Goal: Task Accomplishment & Management: Manage account settings

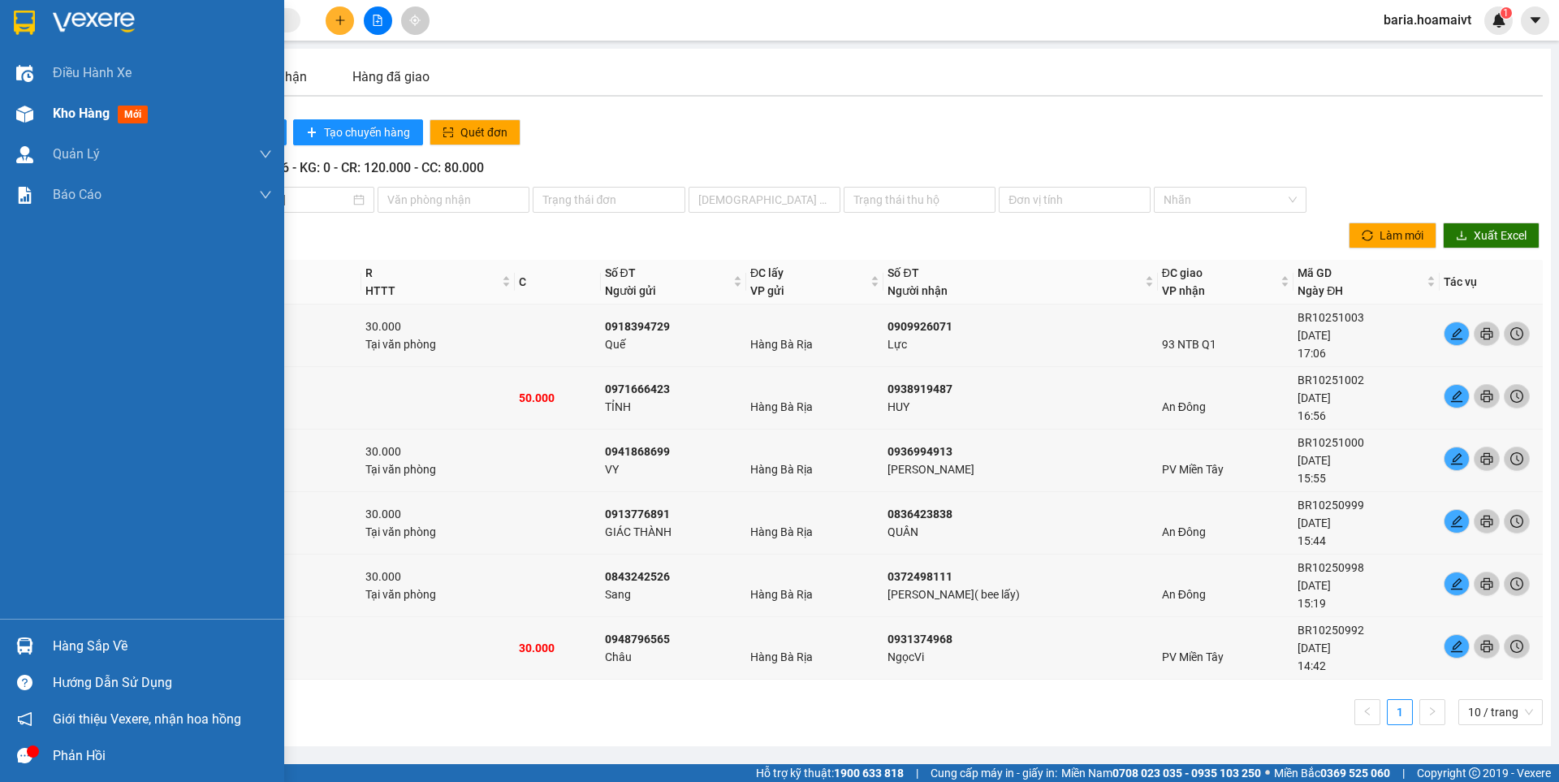
click at [84, 119] on span "Kho hàng" at bounding box center [81, 113] width 57 height 15
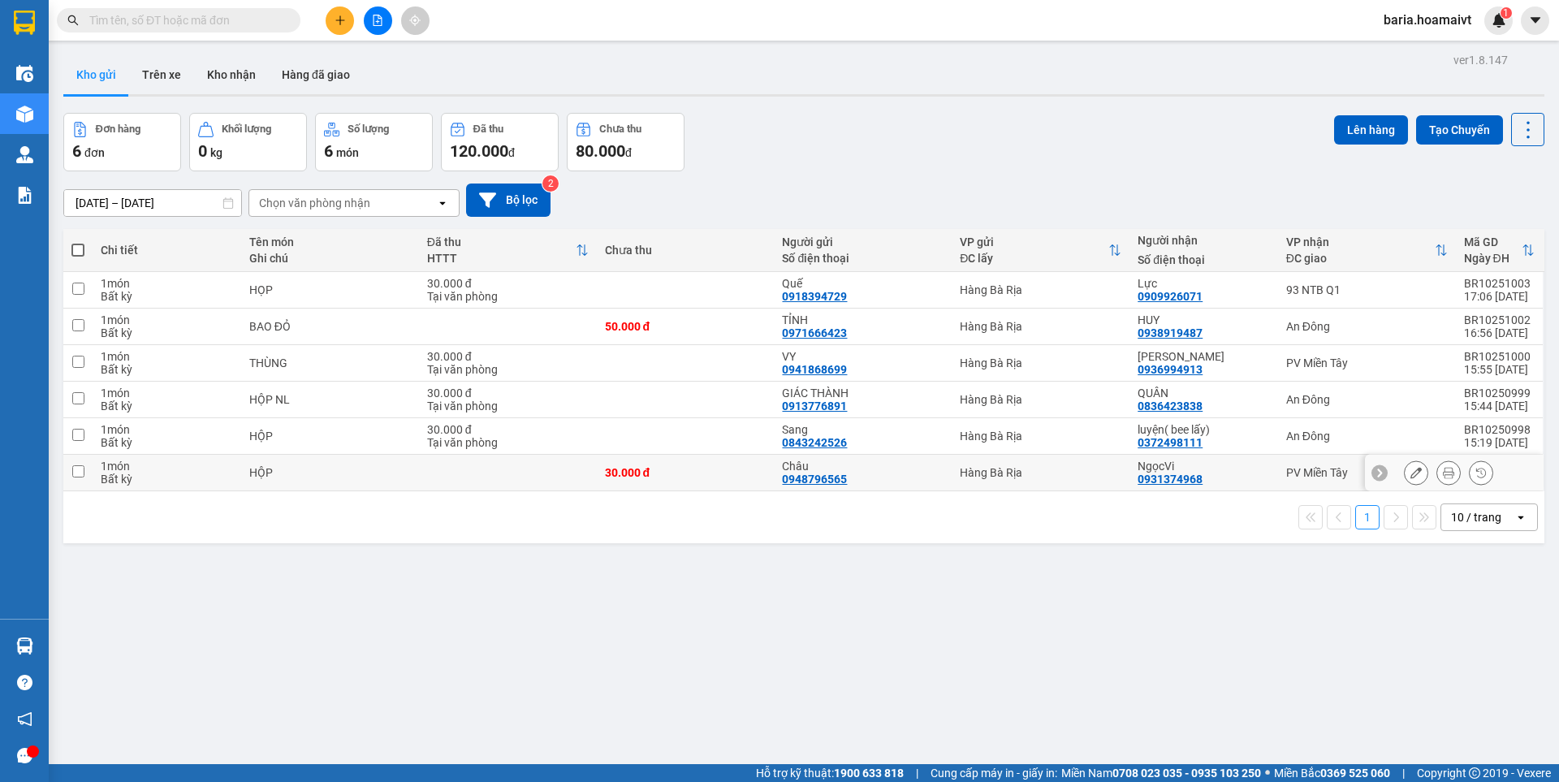
click at [1300, 466] on div "PV Miền Tây" at bounding box center [1368, 472] width 162 height 13
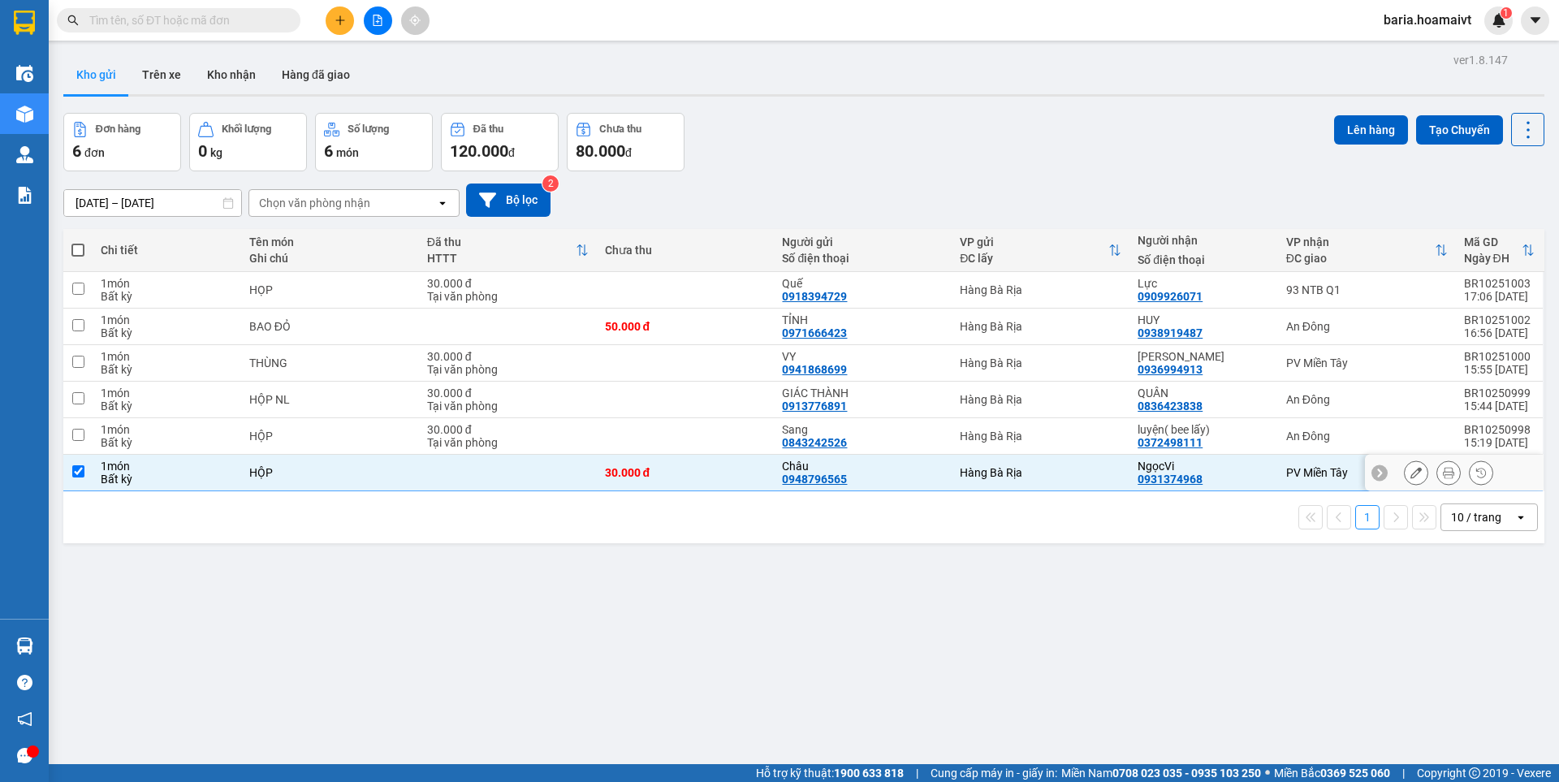
checkbox input "true"
click at [1291, 365] on div "PV Miền Tây" at bounding box center [1368, 363] width 162 height 13
checkbox input "true"
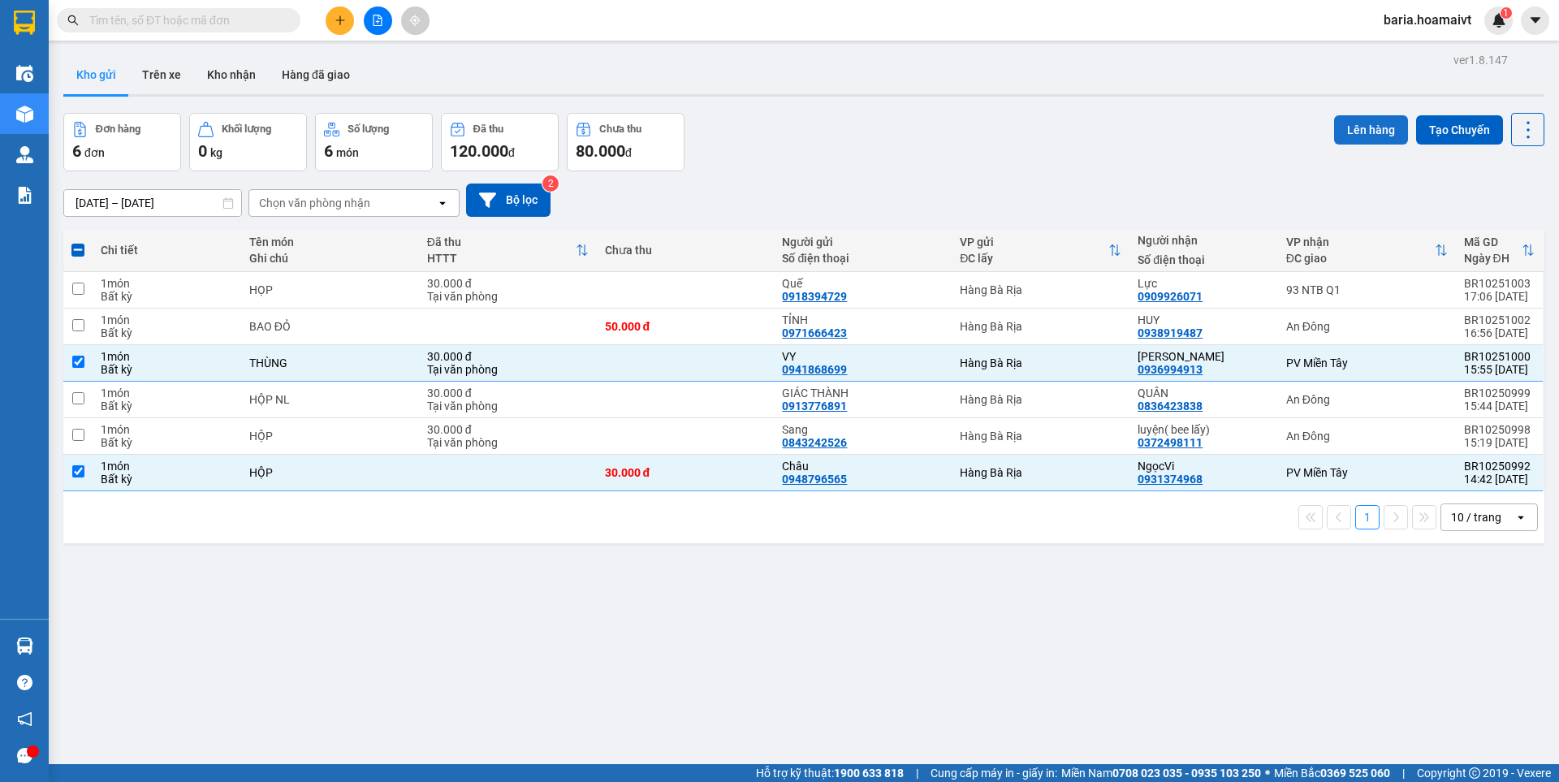
click at [1374, 132] on button "Lên hàng" at bounding box center [1371, 129] width 74 height 29
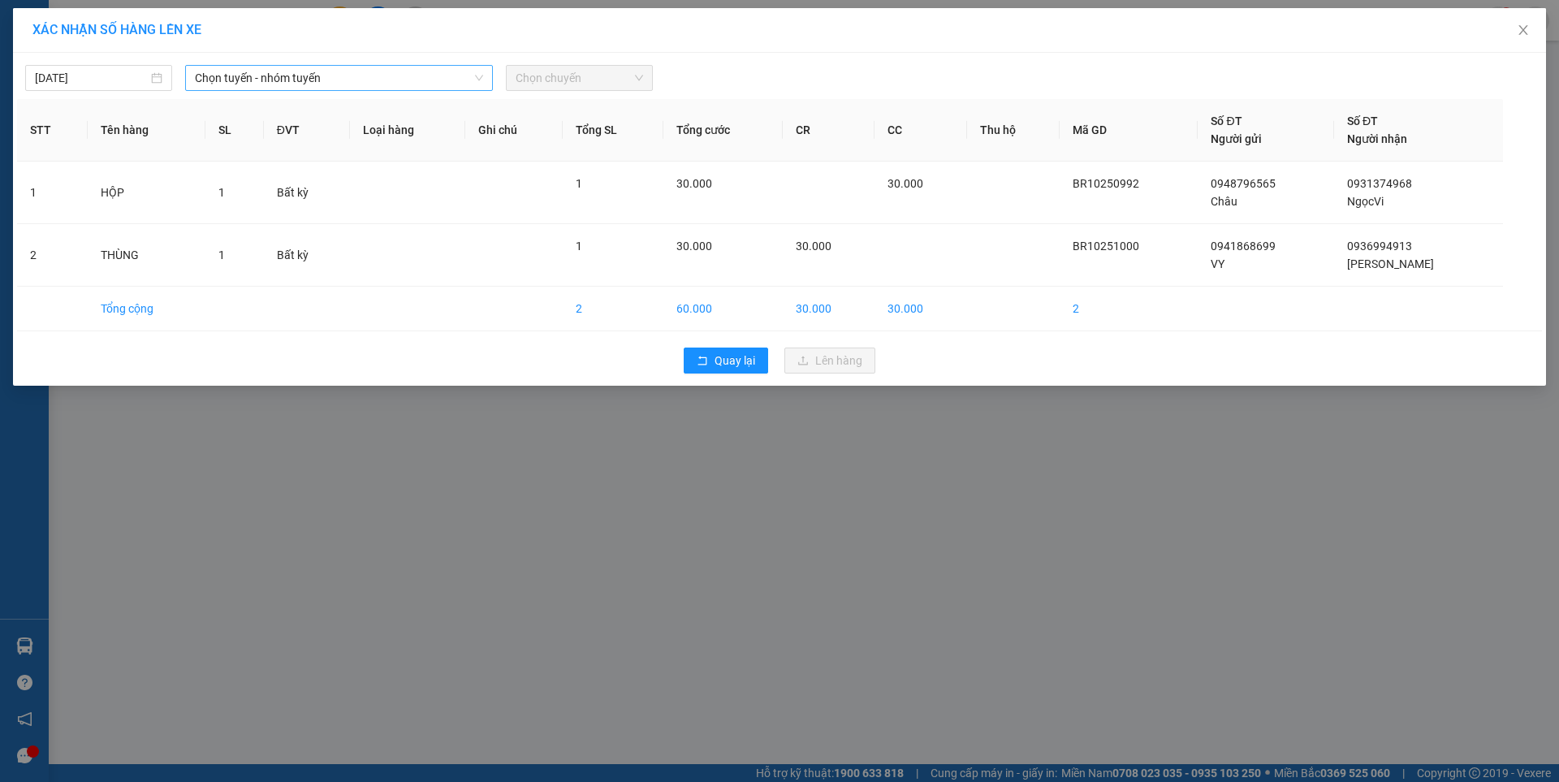
click at [264, 76] on span "Chọn tuyến - nhóm tuyến" at bounding box center [339, 78] width 288 height 24
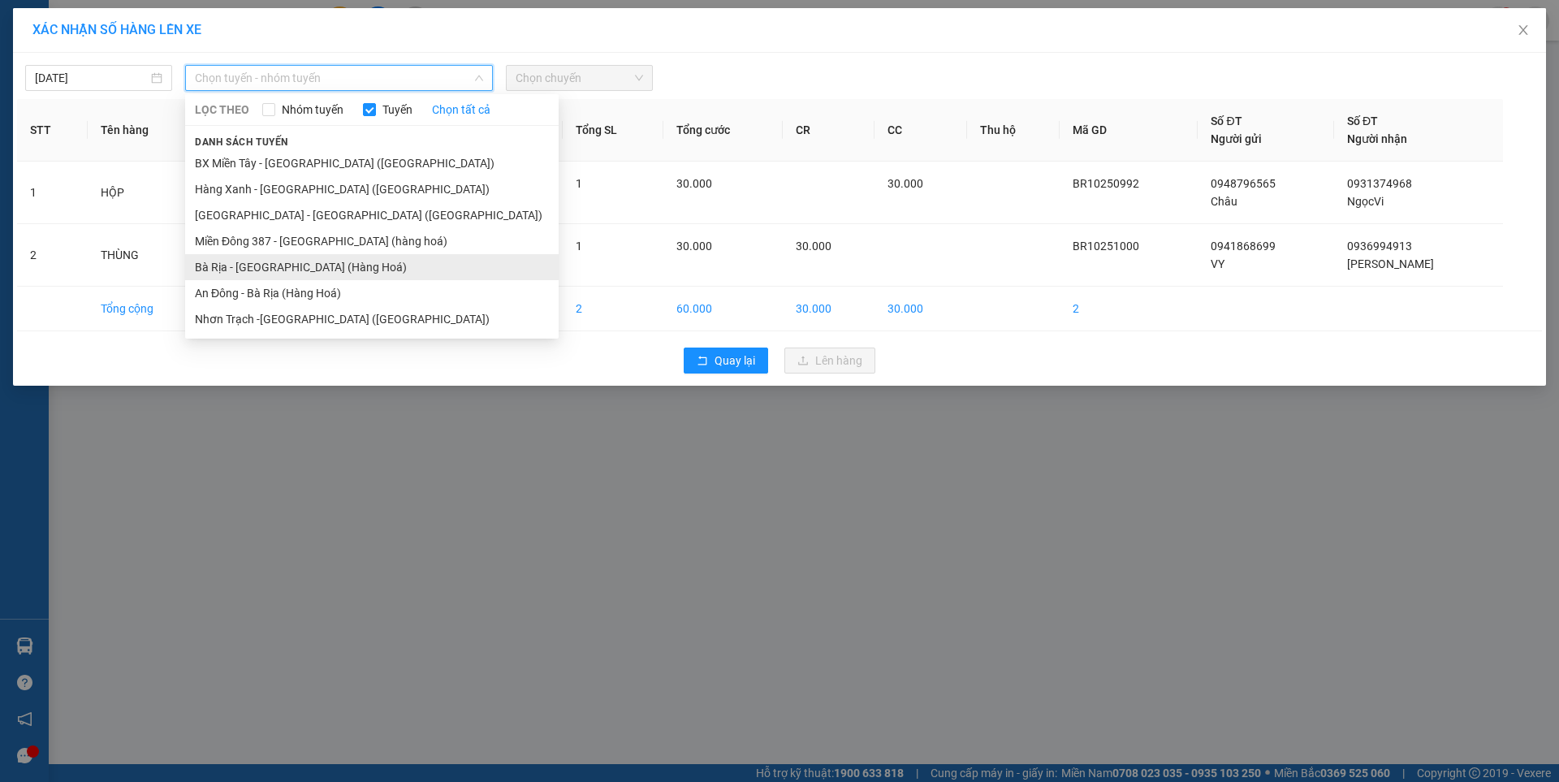
click at [273, 273] on li "Bà Rịa - [GEOGRAPHIC_DATA] (Hàng Hoá)" at bounding box center [372, 267] width 374 height 26
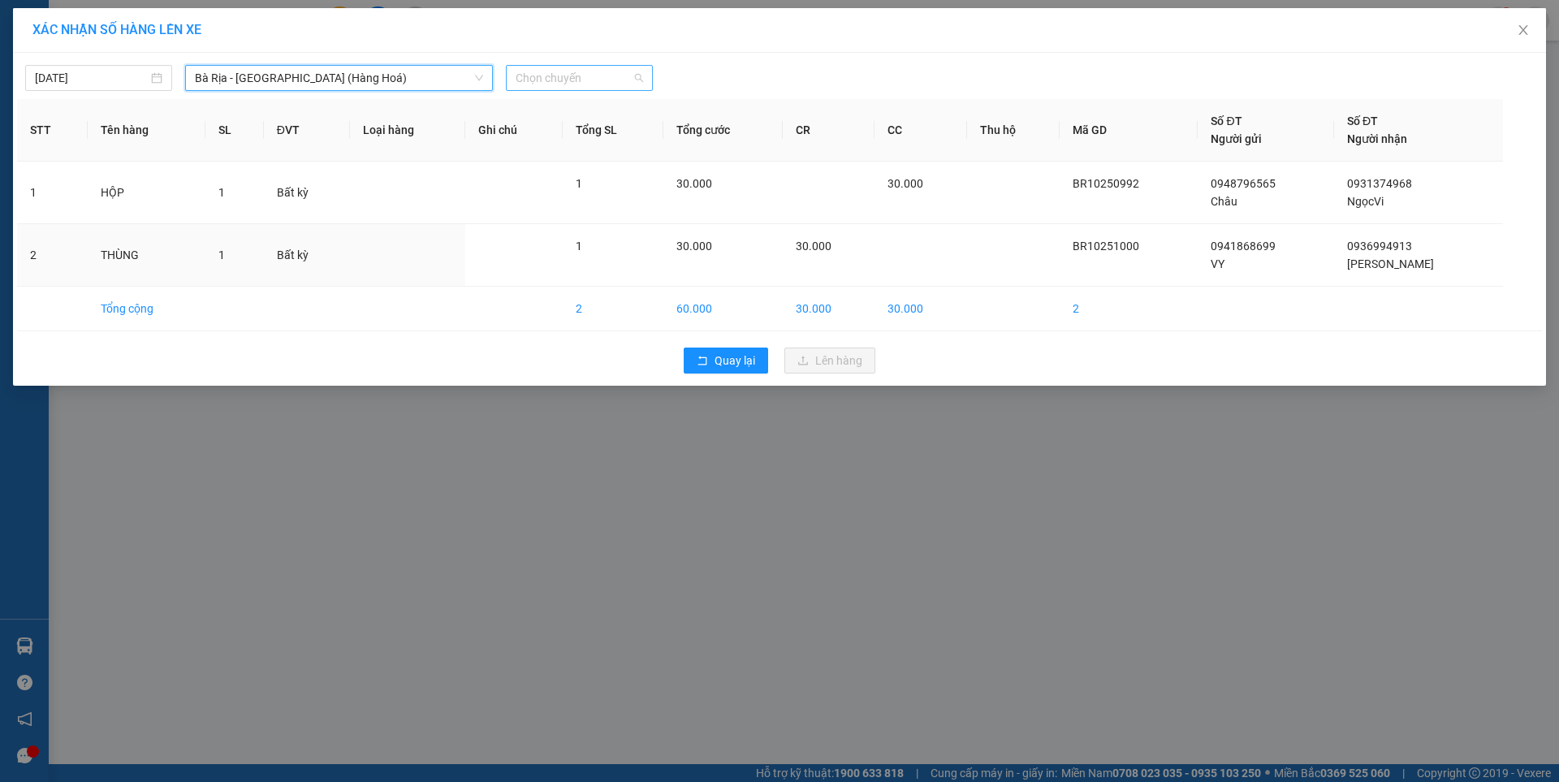
click at [623, 76] on span "Chọn chuyến" at bounding box center [580, 78] width 128 height 24
type input "0500"
click at [608, 133] on div "Thêm chuyến " 05:00 "" at bounding box center [591, 137] width 171 height 28
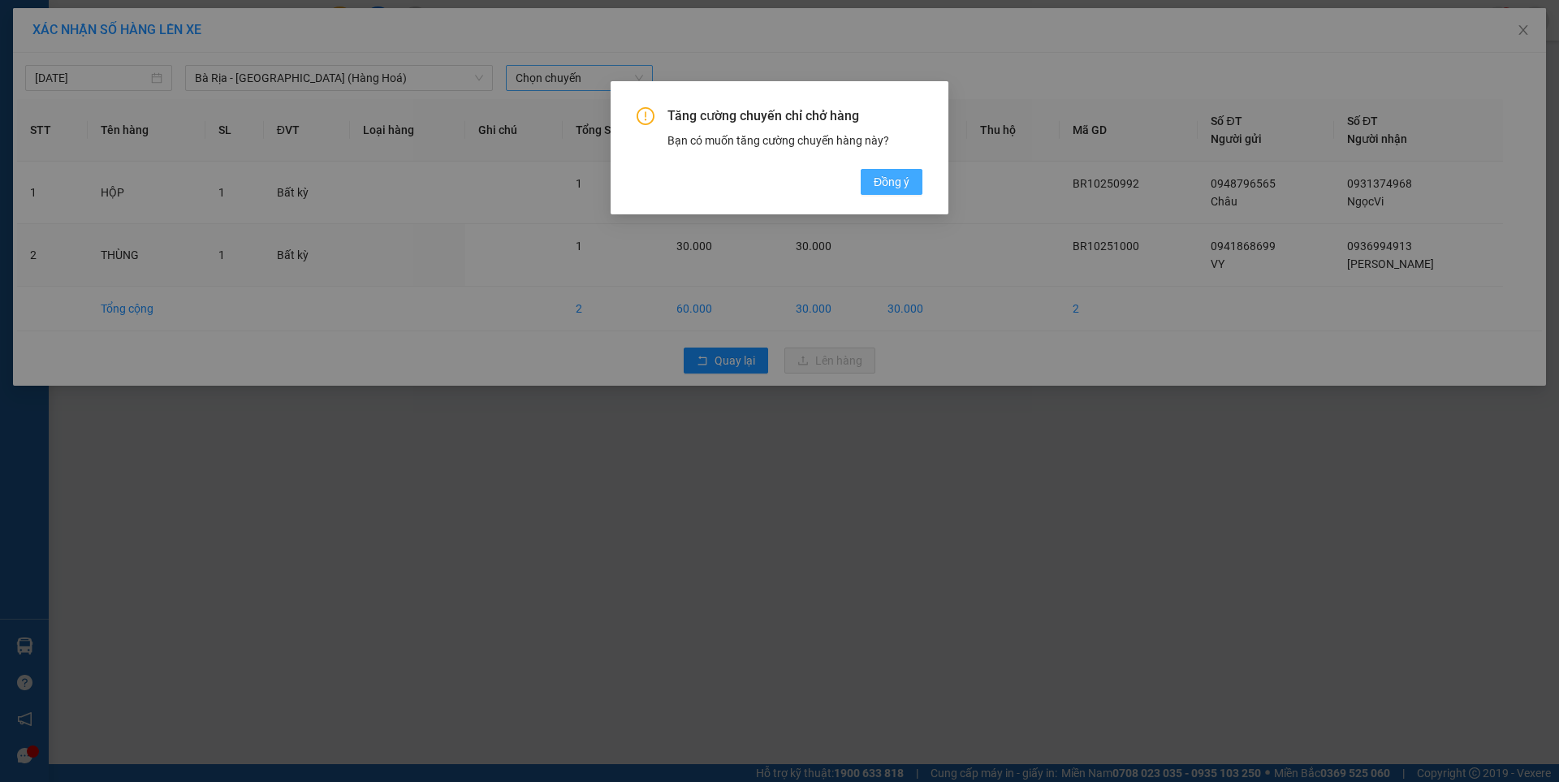
click at [890, 179] on span "Đồng ý" at bounding box center [892, 182] width 36 height 18
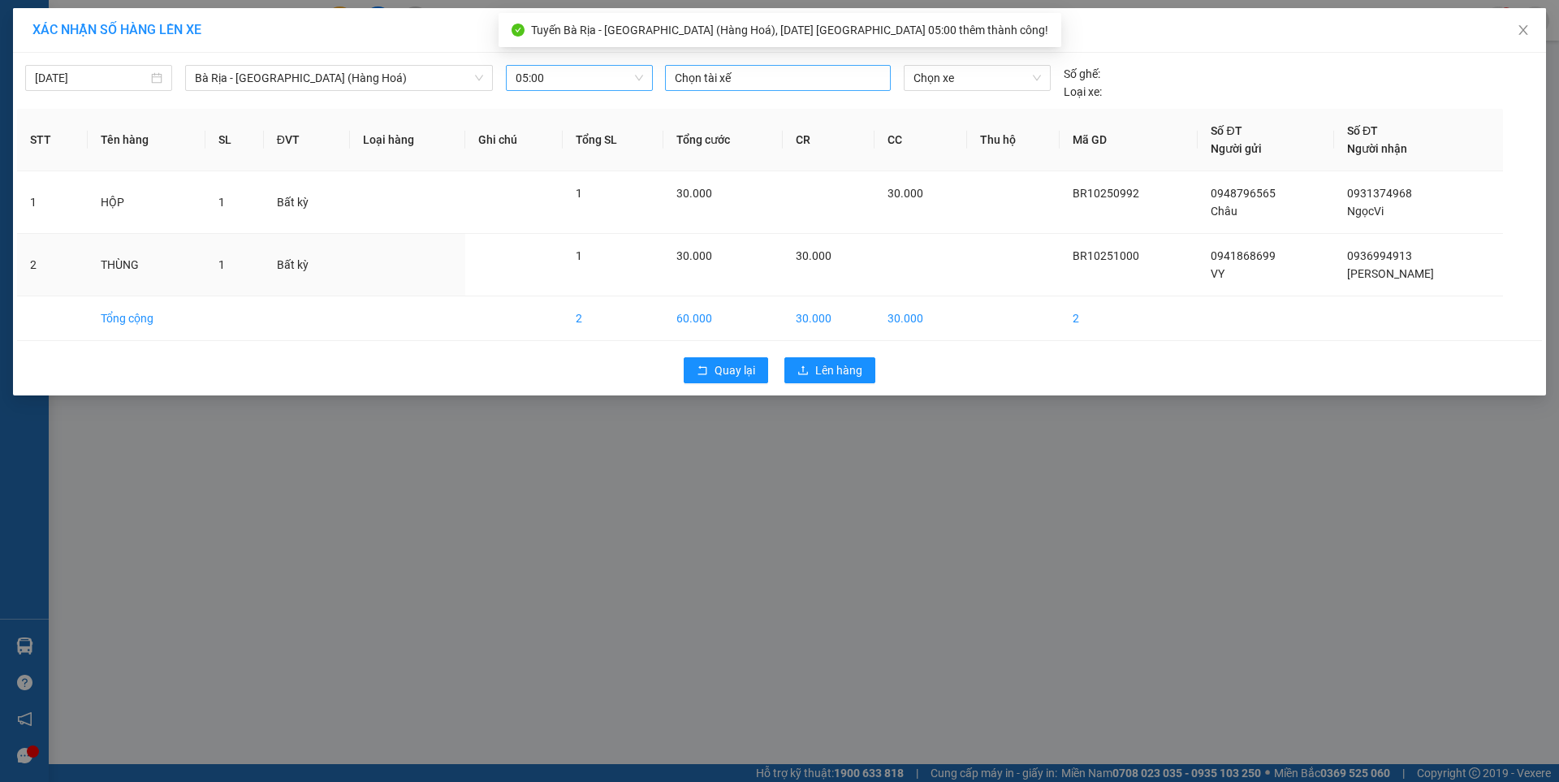
click at [749, 72] on div at bounding box center [778, 77] width 218 height 19
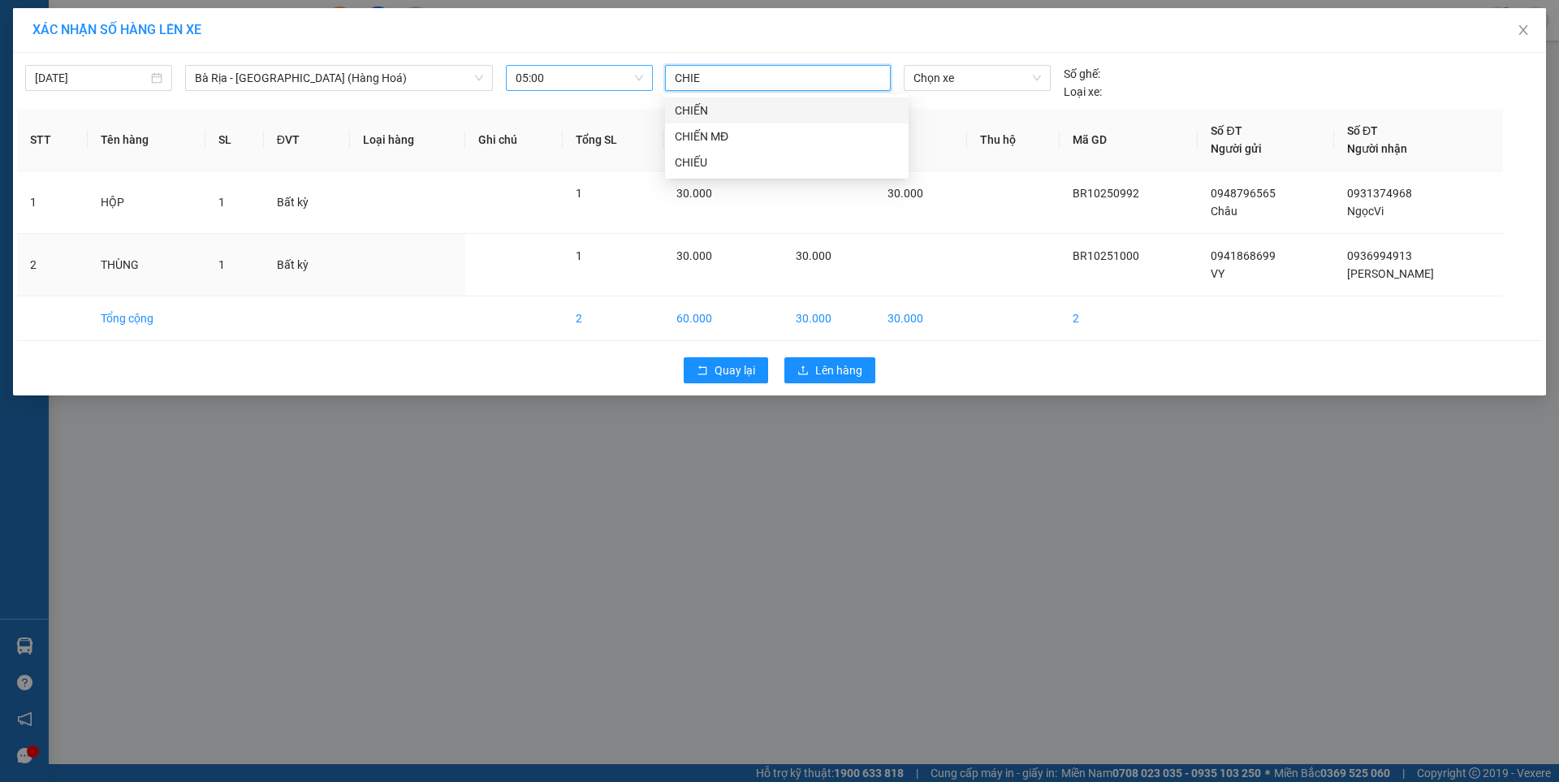
type input "CHIEN"
drag, startPoint x: 694, startPoint y: 114, endPoint x: 774, endPoint y: 89, distance: 83.5
click at [698, 110] on div "CHIẾN" at bounding box center [787, 111] width 224 height 18
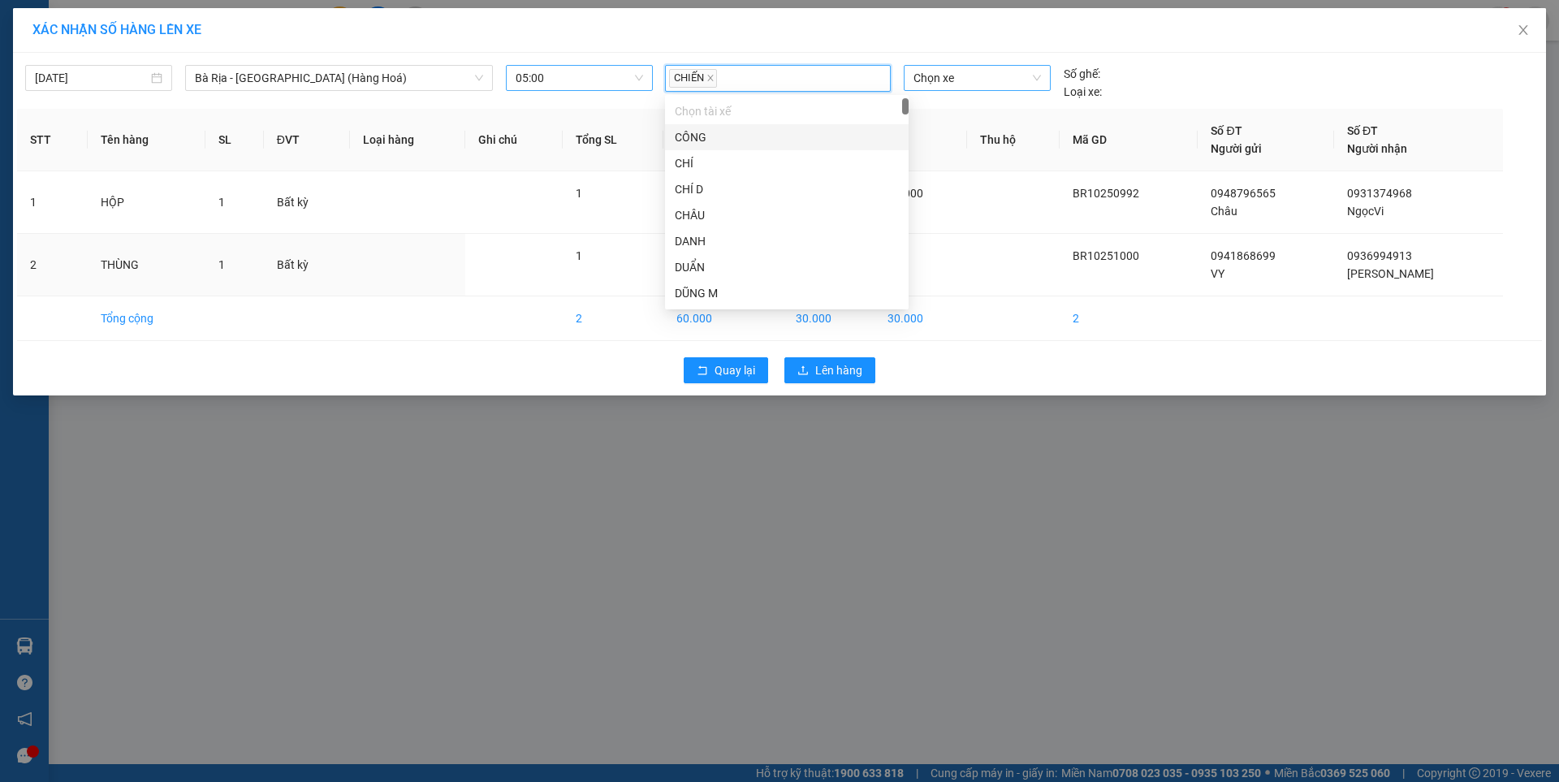
click at [955, 76] on span "Chọn xe" at bounding box center [977, 78] width 127 height 24
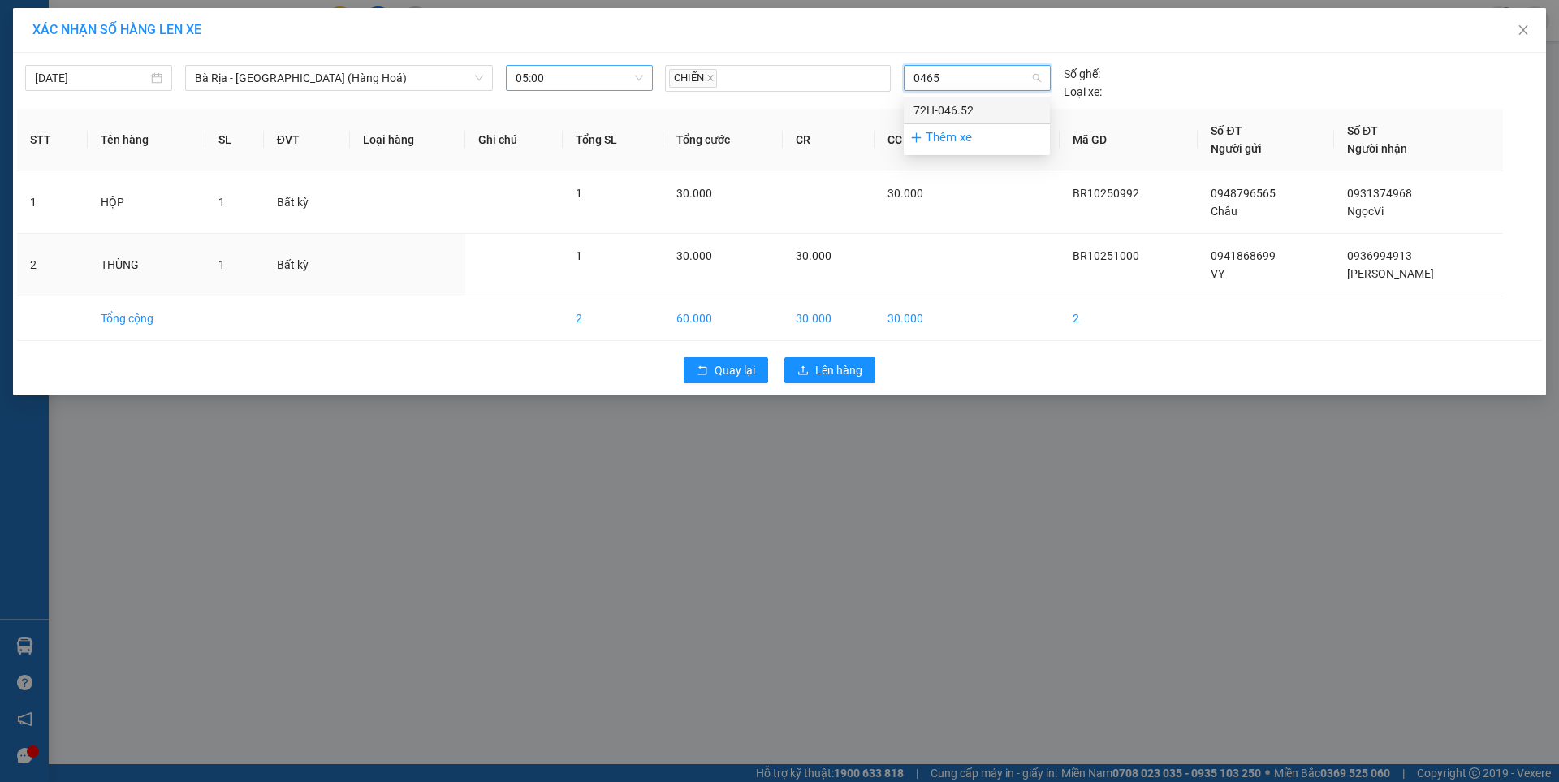
type input "04652"
click at [955, 115] on div "72H-046.52" at bounding box center [977, 111] width 127 height 18
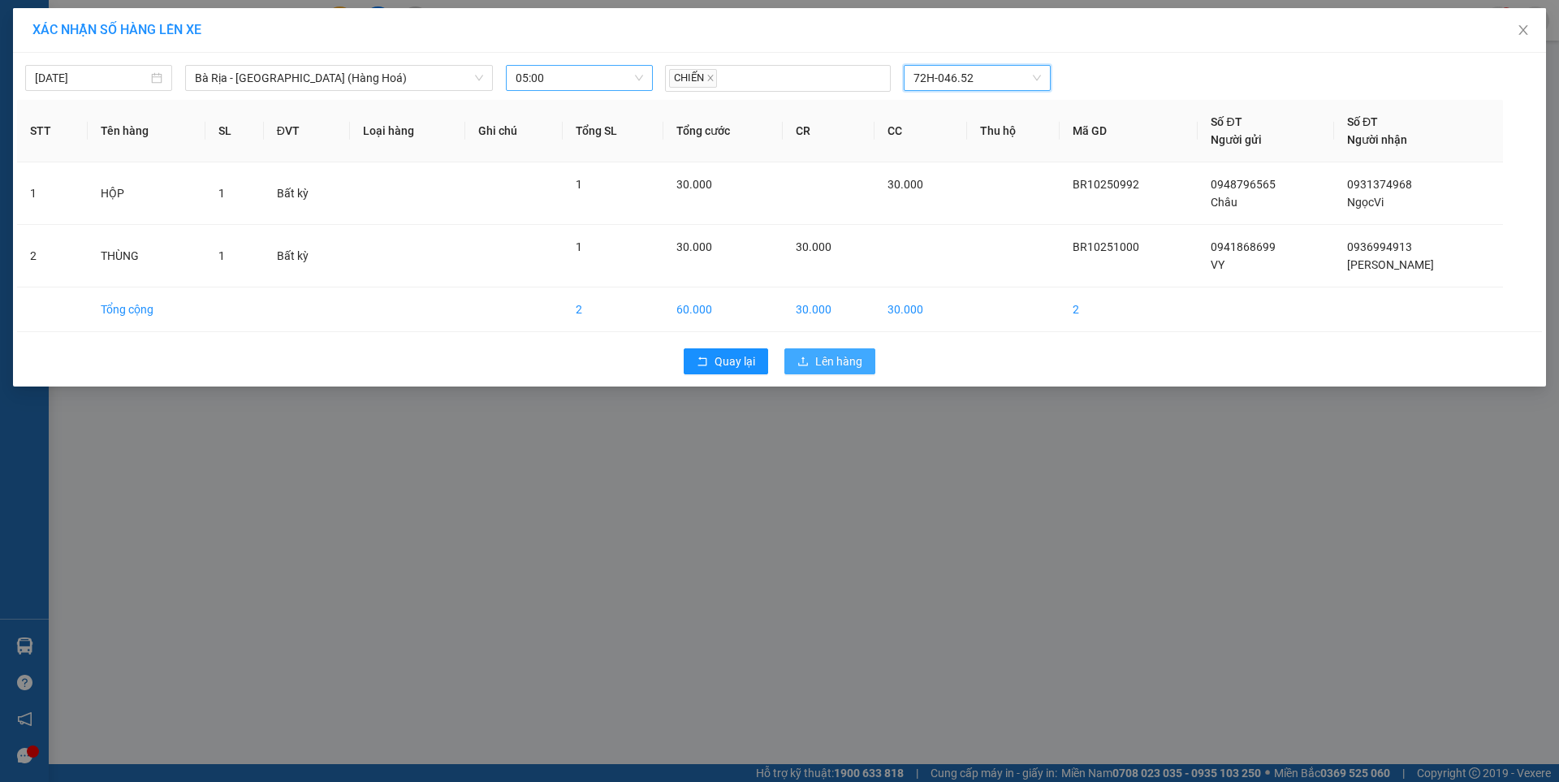
click at [850, 361] on span "Lên hàng" at bounding box center [838, 362] width 47 height 18
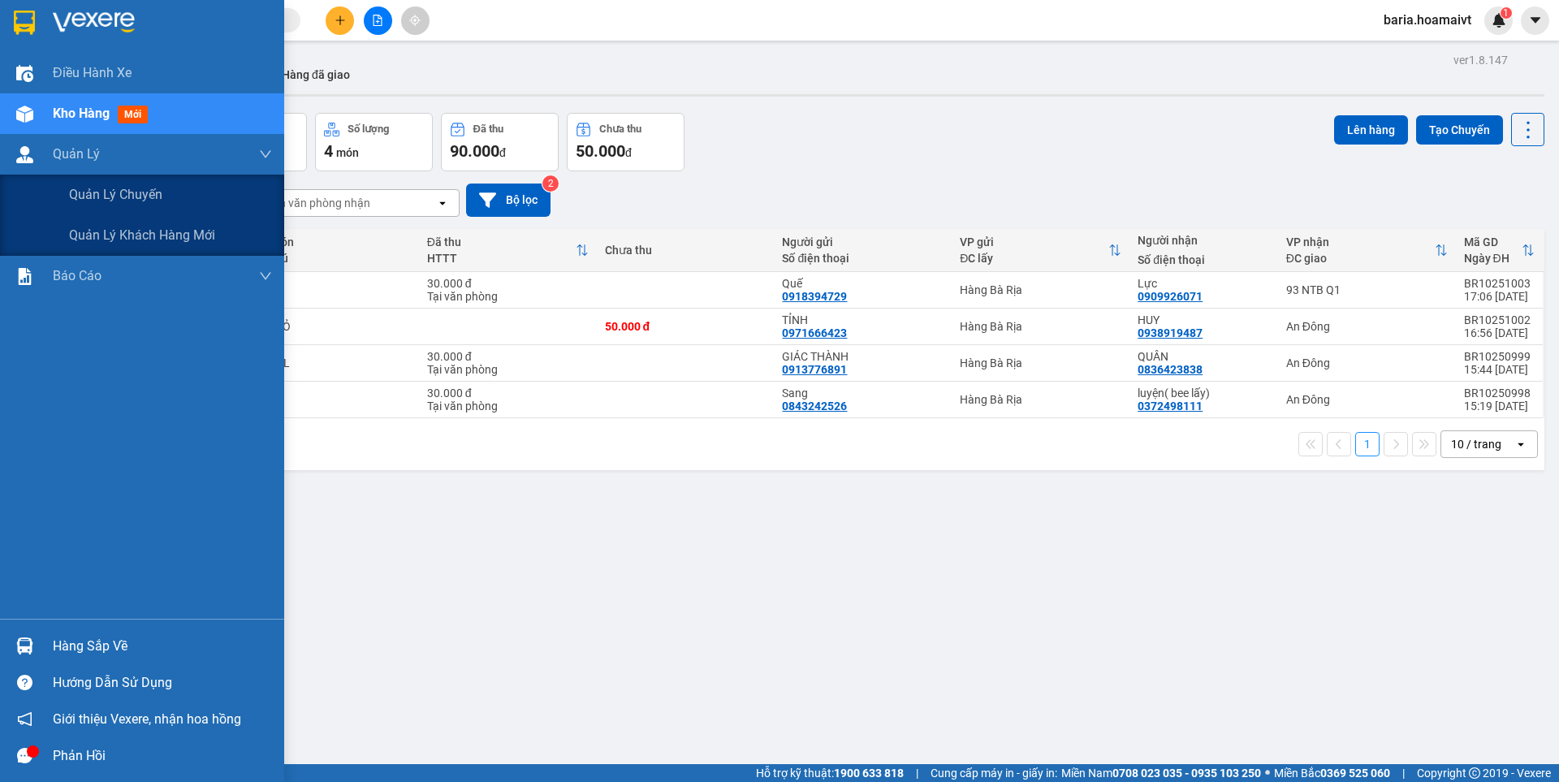
drag, startPoint x: 88, startPoint y: 202, endPoint x: 602, endPoint y: 196, distance: 514.2
click at [91, 201] on span "Quản lý chuyến" at bounding box center [115, 194] width 93 height 20
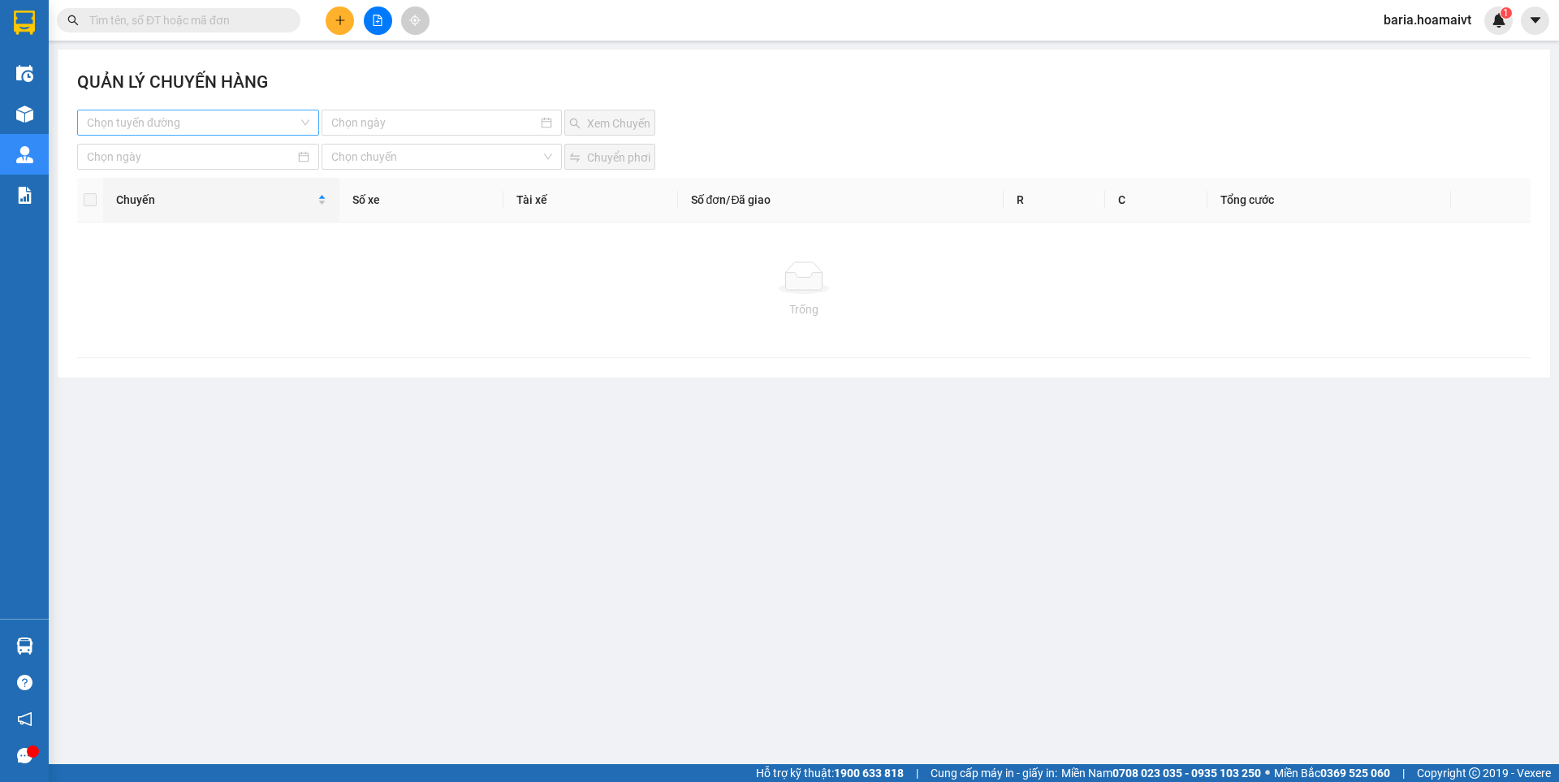
click at [215, 117] on input "search" at bounding box center [192, 122] width 211 height 24
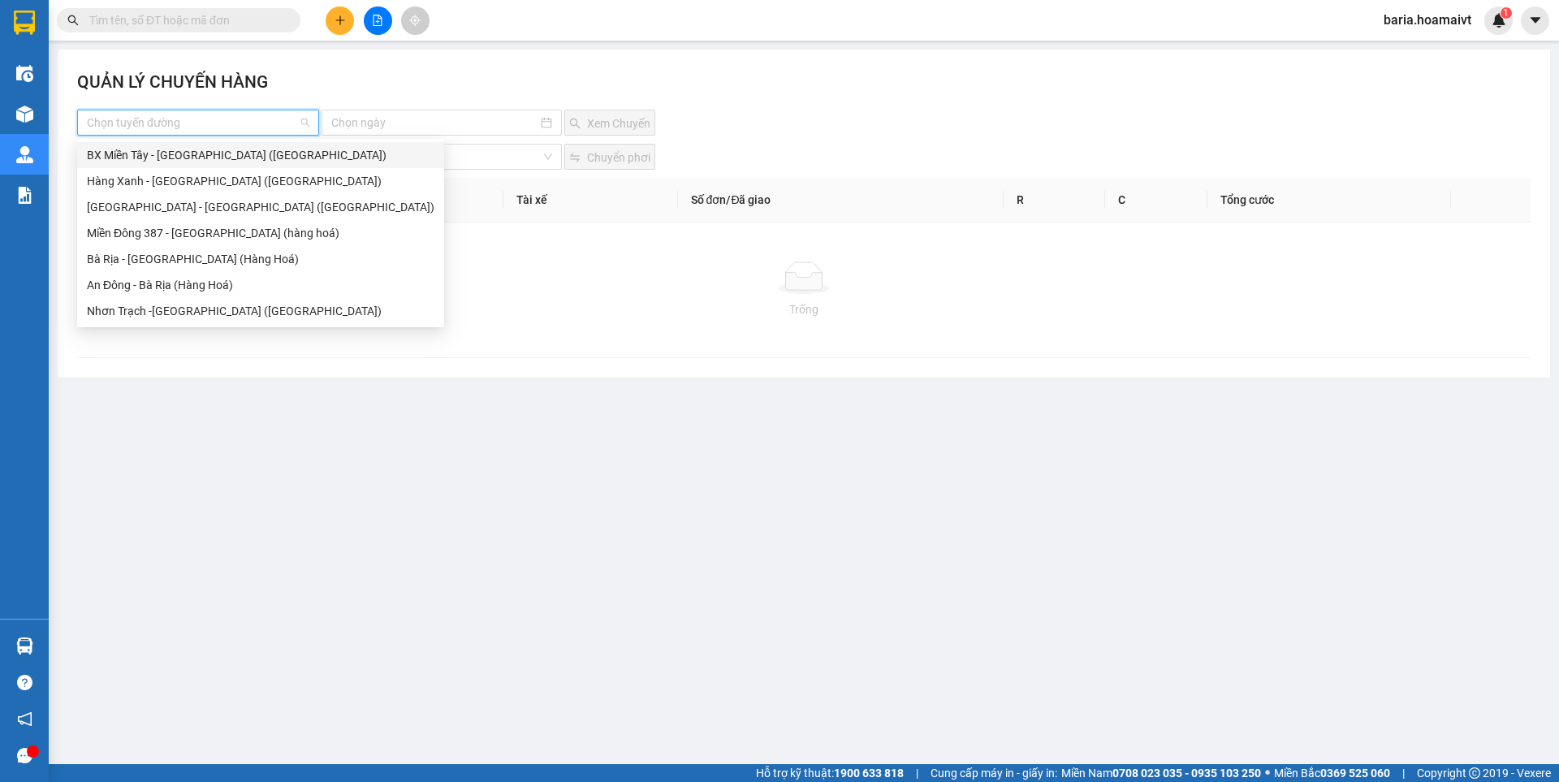
drag, startPoint x: 169, startPoint y: 157, endPoint x: 425, endPoint y: 141, distance: 256.3
click at [169, 157] on div "BX Miền Tây - [GEOGRAPHIC_DATA] ([GEOGRAPHIC_DATA])" at bounding box center [261, 155] width 348 height 18
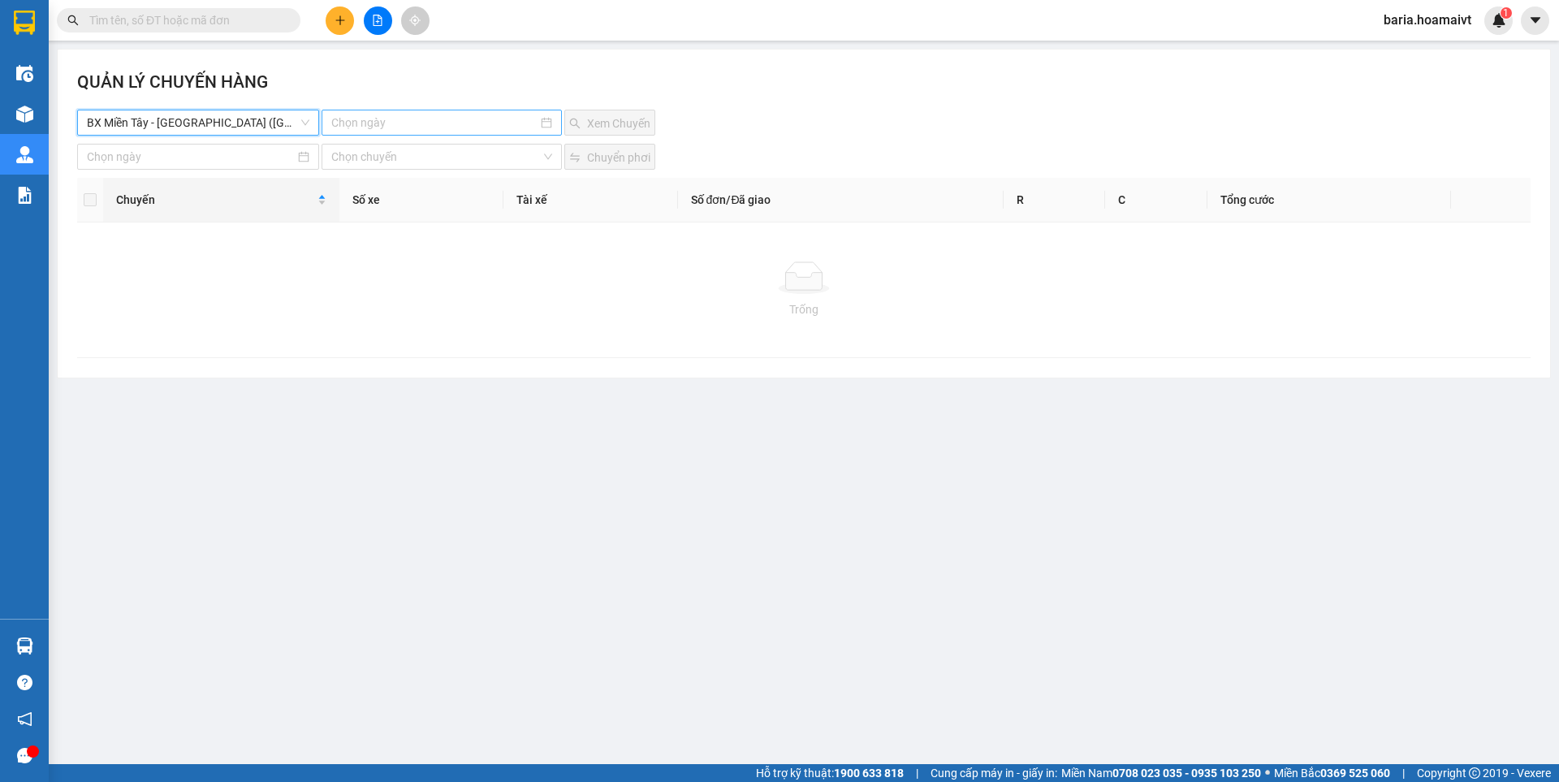
click at [437, 122] on input at bounding box center [433, 123] width 205 height 18
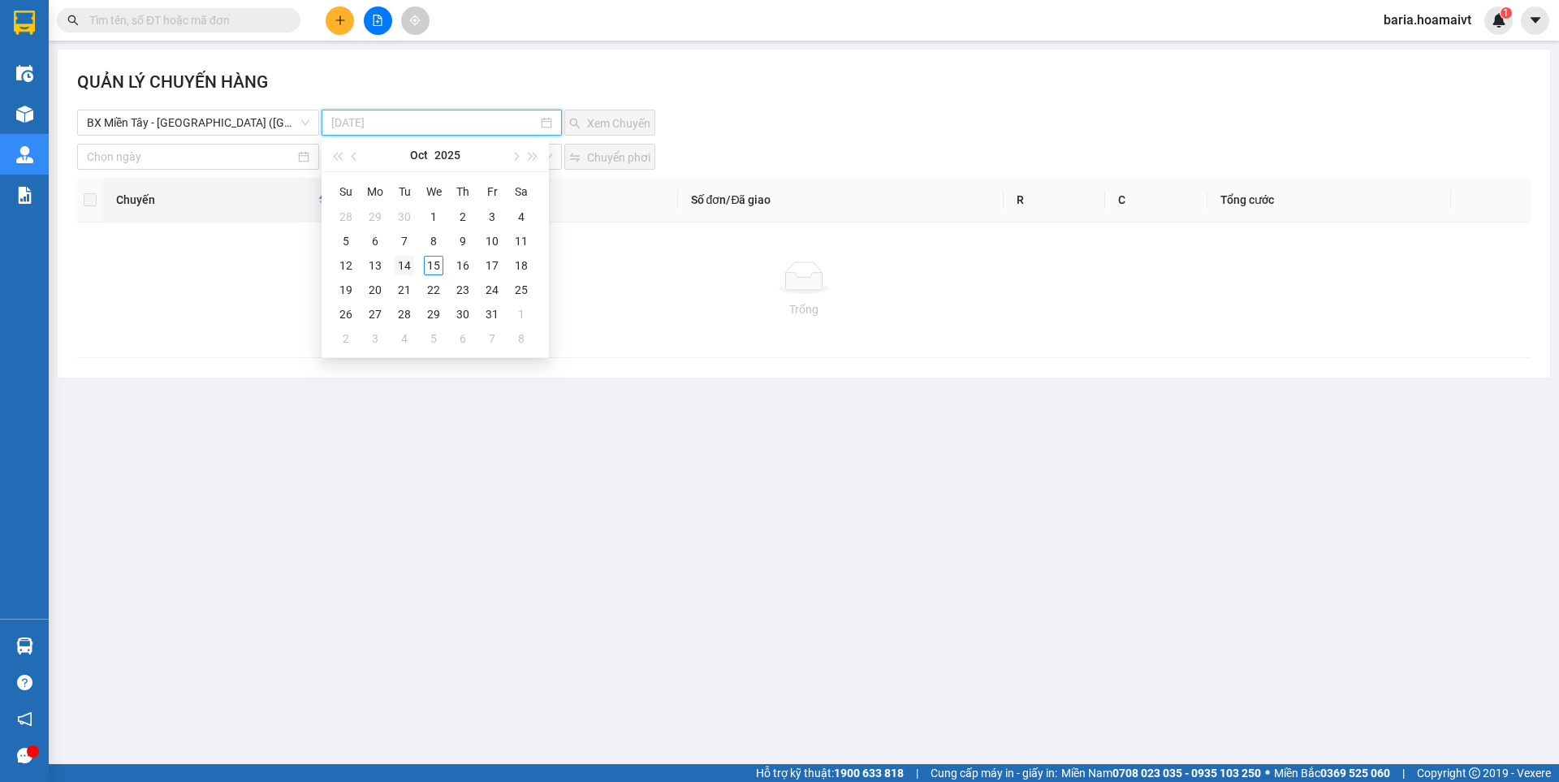
click at [404, 266] on div "14" at bounding box center [404, 265] width 19 height 19
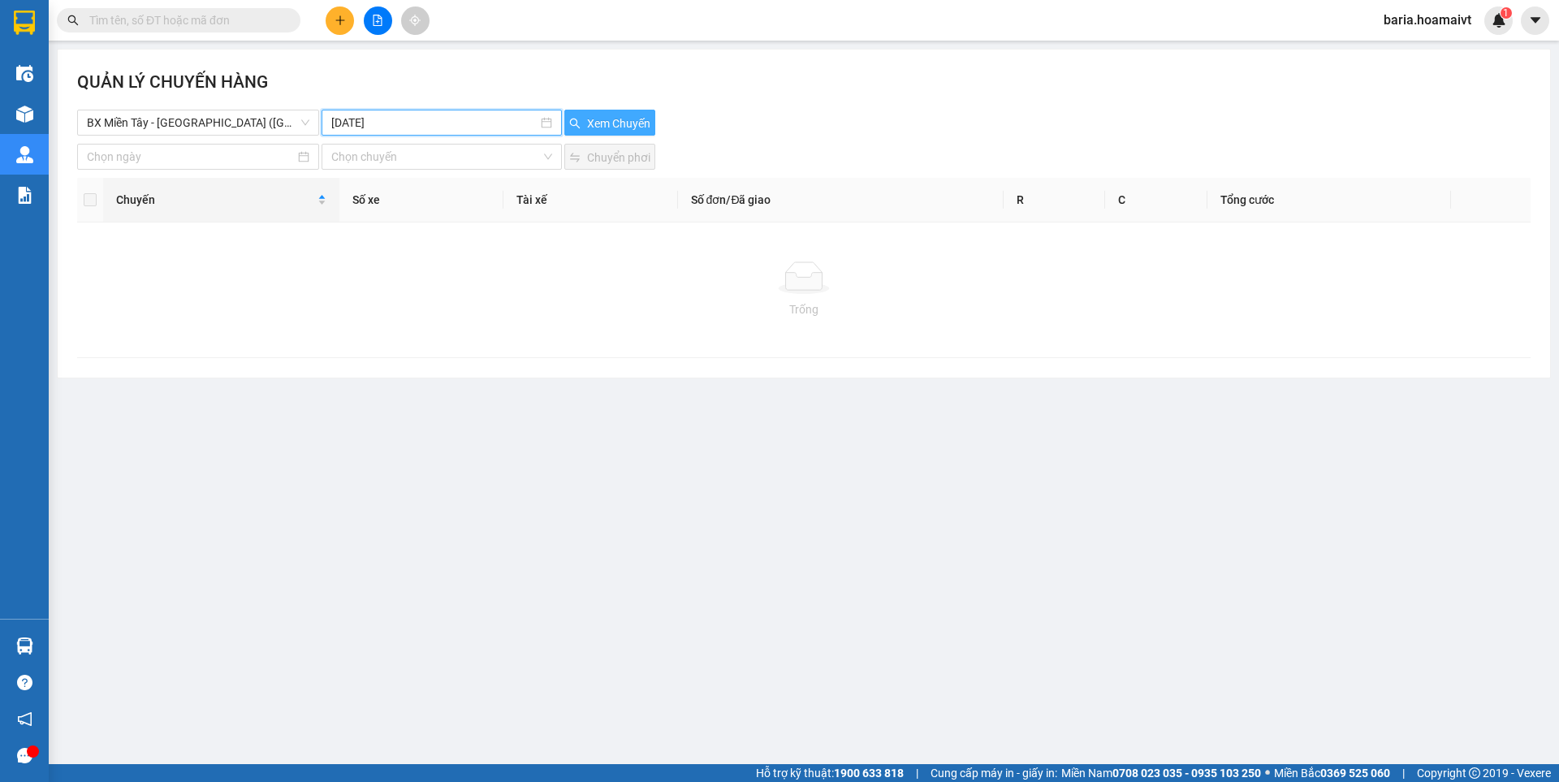
click at [631, 123] on span "Xem Chuyến" at bounding box center [618, 124] width 63 height 18
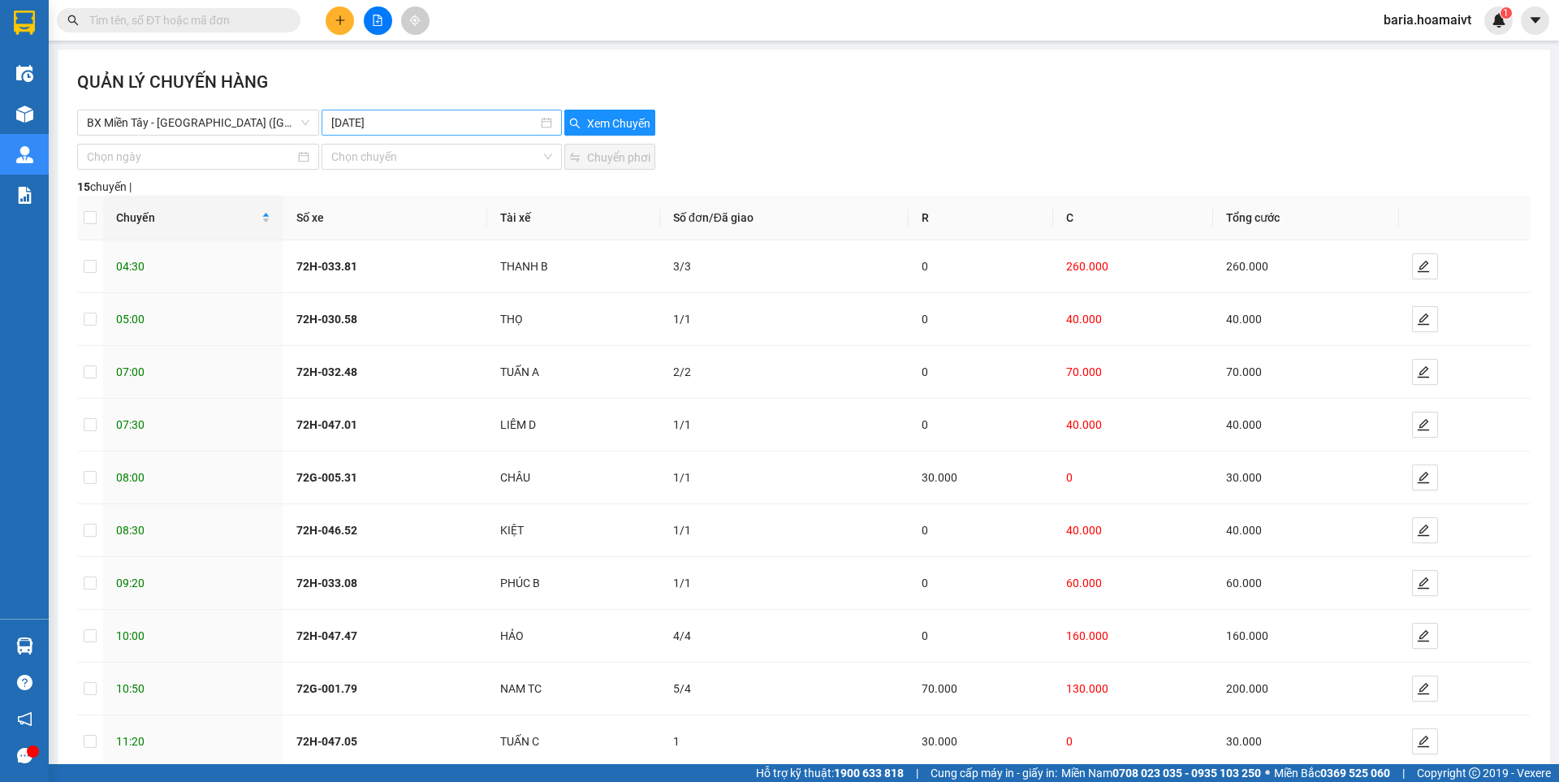
click at [434, 114] on input "[DATE]" at bounding box center [433, 123] width 205 height 18
click at [521, 240] on div "11" at bounding box center [519, 240] width 19 height 19
click at [616, 122] on span "Xem Chuyến" at bounding box center [618, 124] width 63 height 18
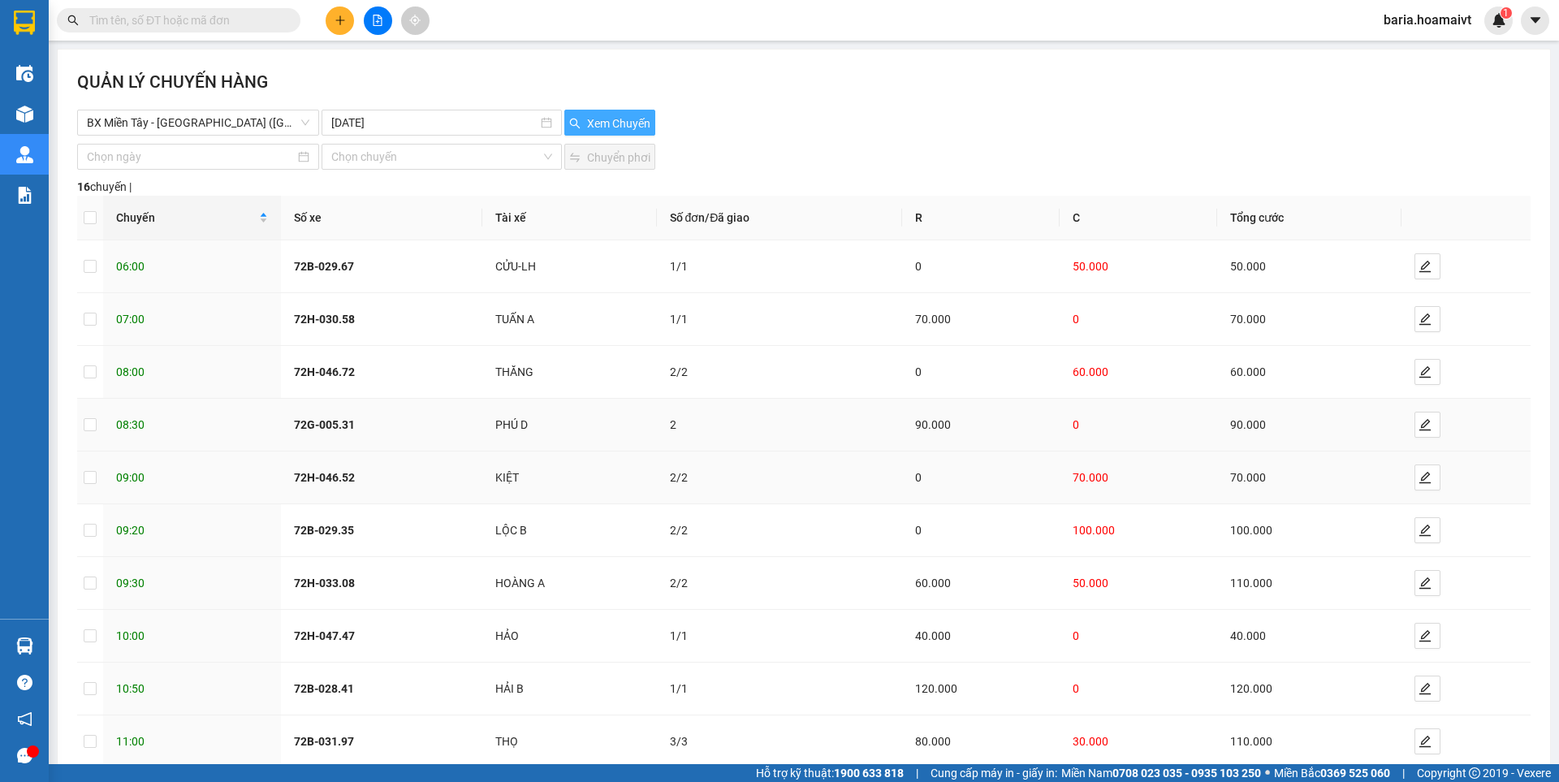
scroll to position [91, 0]
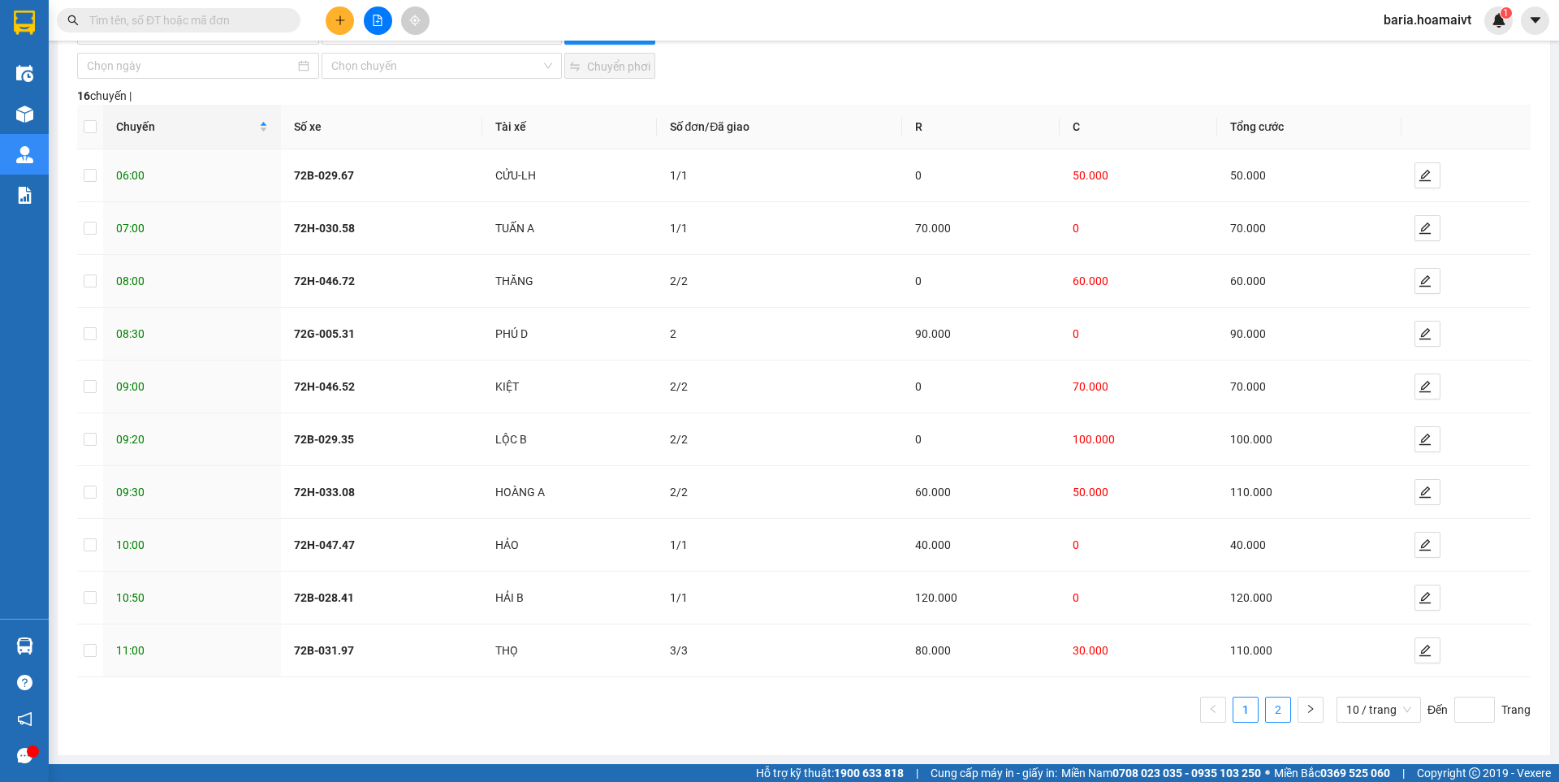
click at [1270, 711] on link "2" at bounding box center [1278, 710] width 24 height 24
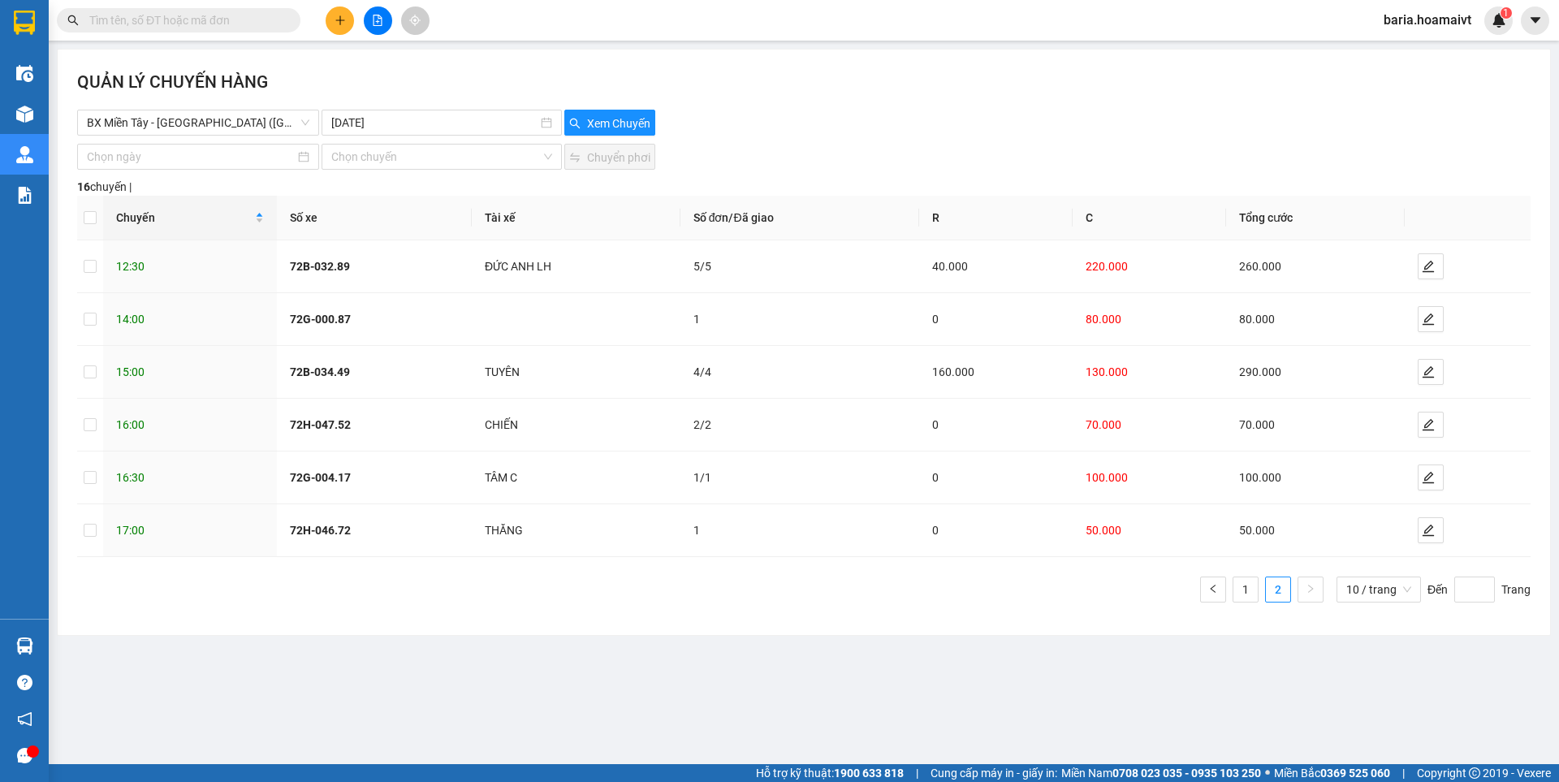
scroll to position [0, 0]
click at [1247, 590] on link "1" at bounding box center [1246, 589] width 24 height 24
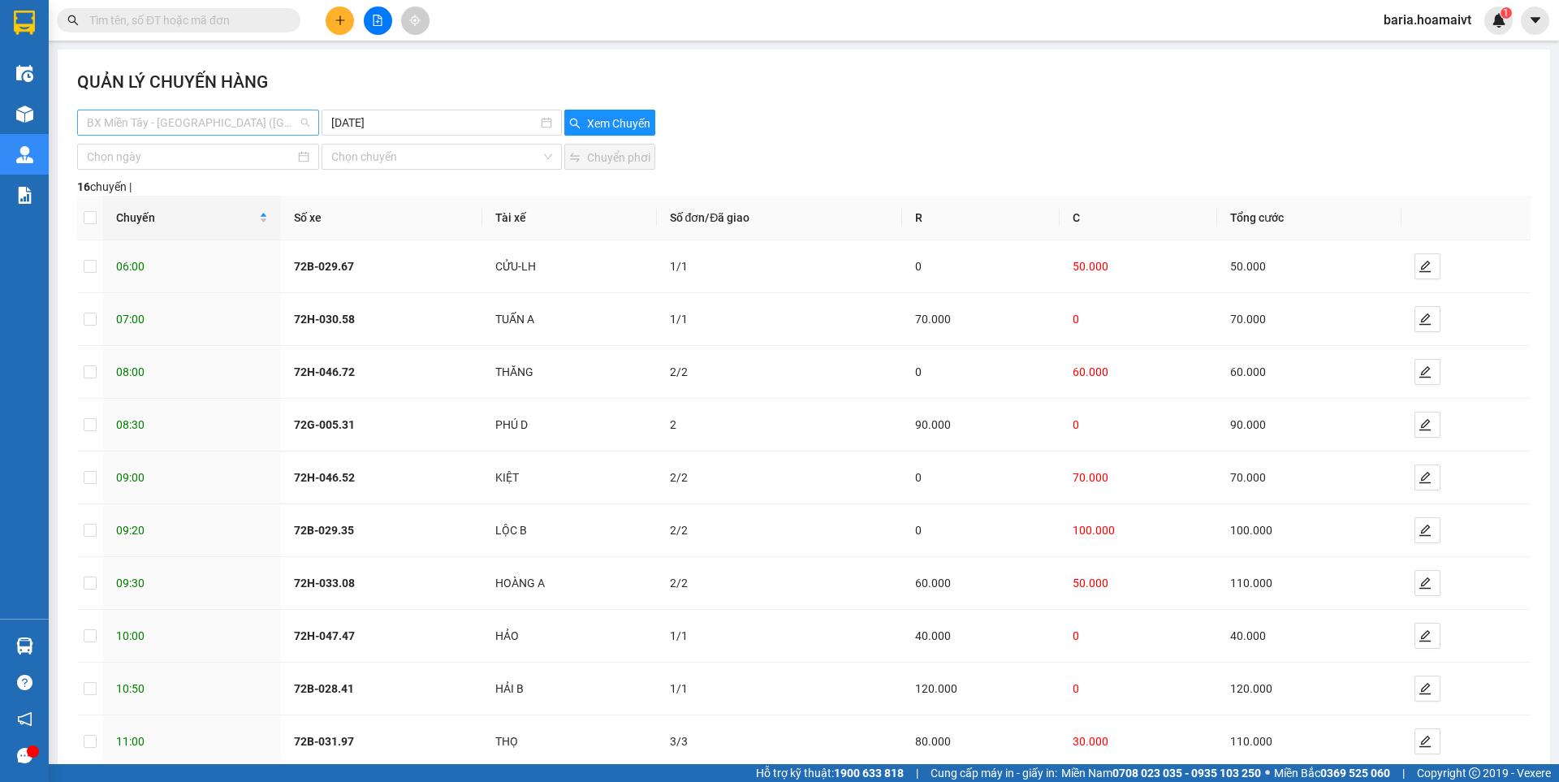
click at [266, 122] on span "BX Miền Tây - [GEOGRAPHIC_DATA] ([GEOGRAPHIC_DATA])" at bounding box center [198, 122] width 223 height 24
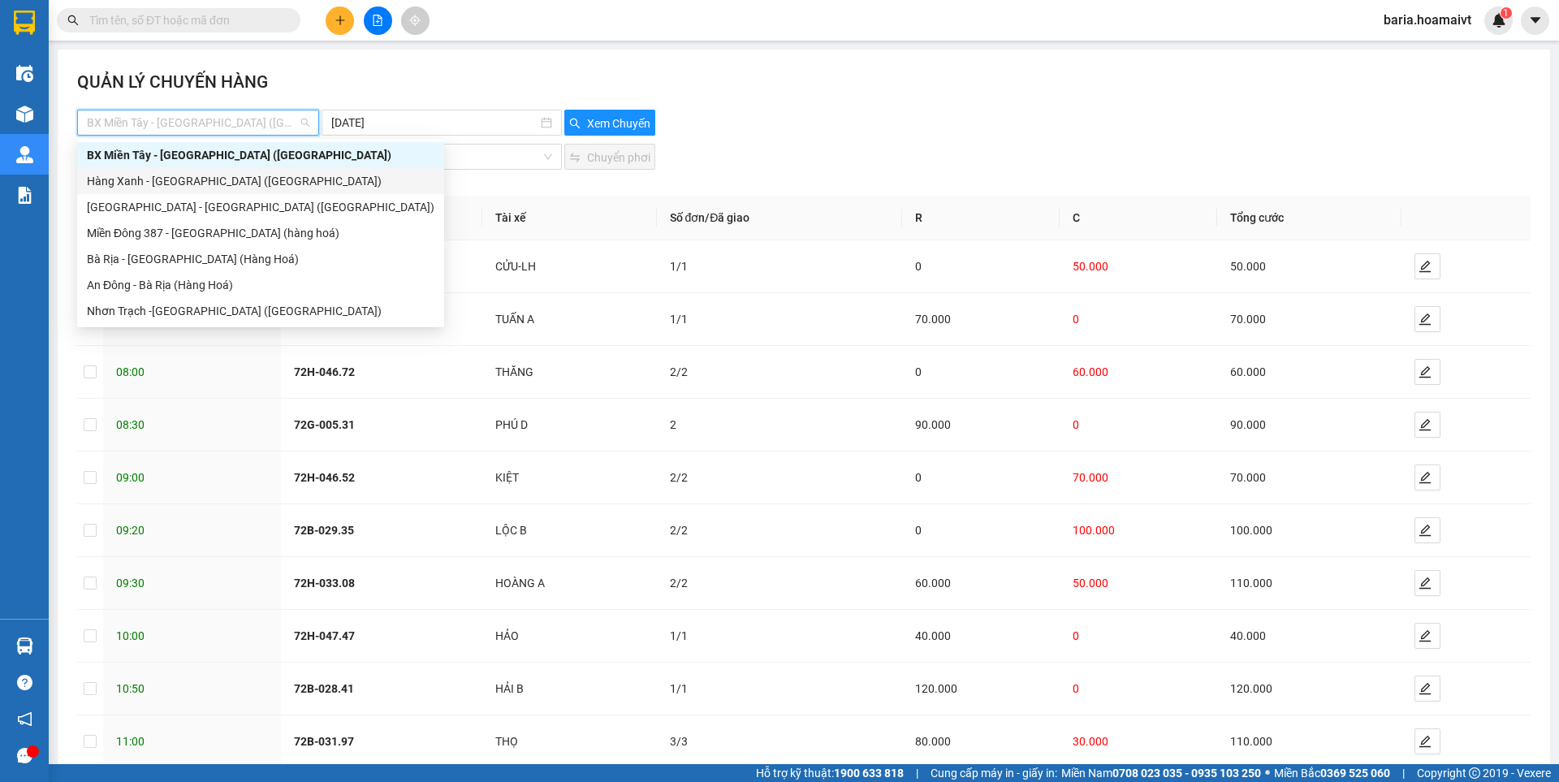
click at [237, 182] on div "Hàng Xanh - [GEOGRAPHIC_DATA] ([GEOGRAPHIC_DATA])" at bounding box center [261, 181] width 348 height 18
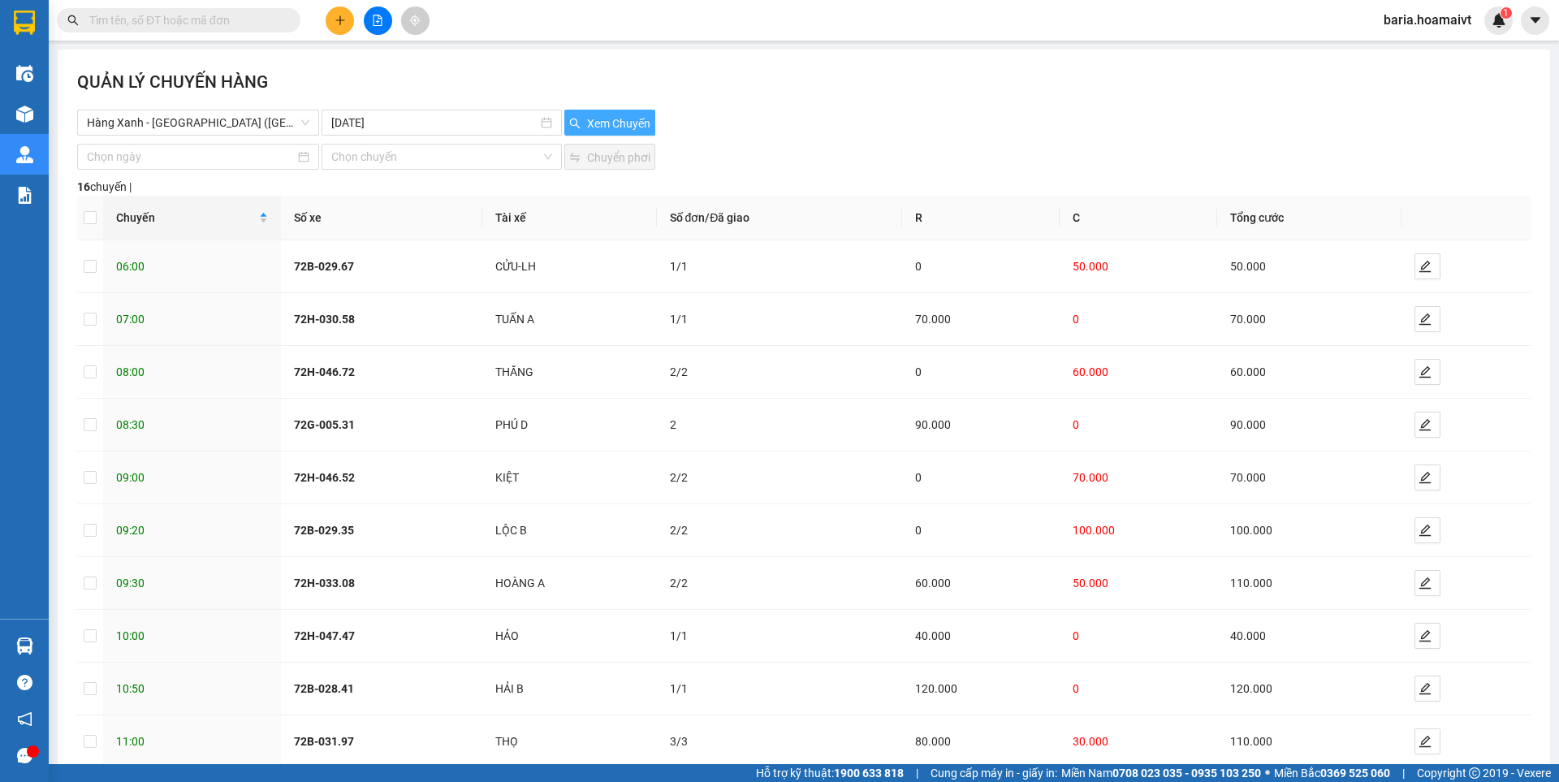
click at [632, 114] on button "Xem Chuyến" at bounding box center [609, 123] width 91 height 26
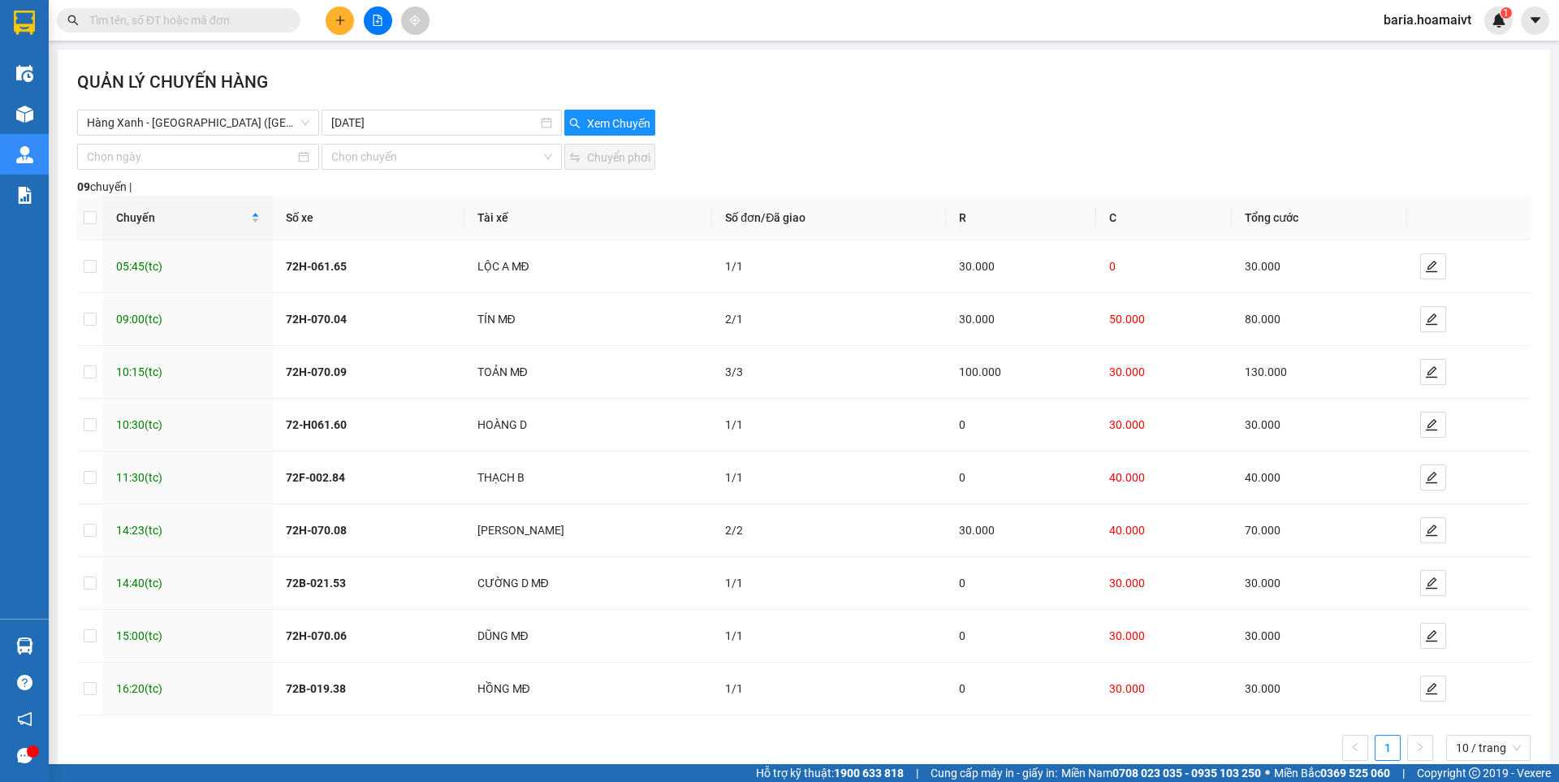
drag, startPoint x: 456, startPoint y: 231, endPoint x: 522, endPoint y: 88, distance: 158.1
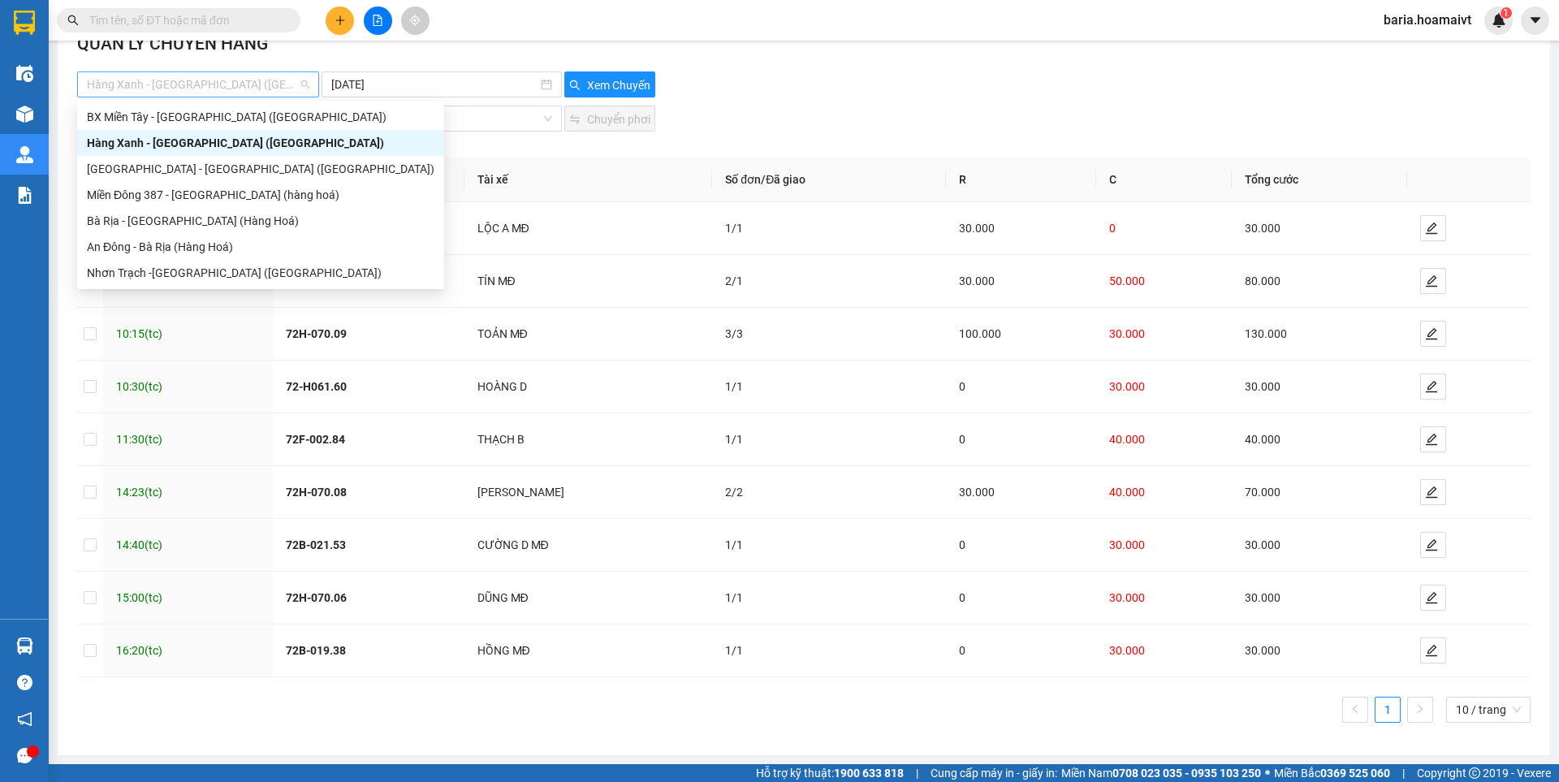
click at [271, 88] on span "Hàng Xanh - [GEOGRAPHIC_DATA] ([GEOGRAPHIC_DATA])" at bounding box center [198, 84] width 223 height 24
click at [180, 171] on div "[GEOGRAPHIC_DATA] - [GEOGRAPHIC_DATA] ([GEOGRAPHIC_DATA])" at bounding box center [261, 169] width 348 height 18
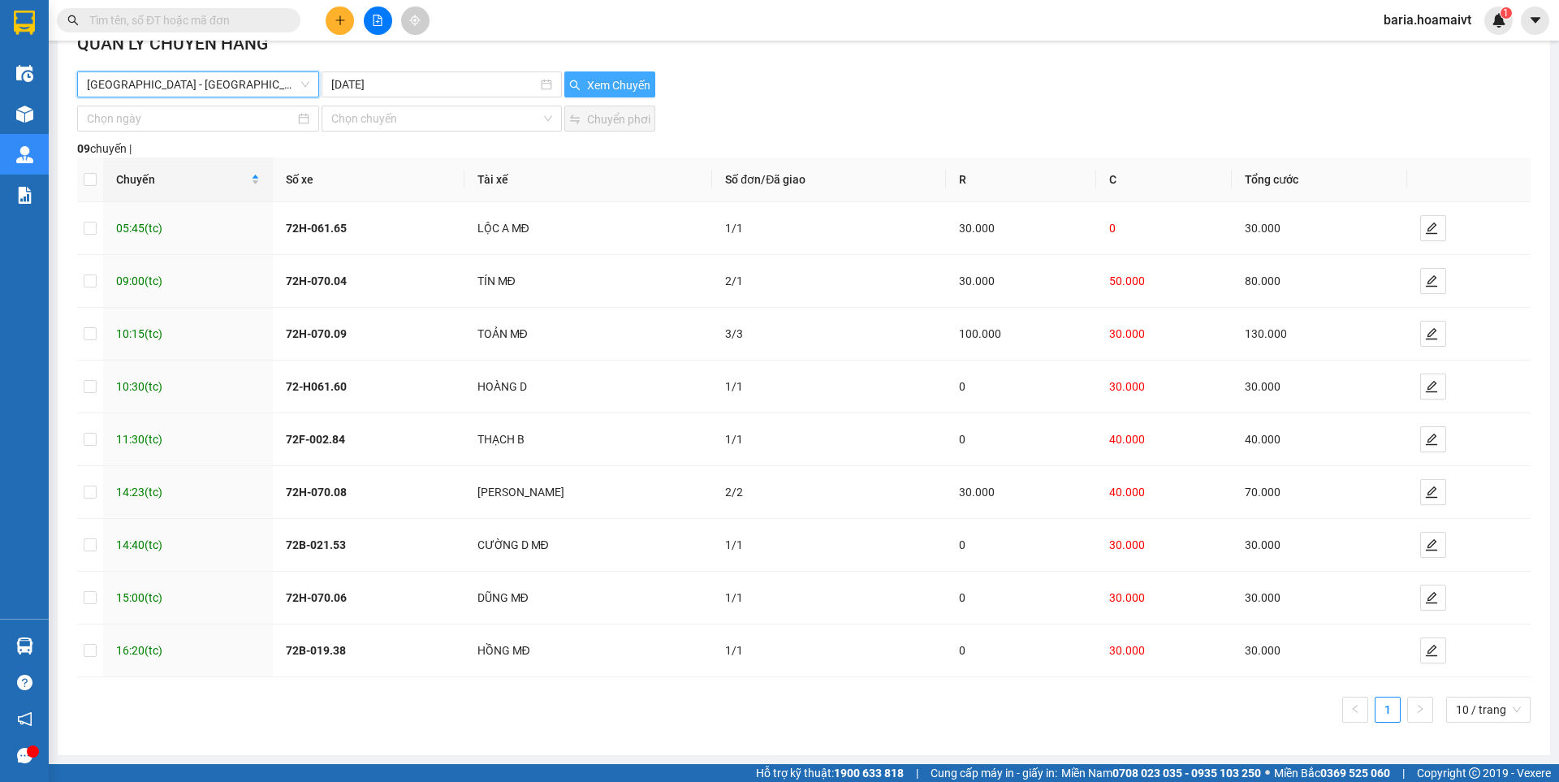
click at [605, 79] on span "Xem Chuyến" at bounding box center [618, 85] width 63 height 18
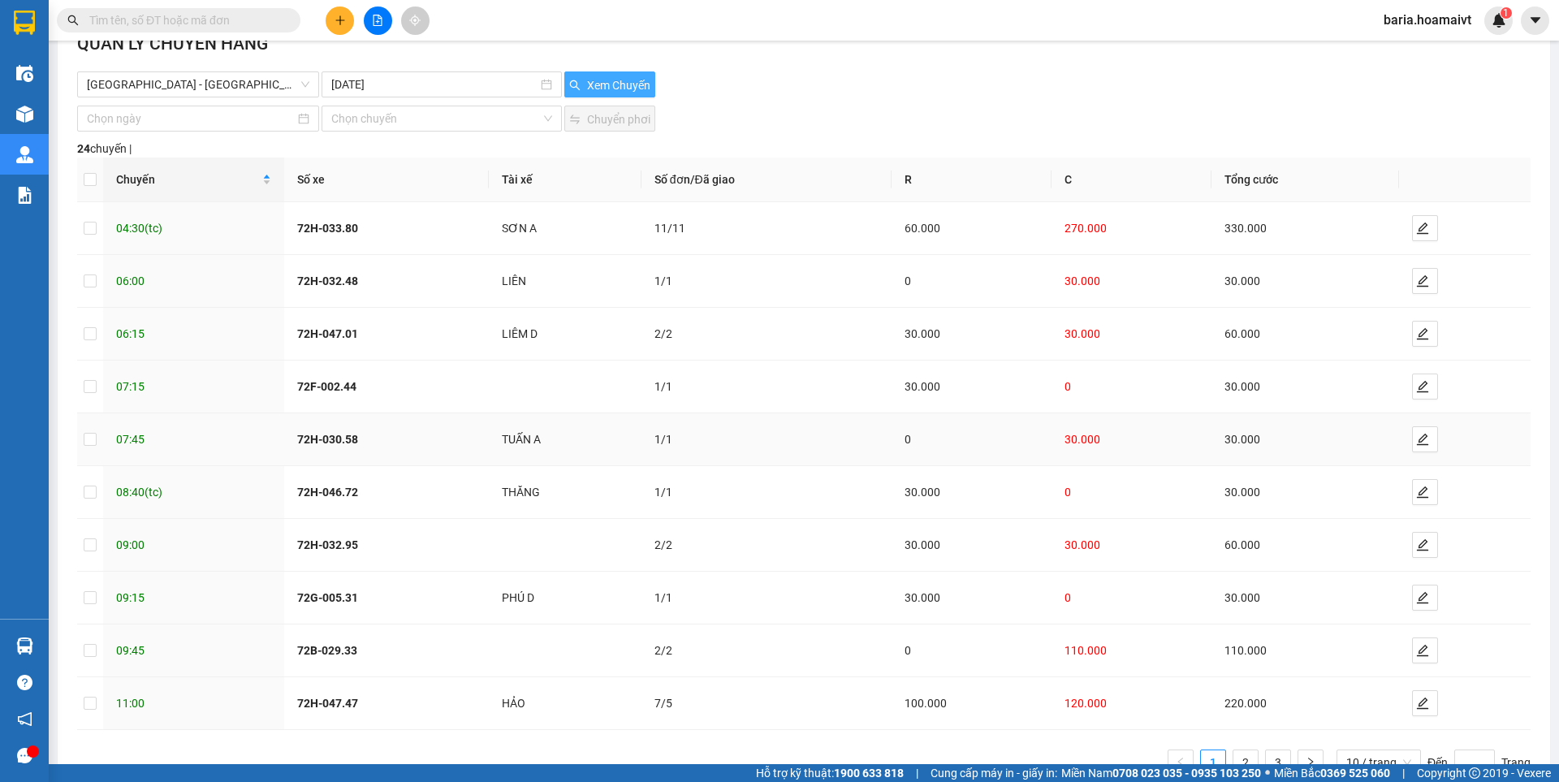
scroll to position [91, 0]
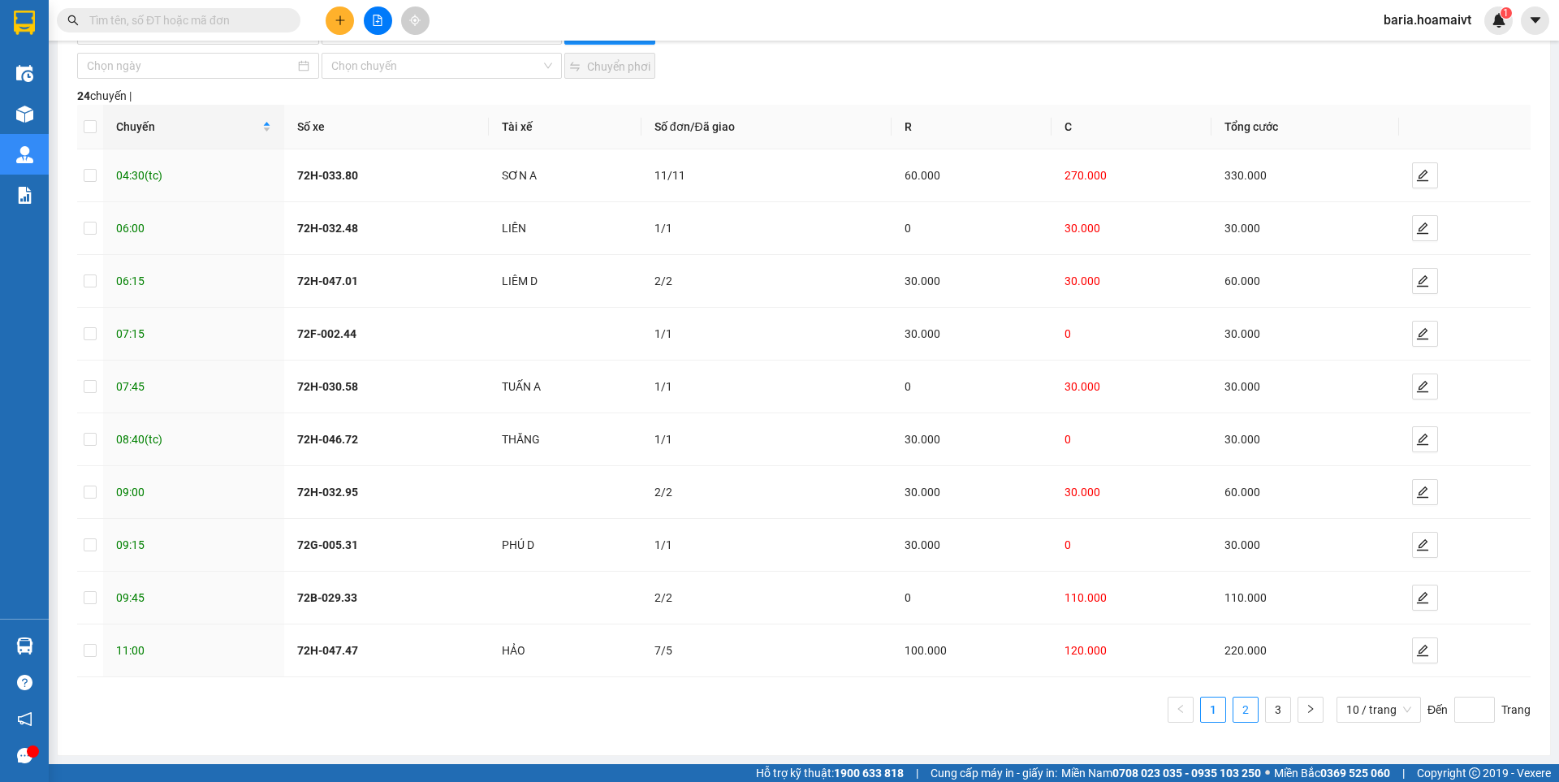
click at [1234, 709] on link "2" at bounding box center [1246, 710] width 24 height 24
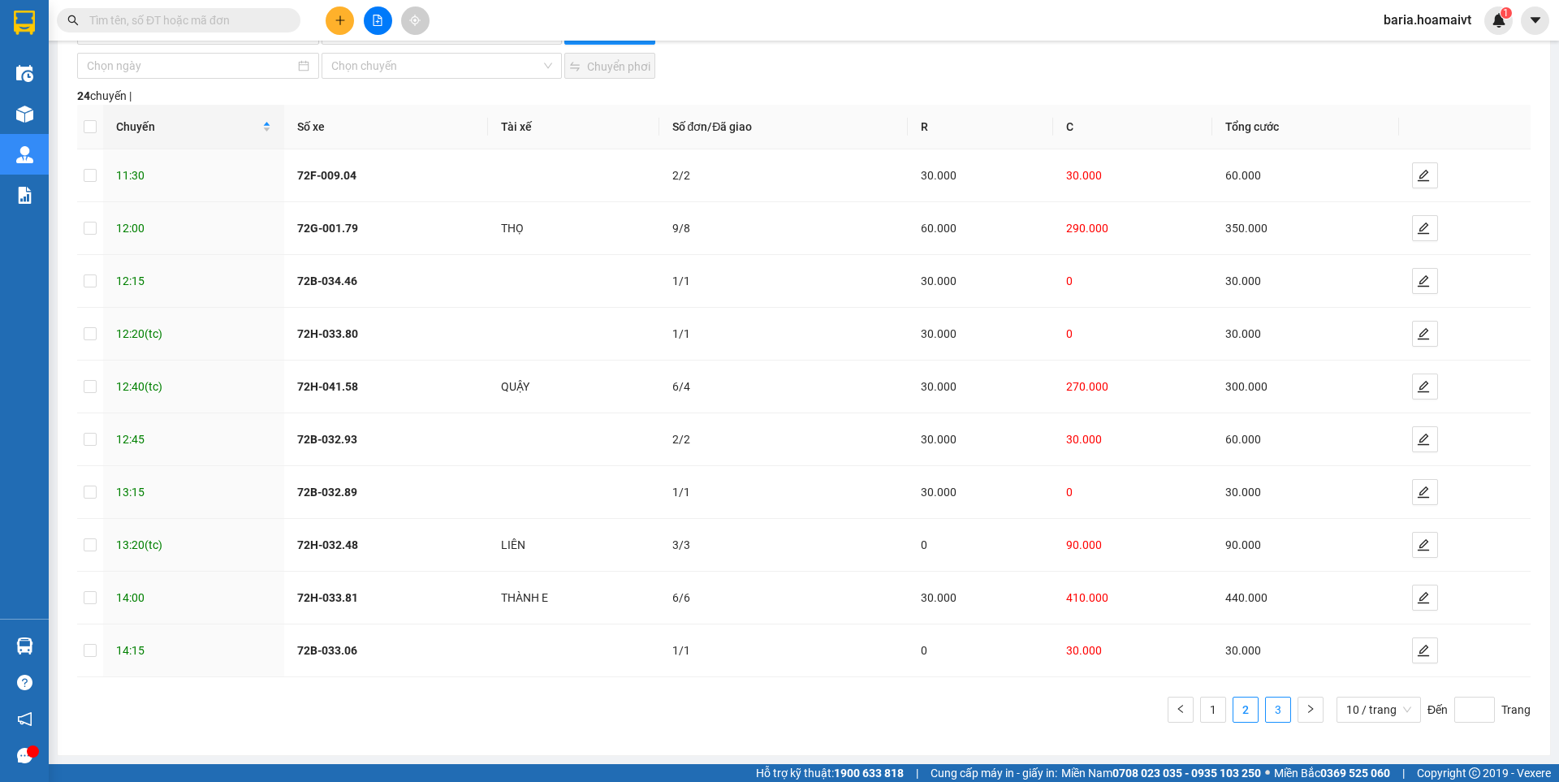
click at [1267, 707] on link "3" at bounding box center [1278, 710] width 24 height 24
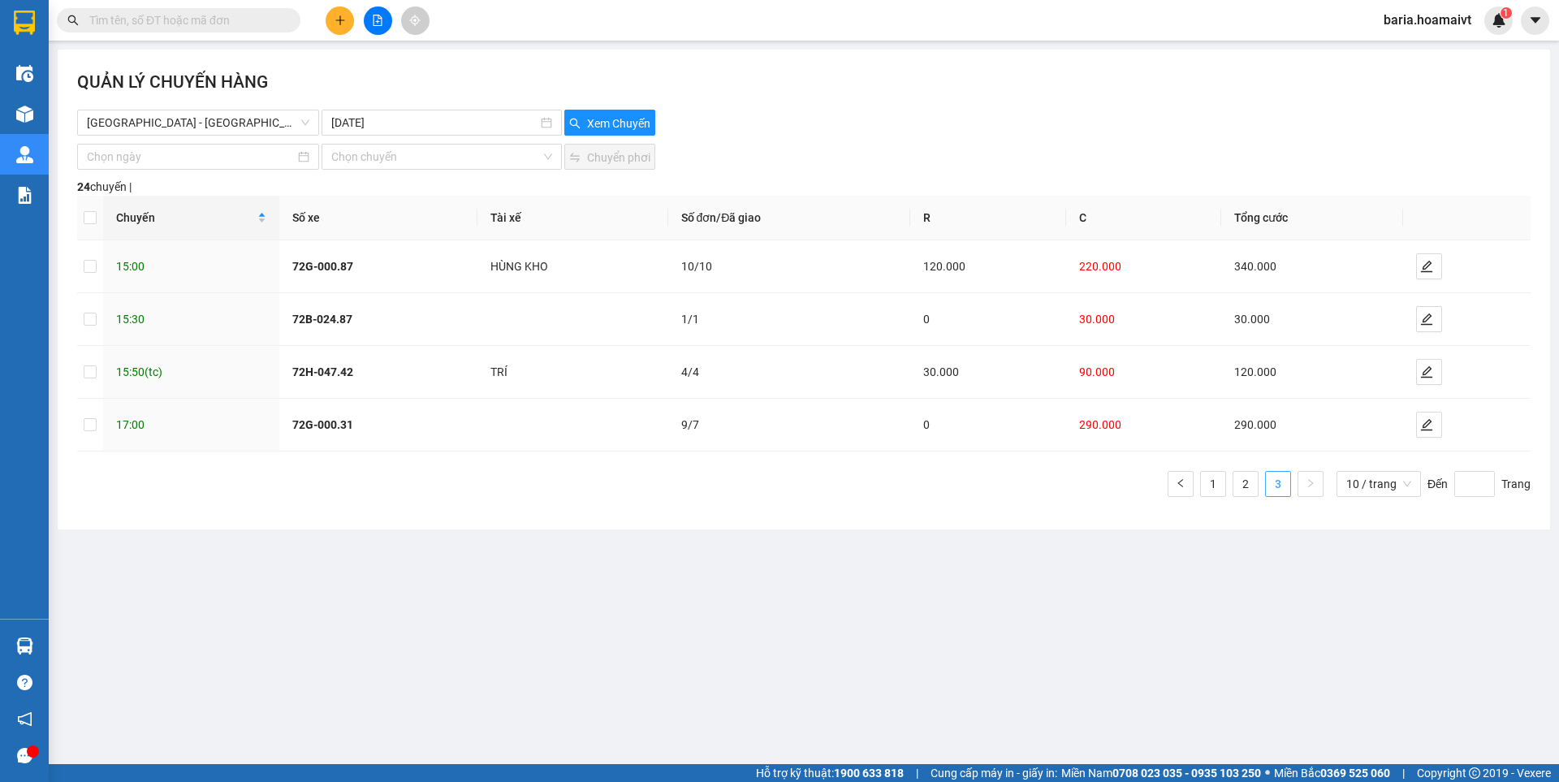
scroll to position [0, 0]
click at [283, 125] on span "[GEOGRAPHIC_DATA] - [GEOGRAPHIC_DATA] ([GEOGRAPHIC_DATA])" at bounding box center [198, 122] width 223 height 24
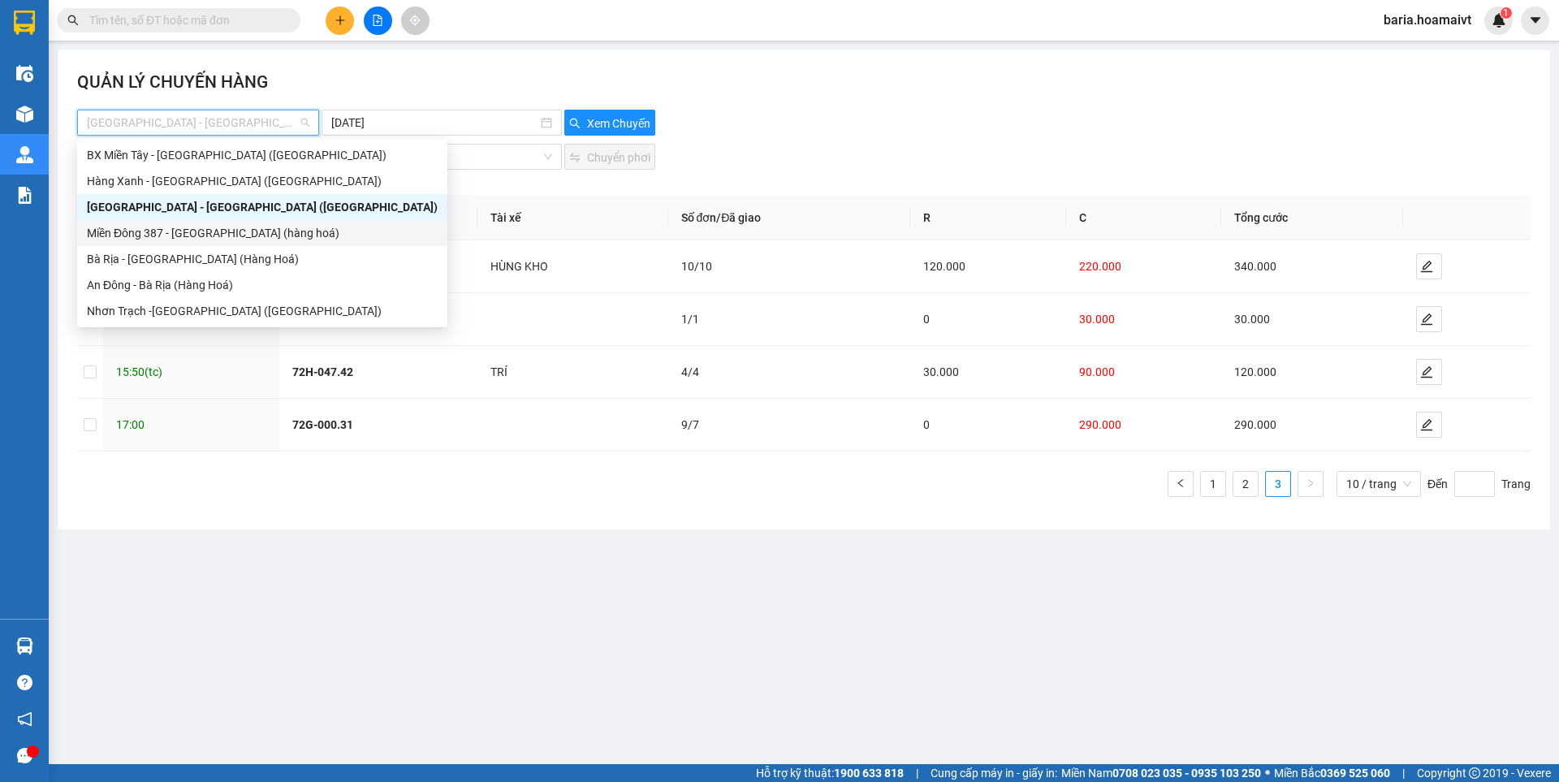
click at [240, 234] on div "Miền Đông 387 - [GEOGRAPHIC_DATA] (hàng hoá)" at bounding box center [262, 233] width 351 height 18
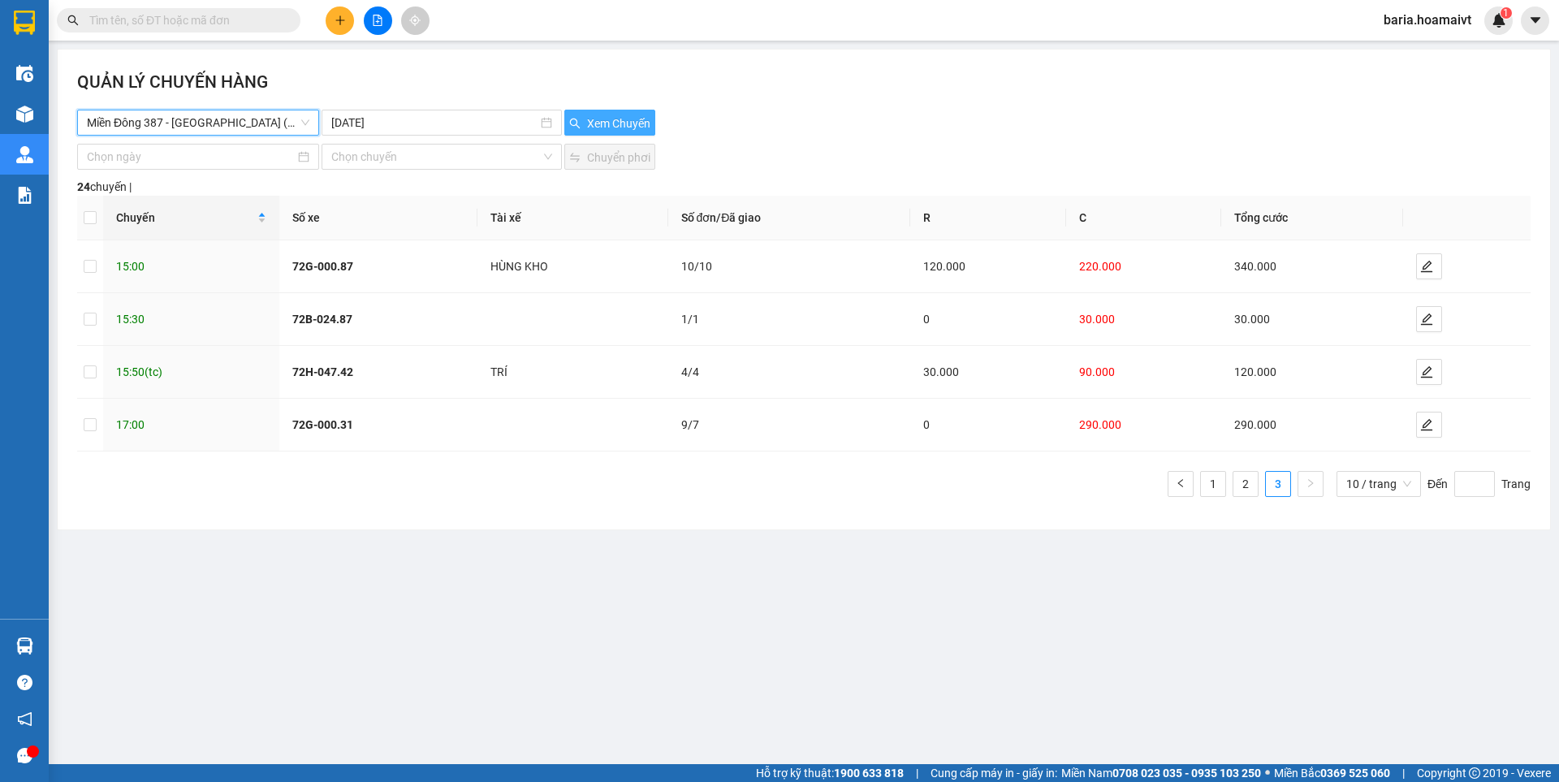
click at [582, 119] on button "Xem Chuyến" at bounding box center [609, 123] width 91 height 26
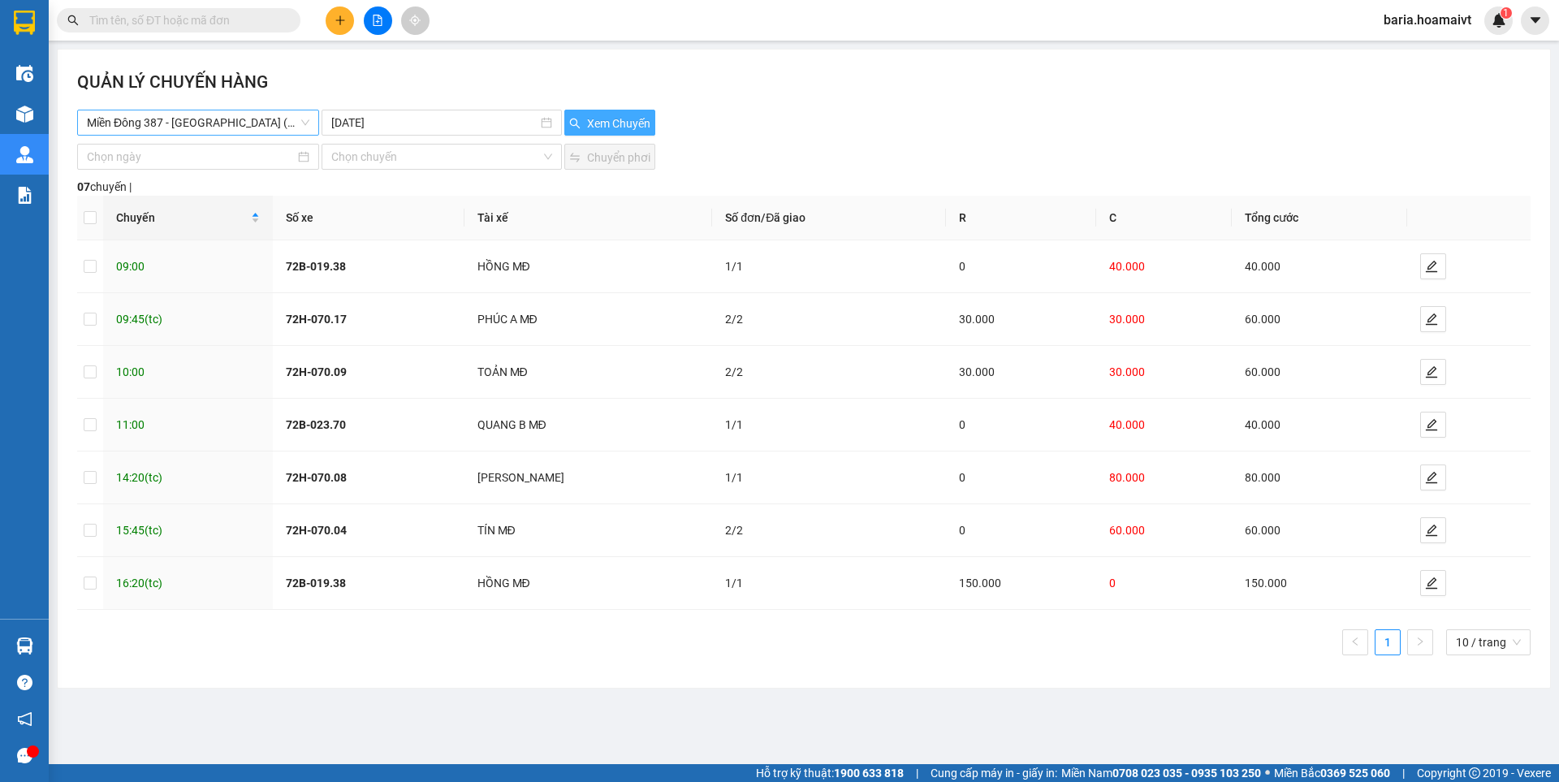
click at [241, 116] on span "Miền Đông 387 - [GEOGRAPHIC_DATA] (hàng hoá)" at bounding box center [198, 122] width 223 height 24
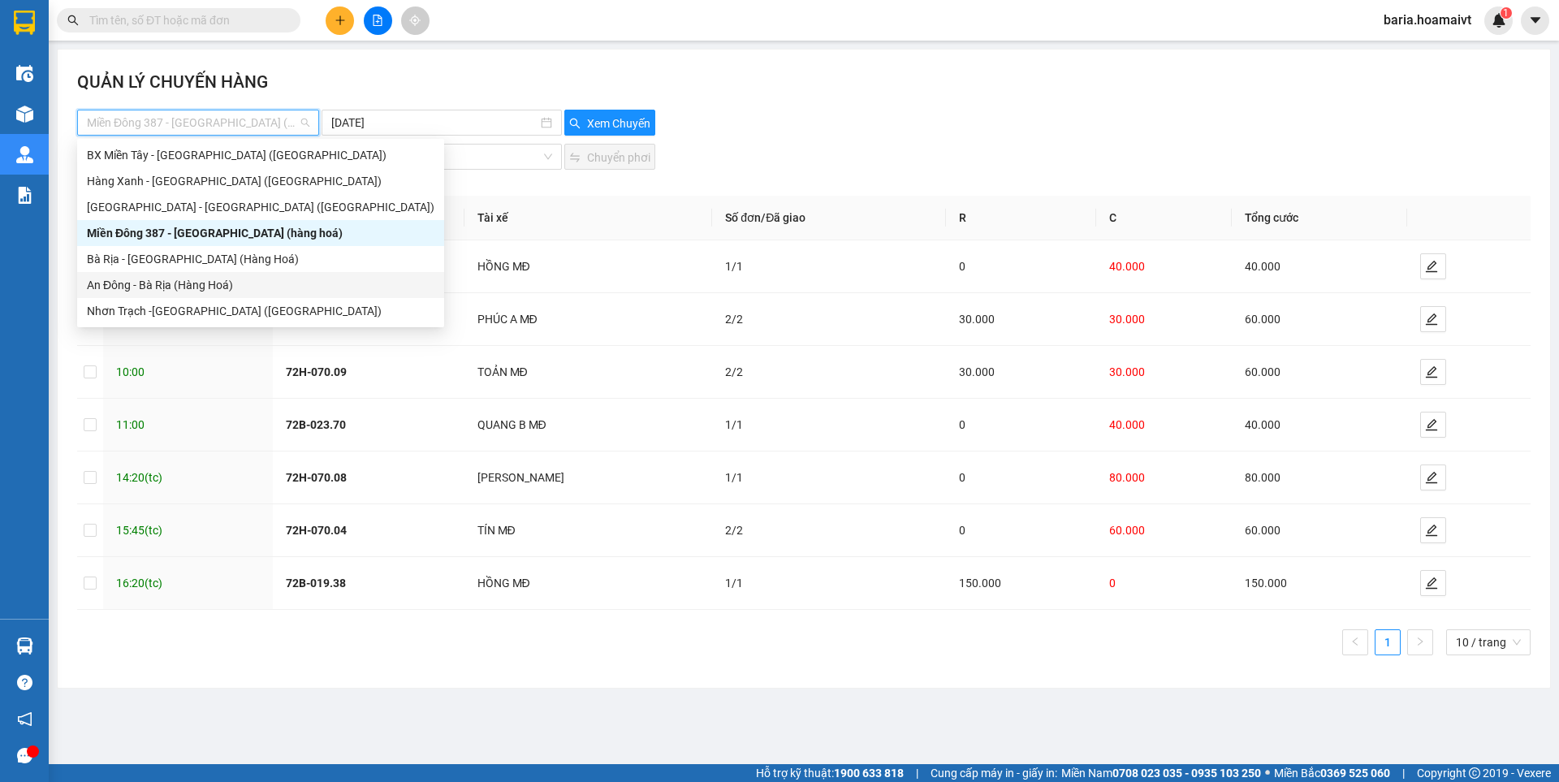
click at [192, 284] on div "An Đông - Bà Rịa (Hàng Hoá)" at bounding box center [261, 285] width 348 height 18
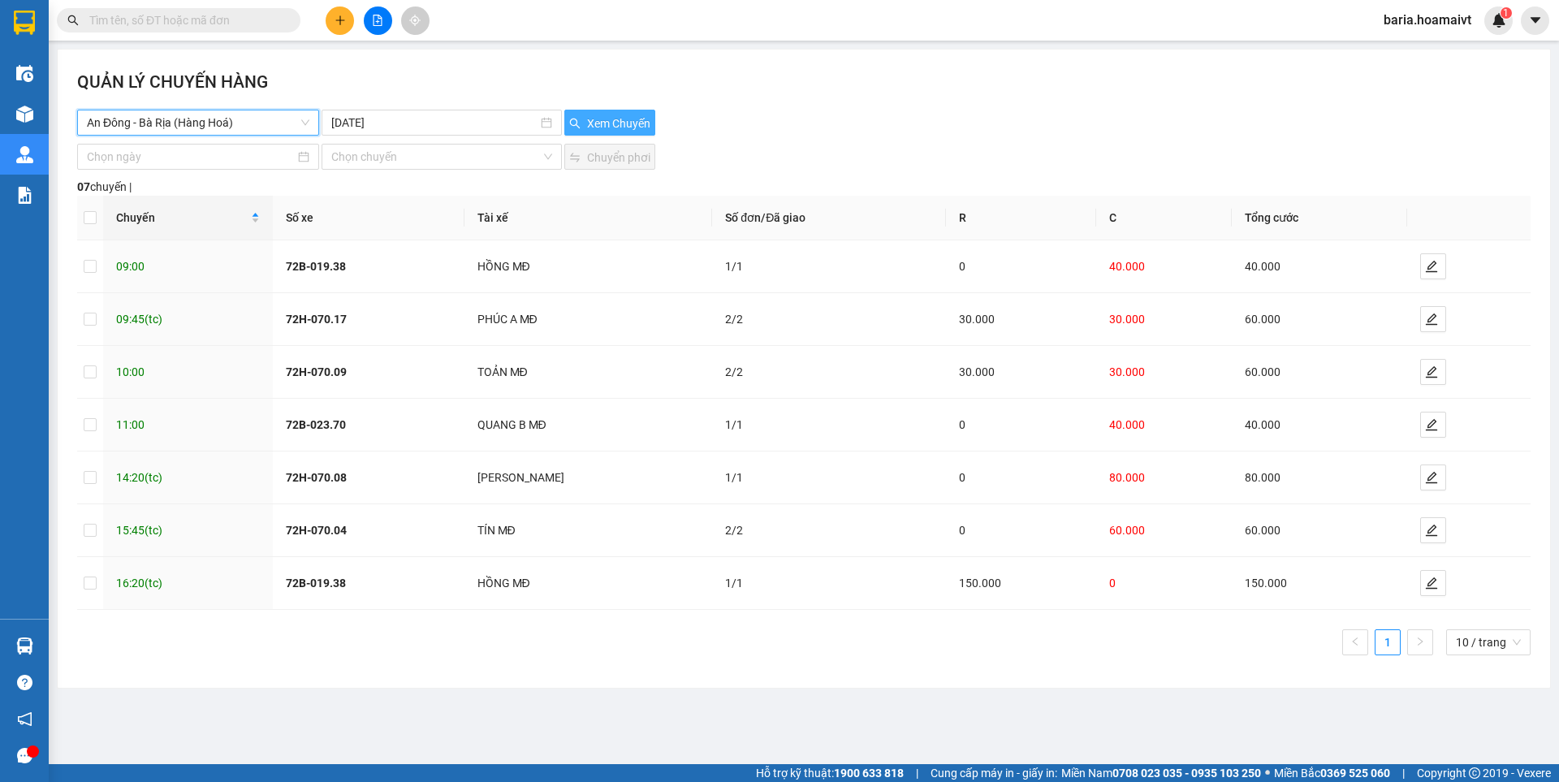
click at [586, 124] on button "Xem Chuyến" at bounding box center [609, 123] width 91 height 26
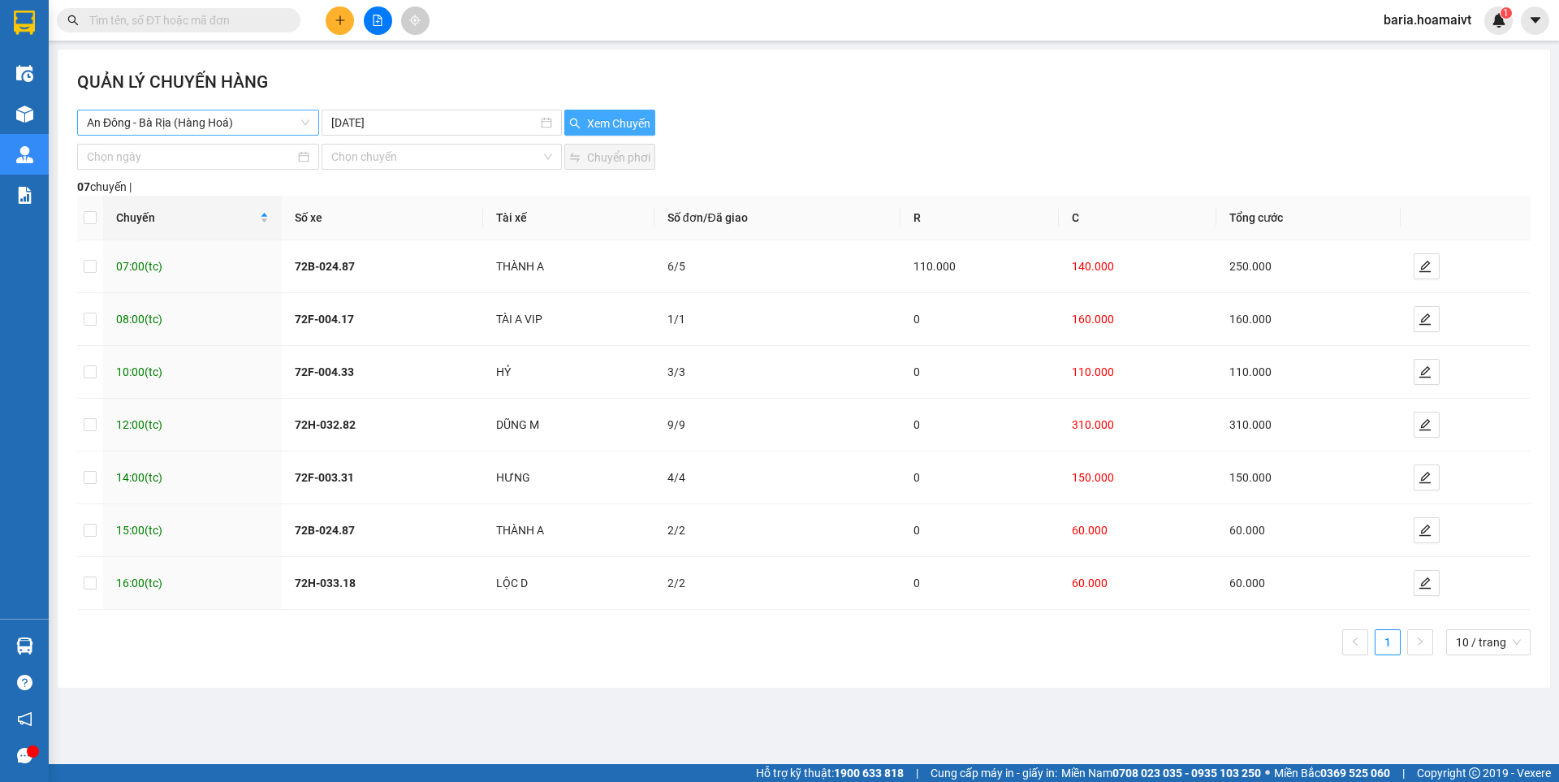
click at [267, 123] on span "An Đông - Bà Rịa (Hàng Hoá)" at bounding box center [198, 122] width 223 height 24
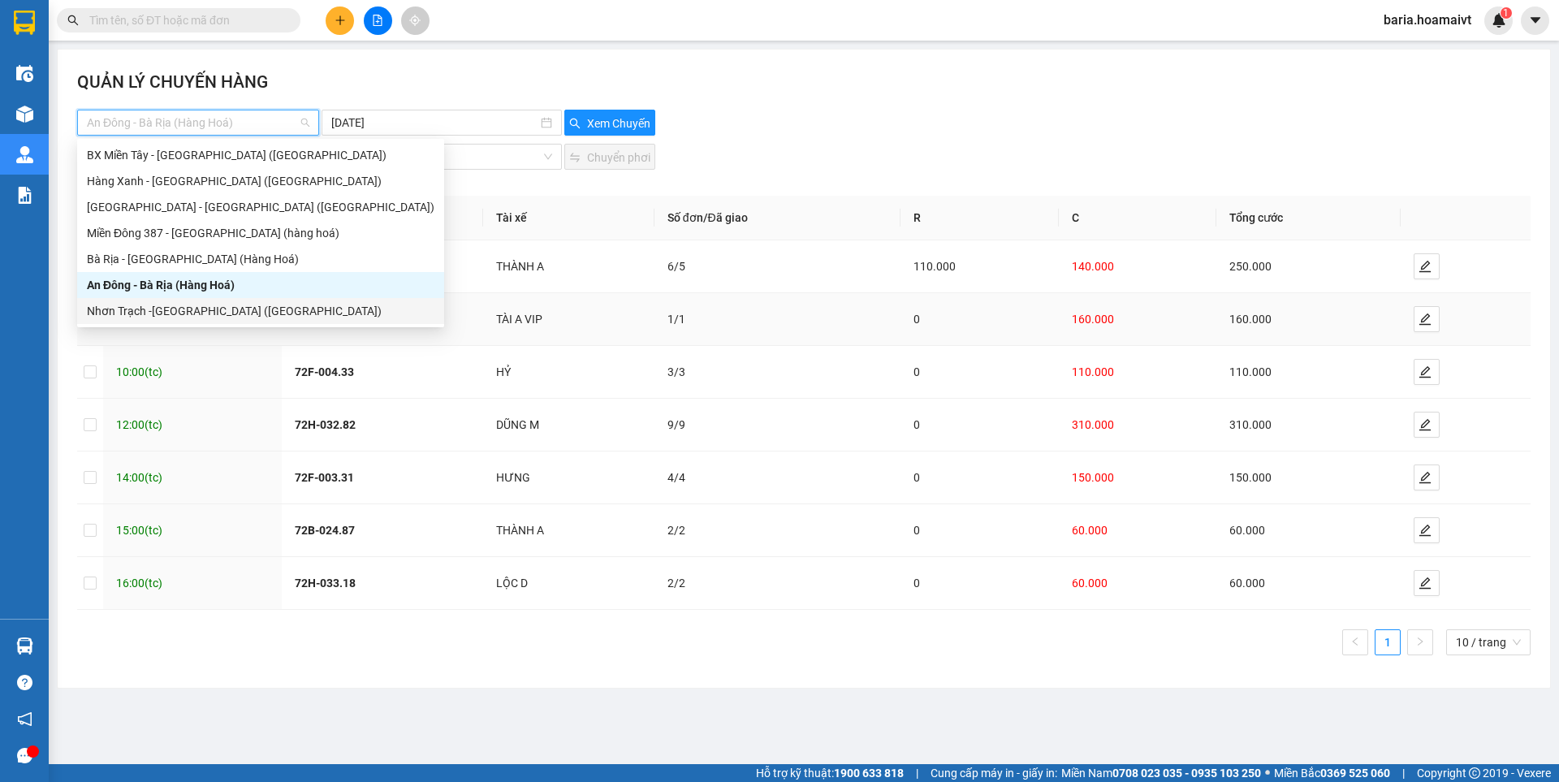
click at [188, 305] on div "Nhơn Trạch -[GEOGRAPHIC_DATA] ([GEOGRAPHIC_DATA])" at bounding box center [261, 311] width 348 height 18
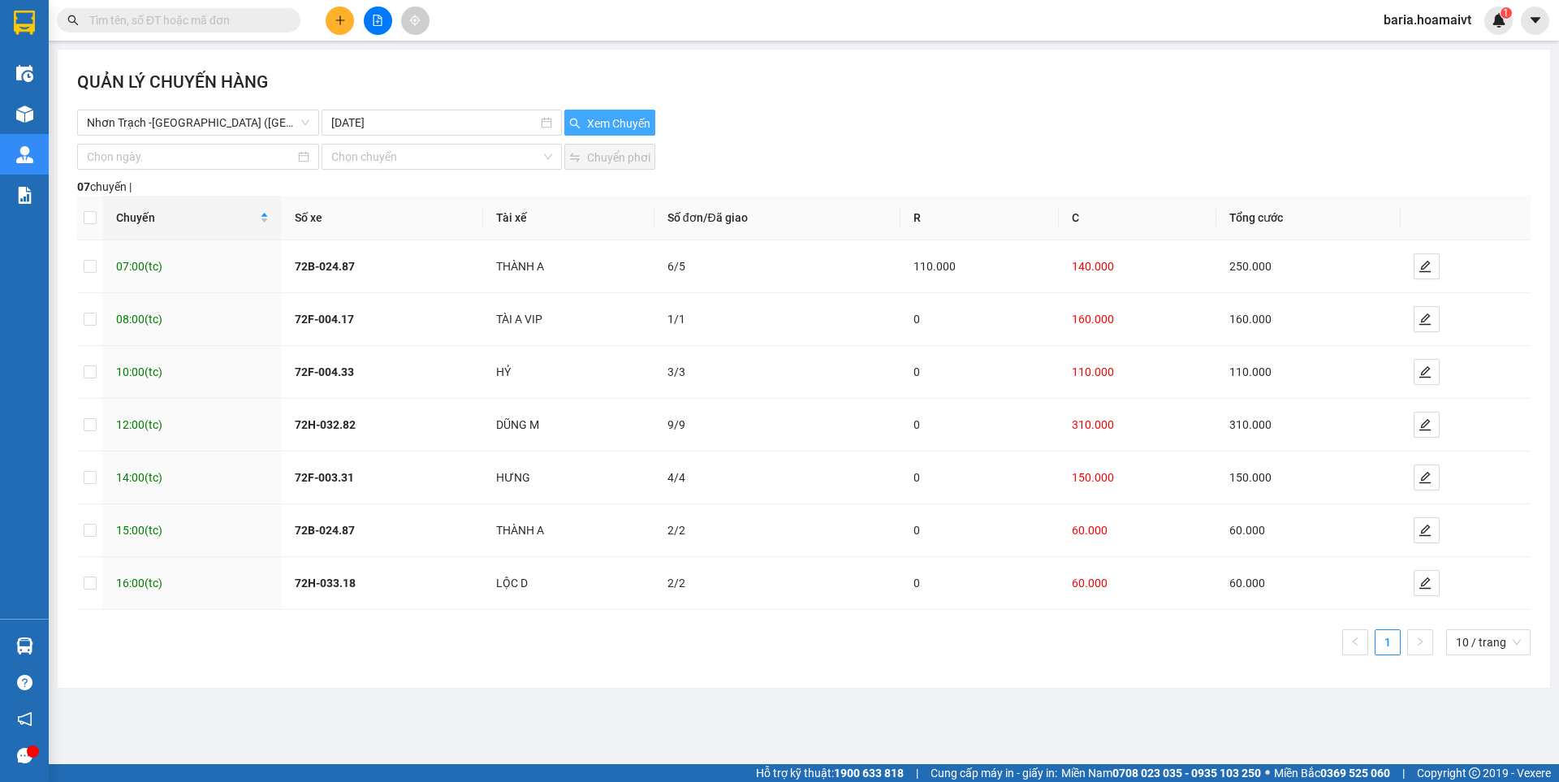
click at [610, 116] on span "Xem Chuyến" at bounding box center [618, 124] width 63 height 18
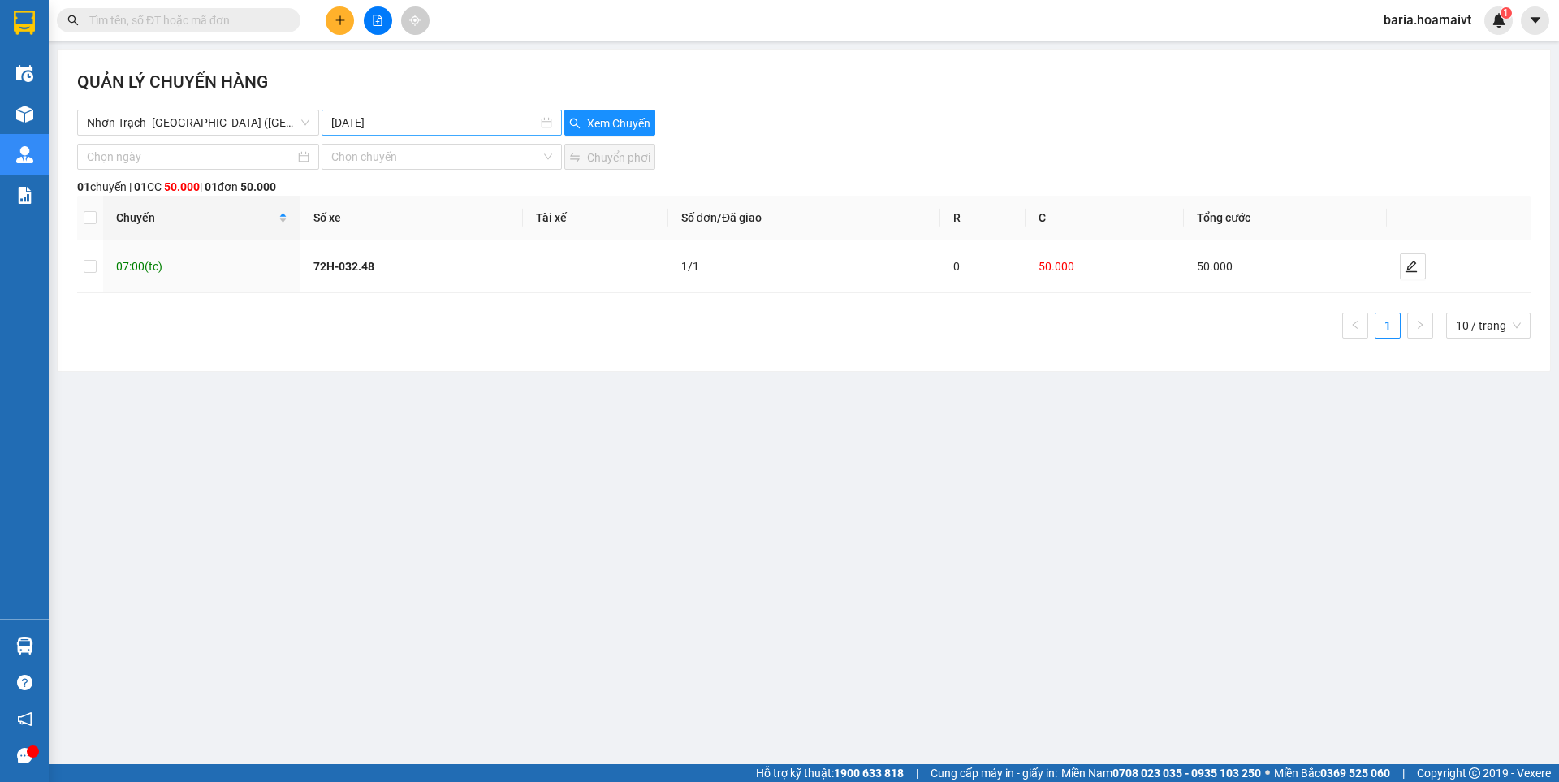
click at [392, 119] on input "11-10-2025" at bounding box center [433, 123] width 205 height 18
click at [459, 264] on div "16" at bounding box center [462, 265] width 19 height 19
click at [378, 119] on input "[DATE]" at bounding box center [433, 123] width 205 height 18
click at [351, 263] on div "12" at bounding box center [345, 265] width 19 height 19
click at [593, 113] on button "Xem Chuyến" at bounding box center [609, 123] width 91 height 26
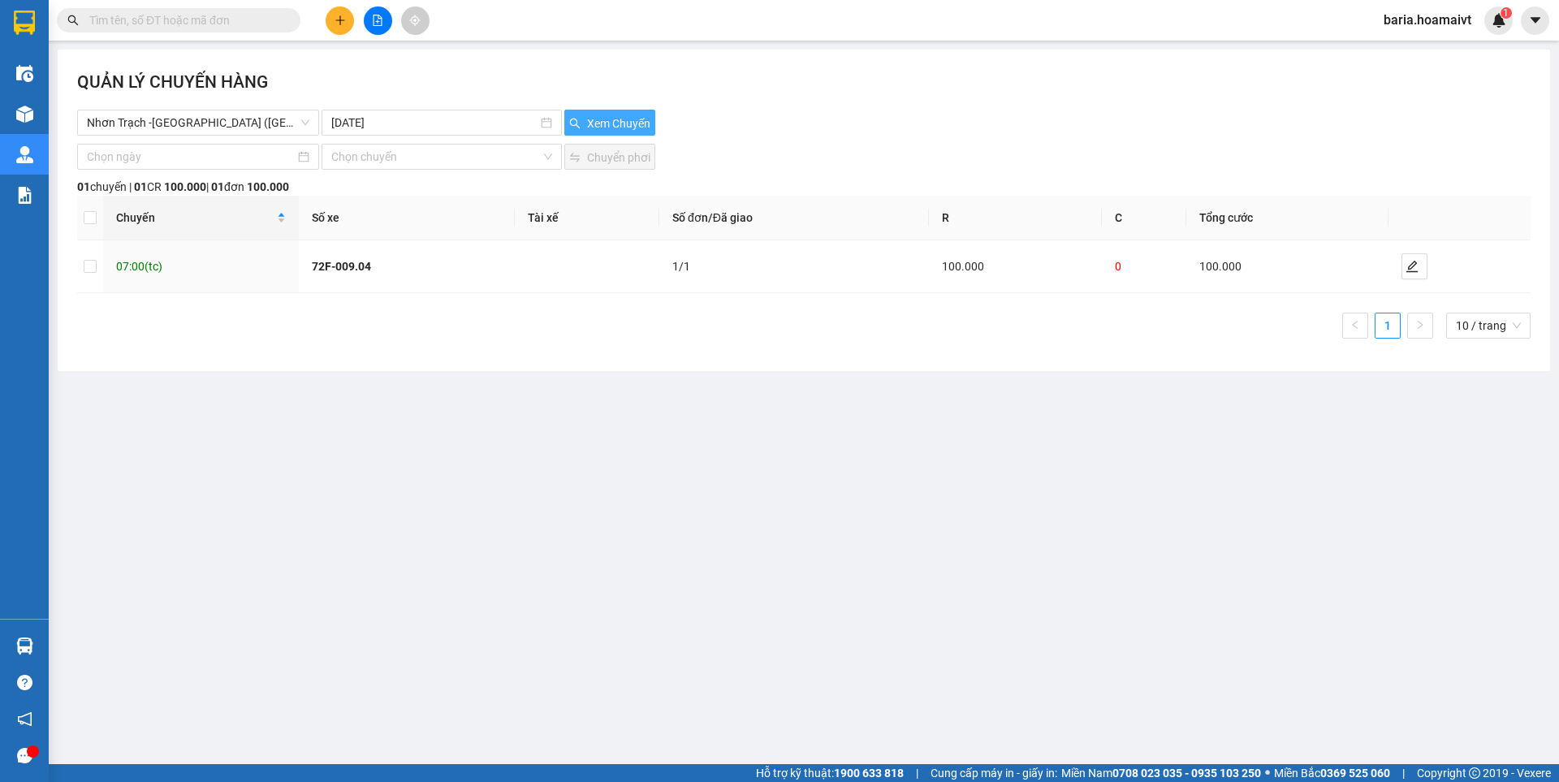
click at [607, 116] on span "Xem Chuyến" at bounding box center [618, 124] width 63 height 18
click at [244, 115] on span "Nhơn Trạch -[GEOGRAPHIC_DATA] ([GEOGRAPHIC_DATA])" at bounding box center [198, 122] width 223 height 24
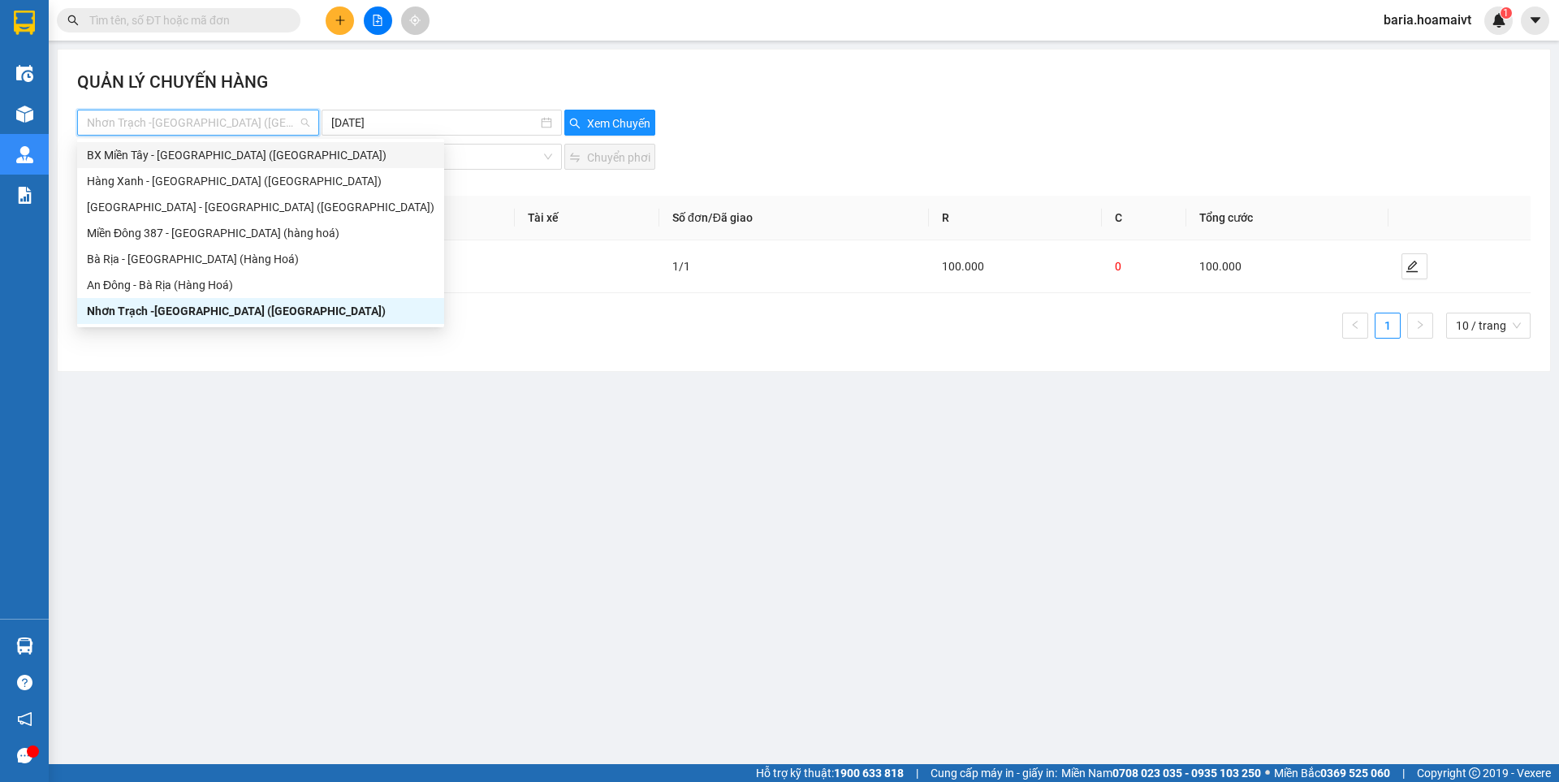
click at [239, 156] on div "BX Miền Tây - [GEOGRAPHIC_DATA] ([GEOGRAPHIC_DATA])" at bounding box center [261, 155] width 348 height 18
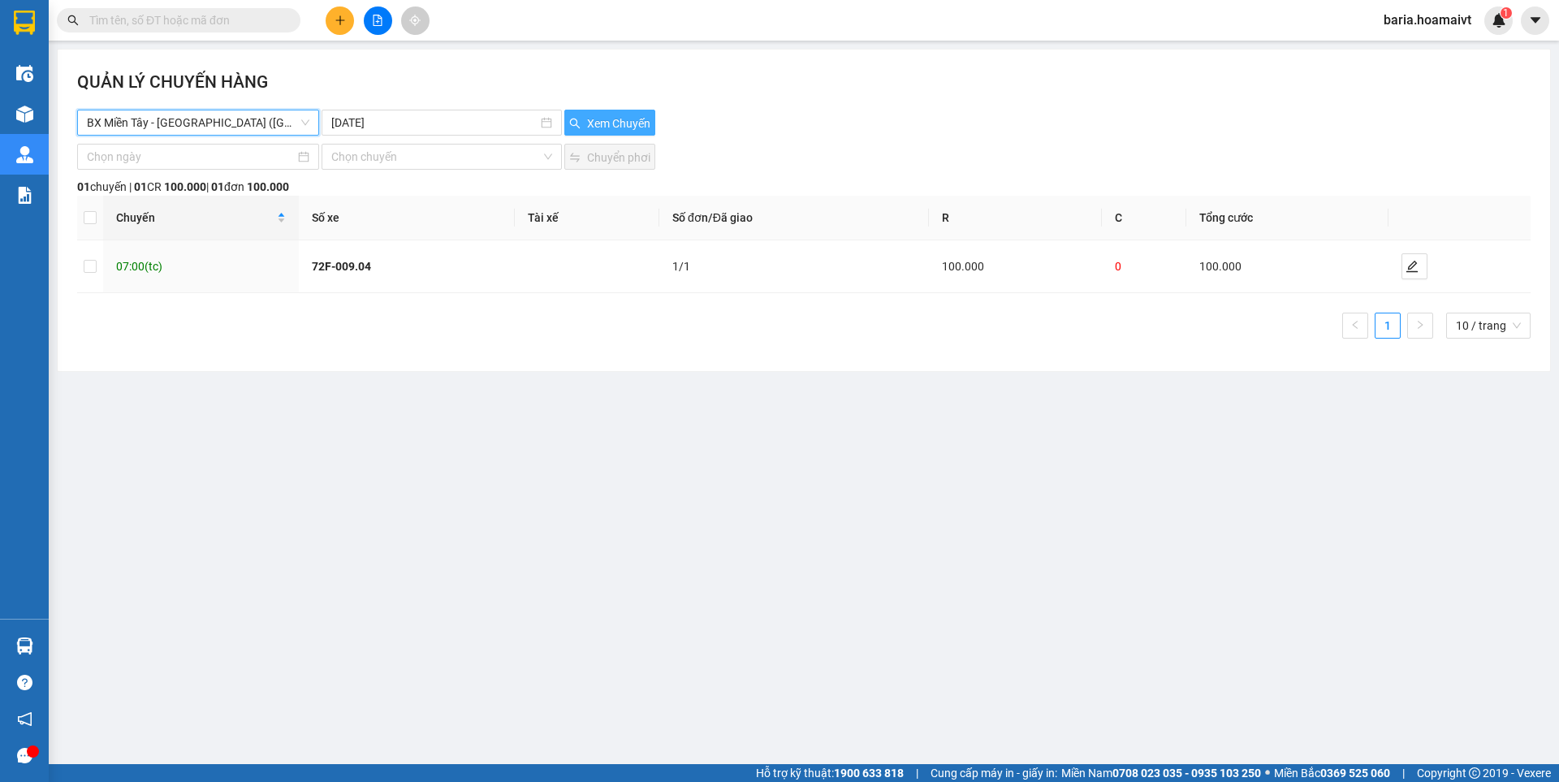
click at [604, 123] on span "Xem Chuyến" at bounding box center [618, 124] width 63 height 18
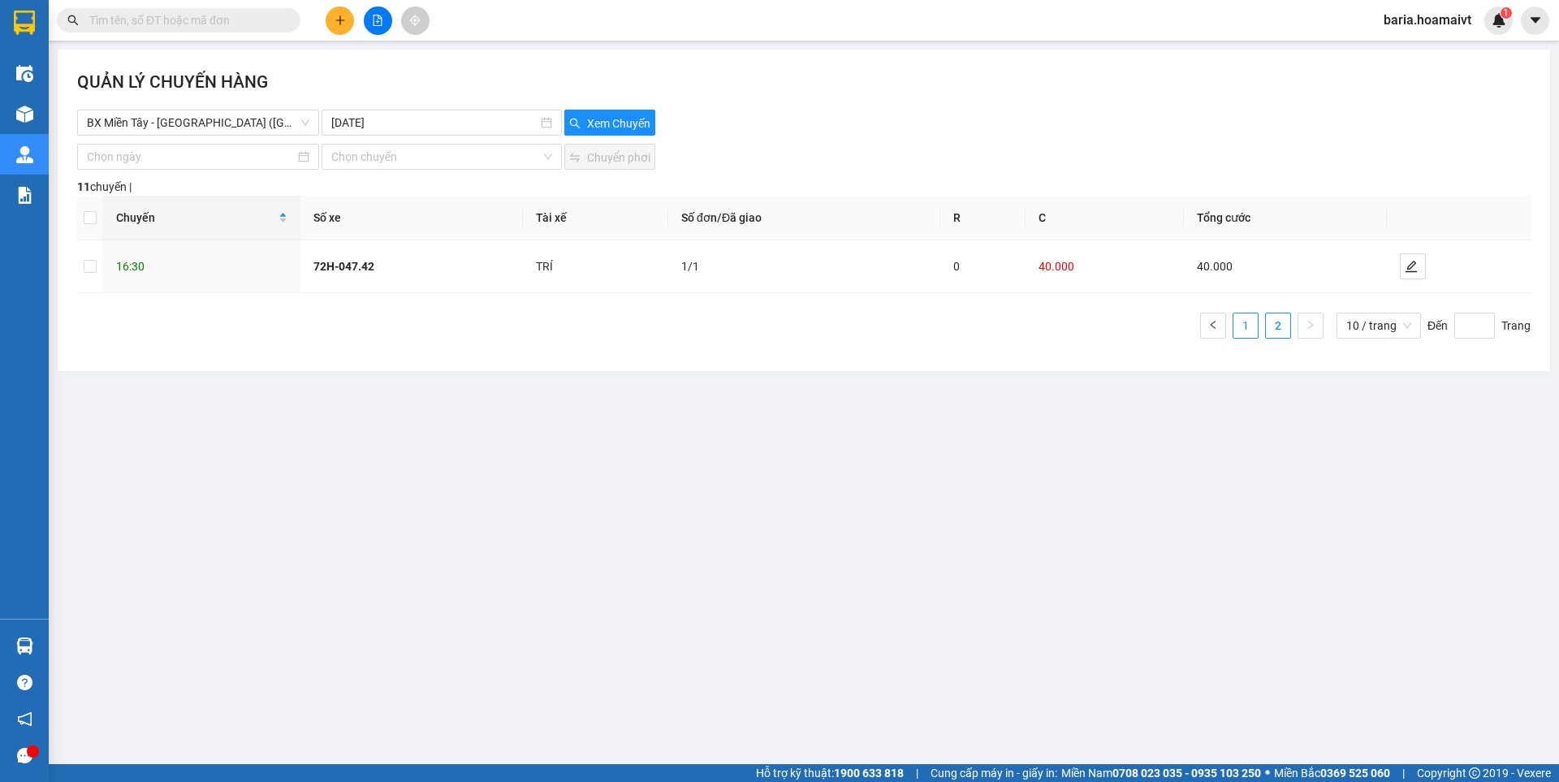
click at [1252, 328] on link "1" at bounding box center [1246, 326] width 24 height 24
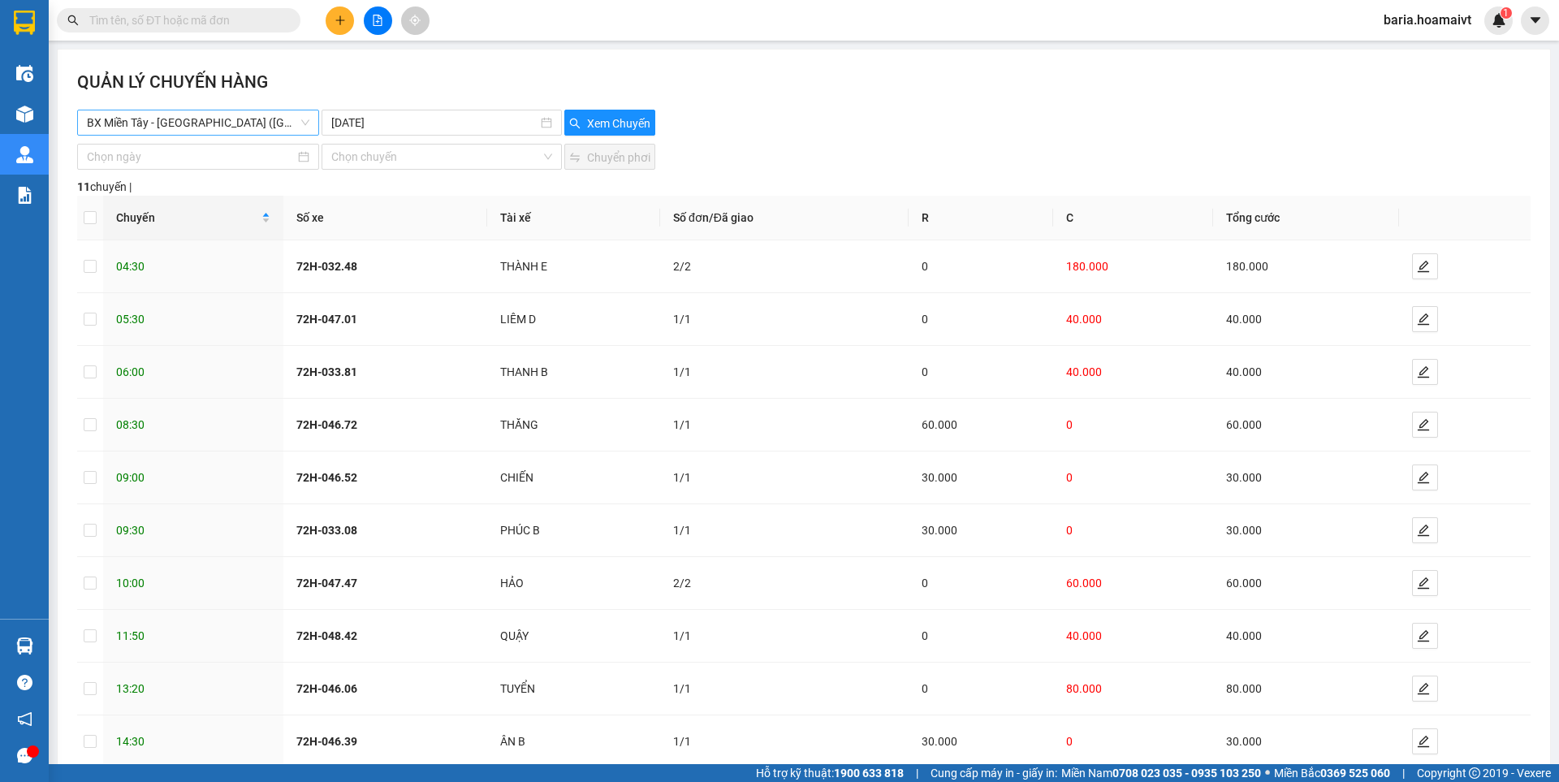
click at [275, 115] on span "BX Miền Tây - [GEOGRAPHIC_DATA] ([GEOGRAPHIC_DATA])" at bounding box center [198, 122] width 223 height 24
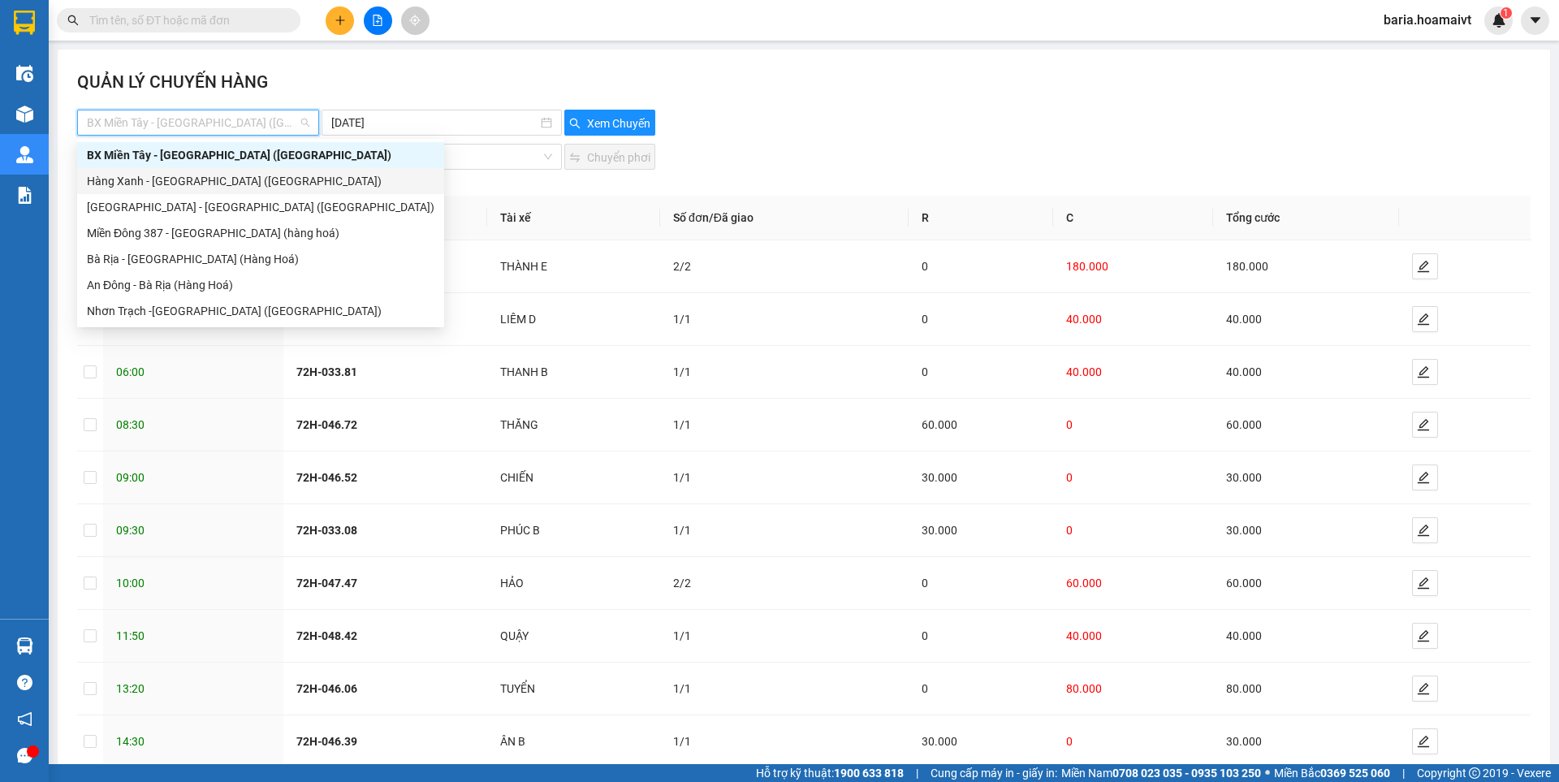
click at [200, 175] on div "Hàng Xanh - [GEOGRAPHIC_DATA] ([GEOGRAPHIC_DATA])" at bounding box center [261, 181] width 348 height 18
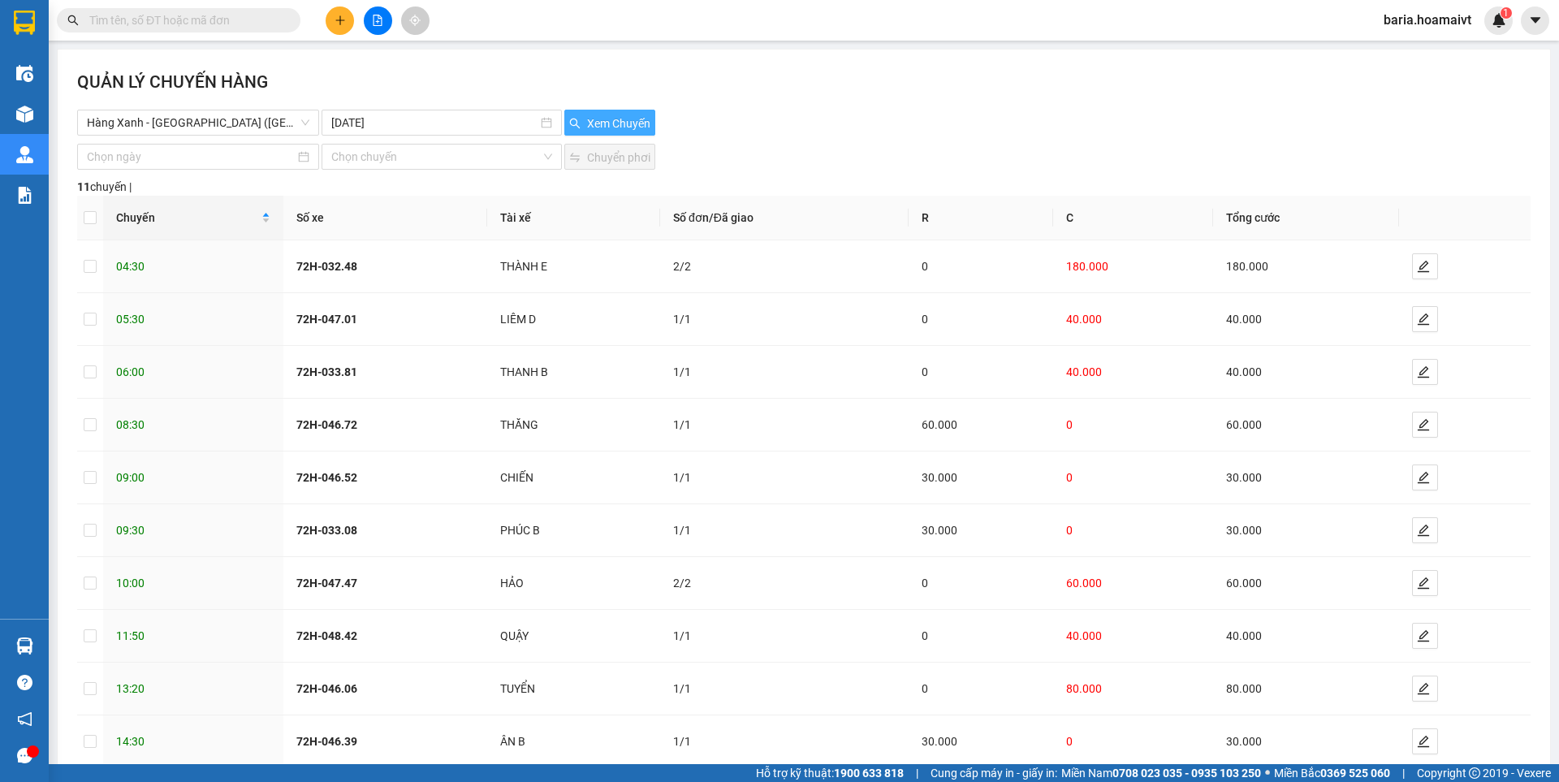
click at [599, 121] on span "Xem Chuyến" at bounding box center [618, 124] width 63 height 18
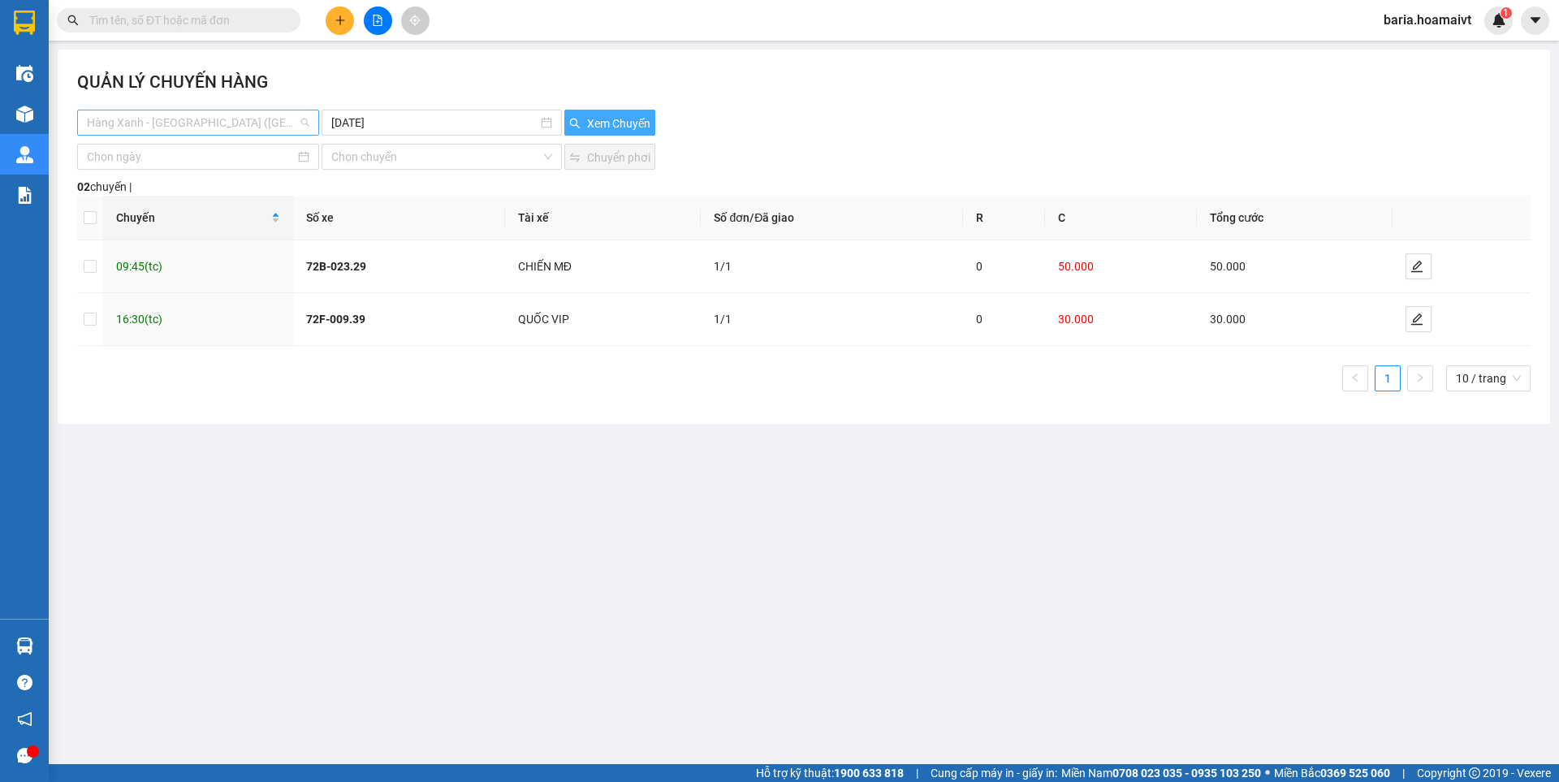
click at [246, 119] on span "Hàng Xanh - [GEOGRAPHIC_DATA] ([GEOGRAPHIC_DATA])" at bounding box center [198, 122] width 223 height 24
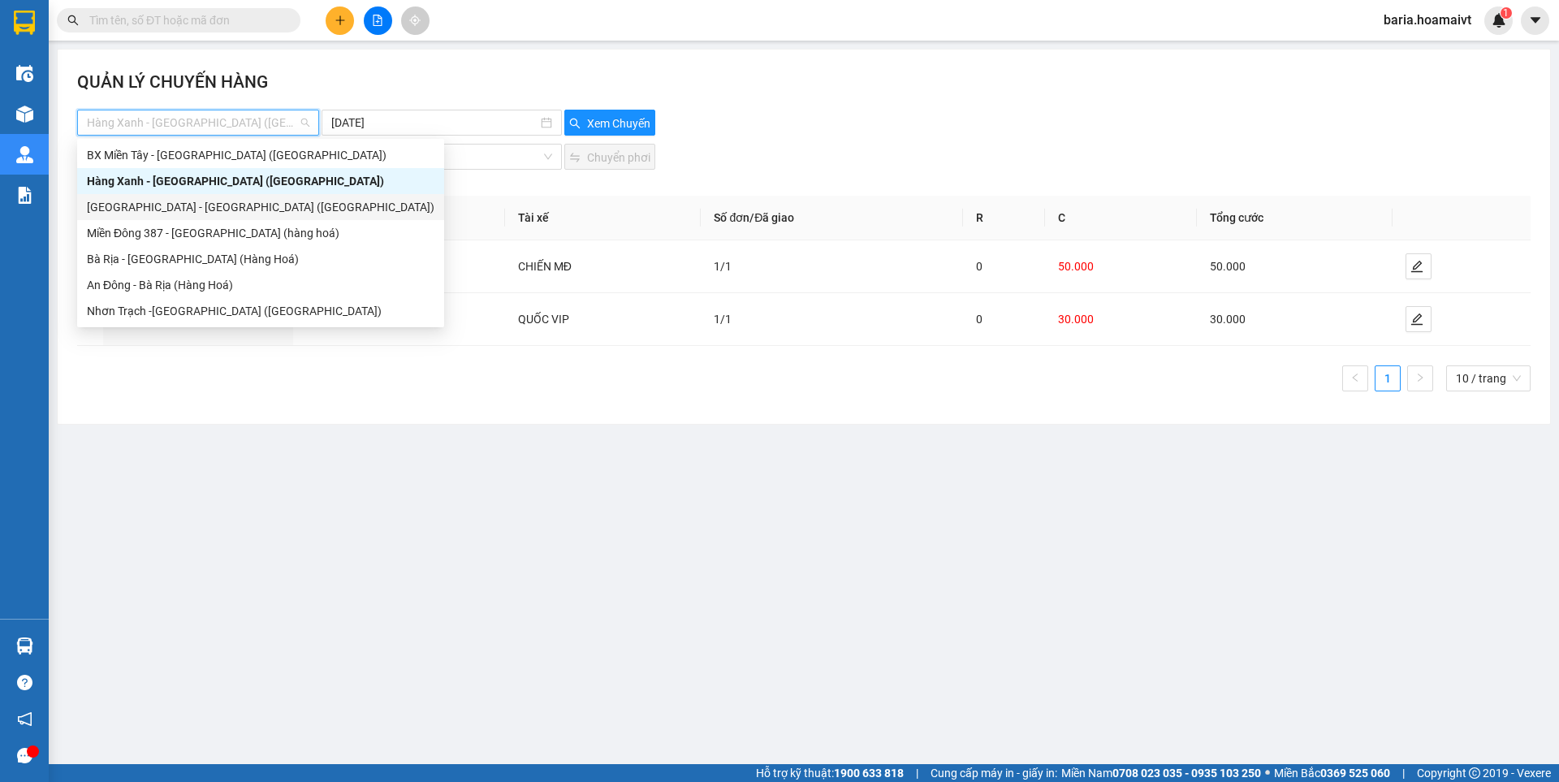
click at [213, 208] on div "[GEOGRAPHIC_DATA] - [GEOGRAPHIC_DATA] ([GEOGRAPHIC_DATA])" at bounding box center [261, 207] width 348 height 18
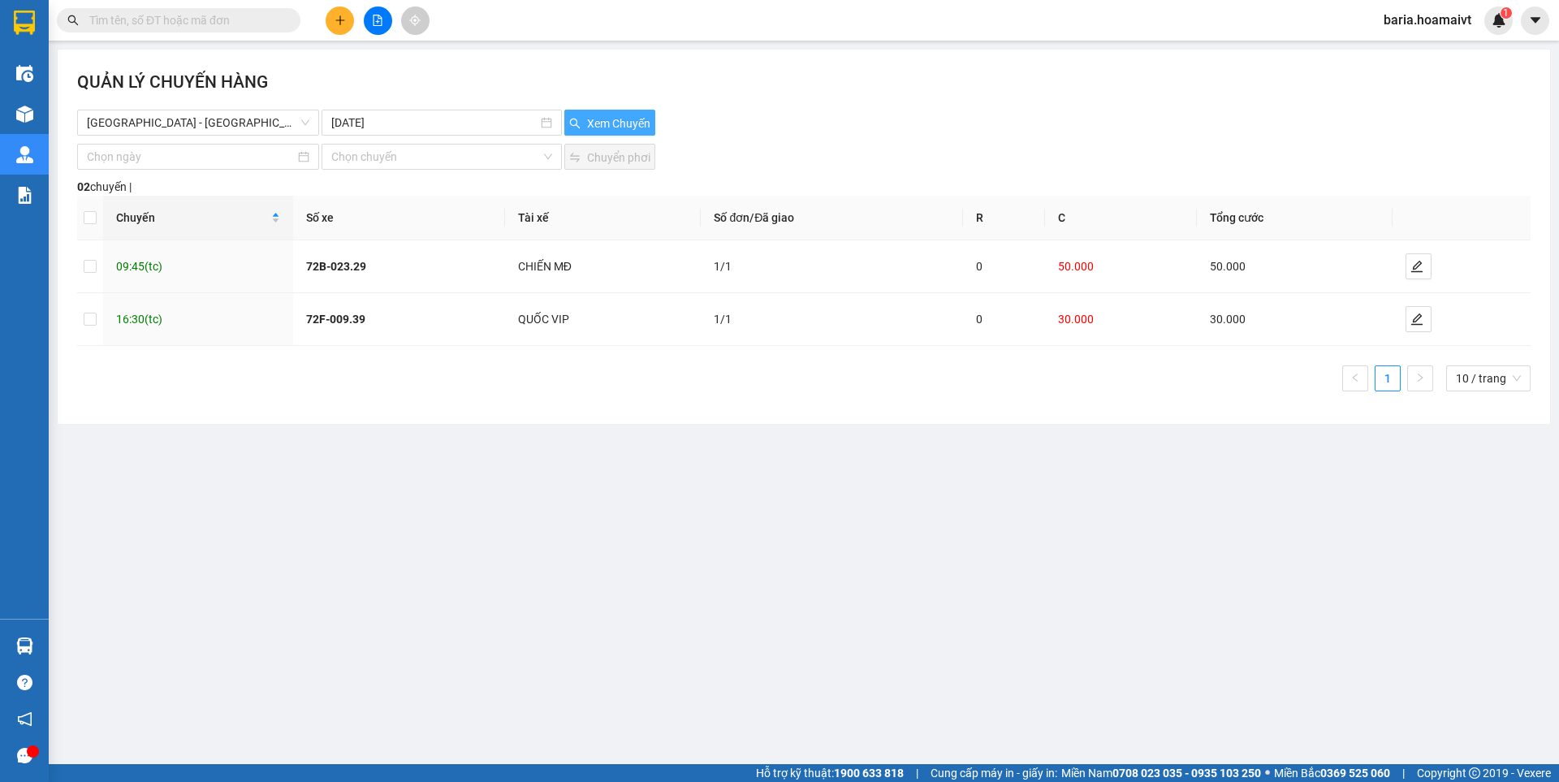
click at [595, 119] on span "Xem Chuyến" at bounding box center [618, 124] width 63 height 18
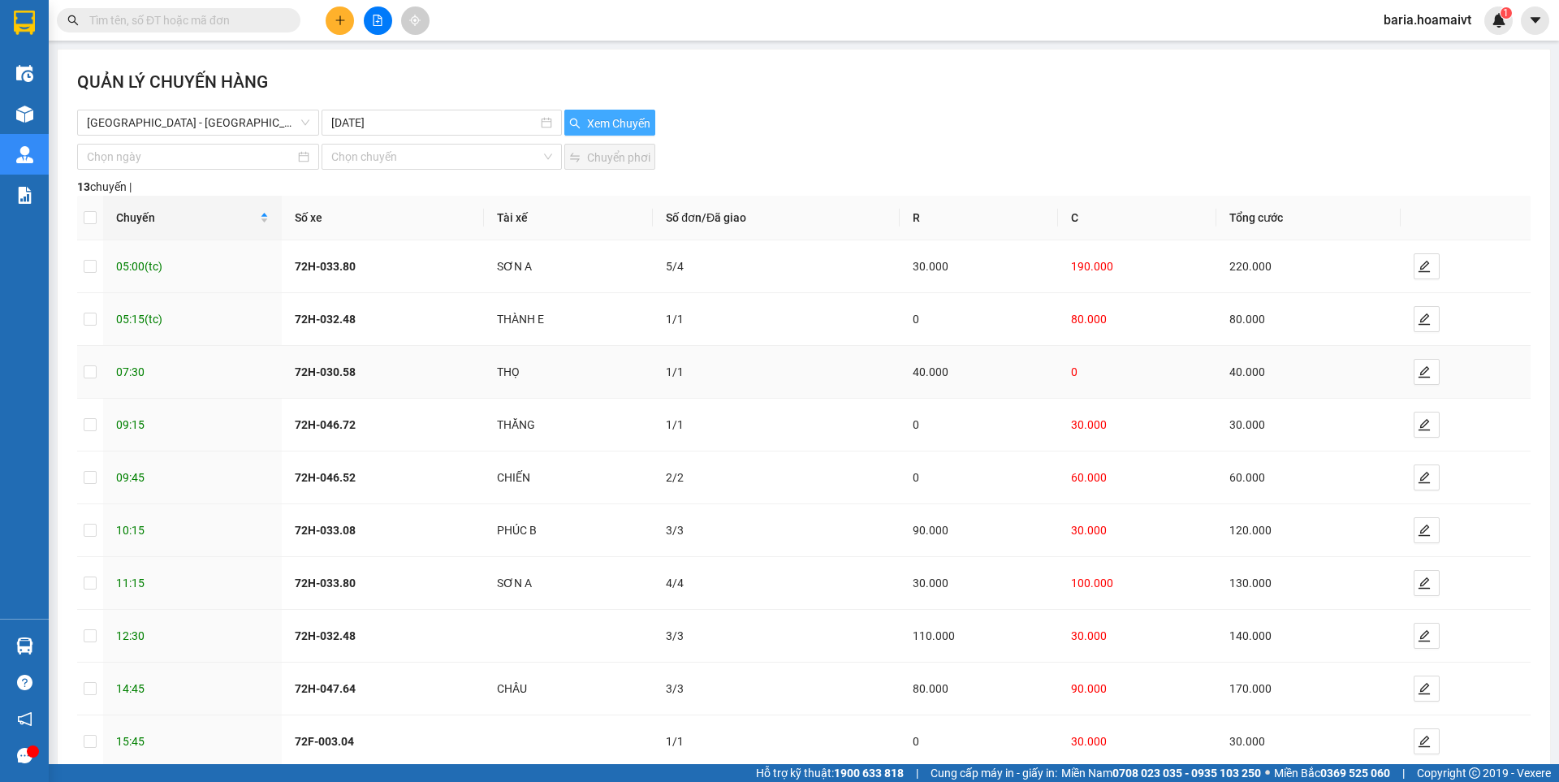
scroll to position [91, 0]
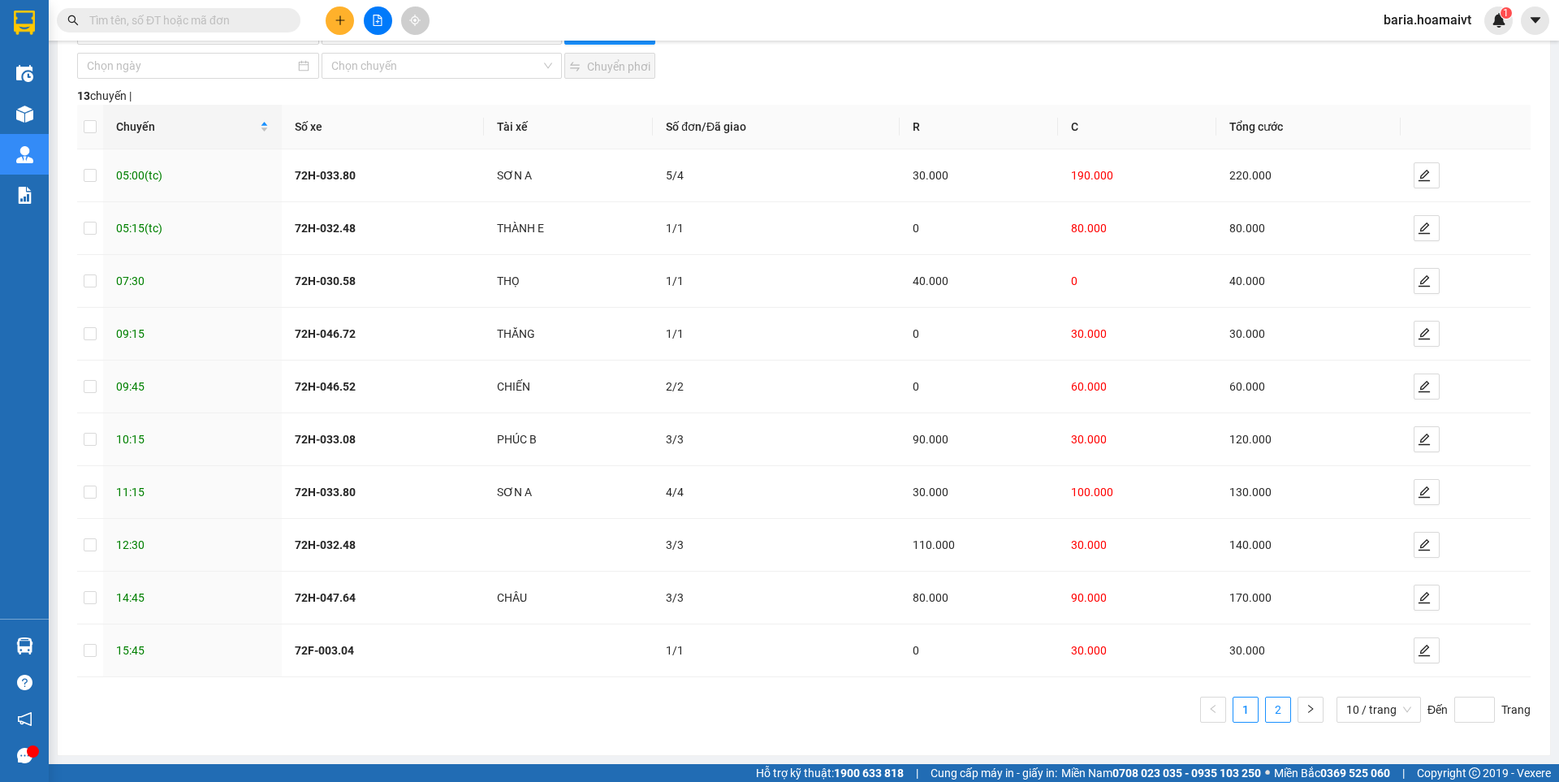
click at [1266, 710] on link "2" at bounding box center [1278, 710] width 24 height 24
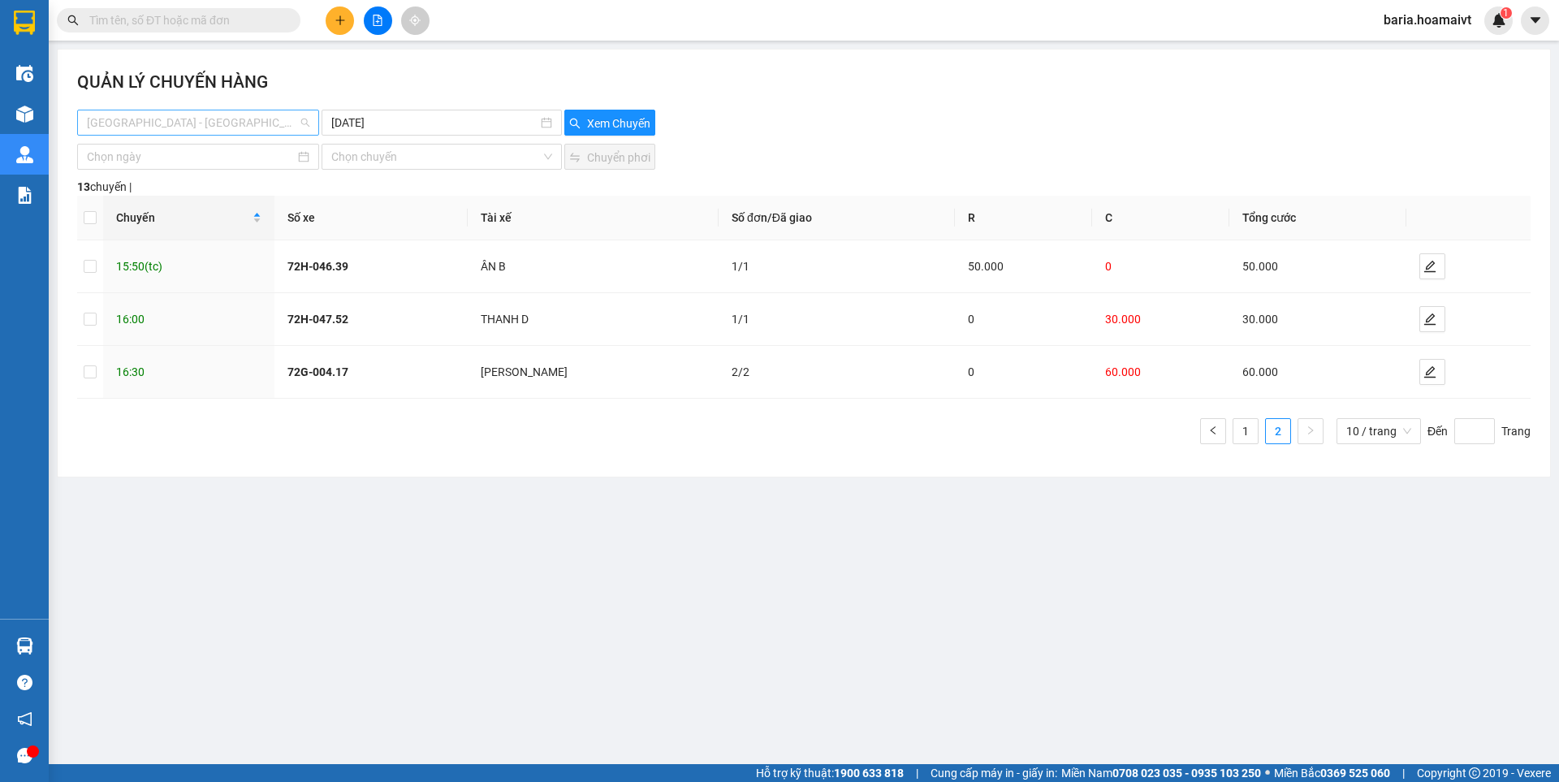
click at [280, 129] on span "[GEOGRAPHIC_DATA] - [GEOGRAPHIC_DATA] ([GEOGRAPHIC_DATA])" at bounding box center [198, 122] width 223 height 24
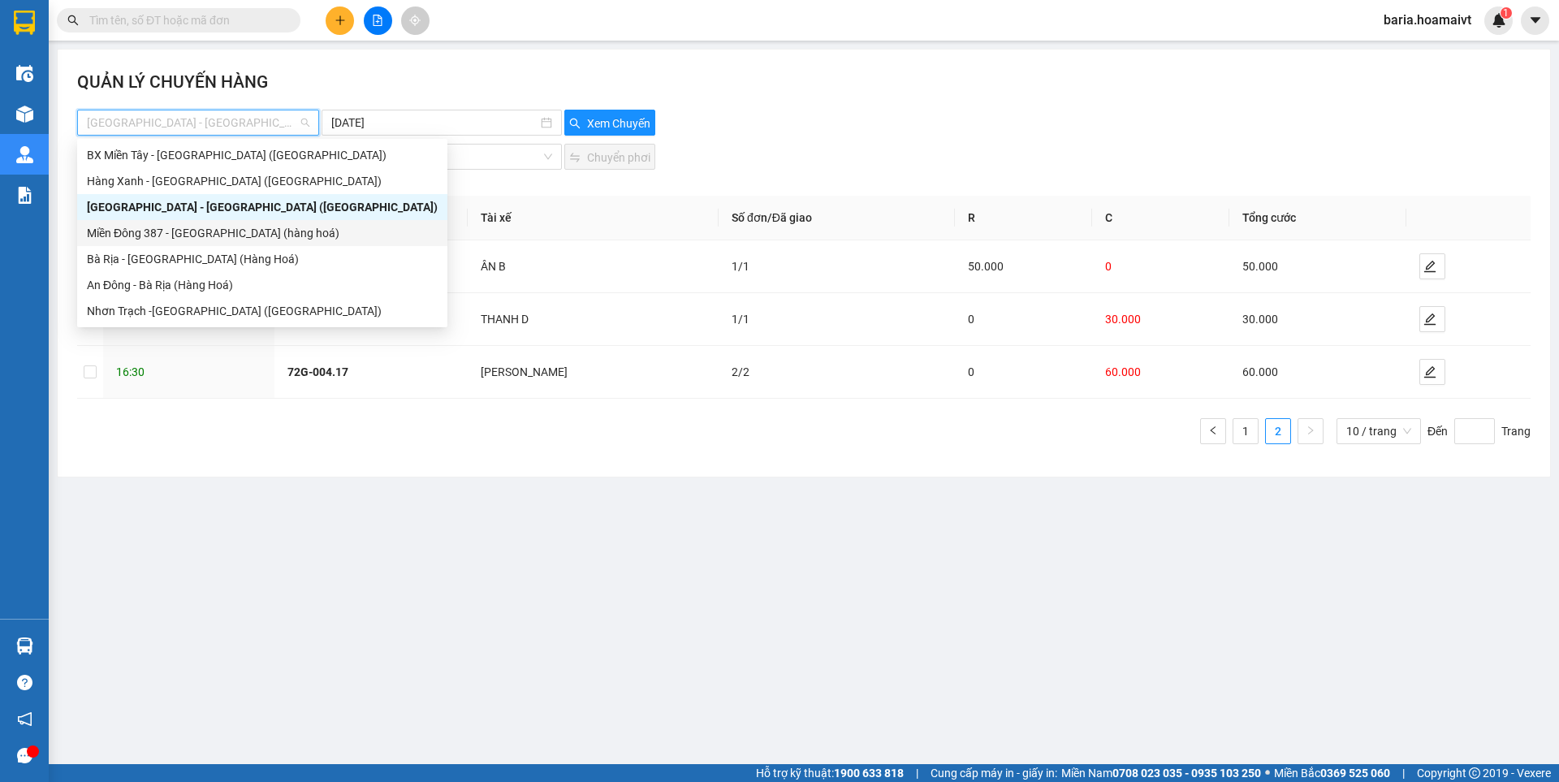
drag, startPoint x: 188, startPoint y: 229, endPoint x: 372, endPoint y: 236, distance: 183.7
click at [189, 230] on div "Miền Đông 387 - [GEOGRAPHIC_DATA] (hàng hoá)" at bounding box center [262, 233] width 351 height 18
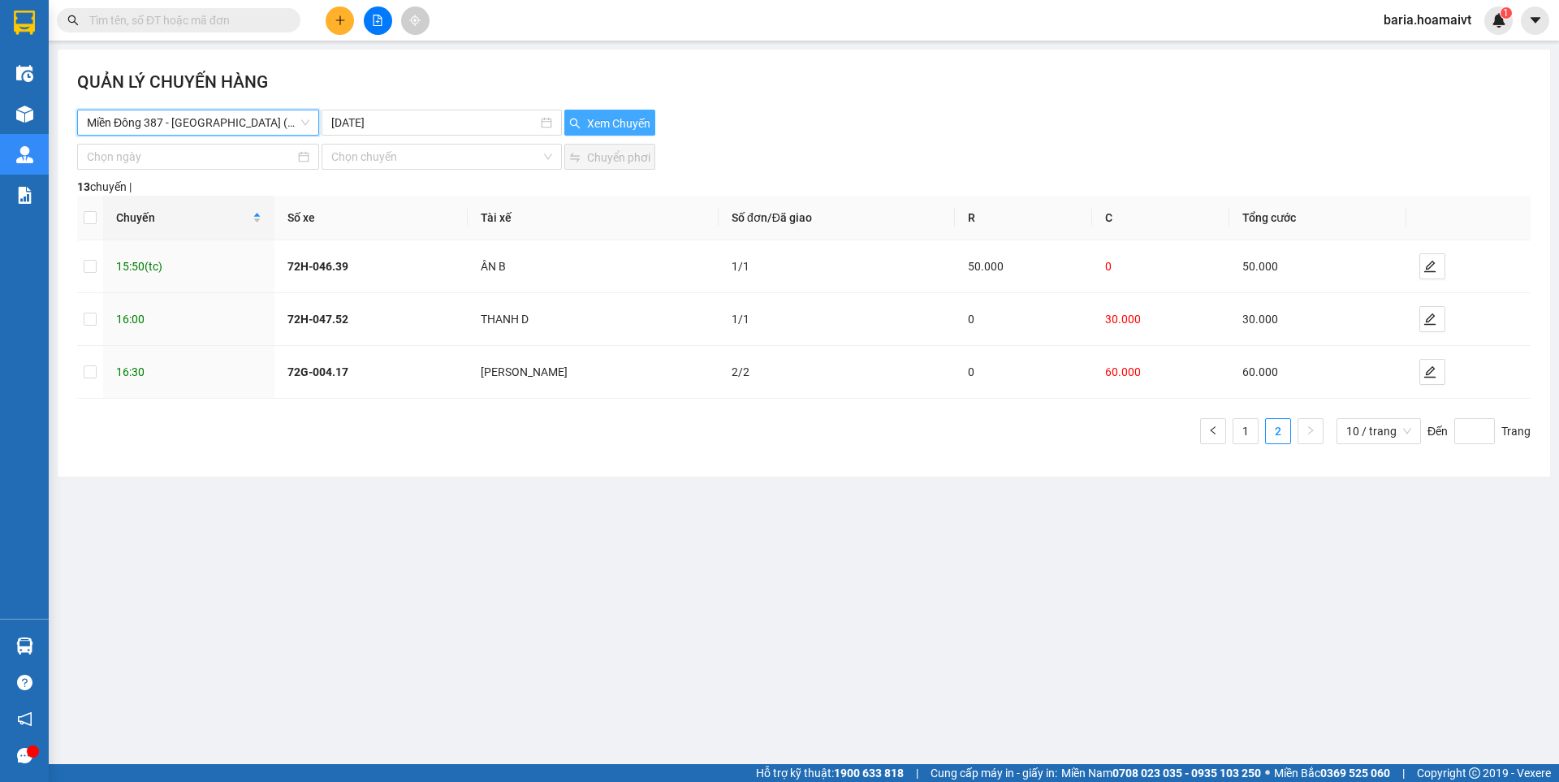
click at [587, 122] on span "Xem Chuyến" at bounding box center [618, 124] width 63 height 18
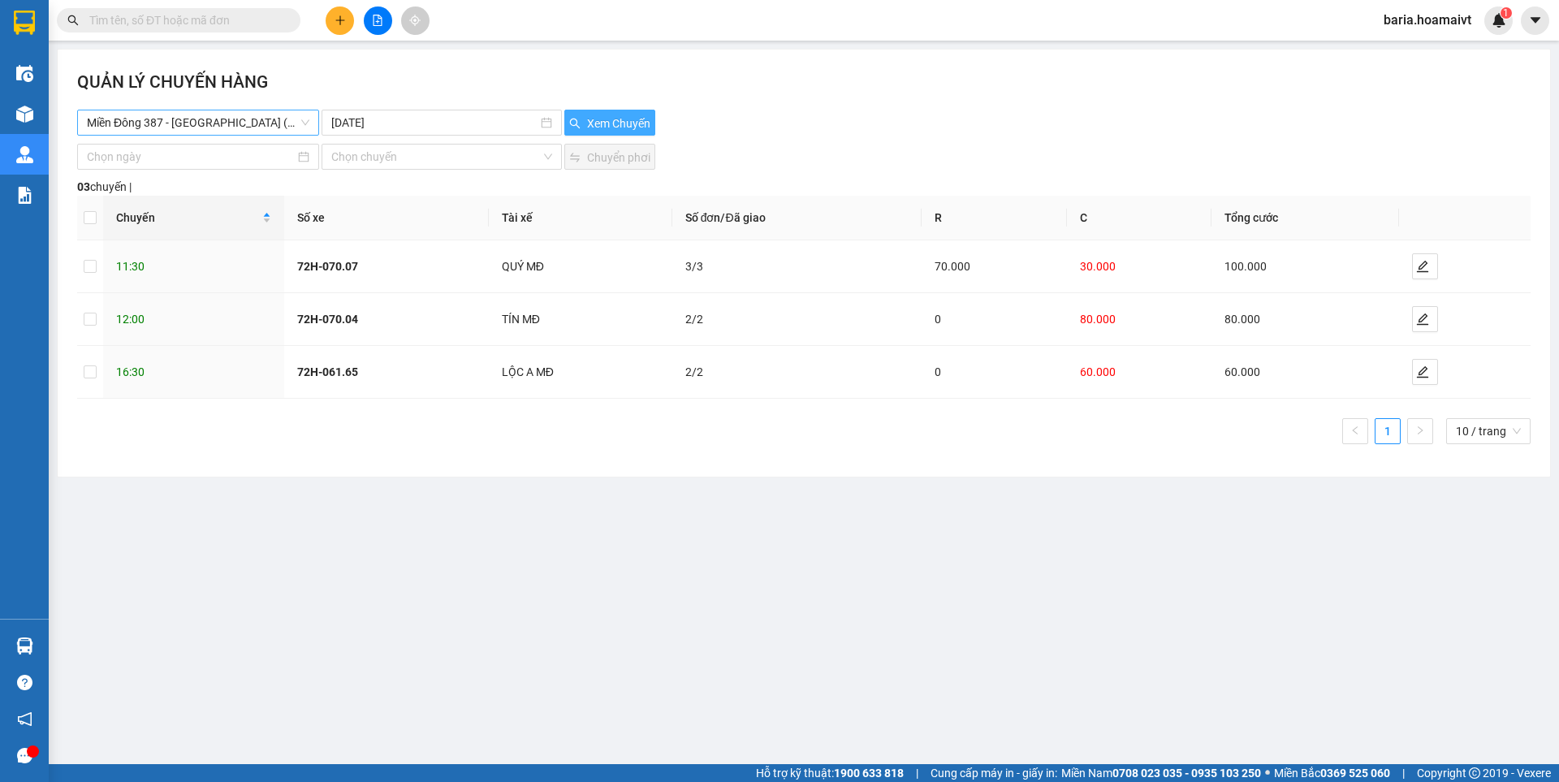
click at [257, 120] on span "Miền Đông 387 - [GEOGRAPHIC_DATA] (hàng hoá)" at bounding box center [198, 122] width 223 height 24
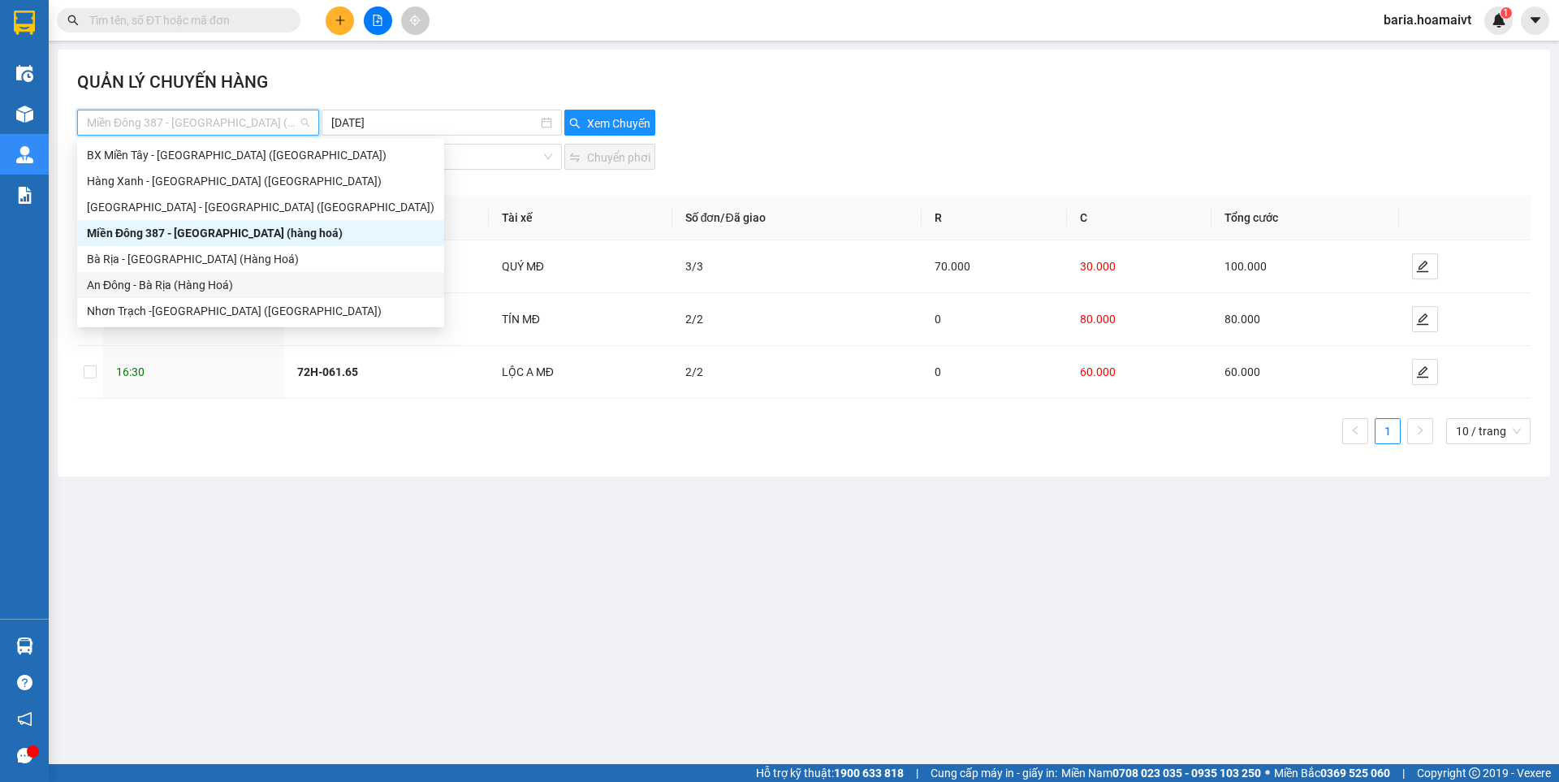
click at [188, 287] on div "An Đông - Bà Rịa (Hàng Hoá)" at bounding box center [261, 285] width 348 height 18
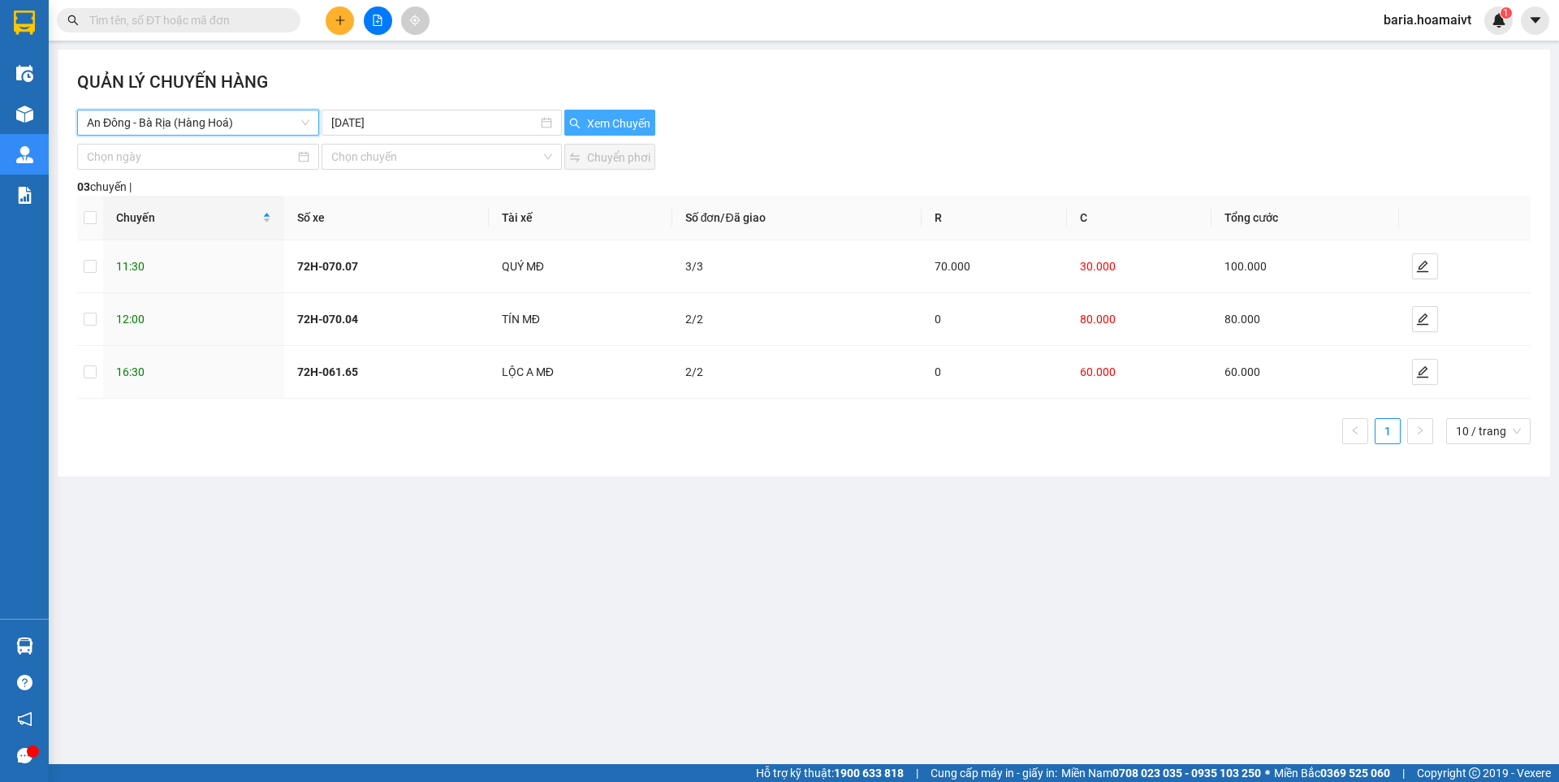
click at [603, 124] on span "Xem Chuyến" at bounding box center [618, 124] width 63 height 18
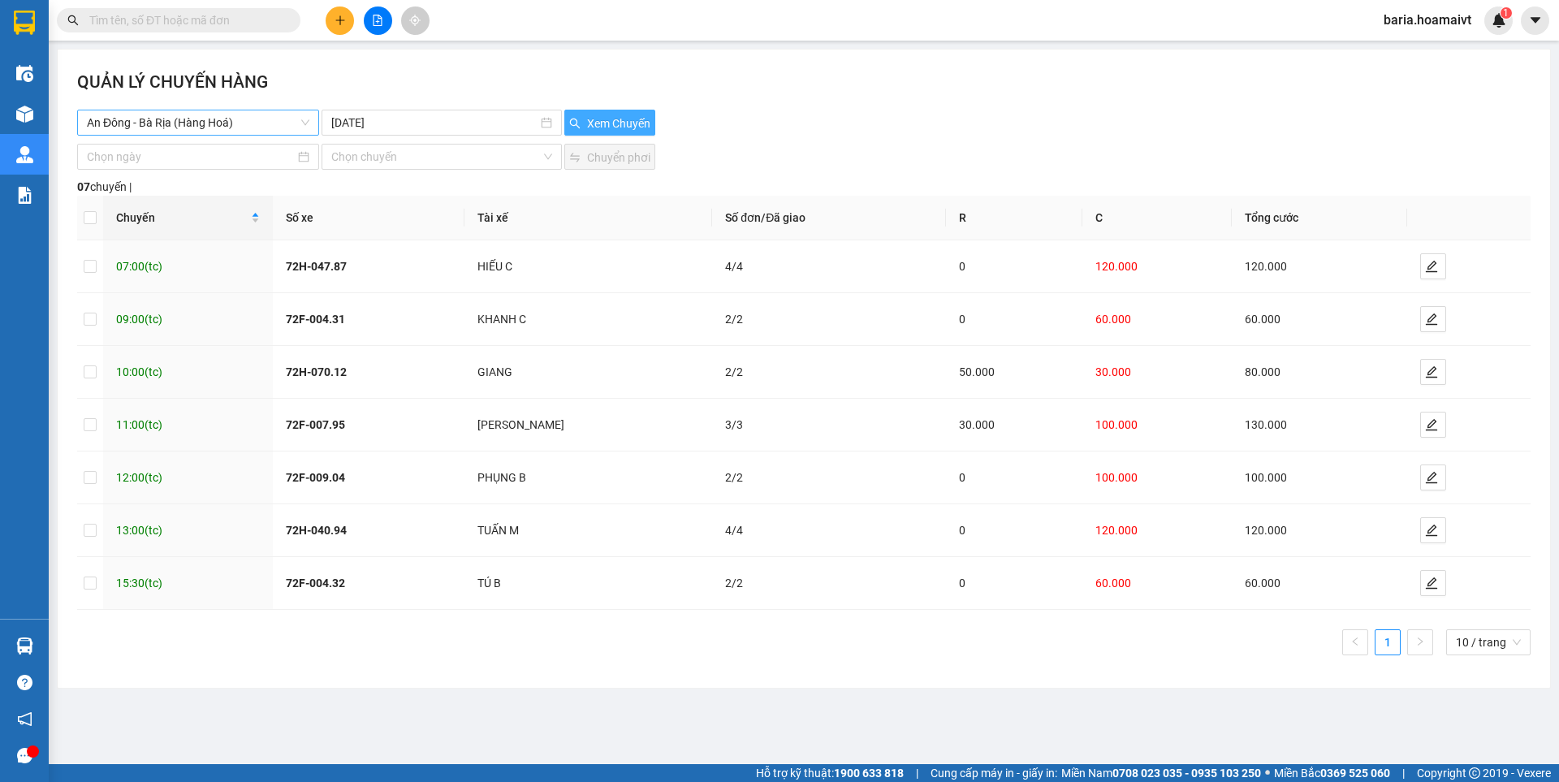
click at [228, 121] on span "An Đông - Bà Rịa (Hàng Hoá)" at bounding box center [198, 122] width 223 height 24
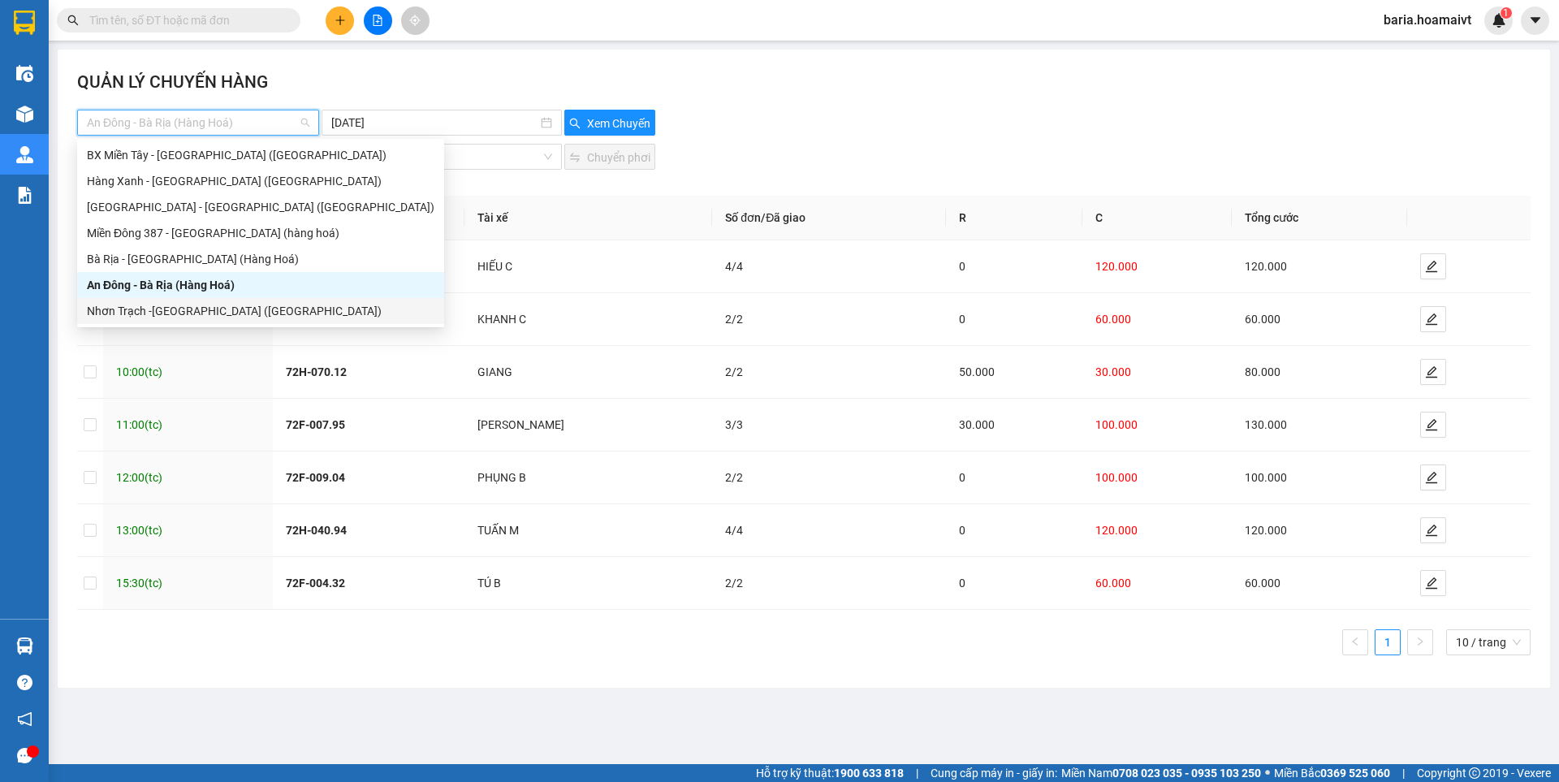
click at [182, 309] on div "Nhơn Trạch -[GEOGRAPHIC_DATA] ([GEOGRAPHIC_DATA])" at bounding box center [261, 311] width 348 height 18
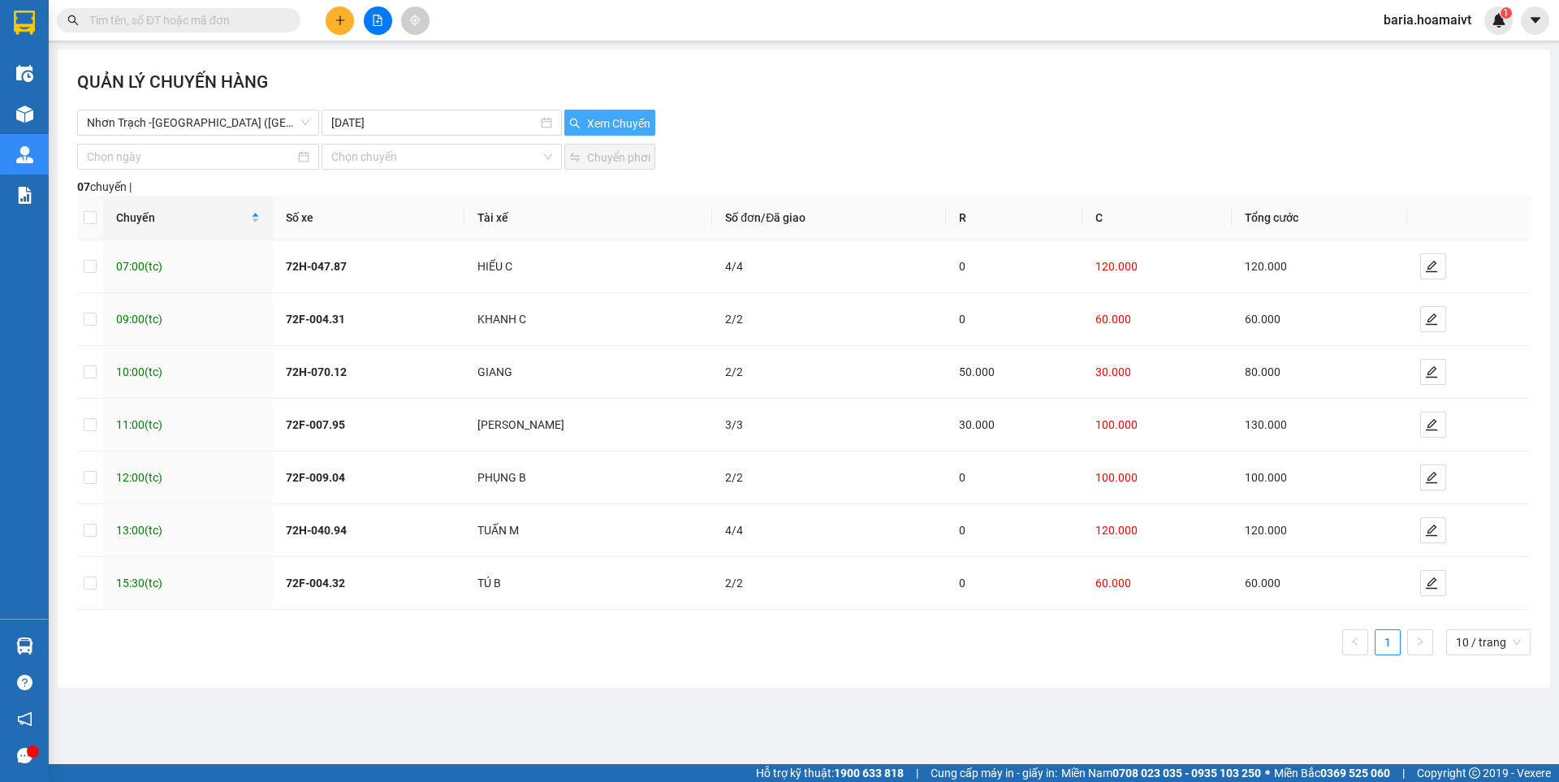
click at [601, 122] on span "Xem Chuyến" at bounding box center [618, 124] width 63 height 18
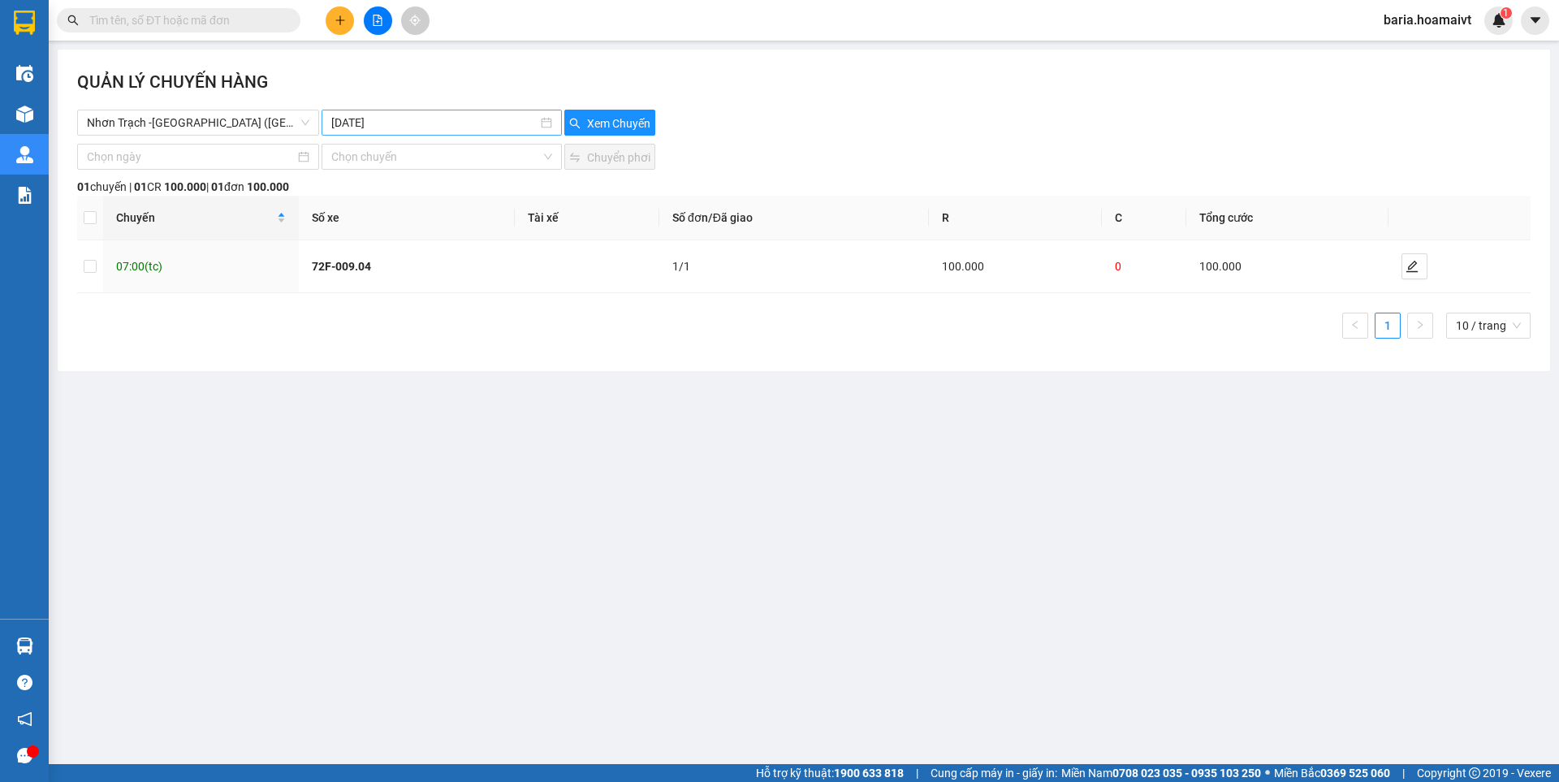
click at [422, 125] on input "12-10-2025" at bounding box center [433, 123] width 205 height 18
click at [374, 262] on div "13" at bounding box center [375, 265] width 19 height 19
click at [634, 125] on span "Xem Chuyến" at bounding box center [618, 124] width 63 height 18
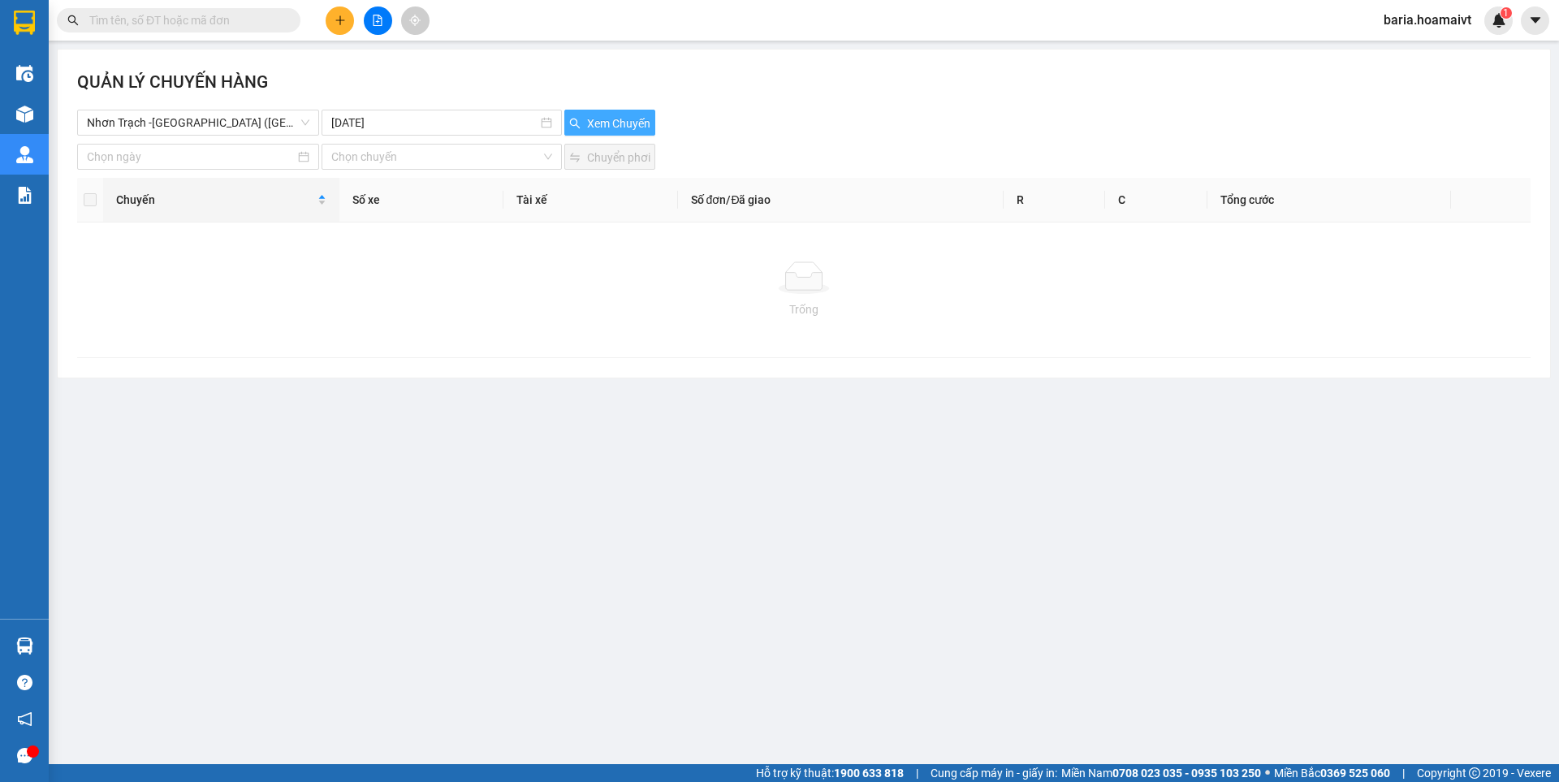
click at [613, 119] on span "Xem Chuyến" at bounding box center [618, 124] width 63 height 18
click at [262, 127] on span "Nhơn Trạch -[GEOGRAPHIC_DATA] ([GEOGRAPHIC_DATA])" at bounding box center [198, 122] width 223 height 24
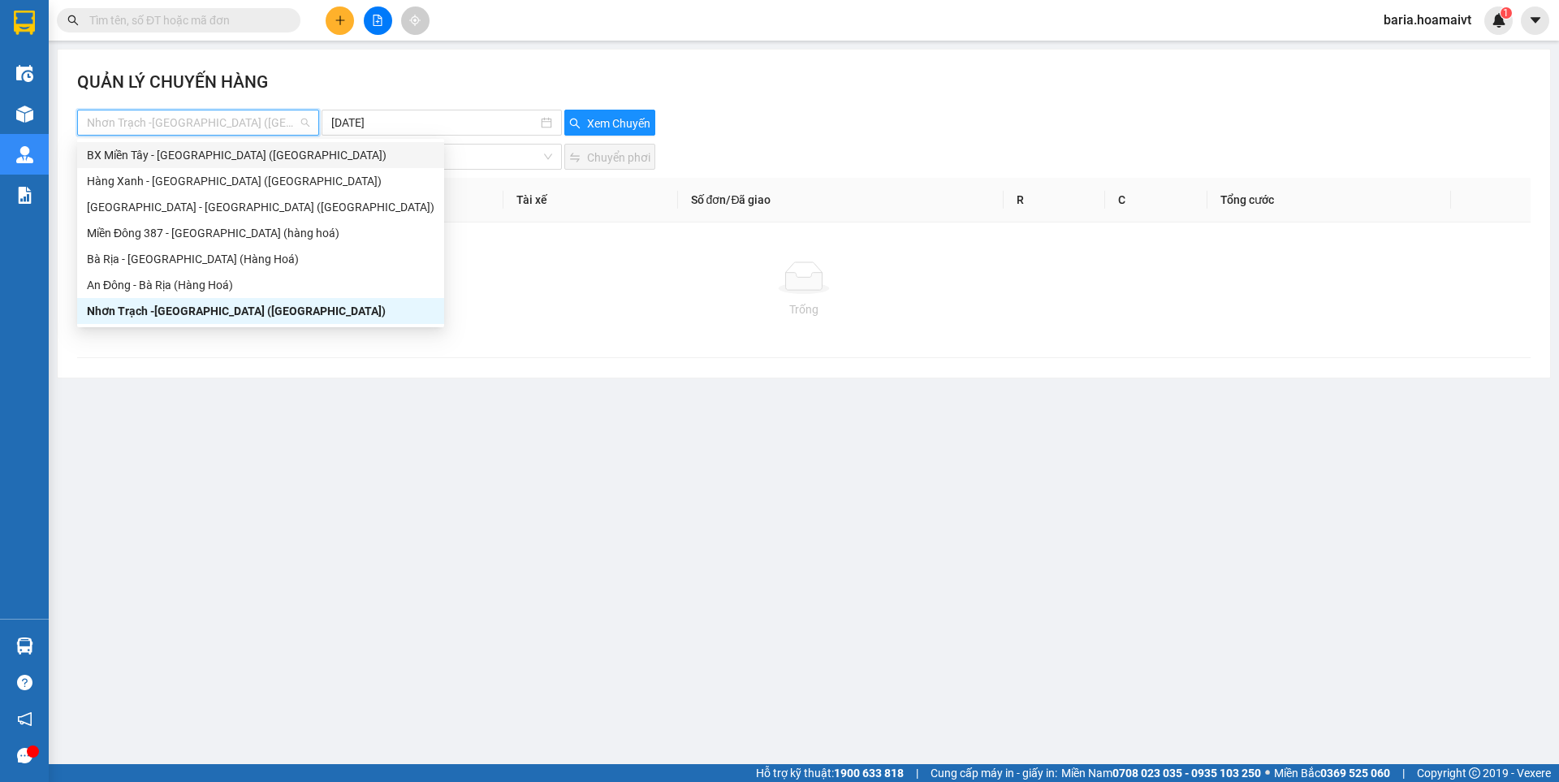
click at [223, 158] on div "BX Miền Tây - [GEOGRAPHIC_DATA] ([GEOGRAPHIC_DATA])" at bounding box center [261, 155] width 348 height 18
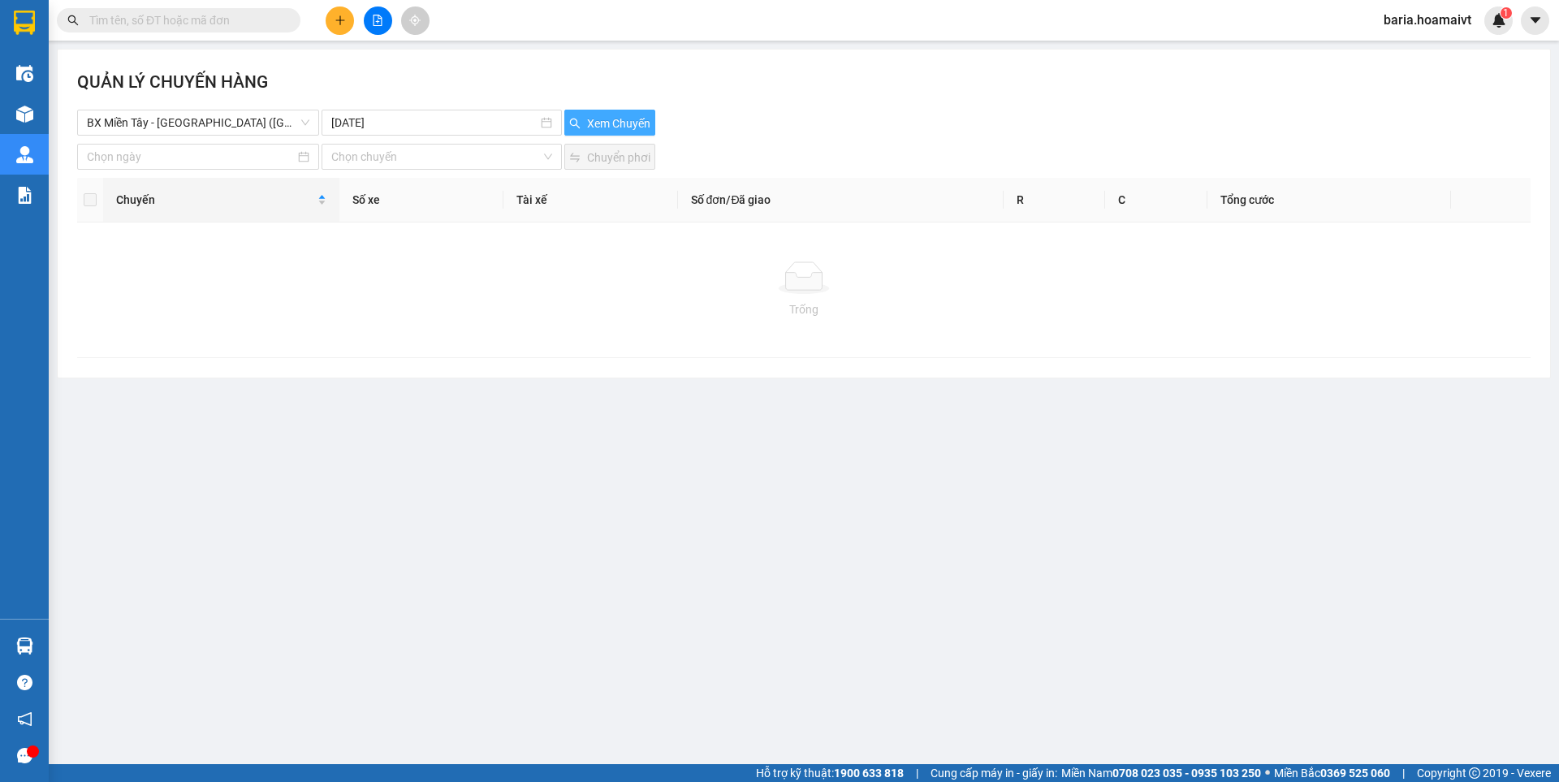
click at [614, 117] on span "Xem Chuyến" at bounding box center [618, 124] width 63 height 18
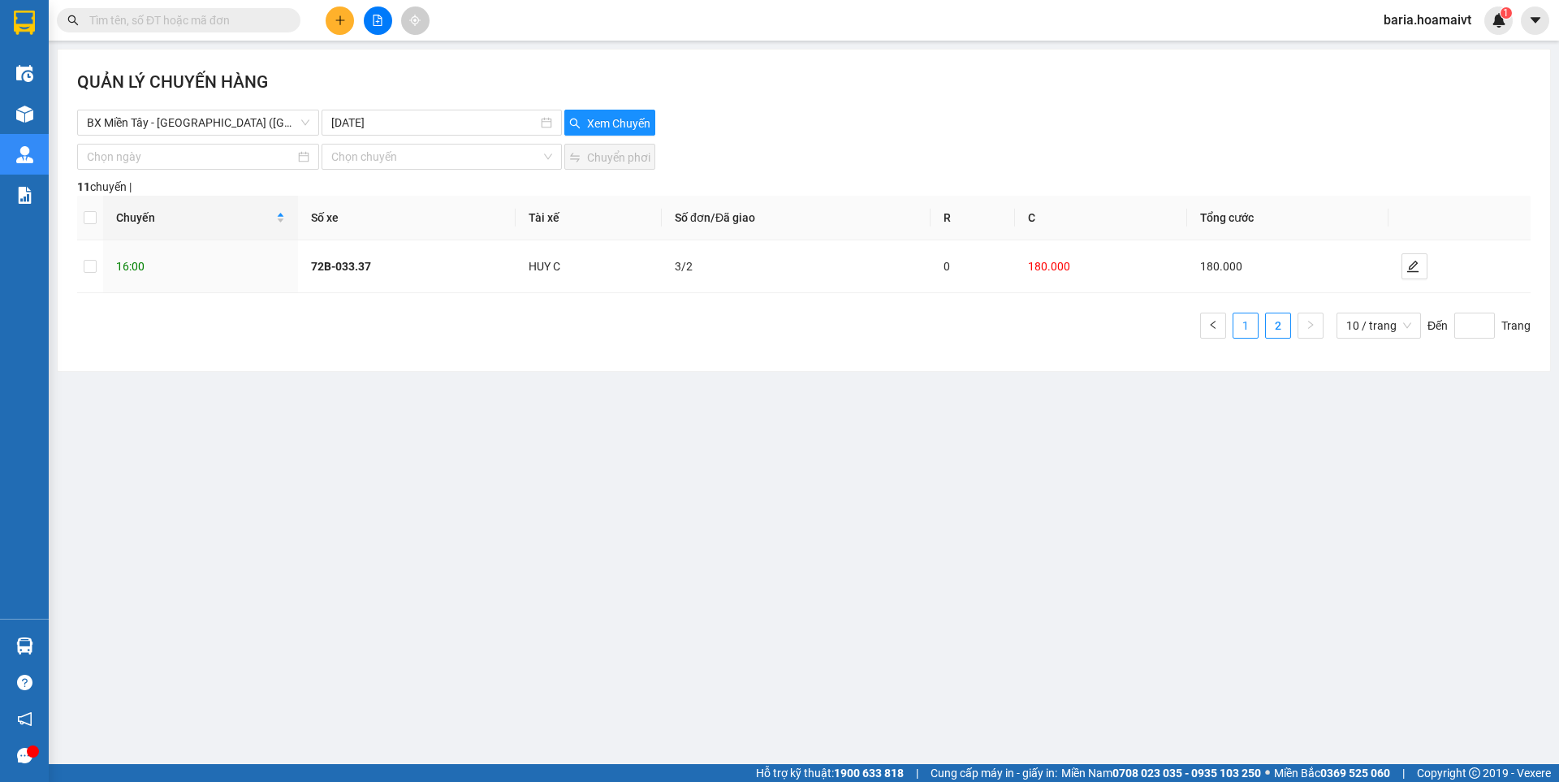
click at [1243, 335] on link "1" at bounding box center [1246, 326] width 24 height 24
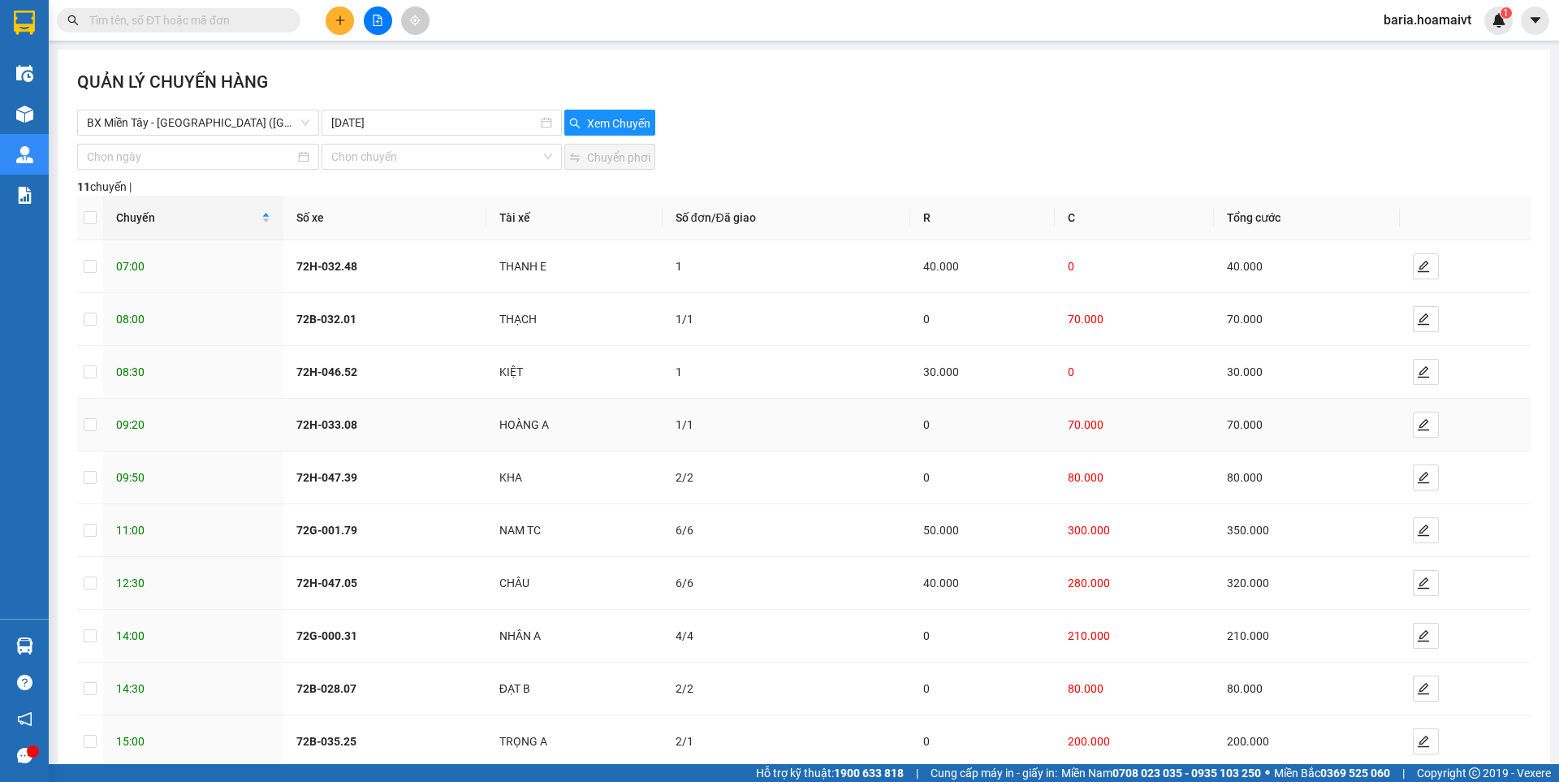
scroll to position [91, 0]
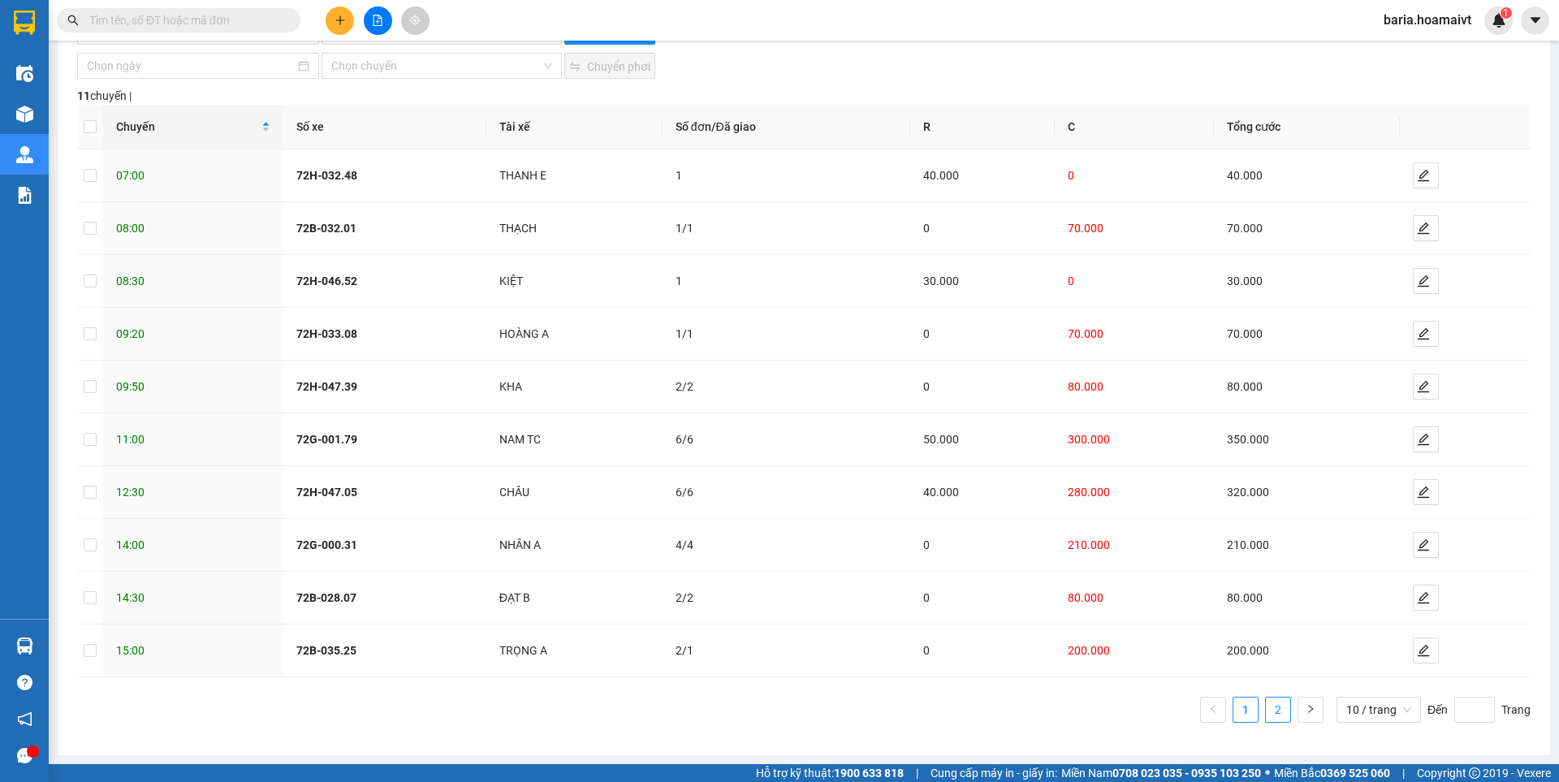
click at [1266, 712] on link "2" at bounding box center [1278, 710] width 24 height 24
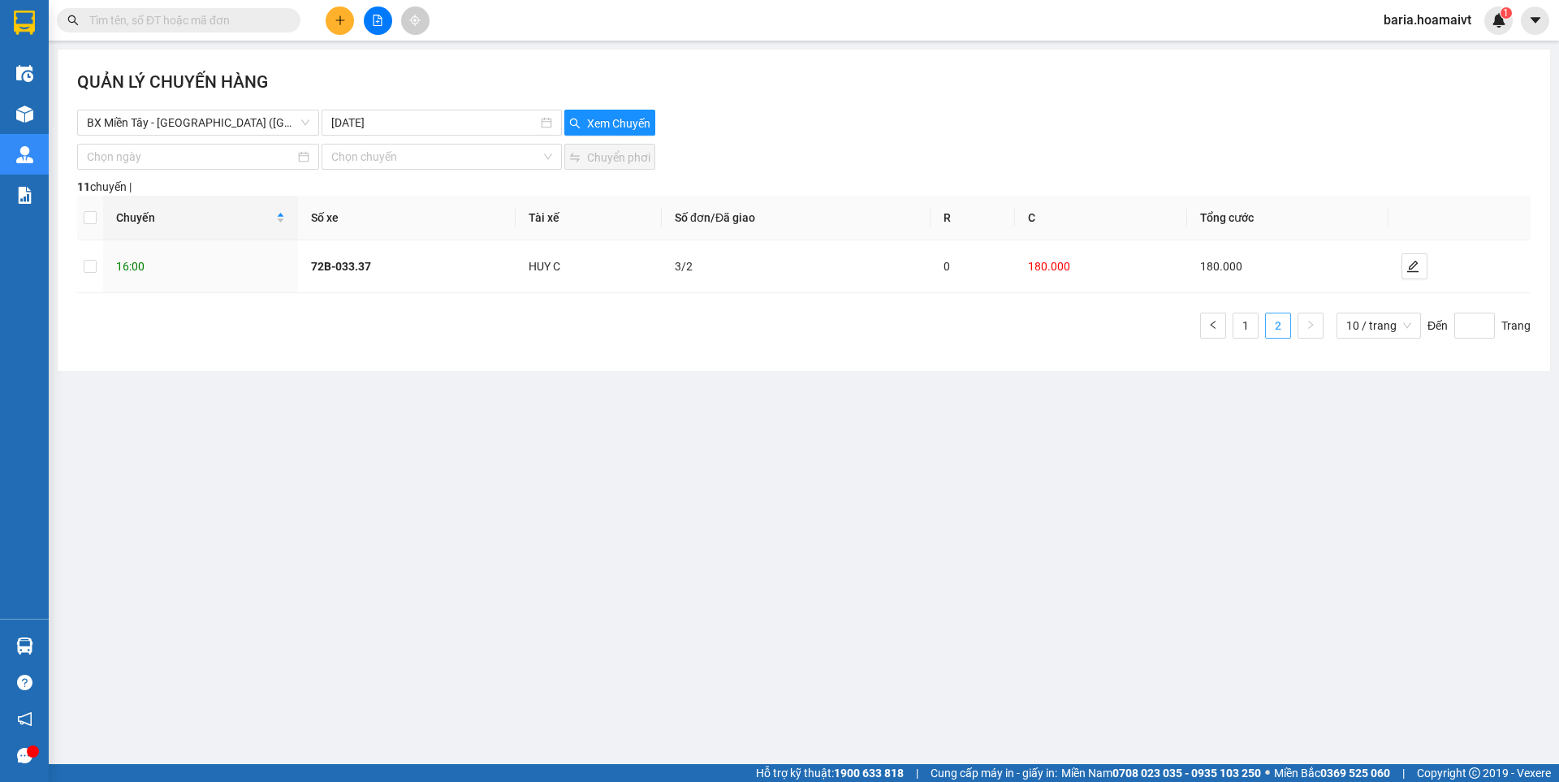
scroll to position [0, 0]
click at [1250, 325] on link "1" at bounding box center [1246, 326] width 24 height 24
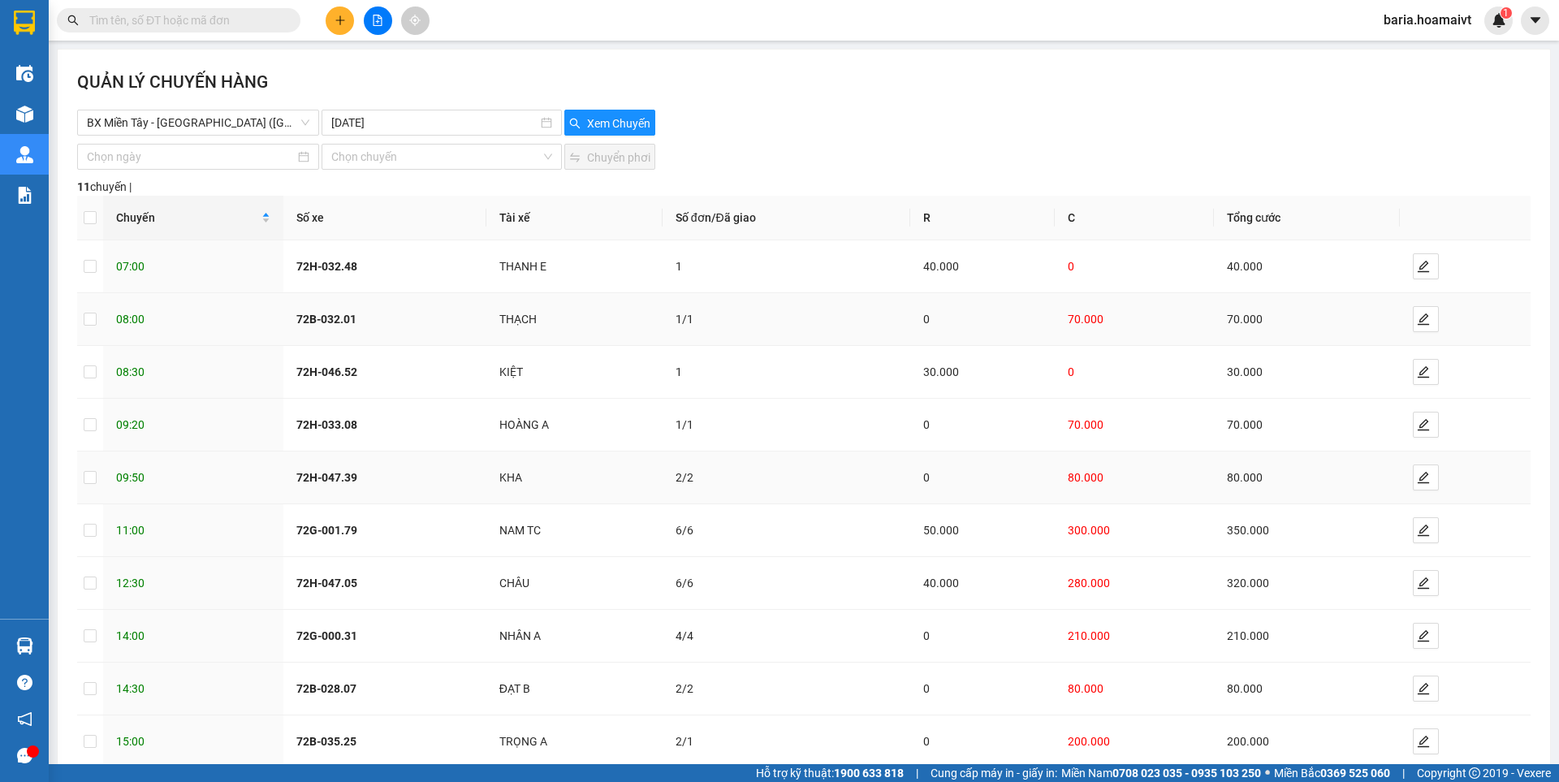
scroll to position [91, 0]
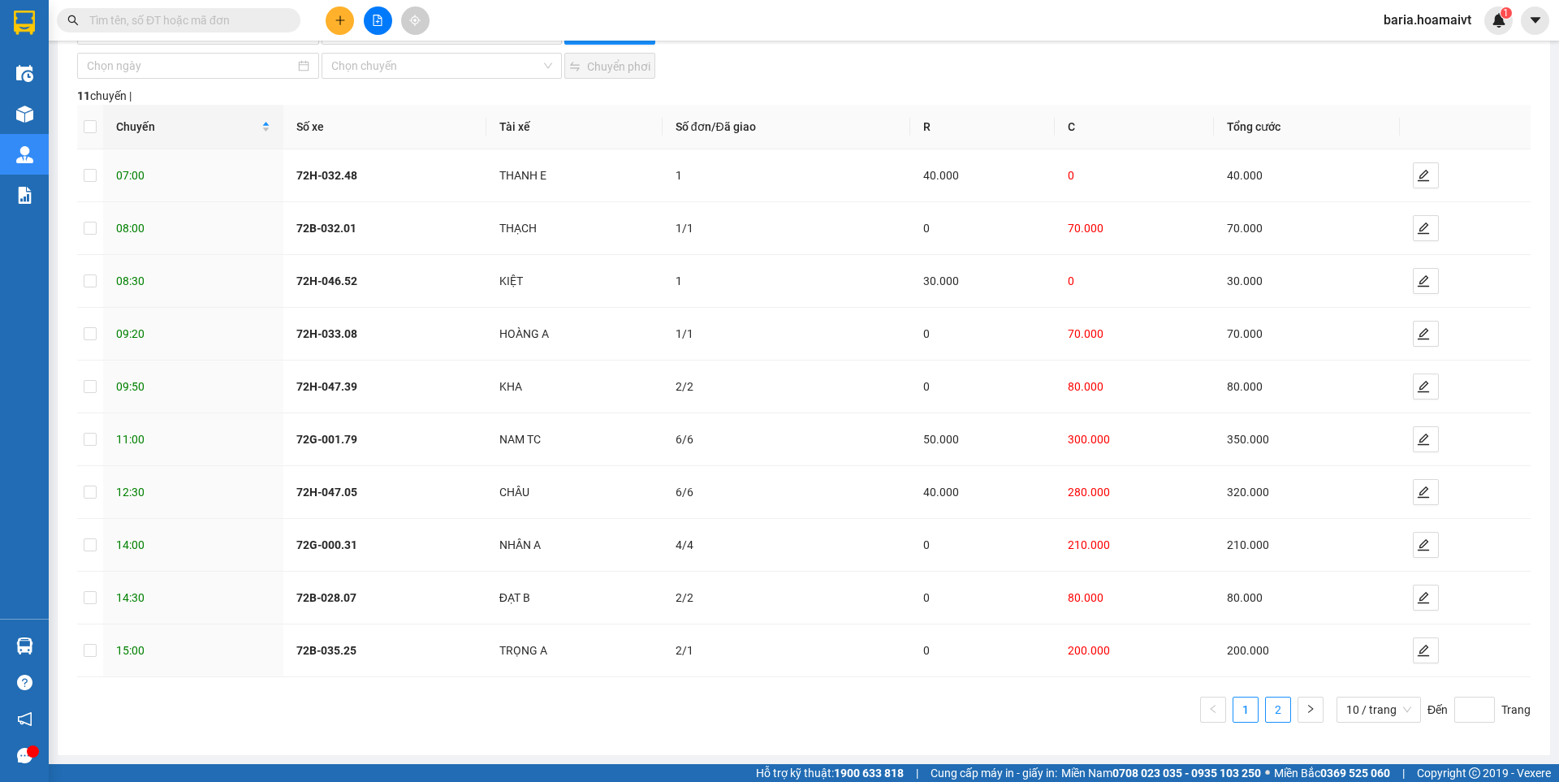
click at [1273, 713] on link "2" at bounding box center [1278, 710] width 24 height 24
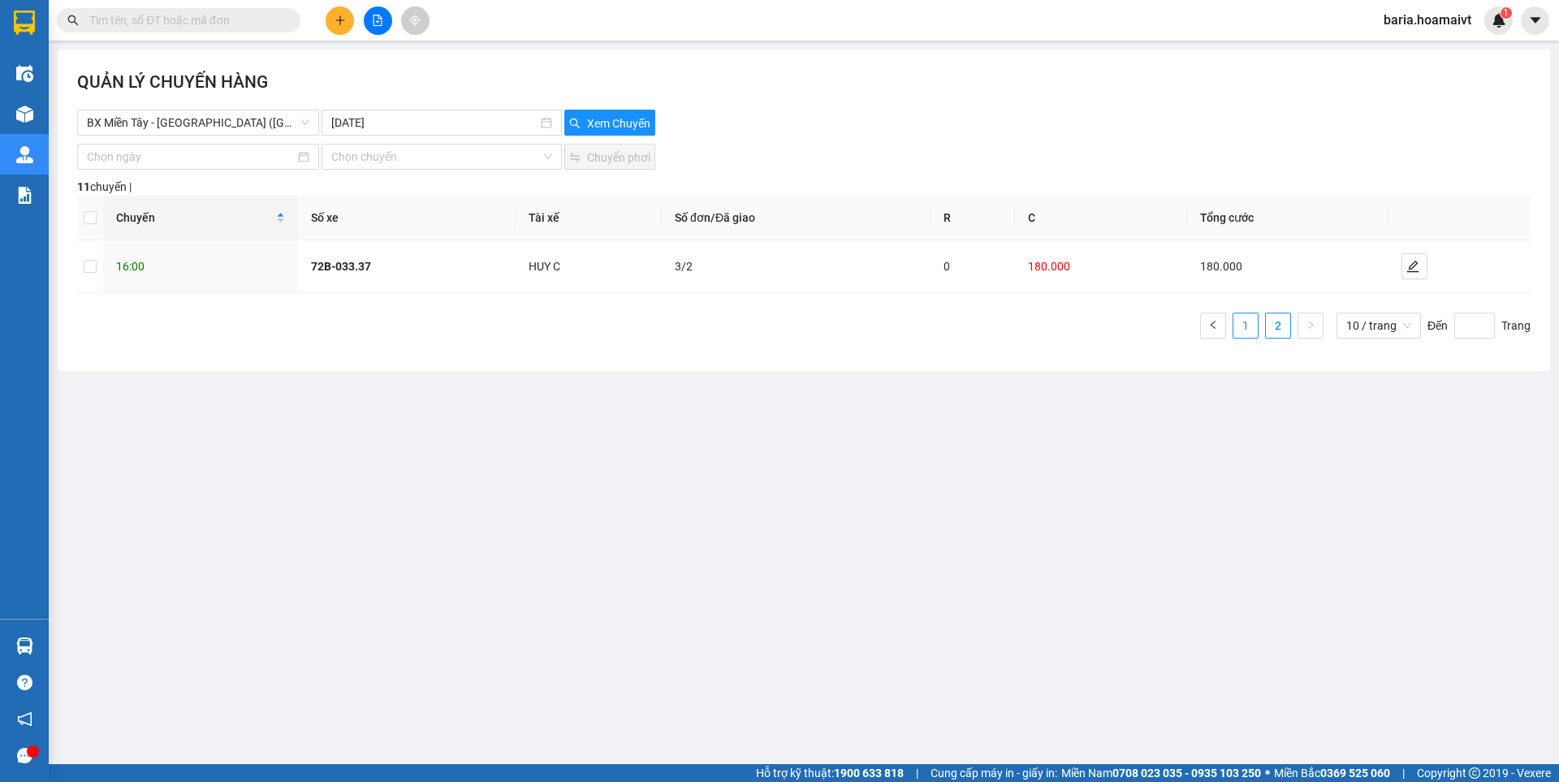
click at [1245, 322] on link "1" at bounding box center [1246, 326] width 24 height 24
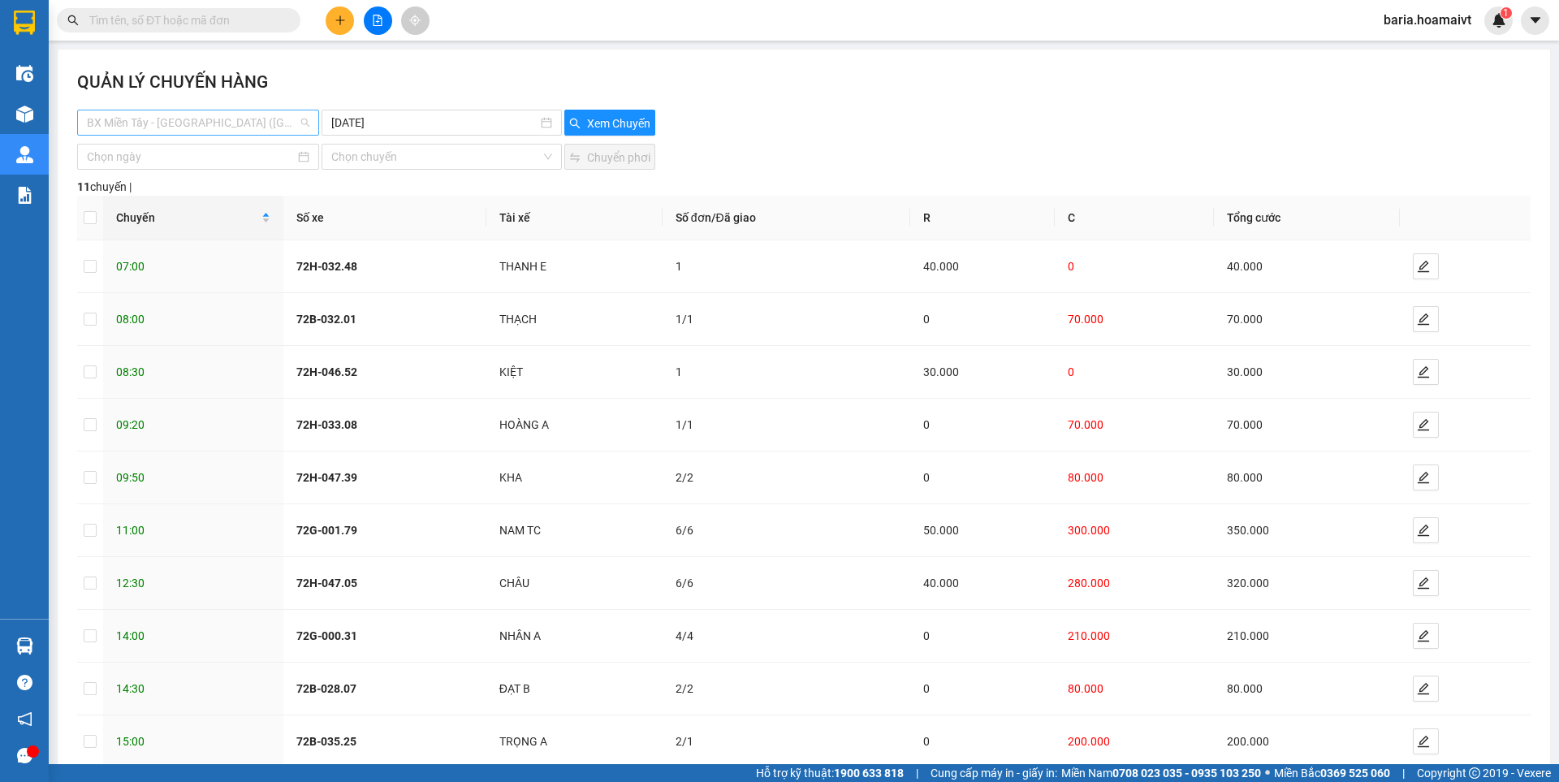
click at [236, 128] on span "BX Miền Tây - [GEOGRAPHIC_DATA] ([GEOGRAPHIC_DATA])" at bounding box center [198, 122] width 223 height 24
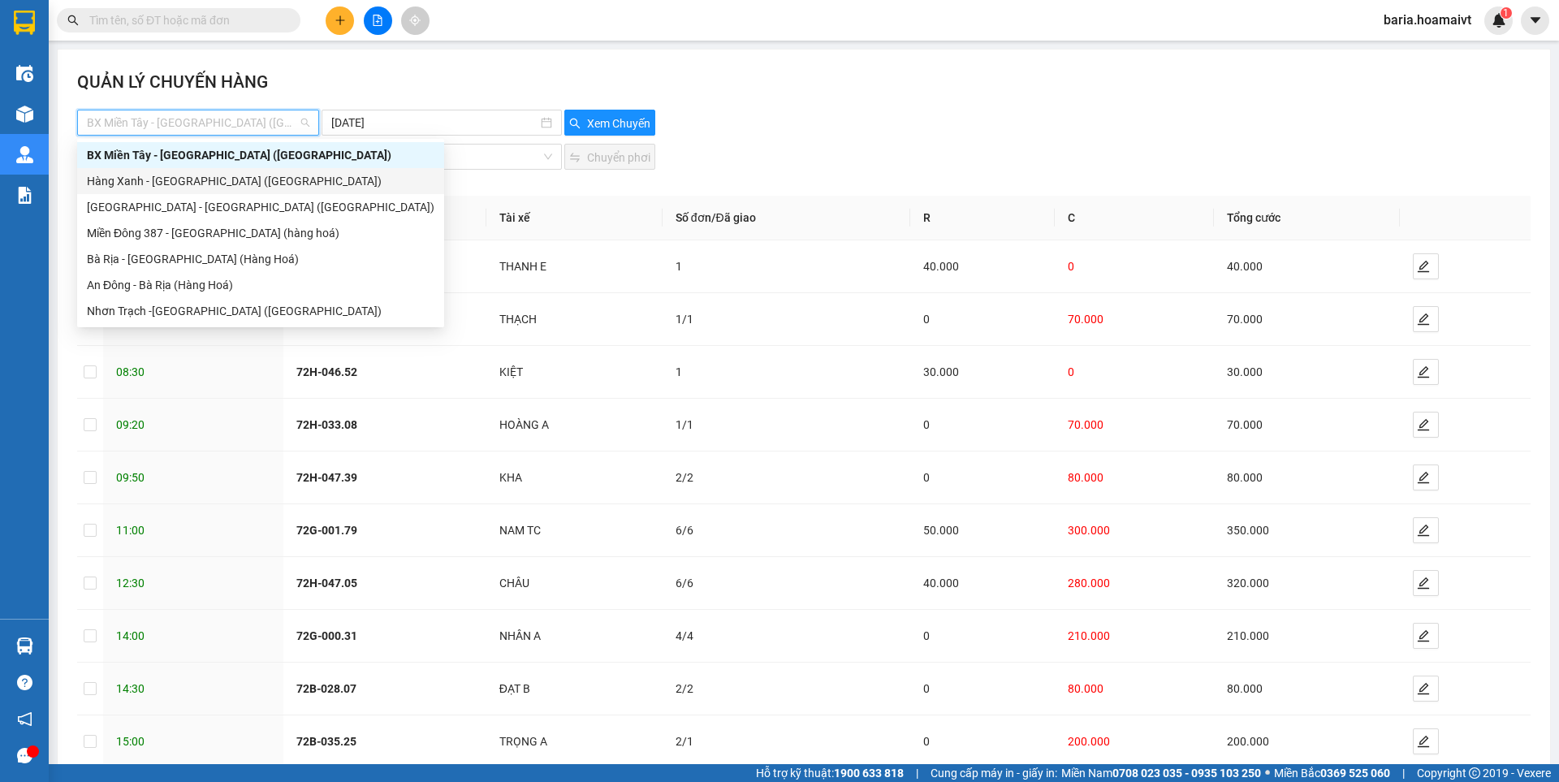
click at [186, 183] on div "Hàng Xanh - [GEOGRAPHIC_DATA] ([GEOGRAPHIC_DATA])" at bounding box center [261, 181] width 348 height 18
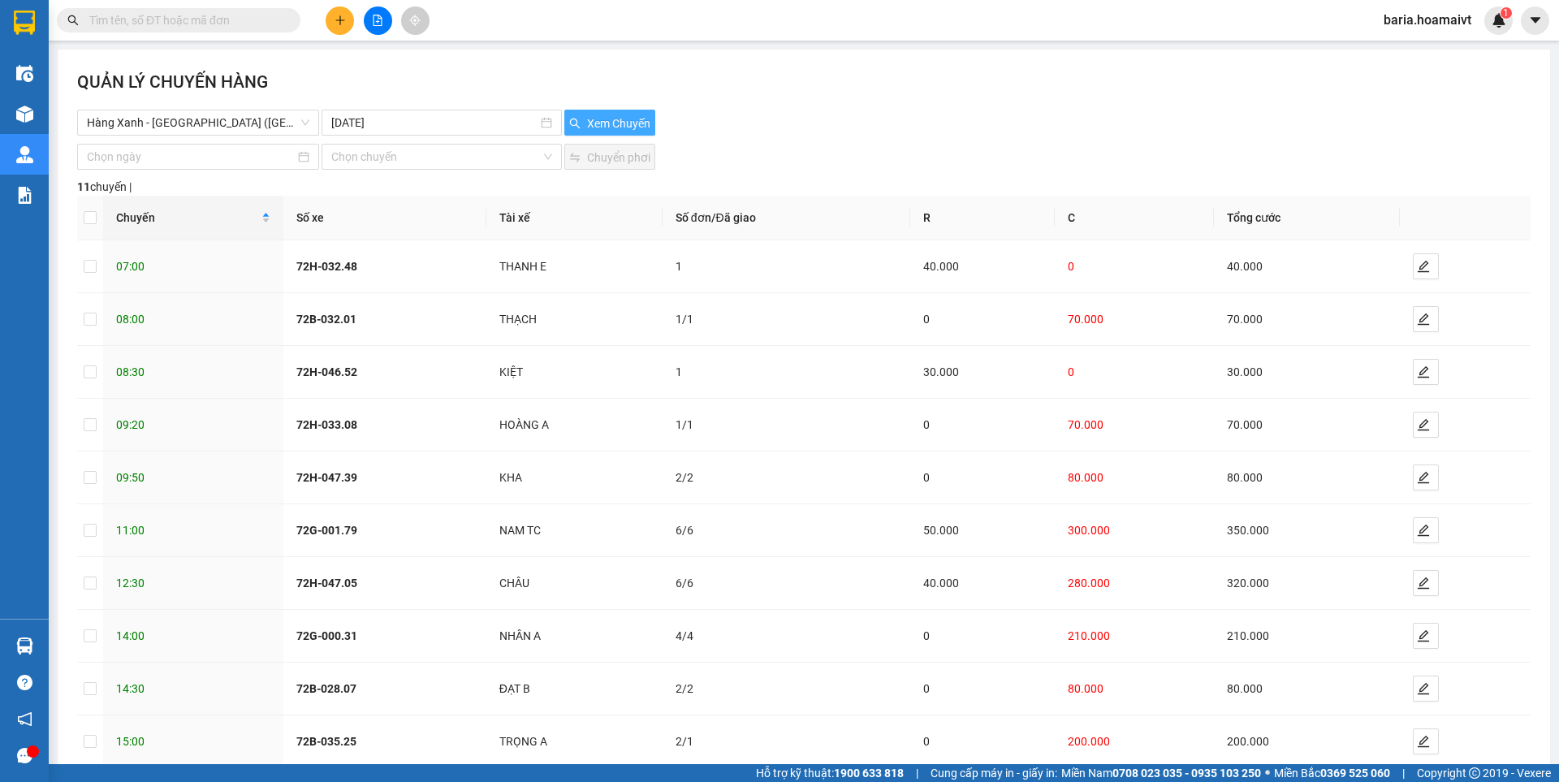
click at [605, 110] on button "Xem Chuyến" at bounding box center [609, 123] width 91 height 26
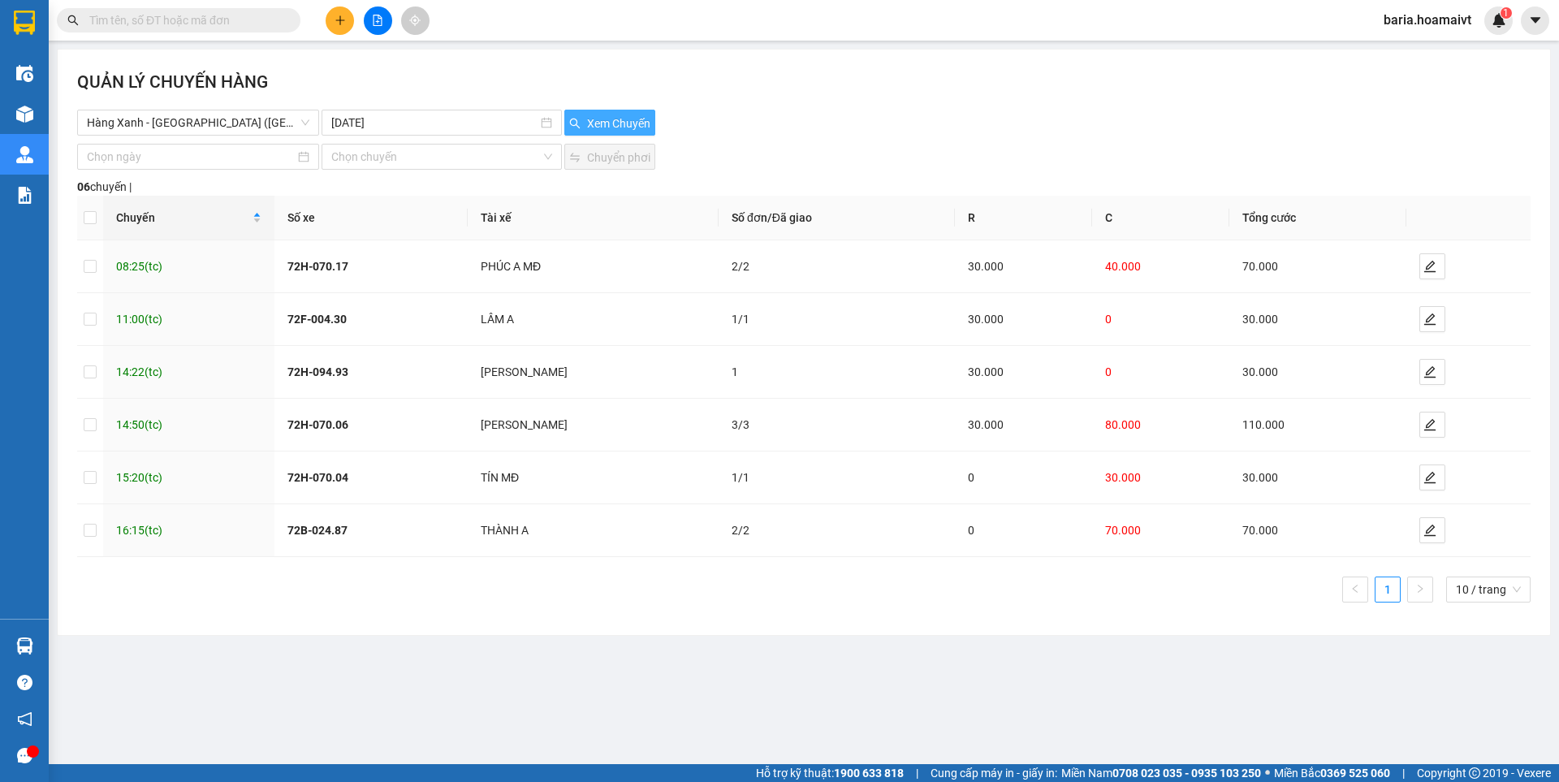
drag, startPoint x: 608, startPoint y: 117, endPoint x: 655, endPoint y: 135, distance: 49.6
click at [610, 117] on span "Xem Chuyến" at bounding box center [618, 124] width 63 height 18
click at [267, 123] on span "Hàng Xanh - [GEOGRAPHIC_DATA] ([GEOGRAPHIC_DATA])" at bounding box center [198, 122] width 223 height 24
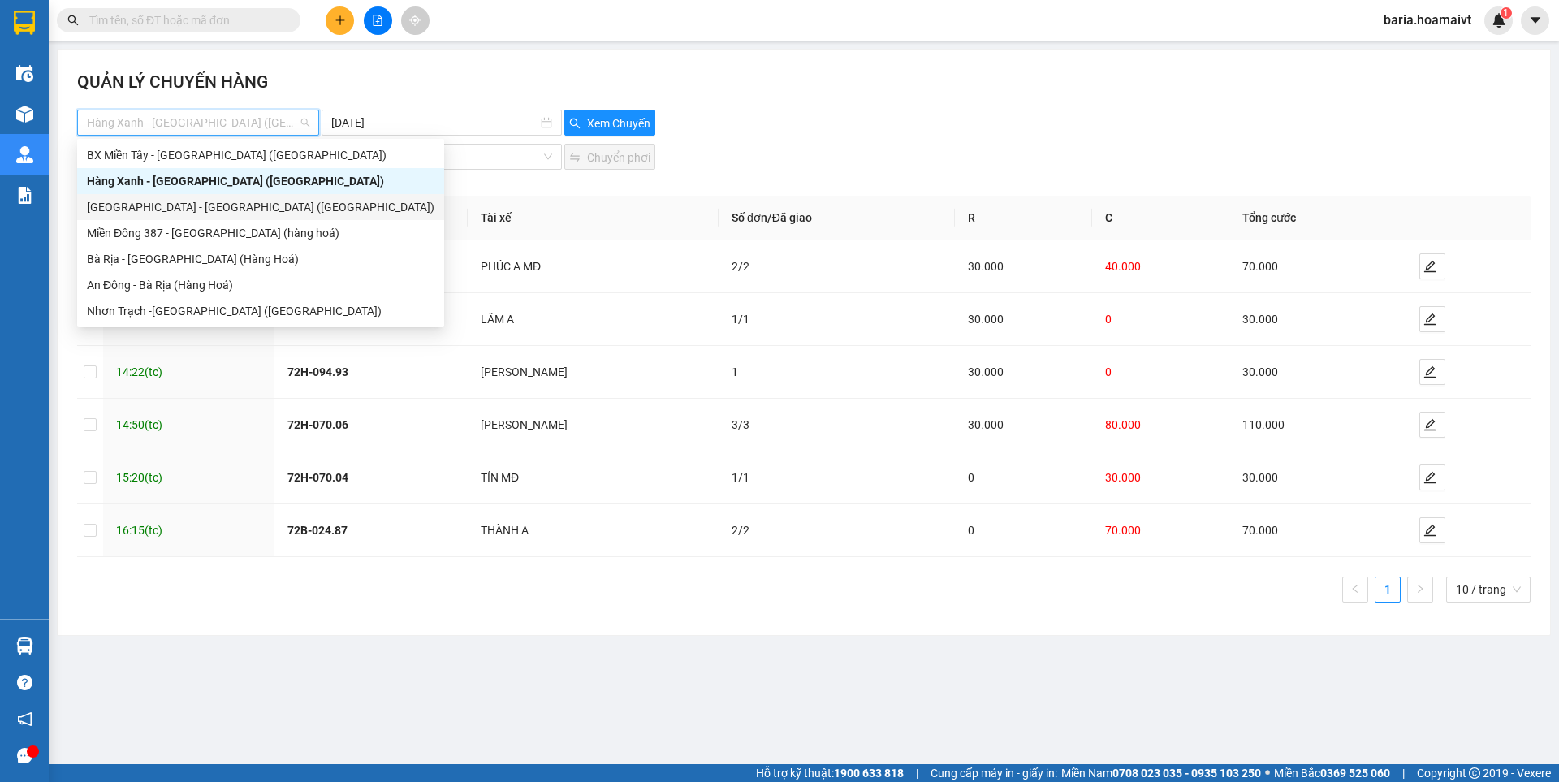
click at [205, 210] on div "[GEOGRAPHIC_DATA] - [GEOGRAPHIC_DATA] ([GEOGRAPHIC_DATA])" at bounding box center [261, 207] width 348 height 18
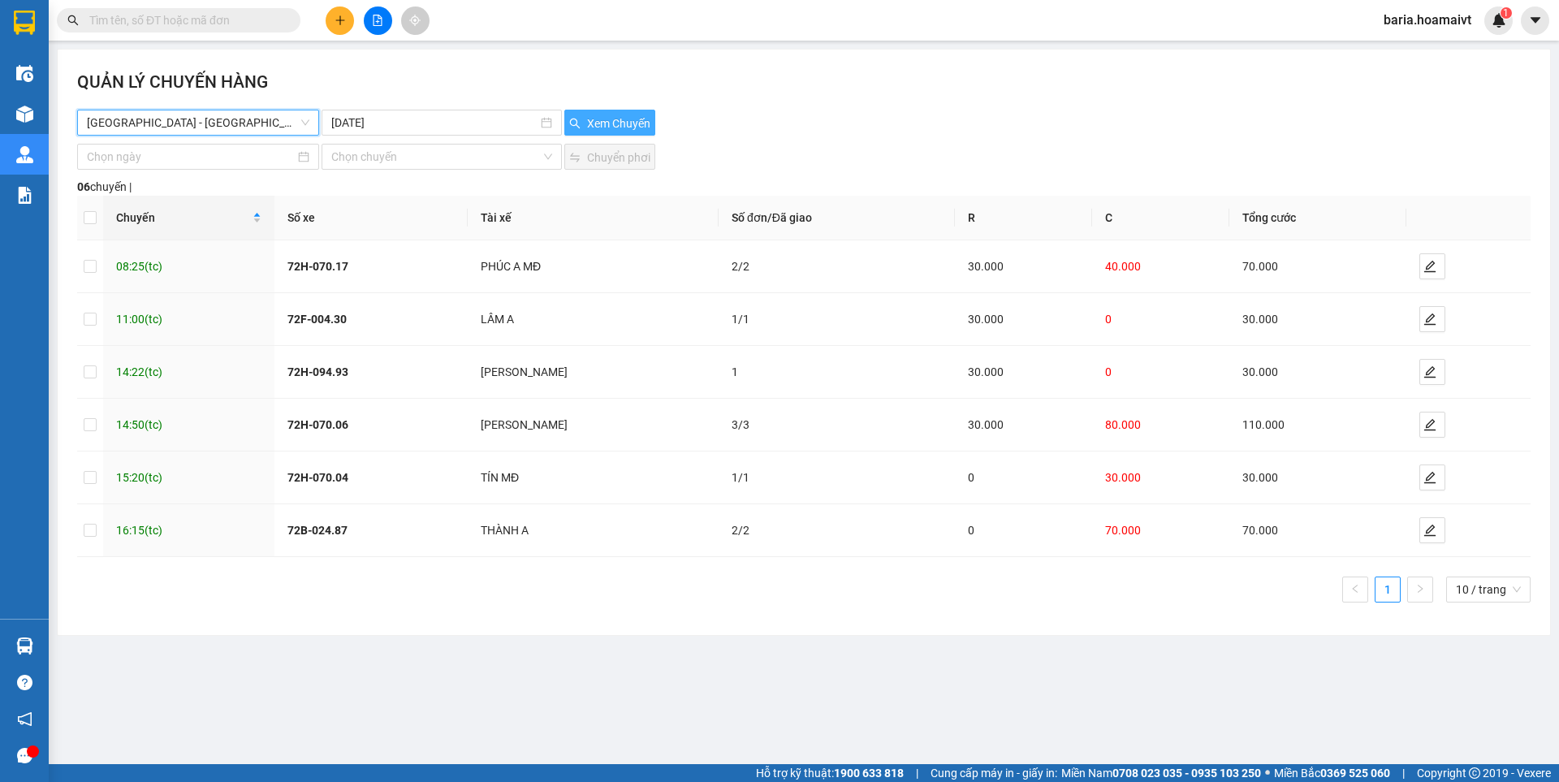
click at [620, 115] on span "Xem Chuyến" at bounding box center [618, 124] width 63 height 18
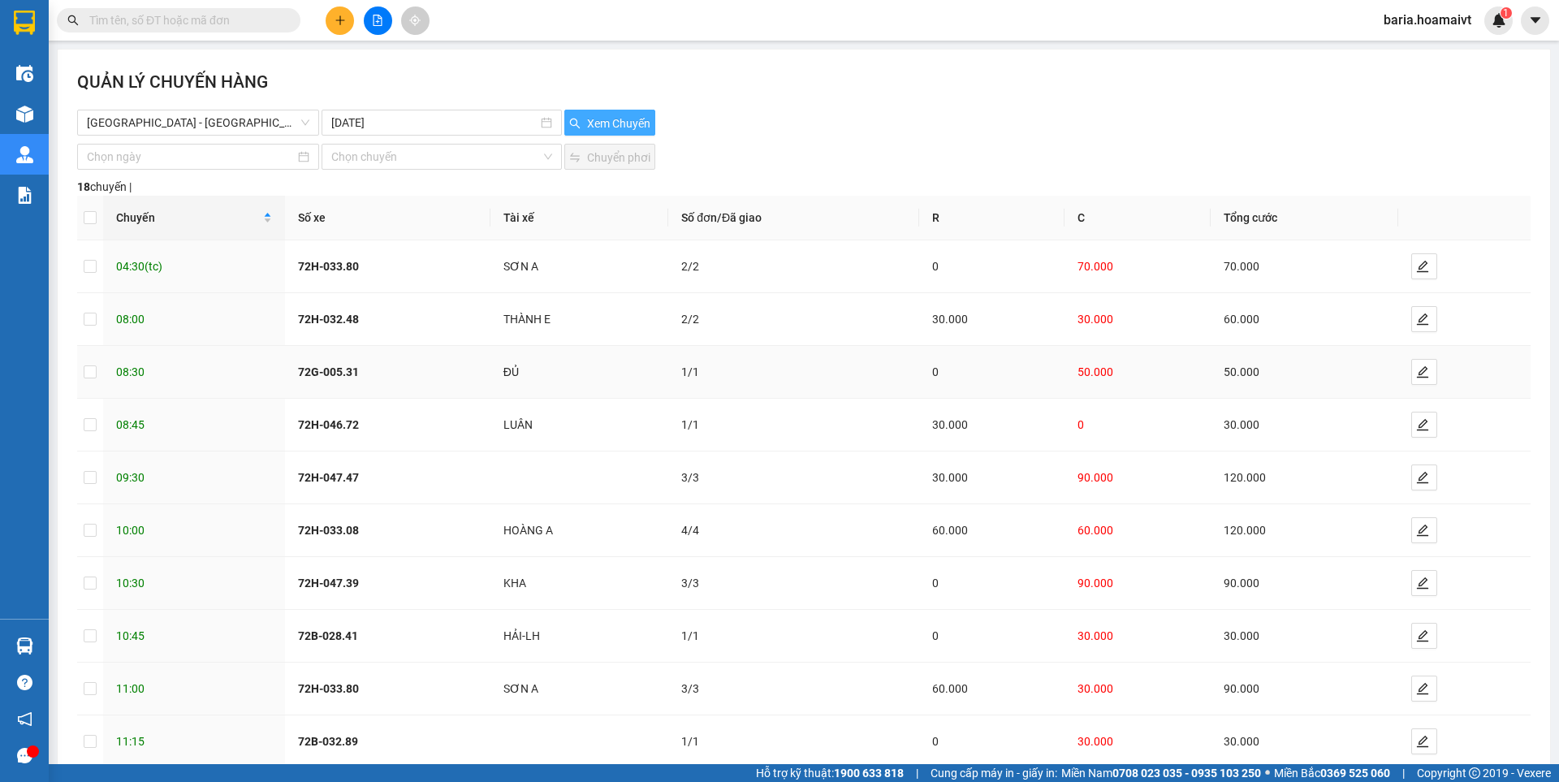
scroll to position [91, 0]
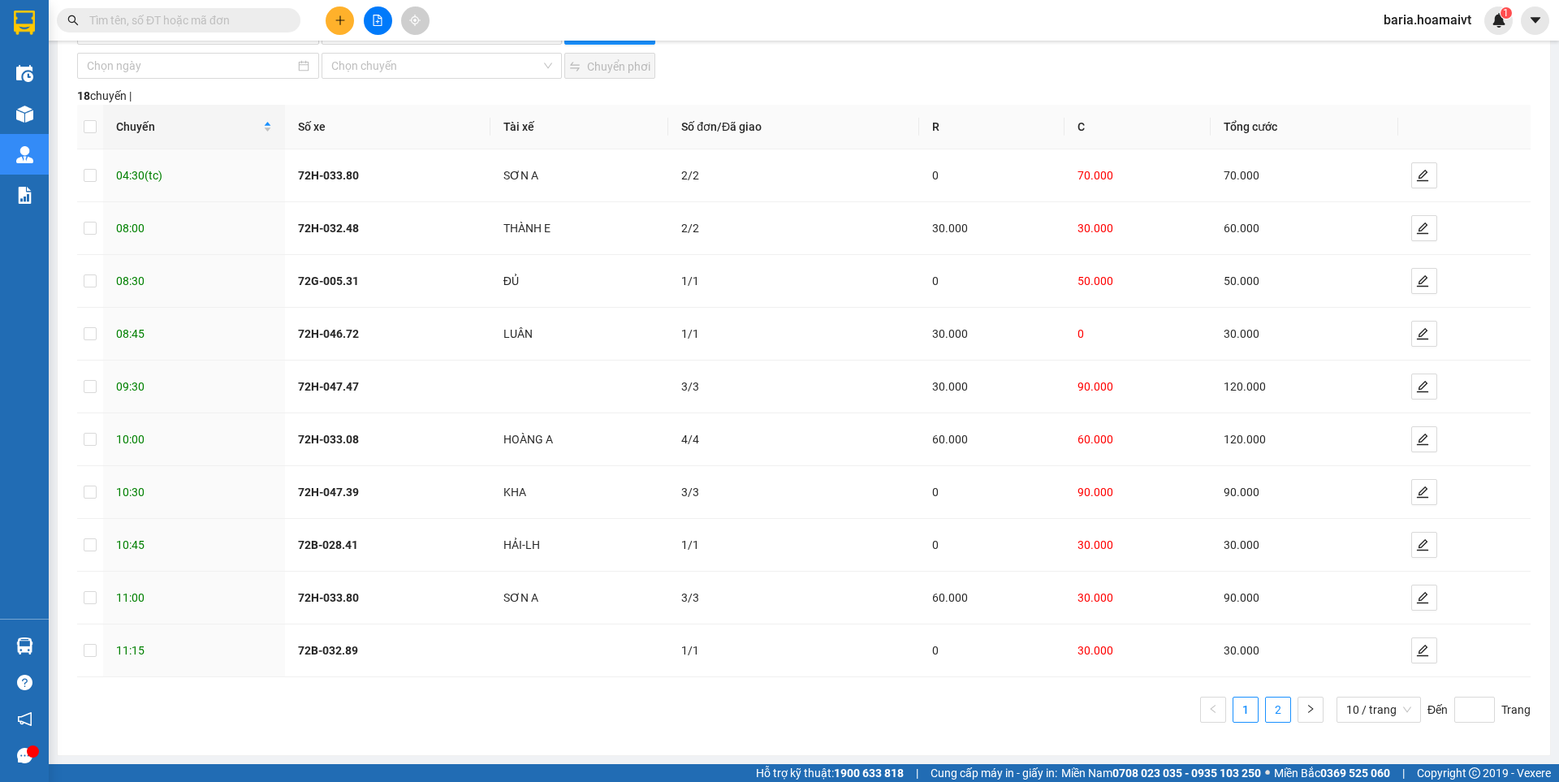
click at [1272, 707] on link "2" at bounding box center [1278, 710] width 24 height 24
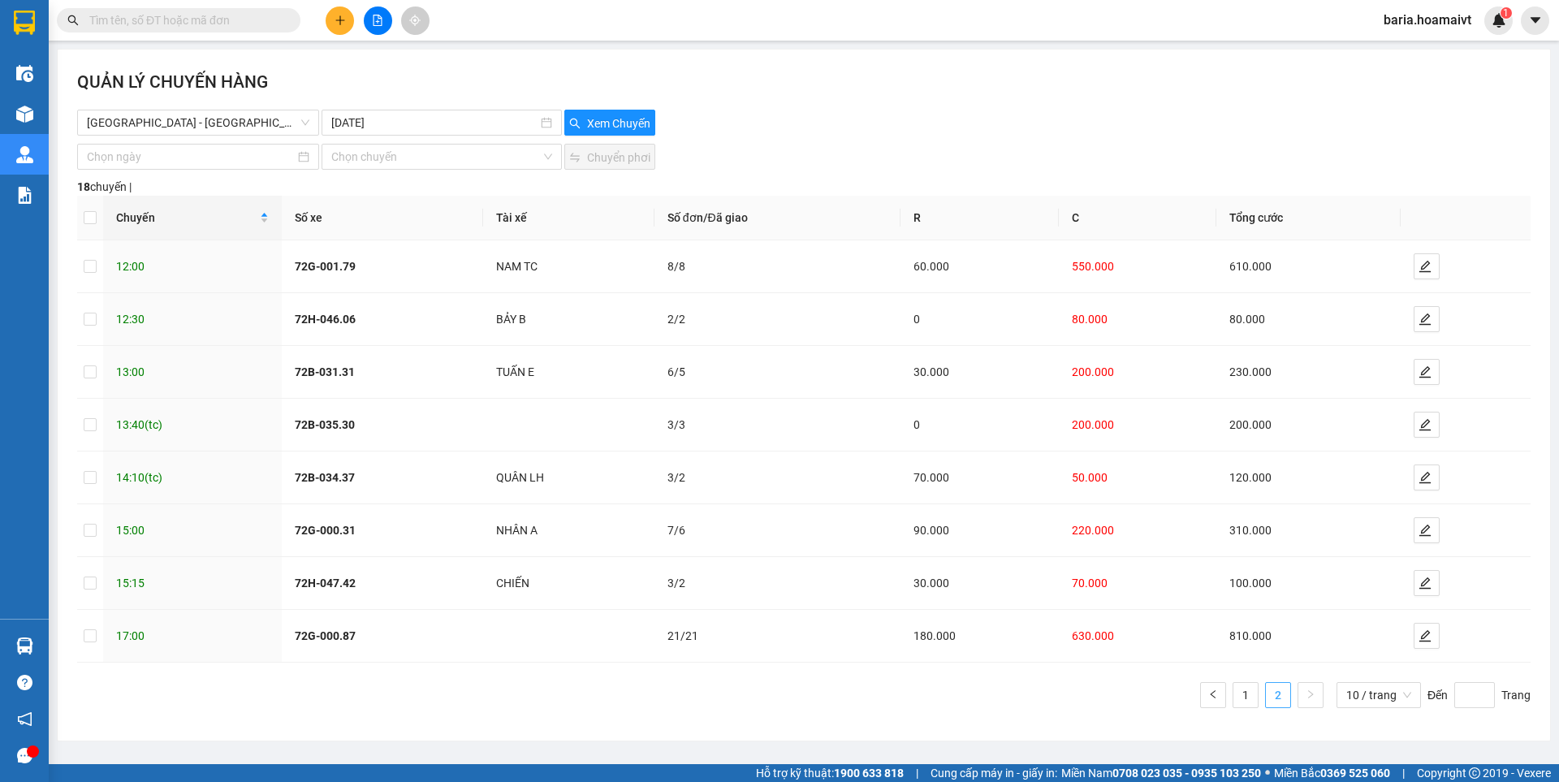
scroll to position [0, 0]
click at [274, 116] on span "[GEOGRAPHIC_DATA] - [GEOGRAPHIC_DATA] ([GEOGRAPHIC_DATA])" at bounding box center [198, 122] width 223 height 24
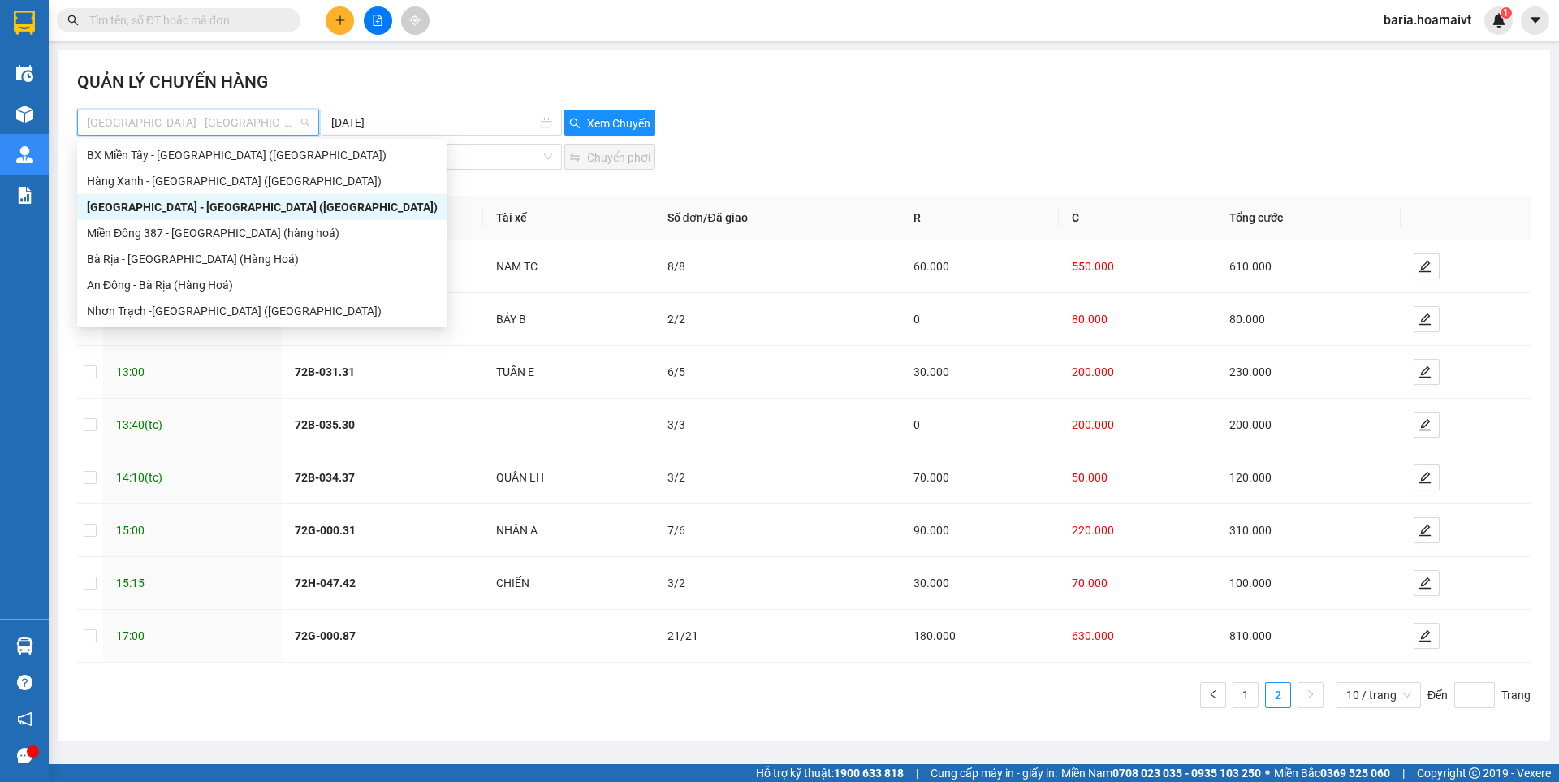
click at [197, 201] on div "[GEOGRAPHIC_DATA] - [GEOGRAPHIC_DATA] ([GEOGRAPHIC_DATA])" at bounding box center [262, 207] width 351 height 18
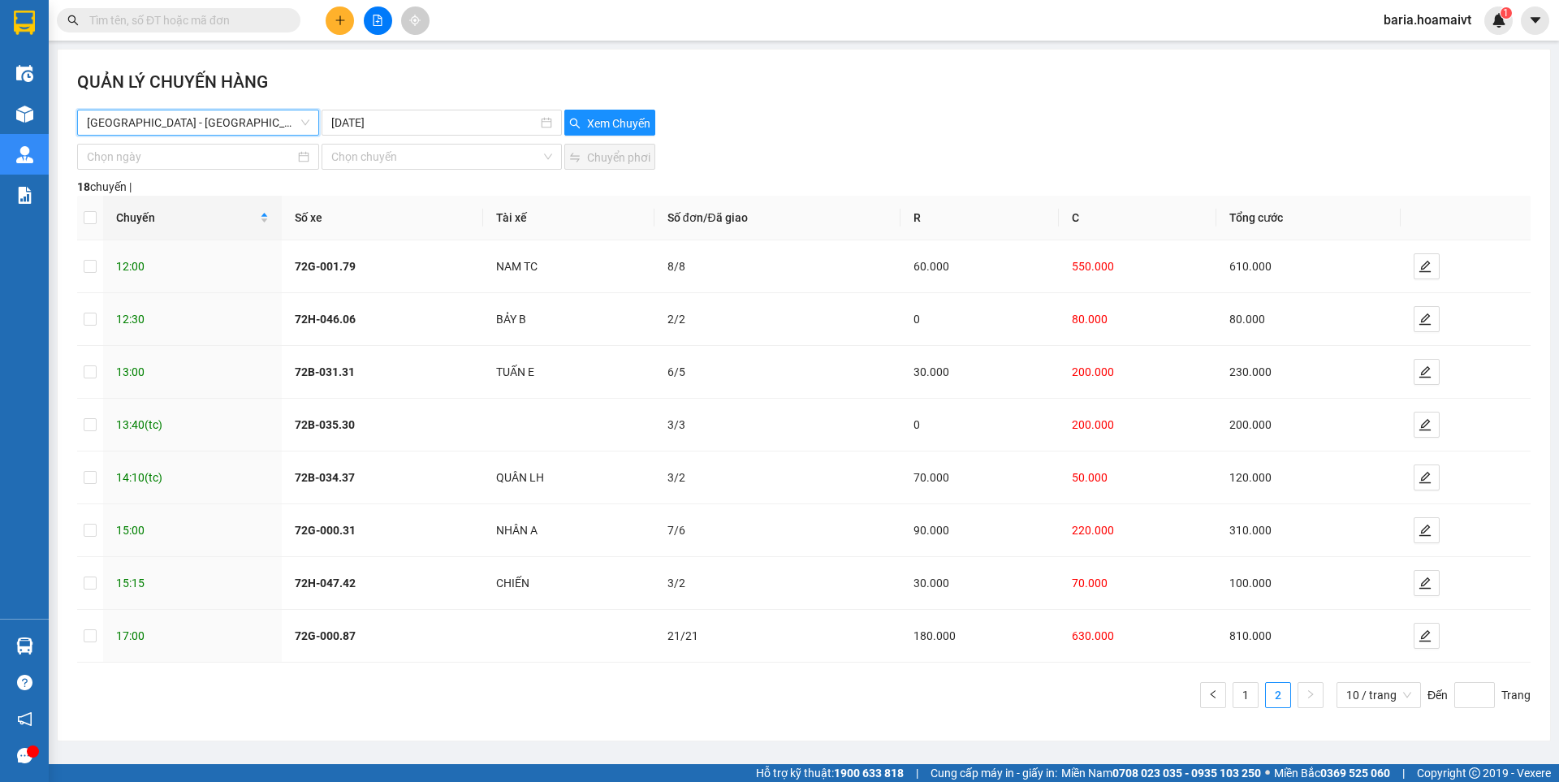
click at [244, 125] on span "[GEOGRAPHIC_DATA] - [GEOGRAPHIC_DATA] ([GEOGRAPHIC_DATA])" at bounding box center [198, 122] width 223 height 24
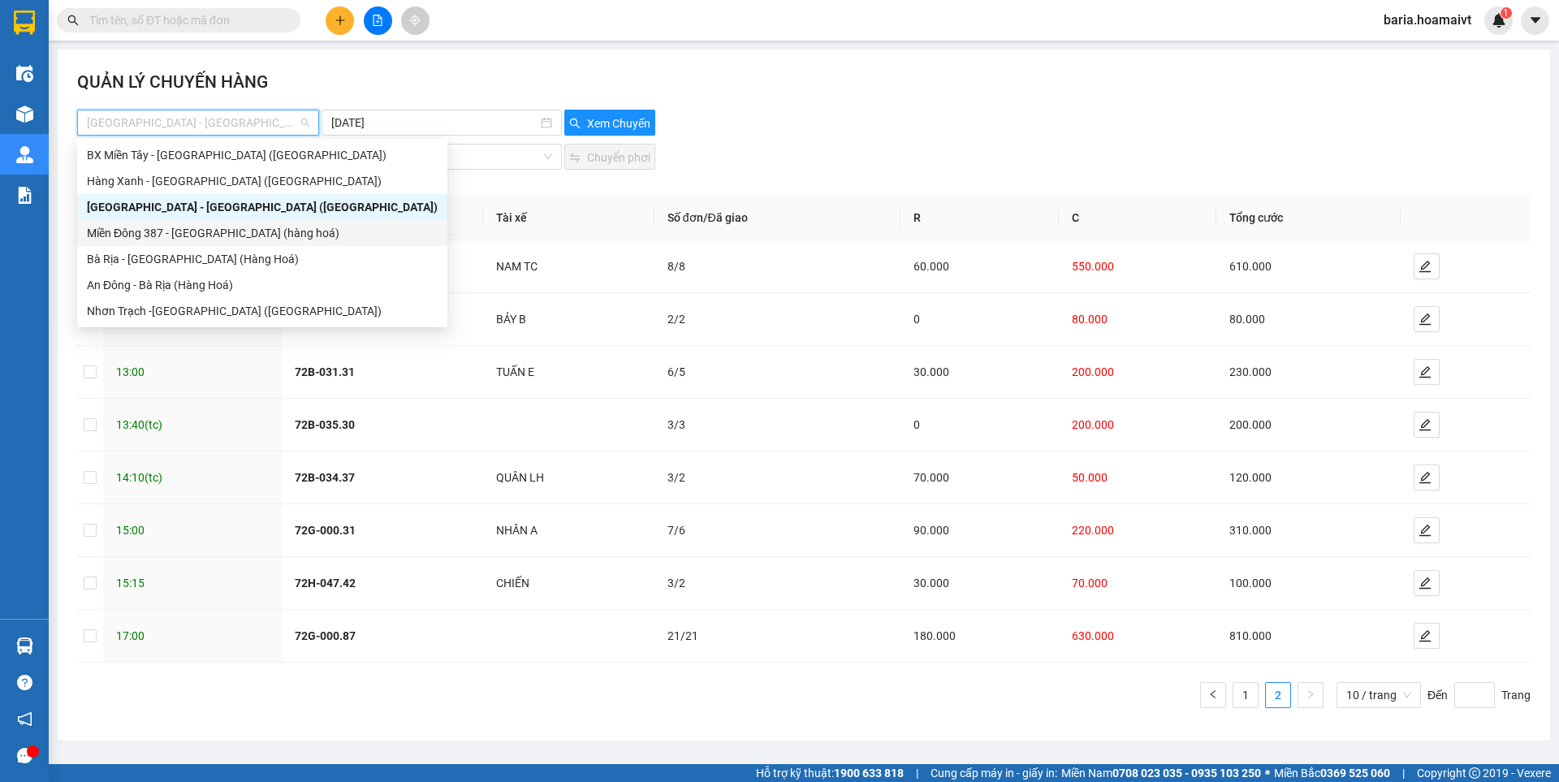
click at [198, 240] on div "Miền Đông 387 - [GEOGRAPHIC_DATA] (hàng hoá)" at bounding box center [262, 233] width 351 height 18
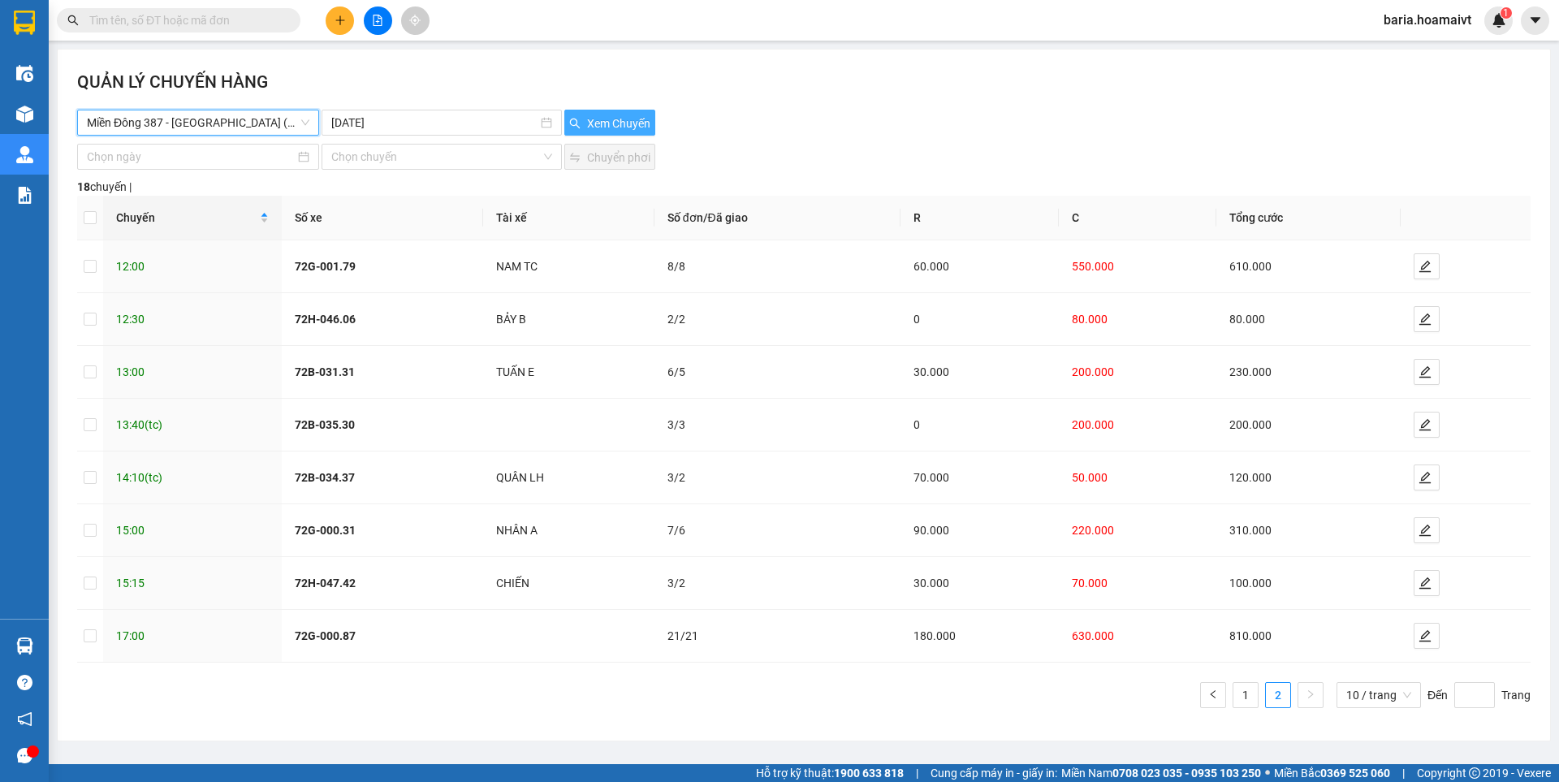
click at [591, 121] on span "Xem Chuyến" at bounding box center [618, 124] width 63 height 18
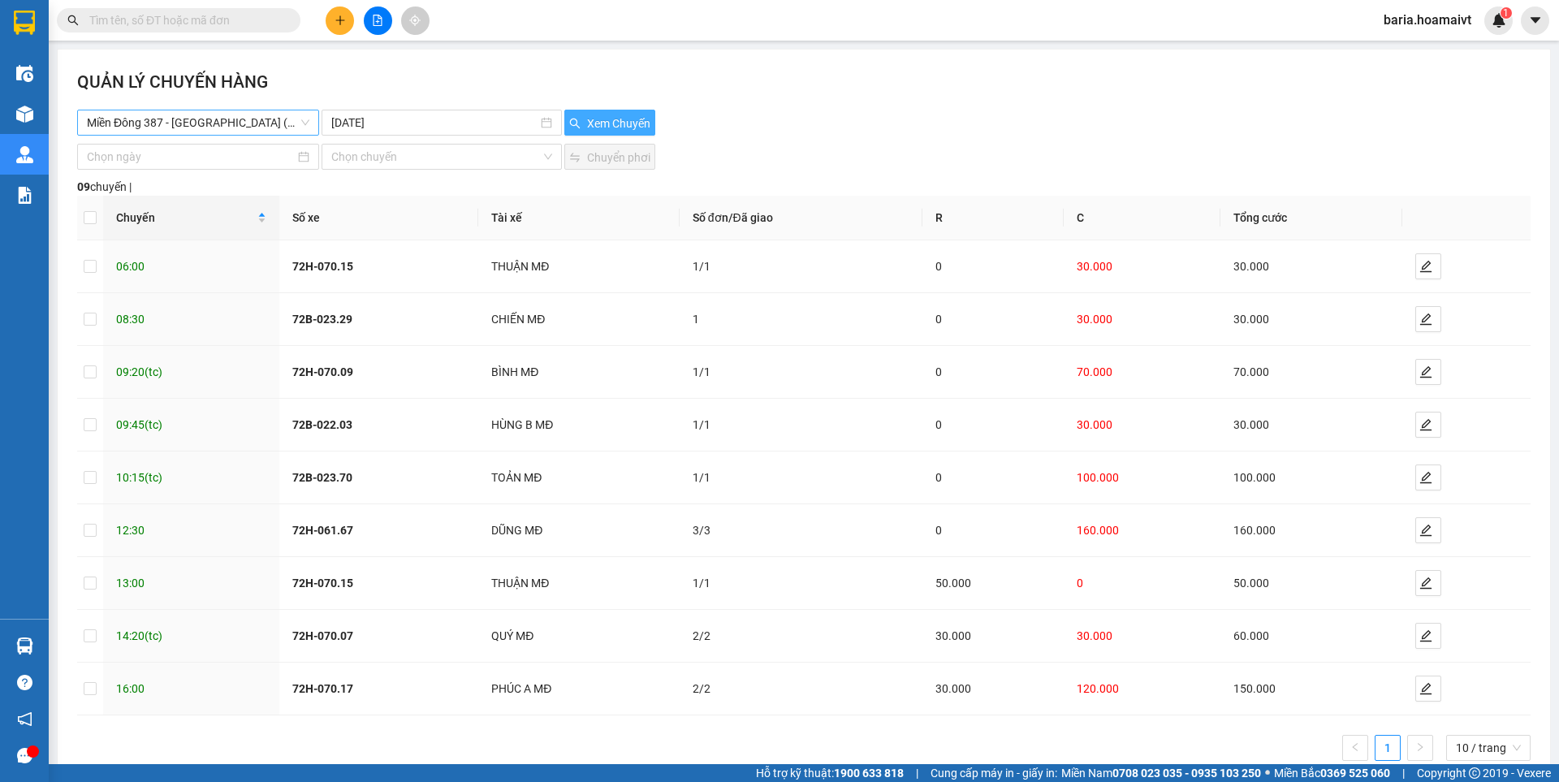
click at [263, 123] on span "Miền Đông 387 - [GEOGRAPHIC_DATA] (hàng hoá)" at bounding box center [198, 122] width 223 height 24
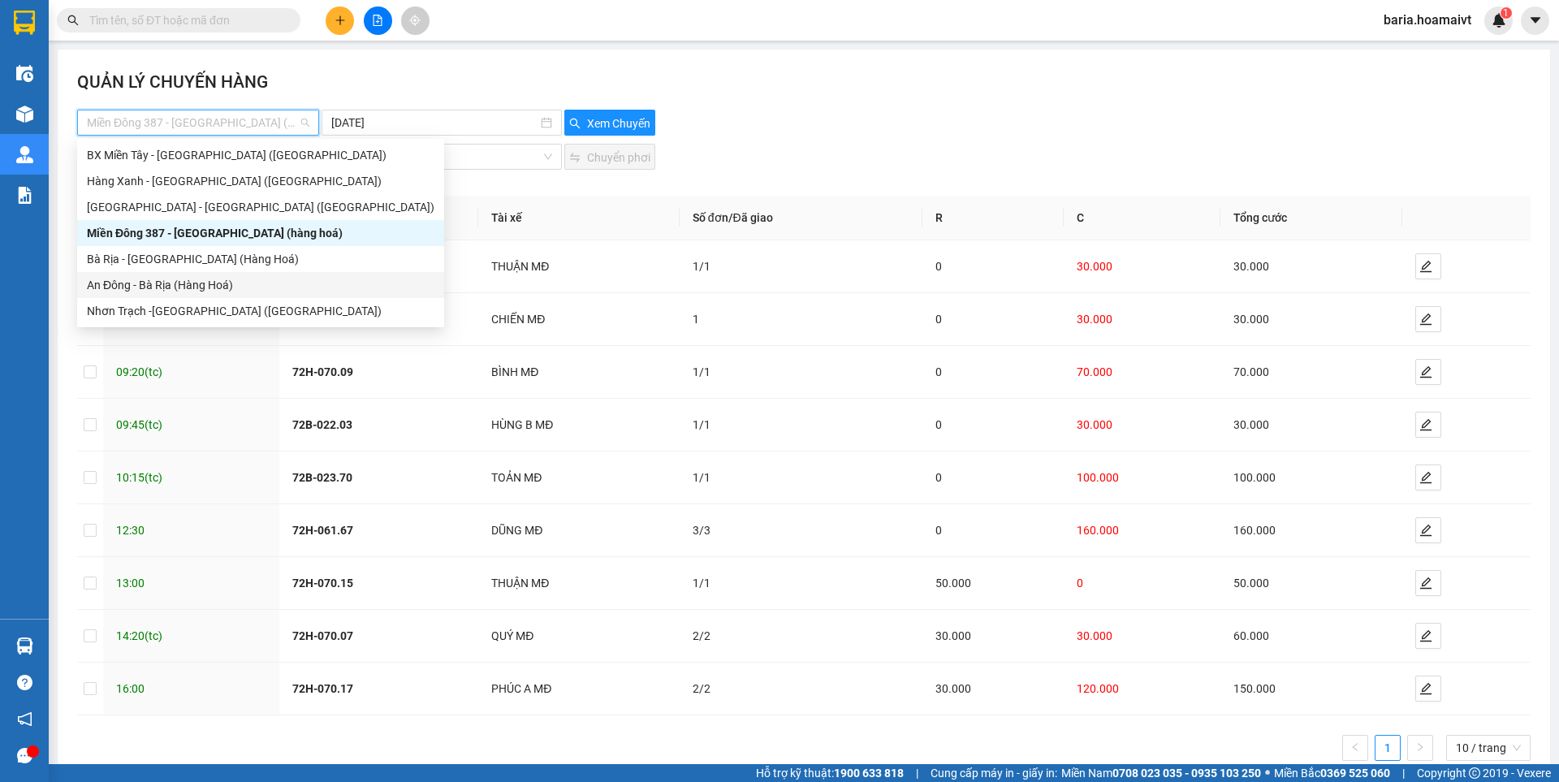
click at [197, 286] on div "An Đông - Bà Rịa (Hàng Hoá)" at bounding box center [261, 285] width 348 height 18
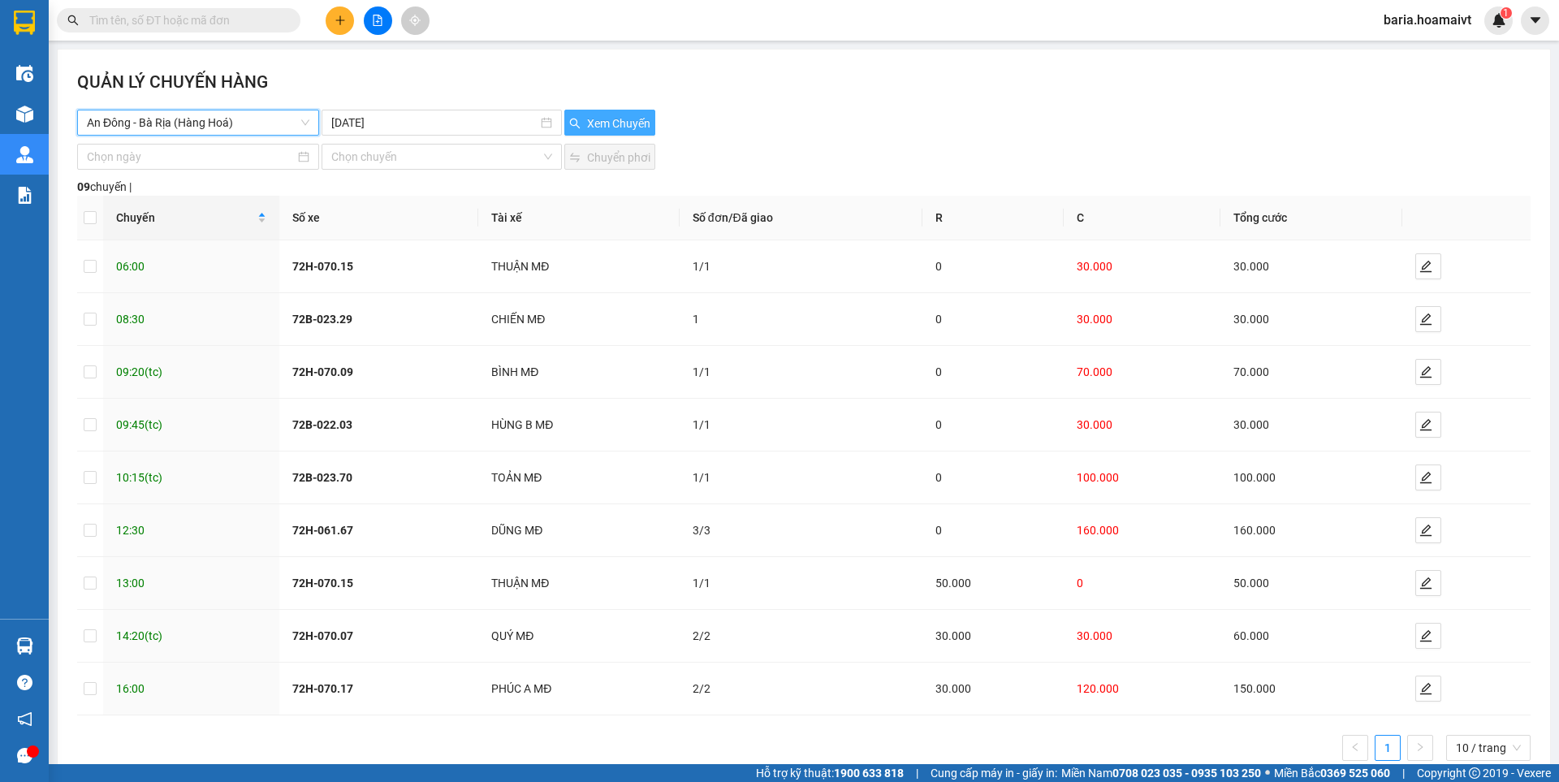
click at [597, 119] on span "Xem Chuyến" at bounding box center [618, 124] width 63 height 18
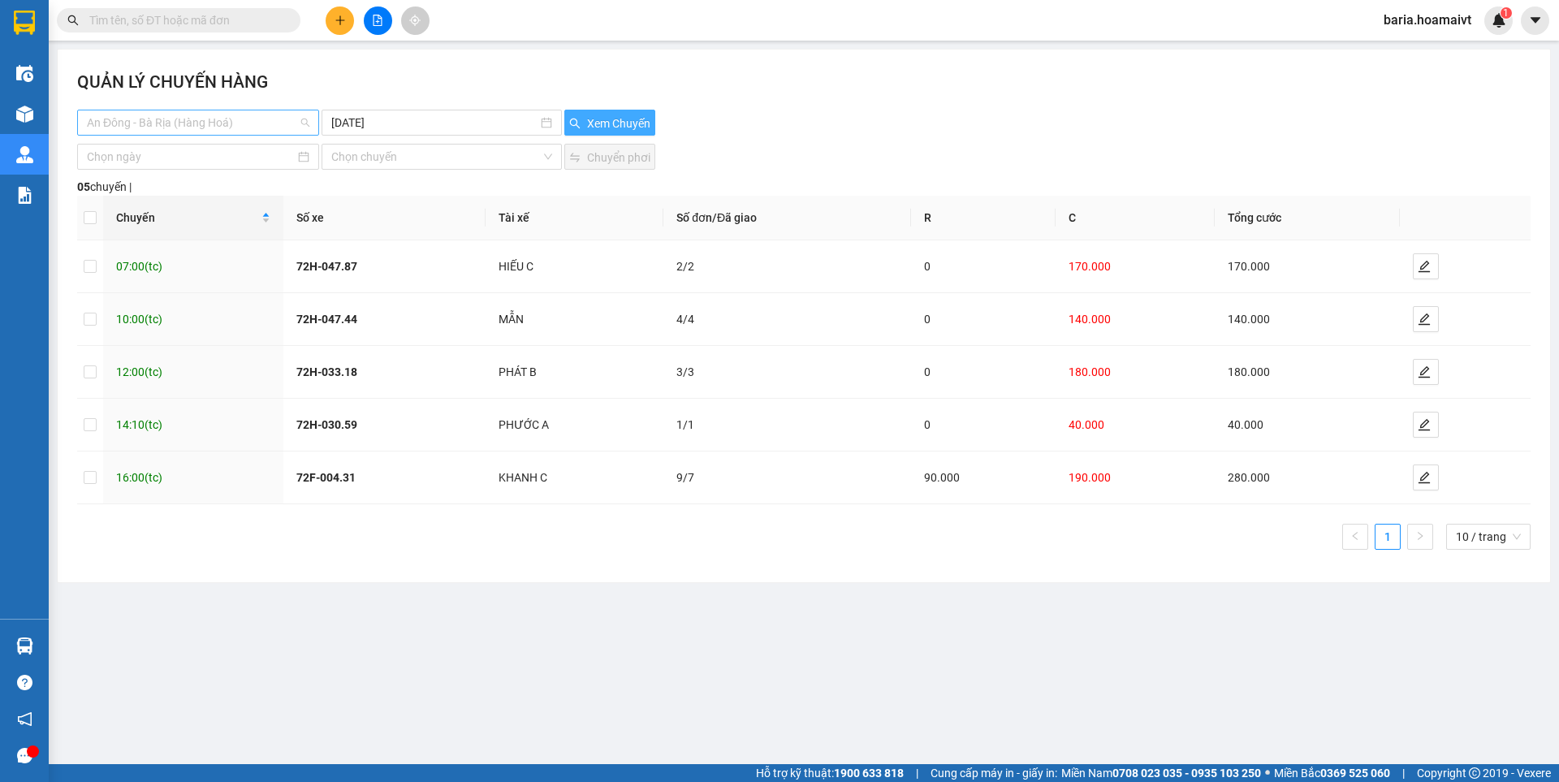
click at [240, 119] on span "An Đông - Bà Rịa (Hàng Hoá)" at bounding box center [198, 122] width 223 height 24
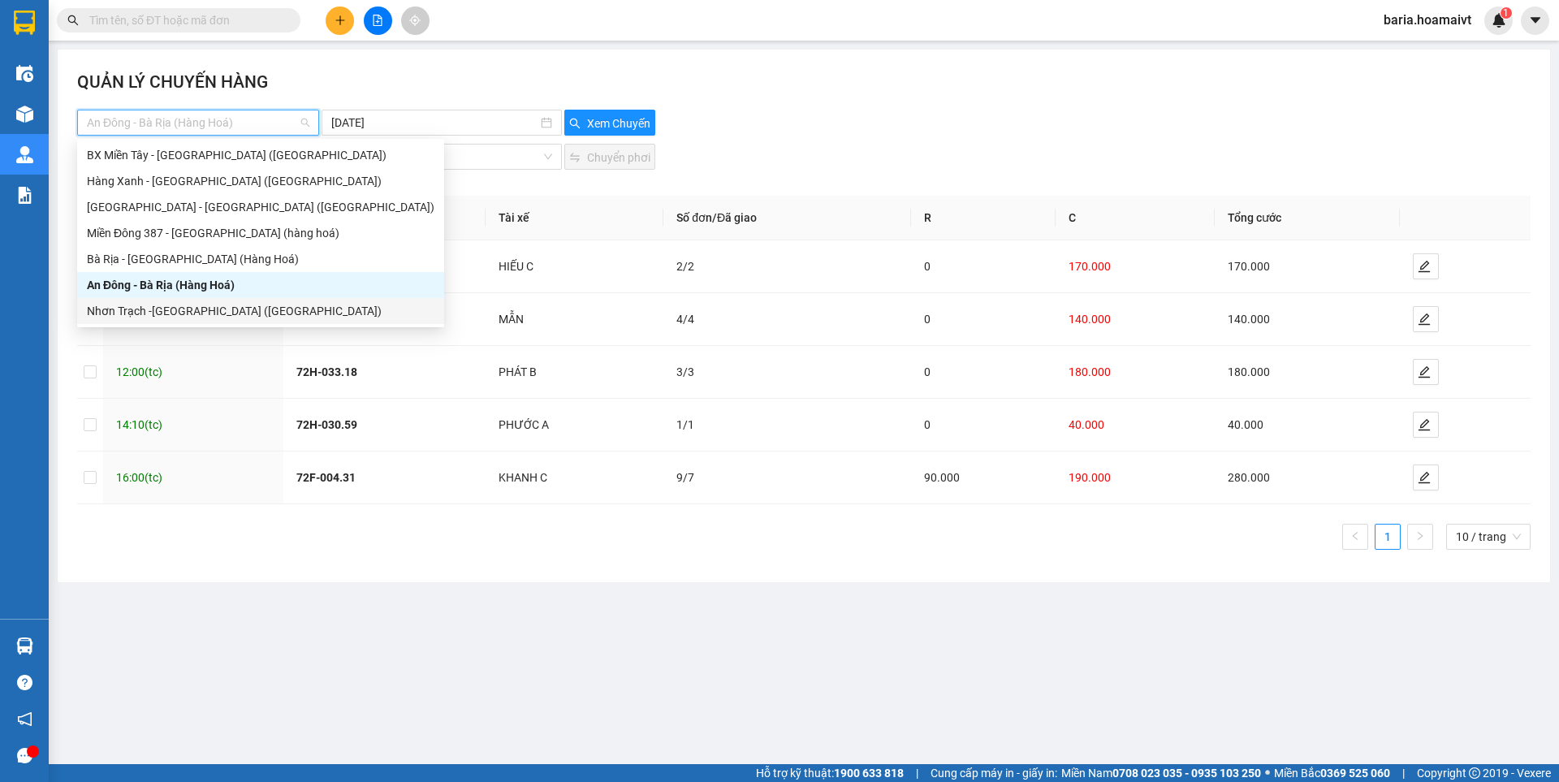
click at [192, 309] on div "Nhơn Trạch -[GEOGRAPHIC_DATA] ([GEOGRAPHIC_DATA])" at bounding box center [261, 311] width 348 height 18
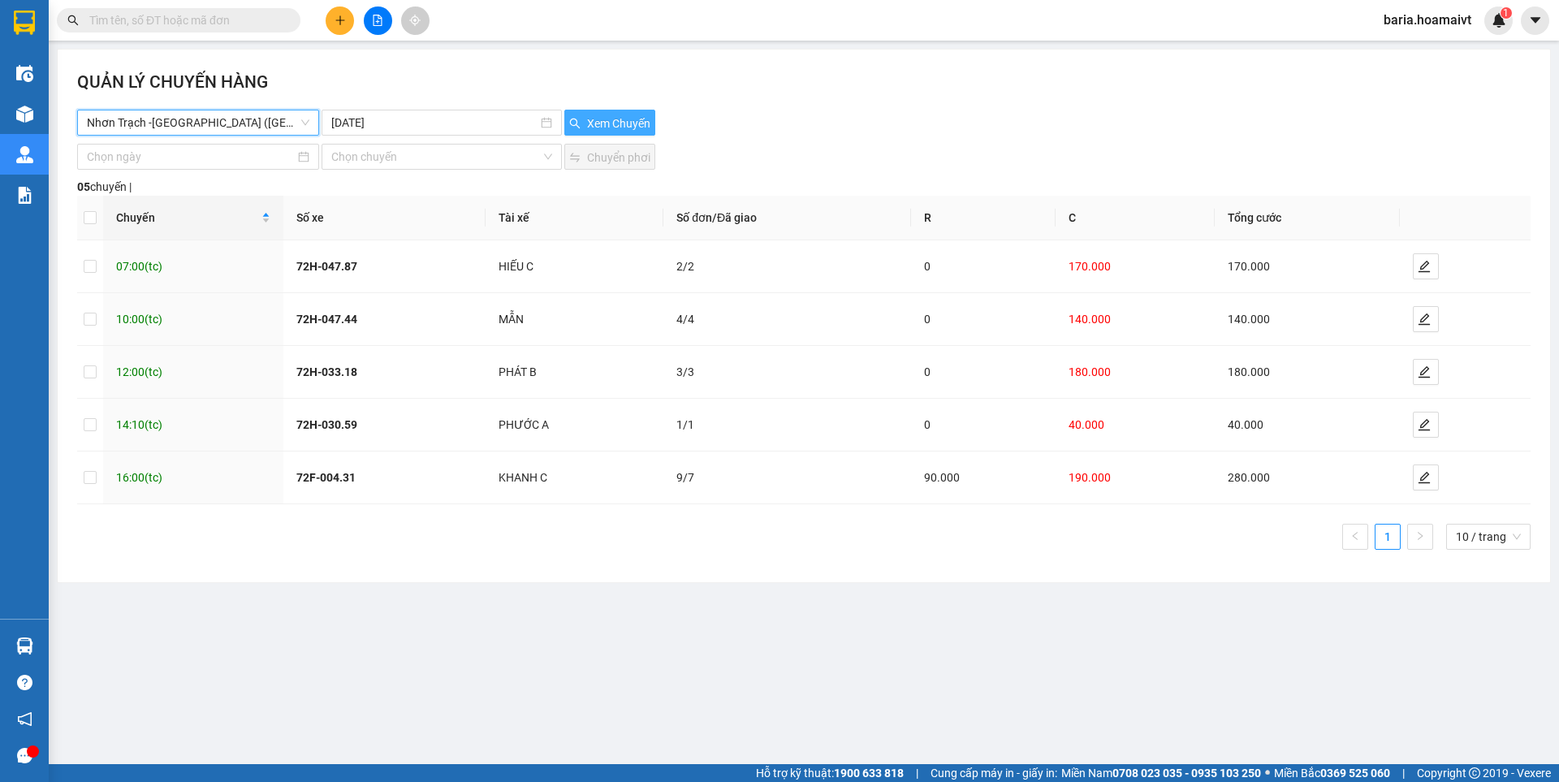
click at [636, 119] on span "Xem Chuyến" at bounding box center [618, 124] width 63 height 18
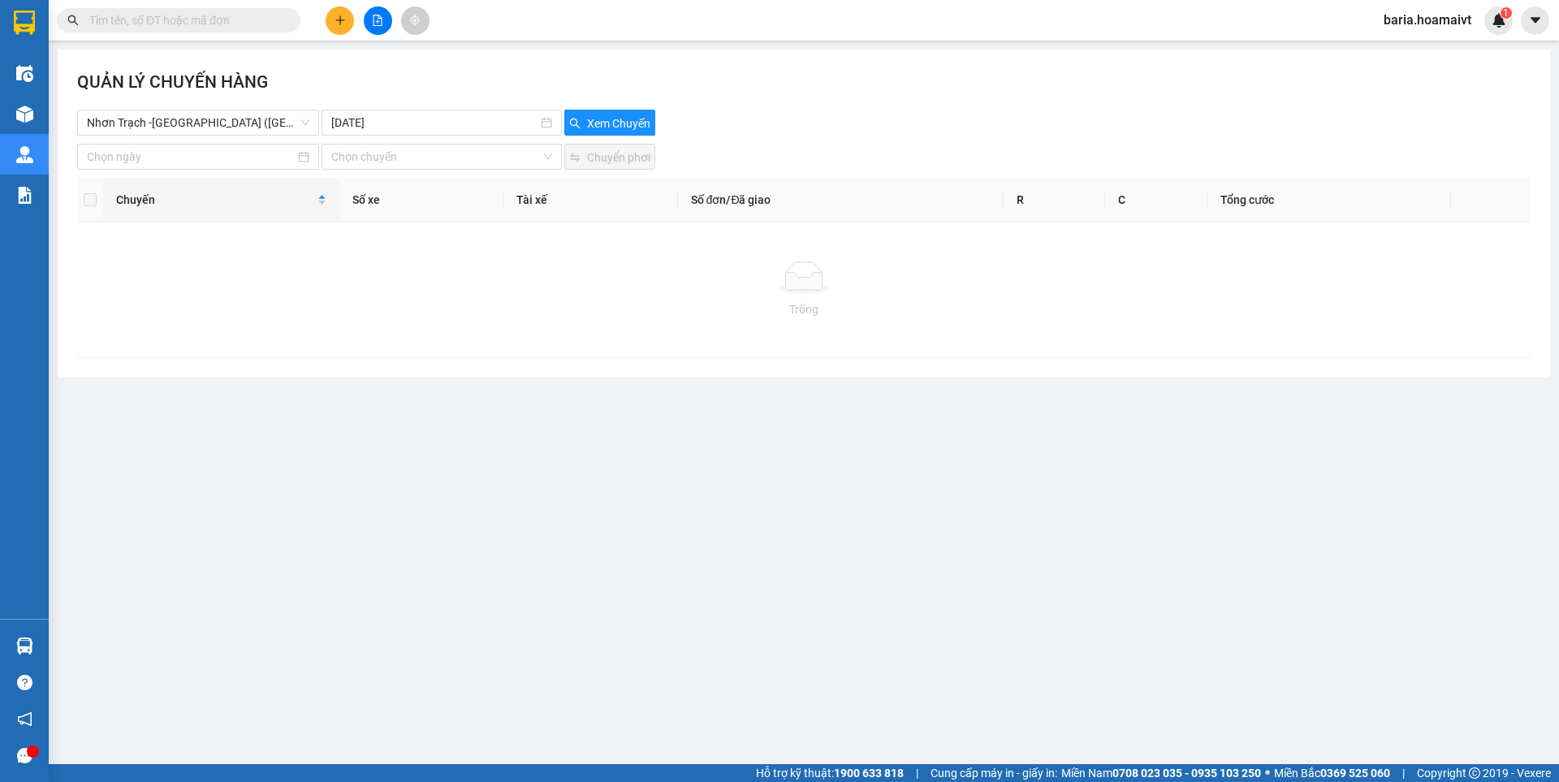
click at [945, 477] on main "QUẢN LÝ CHUYẾN HÀNG Nhơn Trạch -Bà Rịa (Hàng hóa) 13-10-2025 Xem Chuyến Chọn ch…" at bounding box center [779, 382] width 1559 height 764
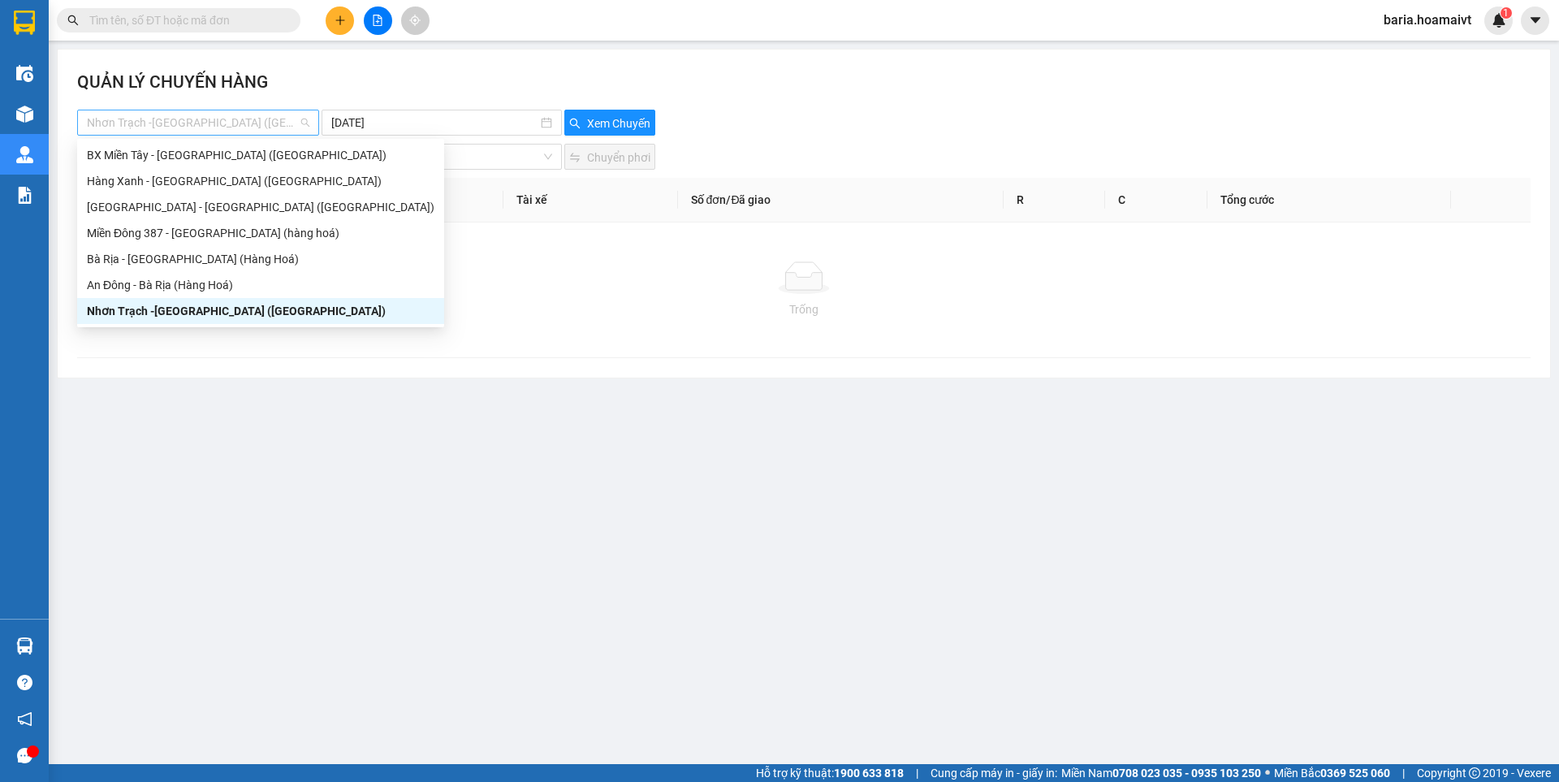
click at [235, 111] on span "Nhơn Trạch -[GEOGRAPHIC_DATA] ([GEOGRAPHIC_DATA])" at bounding box center [198, 122] width 223 height 24
click at [387, 471] on main "QUẢN LÝ CHUYẾN HÀNG Nhơn Trạch -Bà Rịa (Hàng hóa) 13-10-2025 Xem Chuyến Chọn ch…" at bounding box center [779, 382] width 1559 height 764
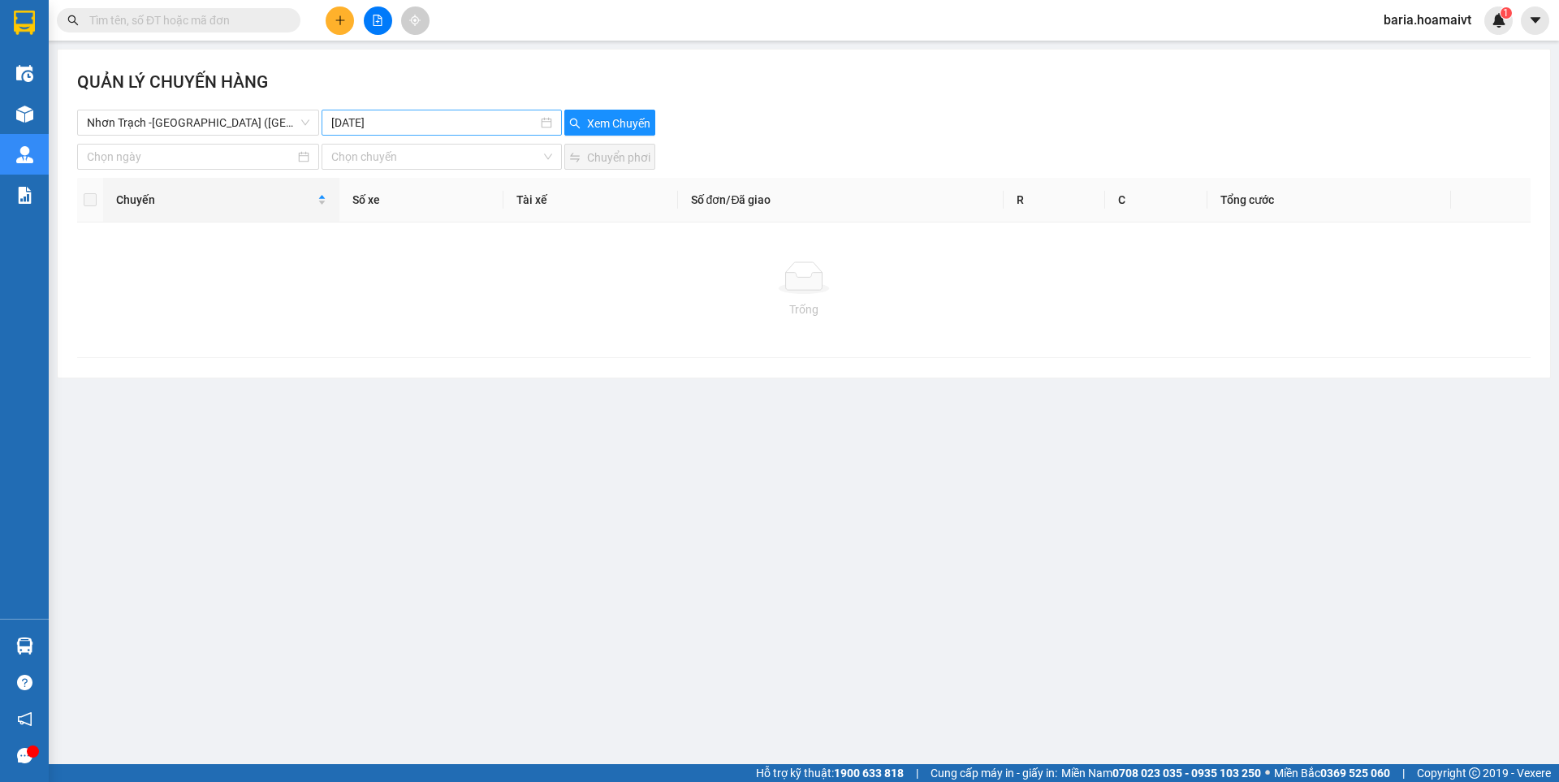
click at [417, 115] on input "13-10-2025" at bounding box center [433, 123] width 205 height 18
type input "[DATE]"
click at [408, 267] on div "14" at bounding box center [404, 265] width 19 height 19
click at [609, 130] on span "Xem Chuyến" at bounding box center [618, 124] width 63 height 18
click at [610, 129] on span "Xem Chuyến" at bounding box center [618, 124] width 63 height 18
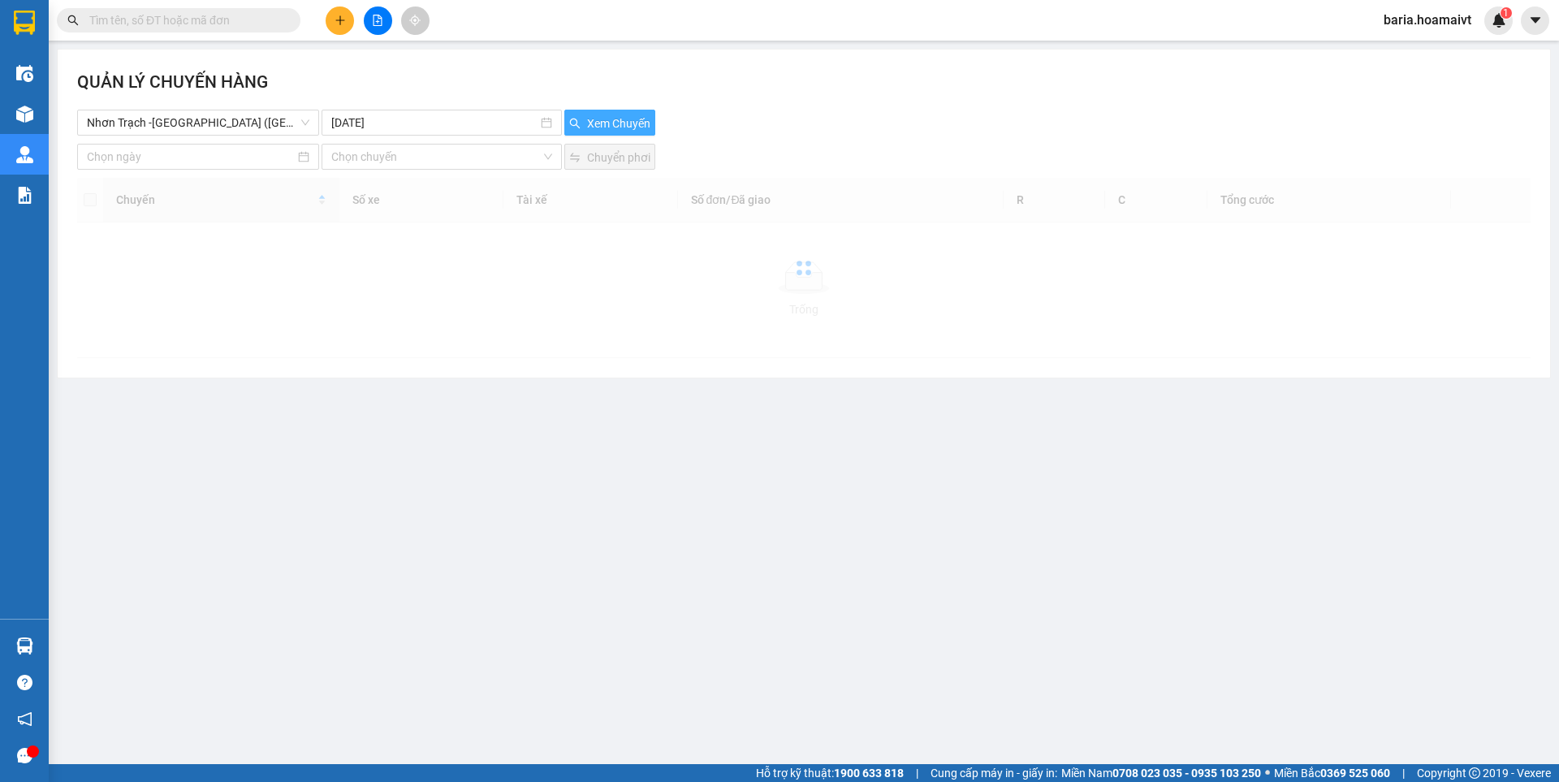
click at [610, 129] on span "Xem Chuyến" at bounding box center [618, 124] width 63 height 18
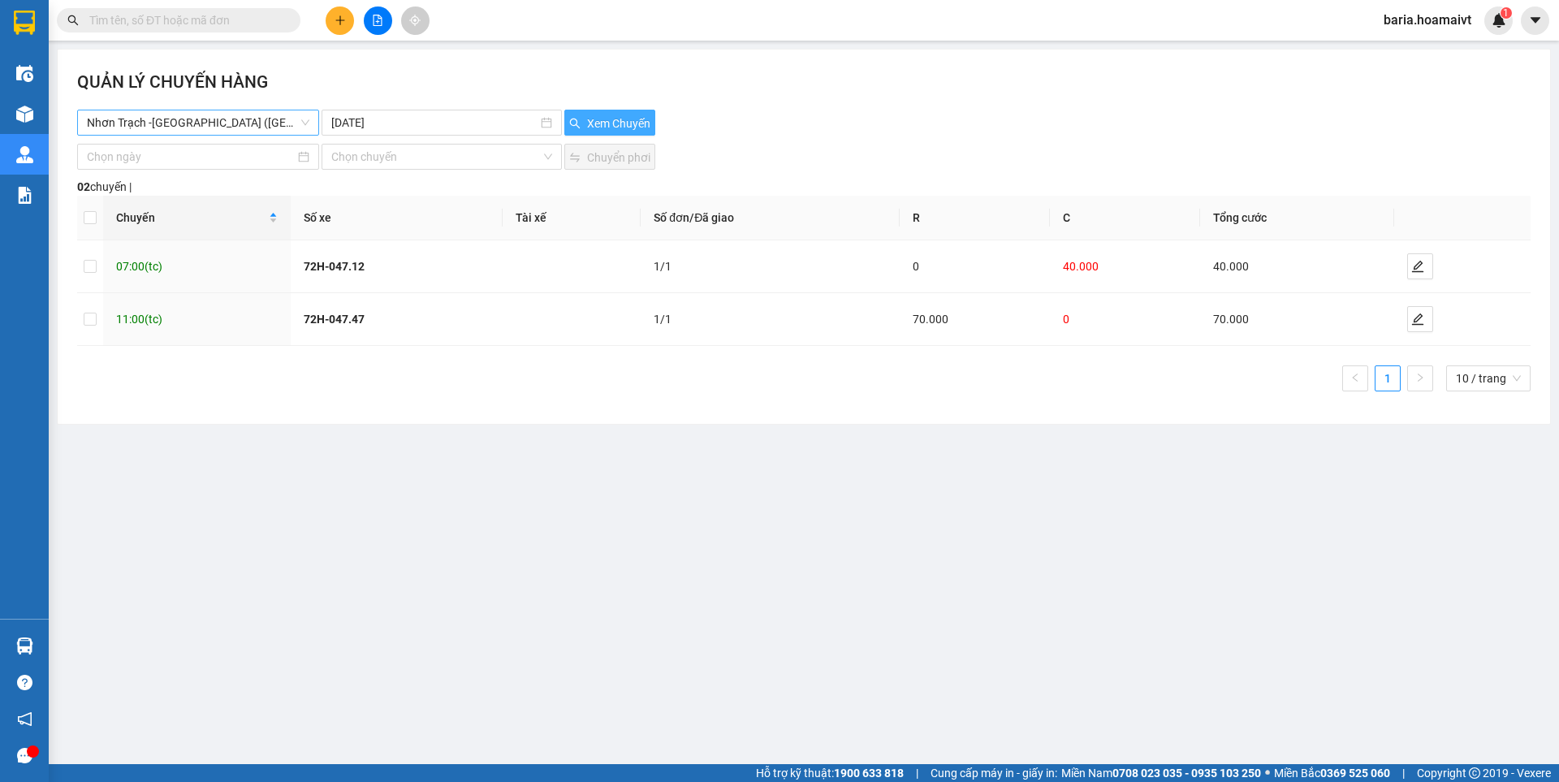
click at [262, 122] on span "Nhơn Trạch -[GEOGRAPHIC_DATA] ([GEOGRAPHIC_DATA])" at bounding box center [198, 122] width 223 height 24
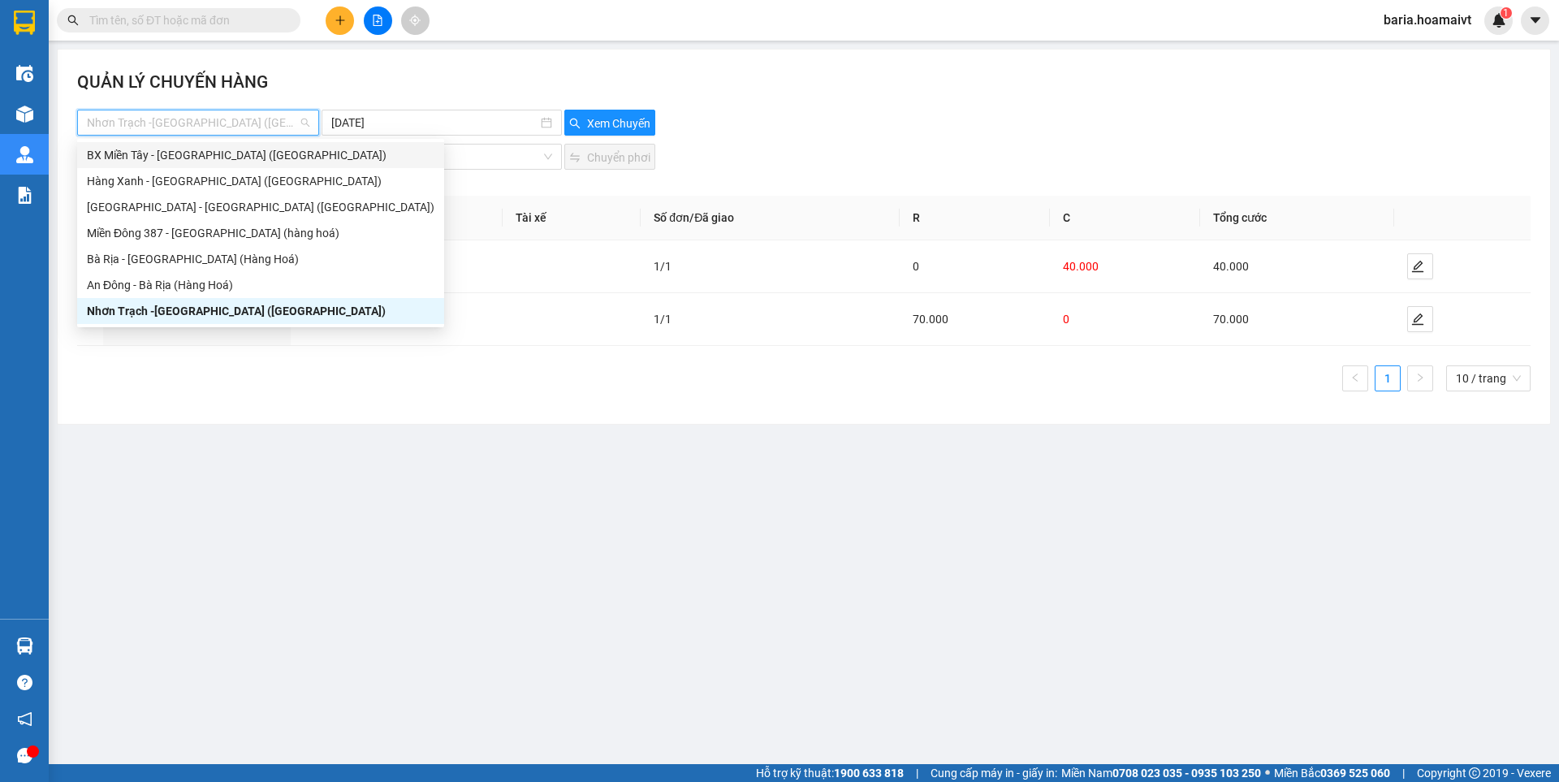
click at [201, 159] on div "BX Miền Tây - [GEOGRAPHIC_DATA] ([GEOGRAPHIC_DATA])" at bounding box center [261, 155] width 348 height 18
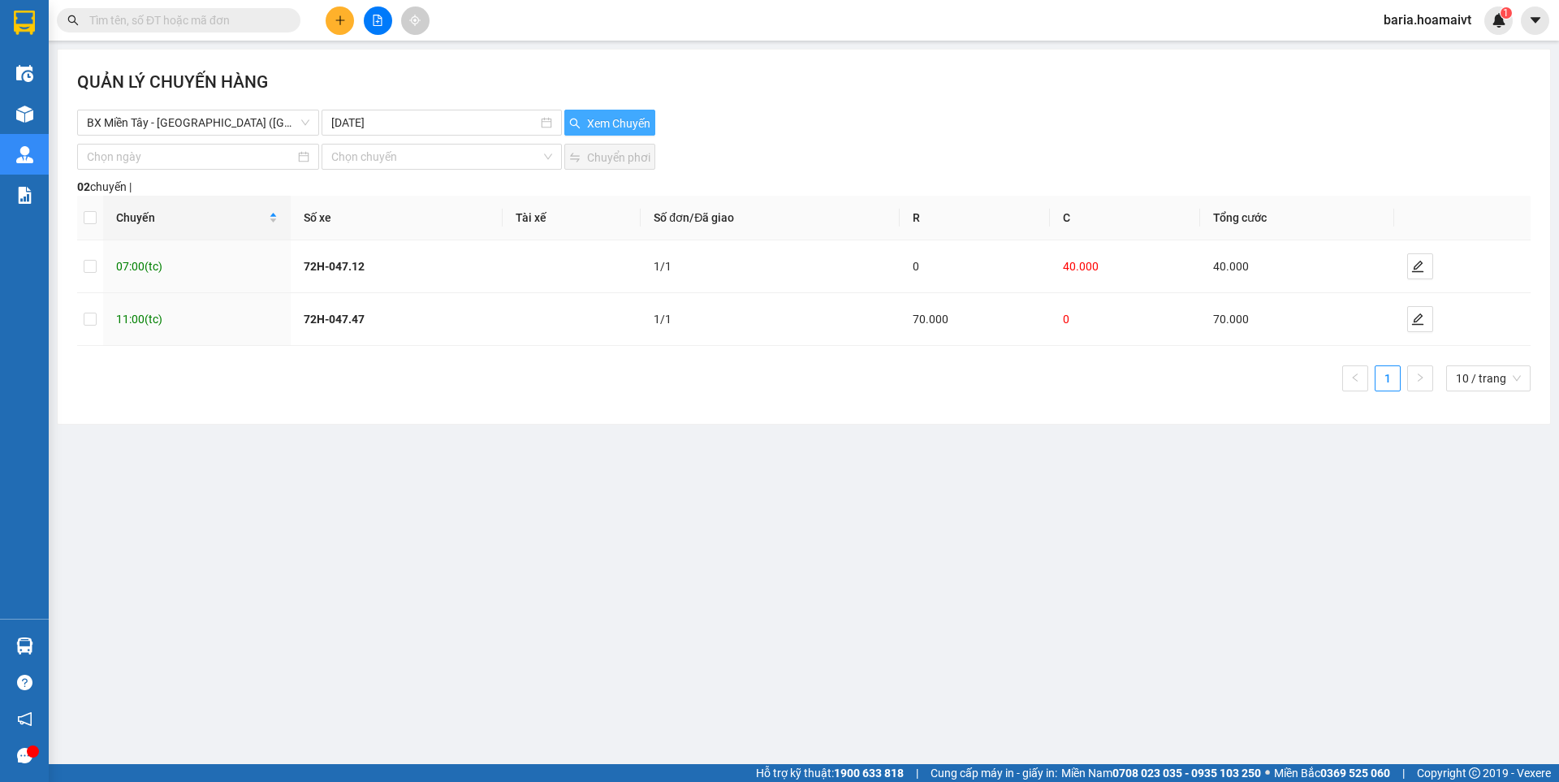
click at [627, 123] on span "Xem Chuyến" at bounding box center [618, 124] width 63 height 18
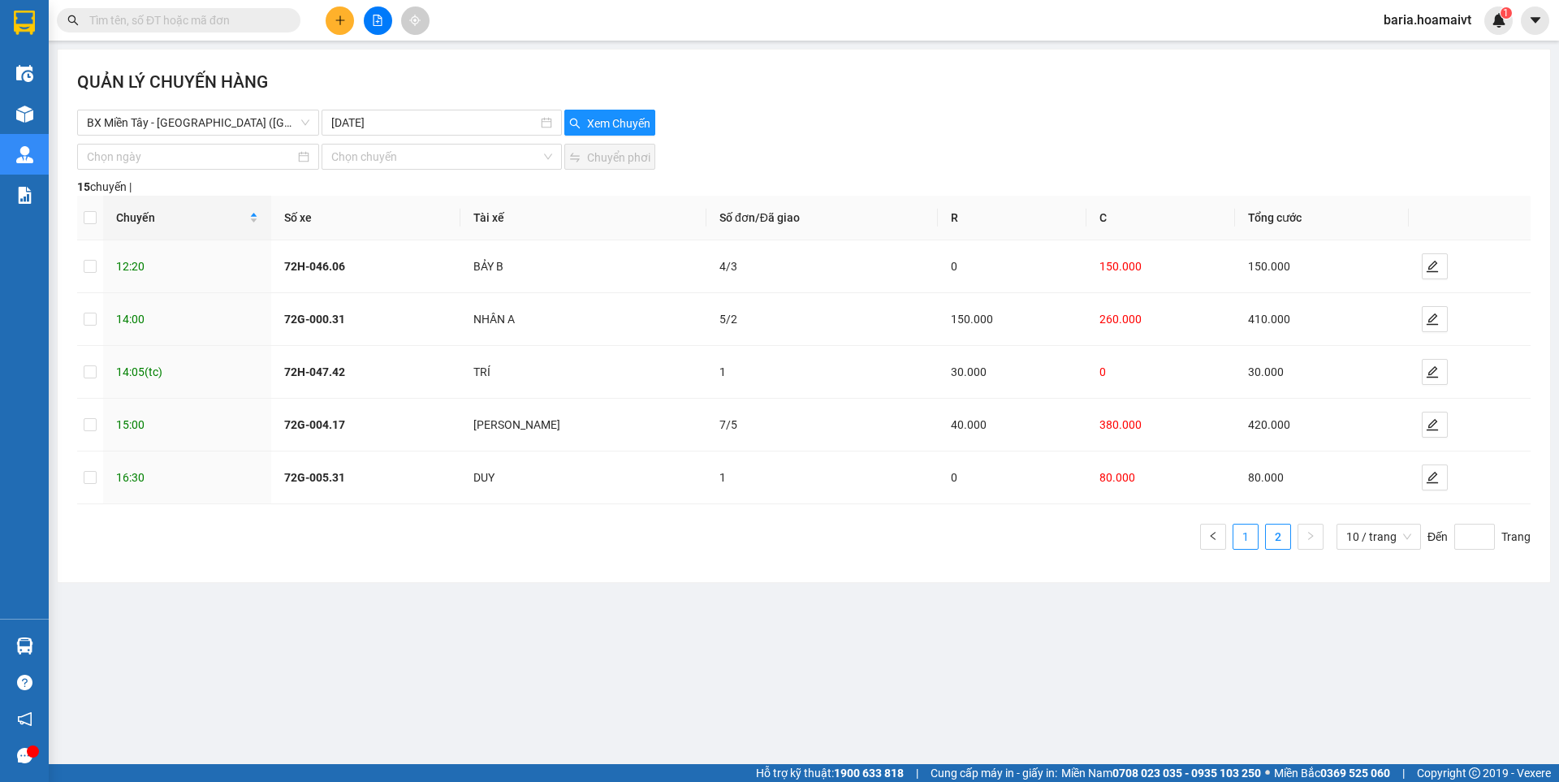
click at [1254, 543] on link "1" at bounding box center [1246, 537] width 24 height 24
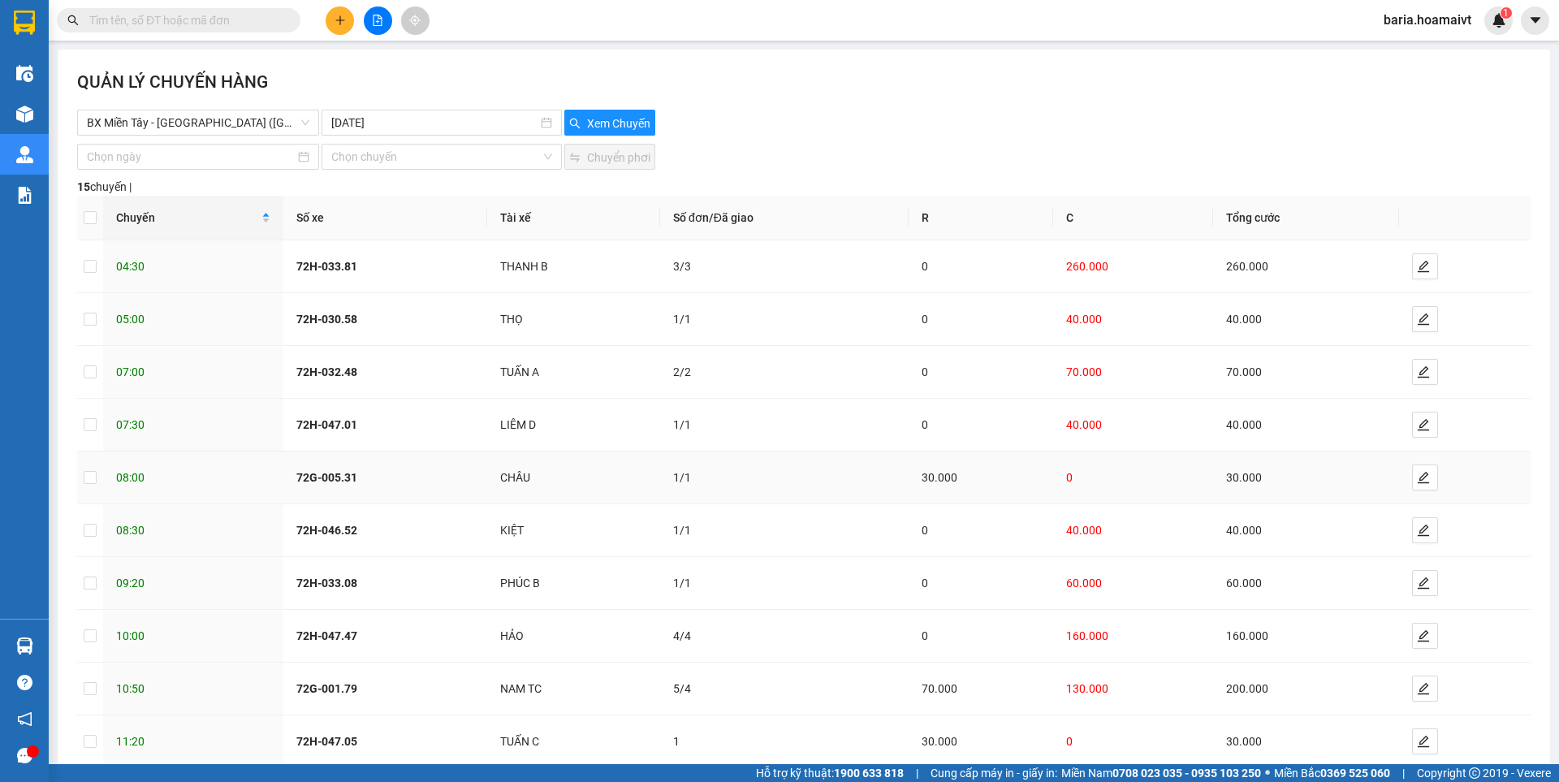
scroll to position [91, 0]
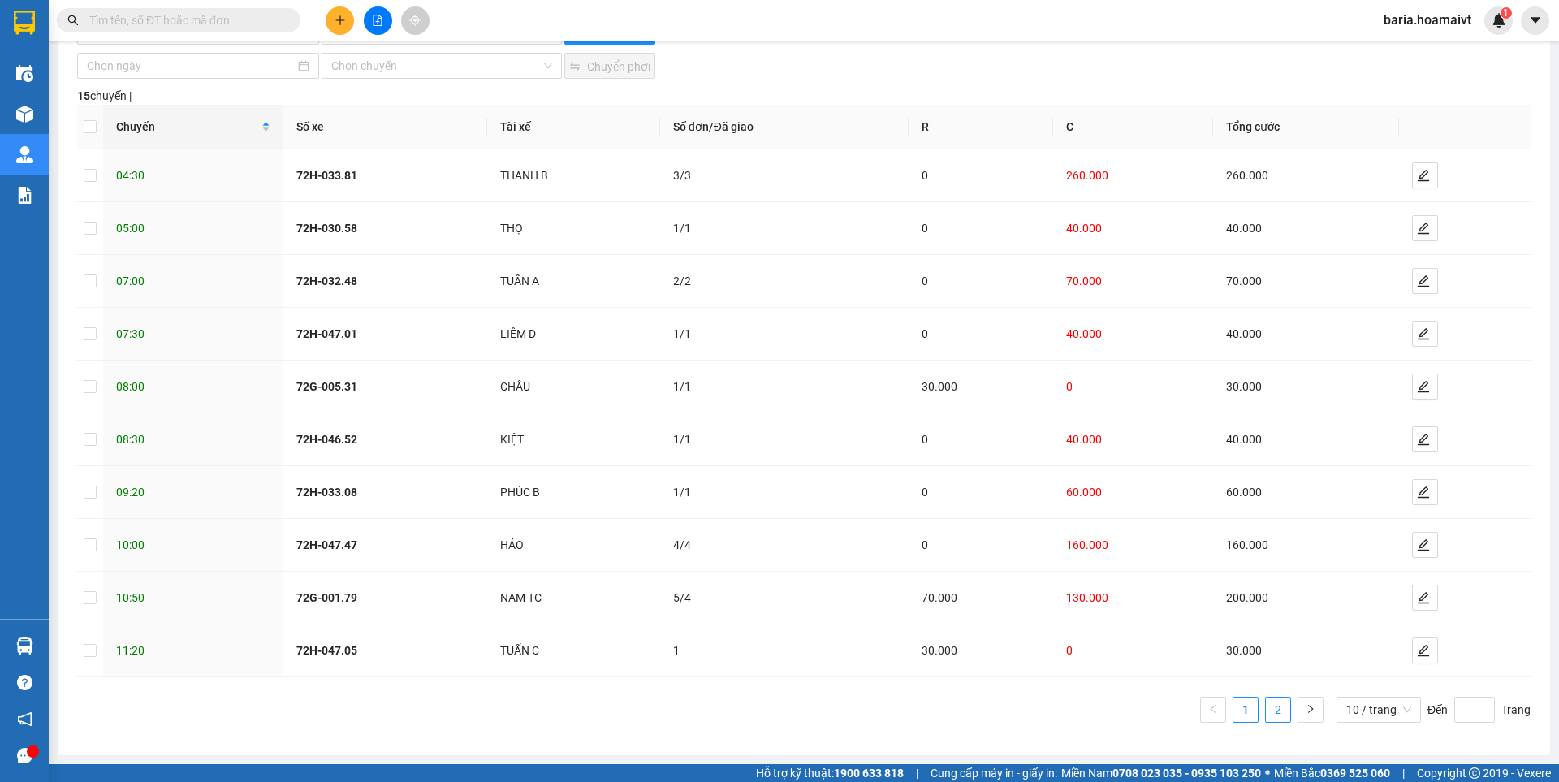
click at [1266, 699] on link "2" at bounding box center [1278, 710] width 24 height 24
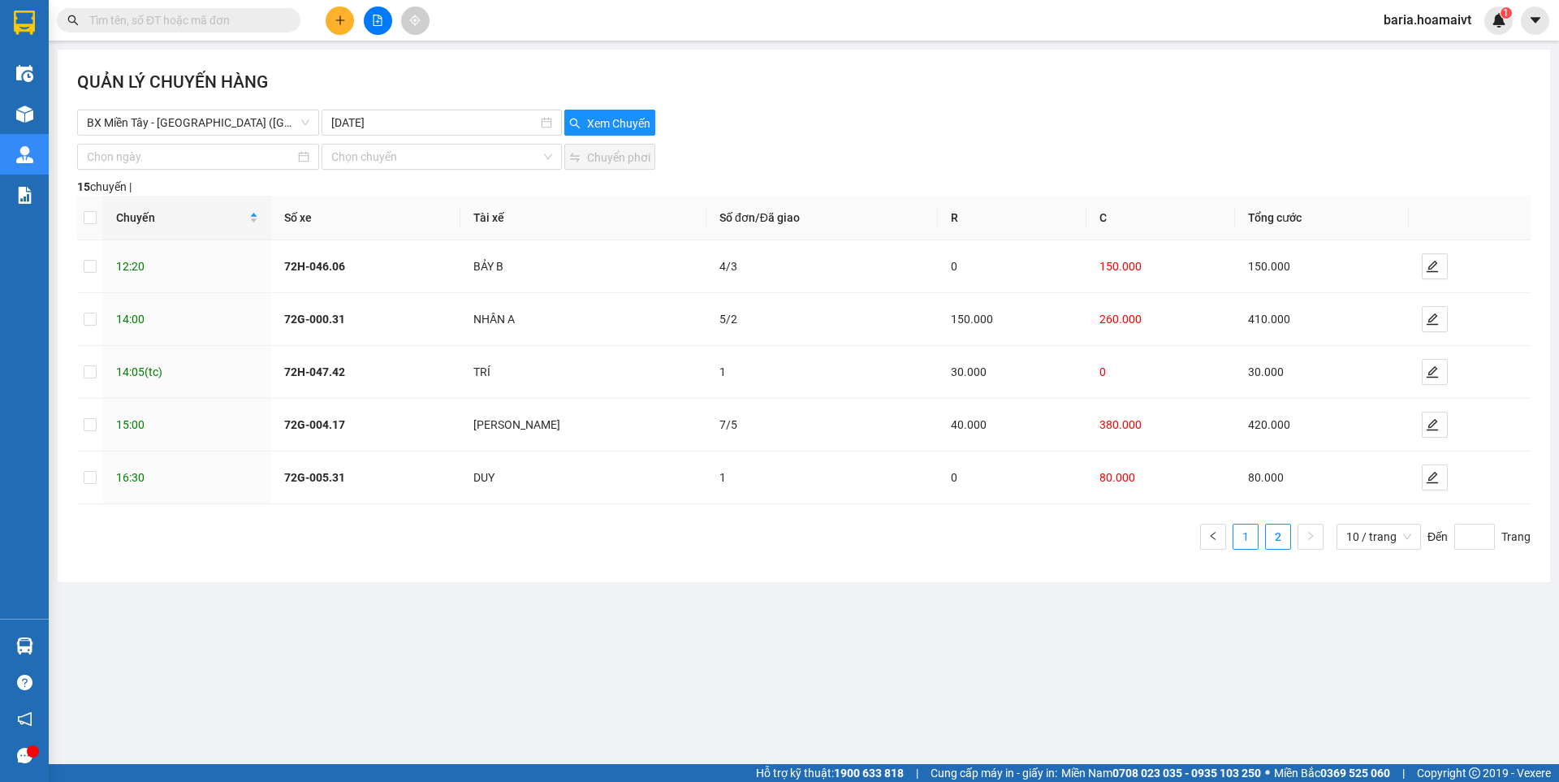
click at [1249, 543] on link "1" at bounding box center [1246, 537] width 24 height 24
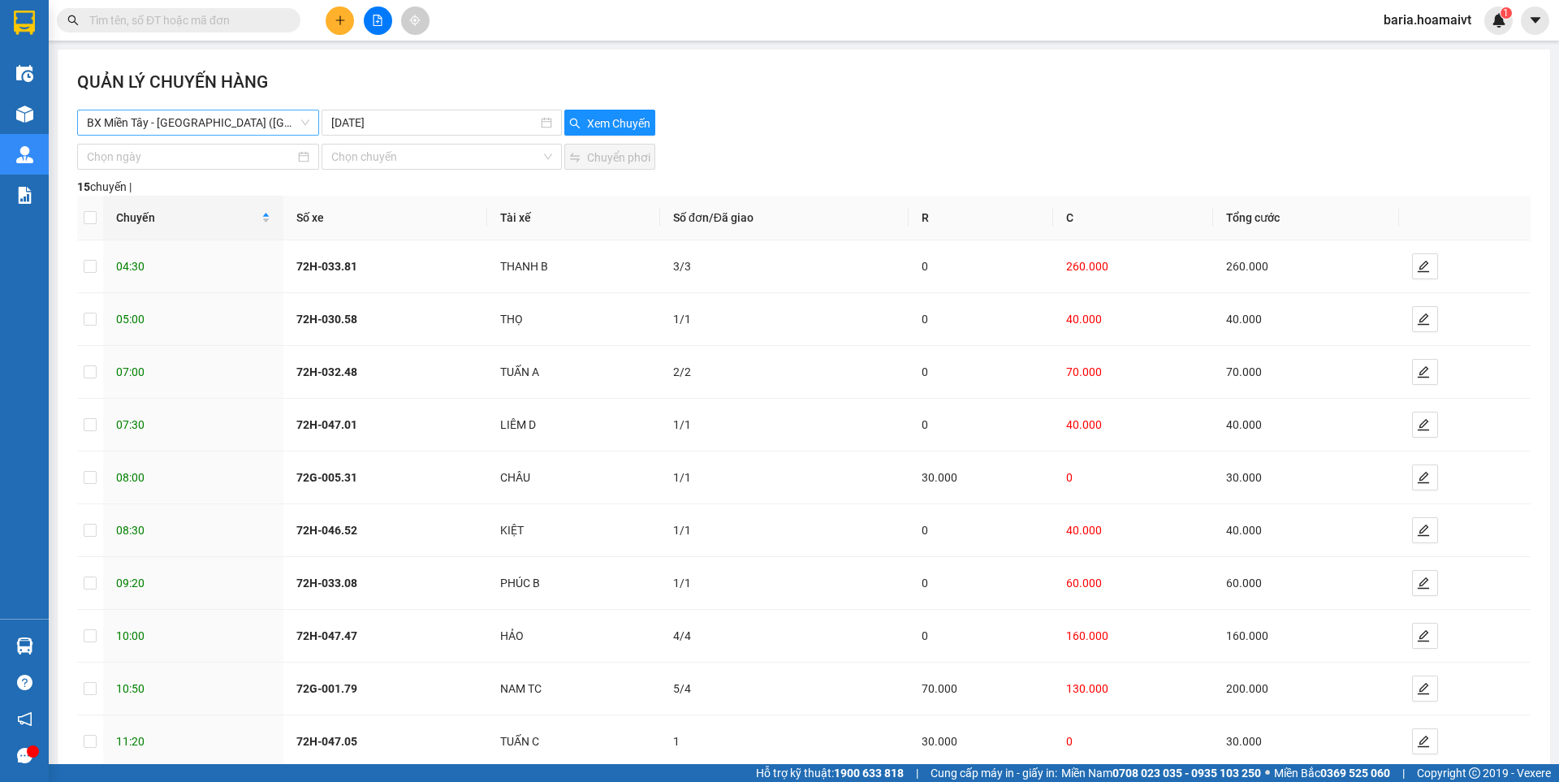
click at [249, 127] on span "BX Miền Tây - [GEOGRAPHIC_DATA] ([GEOGRAPHIC_DATA])" at bounding box center [198, 122] width 223 height 24
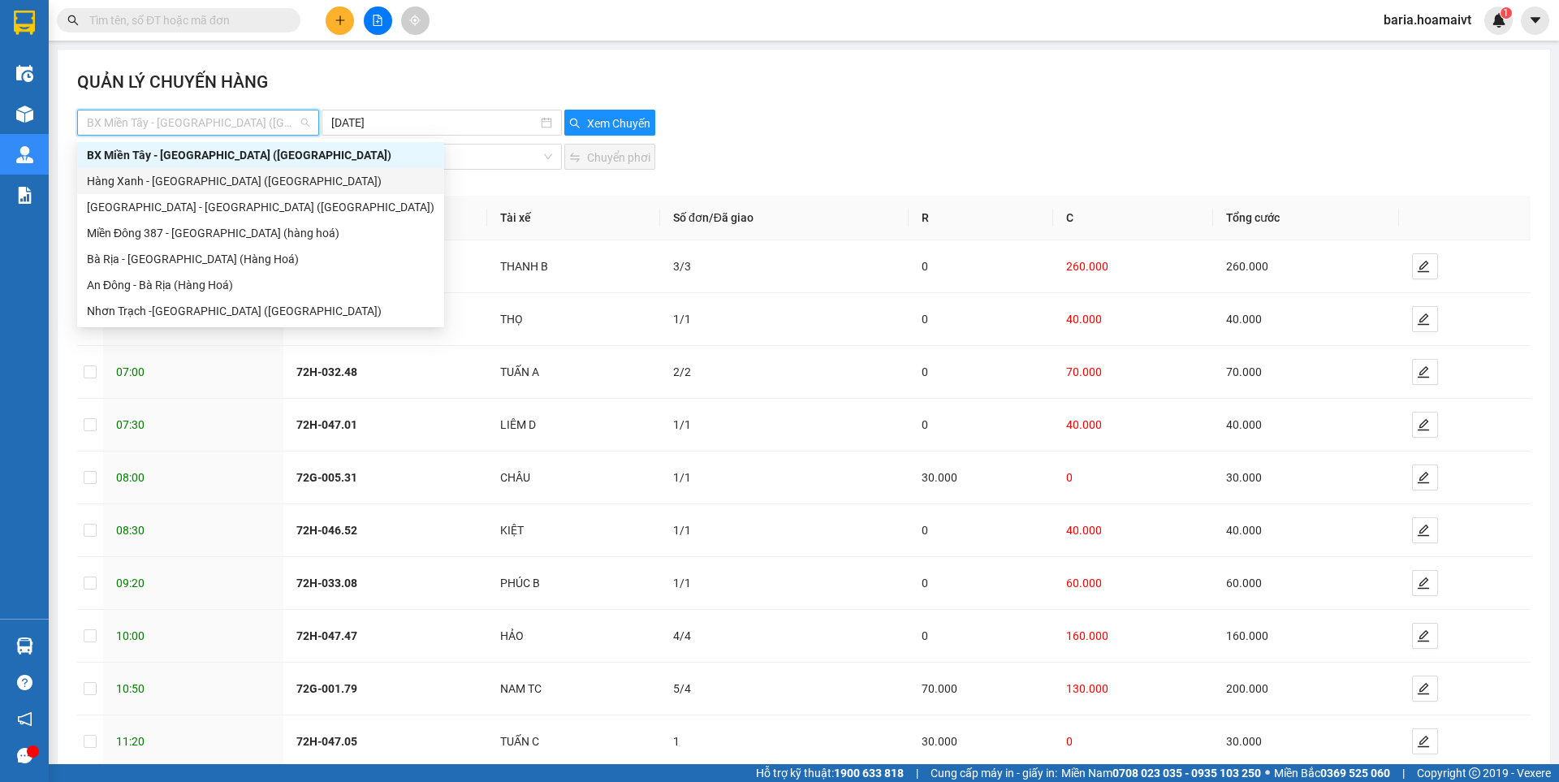
click at [216, 181] on div "Hàng Xanh - [GEOGRAPHIC_DATA] ([GEOGRAPHIC_DATA])" at bounding box center [261, 181] width 348 height 18
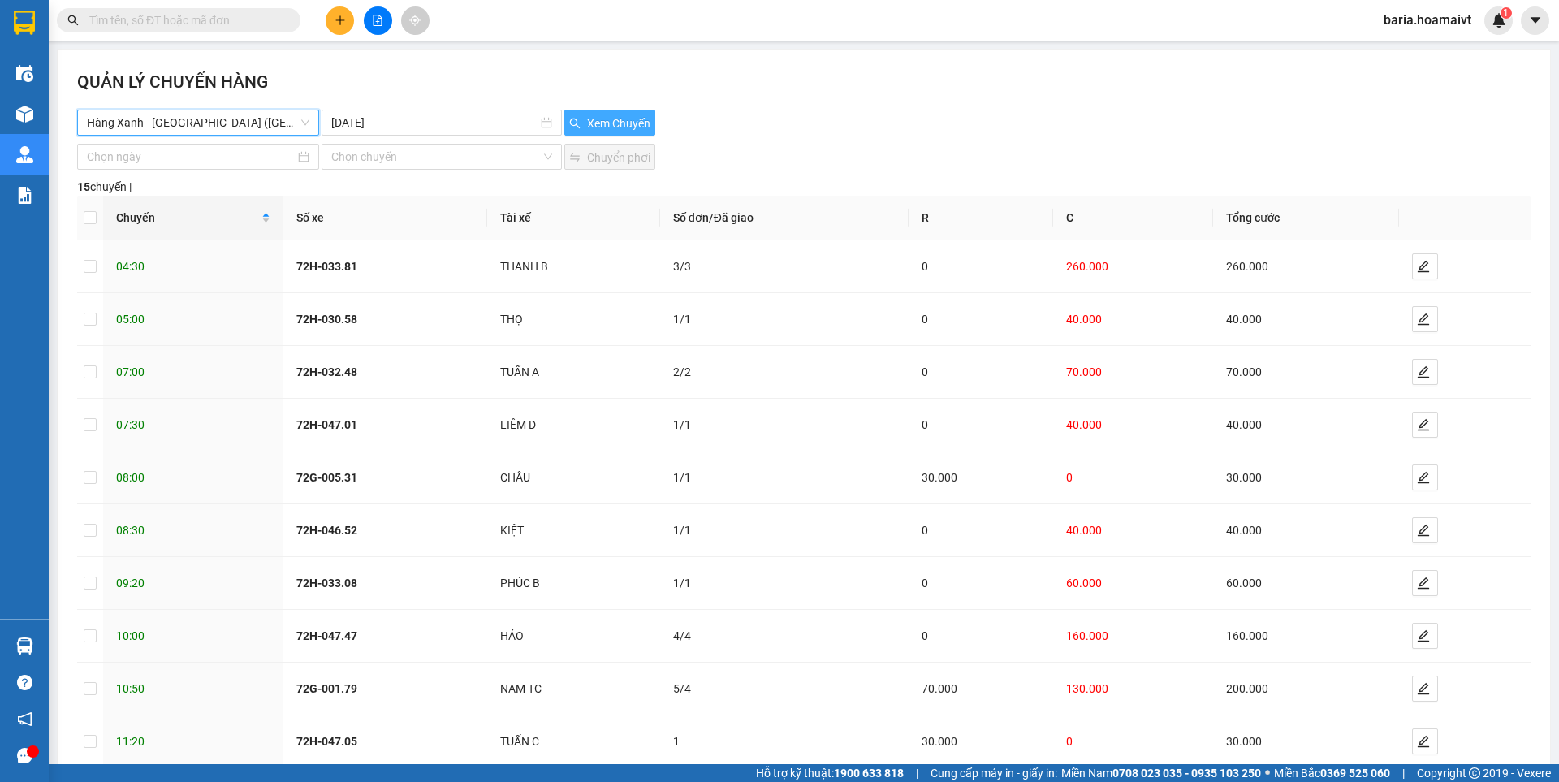
click at [621, 122] on span "Xem Chuyến" at bounding box center [618, 124] width 63 height 18
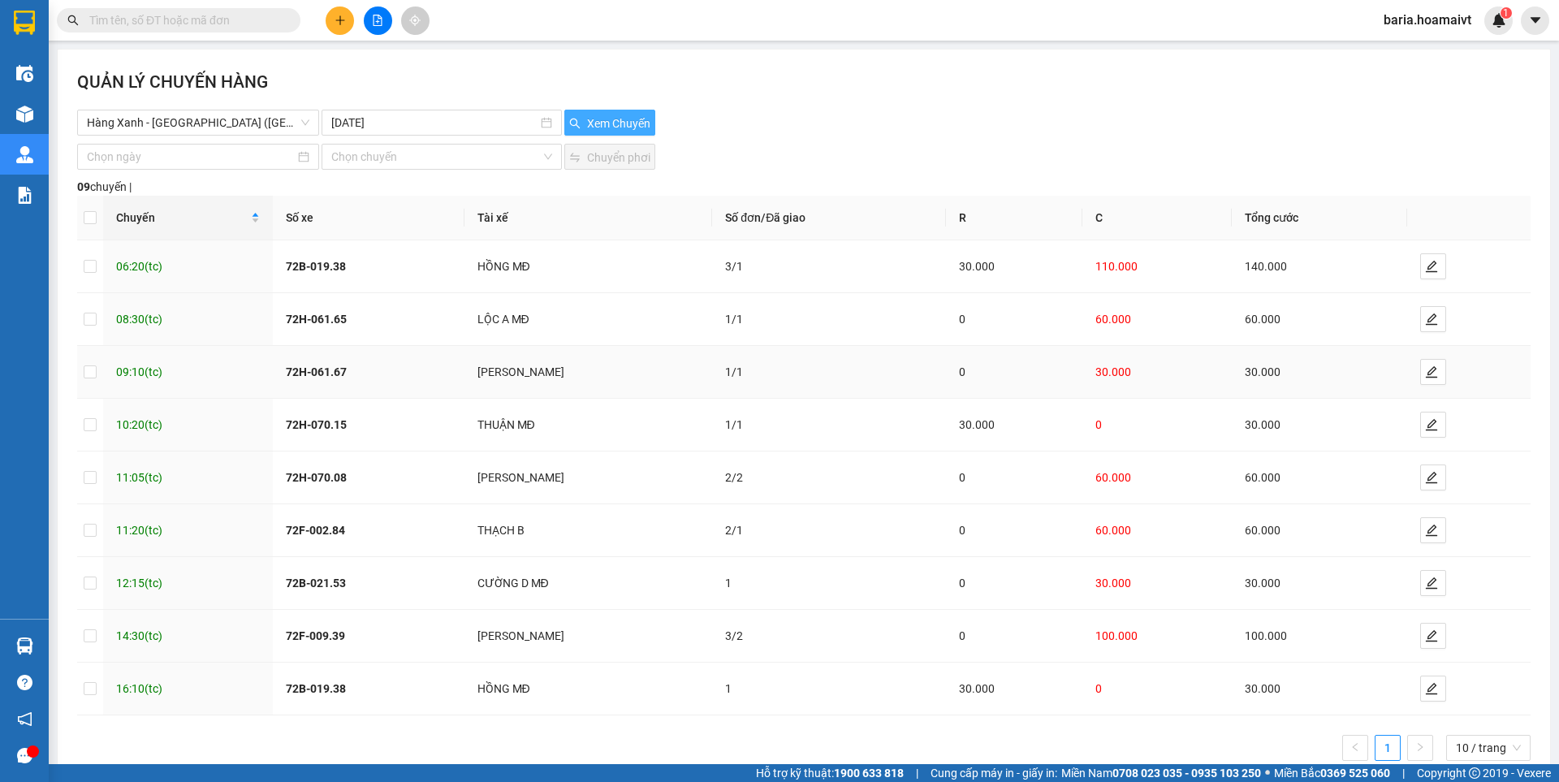
scroll to position [38, 0]
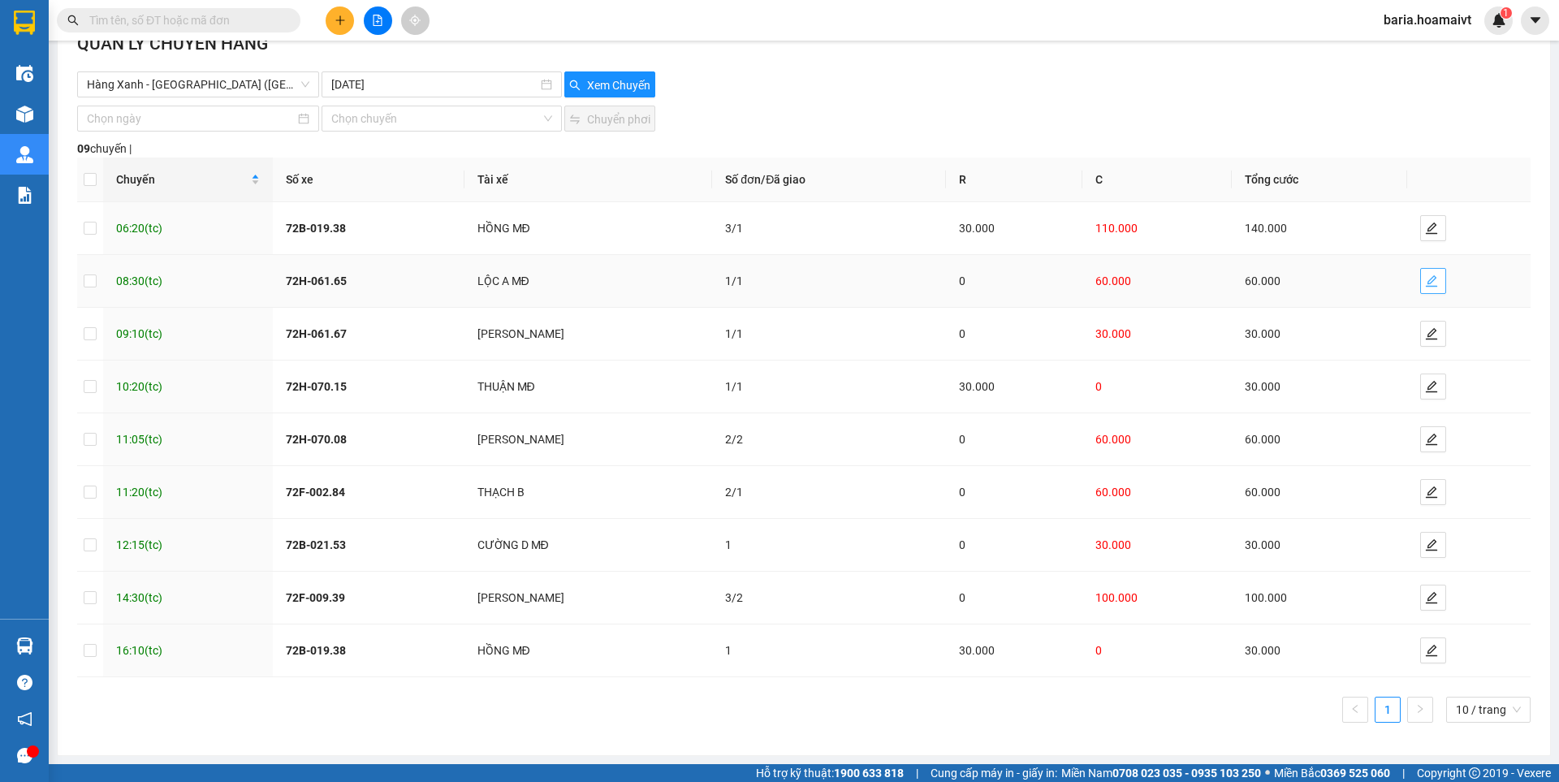
click at [1421, 290] on button "button" at bounding box center [1434, 281] width 26 height 26
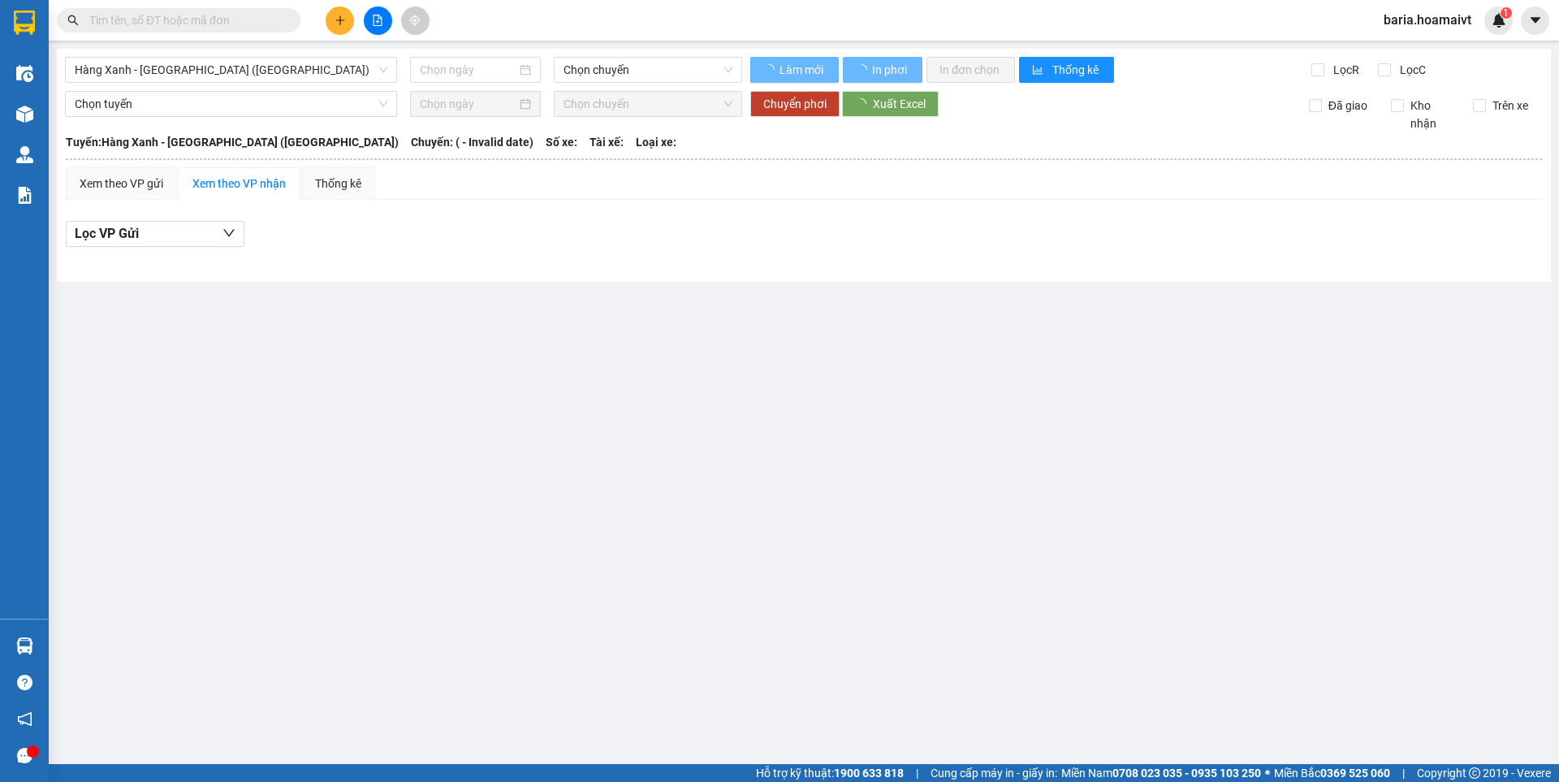
type input "[DATE]"
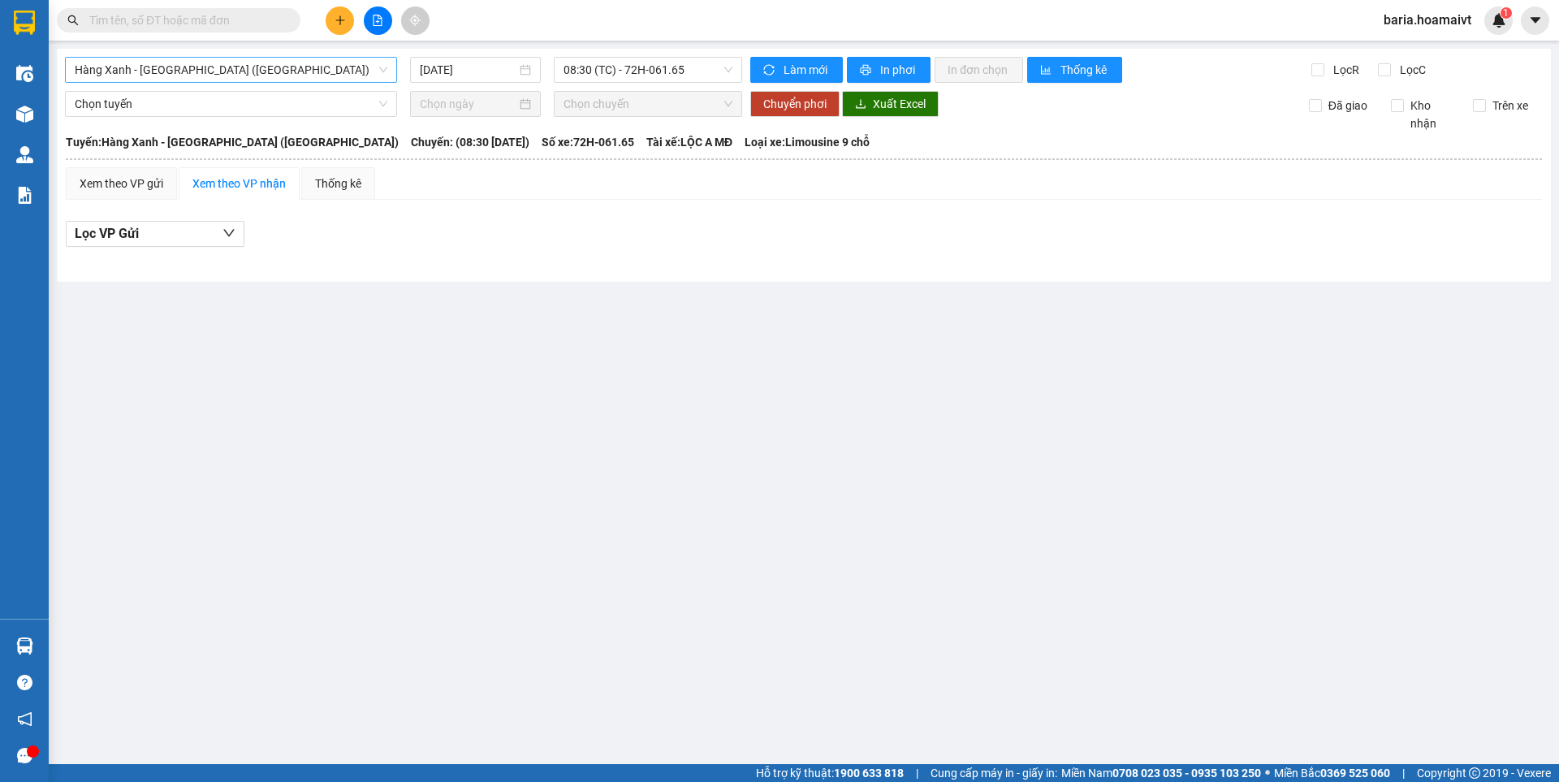
click at [240, 63] on span "Hàng Xanh - [GEOGRAPHIC_DATA] ([GEOGRAPHIC_DATA])" at bounding box center [231, 70] width 313 height 24
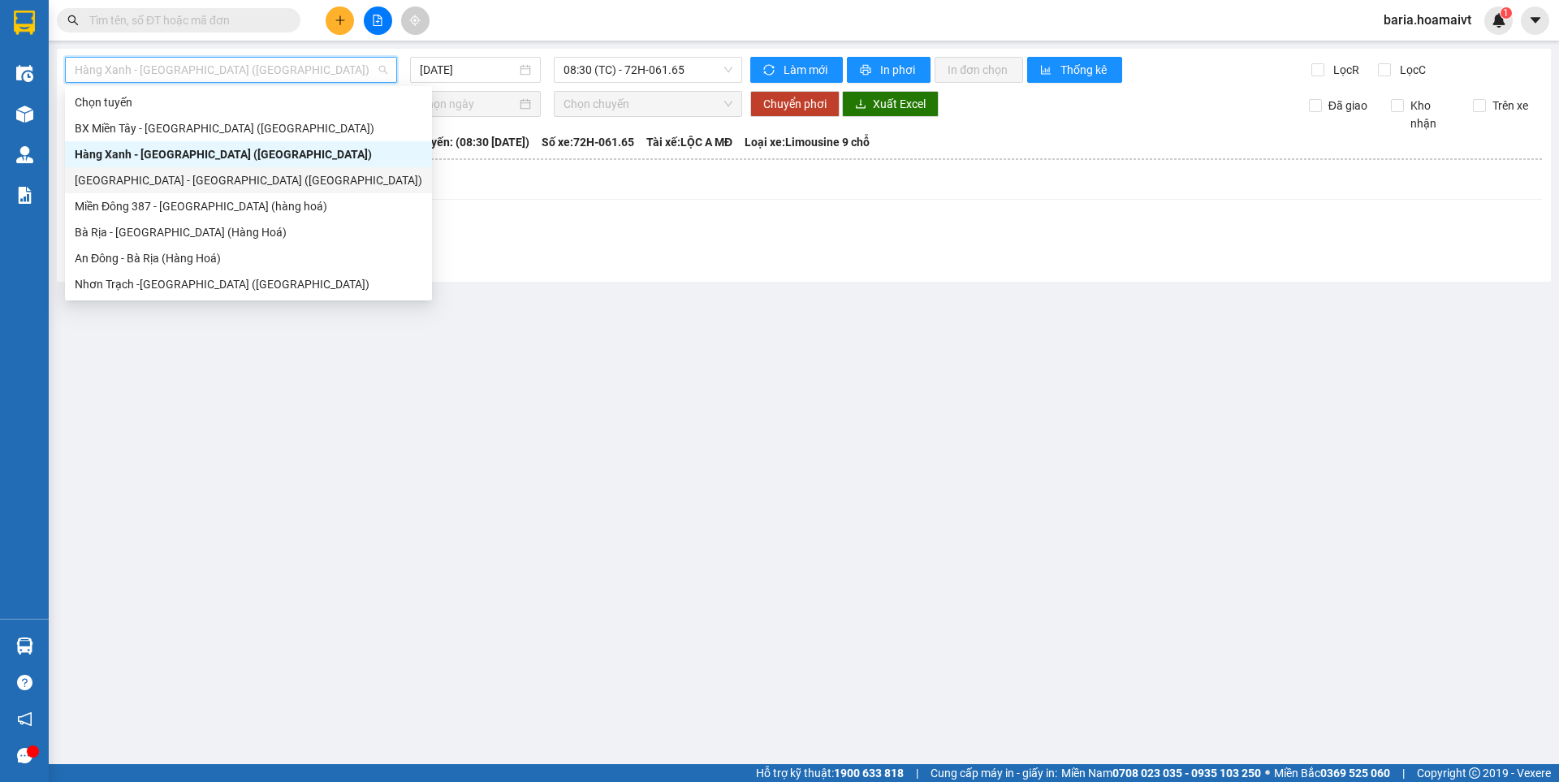
click at [154, 181] on div "[GEOGRAPHIC_DATA] - [GEOGRAPHIC_DATA] ([GEOGRAPHIC_DATA])" at bounding box center [249, 180] width 348 height 18
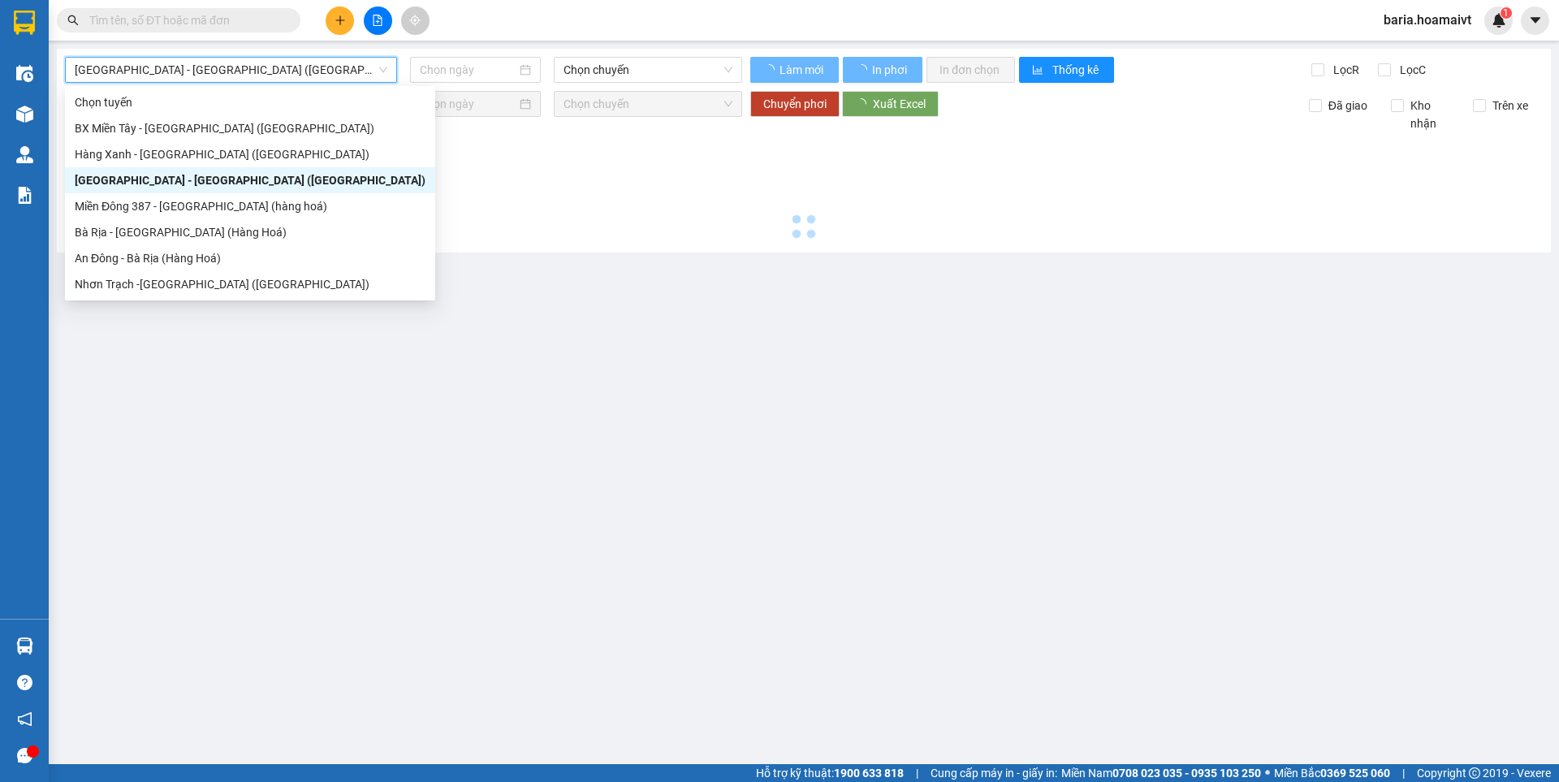
type input "[DATE]"
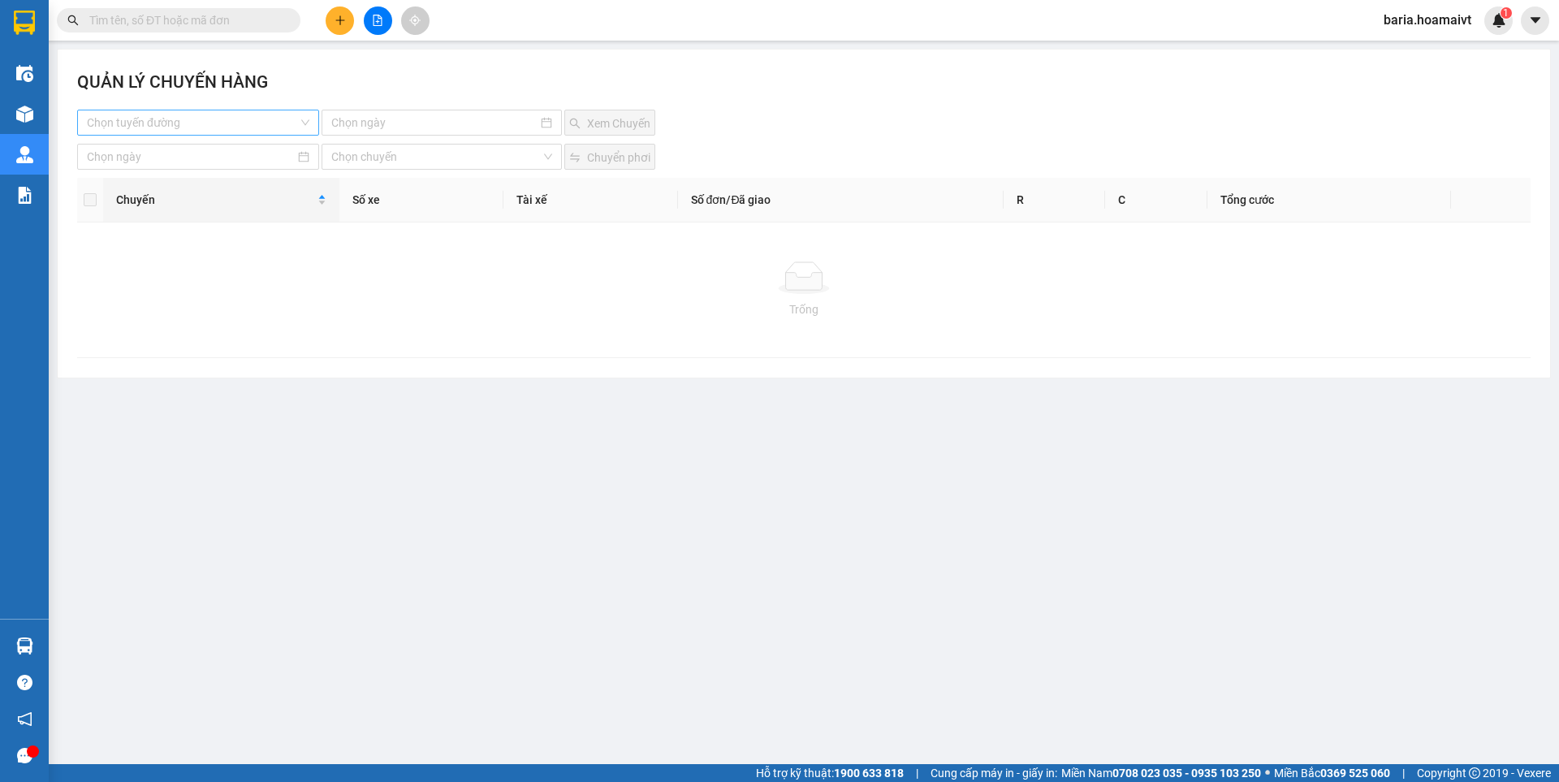
click at [245, 119] on input "search" at bounding box center [192, 122] width 211 height 24
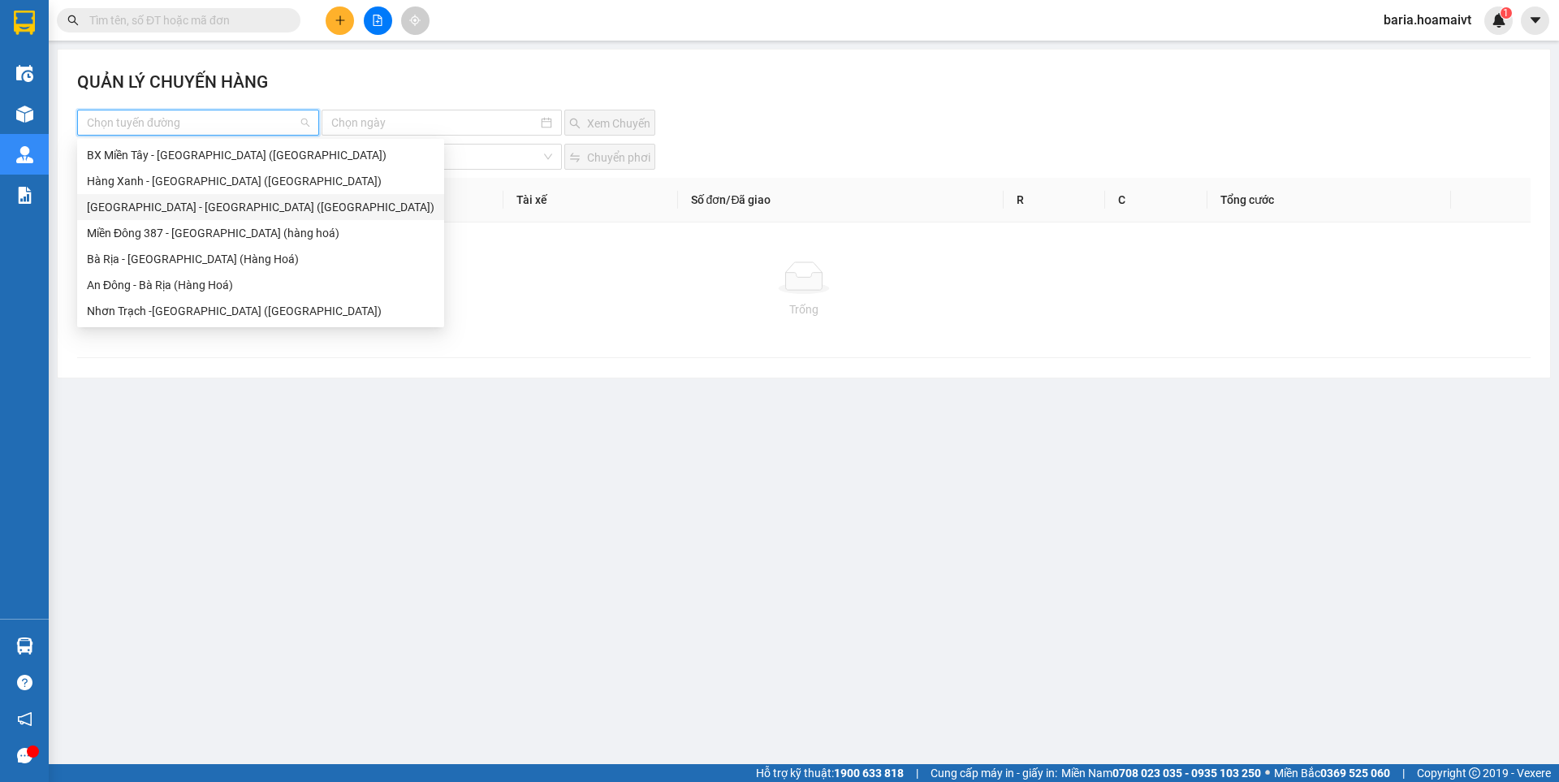
click at [159, 215] on div "[GEOGRAPHIC_DATA] - [GEOGRAPHIC_DATA] ([GEOGRAPHIC_DATA])" at bounding box center [261, 207] width 348 height 18
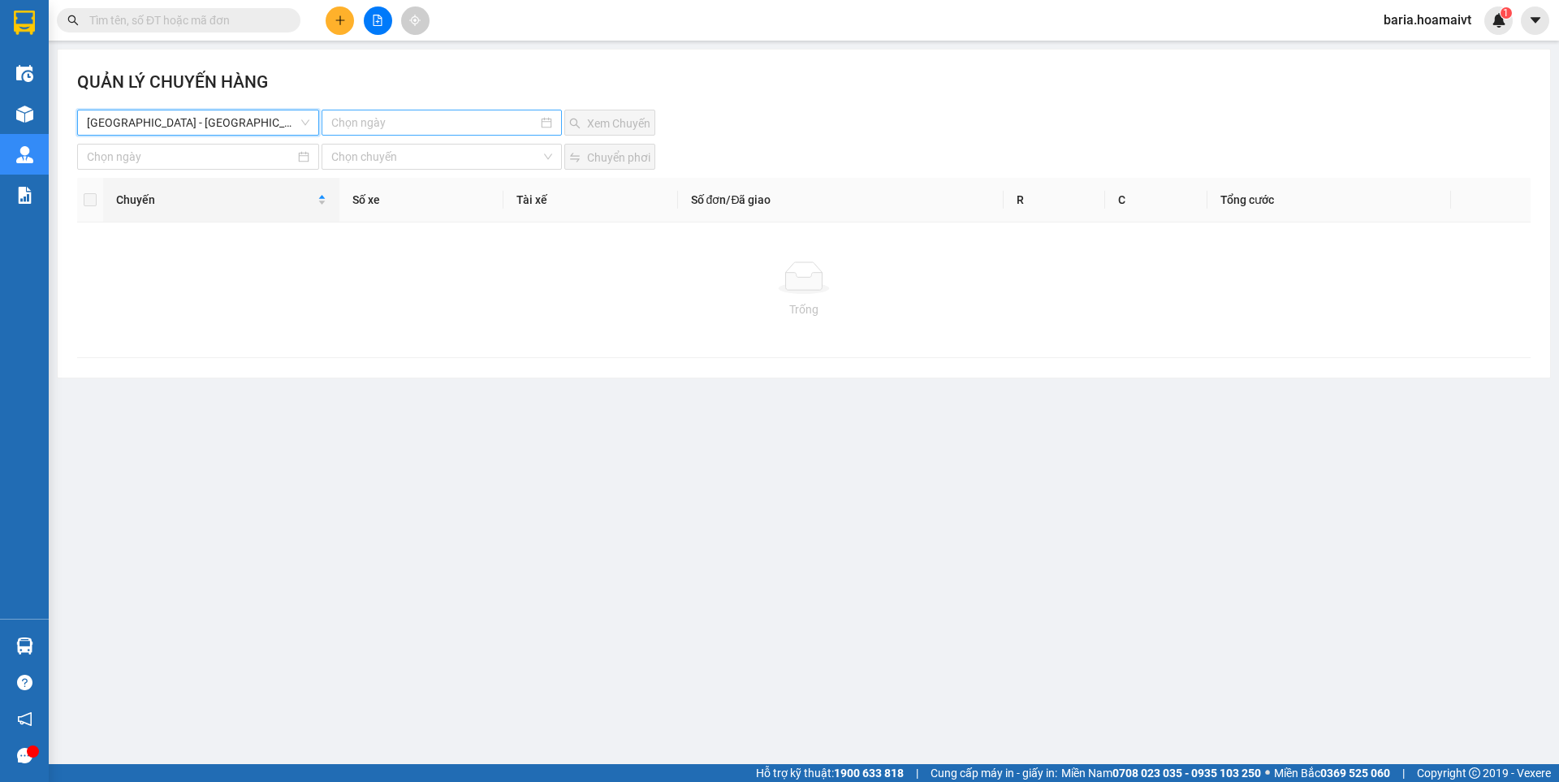
click at [446, 117] on input at bounding box center [433, 123] width 205 height 18
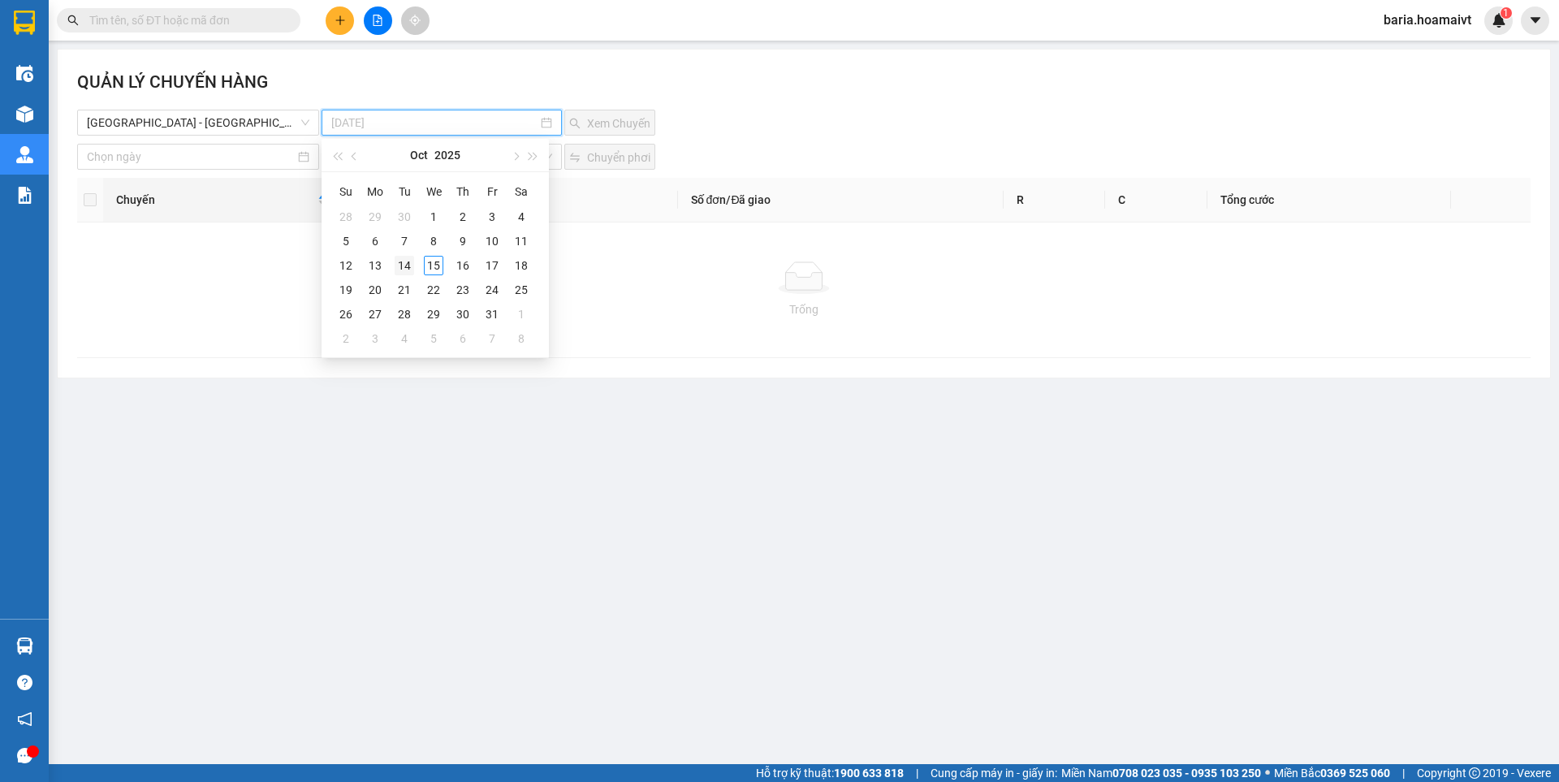
type input "[DATE]"
click at [403, 265] on div "14" at bounding box center [404, 265] width 19 height 19
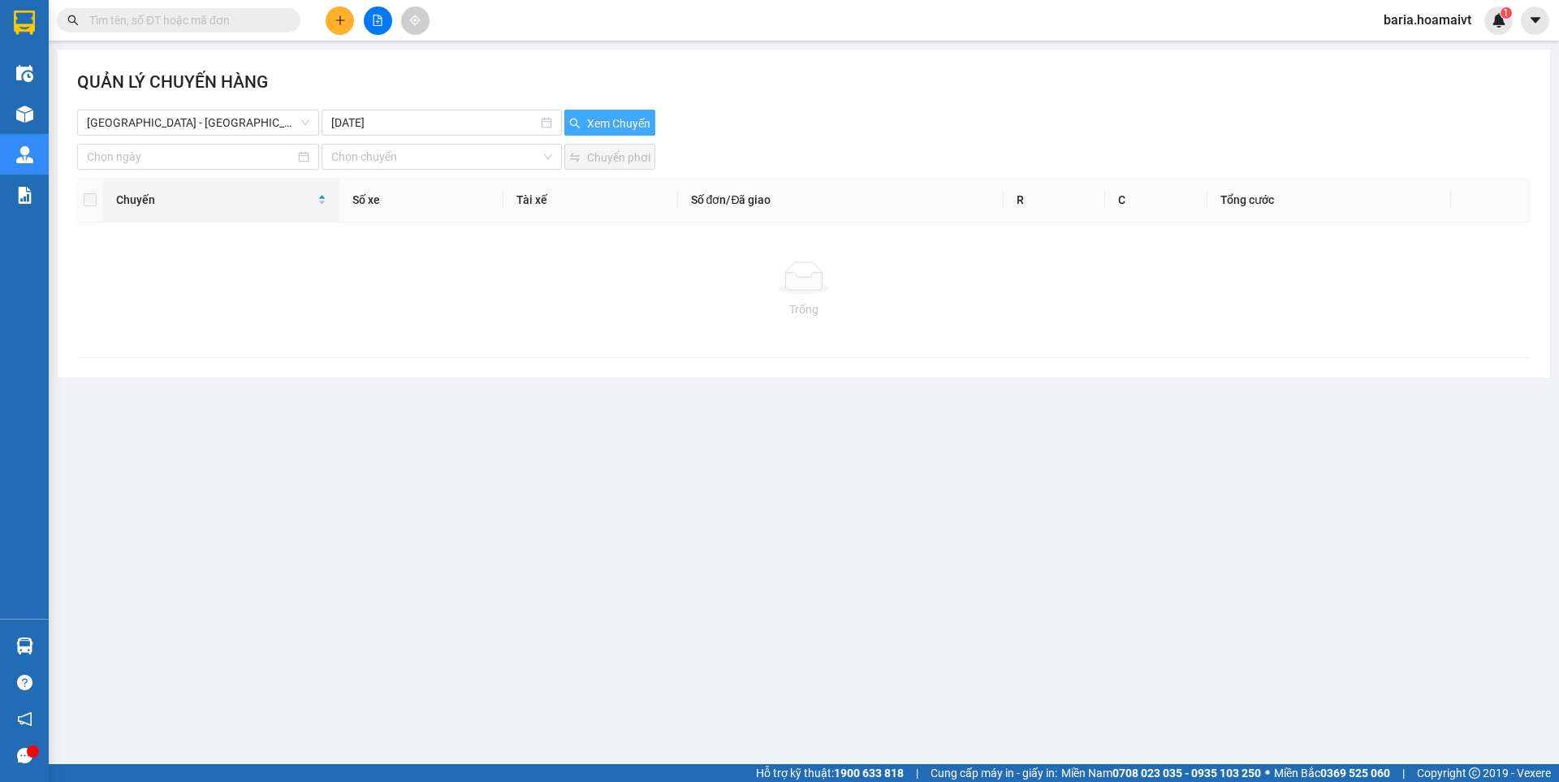
click at [599, 123] on span "Xem Chuyến" at bounding box center [618, 124] width 63 height 18
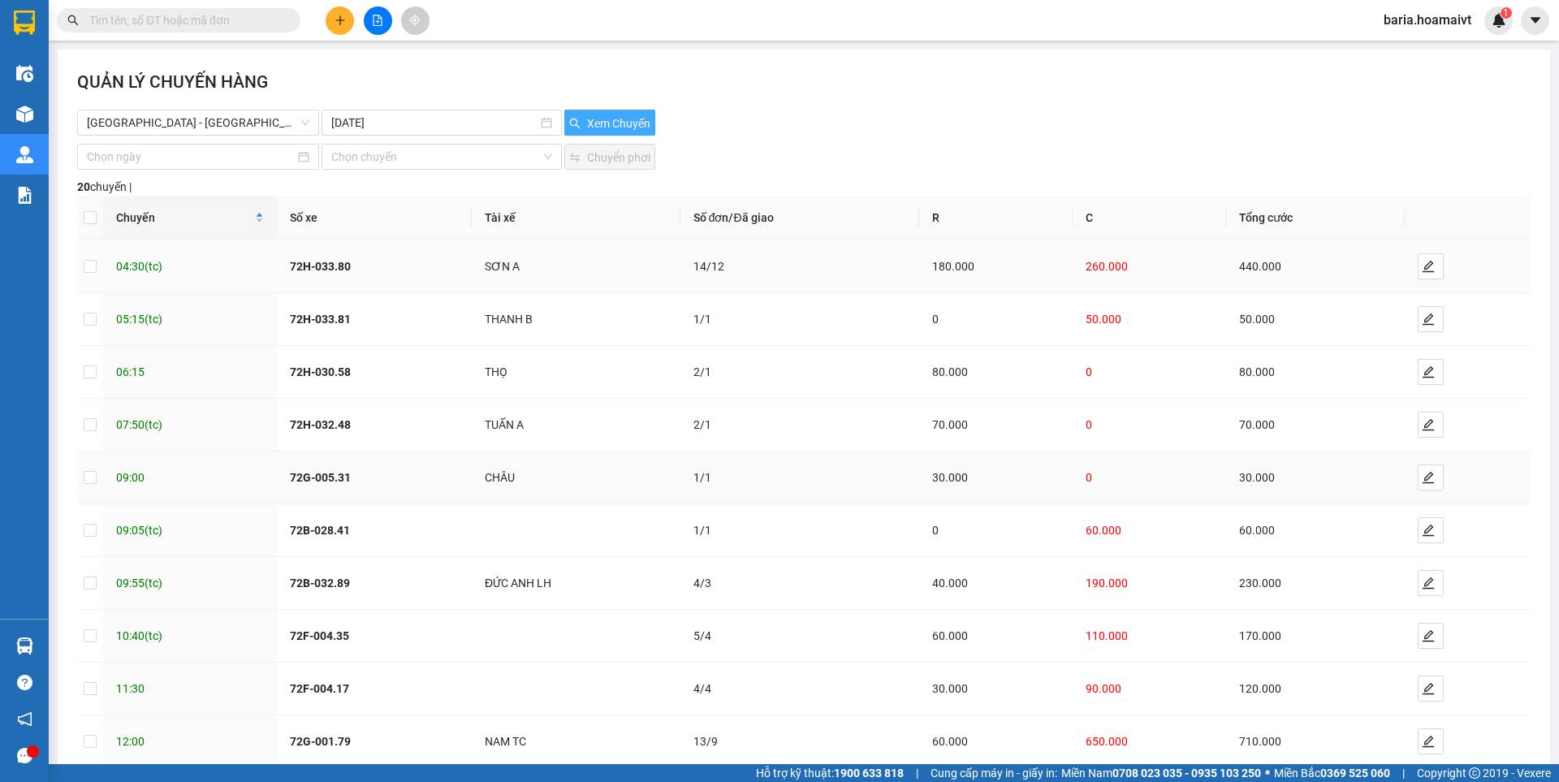
scroll to position [91, 0]
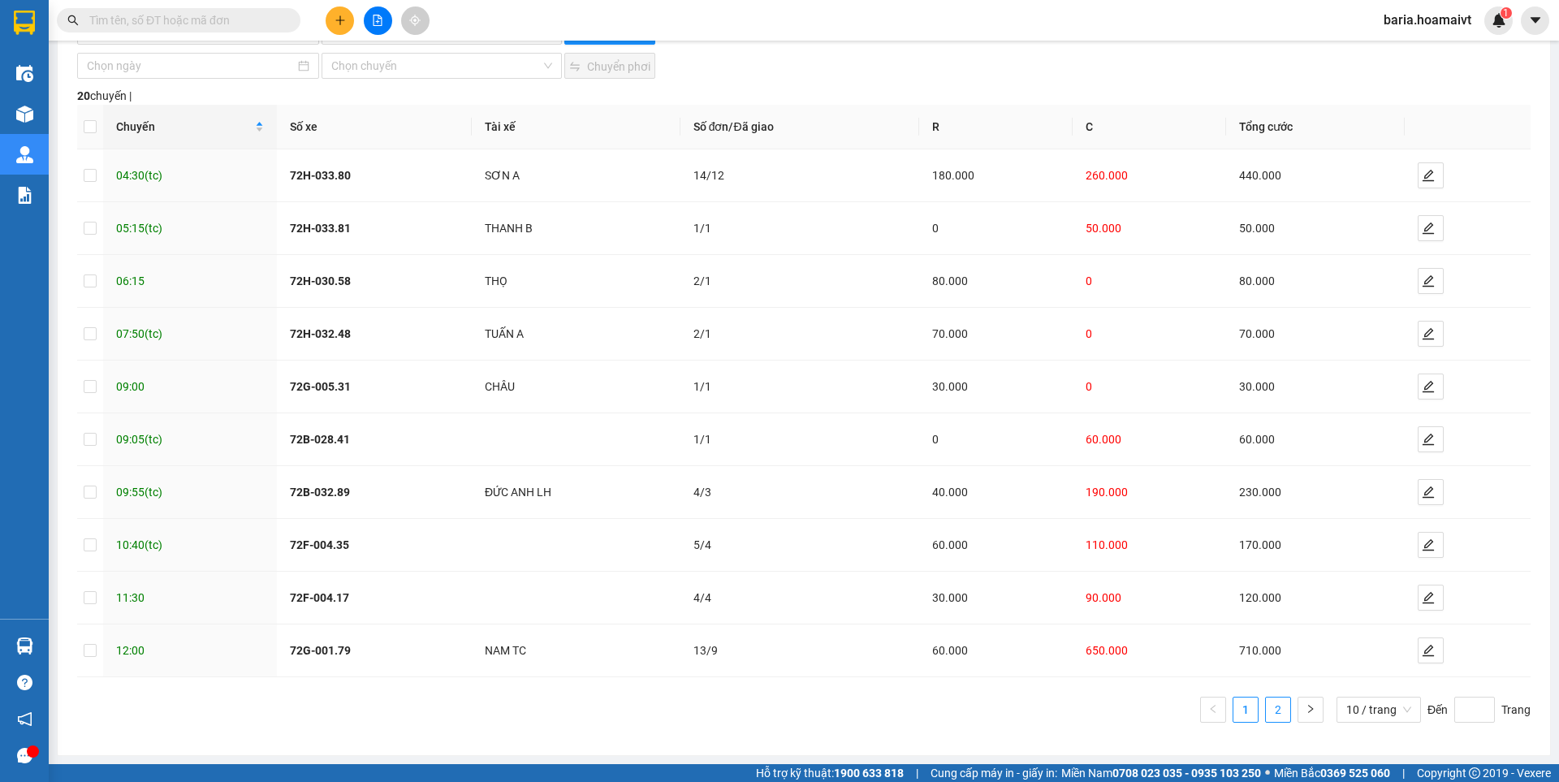
click at [1266, 714] on link "2" at bounding box center [1278, 710] width 24 height 24
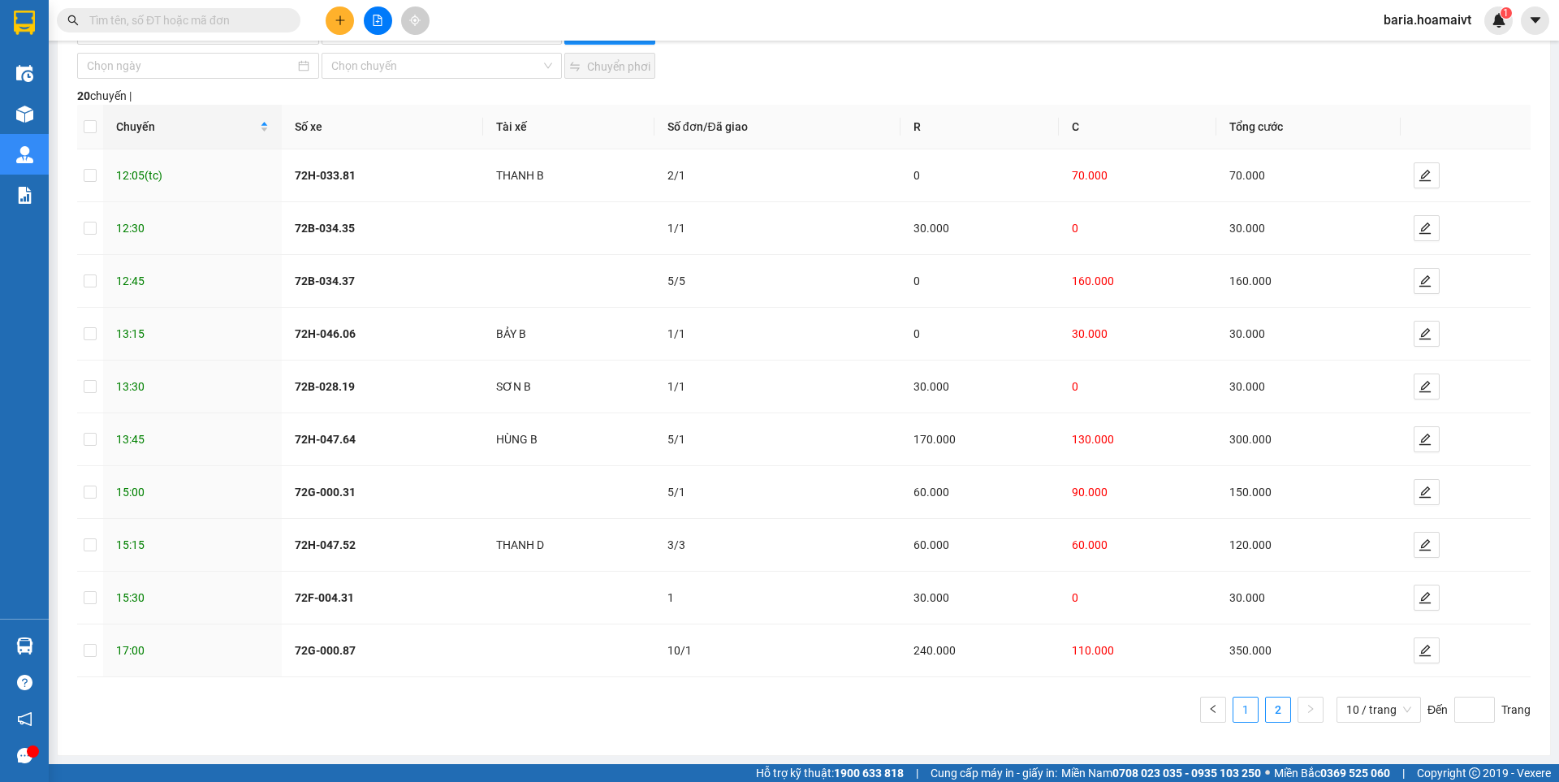
click at [1235, 699] on link "1" at bounding box center [1246, 710] width 24 height 24
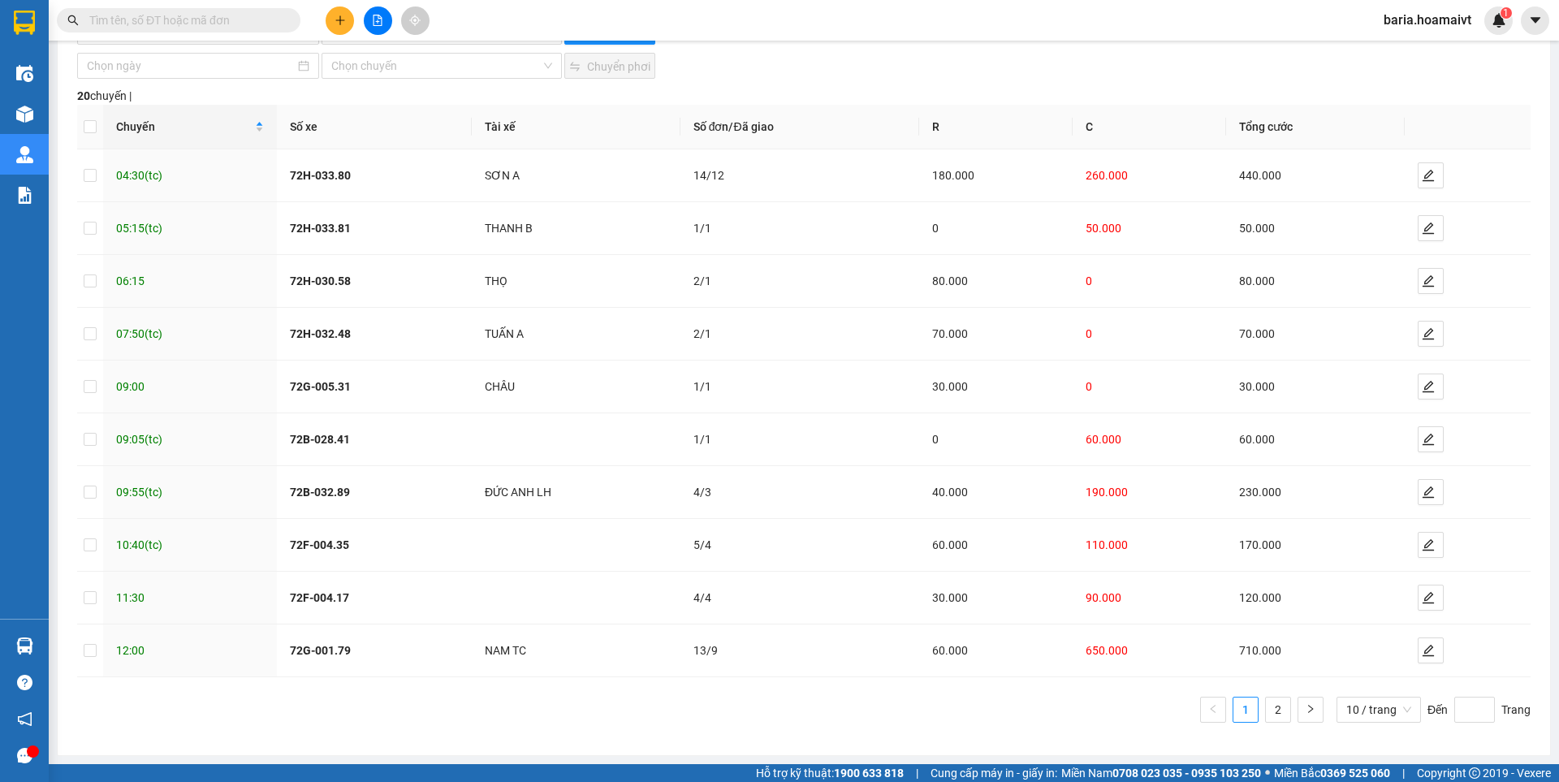
scroll to position [0, 0]
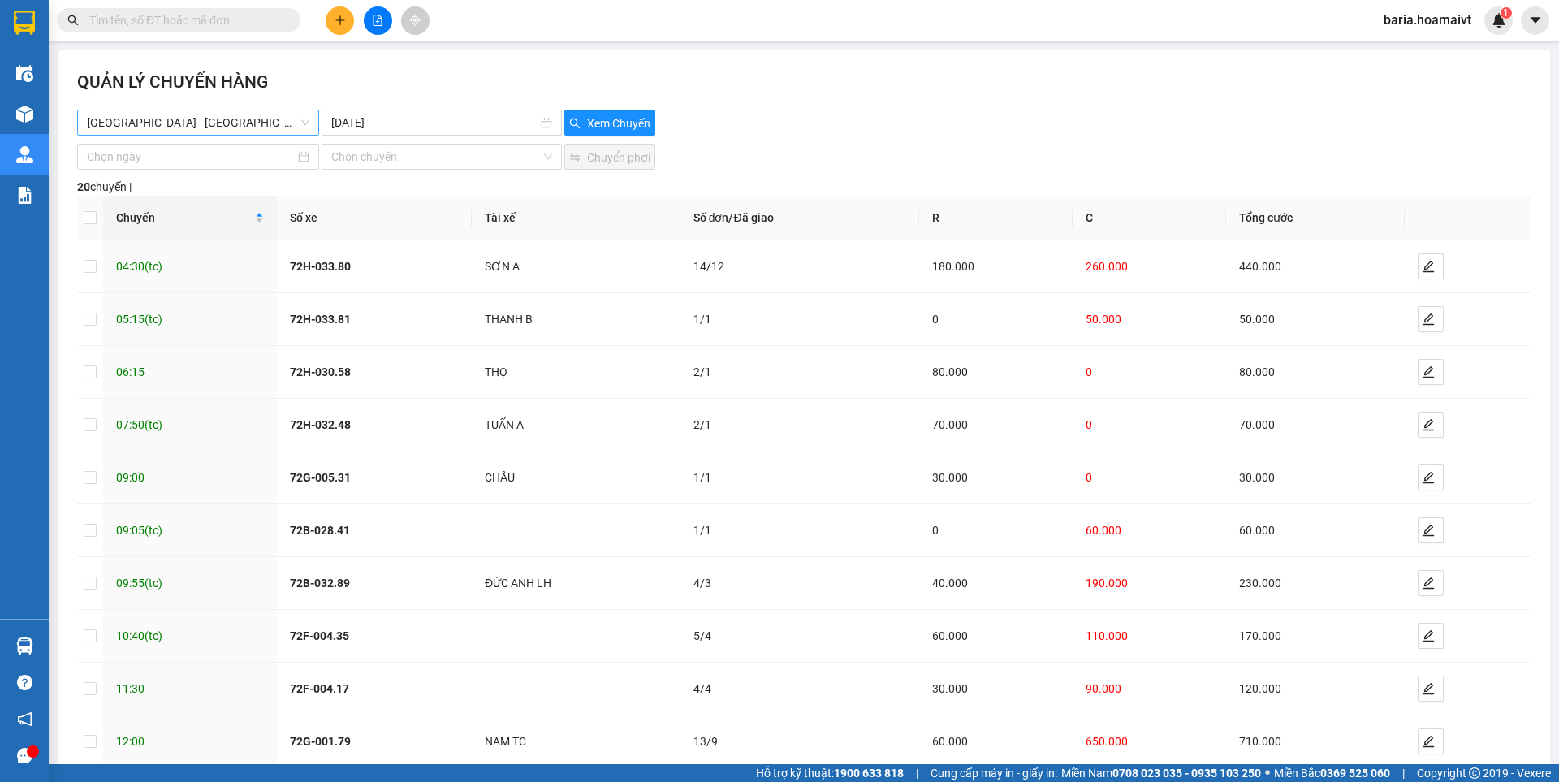
click at [256, 119] on span "[GEOGRAPHIC_DATA] - [GEOGRAPHIC_DATA] ([GEOGRAPHIC_DATA])" at bounding box center [198, 122] width 223 height 24
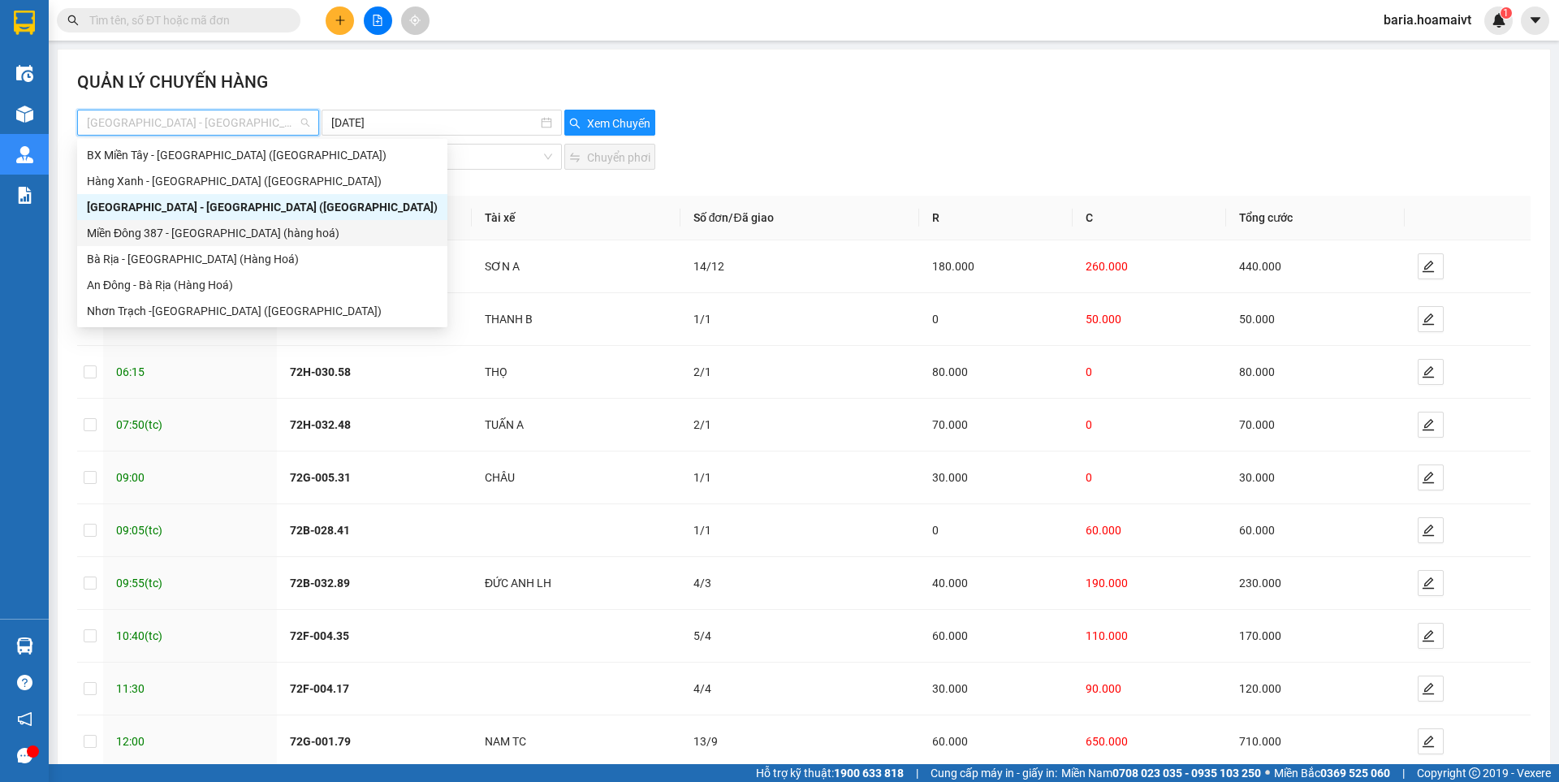
click at [188, 236] on div "Miền Đông 387 - [GEOGRAPHIC_DATA] (hàng hoá)" at bounding box center [262, 233] width 351 height 18
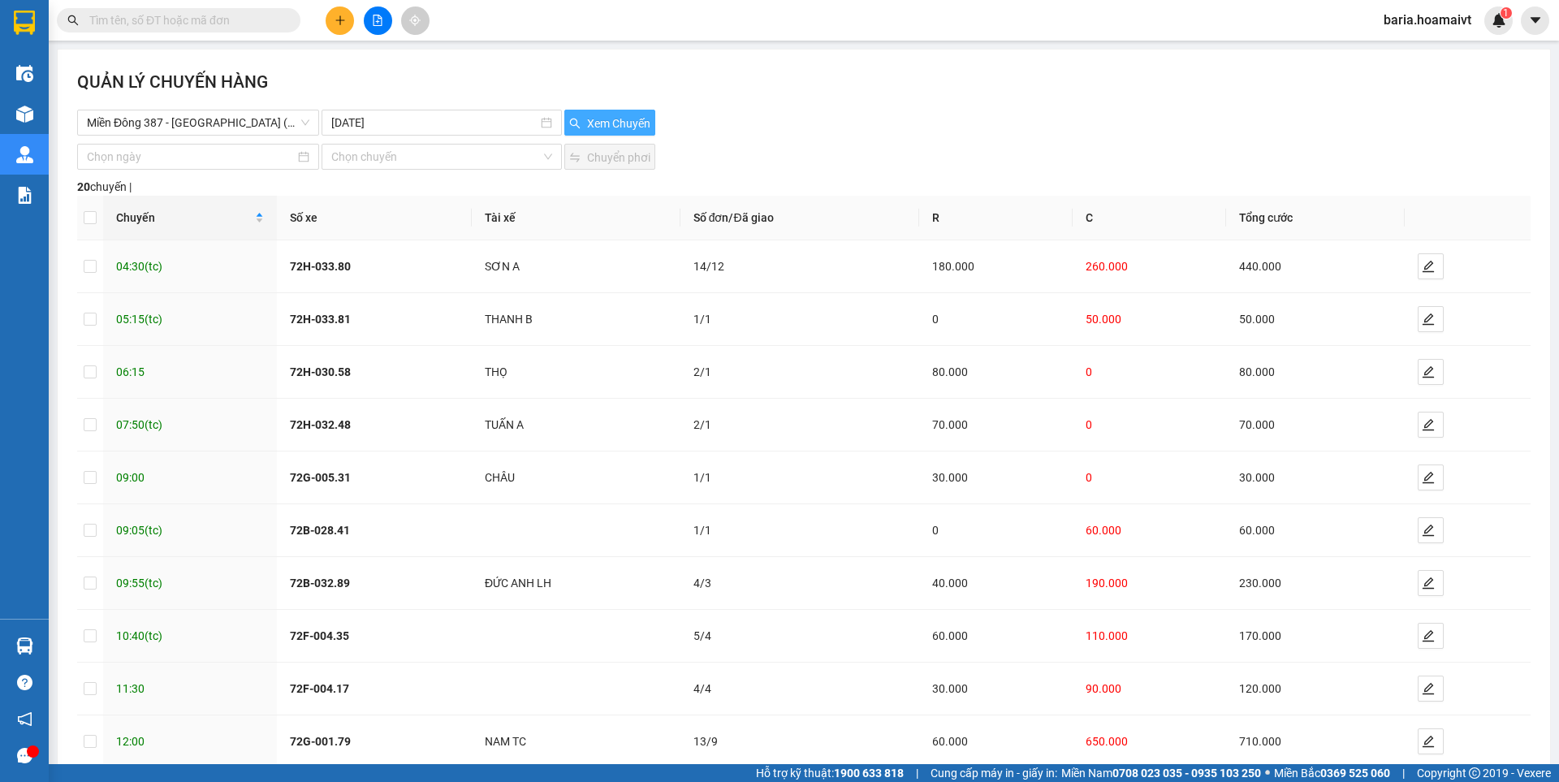
click at [612, 124] on span "Xem Chuyến" at bounding box center [618, 124] width 63 height 18
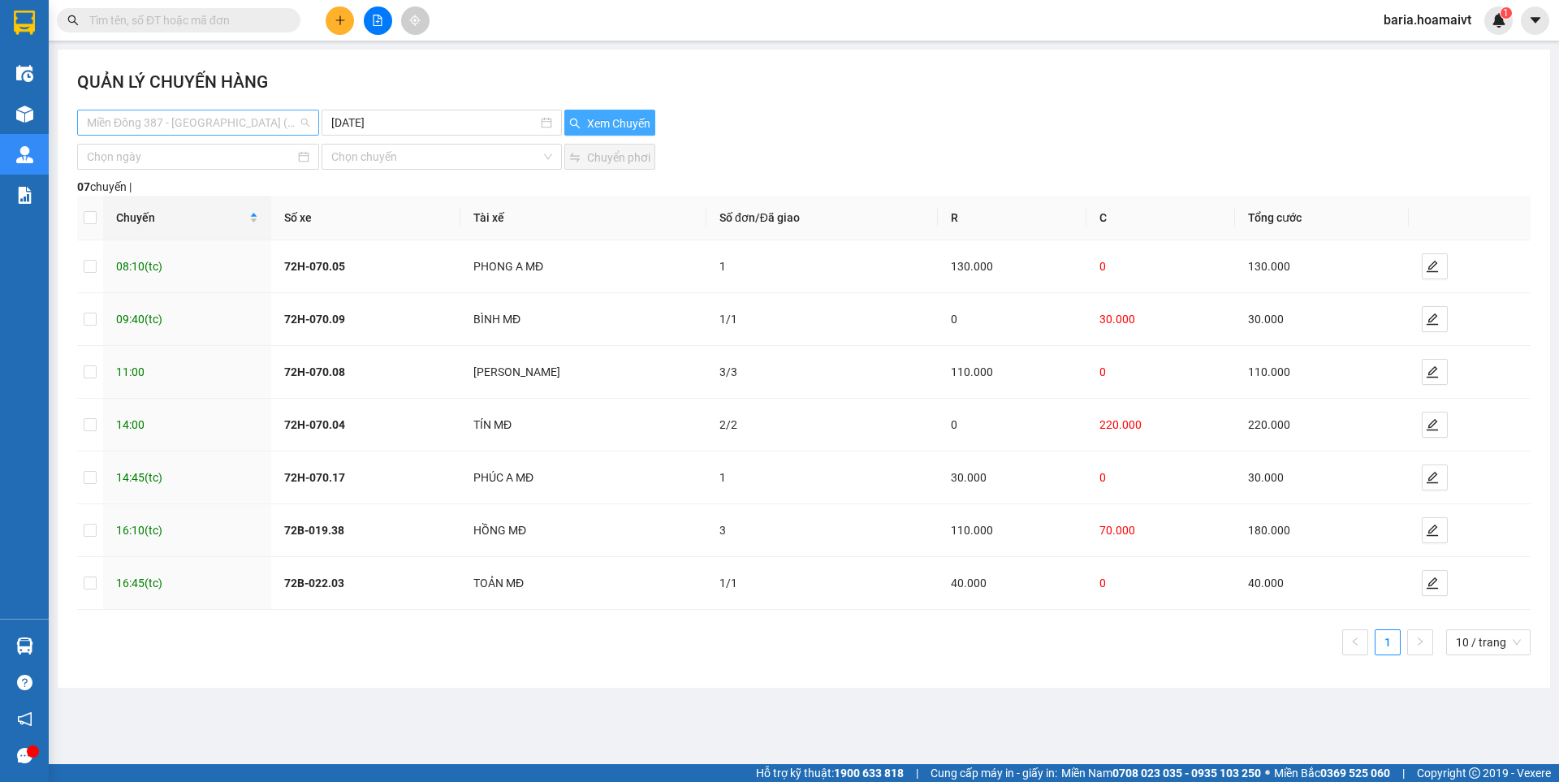
click at [268, 126] on span "Miền Đông 387 - [GEOGRAPHIC_DATA] (hàng hoá)" at bounding box center [198, 122] width 223 height 24
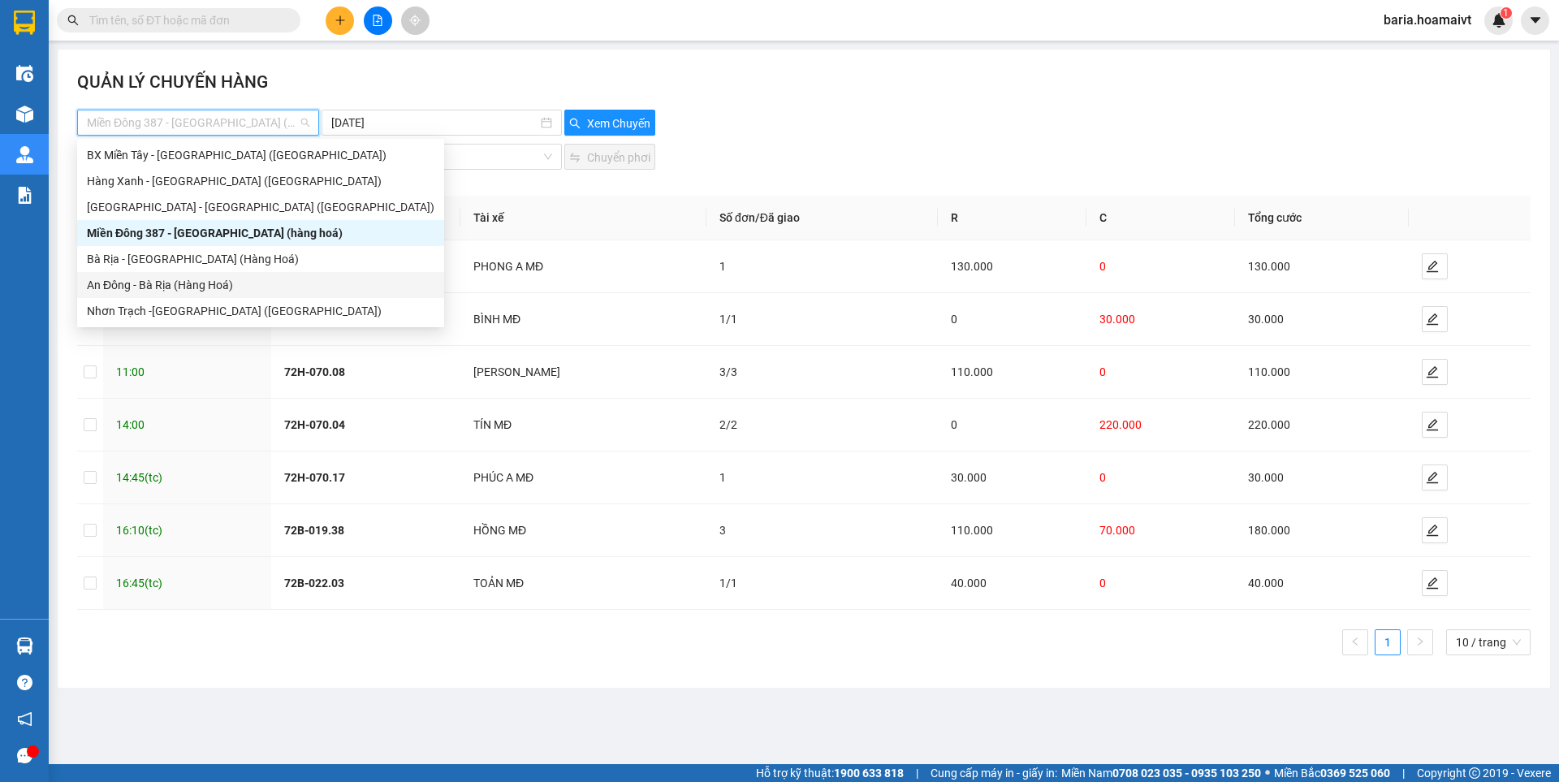
click at [176, 285] on div "An Đông - Bà Rịa (Hàng Hoá)" at bounding box center [261, 285] width 348 height 18
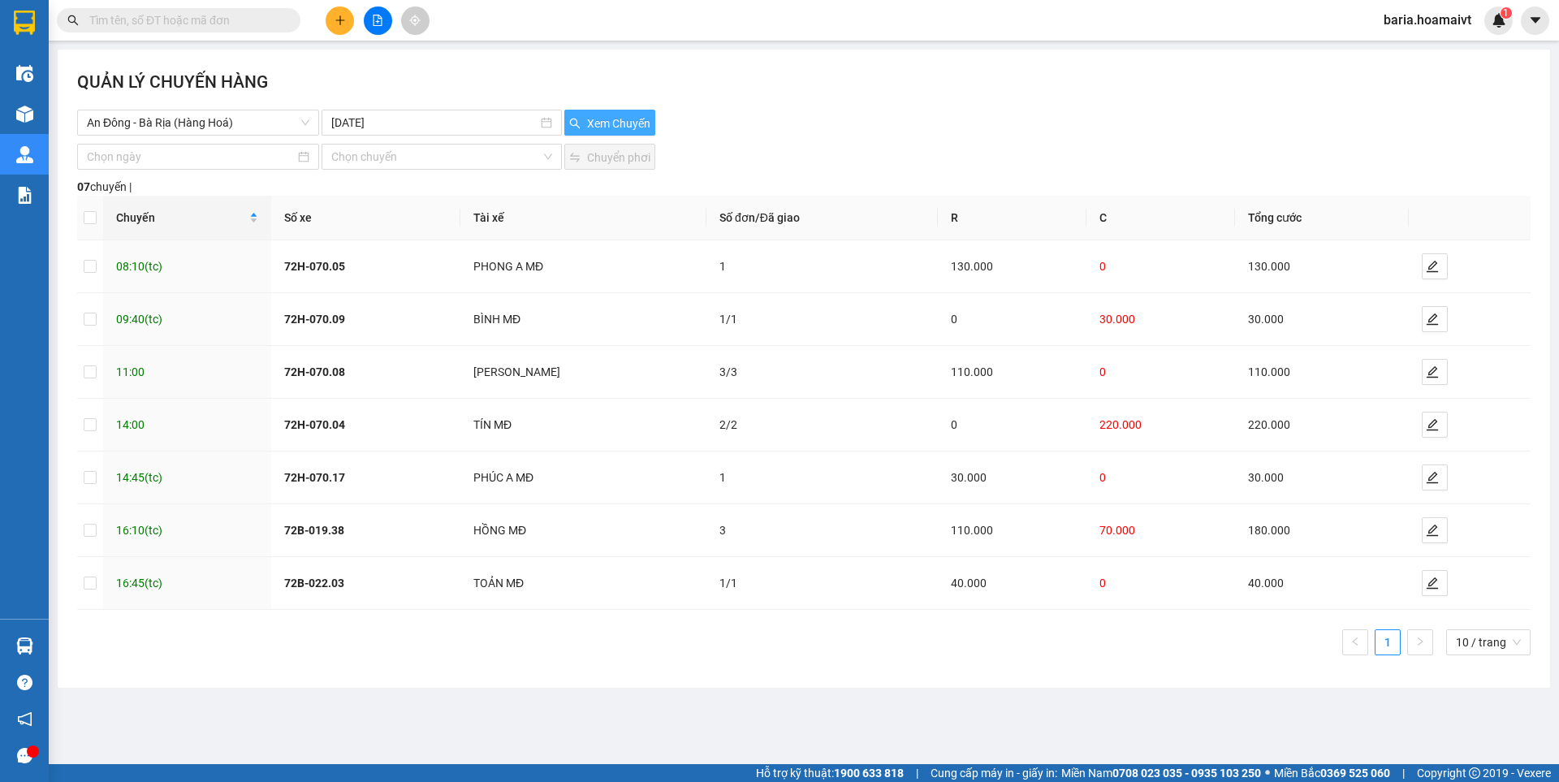
click at [622, 119] on span "Xem Chuyến" at bounding box center [618, 124] width 63 height 18
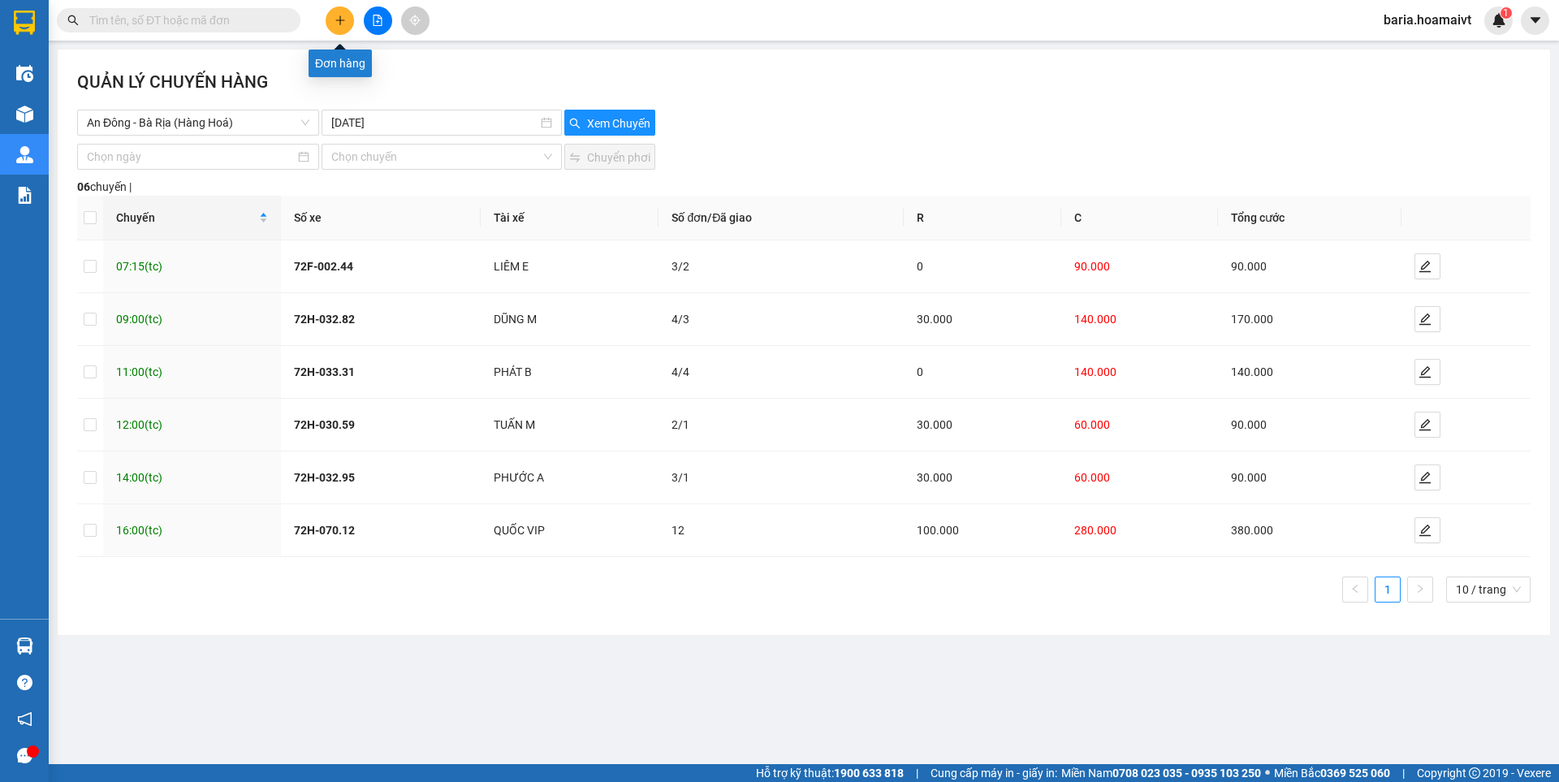
click at [335, 19] on icon "plus" at bounding box center [340, 20] width 11 height 11
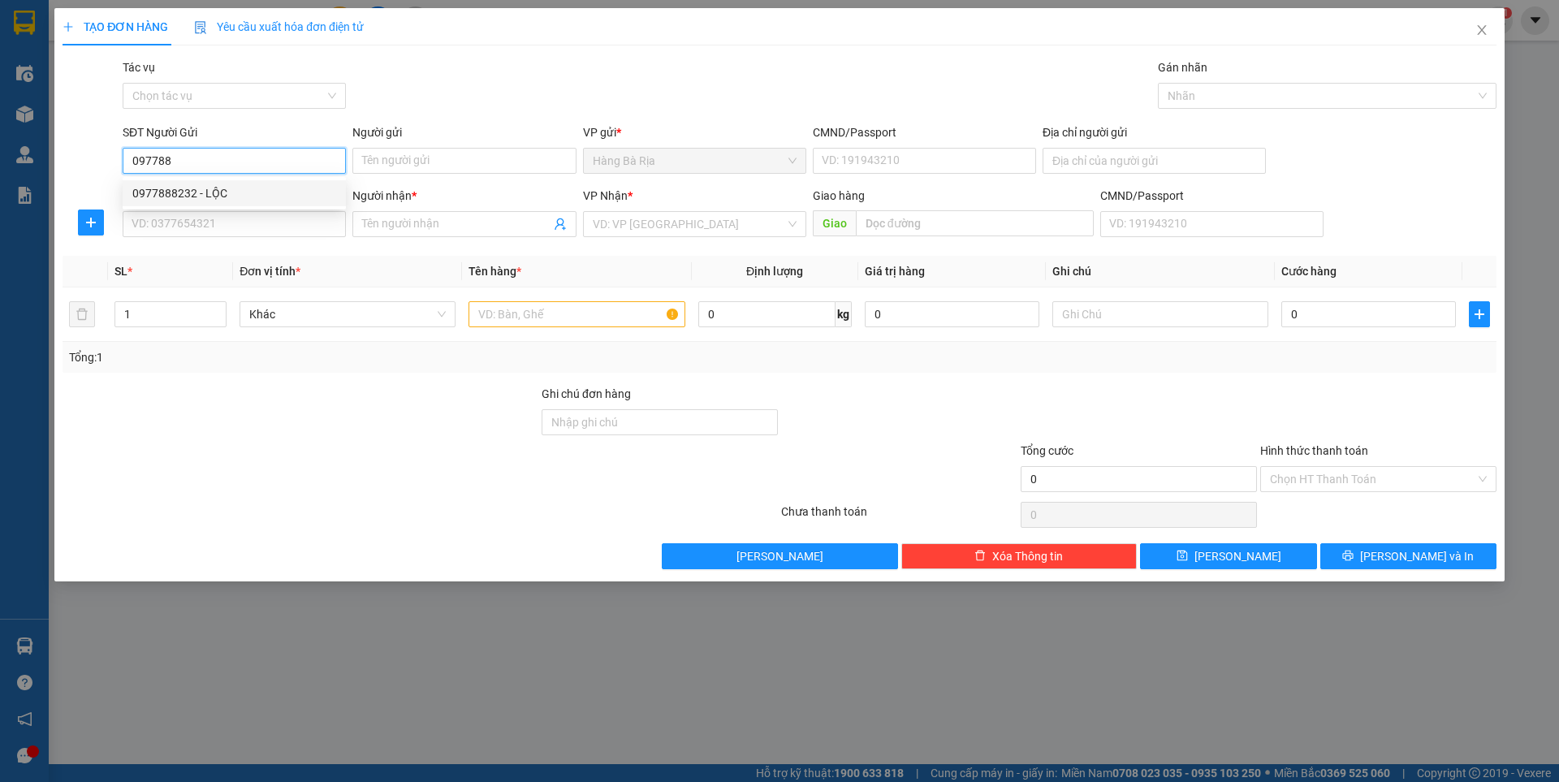
click at [256, 199] on div "0977888232 - LỘC" at bounding box center [234, 193] width 204 height 18
type input "0977888232"
type input "LỘC"
type input "077084010163"
type input "0909367779"
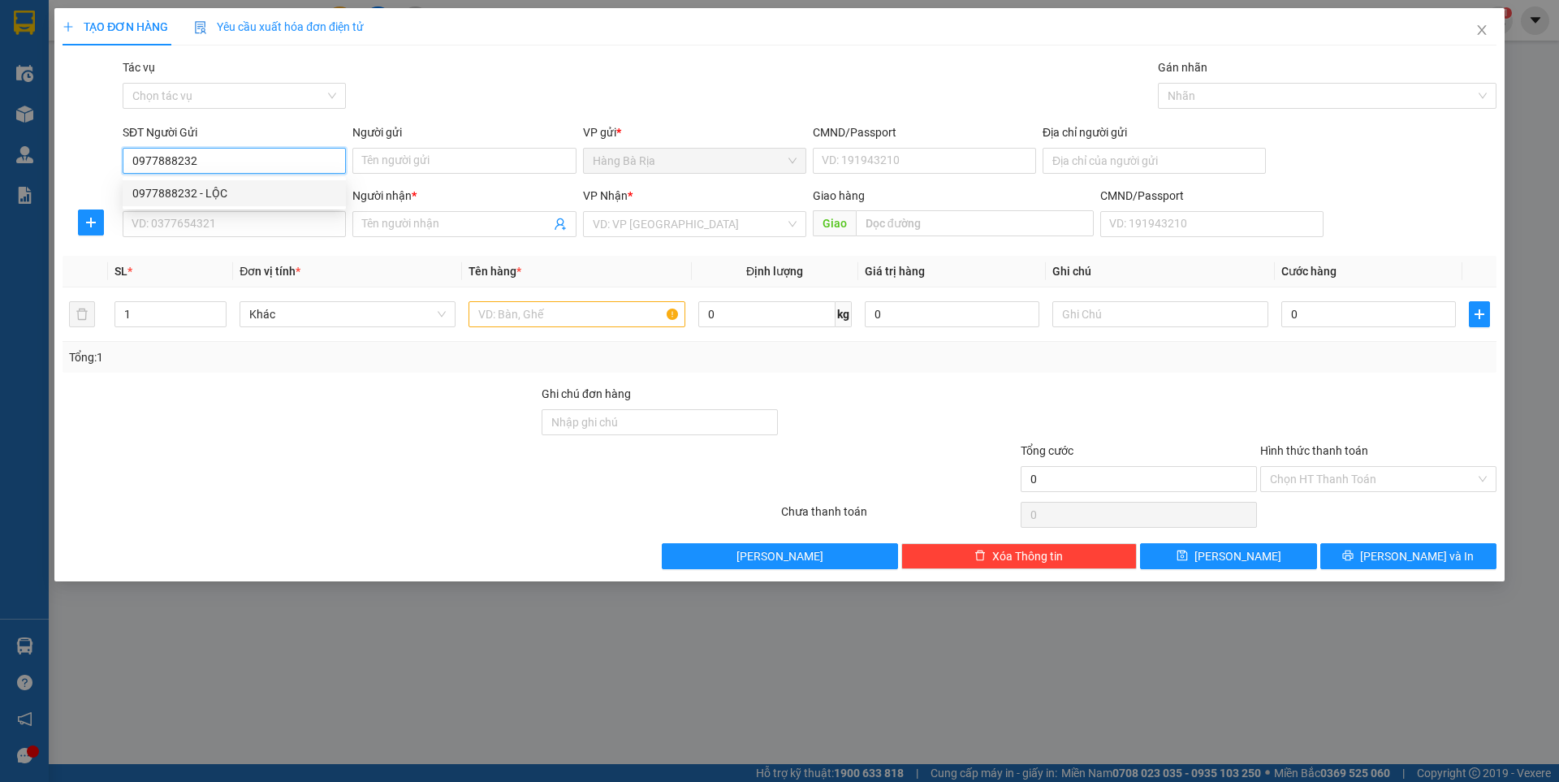
type input "TỊNH"
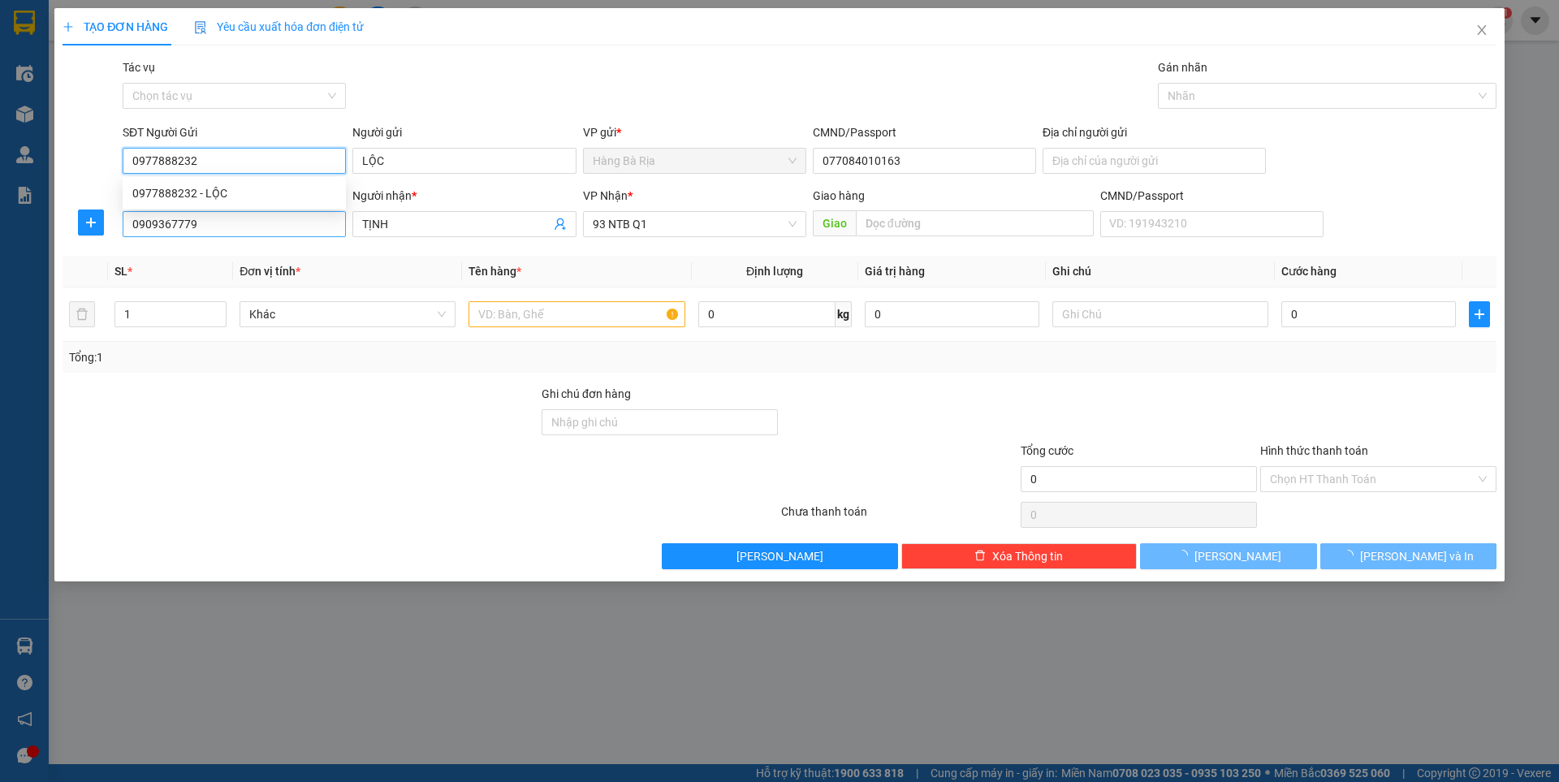
type input "0977888232"
click at [277, 222] on input "0909367779" at bounding box center [234, 224] width 223 height 26
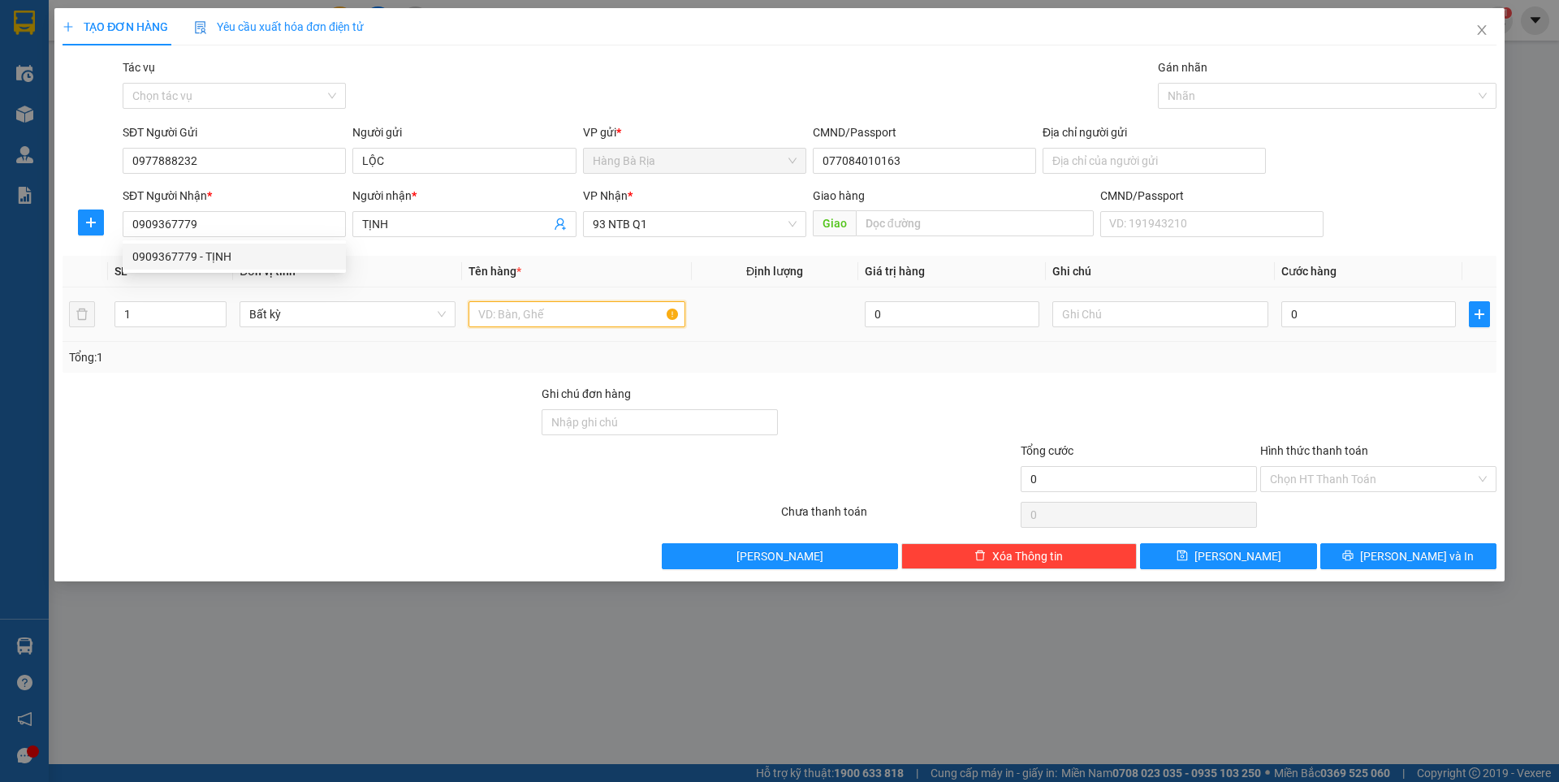
click at [549, 312] on input "text" at bounding box center [577, 314] width 216 height 26
type input "GÓI B KEO"
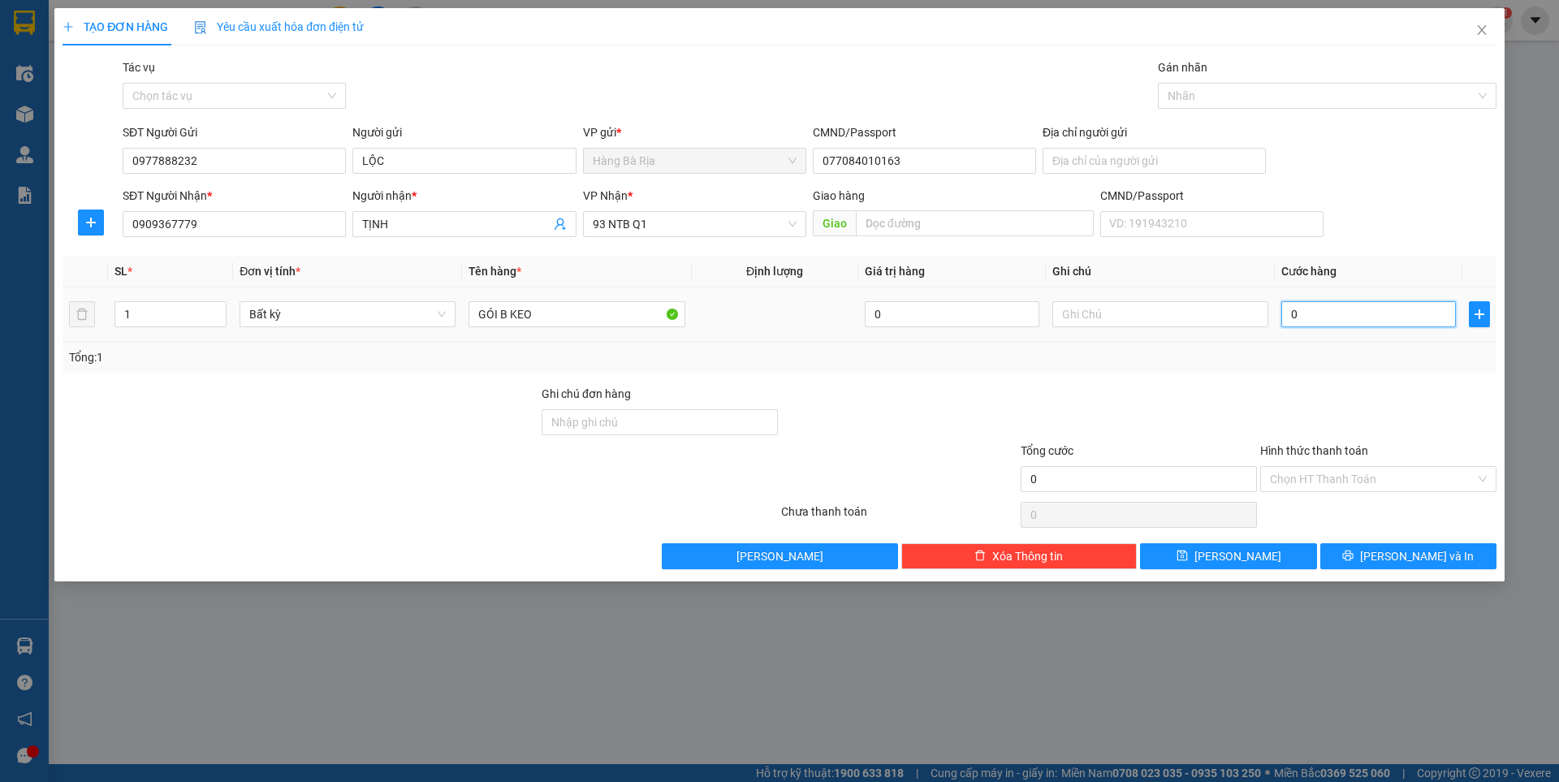
click at [1337, 312] on input "0" at bounding box center [1369, 314] width 175 height 26
type input "3"
type input "30"
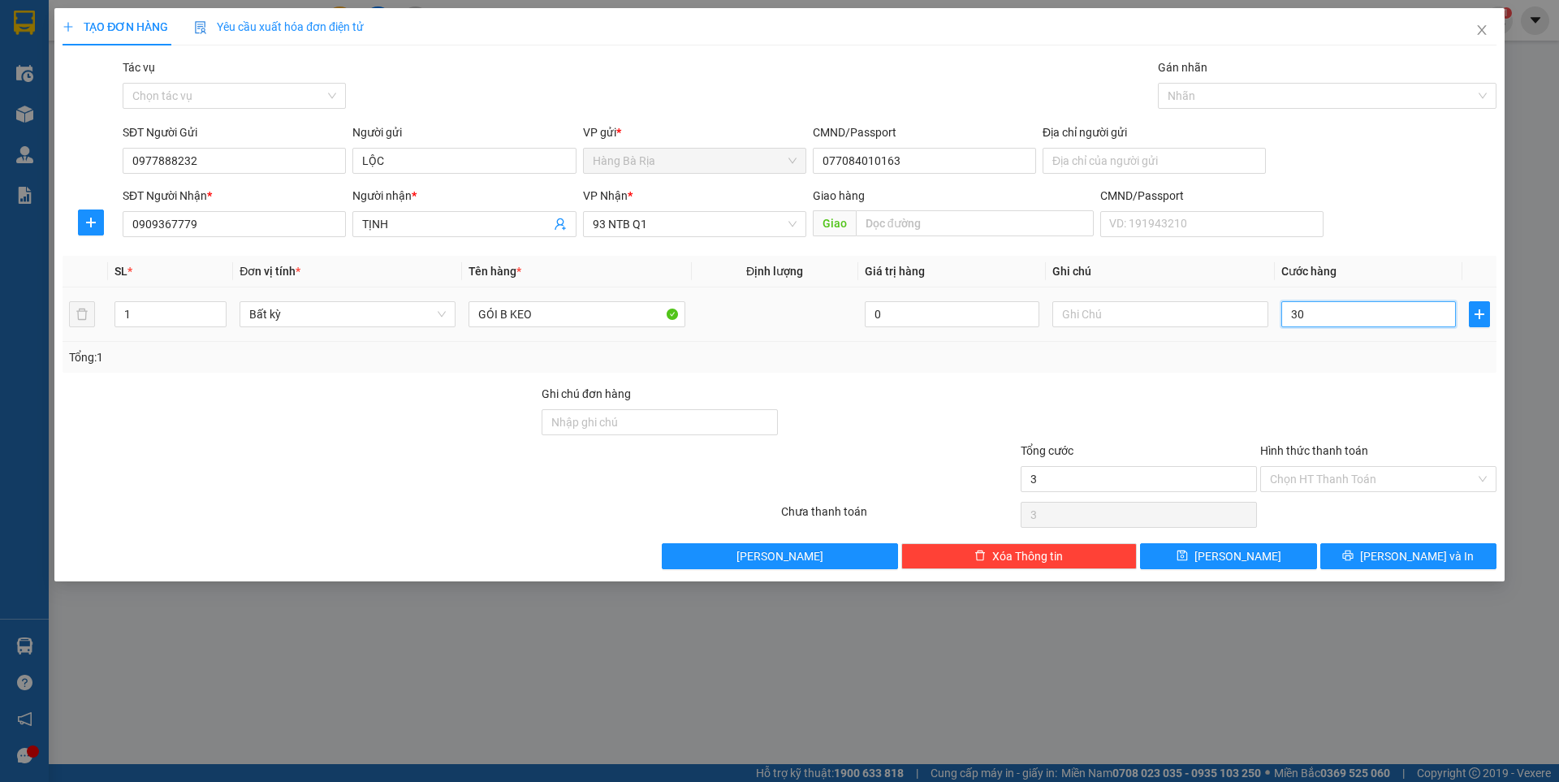
type input "30"
click at [1397, 469] on input "Hình thức thanh toán" at bounding box center [1372, 479] width 205 height 24
type input "30.000"
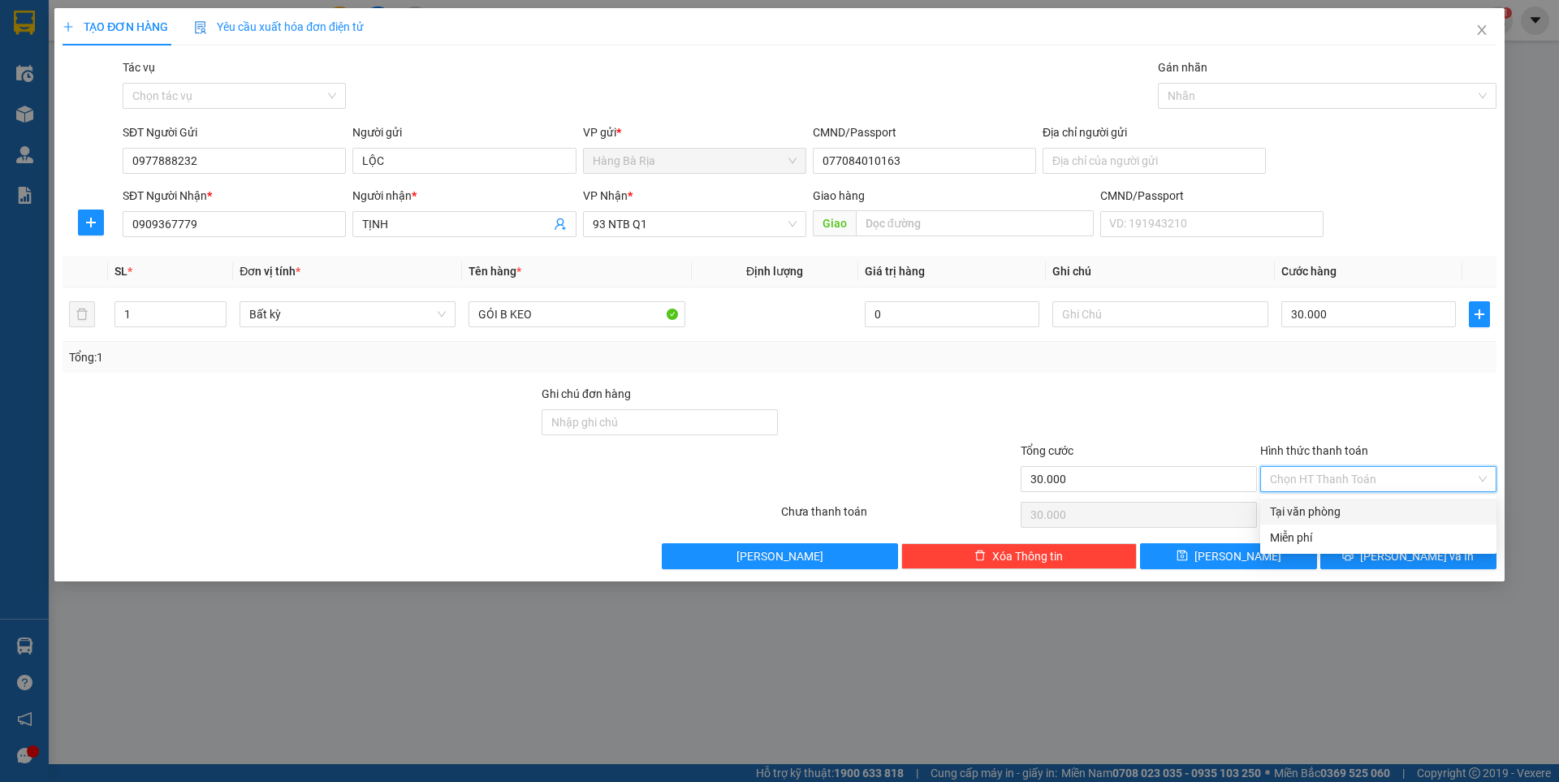
click at [1312, 505] on div "Tại văn phòng" at bounding box center [1378, 512] width 217 height 18
type input "0"
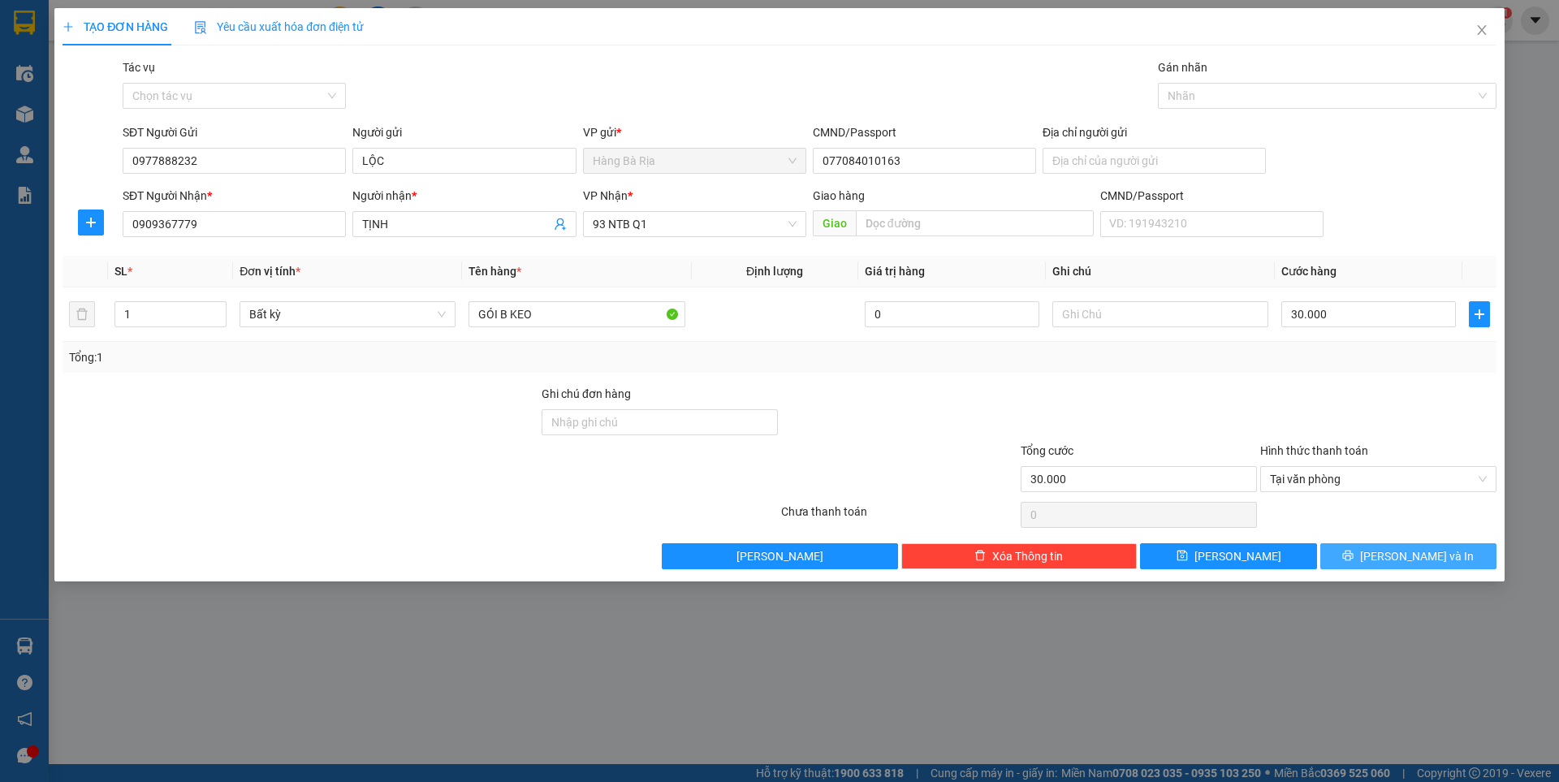
click at [1404, 551] on span "[PERSON_NAME] và In" at bounding box center [1417, 556] width 114 height 18
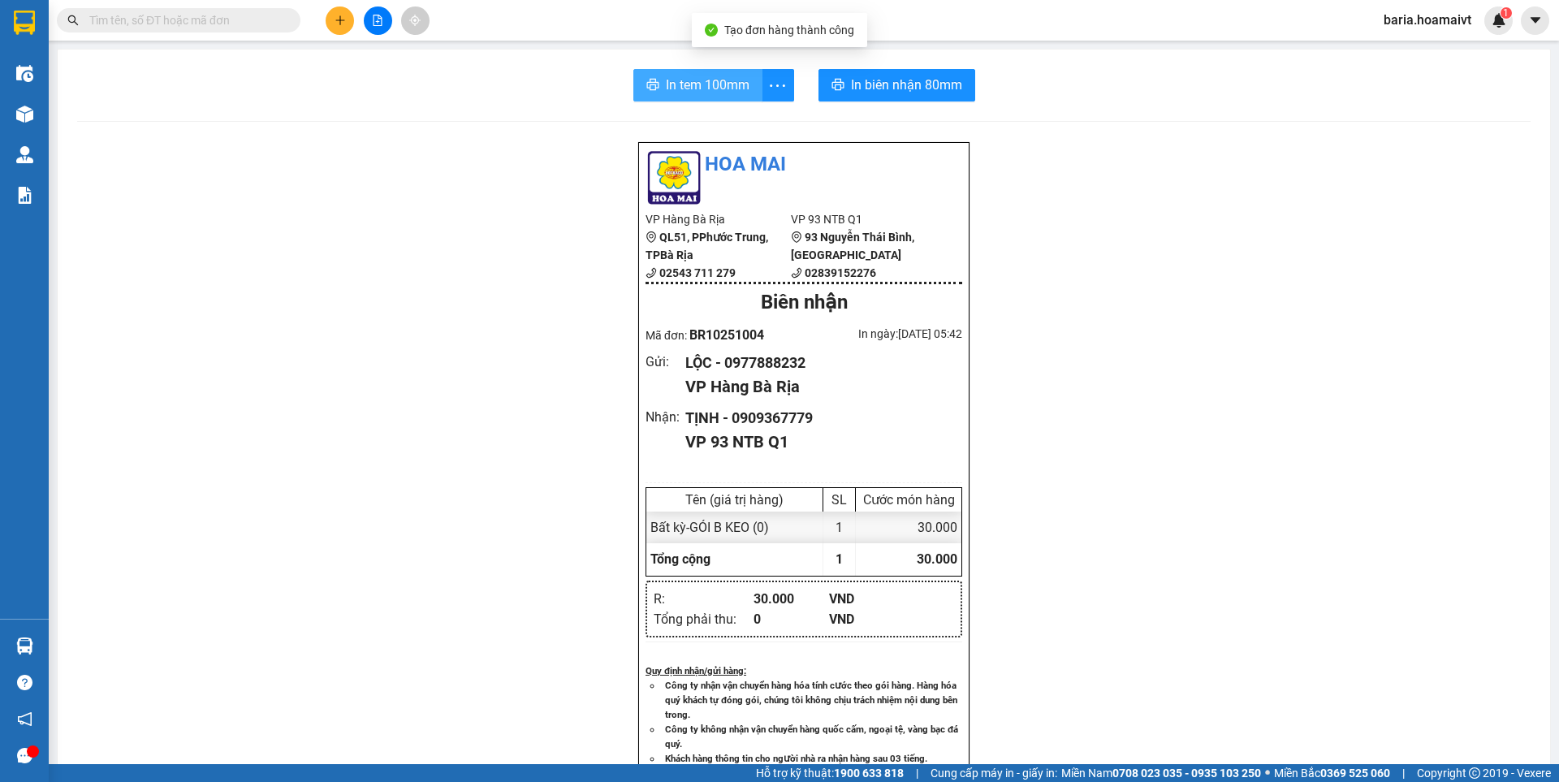
click at [691, 80] on span "In tem 100mm" at bounding box center [708, 85] width 84 height 20
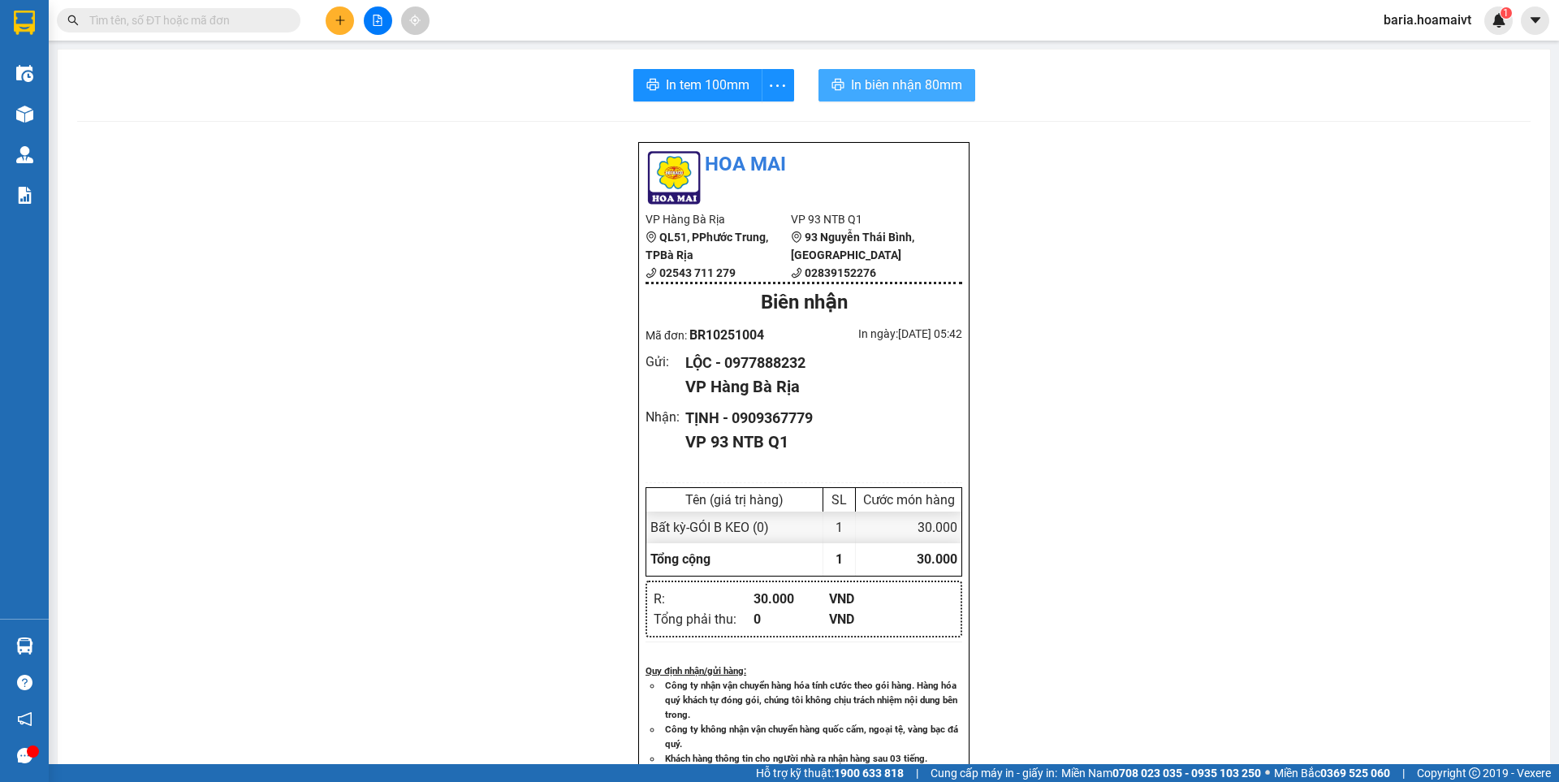
click at [935, 86] on span "In biên nhận 80mm" at bounding box center [906, 85] width 111 height 20
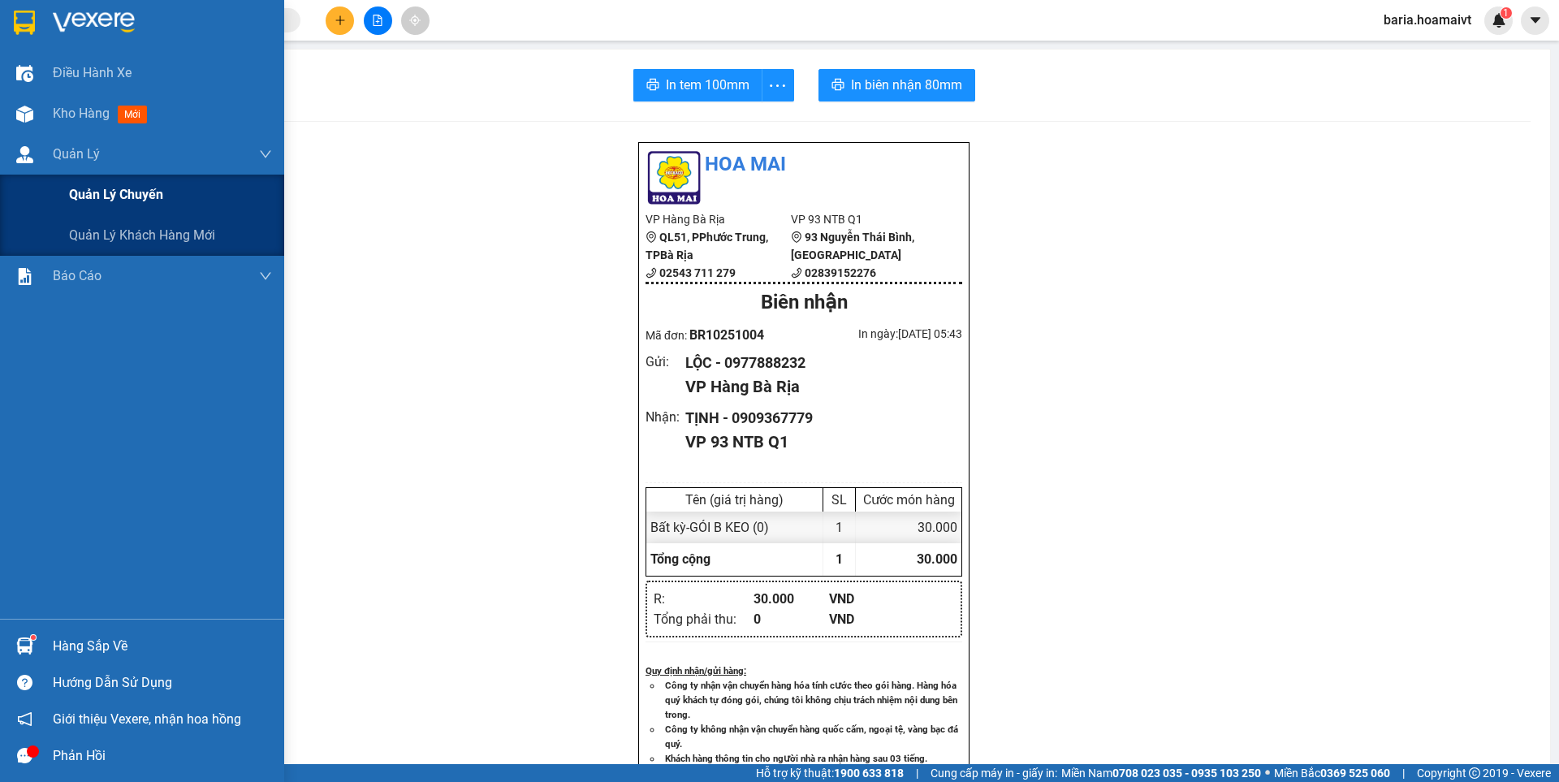
click at [104, 193] on span "Quản lý chuyến" at bounding box center [116, 194] width 94 height 20
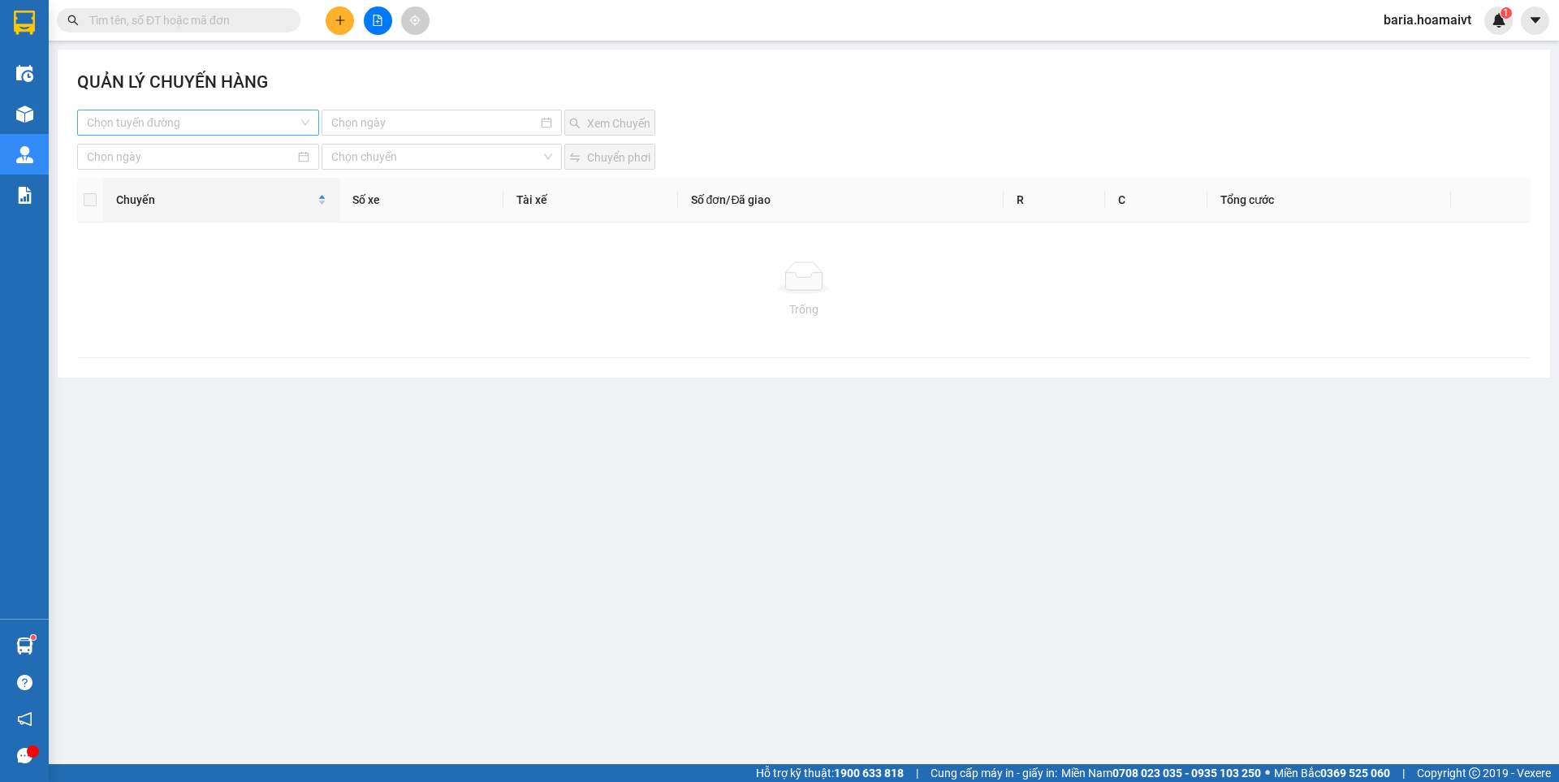
click at [228, 110] on input "search" at bounding box center [192, 122] width 211 height 24
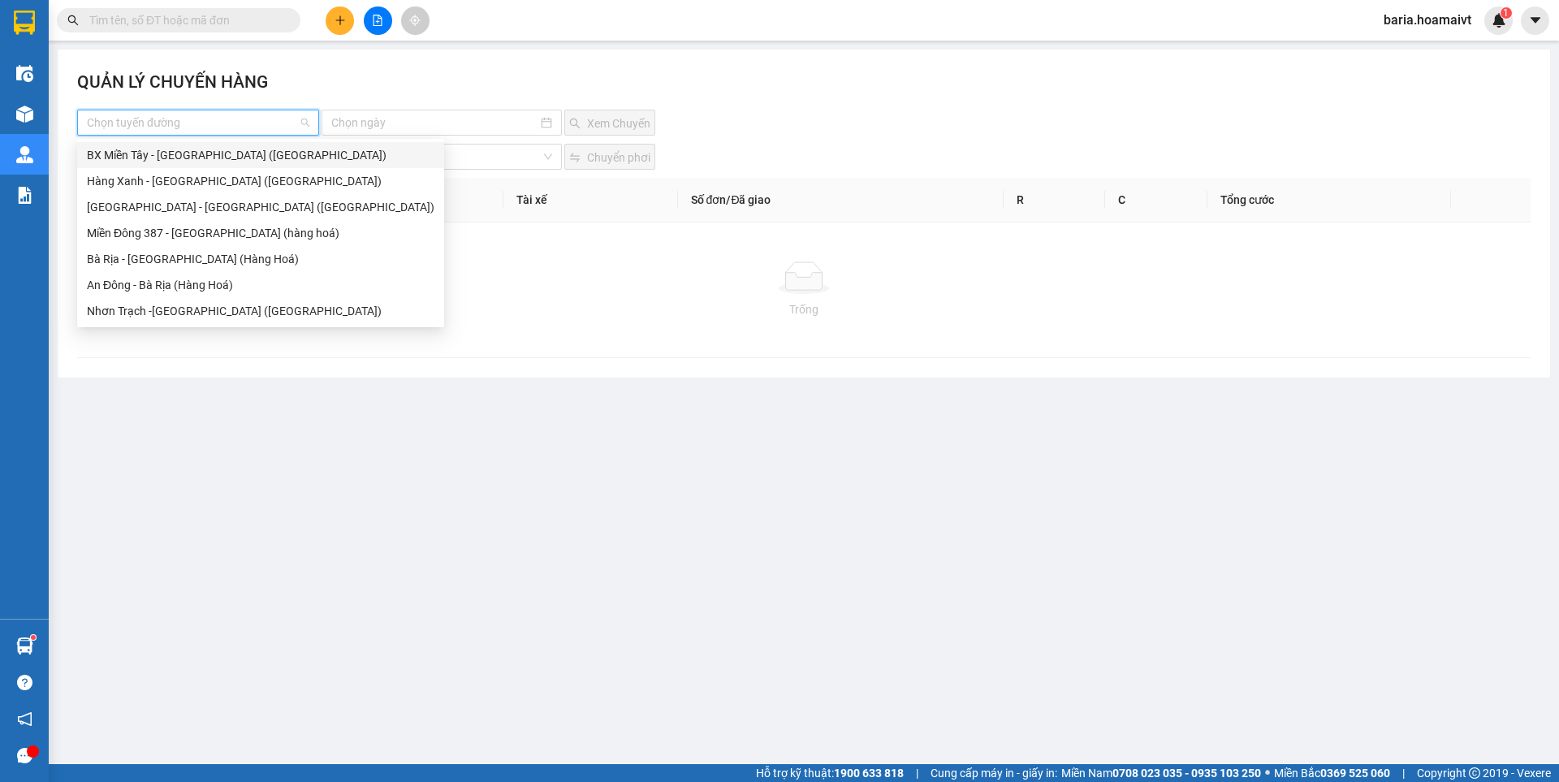
click at [206, 161] on div "BX Miền Tây - [GEOGRAPHIC_DATA] ([GEOGRAPHIC_DATA])" at bounding box center [261, 155] width 348 height 18
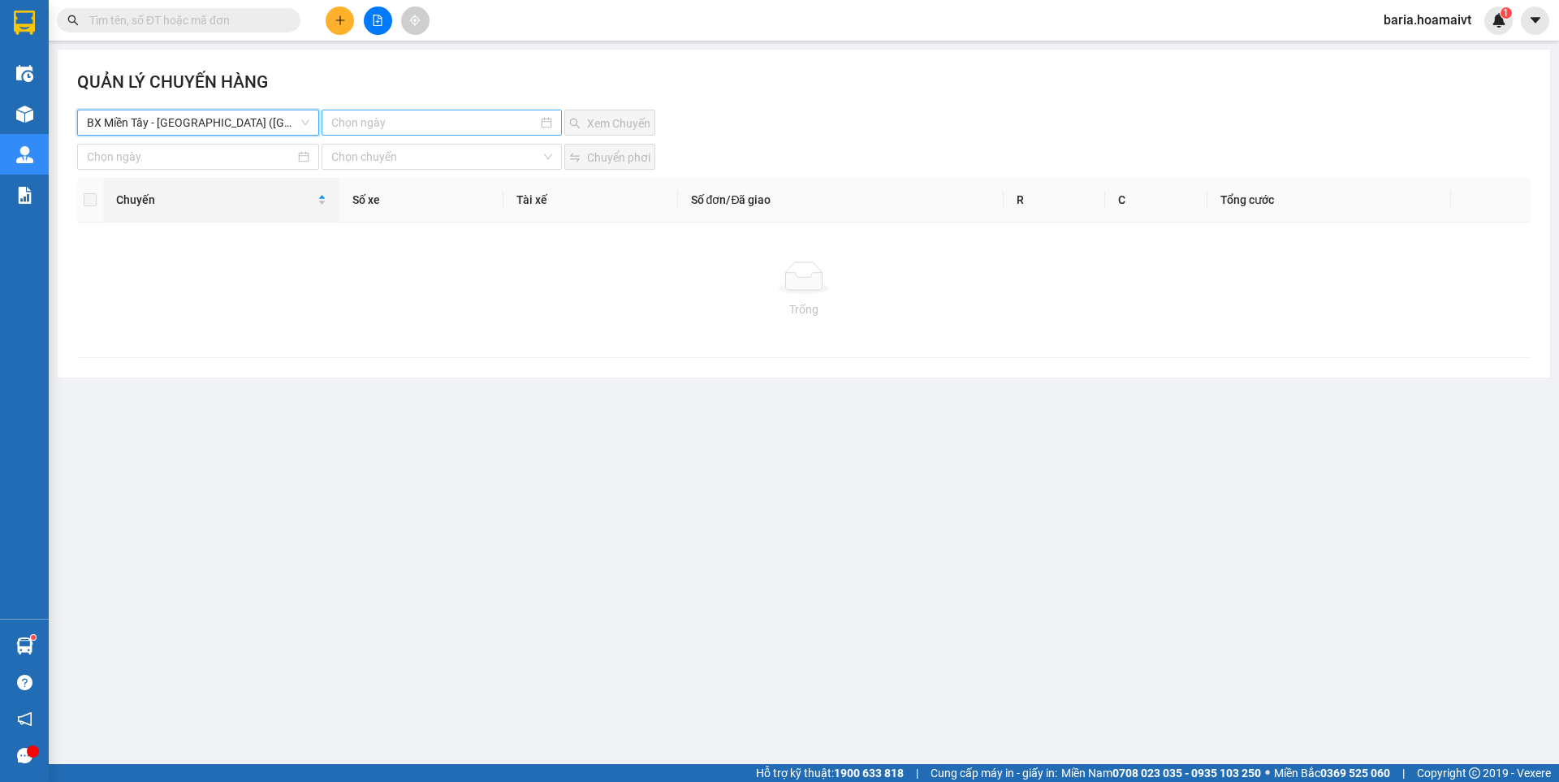
click at [393, 123] on input at bounding box center [433, 123] width 205 height 18
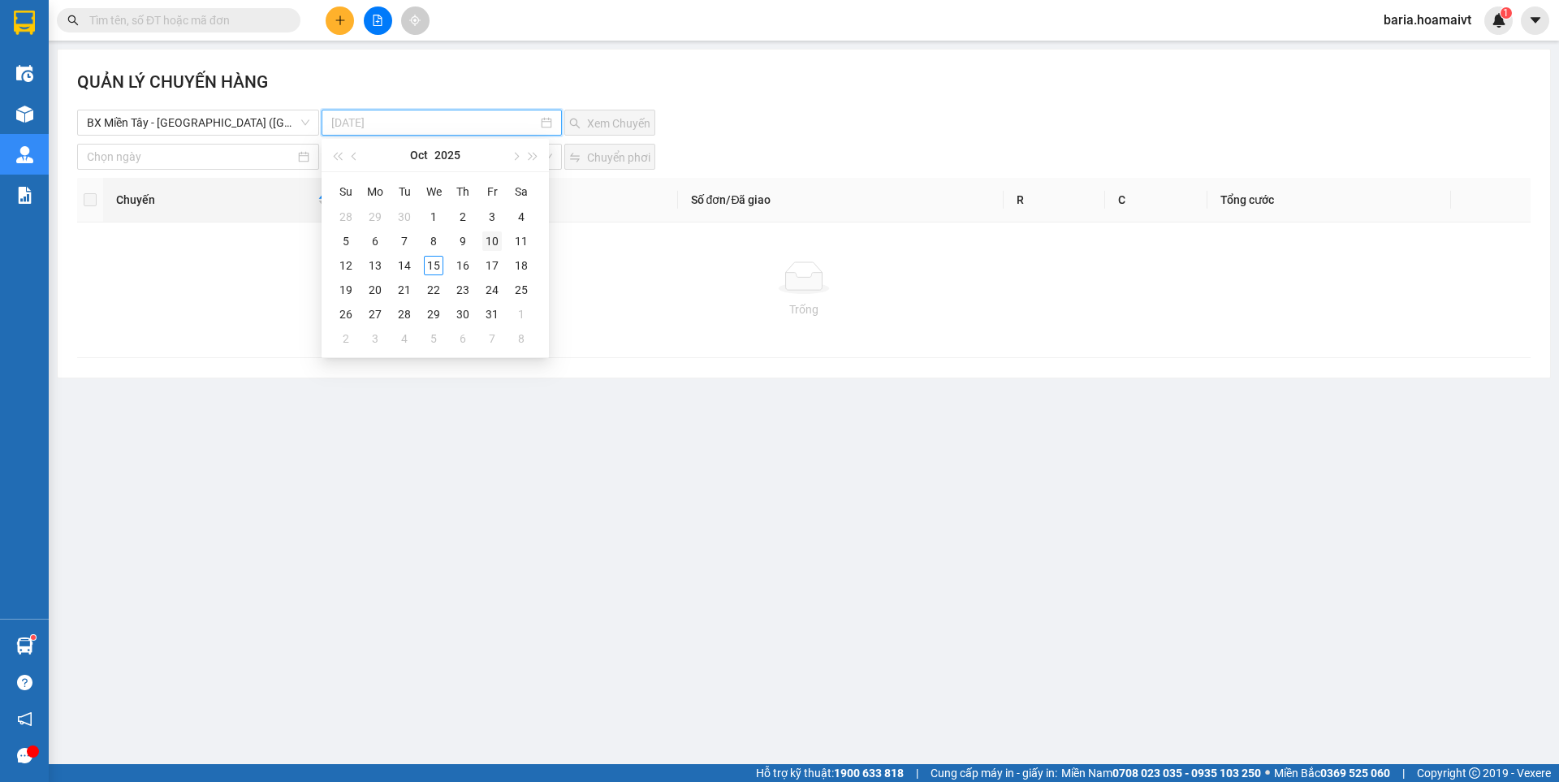
click at [495, 239] on div "10" at bounding box center [491, 240] width 19 height 19
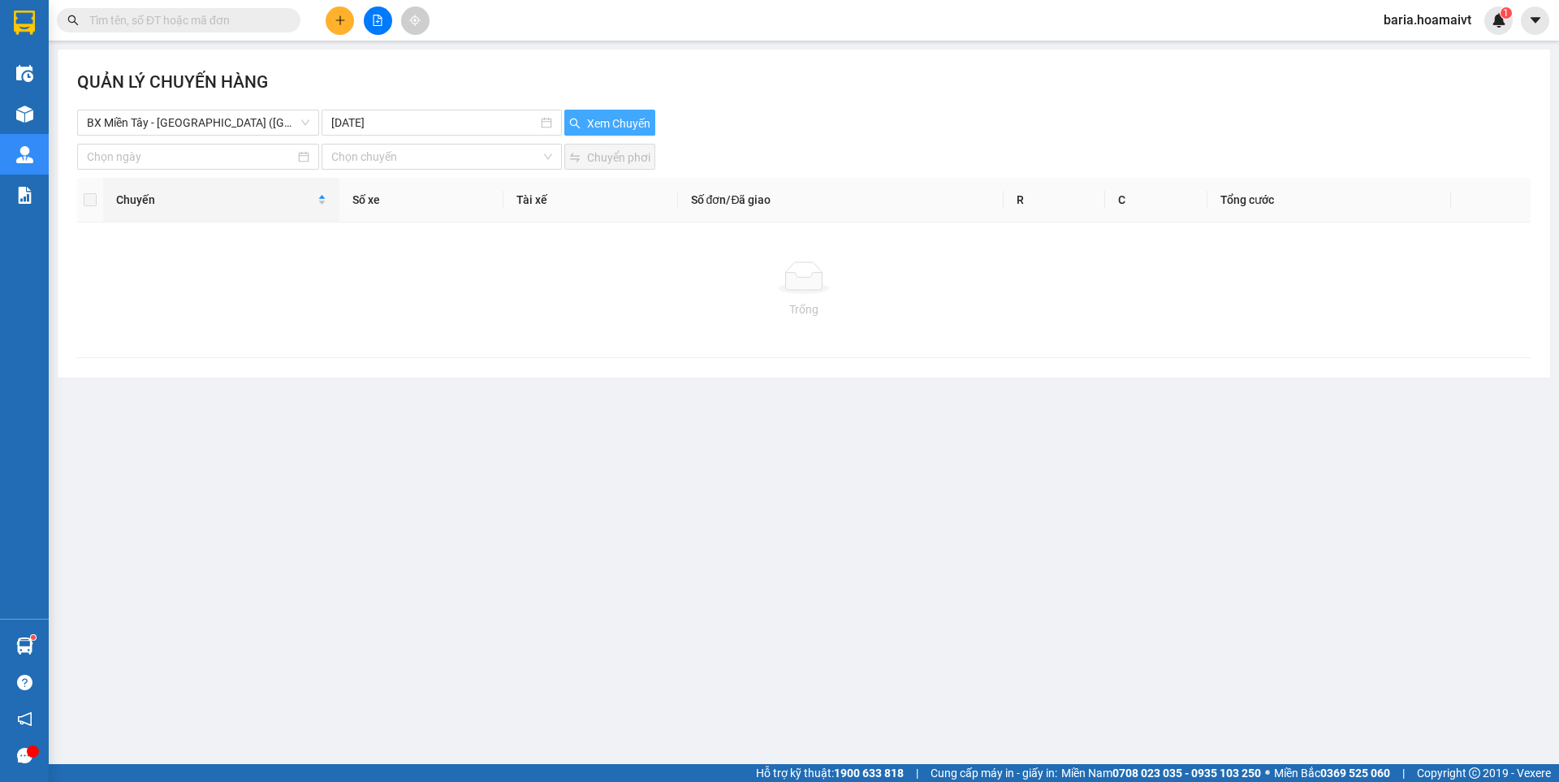
click at [607, 123] on span "Xem Chuyến" at bounding box center [618, 124] width 63 height 18
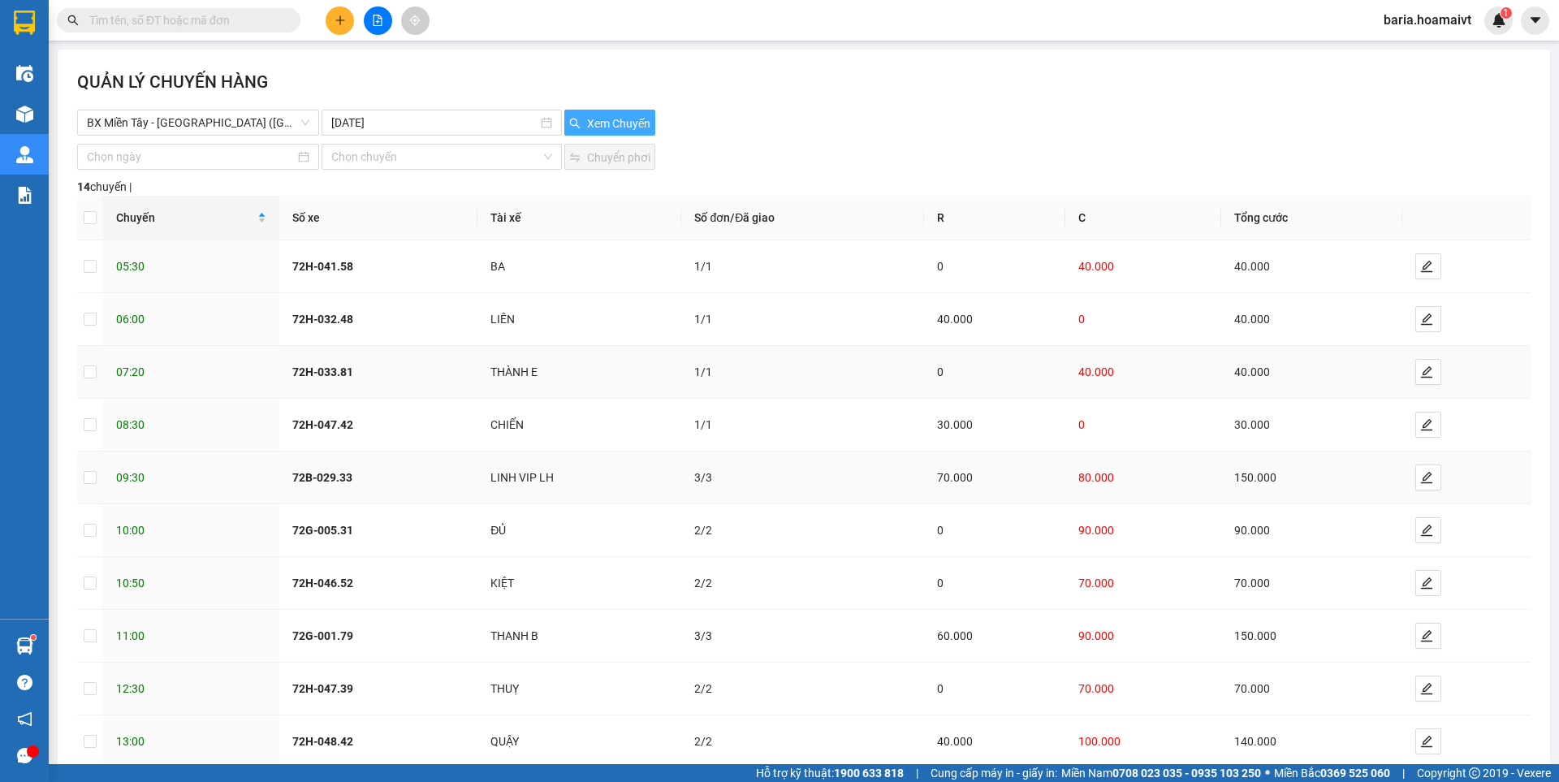
scroll to position [91, 0]
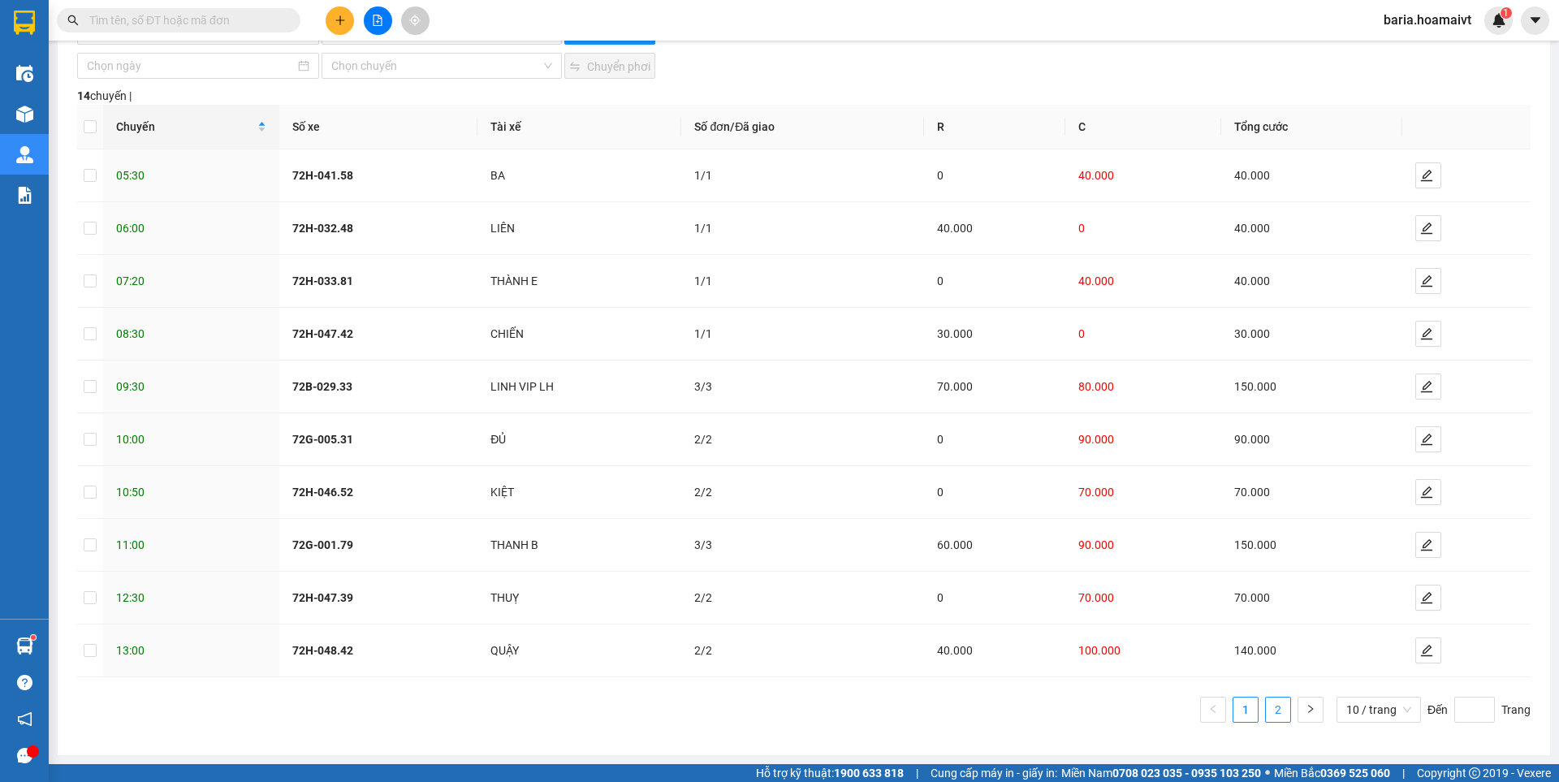
click at [1270, 713] on link "2" at bounding box center [1278, 710] width 24 height 24
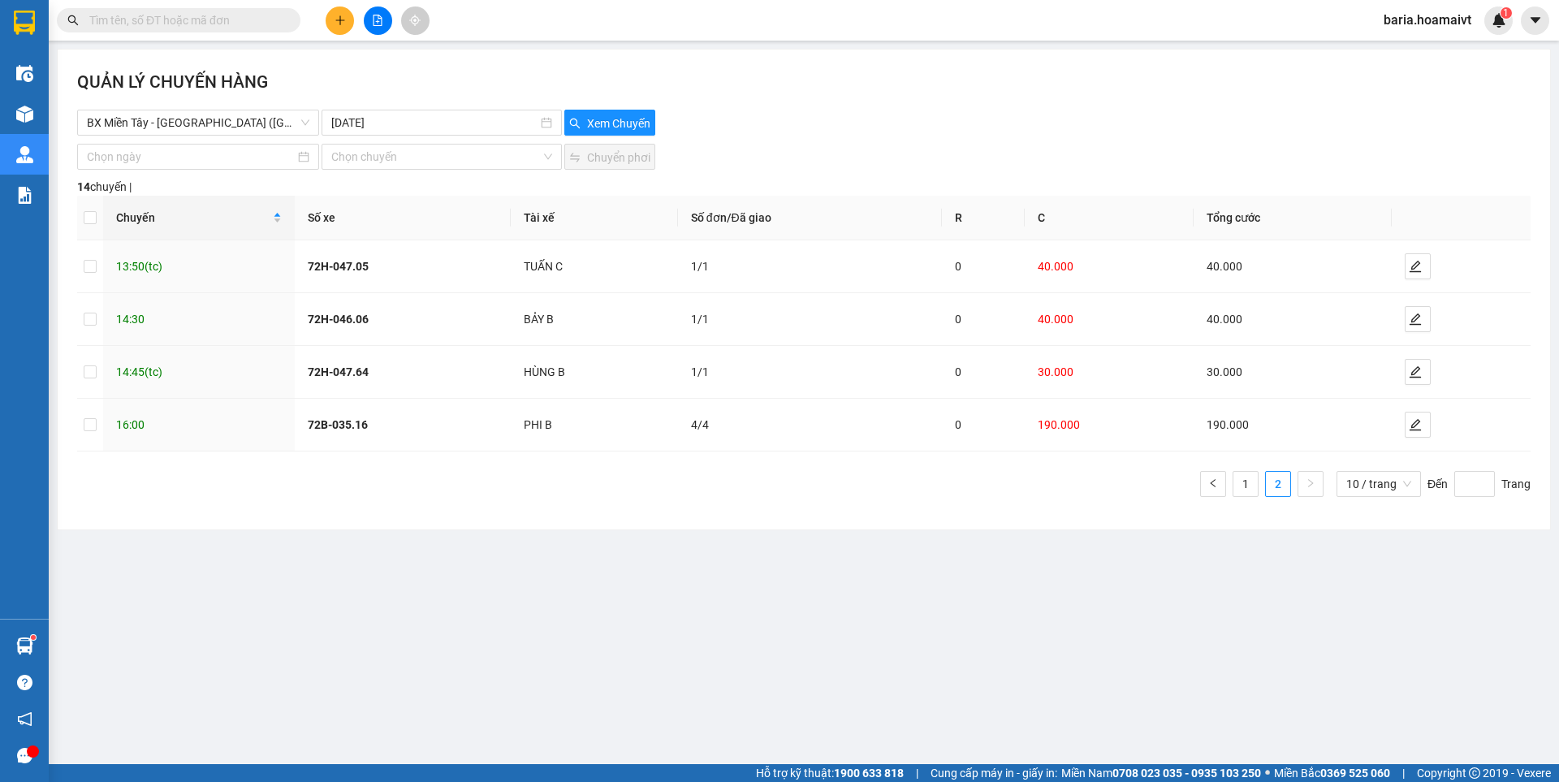
scroll to position [0, 0]
click at [249, 113] on span "BX Miền Tây - [GEOGRAPHIC_DATA] ([GEOGRAPHIC_DATA])" at bounding box center [198, 122] width 223 height 24
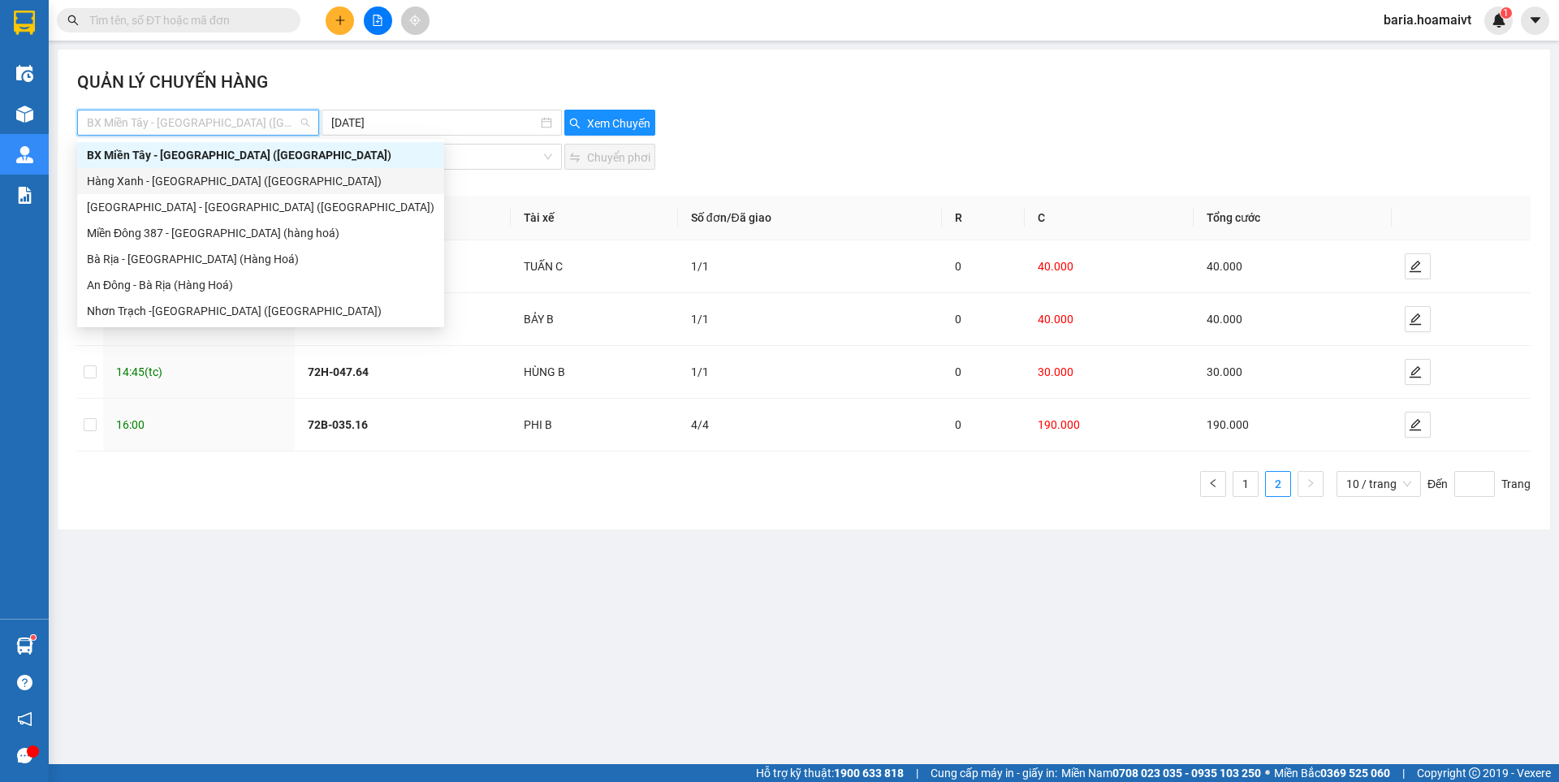
click at [223, 191] on div "Hàng Xanh - [GEOGRAPHIC_DATA] ([GEOGRAPHIC_DATA])" at bounding box center [260, 181] width 367 height 26
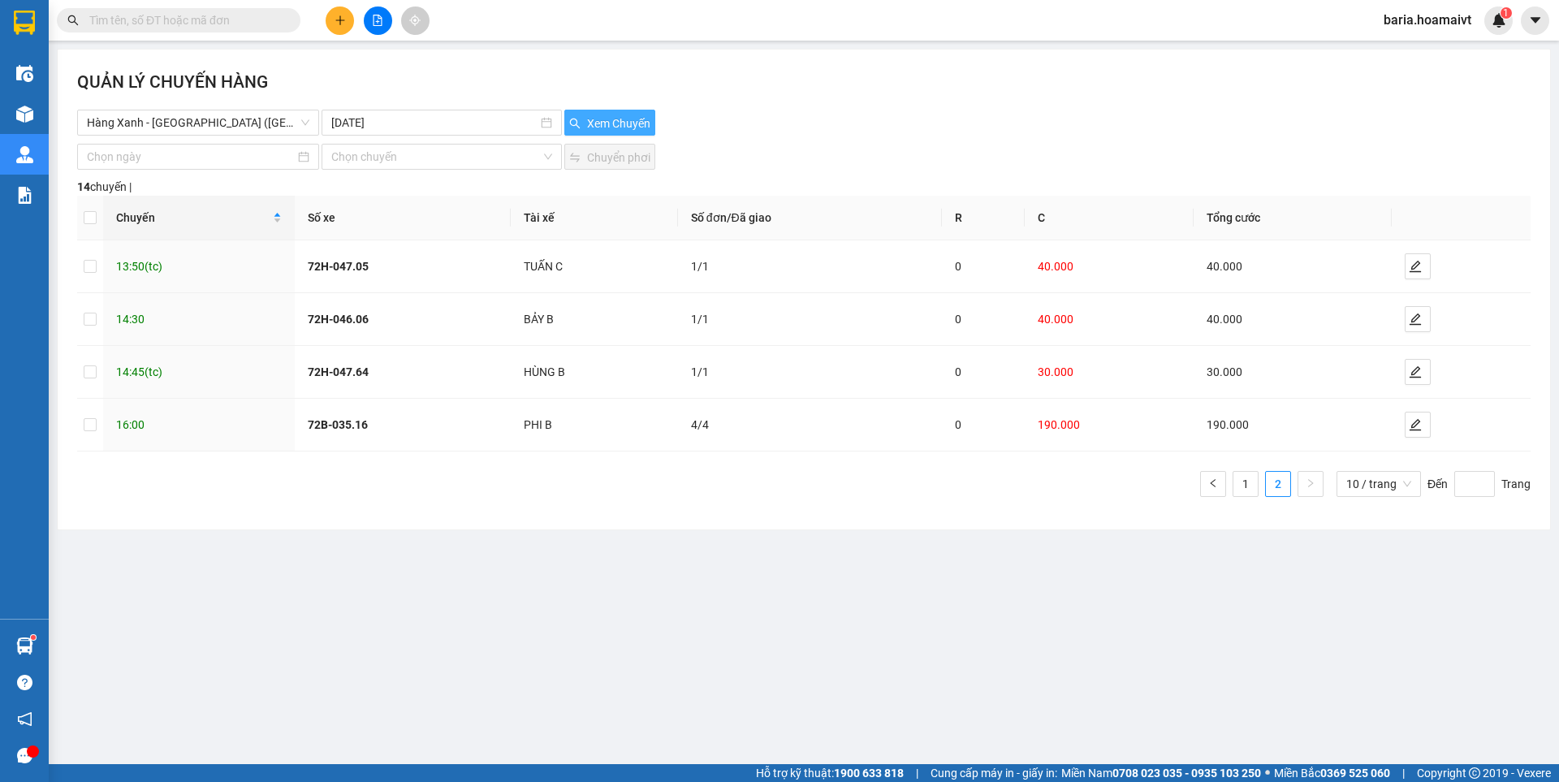
click at [603, 123] on span "Xem Chuyến" at bounding box center [618, 124] width 63 height 18
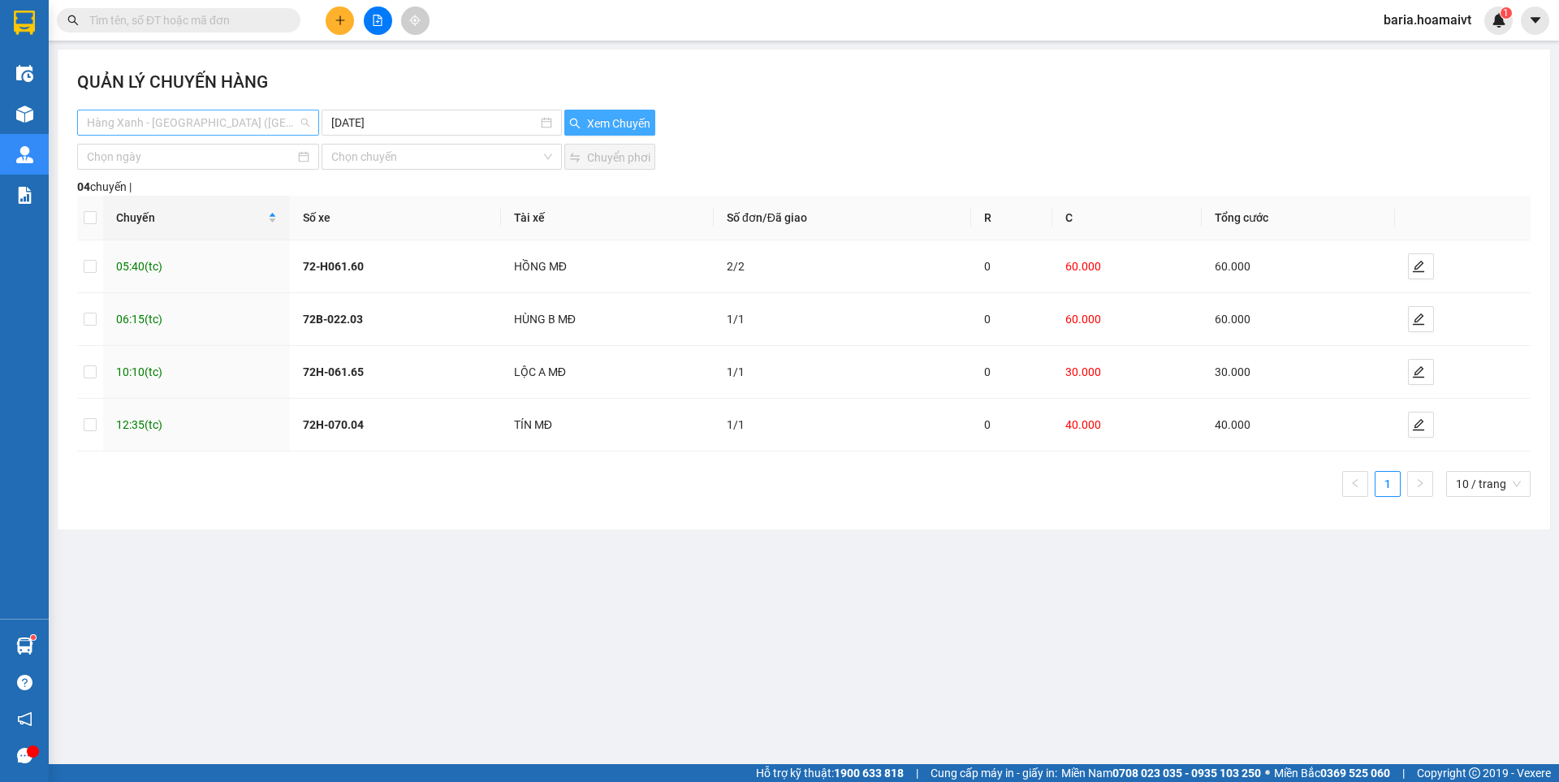
click at [266, 121] on span "Hàng Xanh - [GEOGRAPHIC_DATA] ([GEOGRAPHIC_DATA])" at bounding box center [198, 122] width 223 height 24
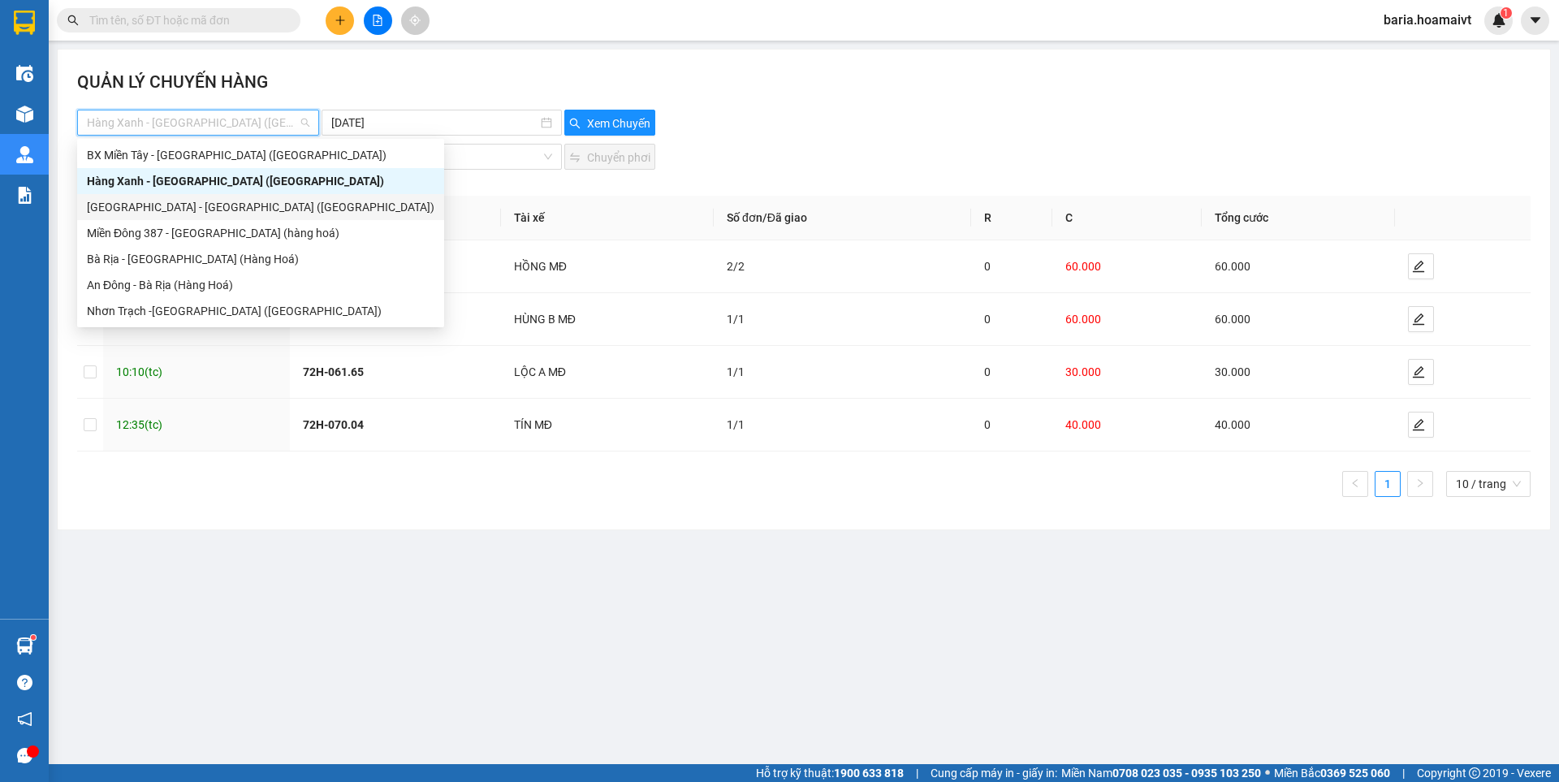
click at [209, 208] on div "[GEOGRAPHIC_DATA] - [GEOGRAPHIC_DATA] ([GEOGRAPHIC_DATA])" at bounding box center [261, 207] width 348 height 18
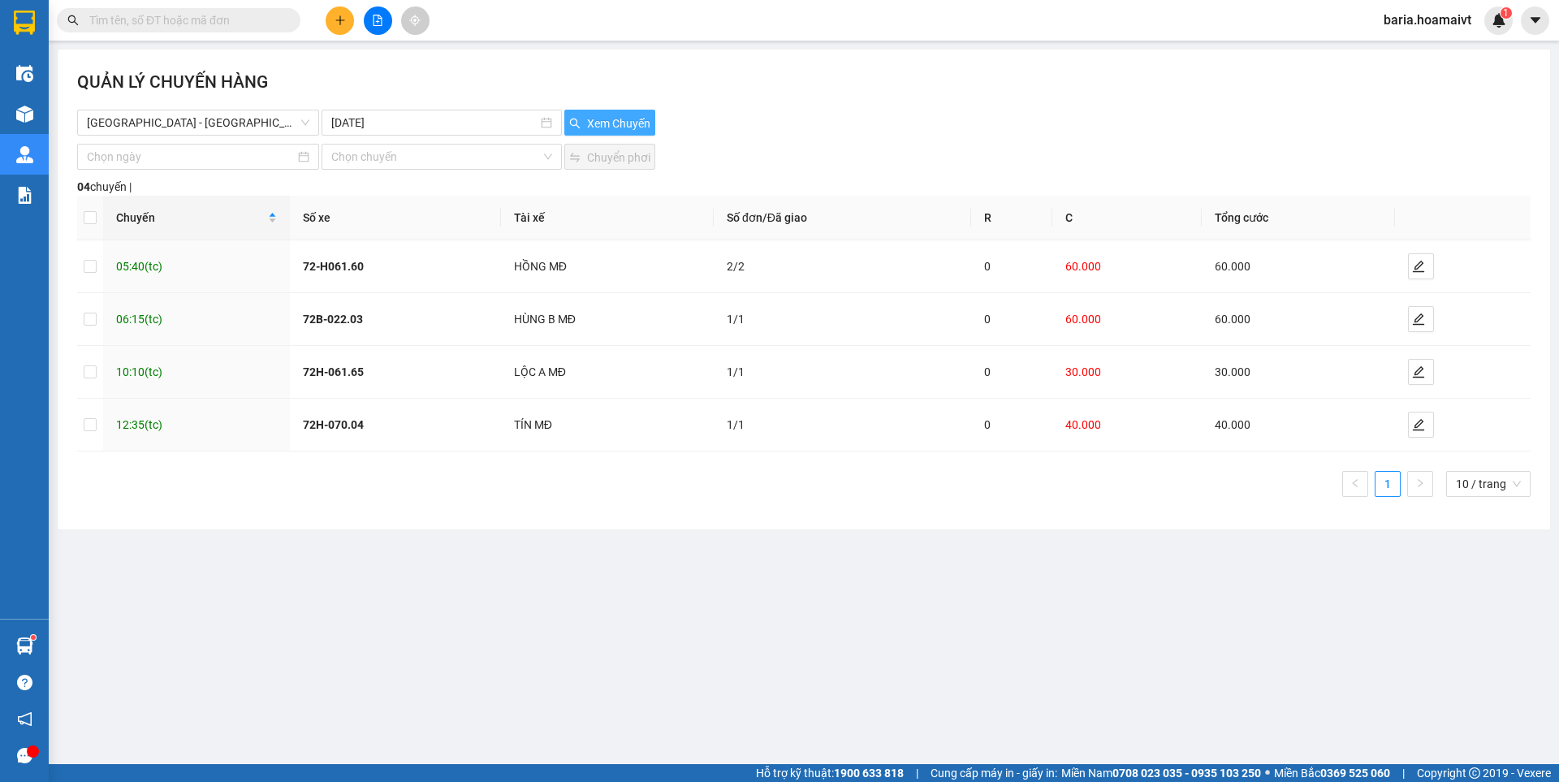
click at [595, 115] on span "Xem Chuyến" at bounding box center [618, 124] width 63 height 18
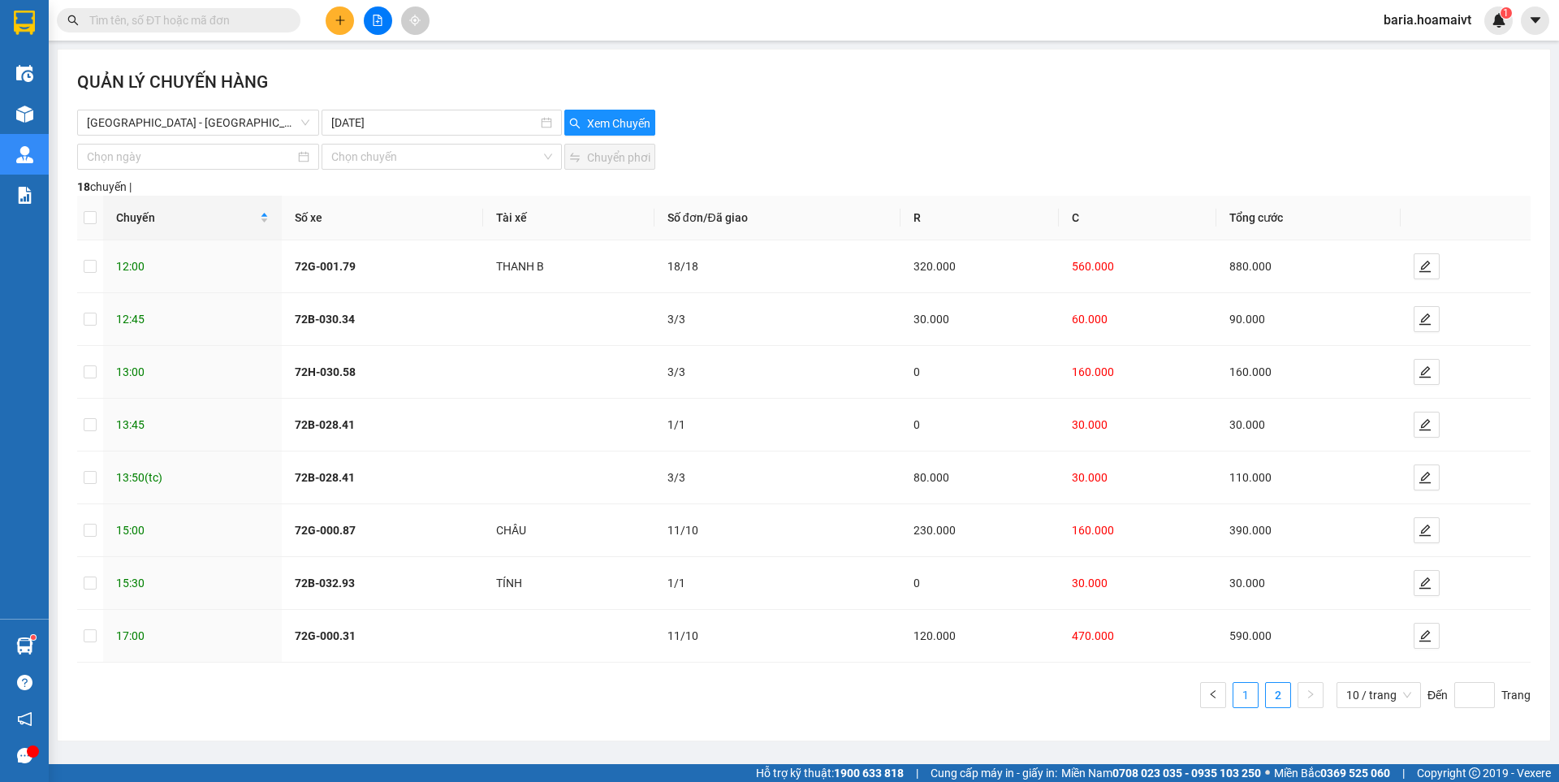
click at [1257, 694] on link "1" at bounding box center [1246, 695] width 24 height 24
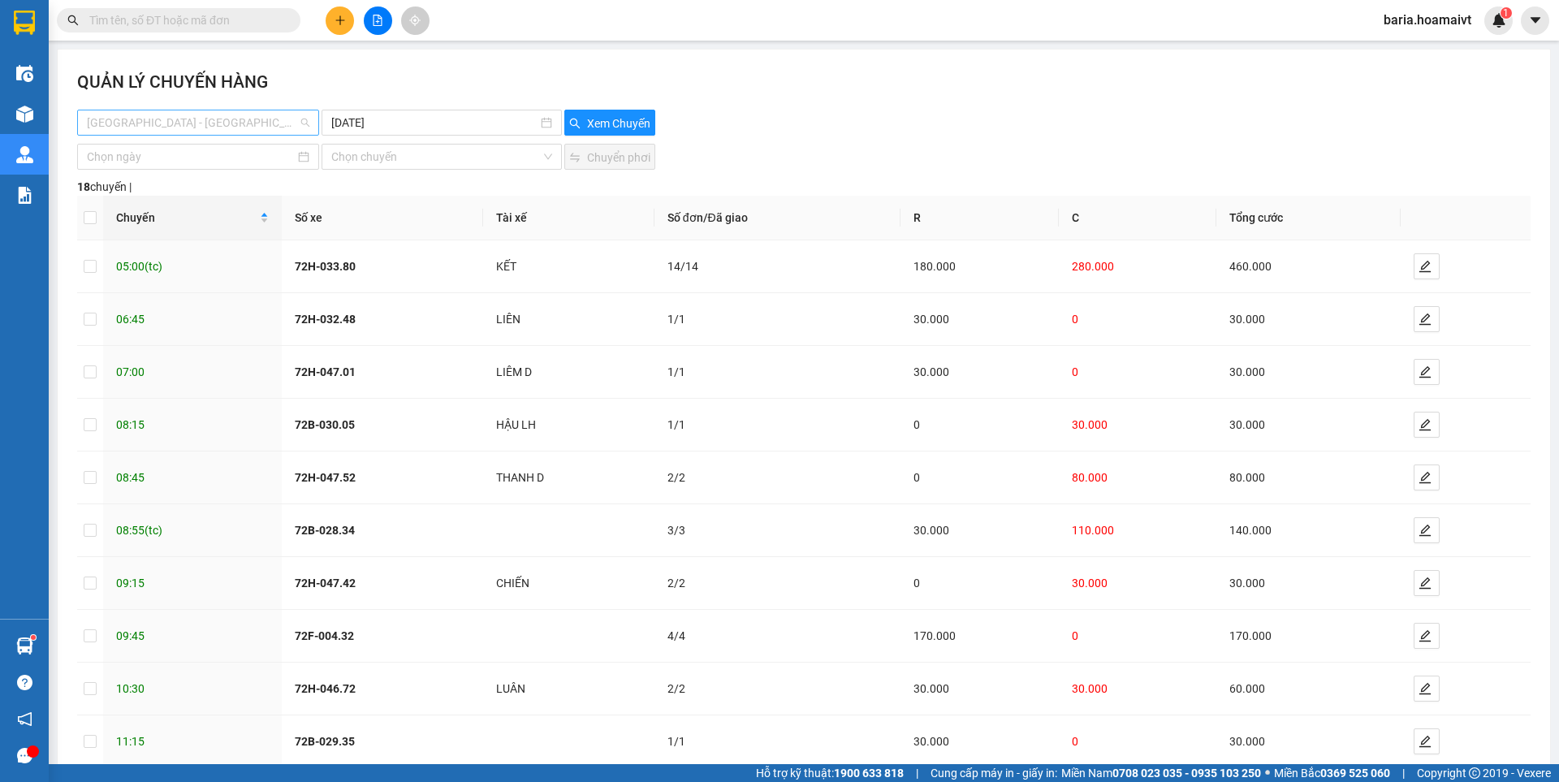
click at [216, 130] on span "[GEOGRAPHIC_DATA] - [GEOGRAPHIC_DATA] ([GEOGRAPHIC_DATA])" at bounding box center [198, 122] width 223 height 24
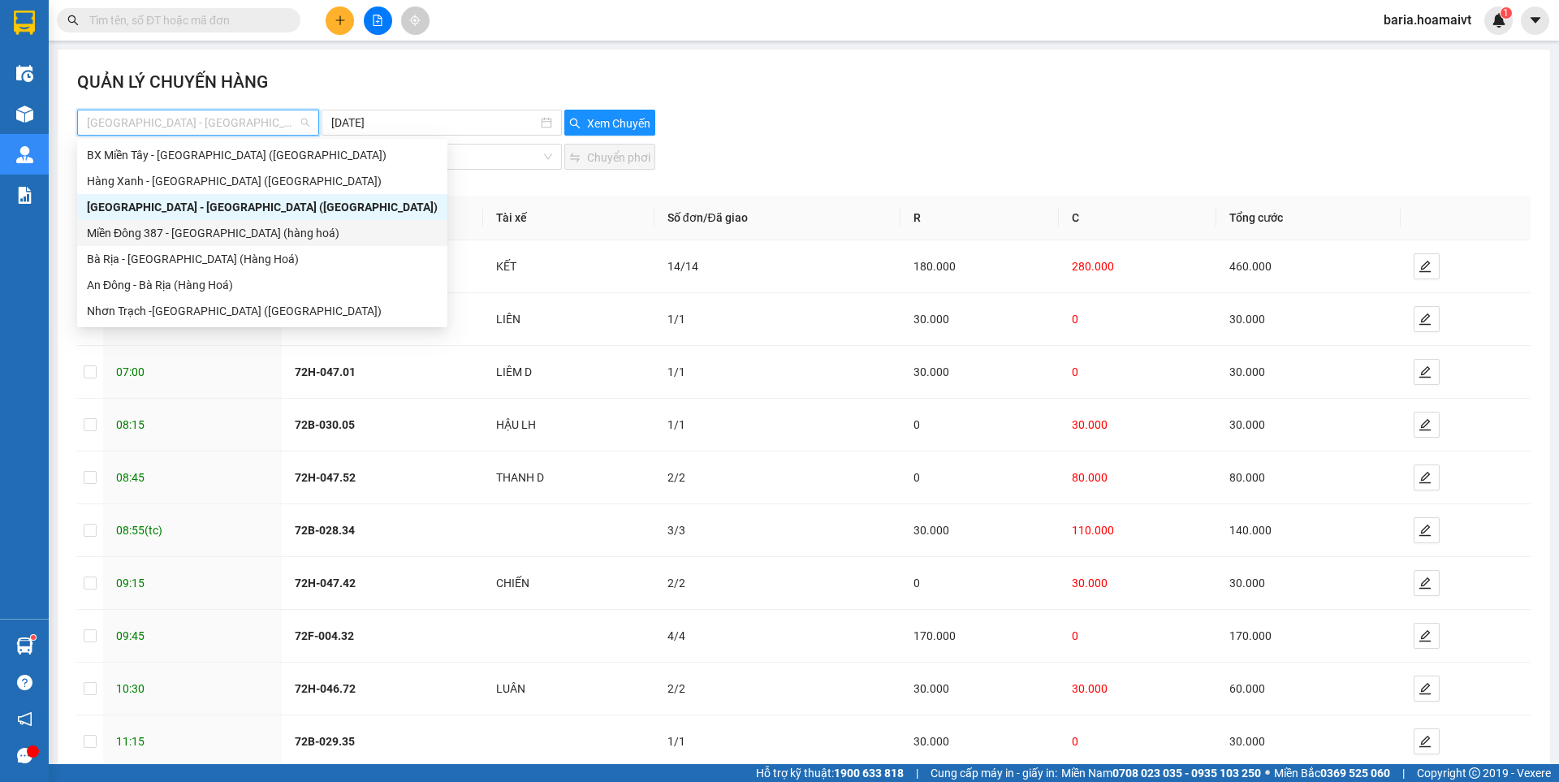
click at [205, 233] on div "Miền Đông 387 - [GEOGRAPHIC_DATA] (hàng hoá)" at bounding box center [262, 233] width 351 height 18
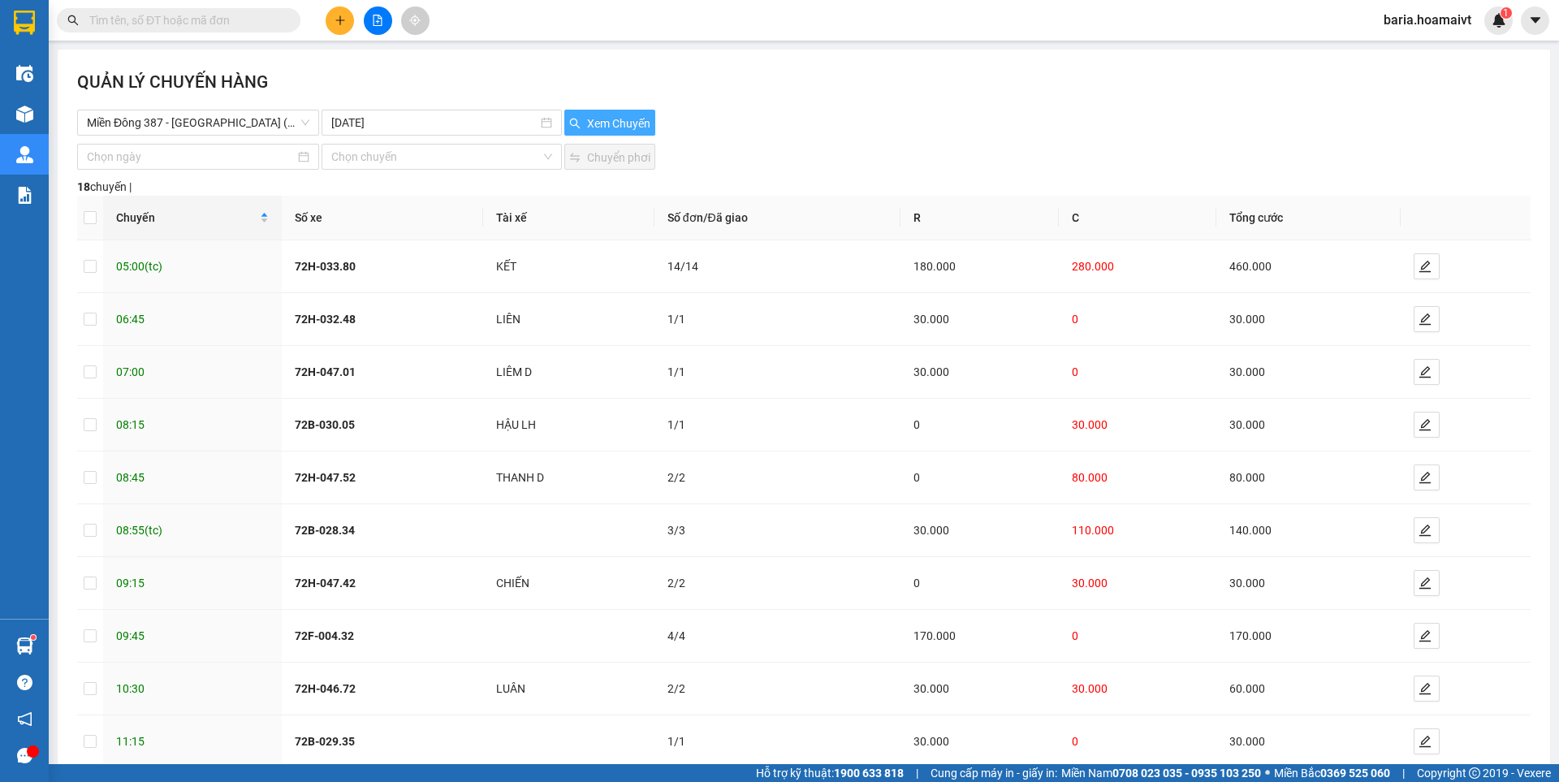
click at [608, 126] on span "Xem Chuyến" at bounding box center [618, 124] width 63 height 18
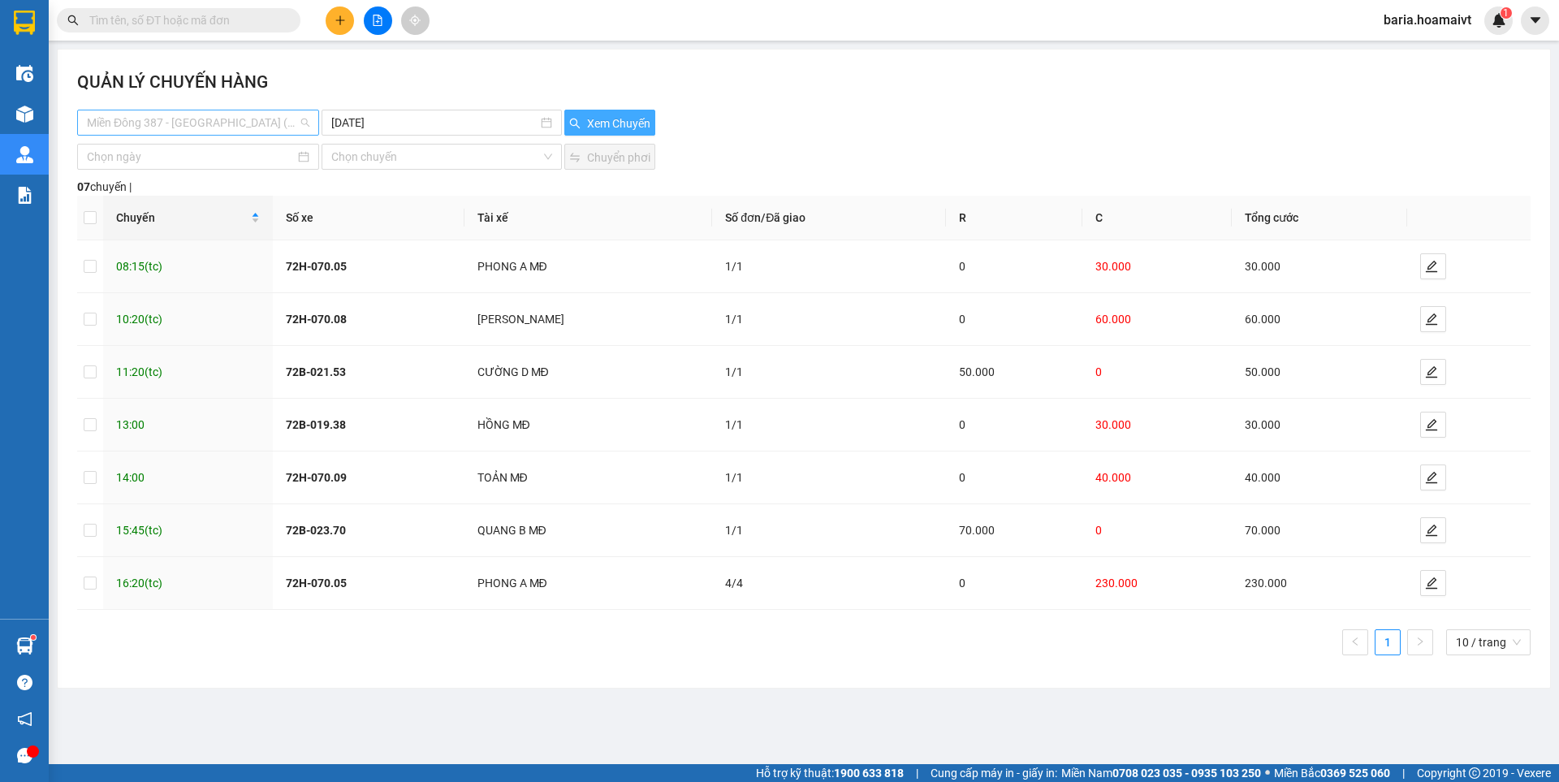
click at [273, 115] on span "Miền Đông 387 - [GEOGRAPHIC_DATA] (hàng hoá)" at bounding box center [198, 122] width 223 height 24
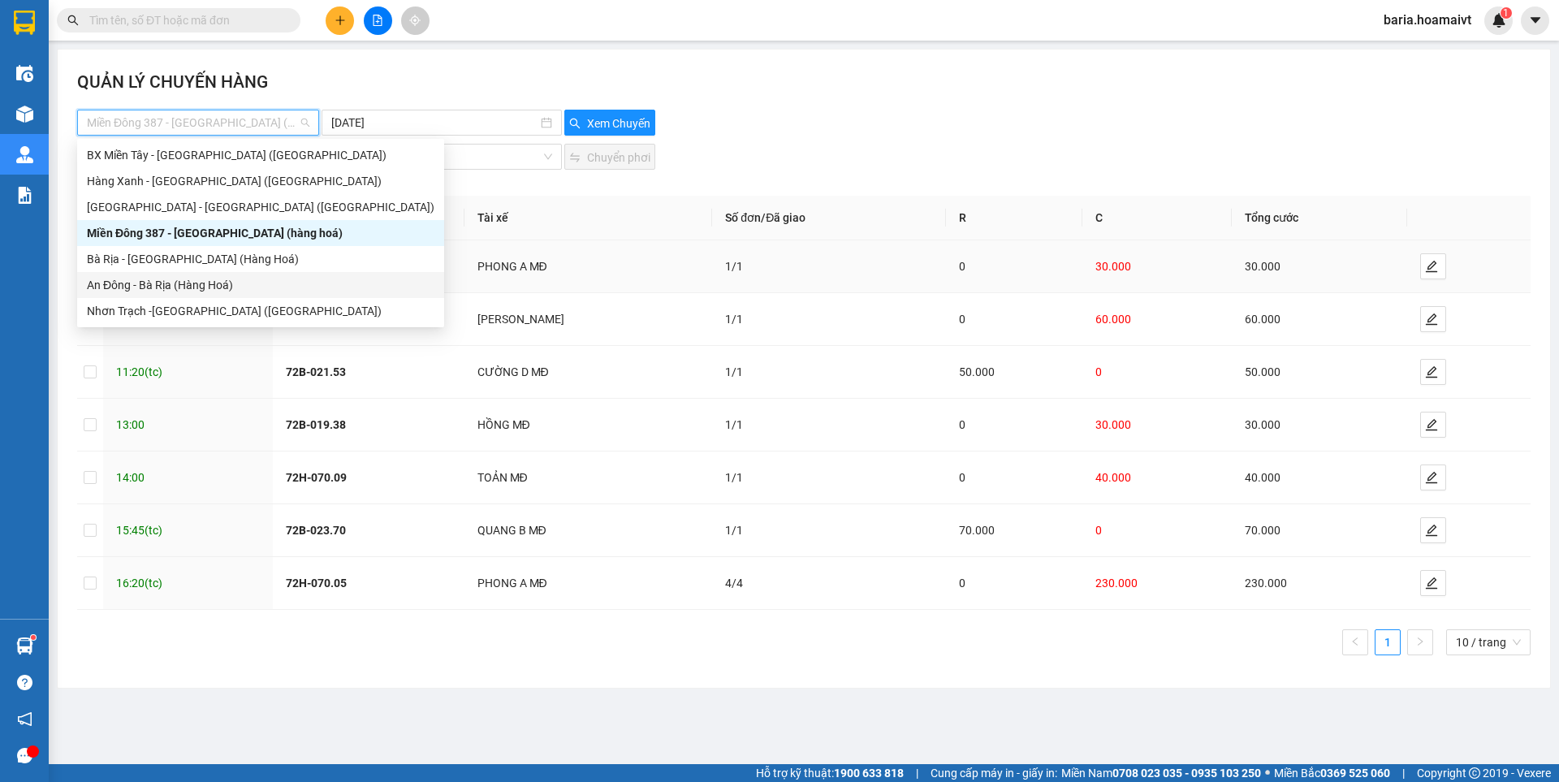
drag, startPoint x: 207, startPoint y: 288, endPoint x: 379, endPoint y: 272, distance: 173.0
click at [207, 289] on div "An Đông - Bà Rịa (Hàng Hoá)" at bounding box center [261, 285] width 348 height 18
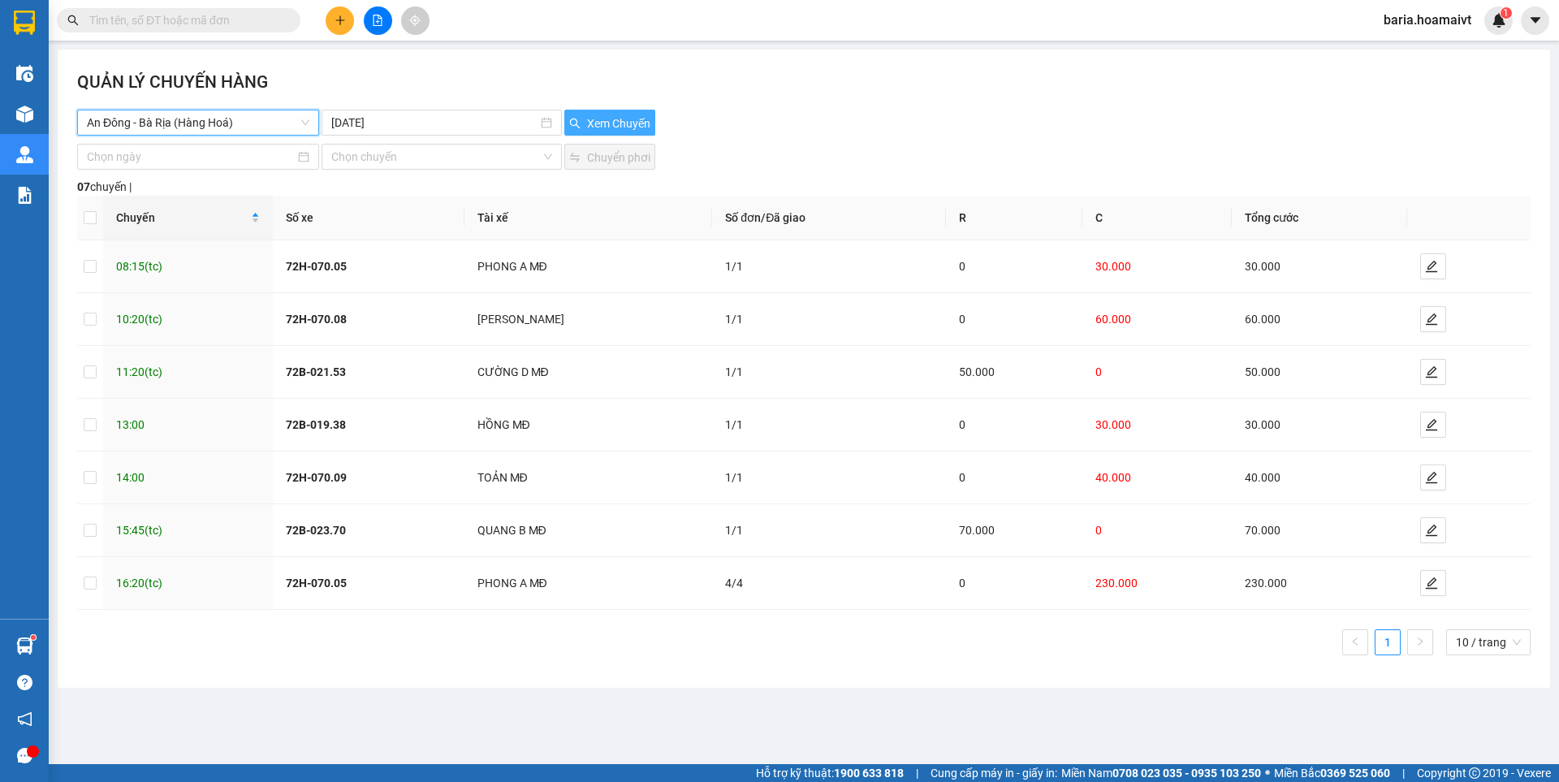
click at [642, 120] on span "Xem Chuyến" at bounding box center [618, 124] width 63 height 18
drag, startPoint x: 197, startPoint y: 114, endPoint x: 228, endPoint y: 110, distance: 31.0
click at [202, 112] on span "An Đông - Bà Rịa (Hàng Hoá)" at bounding box center [198, 122] width 223 height 24
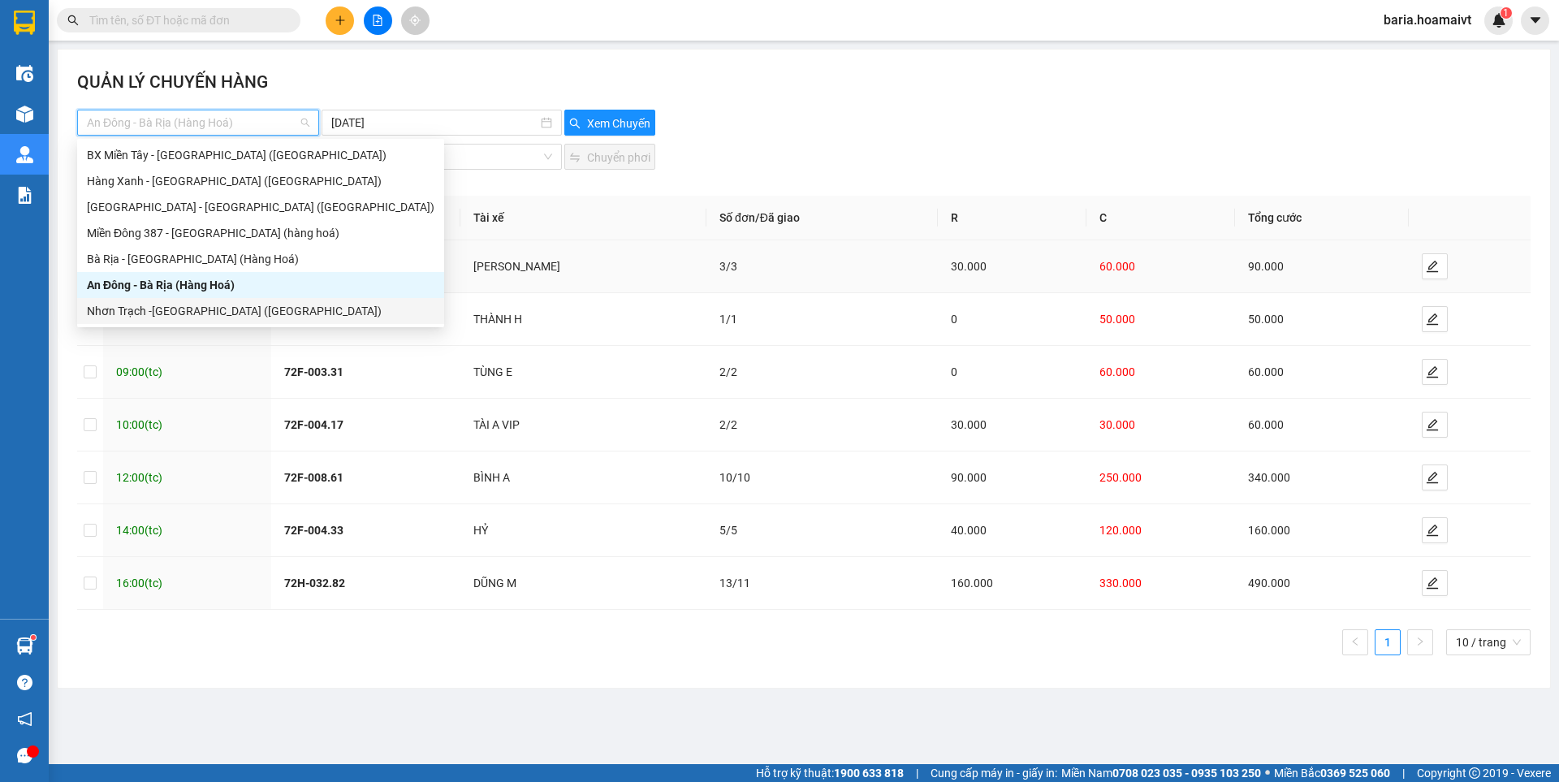
click at [165, 309] on div "Nhơn Trạch -[GEOGRAPHIC_DATA] ([GEOGRAPHIC_DATA])" at bounding box center [261, 311] width 348 height 18
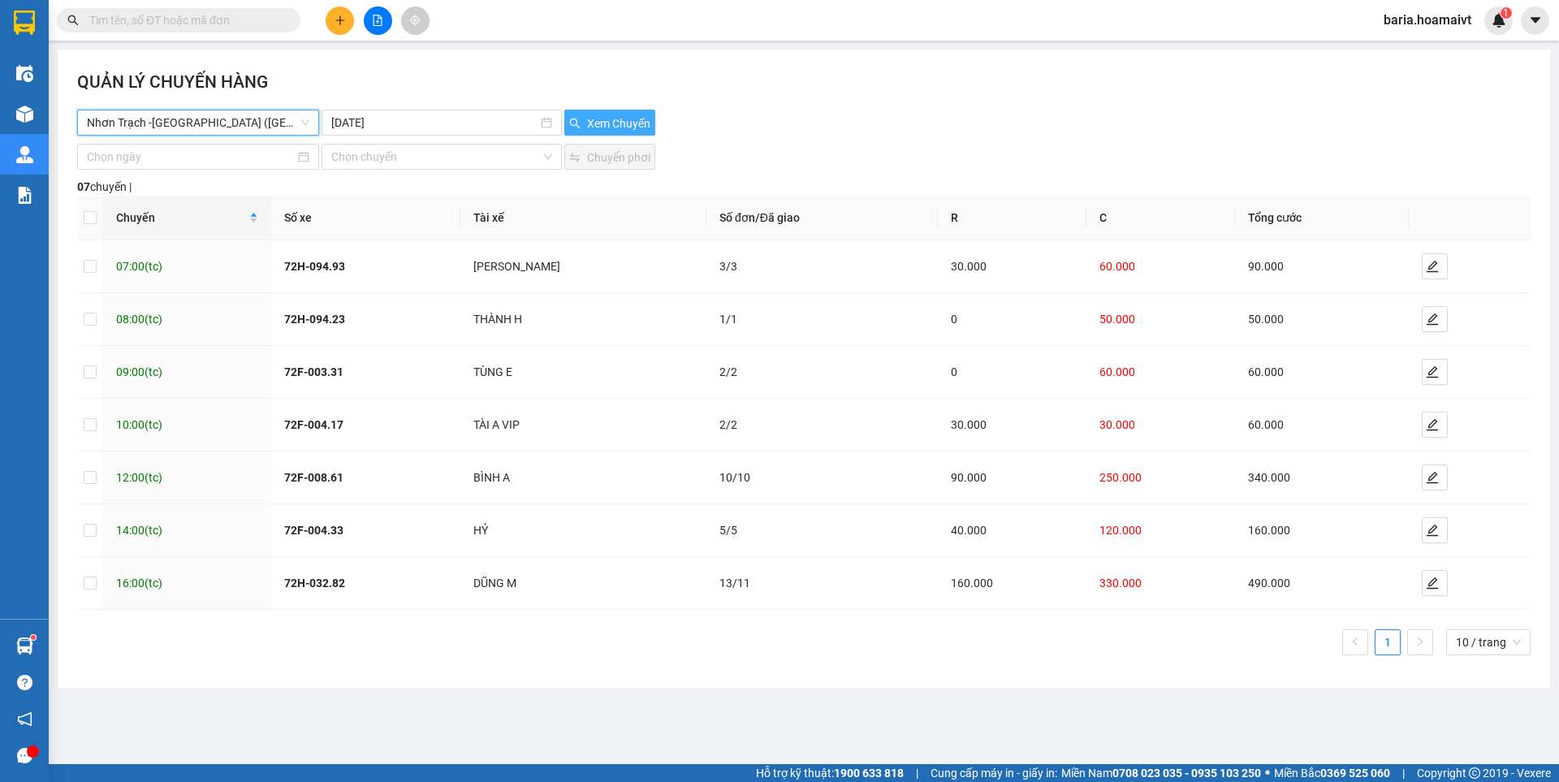
click at [592, 114] on button "Xem Chuyến" at bounding box center [609, 123] width 91 height 26
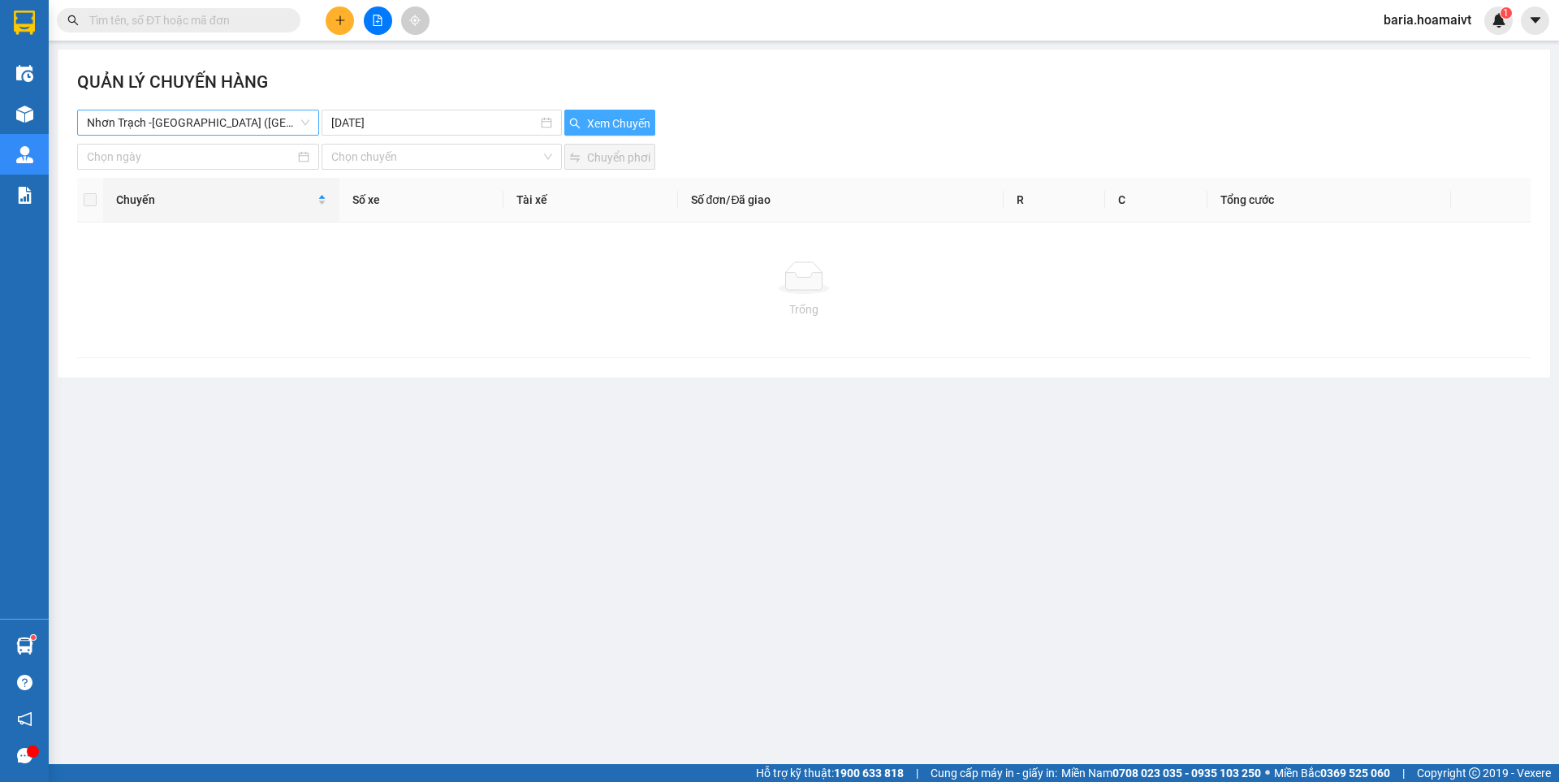
click at [241, 121] on span "Nhơn Trạch -[GEOGRAPHIC_DATA] ([GEOGRAPHIC_DATA])" at bounding box center [198, 122] width 223 height 24
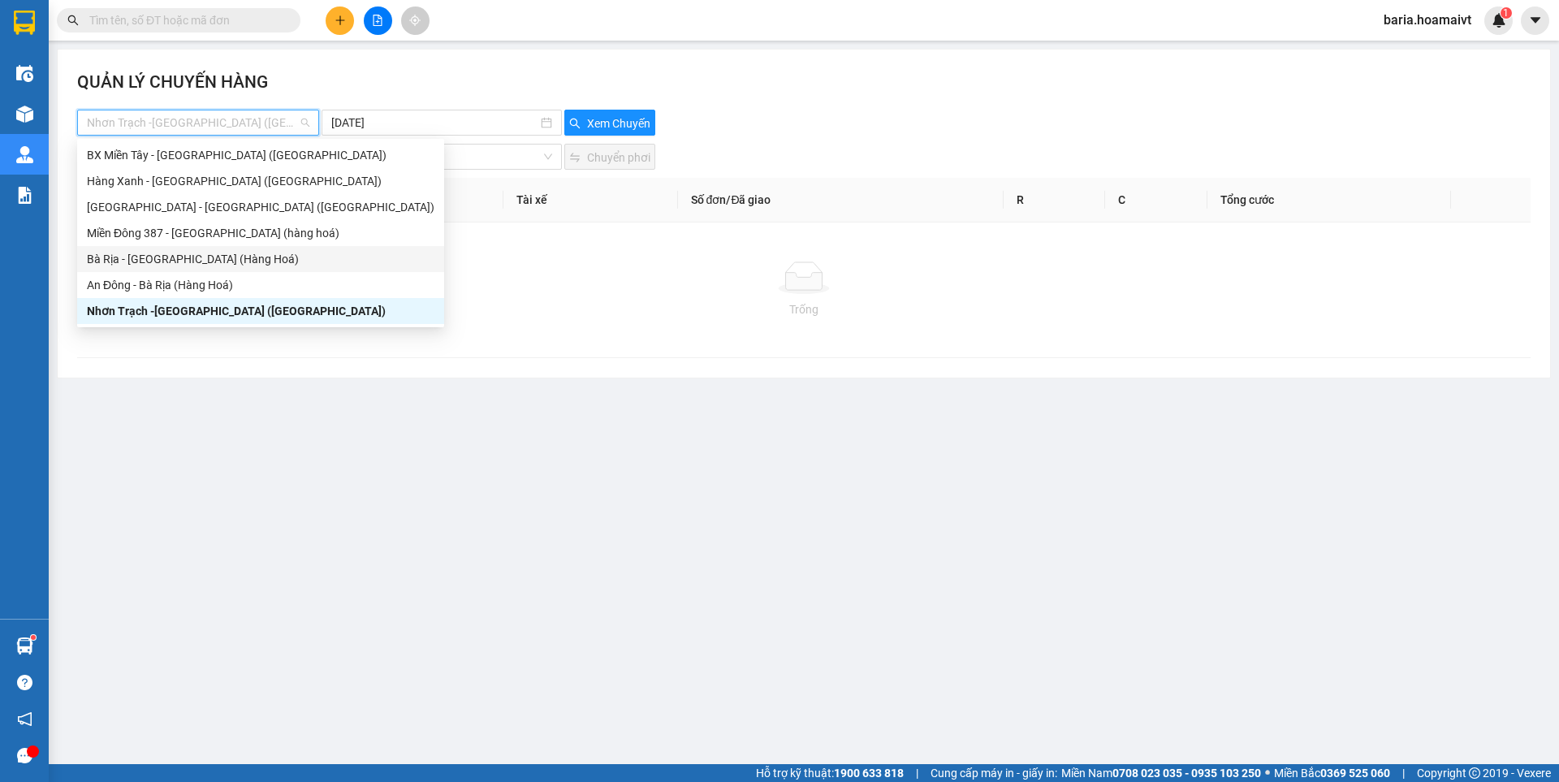
drag, startPoint x: 161, startPoint y: 270, endPoint x: 400, endPoint y: 252, distance: 240.3
click at [166, 269] on div "Bà Rịa - [GEOGRAPHIC_DATA] (Hàng Hoá)" at bounding box center [260, 259] width 367 height 26
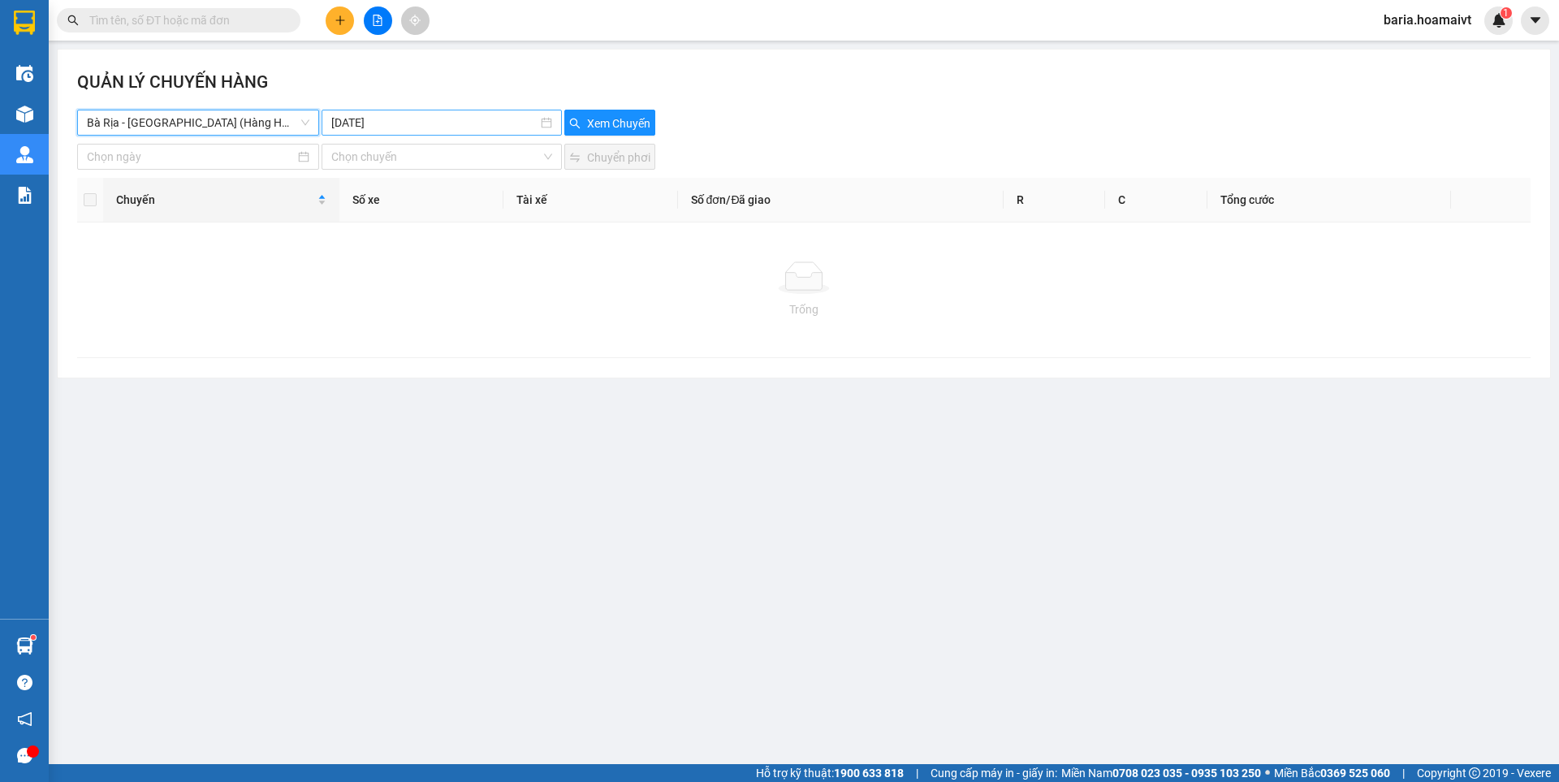
click at [445, 121] on input "10-10-2025" at bounding box center [433, 123] width 205 height 18
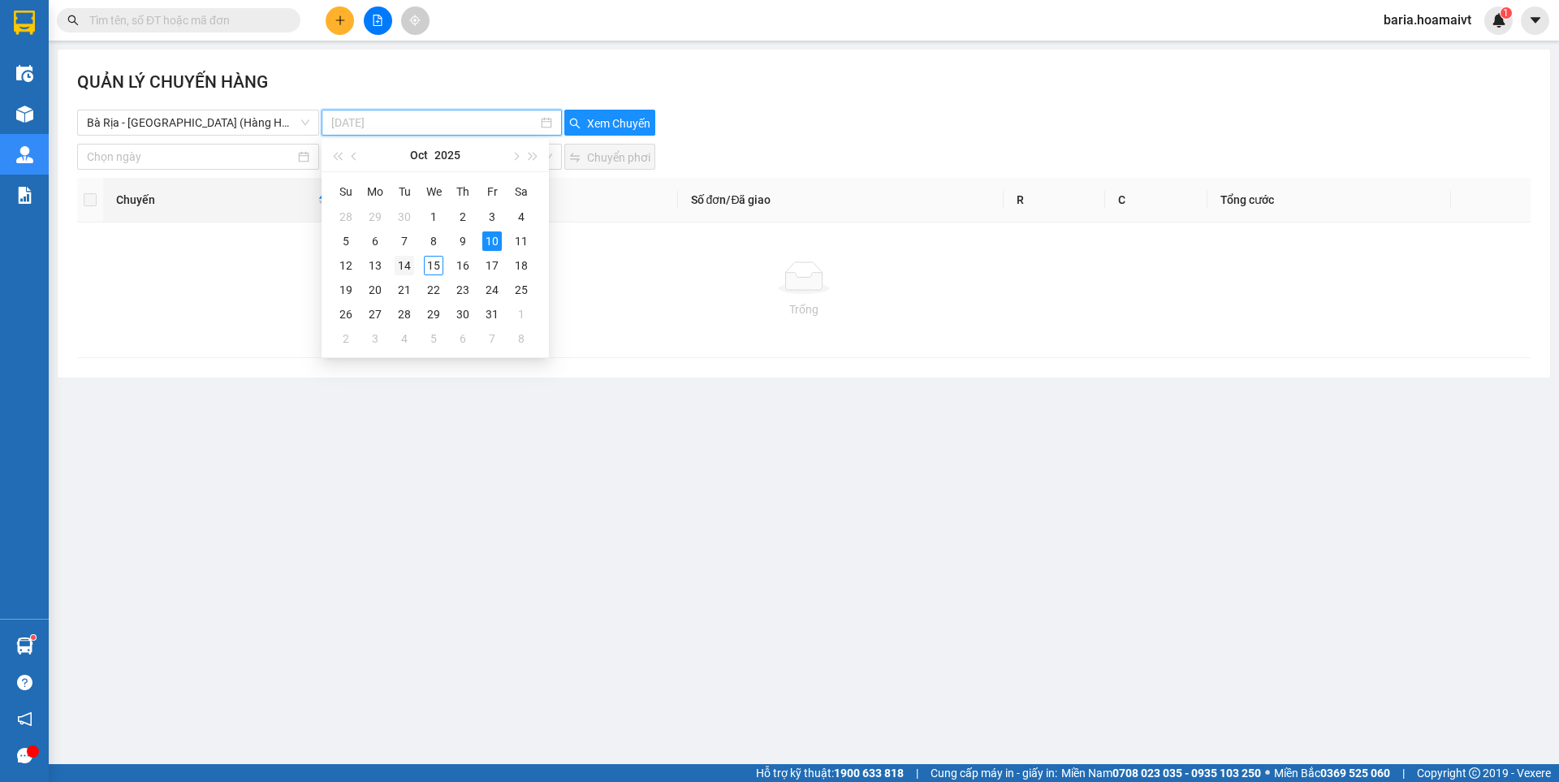
type input "[DATE]"
click at [397, 266] on div "14" at bounding box center [404, 265] width 19 height 19
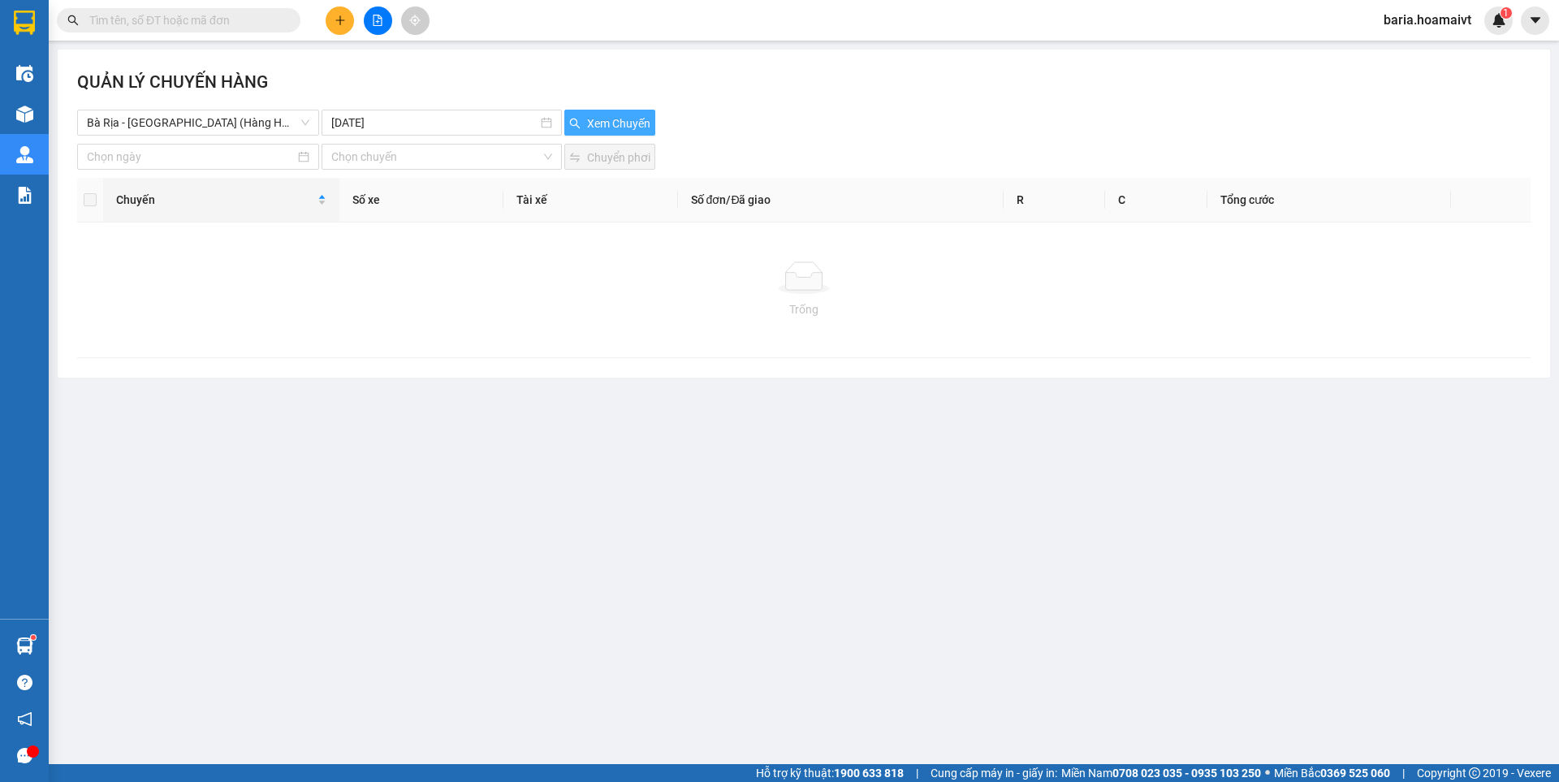
click at [618, 128] on span "Xem Chuyến" at bounding box center [618, 124] width 63 height 18
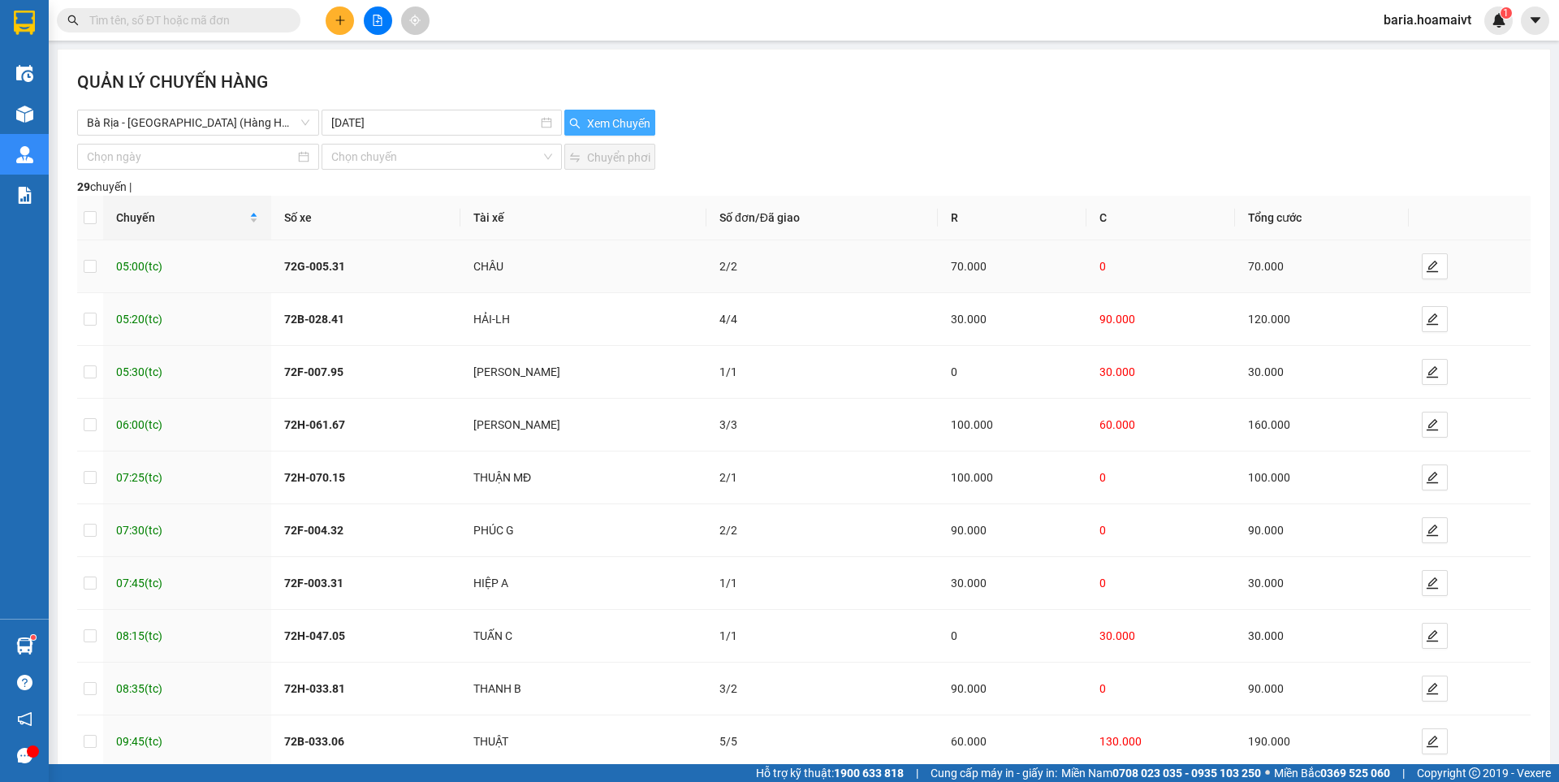
scroll to position [91, 0]
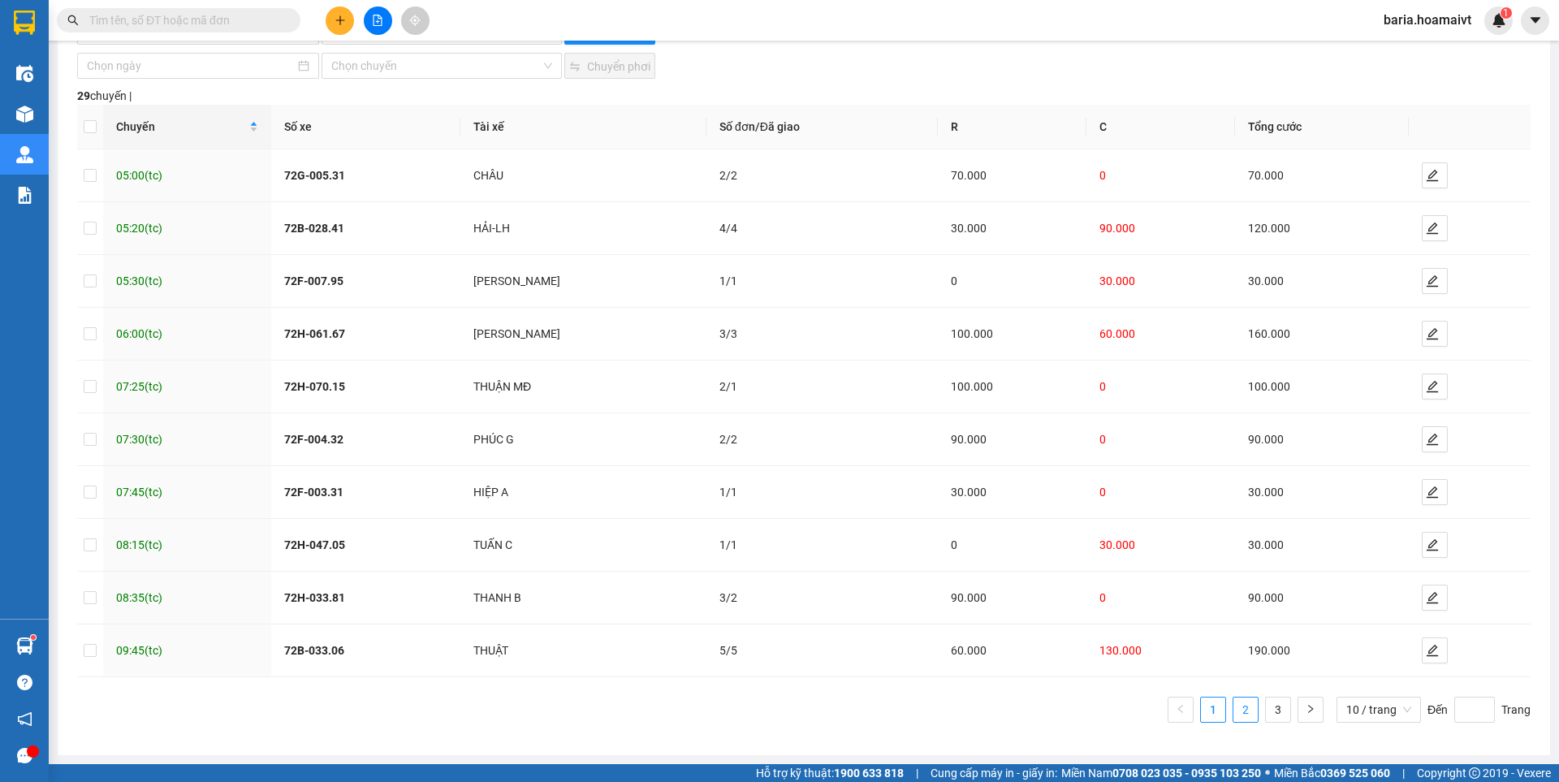
click at [1235, 709] on link "2" at bounding box center [1246, 710] width 24 height 24
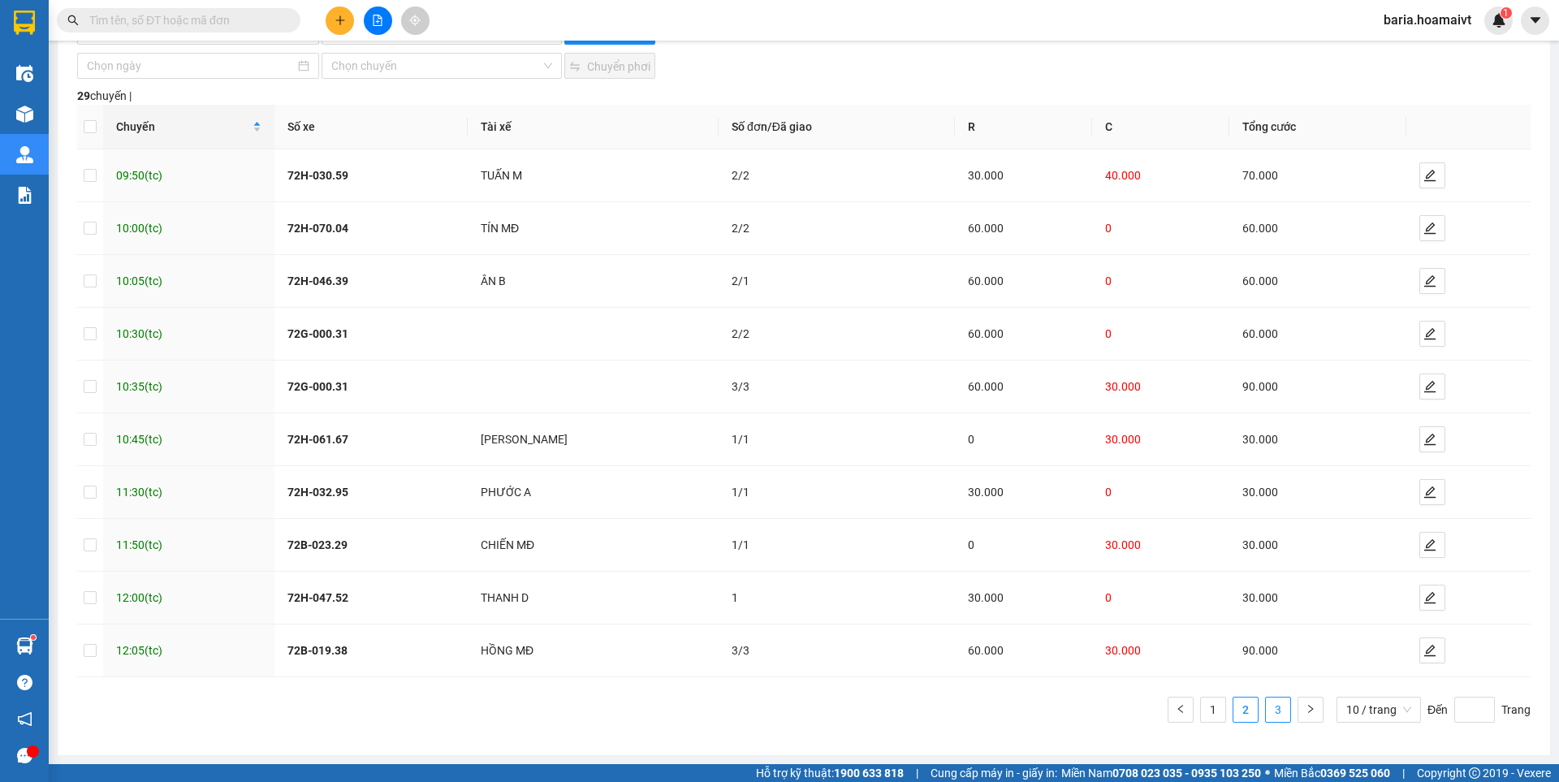
click at [1270, 709] on link "3" at bounding box center [1278, 710] width 24 height 24
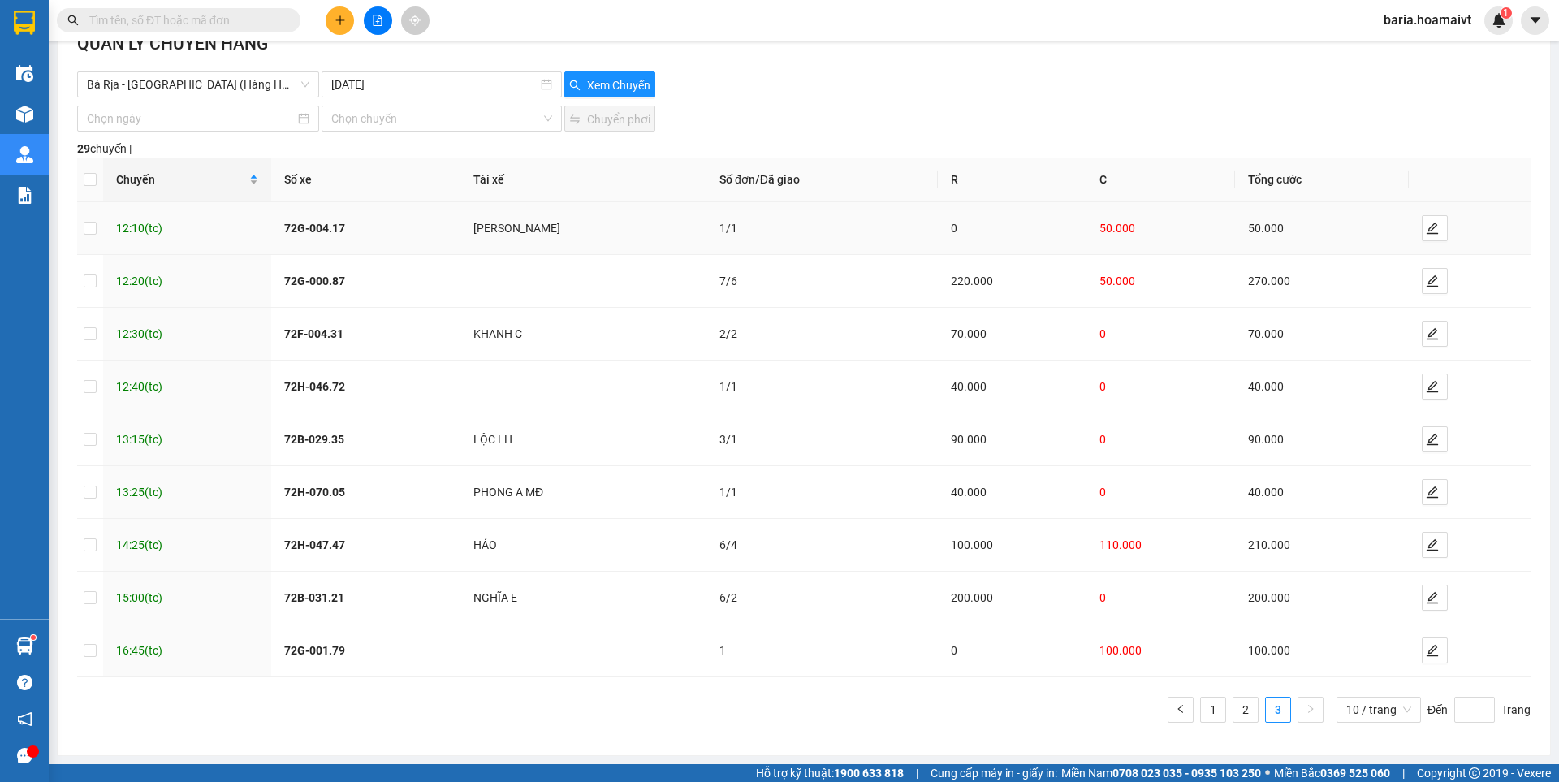
scroll to position [0, 0]
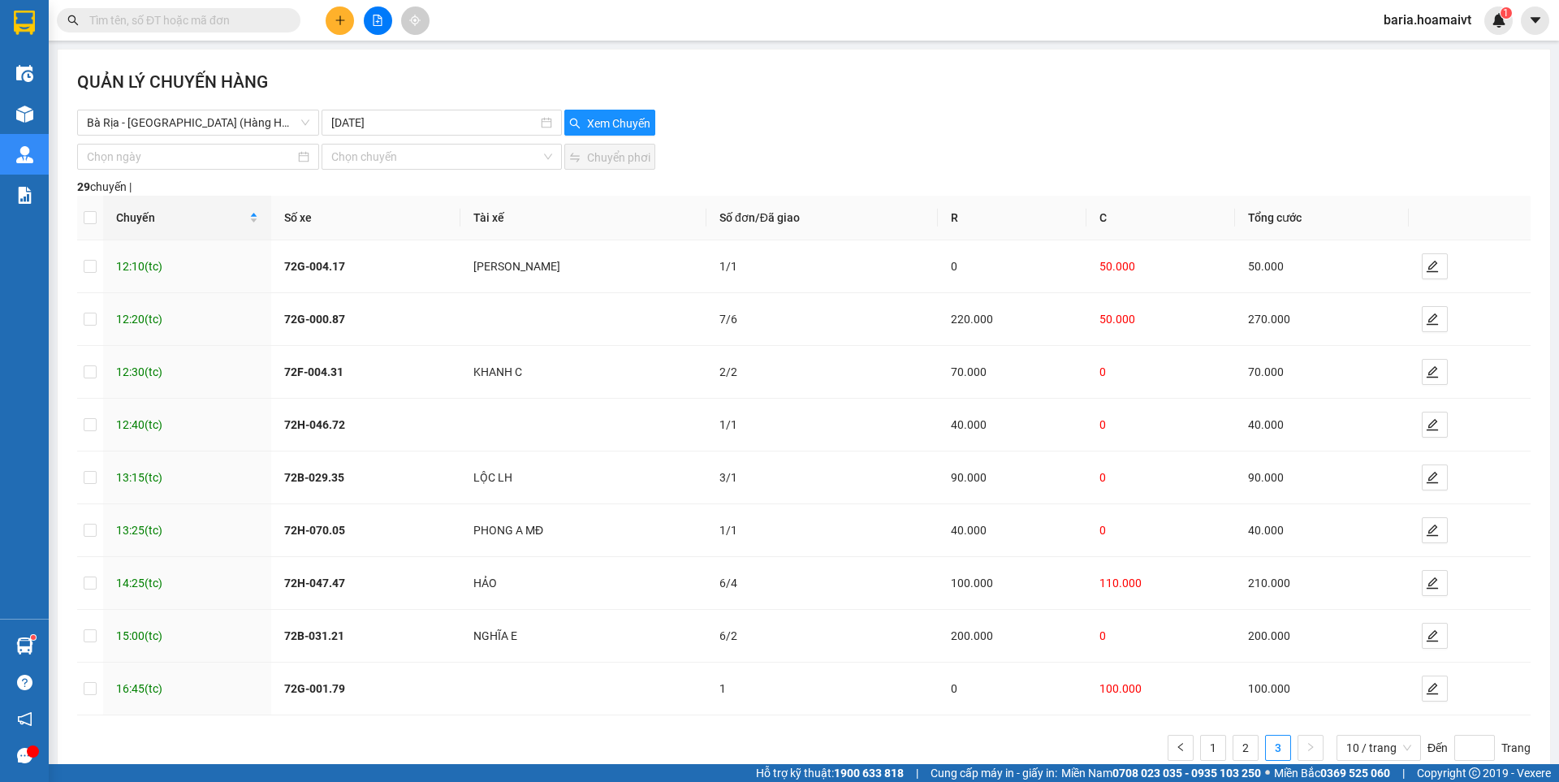
click at [214, 18] on input "text" at bounding box center [185, 20] width 192 height 18
click at [345, 18] on icon "plus" at bounding box center [340, 20] width 11 height 11
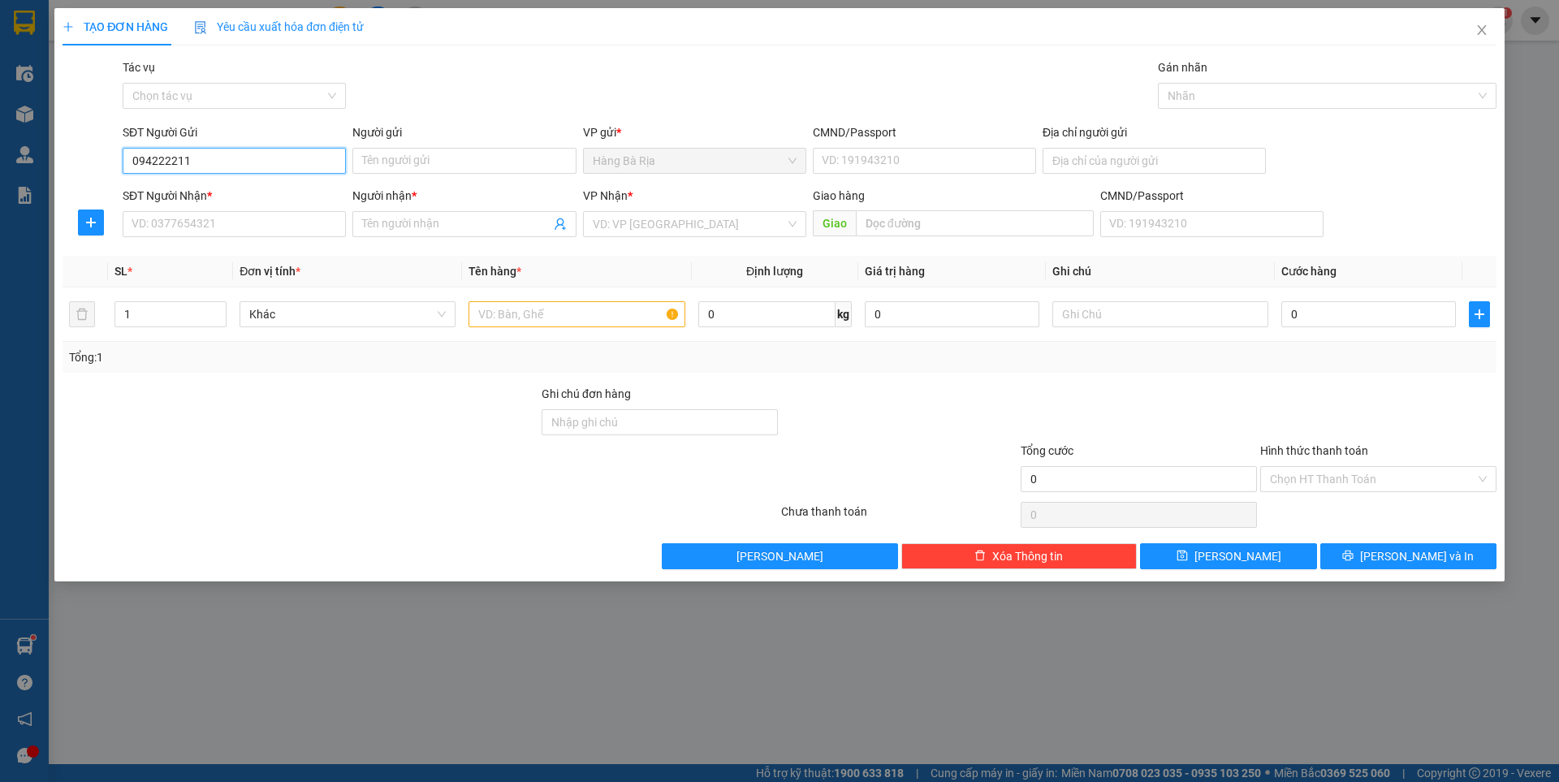
type input "0942222116"
click at [157, 165] on input "0942222116" at bounding box center [234, 161] width 223 height 26
click at [324, 166] on input "0942222116" at bounding box center [234, 161] width 223 height 26
click at [205, 186] on div "0929889899 - Bình" at bounding box center [234, 193] width 204 height 18
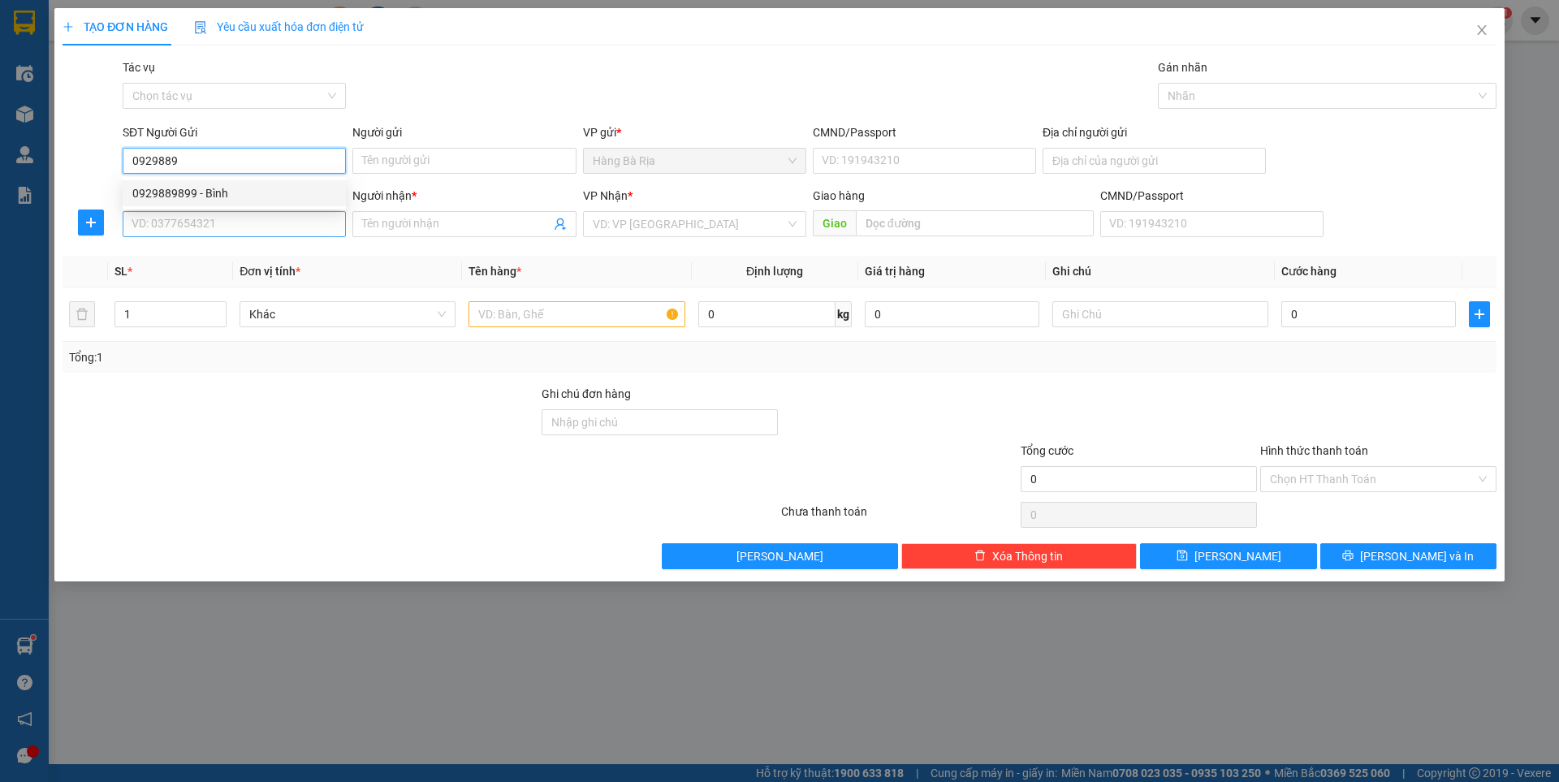
type input "0929889899"
type input "Bình"
type input "075085013310"
type input "0942222116"
type input "Hòa[Thông]"
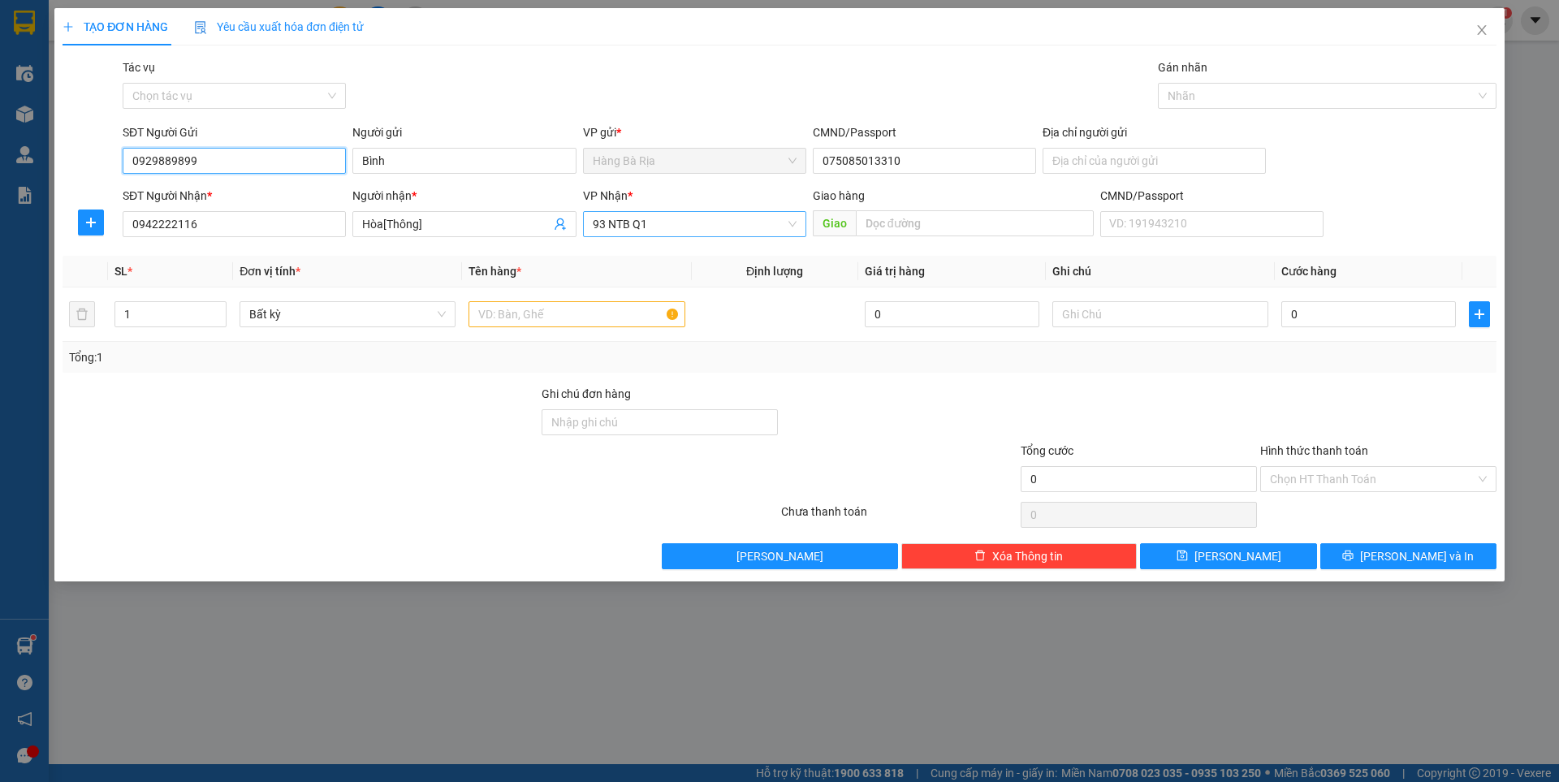
click at [697, 219] on span "93 NTB Q1" at bounding box center [695, 224] width 204 height 24
type input "0929889899"
click at [697, 219] on span "93 NTB Q1" at bounding box center [695, 224] width 204 height 24
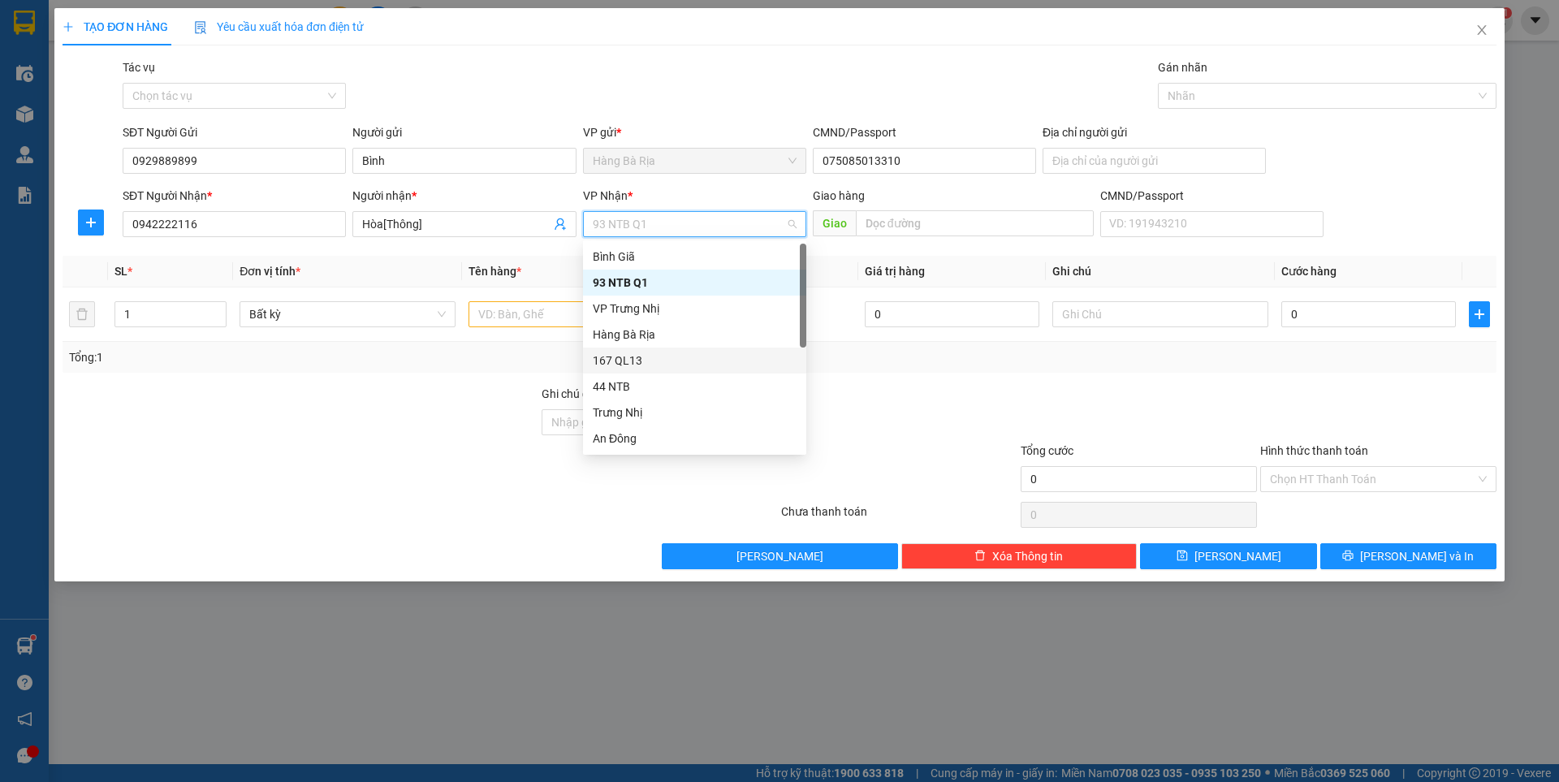
scroll to position [130, 0]
click at [635, 335] on div "PV Miền Tây" at bounding box center [695, 335] width 204 height 18
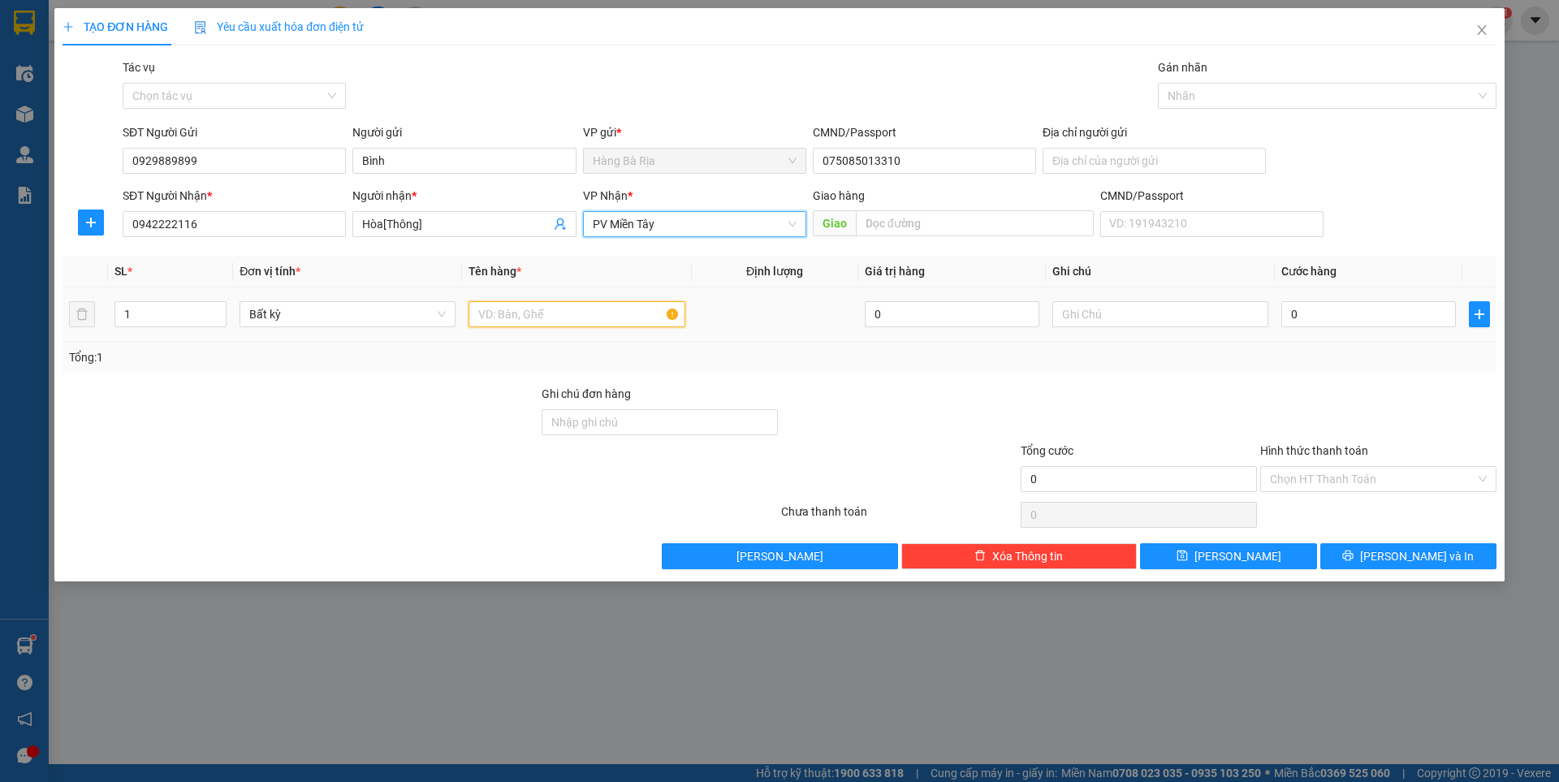
click at [606, 322] on input "text" at bounding box center [577, 314] width 216 height 26
type input "HỘP XANH"
click at [1330, 314] on input "0" at bounding box center [1369, 314] width 175 height 26
type input "3"
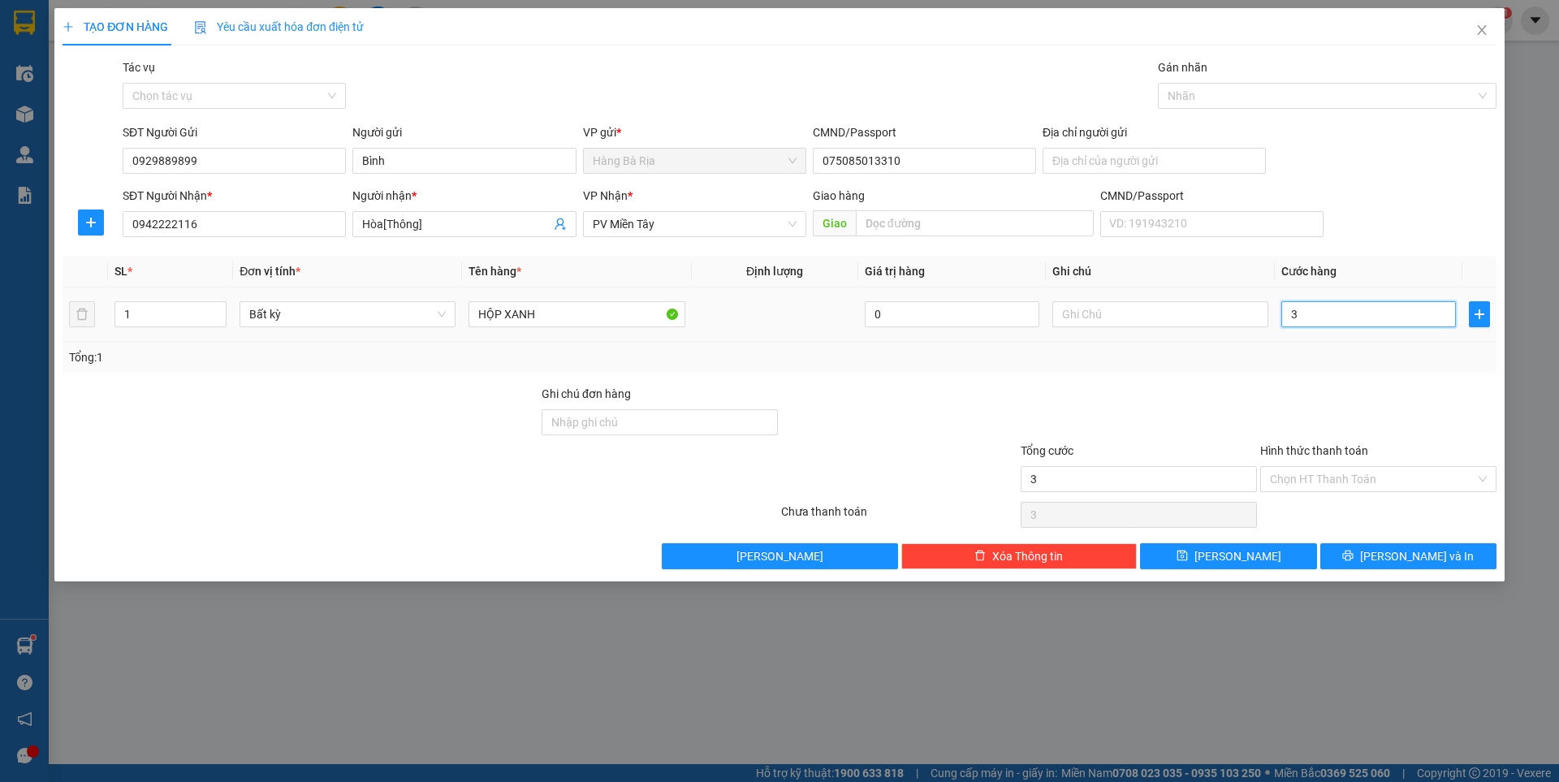
type input "3"
type input "30"
click at [1359, 470] on input "Hình thức thanh toán" at bounding box center [1372, 479] width 205 height 24
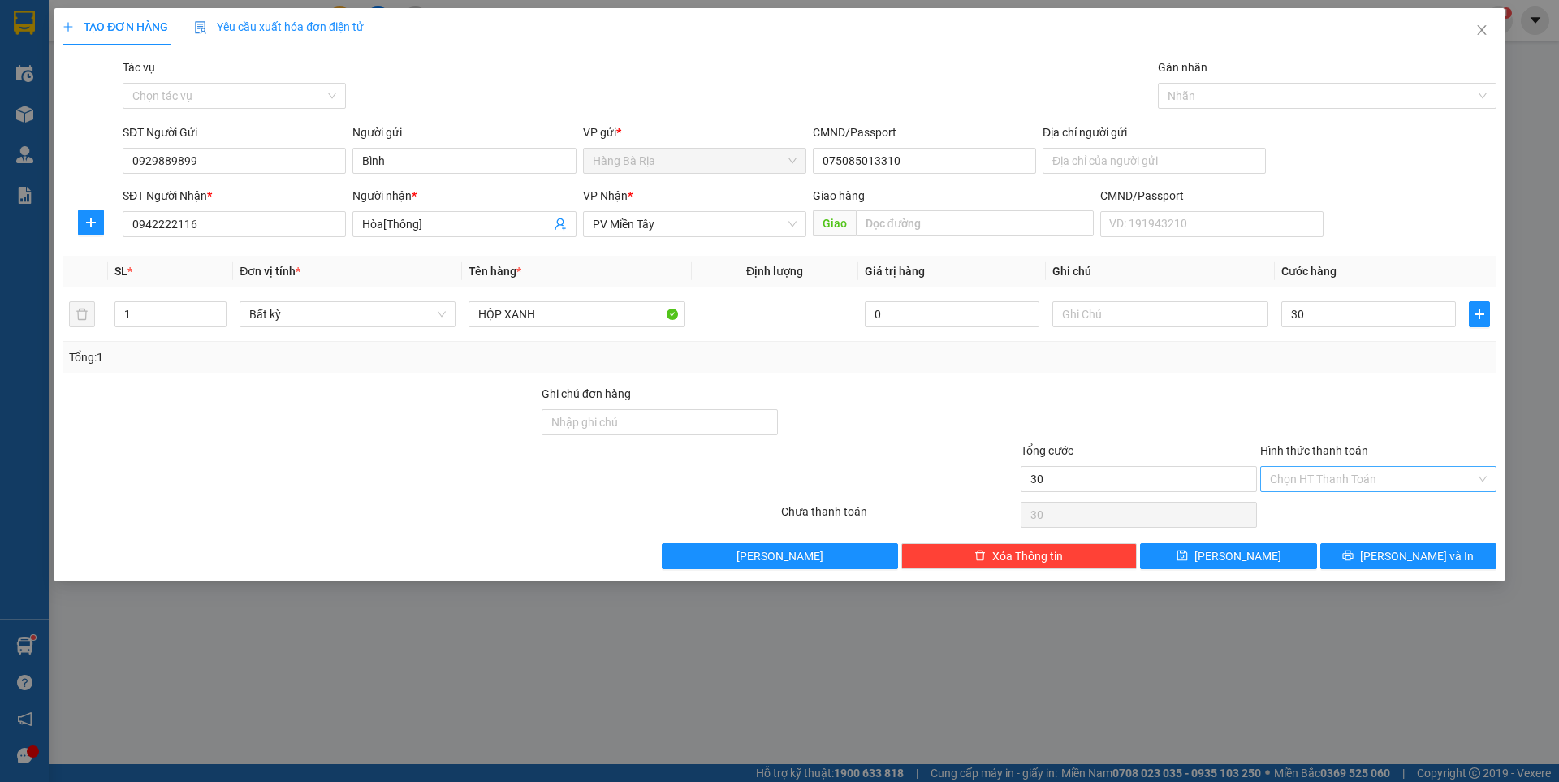
type input "30.000"
click at [1346, 508] on div "Tại văn phòng" at bounding box center [1378, 512] width 217 height 18
type input "0"
click at [1373, 550] on button "[PERSON_NAME] và In" at bounding box center [1409, 556] width 176 height 26
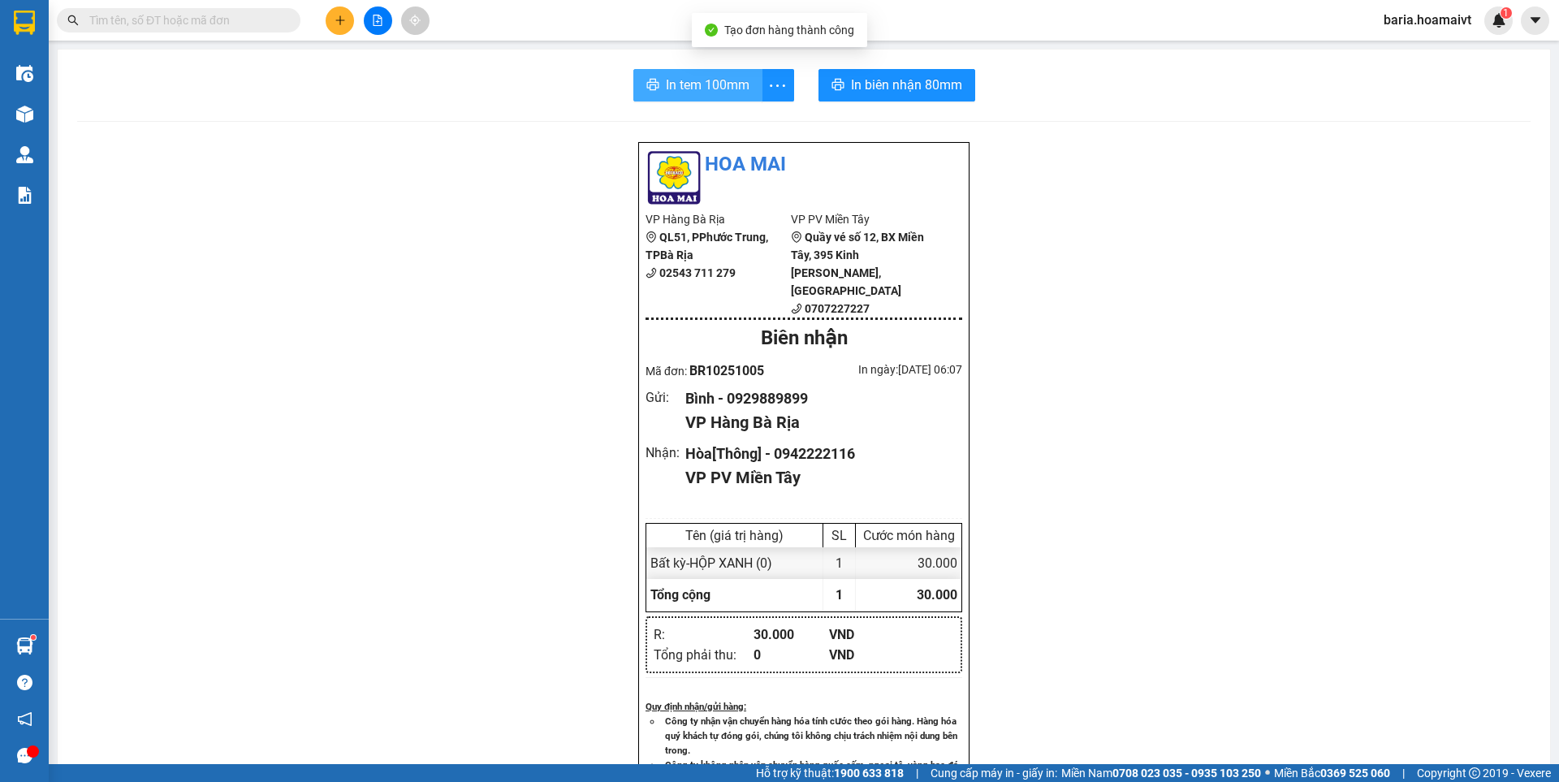
click at [693, 84] on span "In tem 100mm" at bounding box center [708, 85] width 84 height 20
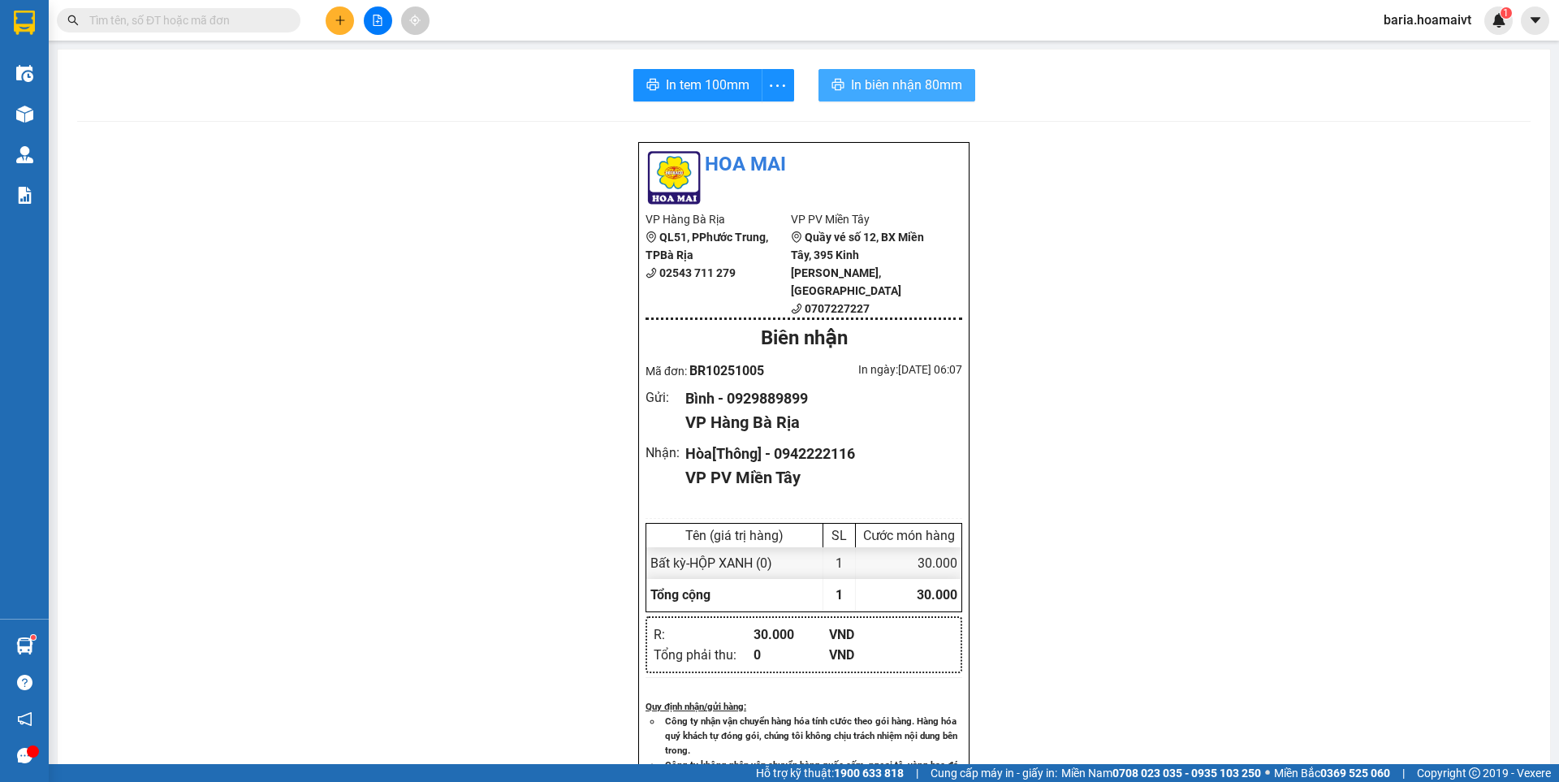
click at [937, 82] on span "In biên nhận 80mm" at bounding box center [906, 85] width 111 height 20
click at [338, 29] on button at bounding box center [340, 20] width 28 height 28
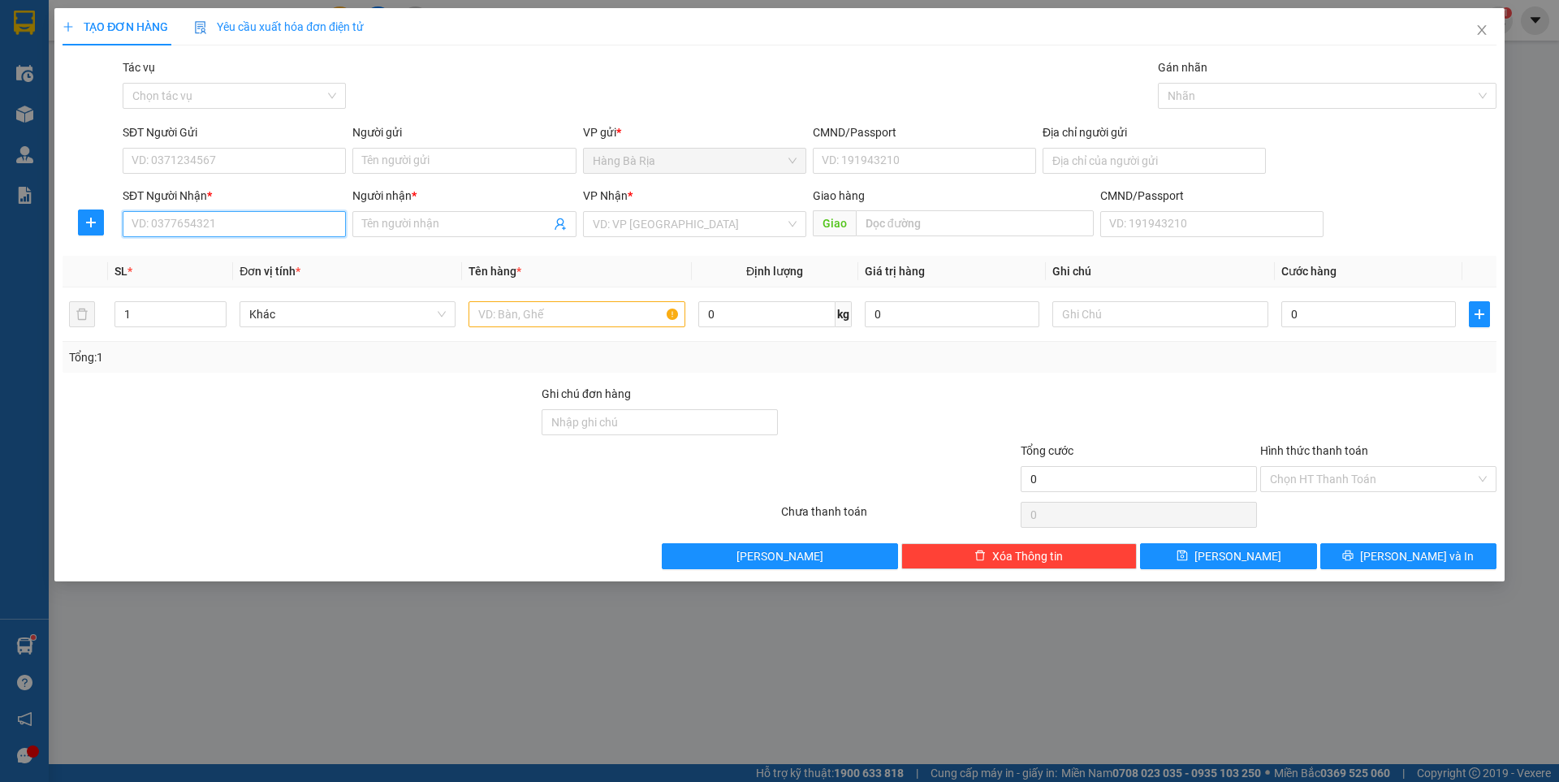
click at [255, 230] on input "SĐT Người Nhận *" at bounding box center [234, 224] width 223 height 26
type input "0911199129"
click at [216, 263] on div "0911199129 - THIÊN" at bounding box center [234, 257] width 204 height 18
type input "THIÊN"
type input "0911199129"
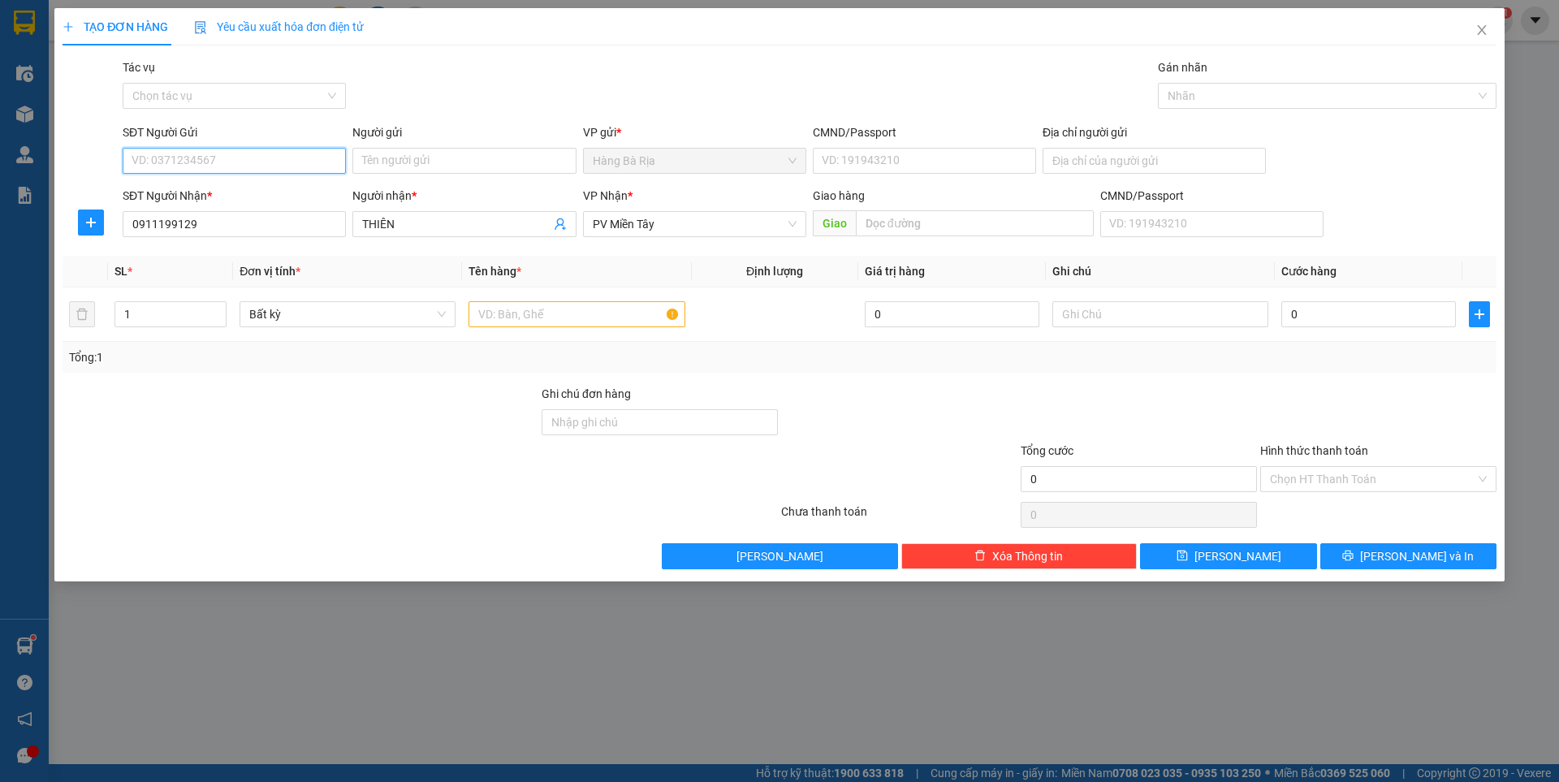
click at [293, 160] on input "SĐT Người Gửi" at bounding box center [234, 161] width 223 height 26
click at [217, 198] on div "0906877711 - NGA" at bounding box center [234, 193] width 204 height 18
type input "0906877711"
type input "NGA"
type input "077163000870"
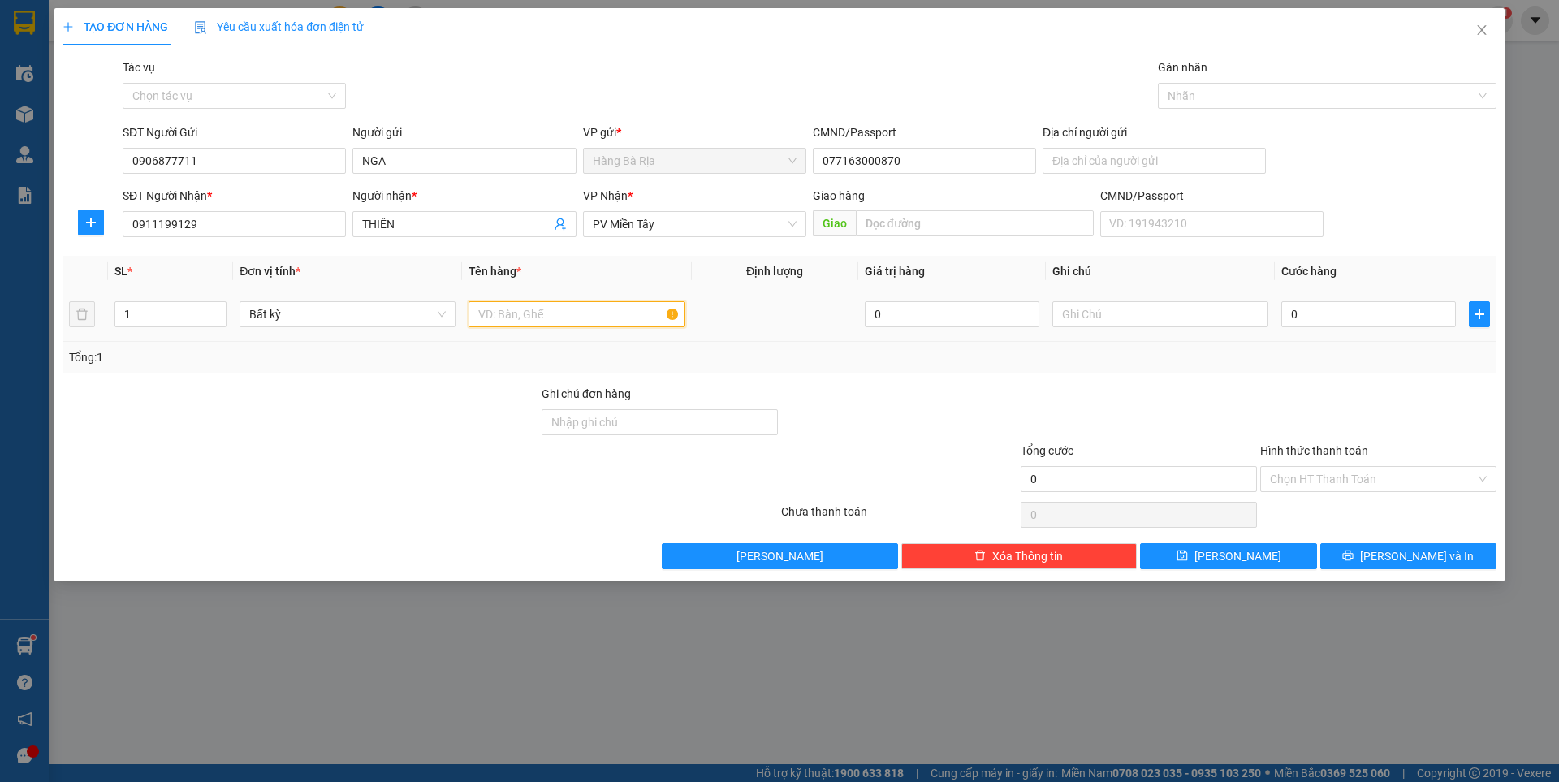
click at [582, 314] on input "text" at bounding box center [577, 314] width 216 height 26
type input "XỐP"
click at [1368, 308] on input "0" at bounding box center [1369, 314] width 175 height 26
type input "4"
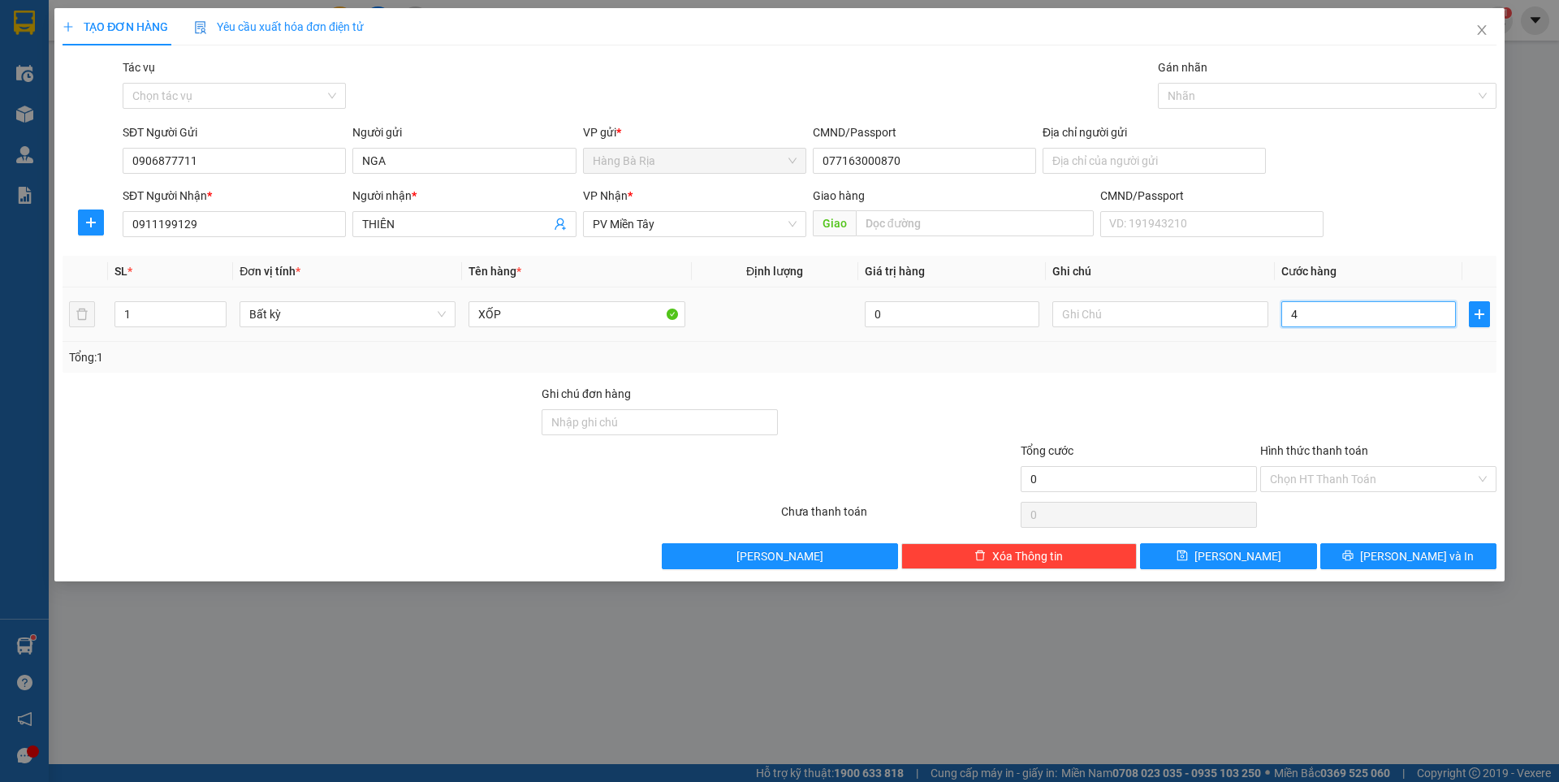
type input "4"
type input "40"
click at [1405, 475] on input "Hình thức thanh toán" at bounding box center [1372, 479] width 205 height 24
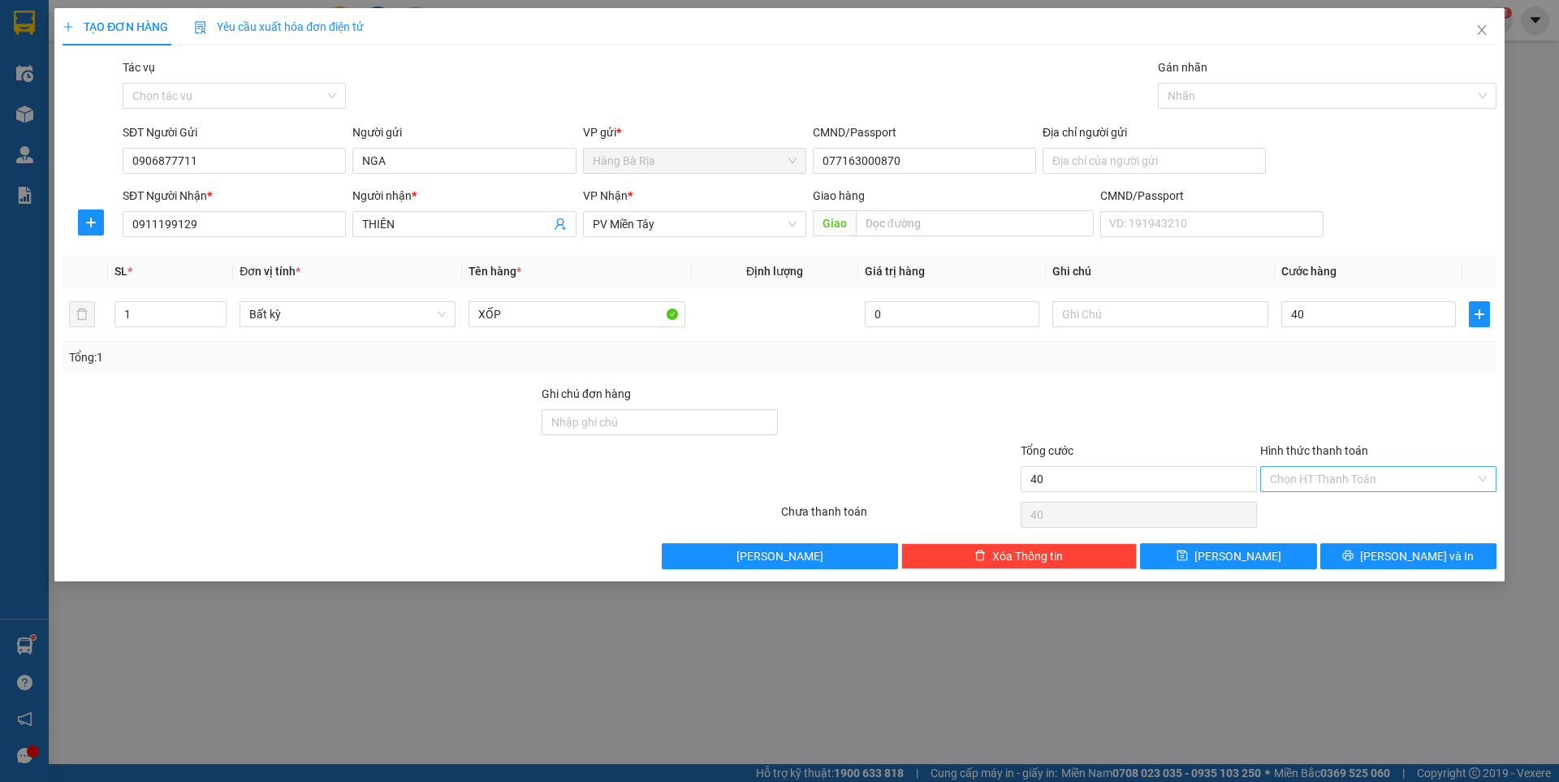
type input "40.000"
click at [1345, 515] on div "Tại văn phòng" at bounding box center [1378, 512] width 217 height 18
type input "0"
click at [1369, 553] on button "[PERSON_NAME] và In" at bounding box center [1409, 556] width 176 height 26
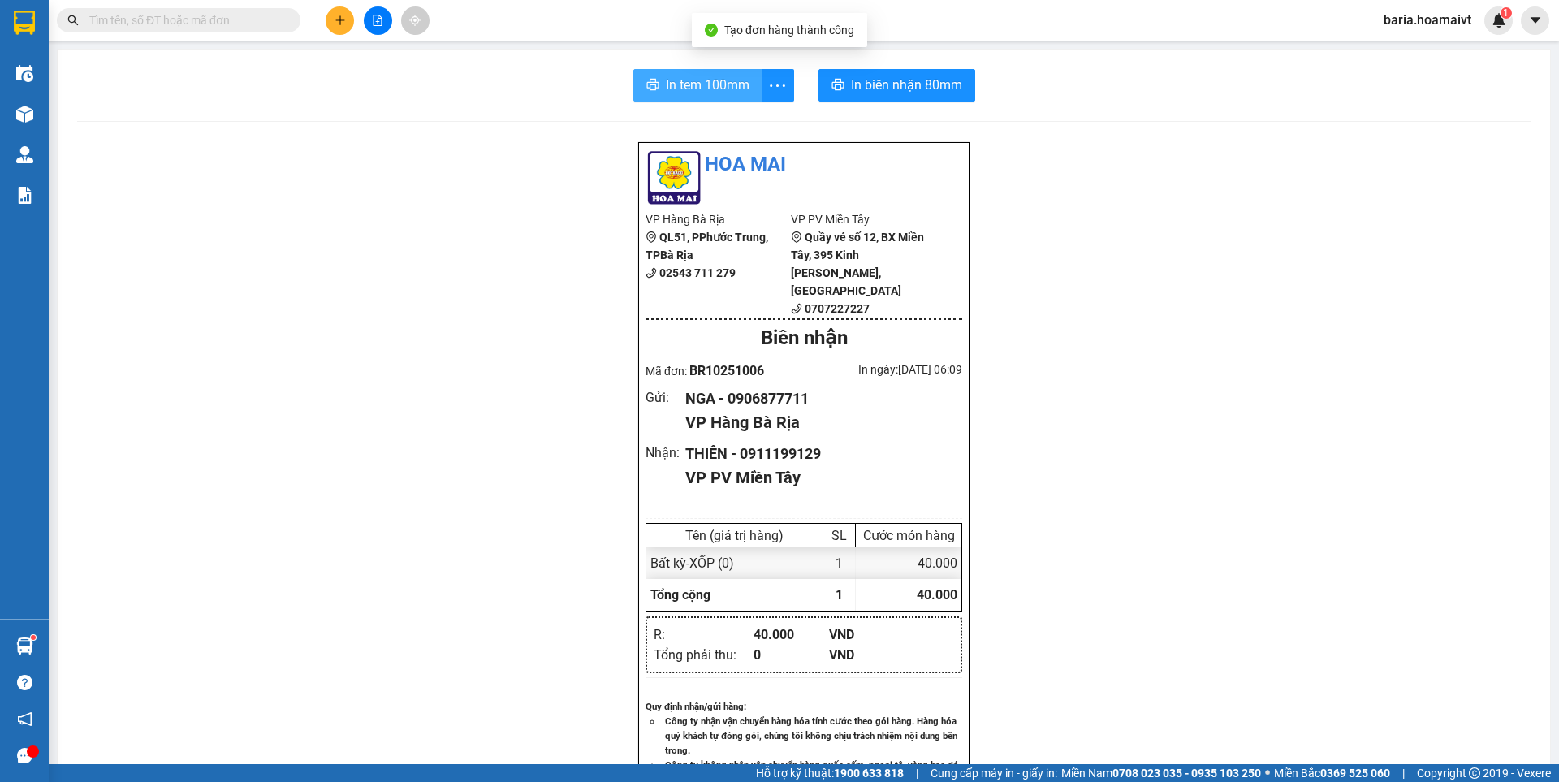
click at [666, 87] on span "In tem 100mm" at bounding box center [708, 85] width 84 height 20
click at [920, 76] on span "In biên nhận 80mm" at bounding box center [909, 85] width 111 height 20
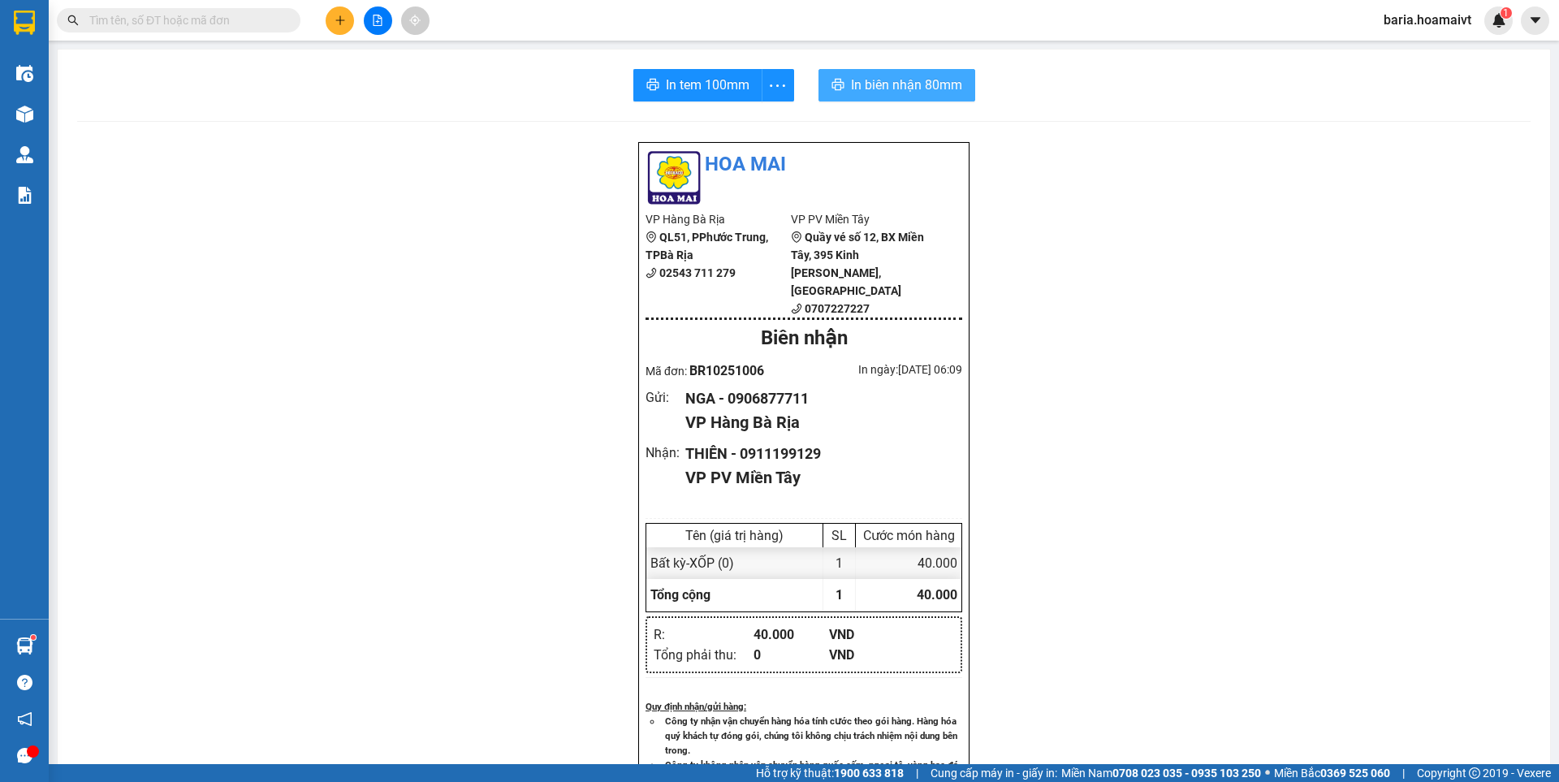
click at [917, 79] on span "In biên nhận 80mm" at bounding box center [906, 85] width 111 height 20
click at [189, 19] on input "text" at bounding box center [185, 20] width 192 height 18
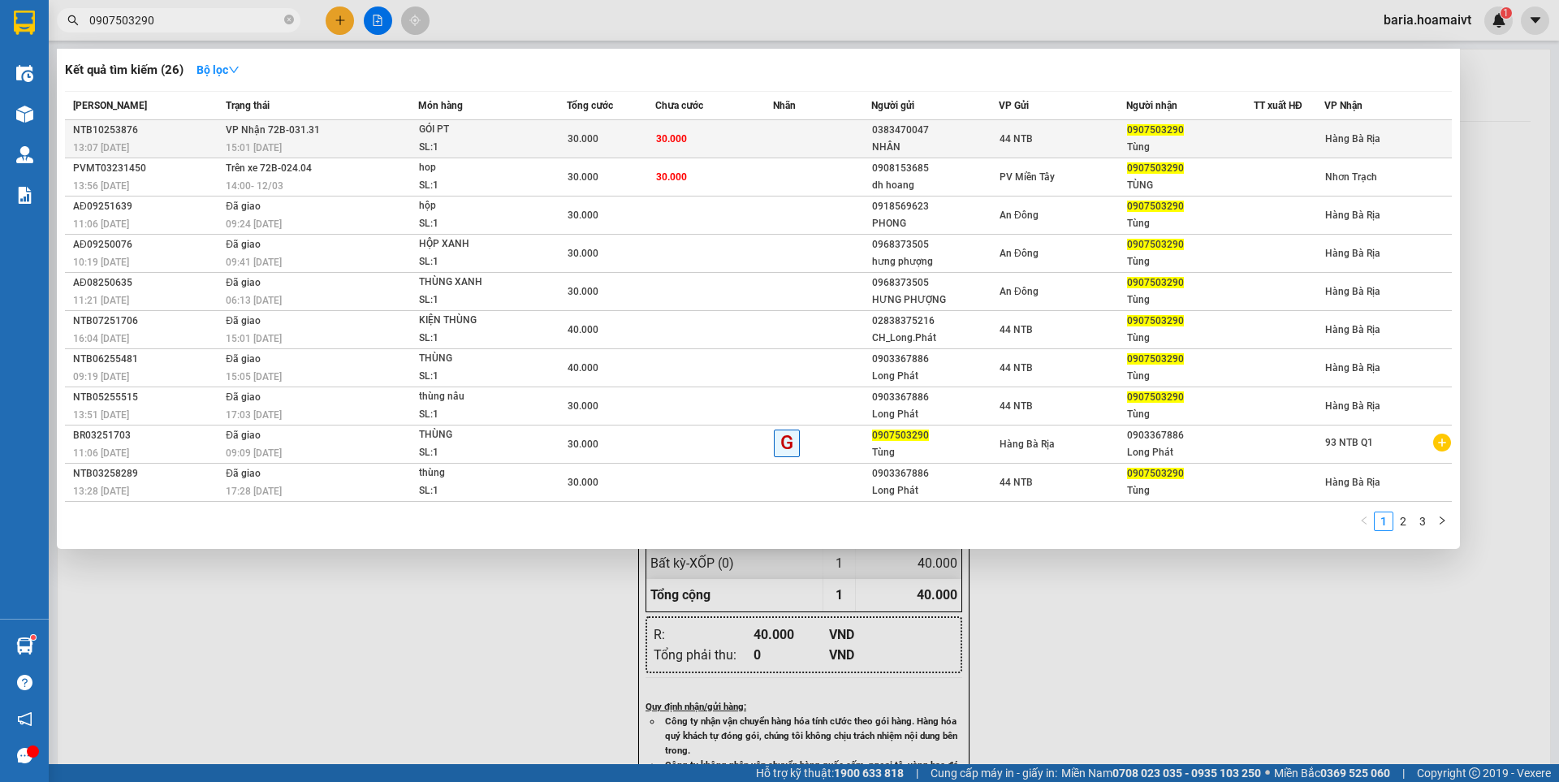
type input "0907503290"
click at [1153, 136] on div "0907503290" at bounding box center [1190, 130] width 126 height 17
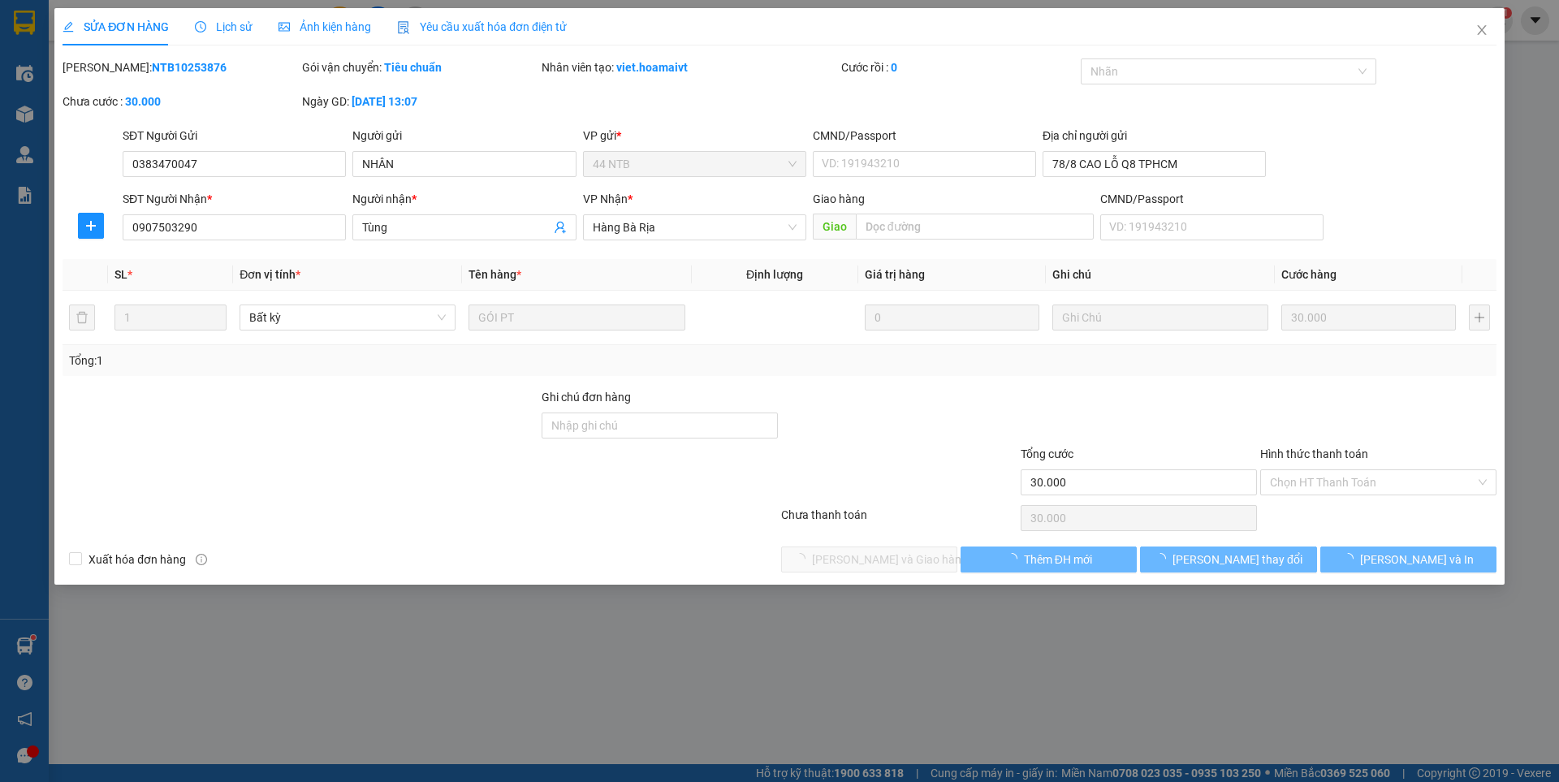
type input "0383470047"
type input "NHÂN"
type input "78/8 CAO LỖ Q8 TPHCM"
type input "0907503290"
type input "Tùng"
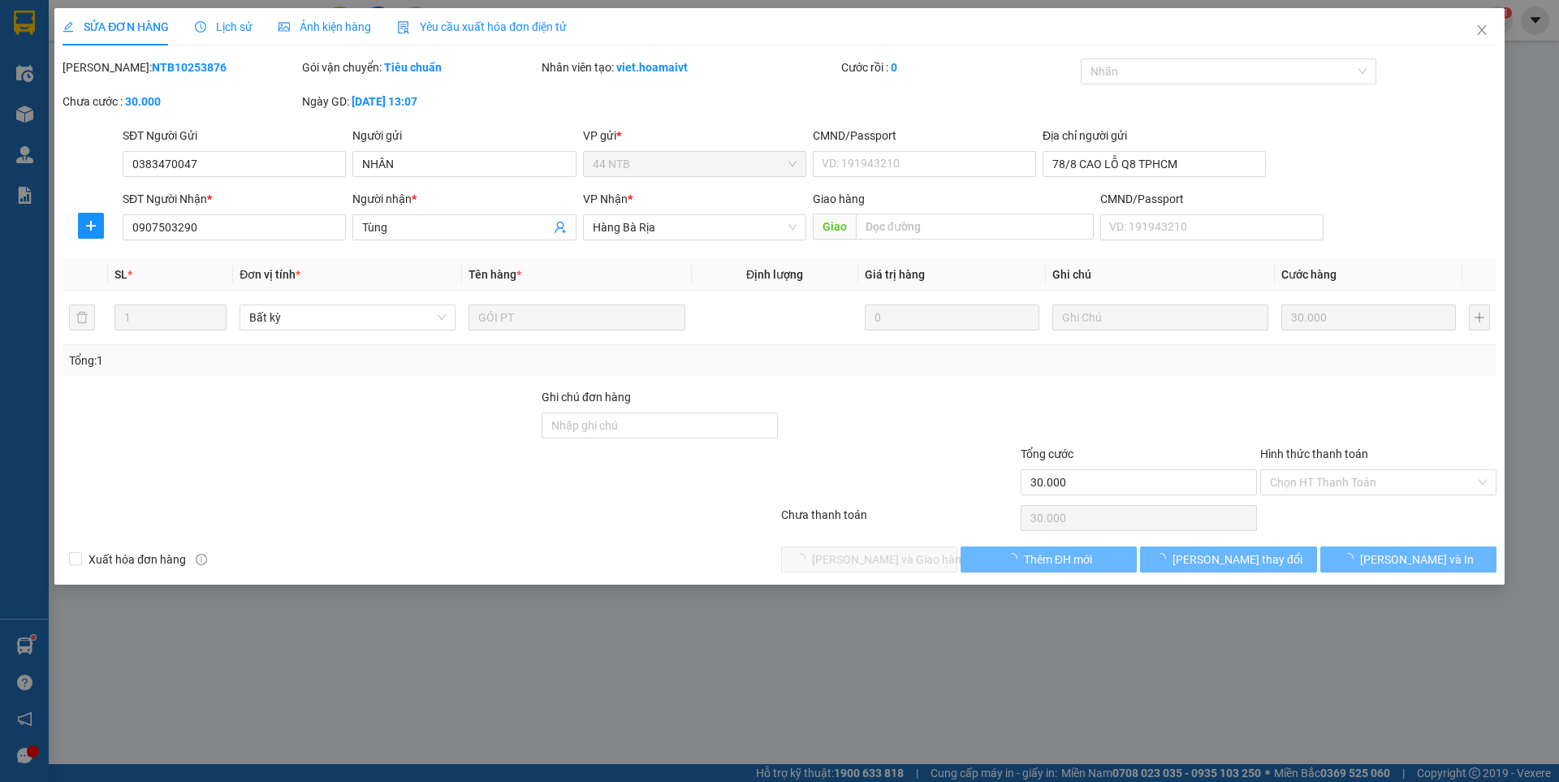
type input "30.000"
click at [1308, 510] on div "Tại văn phòng" at bounding box center [1378, 515] width 217 height 18
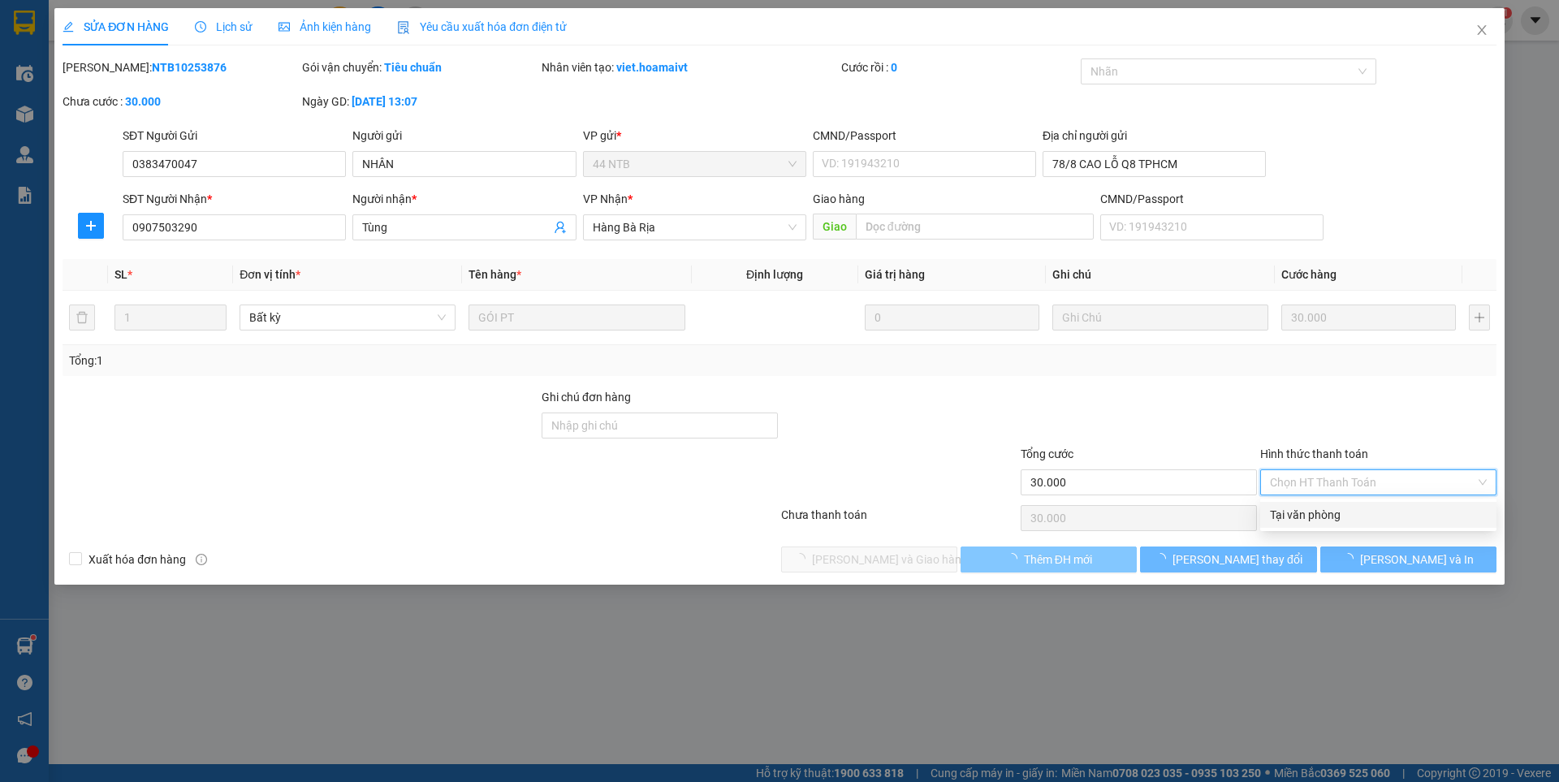
type input "0"
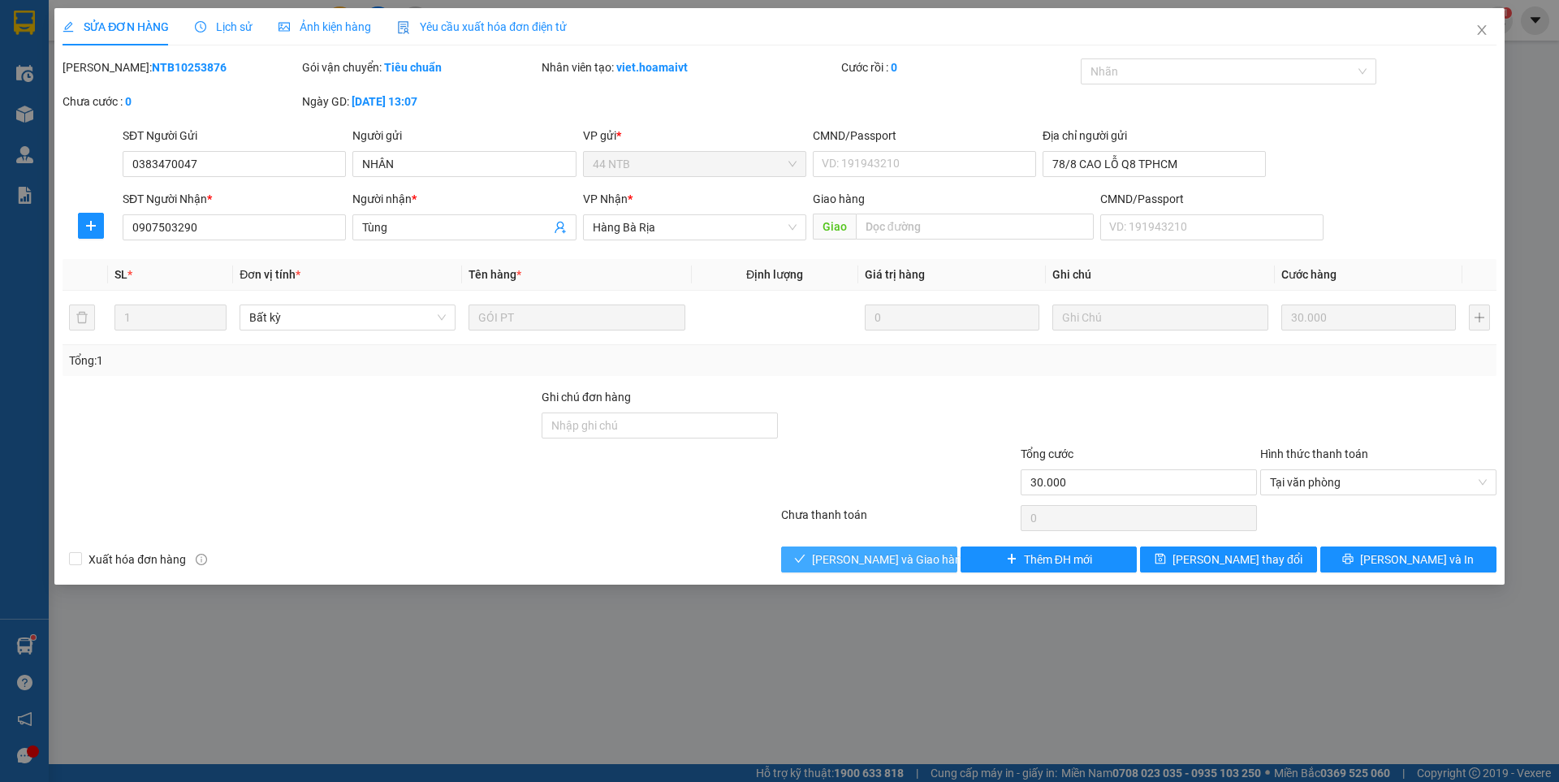
click at [891, 563] on span "[PERSON_NAME] và Giao hàng" at bounding box center [890, 560] width 156 height 18
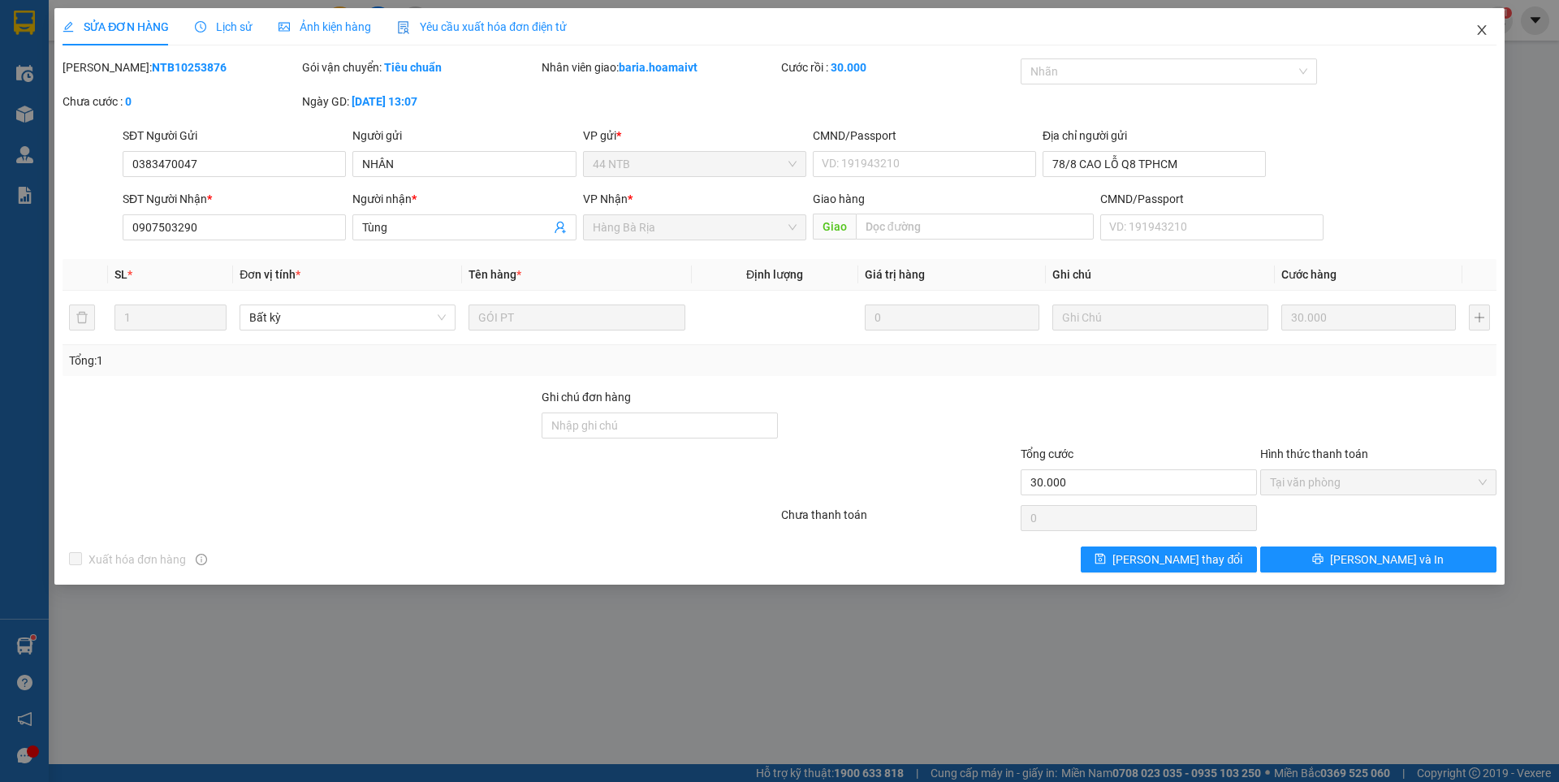
click at [1481, 34] on icon "close" at bounding box center [1482, 30] width 13 height 13
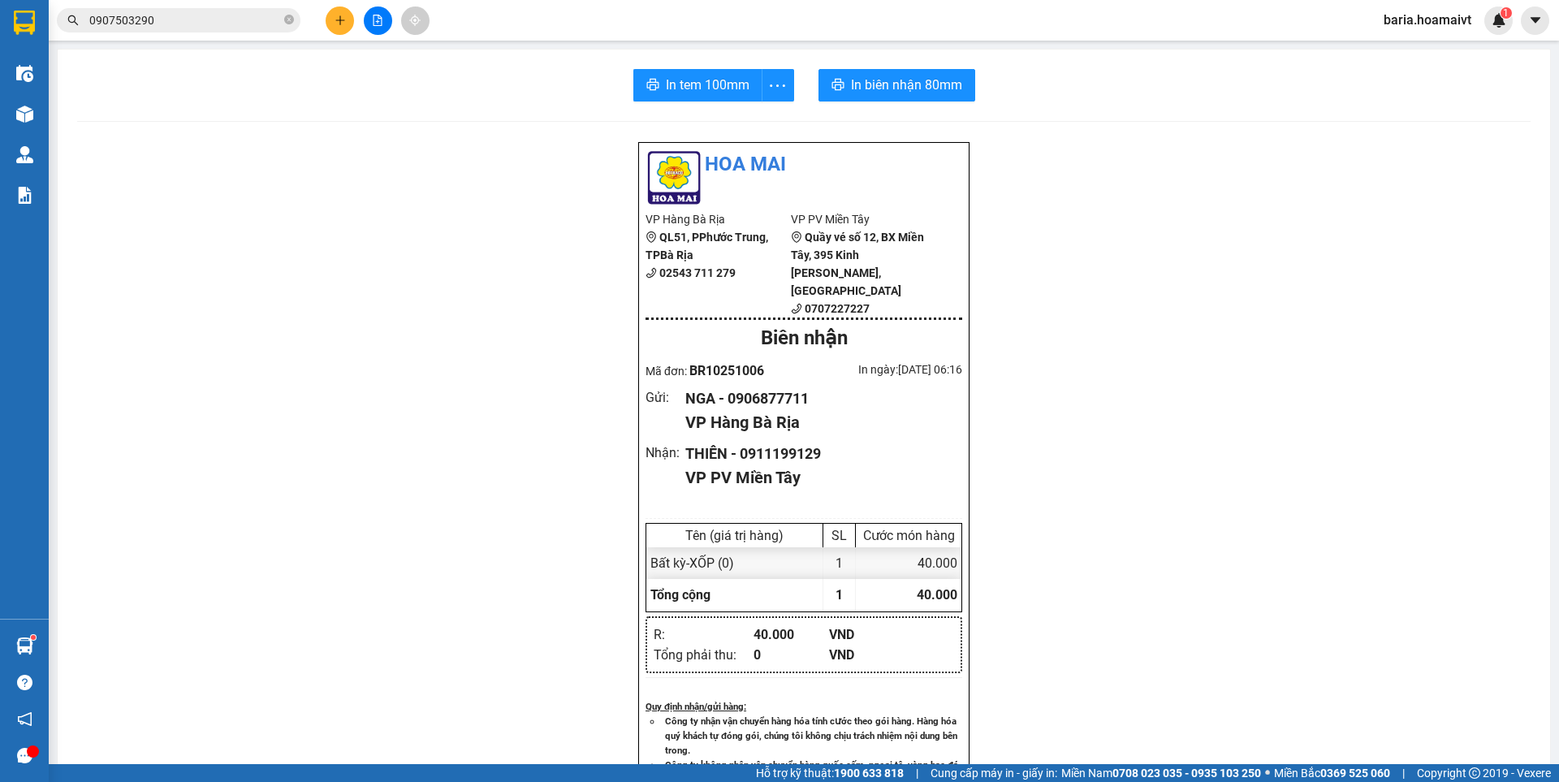
click at [78, 112] on div "In tem 100mm In biên nhận 80mm Hoa Mai VP Hàng Bà Rịa QL51, PPhước Trung, TP…" at bounding box center [804, 646] width 1493 height 1193
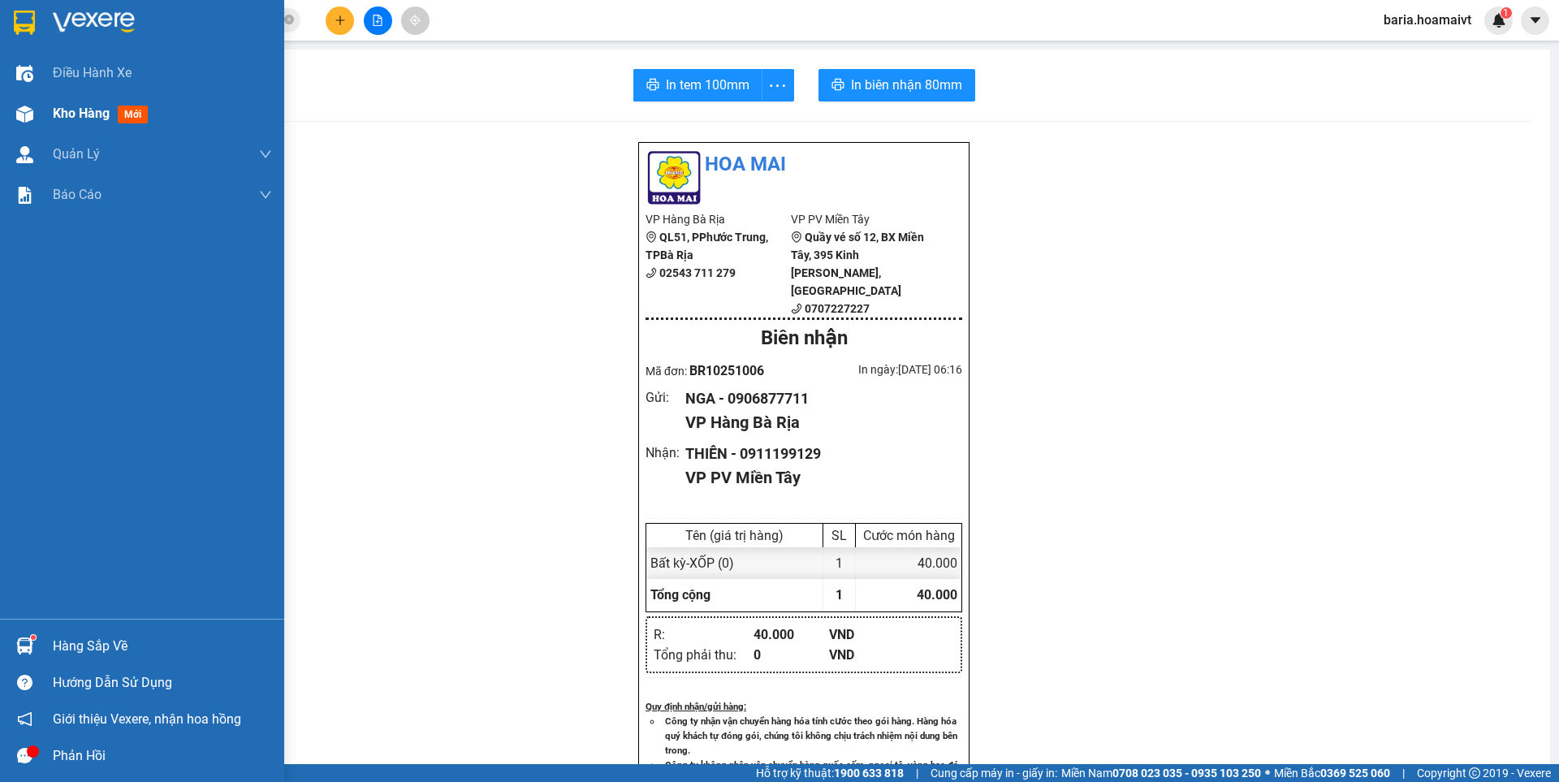
click at [85, 119] on span "Kho hàng" at bounding box center [81, 113] width 57 height 15
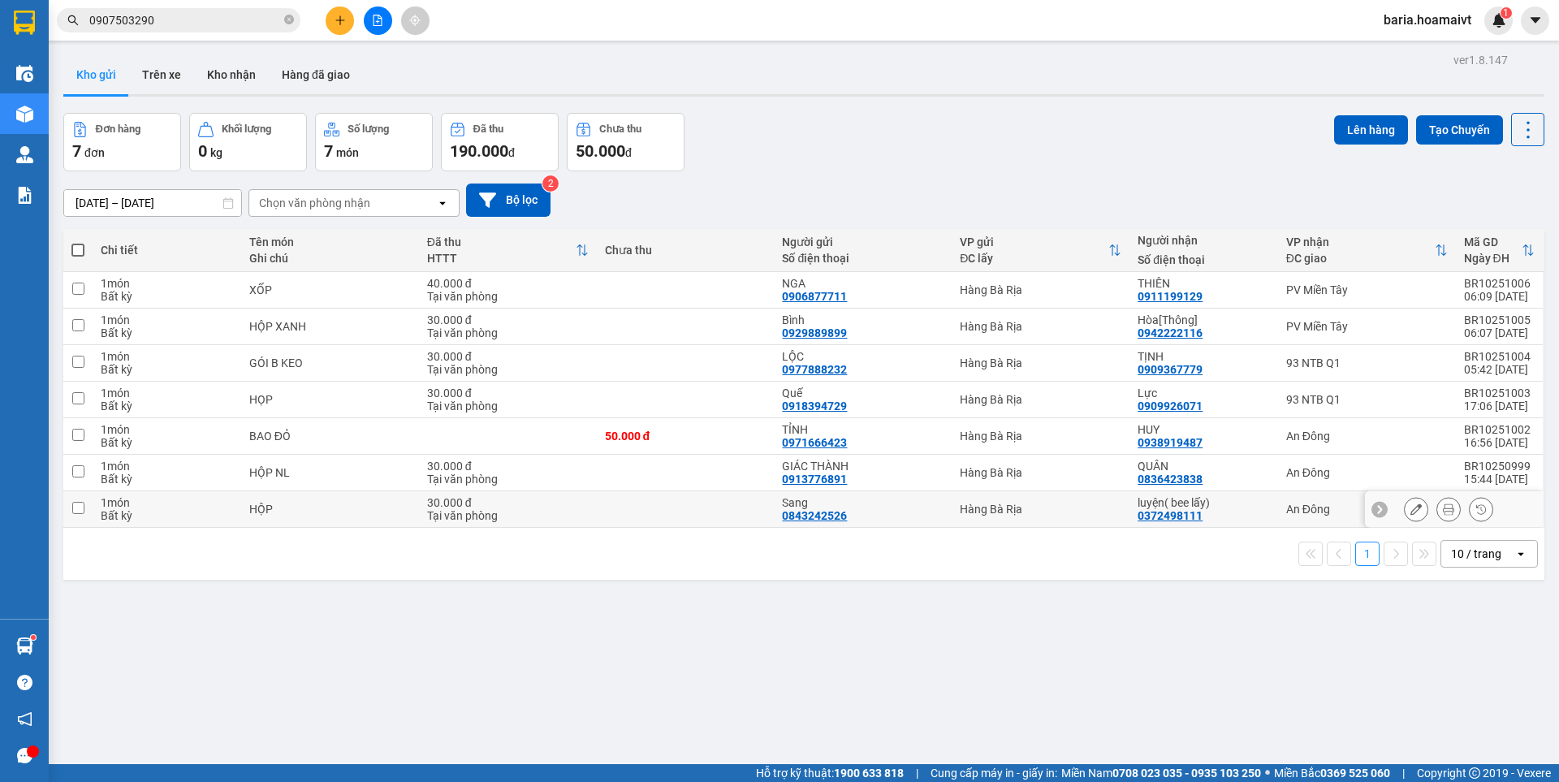
click at [1301, 503] on div "An Đông" at bounding box center [1368, 509] width 162 height 13
checkbox input "true"
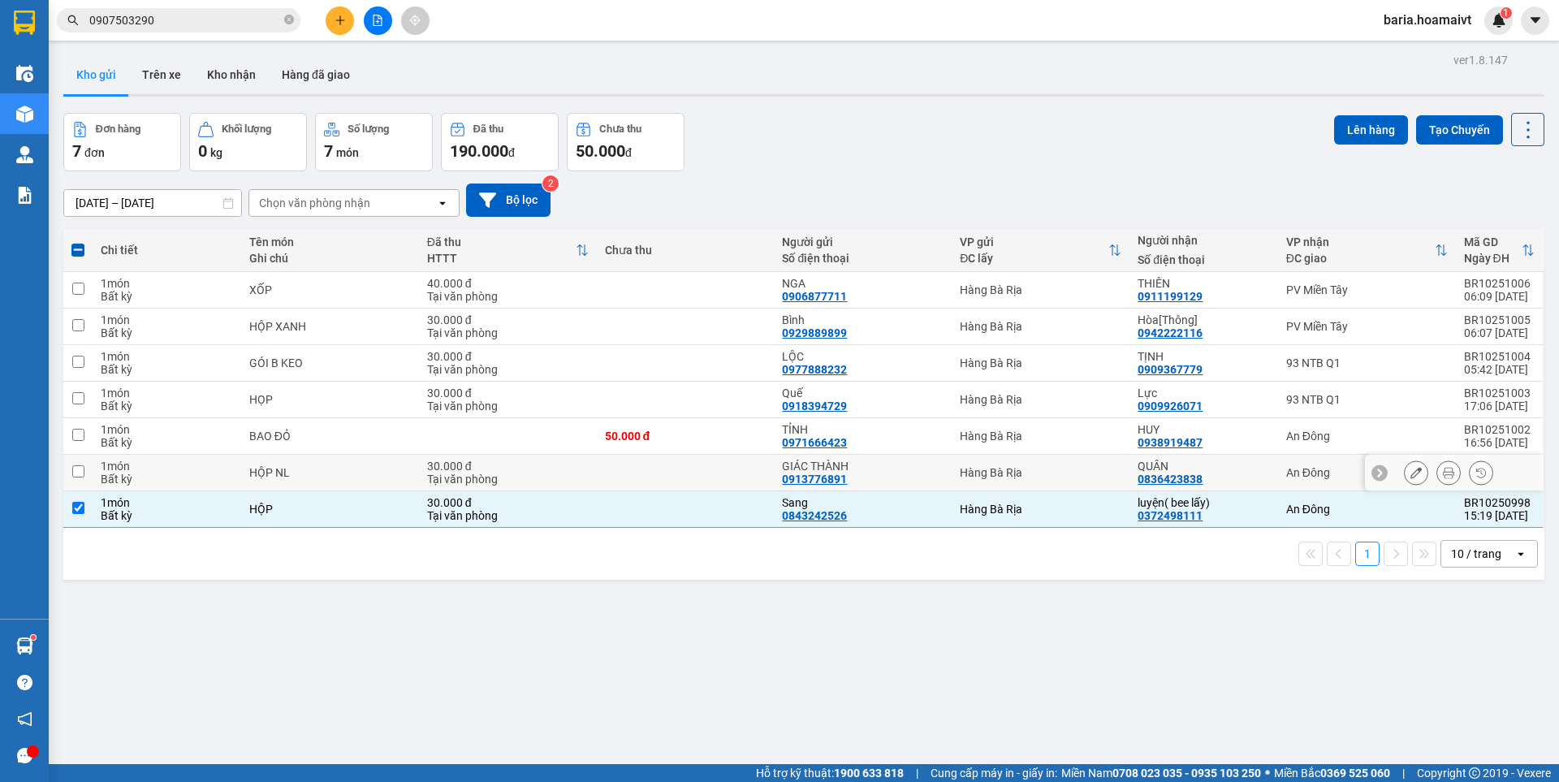
click at [1300, 474] on div "An Đông" at bounding box center [1368, 472] width 162 height 13
checkbox input "true"
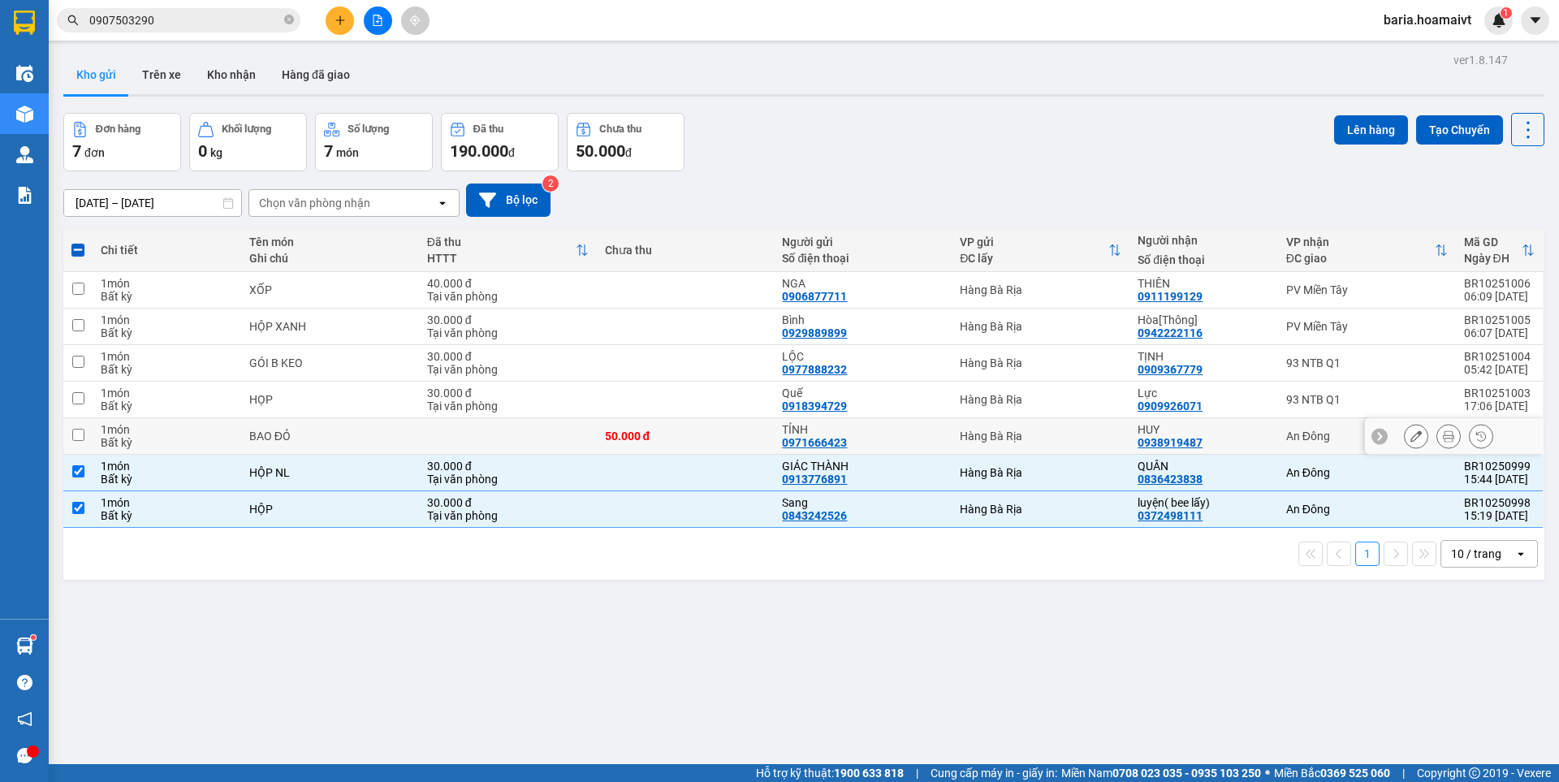
click at [1300, 438] on div "An Đông" at bounding box center [1368, 436] width 162 height 13
checkbox input "true"
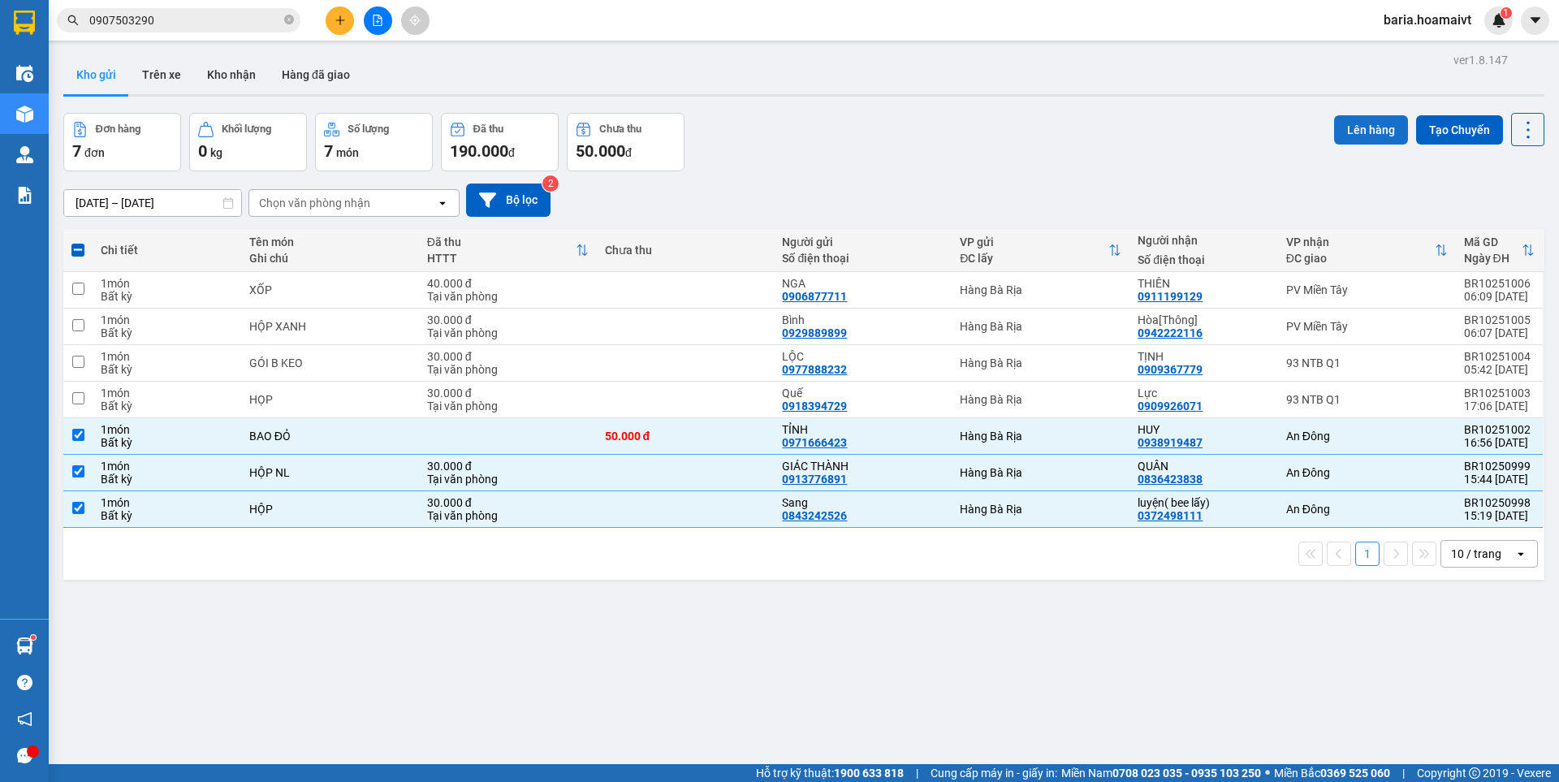
click at [1353, 134] on button "Lên hàng" at bounding box center [1371, 129] width 74 height 29
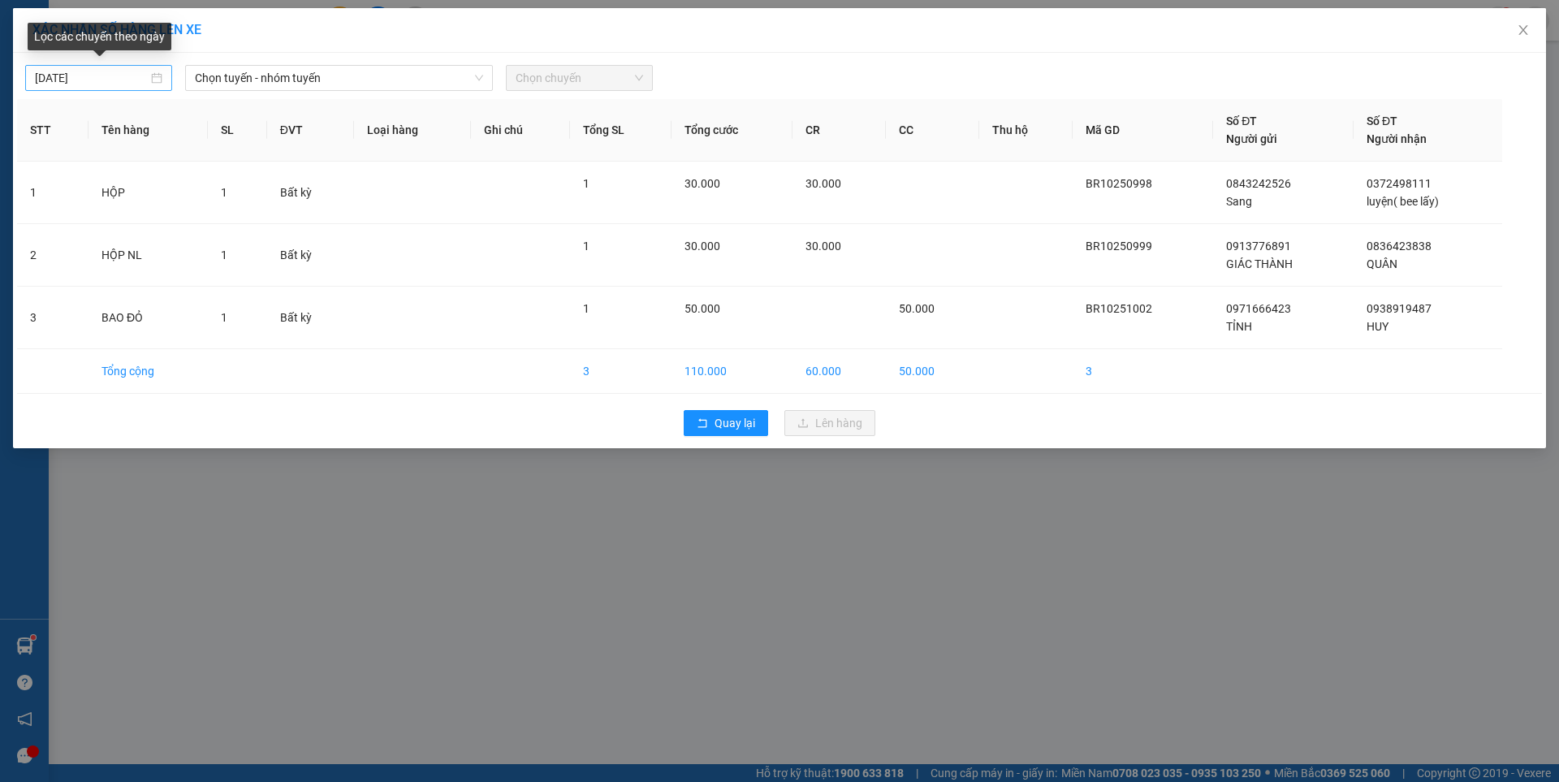
click at [106, 71] on body "Kết quả tìm kiếm ( 26 ) Bộ lọc Mã ĐH Trạng thái Món hàng Tổng cước Chưa cước Nh…" at bounding box center [779, 391] width 1559 height 782
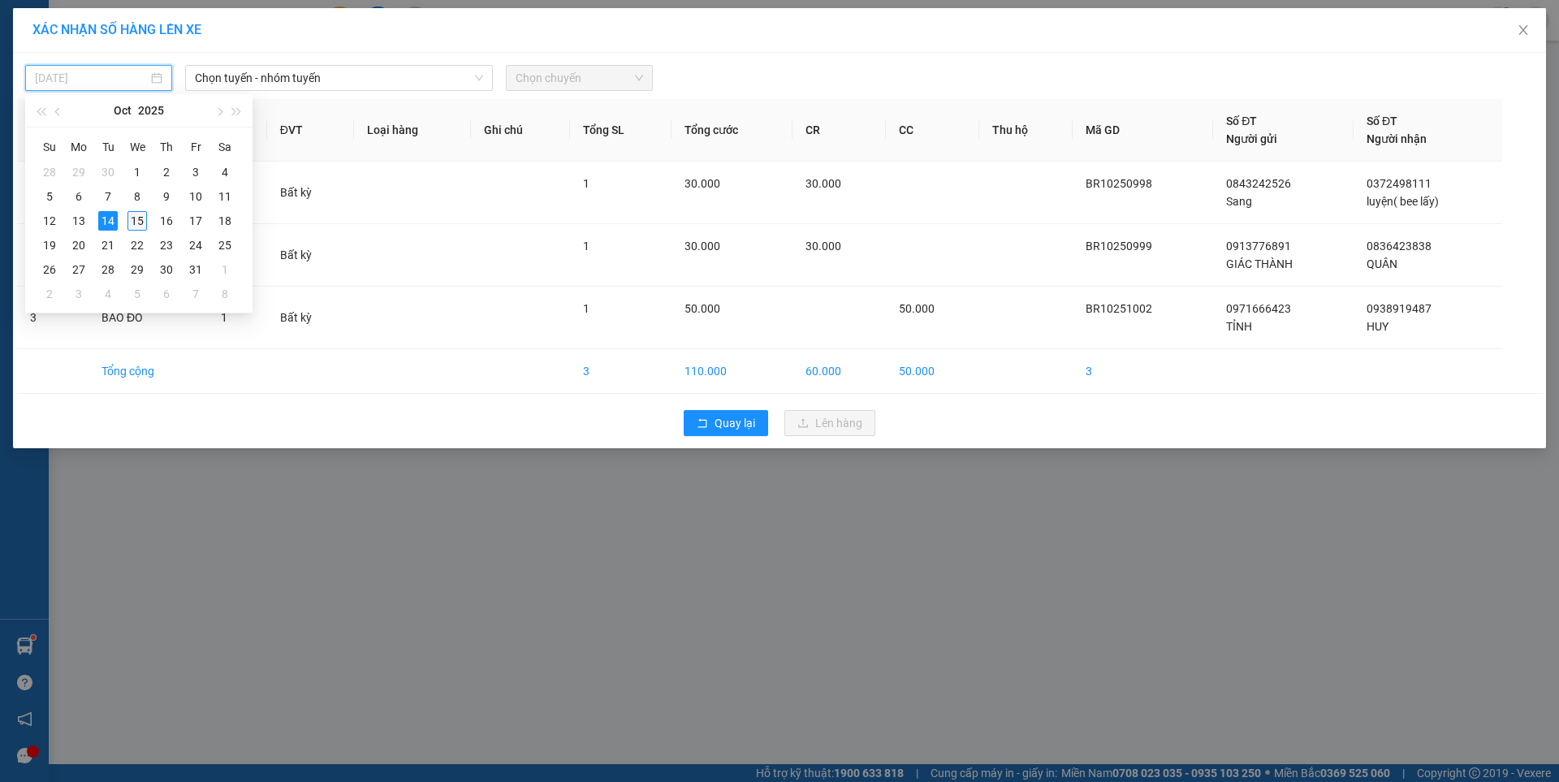
click at [137, 217] on div "15" at bounding box center [137, 220] width 19 height 19
type input "[DATE]"
click at [350, 78] on span "Chọn tuyến - nhóm tuyến" at bounding box center [339, 78] width 288 height 24
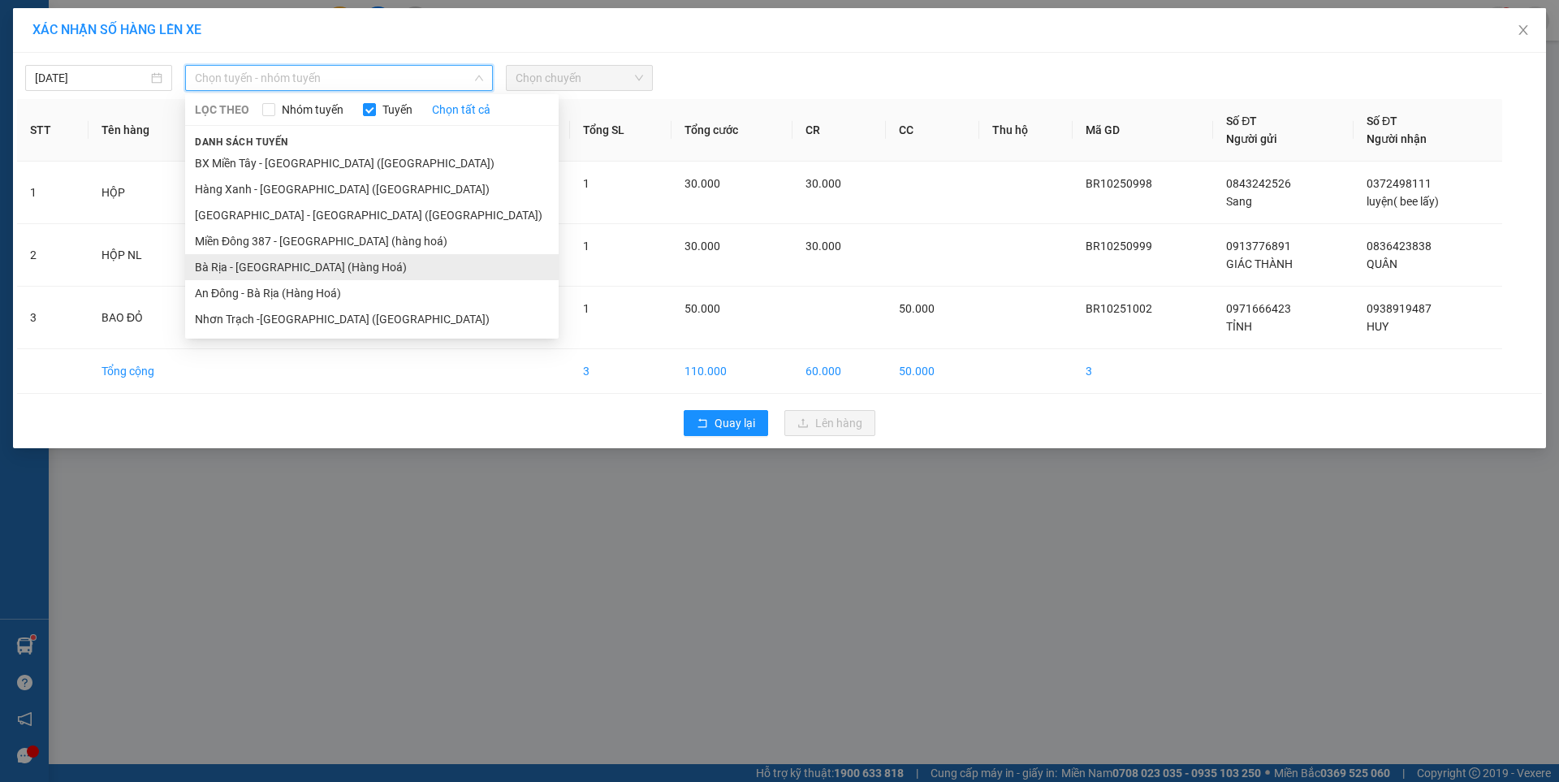
click at [235, 264] on li "Bà Rịa - [GEOGRAPHIC_DATA] (Hàng Hoá)" at bounding box center [372, 267] width 374 height 26
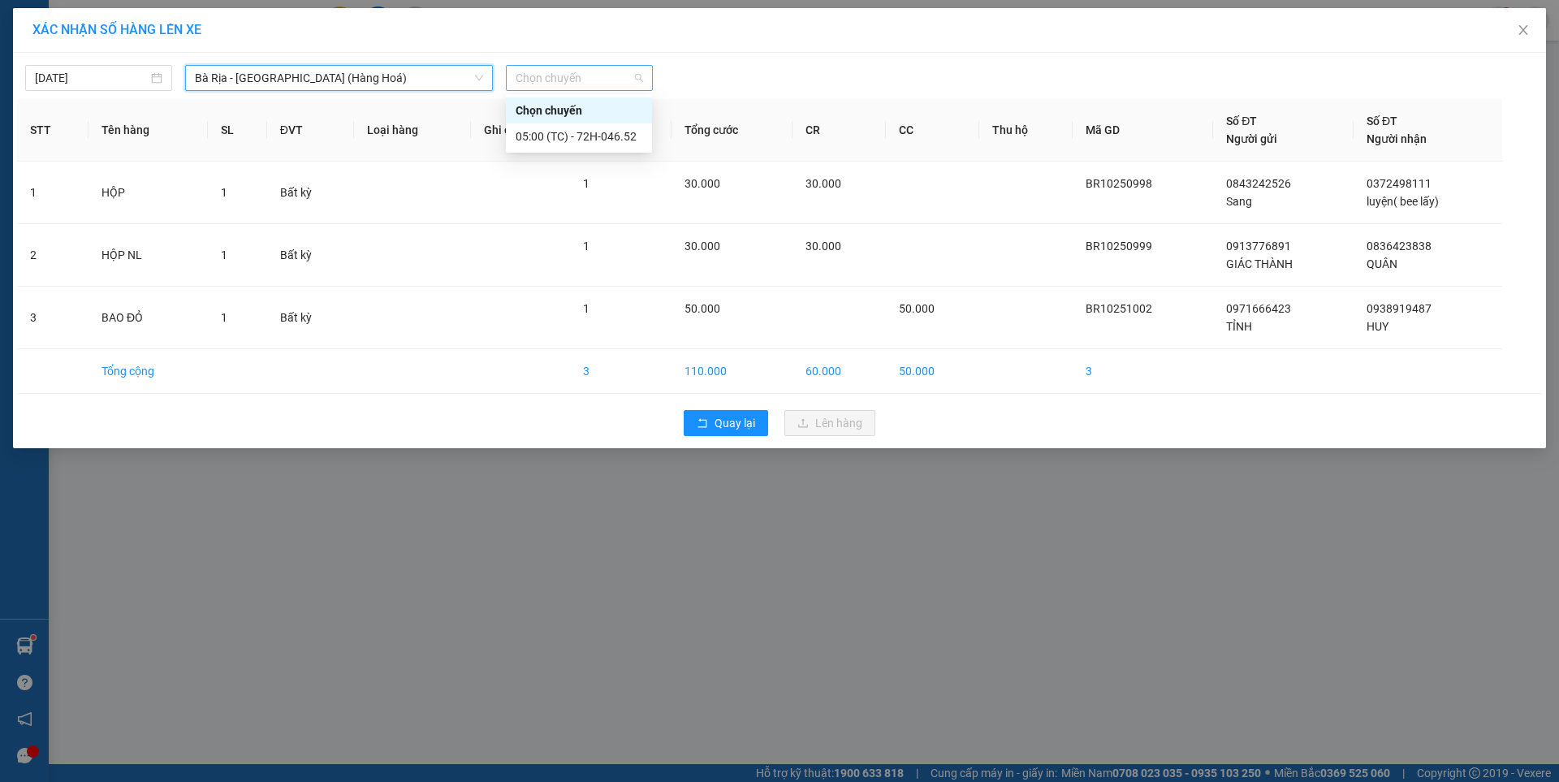
click at [571, 75] on span "Chọn chuyến" at bounding box center [580, 78] width 128 height 24
type input "0530"
click at [630, 137] on div "Thêm chuyến " 05:30 "" at bounding box center [591, 137] width 171 height 28
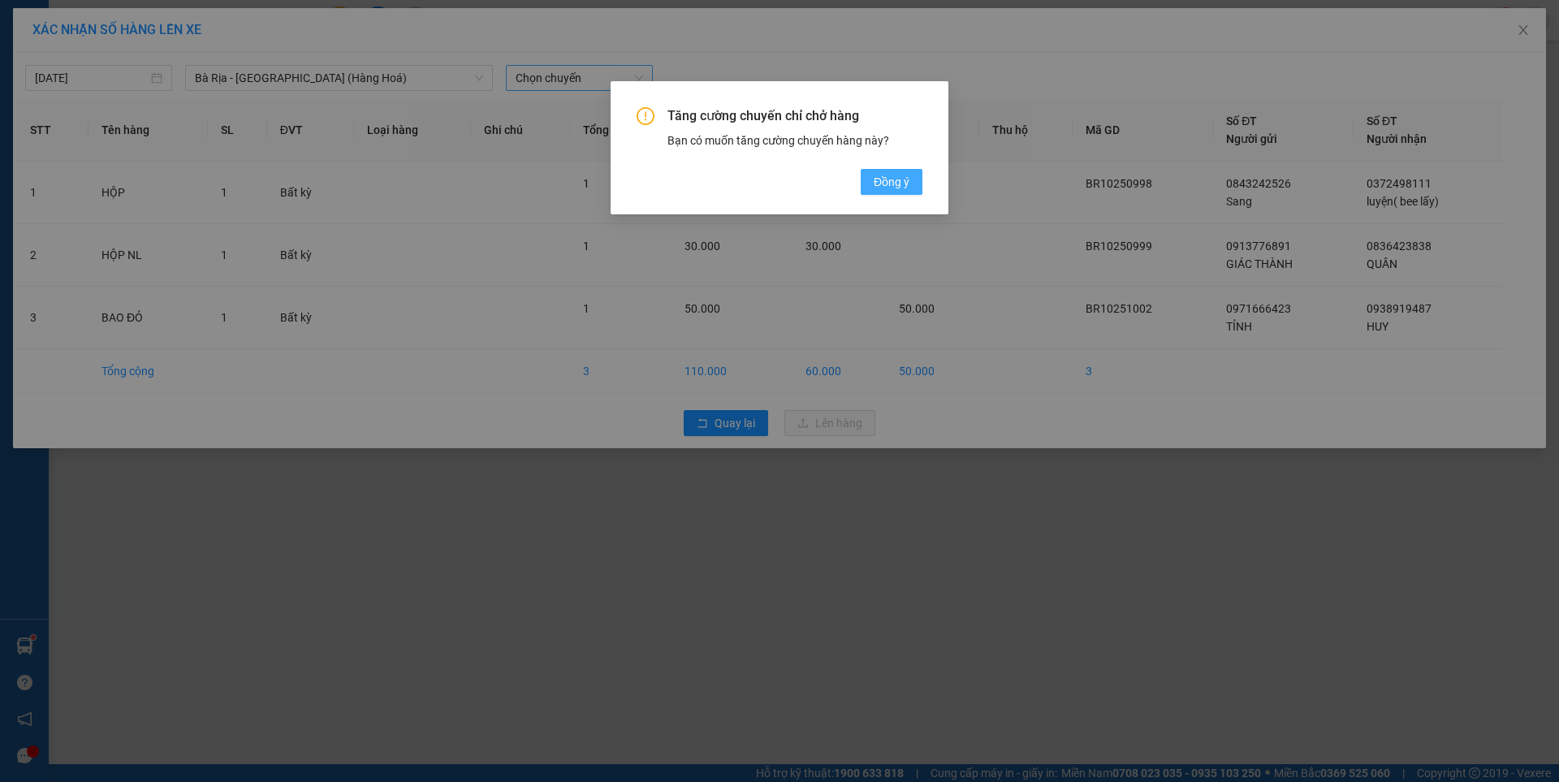
click at [876, 177] on span "Đồng ý" at bounding box center [892, 182] width 36 height 18
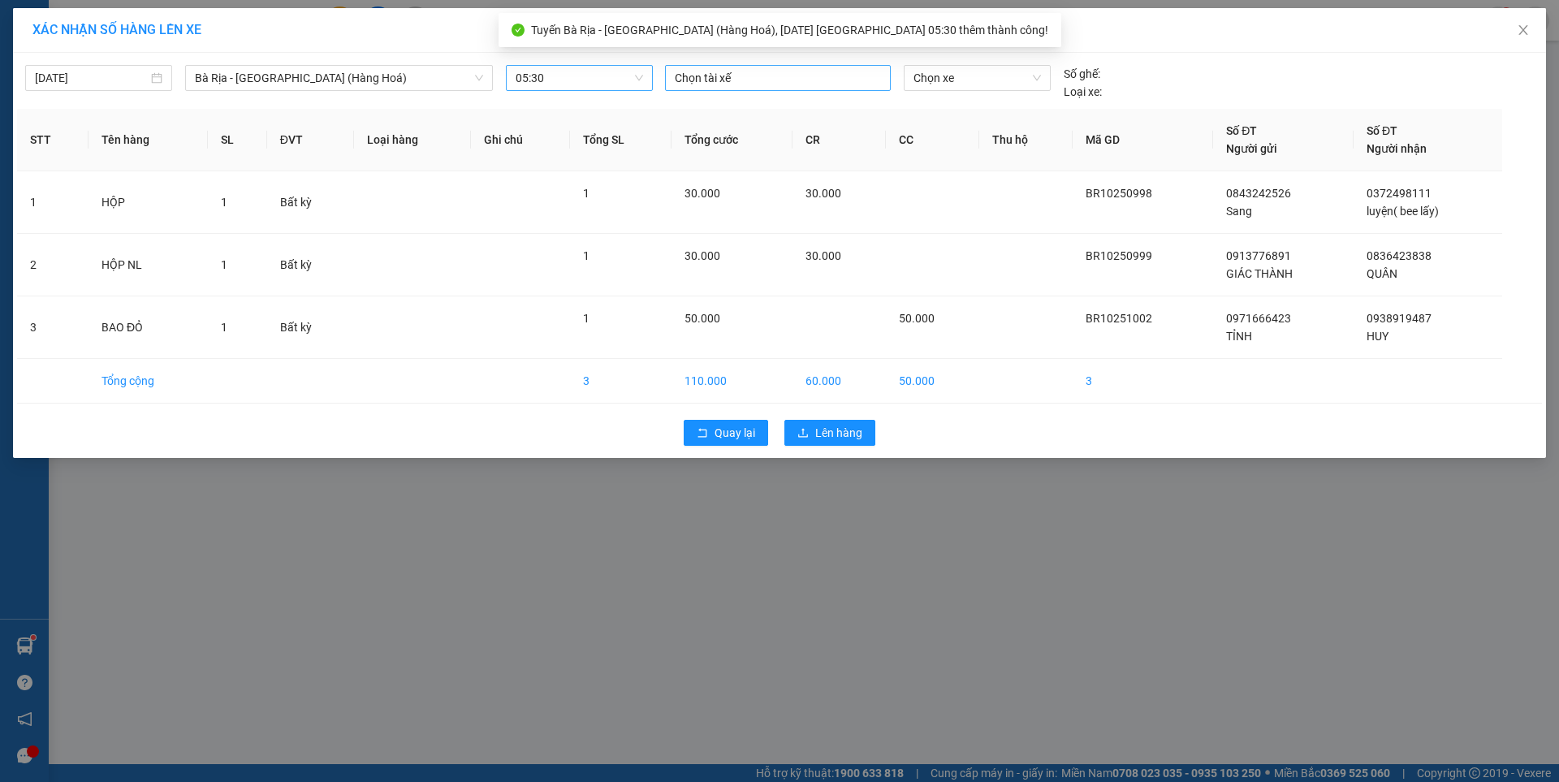
click at [797, 76] on div at bounding box center [778, 77] width 218 height 19
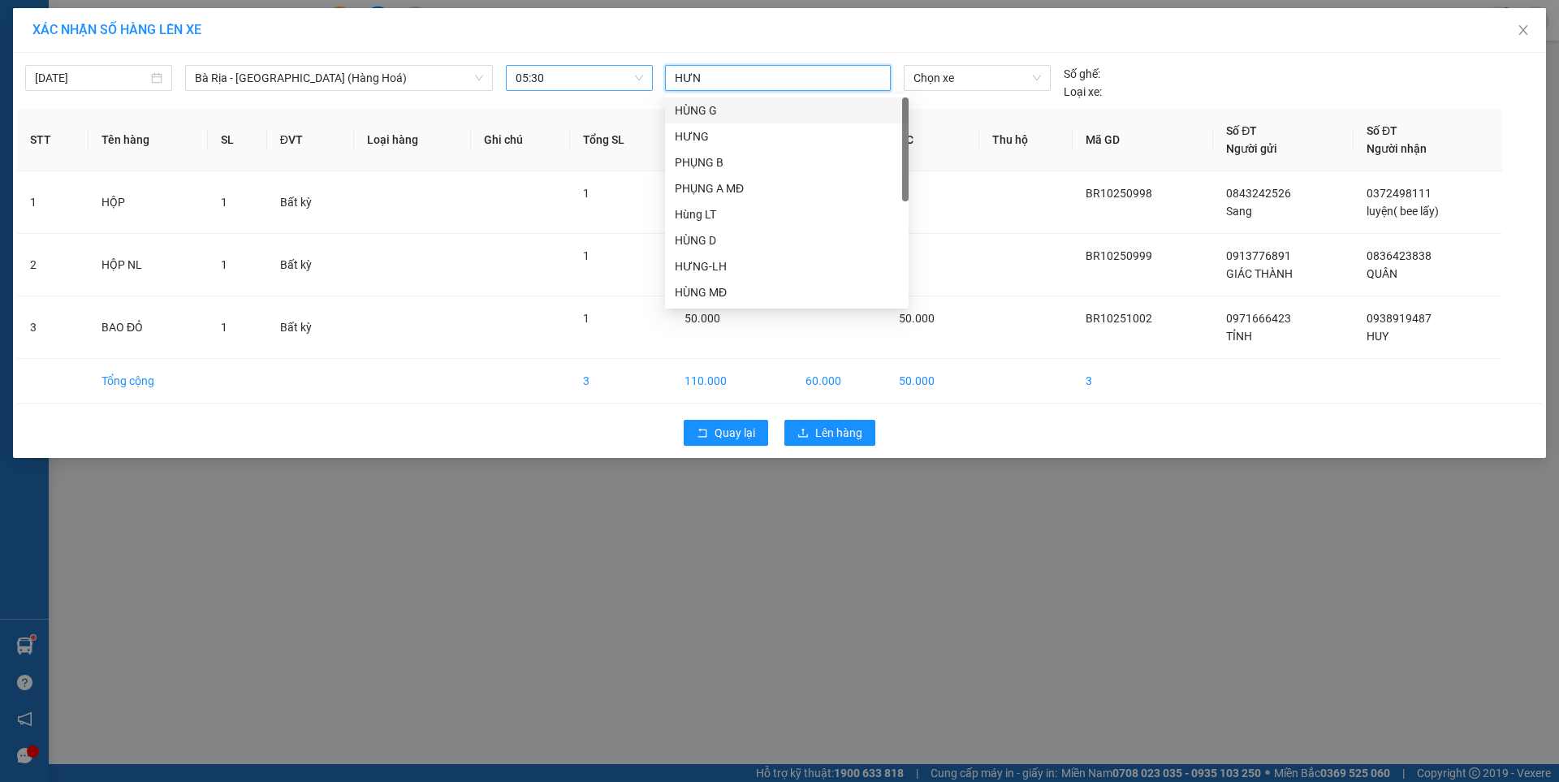
type input "HƯNG"
click at [704, 137] on div "HƯNG" at bounding box center [787, 137] width 224 height 18
click at [979, 79] on span "Chọn xe" at bounding box center [977, 78] width 127 height 24
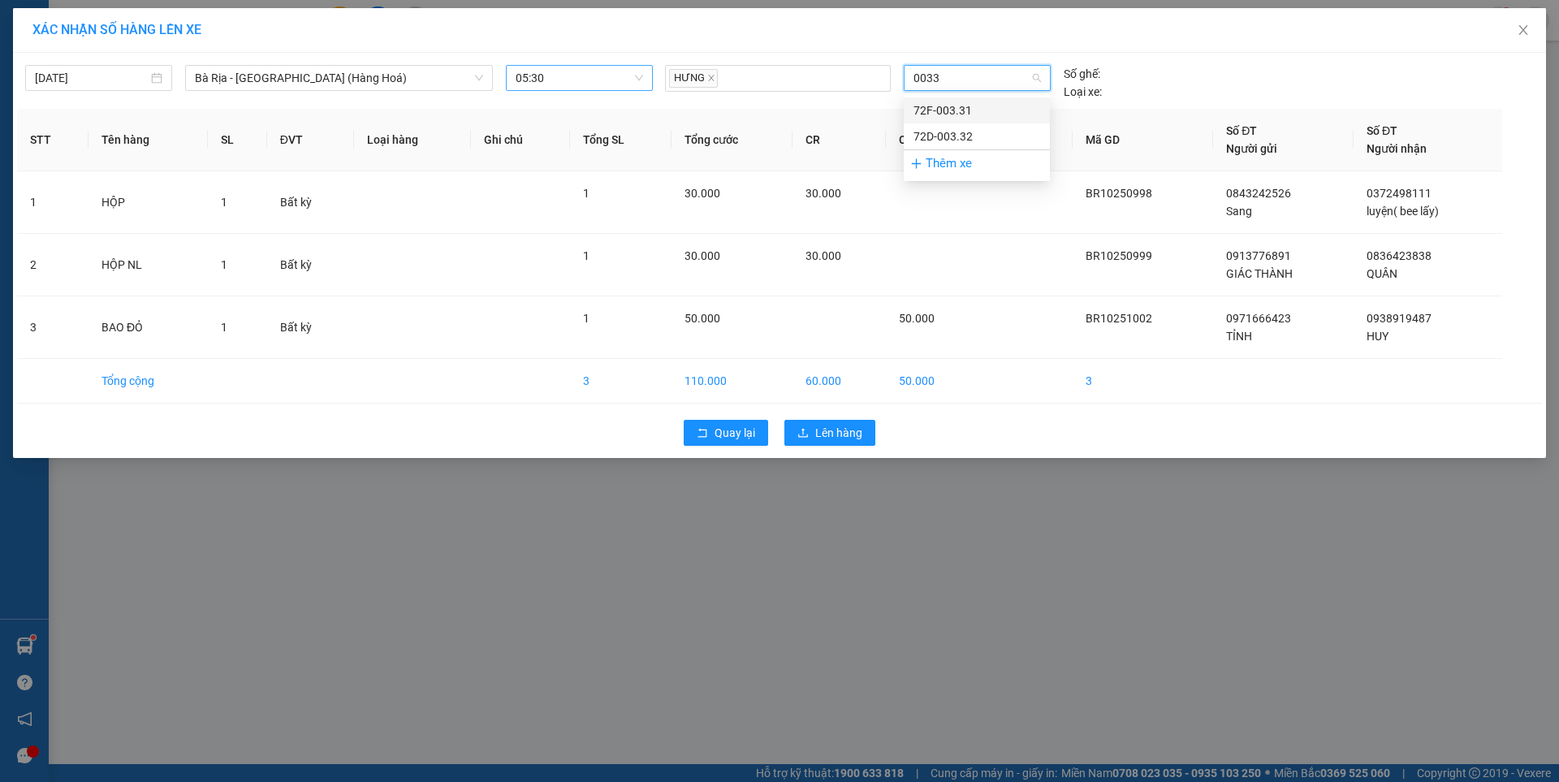
type input "00331"
click at [949, 110] on div "72F-003.31" at bounding box center [977, 111] width 127 height 18
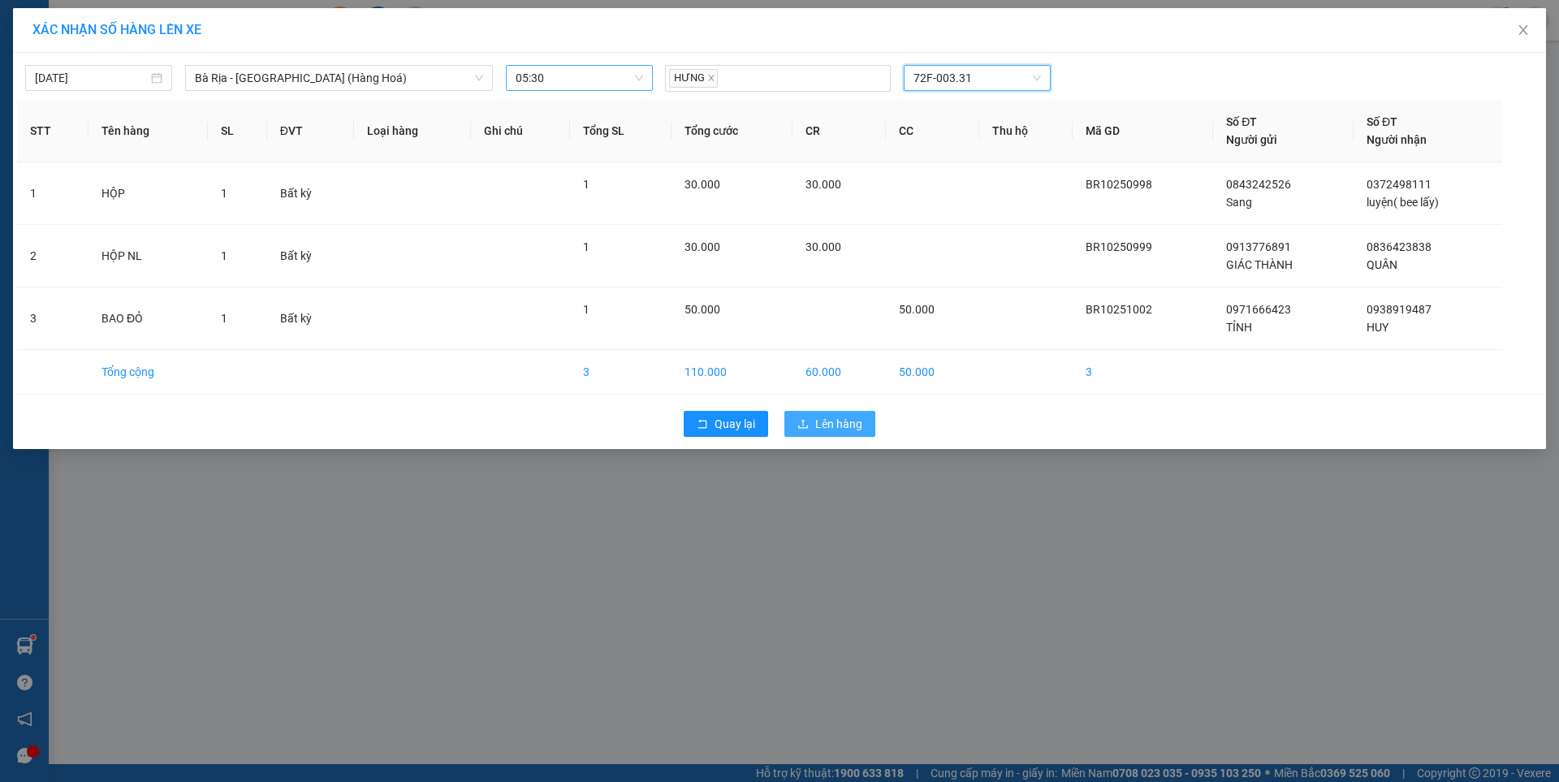
click at [844, 428] on span "Lên hàng" at bounding box center [838, 424] width 47 height 18
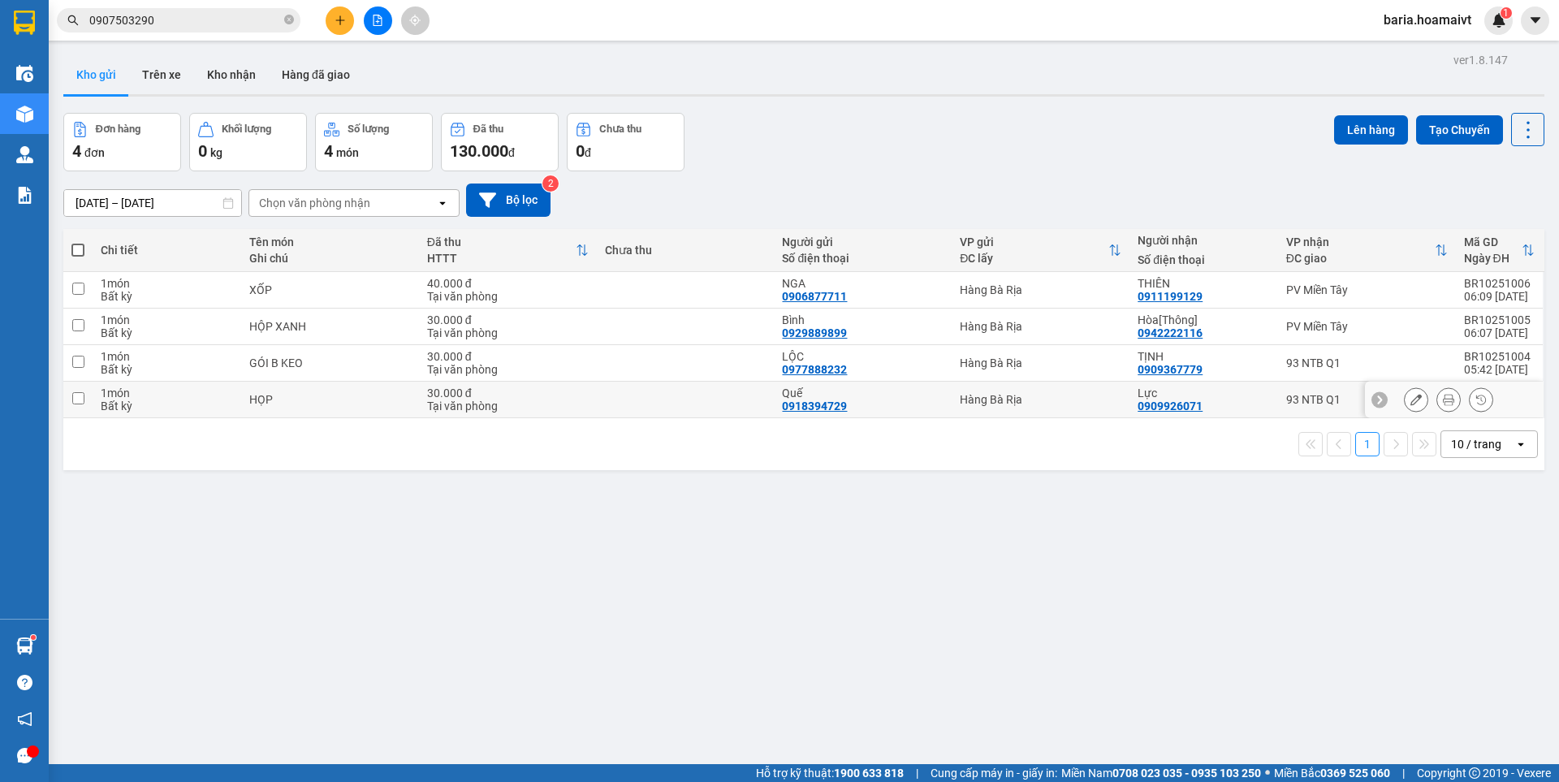
click at [1239, 396] on div "Lực" at bounding box center [1204, 393] width 132 height 13
checkbox input "true"
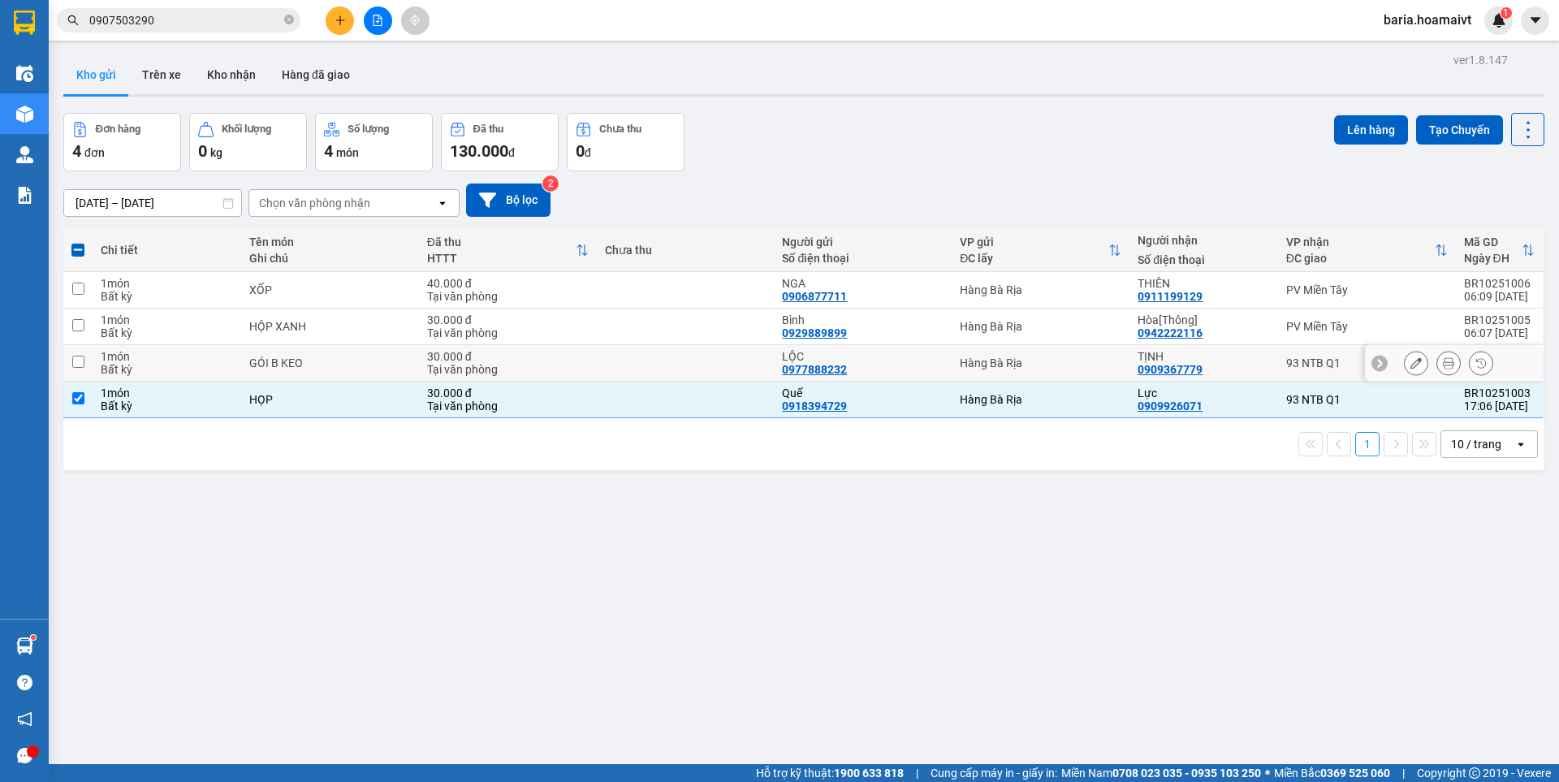
click at [1257, 361] on div "TỊNH" at bounding box center [1204, 356] width 132 height 13
checkbox input "true"
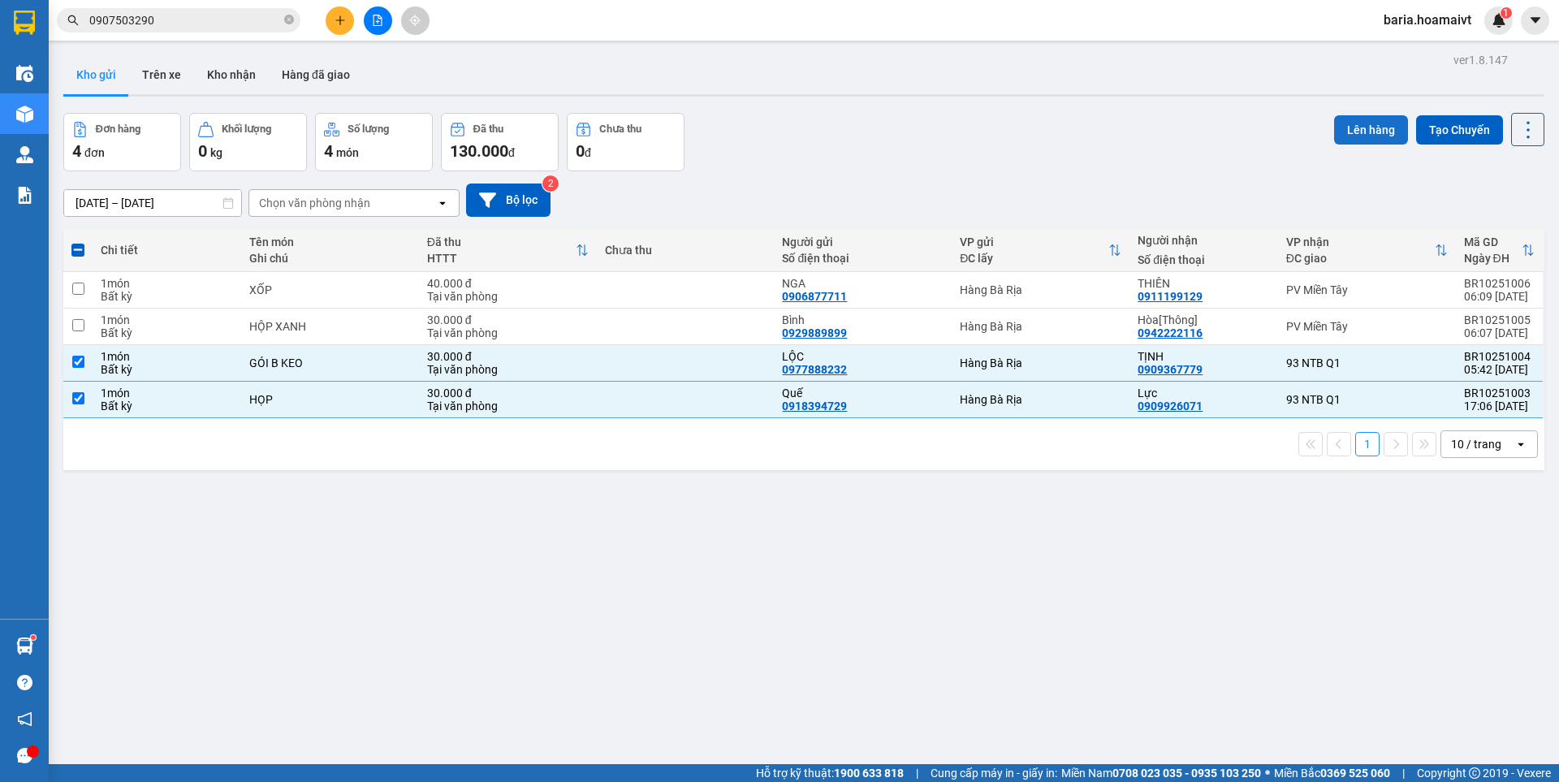
click at [1362, 133] on button "Lên hàng" at bounding box center [1371, 129] width 74 height 29
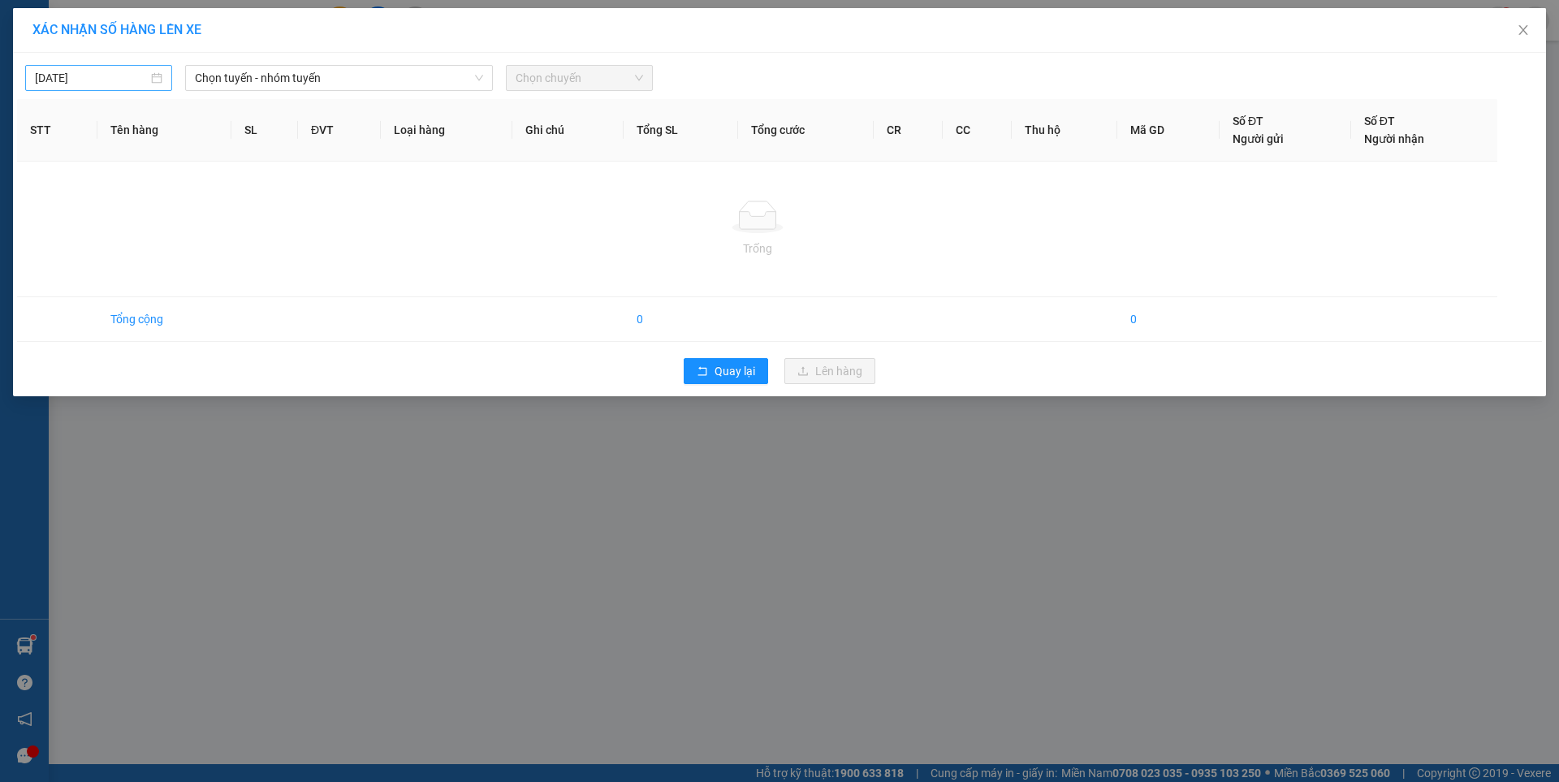
click at [117, 70] on body "Kết quả tìm kiếm ( 26 ) Bộ lọc Mã ĐH Trạng thái Món hàng Tổng cước Chưa cước Nh…" at bounding box center [779, 391] width 1559 height 782
click at [135, 221] on div "15" at bounding box center [137, 220] width 19 height 19
click at [313, 76] on span "Chọn tuyến - nhóm tuyến" at bounding box center [339, 78] width 288 height 24
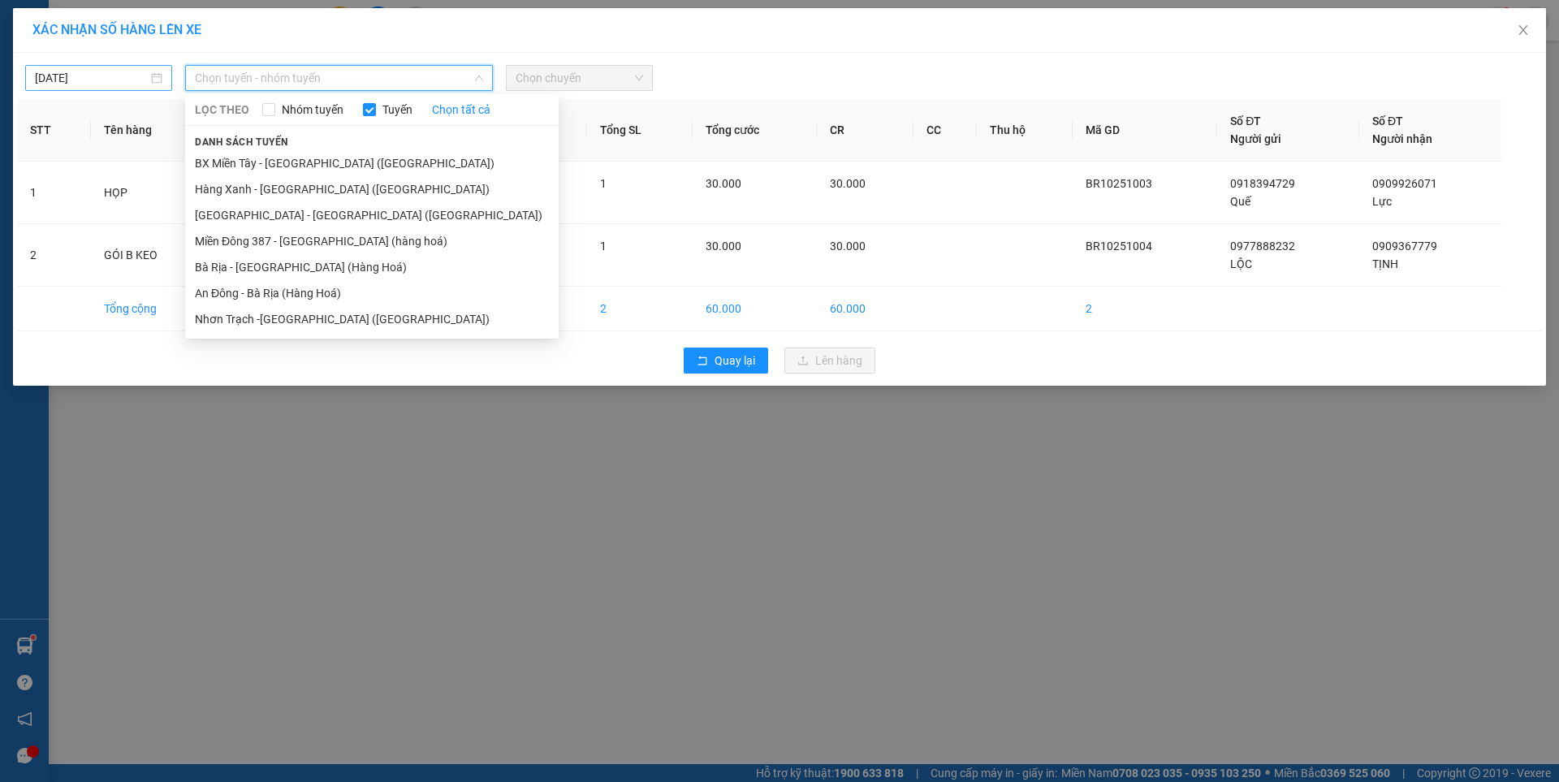
click at [137, 78] on input "[DATE]" at bounding box center [91, 78] width 113 height 18
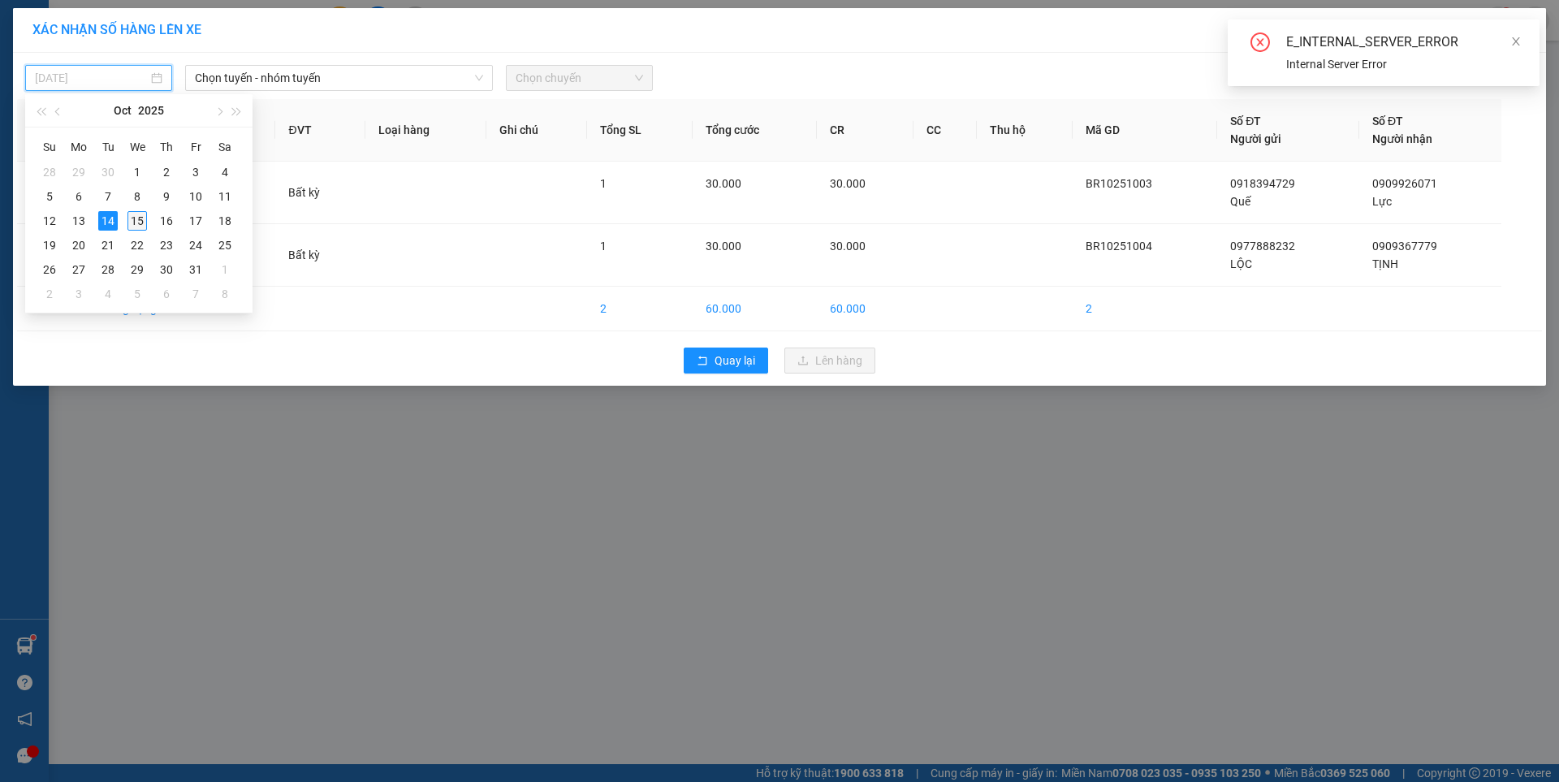
click at [133, 221] on div "15" at bounding box center [137, 220] width 19 height 19
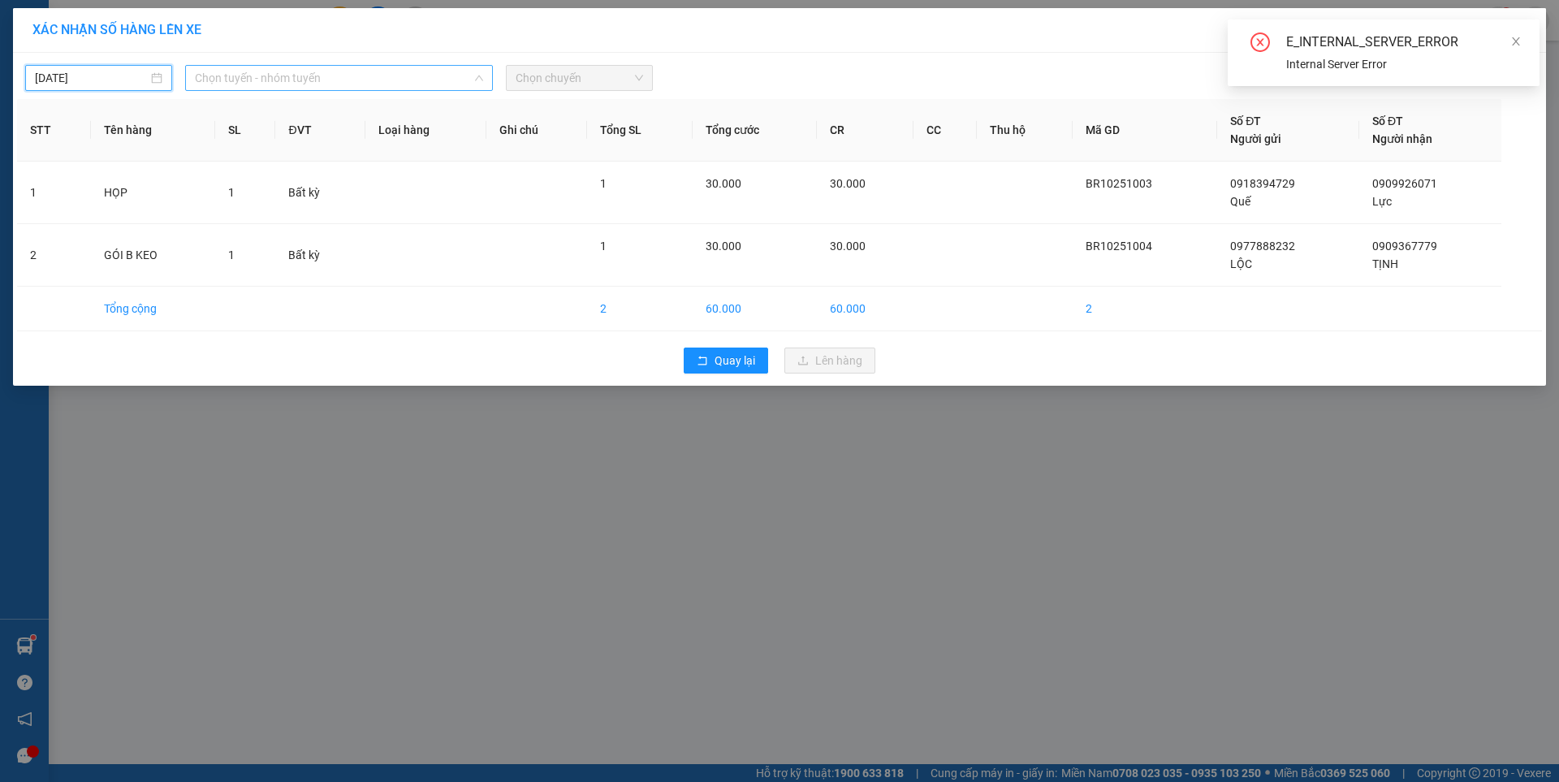
click at [306, 82] on span "Chọn tuyến - nhóm tuyến" at bounding box center [339, 78] width 288 height 24
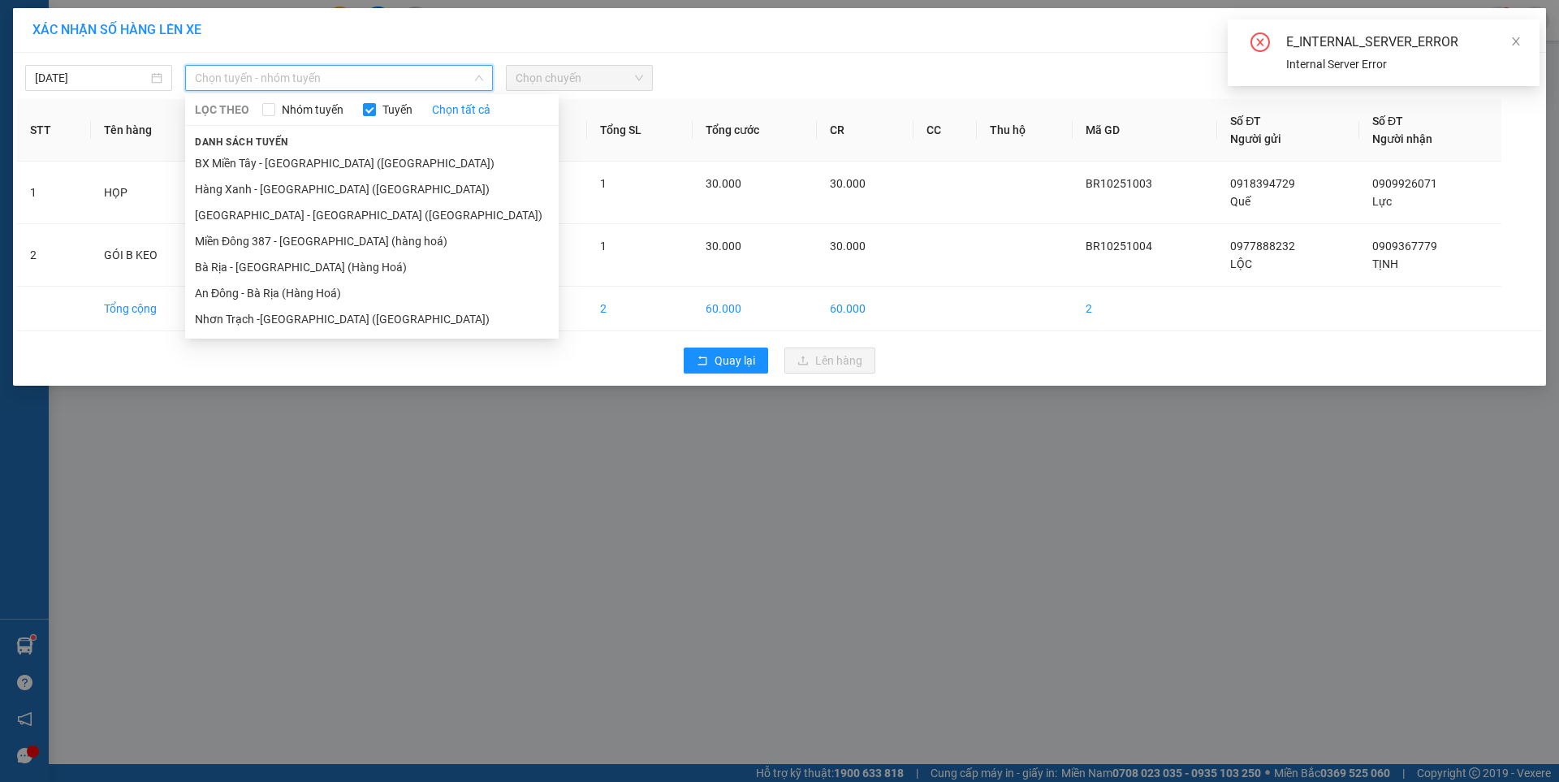
type input "[DATE]"
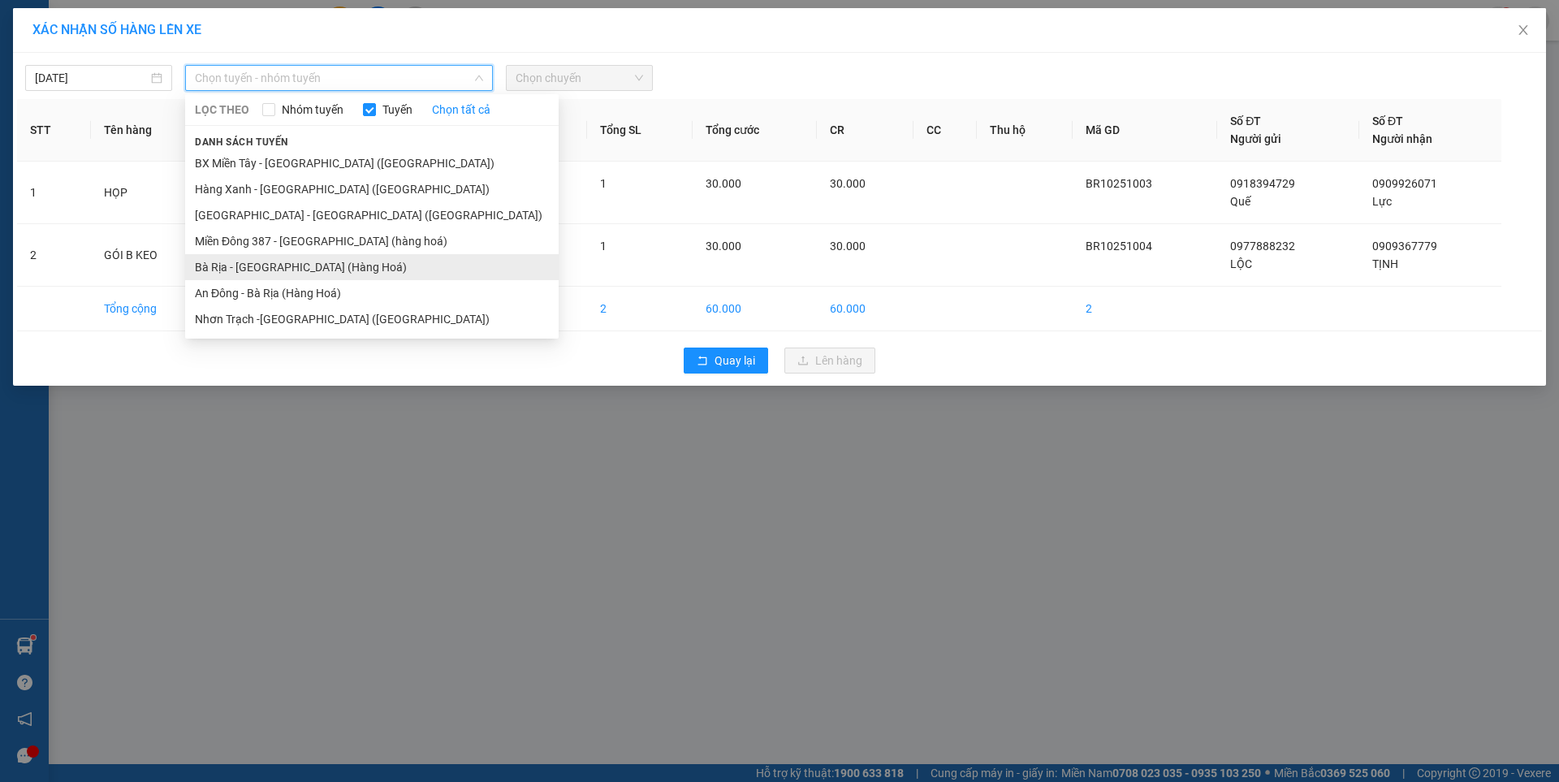
click at [301, 269] on li "Bà Rịa - [GEOGRAPHIC_DATA] (Hàng Hoá)" at bounding box center [372, 267] width 374 height 26
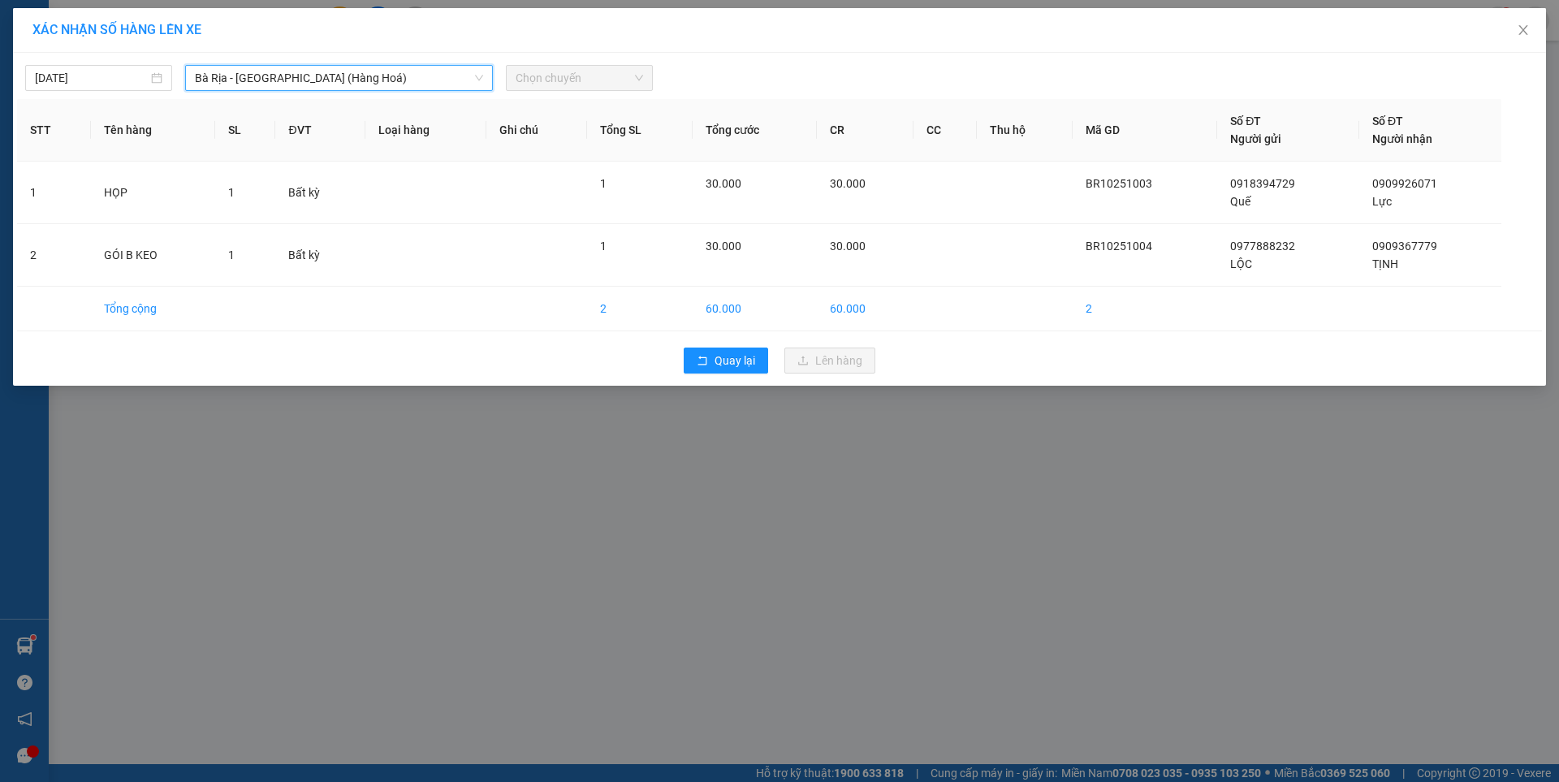
click at [598, 81] on span "Chọn chuyến" at bounding box center [580, 78] width 128 height 24
type input "0600"
click at [623, 137] on div "Thêm chuyến " 06:00 "" at bounding box center [591, 137] width 171 height 28
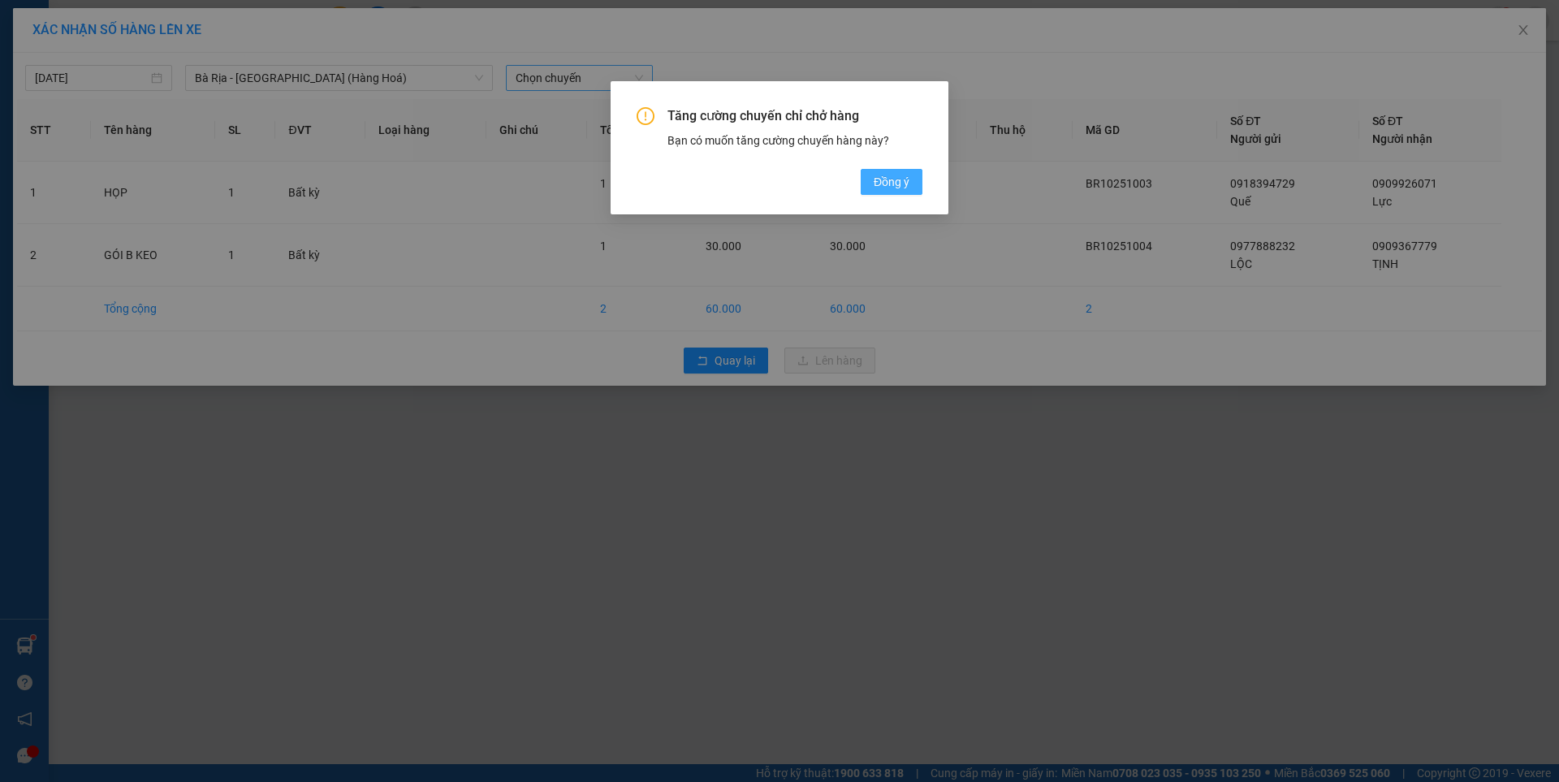
click at [895, 180] on span "Đồng ý" at bounding box center [892, 182] width 36 height 18
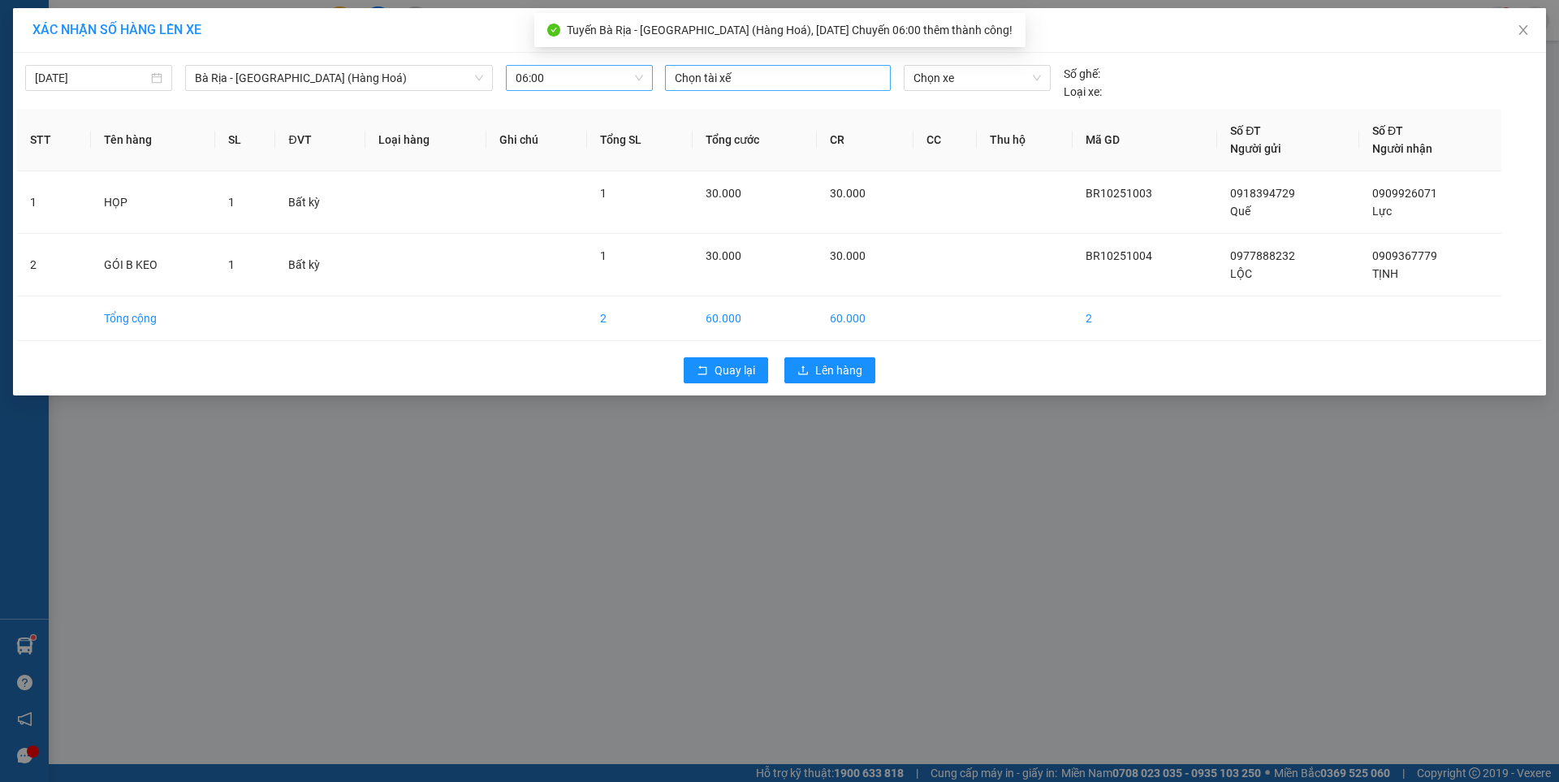
click at [790, 80] on div at bounding box center [778, 77] width 218 height 19
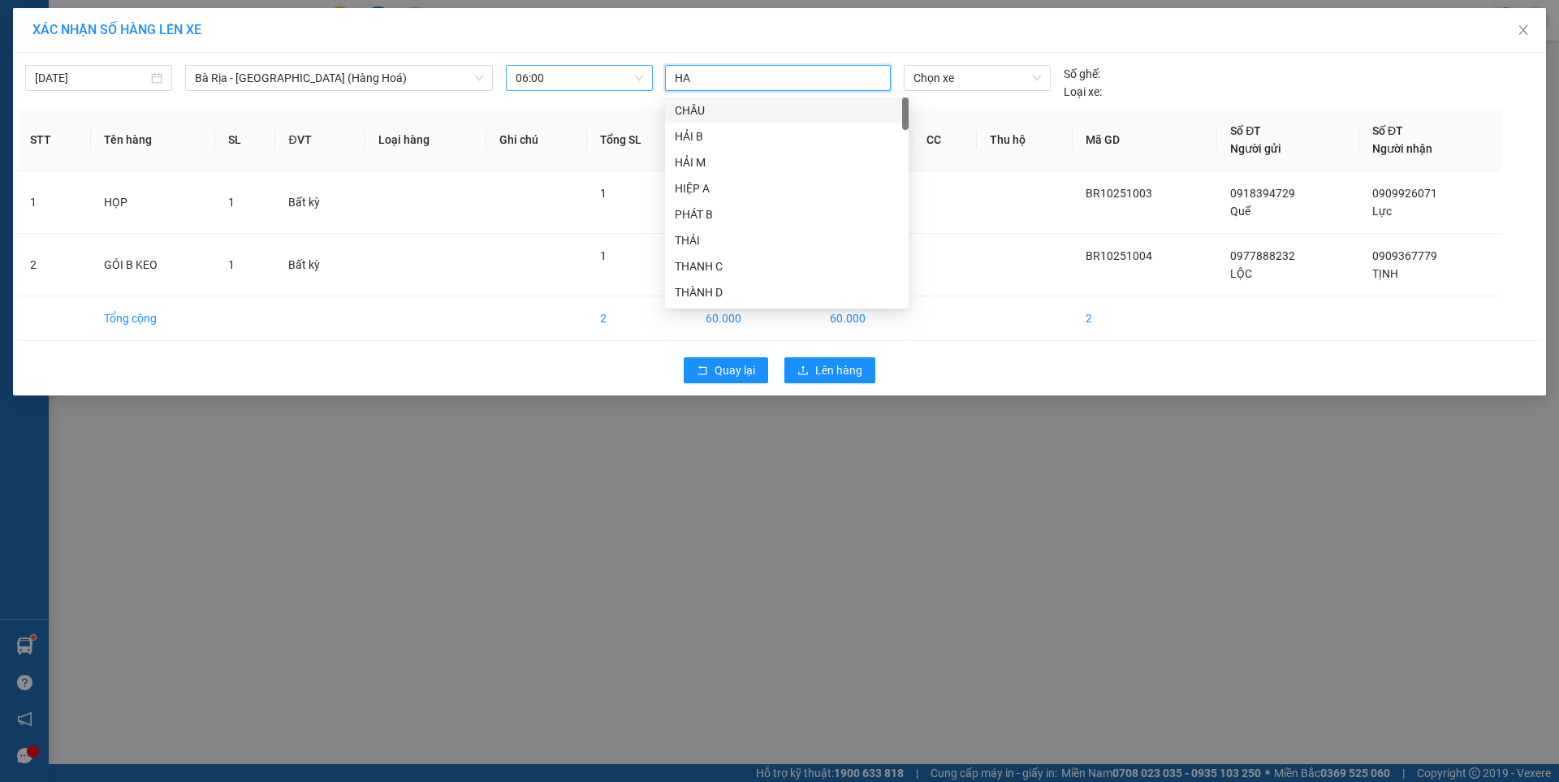
type input "HAU"
click at [708, 160] on div "HẬU LH" at bounding box center [787, 163] width 224 height 18
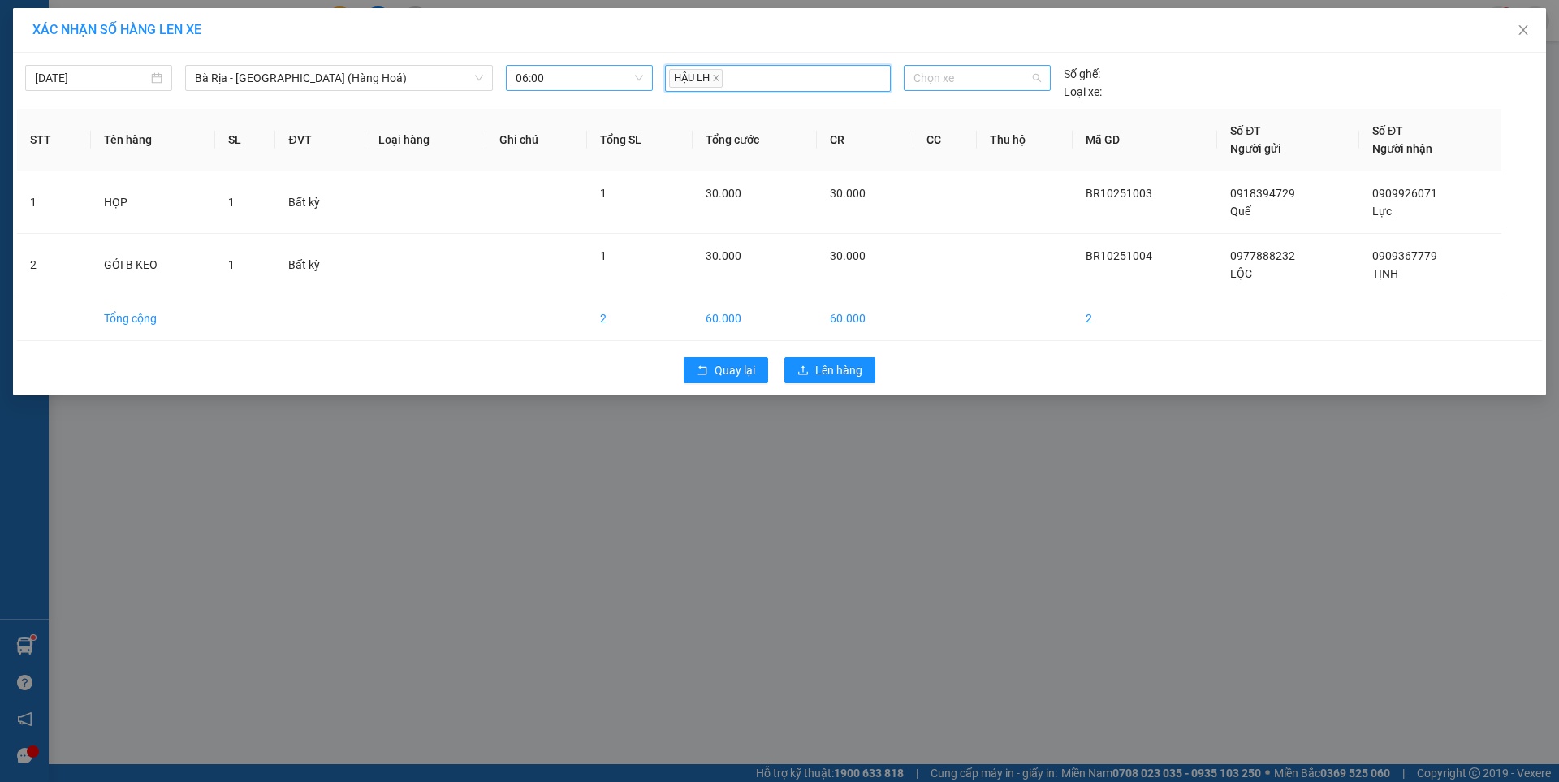
click at [973, 86] on span "Chọn xe" at bounding box center [977, 78] width 127 height 24
type input "02901"
click at [950, 105] on div "72B-029.01" at bounding box center [977, 111] width 127 height 18
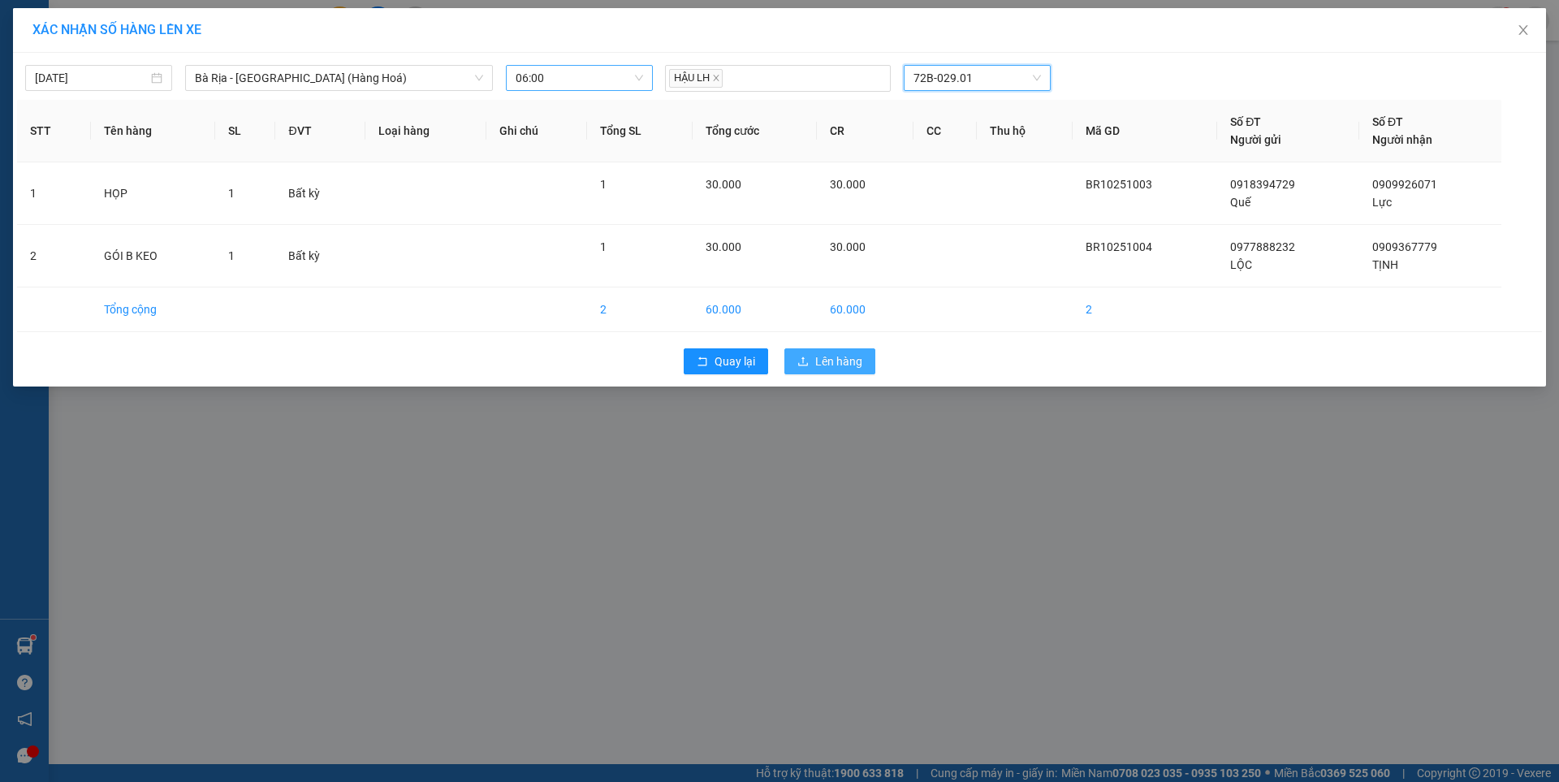
click at [850, 361] on span "Lên hàng" at bounding box center [838, 362] width 47 height 18
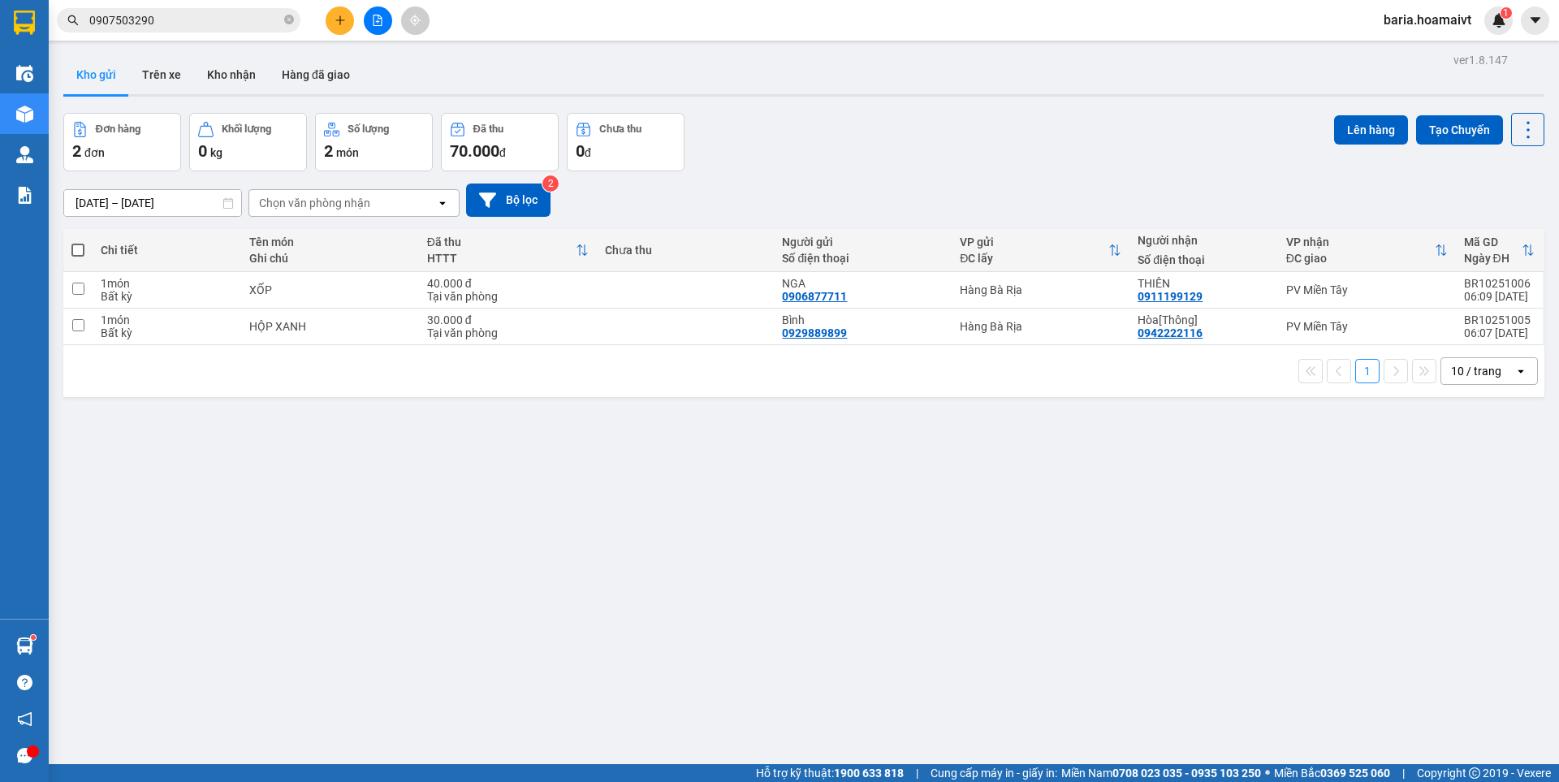
click at [75, 249] on span at bounding box center [77, 250] width 13 height 13
click at [78, 242] on input "checkbox" at bounding box center [78, 242] width 0 height 0
checkbox input "true"
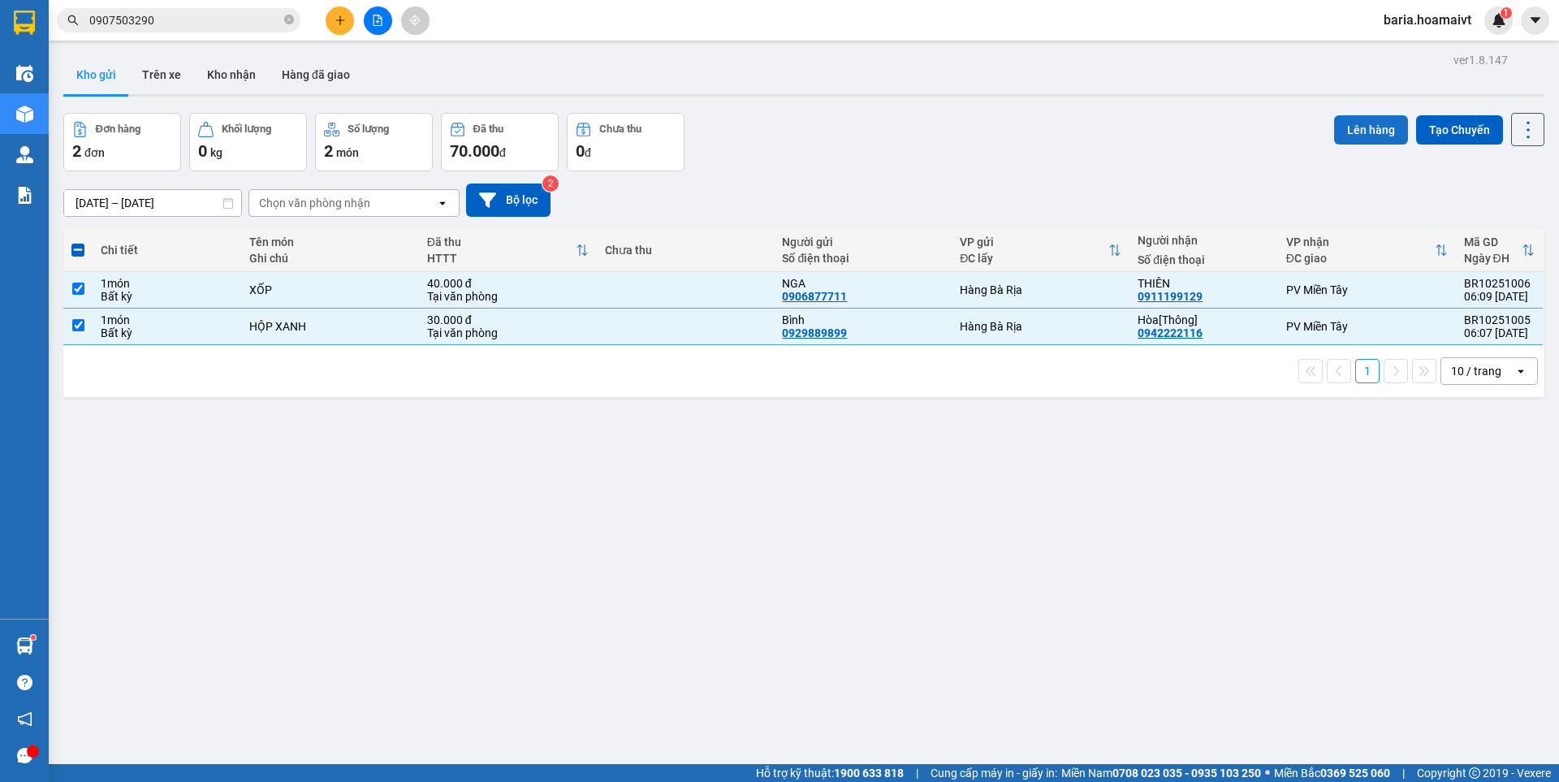
click at [1347, 124] on button "Lên hàng" at bounding box center [1371, 129] width 74 height 29
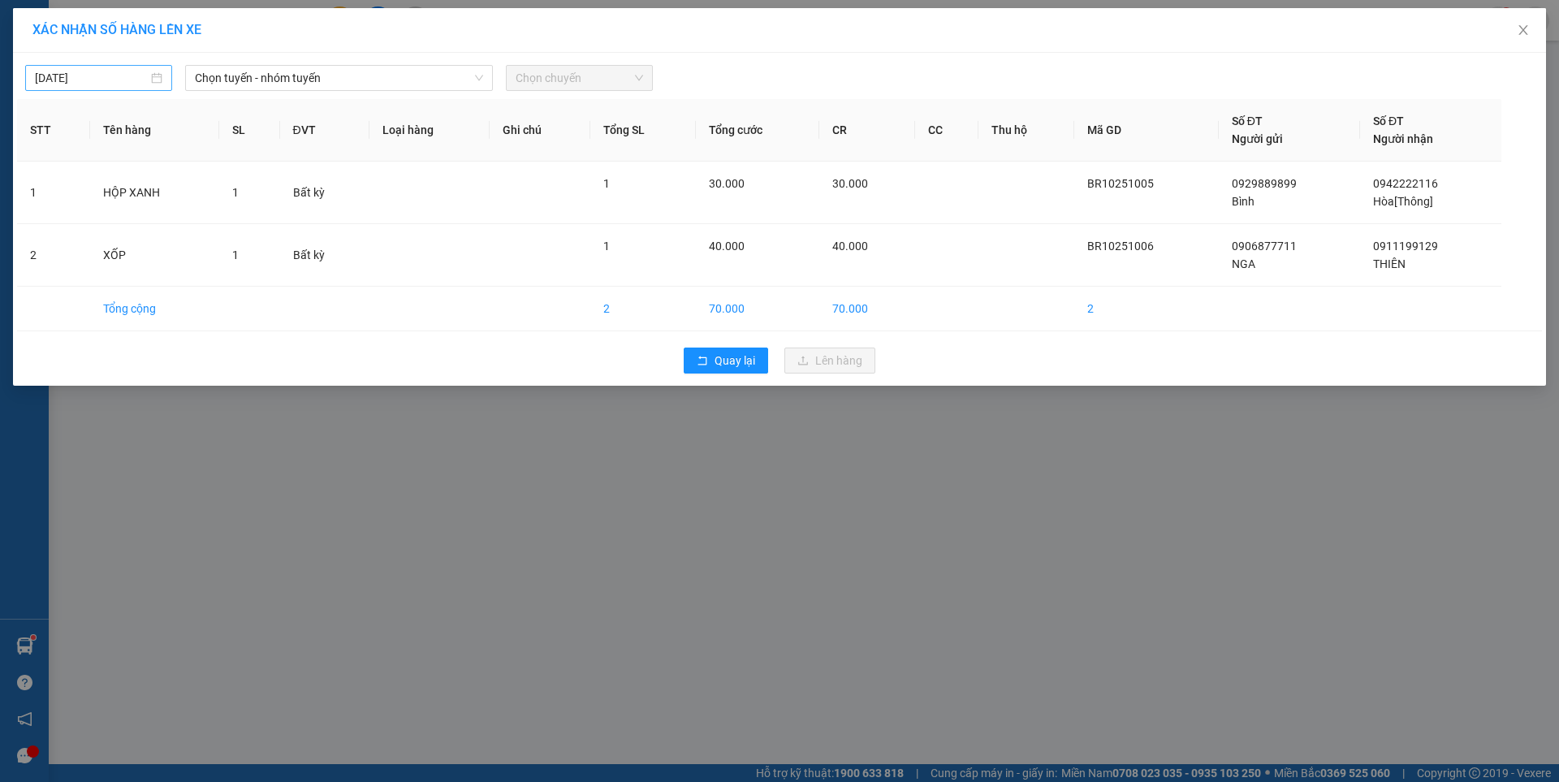
click at [142, 78] on body "Kết quả tìm kiếm ( 26 ) Bộ lọc Mã ĐH Trạng thái Món hàng Tổng cước Chưa cước Nh…" at bounding box center [779, 391] width 1559 height 782
click at [144, 219] on div "15" at bounding box center [137, 220] width 19 height 19
type input "[DATE]"
click at [383, 84] on span "Chọn tuyến - nhóm tuyến" at bounding box center [339, 78] width 288 height 24
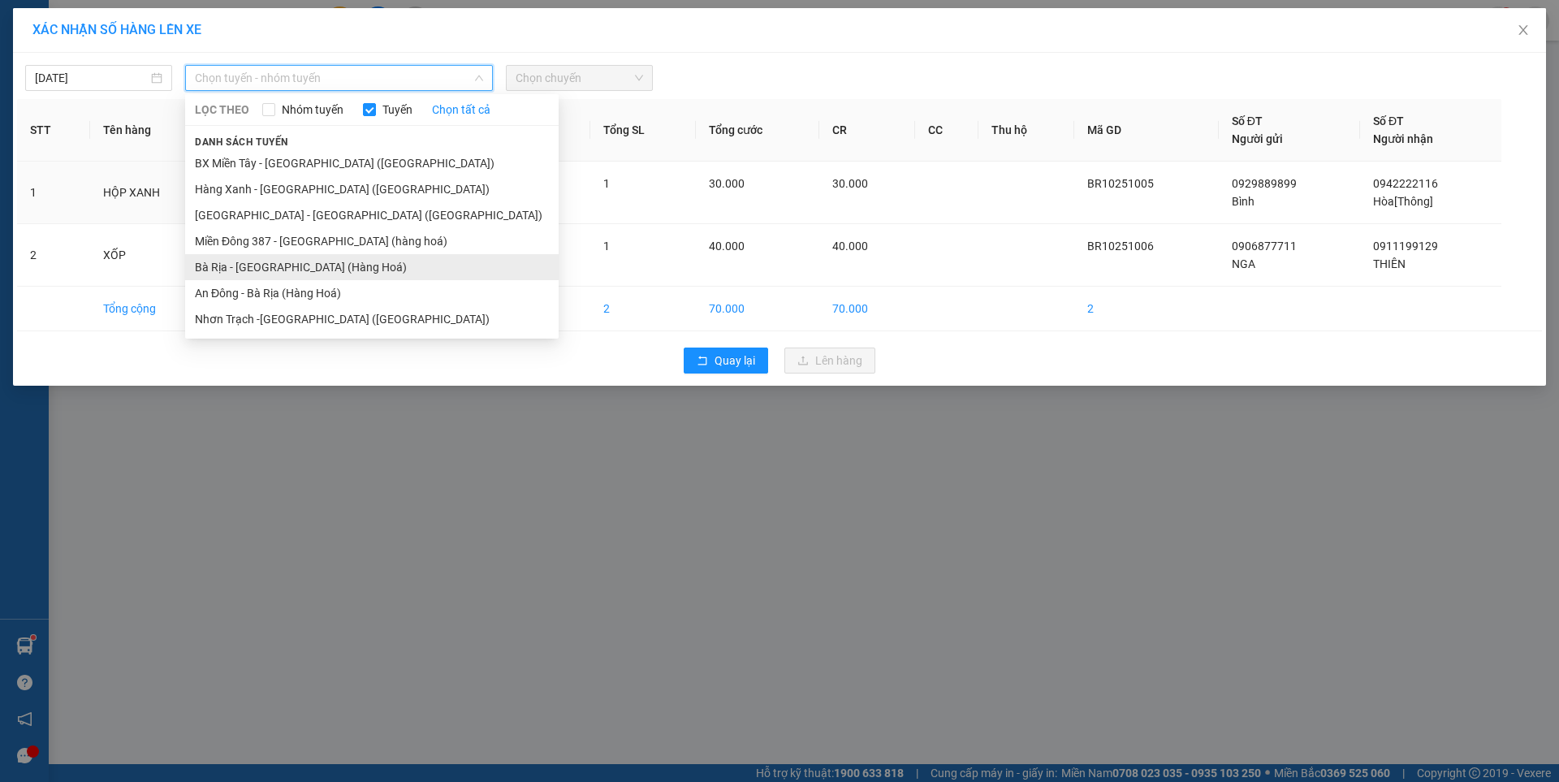
click at [318, 267] on li "Bà Rịa - [GEOGRAPHIC_DATA] (Hàng Hoá)" at bounding box center [372, 267] width 374 height 26
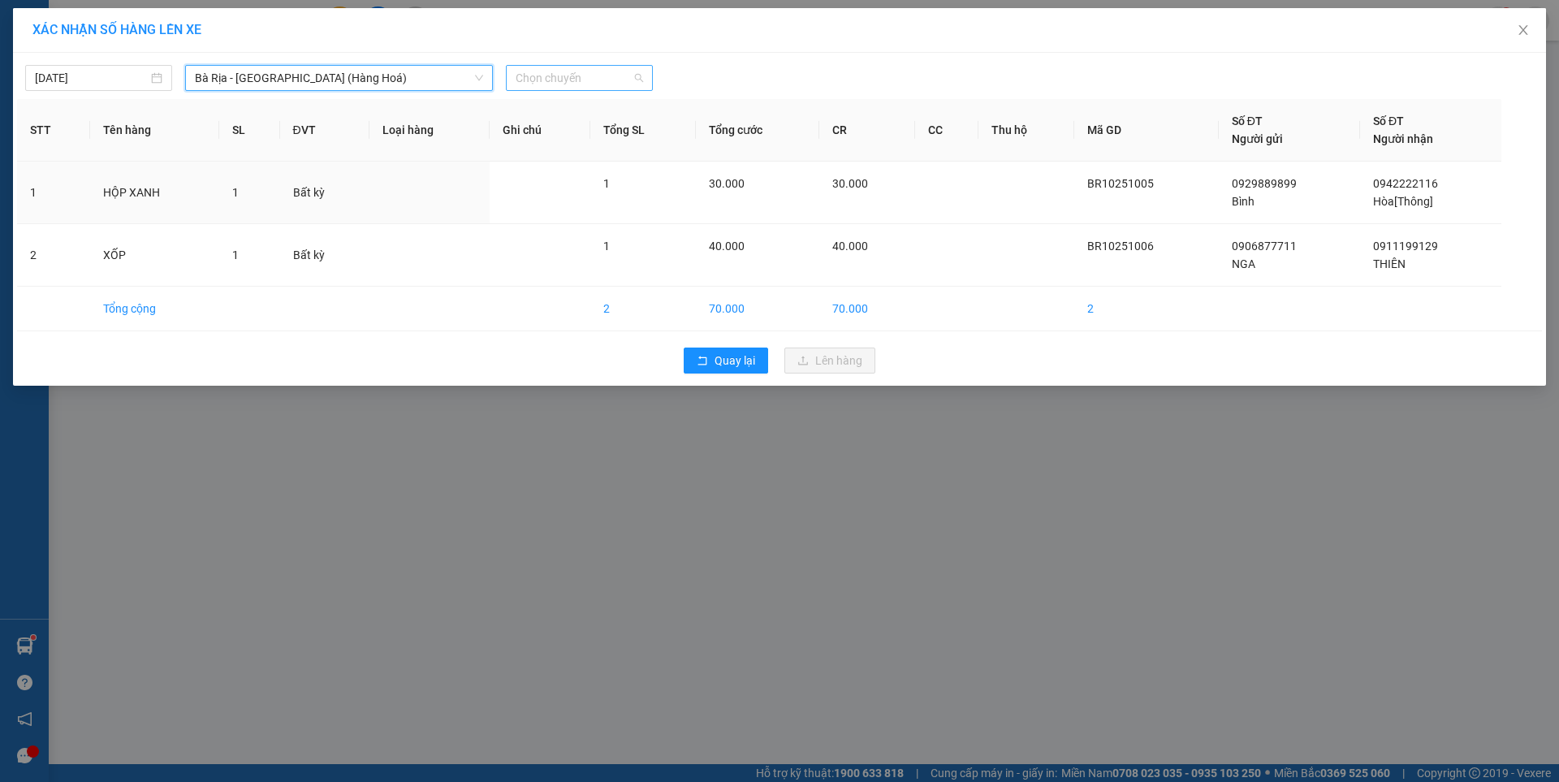
click at [614, 77] on span "Chọn chuyến" at bounding box center [580, 78] width 128 height 24
type input "0620"
click at [588, 136] on div "Thêm chuyến " 06:20 "" at bounding box center [591, 137] width 171 height 28
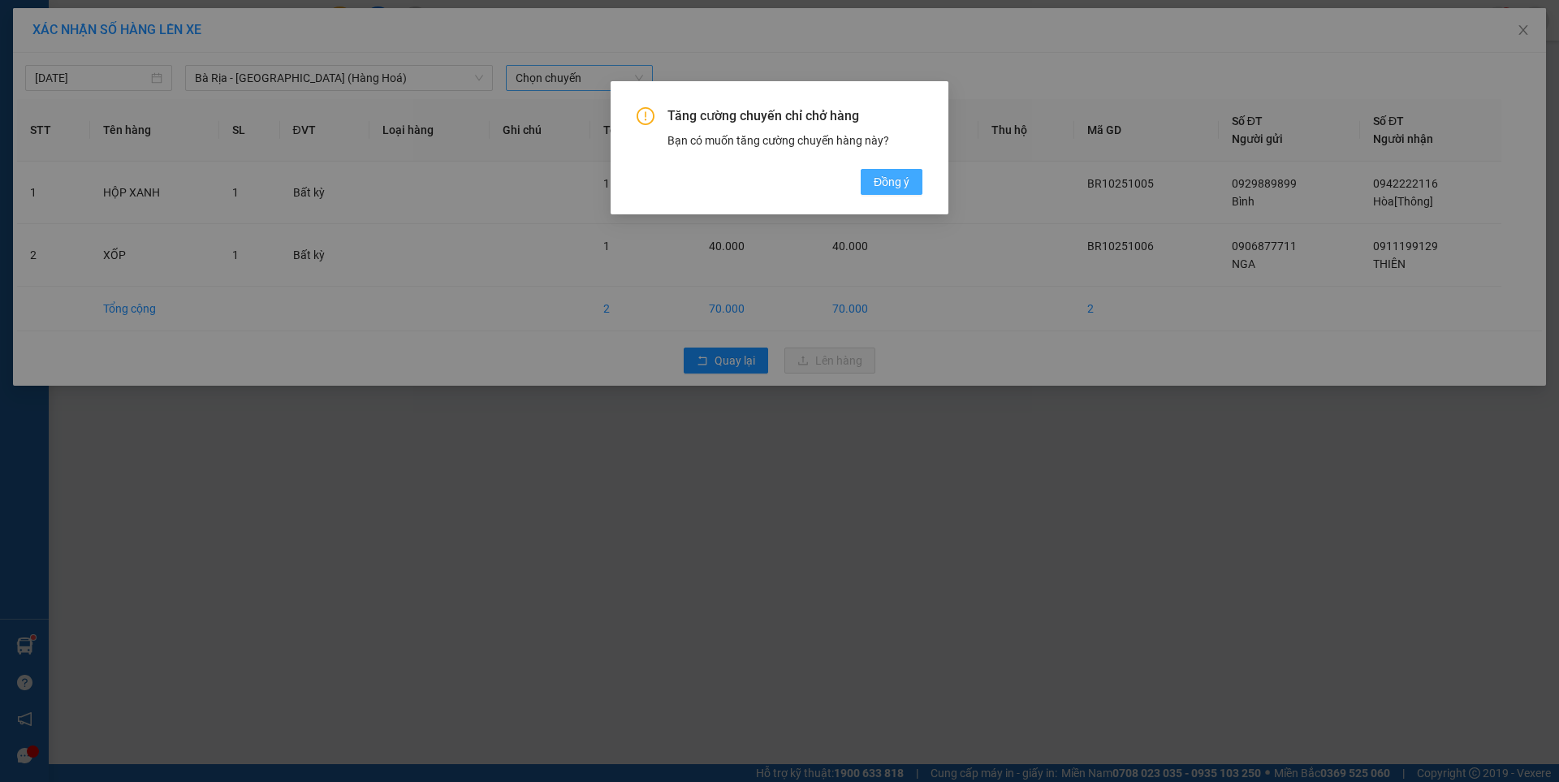
click at [894, 182] on span "Đồng ý" at bounding box center [892, 182] width 36 height 18
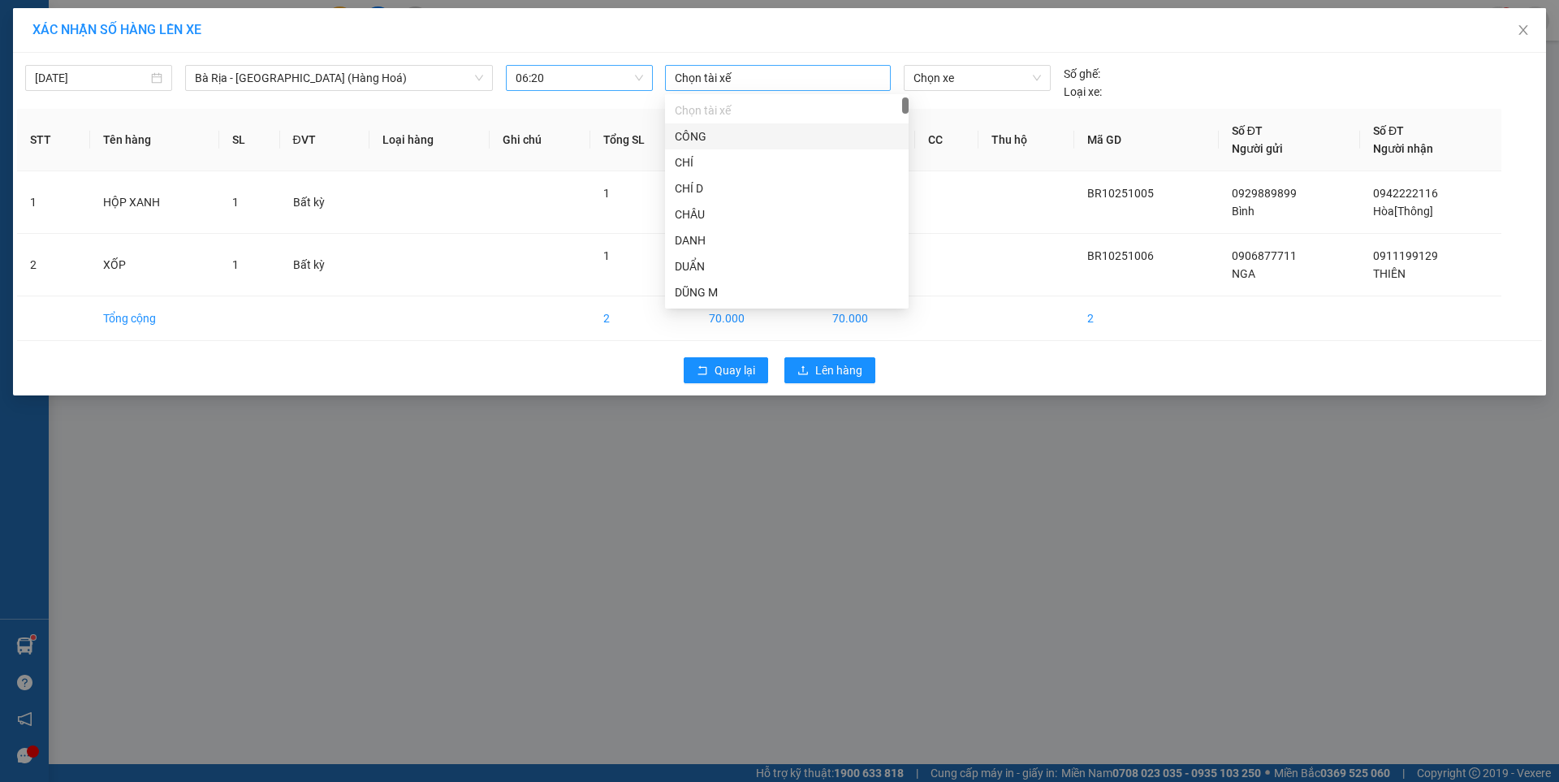
click at [727, 73] on div at bounding box center [778, 77] width 218 height 19
type input "HAO"
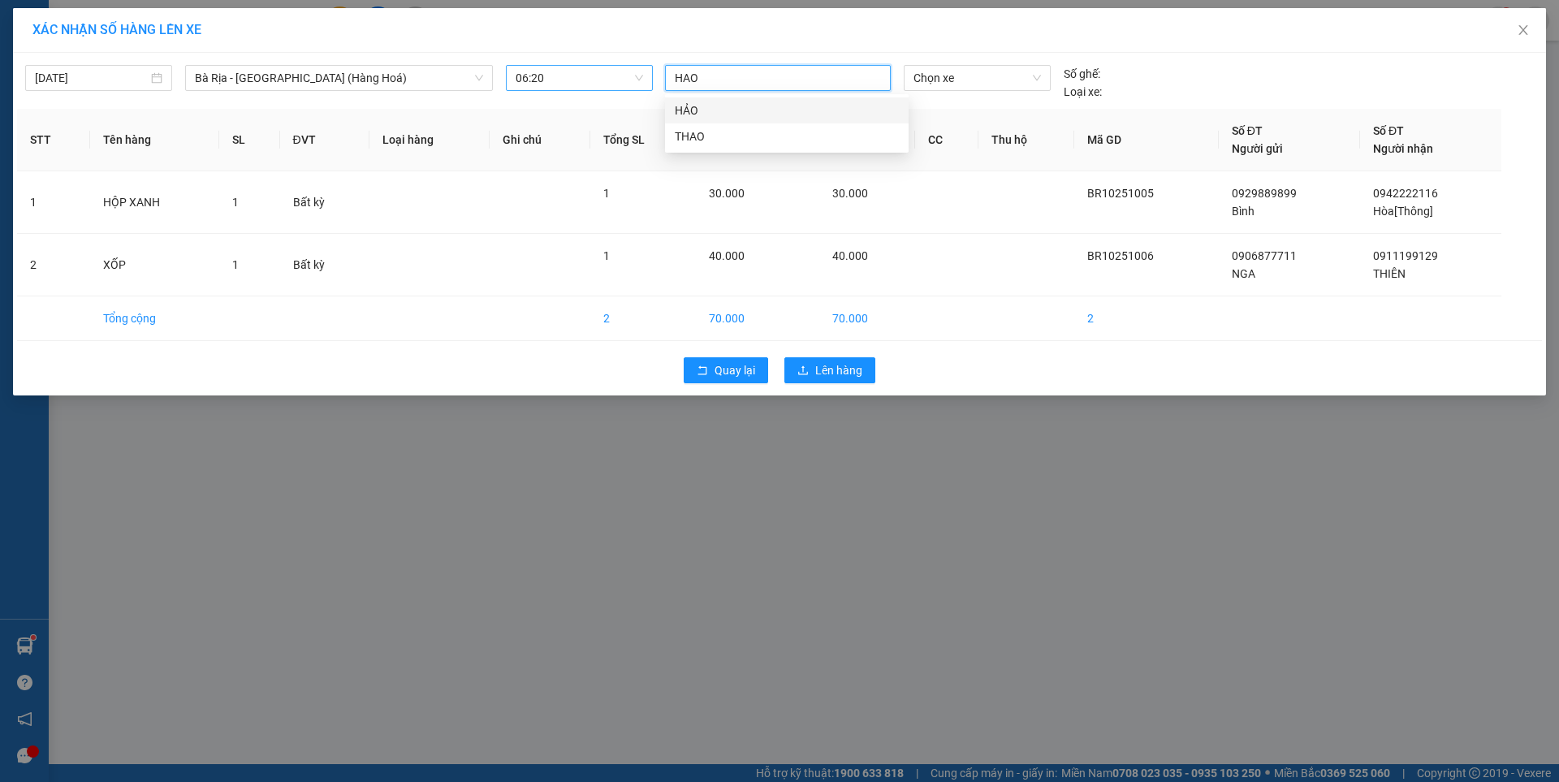
click at [692, 106] on div "HẢO" at bounding box center [787, 111] width 224 height 18
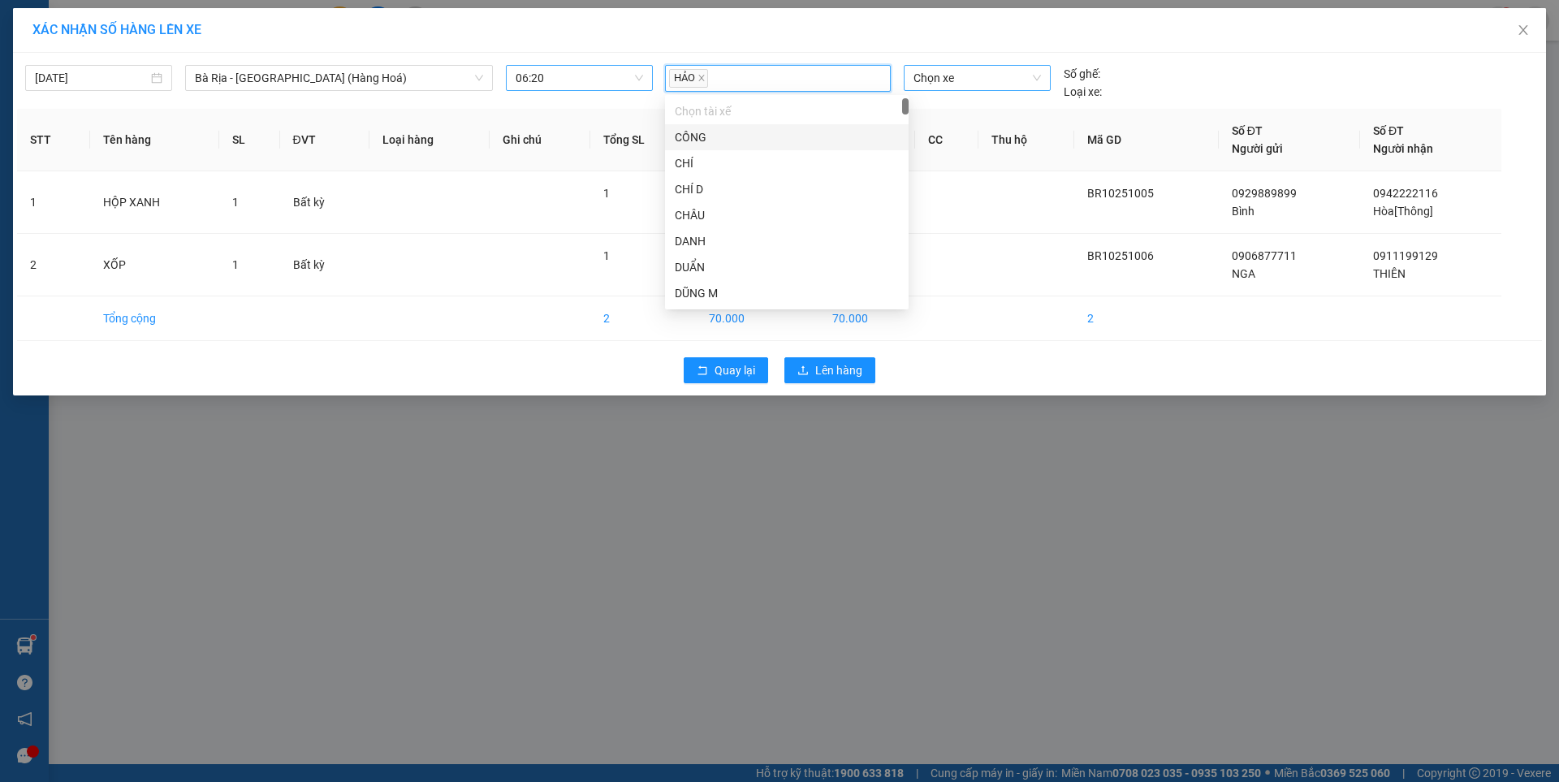
click at [993, 79] on span "Chọn xe" at bounding box center [977, 78] width 127 height 24
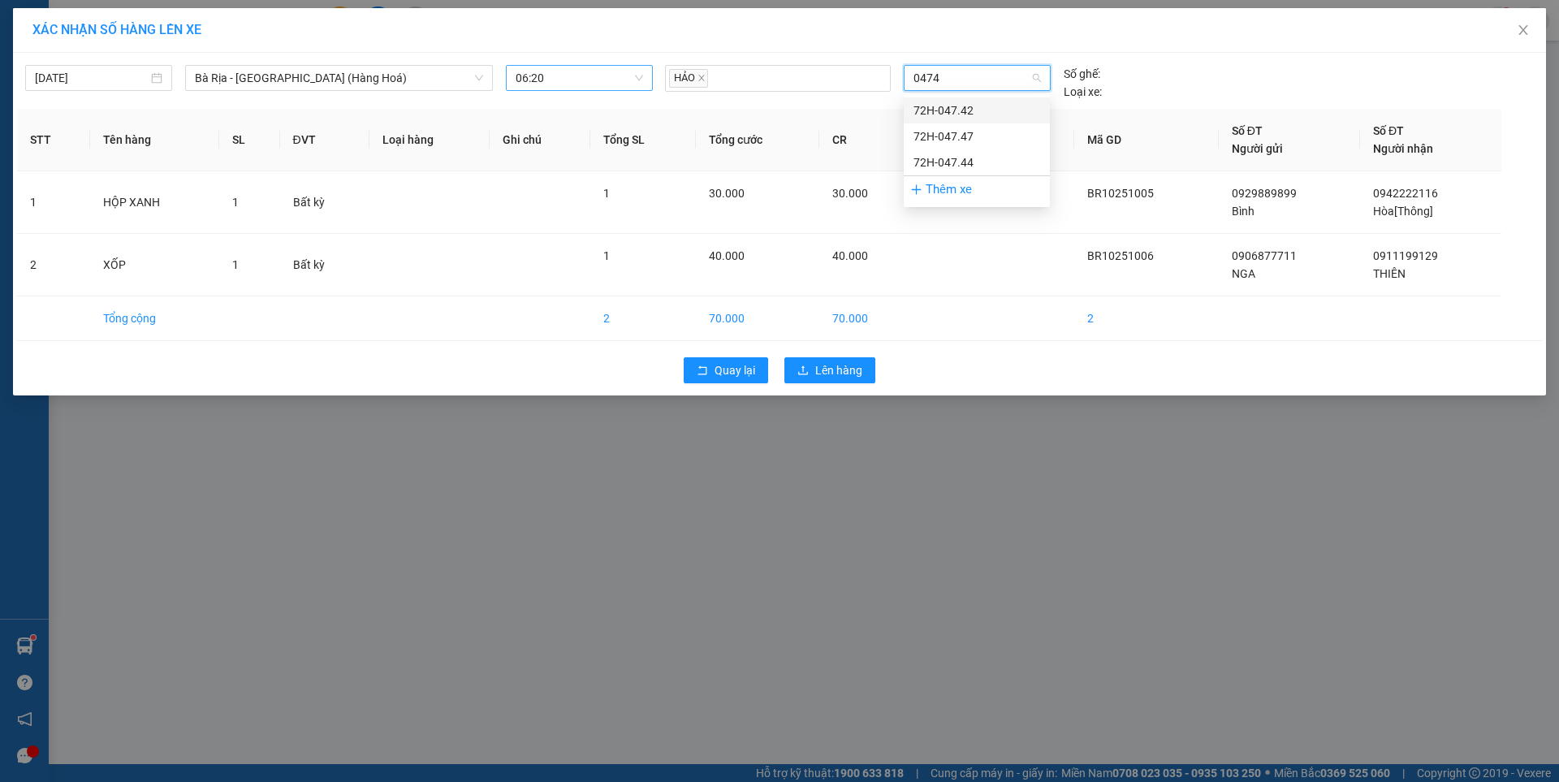
type input "04747"
click at [958, 113] on div "72H-047.47" at bounding box center [977, 111] width 127 height 18
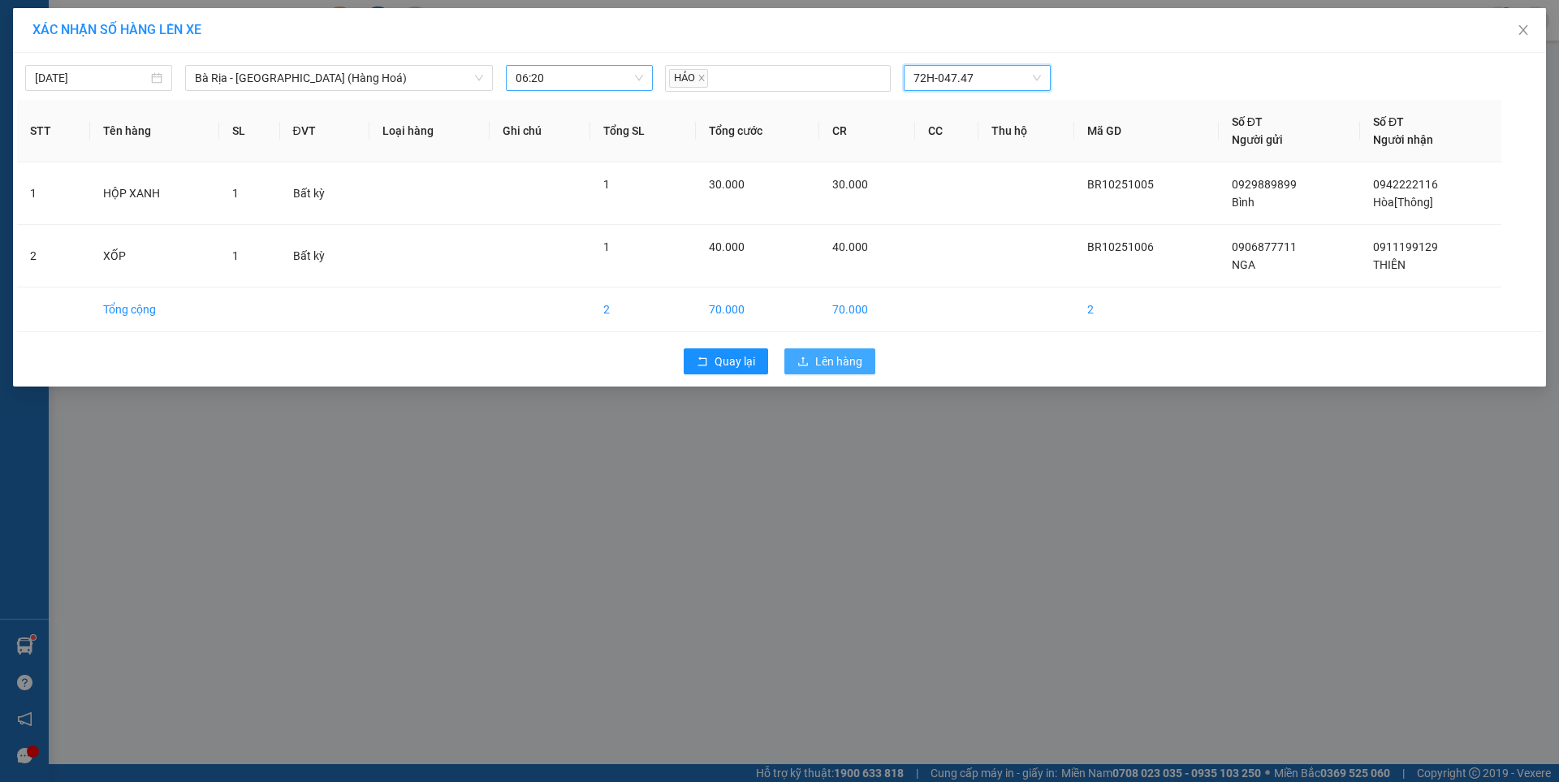
click at [848, 351] on button "Lên hàng" at bounding box center [830, 361] width 91 height 26
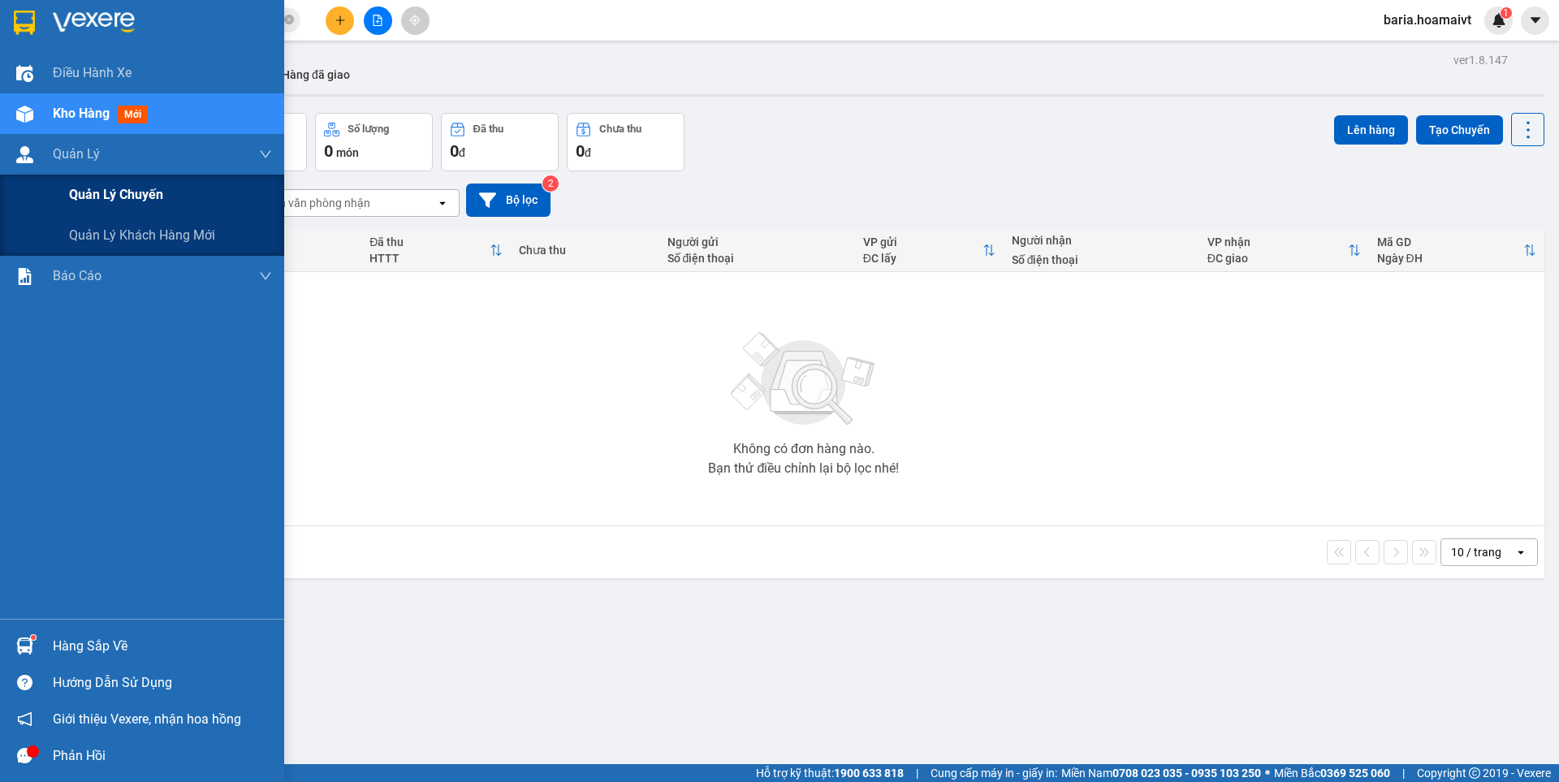
click at [125, 201] on span "Quản lý chuyến" at bounding box center [116, 194] width 94 height 20
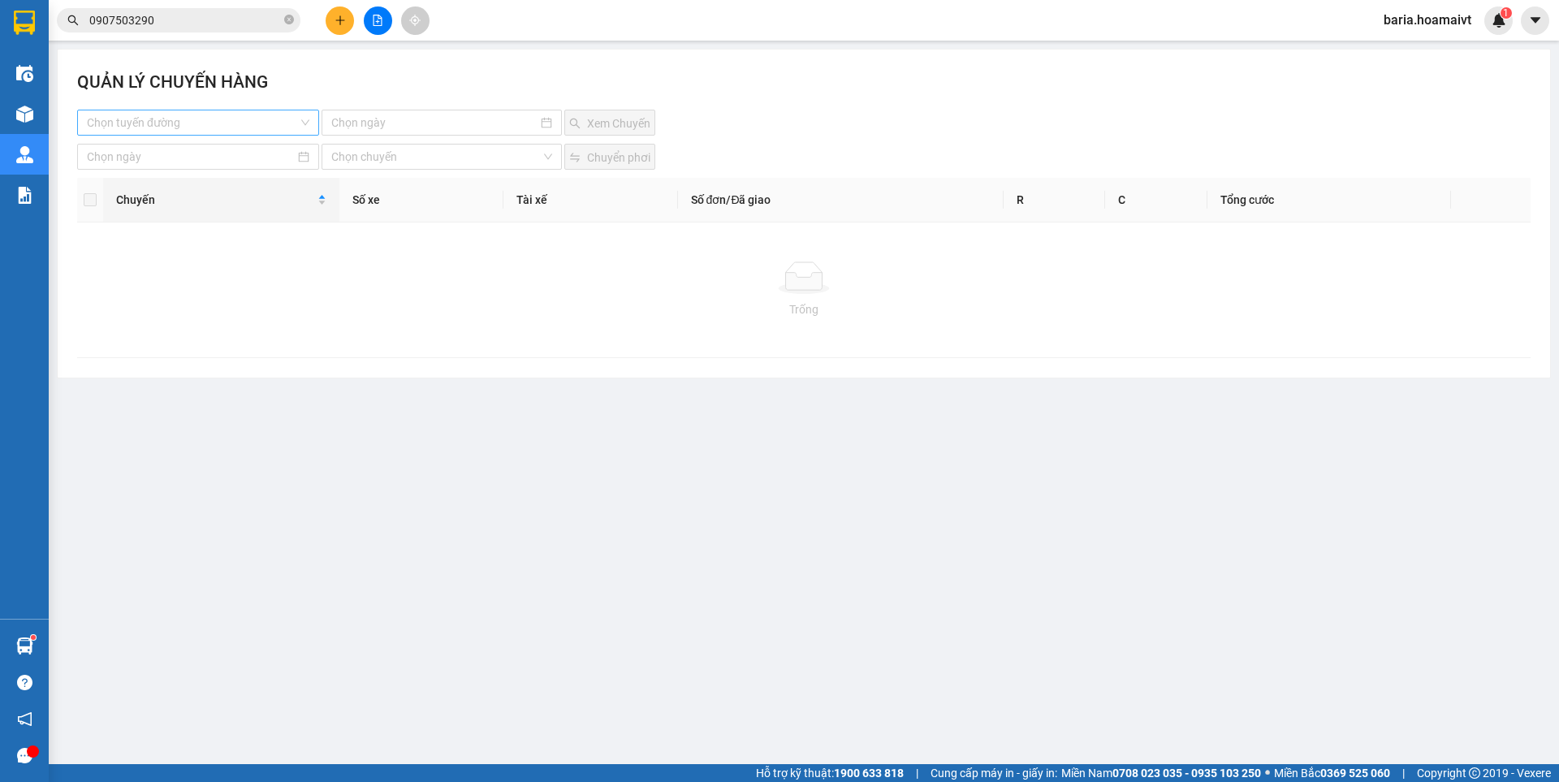
click at [267, 128] on input "search" at bounding box center [192, 122] width 211 height 24
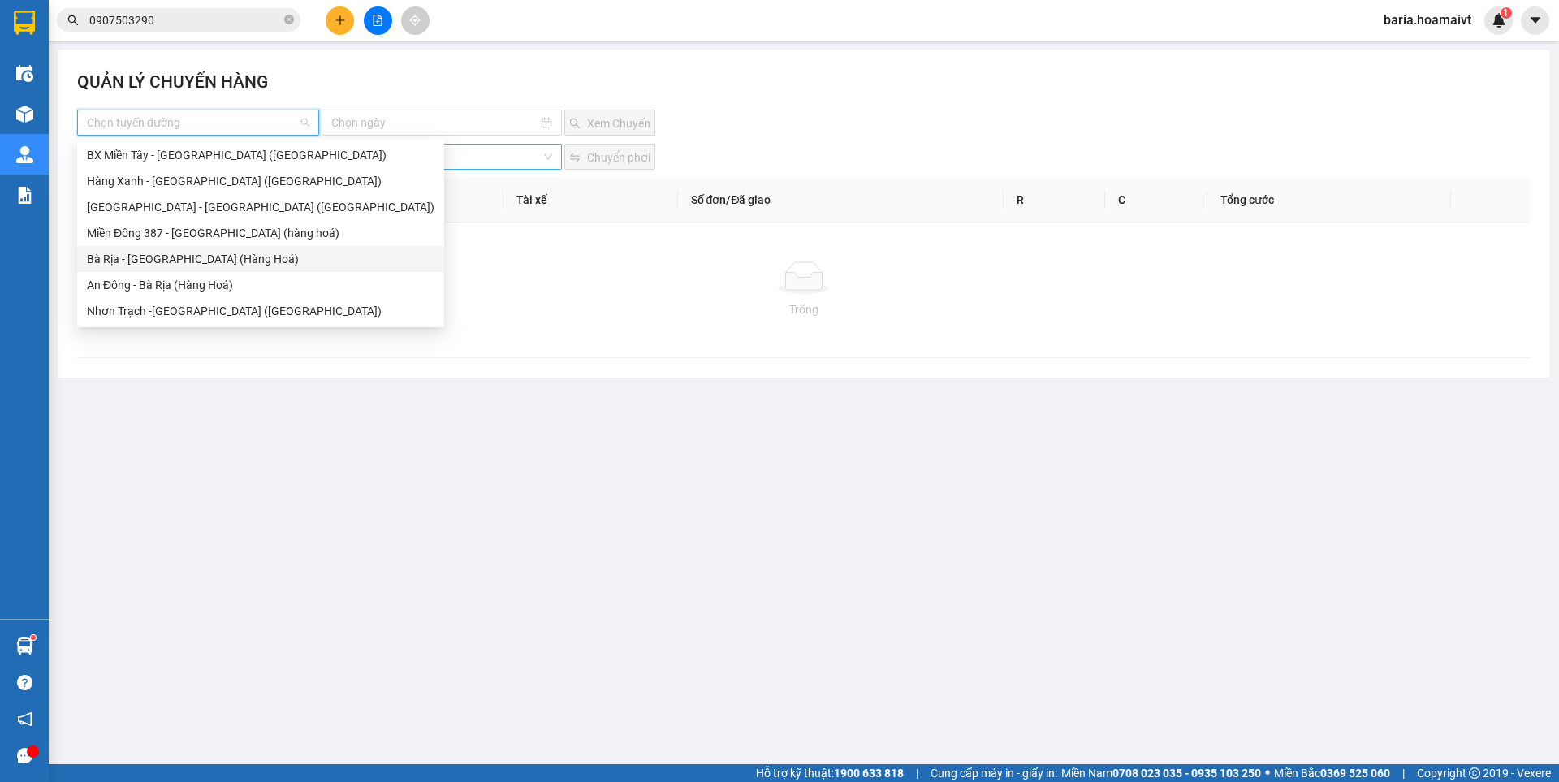
drag, startPoint x: 175, startPoint y: 262, endPoint x: 378, endPoint y: 147, distance: 234.2
click at [175, 262] on div "Bà Rịa - [GEOGRAPHIC_DATA] (Hàng Hoá)" at bounding box center [261, 259] width 348 height 18
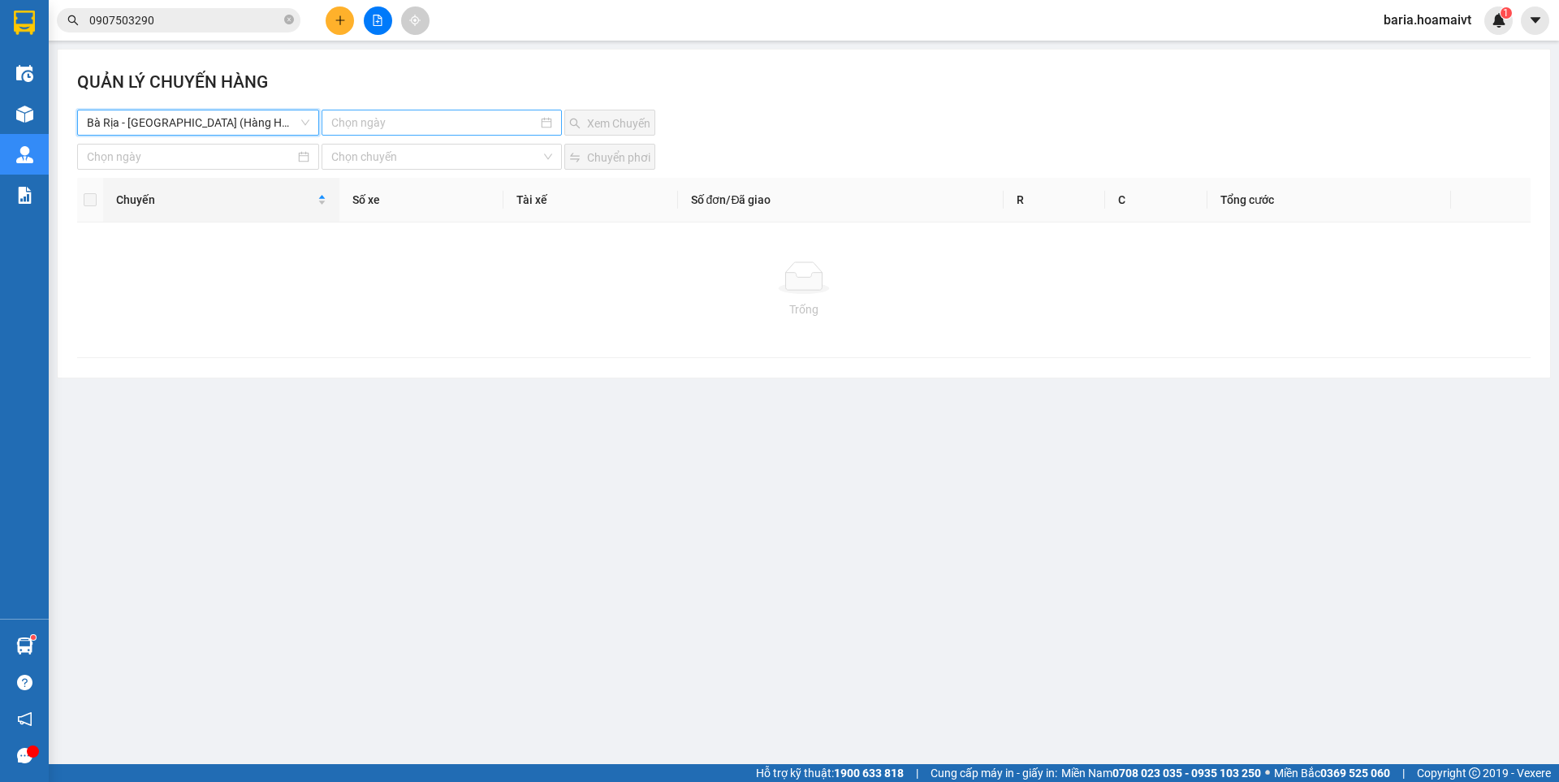
click at [397, 121] on input at bounding box center [433, 123] width 205 height 18
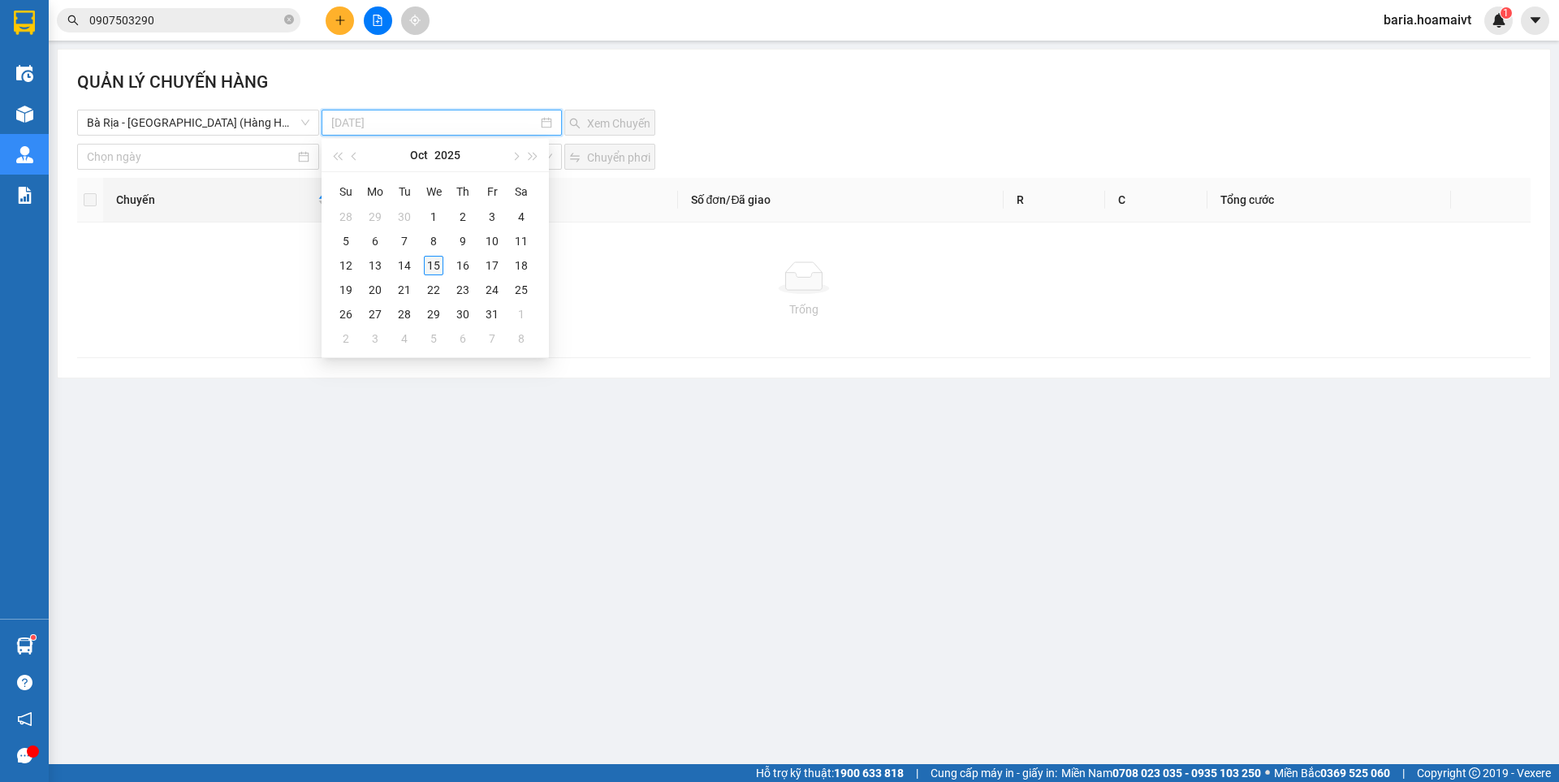
click at [433, 264] on div "15" at bounding box center [433, 265] width 19 height 19
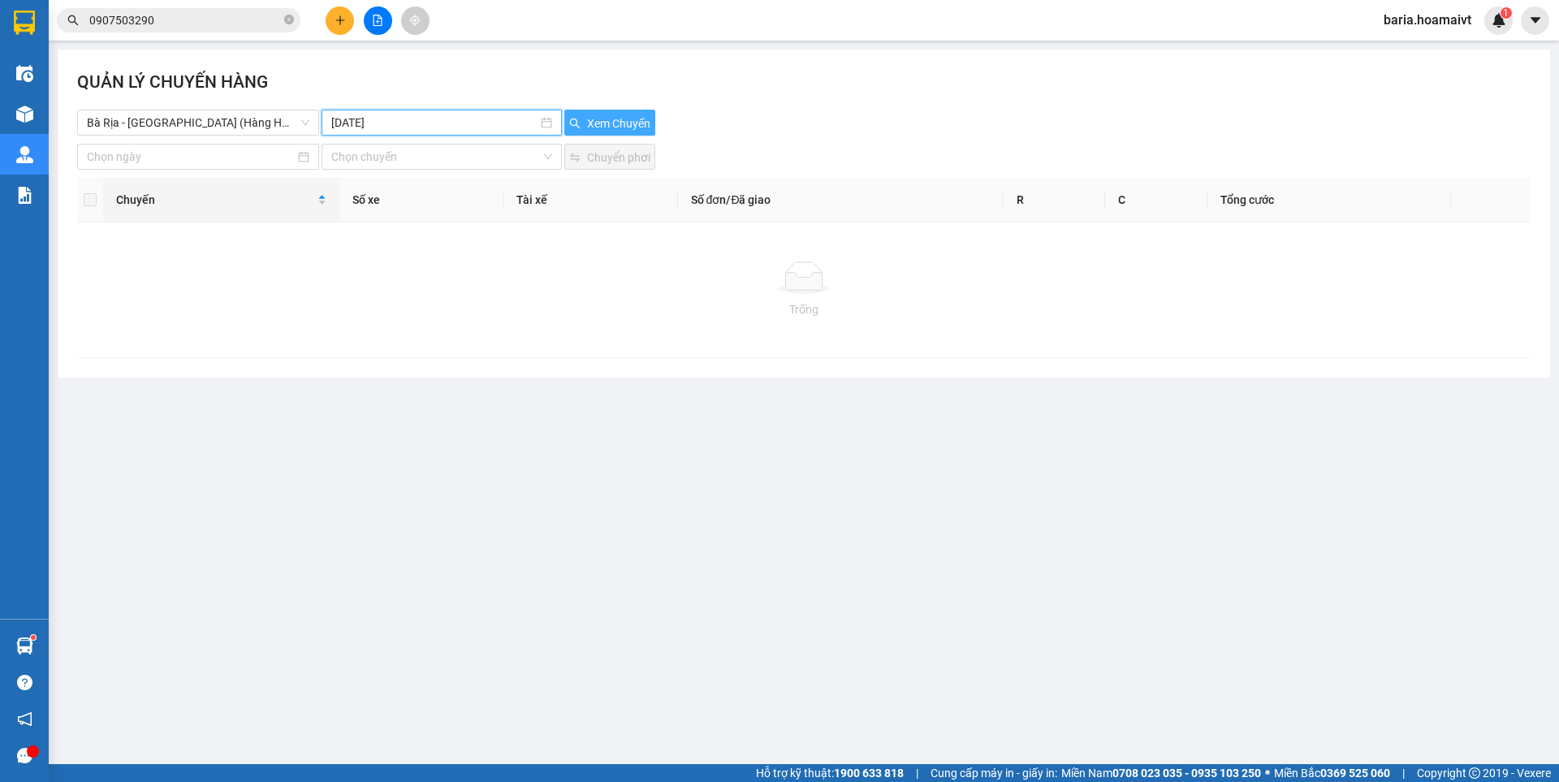
click at [605, 118] on span "Xem Chuyến" at bounding box center [618, 124] width 63 height 18
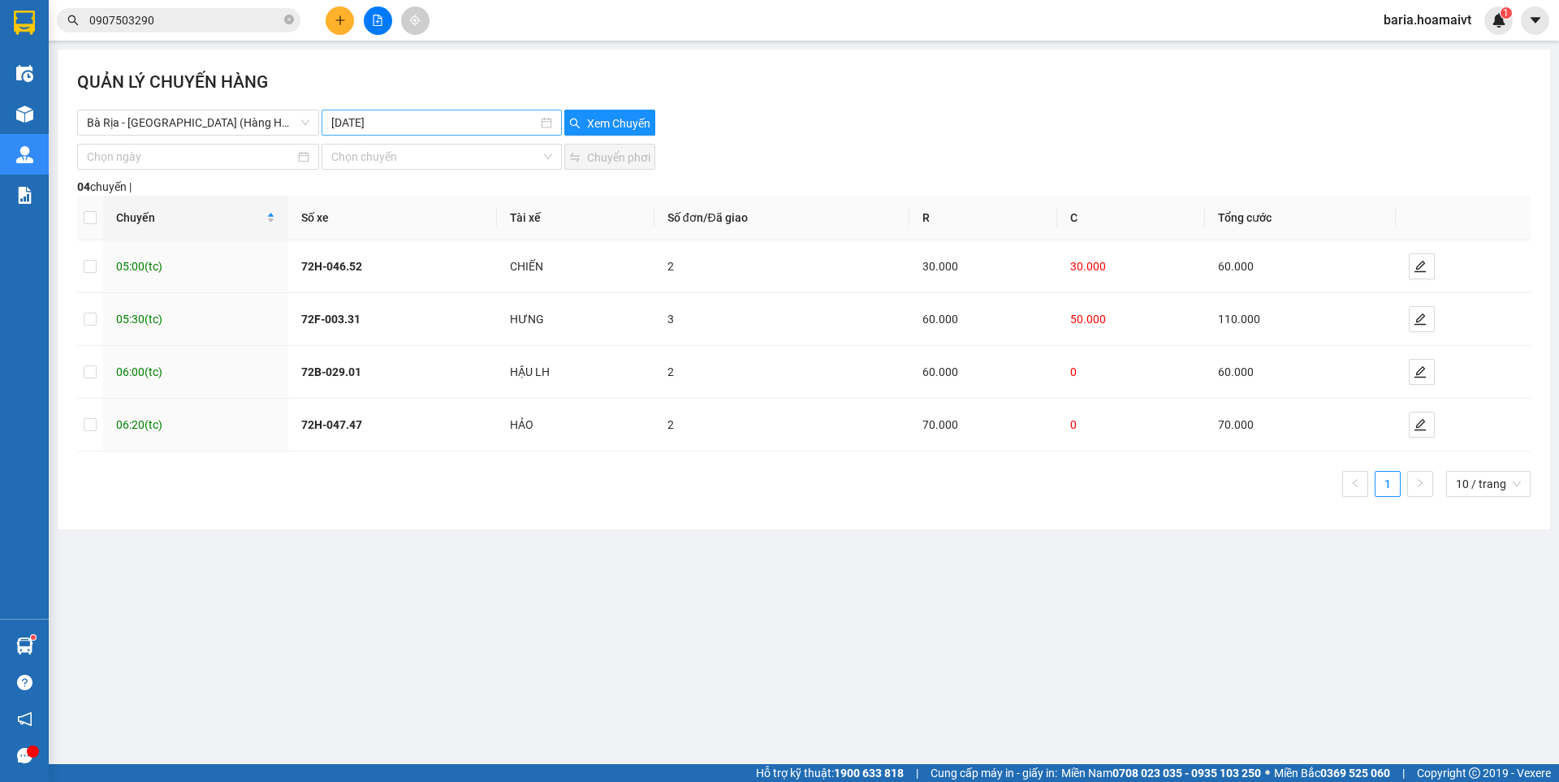
click at [363, 123] on input "[DATE]" at bounding box center [433, 123] width 205 height 18
type input "[DATE]"
click at [412, 264] on div "14" at bounding box center [404, 265] width 19 height 19
click at [610, 119] on span "Xem Chuyến" at bounding box center [618, 124] width 63 height 18
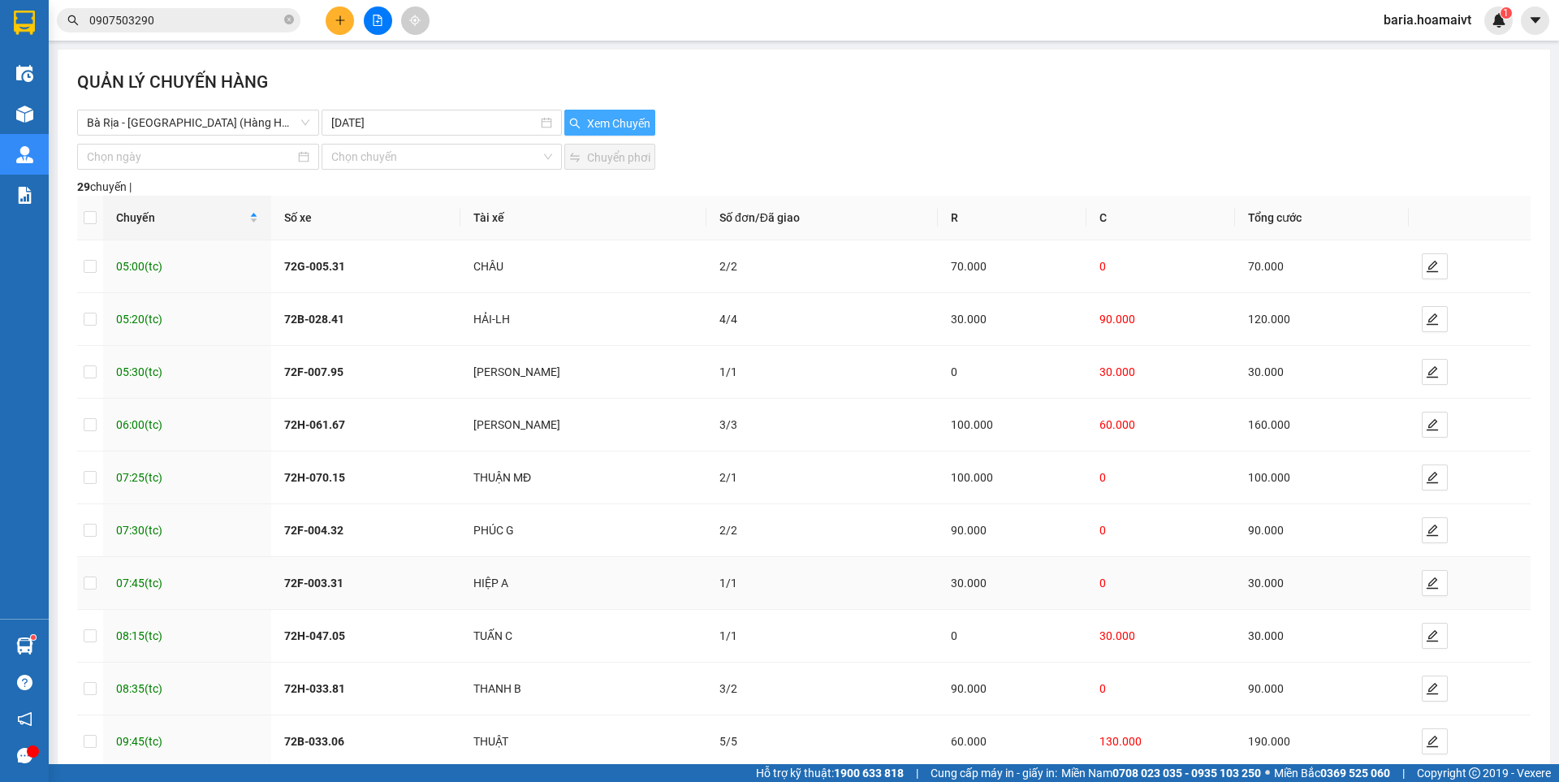
scroll to position [91, 0]
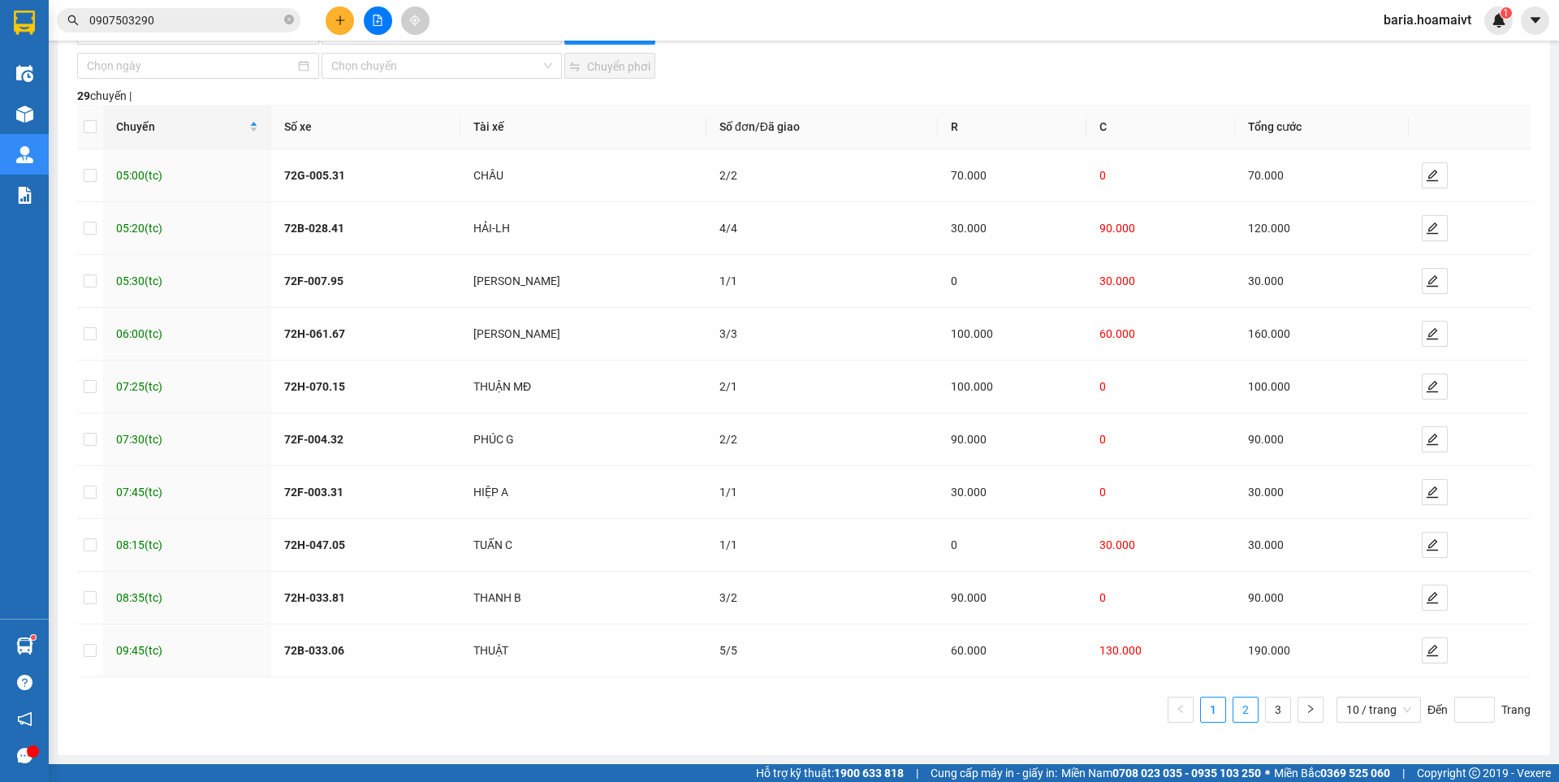
click at [1242, 707] on link "2" at bounding box center [1246, 710] width 24 height 24
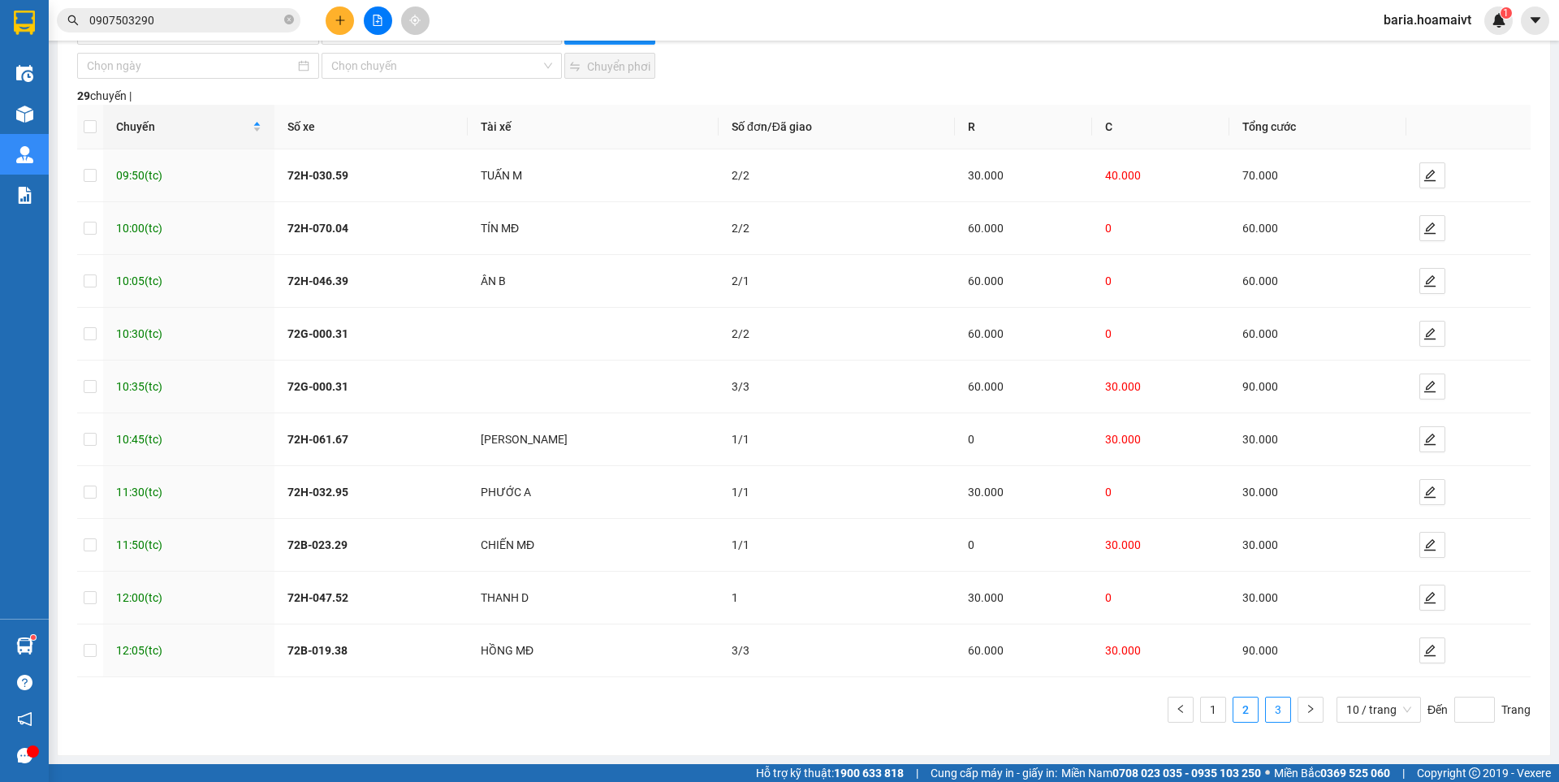
click at [1266, 710] on link "3" at bounding box center [1278, 710] width 24 height 24
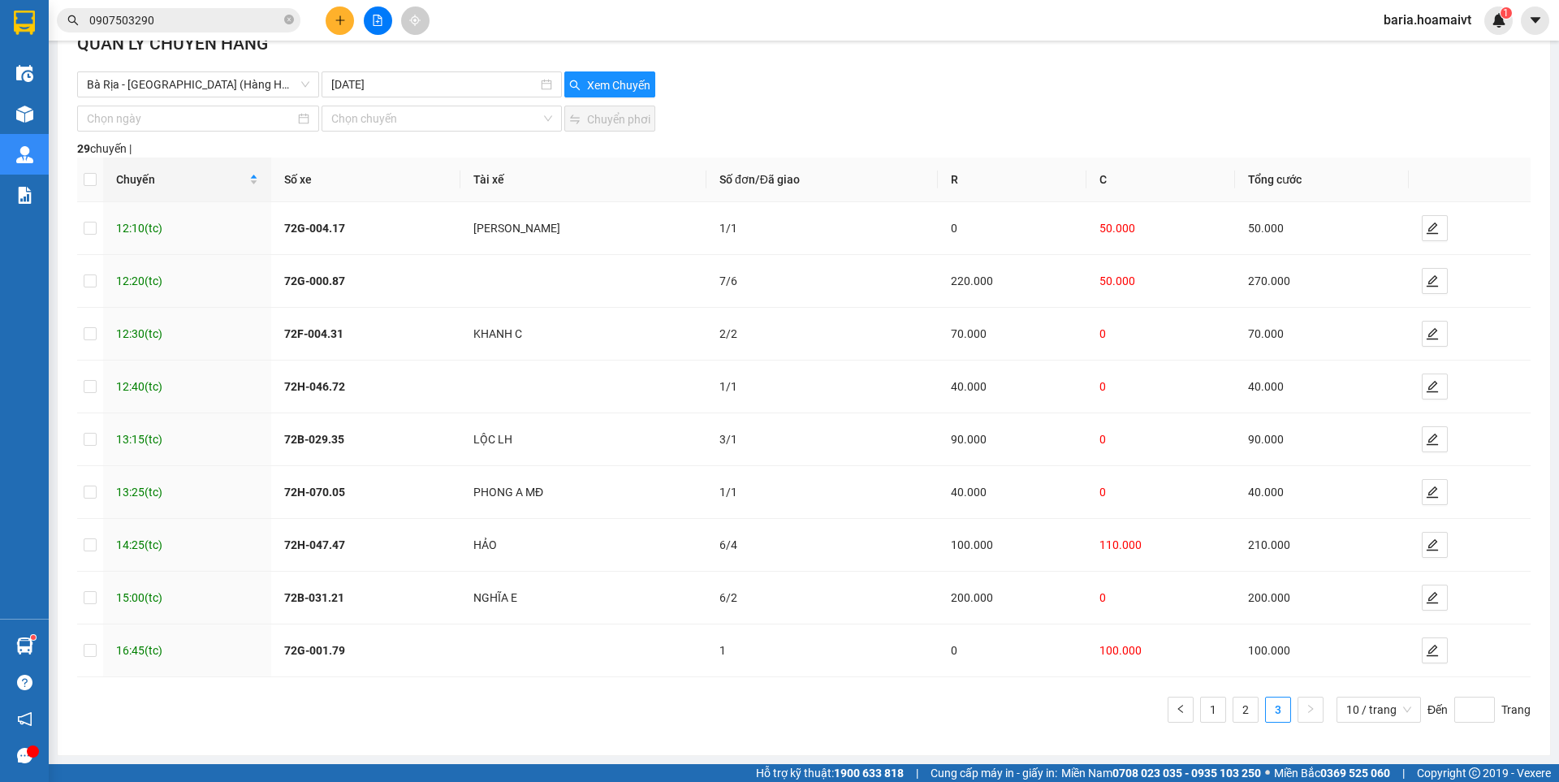
scroll to position [38, 0]
click at [1201, 707] on link "1" at bounding box center [1213, 710] width 24 height 24
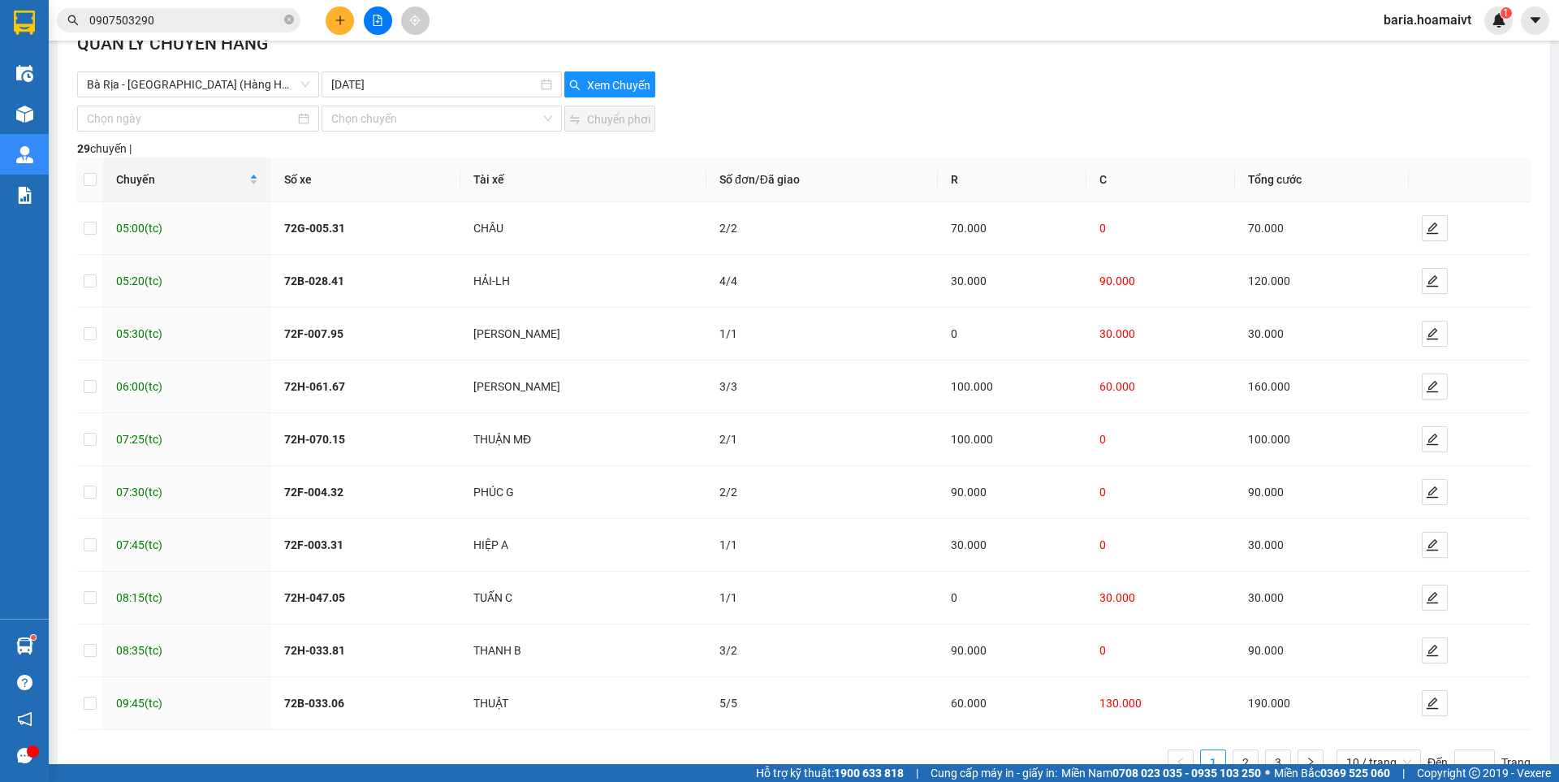
scroll to position [91, 0]
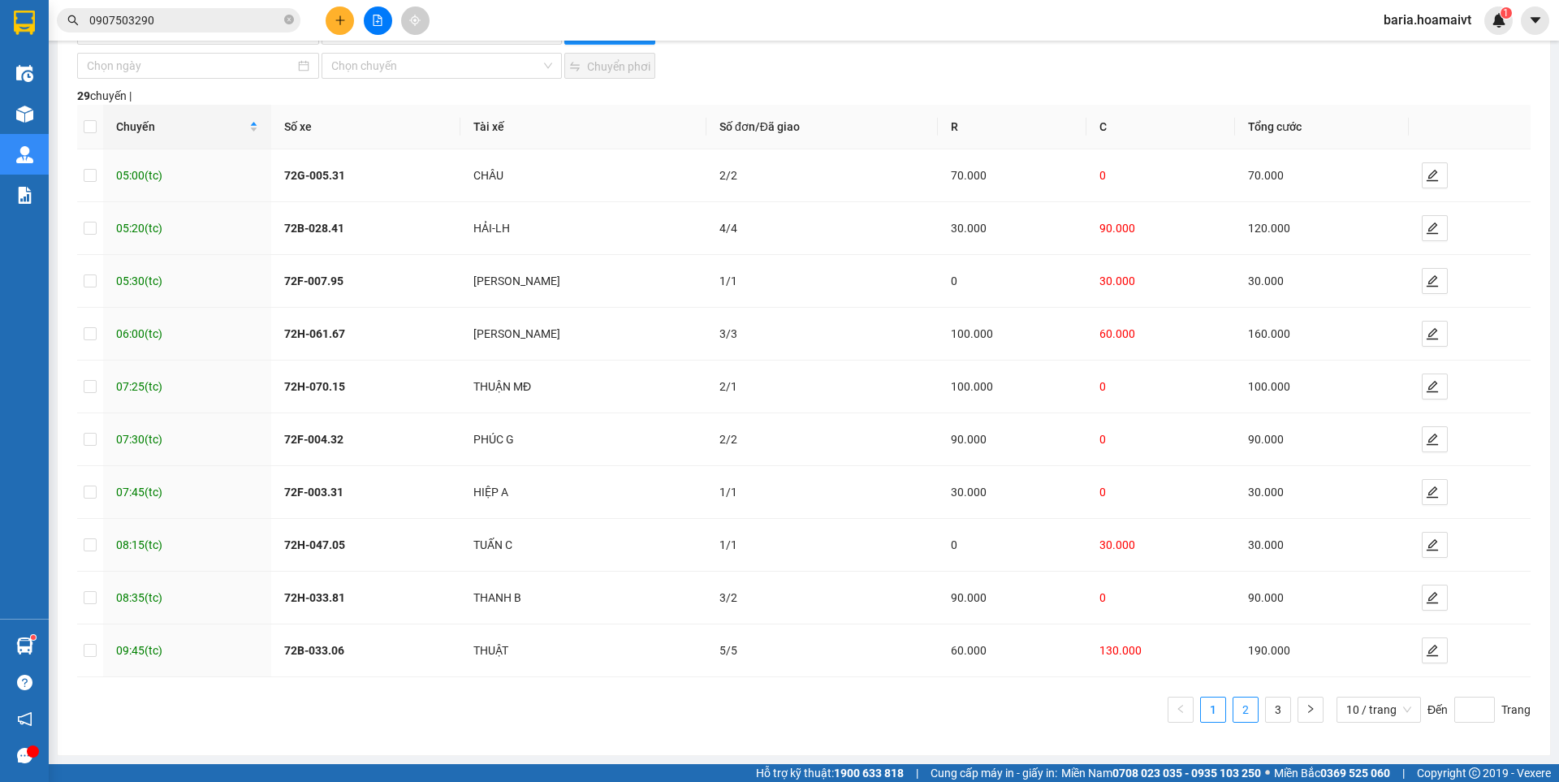
click at [1240, 712] on link "2" at bounding box center [1246, 710] width 24 height 24
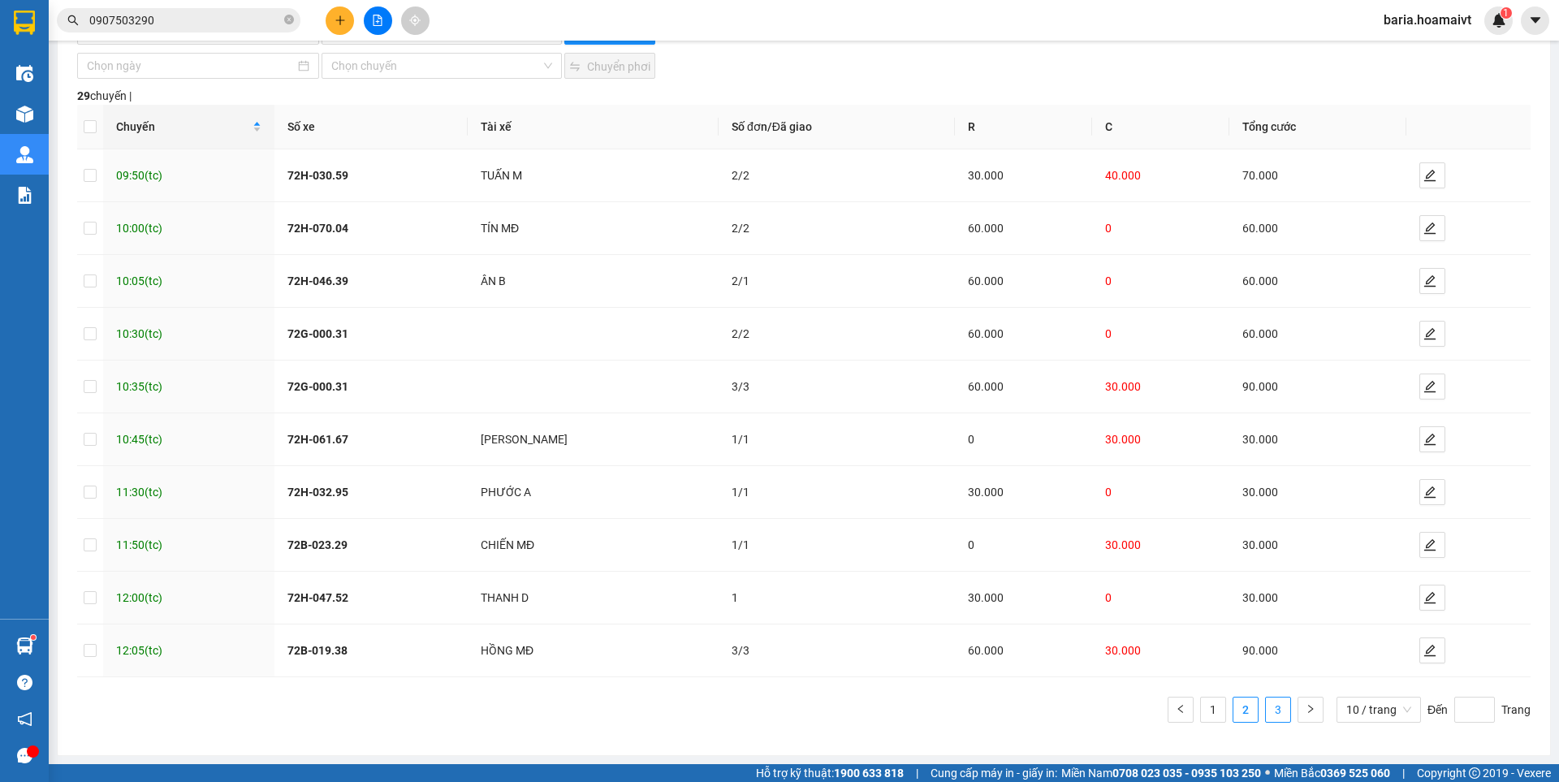
click at [1266, 710] on link "3" at bounding box center [1278, 710] width 24 height 24
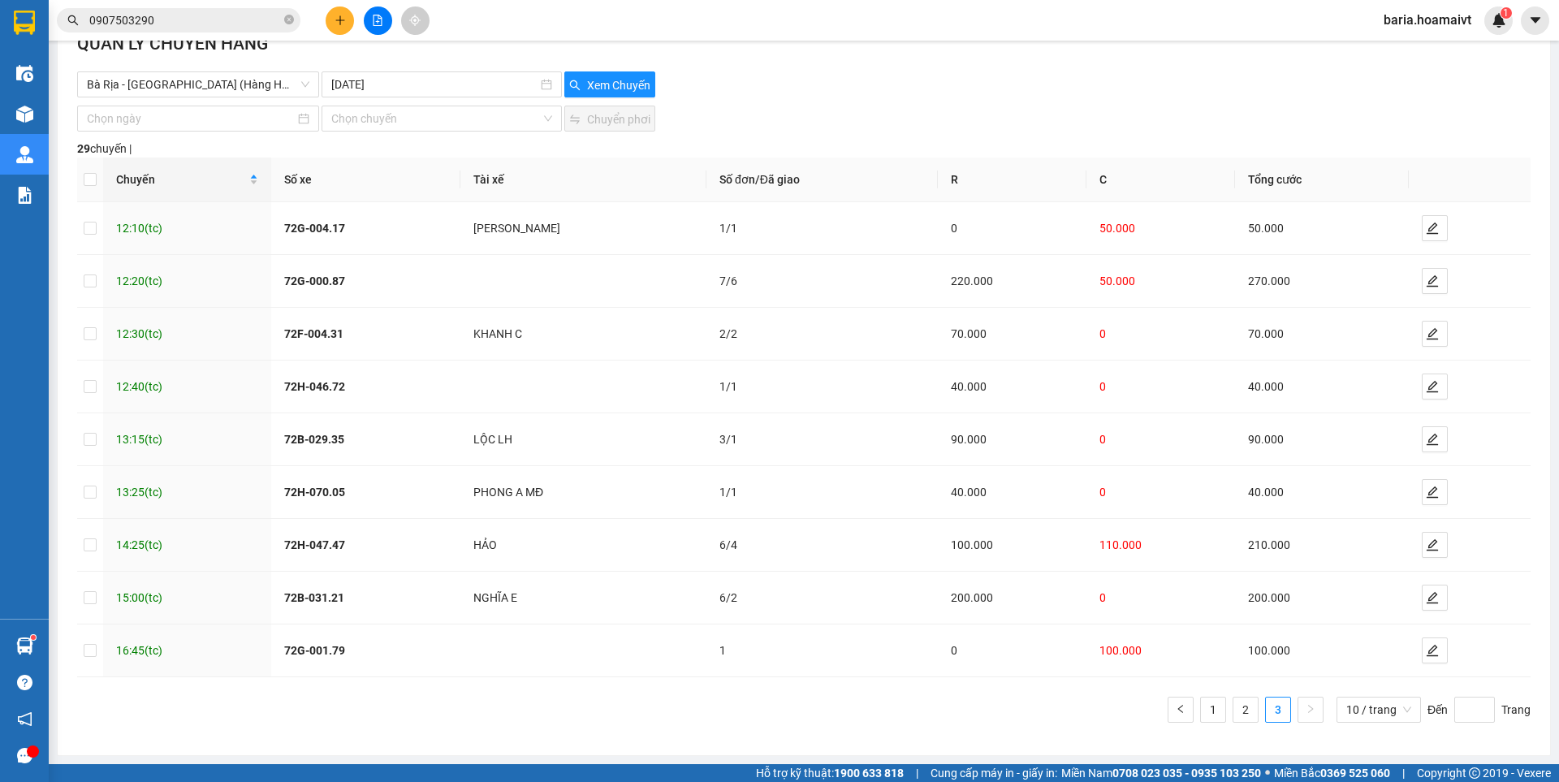
click at [233, 24] on input "0907503290" at bounding box center [185, 20] width 192 height 18
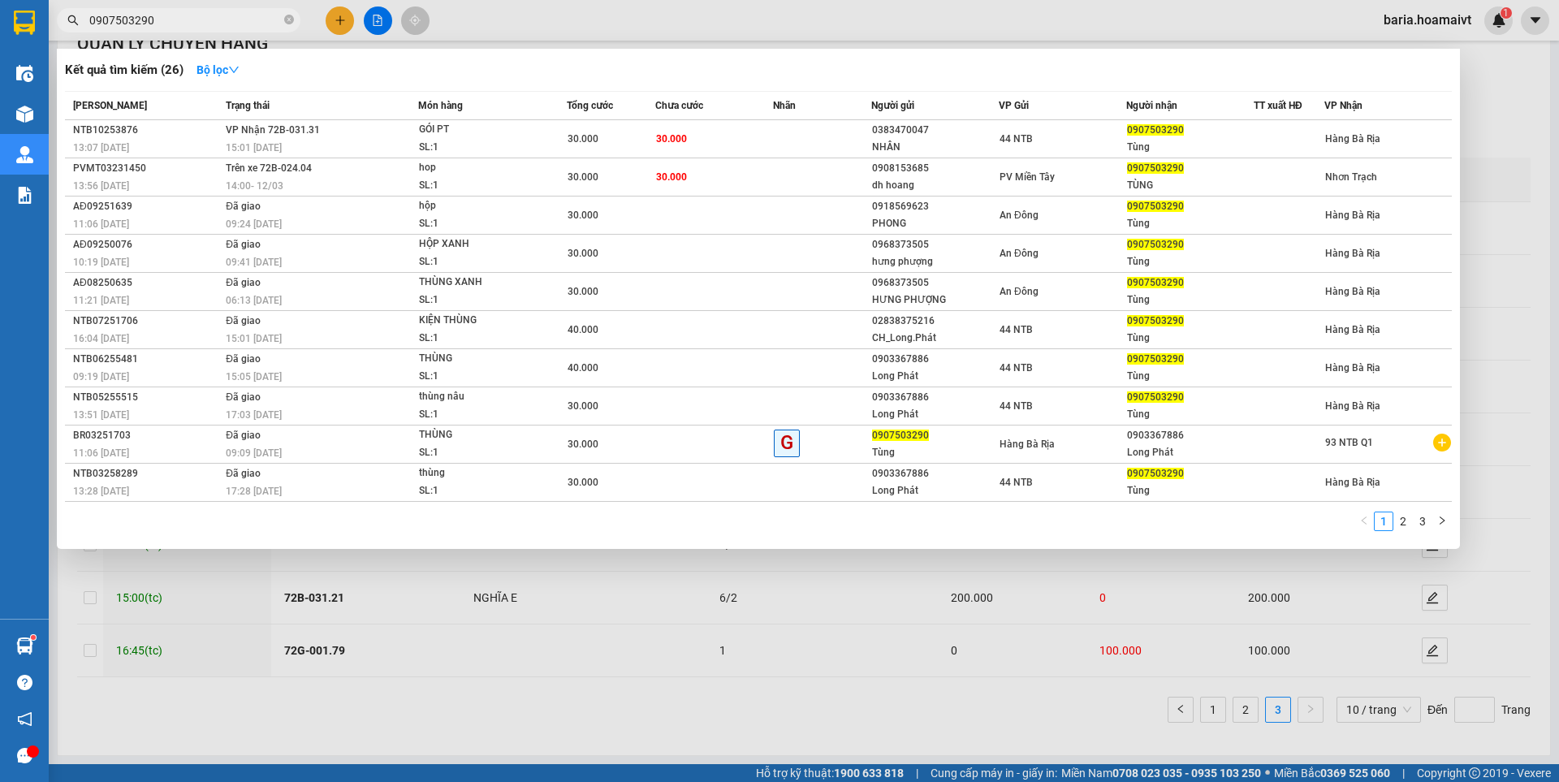
click at [233, 24] on input "0907503290" at bounding box center [185, 20] width 192 height 18
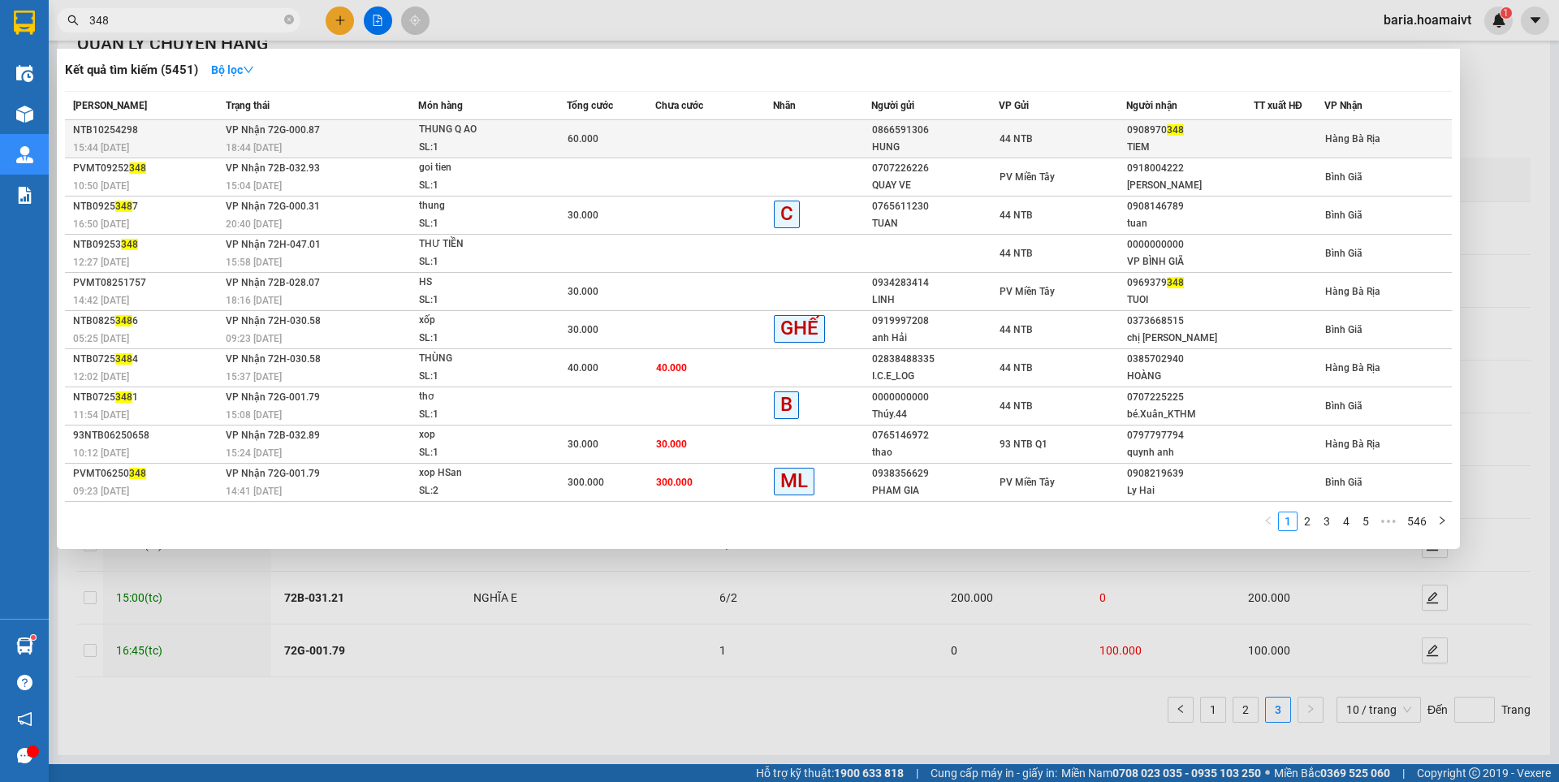
type input "348"
click at [1202, 139] on div "TIEM" at bounding box center [1190, 147] width 126 height 17
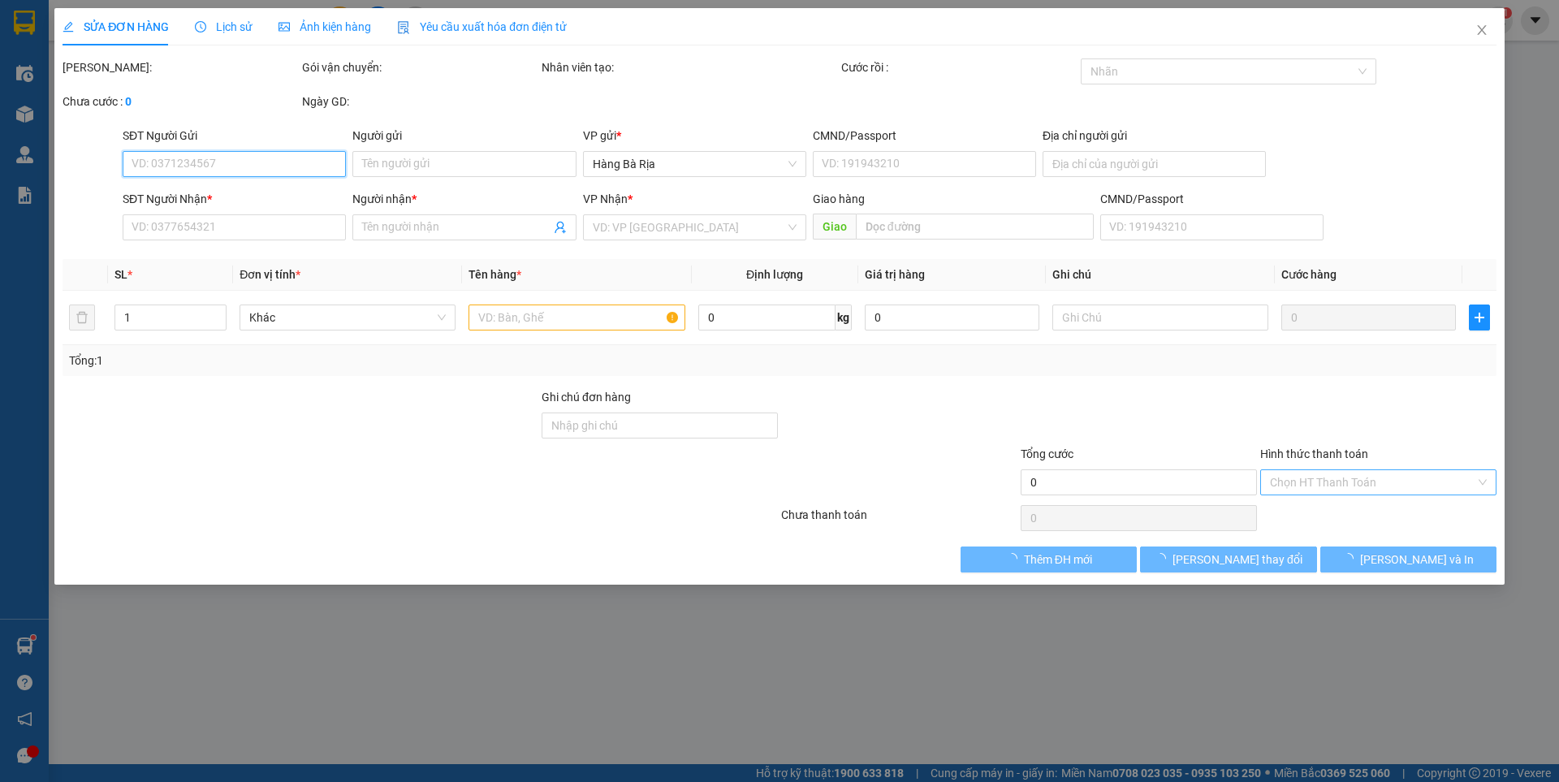
type input "0866591306"
type input "HUNG"
type input "0908970348"
type input "TIEM"
type input "60.000"
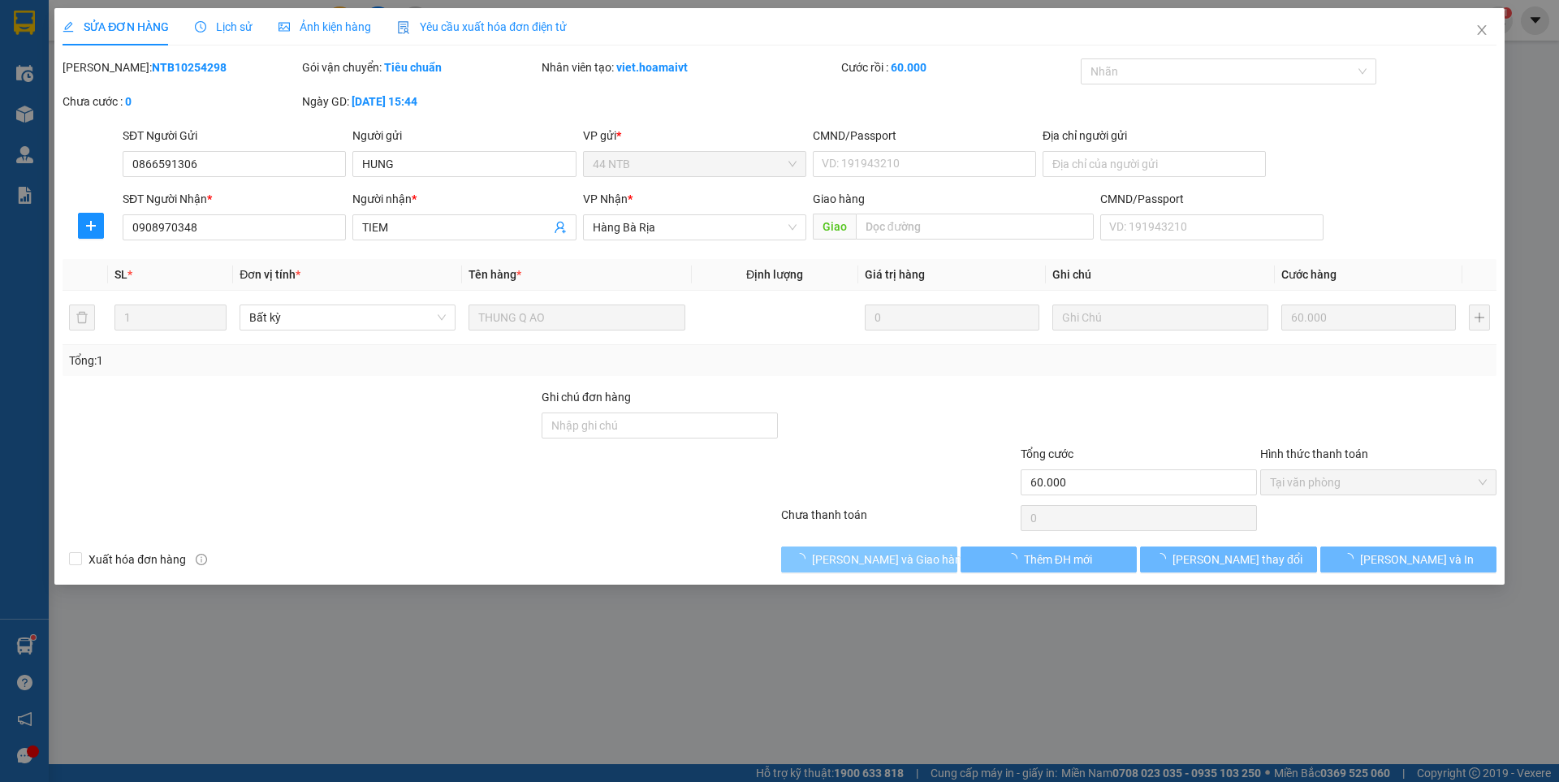
click at [893, 560] on span "[PERSON_NAME] và Giao hàng" at bounding box center [890, 560] width 156 height 18
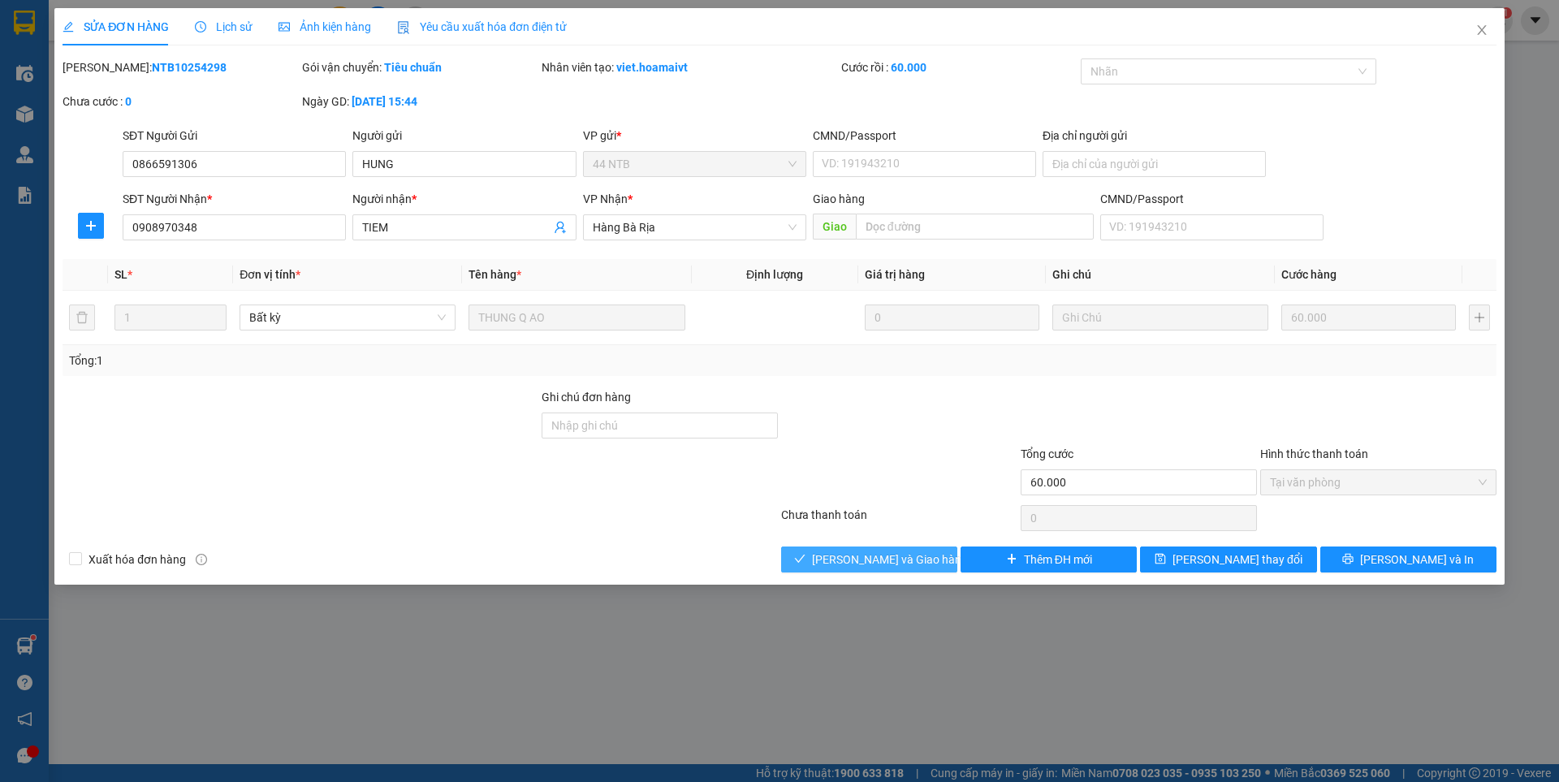
click at [893, 560] on span "[PERSON_NAME] và Giao hàng" at bounding box center [890, 560] width 156 height 18
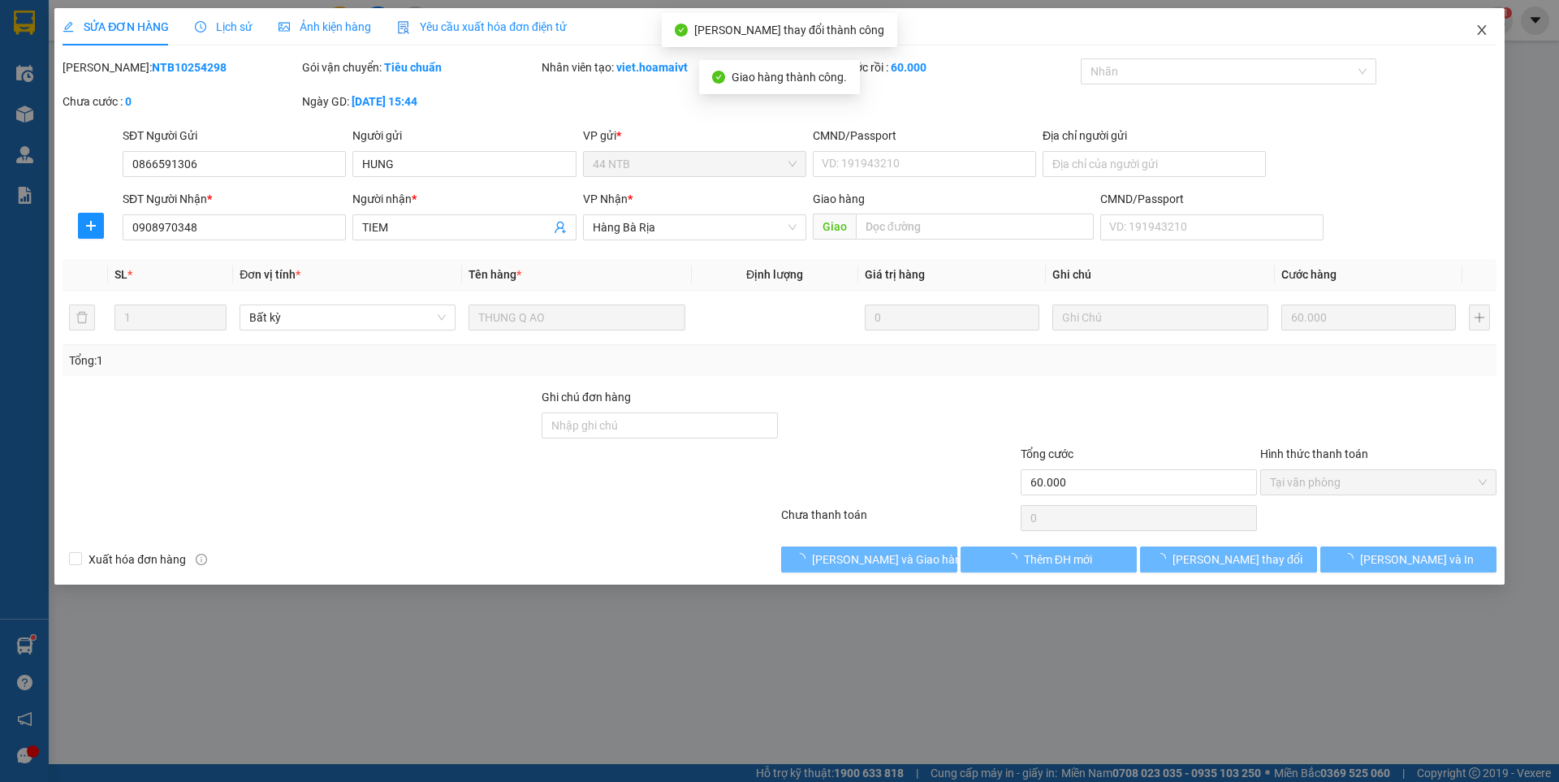
click at [1478, 27] on icon "close" at bounding box center [1481, 30] width 9 height 10
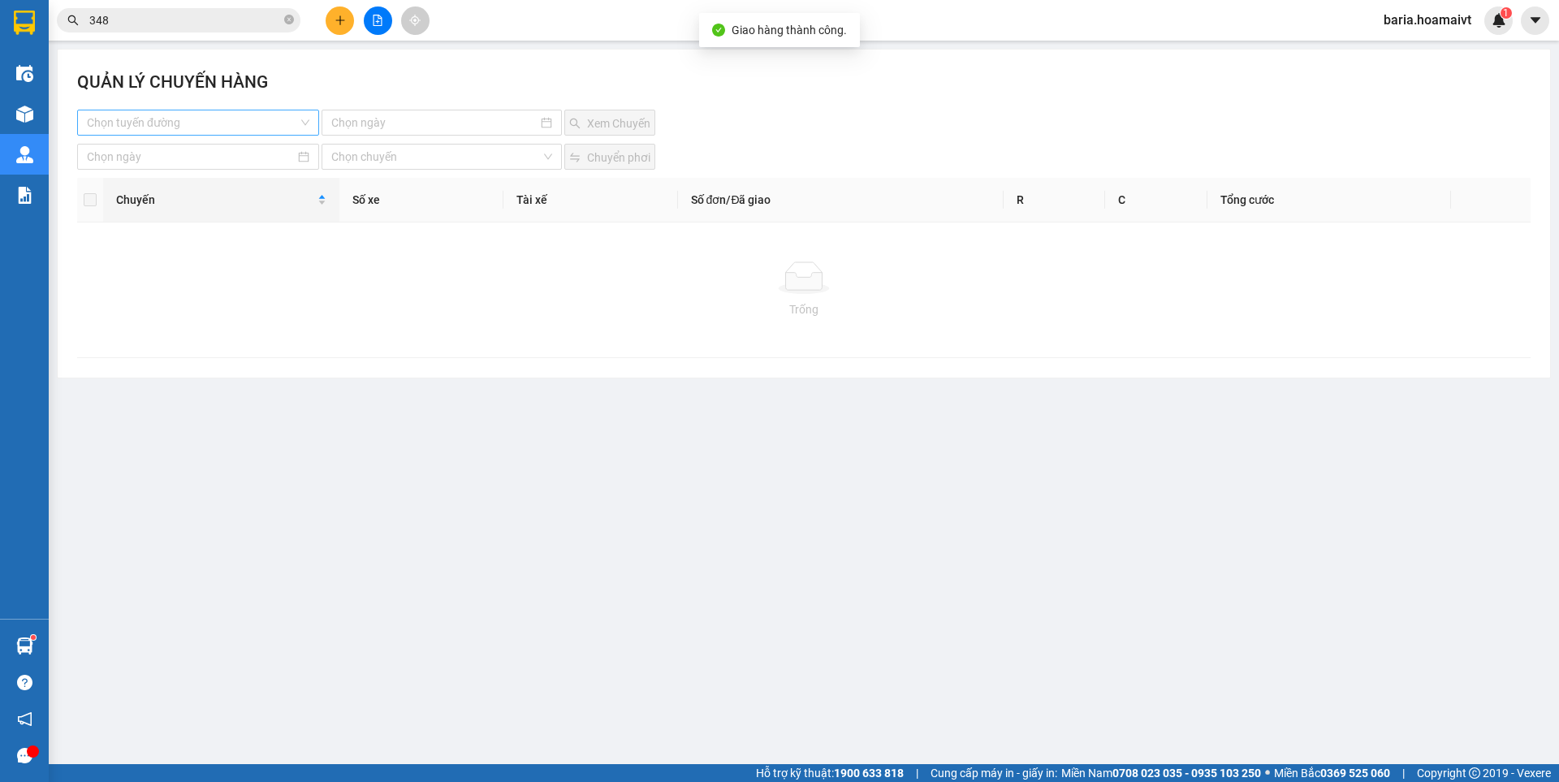
click at [236, 120] on input "search" at bounding box center [192, 122] width 211 height 24
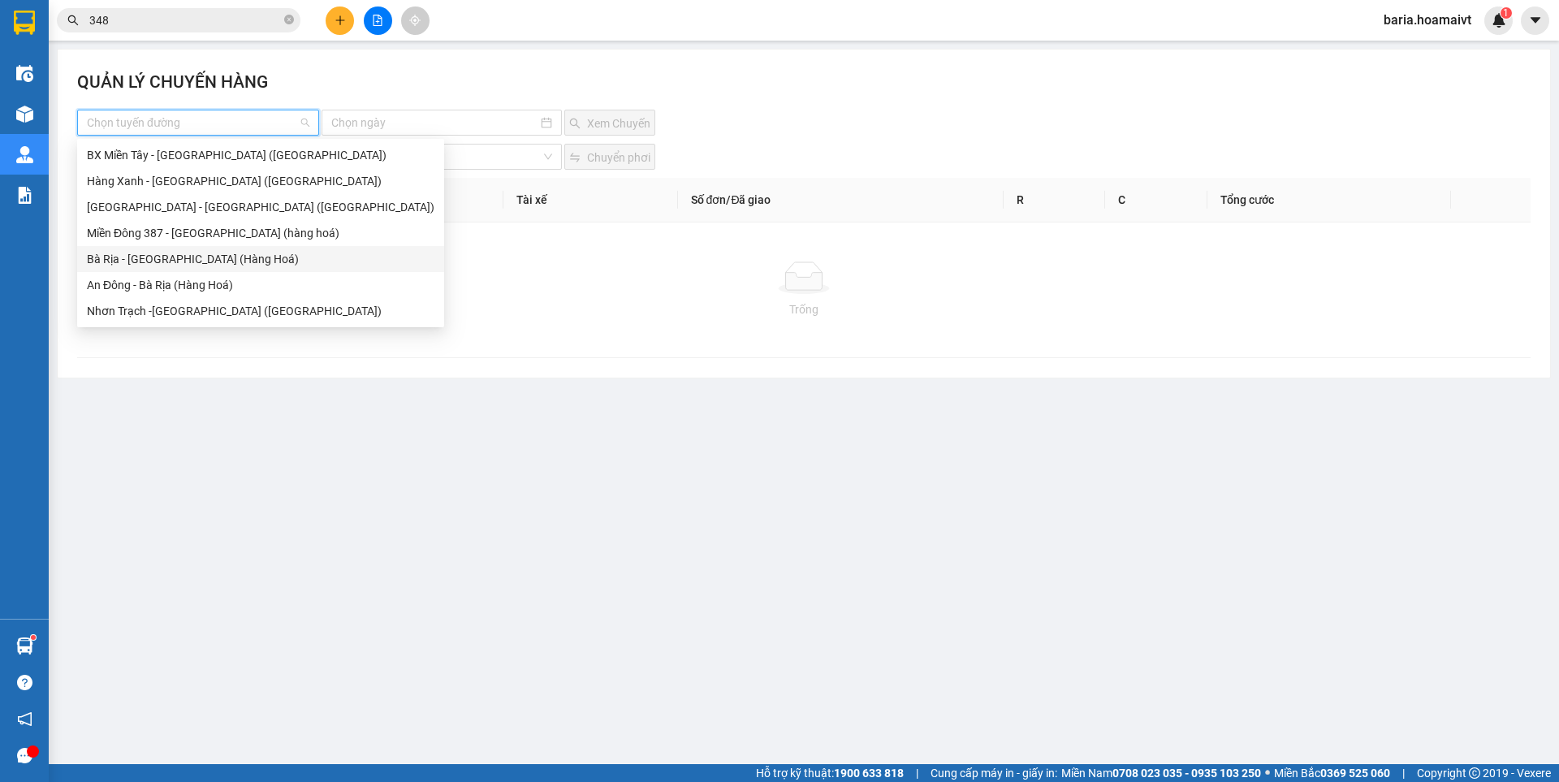
drag, startPoint x: 158, startPoint y: 260, endPoint x: 318, endPoint y: 218, distance: 165.3
click at [158, 260] on div "Bà Rịa - [GEOGRAPHIC_DATA] (Hàng Hoá)" at bounding box center [261, 259] width 348 height 18
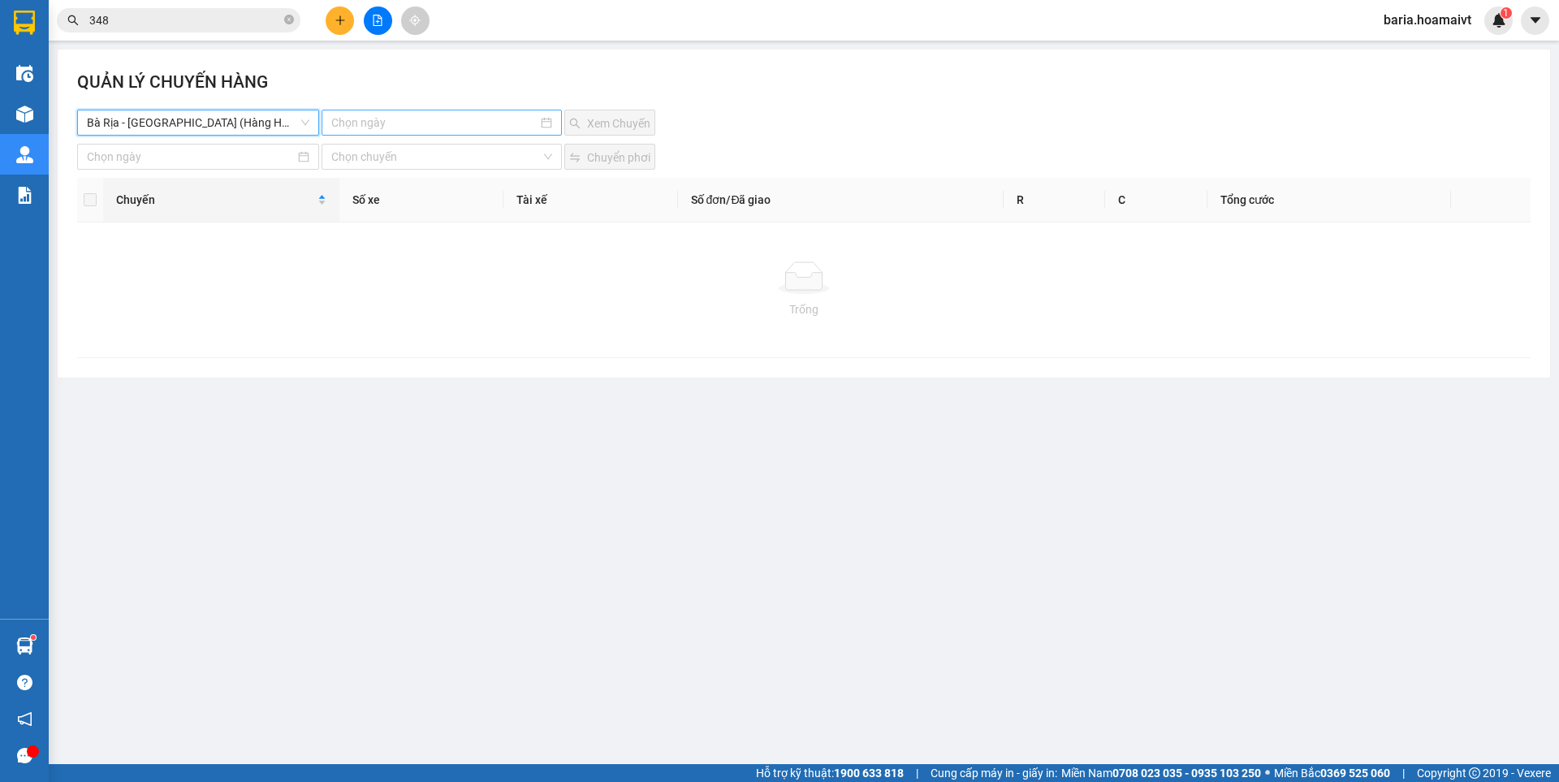
click at [395, 119] on input at bounding box center [433, 123] width 205 height 18
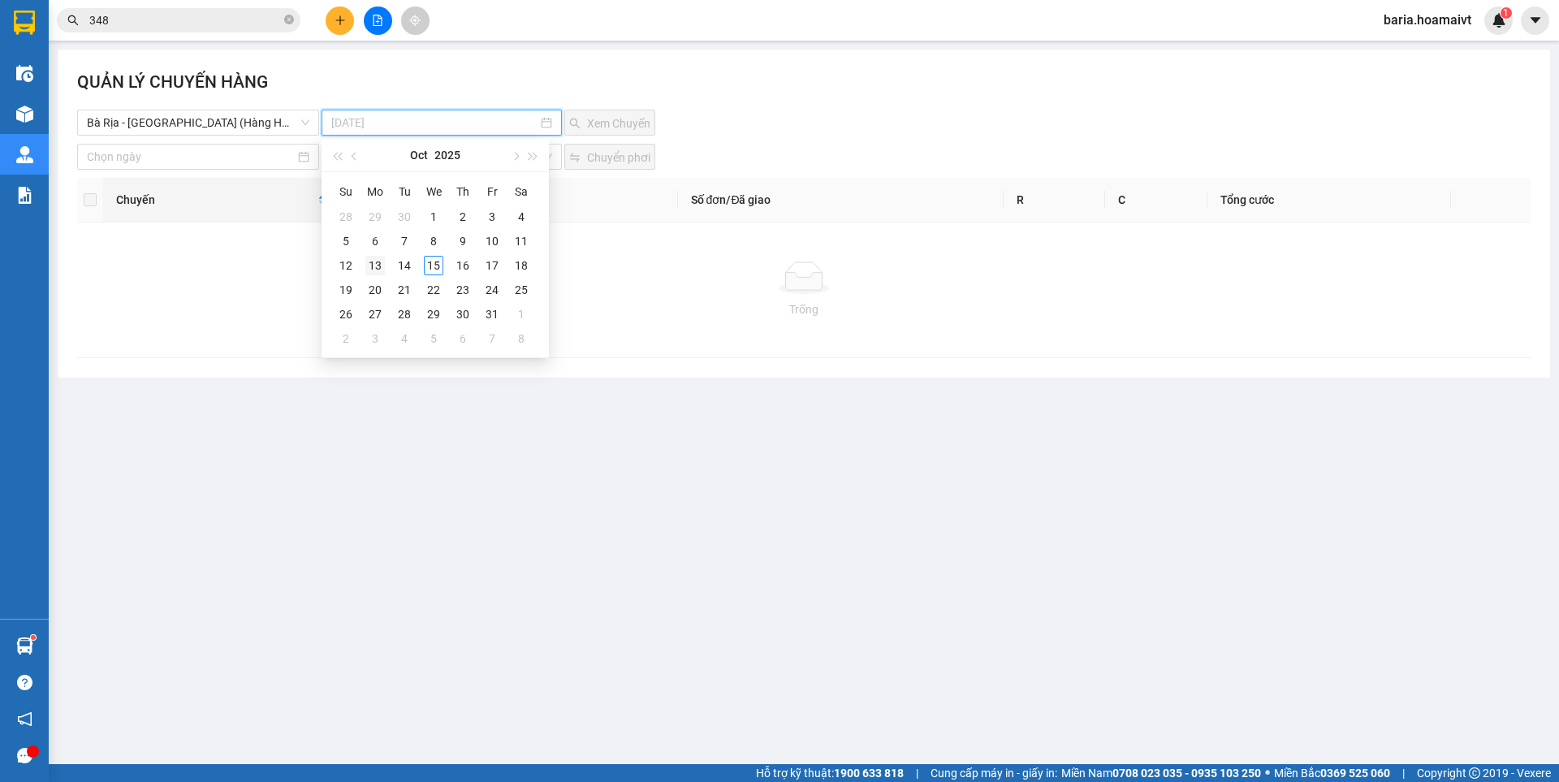
click at [373, 263] on div "13" at bounding box center [375, 265] width 19 height 19
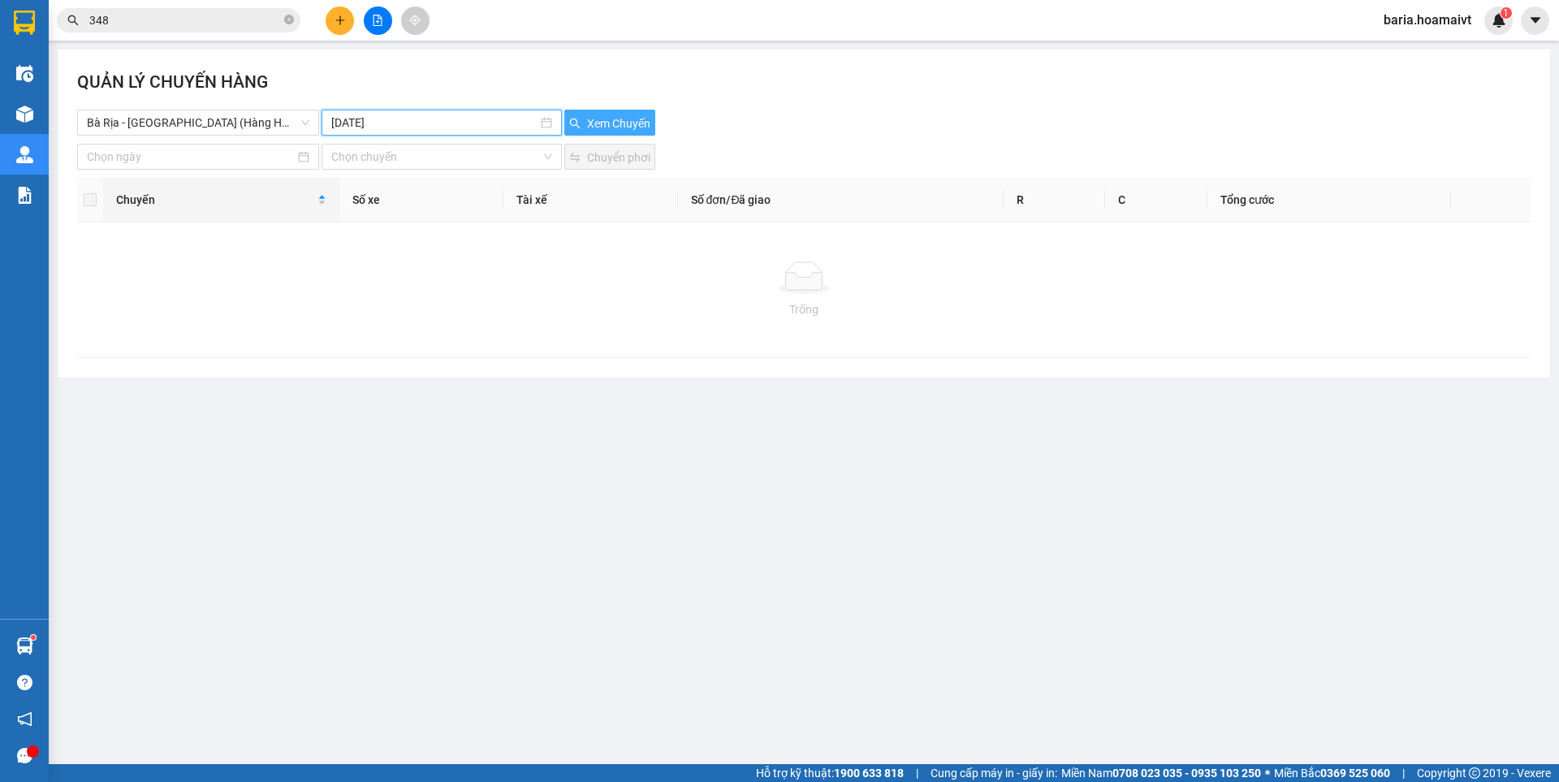
click at [590, 115] on span "Xem Chuyến" at bounding box center [618, 124] width 63 height 18
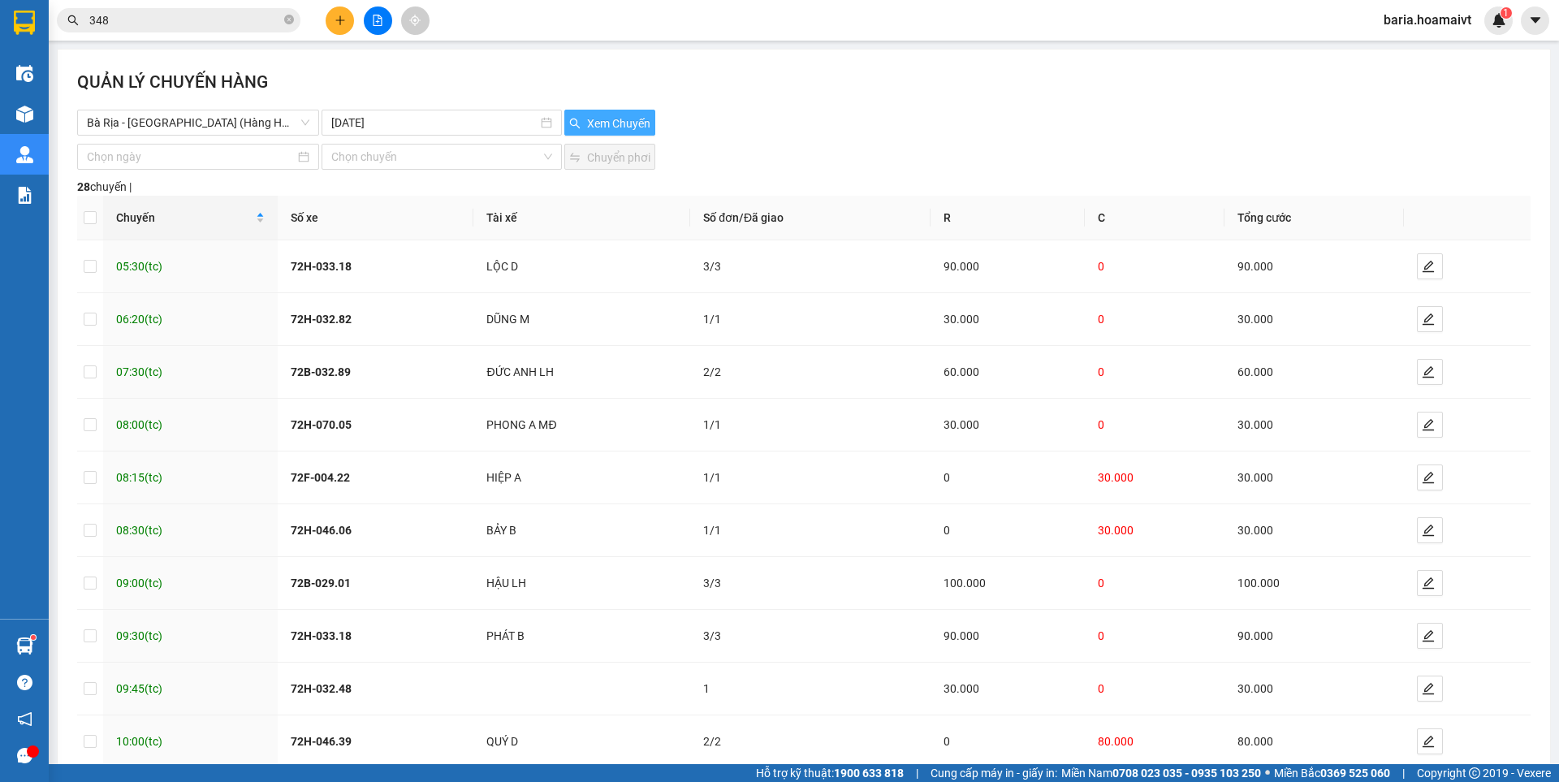
click at [626, 123] on span "Xem Chuyến" at bounding box center [618, 124] width 63 height 18
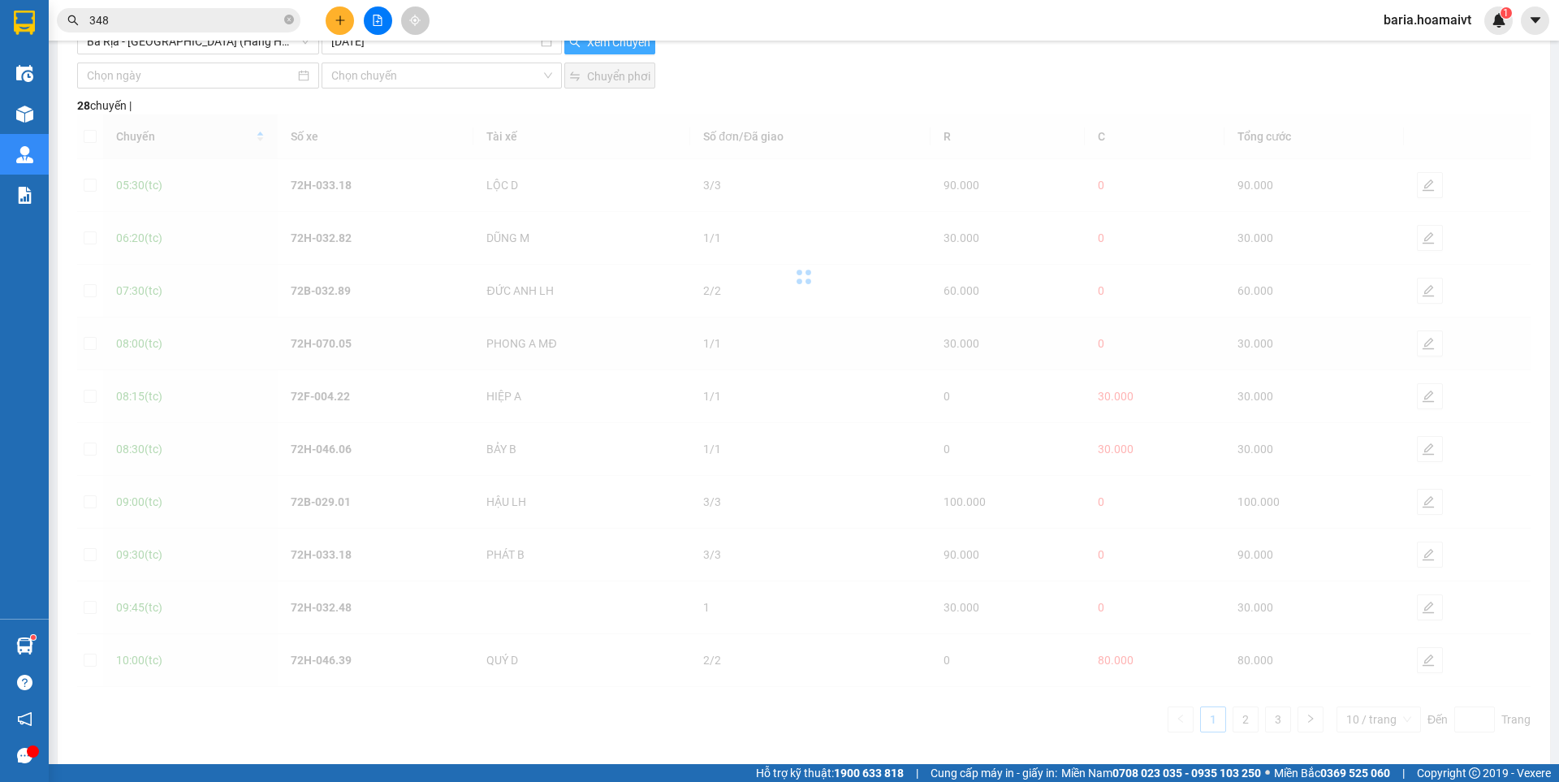
scroll to position [91, 0]
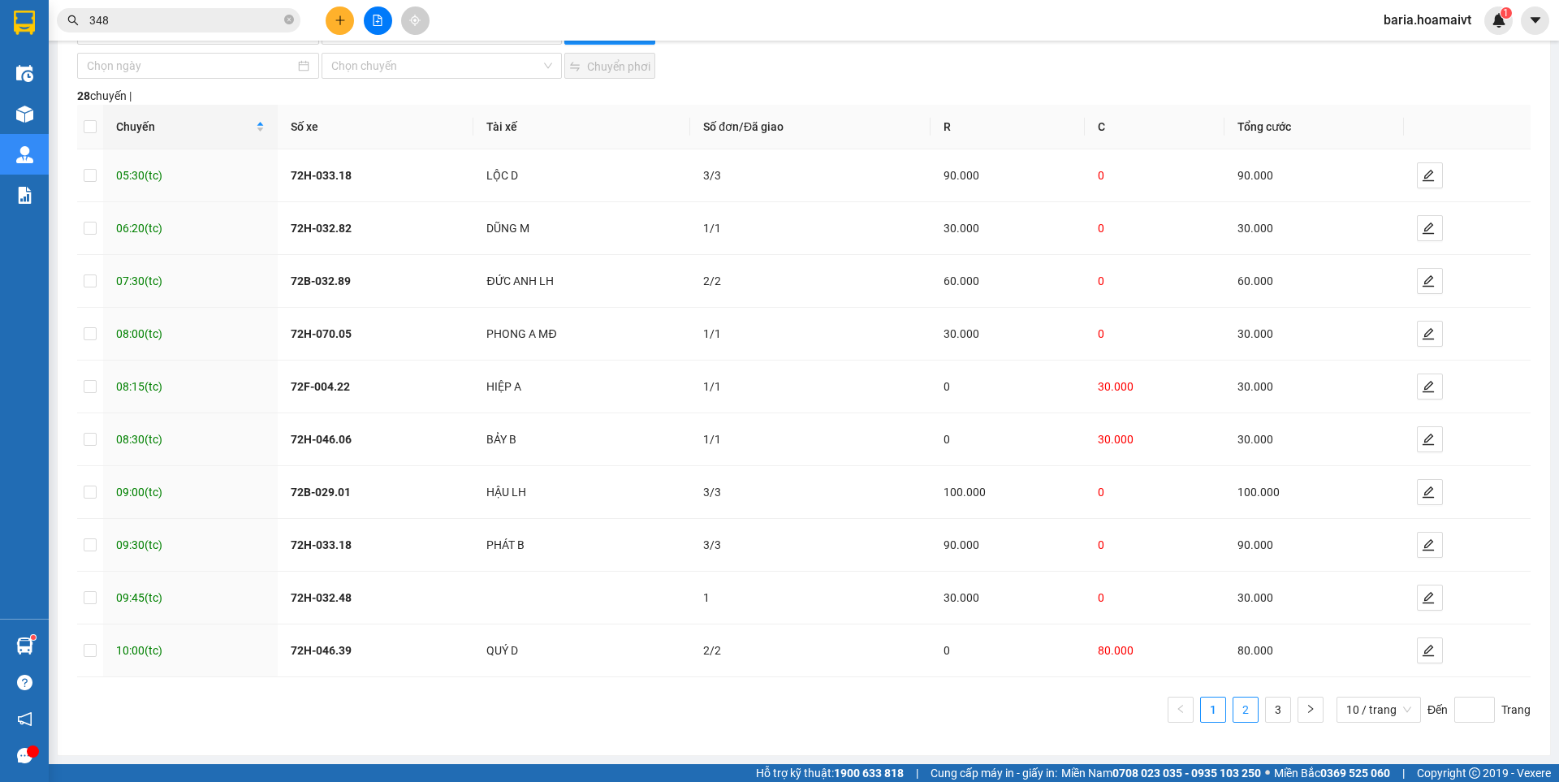
click at [1234, 712] on link "2" at bounding box center [1246, 710] width 24 height 24
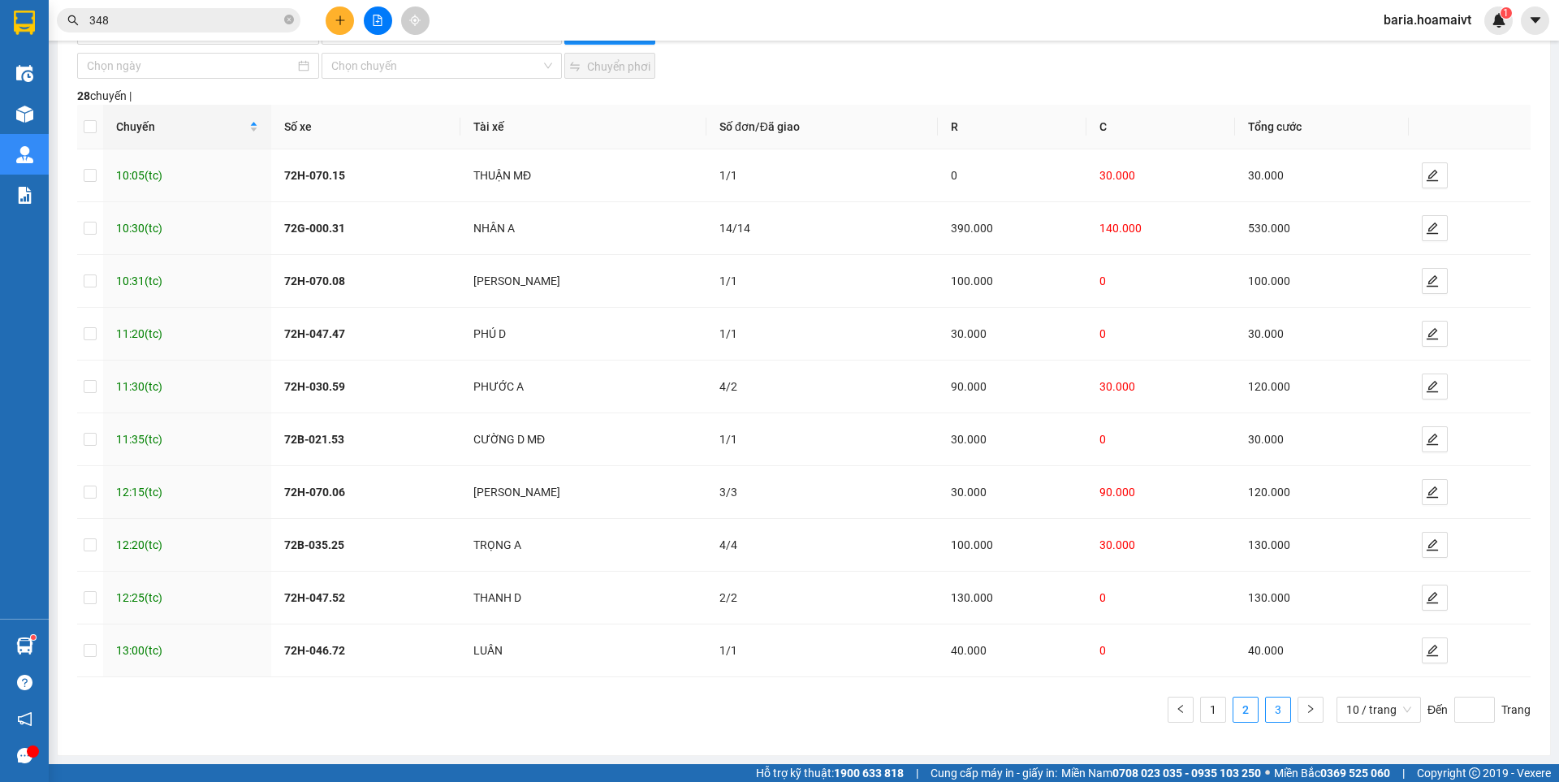
click at [1274, 708] on link "3" at bounding box center [1278, 710] width 24 height 24
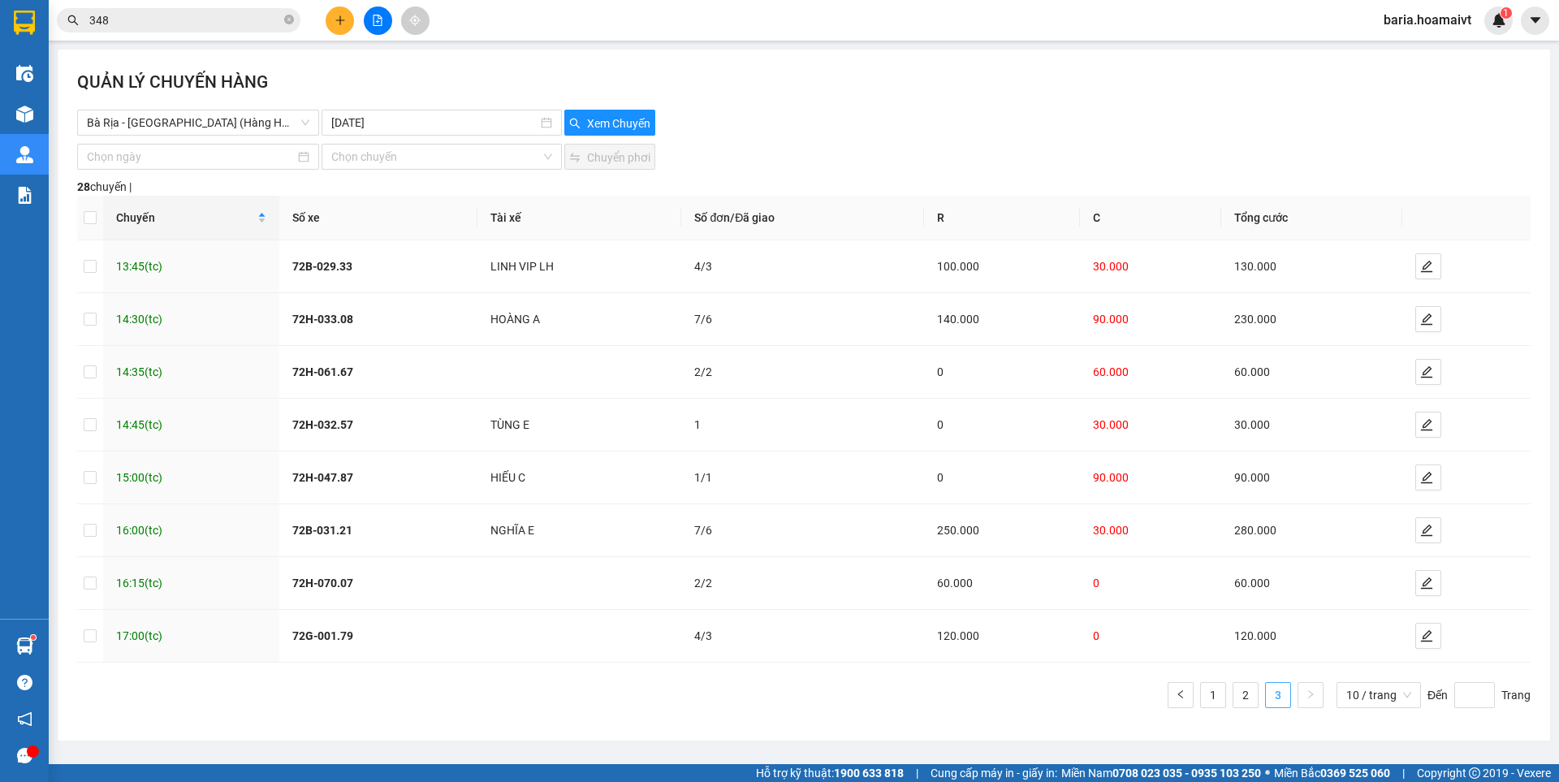
scroll to position [0, 0]
click at [376, 115] on input "13-10-2025" at bounding box center [433, 123] width 205 height 18
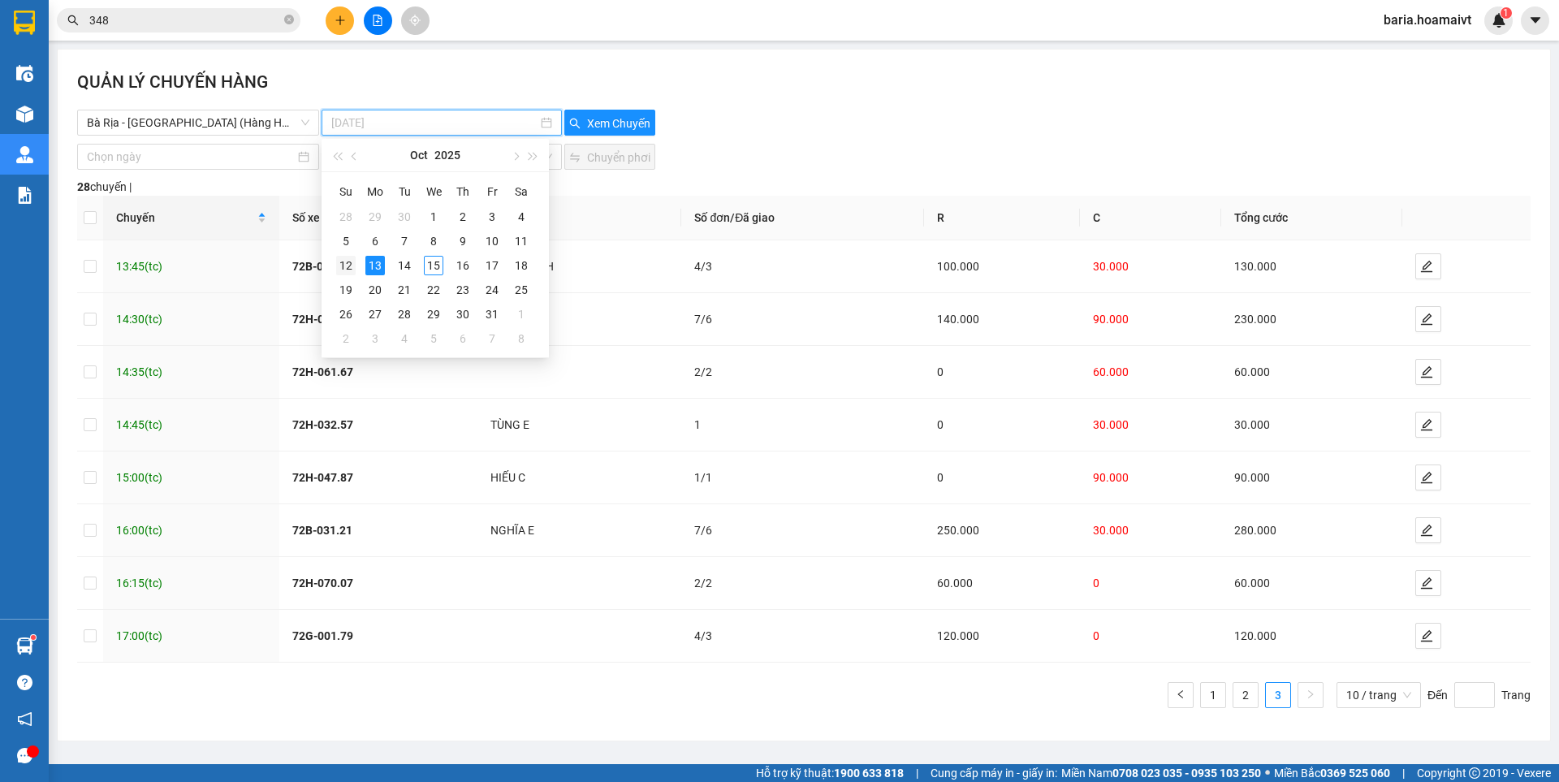
type input "12-10-2025"
click at [352, 265] on div "12" at bounding box center [345, 265] width 19 height 19
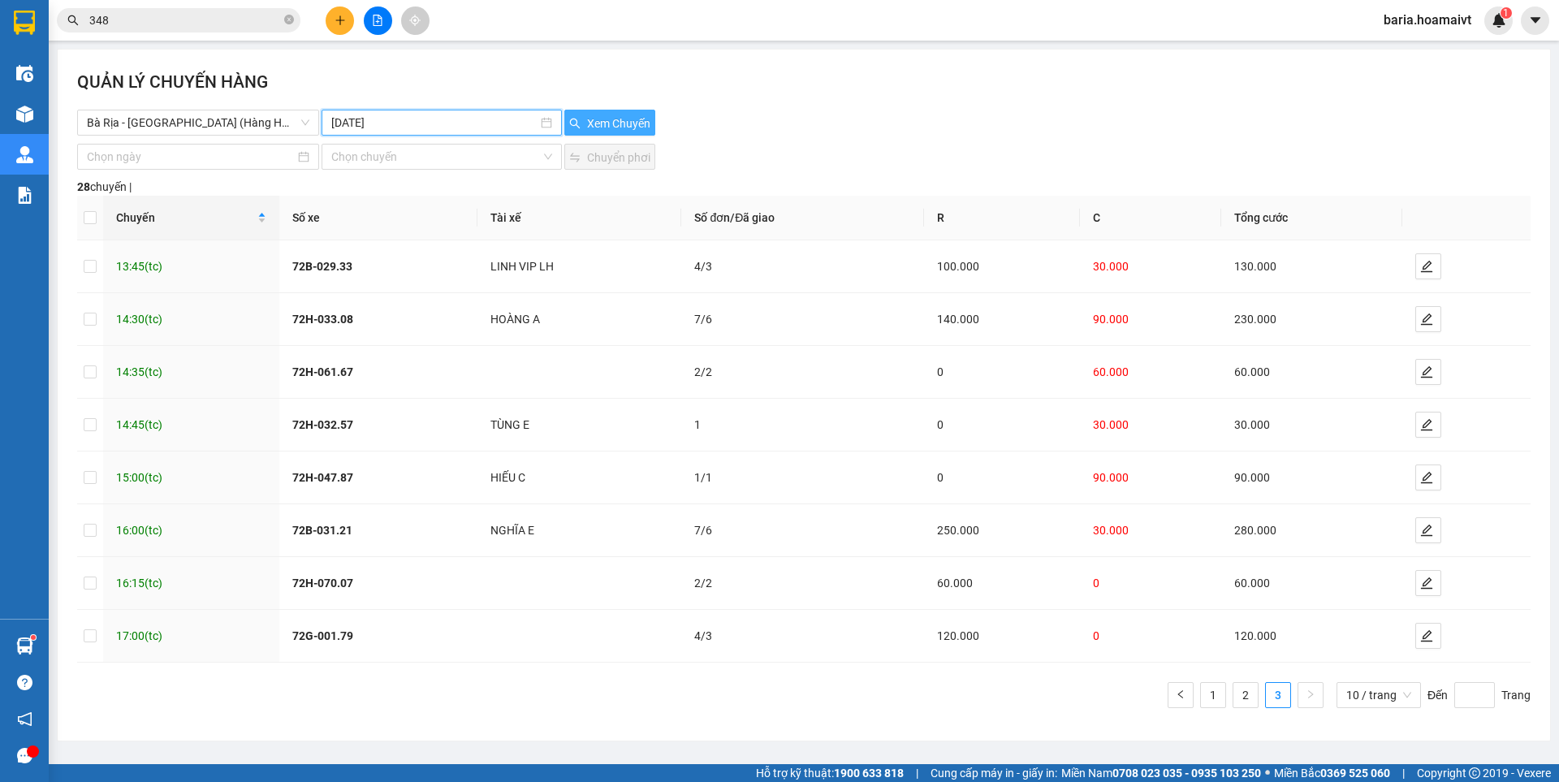
click at [621, 119] on span "Xem Chuyến" at bounding box center [618, 124] width 63 height 18
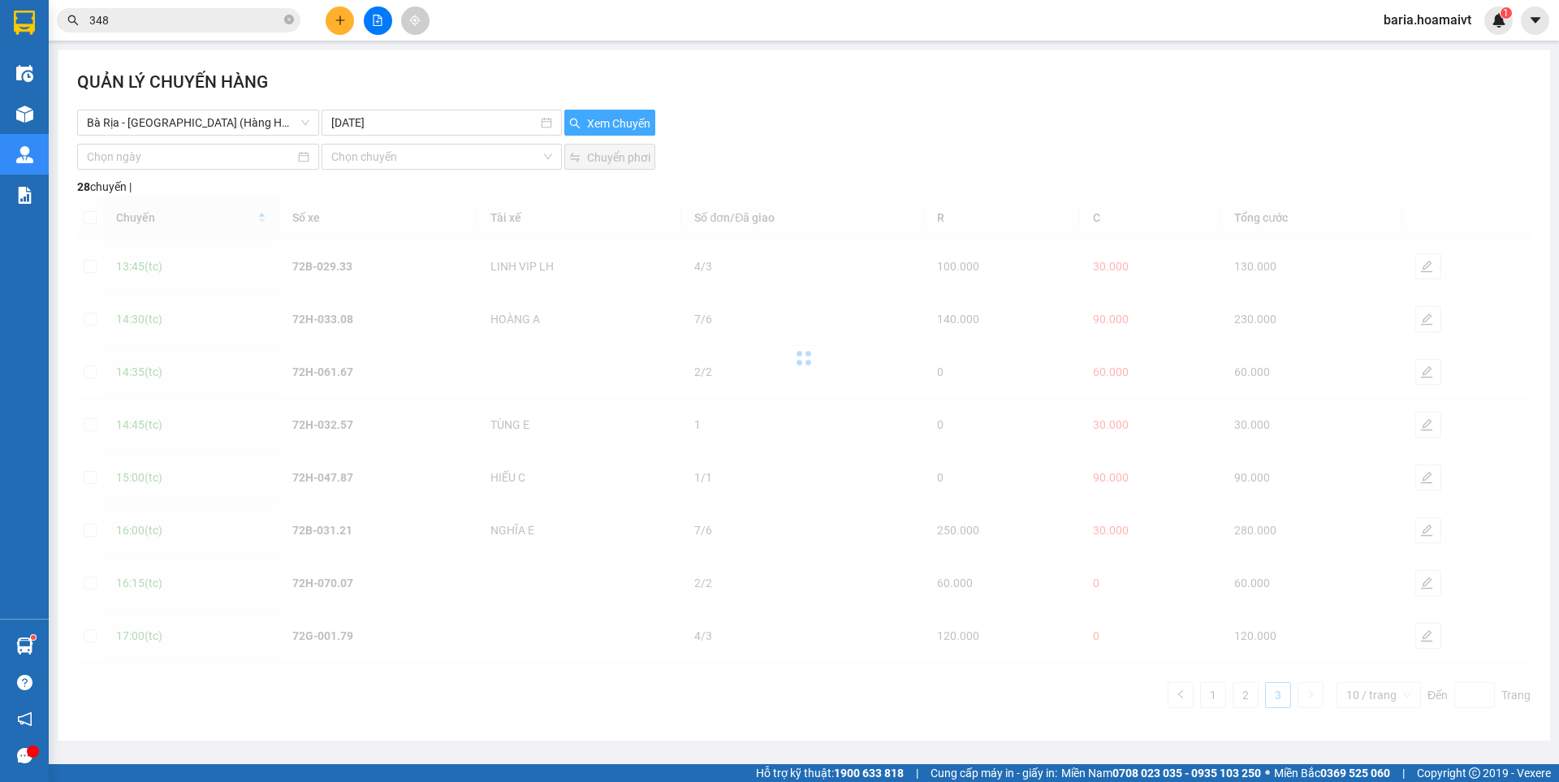
click at [621, 119] on span "Xem Chuyến" at bounding box center [618, 124] width 63 height 18
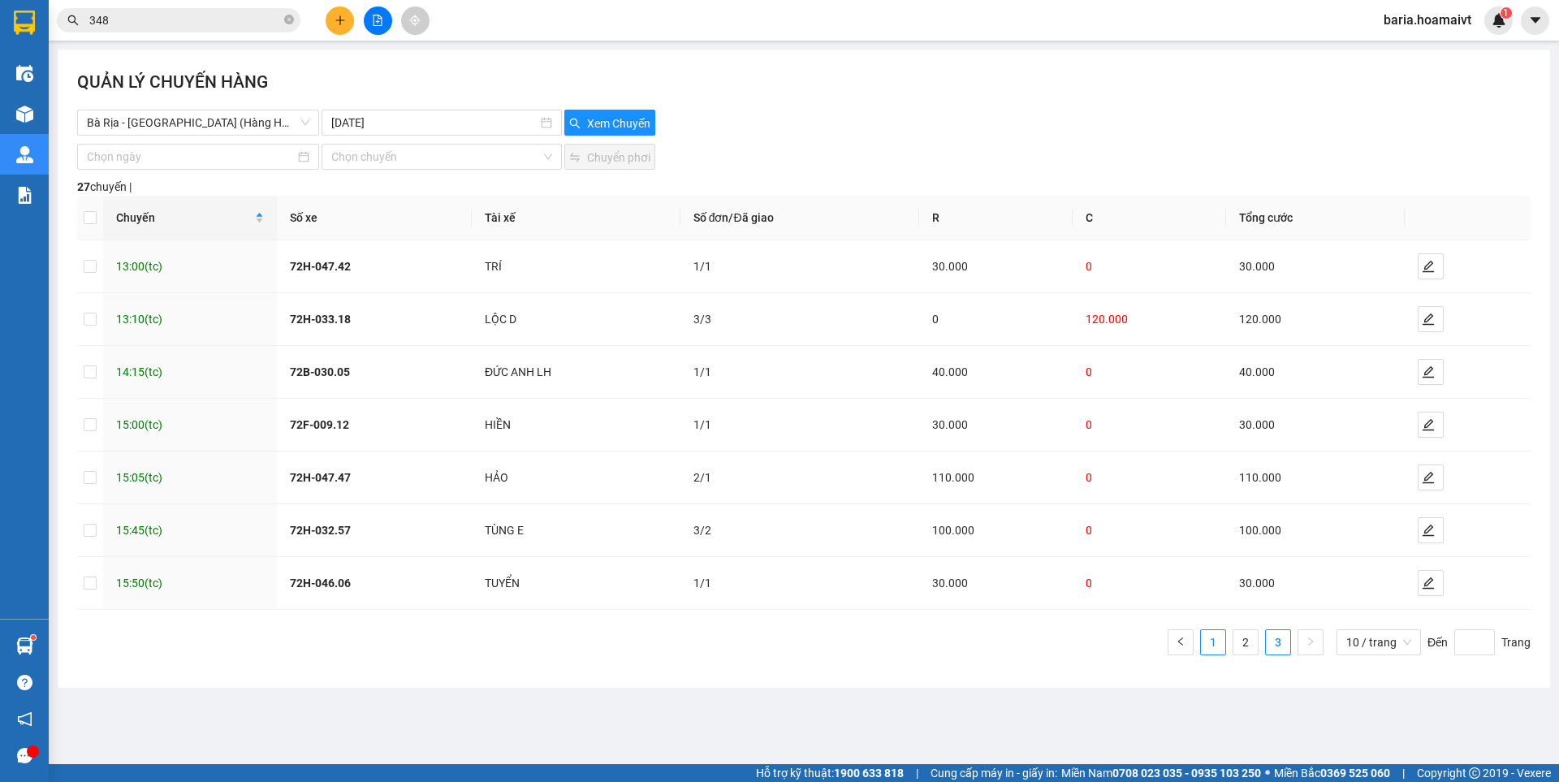
click at [1213, 642] on link "1" at bounding box center [1213, 642] width 24 height 24
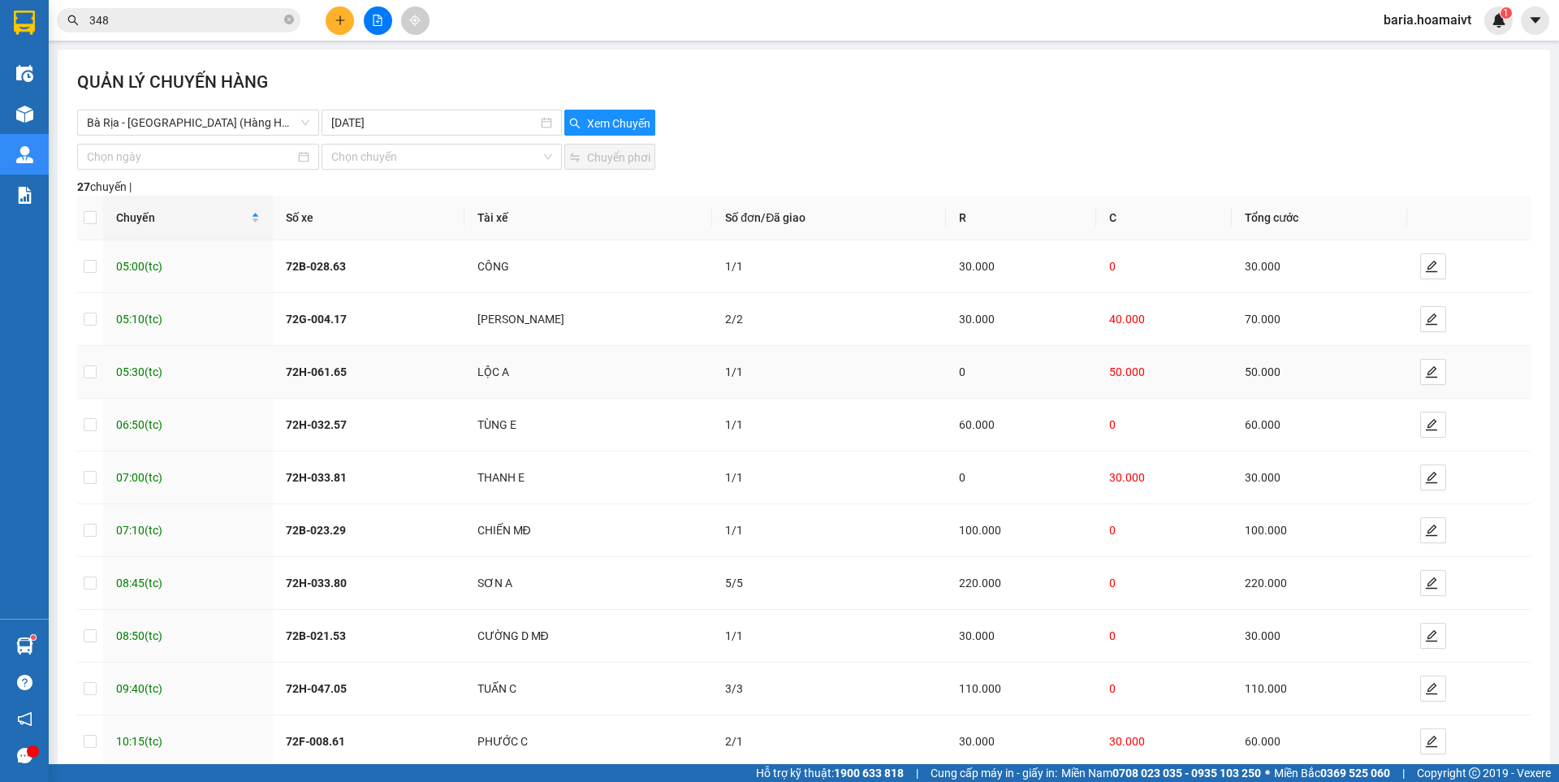
scroll to position [91, 0]
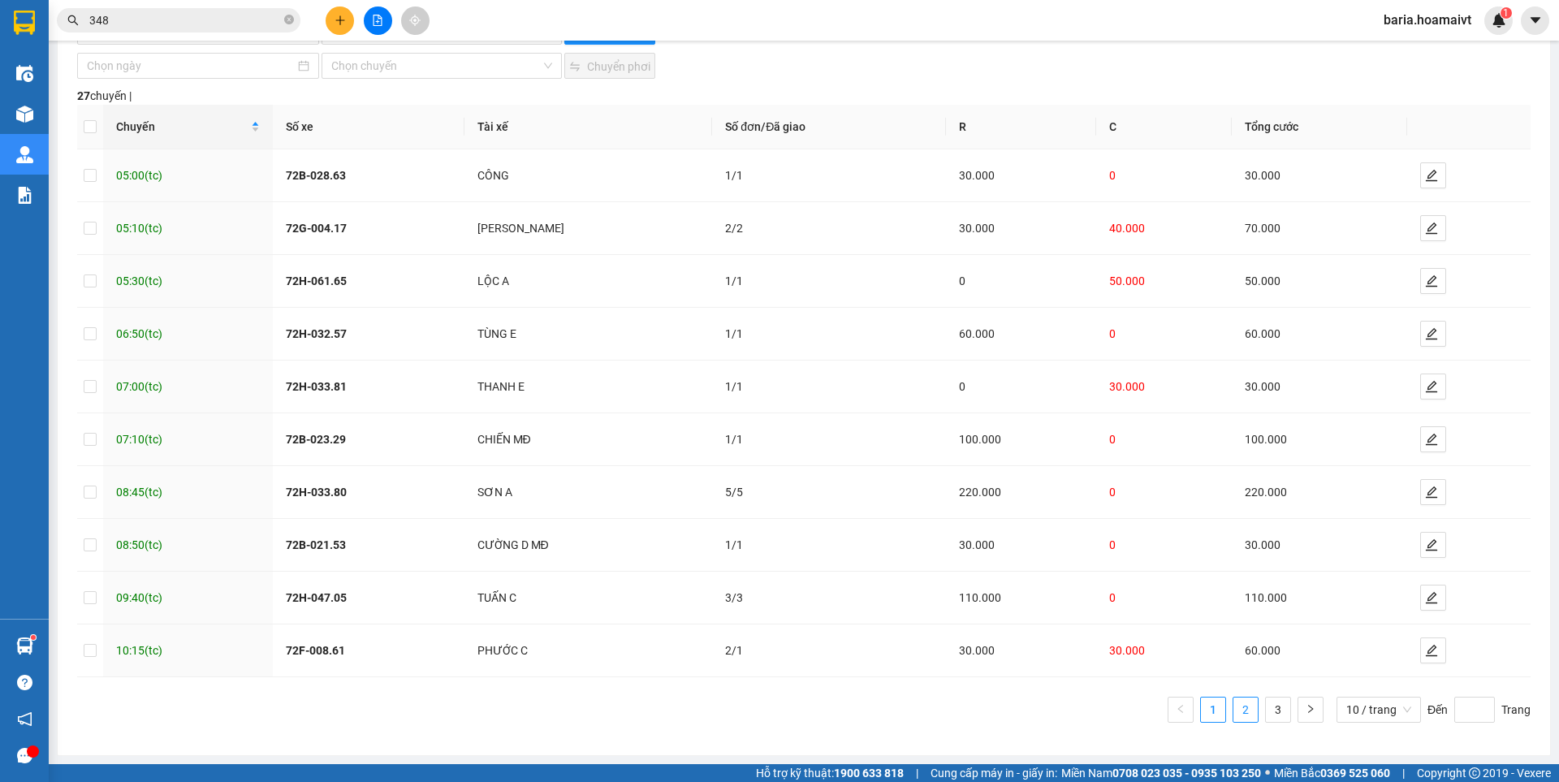
click at [1234, 706] on link "2" at bounding box center [1246, 710] width 24 height 24
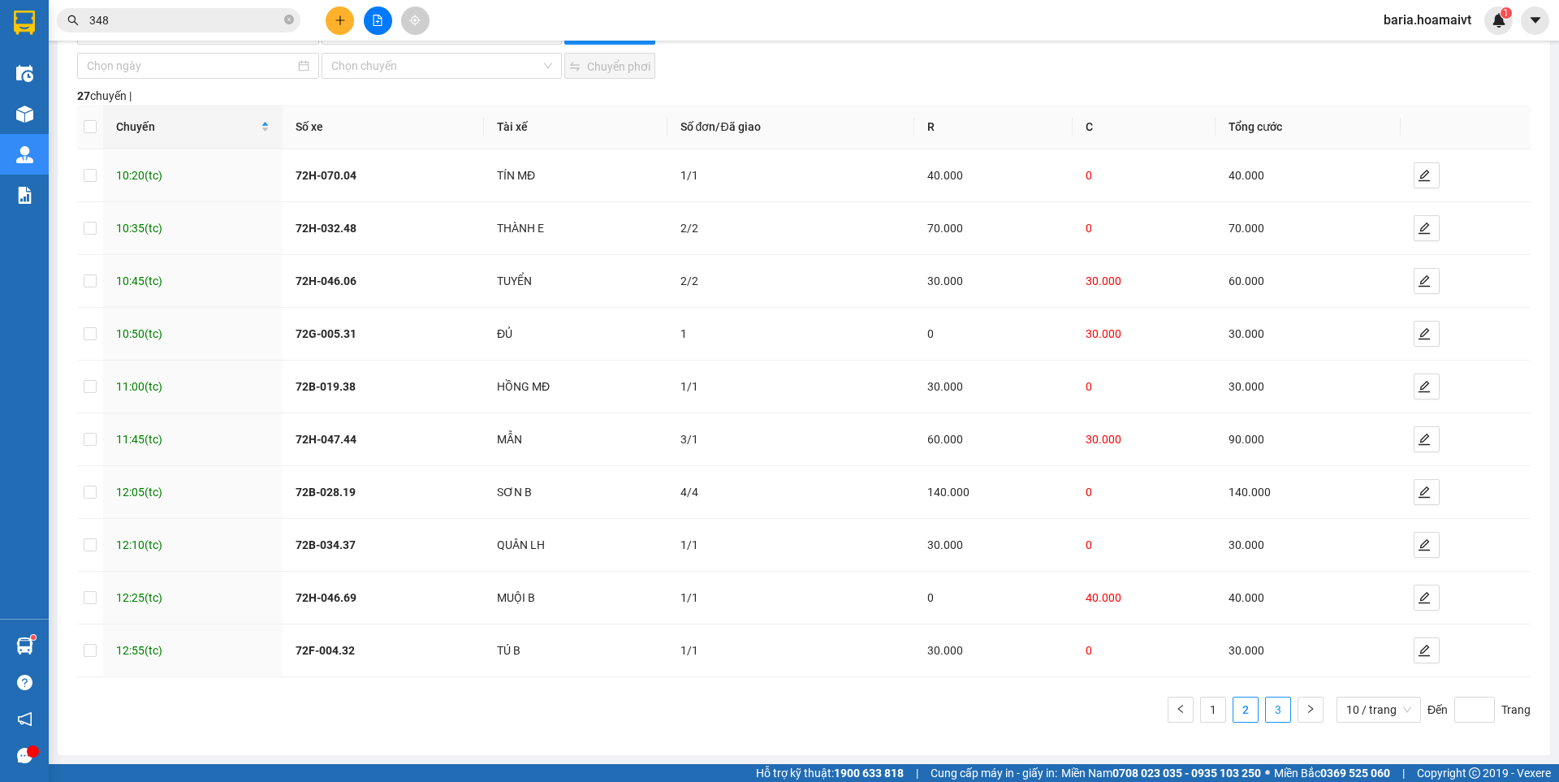
click at [1268, 709] on link "3" at bounding box center [1278, 710] width 24 height 24
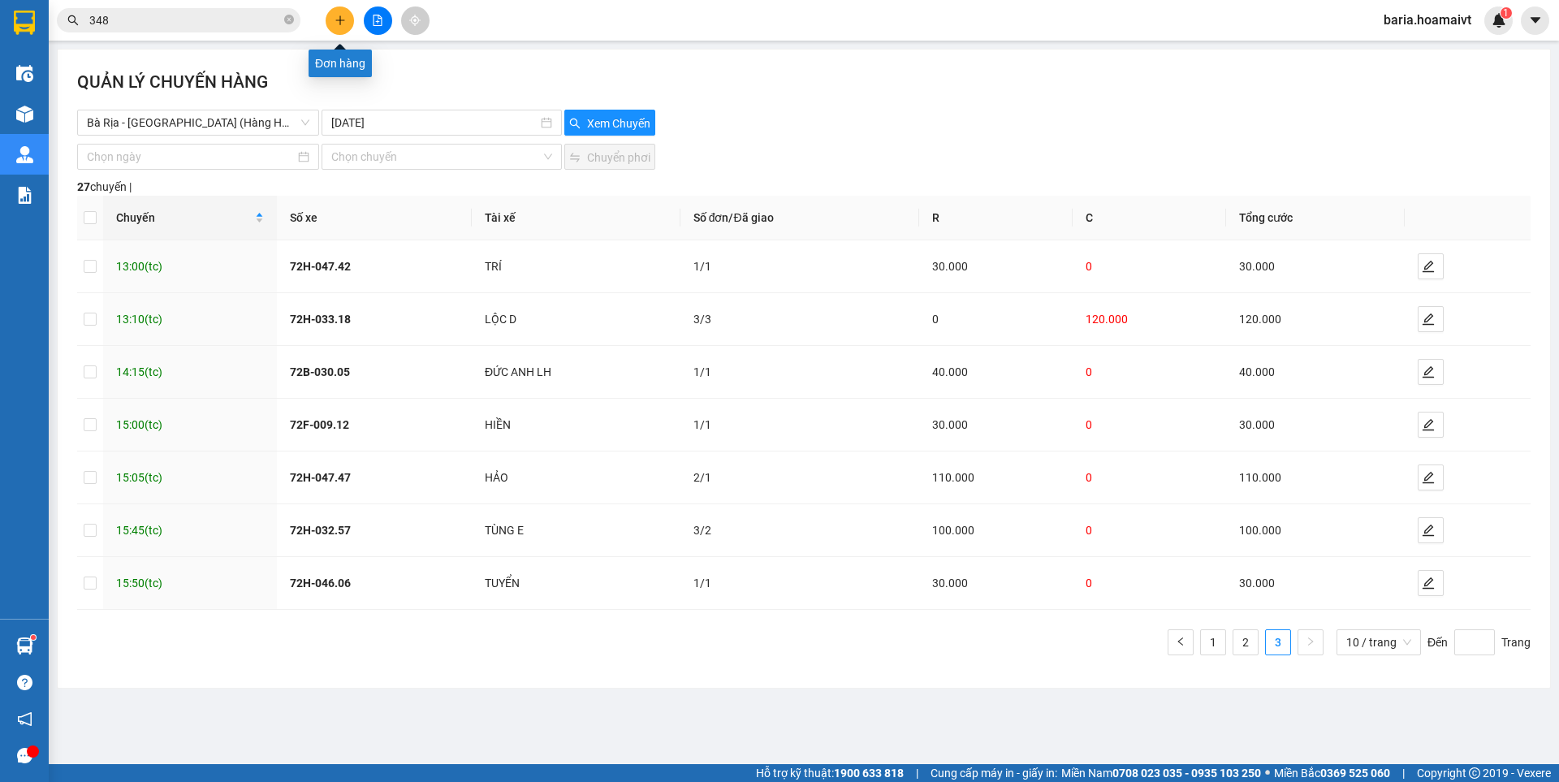
click at [334, 13] on button at bounding box center [340, 20] width 28 height 28
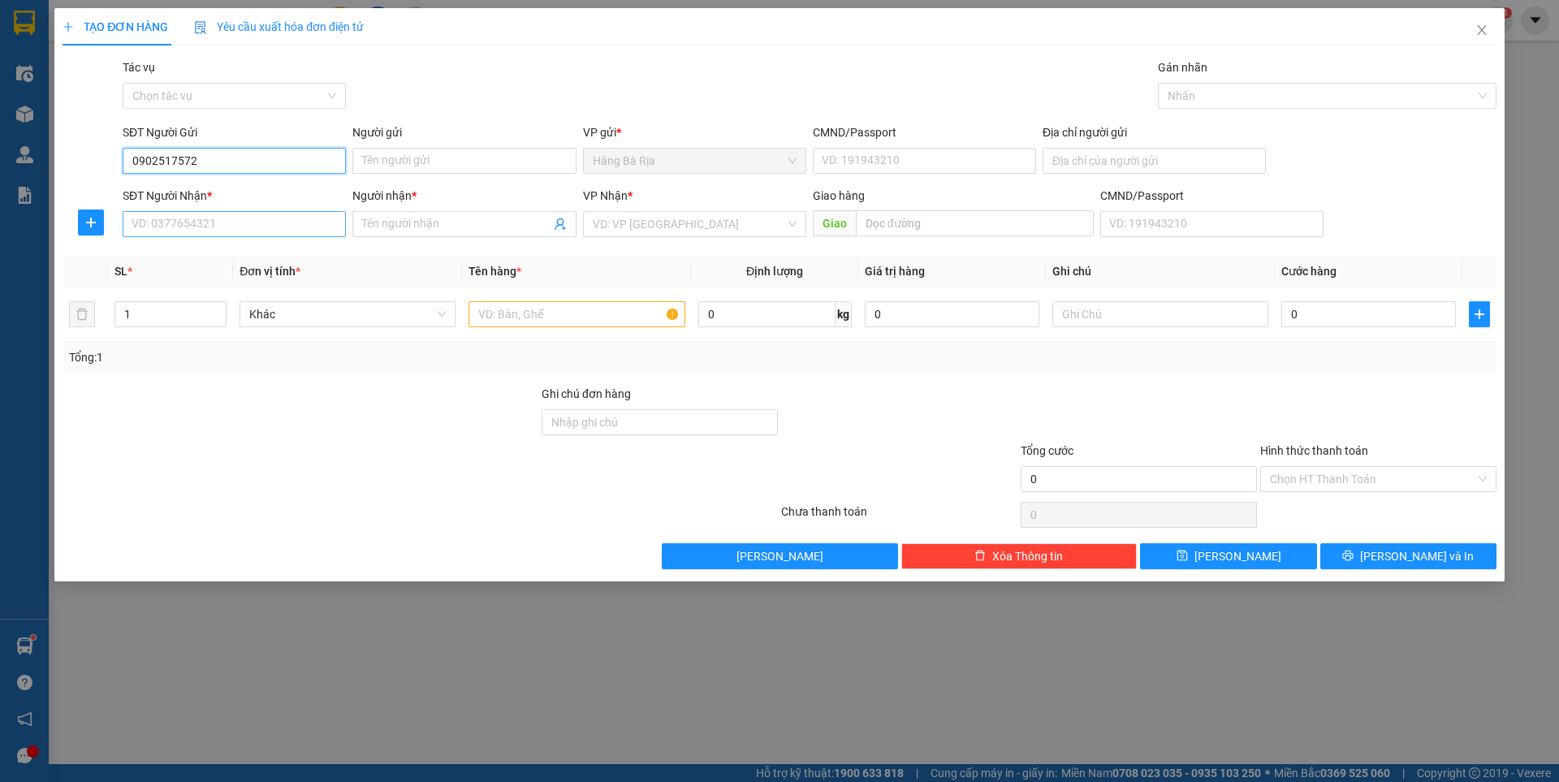
type input "0902517572"
click at [266, 231] on input "SĐT Người Nhận *" at bounding box center [234, 224] width 223 height 26
type input "0902517572"
click at [430, 225] on input "Người nhận *" at bounding box center [456, 224] width 188 height 18
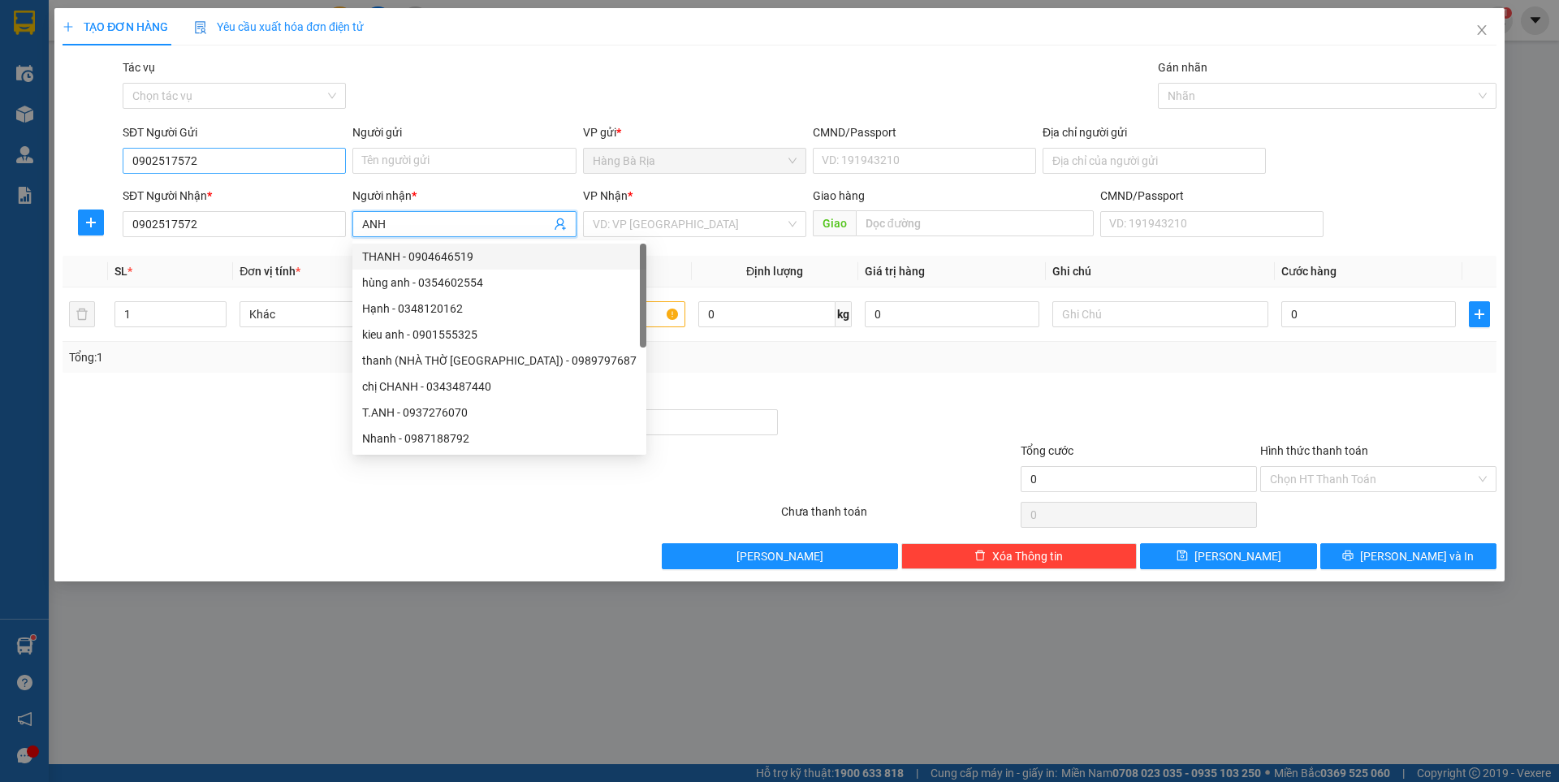
type input "ANH"
click at [211, 165] on input "0902517572" at bounding box center [234, 161] width 223 height 26
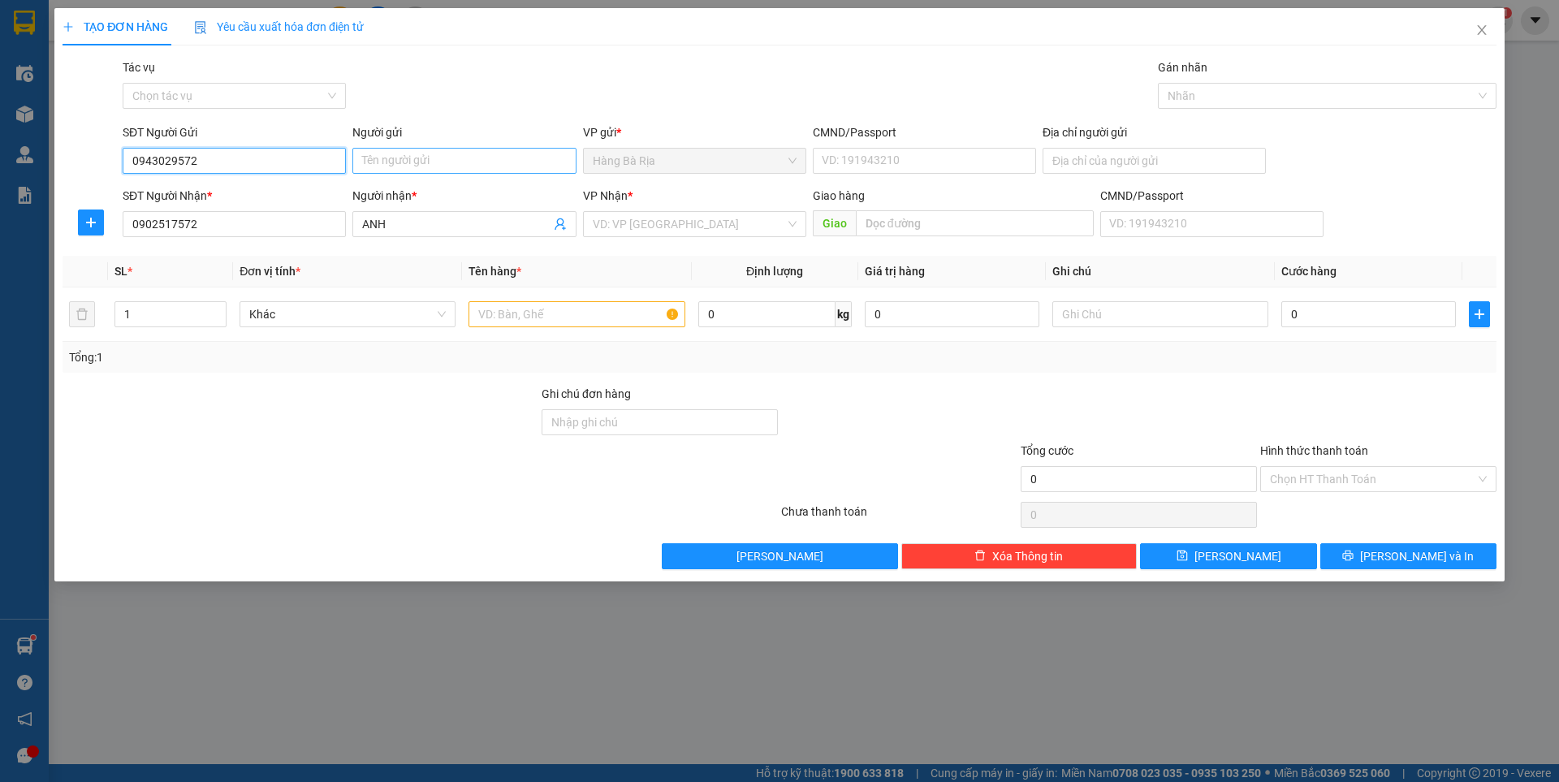
type input "0943029572"
click at [493, 167] on input "Người gửi" at bounding box center [464, 161] width 223 height 26
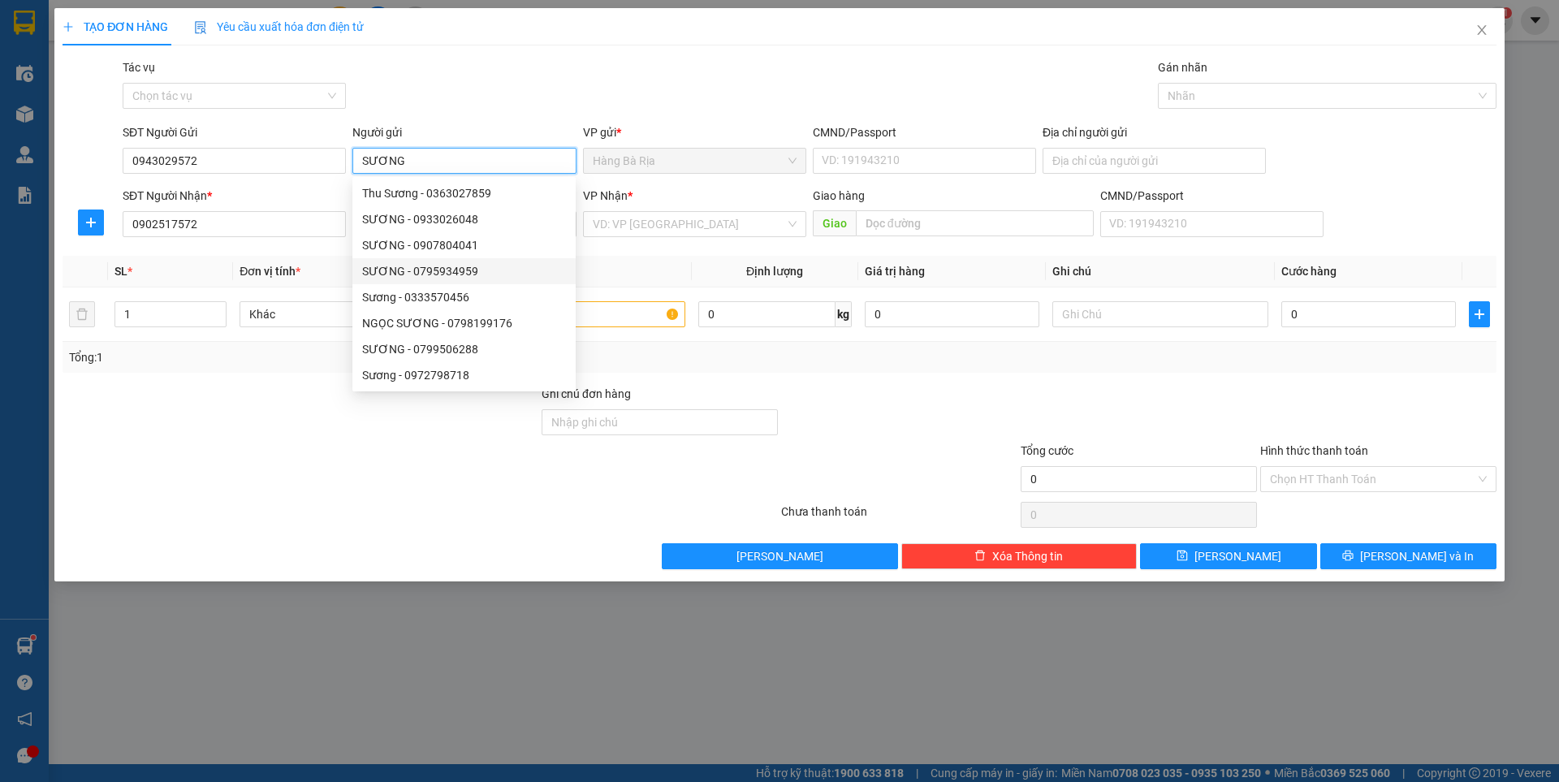
type input "SƯƠNG"
click at [677, 252] on div "Transit Pickup Surcharge Ids Transit Deliver Surcharge Ids Transit Deliver Surc…" at bounding box center [780, 313] width 1434 height 511
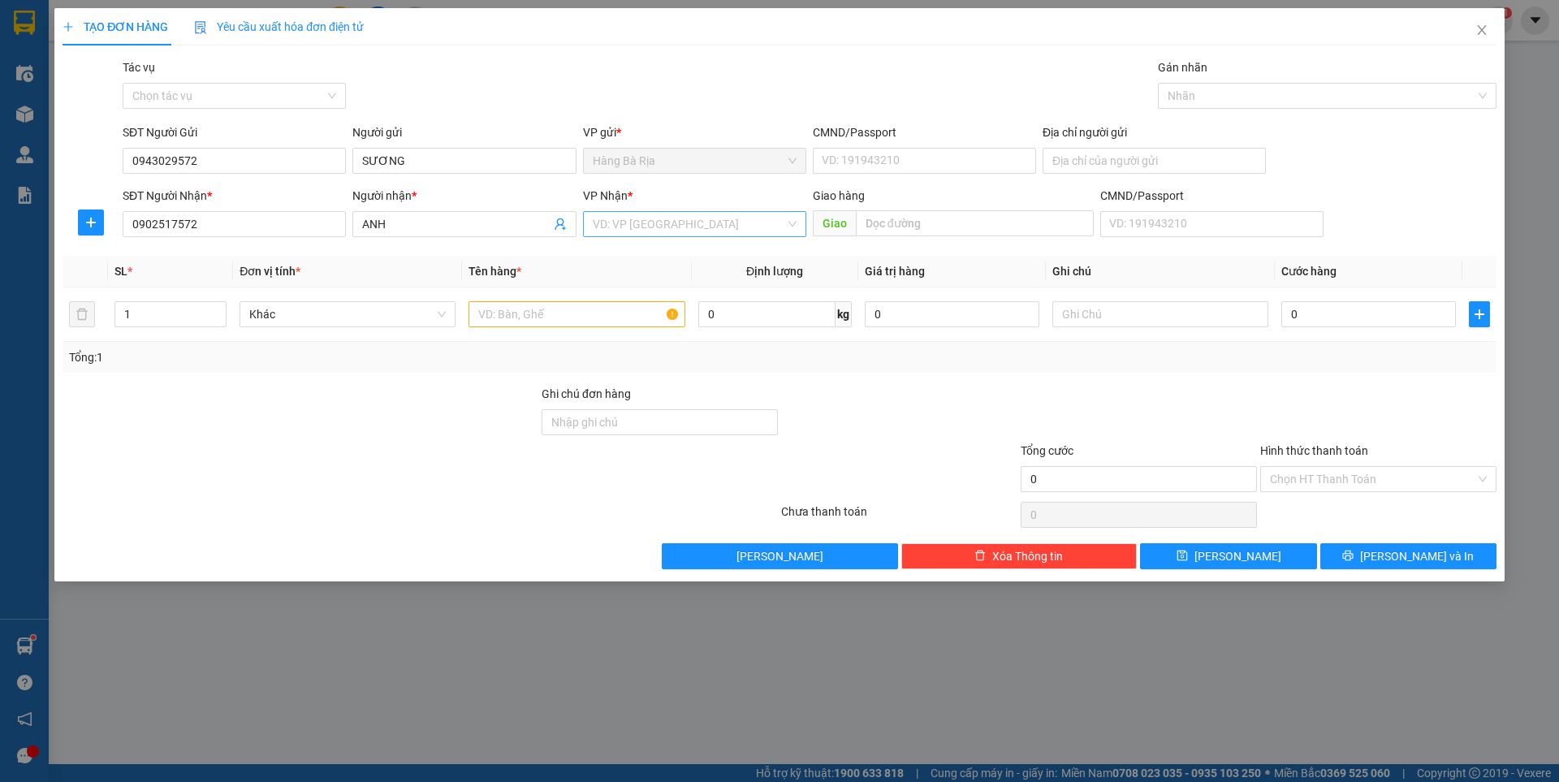
click at [673, 225] on input "search" at bounding box center [689, 224] width 192 height 24
click at [362, 222] on input "ANH" at bounding box center [456, 224] width 188 height 18
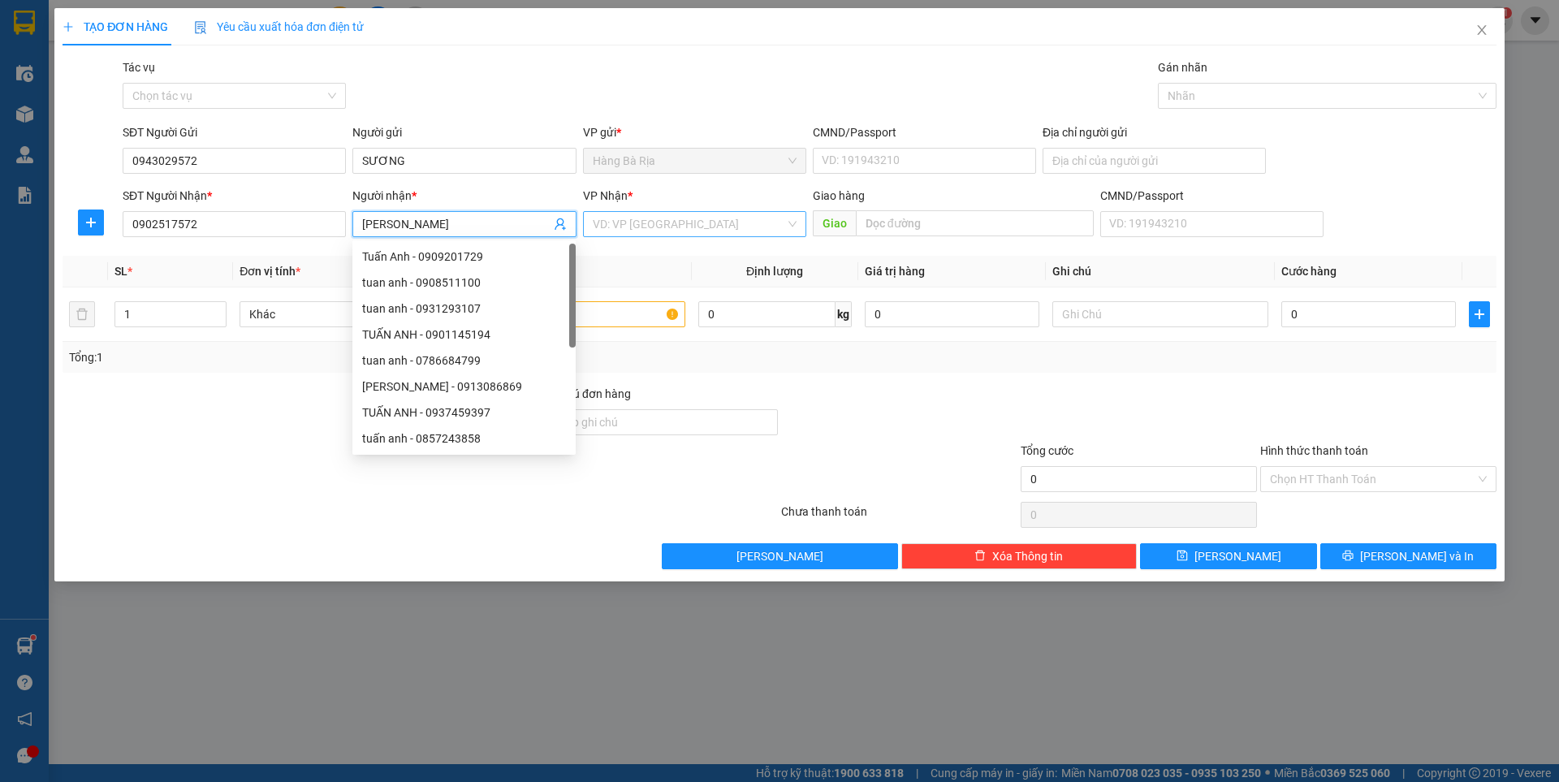
type input "[PERSON_NAME]"
click at [696, 230] on input "search" at bounding box center [689, 224] width 192 height 24
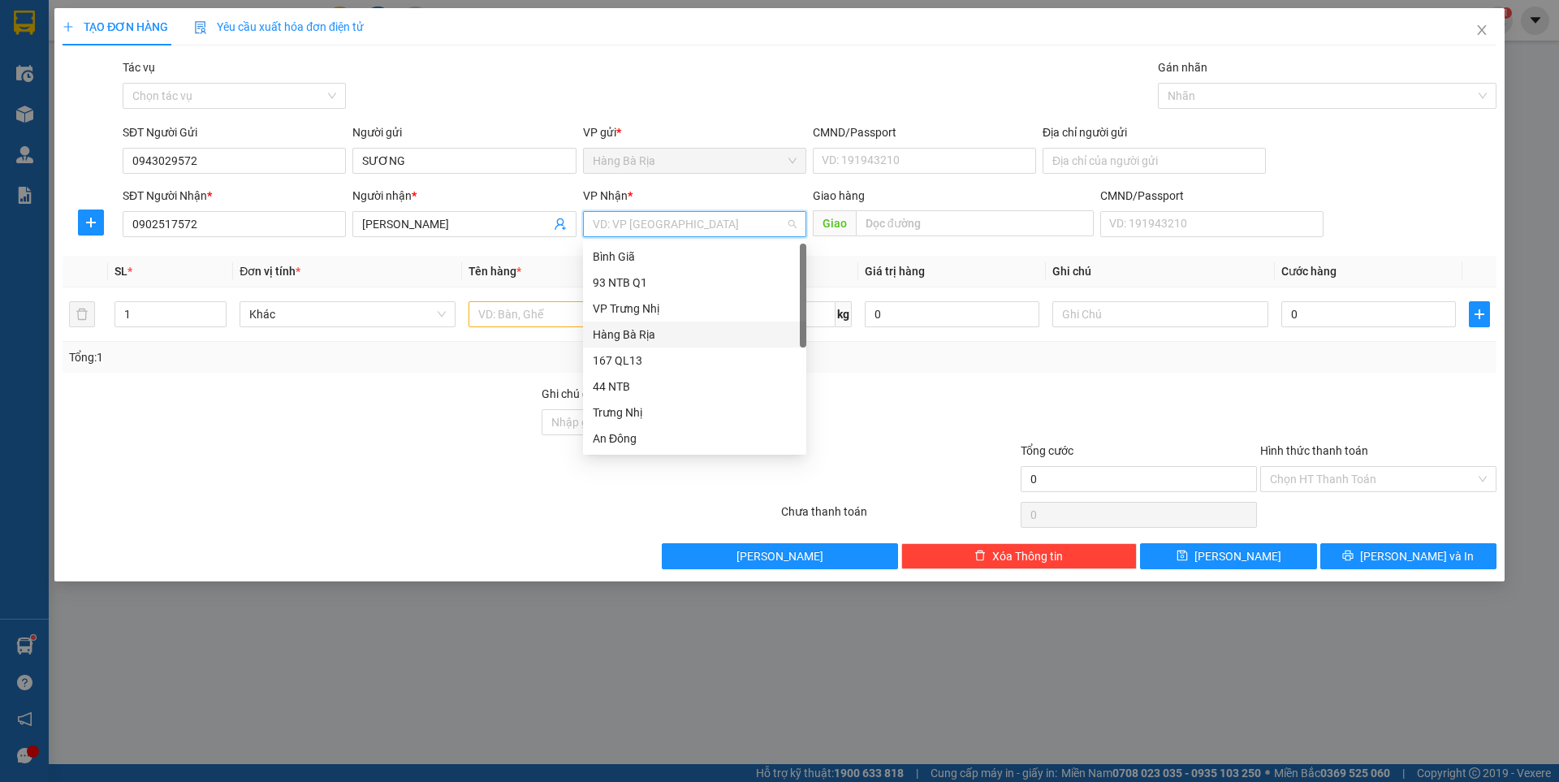
scroll to position [130, 0]
click at [634, 343] on div "PV Miền Tây" at bounding box center [695, 335] width 204 height 18
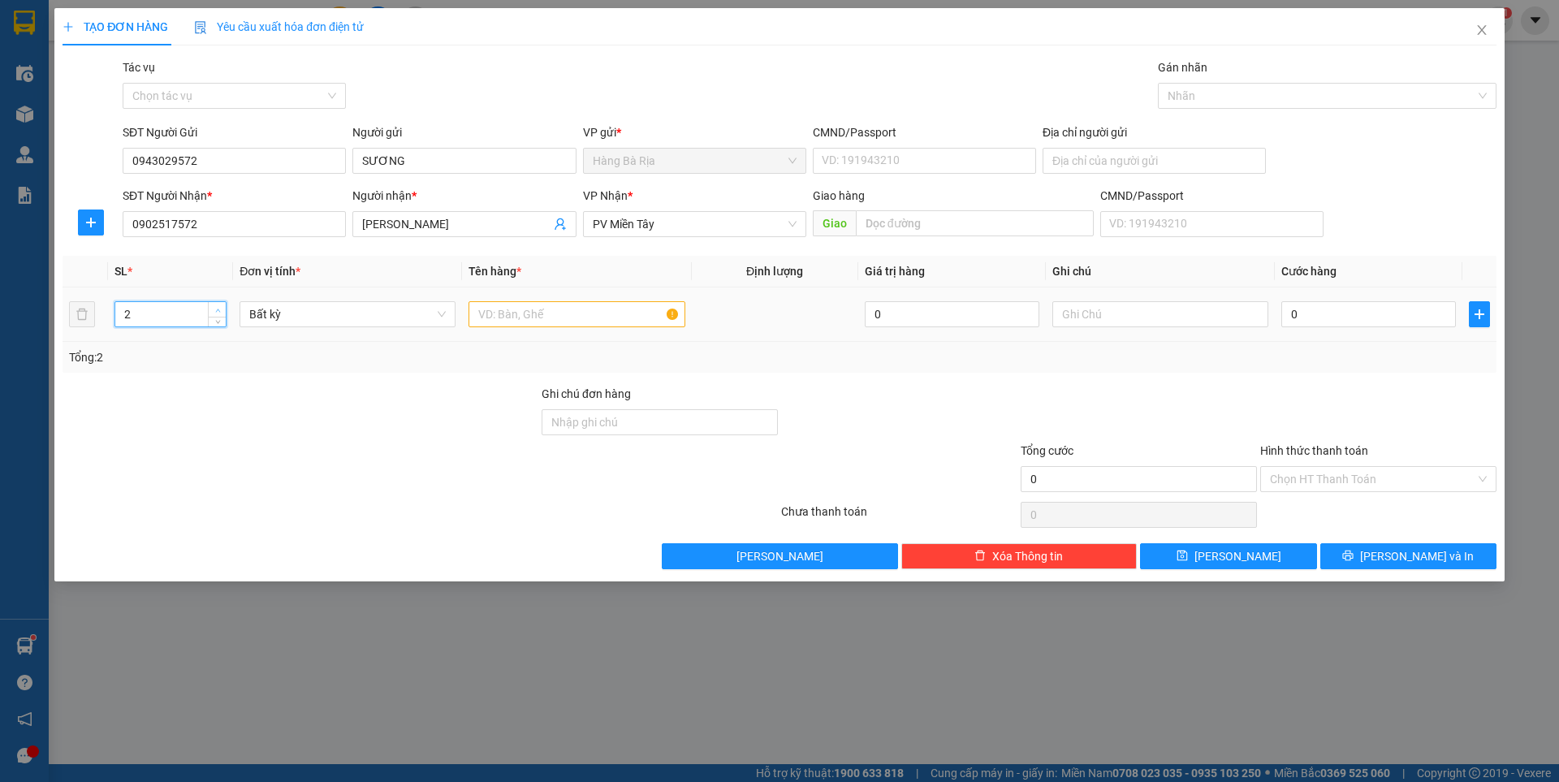
click at [217, 308] on icon "up" at bounding box center [218, 311] width 6 height 6
click at [219, 319] on icon "down" at bounding box center [218, 320] width 6 height 6
type input "1"
click at [219, 319] on icon "down" at bounding box center [218, 320] width 6 height 6
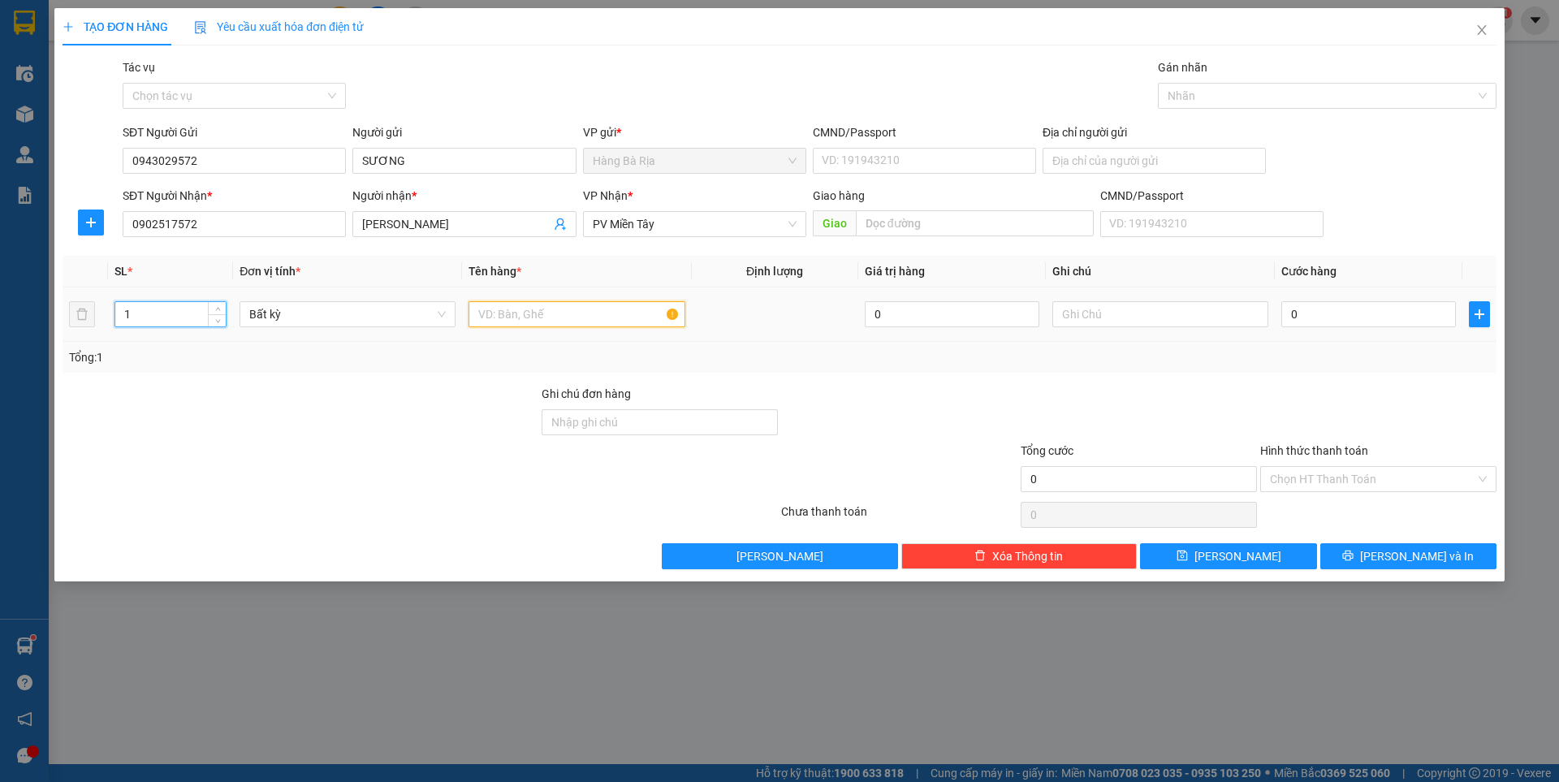
click at [591, 321] on input "text" at bounding box center [577, 314] width 216 height 26
type input "KIỆN XÓP"
click at [1369, 304] on input "0" at bounding box center [1369, 314] width 175 height 26
type input "8"
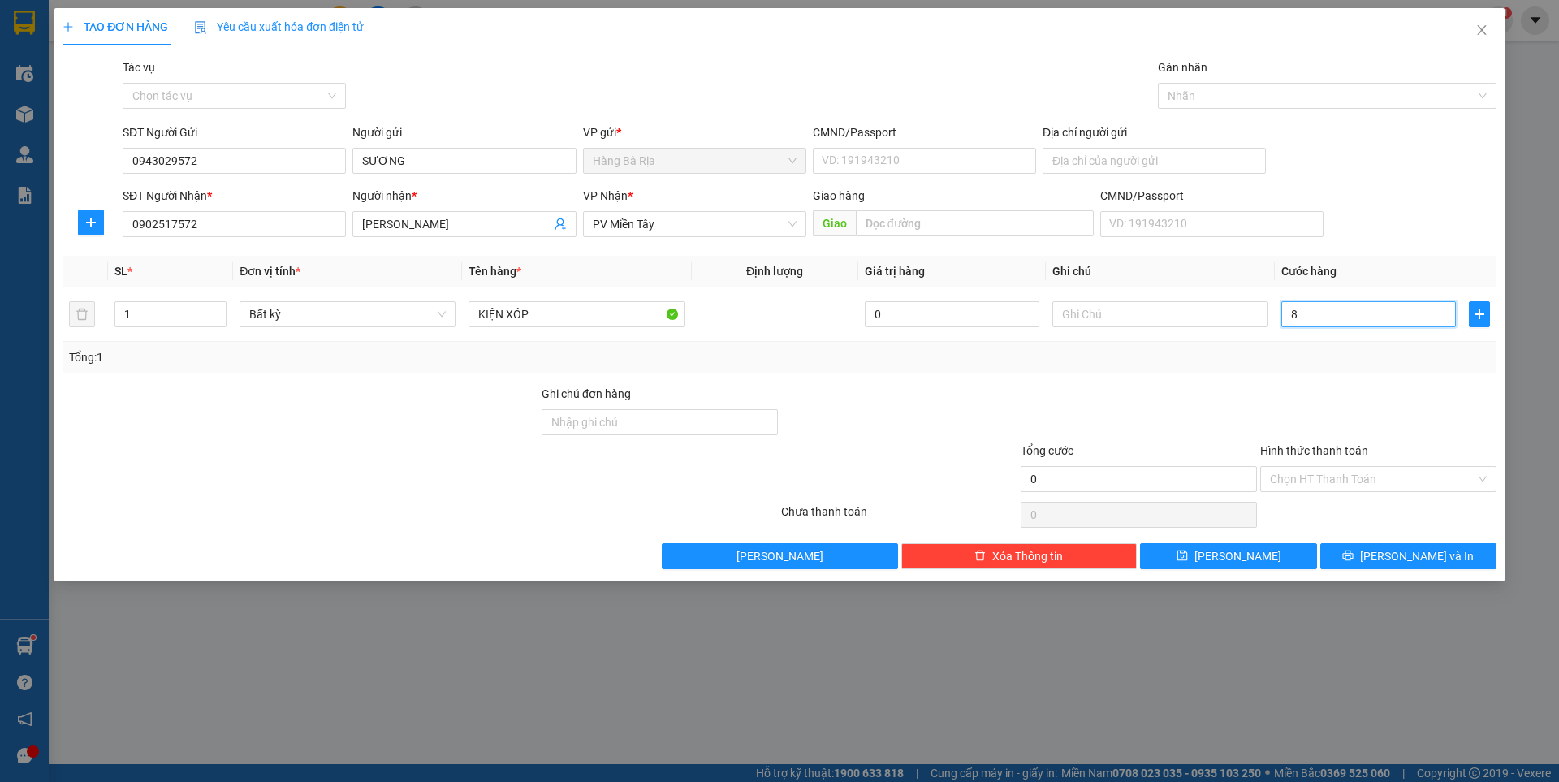
type input "8"
type input "80"
click at [1321, 474] on input "Hình thức thanh toán" at bounding box center [1372, 479] width 205 height 24
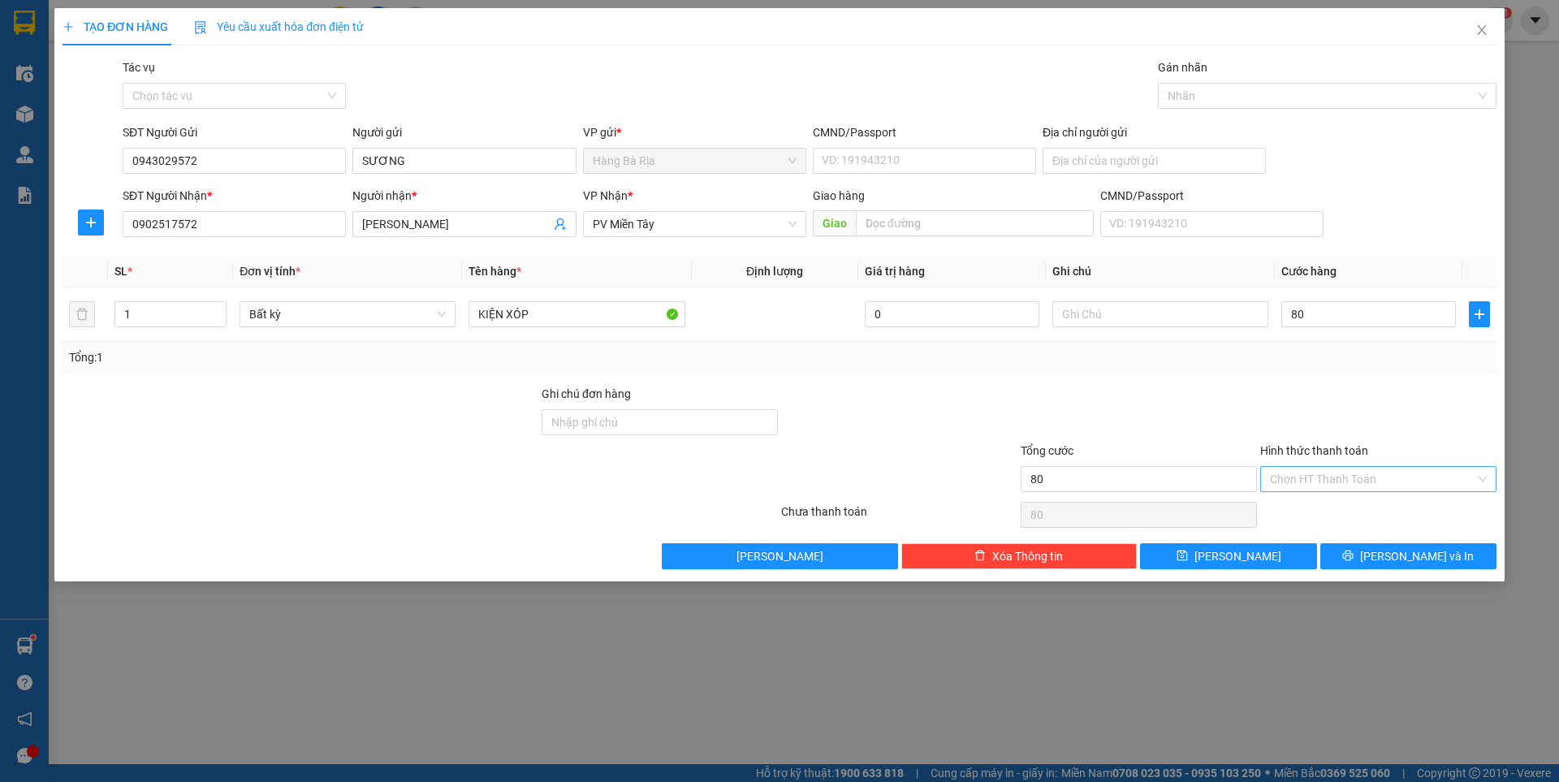
type input "80.000"
click at [1316, 515] on div "Tại văn phòng" at bounding box center [1378, 512] width 217 height 18
type input "0"
click at [1369, 555] on button "[PERSON_NAME] và In" at bounding box center [1409, 556] width 176 height 26
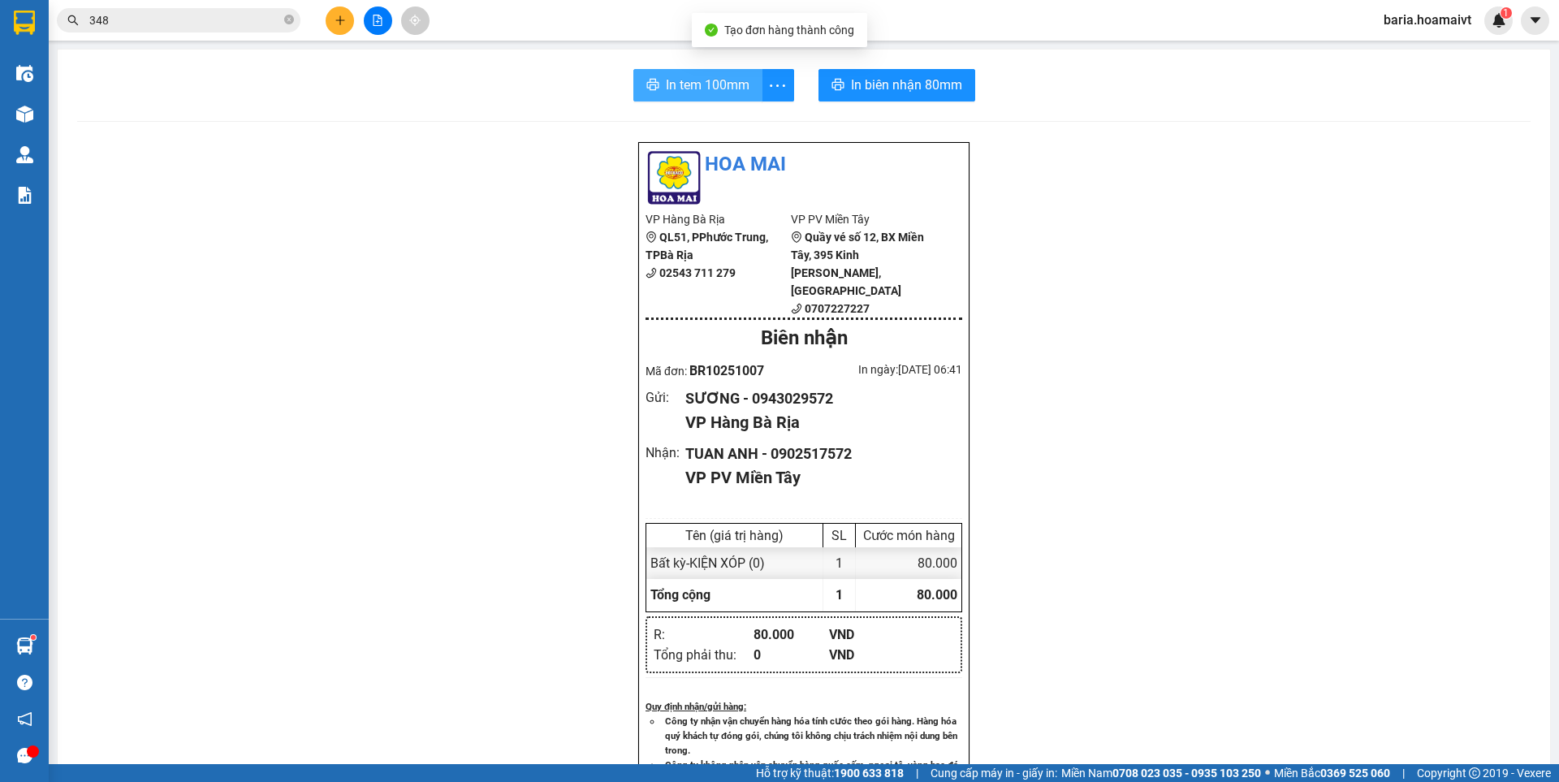
click at [685, 82] on span "In tem 100mm" at bounding box center [708, 85] width 84 height 20
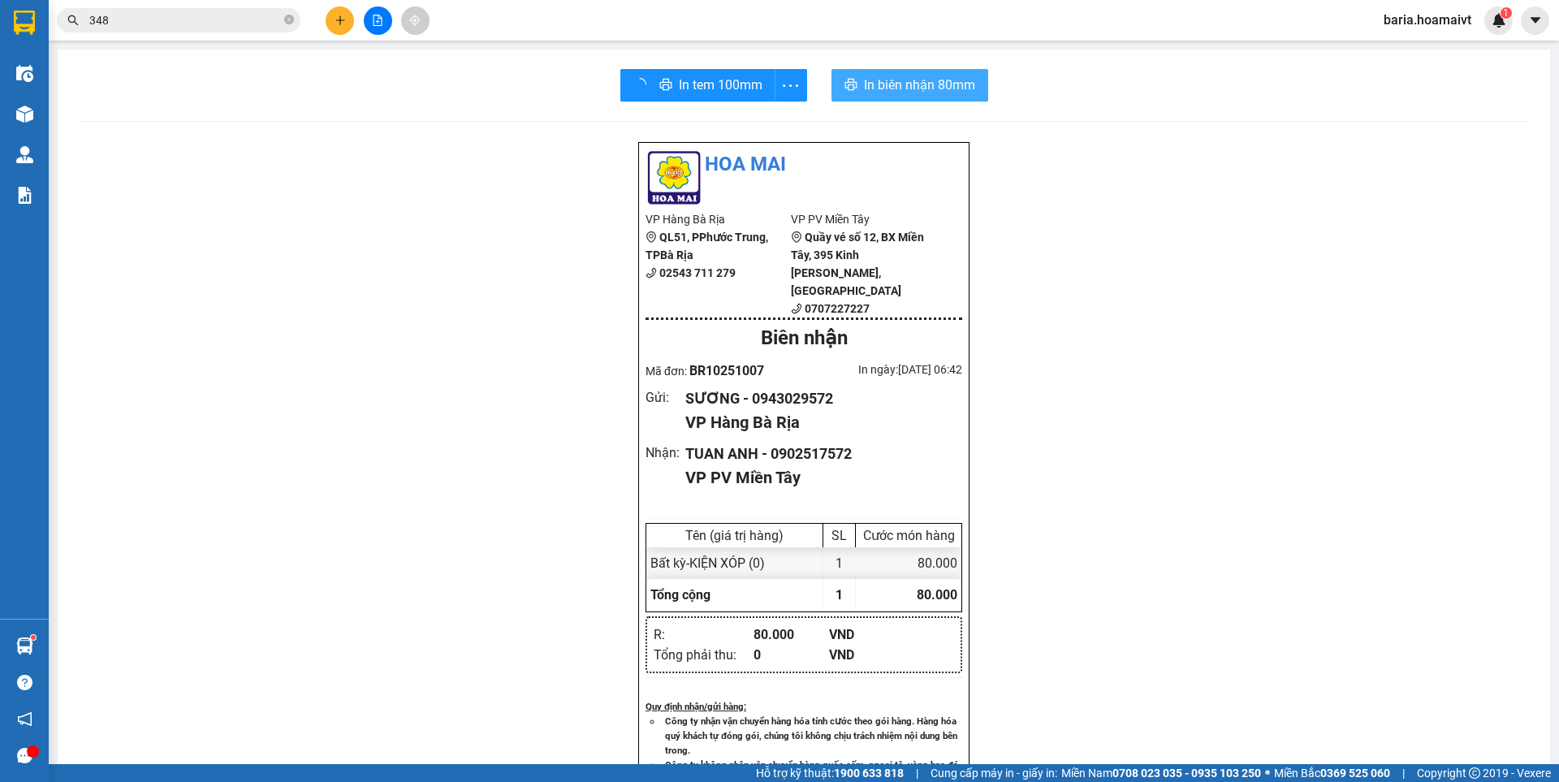
click at [934, 78] on span "In biên nhận 80mm" at bounding box center [919, 85] width 111 height 20
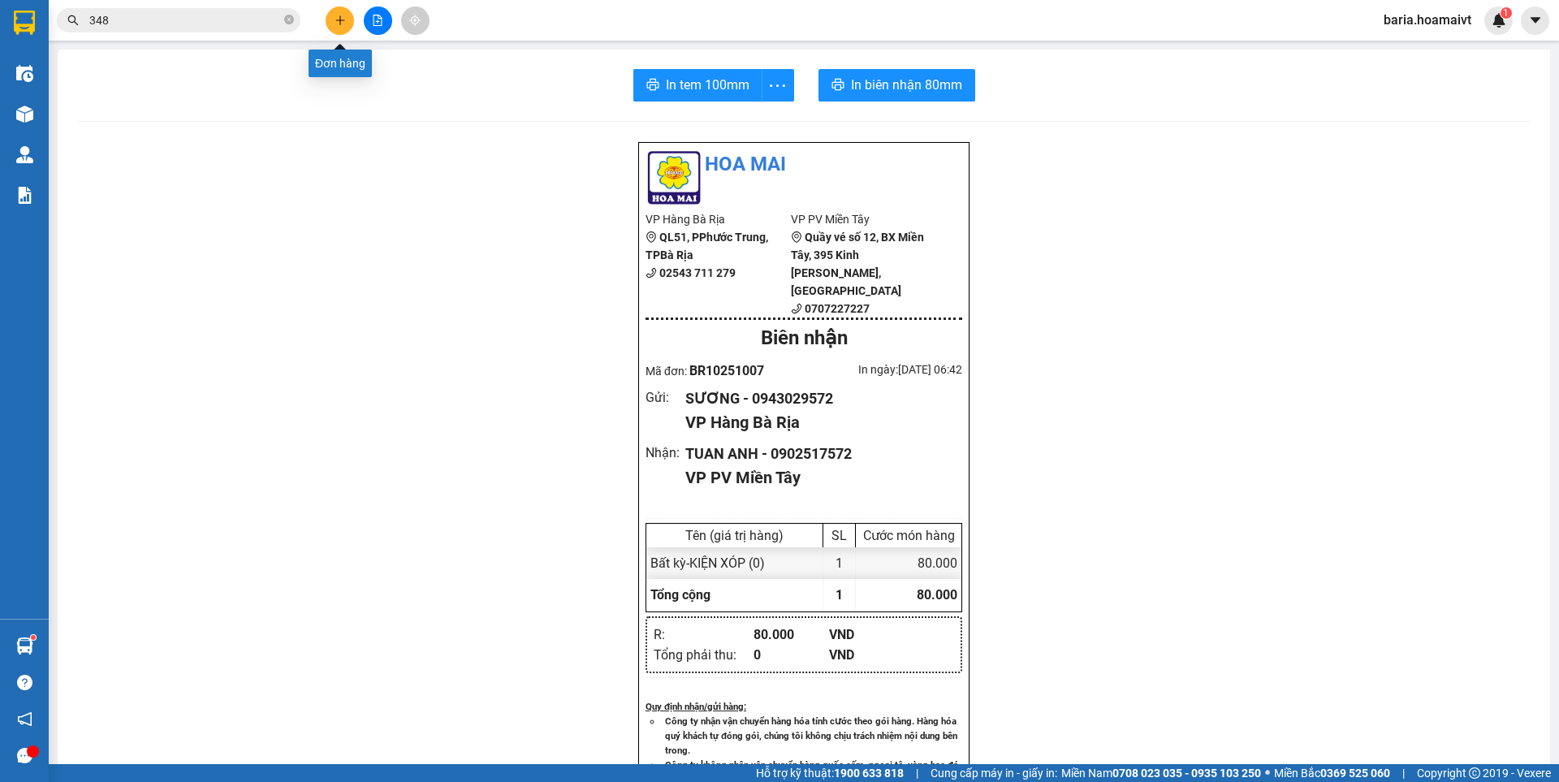
click at [339, 18] on icon "plus" at bounding box center [340, 20] width 11 height 11
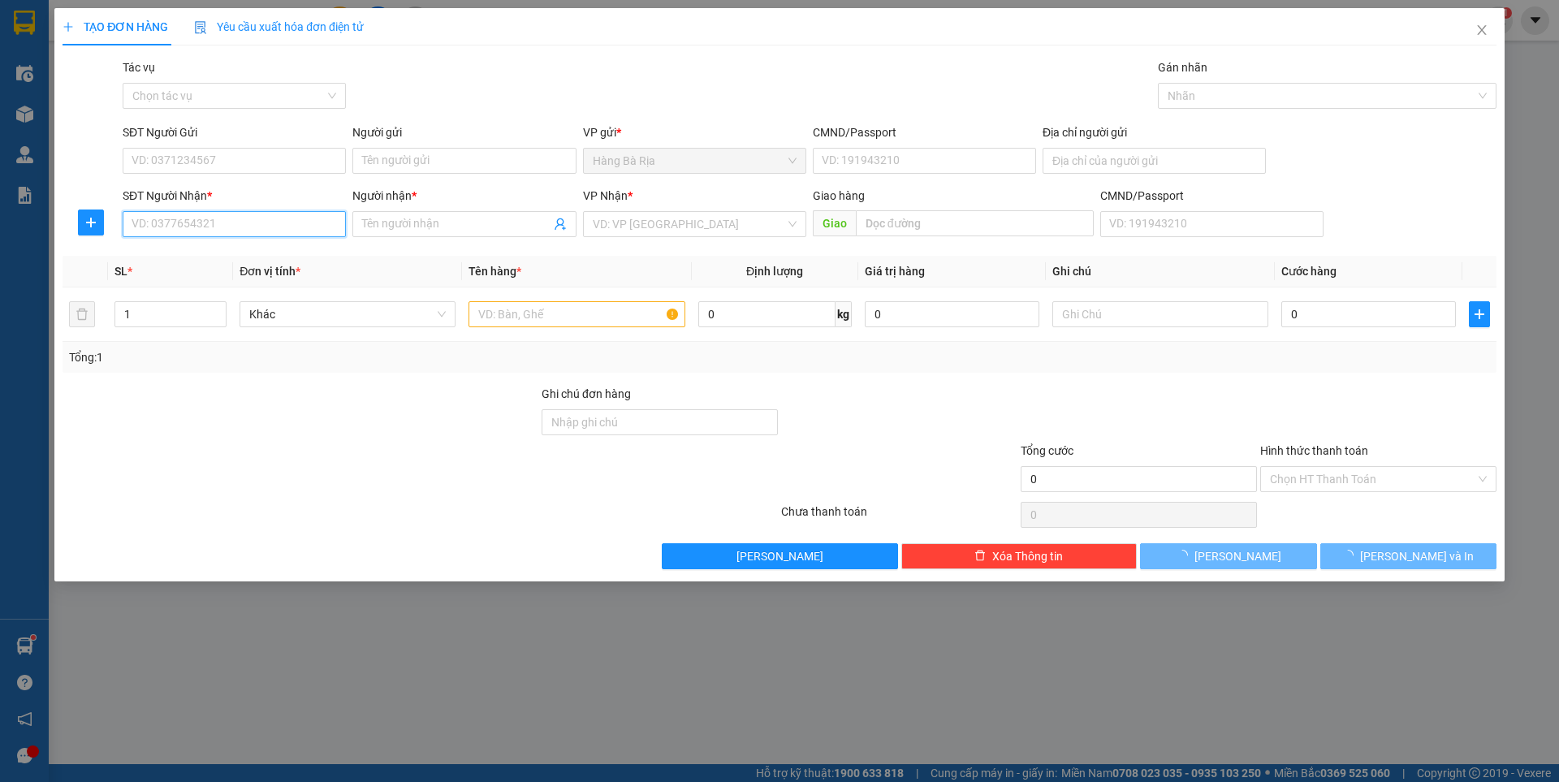
click at [245, 223] on input "SĐT Người Nhận *" at bounding box center [234, 224] width 223 height 26
type input "0976943613"
click at [415, 222] on input "Người nhận *" at bounding box center [456, 224] width 188 height 18
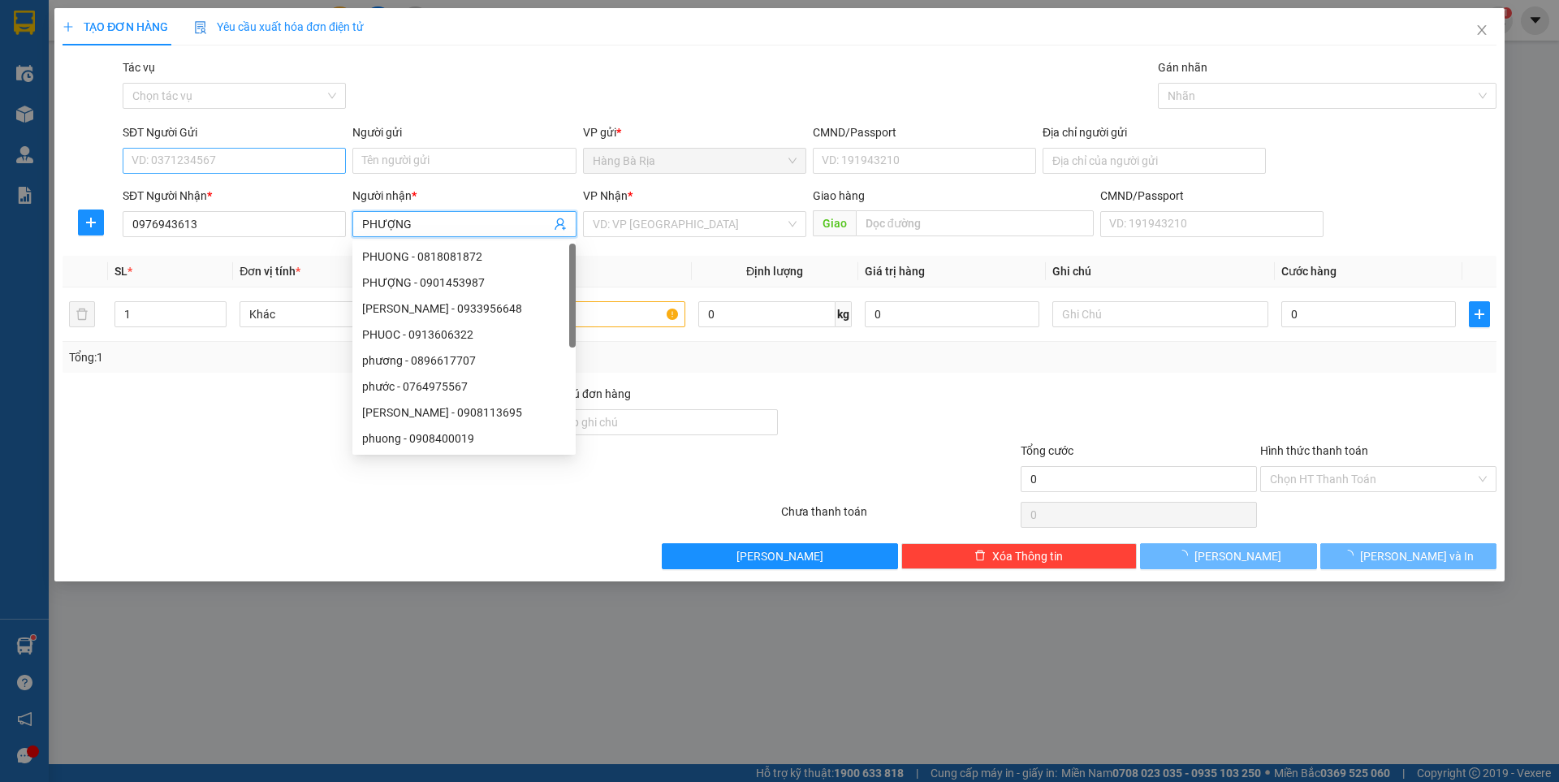
type input "PHƯỢNG"
click at [296, 162] on input "SĐT Người Gửi" at bounding box center [234, 161] width 223 height 26
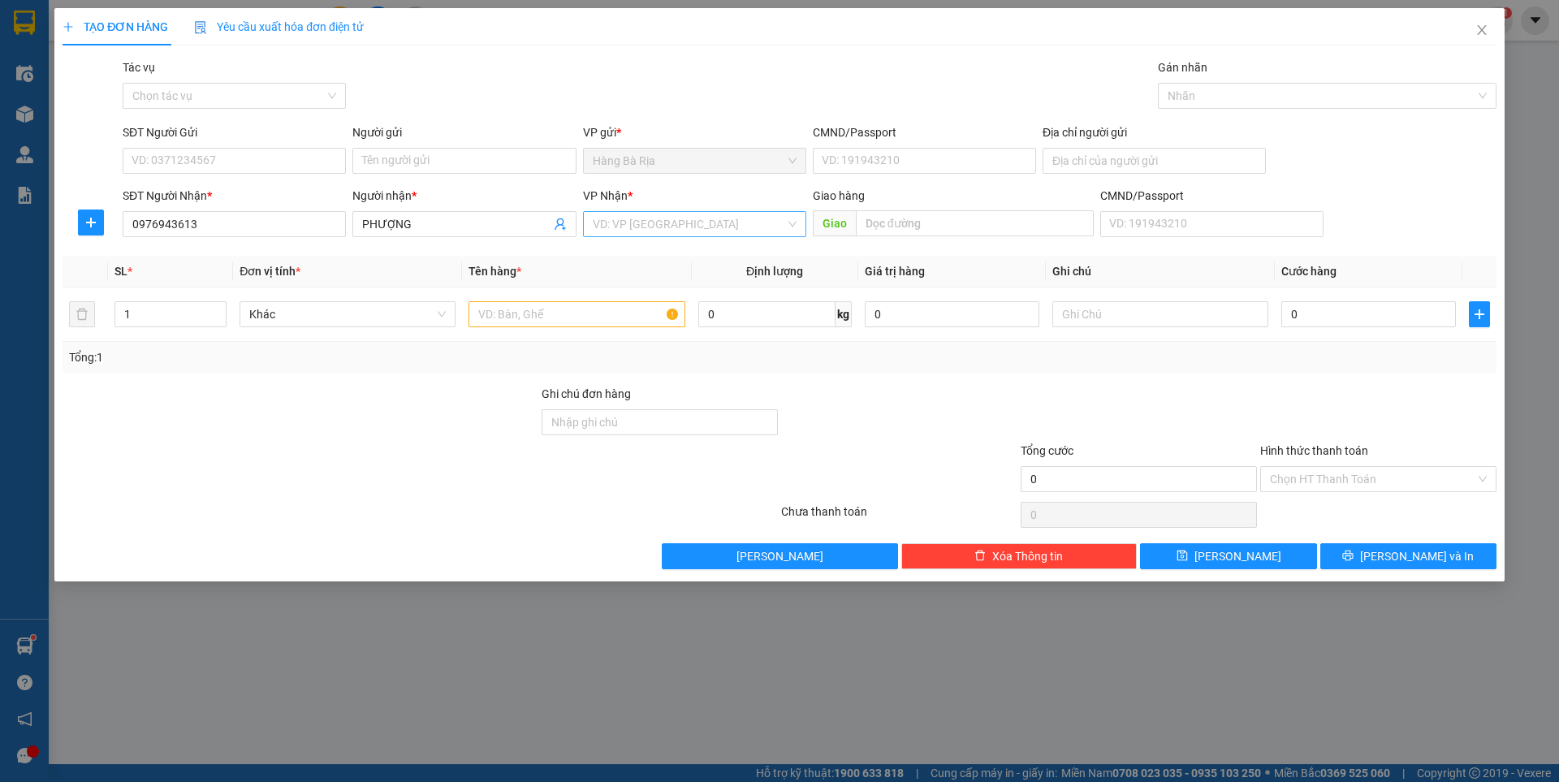
click at [744, 225] on input "search" at bounding box center [689, 224] width 192 height 24
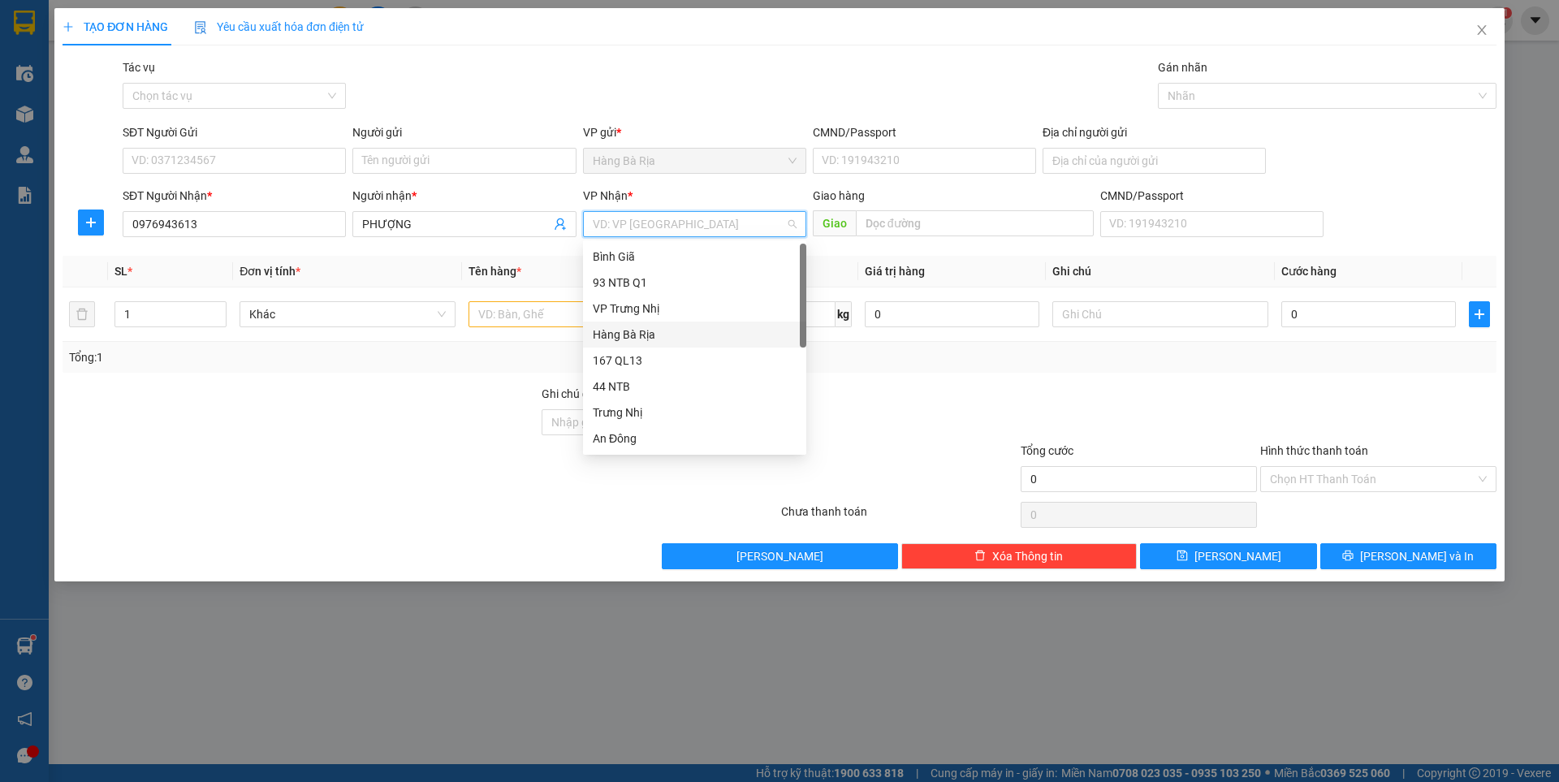
scroll to position [81, 0]
click at [647, 382] on div "PV Miền Tây" at bounding box center [695, 383] width 204 height 18
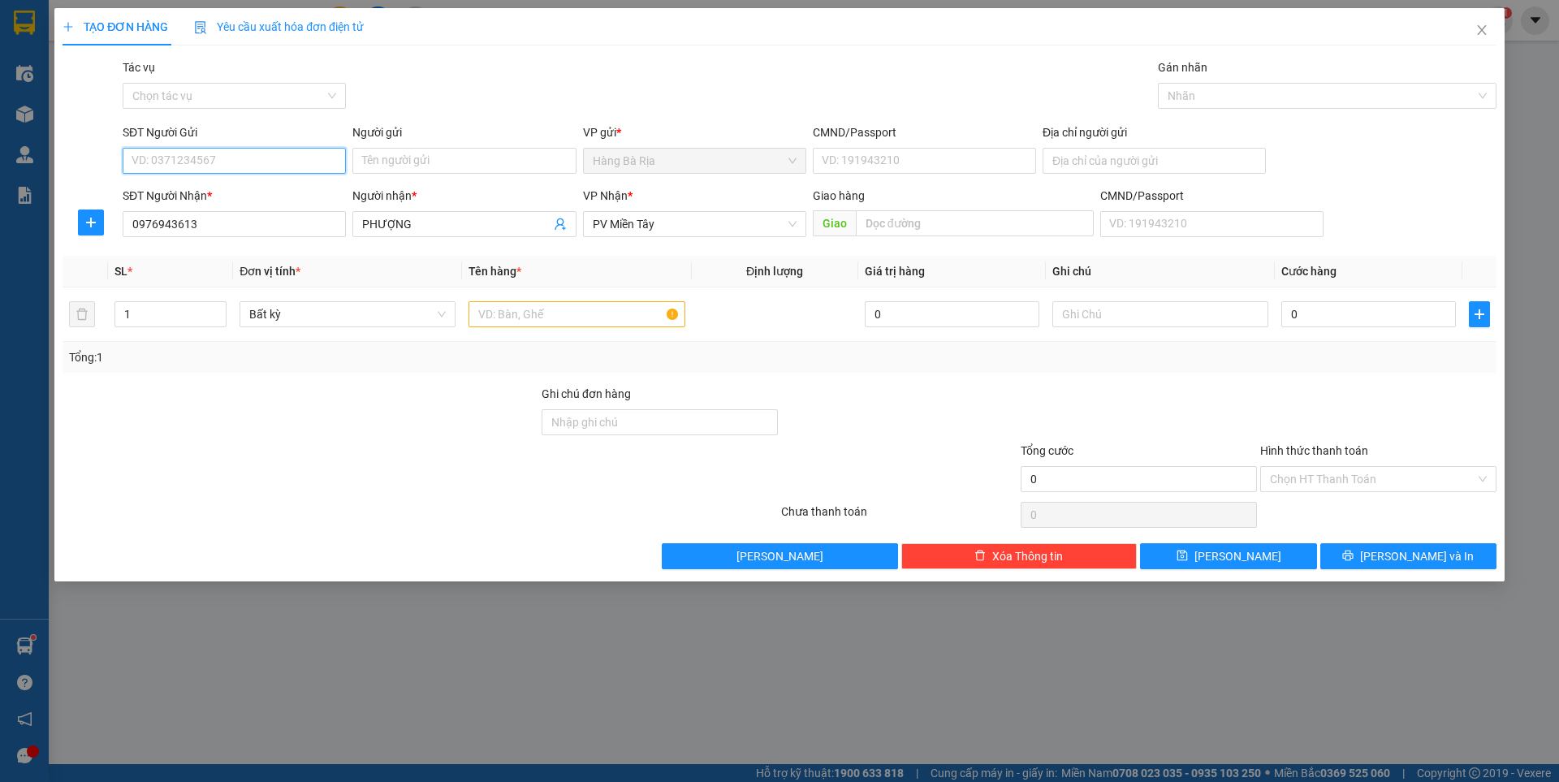
click at [250, 159] on input "SĐT Người Gửi" at bounding box center [234, 161] width 223 height 26
click at [694, 223] on span "PV Miền Tây" at bounding box center [695, 224] width 204 height 24
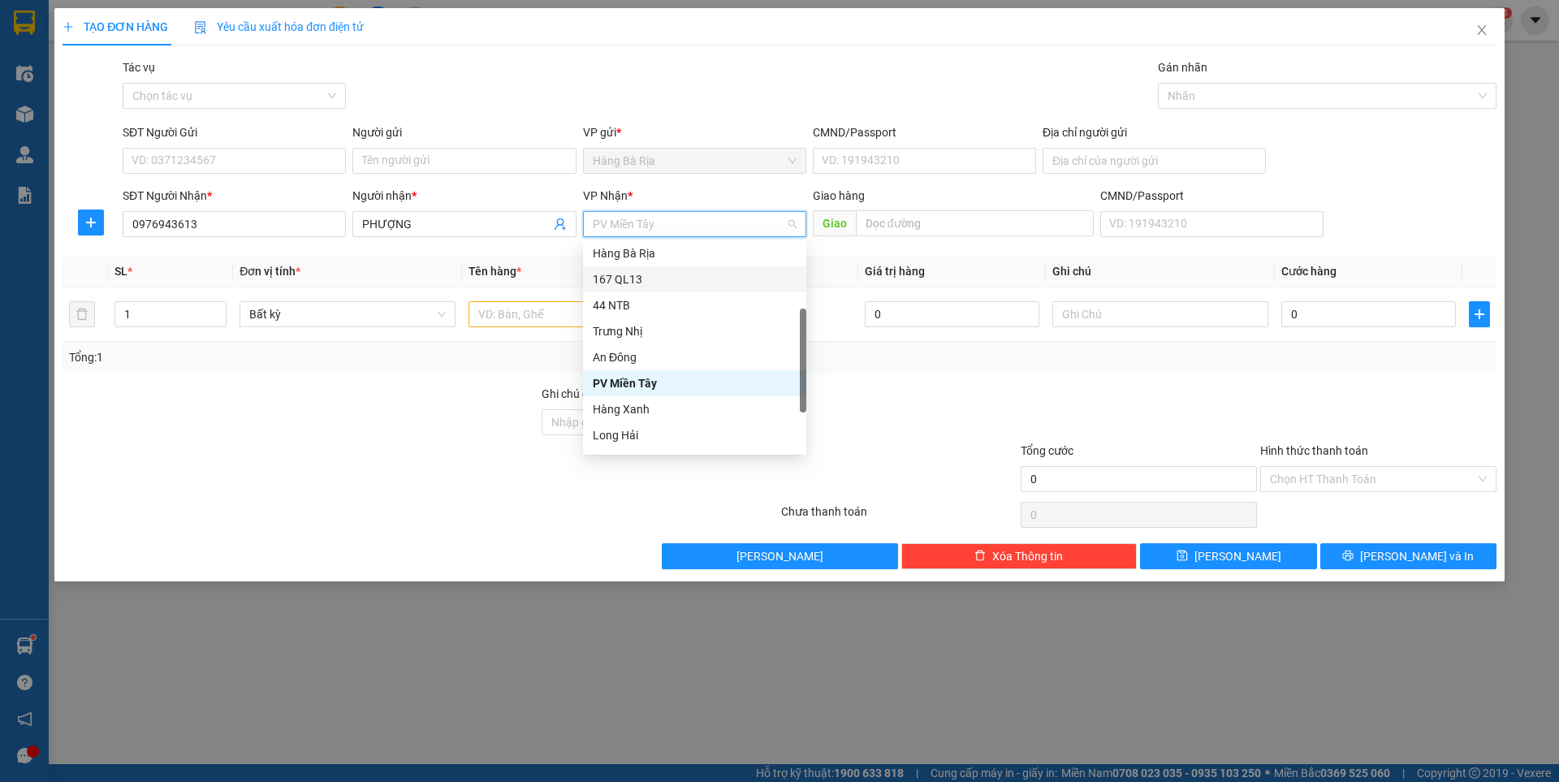
click at [629, 281] on div "167 QL13" at bounding box center [695, 279] width 204 height 18
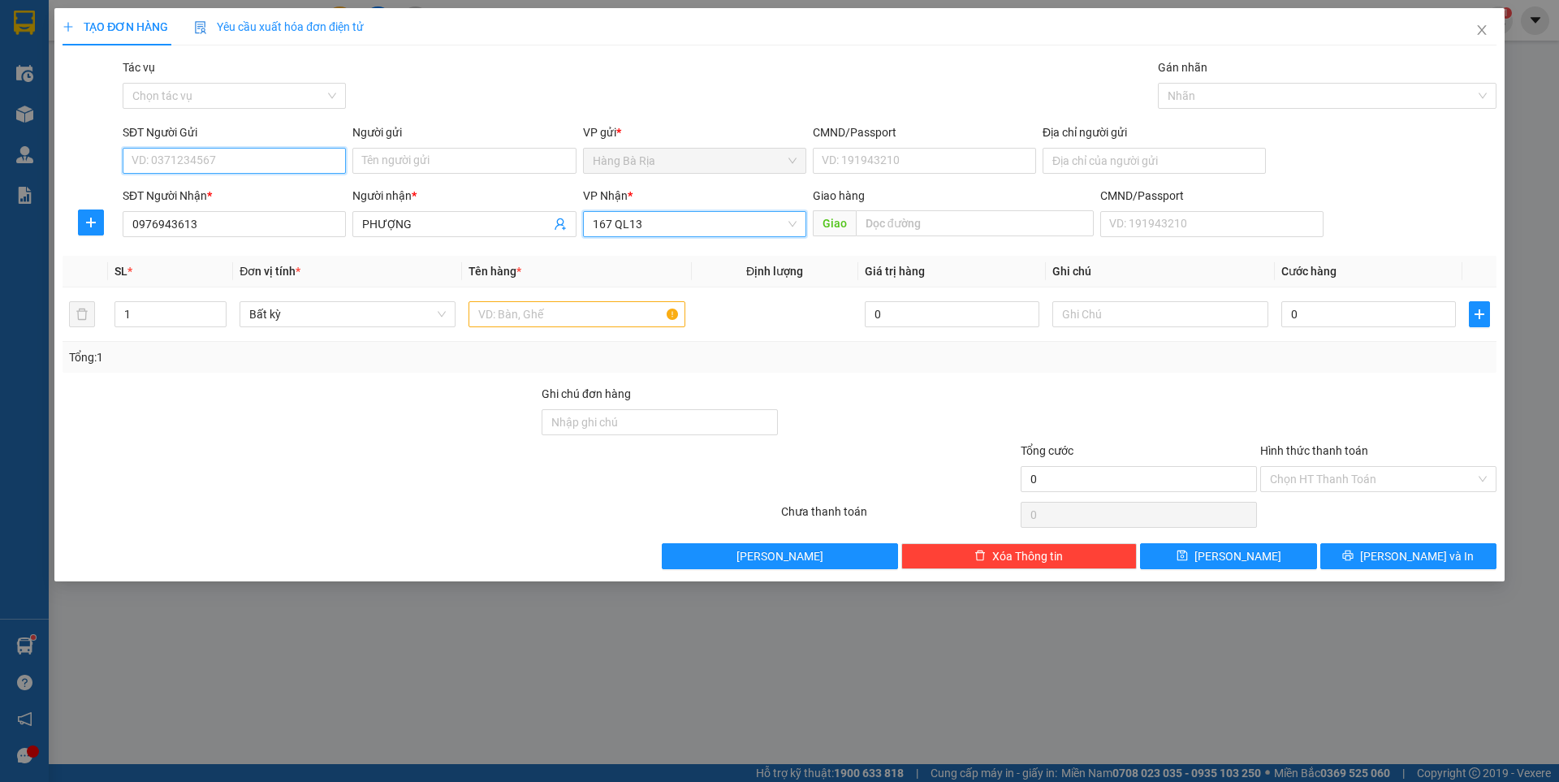
click at [331, 156] on input "SĐT Người Gửi" at bounding box center [234, 161] width 223 height 26
type input "0773271149"
click at [422, 163] on input "Người gửi" at bounding box center [464, 161] width 223 height 26
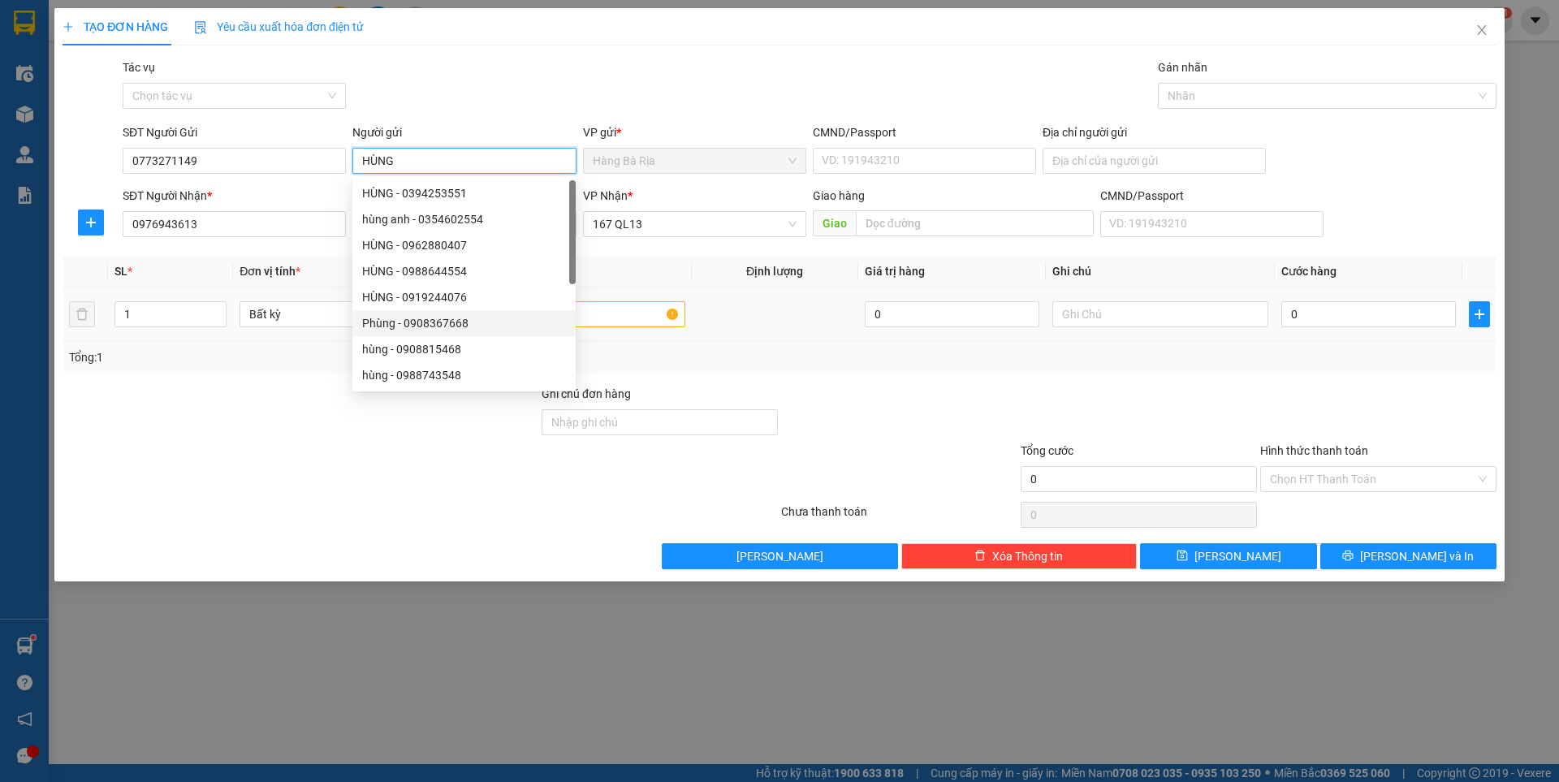
type input "HÙNG"
click at [649, 310] on input "text" at bounding box center [577, 314] width 216 height 26
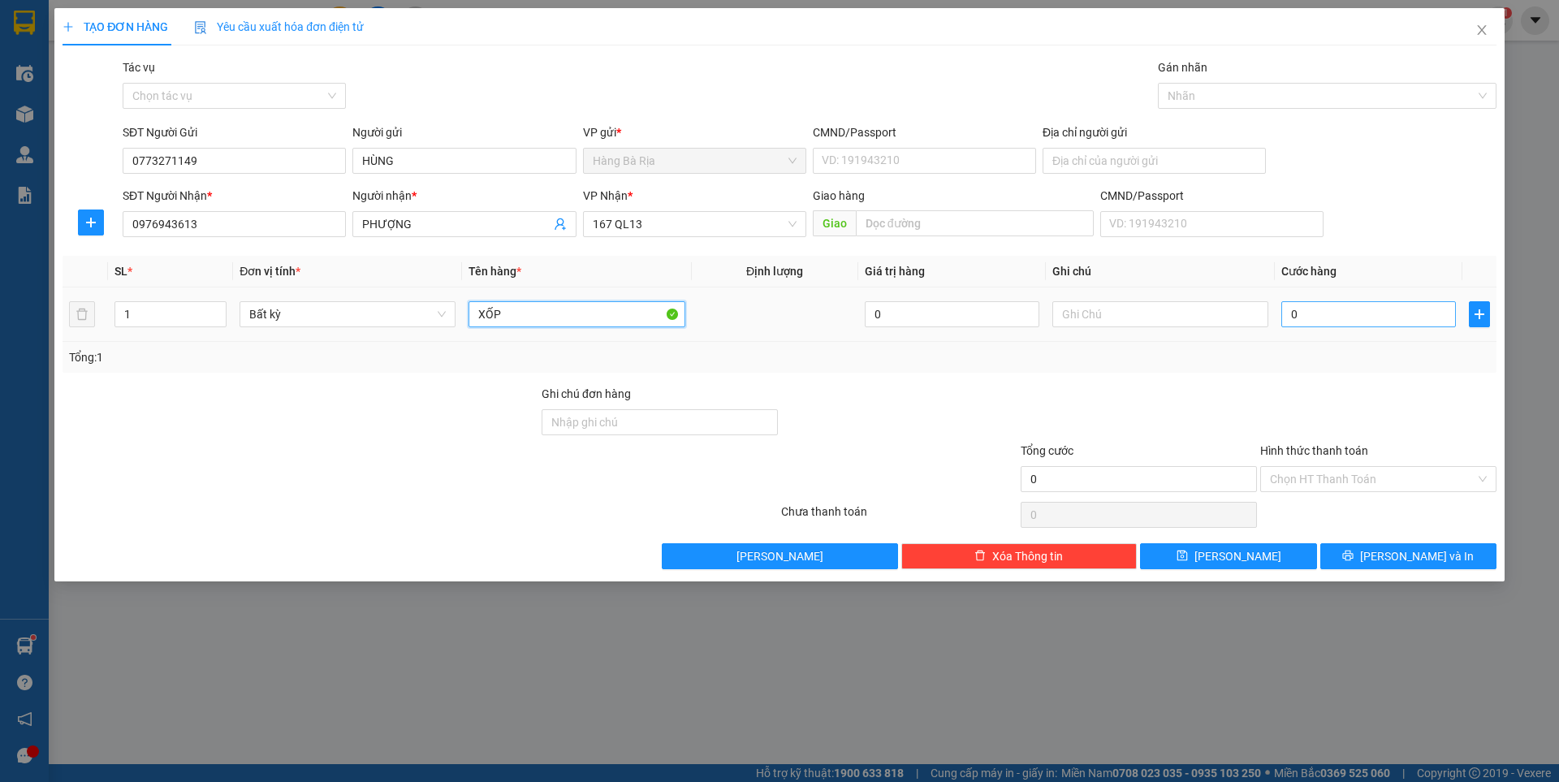
type input "XỐP"
click at [1393, 317] on input "0" at bounding box center [1369, 314] width 175 height 26
type input "4"
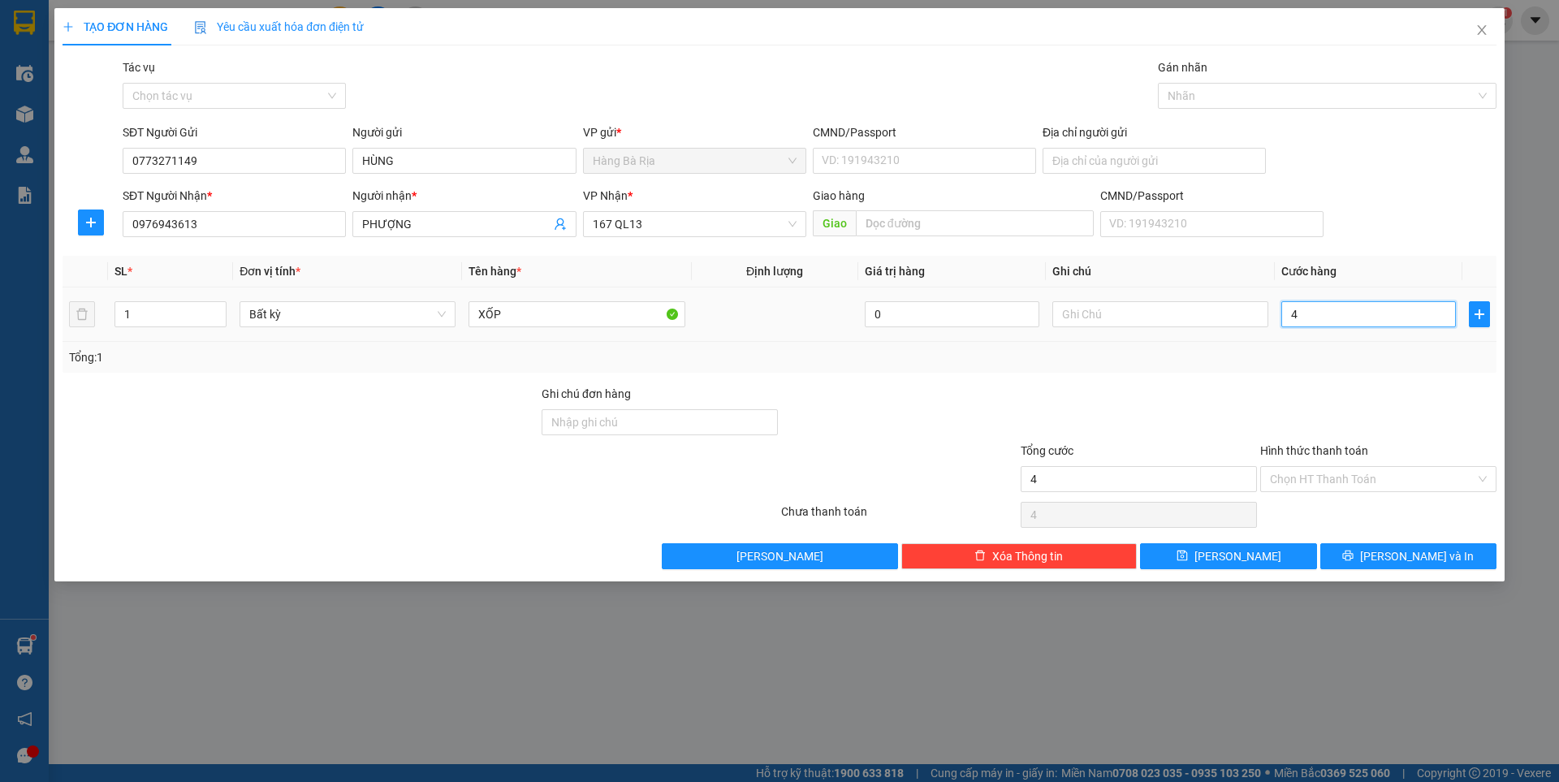
type input "40"
click at [1406, 475] on input "Hình thức thanh toán" at bounding box center [1372, 479] width 205 height 24
type input "40.000"
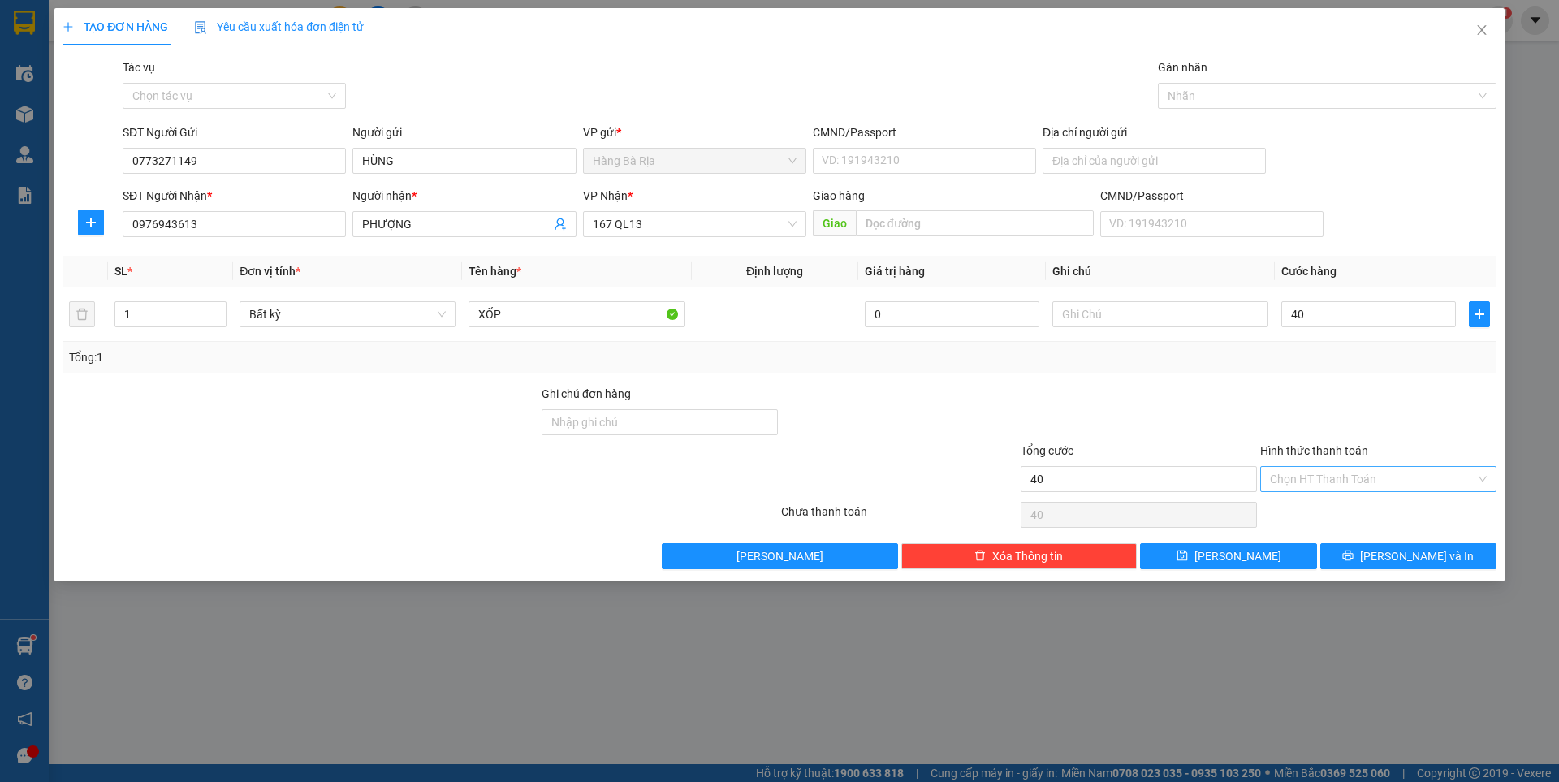
type input "40.000"
click at [1312, 512] on div "Tại văn phòng" at bounding box center [1378, 512] width 217 height 18
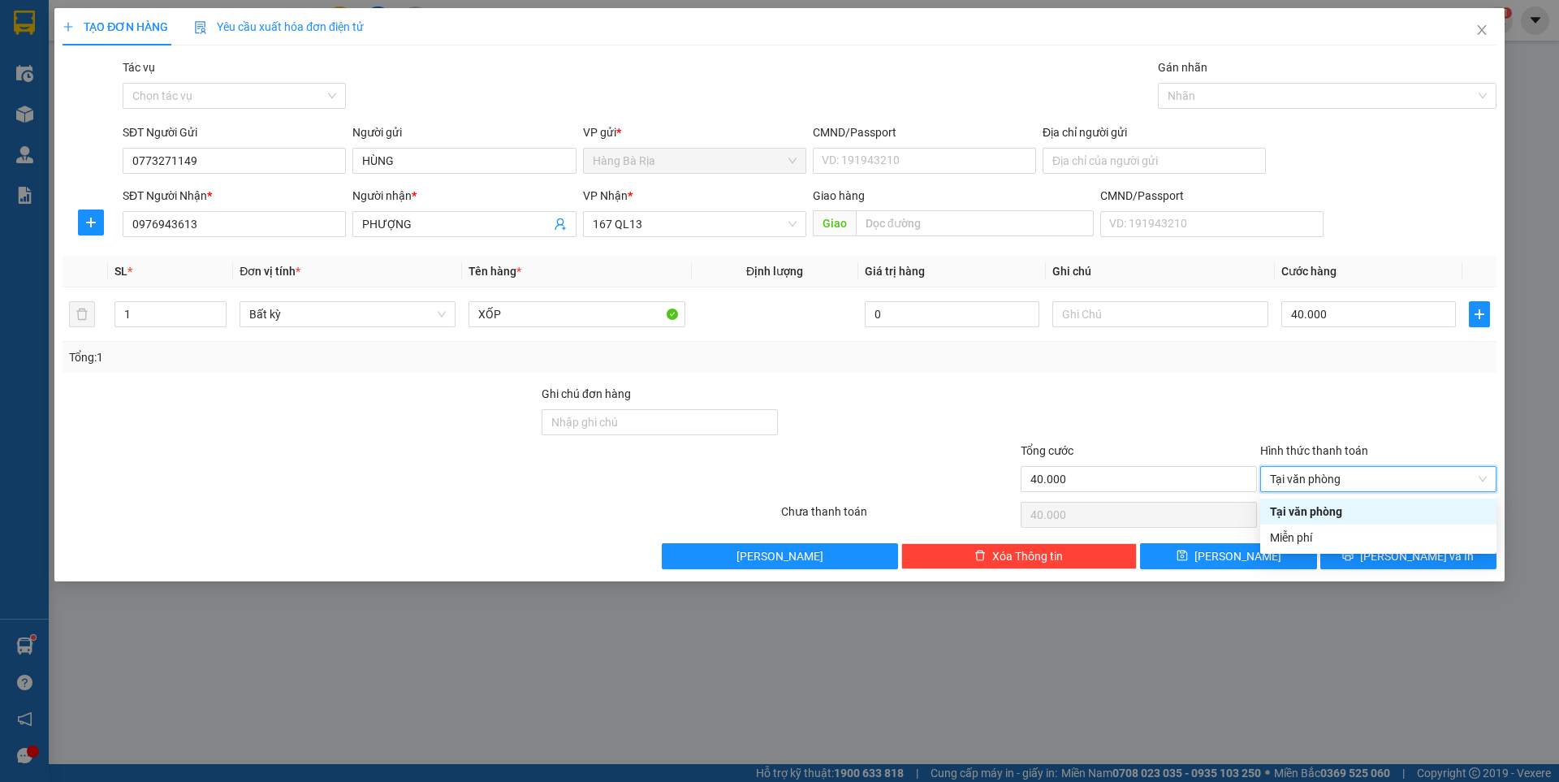
type input "0"
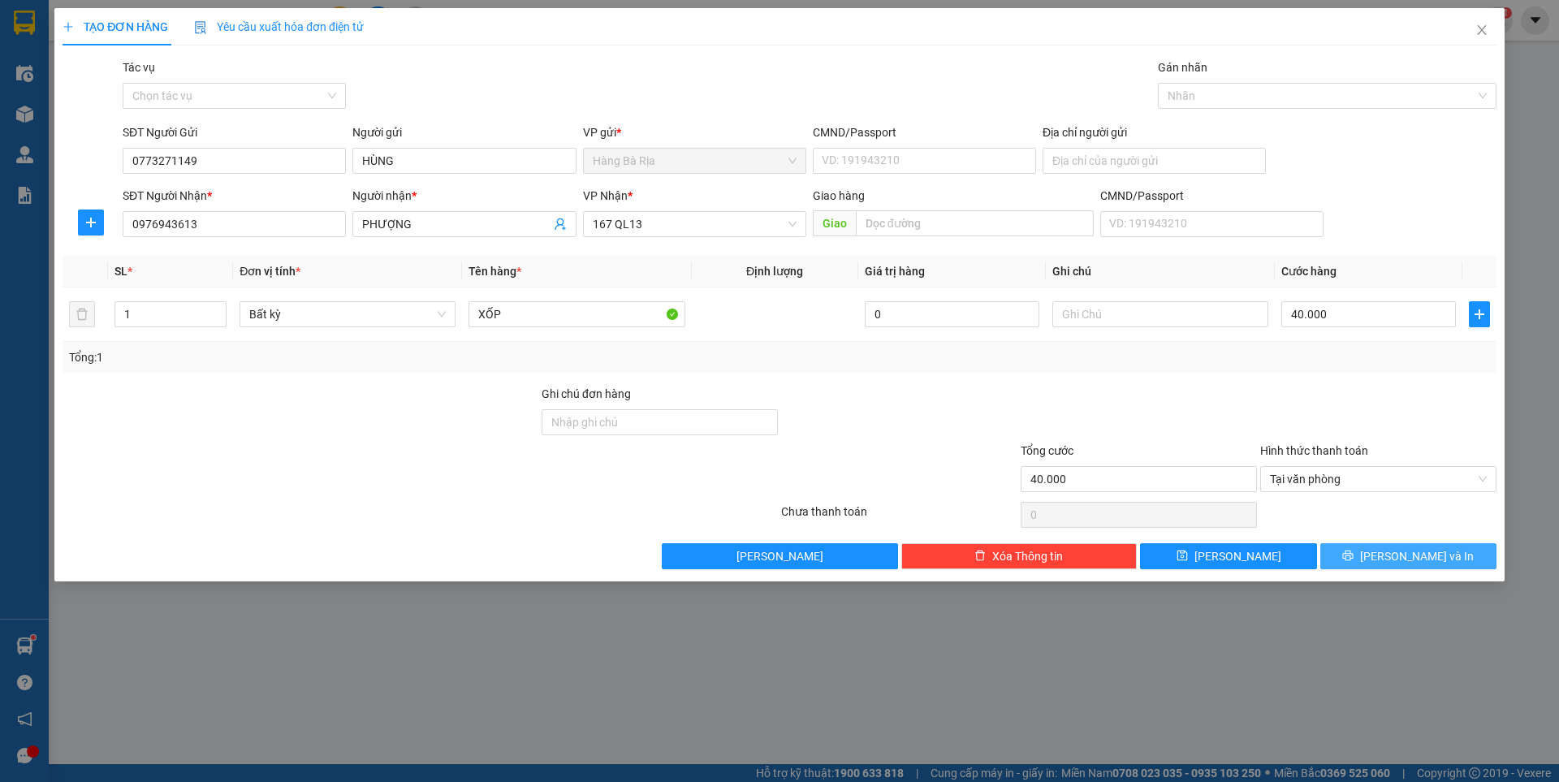
click at [1407, 559] on span "[PERSON_NAME] và In" at bounding box center [1417, 556] width 114 height 18
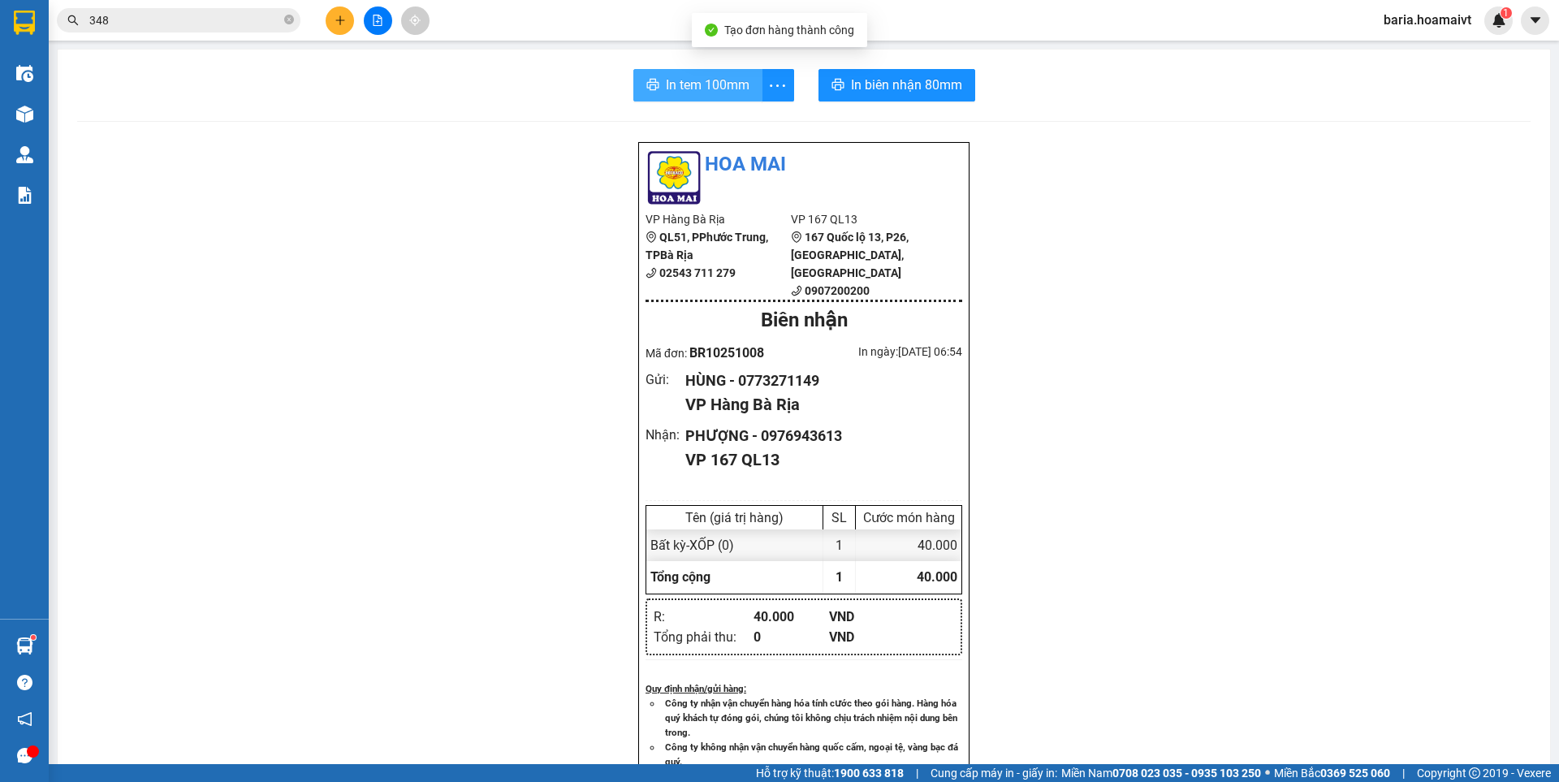
click at [668, 88] on span "In tem 100mm" at bounding box center [708, 85] width 84 height 20
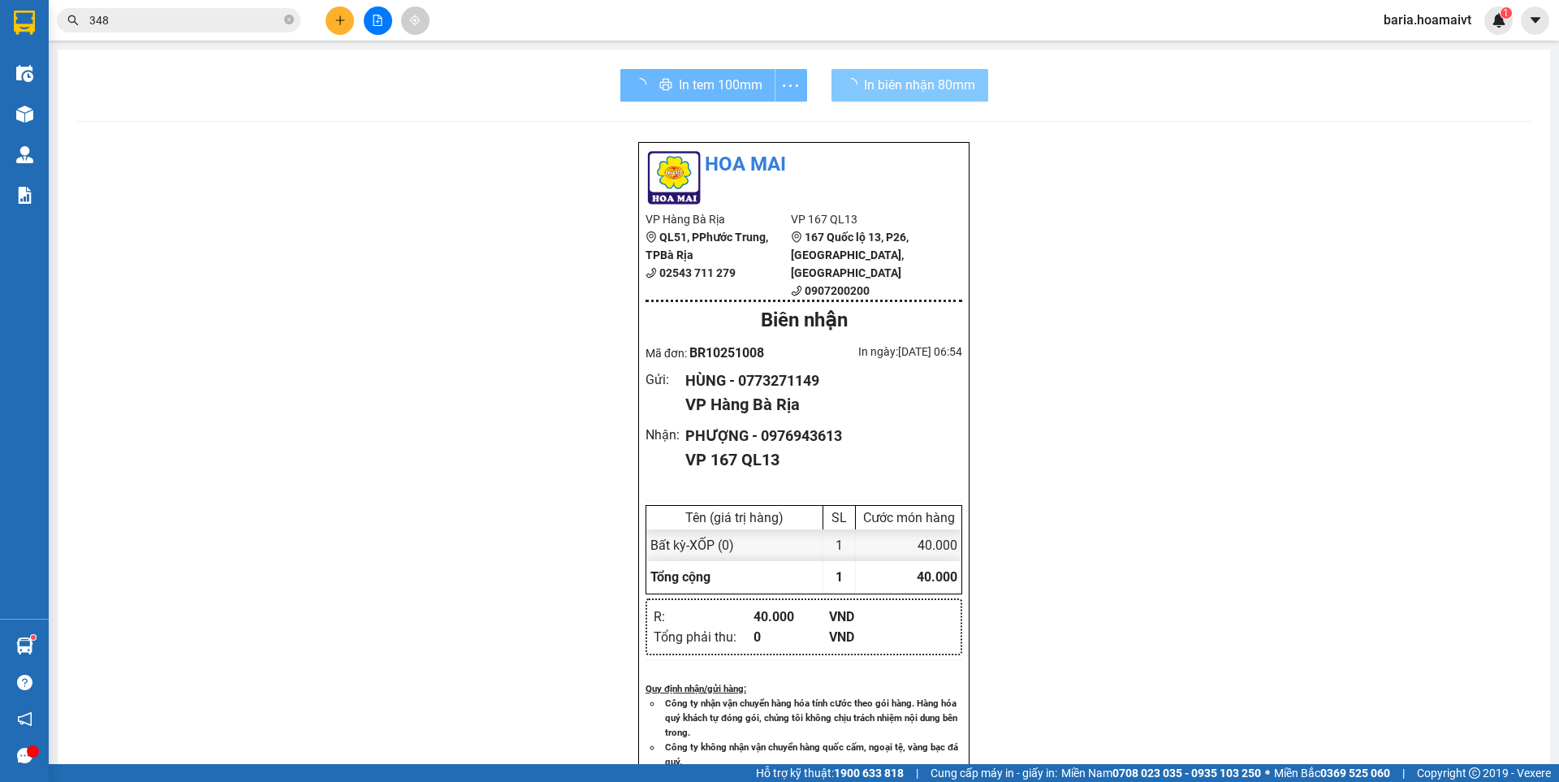
drag, startPoint x: 887, startPoint y: 86, endPoint x: 846, endPoint y: 72, distance: 43.7
click at [887, 86] on span "In biên nhận 80mm" at bounding box center [919, 85] width 111 height 20
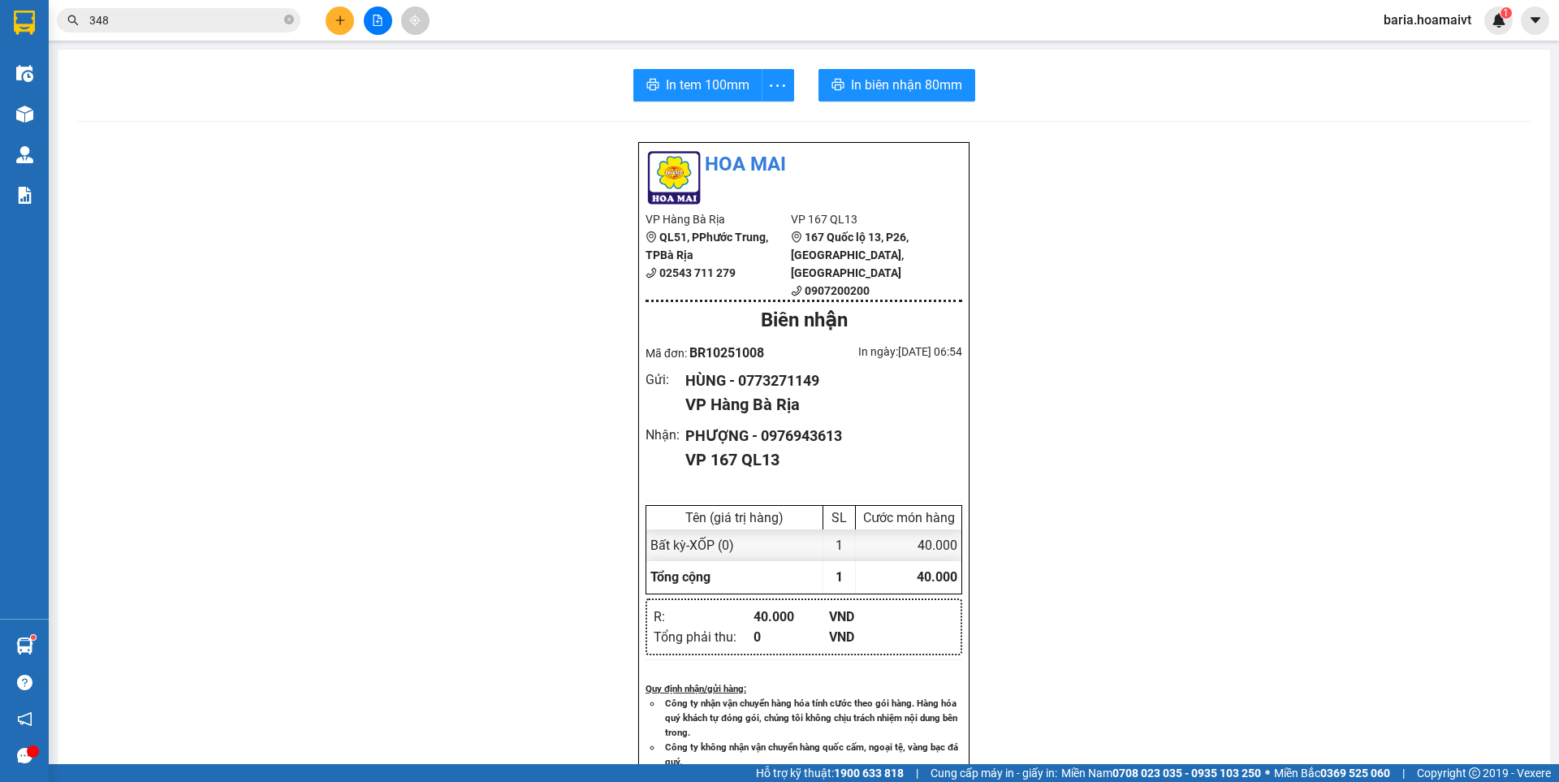
click at [223, 22] on input "348" at bounding box center [185, 20] width 192 height 18
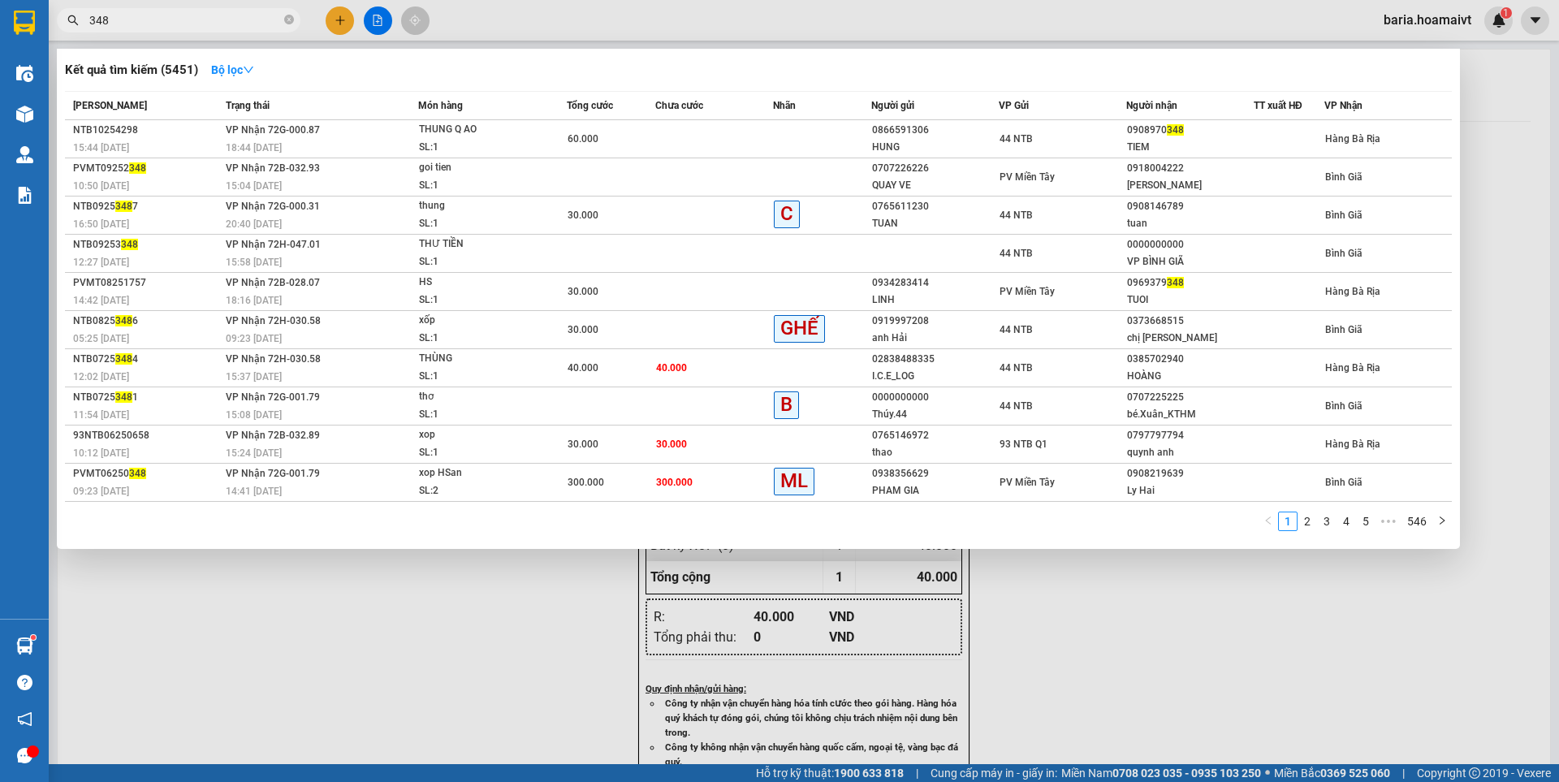
click at [223, 22] on input "348" at bounding box center [185, 20] width 192 height 18
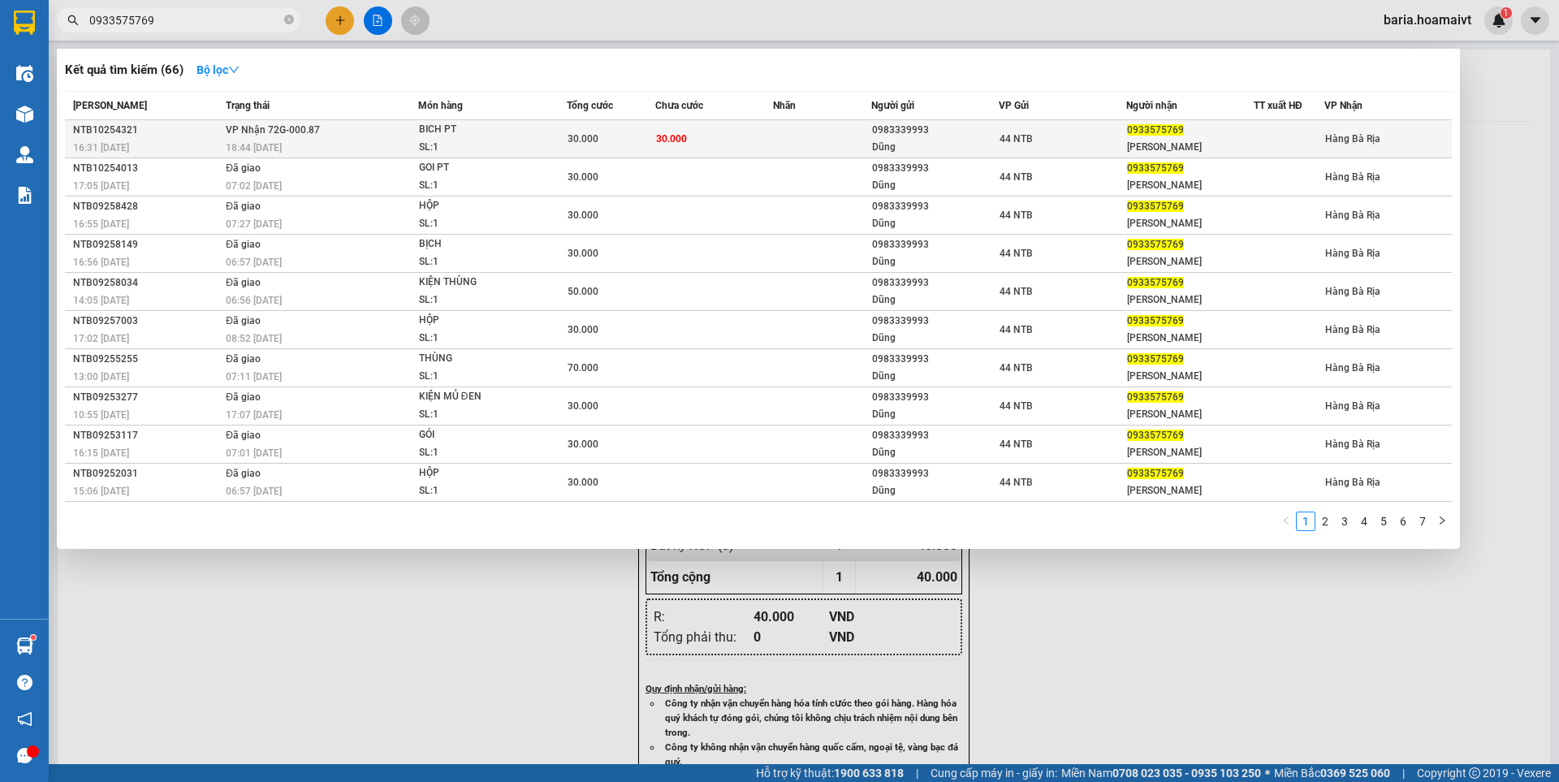
type input "0933575769"
click at [1197, 140] on div "[PERSON_NAME]" at bounding box center [1190, 147] width 126 height 17
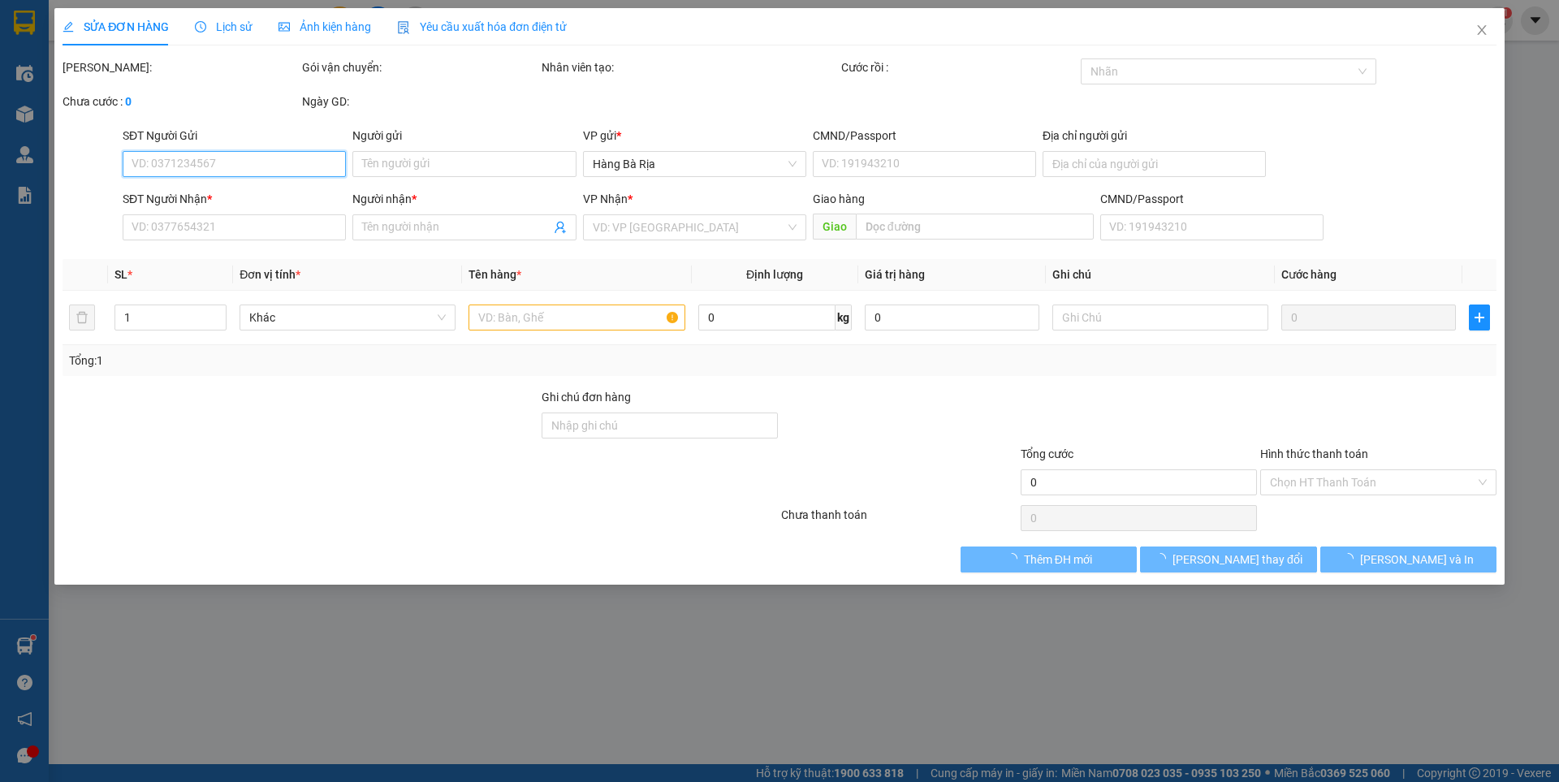
type input "0983339993"
type input "Dũng"
type input "080076011356"
type input "0933575769"
type input "[PERSON_NAME]"
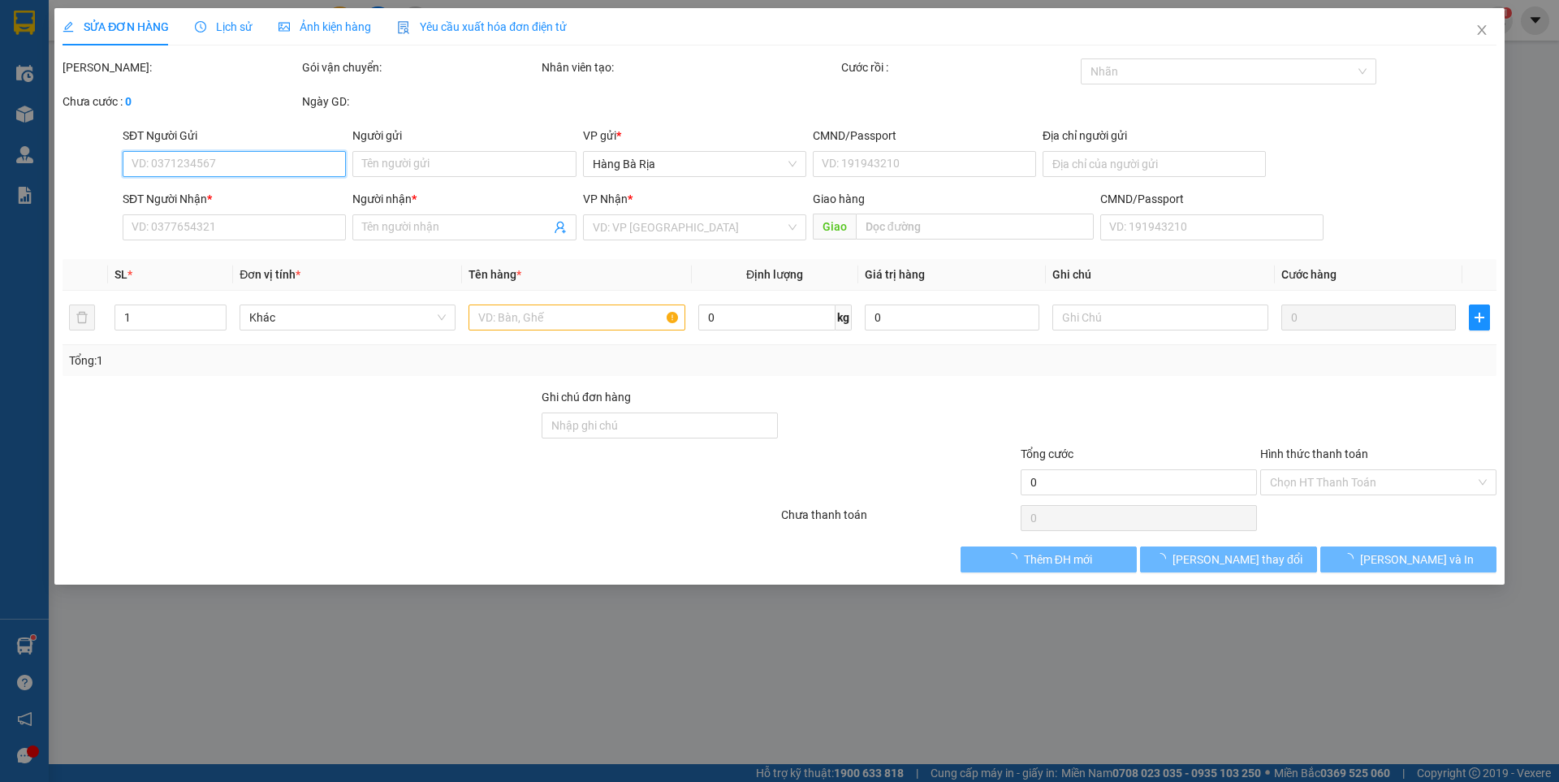
type input "30.000"
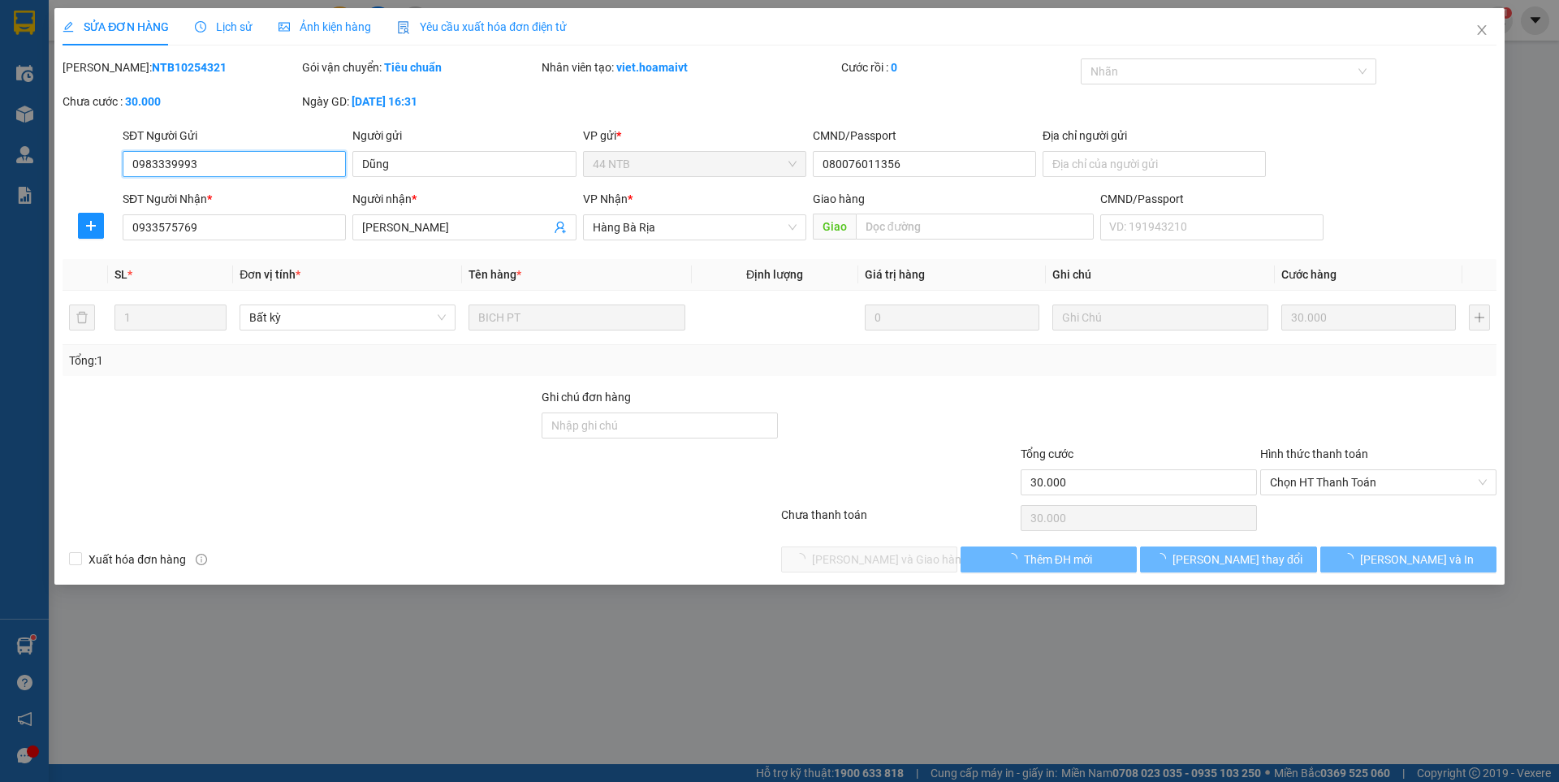
click at [1335, 478] on span "Chọn HT Thanh Toán" at bounding box center [1378, 482] width 217 height 24
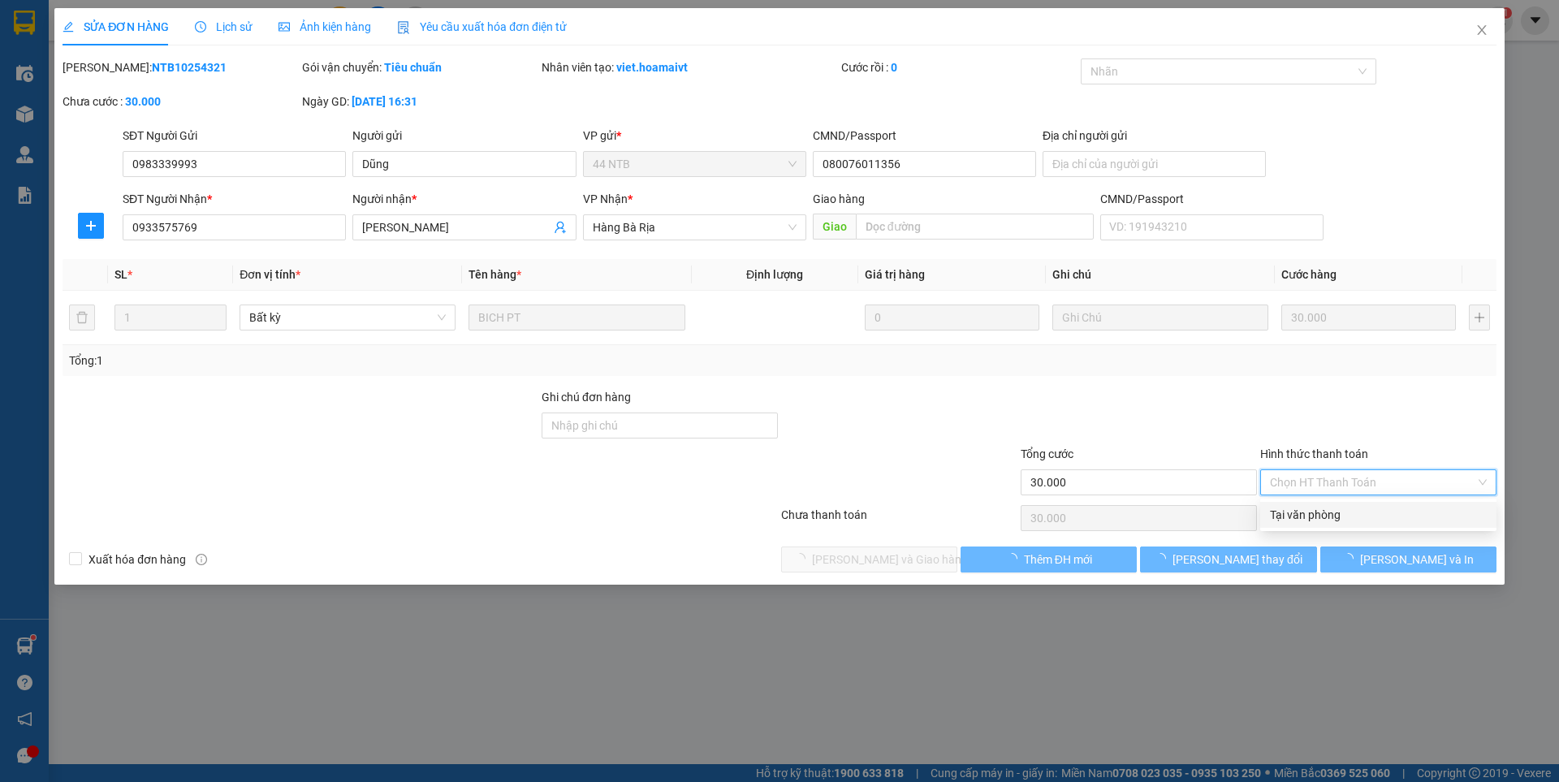
click at [1320, 516] on div "Tại văn phòng" at bounding box center [1378, 515] width 217 height 18
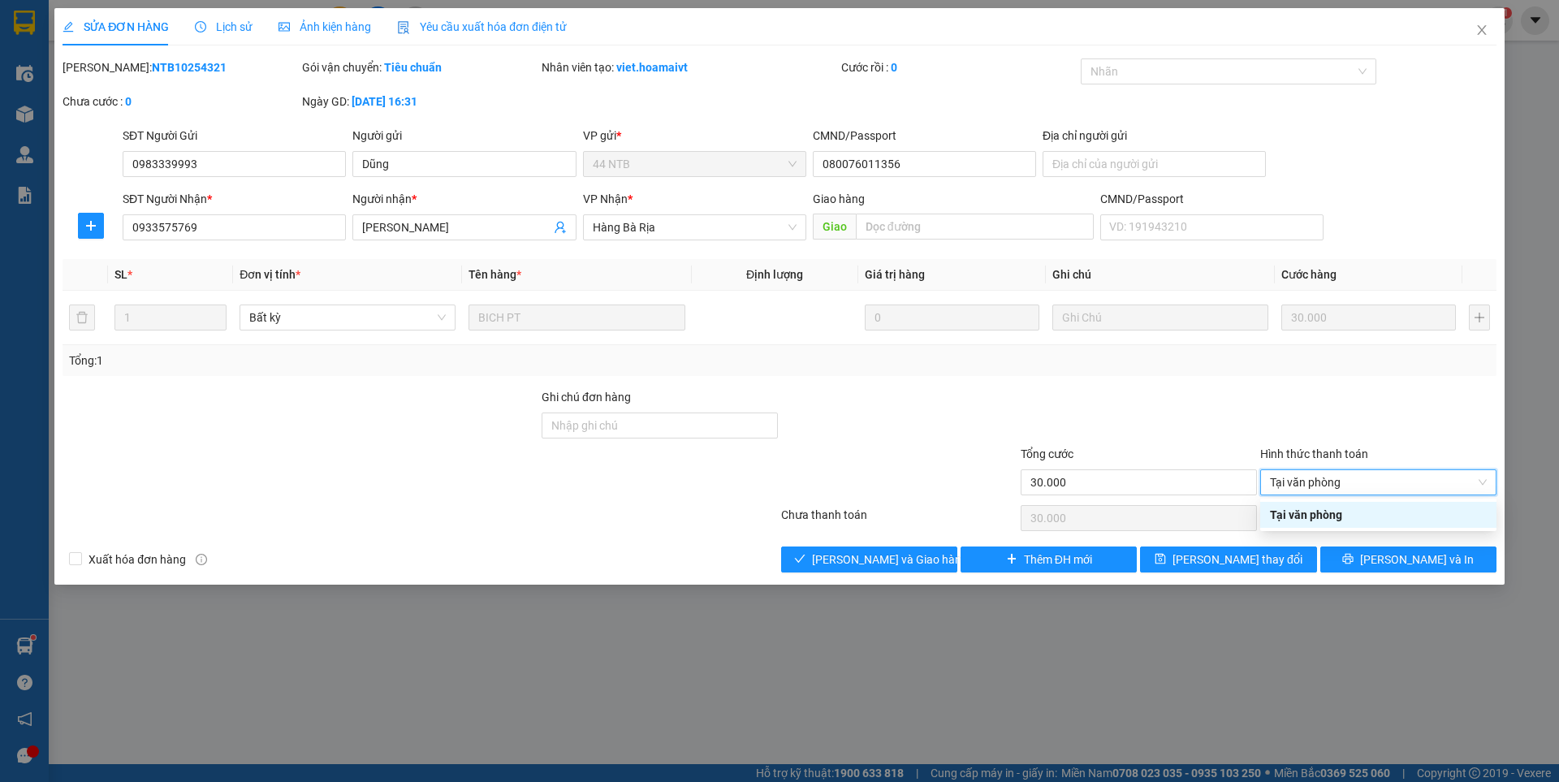
type input "0"
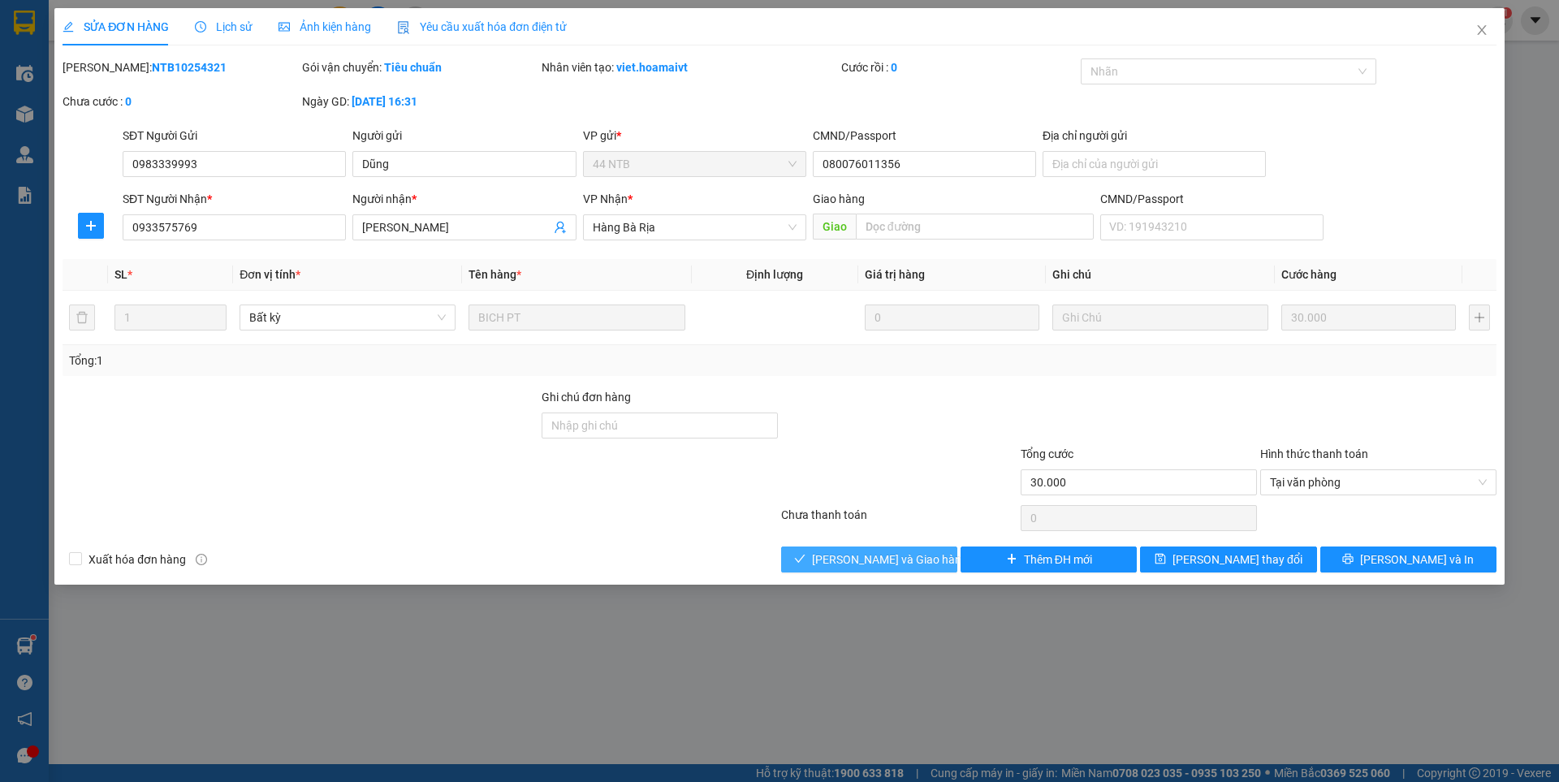
click at [900, 561] on span "[PERSON_NAME] và Giao hàng" at bounding box center [890, 560] width 156 height 18
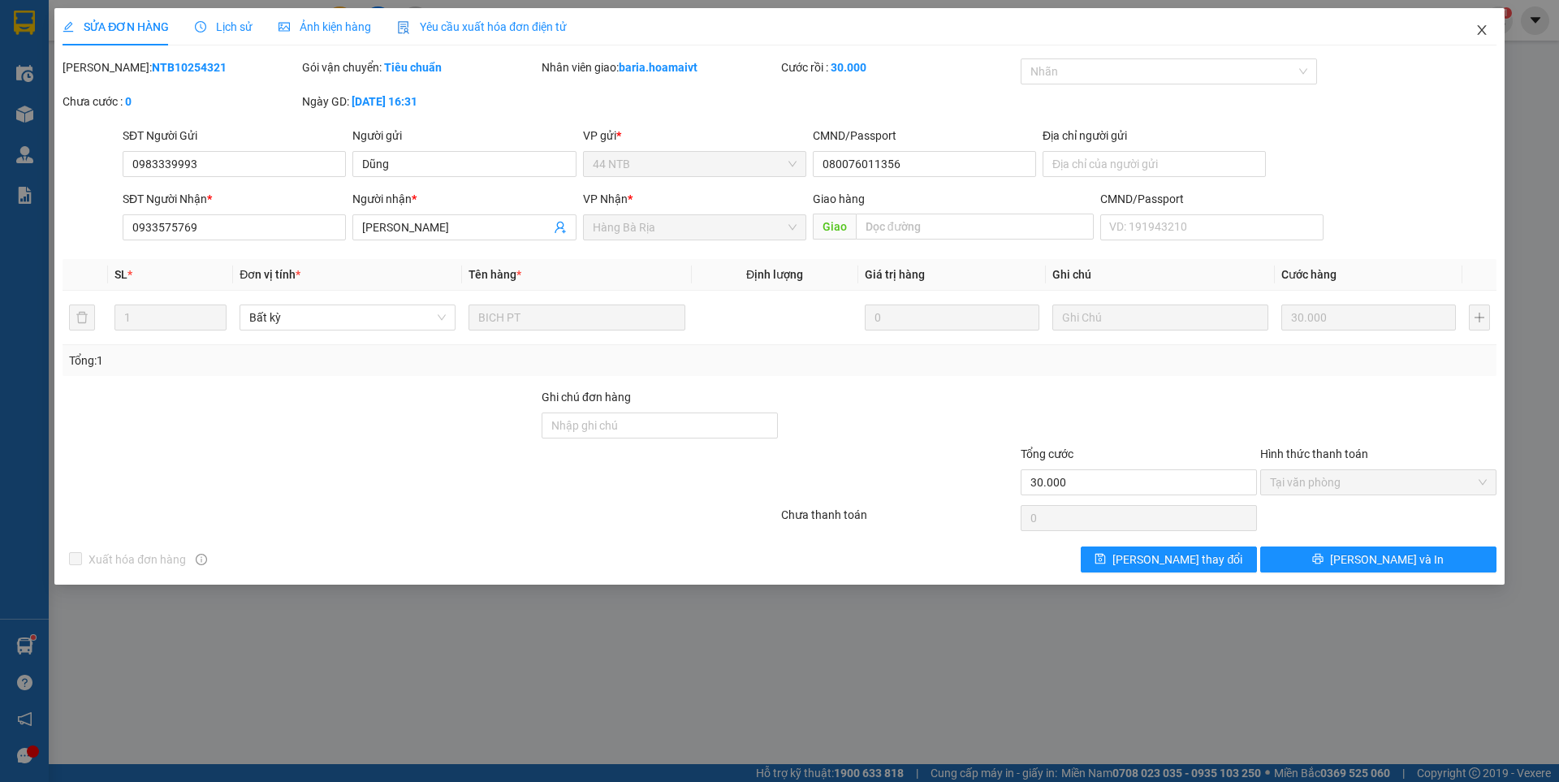
click at [1483, 35] on icon "close" at bounding box center [1482, 30] width 13 height 13
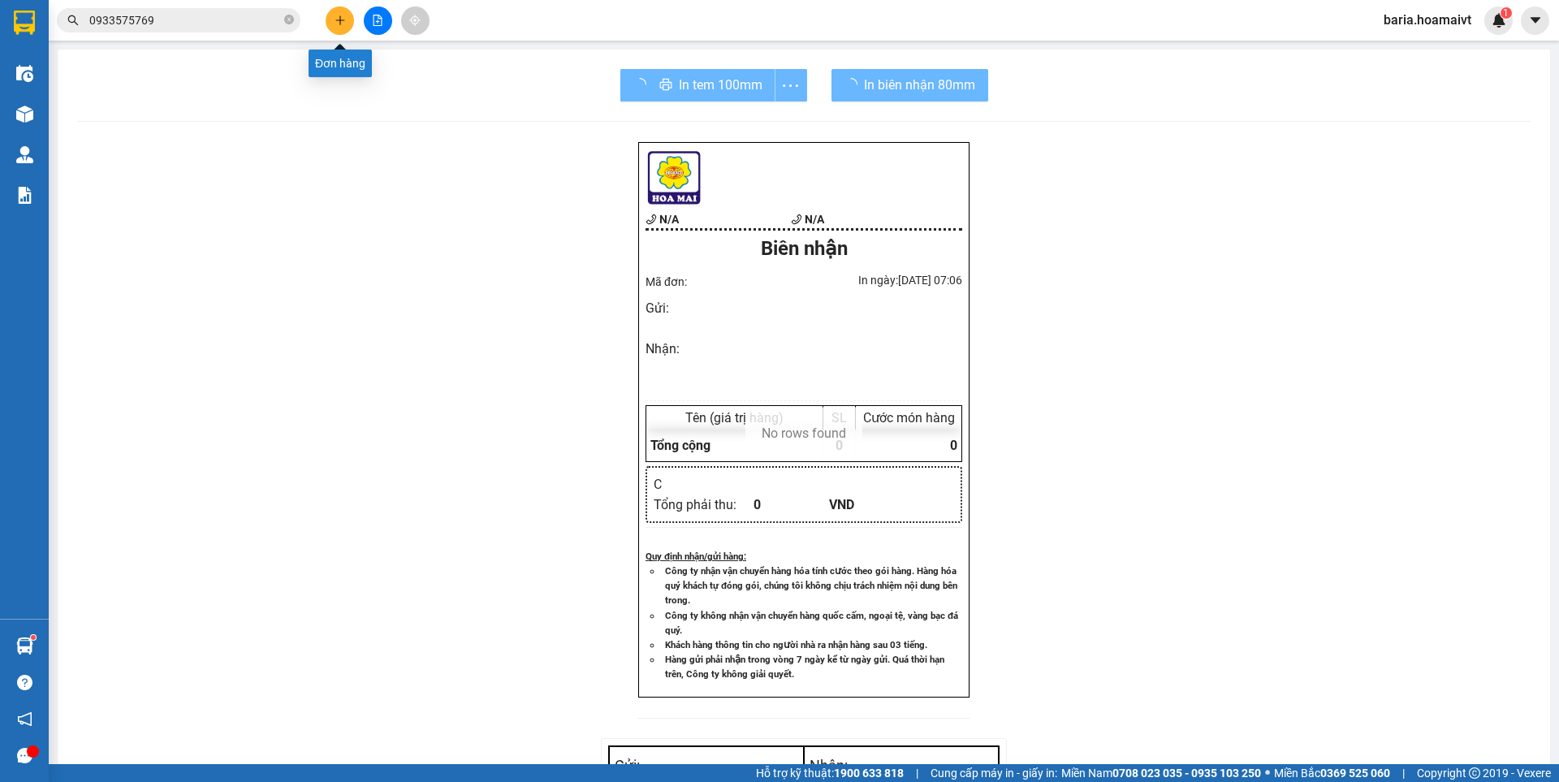
click at [340, 21] on icon "plus" at bounding box center [340, 20] width 11 height 11
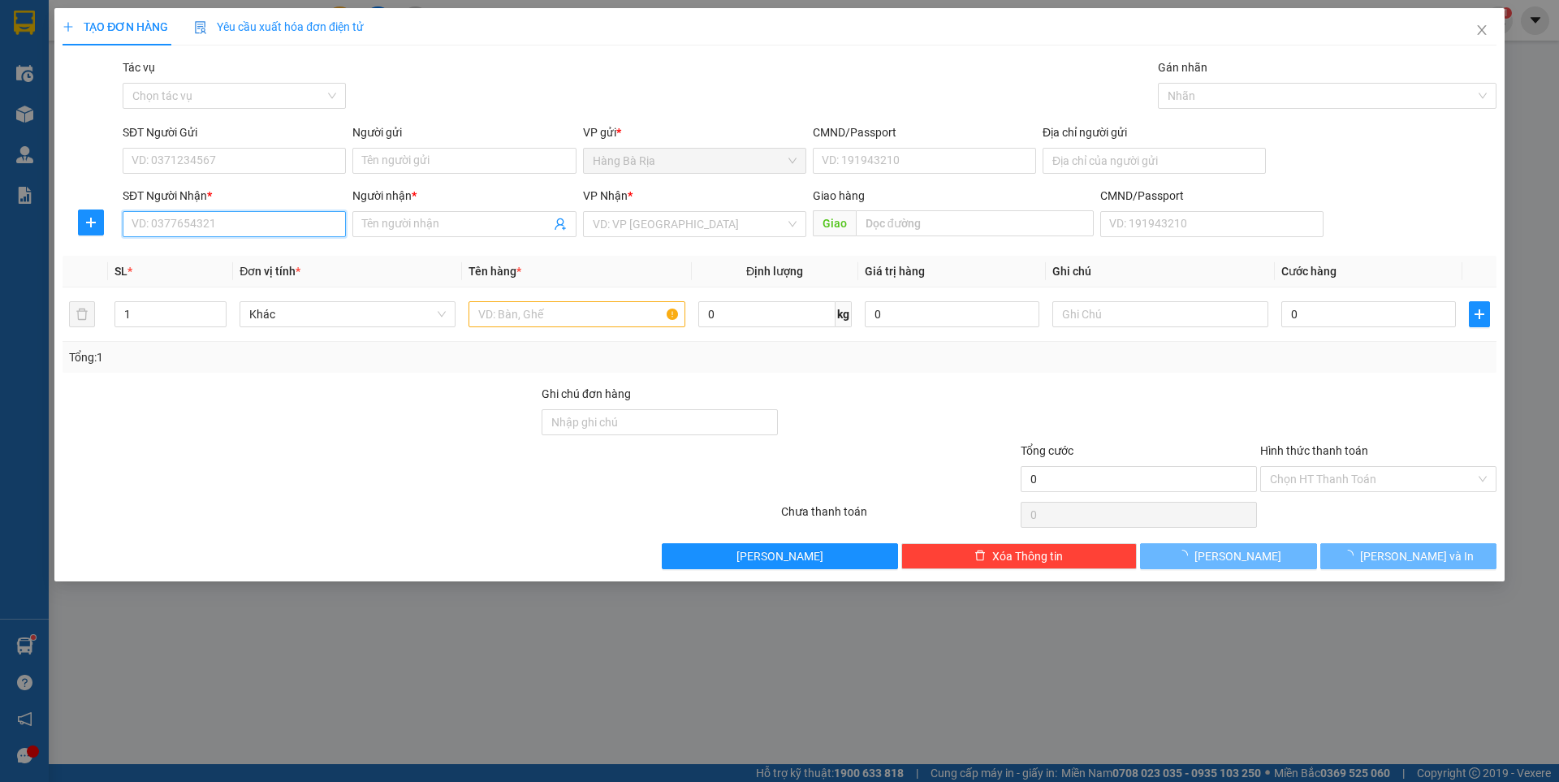
click at [233, 216] on input "SĐT Người Nhận *" at bounding box center [234, 224] width 223 height 26
type input "0937383528"
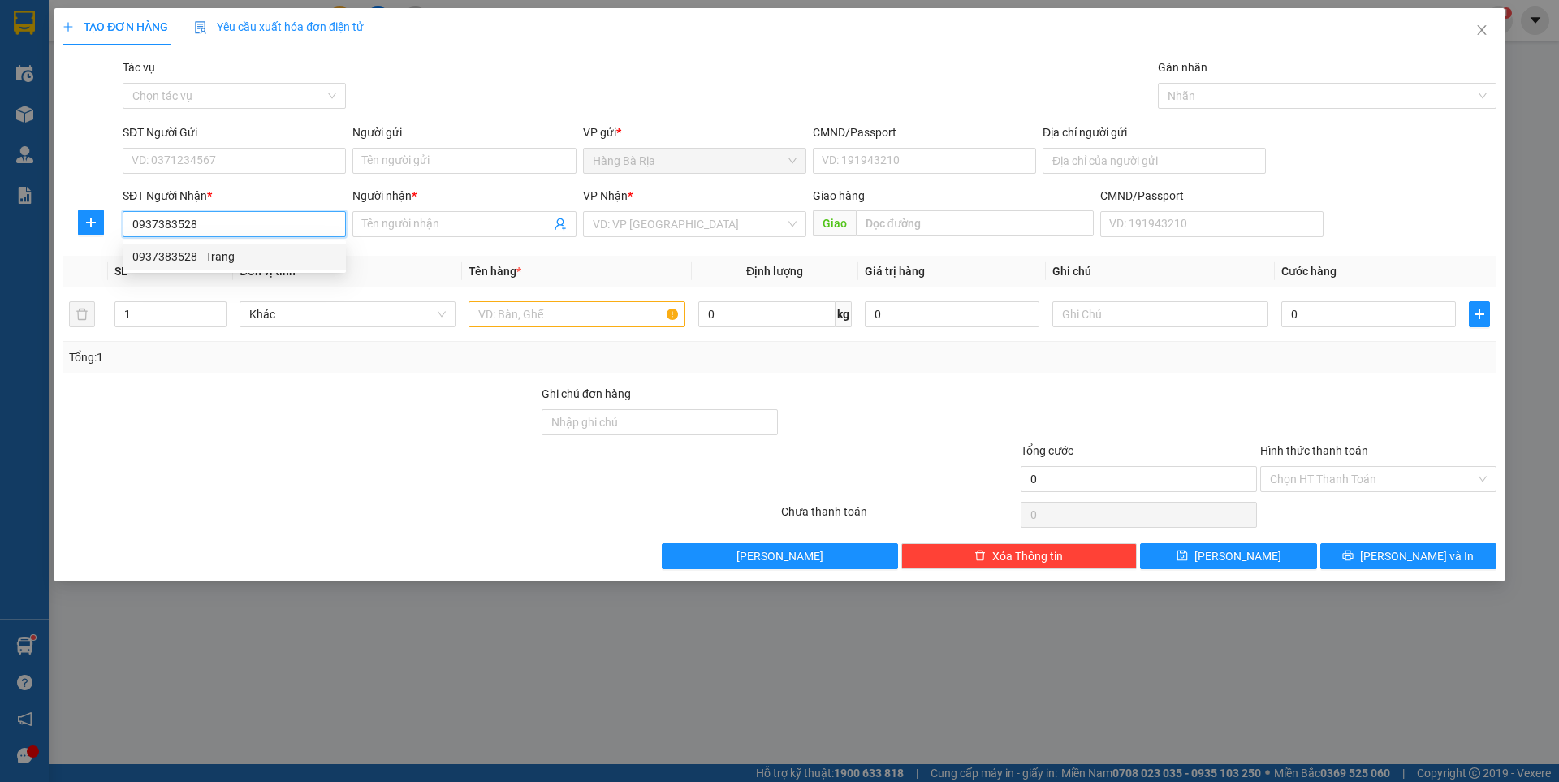
click at [224, 256] on div "0937383528 - Trang" at bounding box center [234, 257] width 204 height 18
type input "Trang"
type input "0937383528"
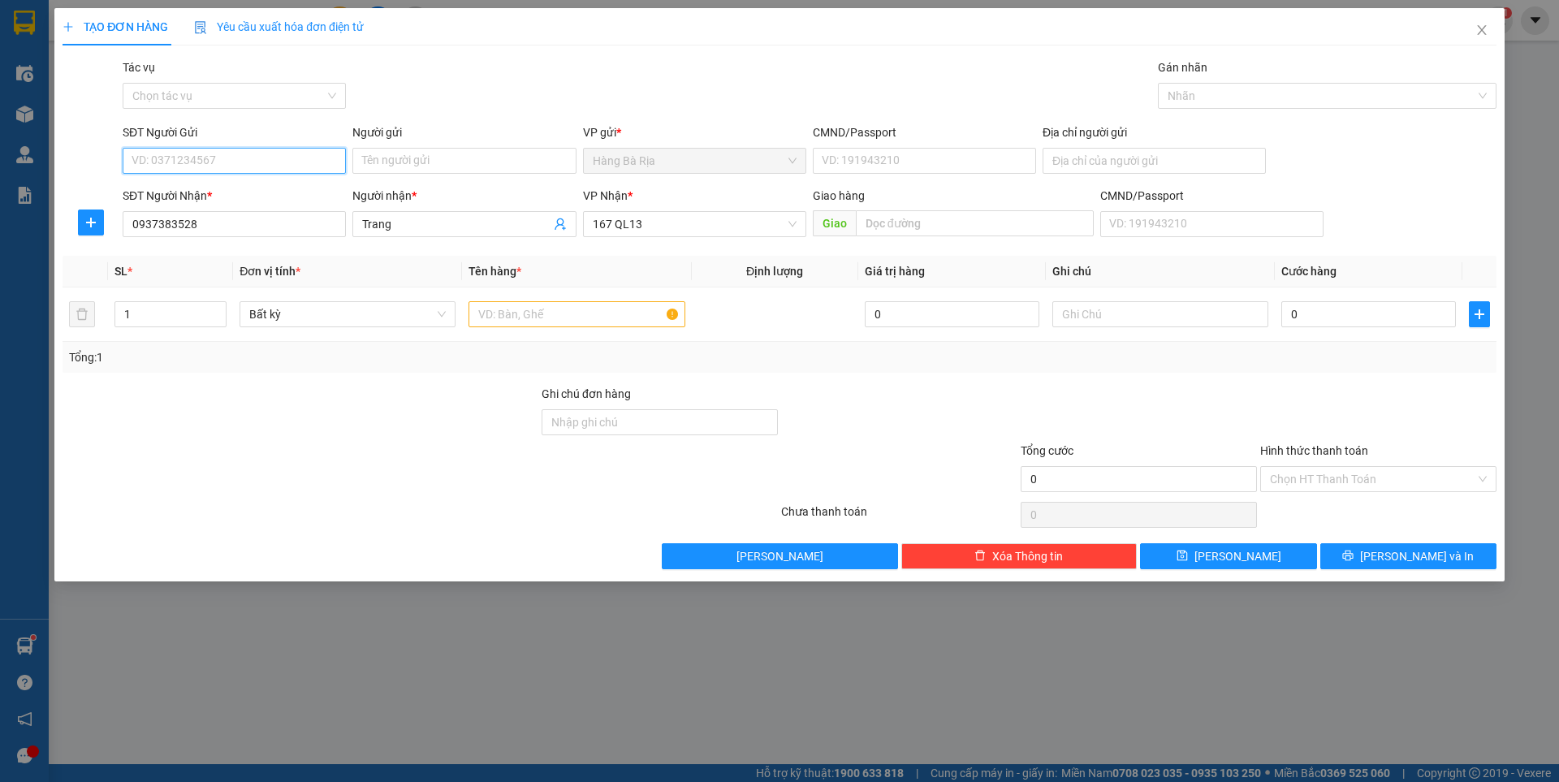
click at [261, 165] on input "SĐT Người Gửi" at bounding box center [234, 161] width 223 height 26
drag, startPoint x: 198, startPoint y: 218, endPoint x: 212, endPoint y: 223, distance: 14.6
click at [198, 218] on div "0794442373 - dương" at bounding box center [234, 219] width 204 height 18
type input "0794442373"
type input "dương"
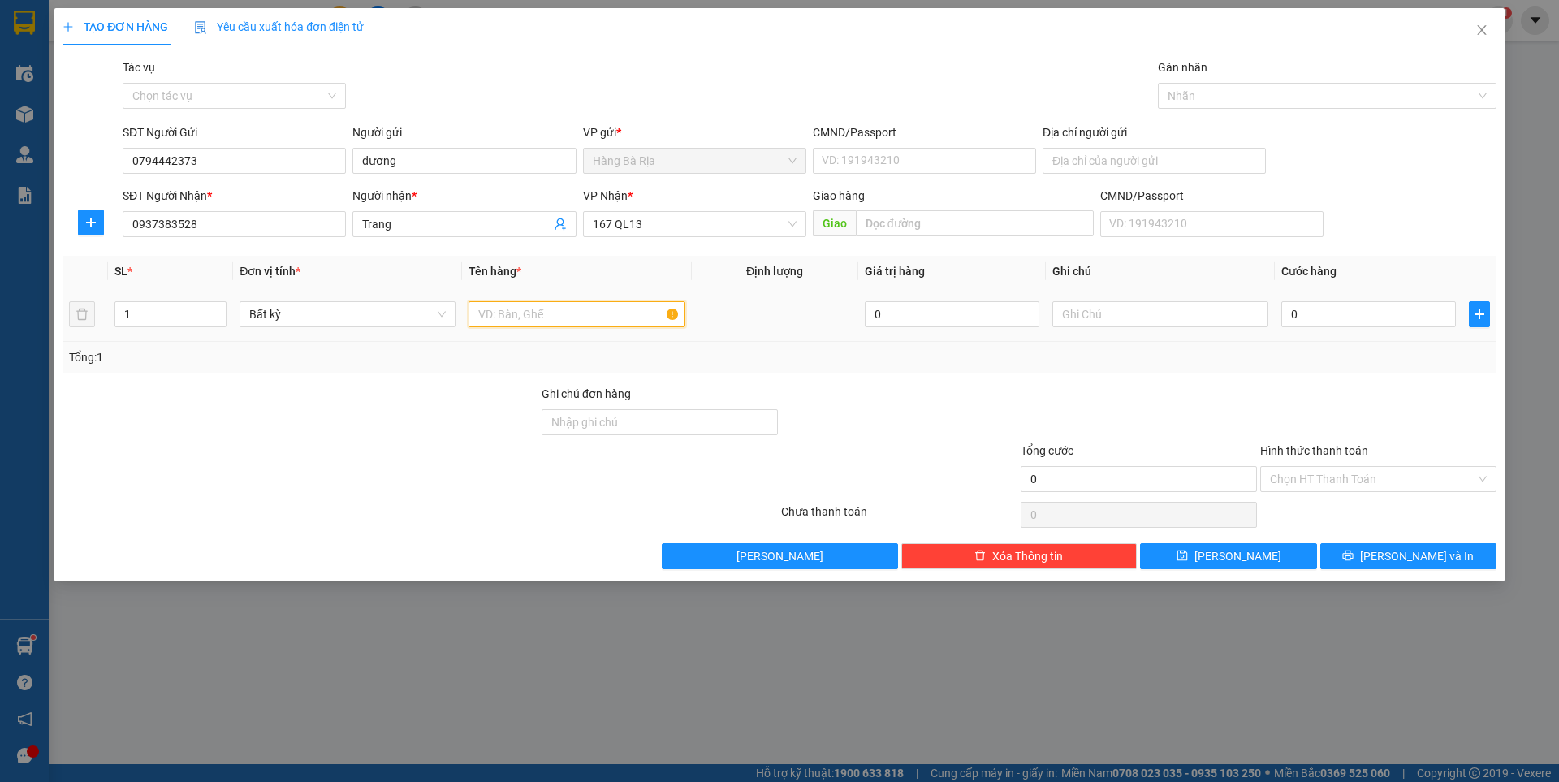
click at [630, 320] on input "text" at bounding box center [577, 314] width 216 height 26
type input "XỐP"
click at [1373, 313] on input "0" at bounding box center [1369, 314] width 175 height 26
type input "4"
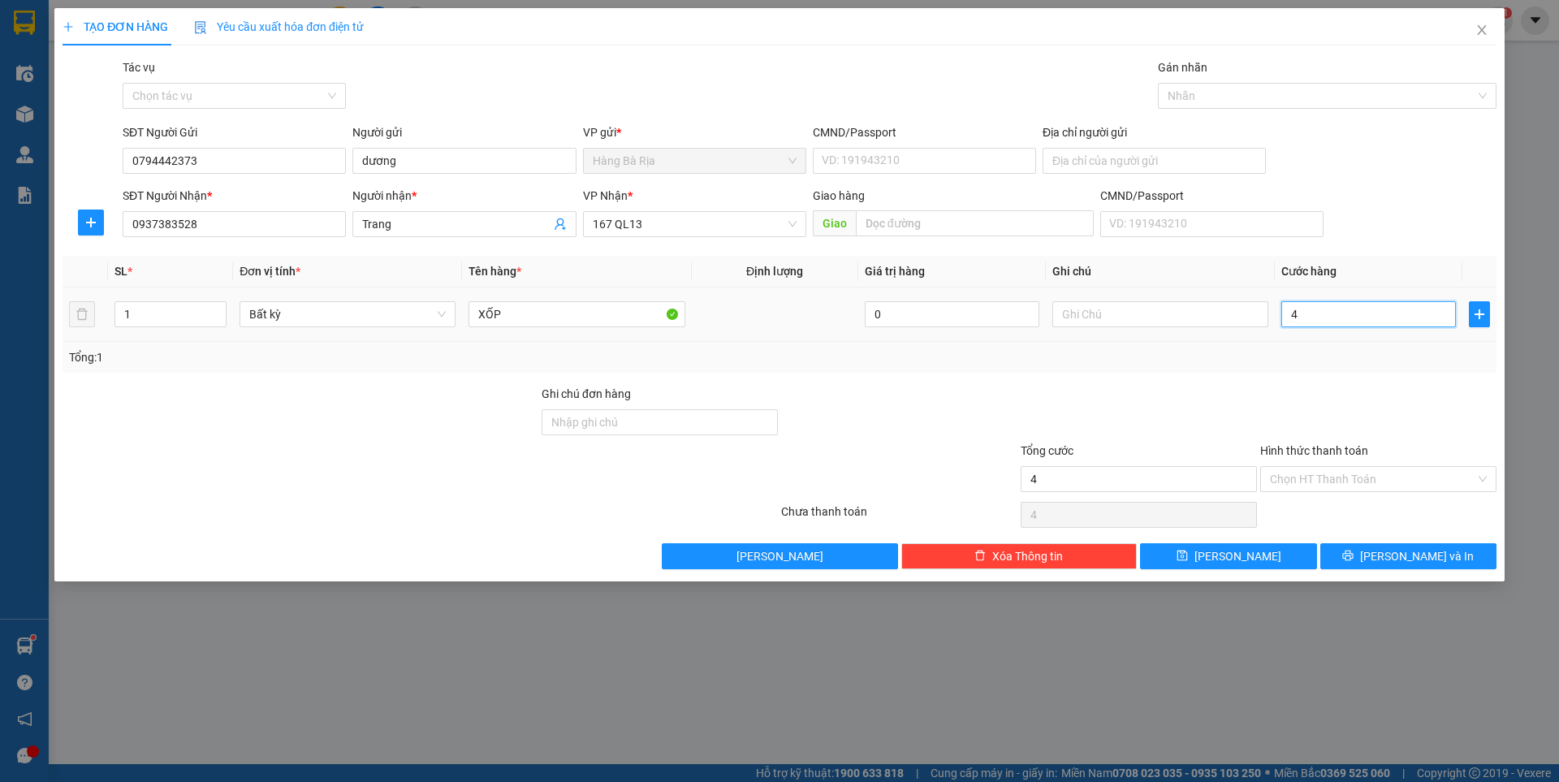
type input "4"
type input "40"
click at [1396, 476] on input "Hình thức thanh toán" at bounding box center [1372, 479] width 205 height 24
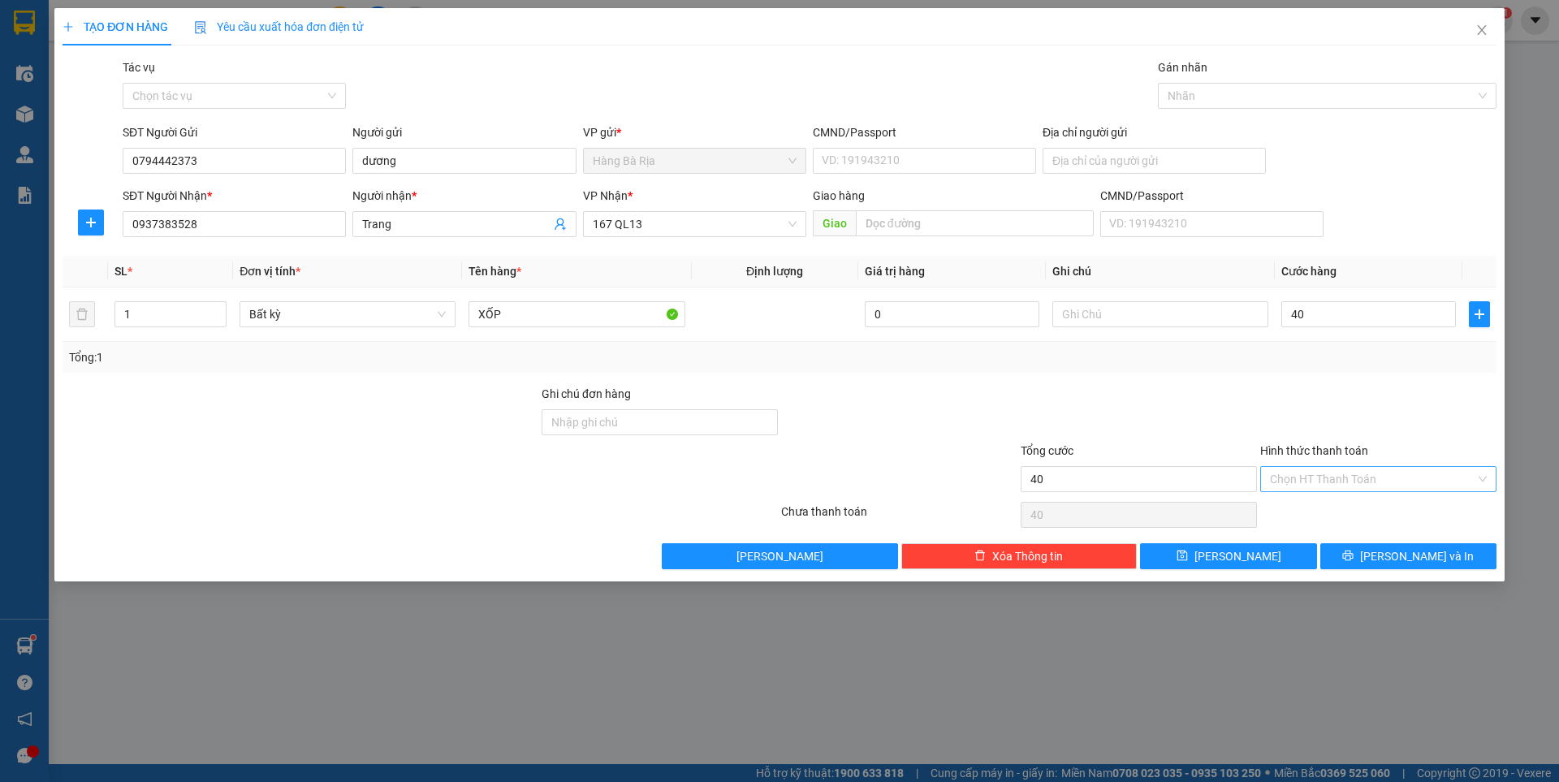
type input "40.000"
click at [1328, 512] on div "Tại văn phòng" at bounding box center [1378, 512] width 217 height 18
type input "0"
click at [1417, 558] on span "[PERSON_NAME] và In" at bounding box center [1417, 556] width 114 height 18
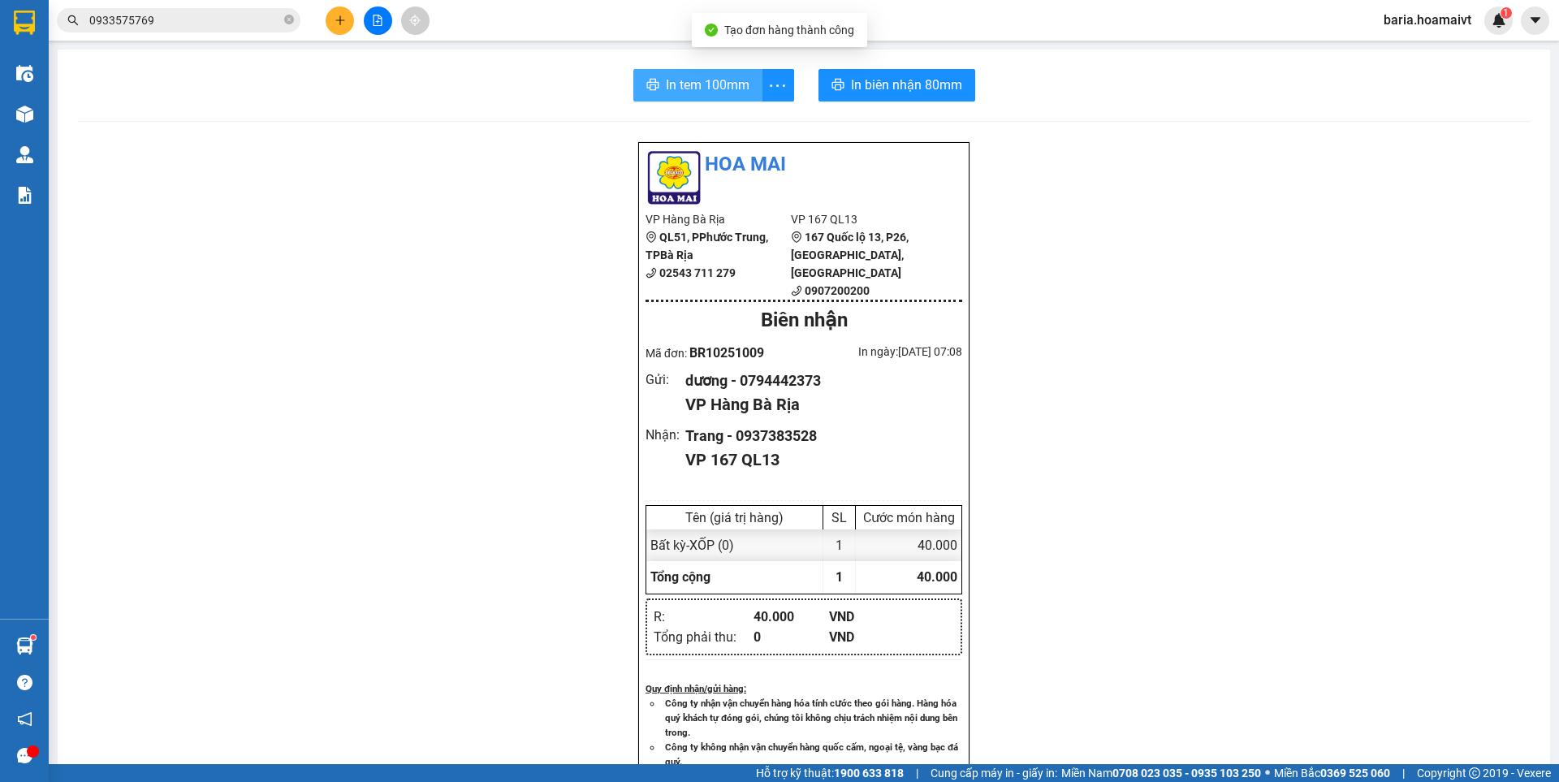
click at [711, 80] on span "In tem 100mm" at bounding box center [708, 85] width 84 height 20
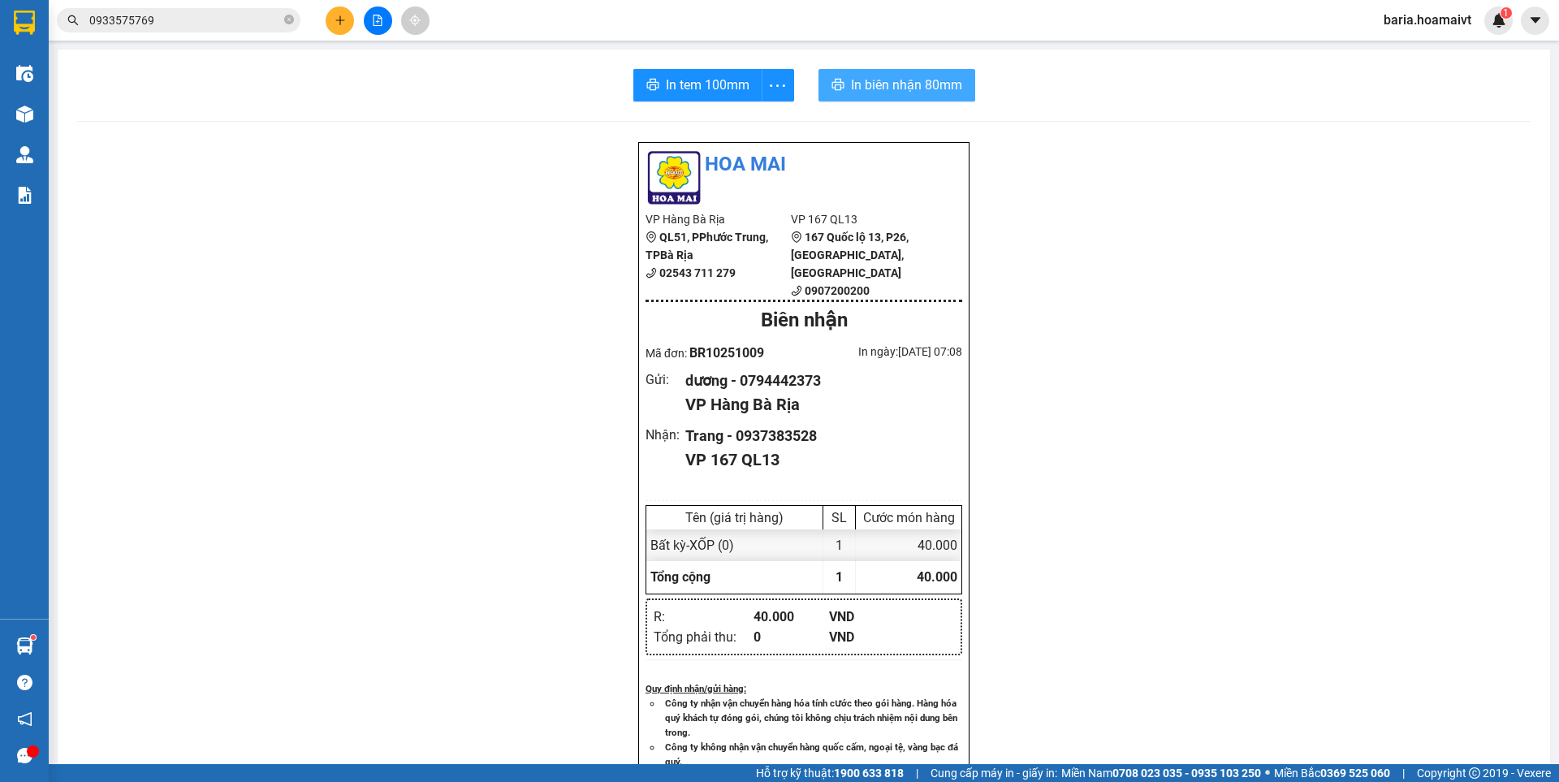
click at [932, 89] on span "In biên nhận 80mm" at bounding box center [906, 85] width 111 height 20
click at [340, 22] on icon "plus" at bounding box center [340, 20] width 11 height 11
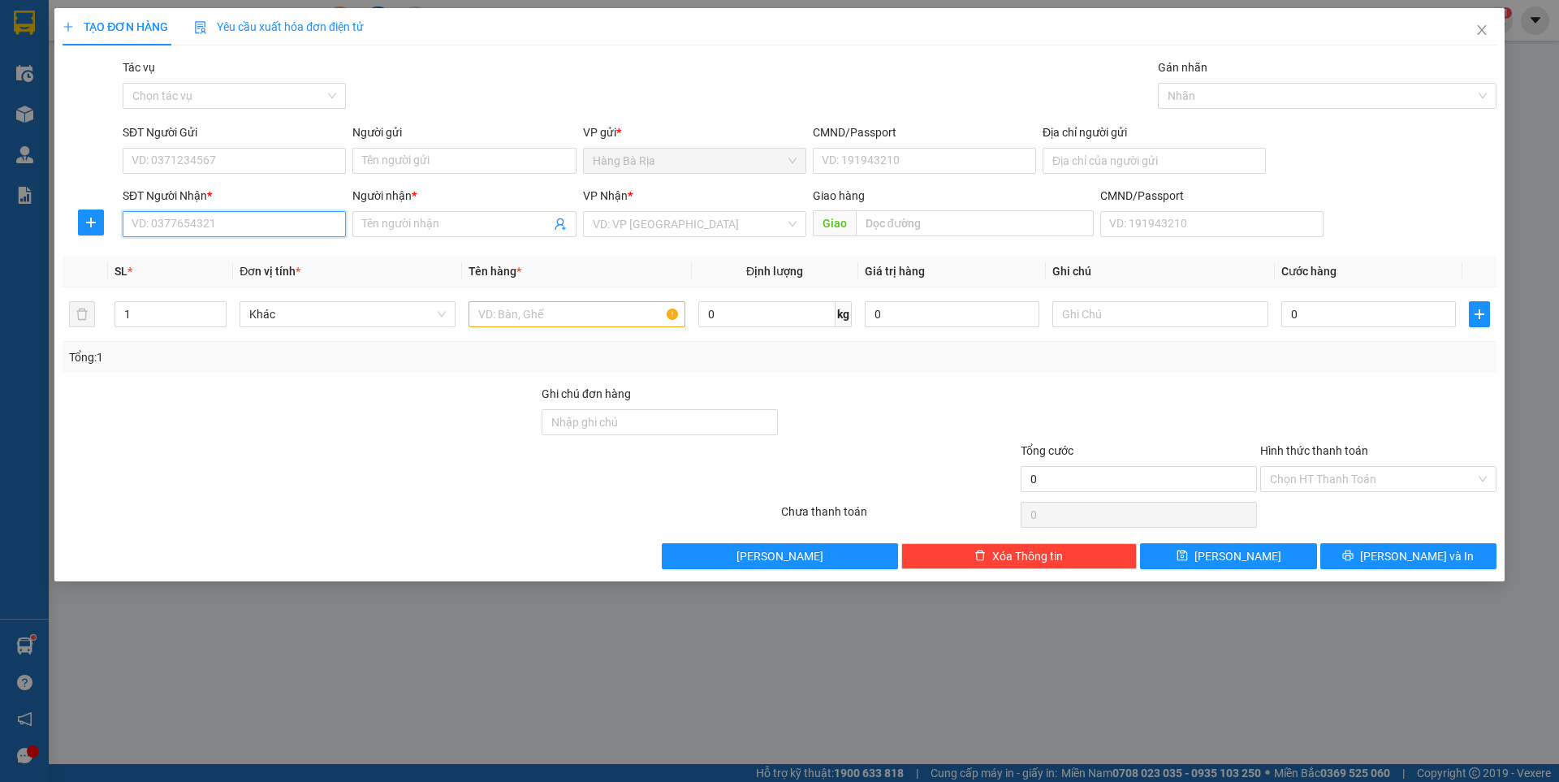
click at [223, 223] on input "SĐT Người Nhận *" at bounding box center [234, 224] width 223 height 26
click at [432, 219] on input "Người nhận *" at bounding box center [456, 224] width 188 height 18
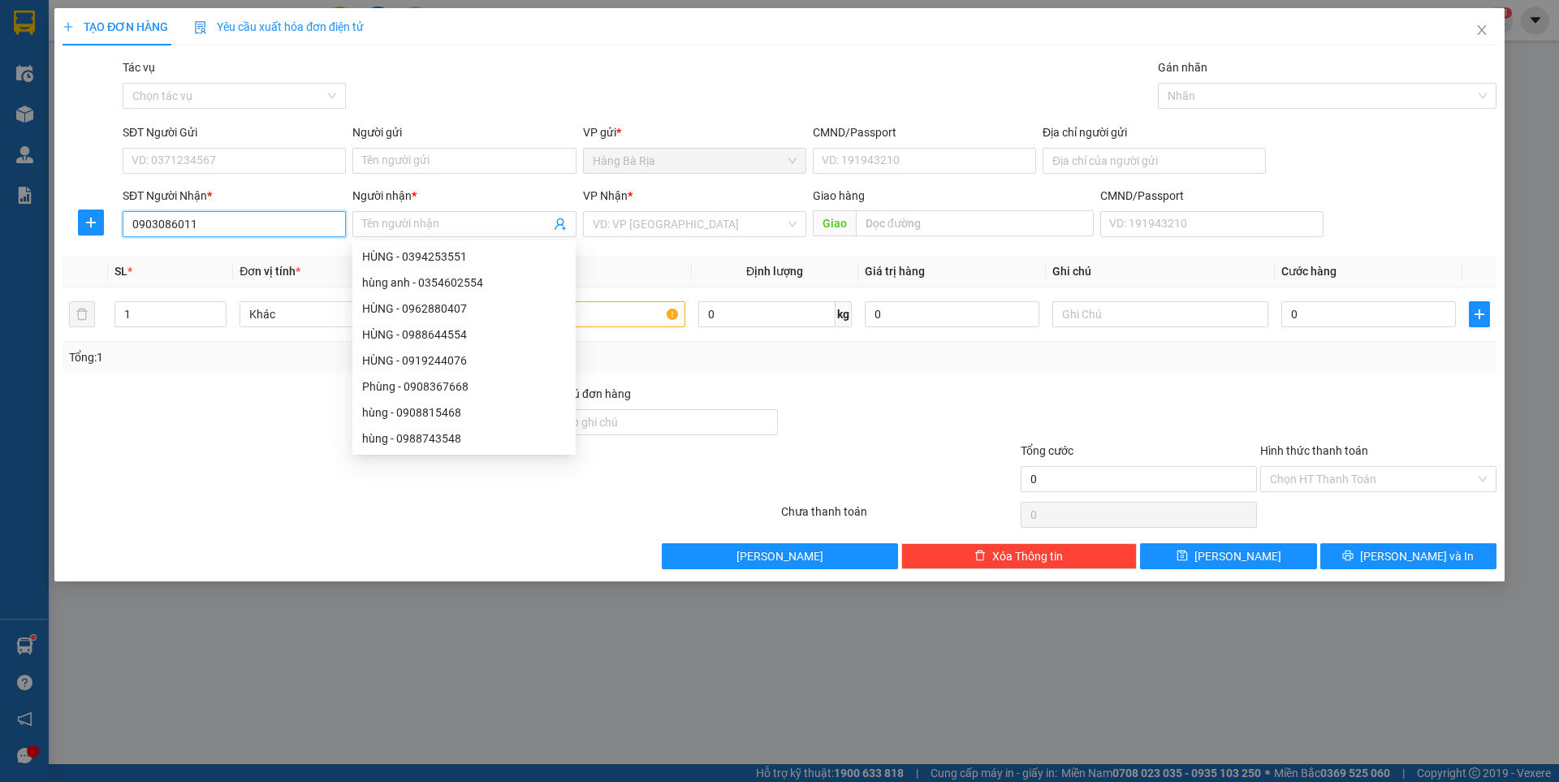
click at [179, 227] on input "0903086011" at bounding box center [234, 224] width 223 height 26
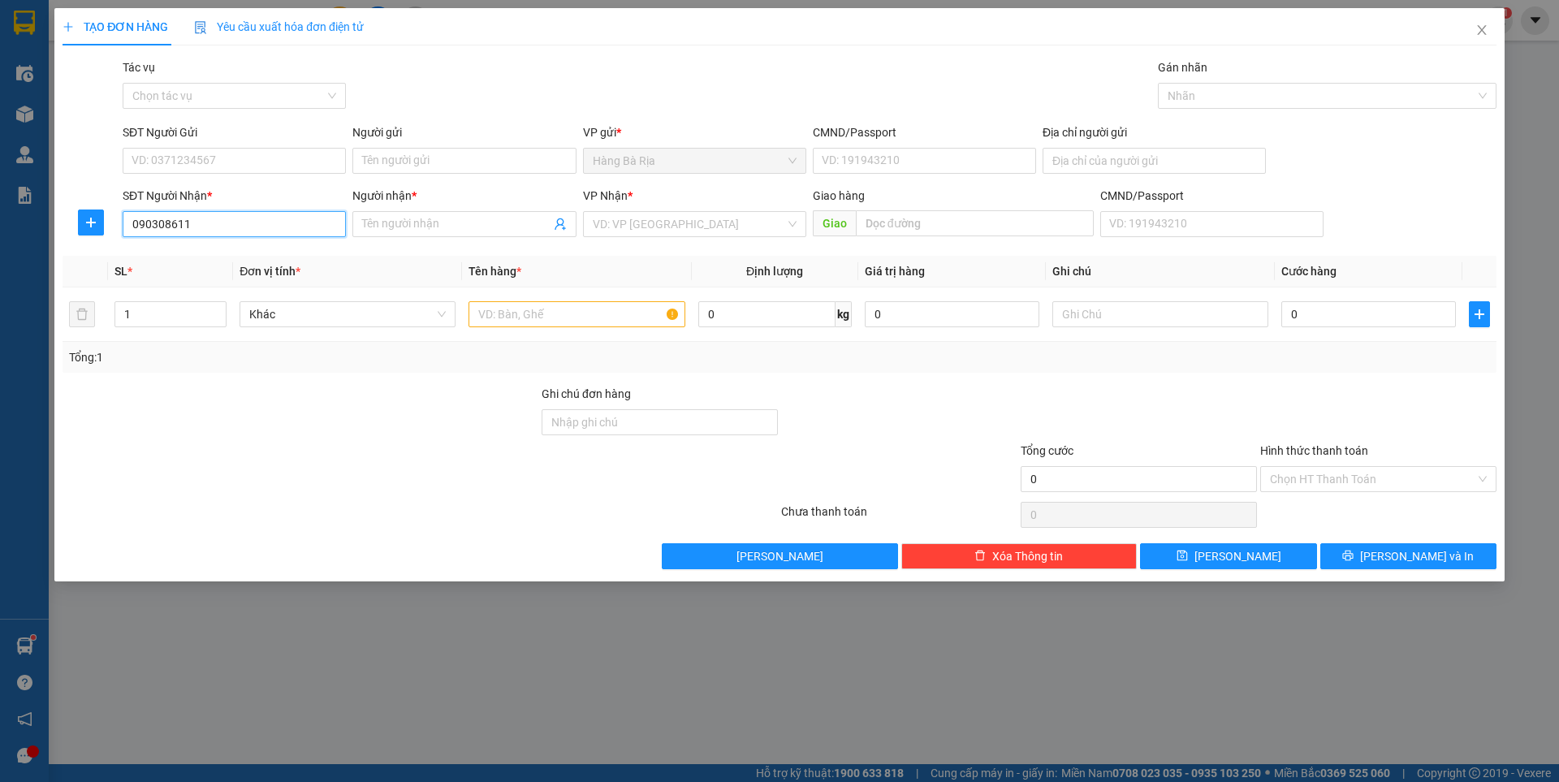
type input "0903086611"
click at [233, 259] on div "0903086611 - VINH" at bounding box center [234, 257] width 204 height 18
type input "VINH"
type input "0903086611"
click at [307, 154] on input "SĐT Người Gửi" at bounding box center [234, 161] width 223 height 26
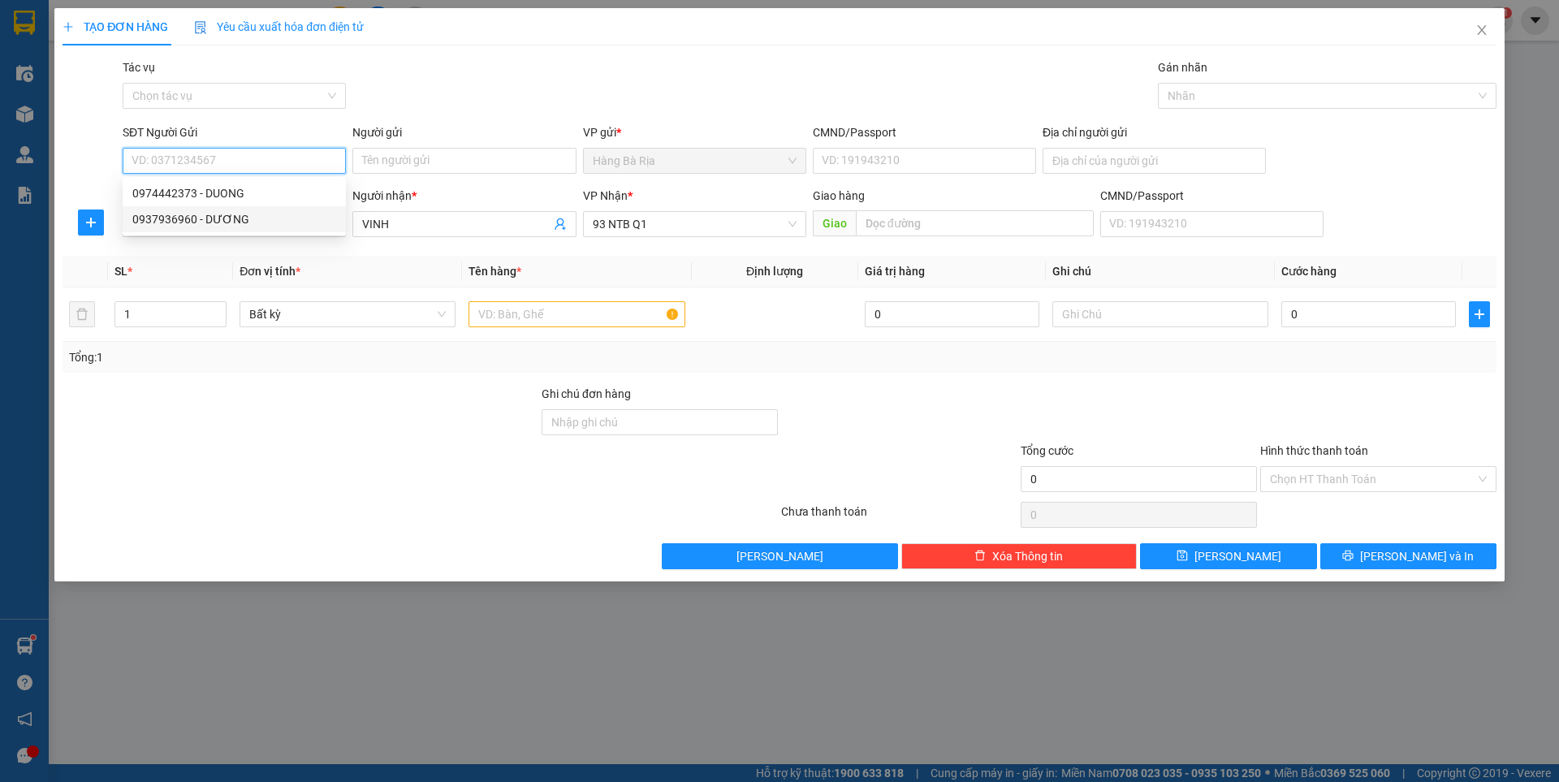
drag, startPoint x: 219, startPoint y: 197, endPoint x: 359, endPoint y: 255, distance: 151.4
click at [256, 226] on div "0974442373 - DUONG 0937936960 - DƯƠNG" at bounding box center [234, 206] width 223 height 52
click at [172, 192] on div "0974442373 - DUONG" at bounding box center [234, 193] width 204 height 18
type input "0974442373"
type input "DUONG"
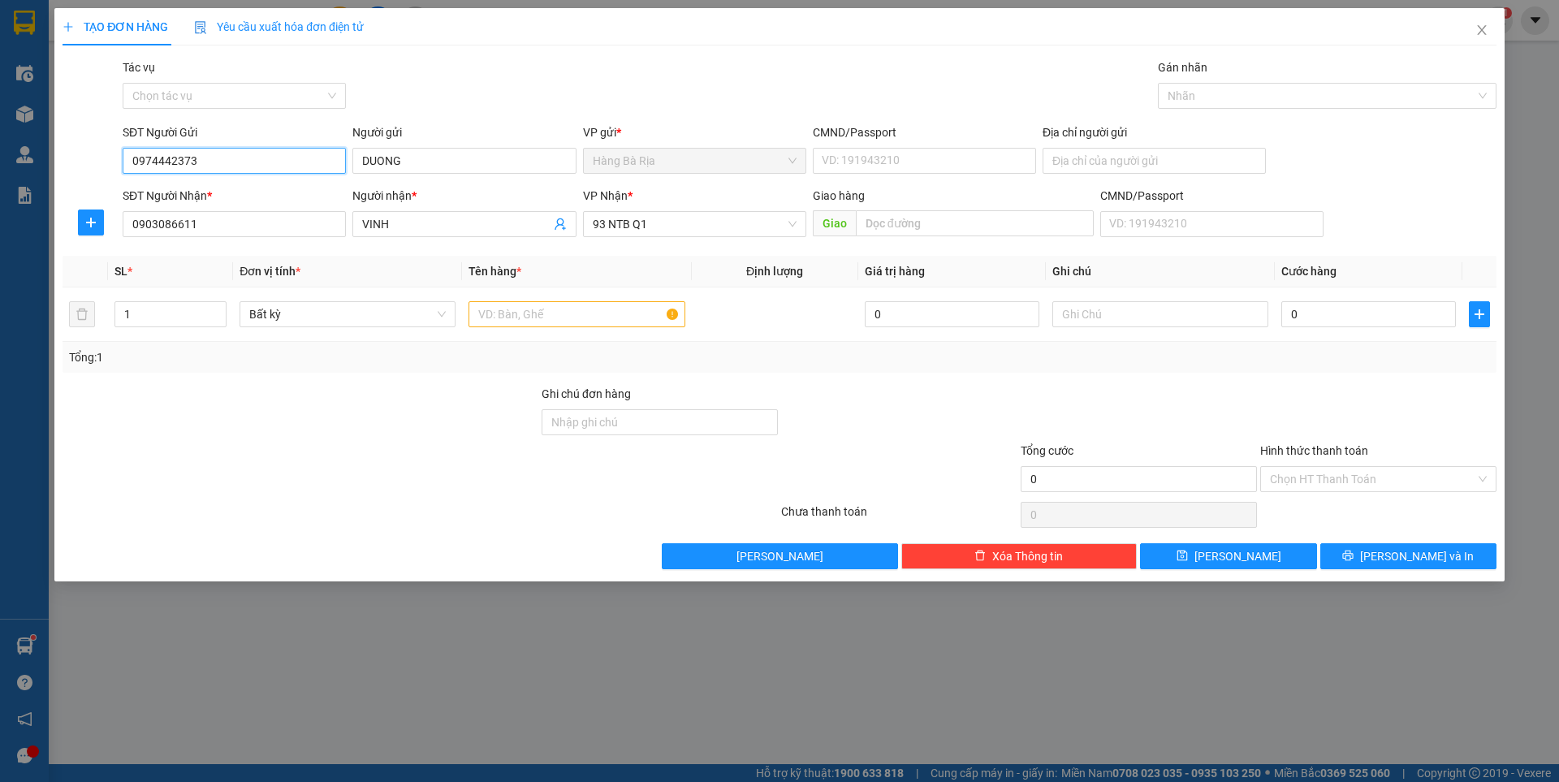
click at [149, 157] on input "0974442373" at bounding box center [234, 161] width 223 height 26
type input "0794442373"
click at [192, 192] on div "0794442373 - dương" at bounding box center [234, 193] width 204 height 18
type input "dương"
type input "0794442373"
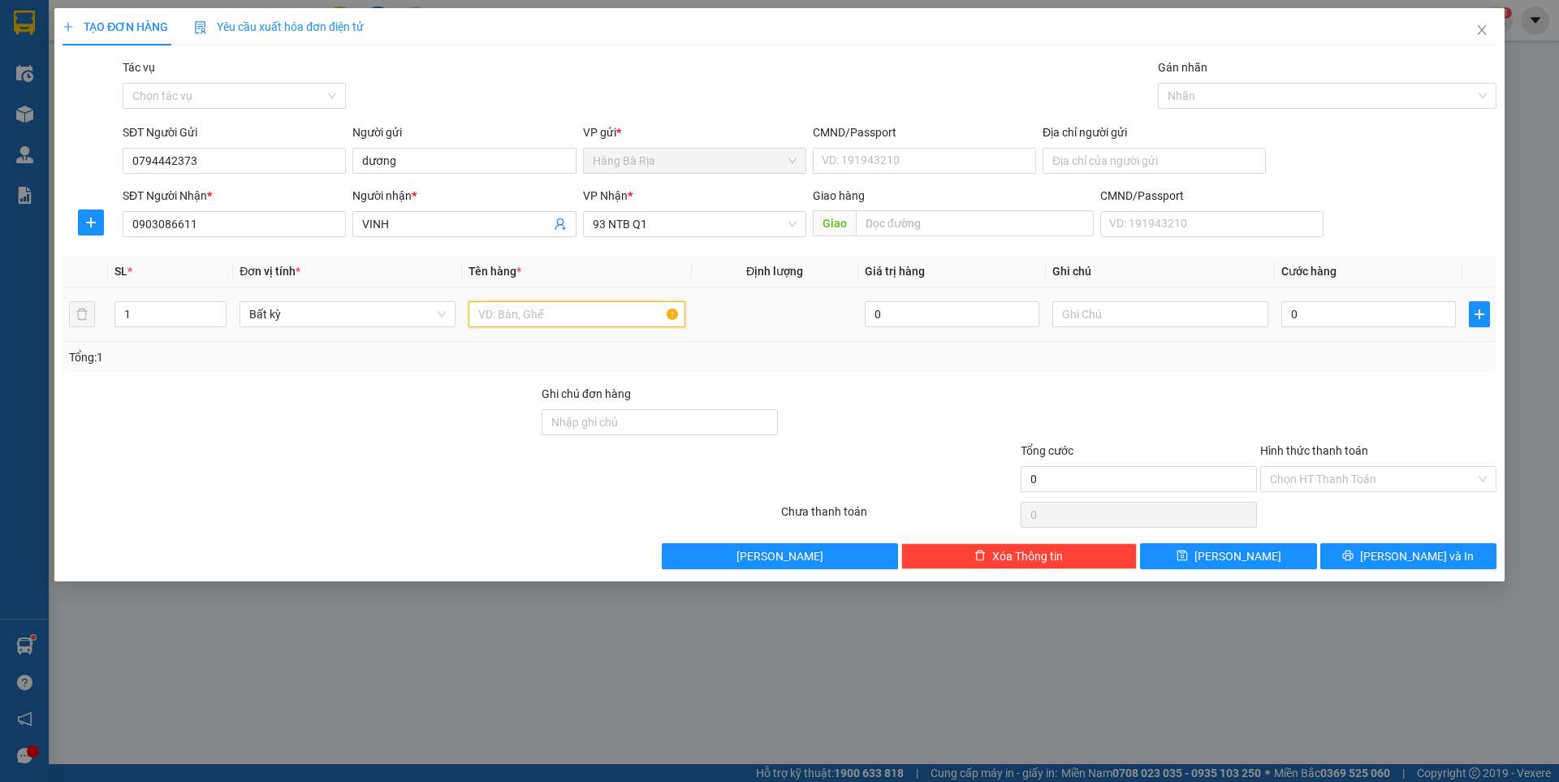
click at [603, 311] on input "text" at bounding box center [577, 314] width 216 height 26
type input "XỐP"
click at [1390, 309] on input "0" at bounding box center [1369, 314] width 175 height 26
type input "3"
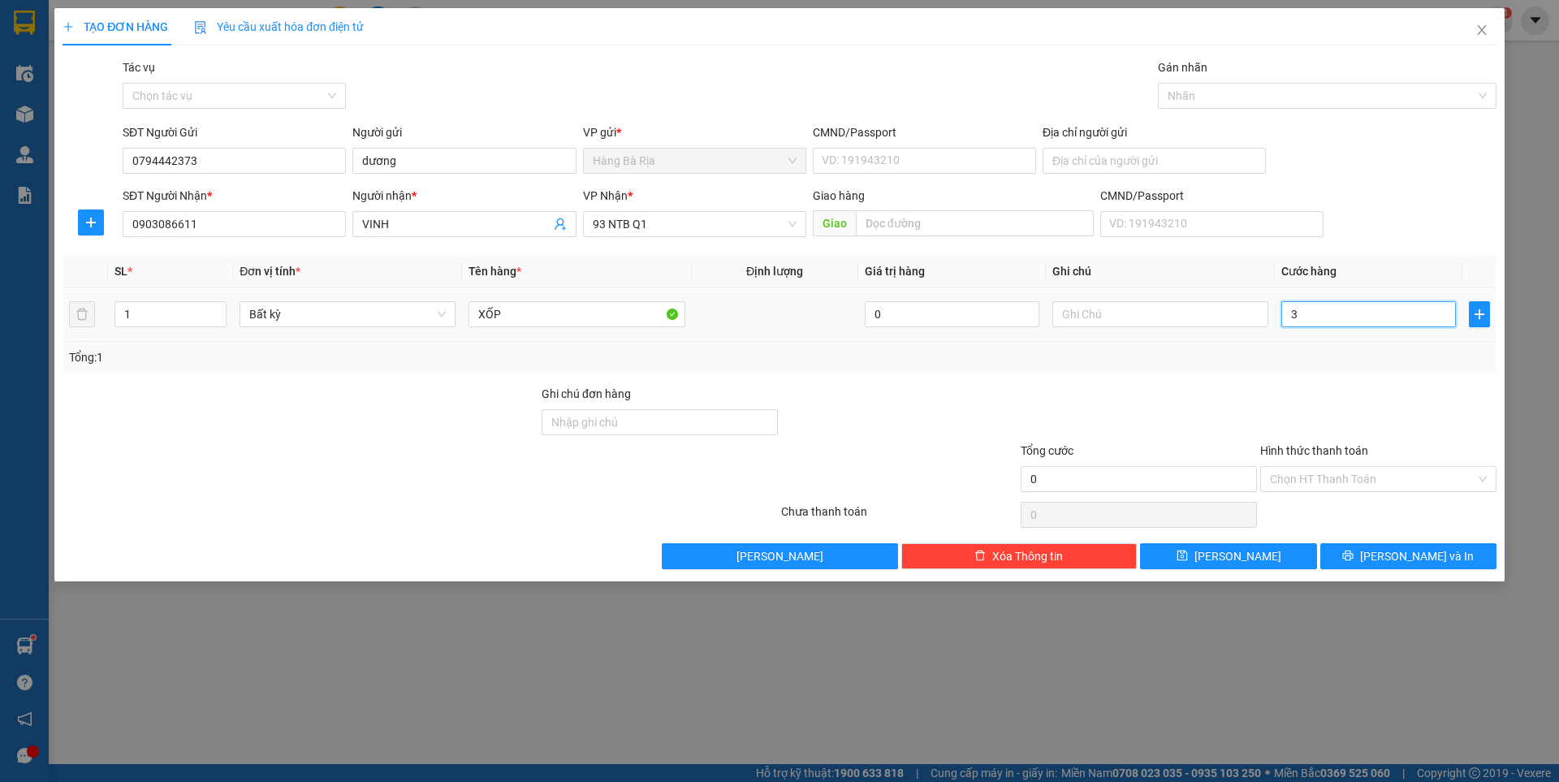
type input "3"
type input "30"
click at [1359, 482] on input "Hình thức thanh toán" at bounding box center [1372, 479] width 205 height 24
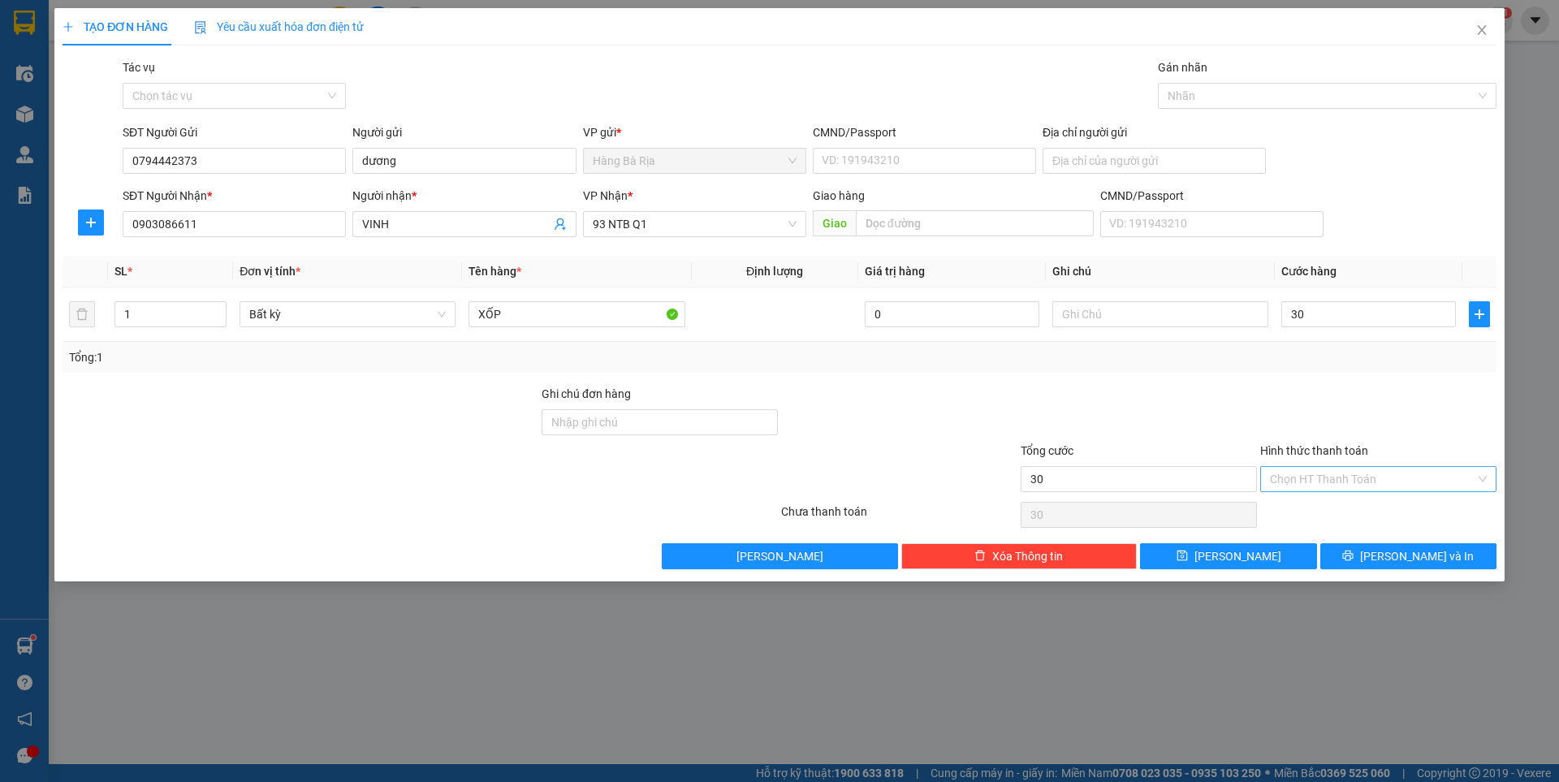
type input "30.000"
drag, startPoint x: 1334, startPoint y: 517, endPoint x: 1344, endPoint y: 543, distance: 28.8
click at [1361, 577] on div "TẠO ĐƠN HÀNG Yêu cầu xuất hóa đơn điện tử Transit Pickup Surcharge Ids Transit …" at bounding box center [779, 294] width 1451 height 573
drag, startPoint x: 1321, startPoint y: 516, endPoint x: 1559, endPoint y: 528, distance: 237.5
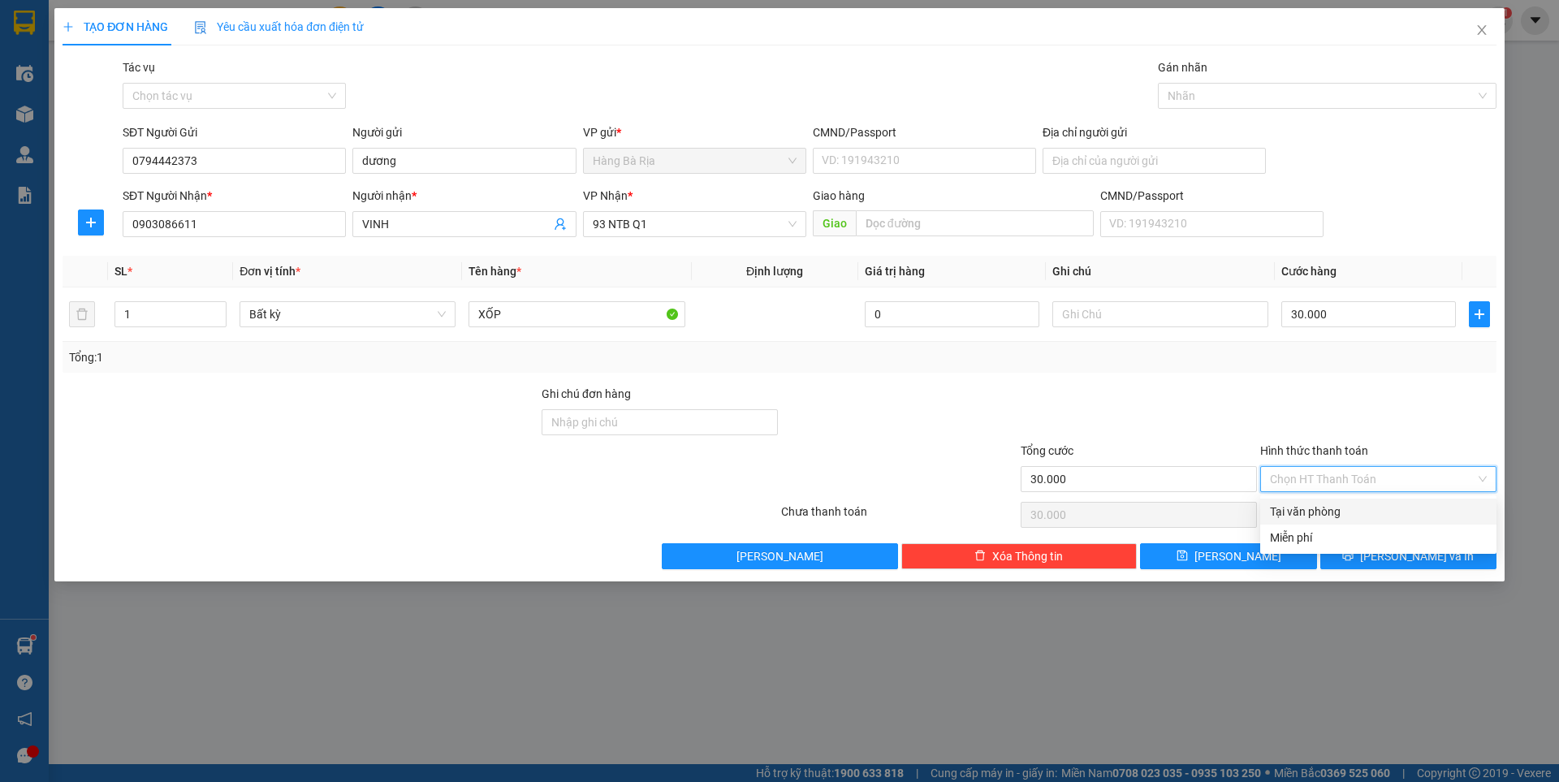
click at [1322, 514] on div "Tại văn phòng" at bounding box center [1378, 512] width 217 height 18
type input "0"
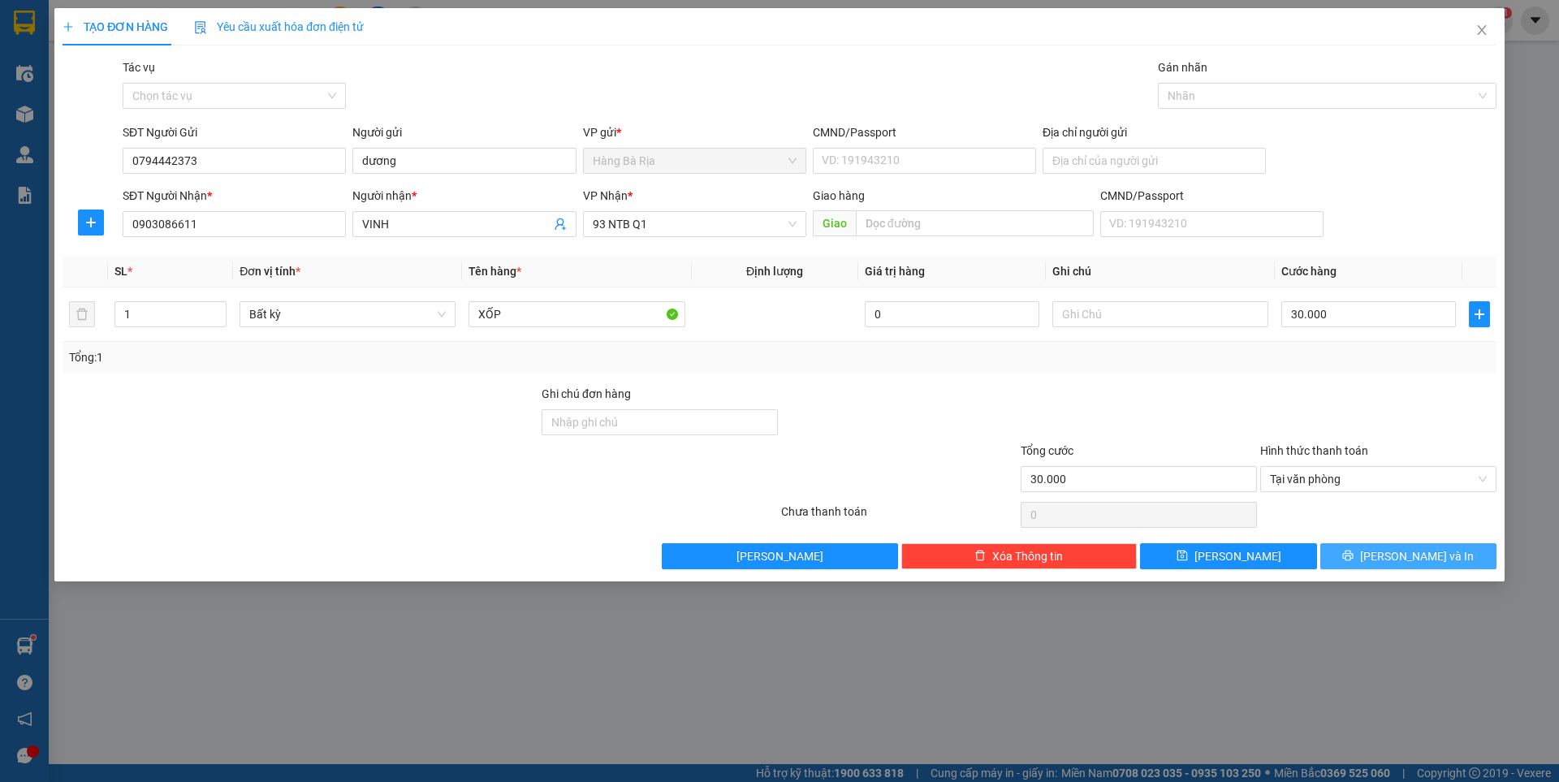
click at [1400, 547] on span "[PERSON_NAME] và In" at bounding box center [1417, 556] width 114 height 18
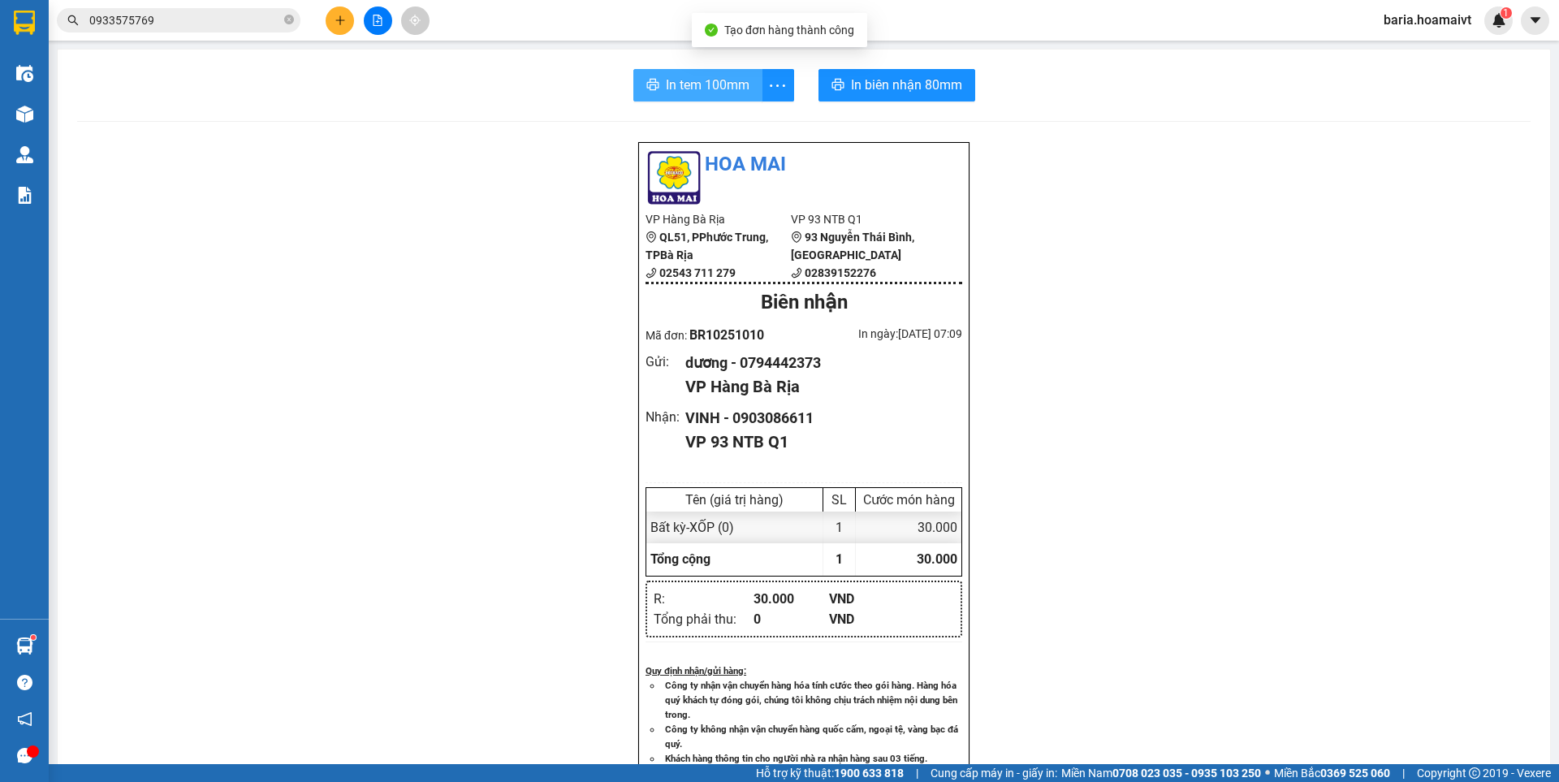
click at [698, 80] on span "In tem 100mm" at bounding box center [708, 85] width 84 height 20
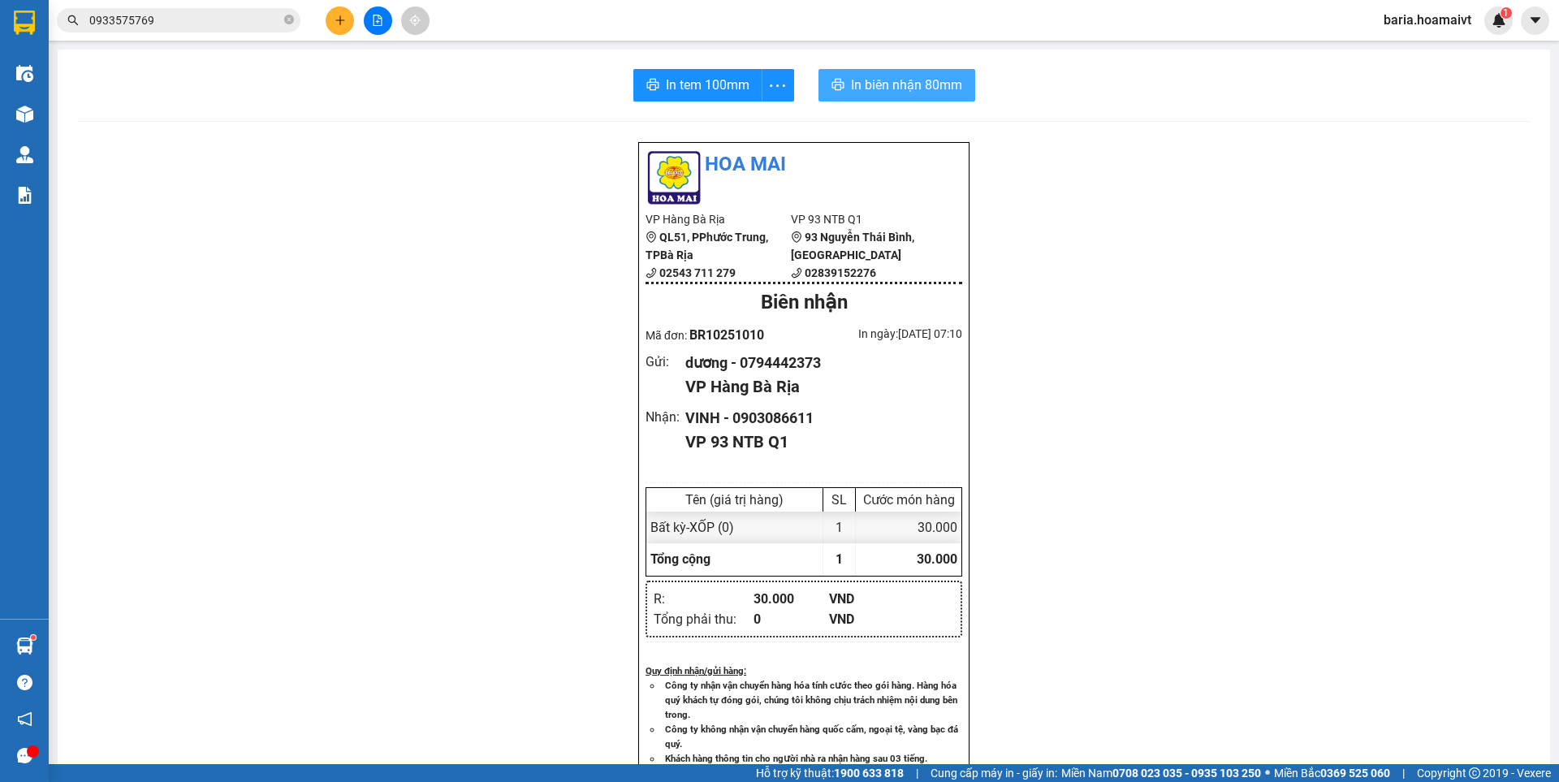
drag, startPoint x: 889, startPoint y: 82, endPoint x: 877, endPoint y: 73, distance: 15.1
click at [889, 82] on span "In biên nhận 80mm" at bounding box center [906, 85] width 111 height 20
click at [344, 13] on button at bounding box center [340, 20] width 28 height 28
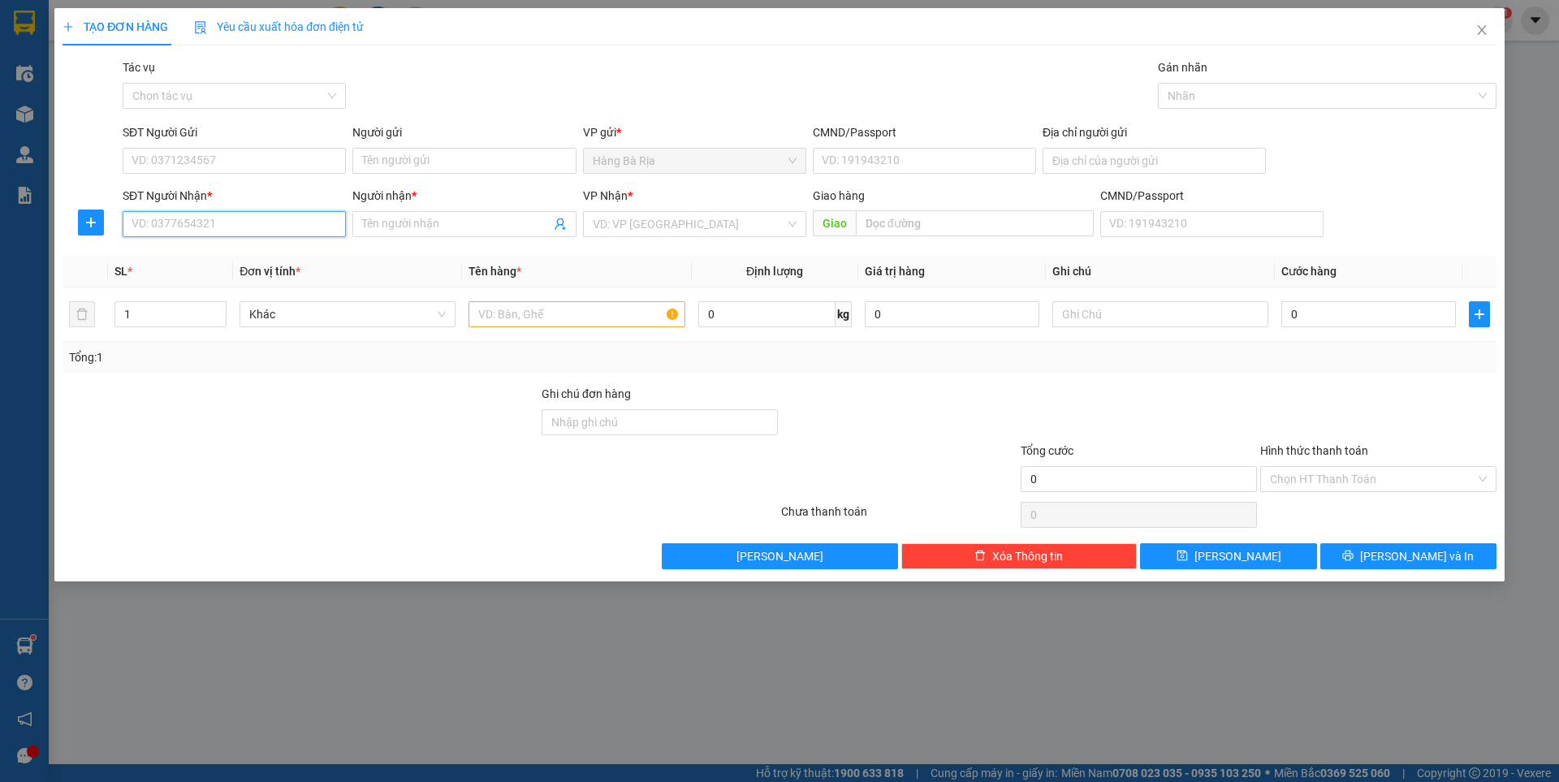
click at [201, 227] on input "SĐT Người Nhận *" at bounding box center [234, 224] width 223 height 26
type input "0868353651"
click at [206, 260] on div "0868353651 - HIỆP" at bounding box center [234, 257] width 204 height 18
type input "HIỆP"
type input "0868353651"
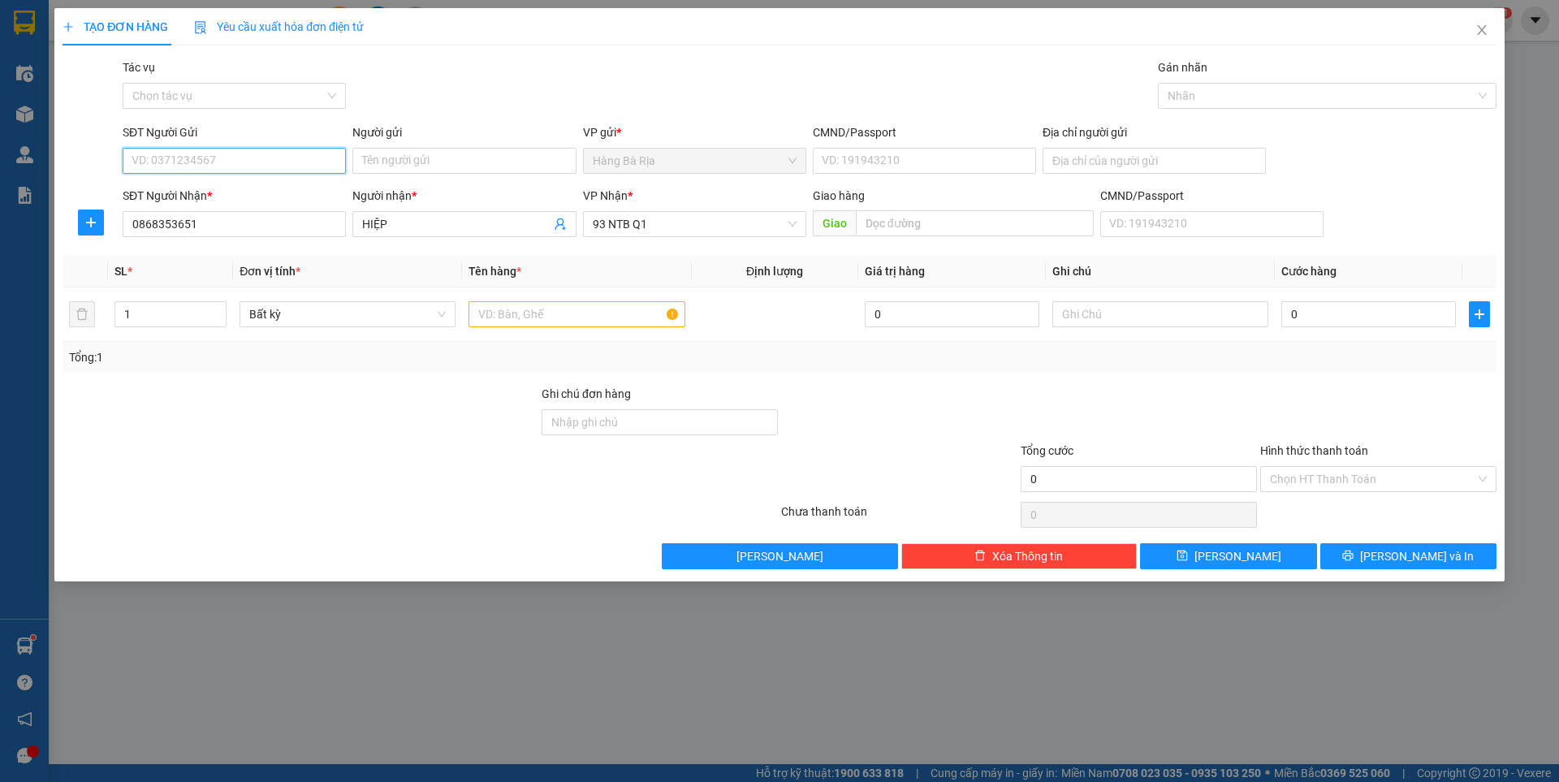
click at [270, 170] on input "SĐT Người Gửi" at bounding box center [234, 161] width 223 height 26
click at [227, 194] on div "0784062383 - Nương" at bounding box center [234, 193] width 204 height 18
type input "0784062383"
type input "Nương"
click at [595, 317] on input "text" at bounding box center [577, 314] width 216 height 26
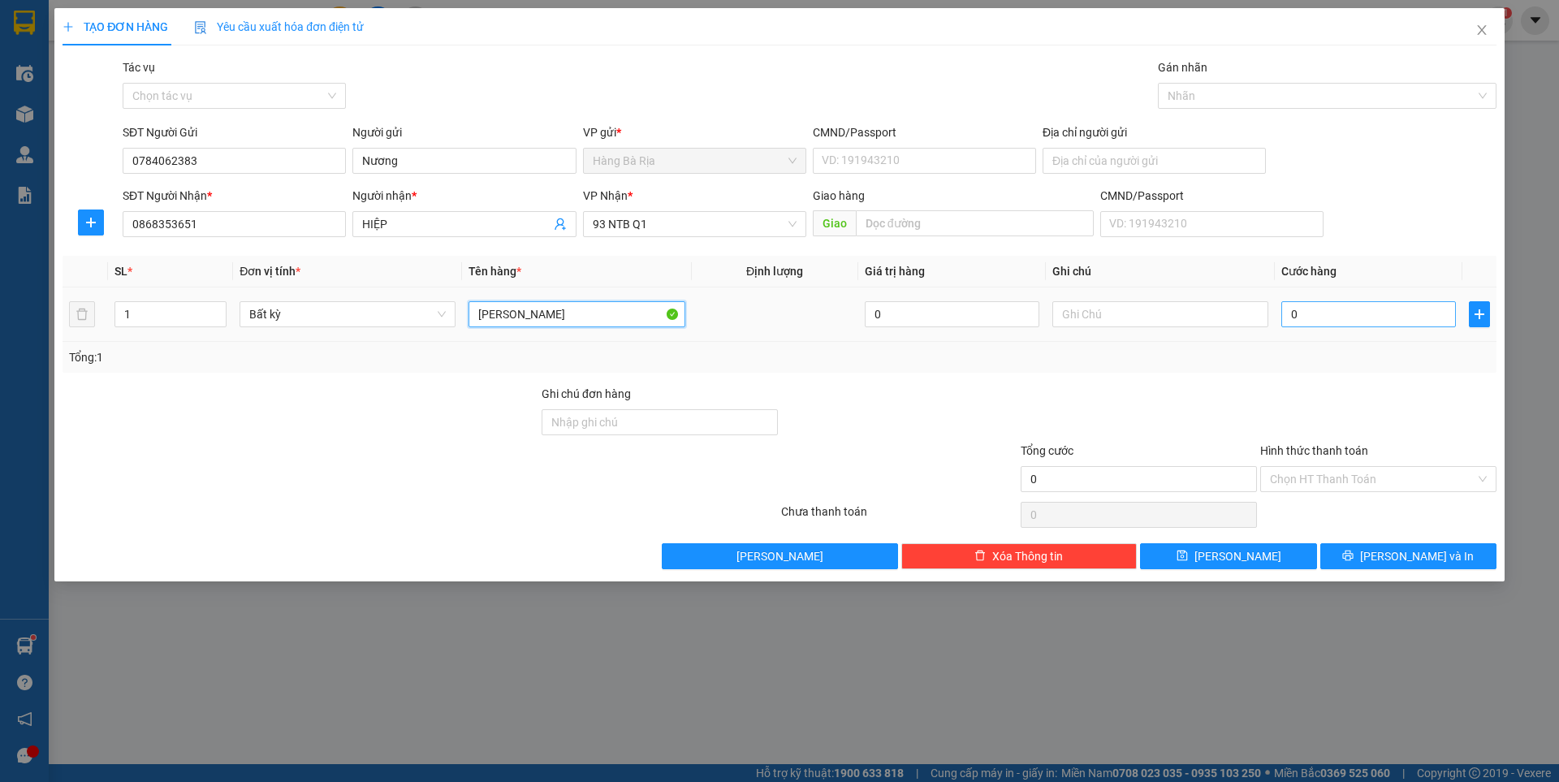
type input "[PERSON_NAME]"
click at [1347, 309] on input "0" at bounding box center [1369, 314] width 175 height 26
type input "3"
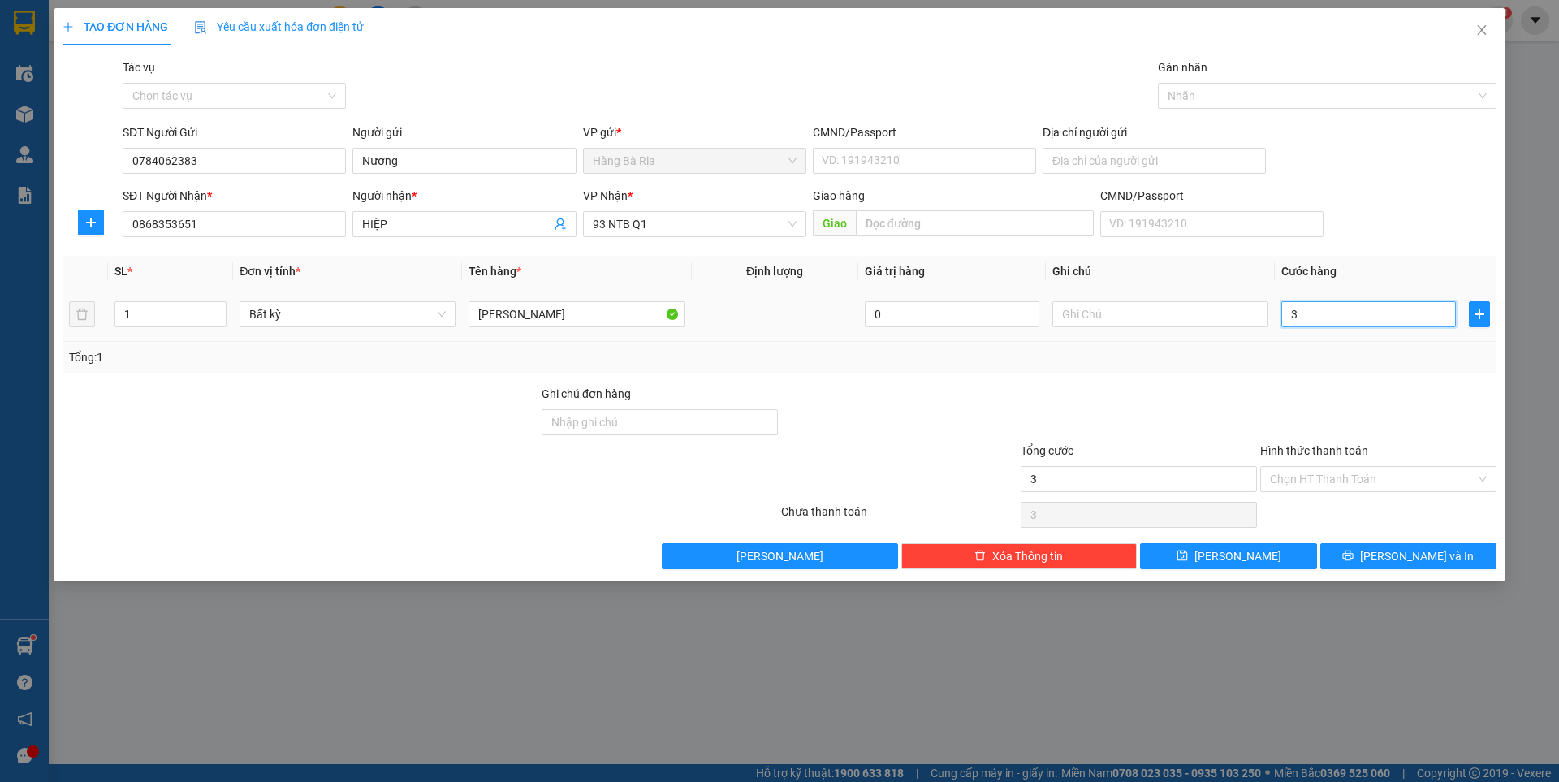
type input "30"
click at [1343, 485] on input "Hình thức thanh toán" at bounding box center [1372, 479] width 205 height 24
type input "30.000"
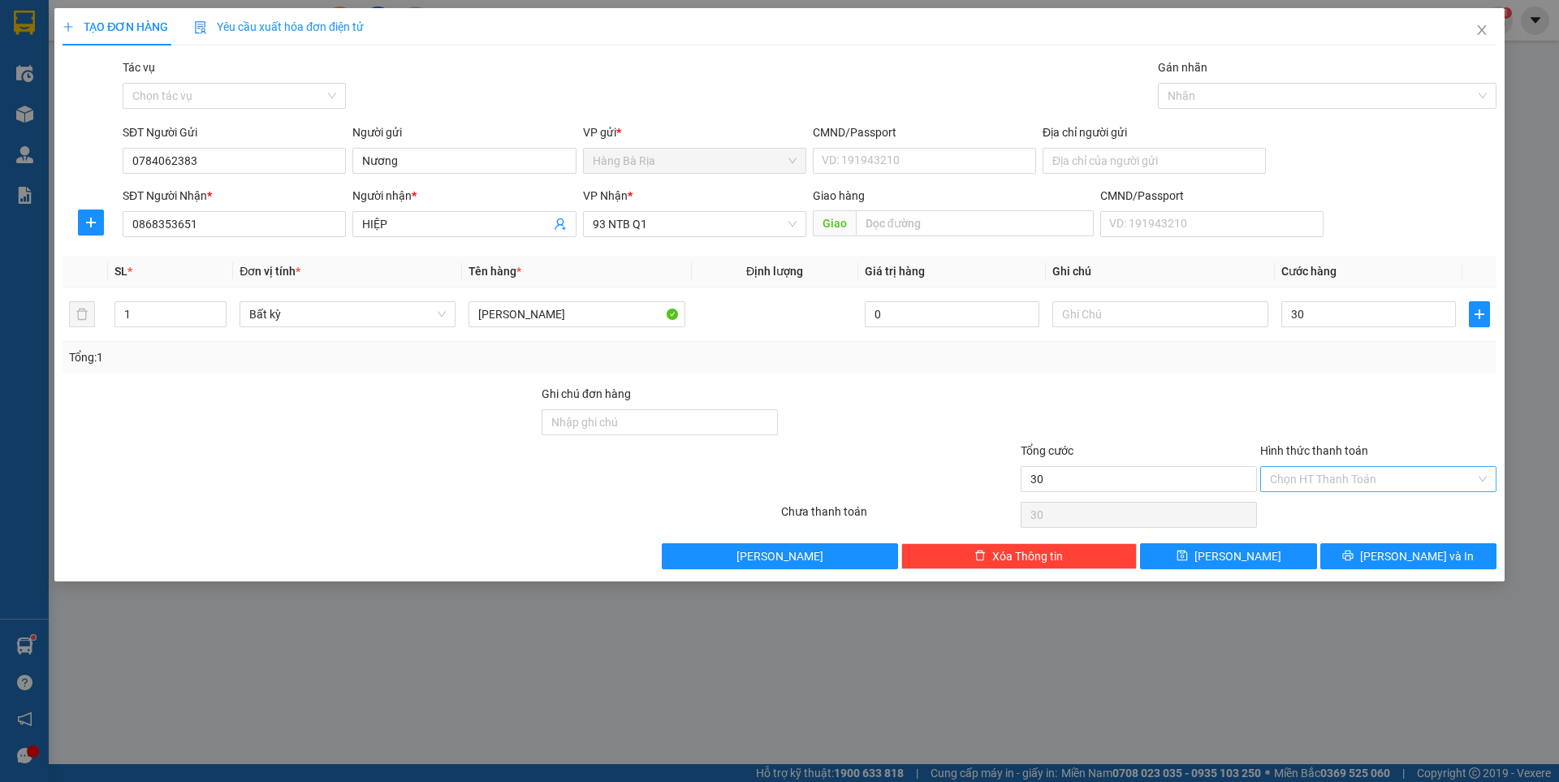
type input "30.000"
click at [1331, 508] on div "Tại văn phòng" at bounding box center [1378, 512] width 217 height 18
type input "0"
click at [1396, 557] on span "[PERSON_NAME] và In" at bounding box center [1417, 556] width 114 height 18
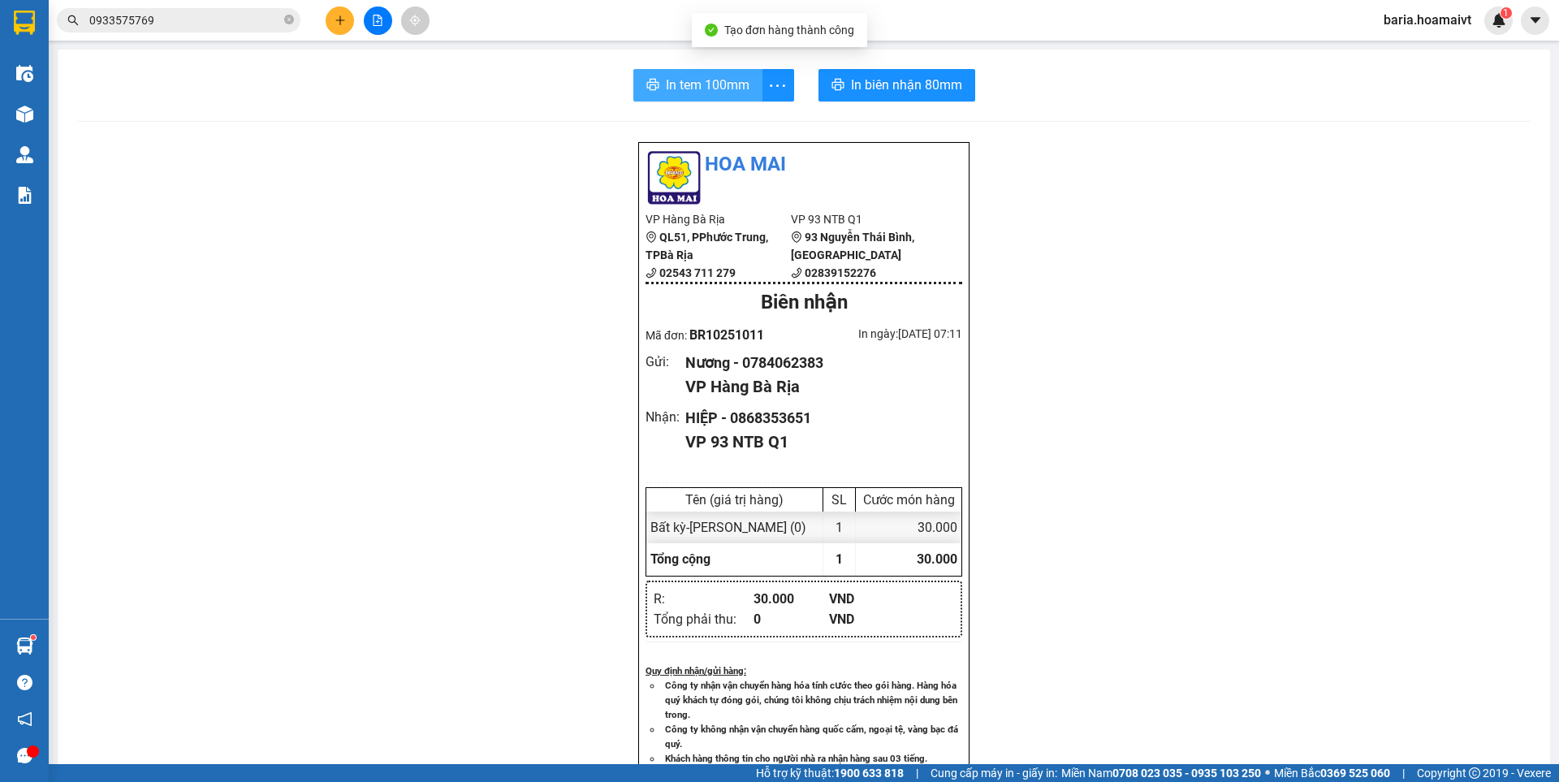
click at [678, 75] on span "In tem 100mm" at bounding box center [708, 85] width 84 height 20
click at [928, 80] on span "In biên nhận 80mm" at bounding box center [909, 85] width 111 height 20
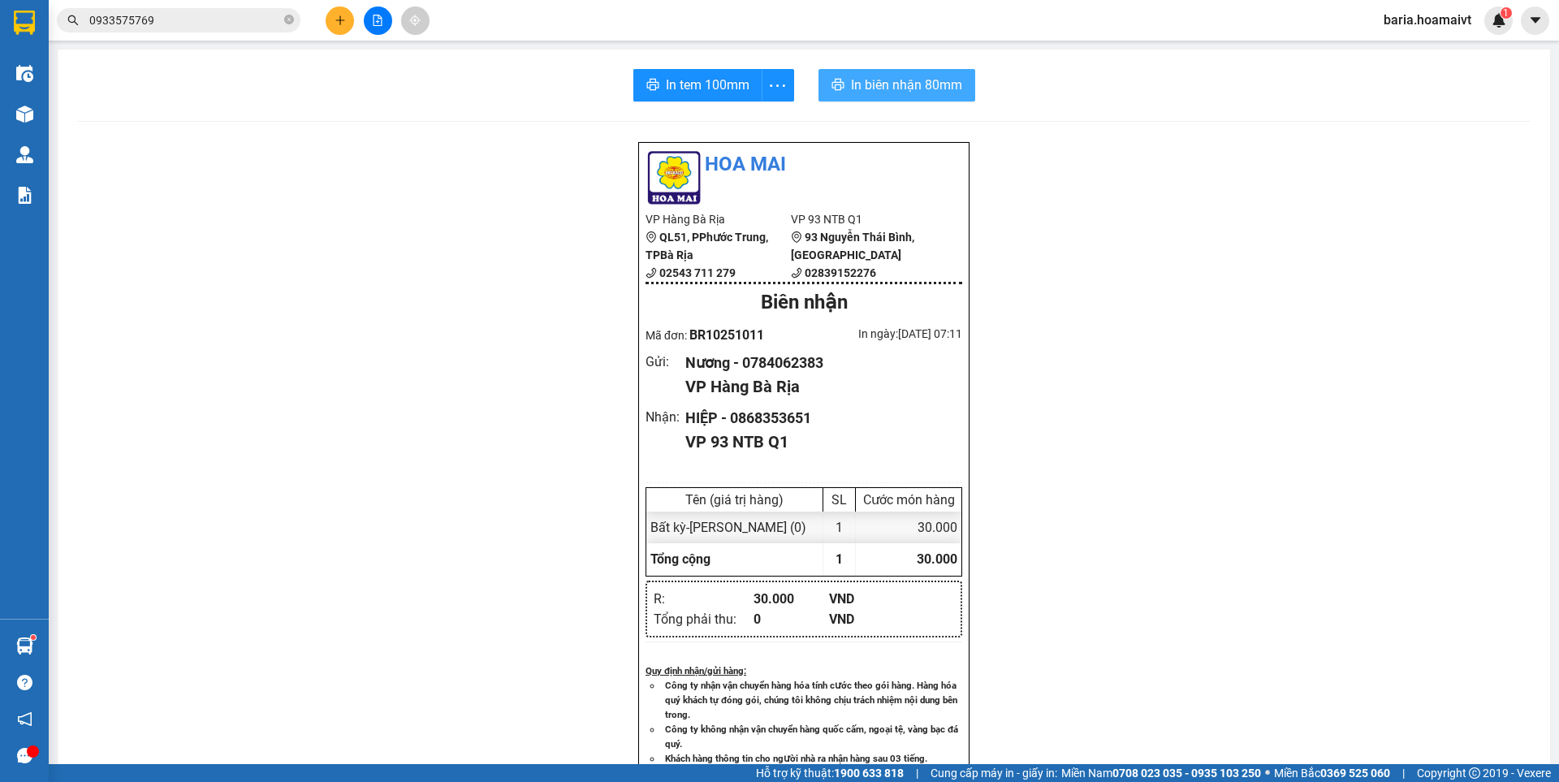
click at [930, 86] on span "In biên nhận 80mm" at bounding box center [906, 85] width 111 height 20
click at [186, 24] on input "0933575769" at bounding box center [185, 20] width 192 height 18
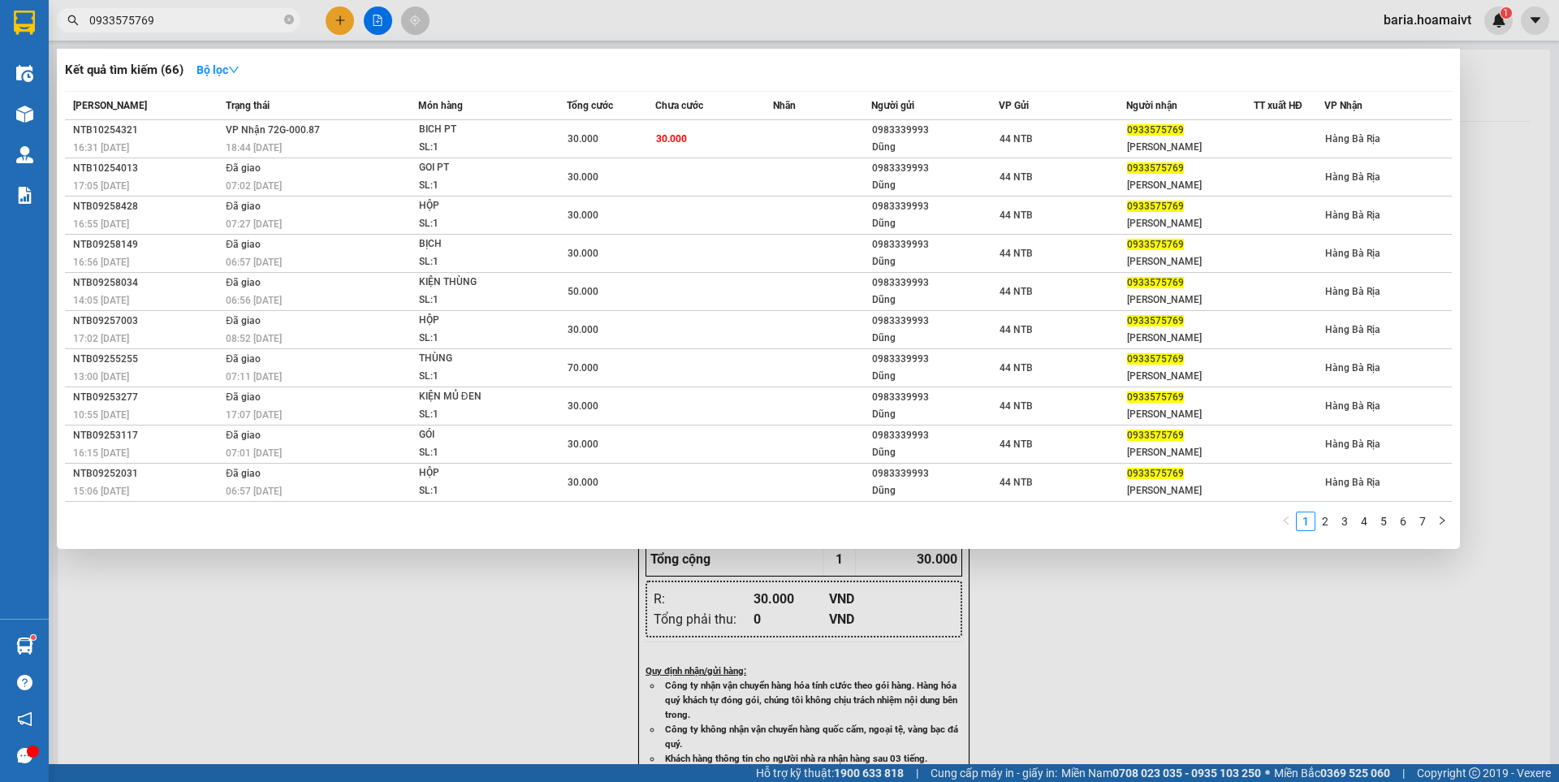
click at [186, 24] on input "0933575769" at bounding box center [185, 20] width 192 height 18
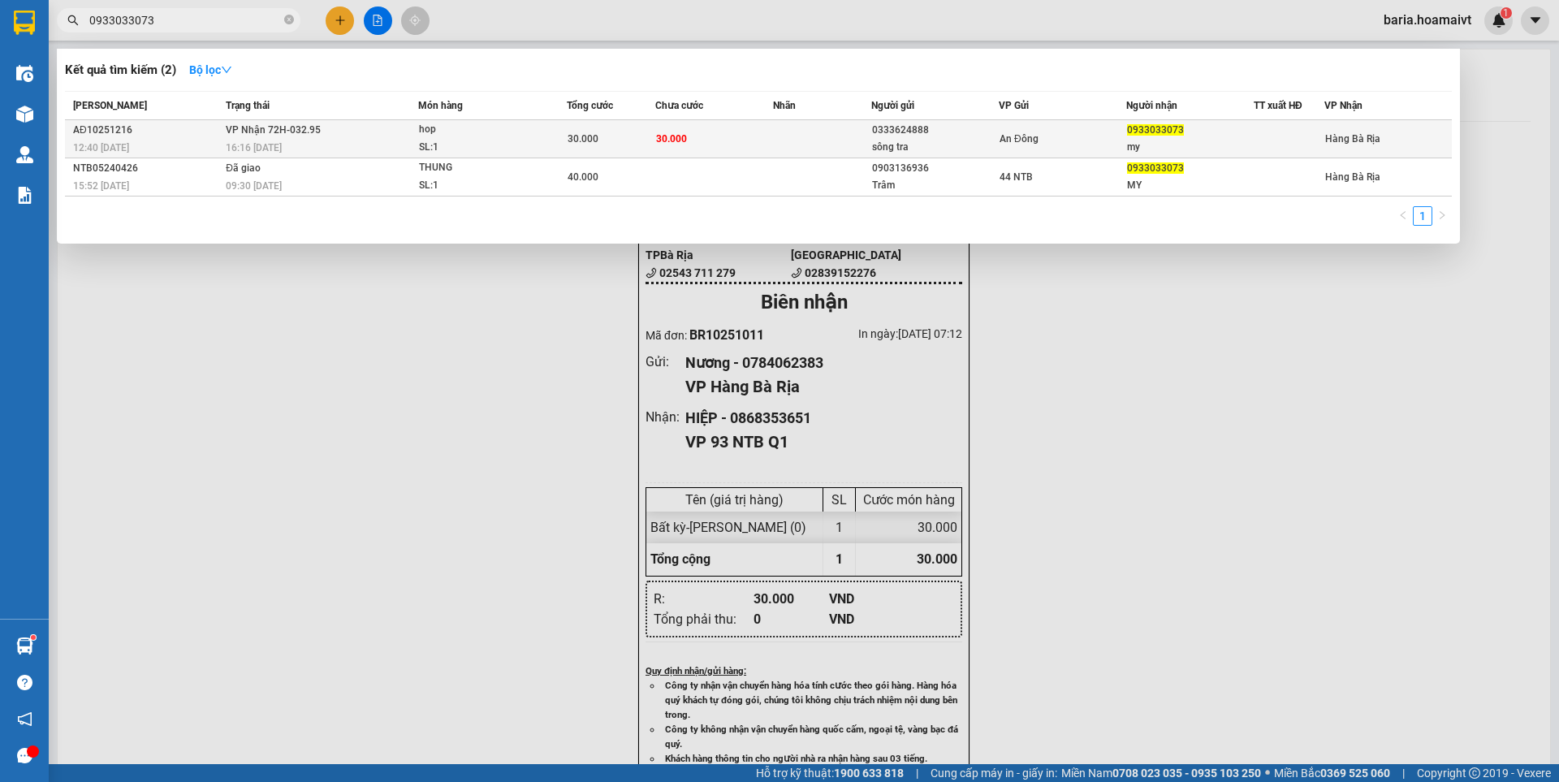
type input "0933033073"
click at [1174, 143] on div "my" at bounding box center [1190, 147] width 126 height 17
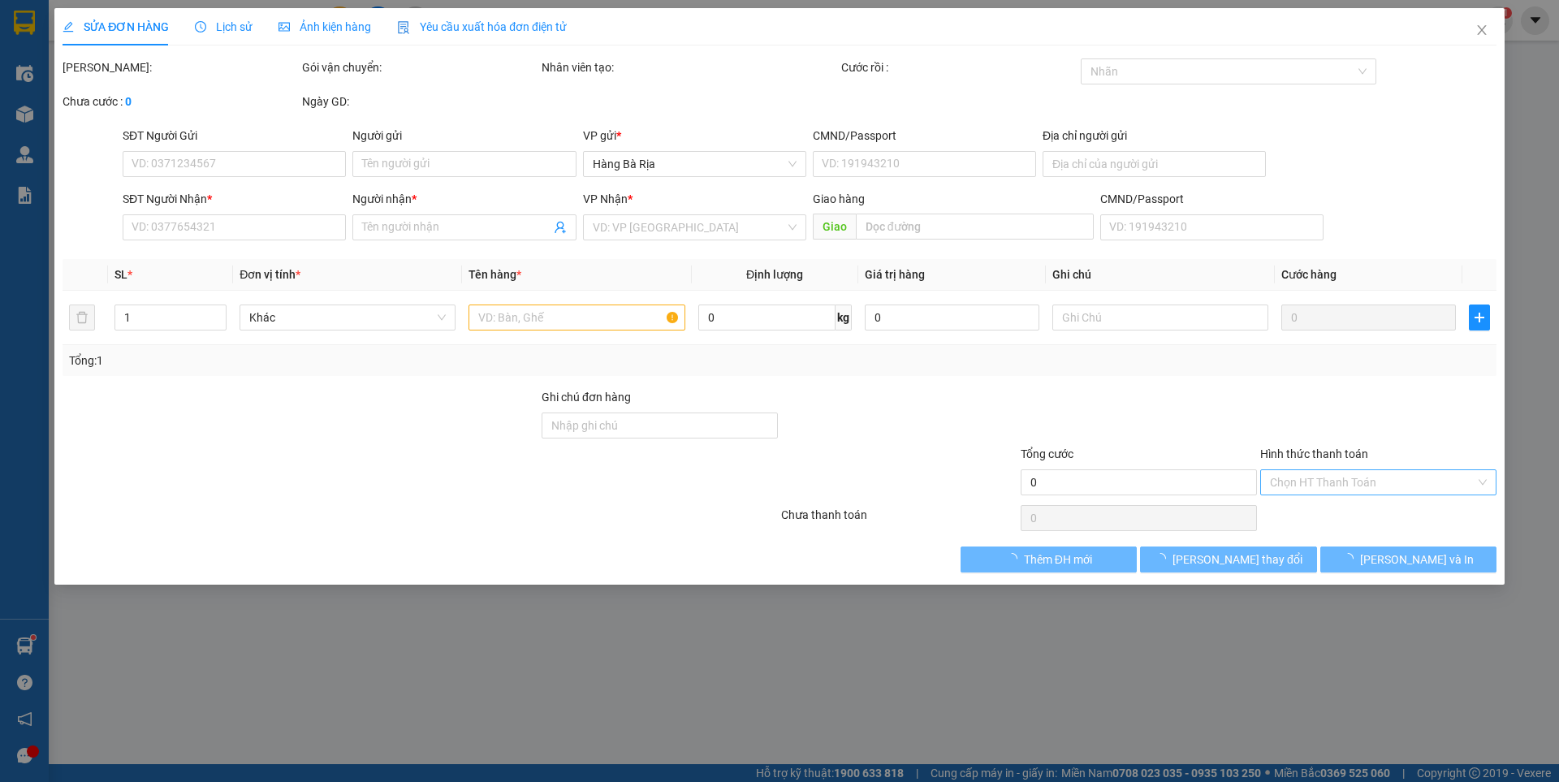
click at [1361, 474] on div "Chọn HT Thanh Toán" at bounding box center [1379, 482] width 236 height 26
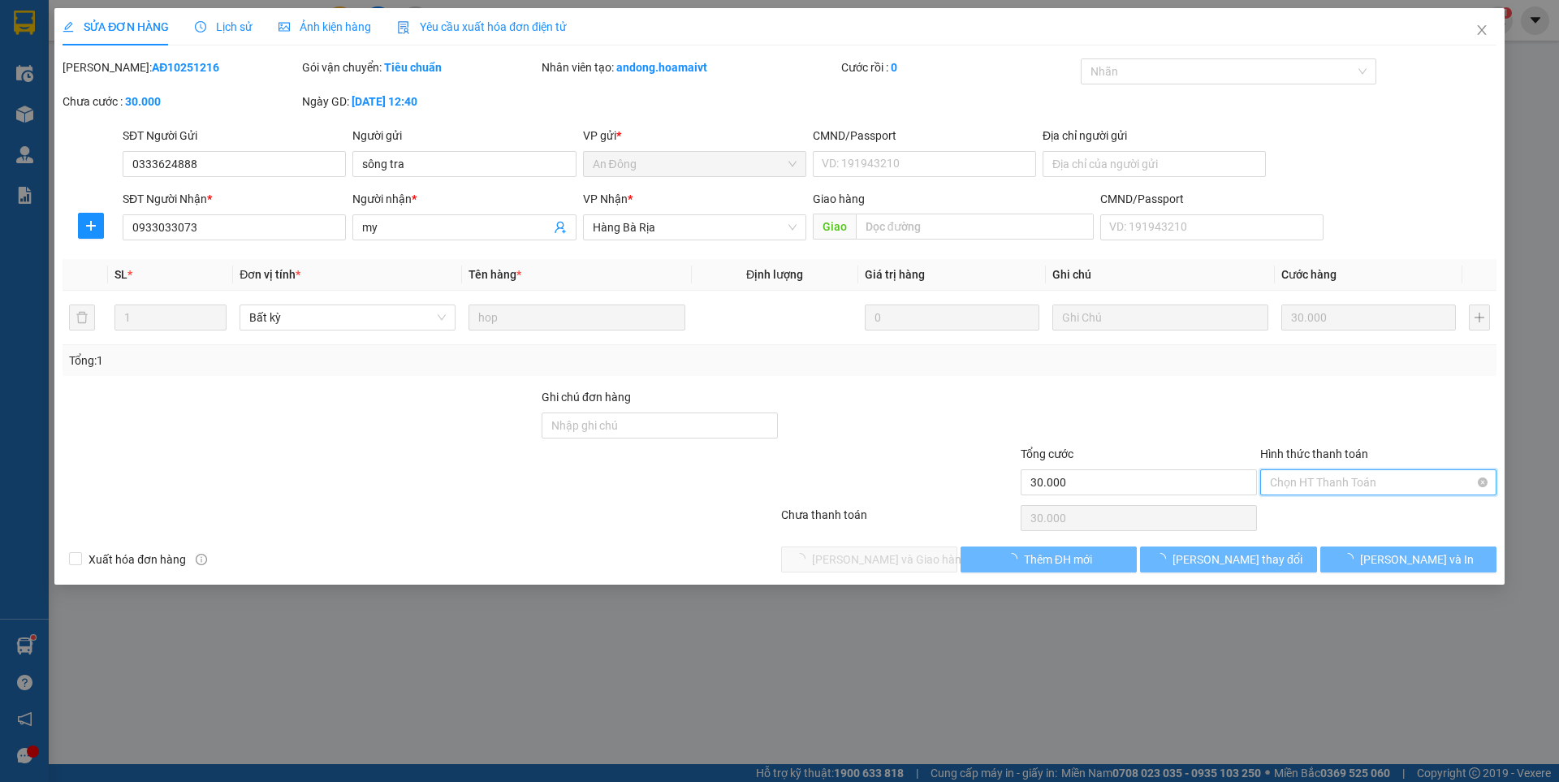
type input "0333624888"
type input "sông tra"
type input "0933033073"
type input "my"
type input "30.000"
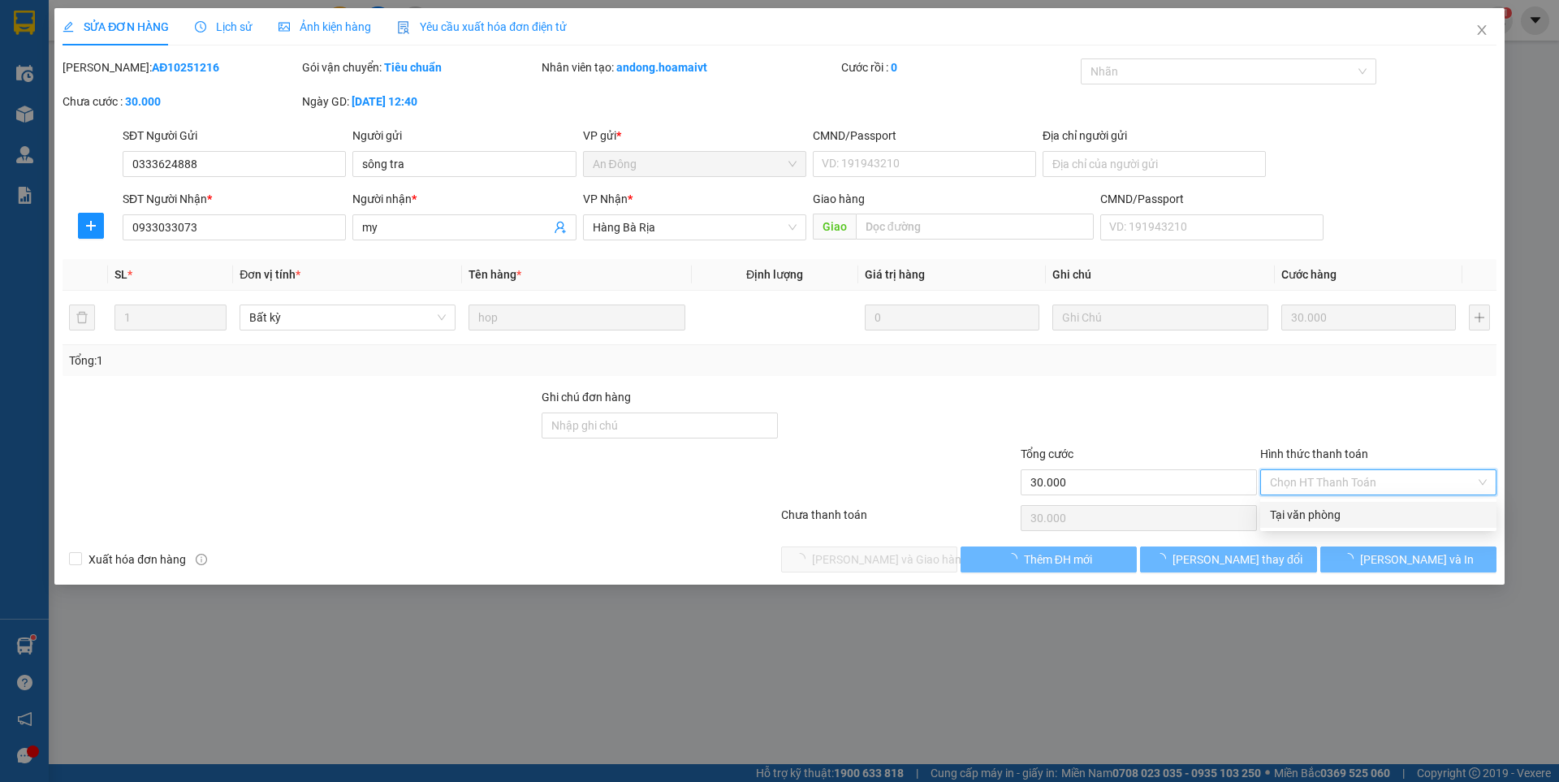
click at [1317, 519] on div "Tại văn phòng" at bounding box center [1378, 515] width 217 height 18
type input "0"
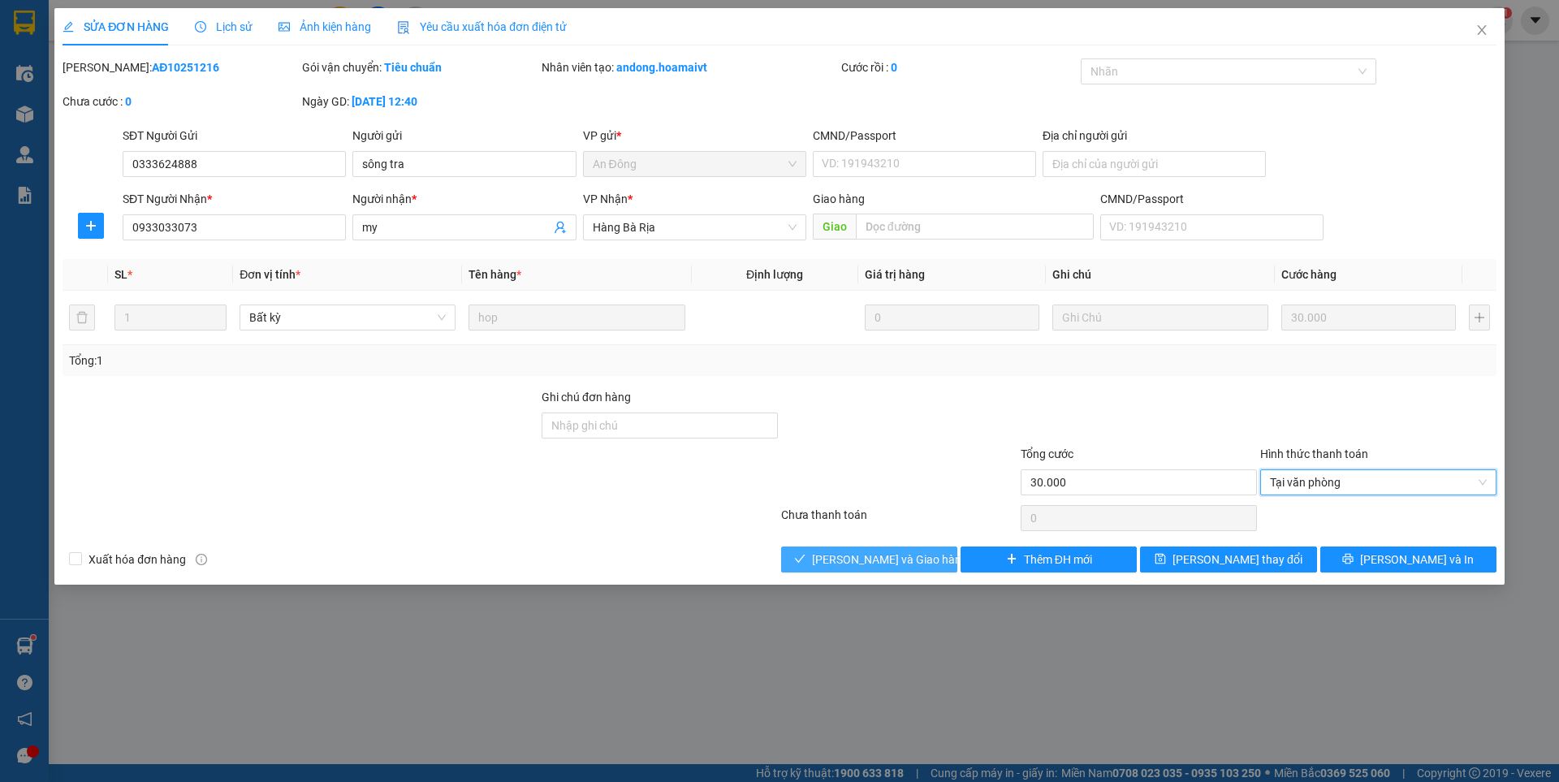
drag, startPoint x: 902, startPoint y: 562, endPoint x: 920, endPoint y: 557, distance: 19.3
click at [902, 560] on span "[PERSON_NAME] và Giao hàng" at bounding box center [890, 560] width 156 height 18
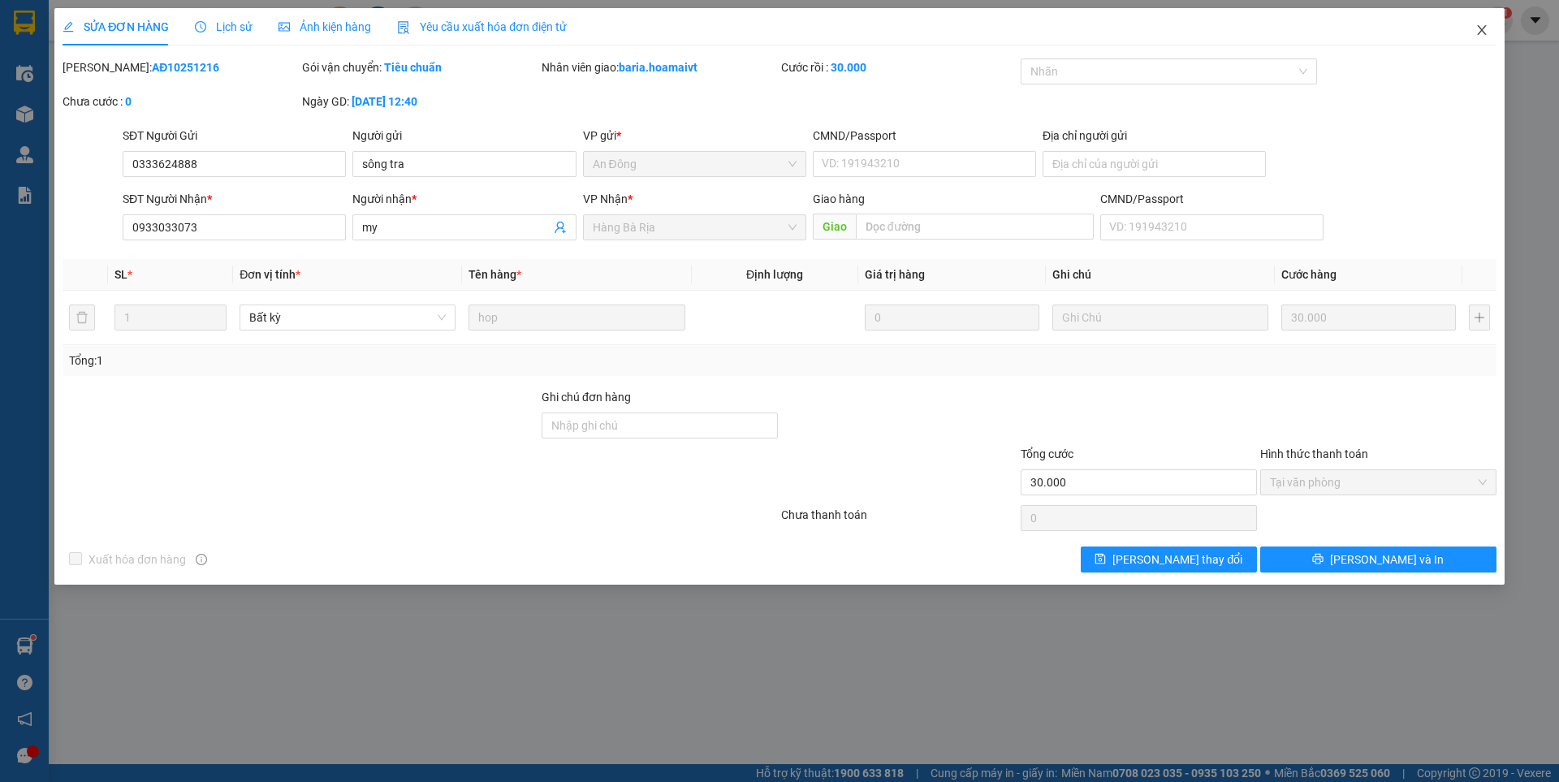
click at [1482, 19] on span "Close" at bounding box center [1482, 30] width 45 height 45
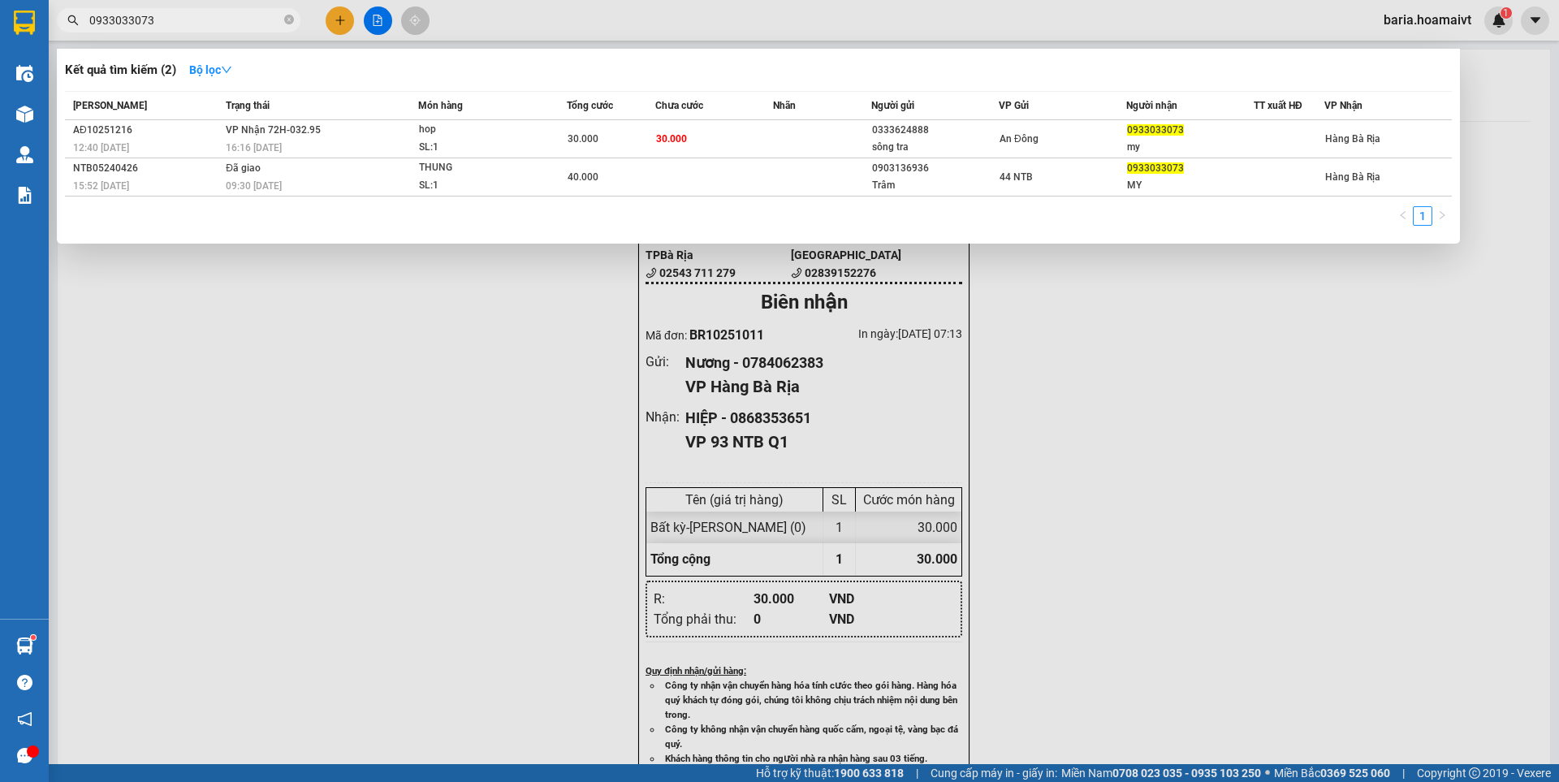
click at [236, 24] on input "0933033073" at bounding box center [185, 20] width 192 height 18
click at [341, 24] on div at bounding box center [779, 391] width 1559 height 782
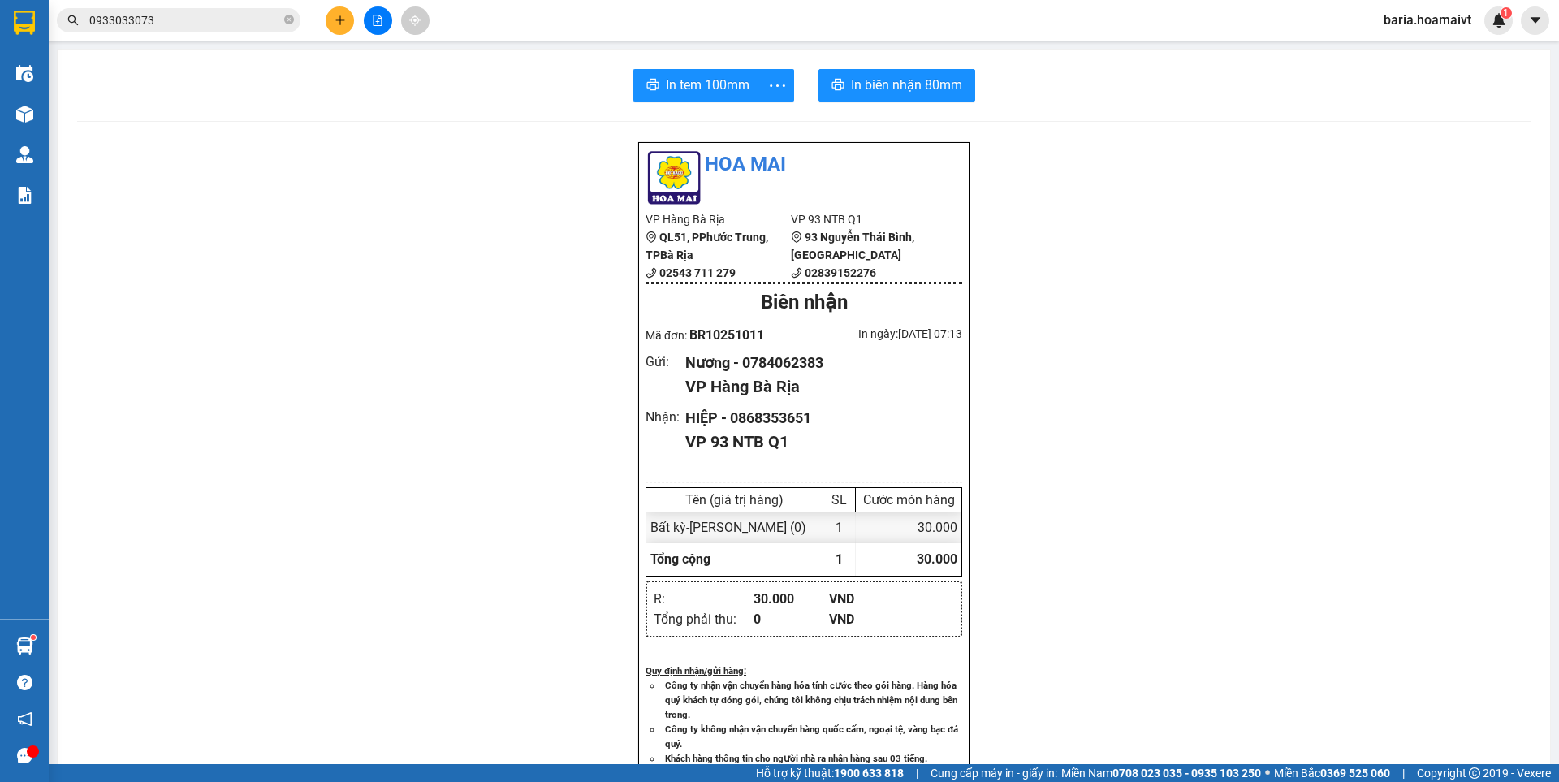
click at [341, 24] on icon "plus" at bounding box center [340, 20] width 11 height 11
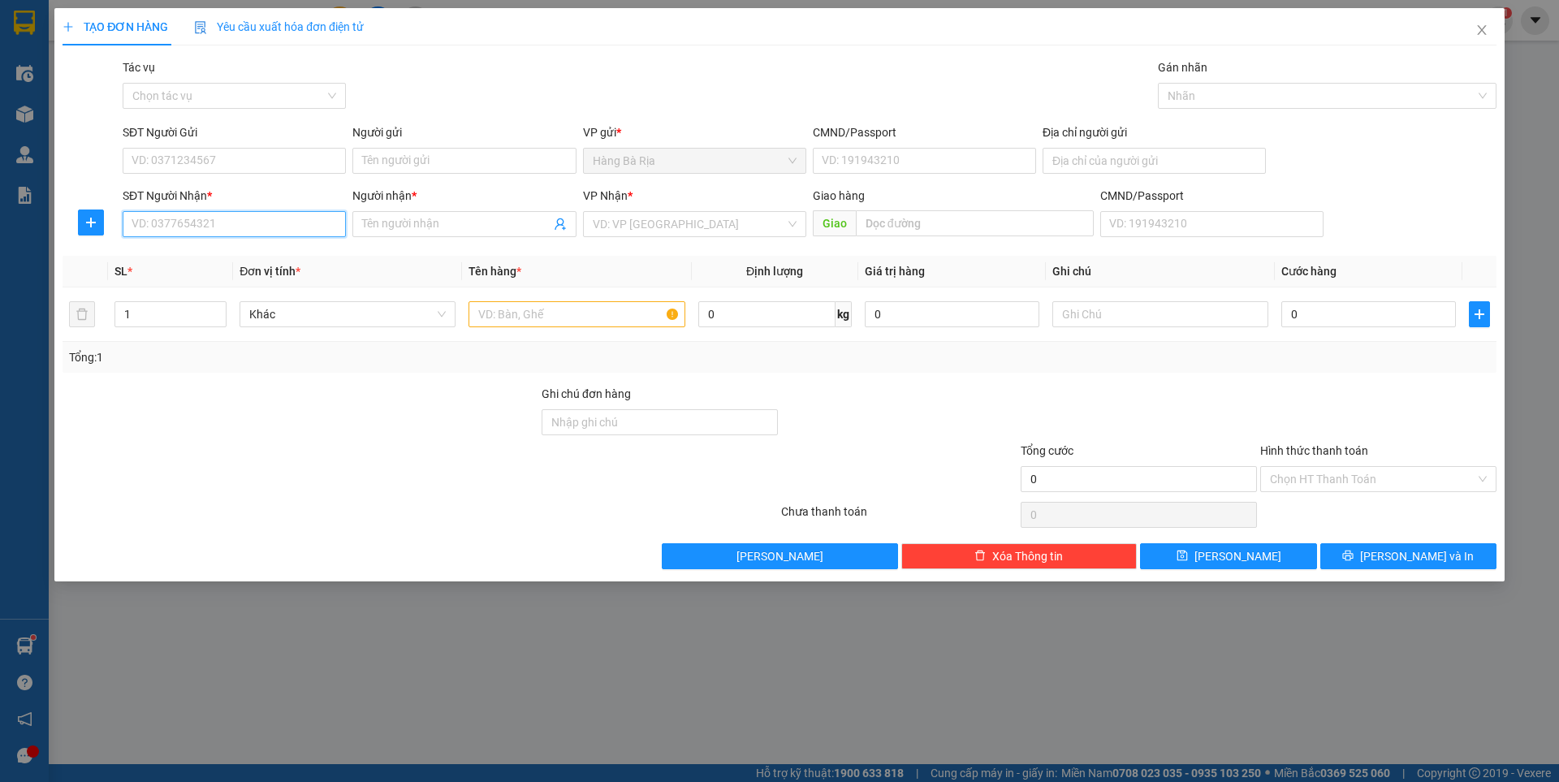
click at [230, 227] on input "SĐT Người Nhận *" at bounding box center [234, 224] width 223 height 26
type input "0982539887"
click at [210, 259] on div "0982539887 - Hải" at bounding box center [234, 257] width 204 height 18
type input "Hải"
type input "056089000091"
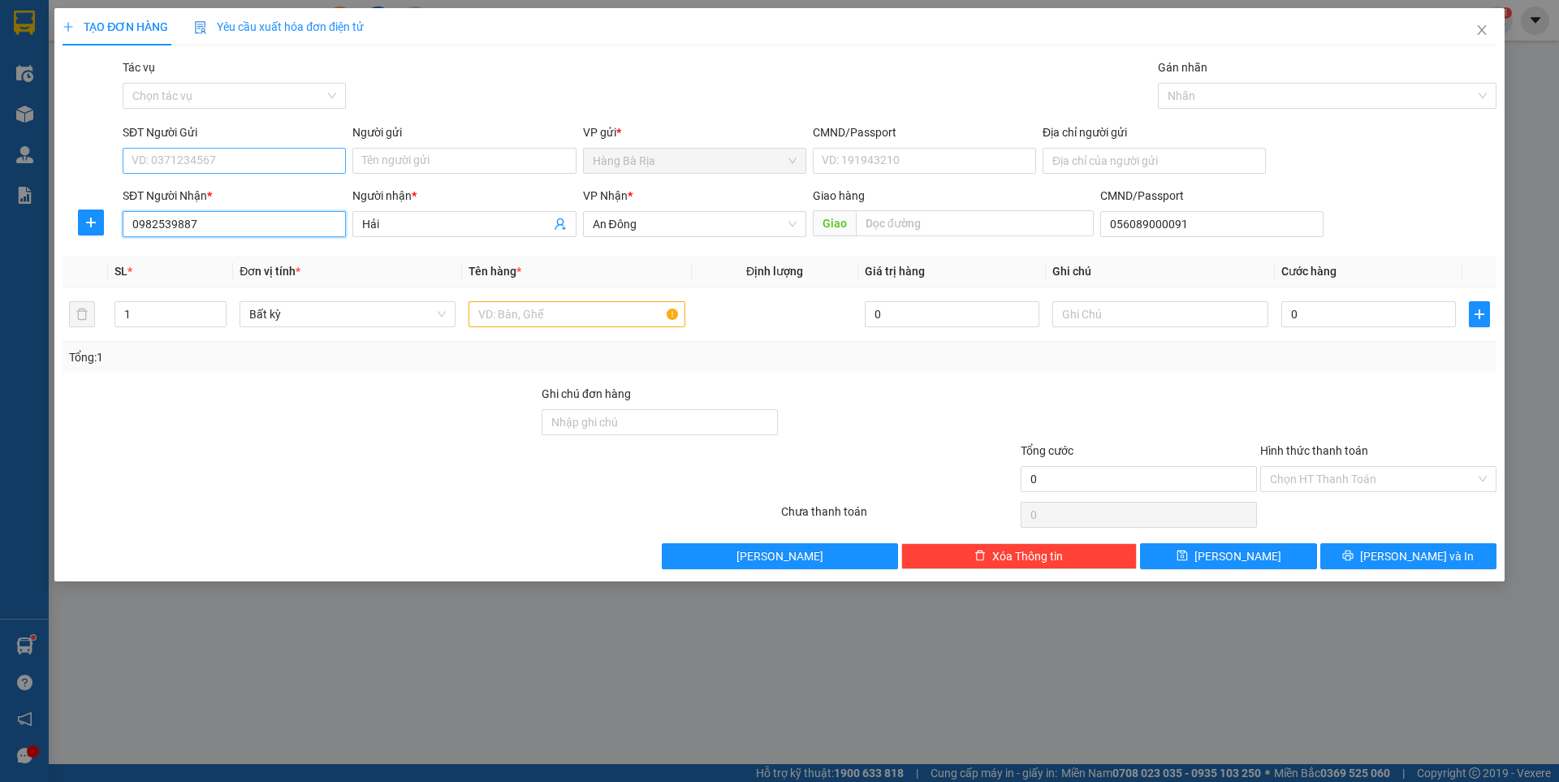
type input "0982539887"
click at [296, 158] on input "SĐT Người Gửi" at bounding box center [234, 161] width 223 height 26
click at [229, 193] on div "0907483322 - [GEOGRAPHIC_DATA]" at bounding box center [234, 193] width 204 height 18
type input "0907483322"
type input "Phuong"
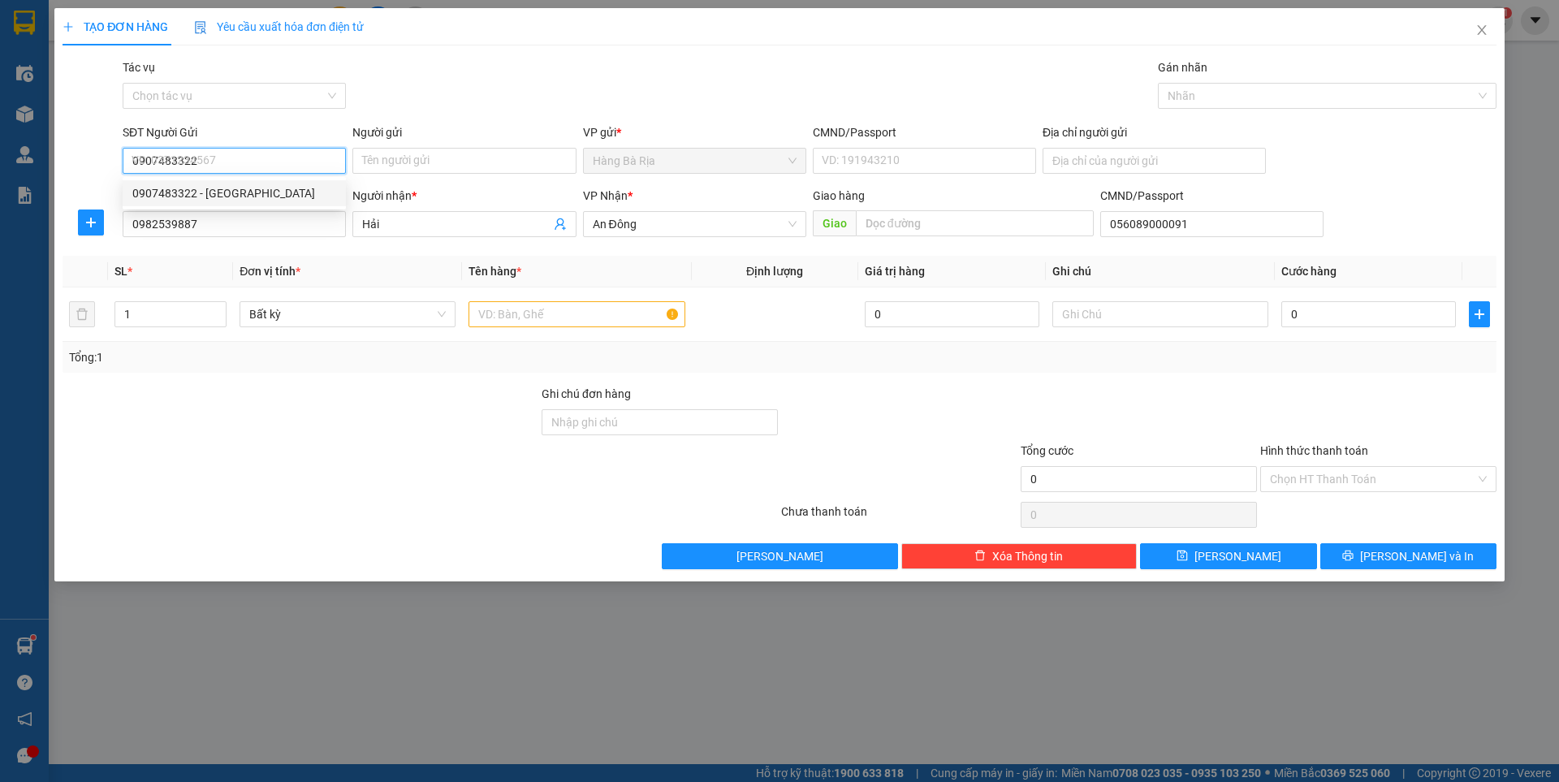
type input "087079000157"
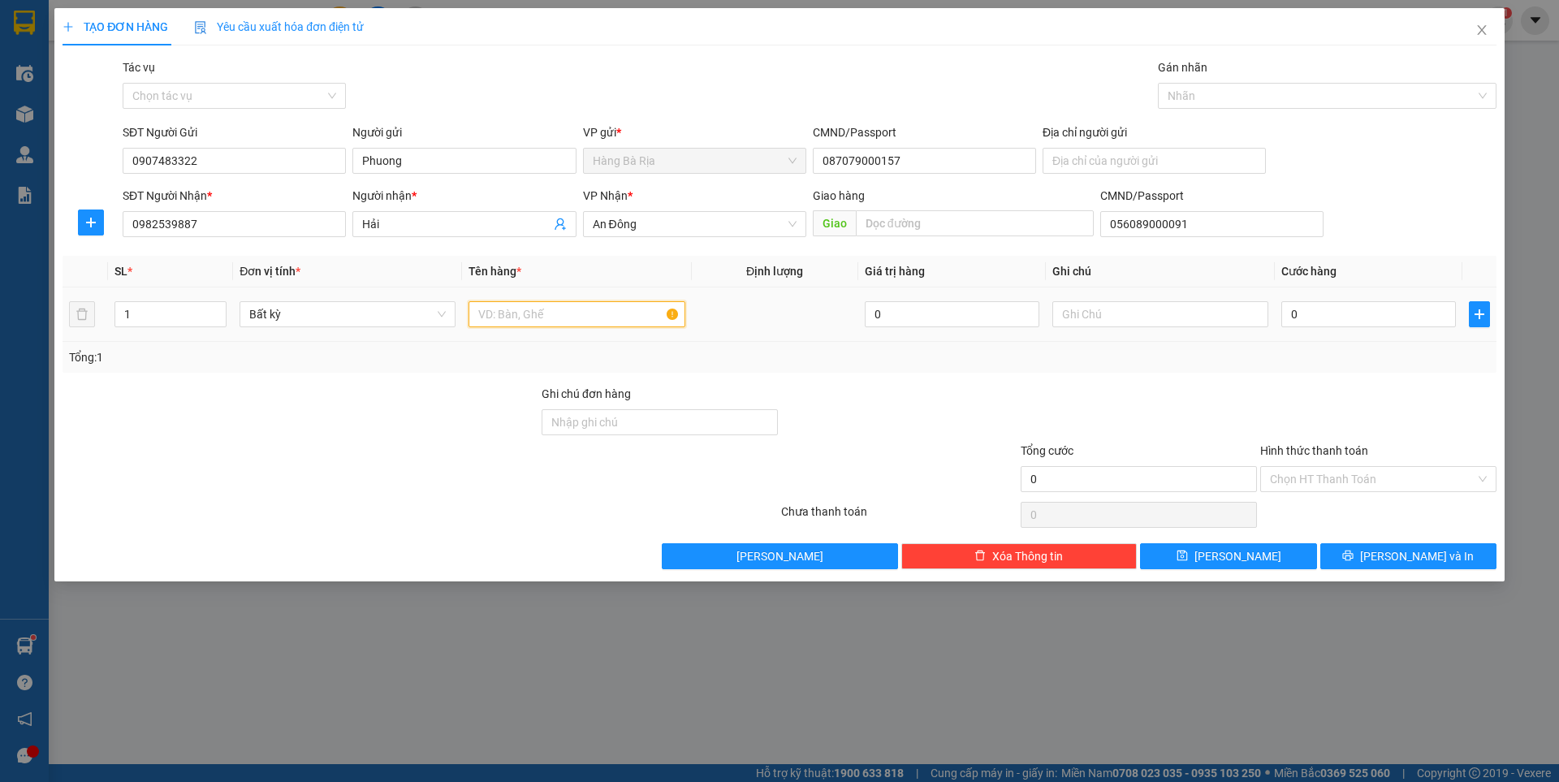
click at [543, 313] on input "text" at bounding box center [577, 314] width 216 height 26
type input "HỘP"
click at [1342, 310] on input "0" at bounding box center [1369, 314] width 175 height 26
type input "3"
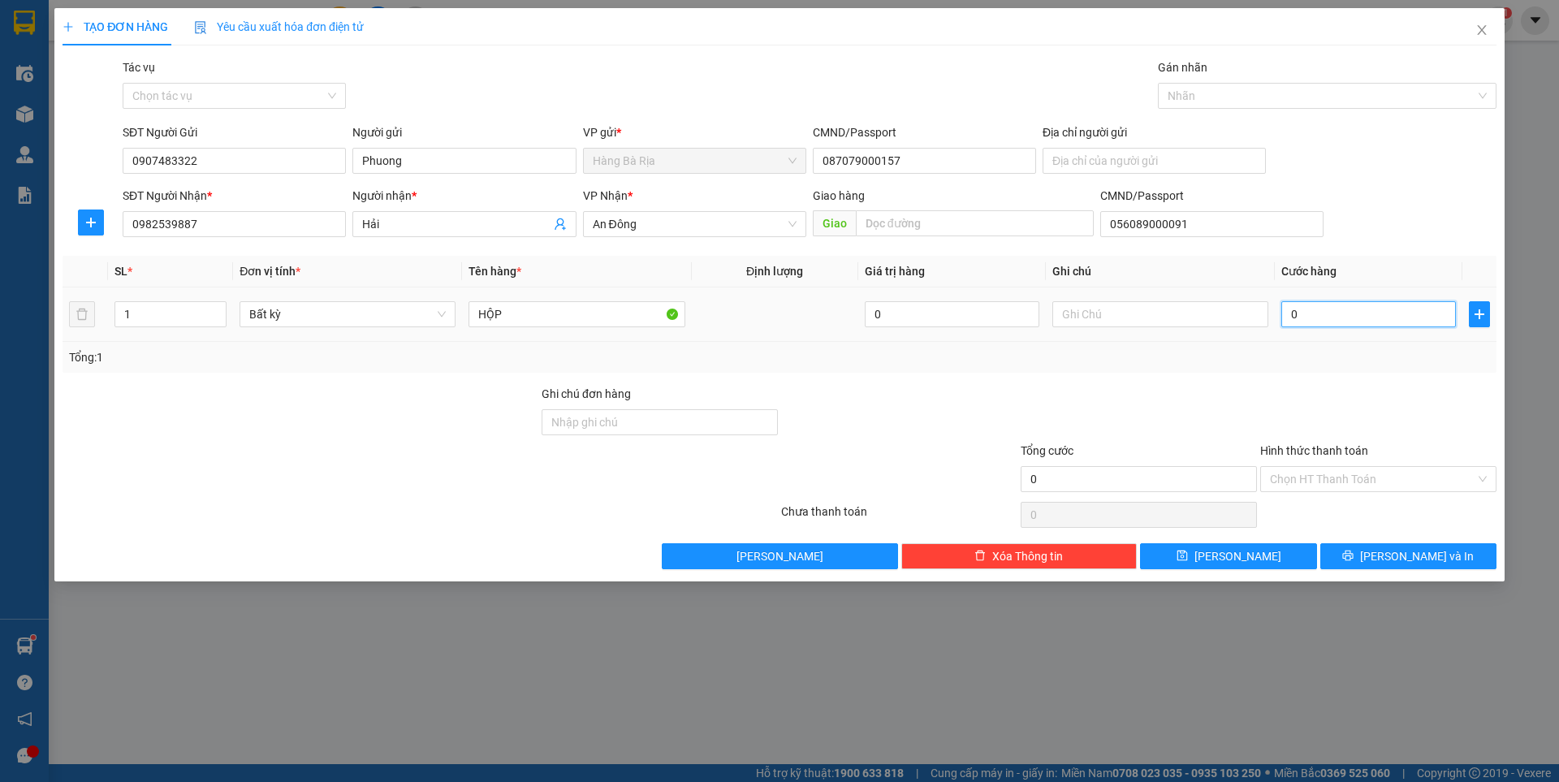
type input "3"
type input "30"
click at [1386, 476] on input "Hình thức thanh toán" at bounding box center [1372, 479] width 205 height 24
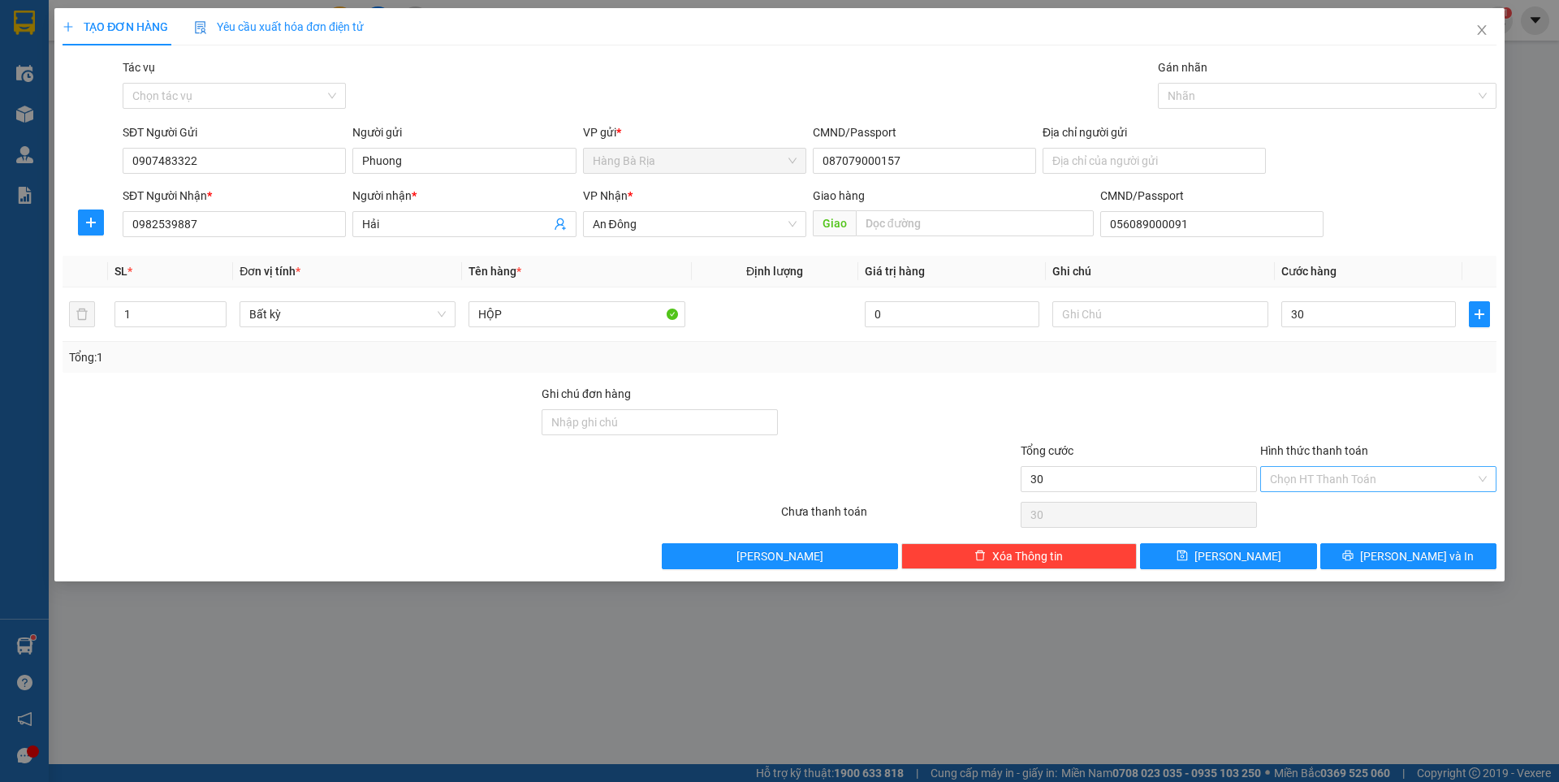
type input "30.000"
click at [1321, 508] on div "Tại văn phòng" at bounding box center [1378, 512] width 217 height 18
type input "0"
click at [1397, 551] on span "[PERSON_NAME] và In" at bounding box center [1417, 556] width 114 height 18
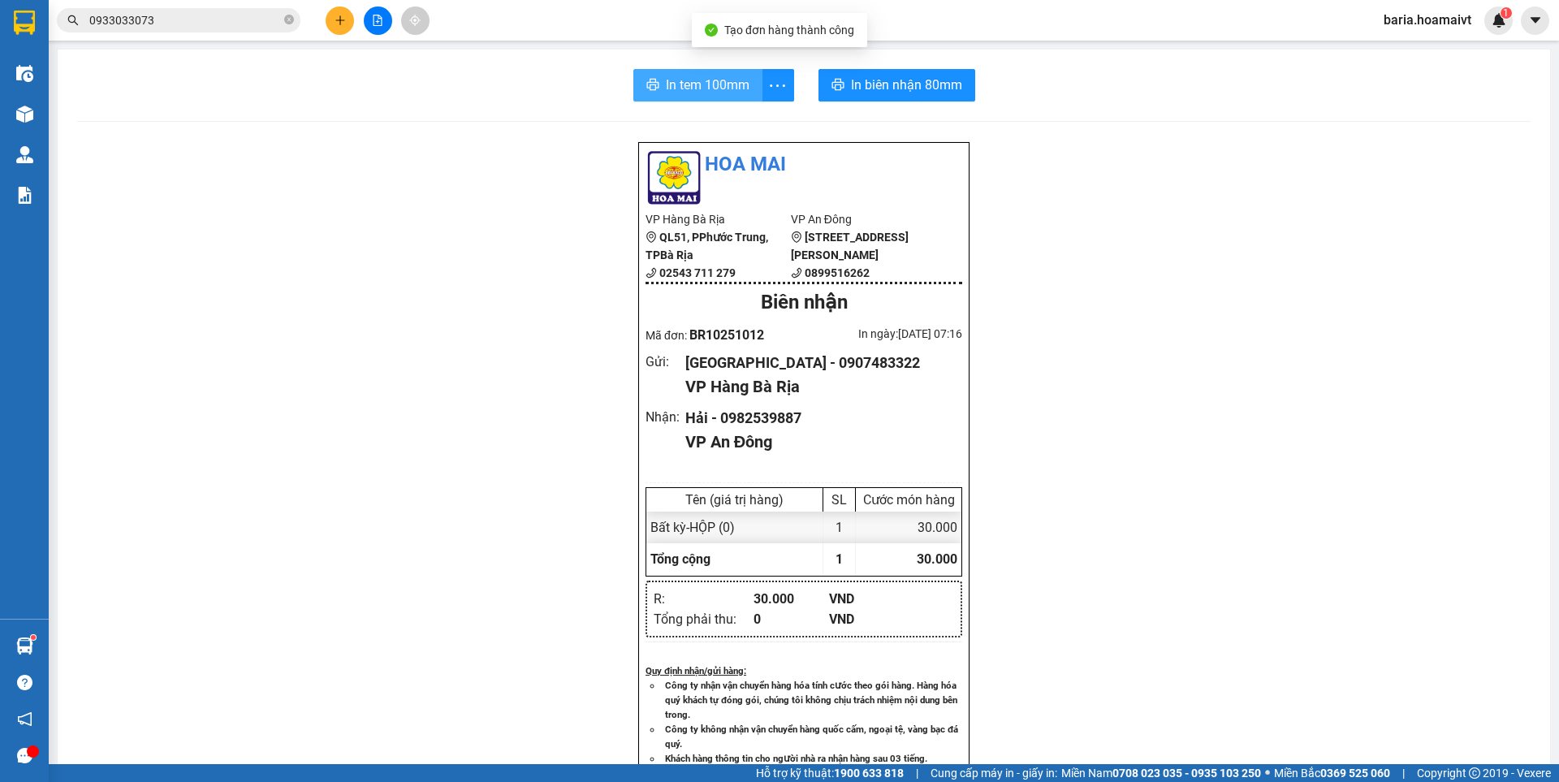
click at [673, 83] on span "In tem 100mm" at bounding box center [708, 85] width 84 height 20
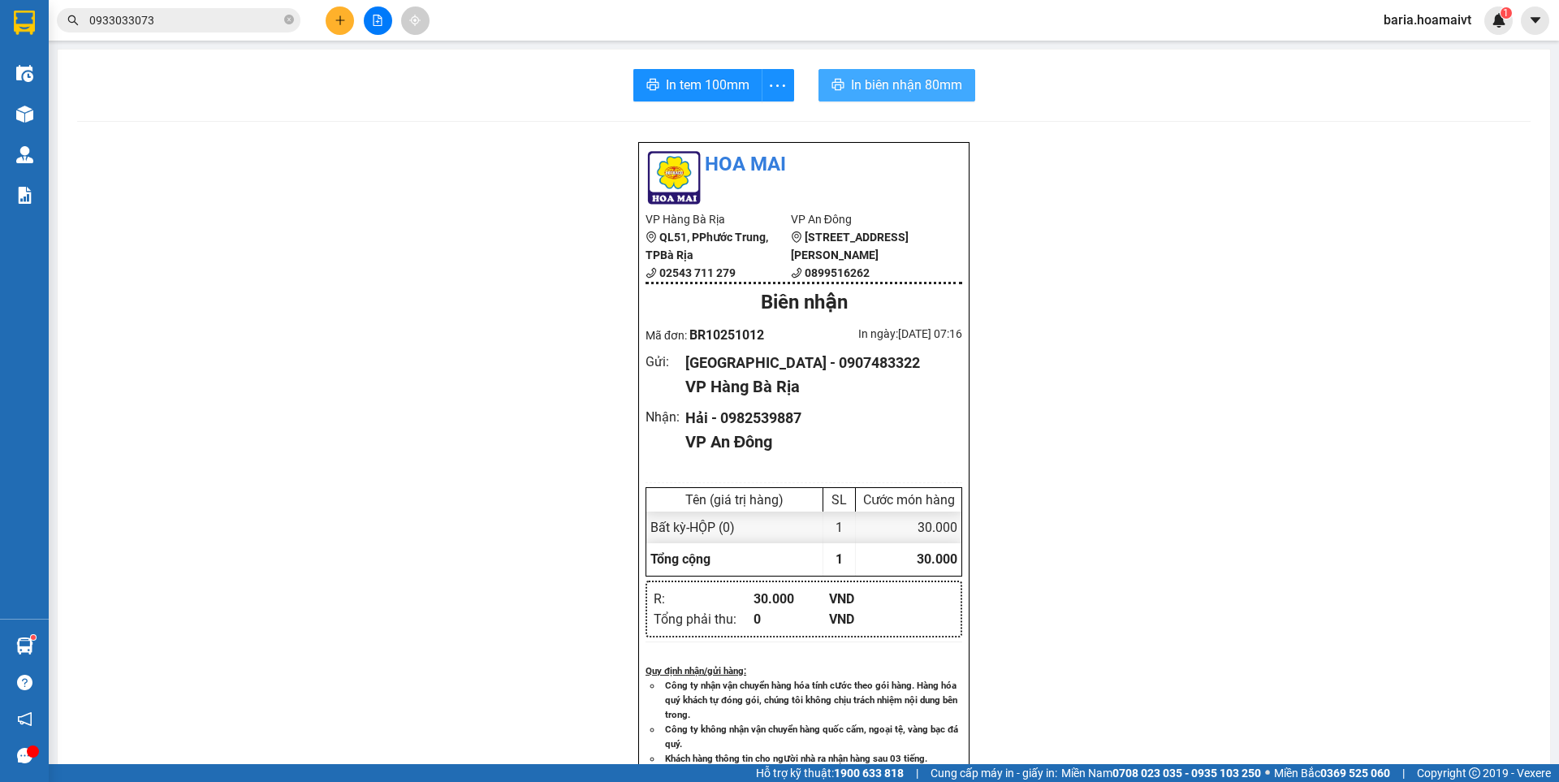
click at [916, 85] on span "In biên nhận 80mm" at bounding box center [906, 85] width 111 height 20
click at [337, 17] on icon "plus" at bounding box center [340, 20] width 11 height 11
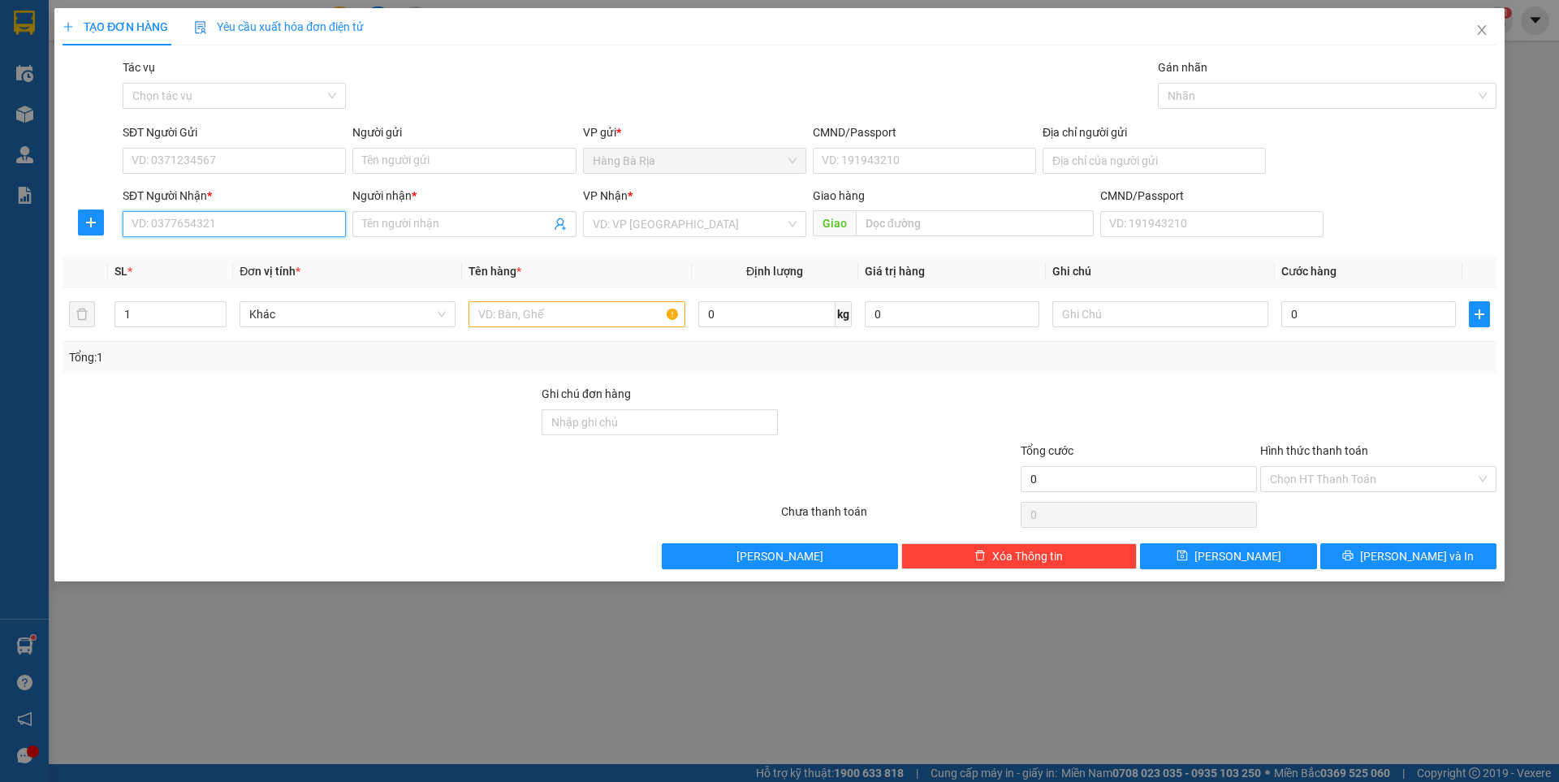
click at [217, 224] on input "SĐT Người Nhận *" at bounding box center [234, 224] width 223 height 26
type input "0908108438"
click at [223, 257] on div "0908108438 - A SƠN" at bounding box center [234, 257] width 204 height 18
type input "A SƠN"
type input "0908108438"
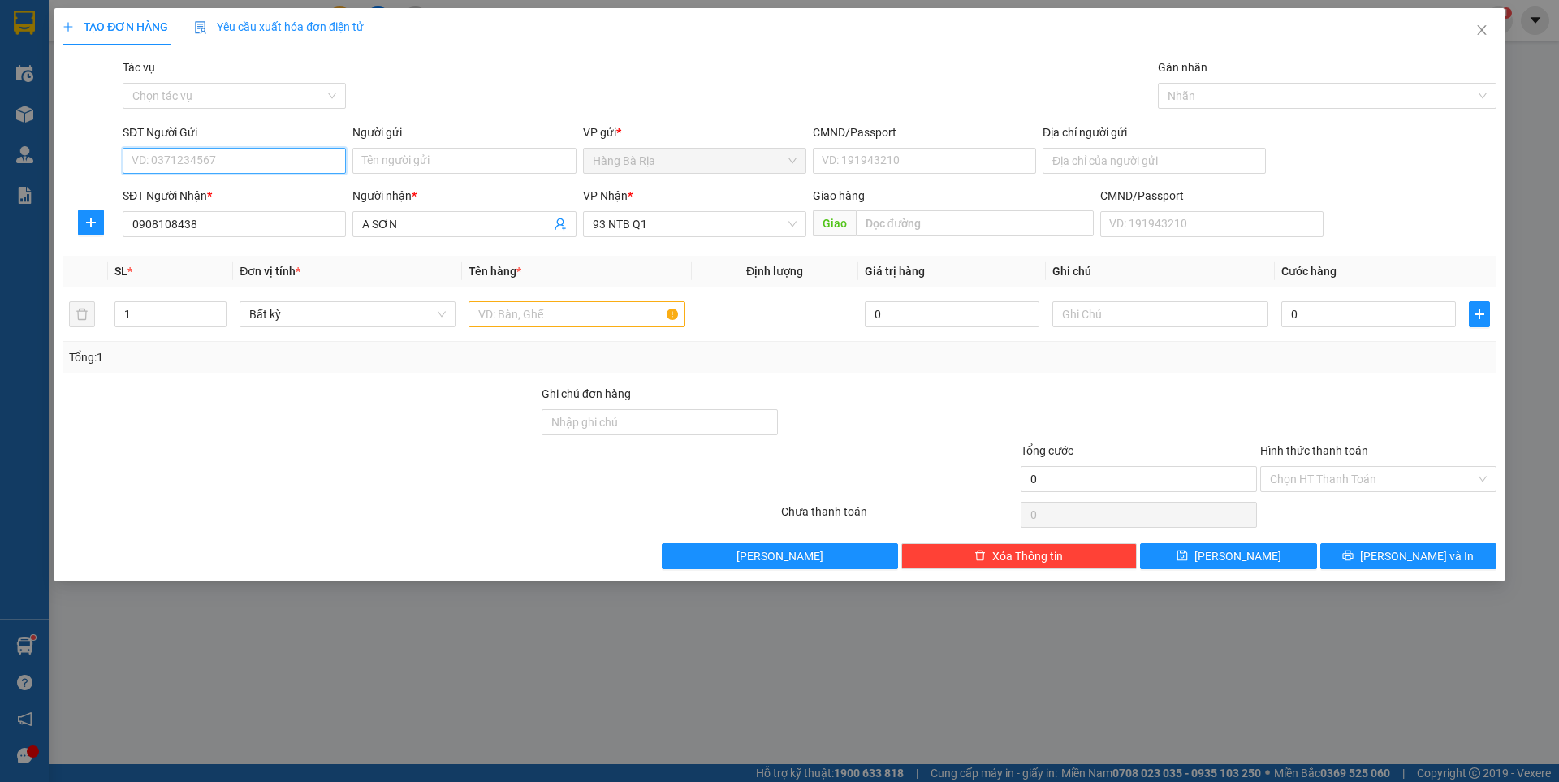
click at [253, 149] on input "SĐT Người Gửi" at bounding box center [234, 161] width 223 height 26
click at [226, 191] on div "0366055722 - PHƯƠNG" at bounding box center [234, 193] width 204 height 18
type input "0366055722"
type input "PHƯƠNG"
type input "036077017798"
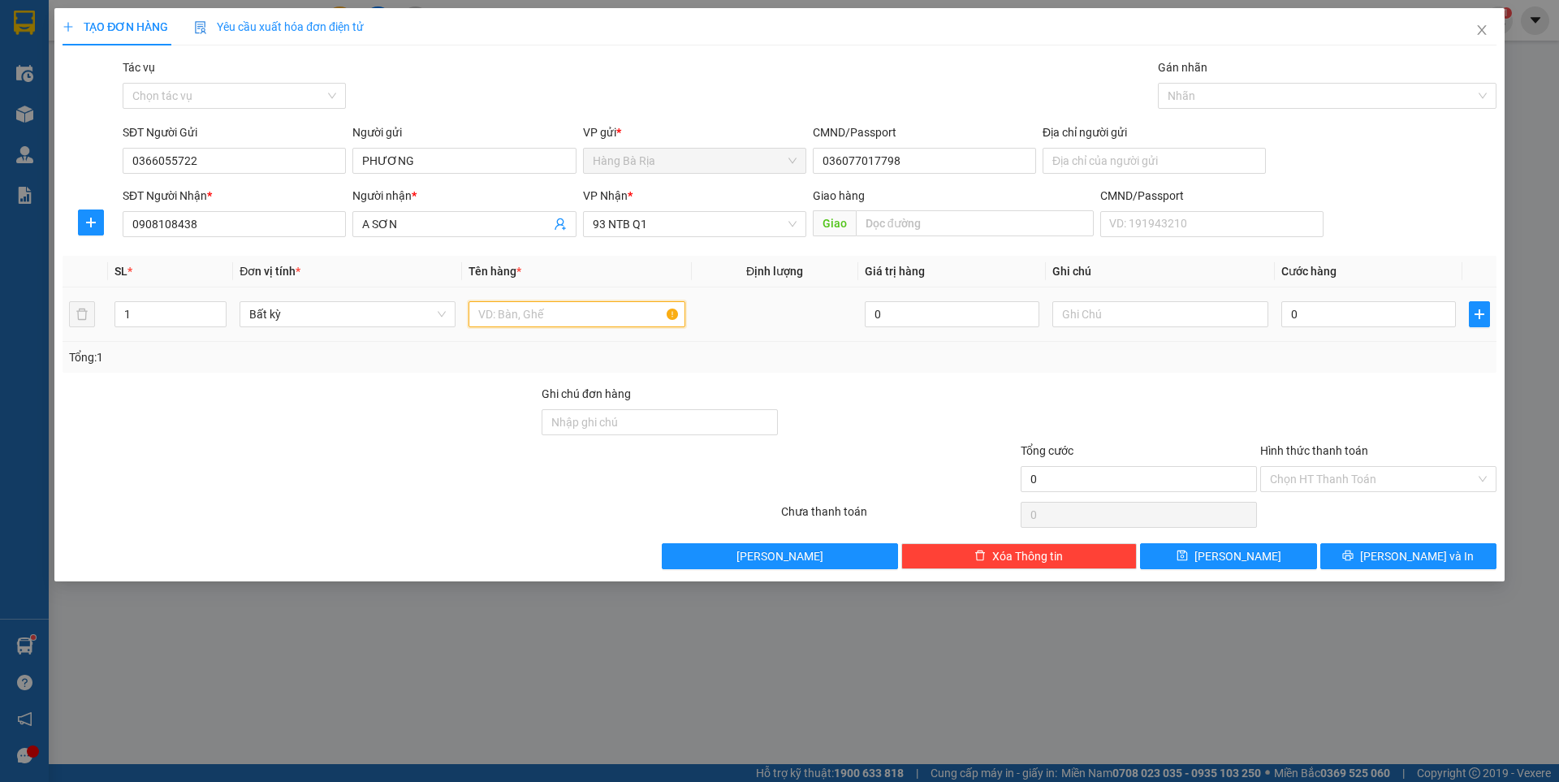
click at [561, 315] on input "text" at bounding box center [577, 314] width 216 height 26
type input "HỘP BỊCH"
click at [1351, 321] on input "0" at bounding box center [1369, 314] width 175 height 26
type input "3"
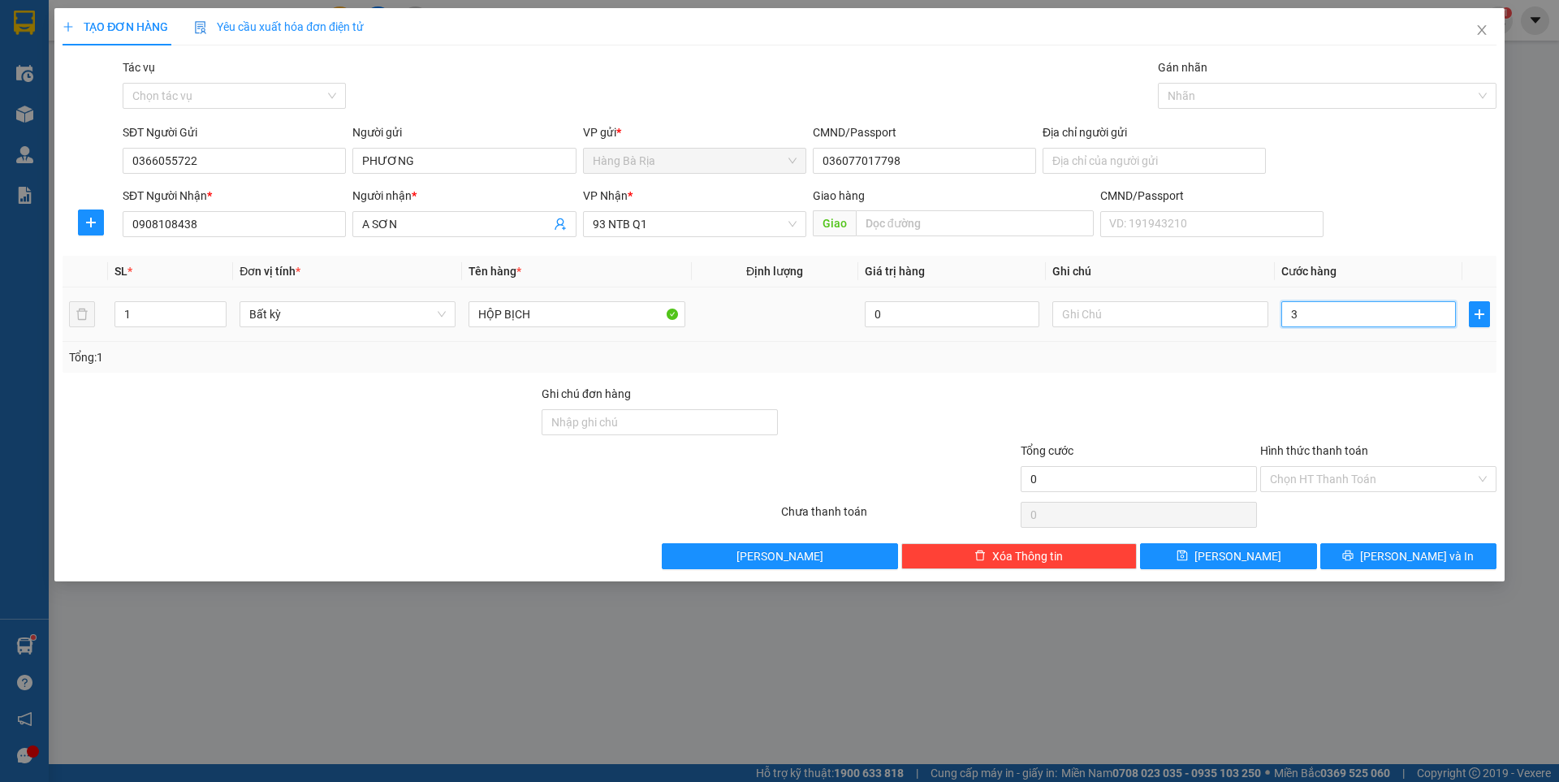
type input "3"
type input "30"
type input "30.000"
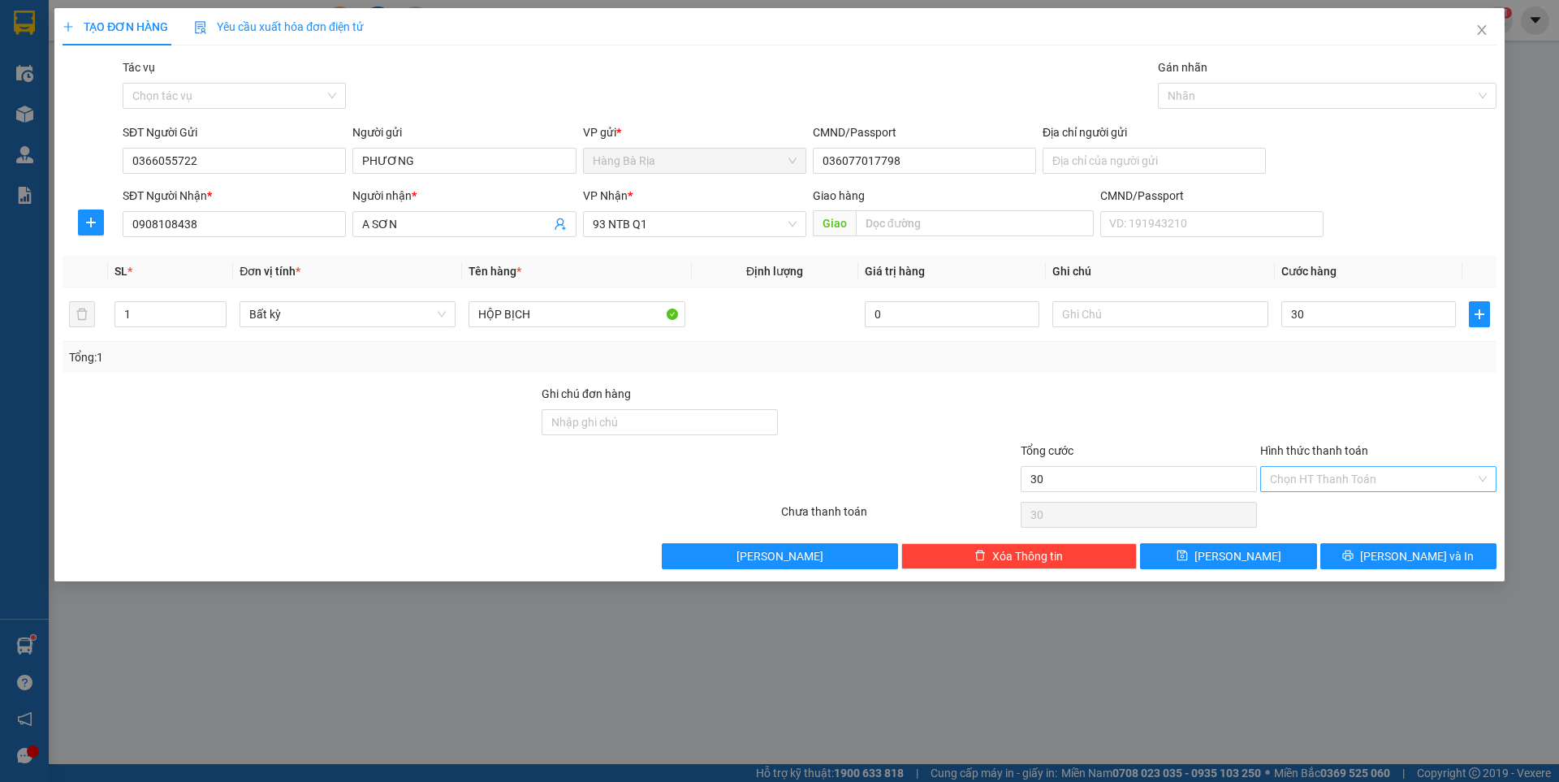
type input "30.000"
click at [1369, 477] on input "Hình thức thanh toán" at bounding box center [1372, 479] width 205 height 24
click at [1334, 515] on div "Tại văn phòng" at bounding box center [1378, 512] width 217 height 18
type input "0"
click at [1354, 563] on span "printer" at bounding box center [1348, 556] width 11 height 13
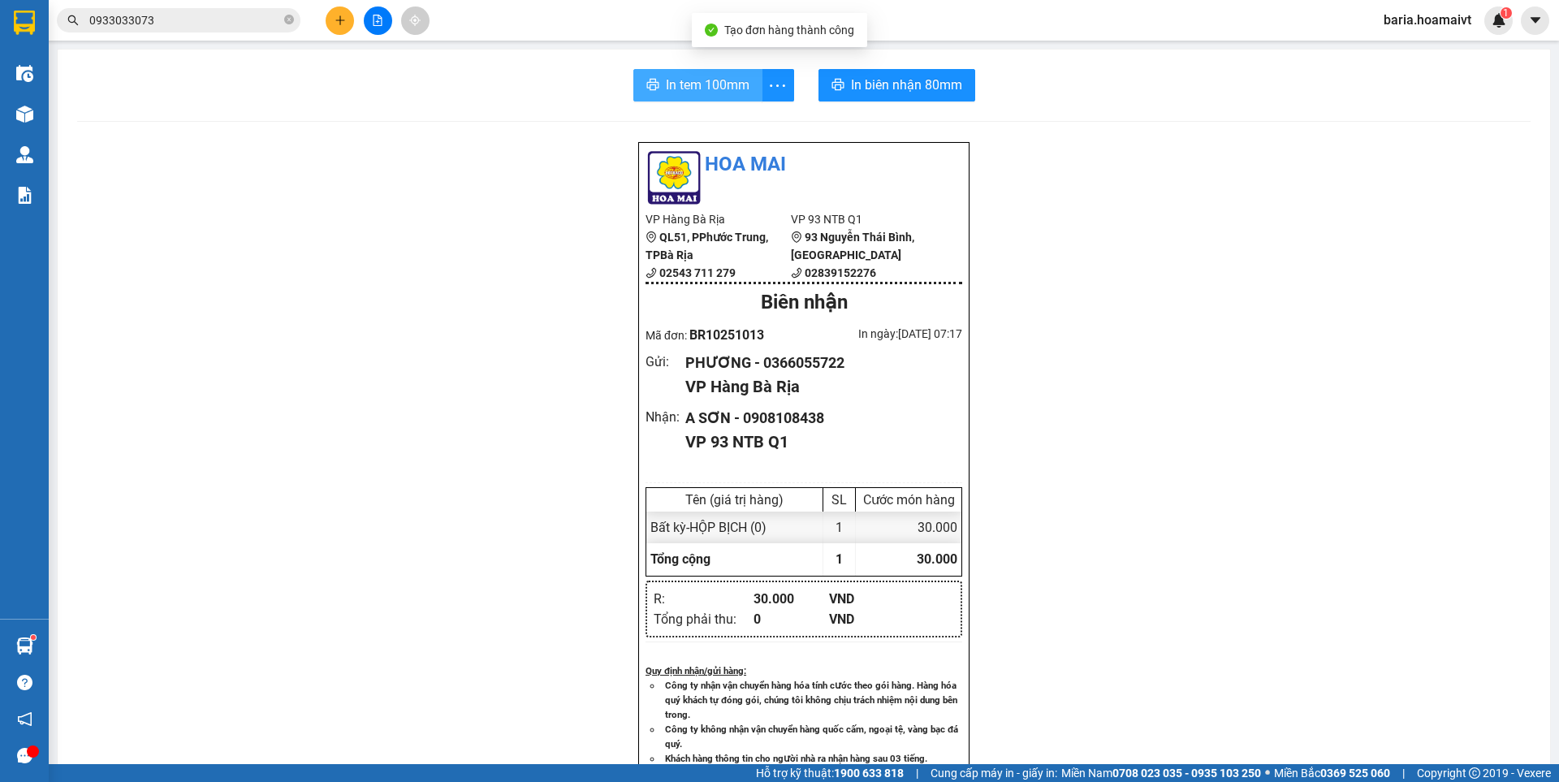
click at [716, 84] on span "In tem 100mm" at bounding box center [708, 85] width 84 height 20
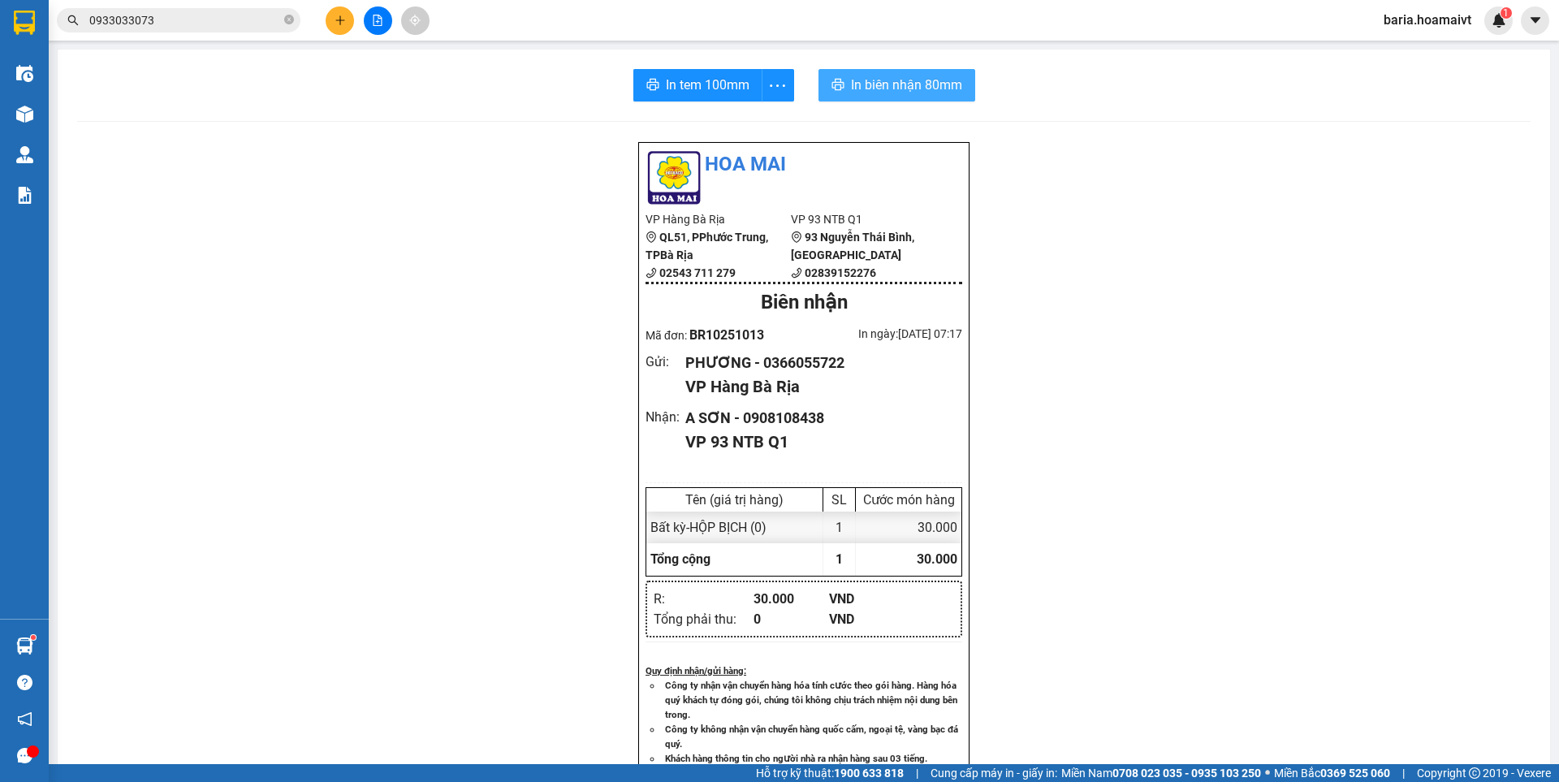
click at [902, 84] on span "In biên nhận 80mm" at bounding box center [906, 85] width 111 height 20
click at [227, 24] on input "0933033073" at bounding box center [185, 20] width 192 height 18
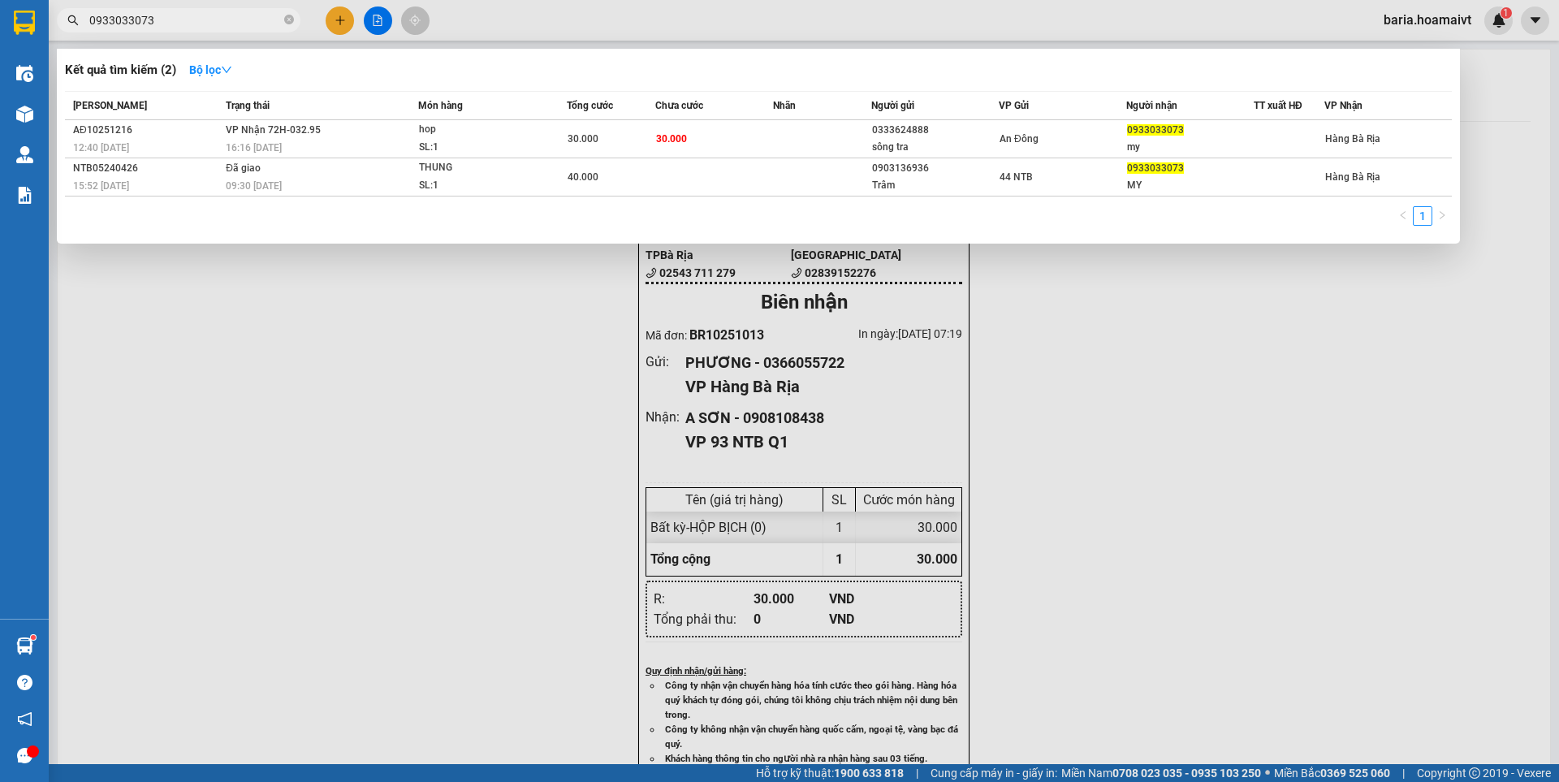
click at [227, 24] on input "0933033073" at bounding box center [185, 20] width 192 height 18
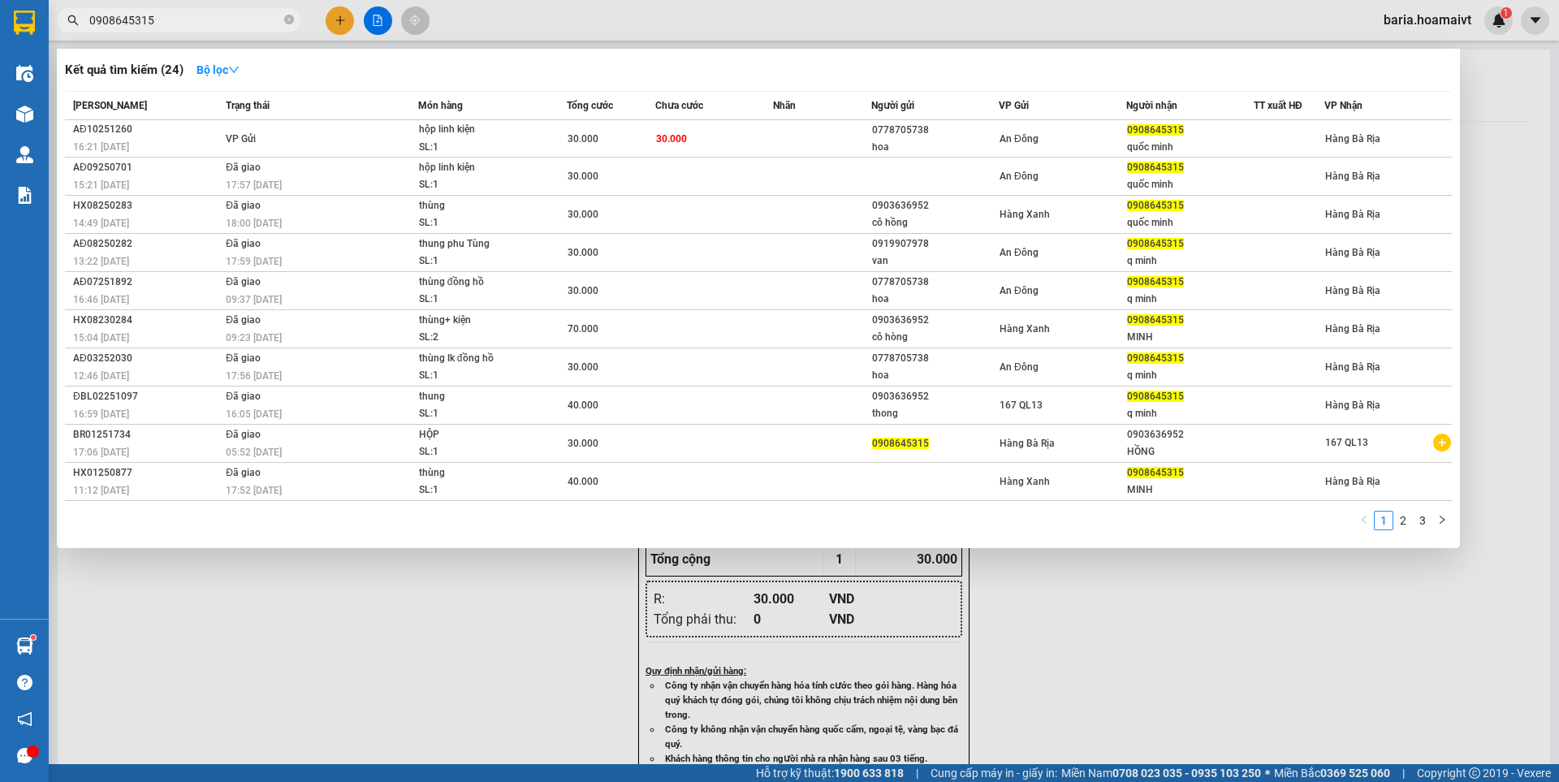
click at [459, 664] on div at bounding box center [779, 391] width 1559 height 782
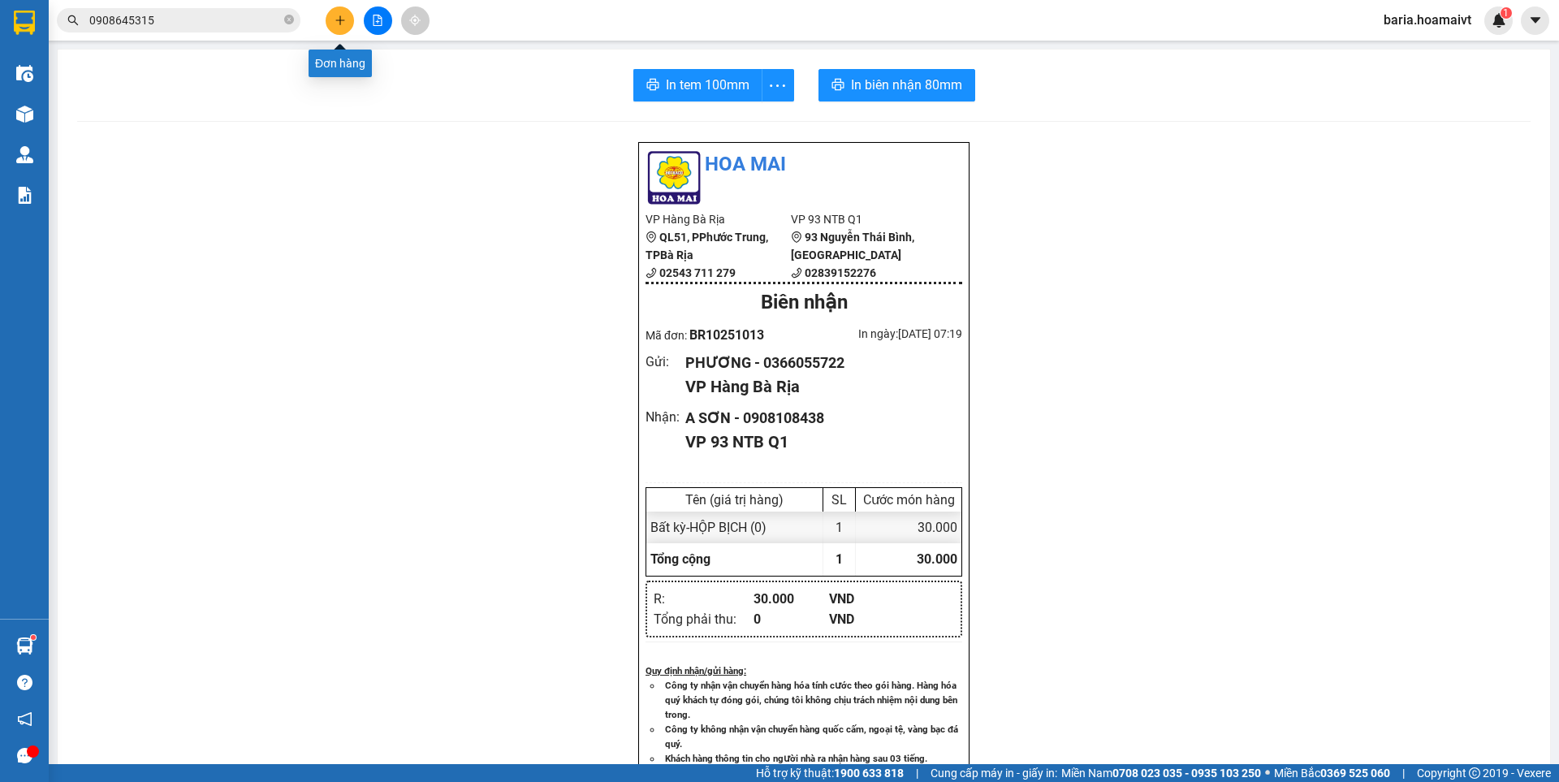
click at [345, 20] on icon "plus" at bounding box center [340, 20] width 11 height 11
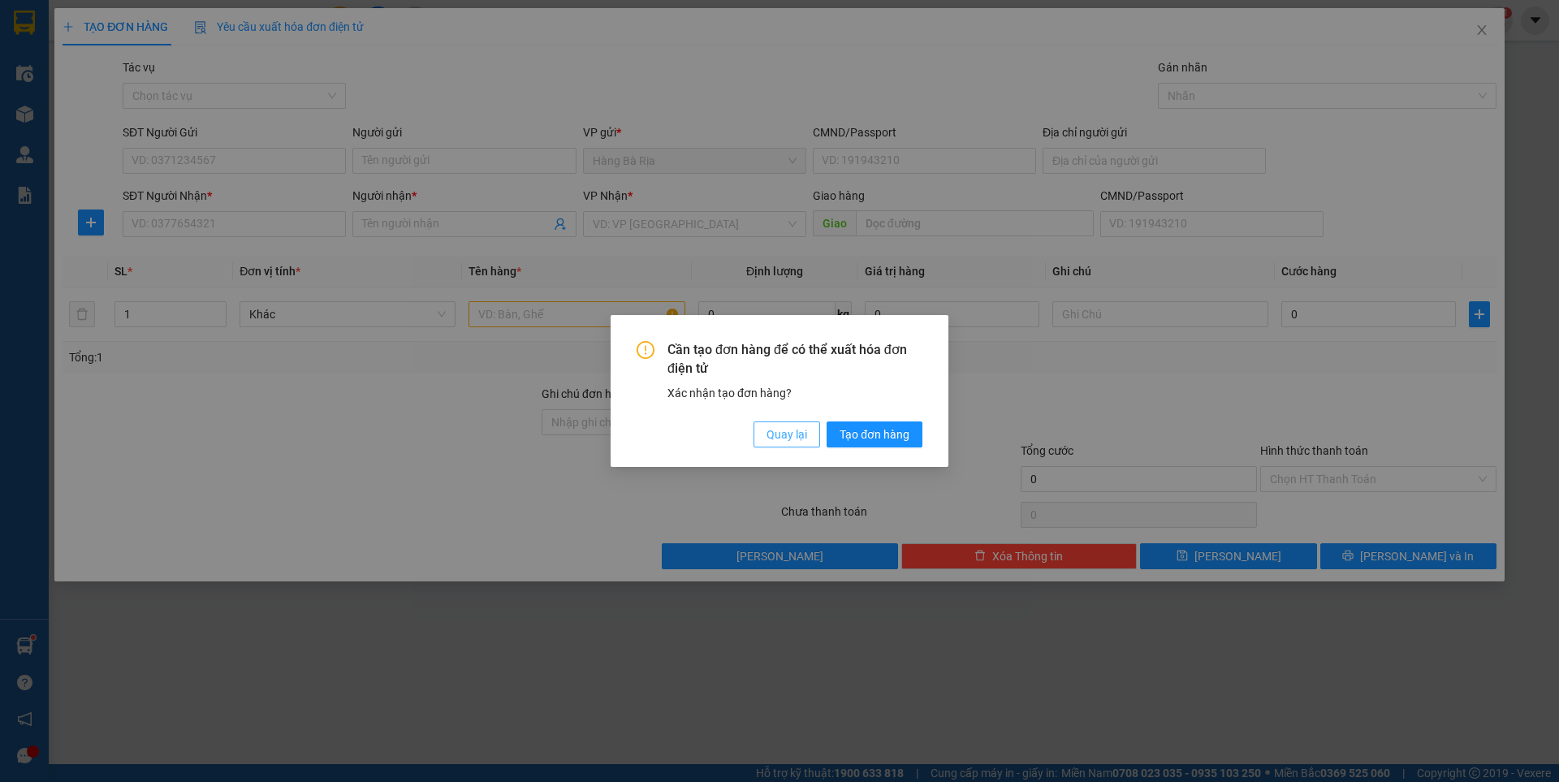
click at [792, 441] on span "Quay lại" at bounding box center [787, 435] width 41 height 18
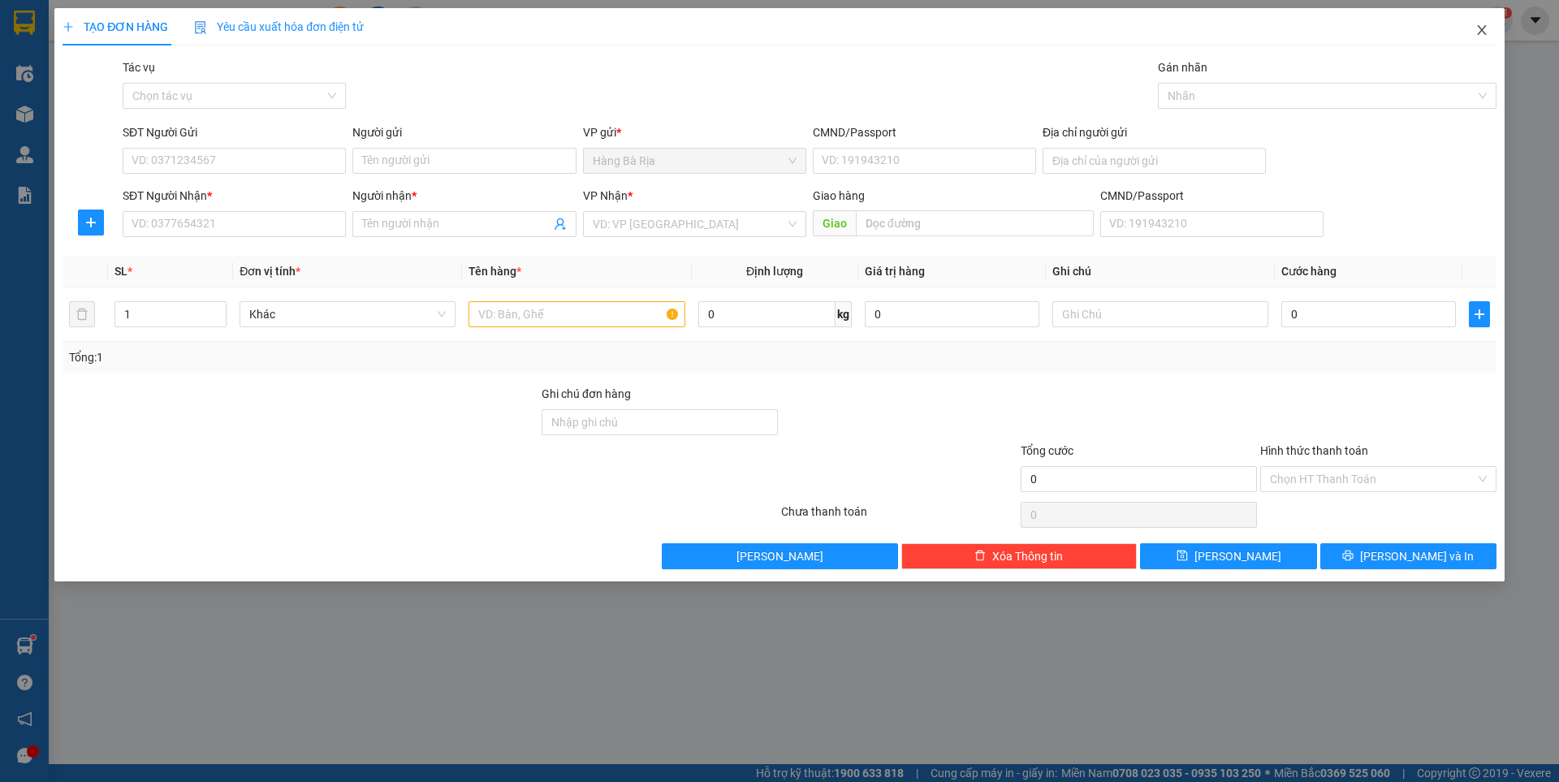
click at [1490, 28] on span "Close" at bounding box center [1482, 30] width 45 height 45
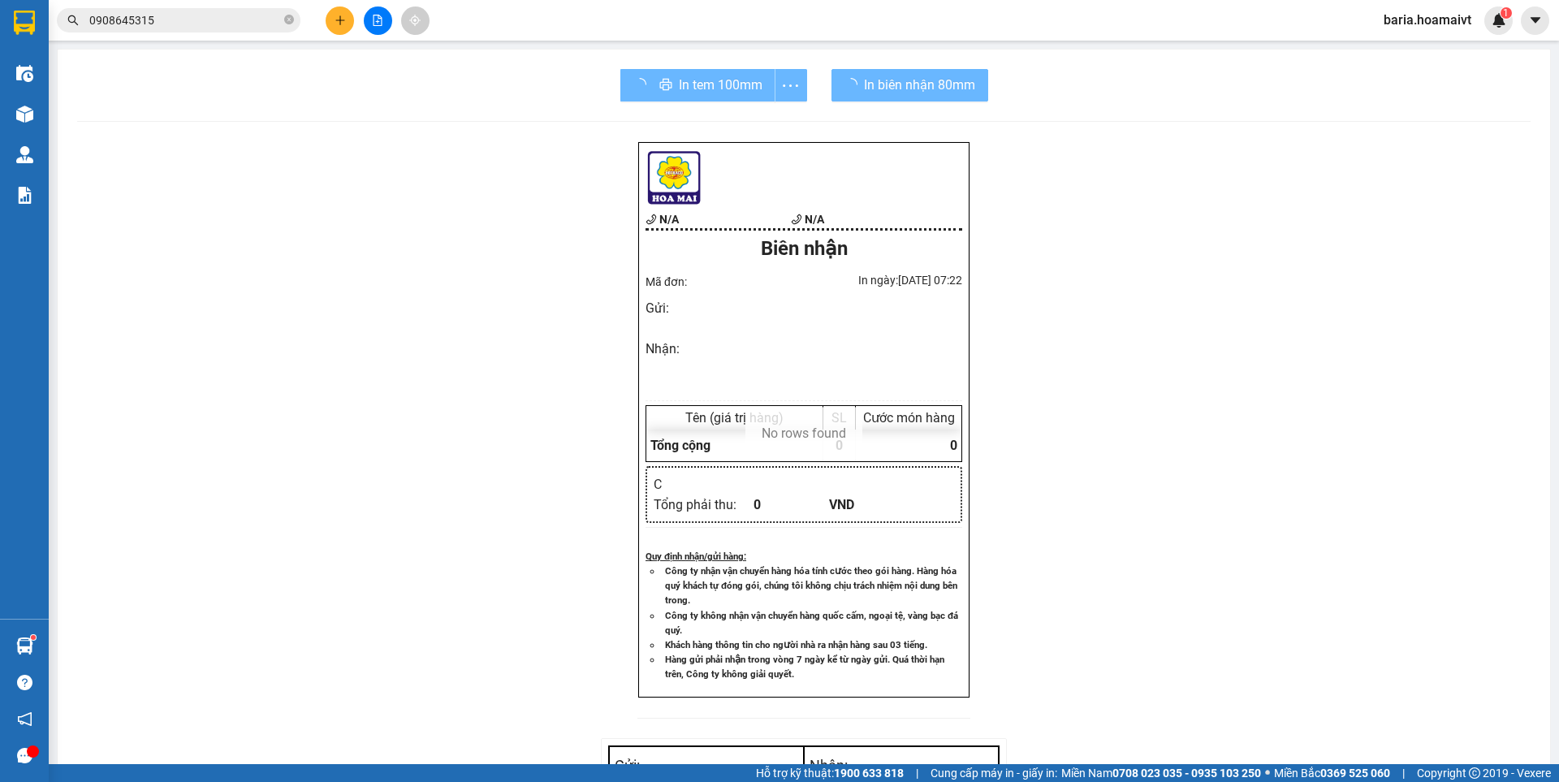
click at [217, 19] on input "0908645315" at bounding box center [185, 20] width 192 height 18
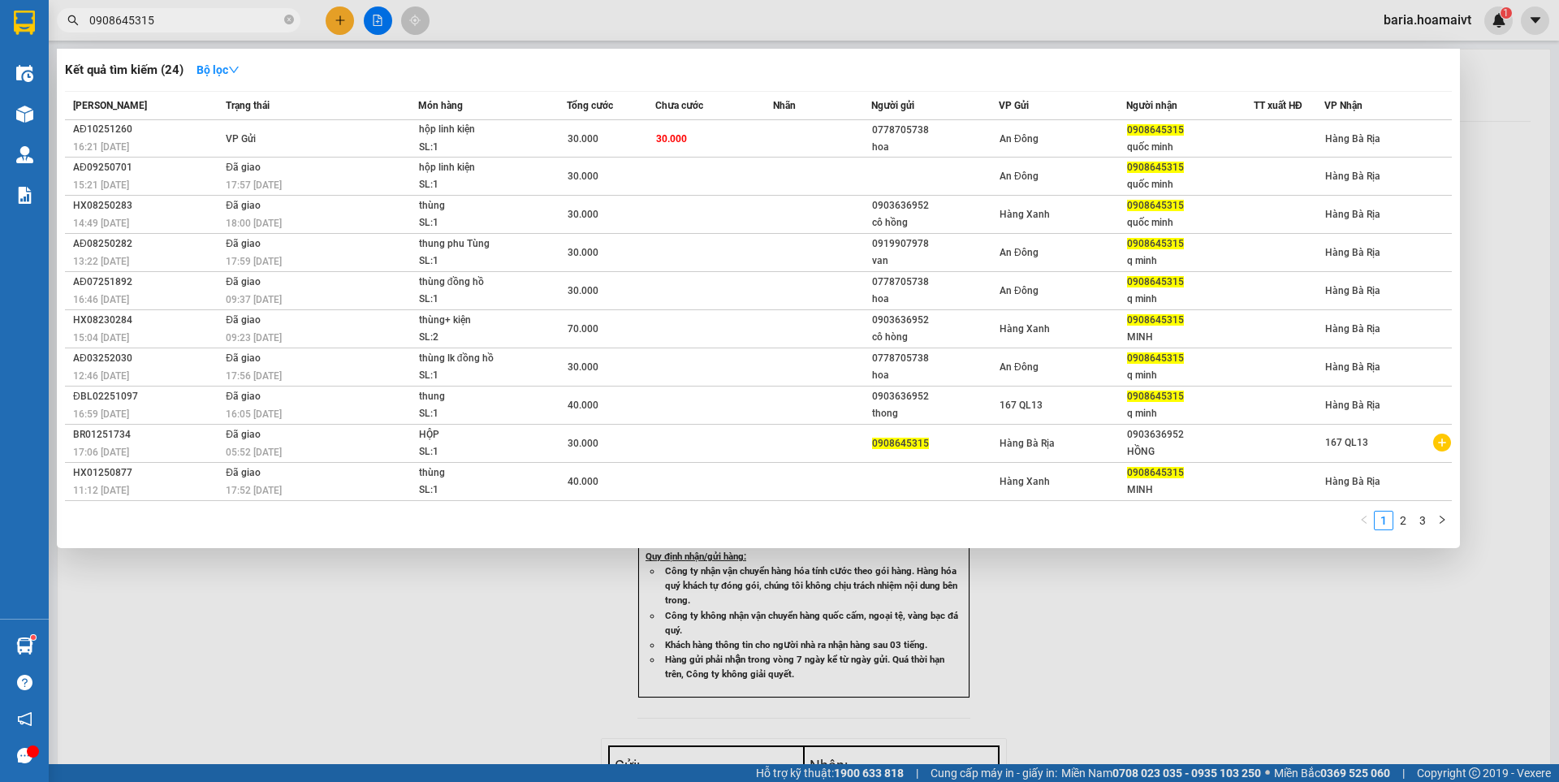
click at [217, 19] on input "0908645315" at bounding box center [185, 20] width 192 height 18
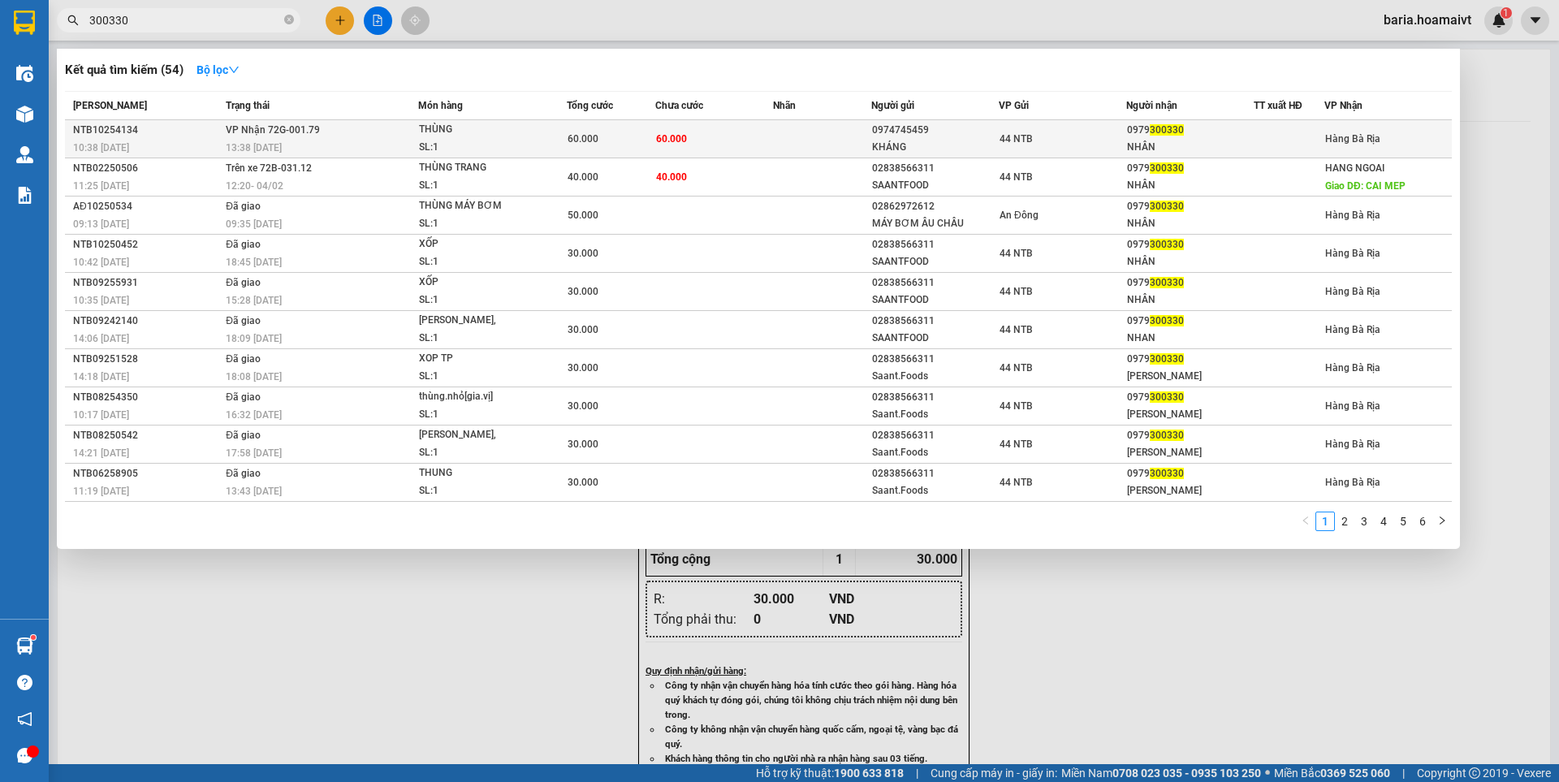
type input "300330"
click at [1171, 136] on span "300330" at bounding box center [1167, 129] width 34 height 11
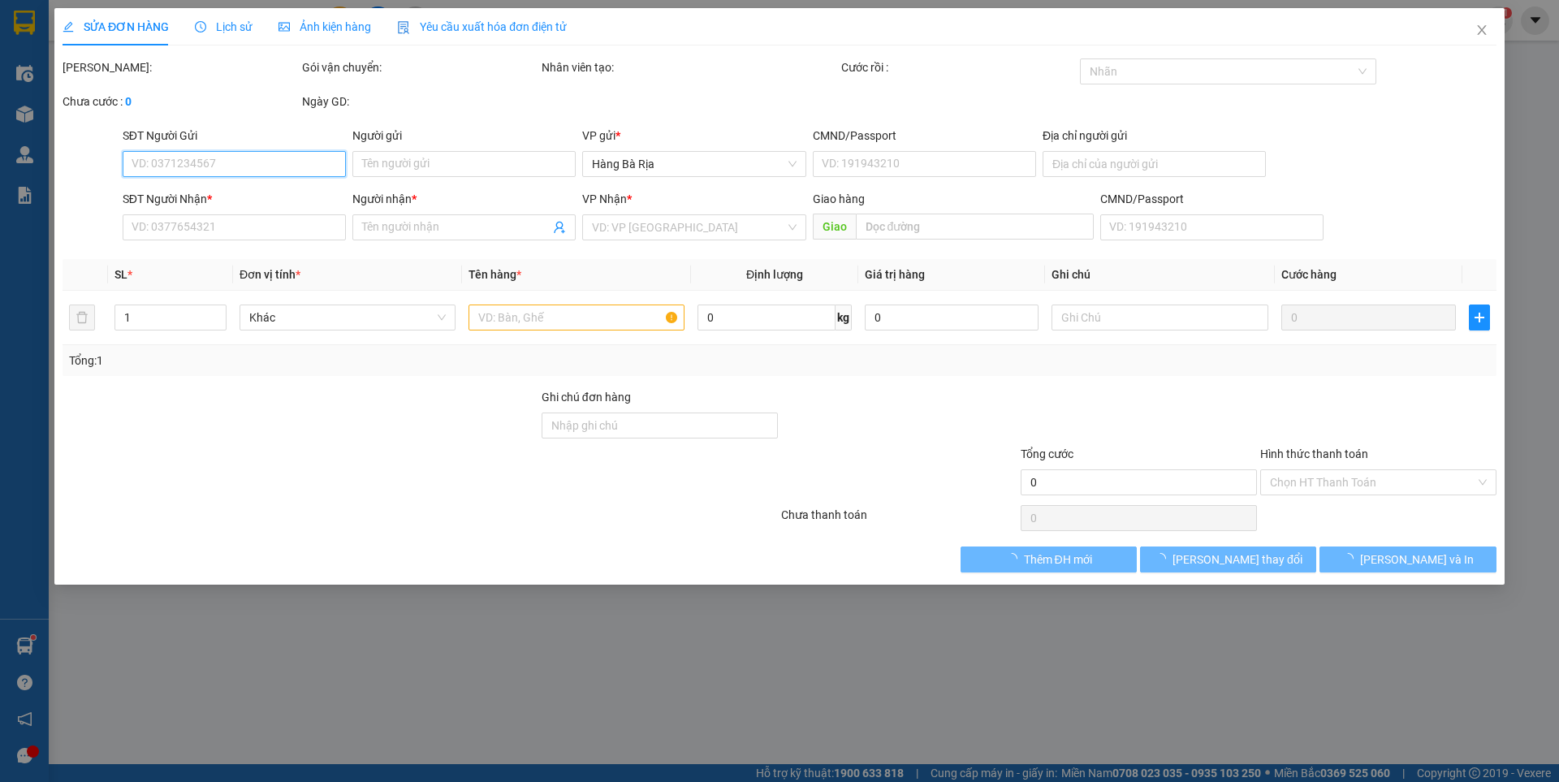
type input "0974745459"
type input "KHÁNG"
type input "040095038057"
type input "0979300330"
type input "NHÂN"
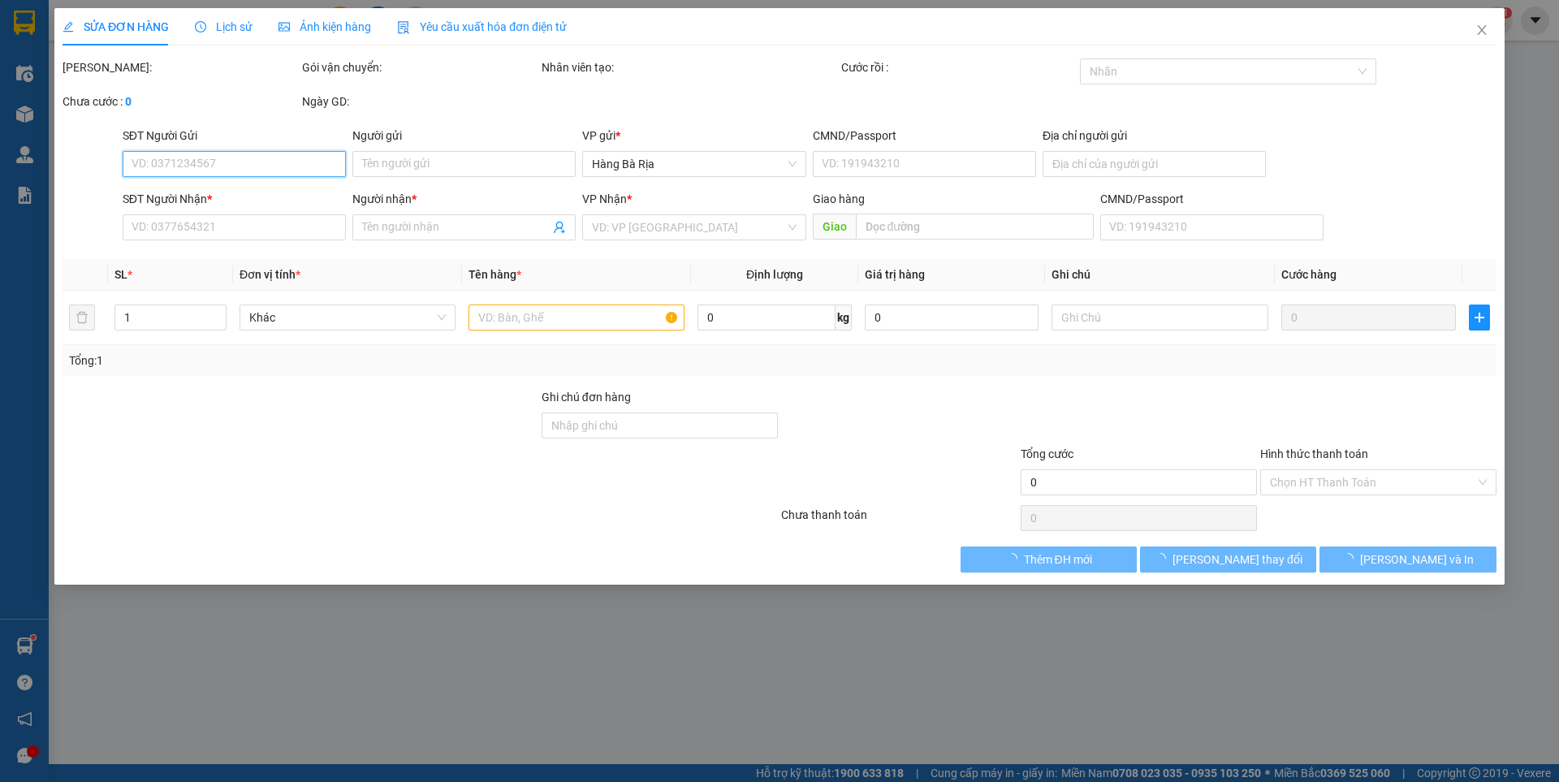
type input "60.000"
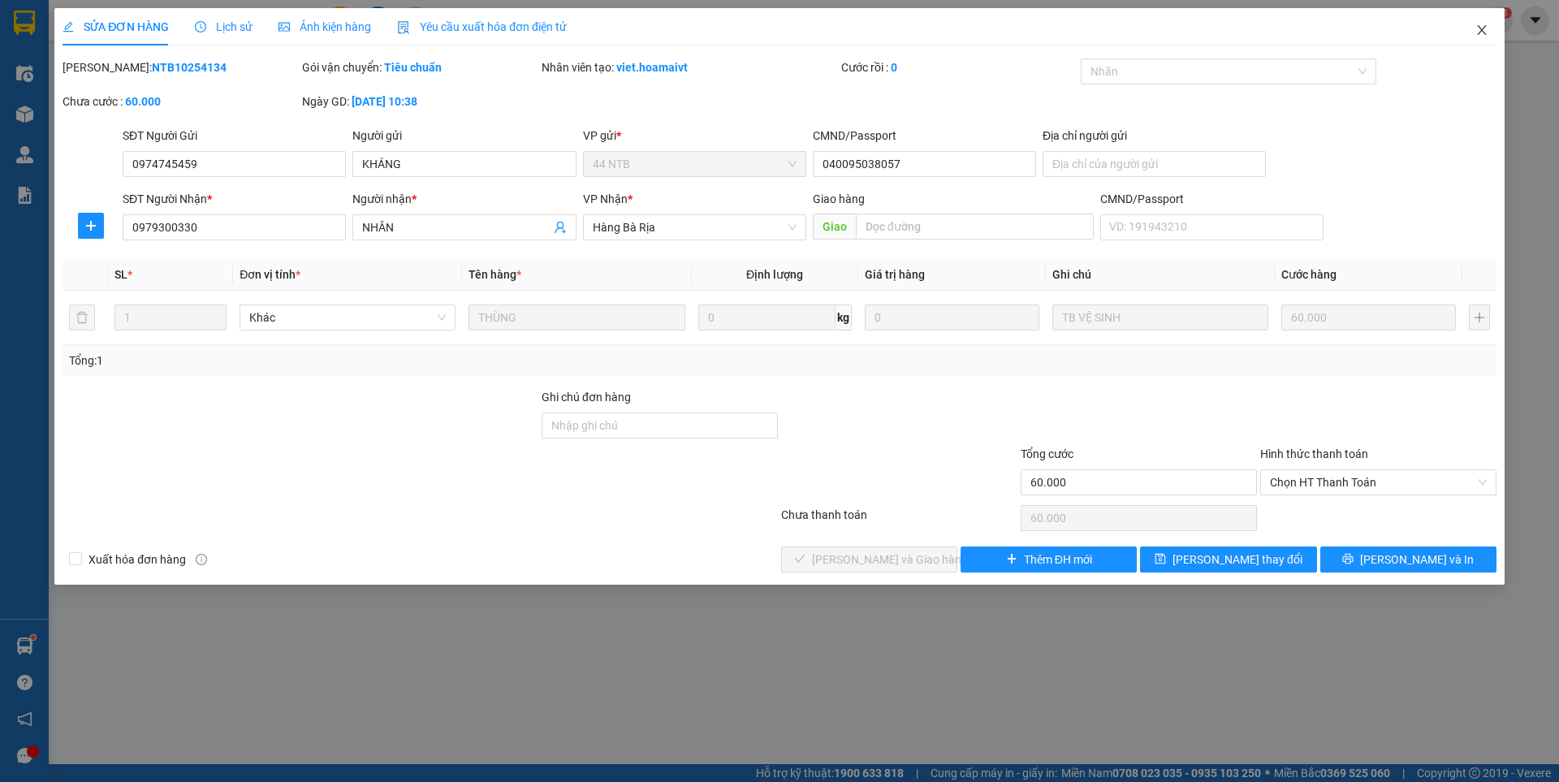
drag, startPoint x: 1482, startPoint y: 20, endPoint x: 1536, endPoint y: 227, distance: 213.2
click at [1536, 227] on div "SỬA ĐƠN HÀNG Lịch sử Ảnh kiện hàng Yêu cầu xuất hóa đơn điện tử Total Paid Fee …" at bounding box center [779, 391] width 1559 height 782
click at [1325, 483] on span "Chọn HT Thanh Toán" at bounding box center [1378, 482] width 217 height 24
click at [1314, 512] on div "Tại văn phòng" at bounding box center [1378, 515] width 217 height 18
type input "0"
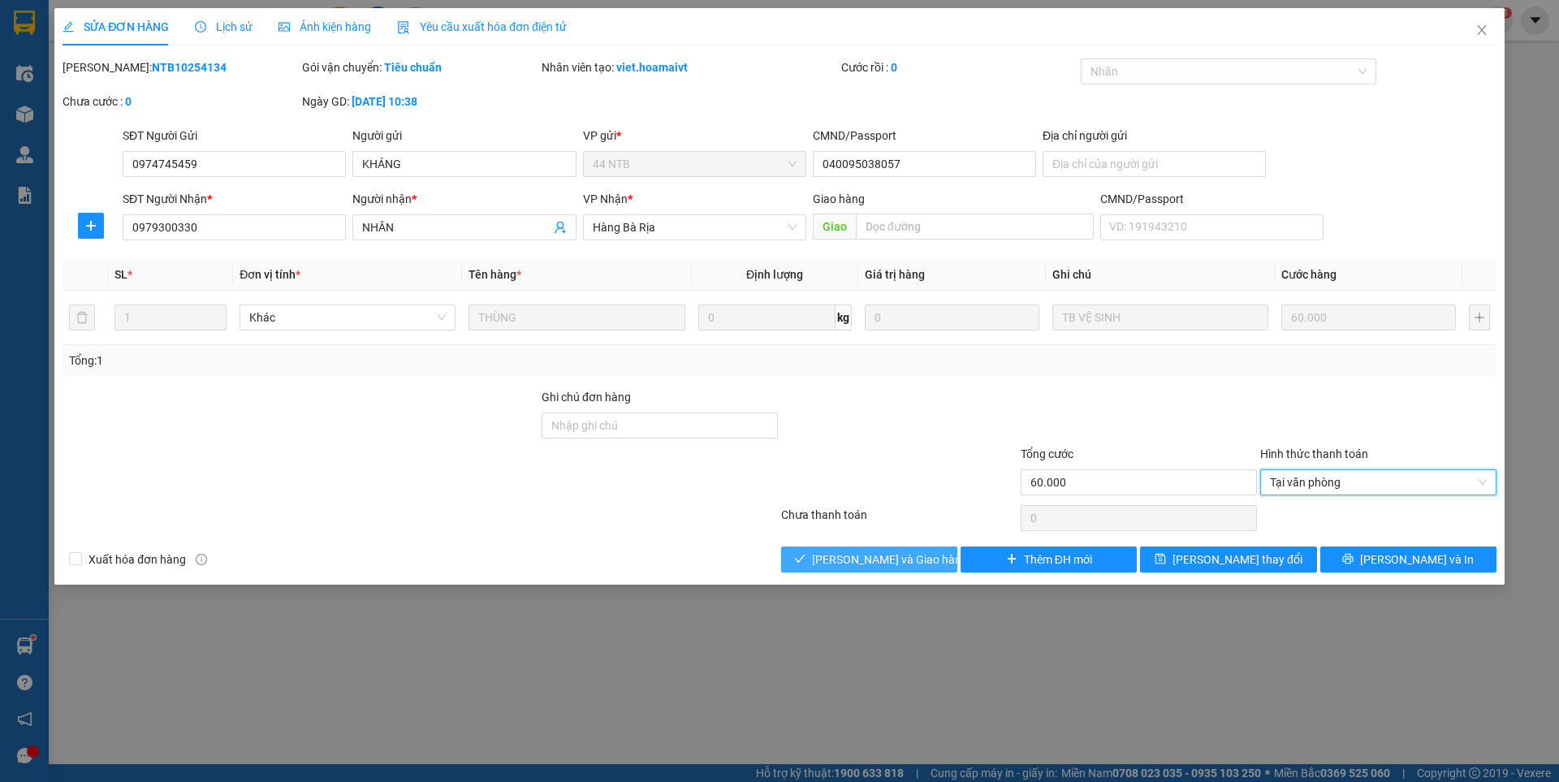
click at [897, 551] on span "[PERSON_NAME] và Giao hàng" at bounding box center [890, 560] width 156 height 18
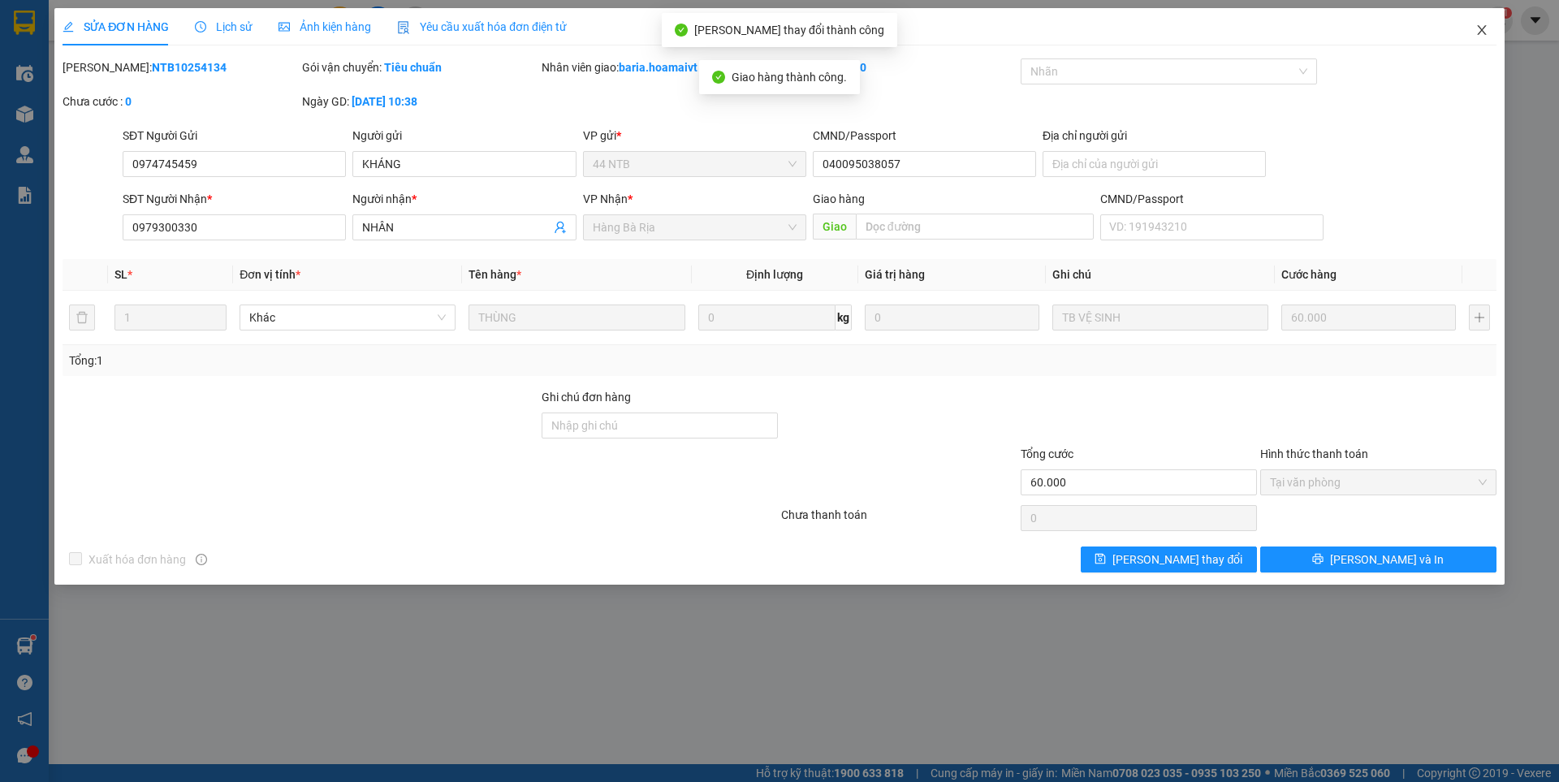
drag, startPoint x: 1494, startPoint y: 34, endPoint x: 770, endPoint y: 11, distance: 724.0
click at [1488, 31] on span "Close" at bounding box center [1482, 30] width 45 height 45
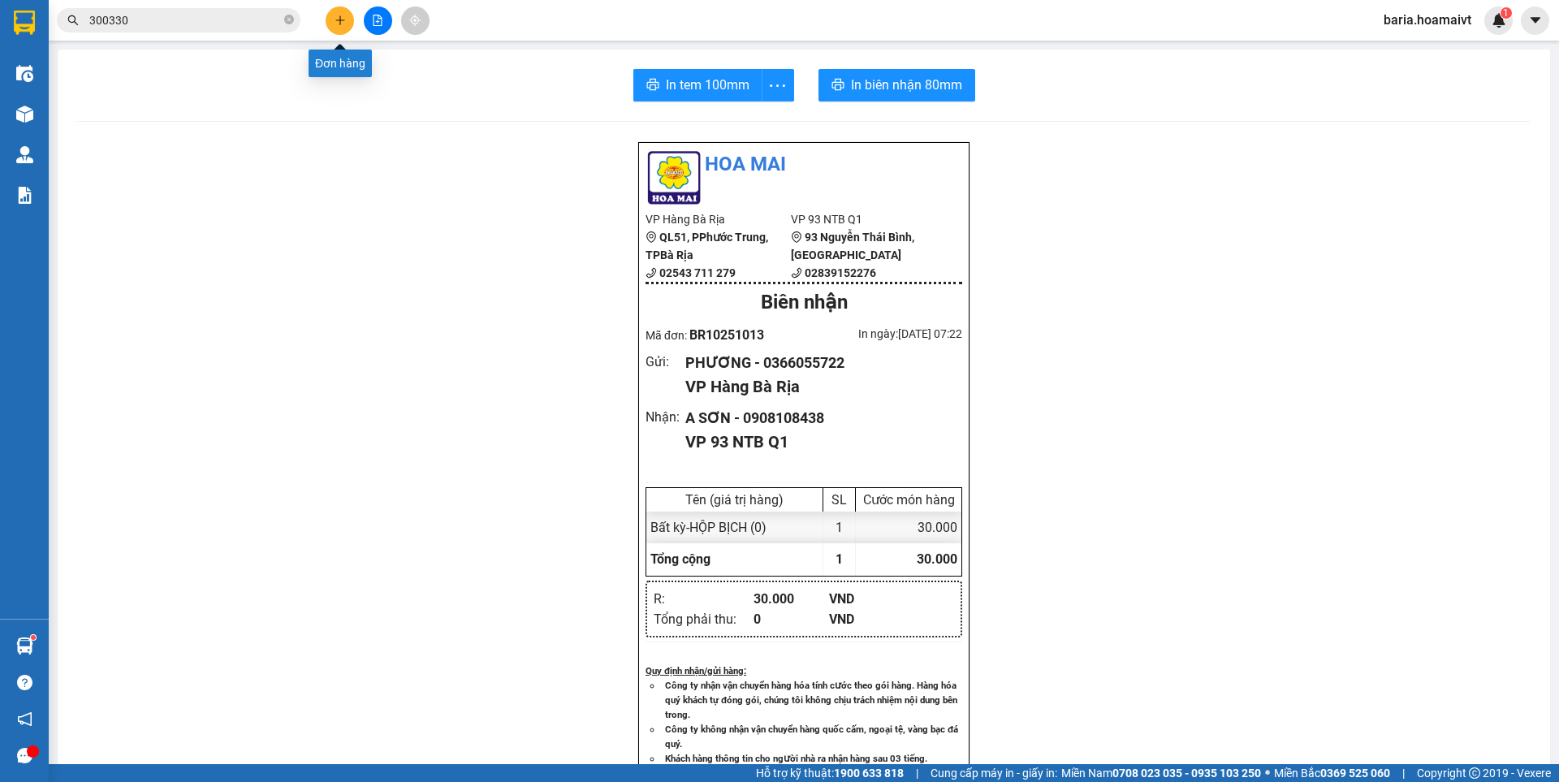
click at [343, 17] on icon "plus" at bounding box center [340, 20] width 11 height 11
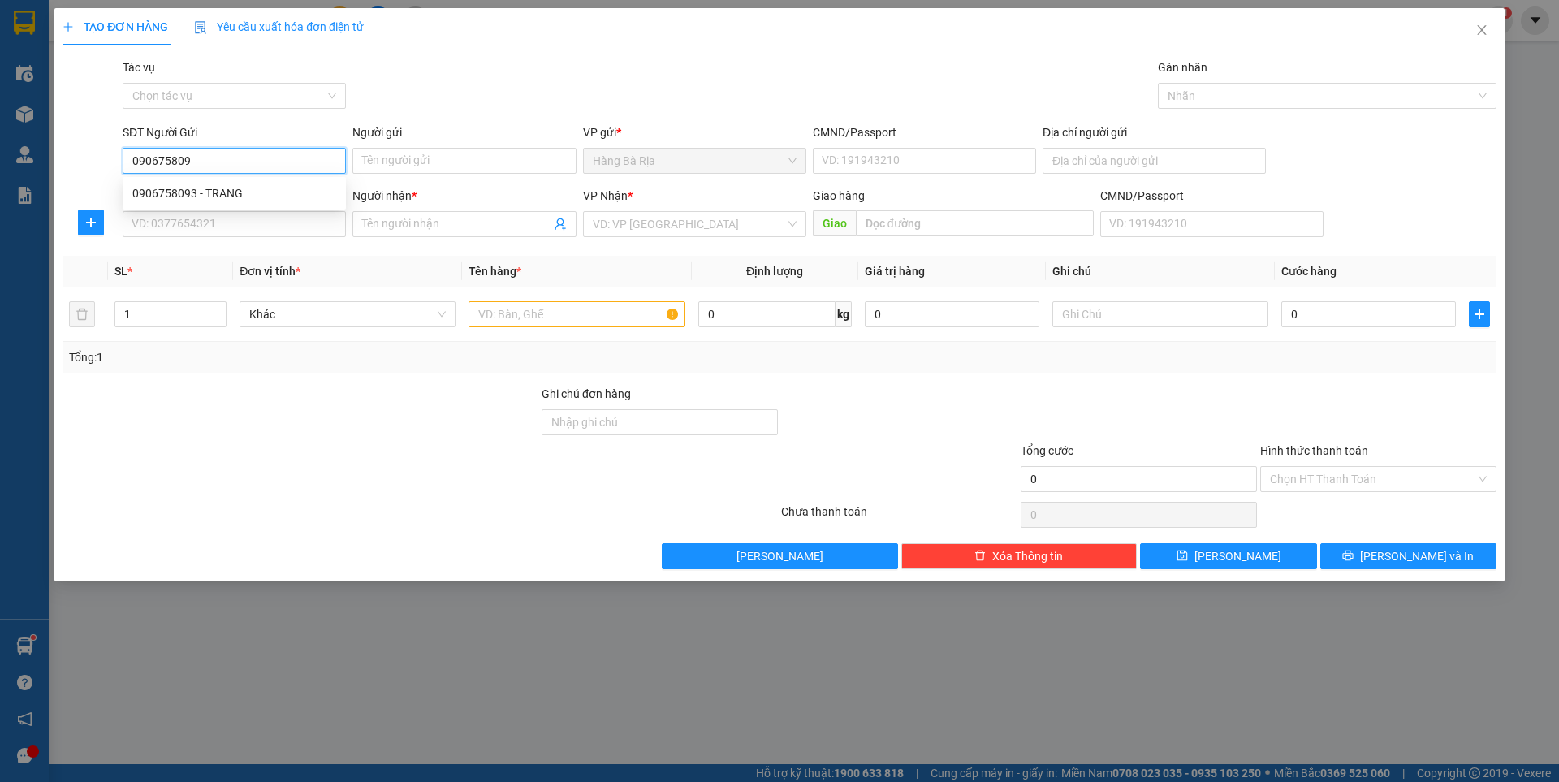
type input "0906758093"
click at [236, 191] on div "0906758093 - TRANG" at bounding box center [234, 193] width 204 height 18
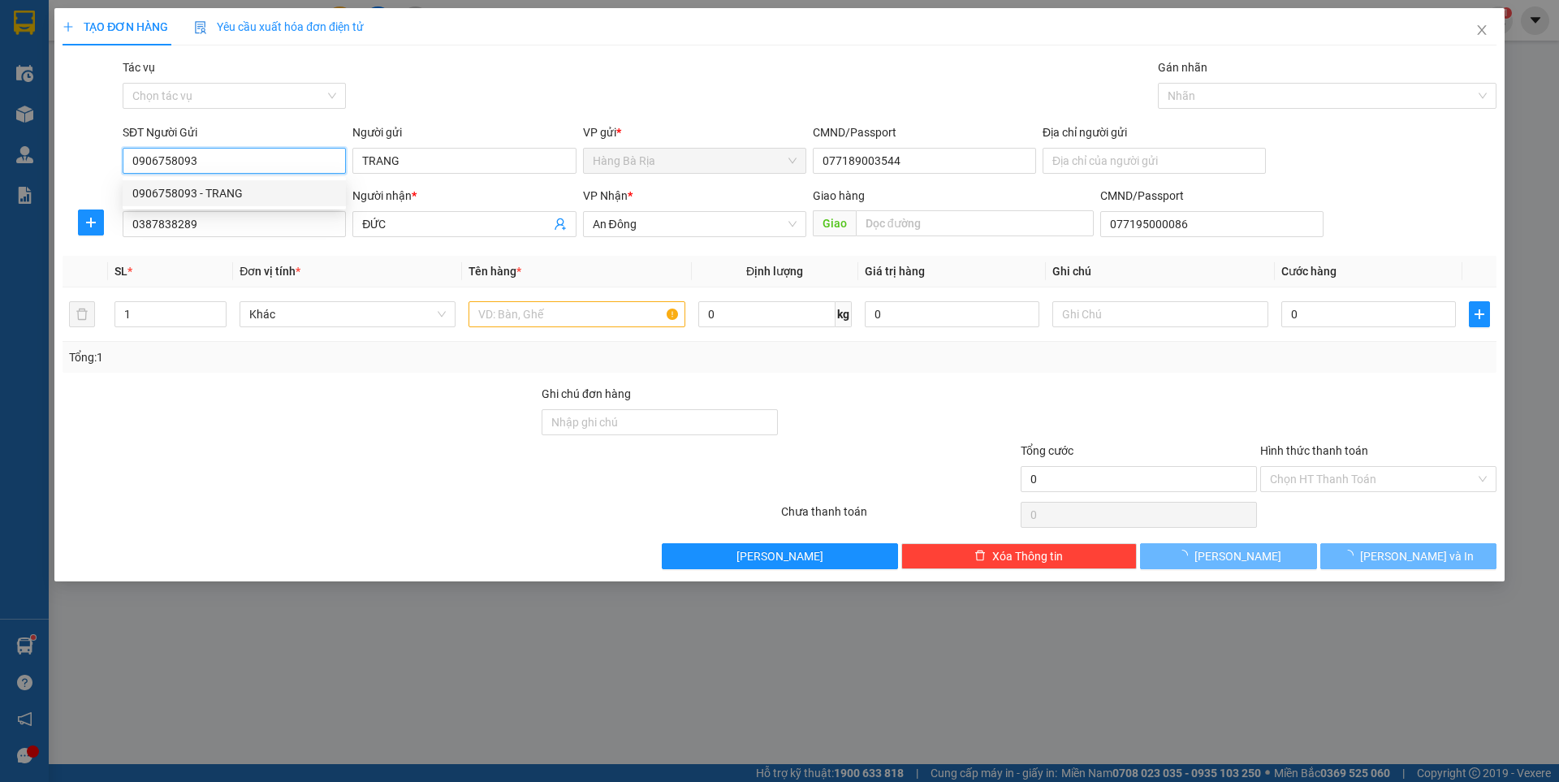
type input "TRANG"
type input "077189003544"
type input "0387838289"
type input "ĐỨC"
type input "077195000086"
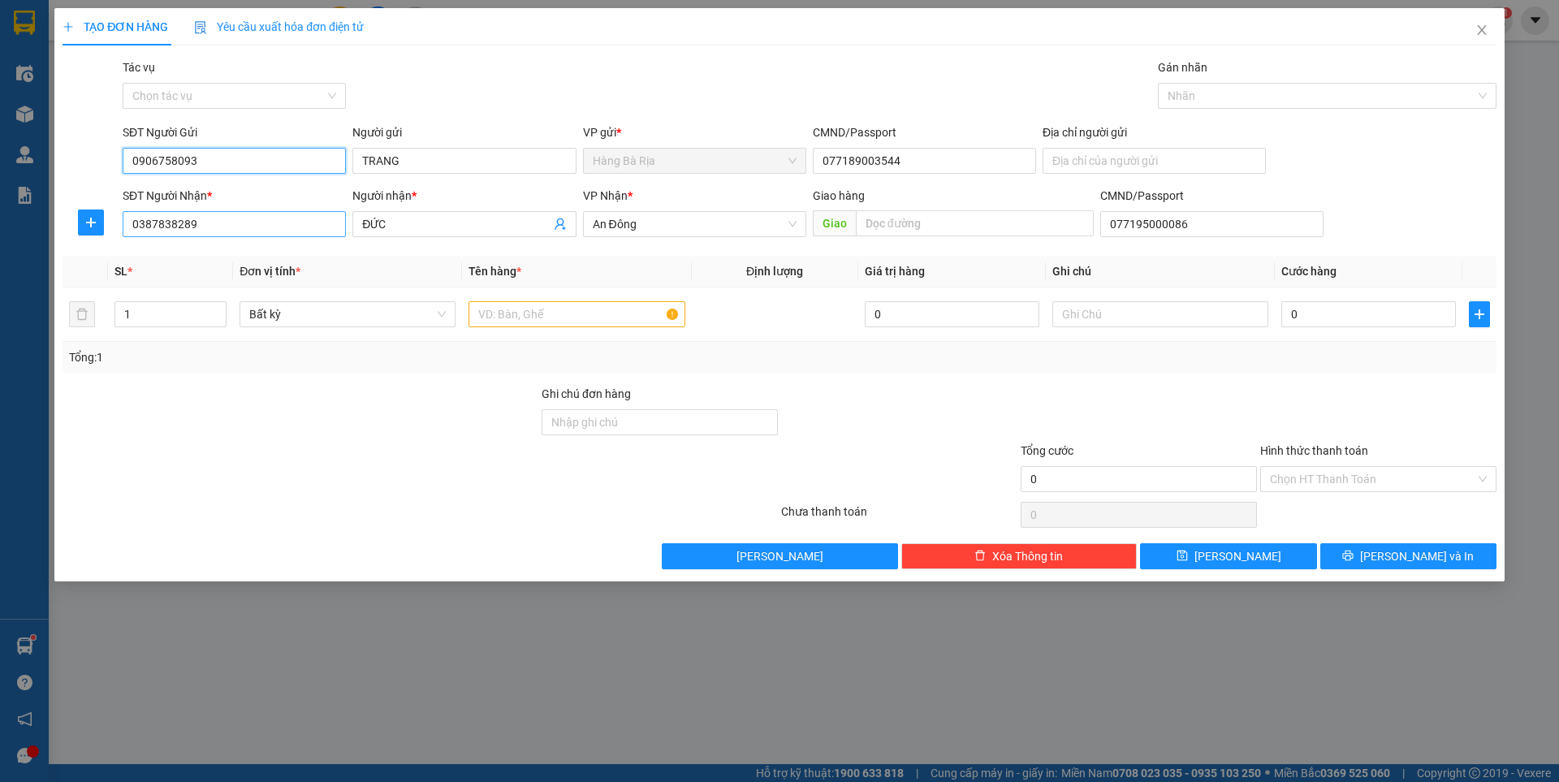
type input "0906758093"
click at [263, 224] on input "0387838289" at bounding box center [234, 224] width 223 height 26
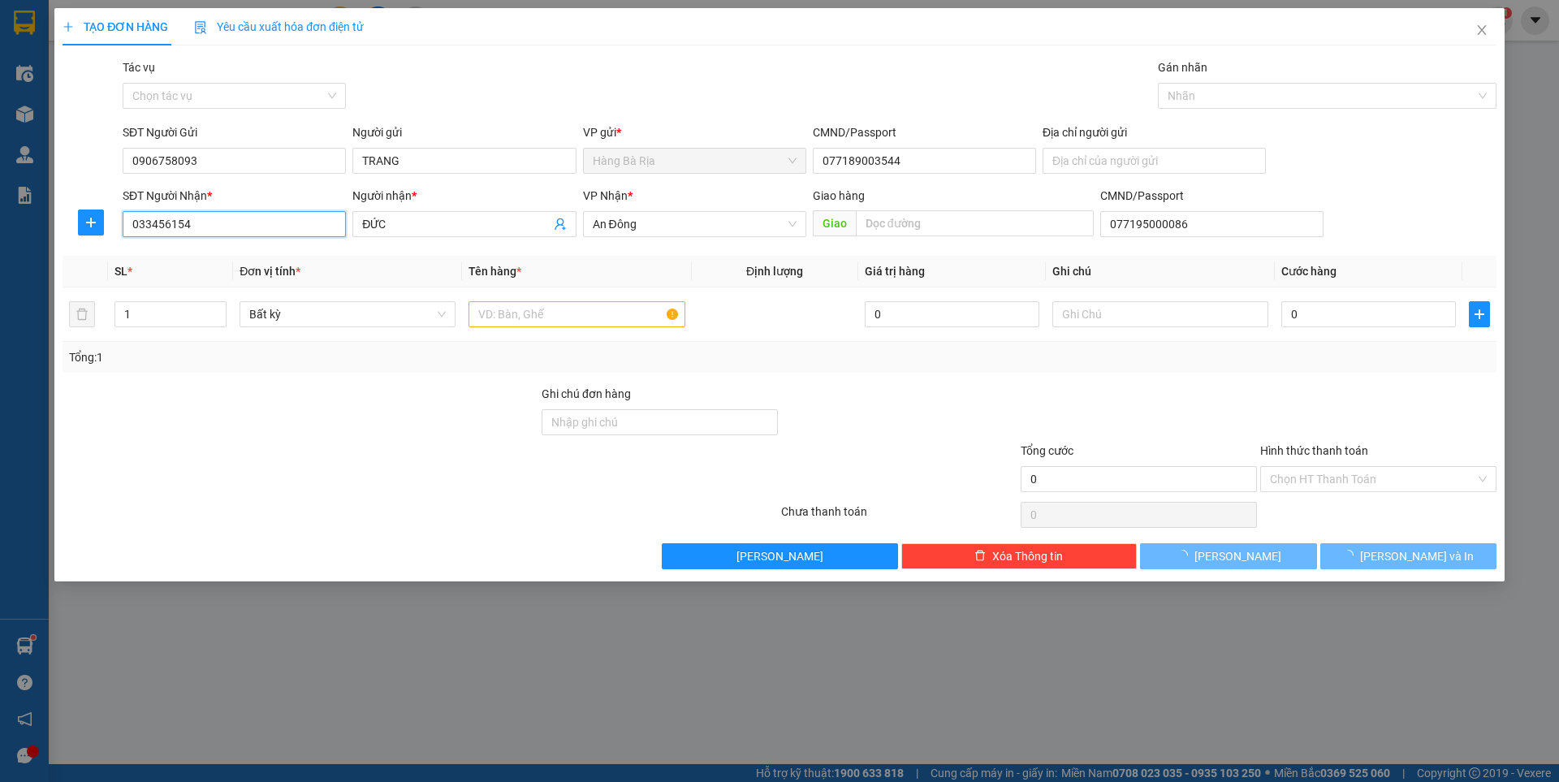
type input "0334561547"
click at [192, 254] on div "0334561547 - SƠN" at bounding box center [234, 257] width 204 height 18
type input "SƠN"
click at [677, 219] on span "An Đông" at bounding box center [695, 224] width 204 height 24
type input "0334561547"
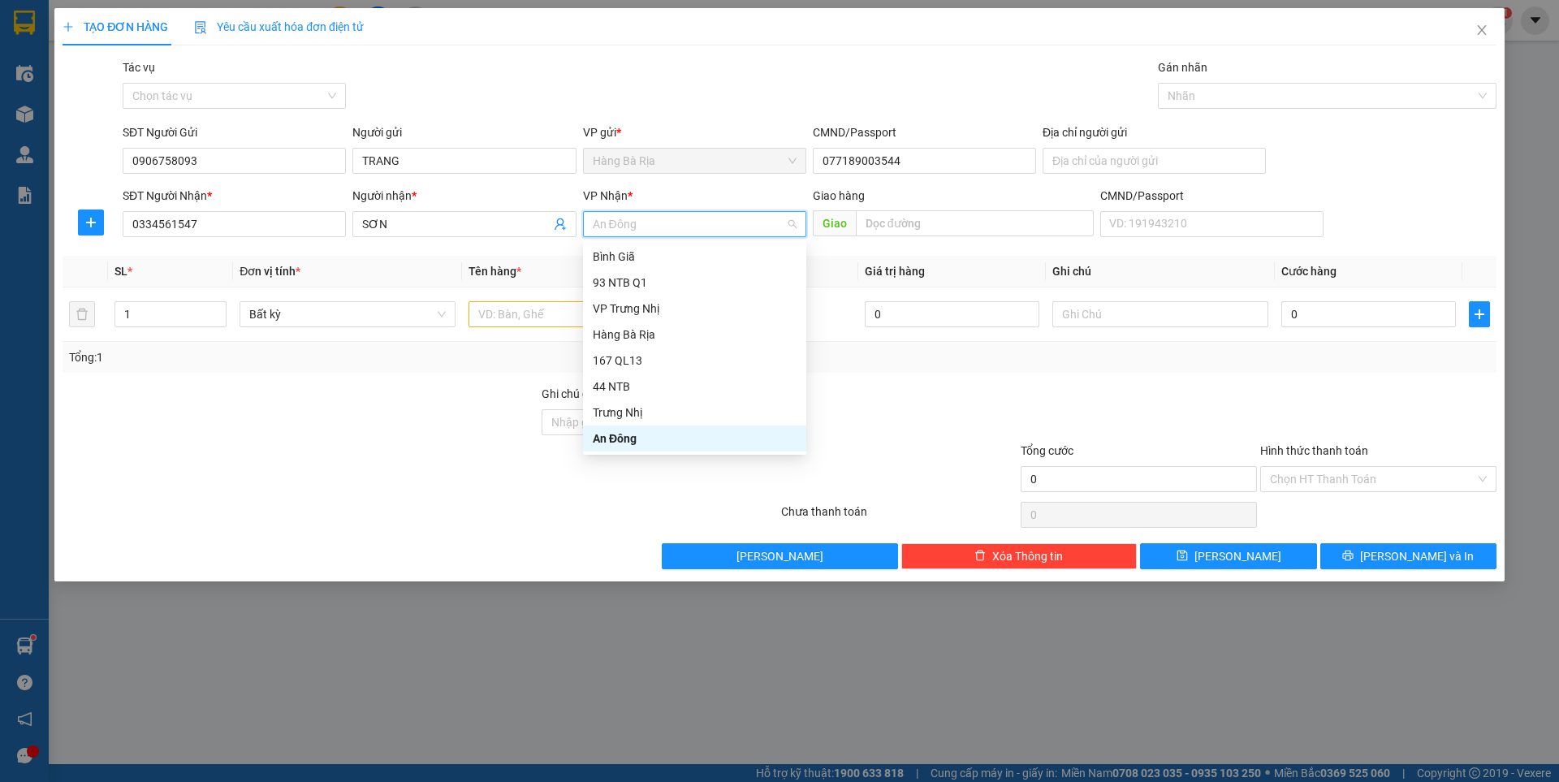
click at [615, 443] on div "An Đông" at bounding box center [695, 439] width 204 height 18
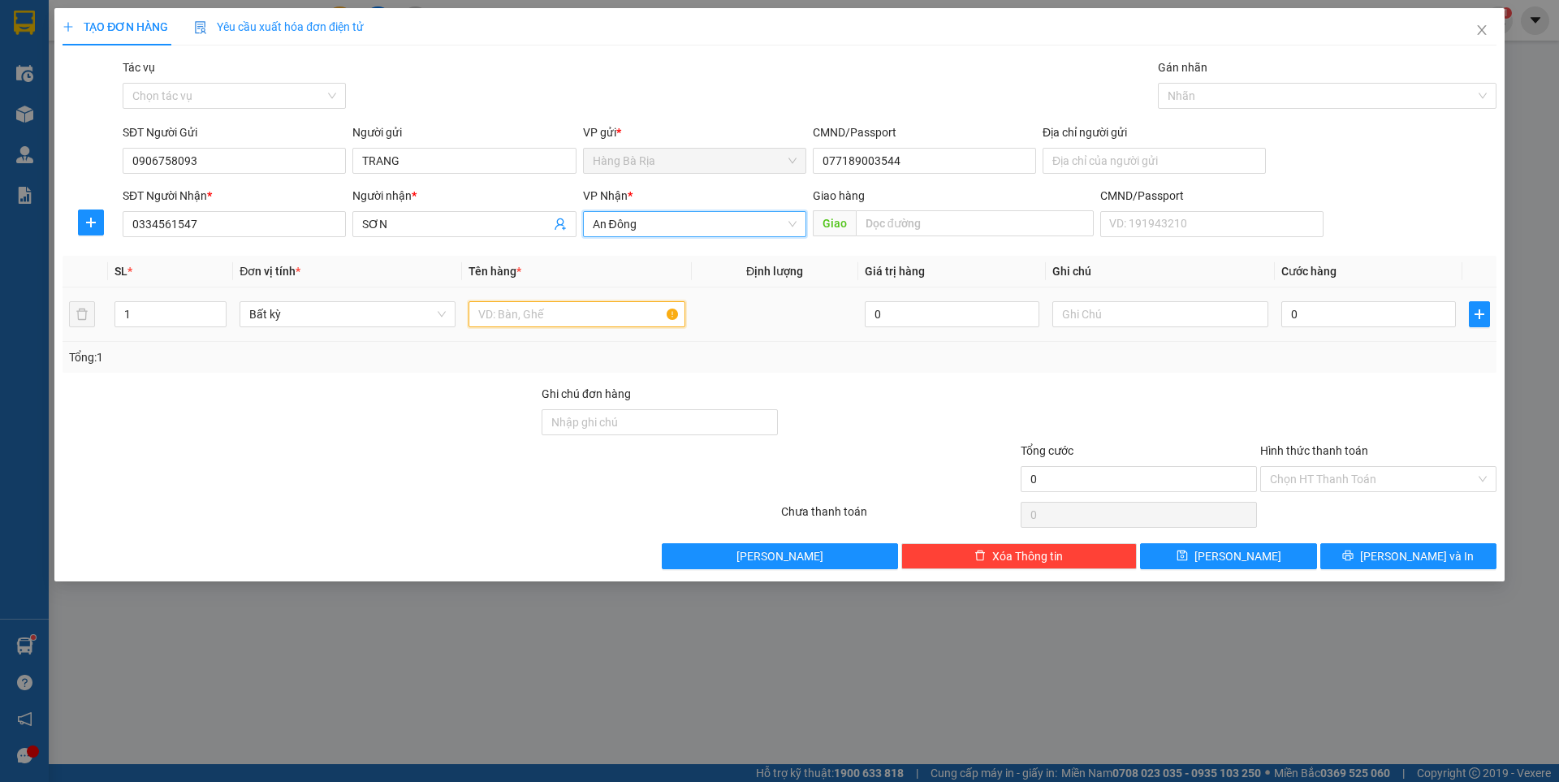
click at [540, 318] on input "text" at bounding box center [577, 314] width 216 height 26
type input "XỐP"
type input "3"
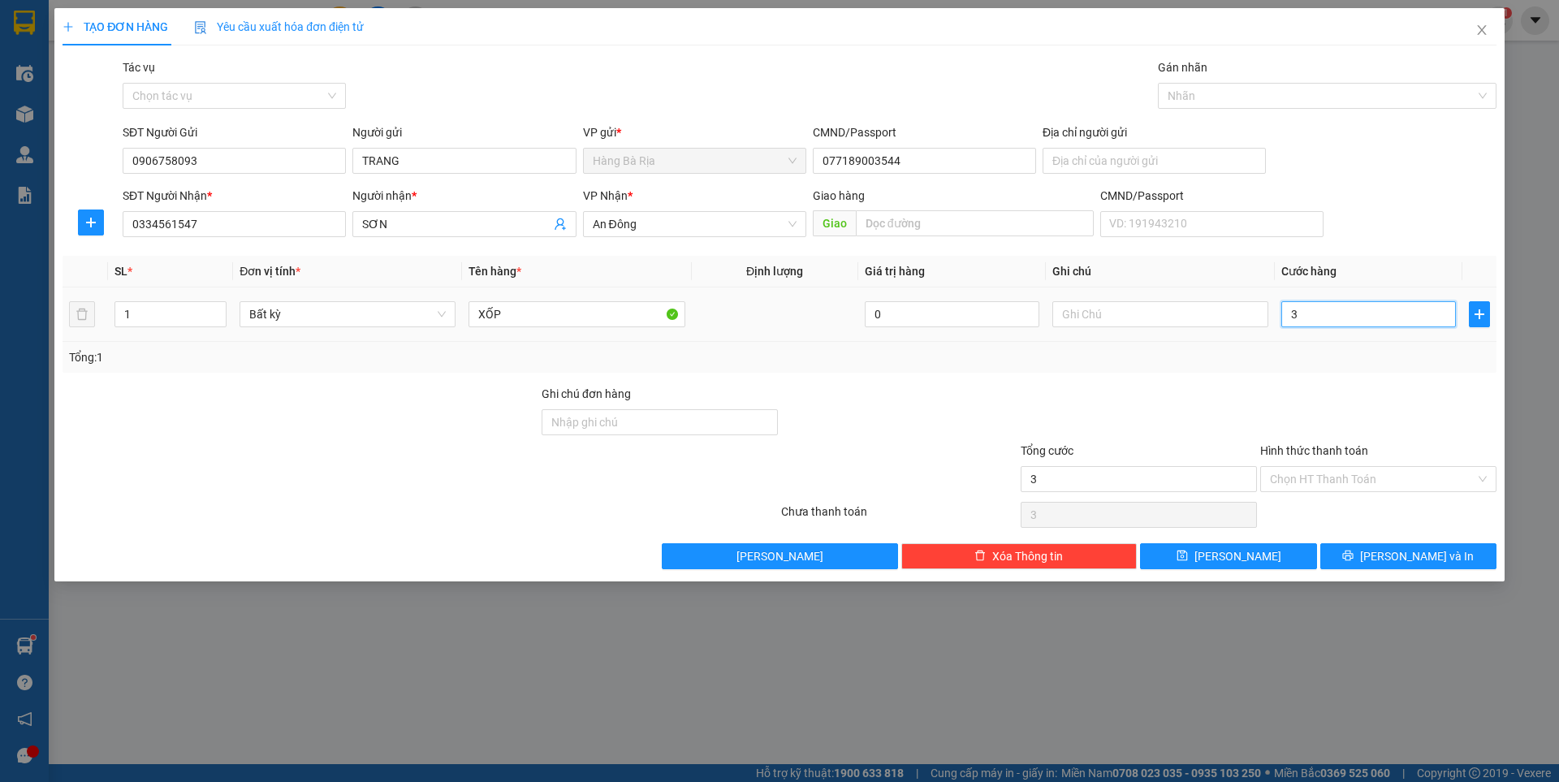
type input "30"
click at [1394, 479] on input "Hình thức thanh toán" at bounding box center [1372, 479] width 205 height 24
type input "30.000"
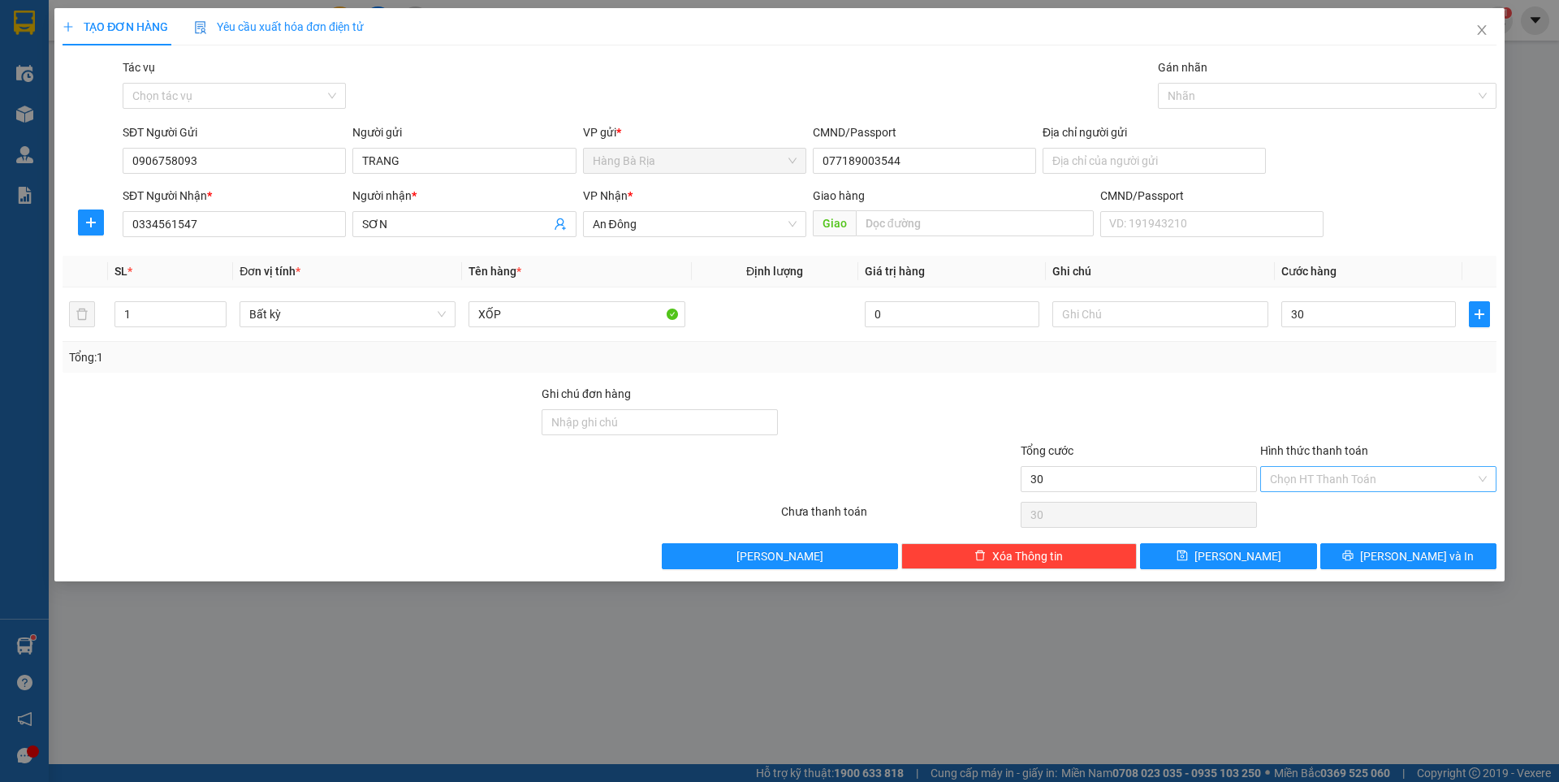
type input "30.000"
click at [1330, 509] on div "Tại văn phòng" at bounding box center [1378, 512] width 217 height 18
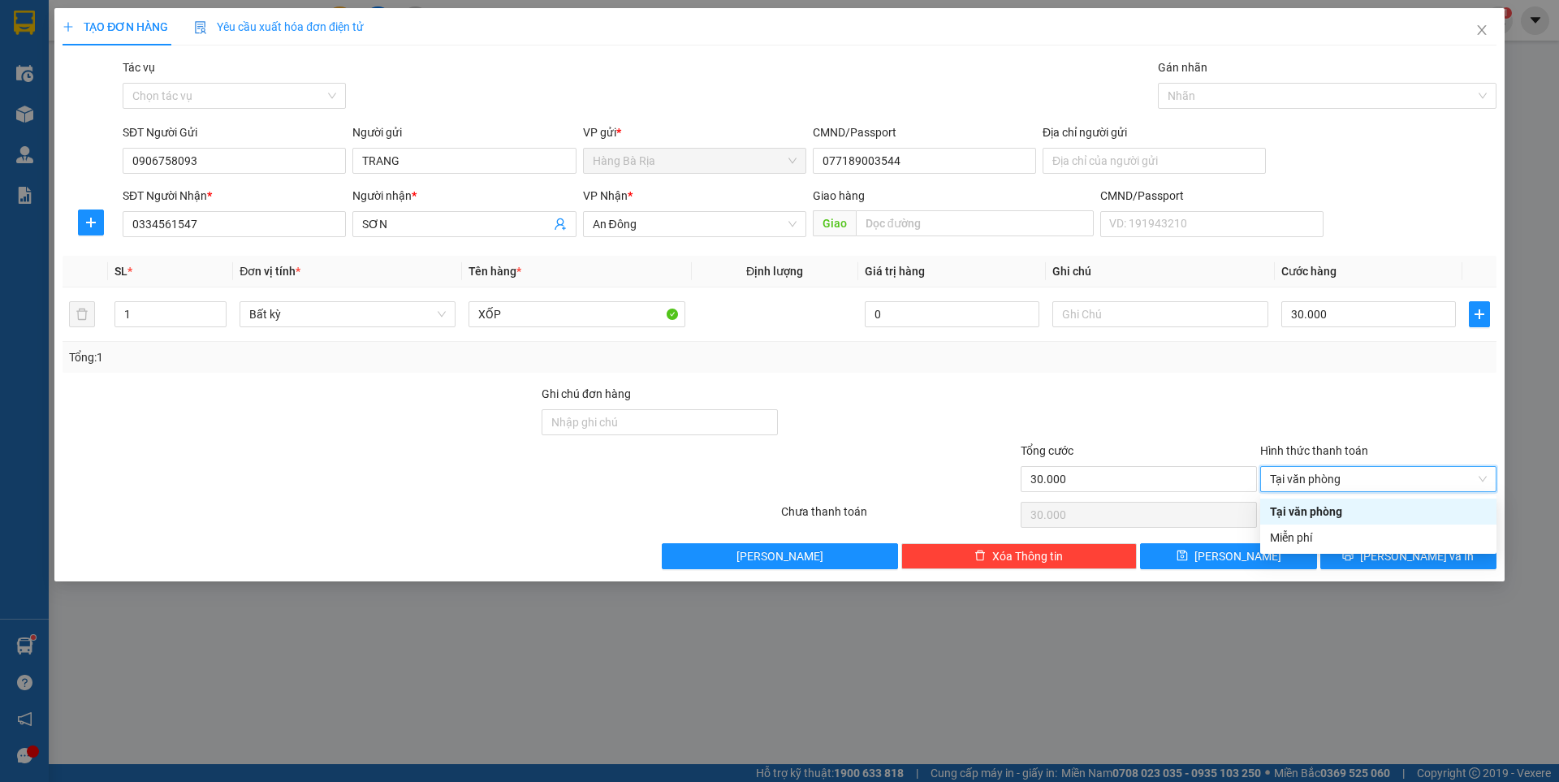
type input "0"
click at [1391, 562] on button "[PERSON_NAME] và In" at bounding box center [1409, 556] width 176 height 26
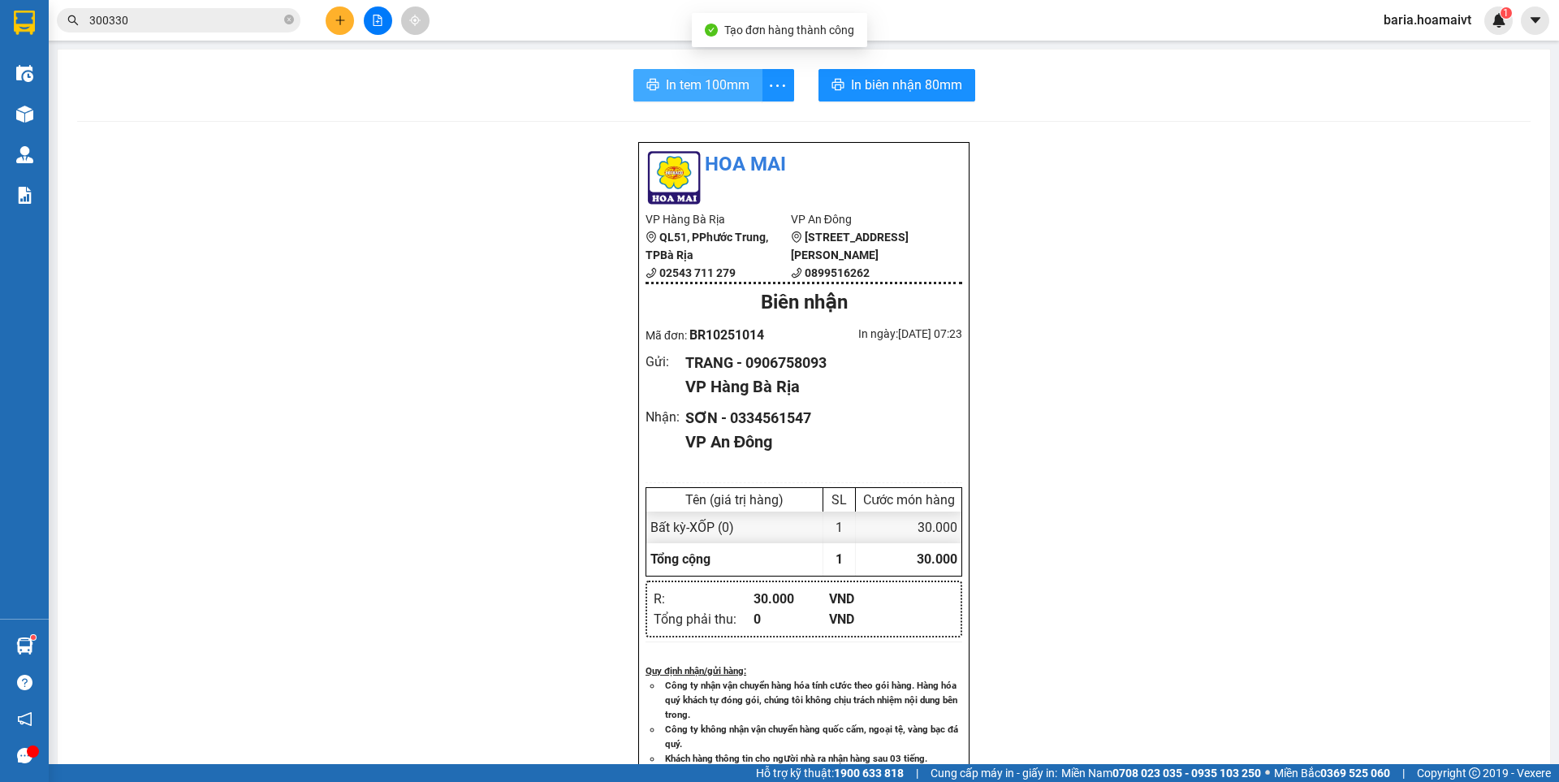
click at [669, 84] on span "In tem 100mm" at bounding box center [708, 85] width 84 height 20
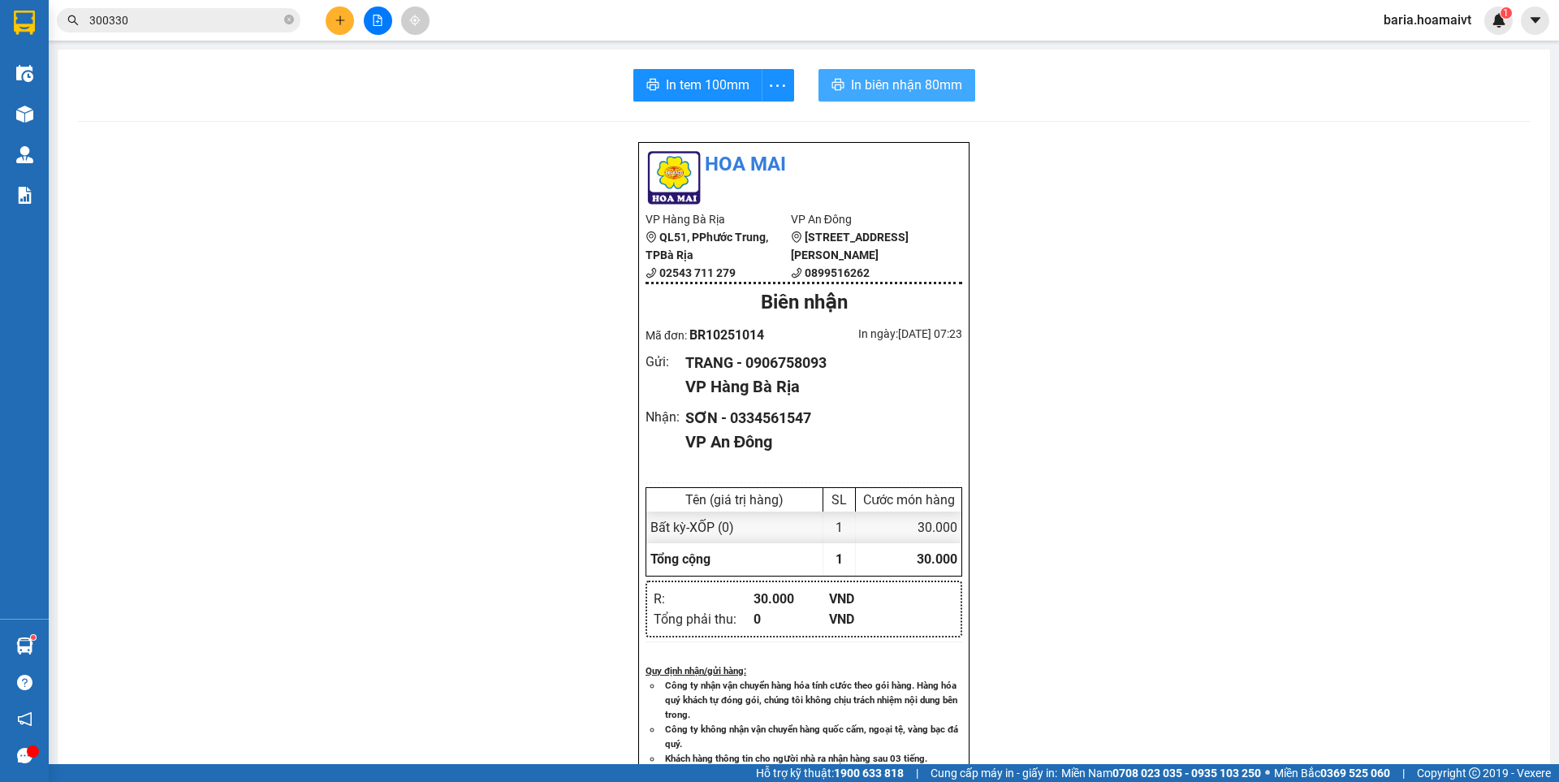
click at [928, 79] on span "In biên nhận 80mm" at bounding box center [906, 85] width 111 height 20
click at [339, 26] on button at bounding box center [340, 20] width 28 height 28
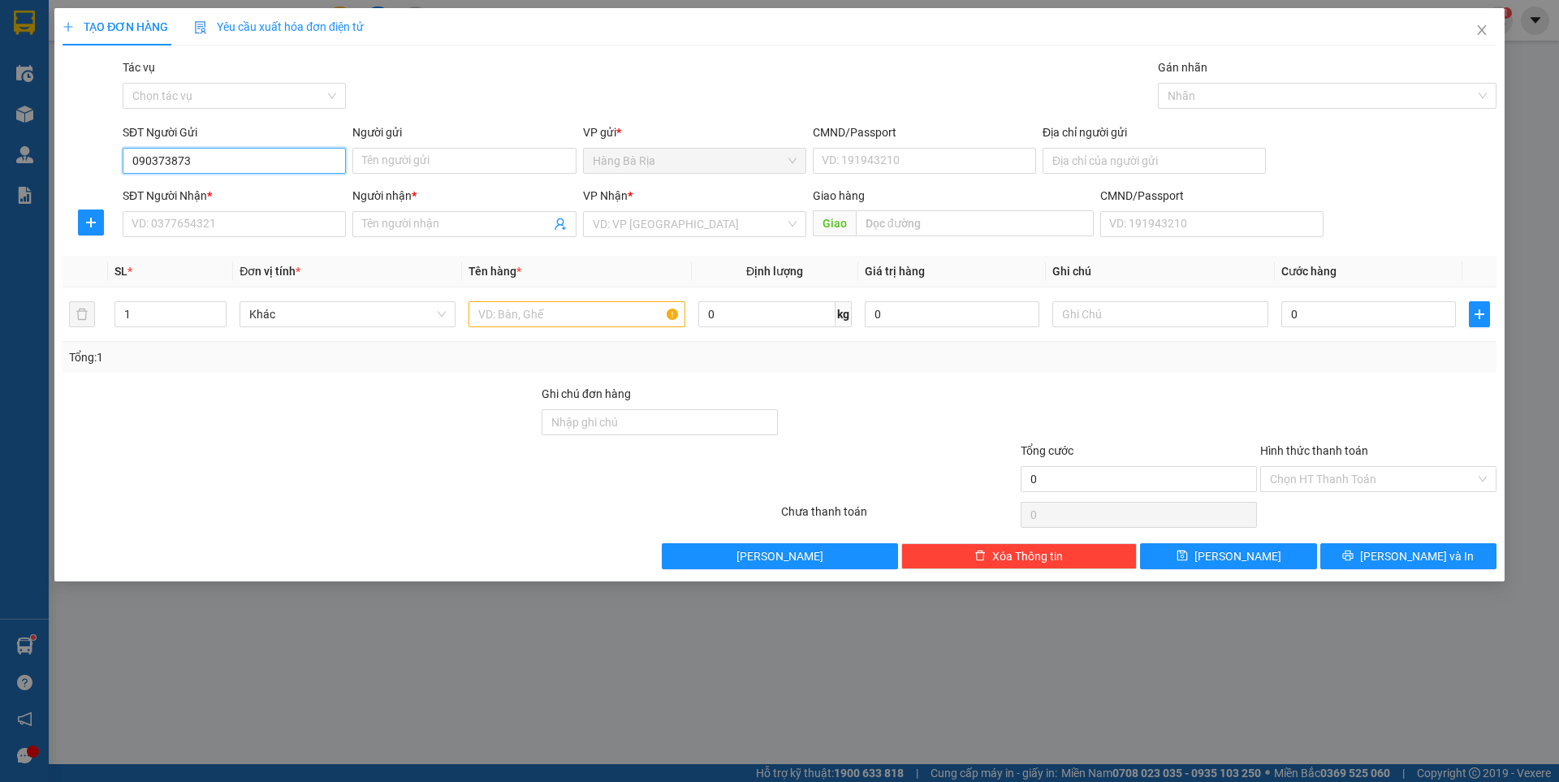
type input "0903738735"
click at [279, 161] on input "0903738735" at bounding box center [234, 161] width 223 height 26
type input "0917260058"
click at [198, 194] on div "0917260058 - MAI" at bounding box center [234, 193] width 204 height 18
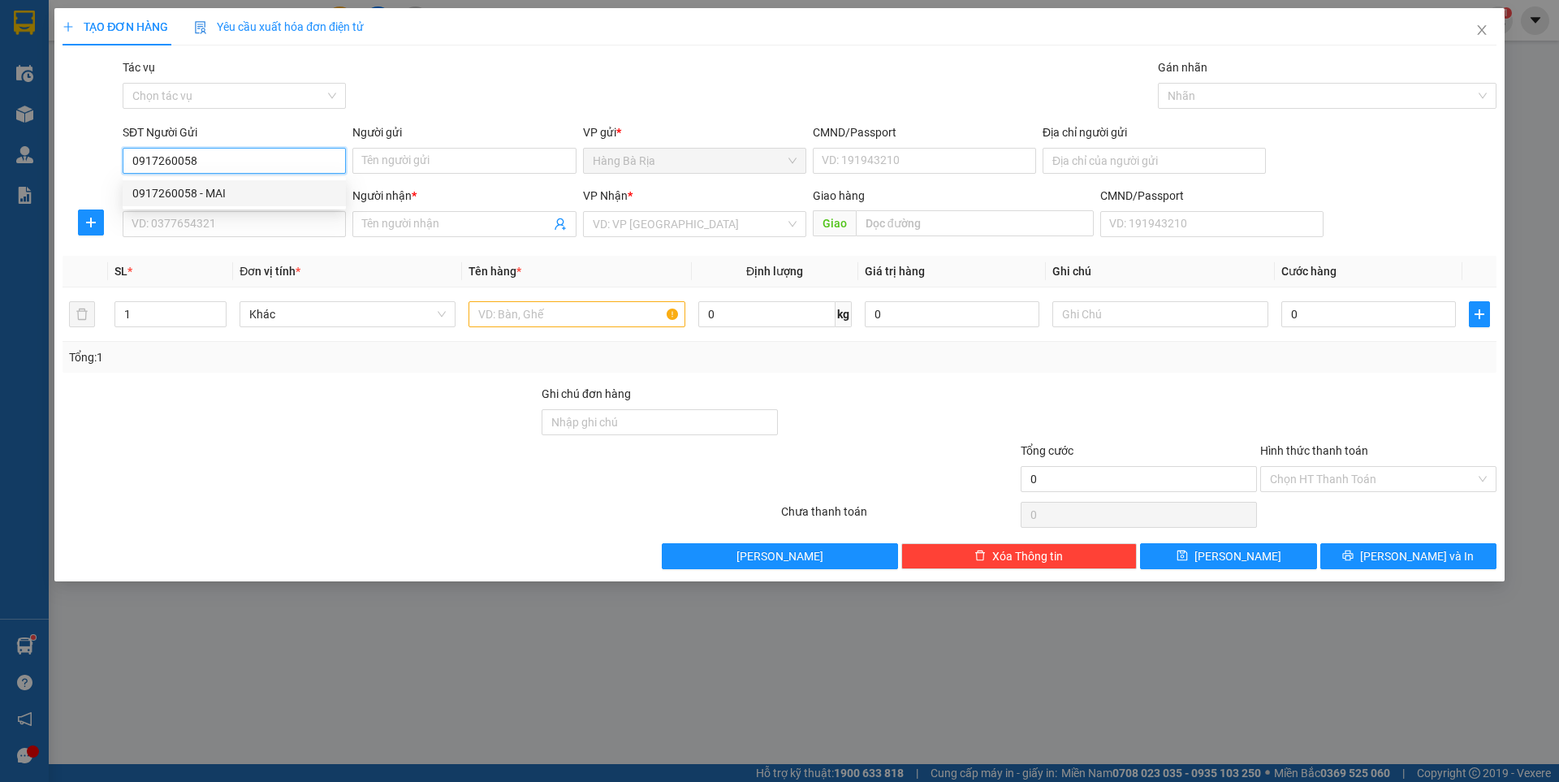
type input "MAI"
type input "077172000154"
type input "0903738735"
type input "LAN"
type input "0917260058"
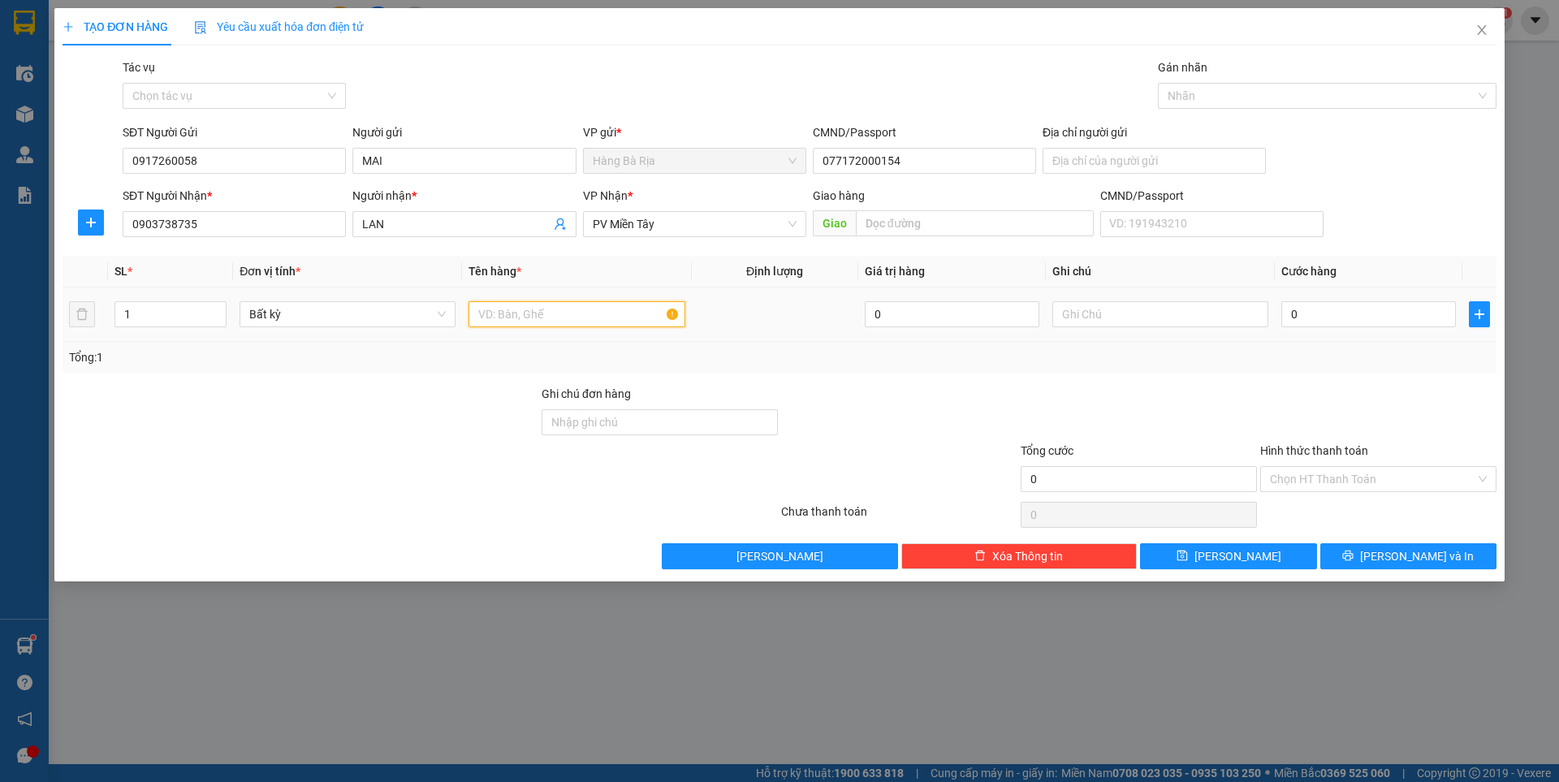
click at [506, 322] on input "text" at bounding box center [577, 314] width 216 height 26
type input "XỐP"
click at [1381, 296] on td "0" at bounding box center [1369, 315] width 188 height 54
click at [1365, 317] on input "0" at bounding box center [1369, 314] width 175 height 26
type input "4"
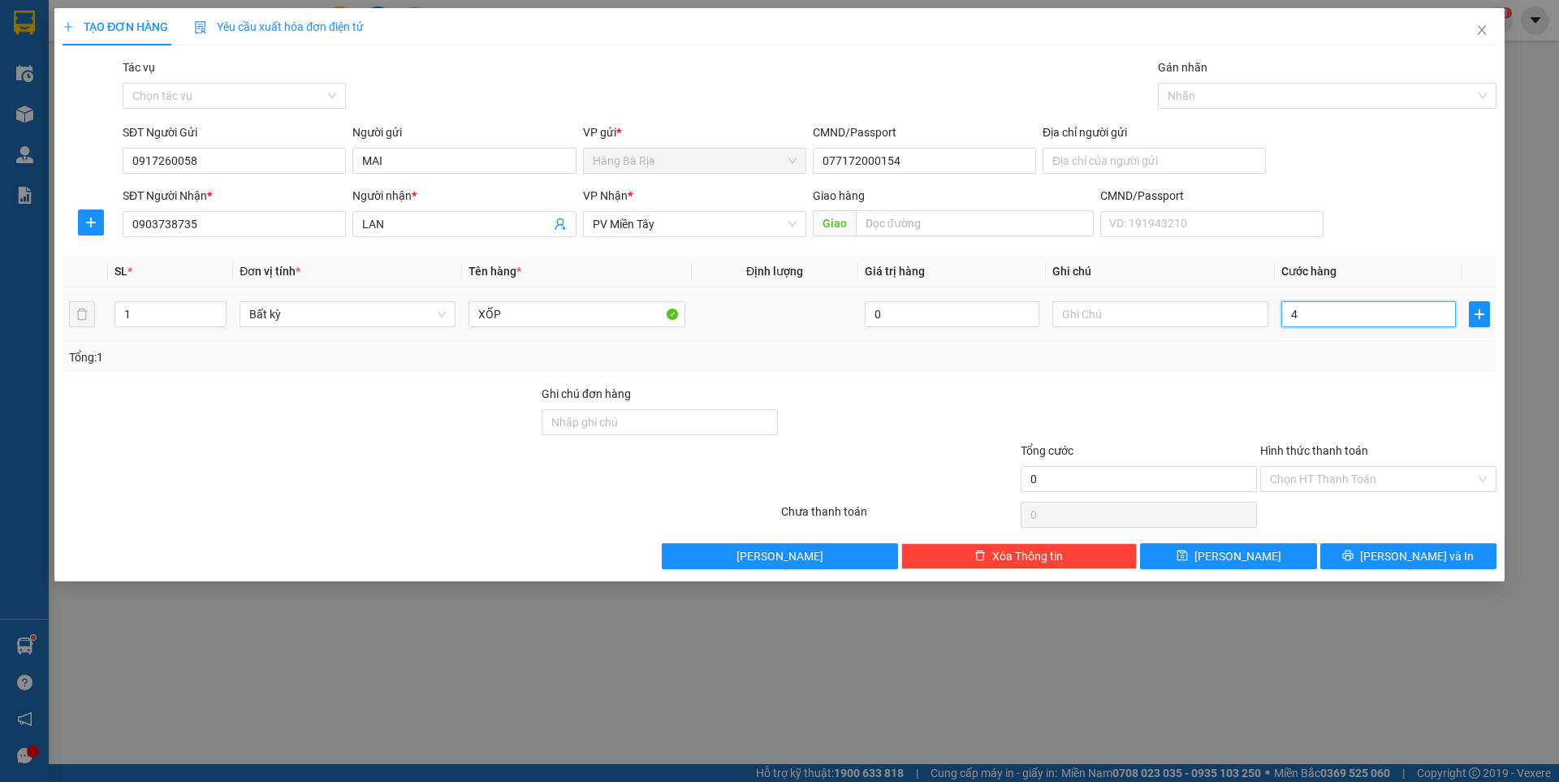
type input "4"
type input "40"
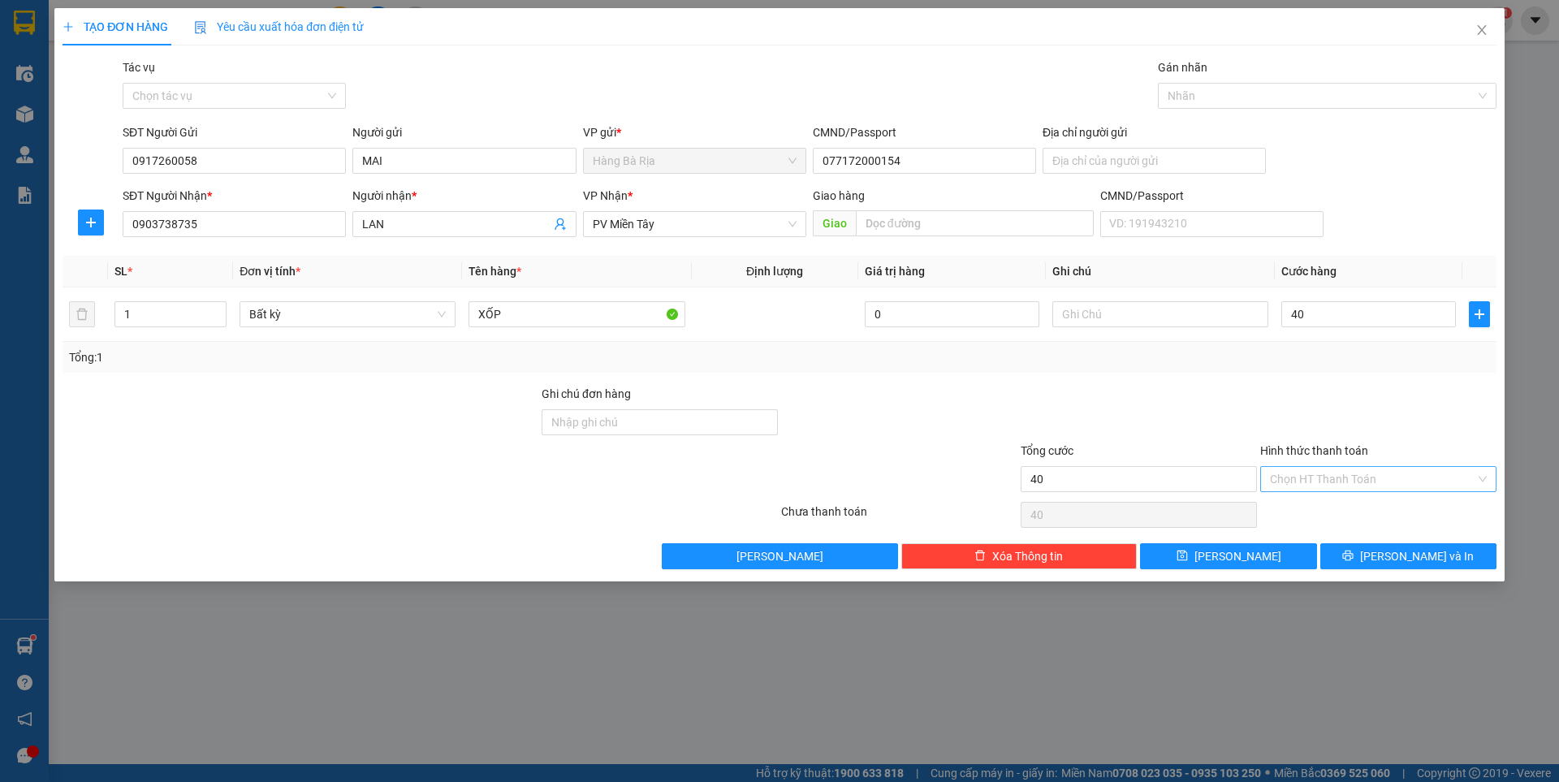
type input "40.000"
click at [1397, 480] on input "Hình thức thanh toán" at bounding box center [1372, 479] width 205 height 24
click at [1338, 508] on div "Tại văn phòng" at bounding box center [1378, 512] width 217 height 18
type input "0"
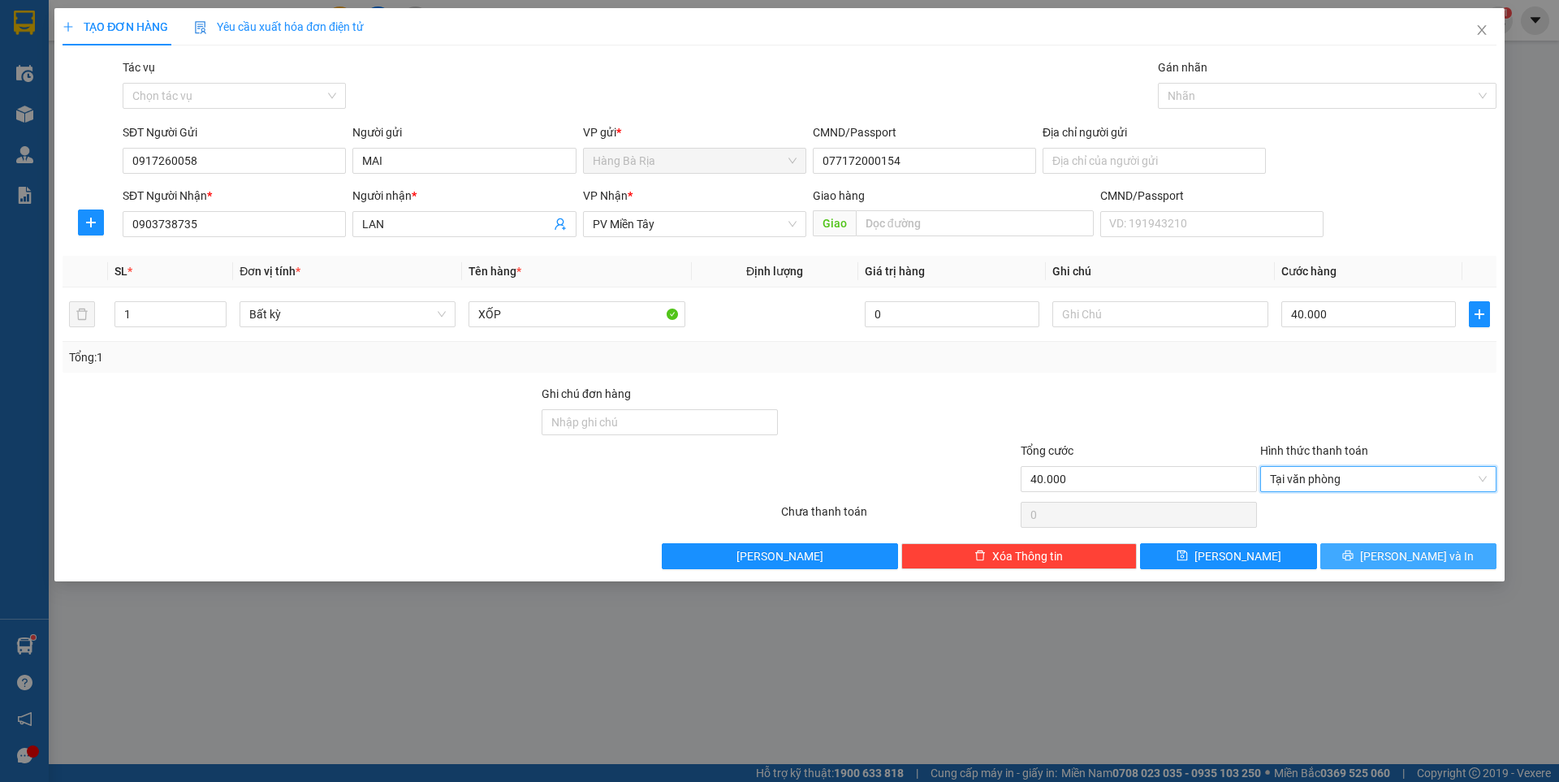
click at [1371, 547] on button "[PERSON_NAME] và In" at bounding box center [1409, 556] width 176 height 26
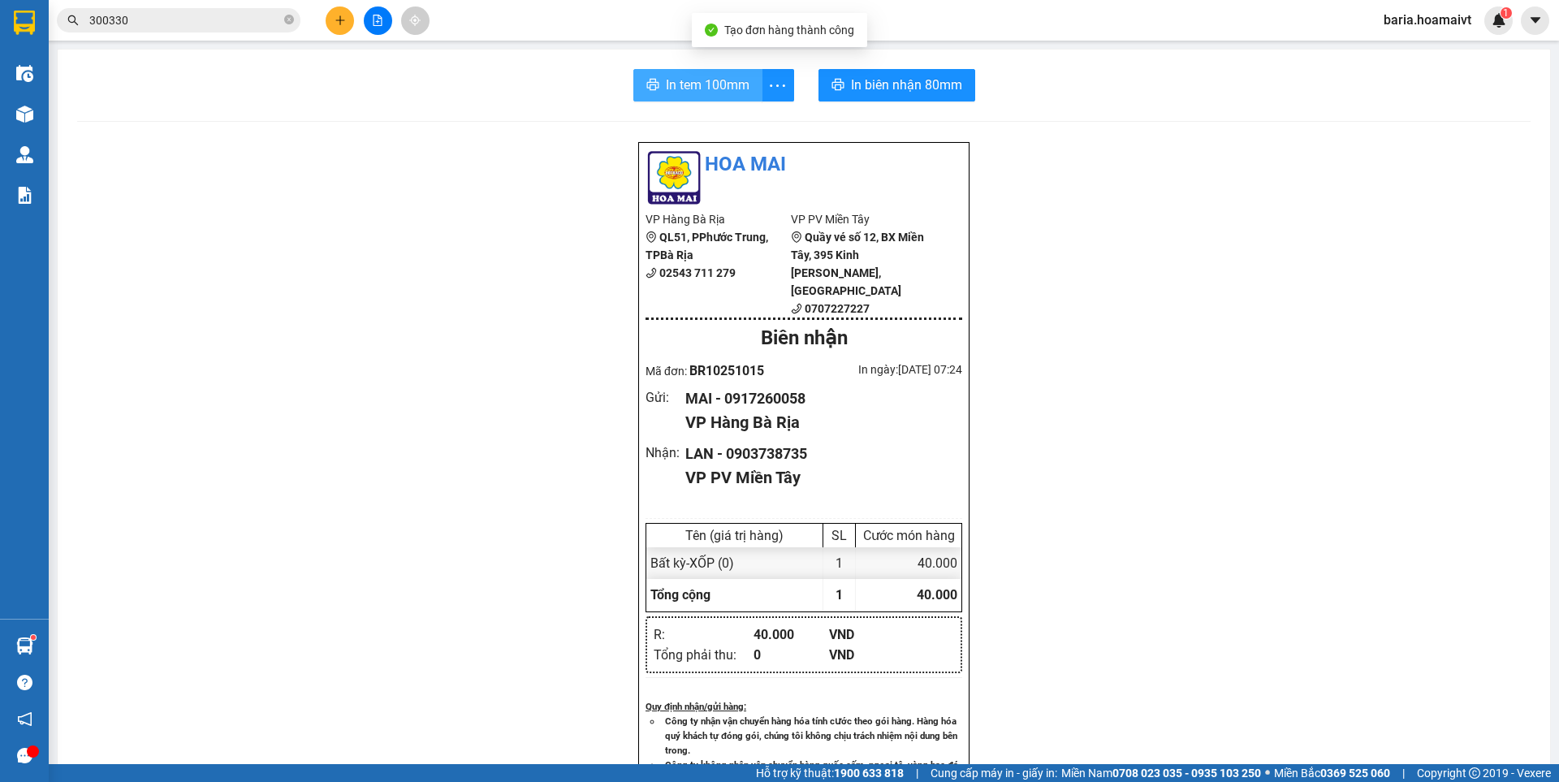
click at [694, 86] on span "In tem 100mm" at bounding box center [708, 85] width 84 height 20
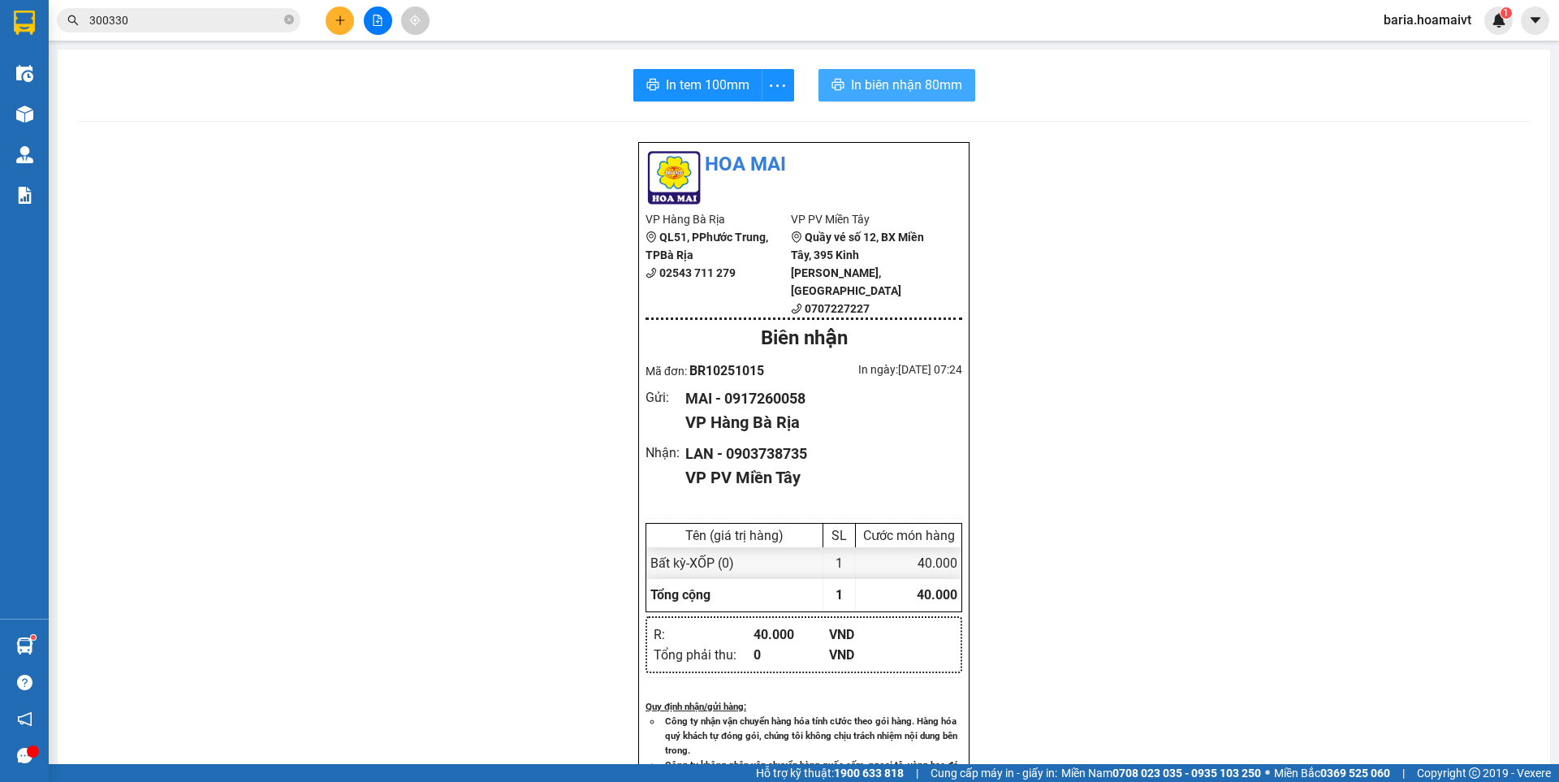
click at [942, 90] on span "In biên nhận 80mm" at bounding box center [906, 85] width 111 height 20
click at [339, 15] on icon "plus" at bounding box center [340, 20] width 11 height 11
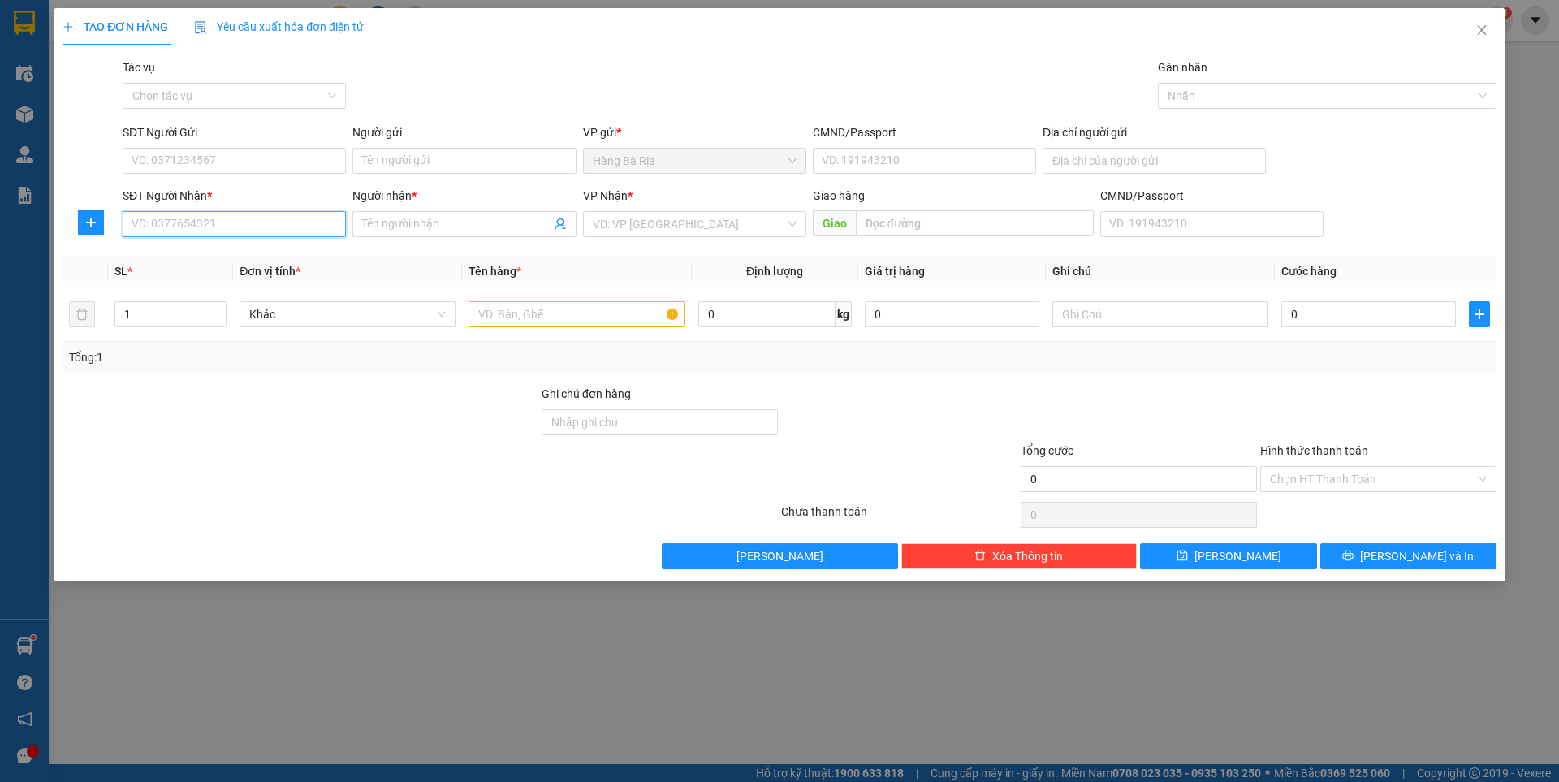
click at [258, 218] on input "SĐT Người Nhận *" at bounding box center [234, 224] width 223 height 26
type input "0901011711"
click at [225, 261] on div "0901011711 - THẾ" at bounding box center [234, 257] width 204 height 18
type input "THẾ"
type input "0901011711"
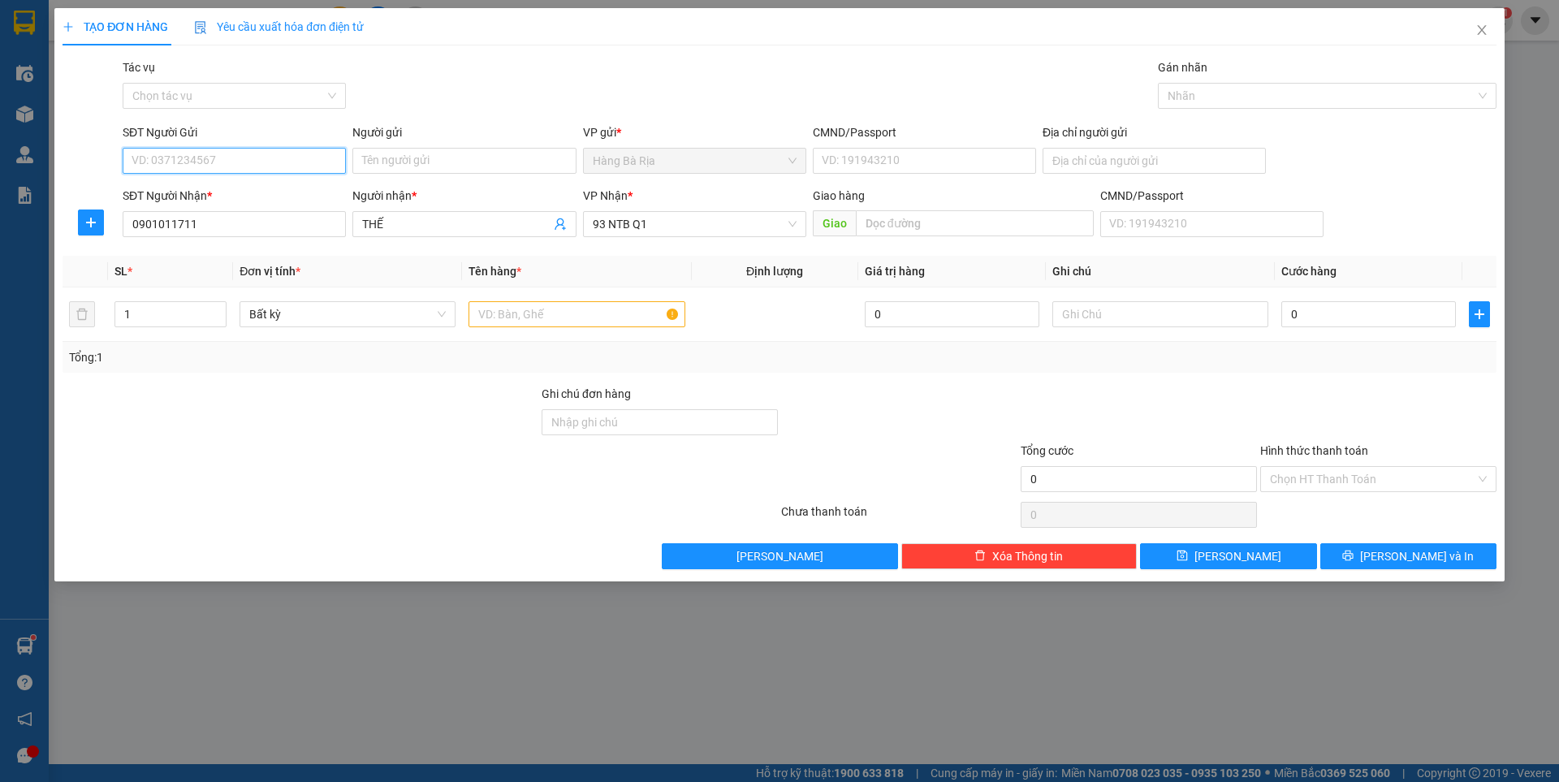
click at [253, 160] on input "SĐT Người Gửi" at bounding box center [234, 161] width 223 height 26
click at [226, 197] on div "0938138667 - dieu" at bounding box center [234, 193] width 204 height 18
type input "0938138667"
type input "[DEMOGRAPHIC_DATA]"
click at [697, 224] on span "93 NTB Q1" at bounding box center [695, 224] width 204 height 24
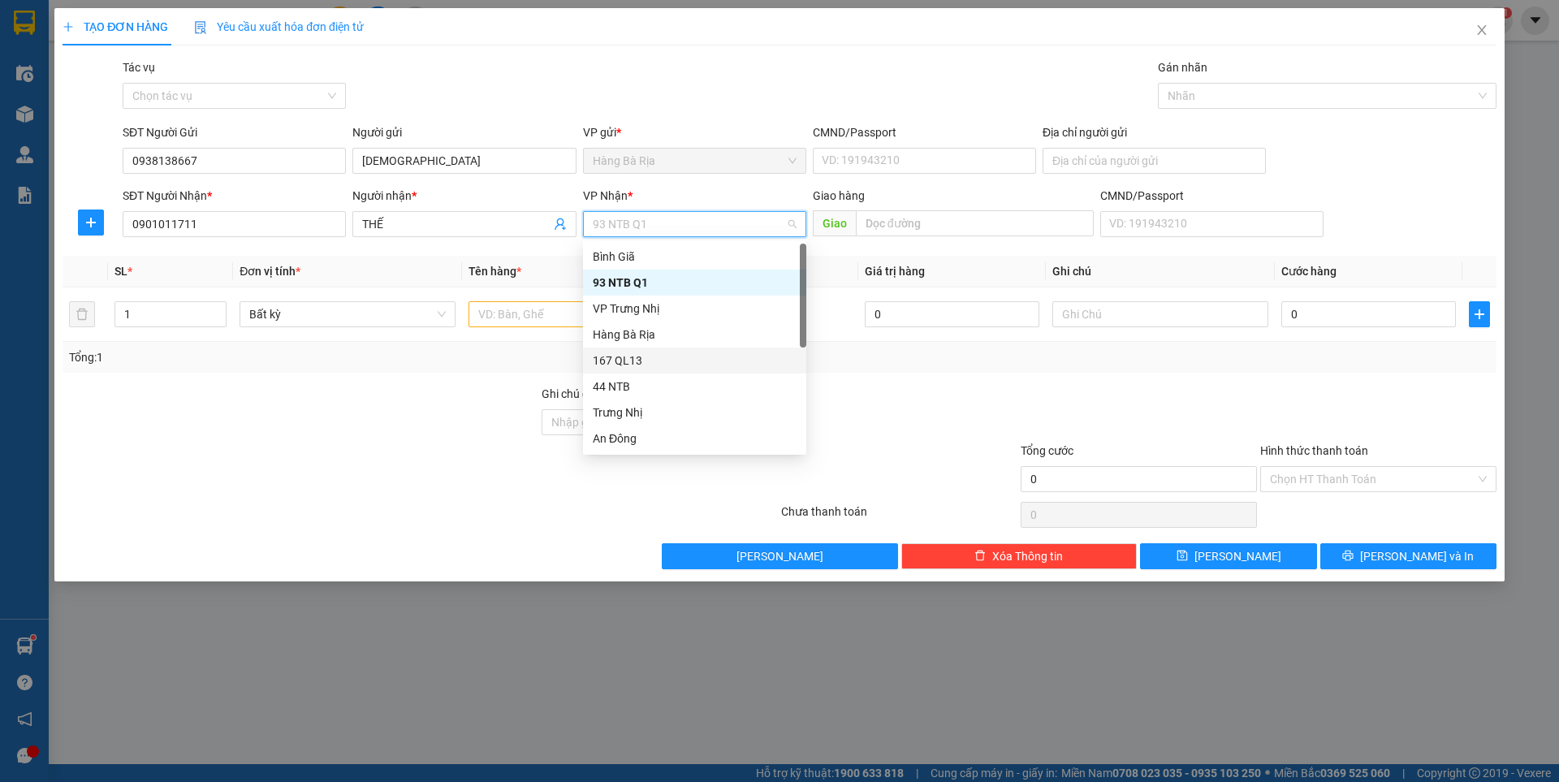
click at [618, 361] on div "167 QL13" at bounding box center [695, 361] width 204 height 18
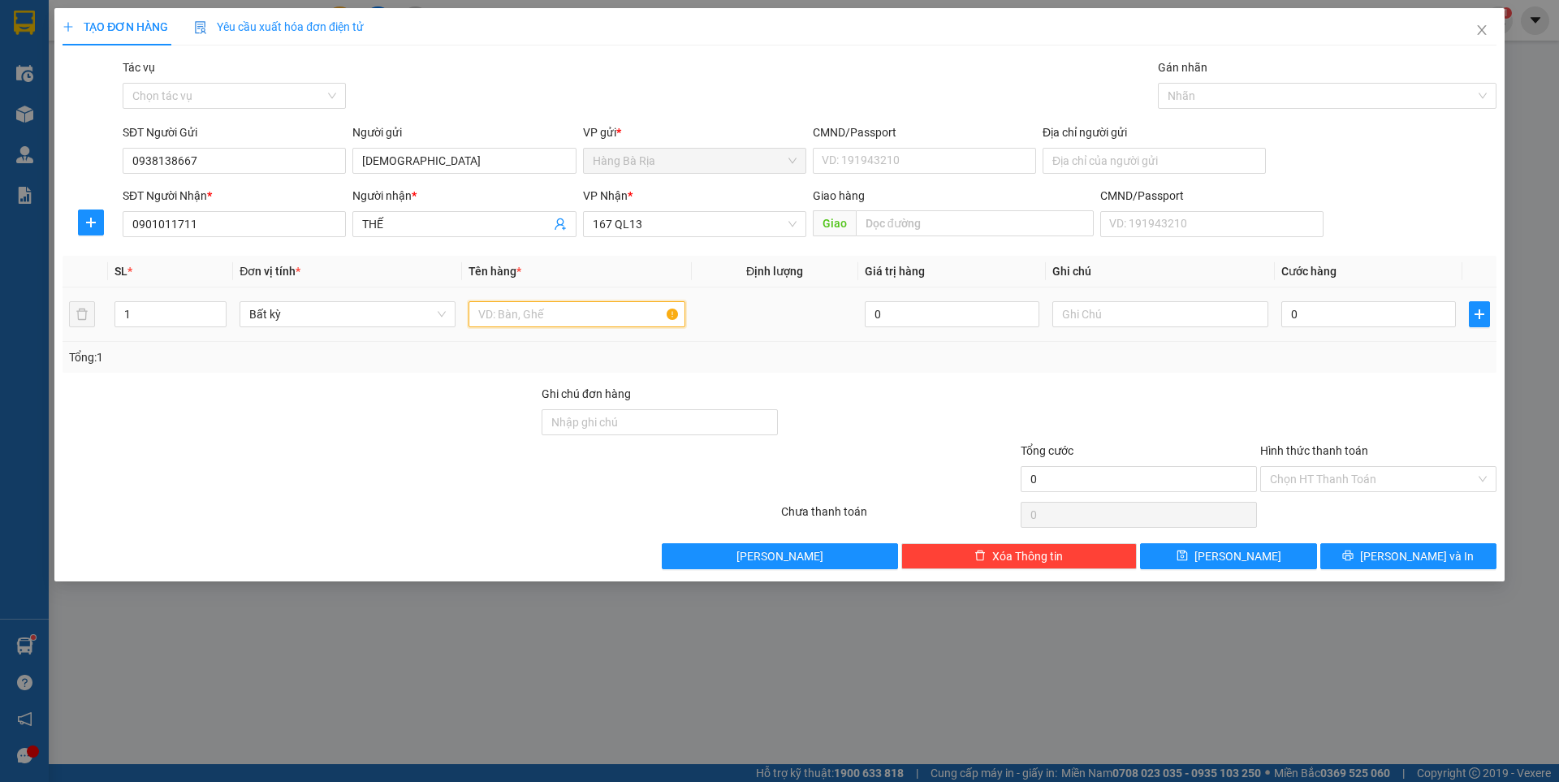
click at [522, 312] on input "text" at bounding box center [577, 314] width 216 height 26
type input "HỘP"
click at [1382, 318] on input "0" at bounding box center [1369, 314] width 175 height 26
type input "3"
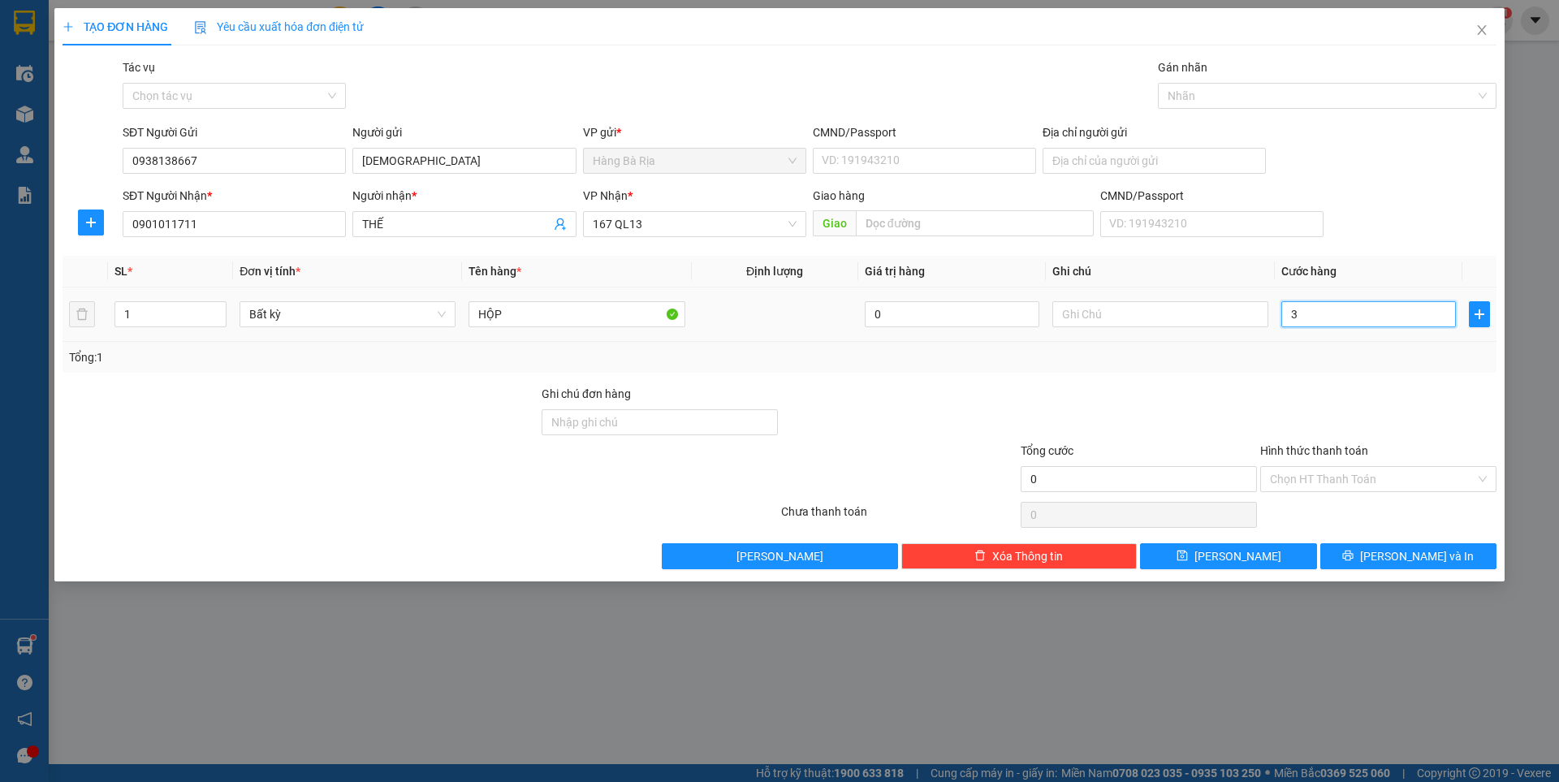
type input "3"
type input "30"
click at [1335, 471] on input "Hình thức thanh toán" at bounding box center [1372, 479] width 205 height 24
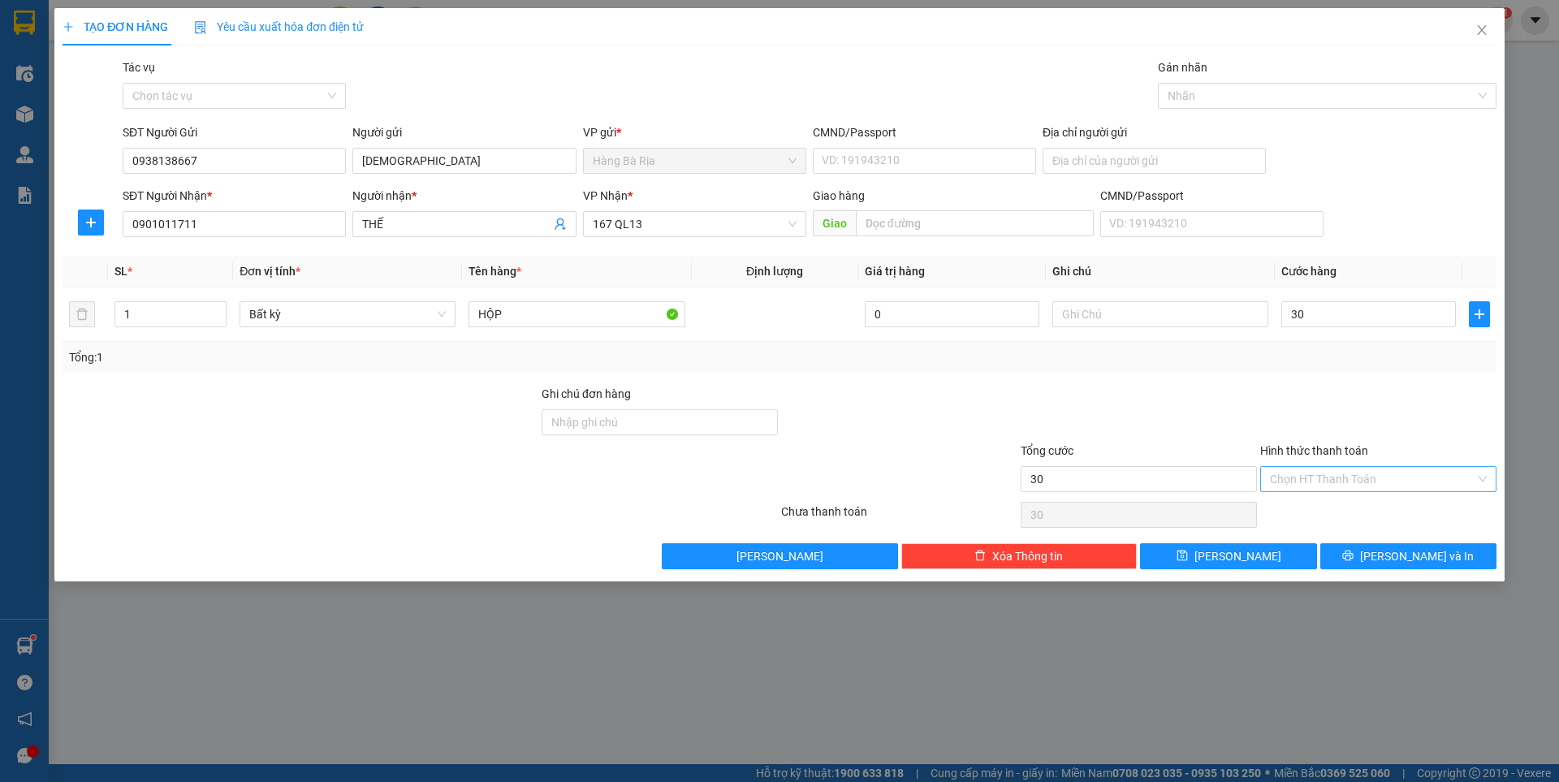
type input "30.000"
click at [1362, 393] on div at bounding box center [1379, 413] width 240 height 57
click at [1354, 563] on span "printer" at bounding box center [1348, 556] width 11 height 13
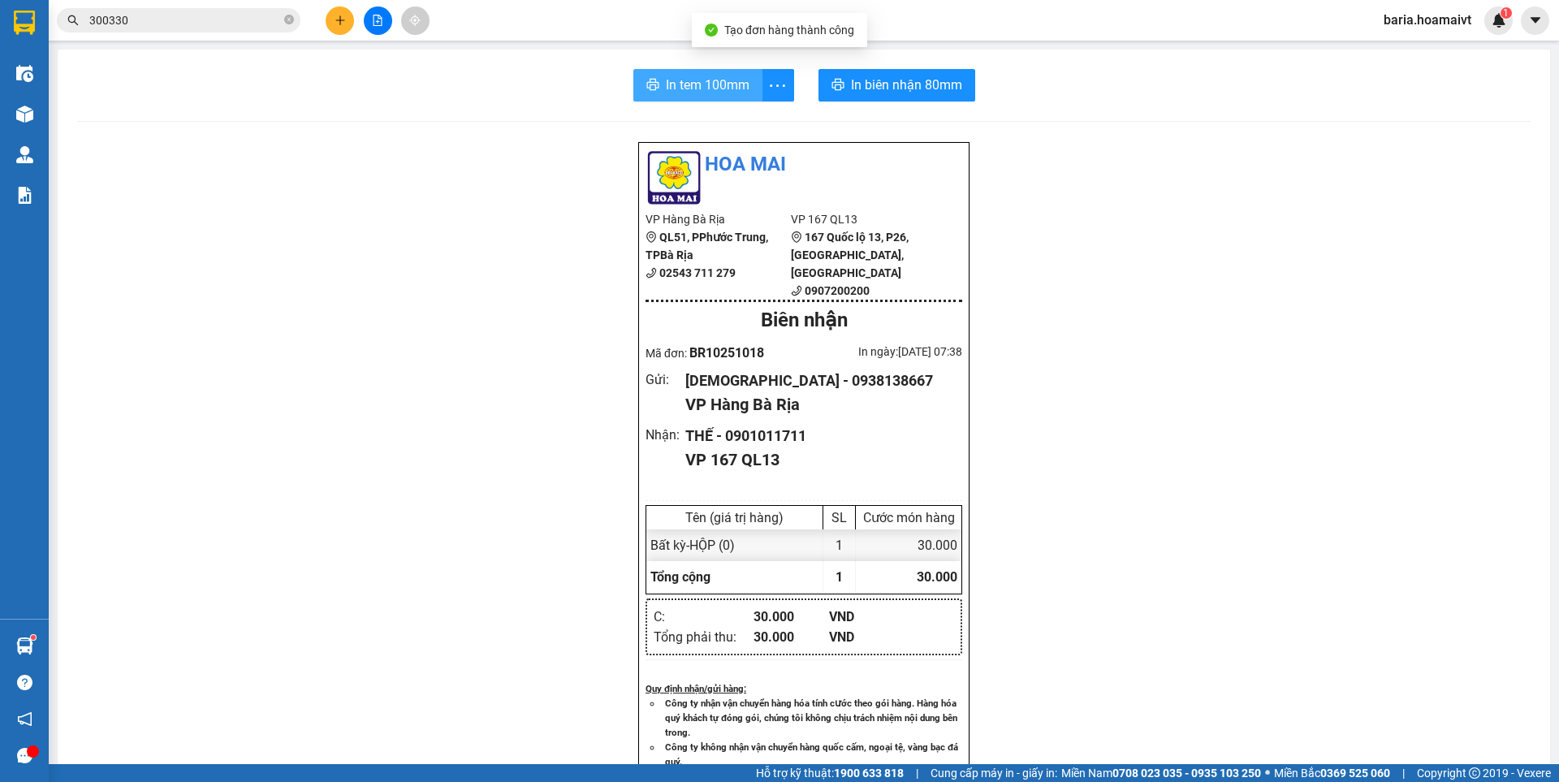
click at [686, 85] on span "In tem 100mm" at bounding box center [708, 85] width 84 height 20
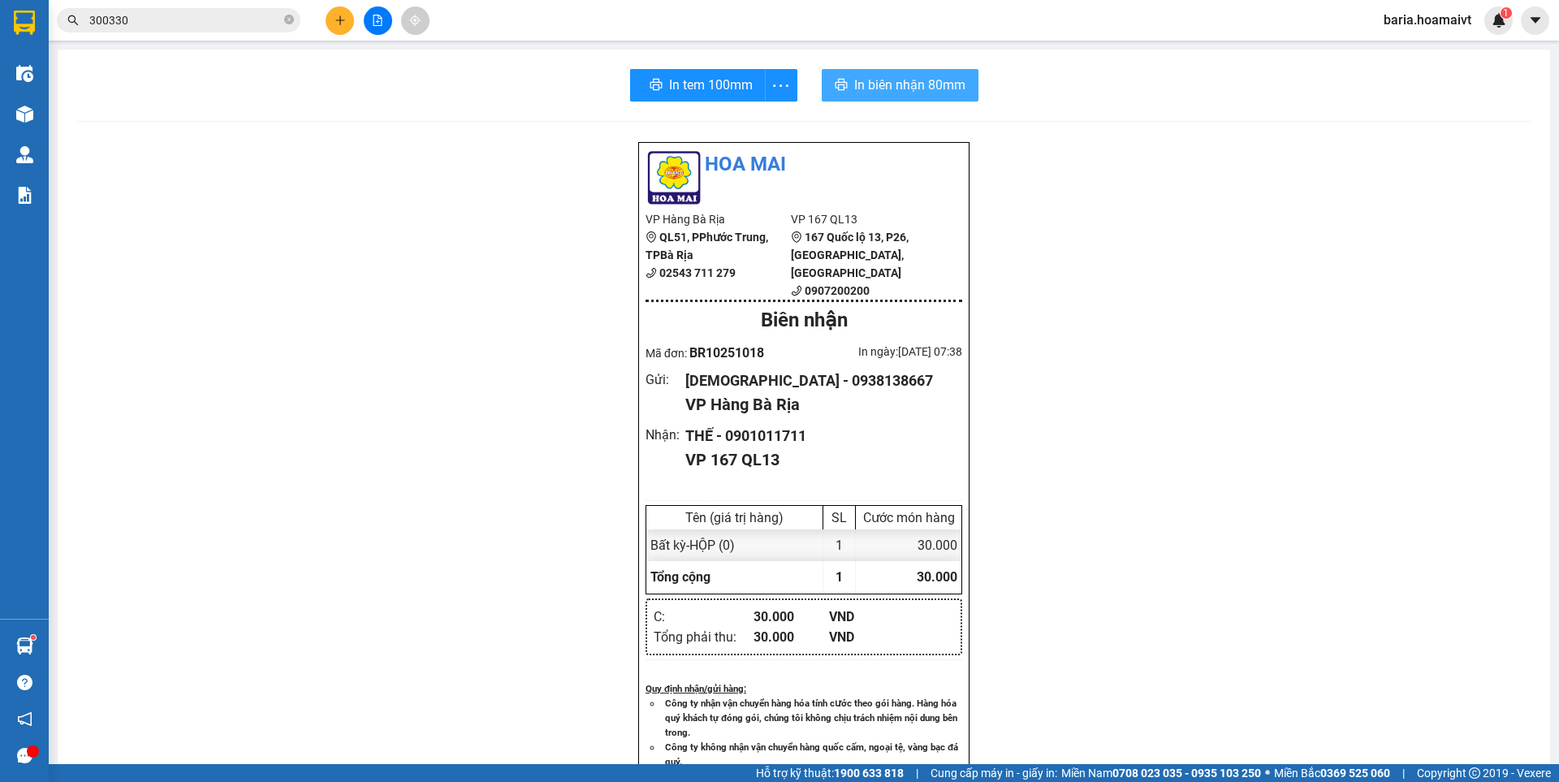
drag, startPoint x: 909, startPoint y: 80, endPoint x: 898, endPoint y: 75, distance: 11.6
click at [909, 80] on span "In biên nhận 80mm" at bounding box center [909, 85] width 111 height 20
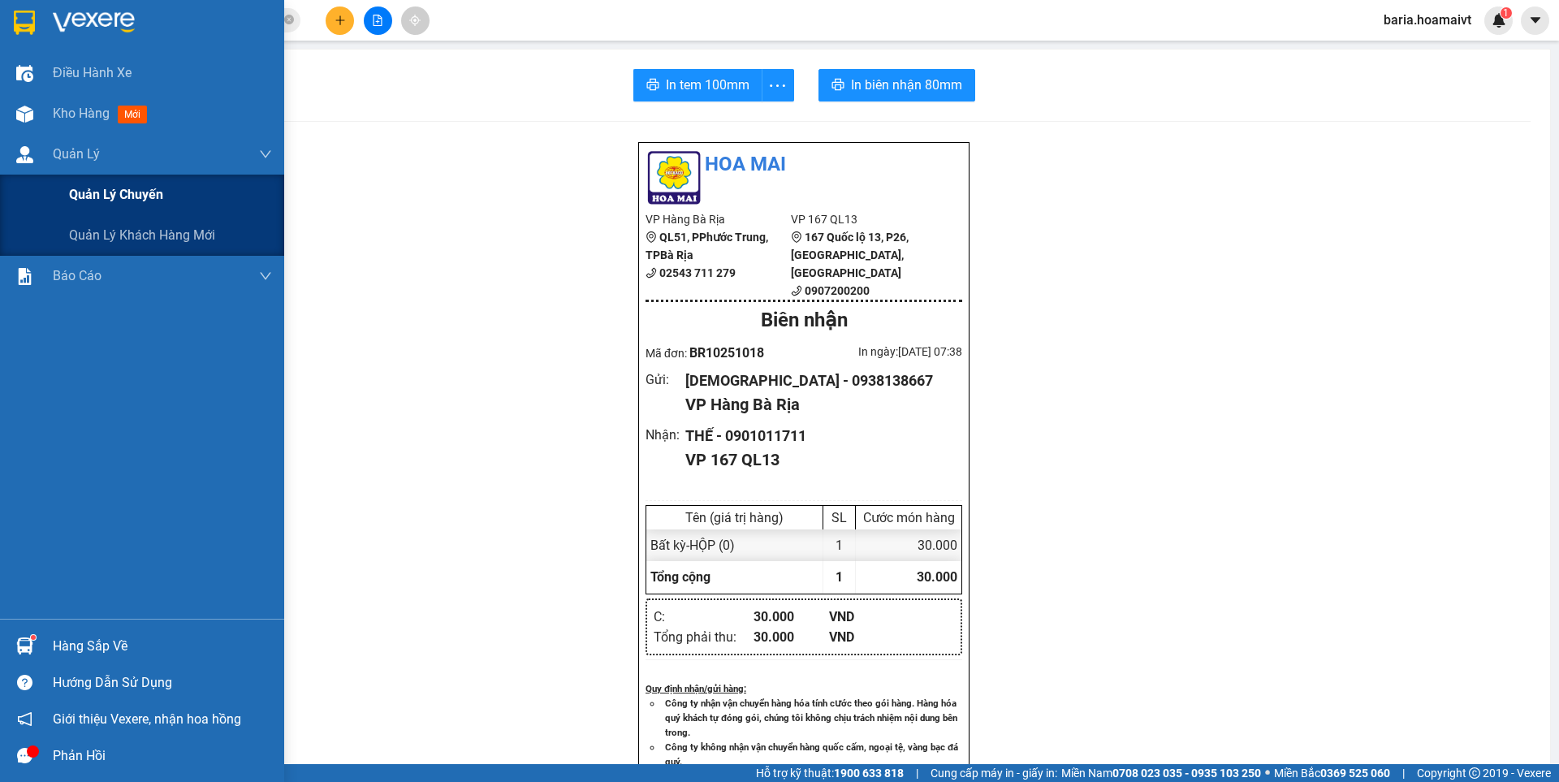
drag, startPoint x: 104, startPoint y: 198, endPoint x: 142, endPoint y: 195, distance: 38.3
click at [142, 195] on span "Quản lý chuyến" at bounding box center [116, 194] width 94 height 20
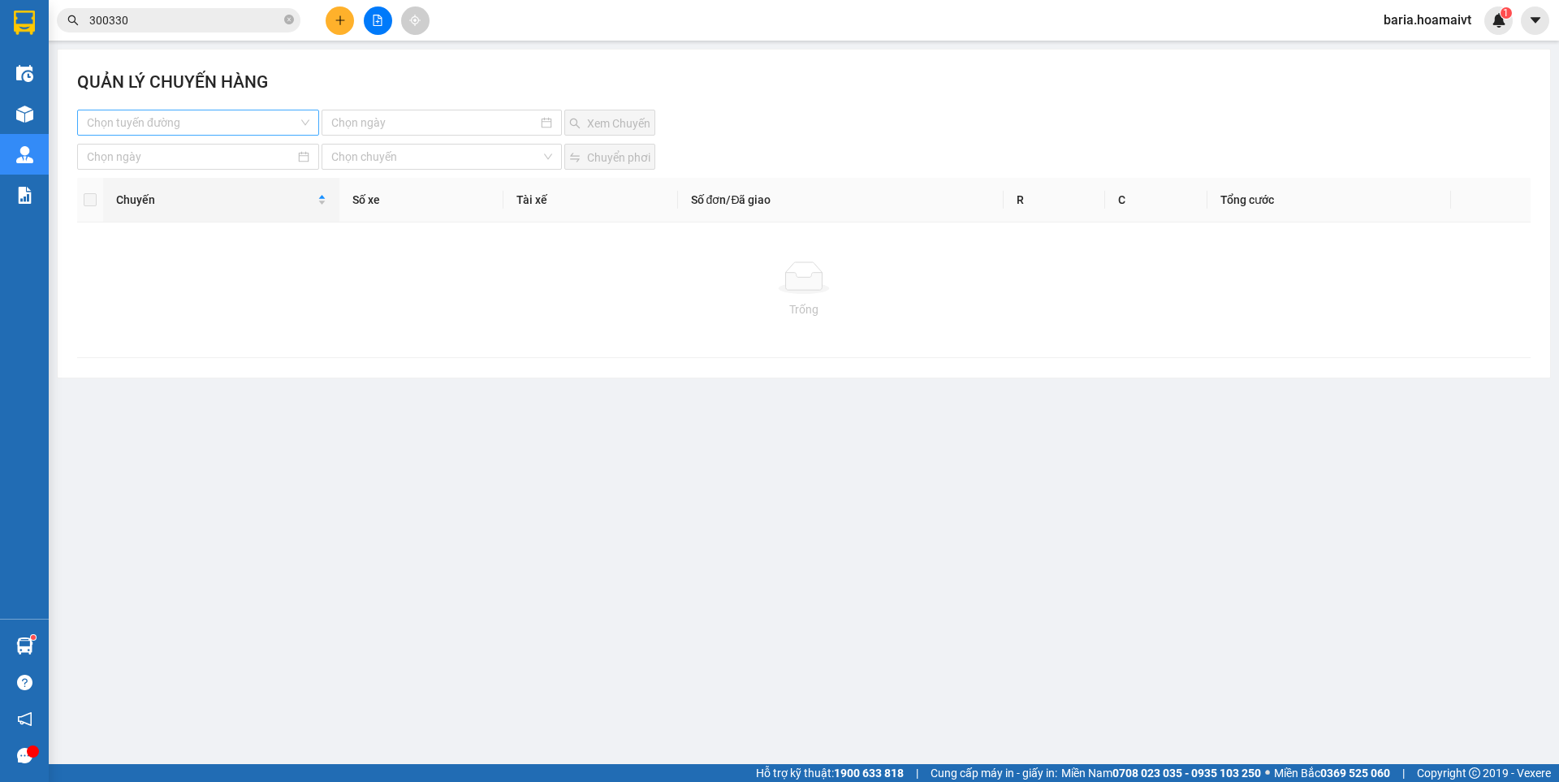
click at [252, 127] on input "search" at bounding box center [192, 122] width 211 height 24
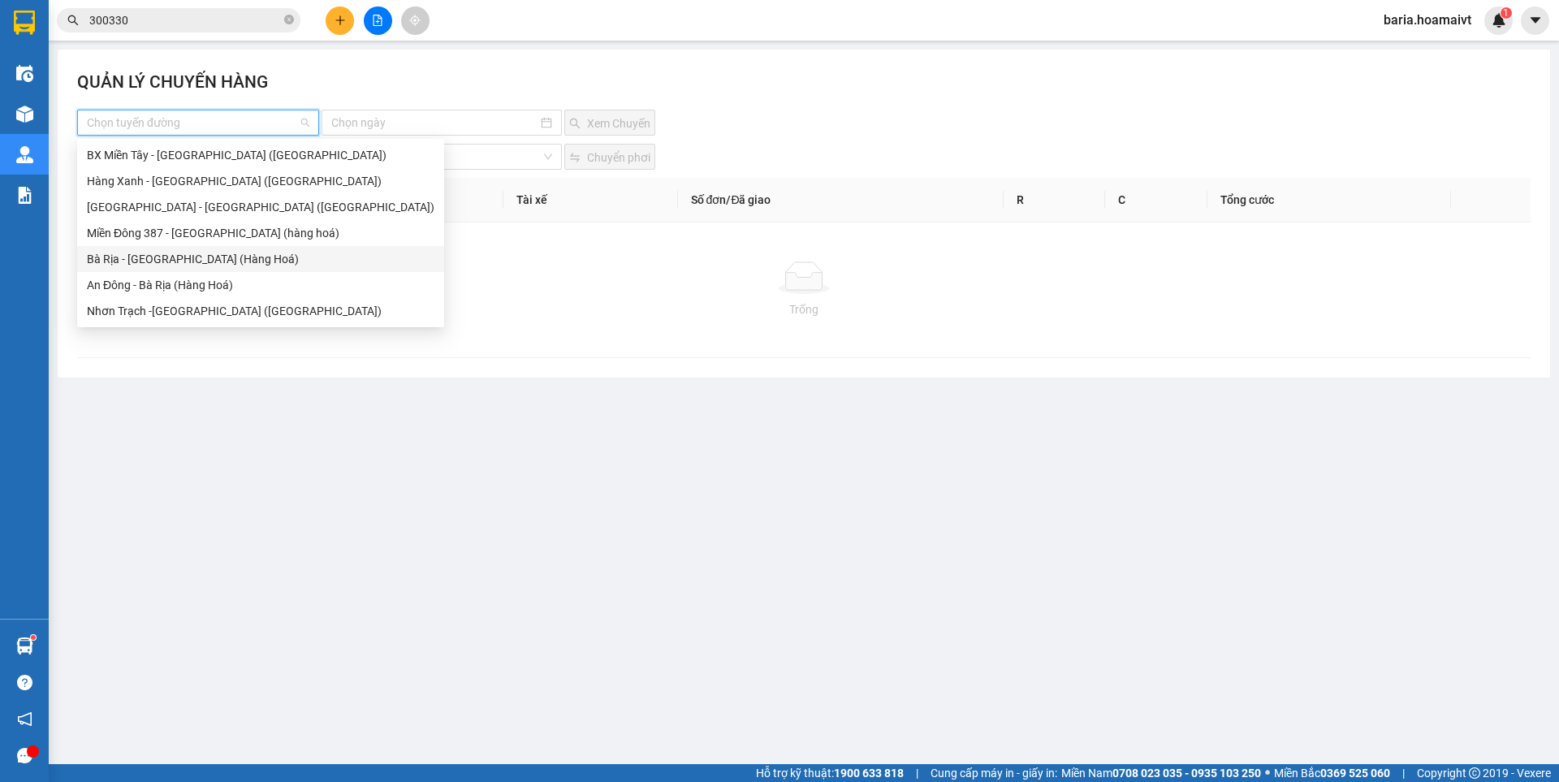
click at [179, 266] on div "Bà Rịa - [GEOGRAPHIC_DATA] (Hàng Hoá)" at bounding box center [261, 259] width 348 height 18
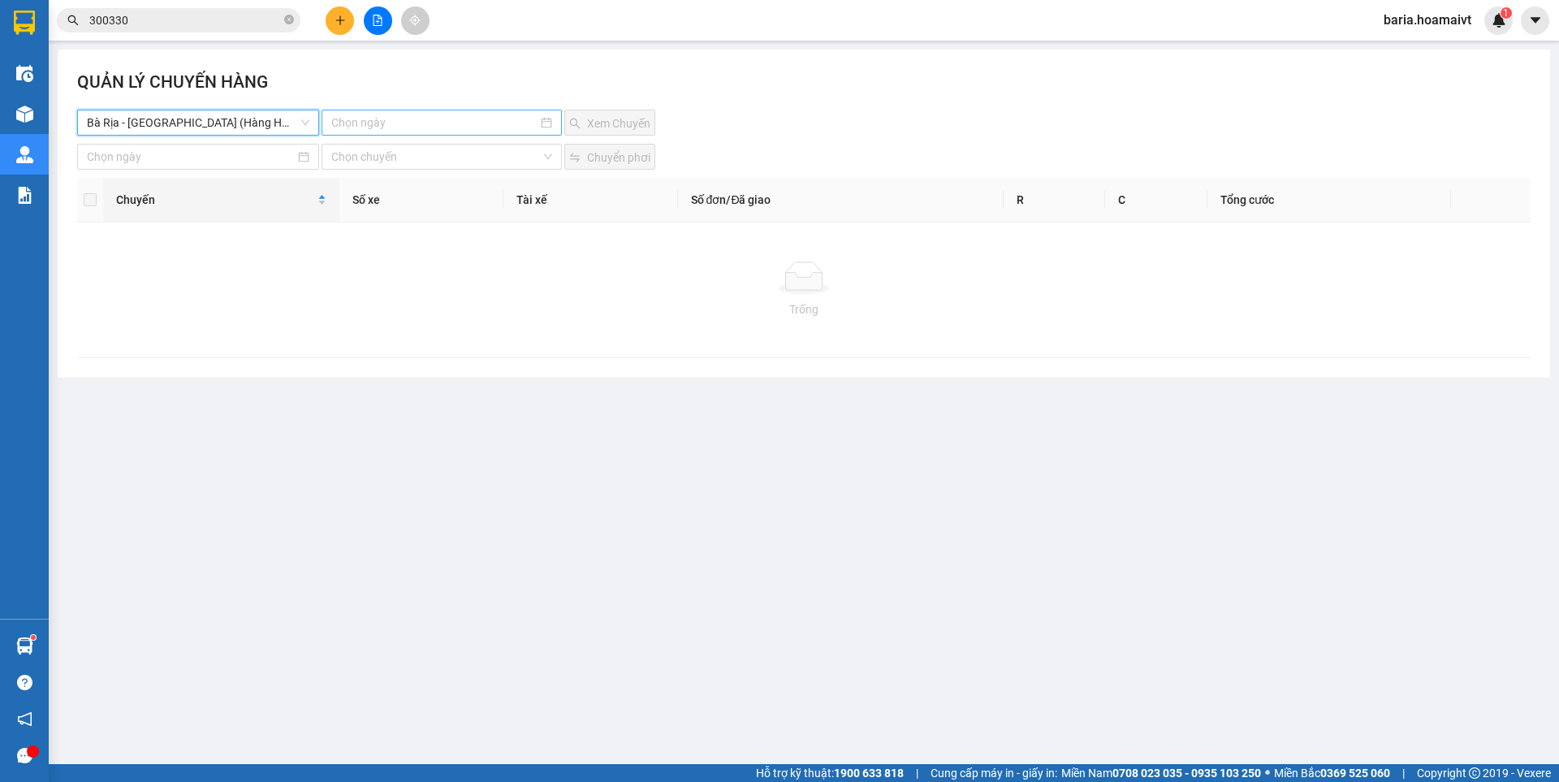
click at [436, 129] on input at bounding box center [433, 123] width 205 height 18
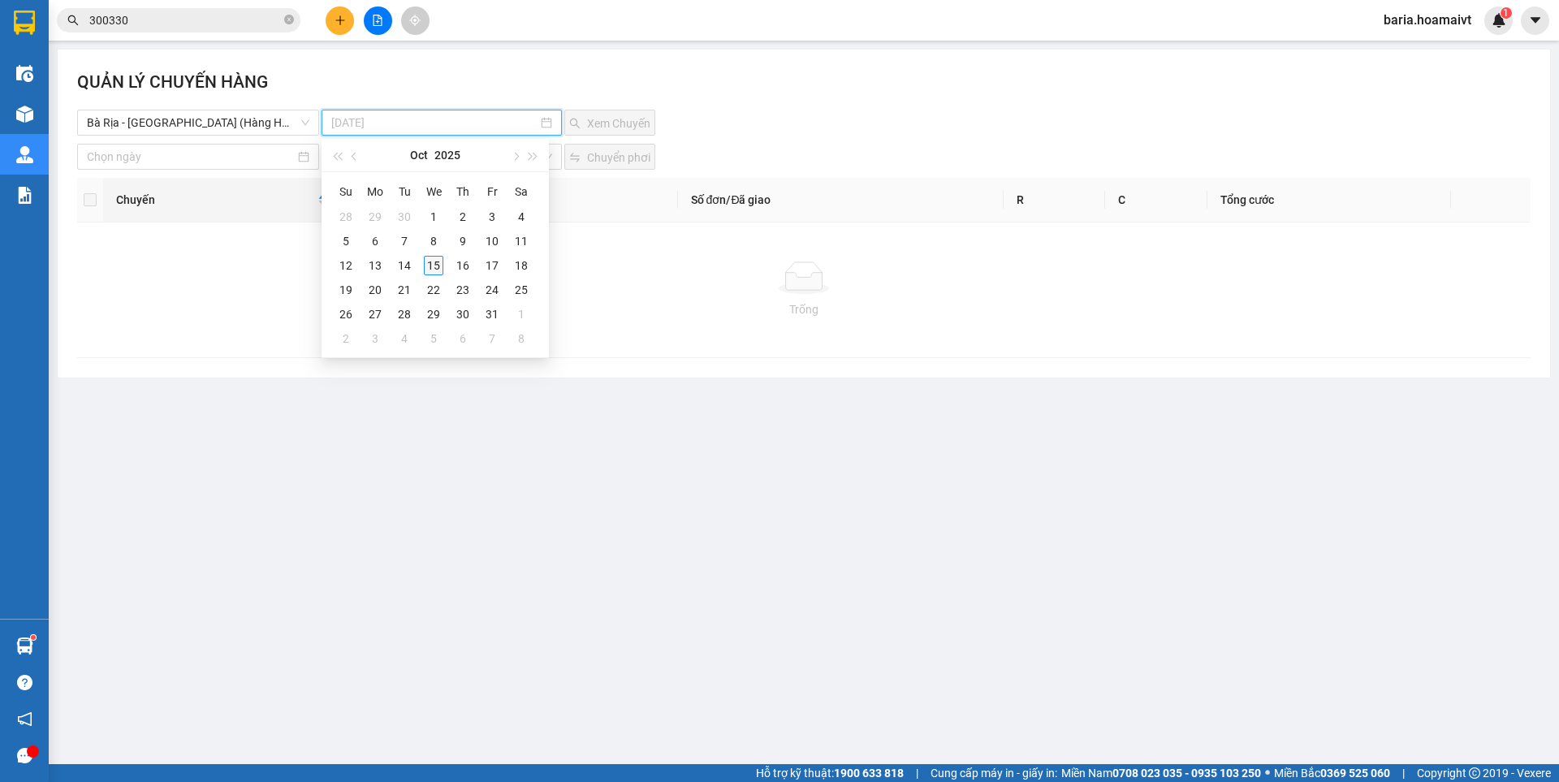
type input "[DATE]"
drag, startPoint x: 430, startPoint y: 265, endPoint x: 562, endPoint y: 158, distance: 169.2
click at [430, 263] on div "15" at bounding box center [433, 265] width 19 height 19
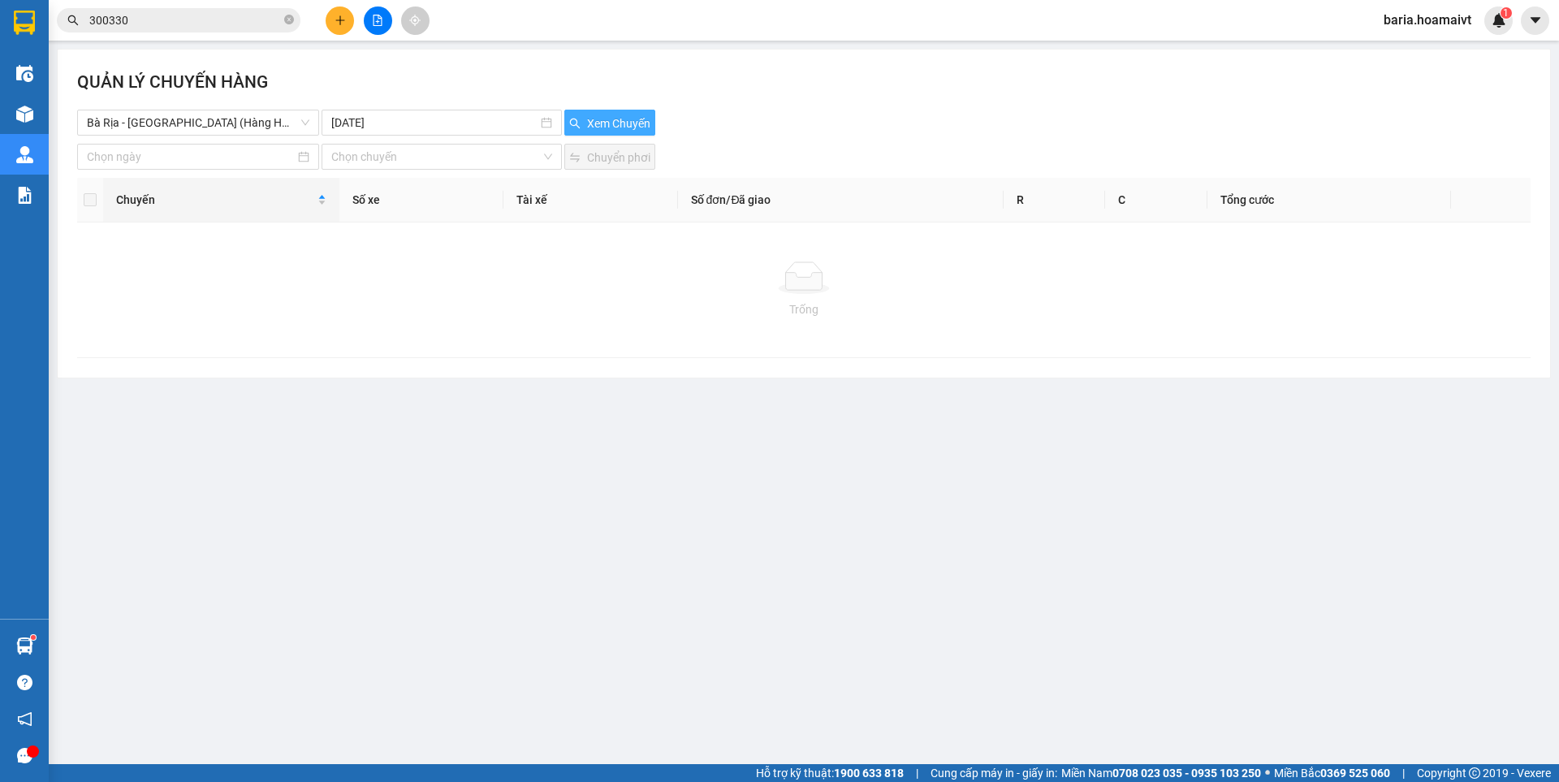
click at [619, 113] on button "Xem Chuyến" at bounding box center [609, 123] width 91 height 26
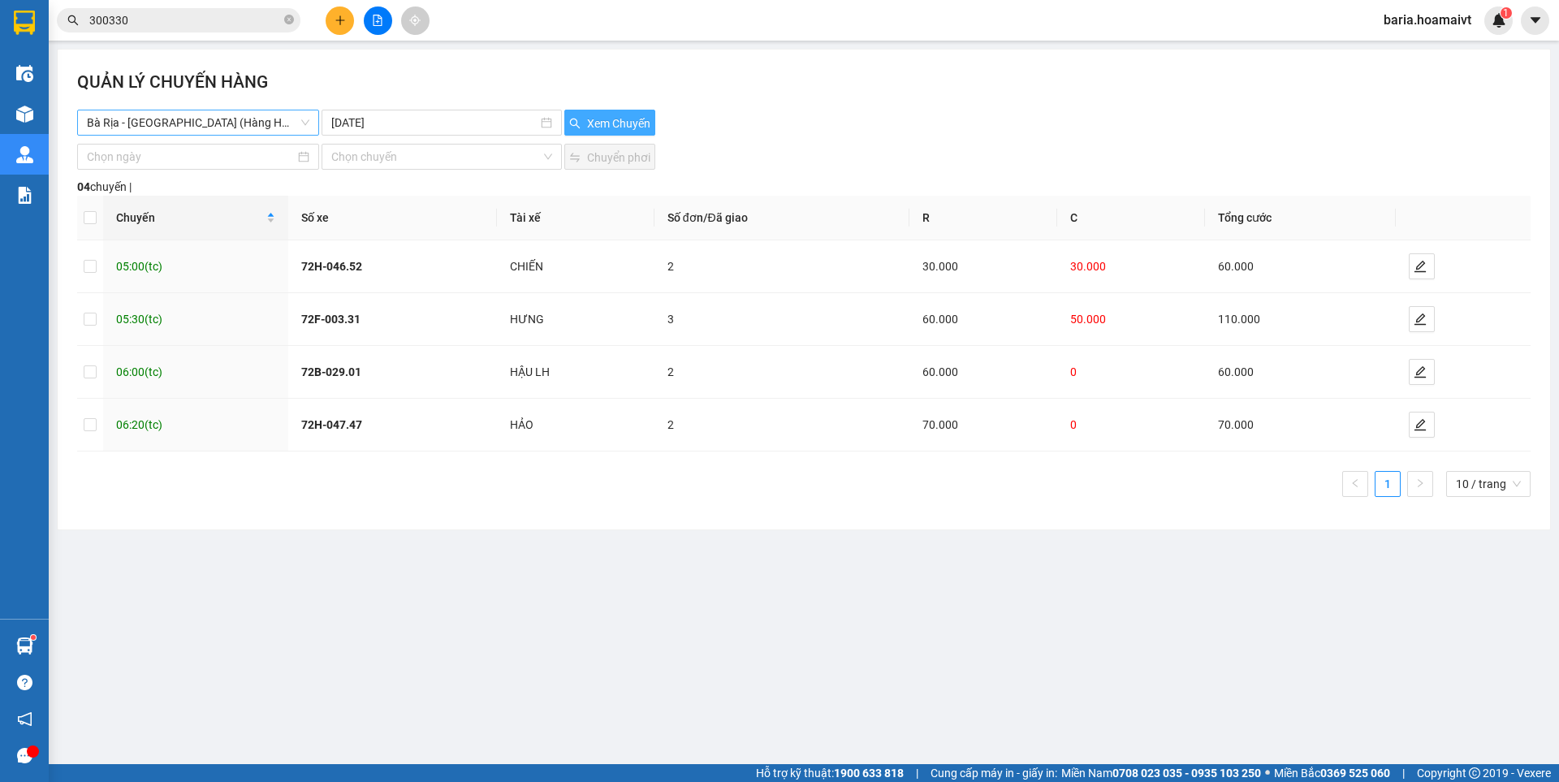
click at [282, 123] on span "Bà Rịa - [GEOGRAPHIC_DATA] (Hàng Hoá)" at bounding box center [198, 122] width 223 height 24
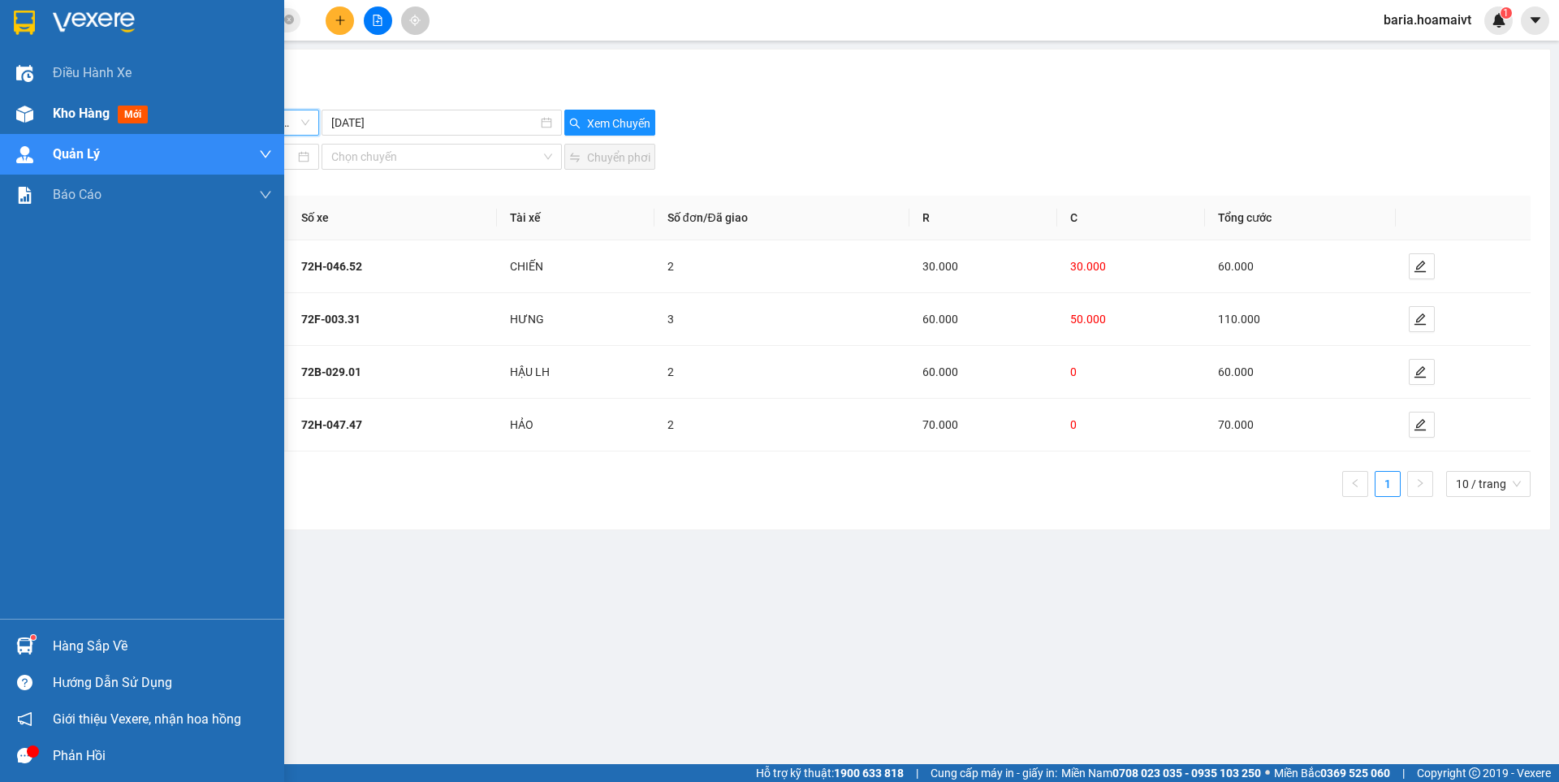
click at [72, 112] on span "Kho hàng" at bounding box center [81, 113] width 57 height 15
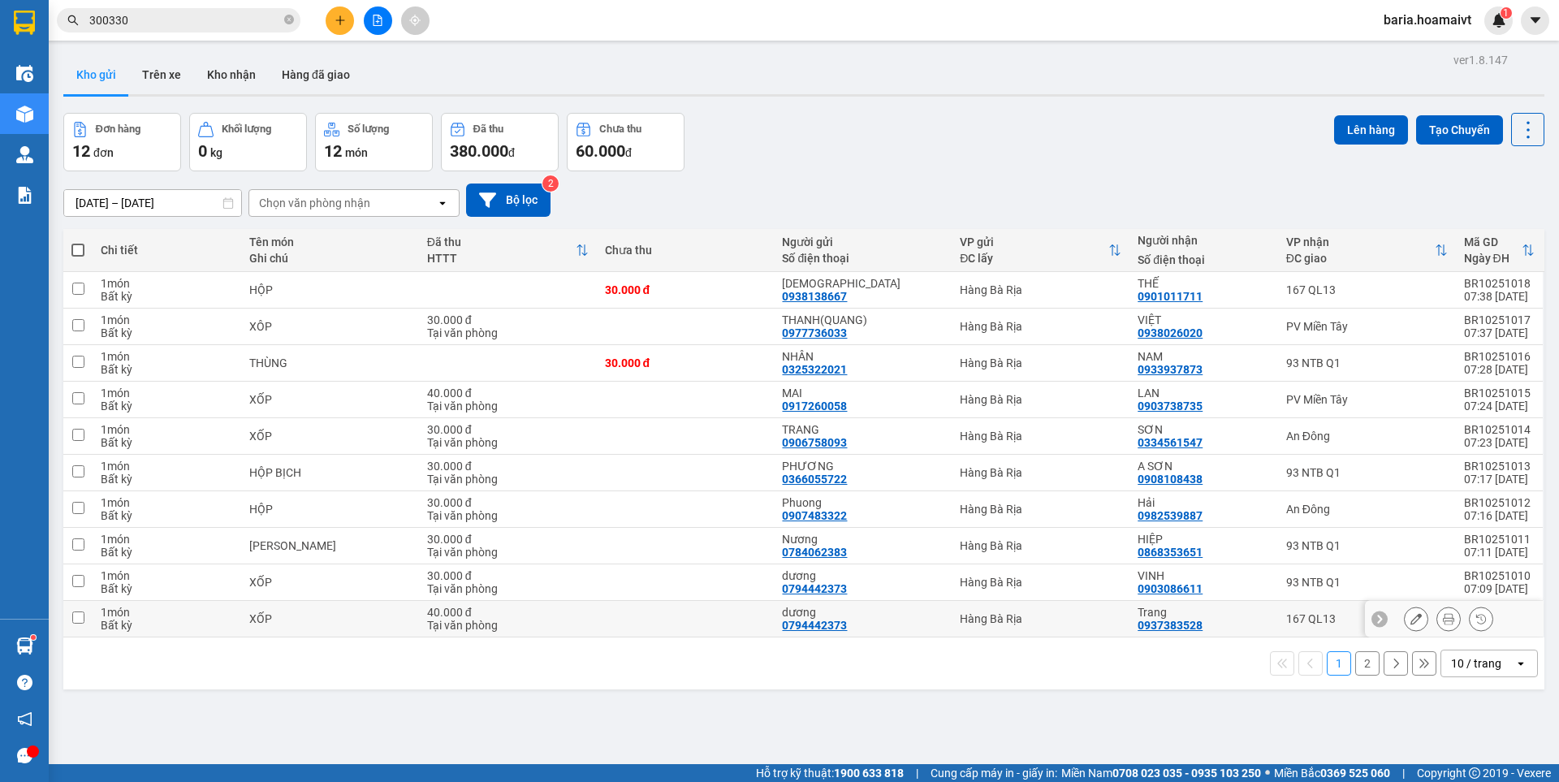
click at [1291, 613] on div "167 QL13" at bounding box center [1368, 618] width 162 height 13
checkbox input "true"
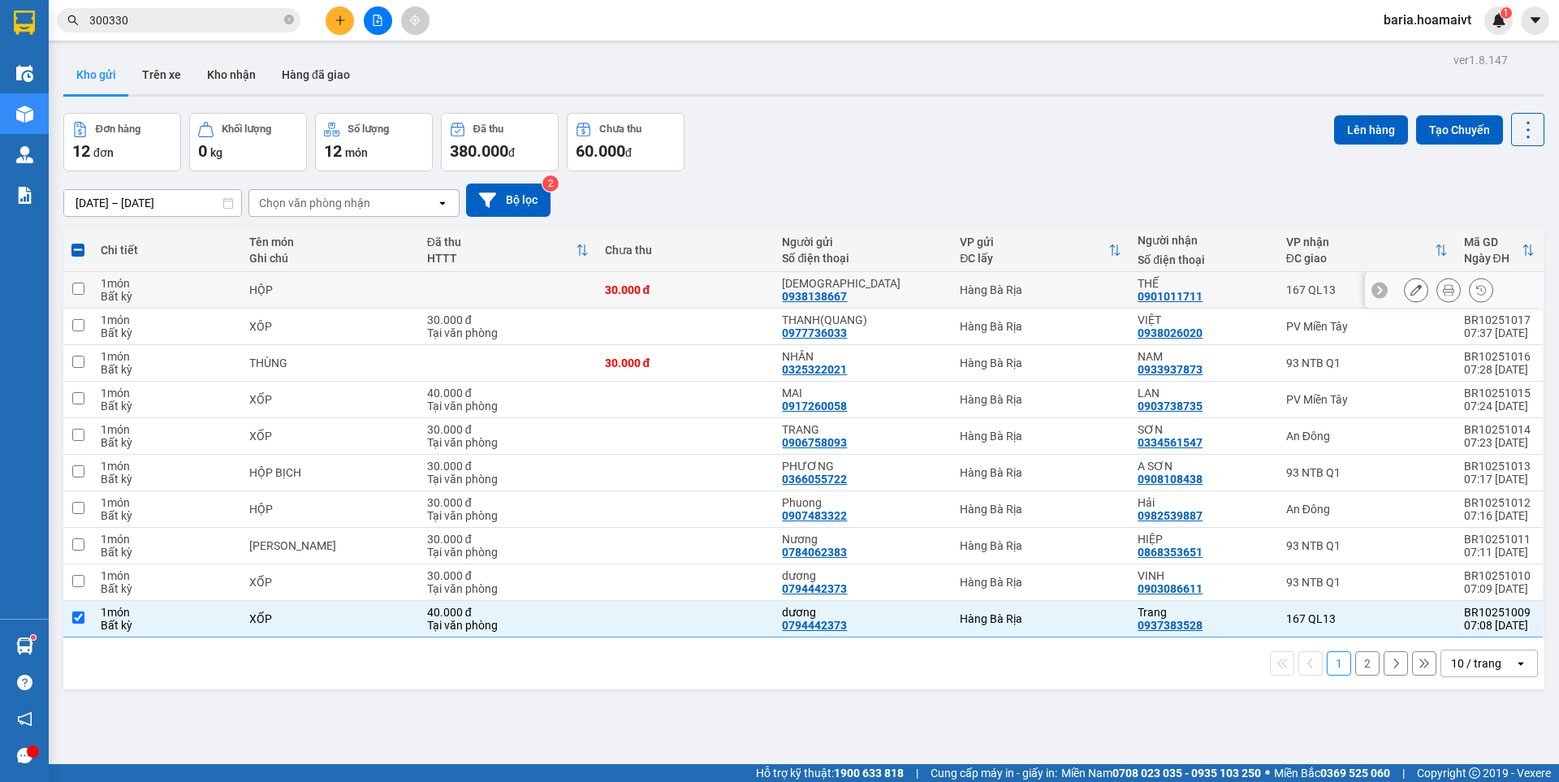
click at [1310, 288] on div "167 QL13" at bounding box center [1368, 289] width 162 height 13
checkbox input "true"
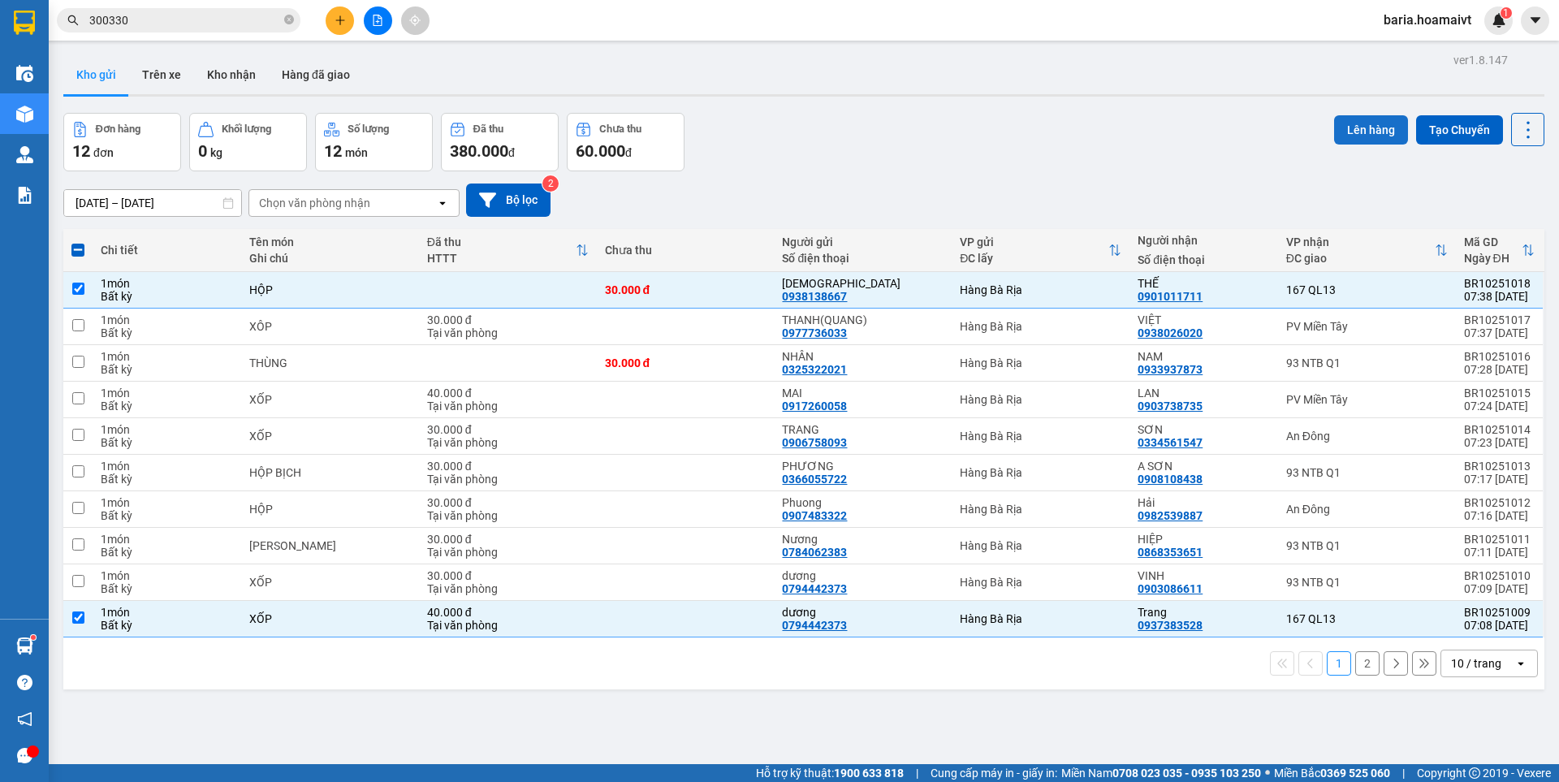
click at [1348, 124] on button "Lên hàng" at bounding box center [1371, 129] width 74 height 29
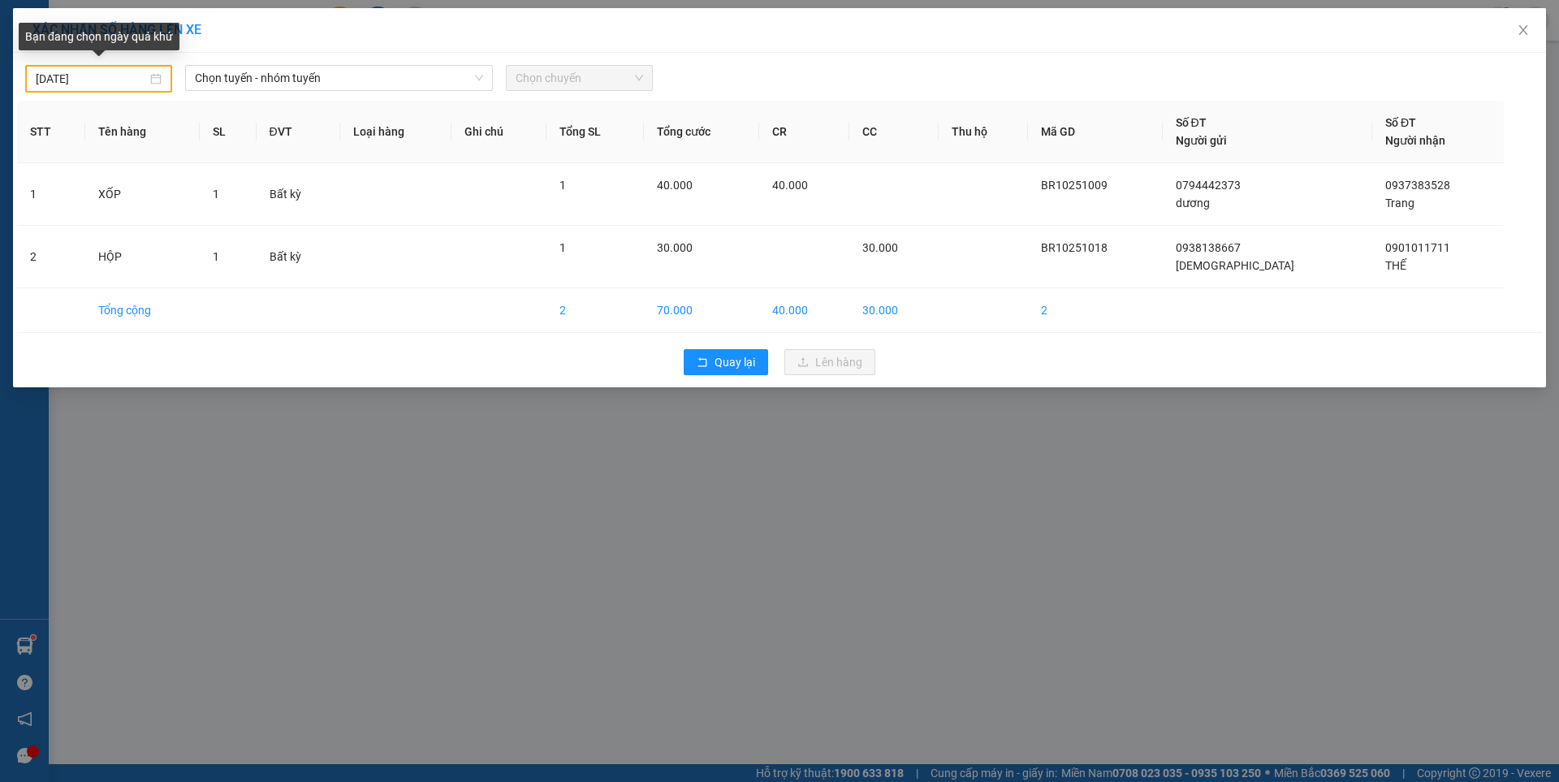
click at [89, 74] on input "[DATE]" at bounding box center [91, 79] width 111 height 18
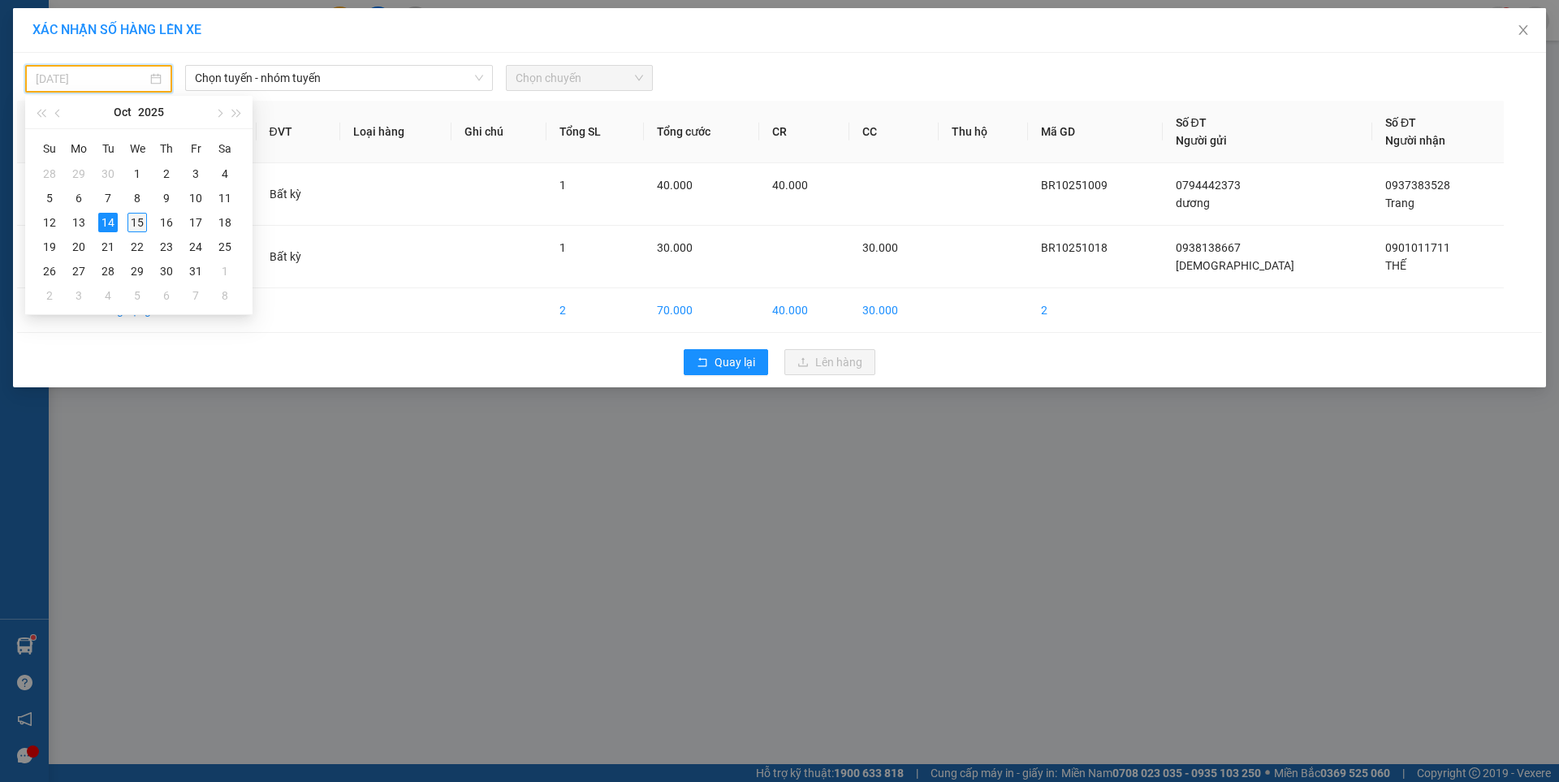
click at [143, 223] on div "15" at bounding box center [137, 222] width 19 height 19
type input "[DATE]"
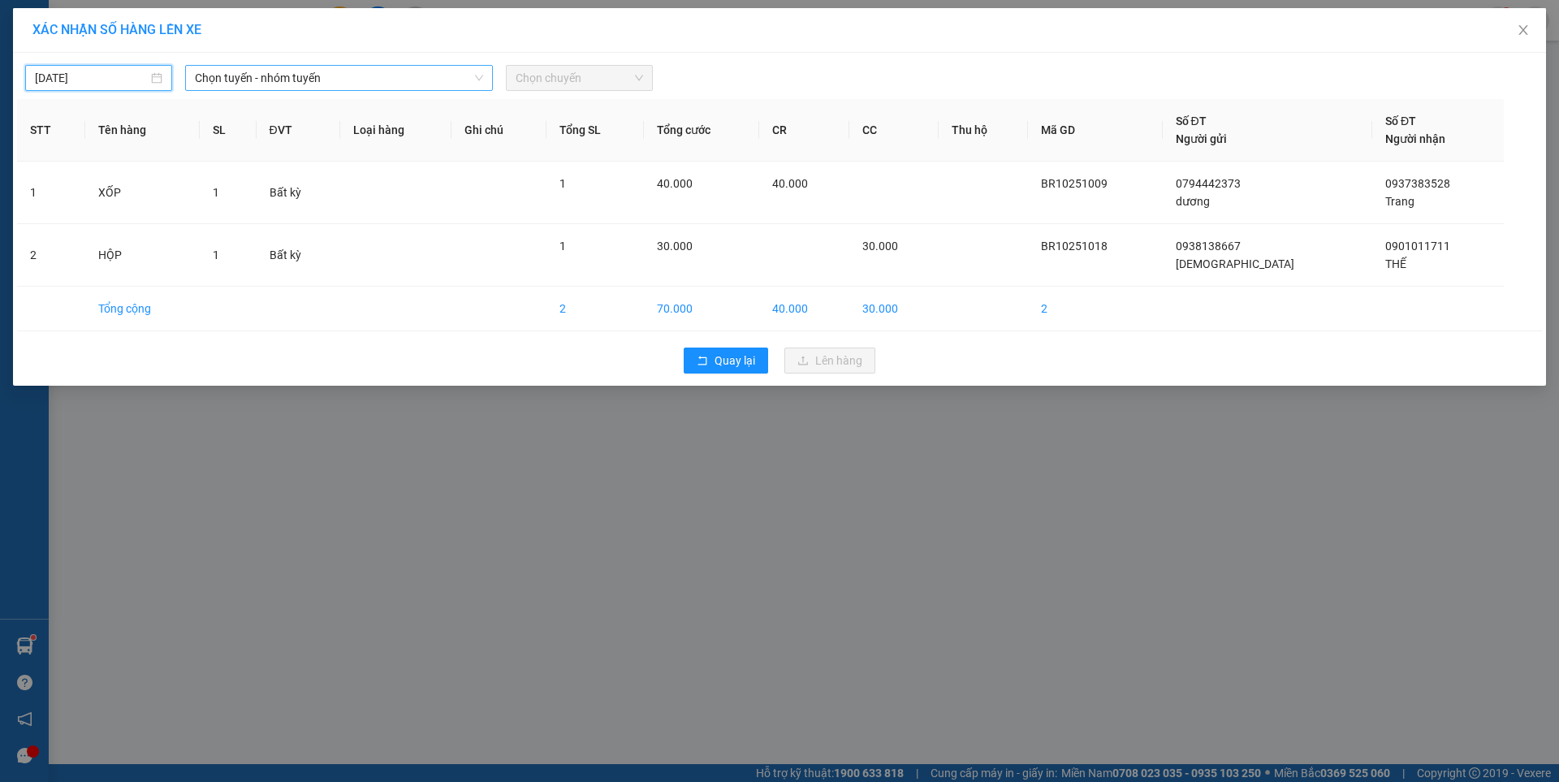
click at [372, 75] on span "Chọn tuyến - nhóm tuyến" at bounding box center [339, 78] width 288 height 24
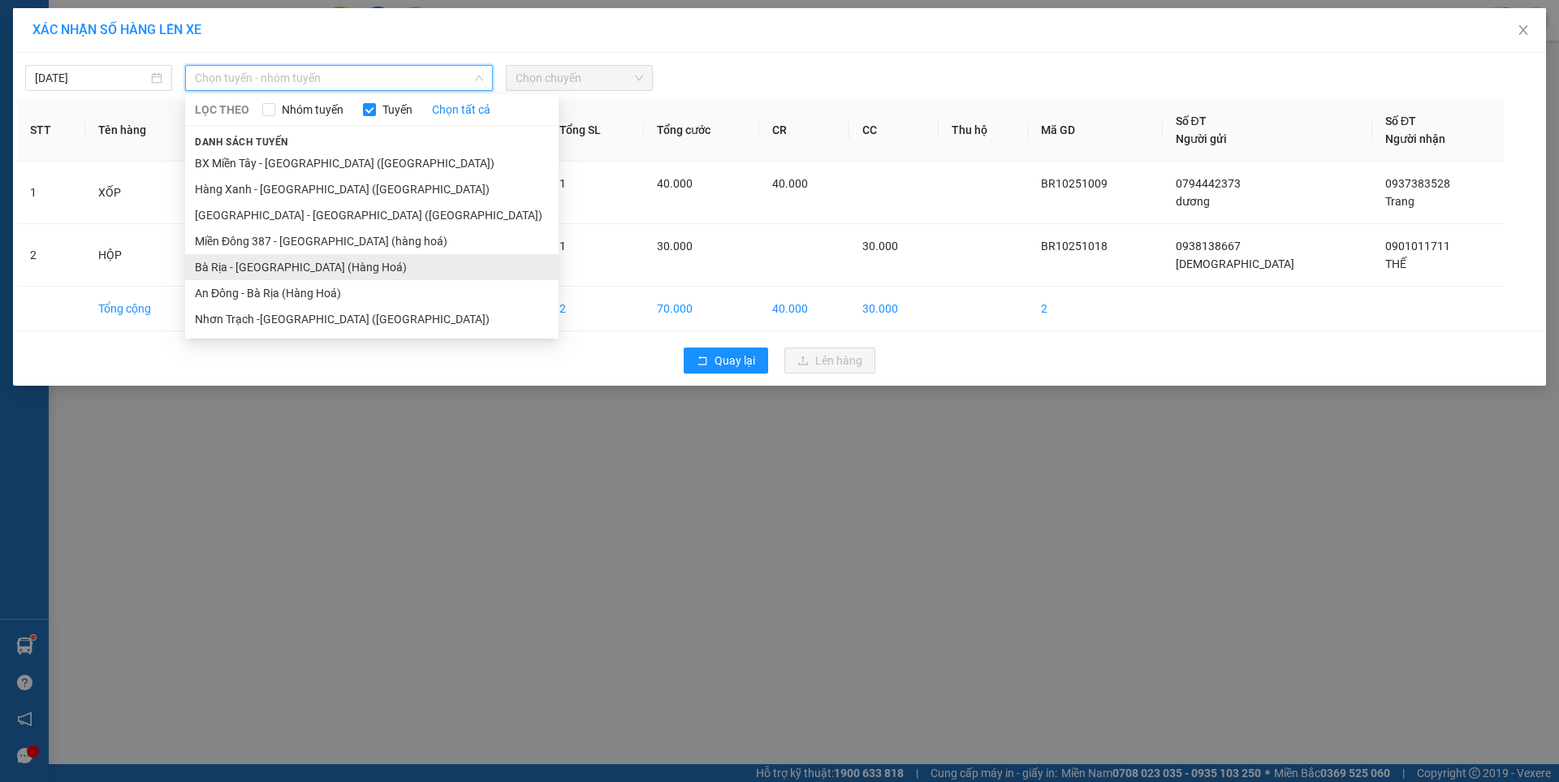
click at [279, 268] on li "Bà Rịa - [GEOGRAPHIC_DATA] (Hàng Hoá)" at bounding box center [372, 267] width 374 height 26
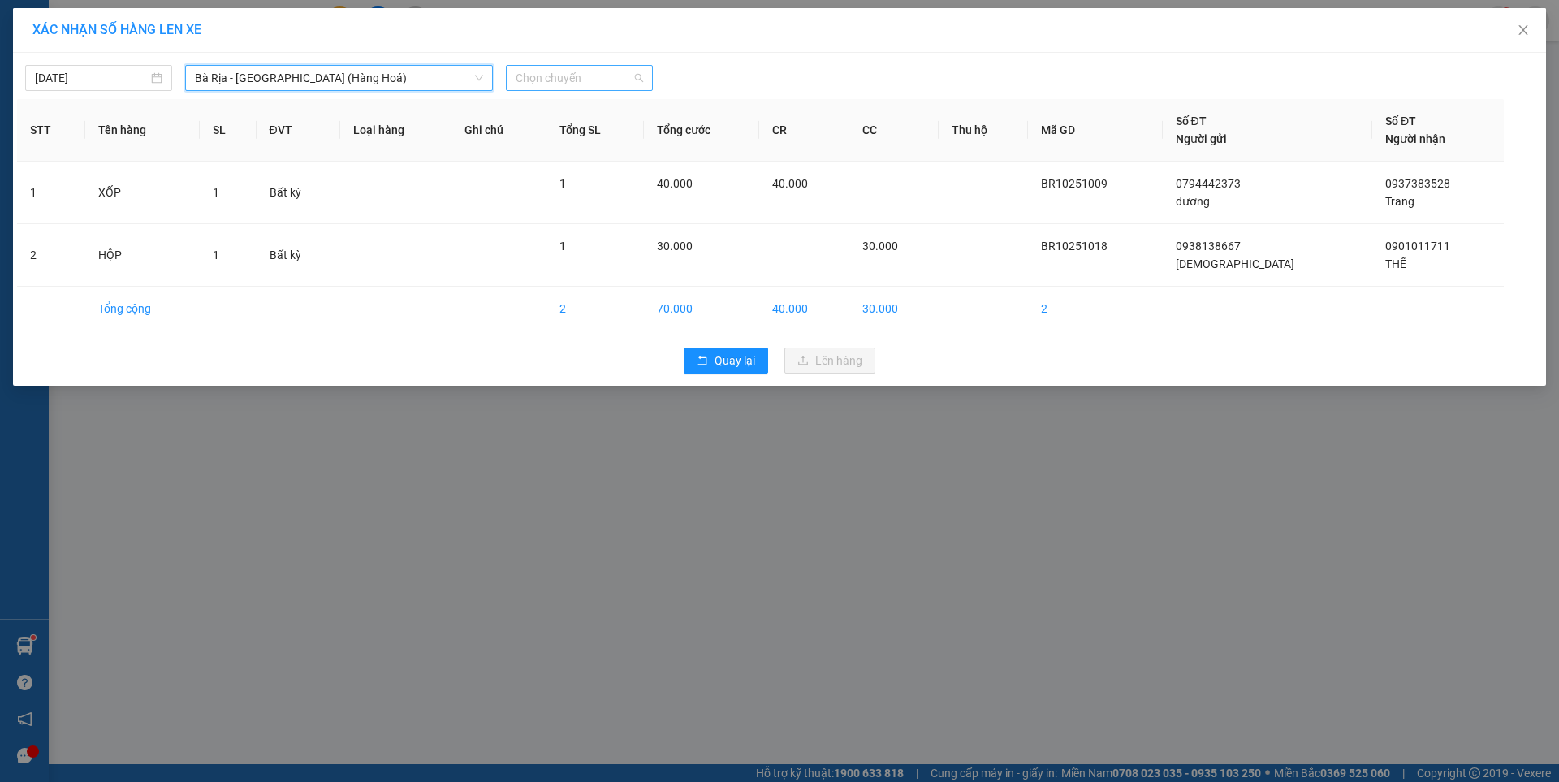
click at [585, 80] on span "Chọn chuyến" at bounding box center [580, 78] width 128 height 24
type input "0740"
click at [621, 140] on div "Thêm chuyến " 07:40 "" at bounding box center [591, 137] width 171 height 28
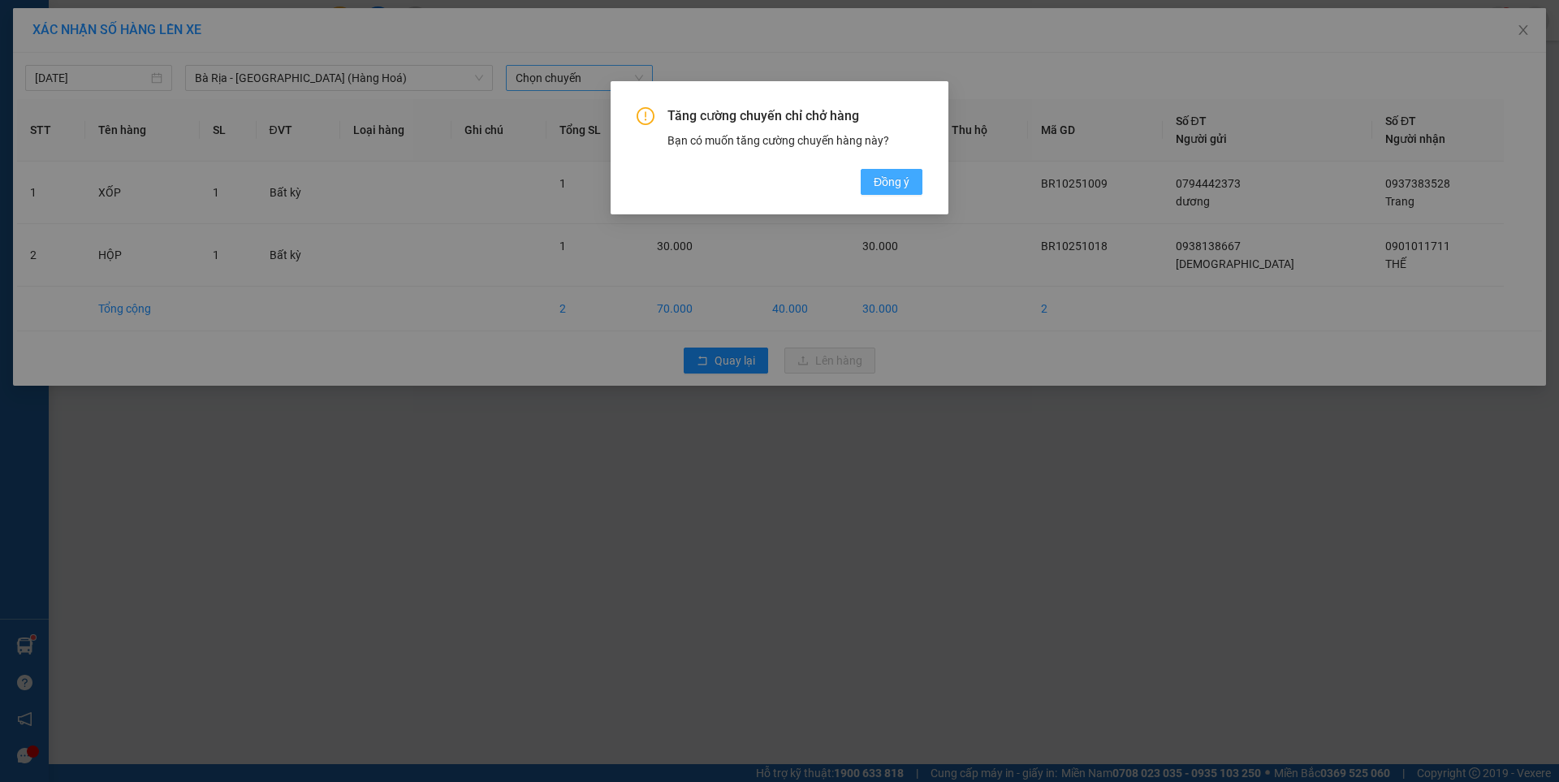
click at [903, 187] on span "Đồng ý" at bounding box center [892, 182] width 36 height 18
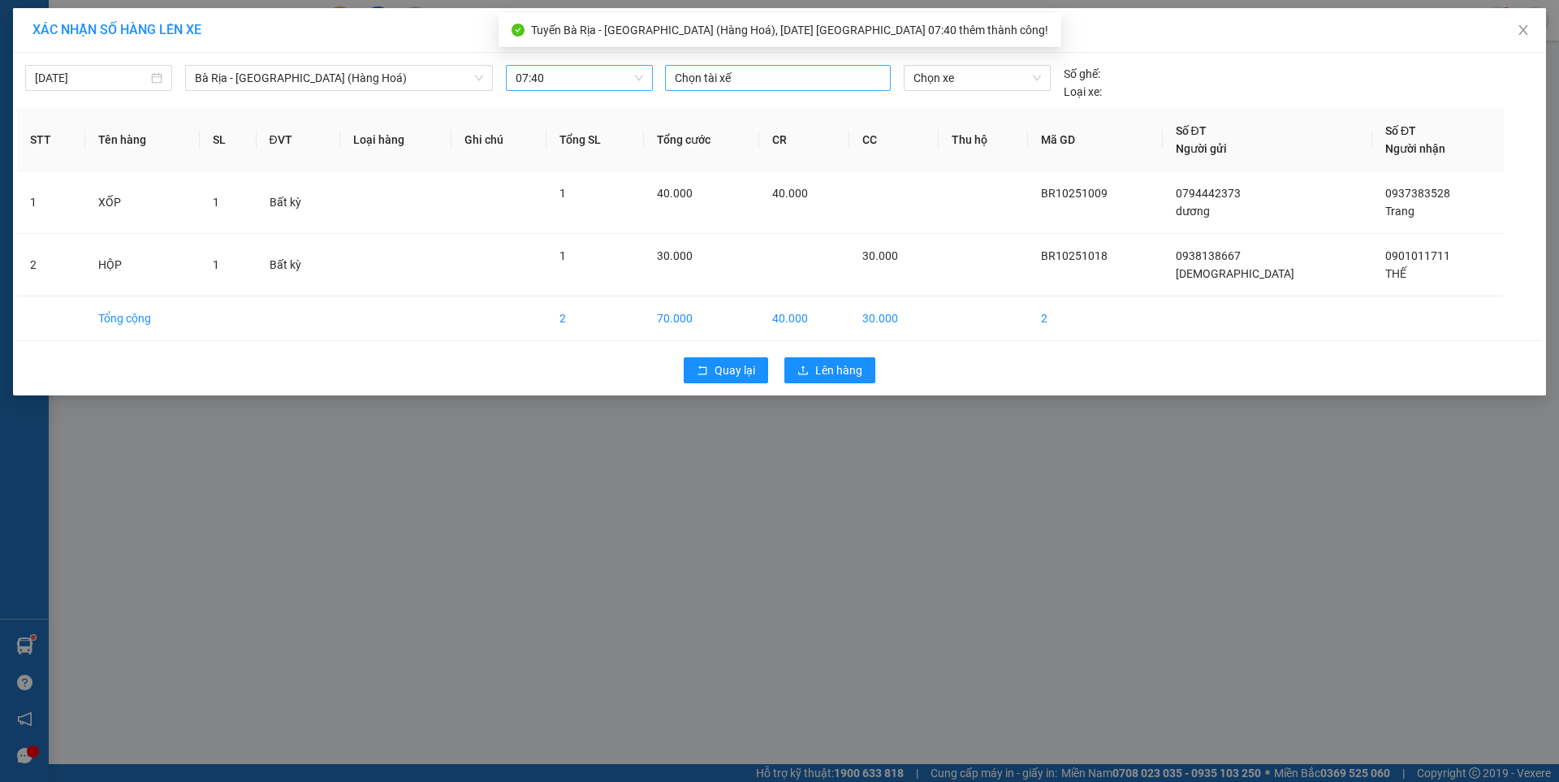
click at [781, 70] on div at bounding box center [778, 77] width 218 height 19
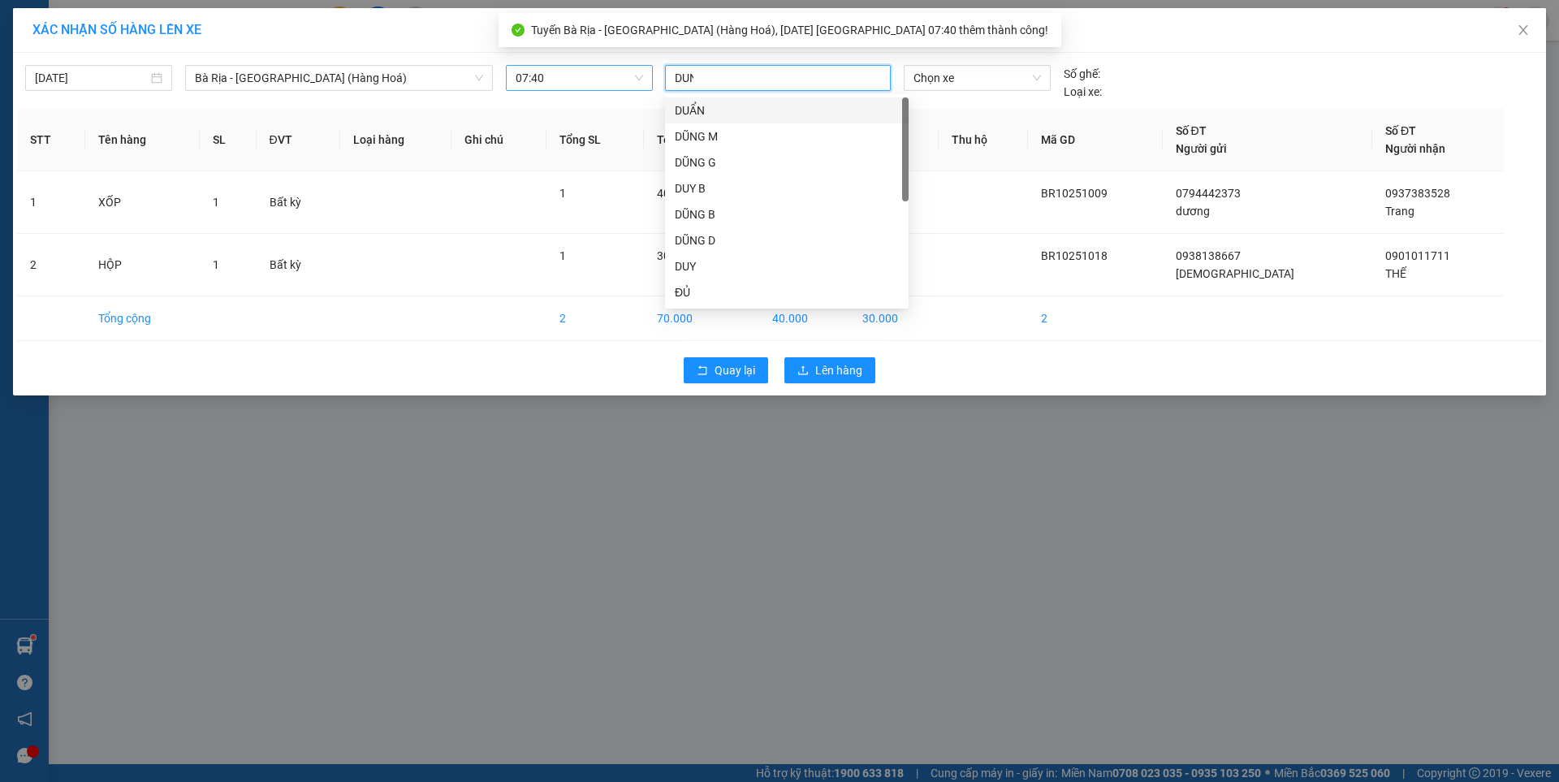
type input "DUNG"
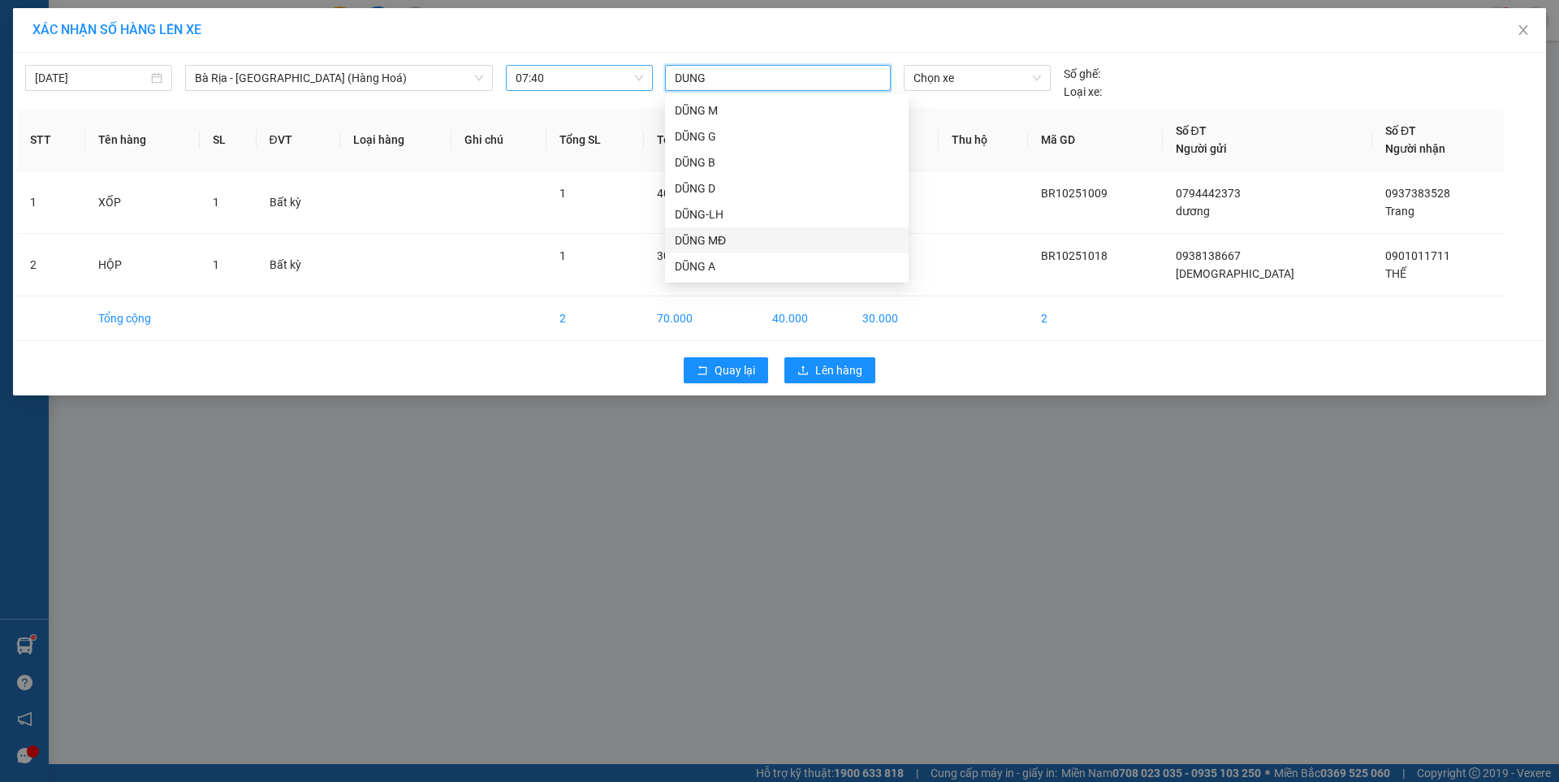
click at [712, 244] on div "DŨNG MĐ" at bounding box center [787, 240] width 224 height 18
click at [1015, 79] on span "Chọn xe" at bounding box center [977, 78] width 127 height 24
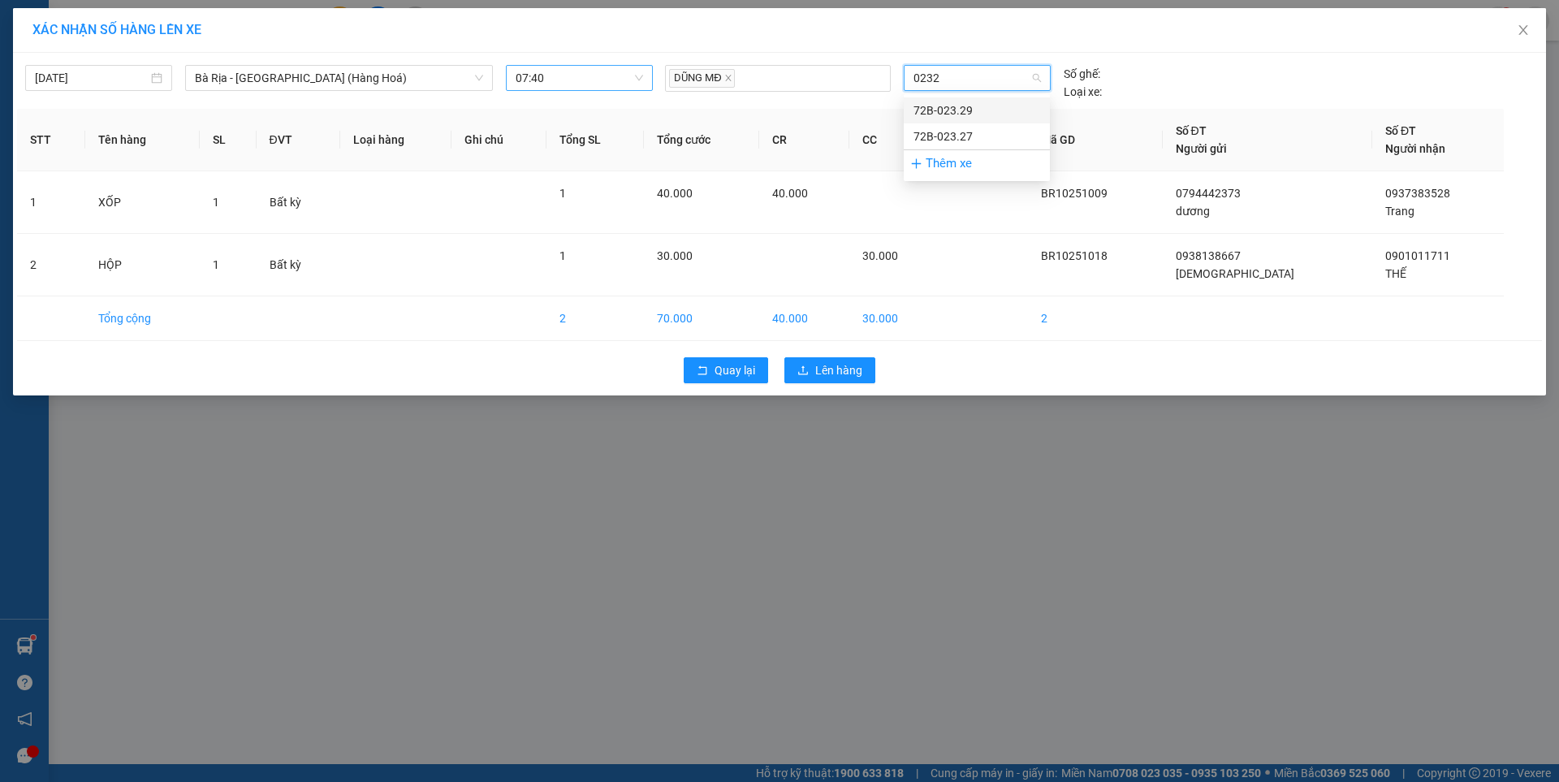
type input "02329"
click at [960, 108] on div "72B-023.29" at bounding box center [977, 111] width 127 height 18
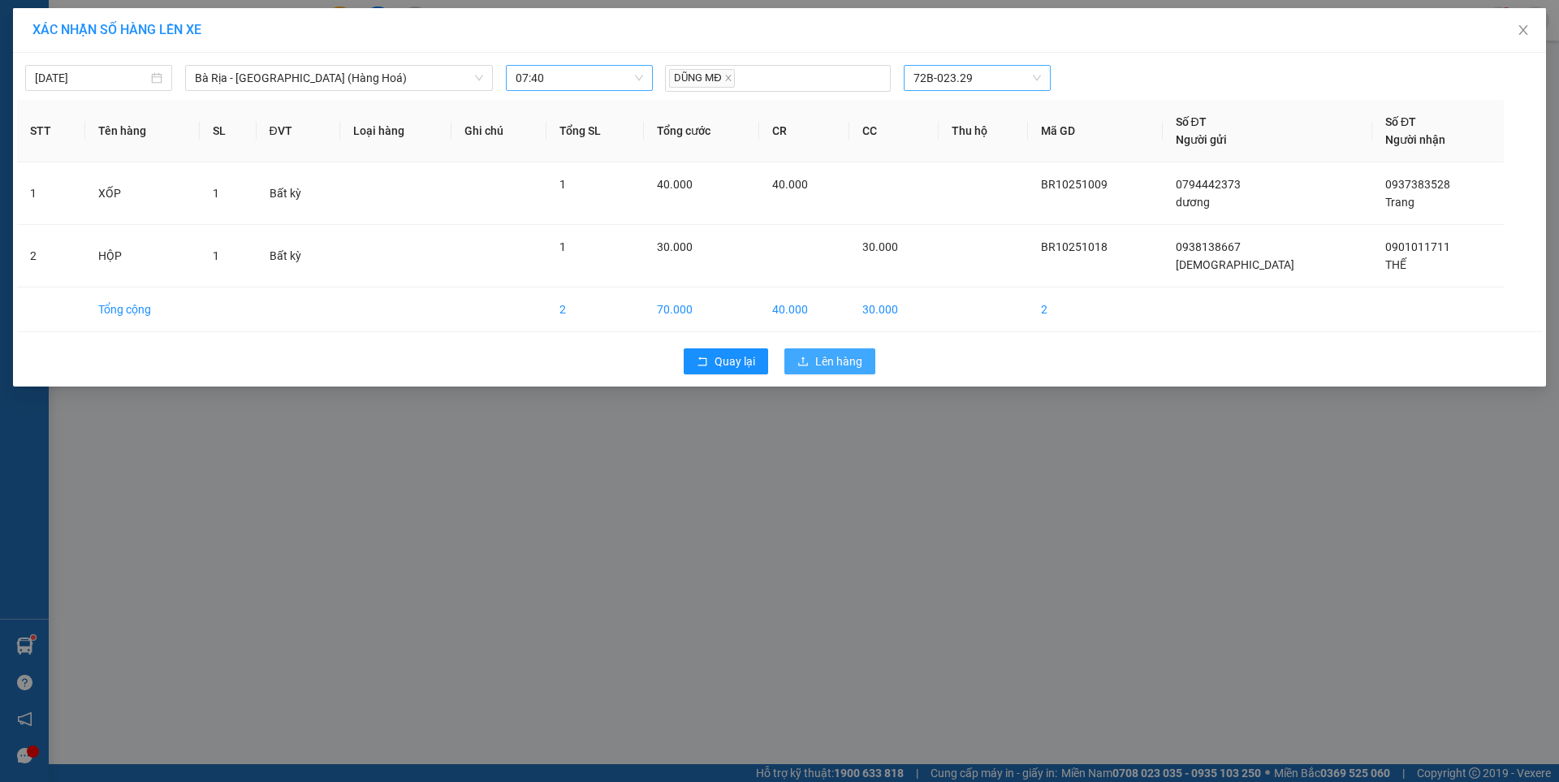
click at [837, 353] on span "Lên hàng" at bounding box center [838, 362] width 47 height 18
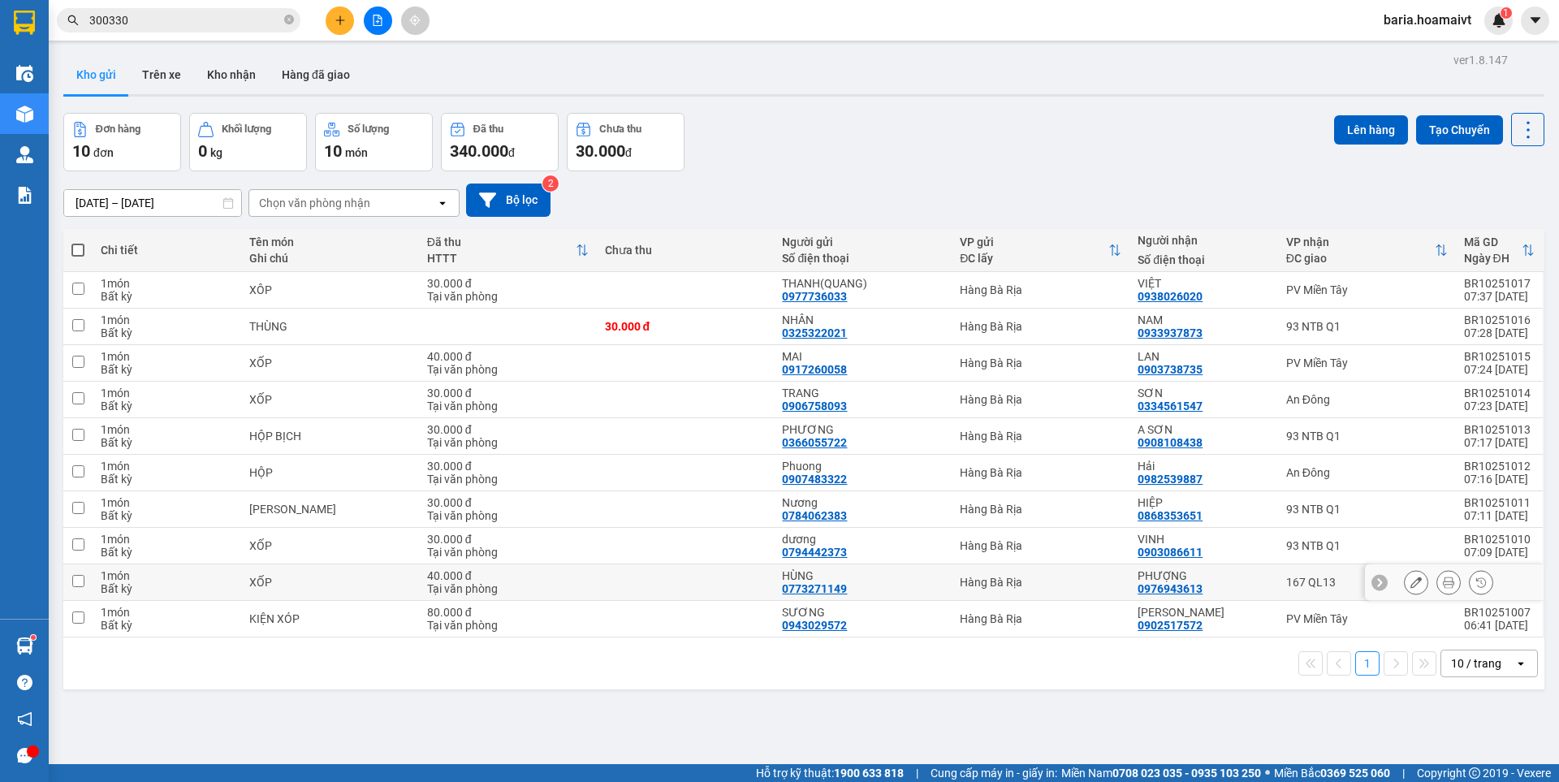
click at [1282, 573] on td "167 QL13" at bounding box center [1367, 582] width 178 height 37
checkbox input "true"
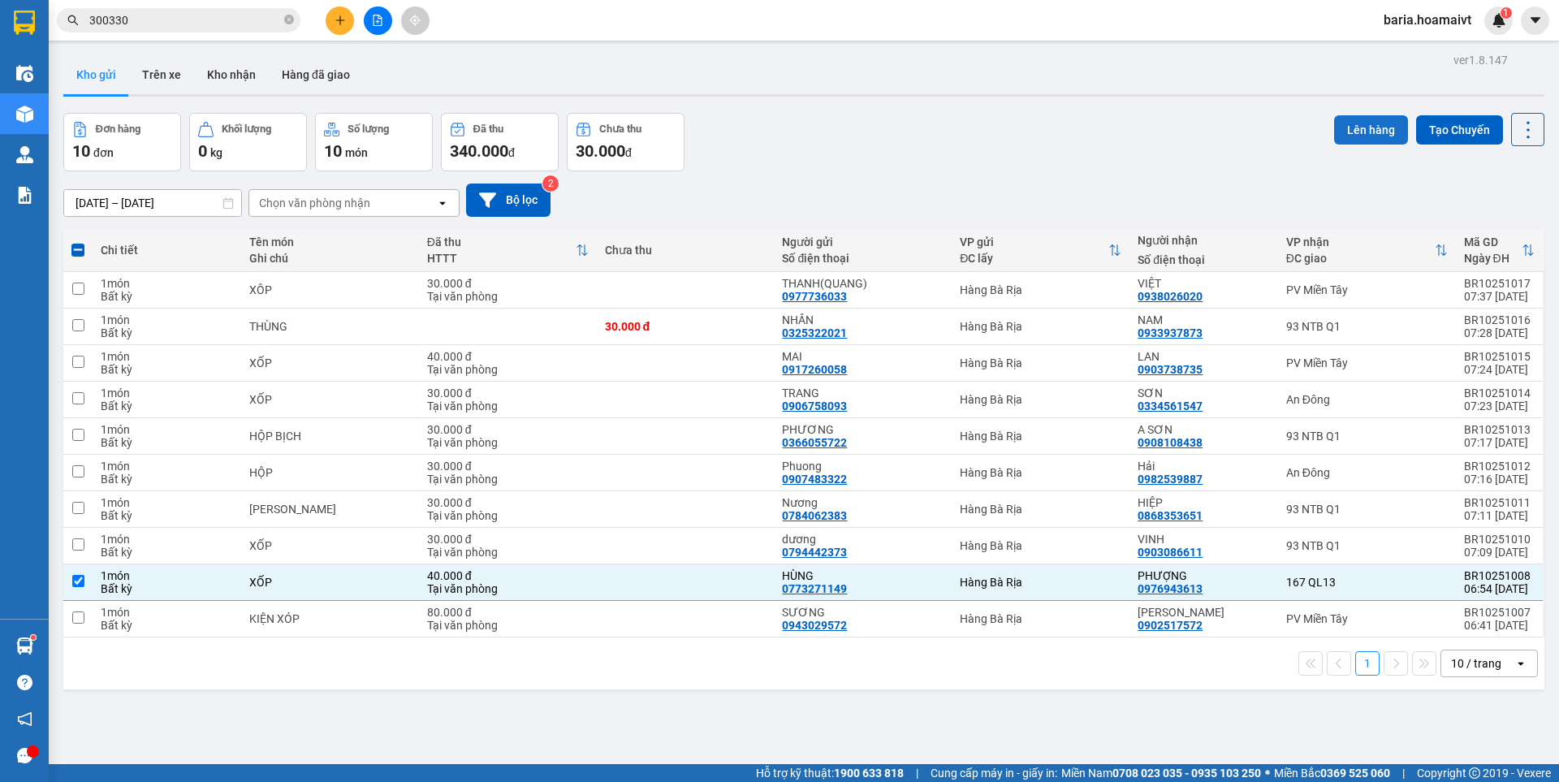
click at [1355, 123] on button "Lên hàng" at bounding box center [1371, 129] width 74 height 29
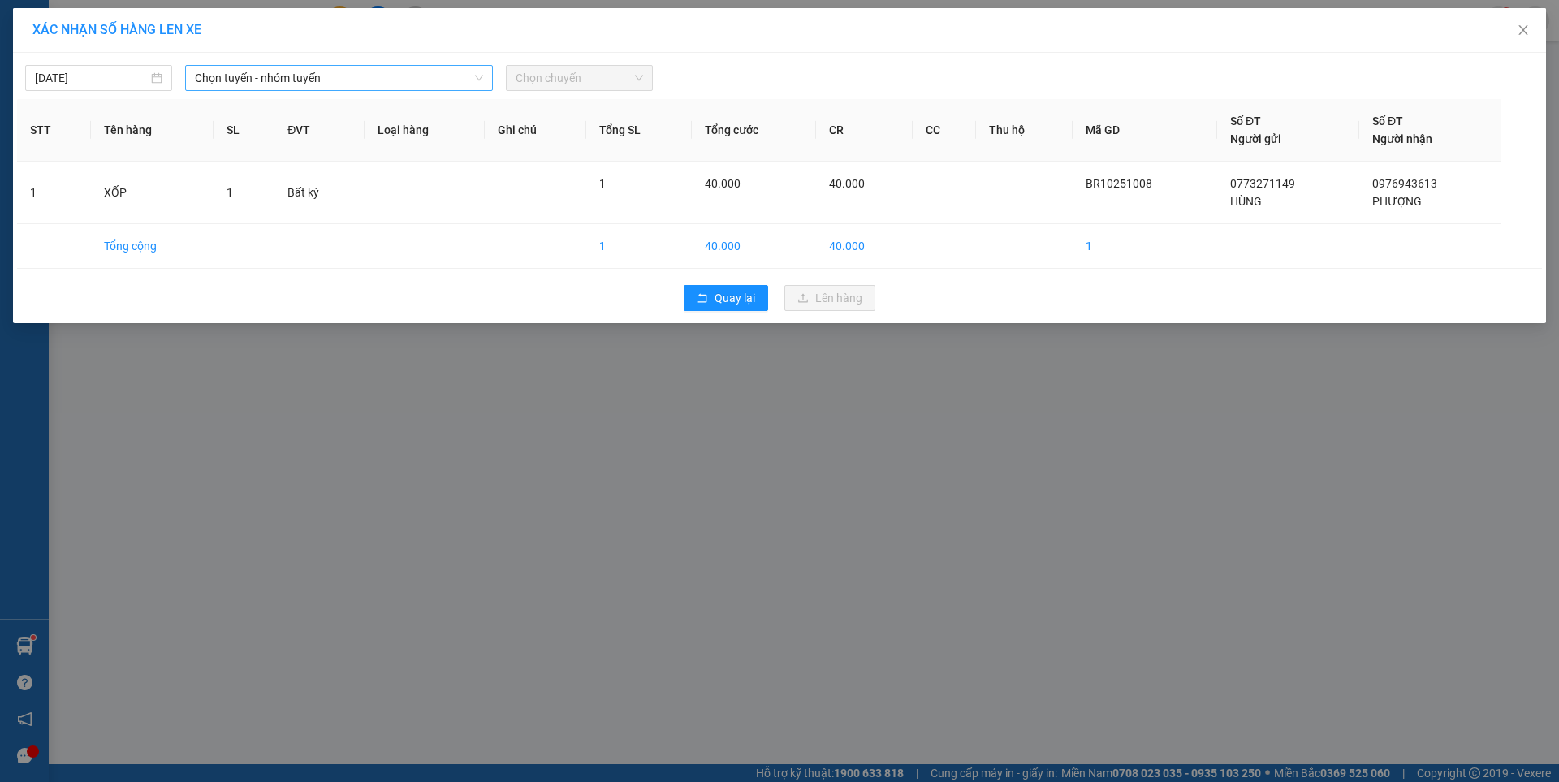
click at [244, 73] on span "Chọn tuyến - nhóm tuyến" at bounding box center [339, 78] width 288 height 24
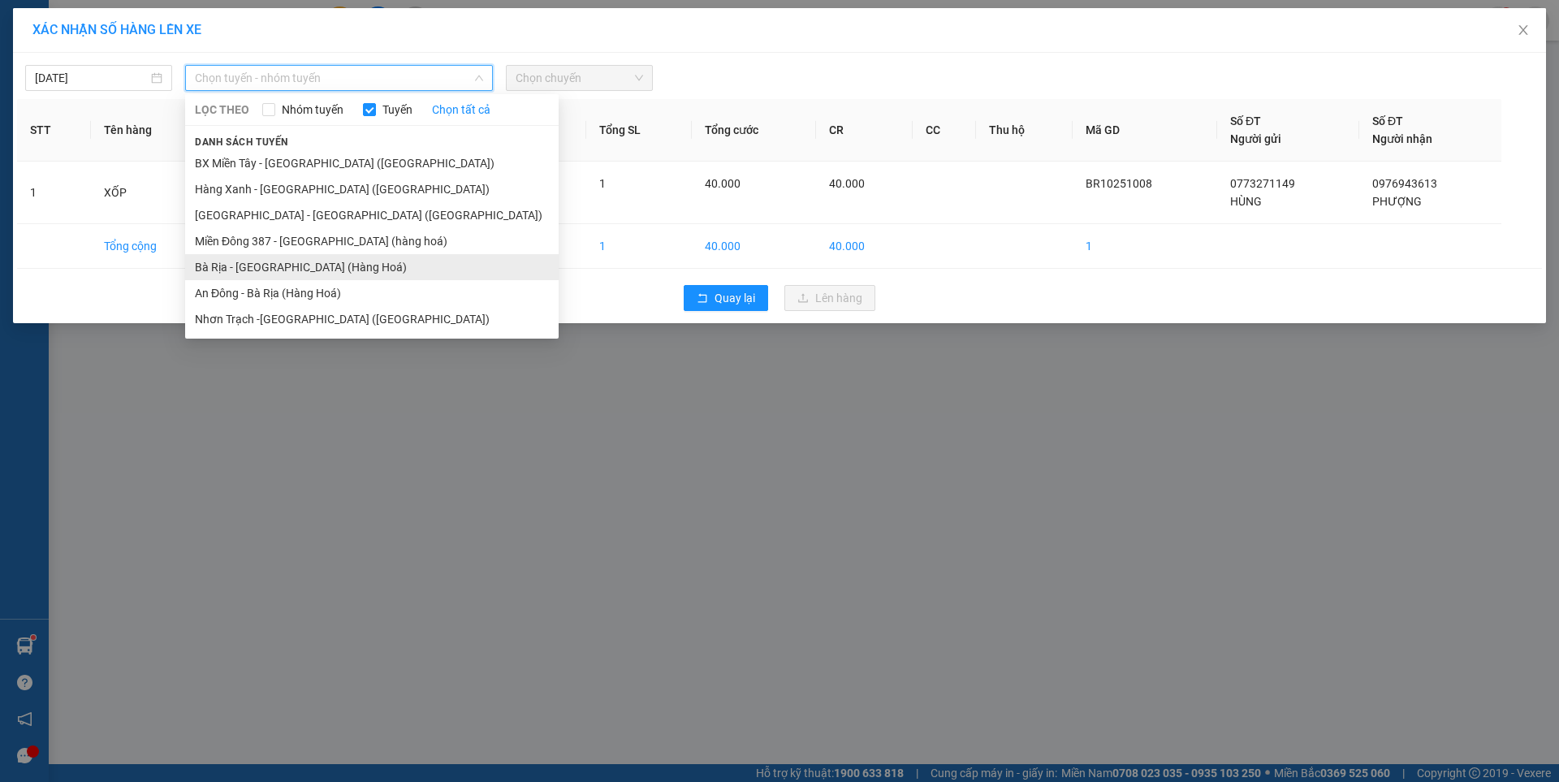
click at [253, 269] on li "Bà Rịa - [GEOGRAPHIC_DATA] (Hàng Hoá)" at bounding box center [372, 267] width 374 height 26
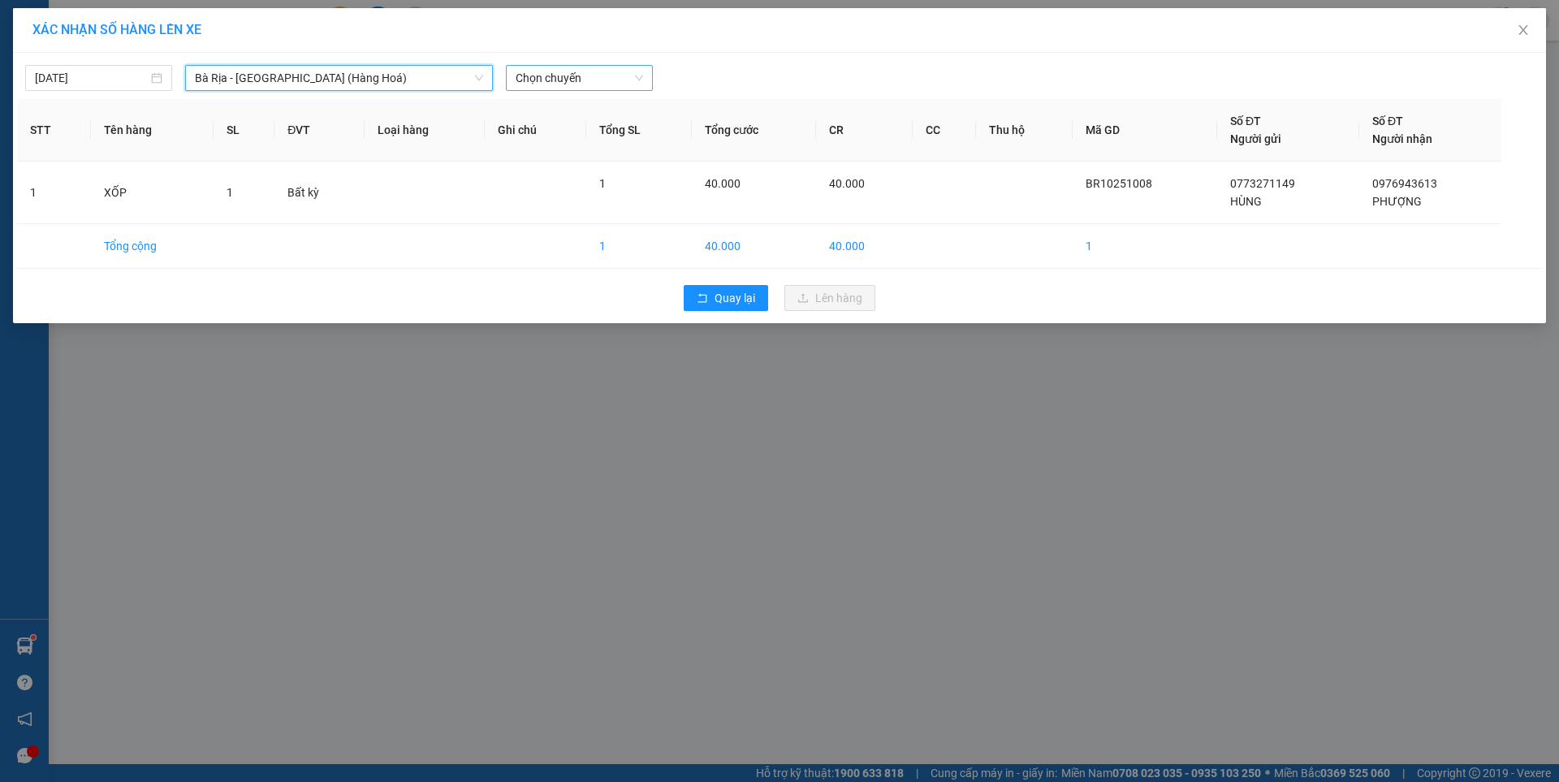
click at [569, 70] on span "Chọn chuyến" at bounding box center [580, 78] width 128 height 24
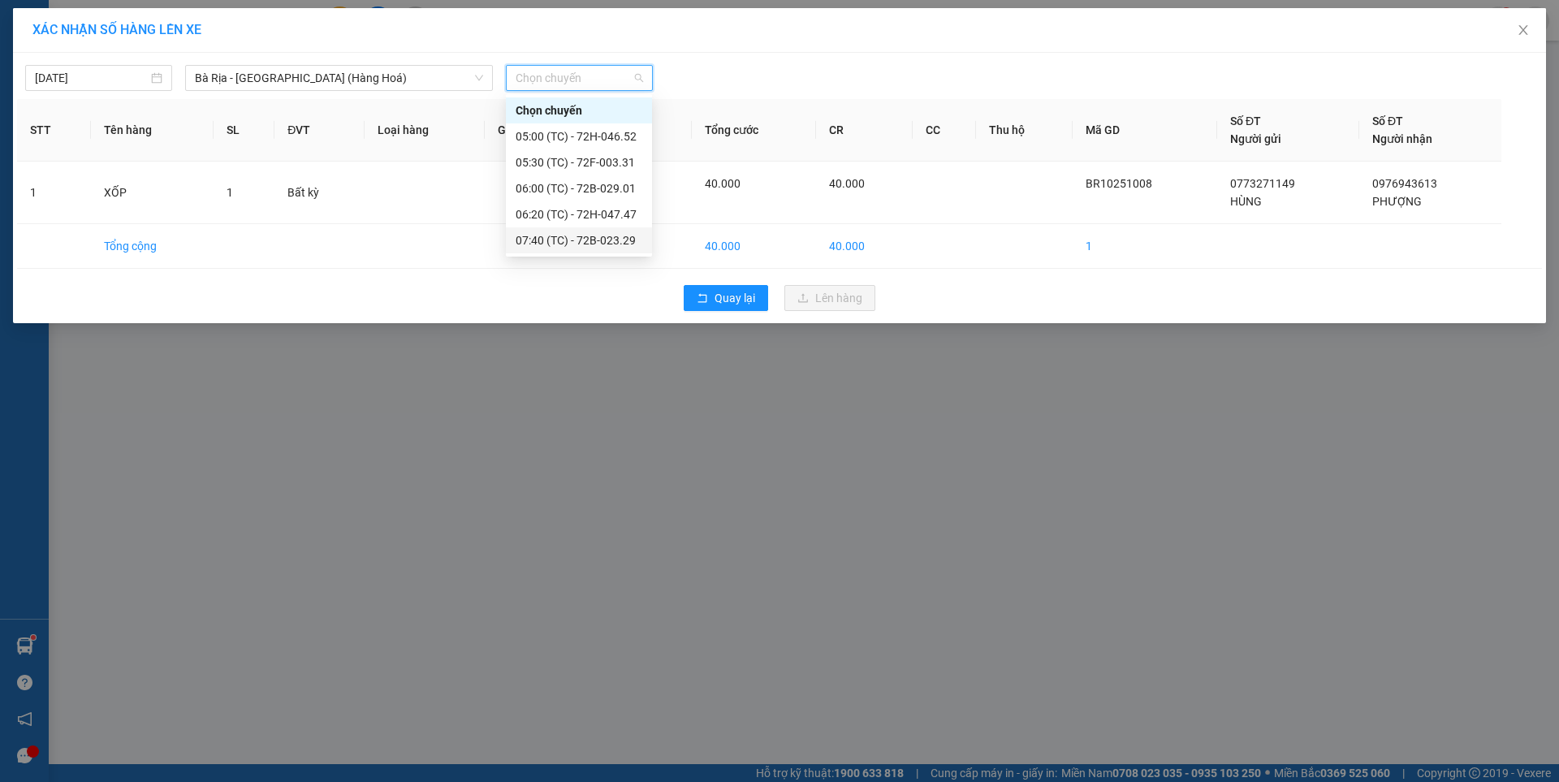
click at [616, 244] on div "07:40 (TC) - 72B-023.29" at bounding box center [579, 240] width 127 height 18
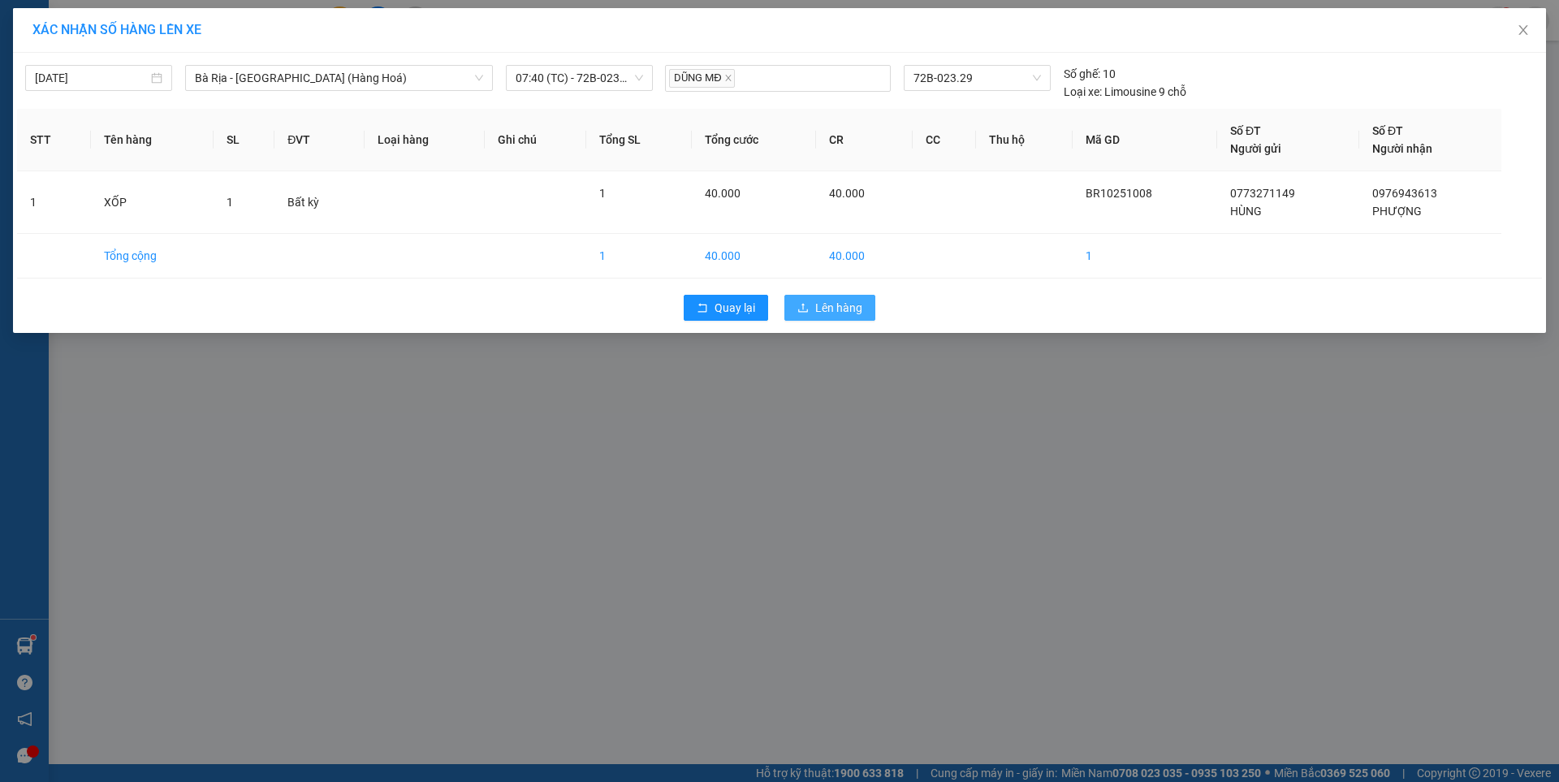
click at [832, 304] on span "Lên hàng" at bounding box center [838, 308] width 47 height 18
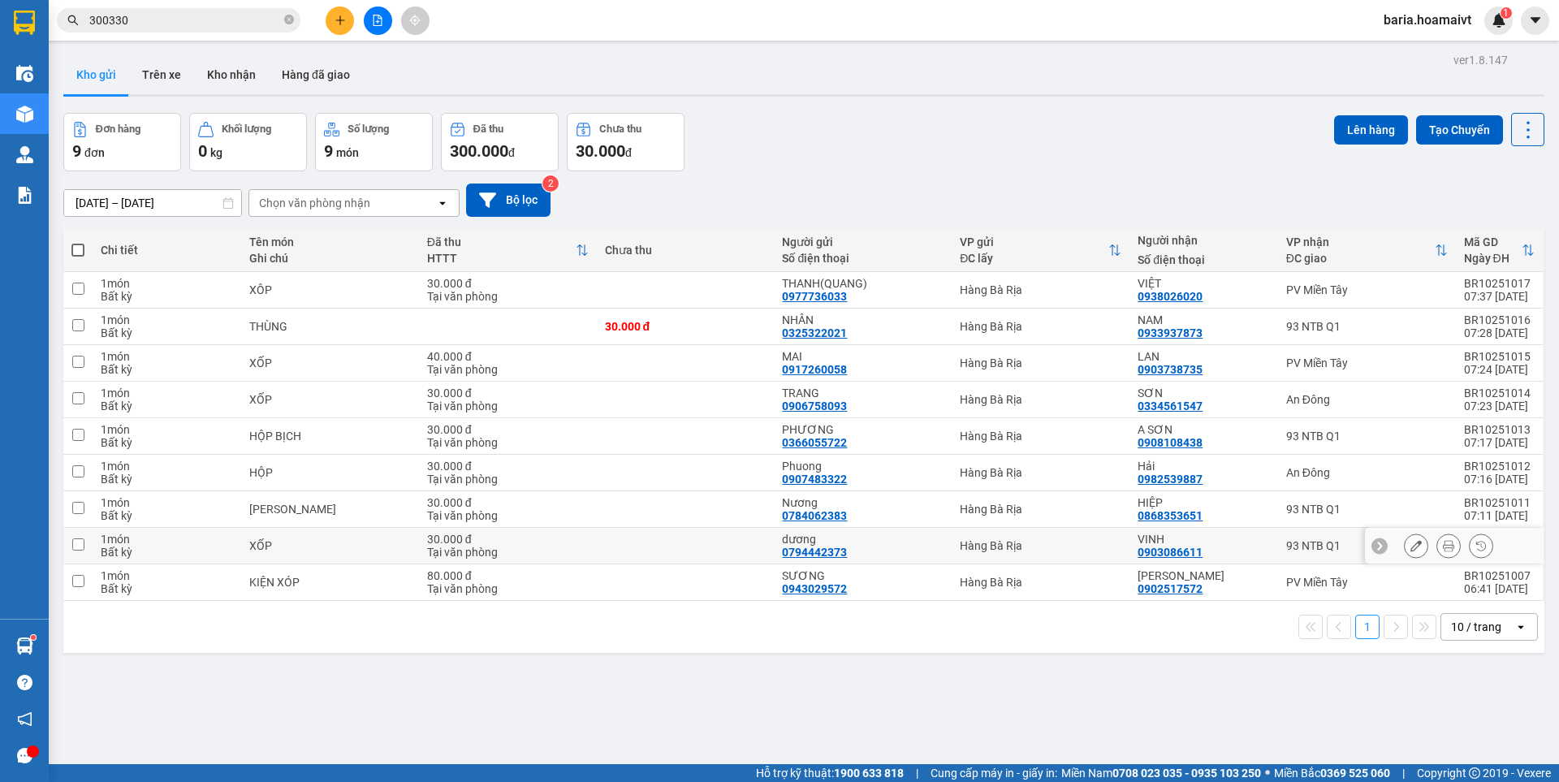
click at [1285, 556] on td "93 NTB Q1" at bounding box center [1367, 546] width 178 height 37
checkbox input "true"
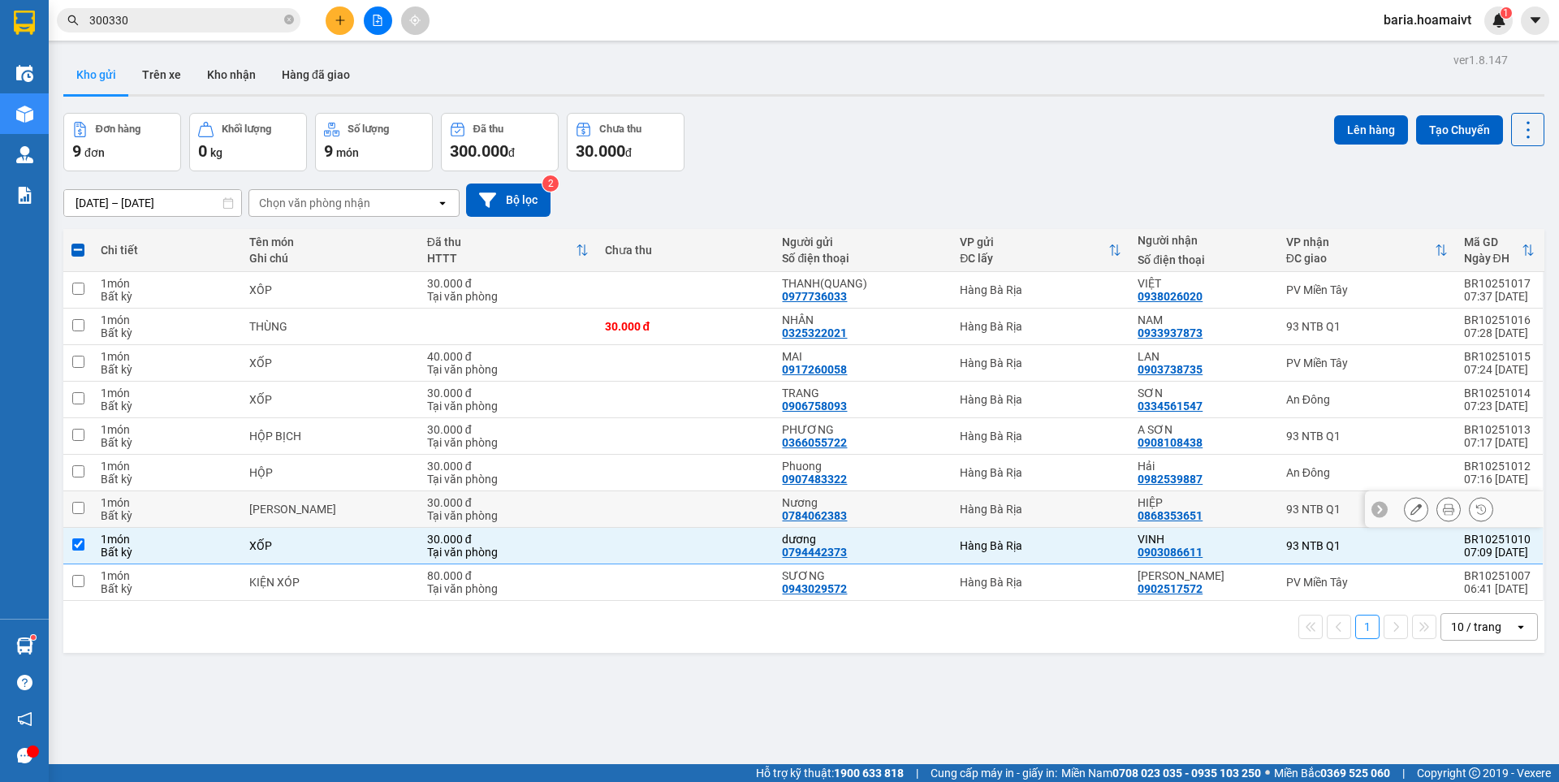
click at [1287, 513] on div "93 NTB Q1" at bounding box center [1368, 509] width 162 height 13
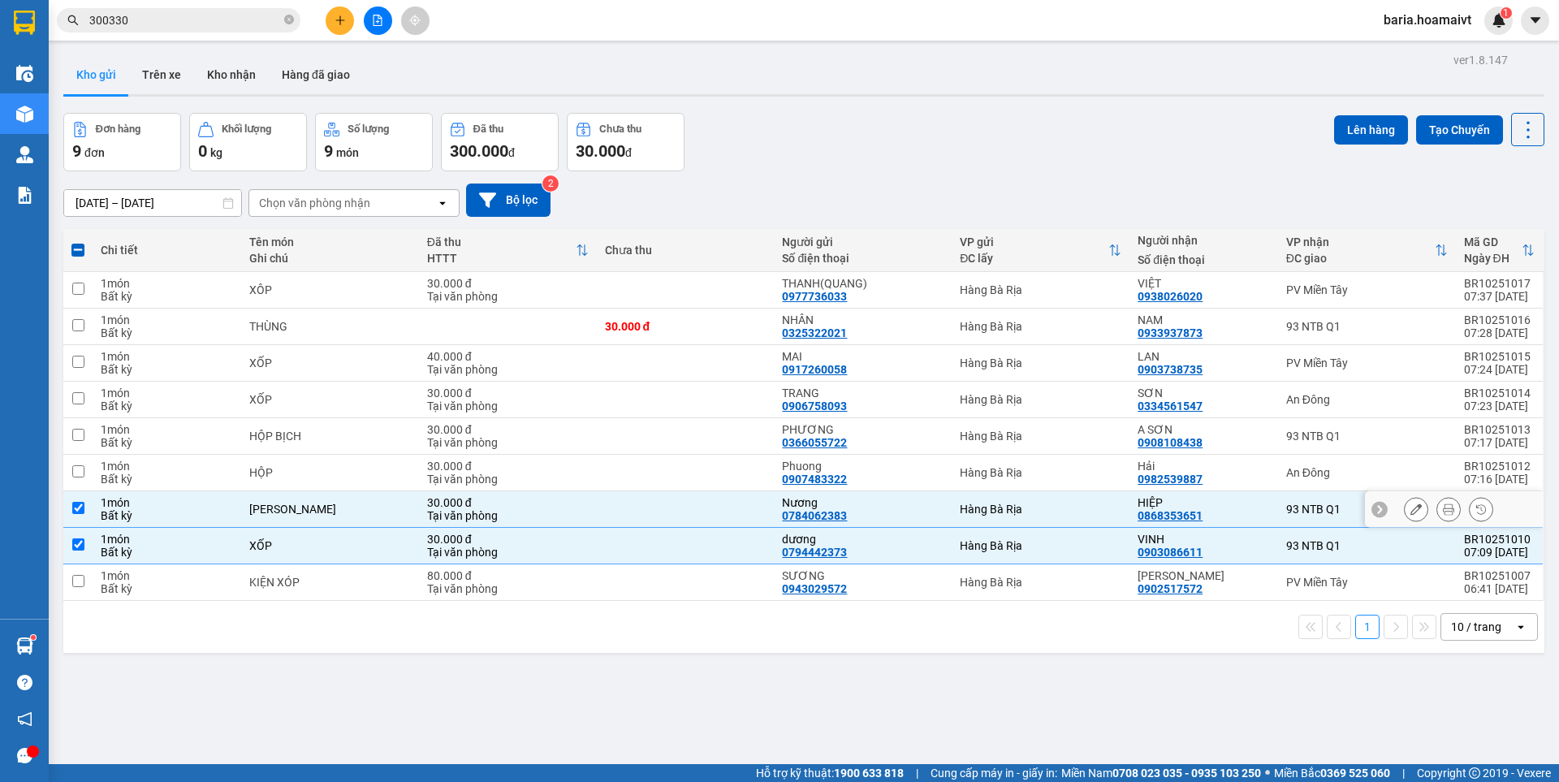
checkbox input "true"
click at [1295, 432] on div "93 NTB Q1" at bounding box center [1368, 436] width 162 height 13
checkbox input "true"
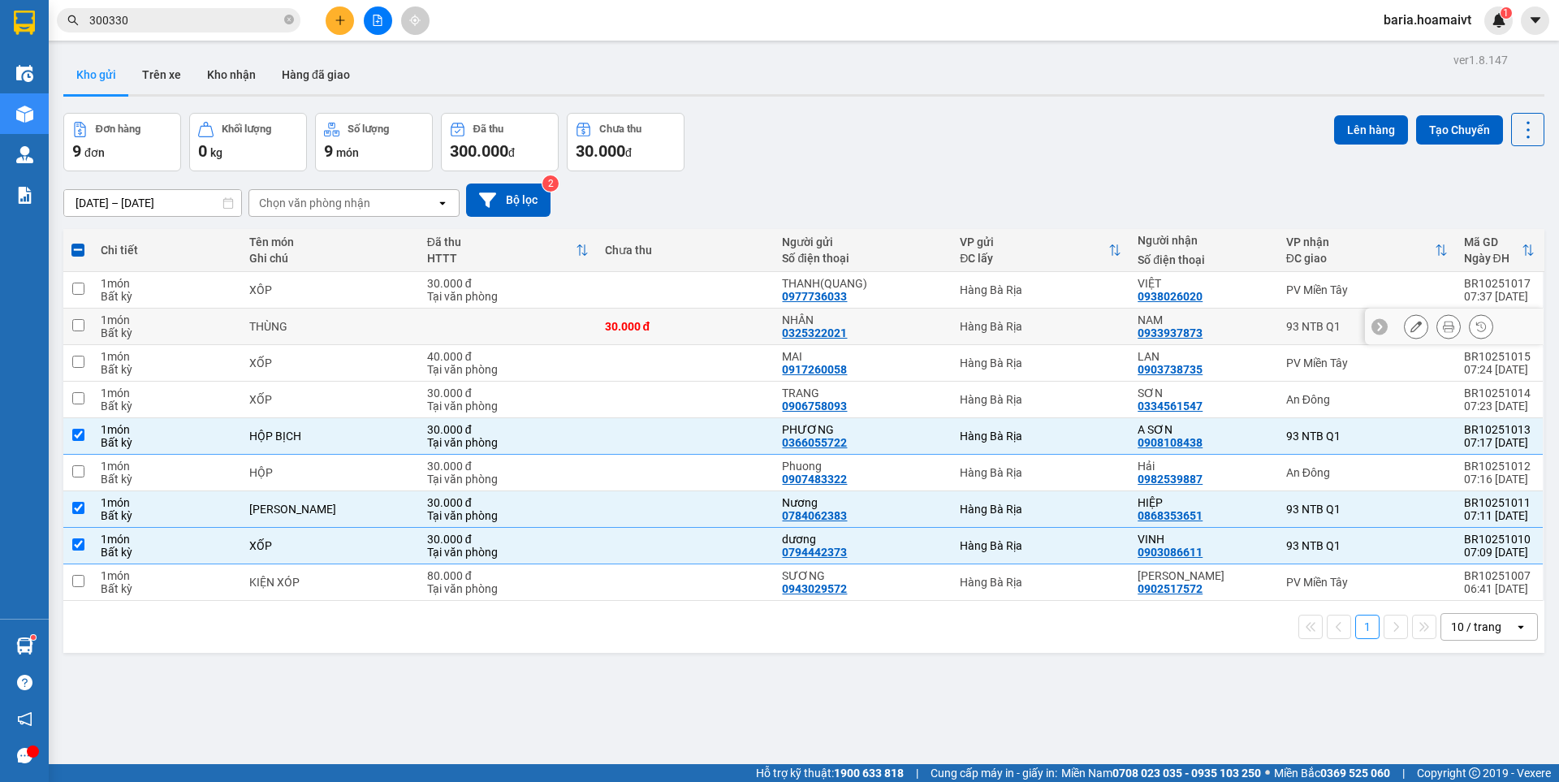
click at [1302, 325] on div "93 NTB Q1" at bounding box center [1368, 326] width 162 height 13
checkbox input "true"
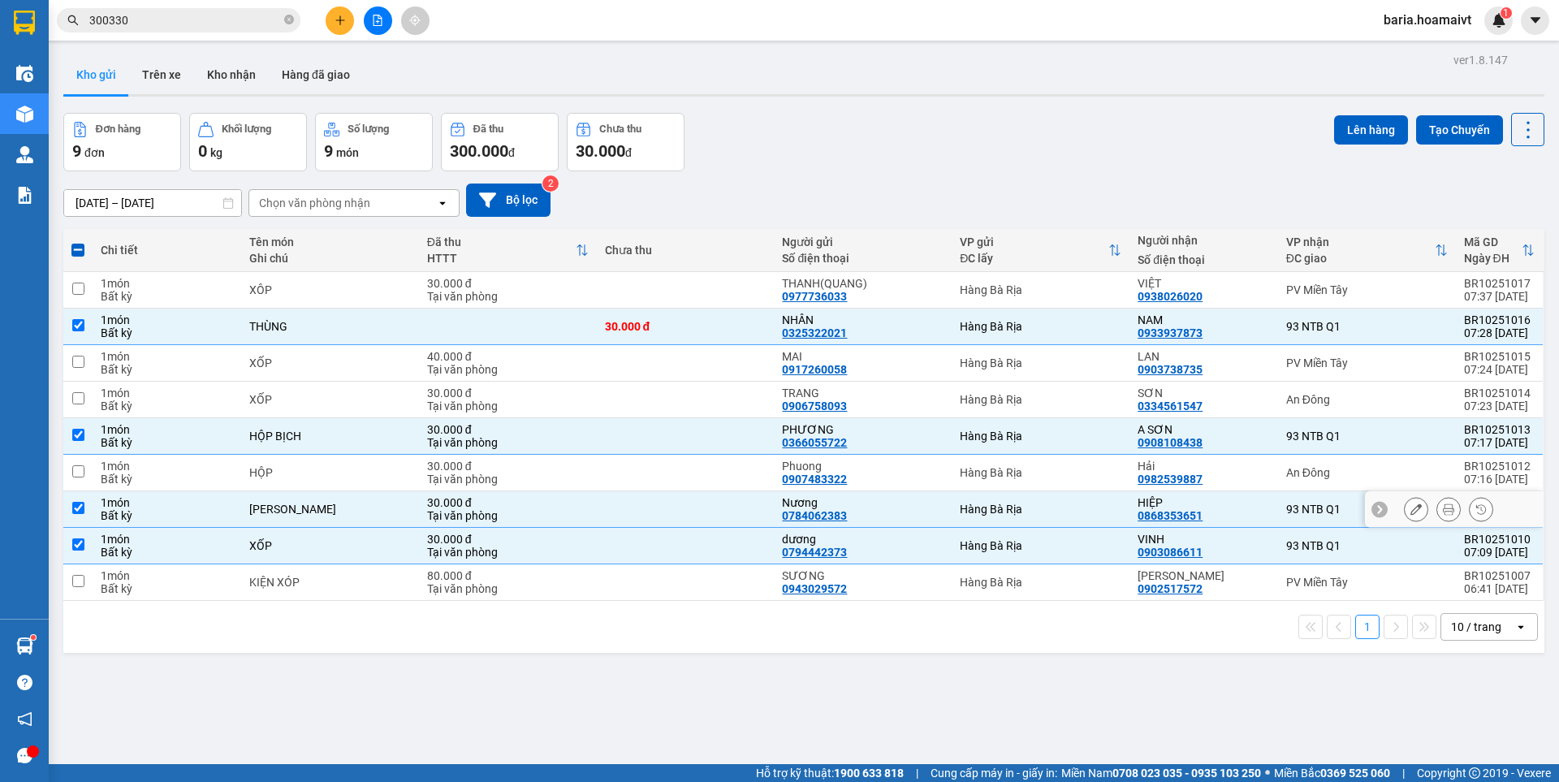
click at [1188, 499] on div "HIỆP" at bounding box center [1204, 502] width 132 height 13
checkbox input "false"
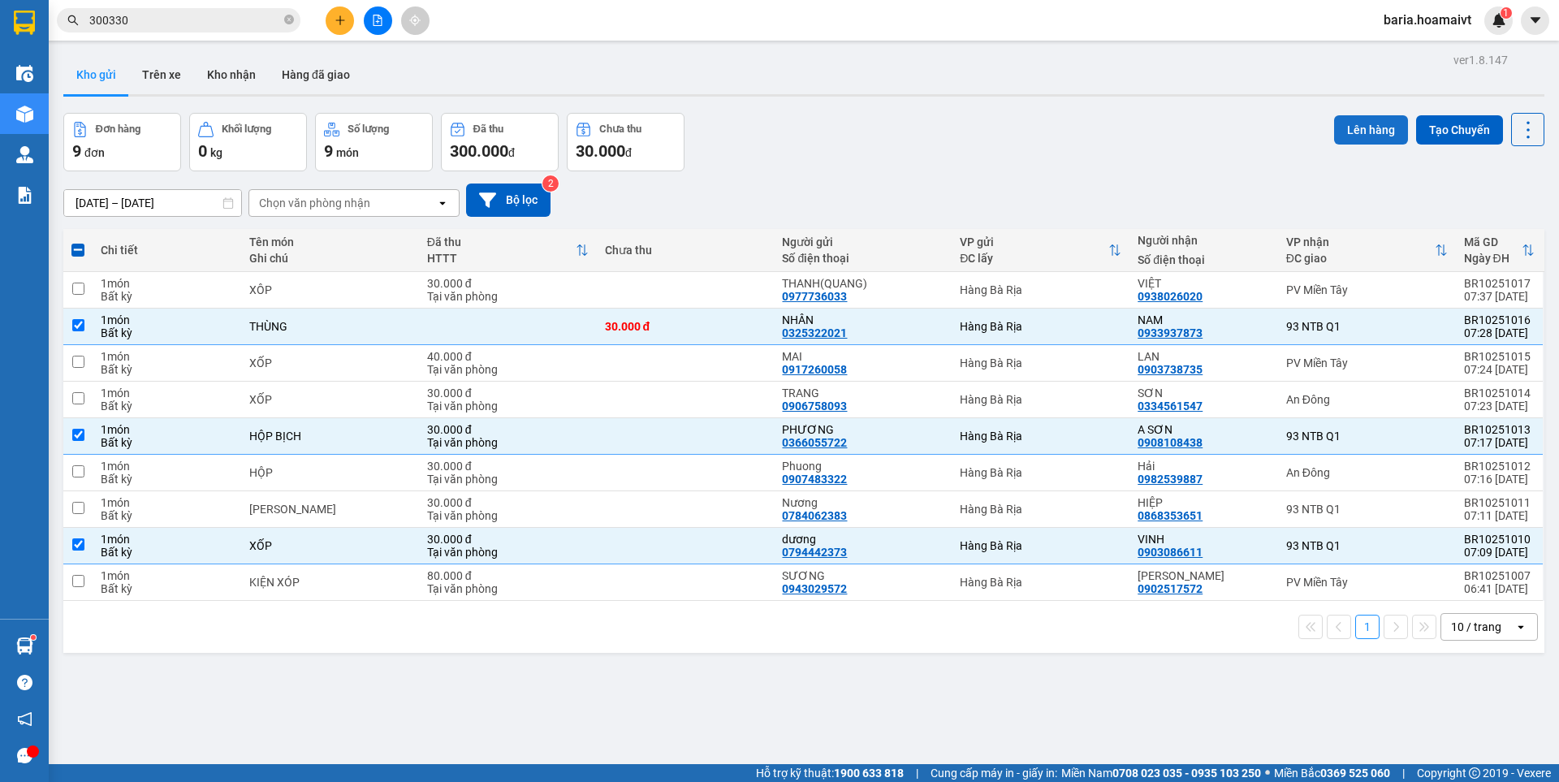
click at [1354, 123] on button "Lên hàng" at bounding box center [1371, 129] width 74 height 29
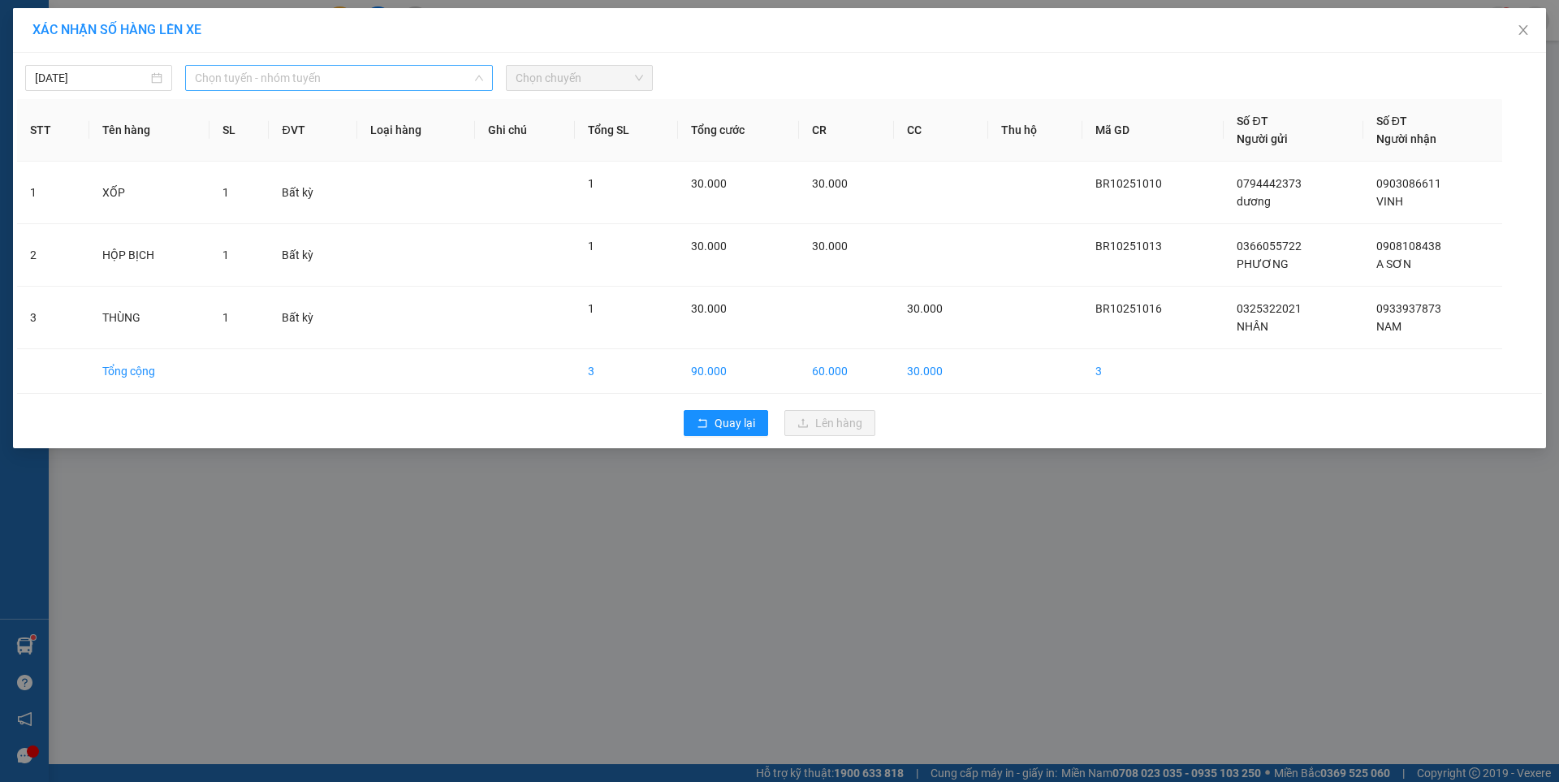
click at [336, 76] on span "Chọn tuyến - nhóm tuyến" at bounding box center [339, 78] width 288 height 24
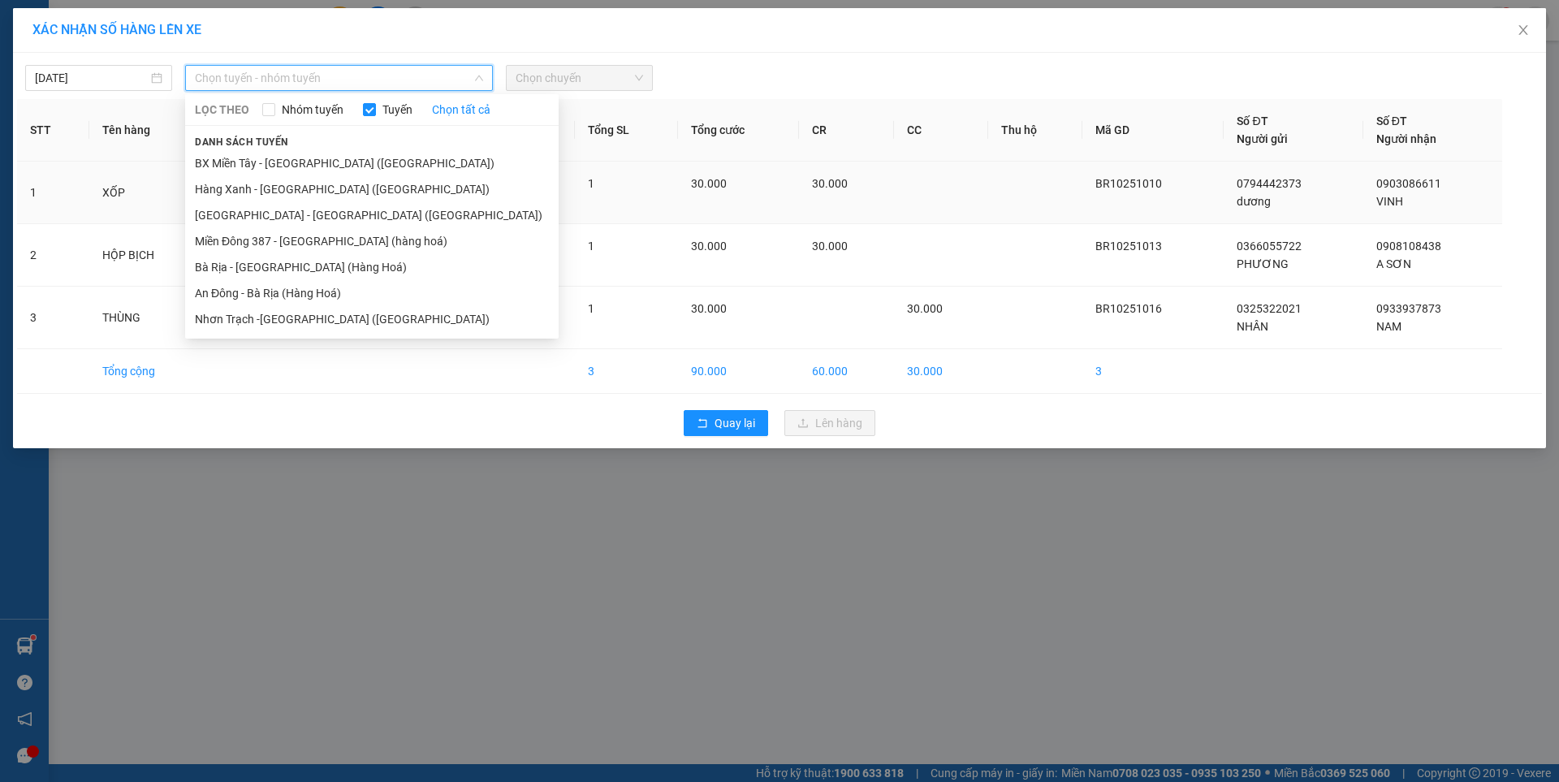
drag, startPoint x: 257, startPoint y: 274, endPoint x: 417, endPoint y: 209, distance: 171.9
click at [270, 270] on li "Bà Rịa - [GEOGRAPHIC_DATA] (Hàng Hoá)" at bounding box center [372, 267] width 374 height 26
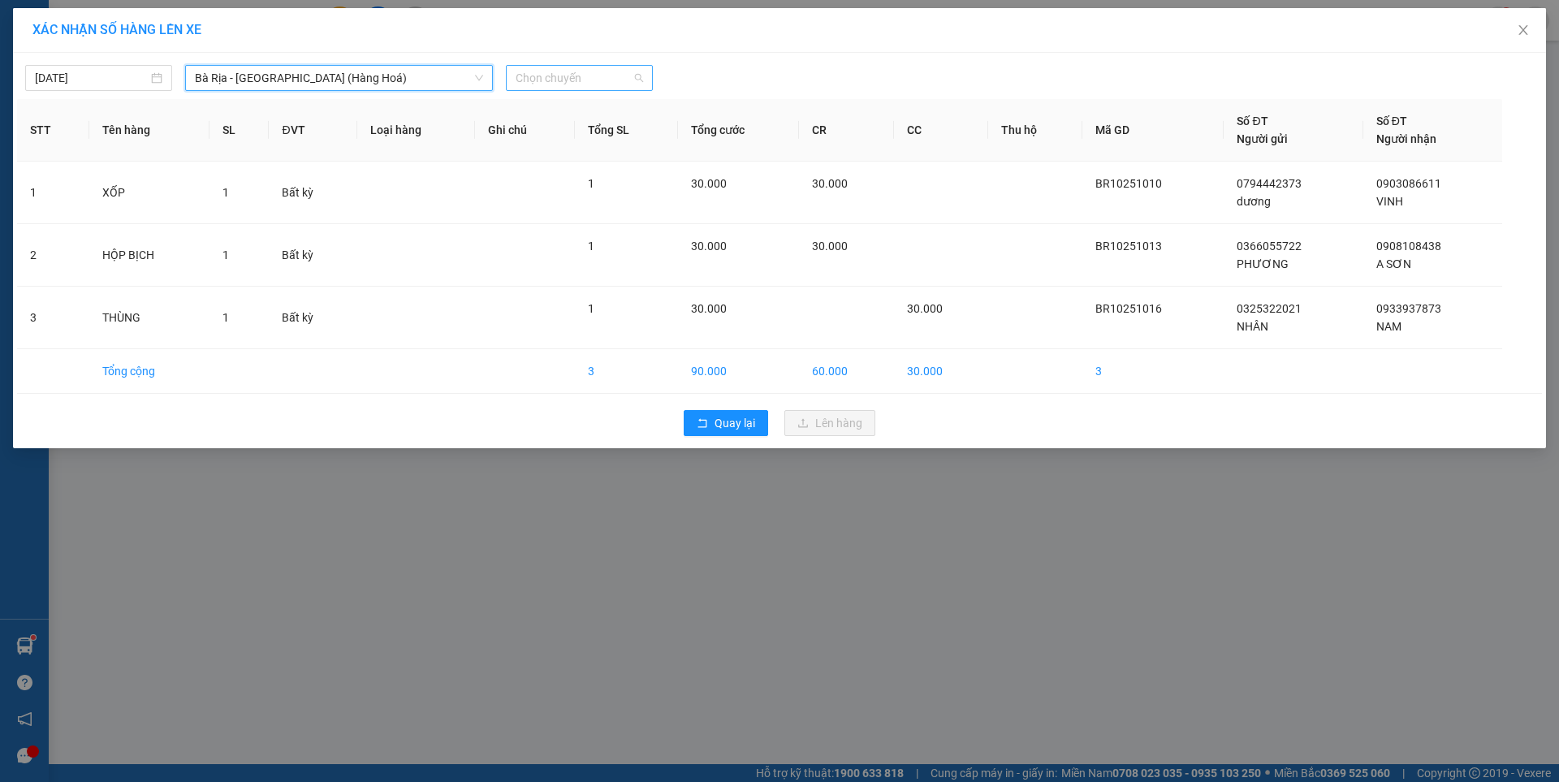
click at [591, 80] on span "Chọn chuyến" at bounding box center [580, 78] width 128 height 24
type input "0730"
click at [614, 139] on div "Thêm chuyến " 07:30 "" at bounding box center [591, 137] width 171 height 28
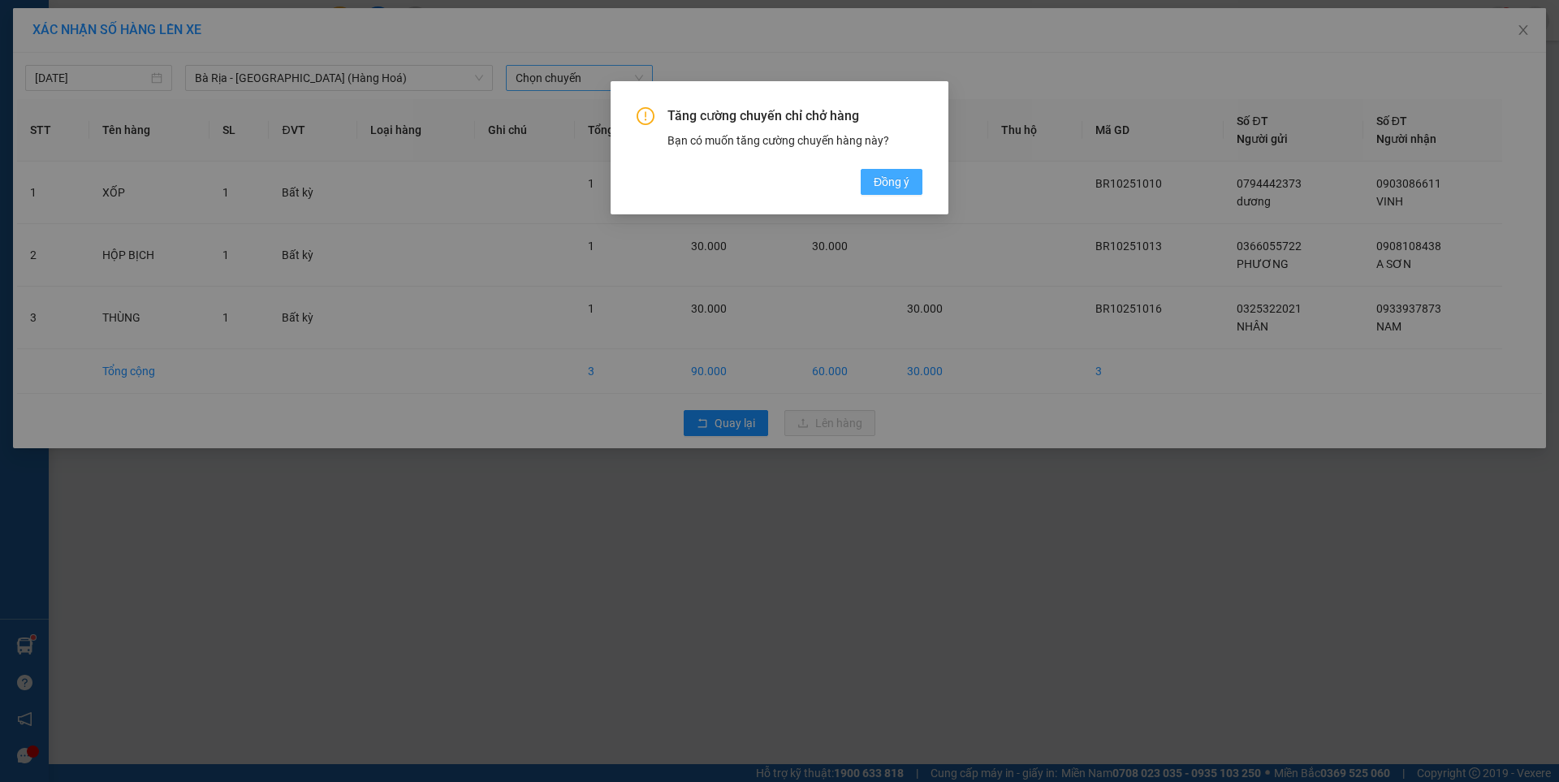
click at [893, 180] on span "Đồng ý" at bounding box center [892, 182] width 36 height 18
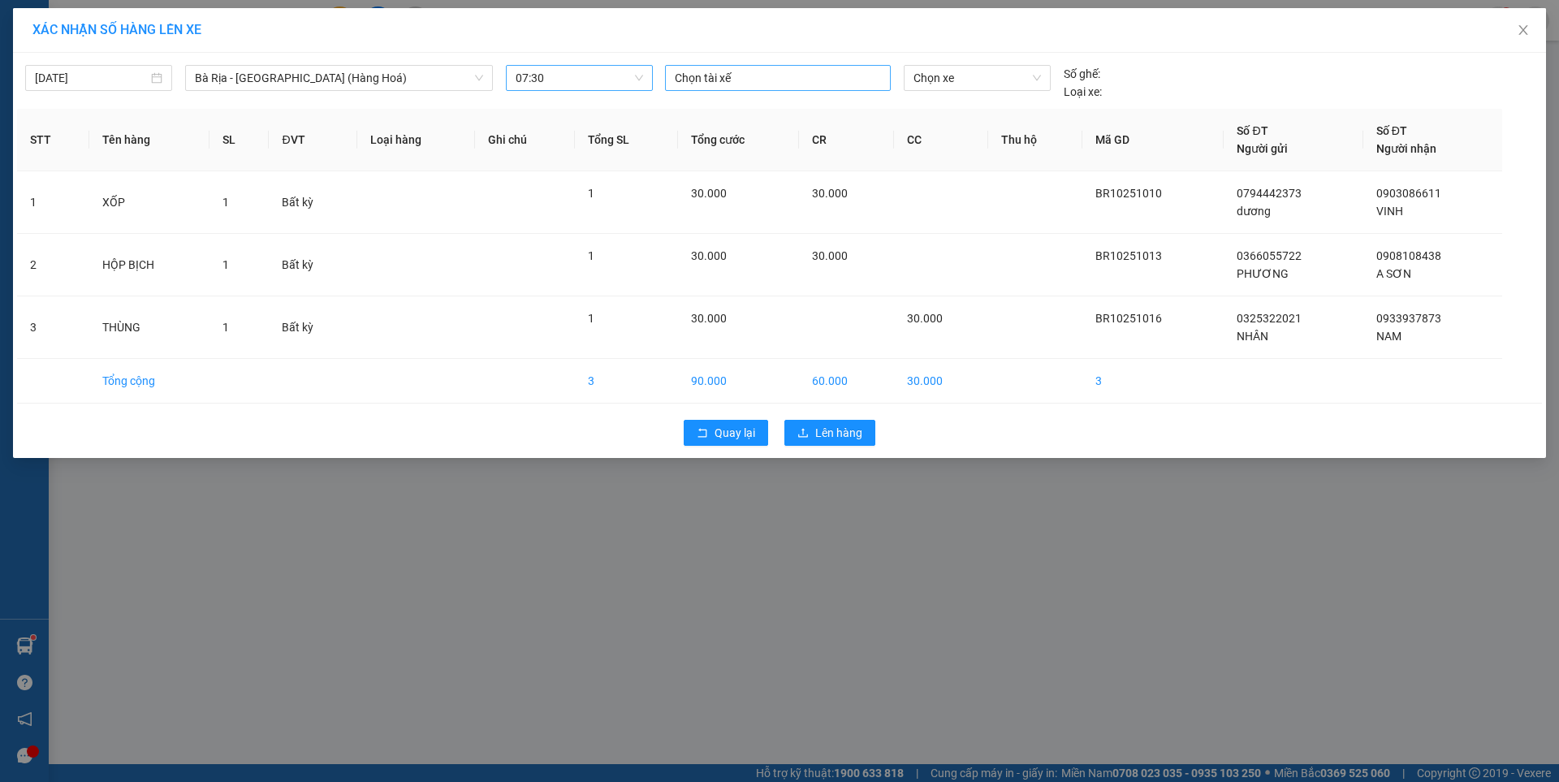
click at [738, 79] on div at bounding box center [778, 77] width 218 height 19
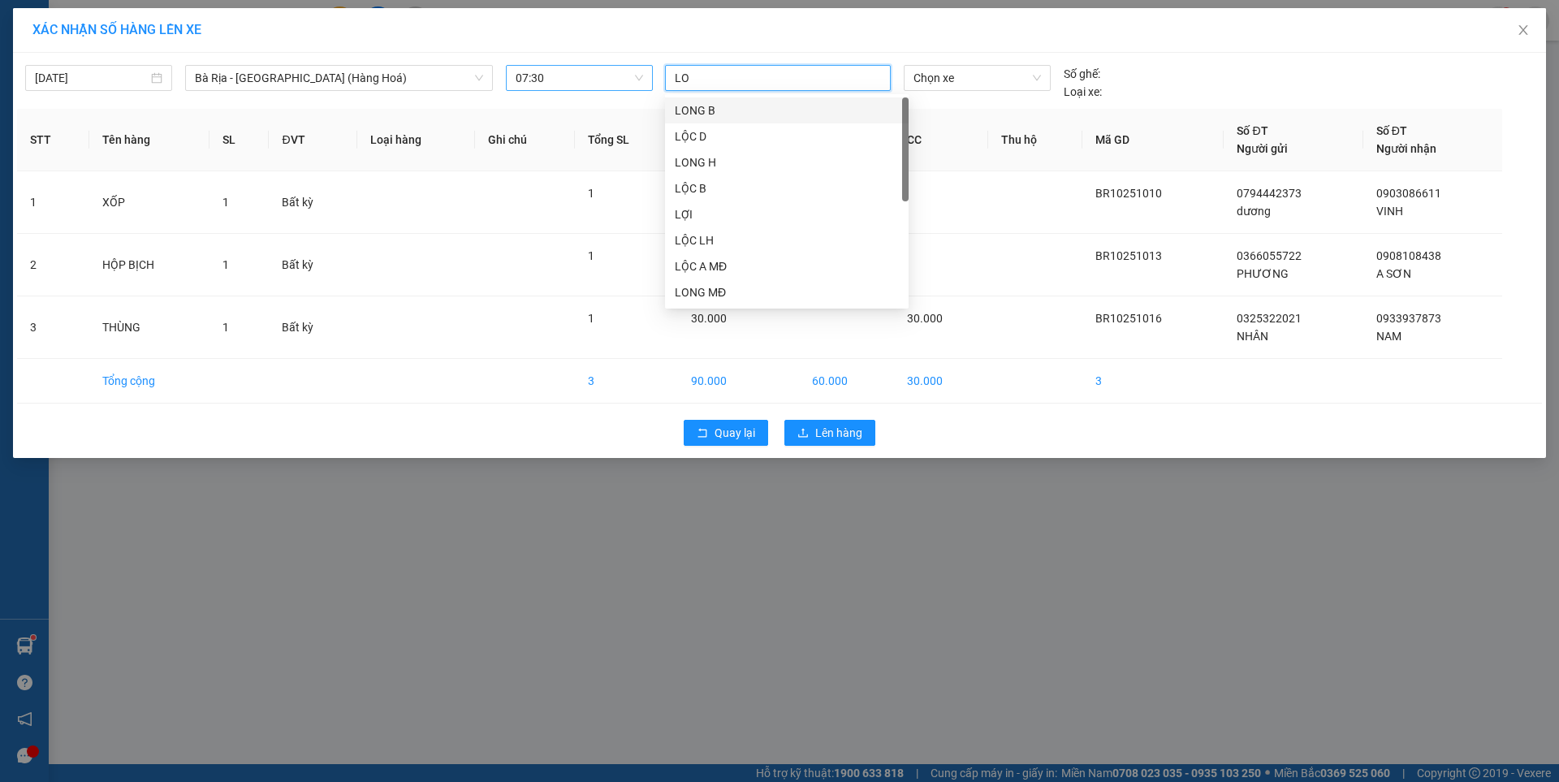
type input "LOC"
click at [686, 110] on div "LỘC D" at bounding box center [787, 111] width 224 height 18
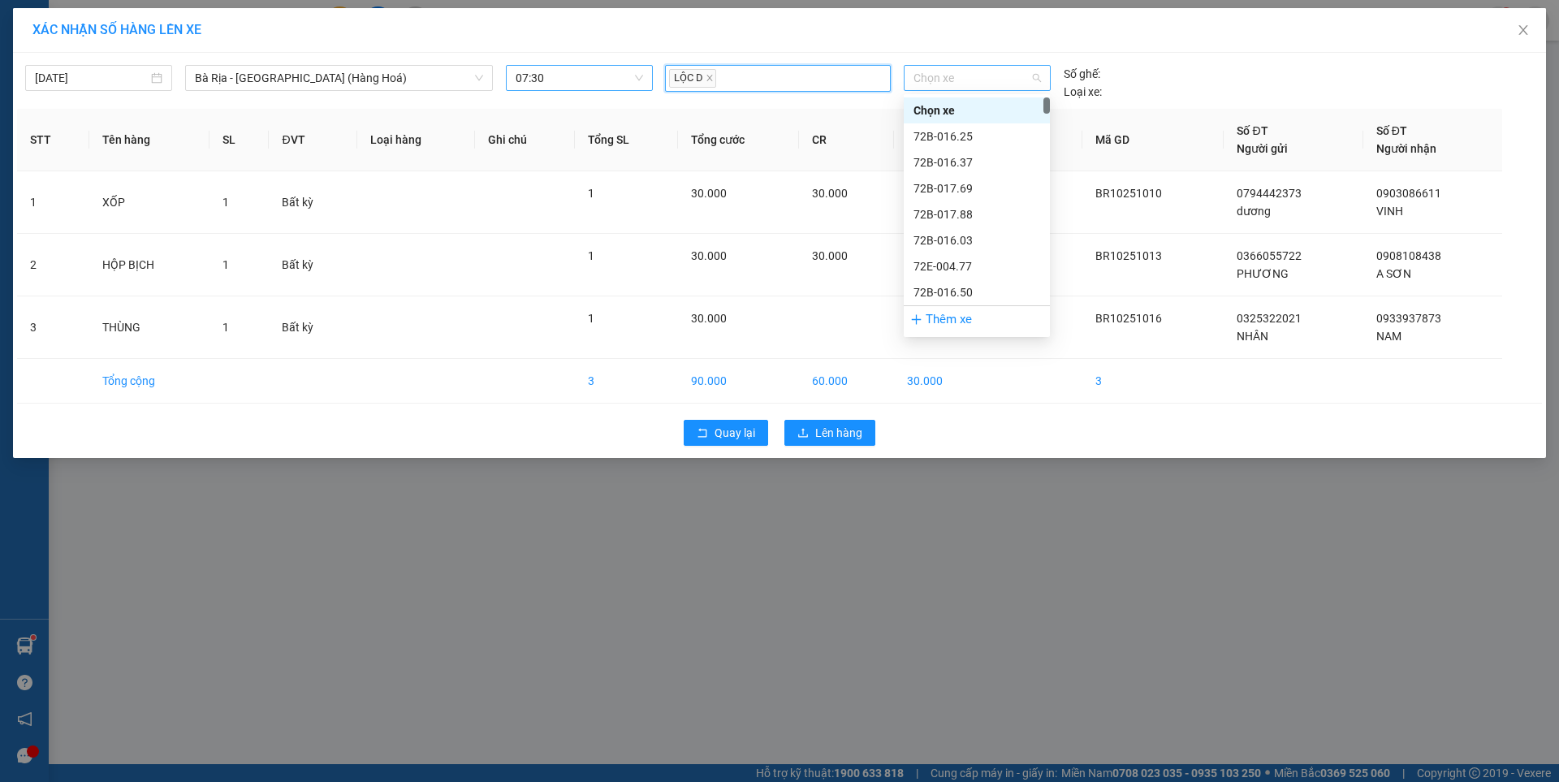
click at [962, 75] on span "Chọn xe" at bounding box center [977, 78] width 127 height 24
type input "03318"
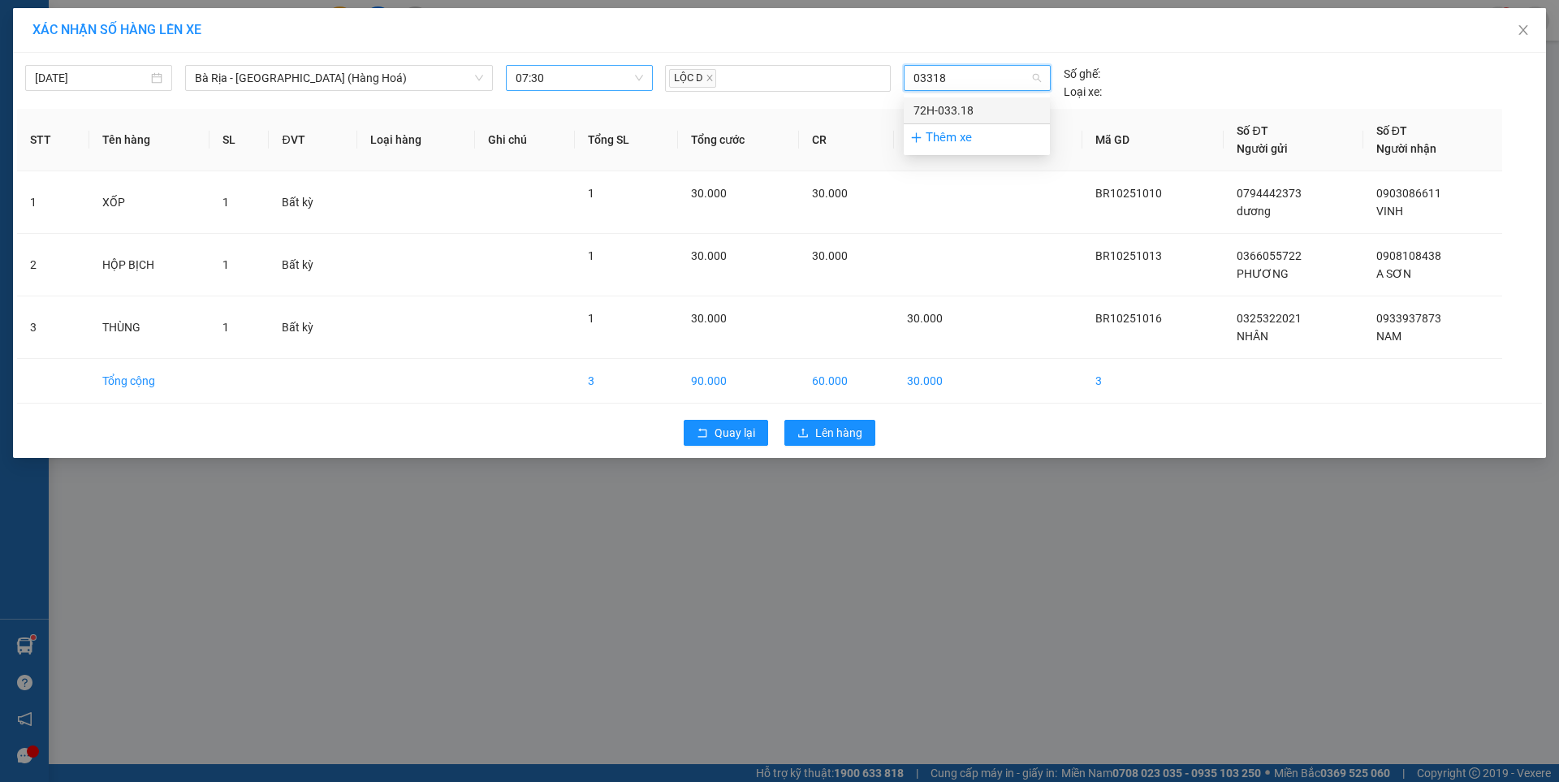
click at [964, 102] on div "72H-033.18" at bounding box center [977, 111] width 127 height 18
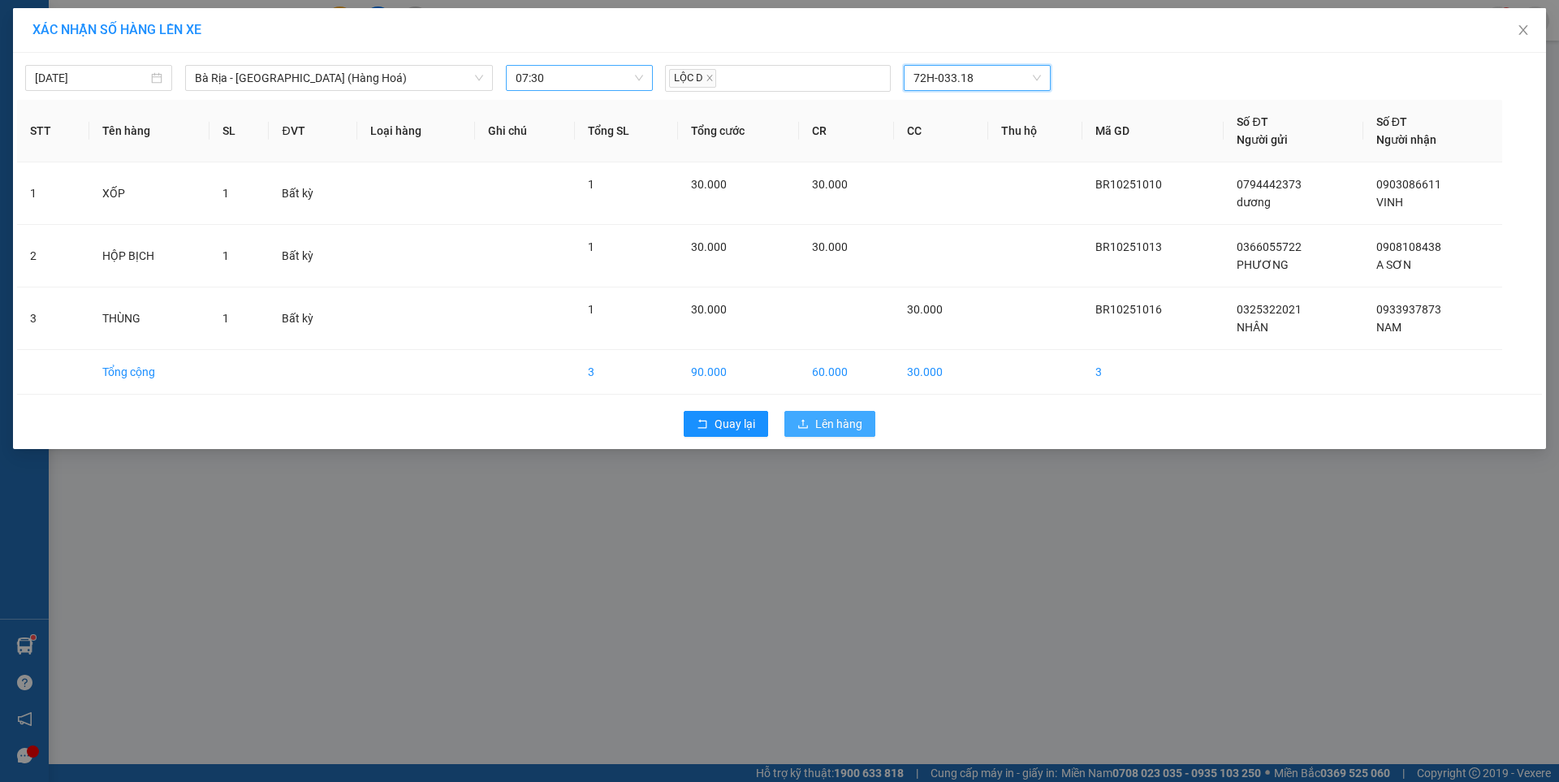
click at [841, 416] on span "Lên hàng" at bounding box center [838, 424] width 47 height 18
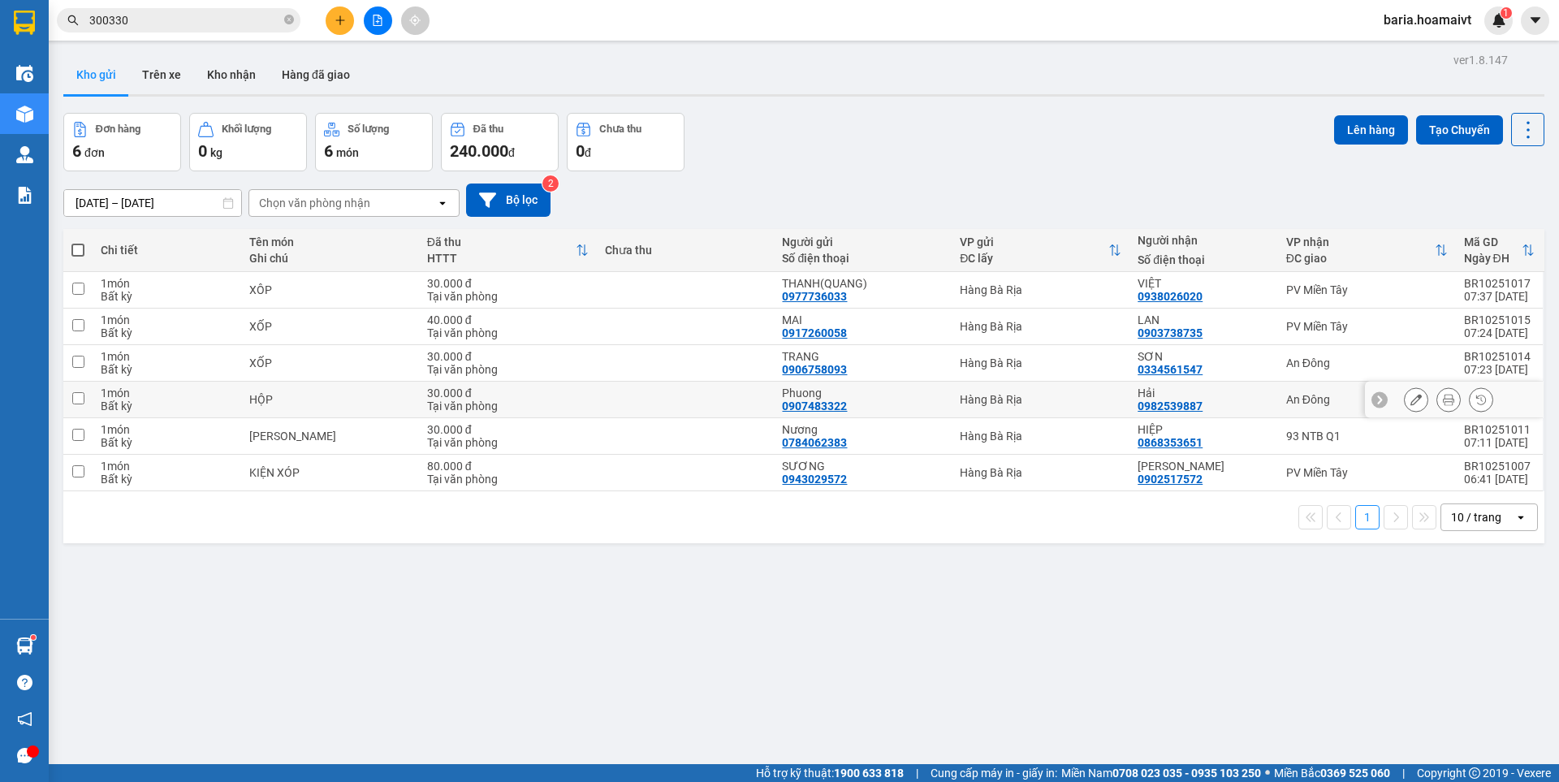
click at [1292, 404] on div "An Đông" at bounding box center [1368, 399] width 162 height 13
checkbox input "true"
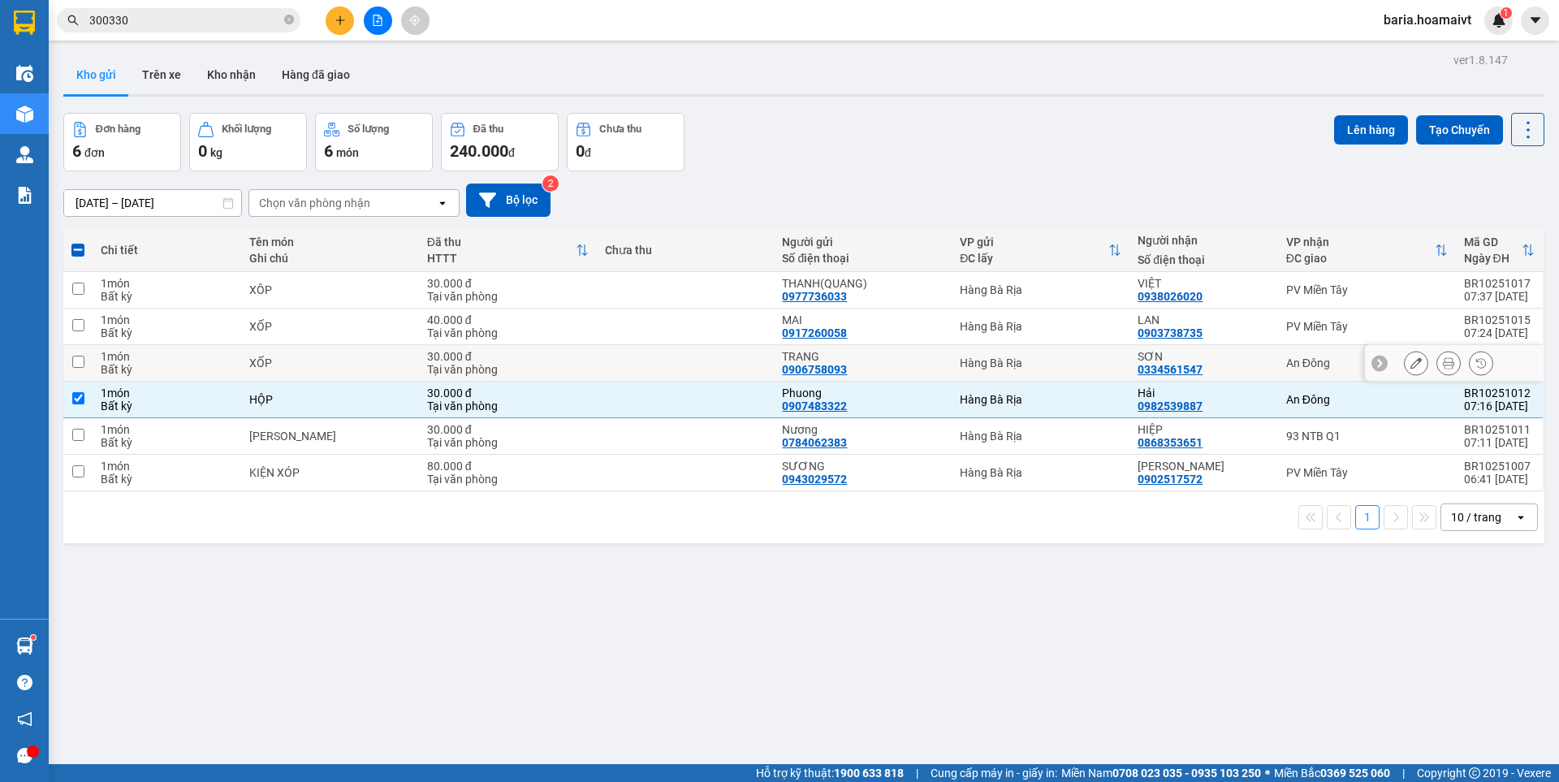
click at [1287, 367] on div "An Đông" at bounding box center [1368, 363] width 162 height 13
checkbox input "true"
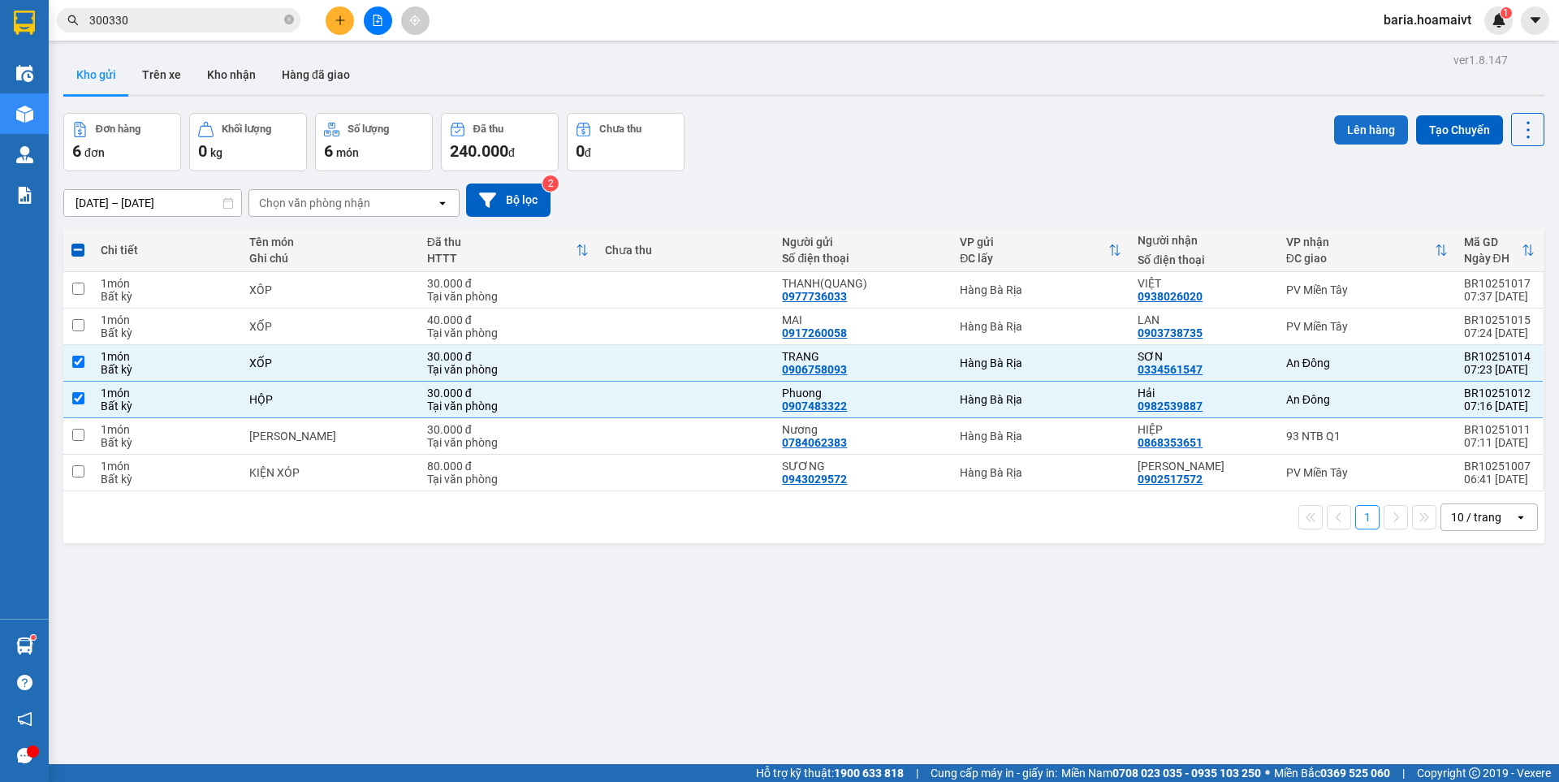
click at [1348, 127] on button "Lên hàng" at bounding box center [1371, 129] width 74 height 29
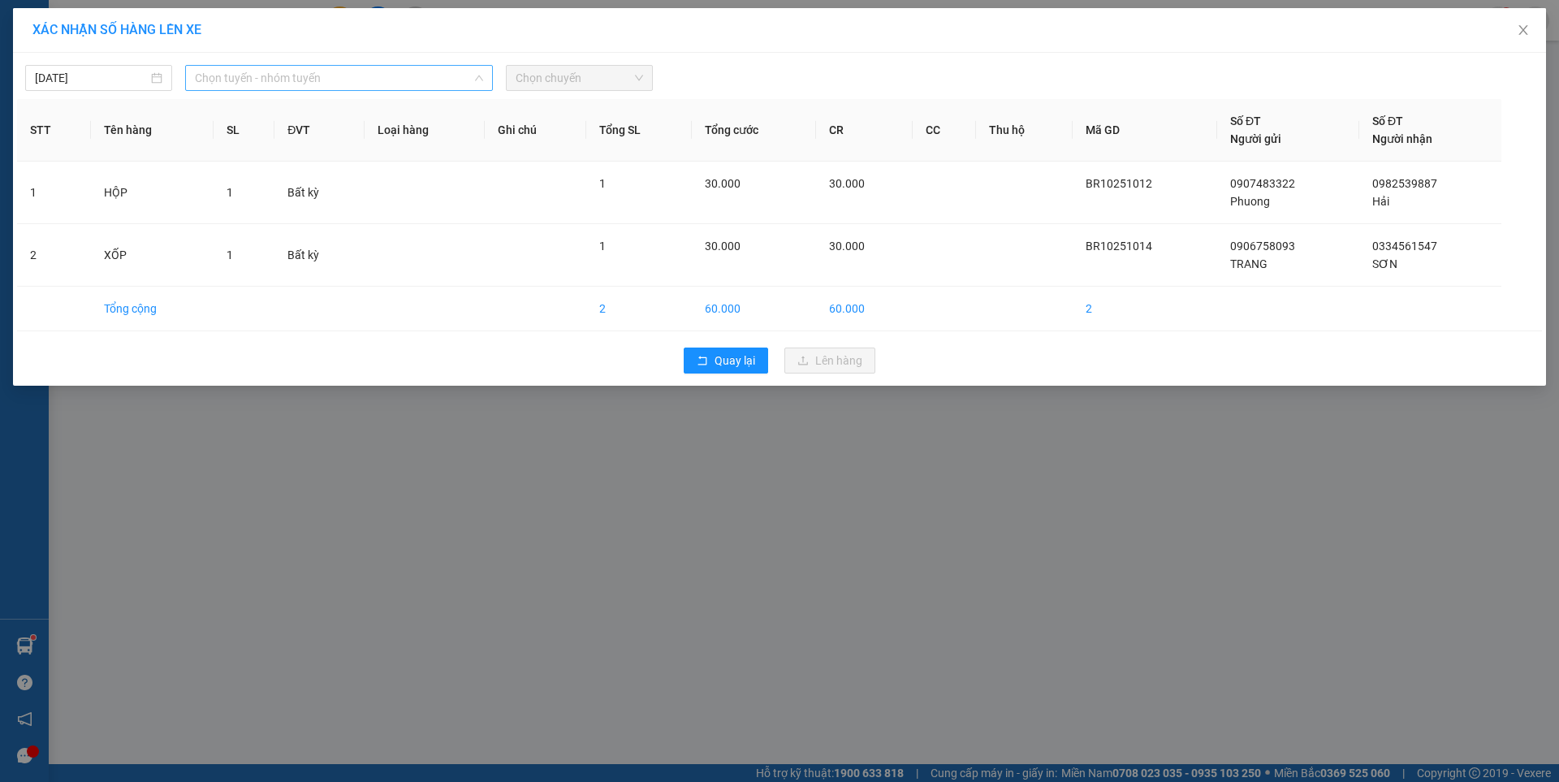
click at [305, 80] on span "Chọn tuyến - nhóm tuyến" at bounding box center [339, 78] width 288 height 24
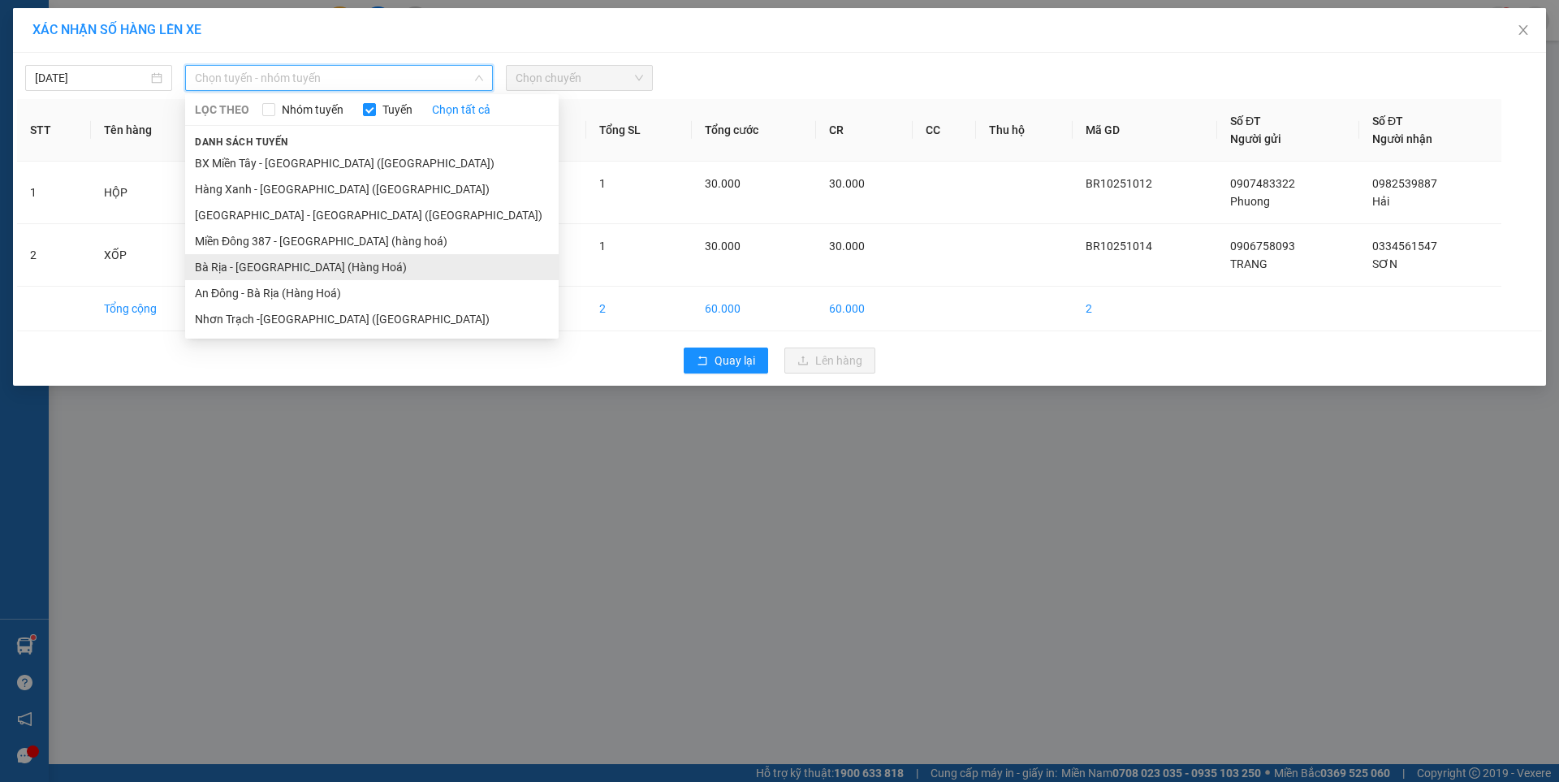
click at [263, 266] on li "Bà Rịa - [GEOGRAPHIC_DATA] (Hàng Hoá)" at bounding box center [372, 267] width 374 height 26
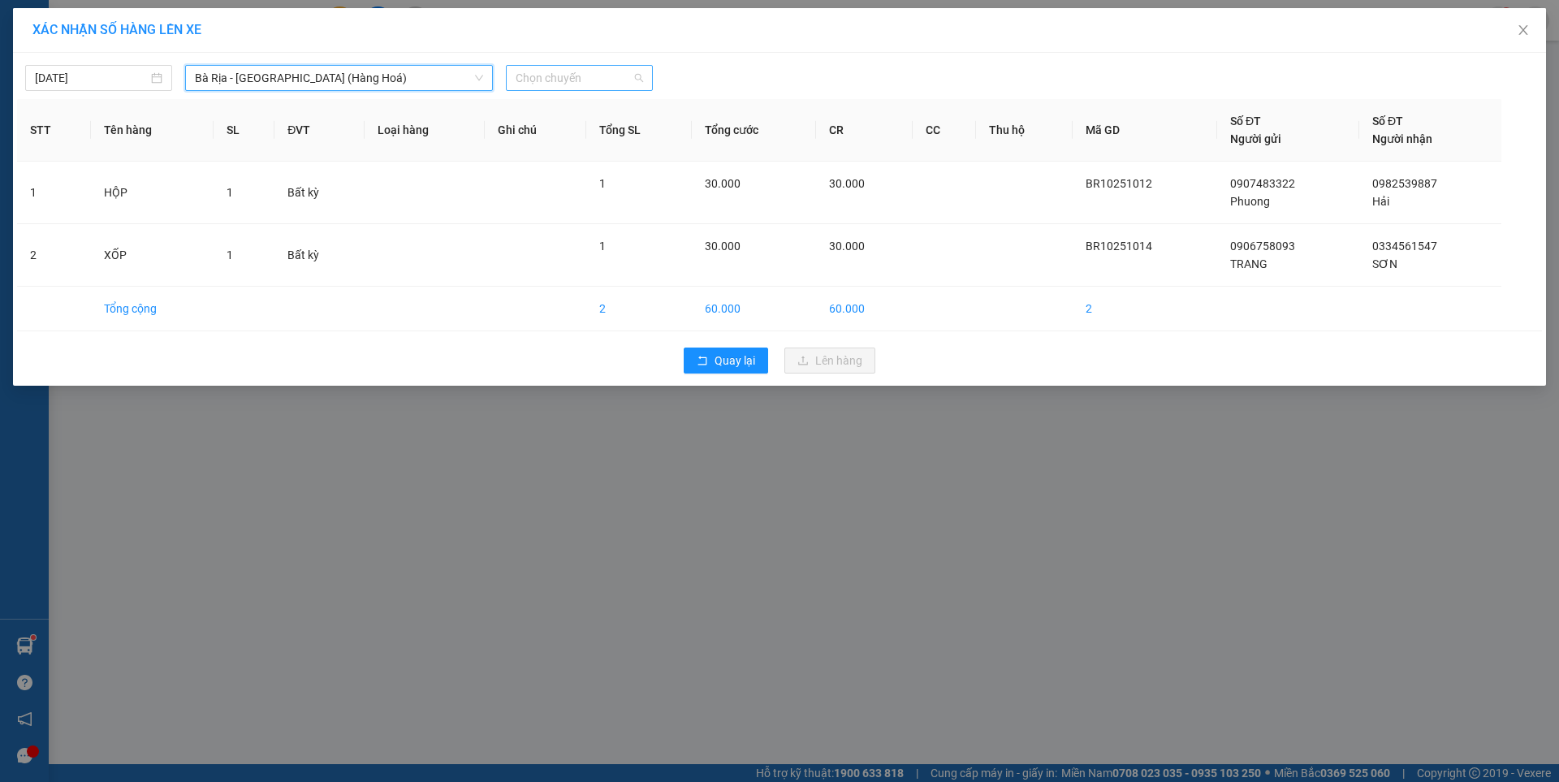
click at [586, 75] on span "Chọn chuyến" at bounding box center [580, 78] width 128 height 24
type input "0720"
click at [627, 138] on div "Thêm chuyến " 07:20 "" at bounding box center [591, 137] width 171 height 28
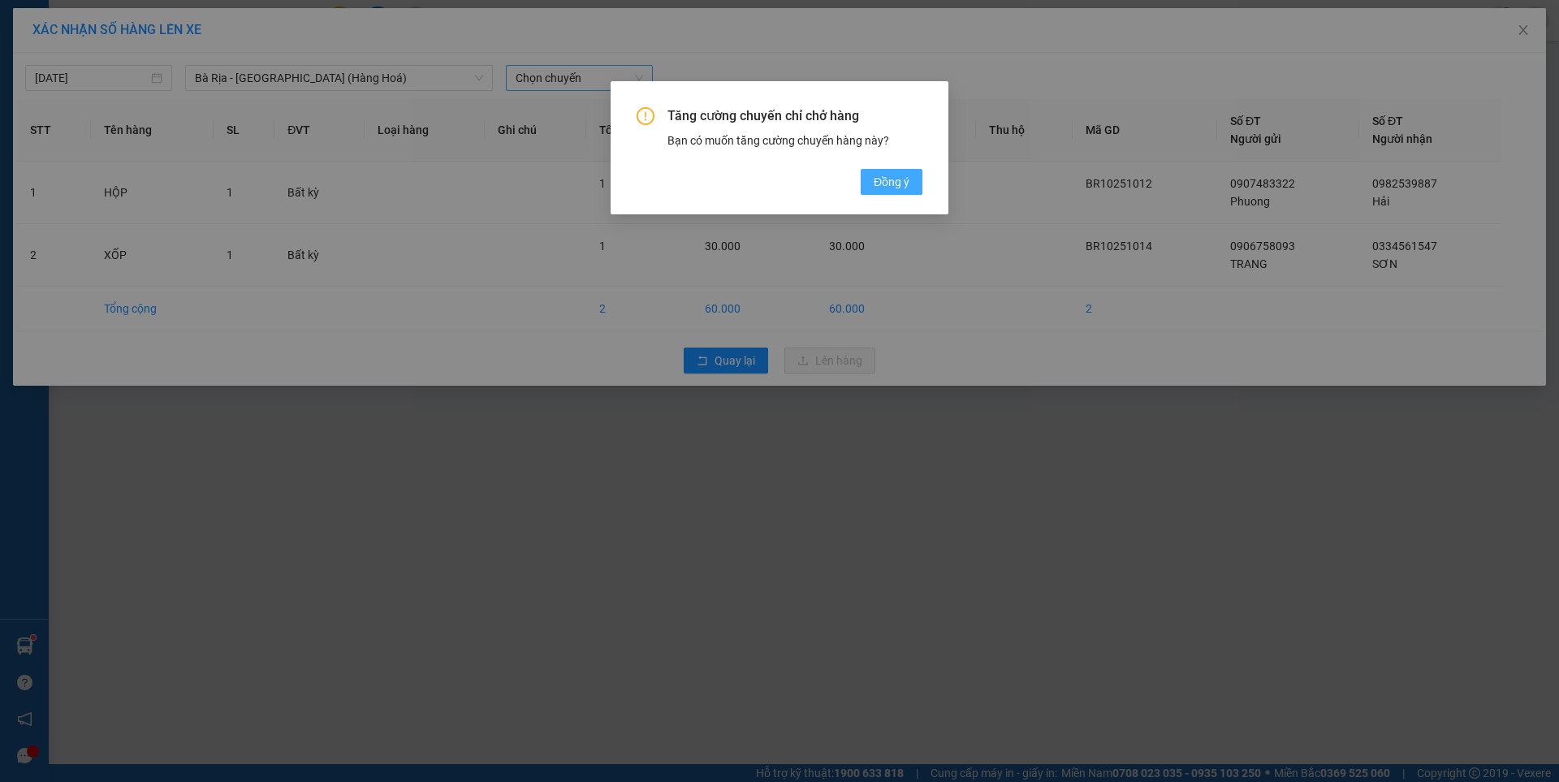
click at [891, 183] on span "Đồng ý" at bounding box center [892, 182] width 36 height 18
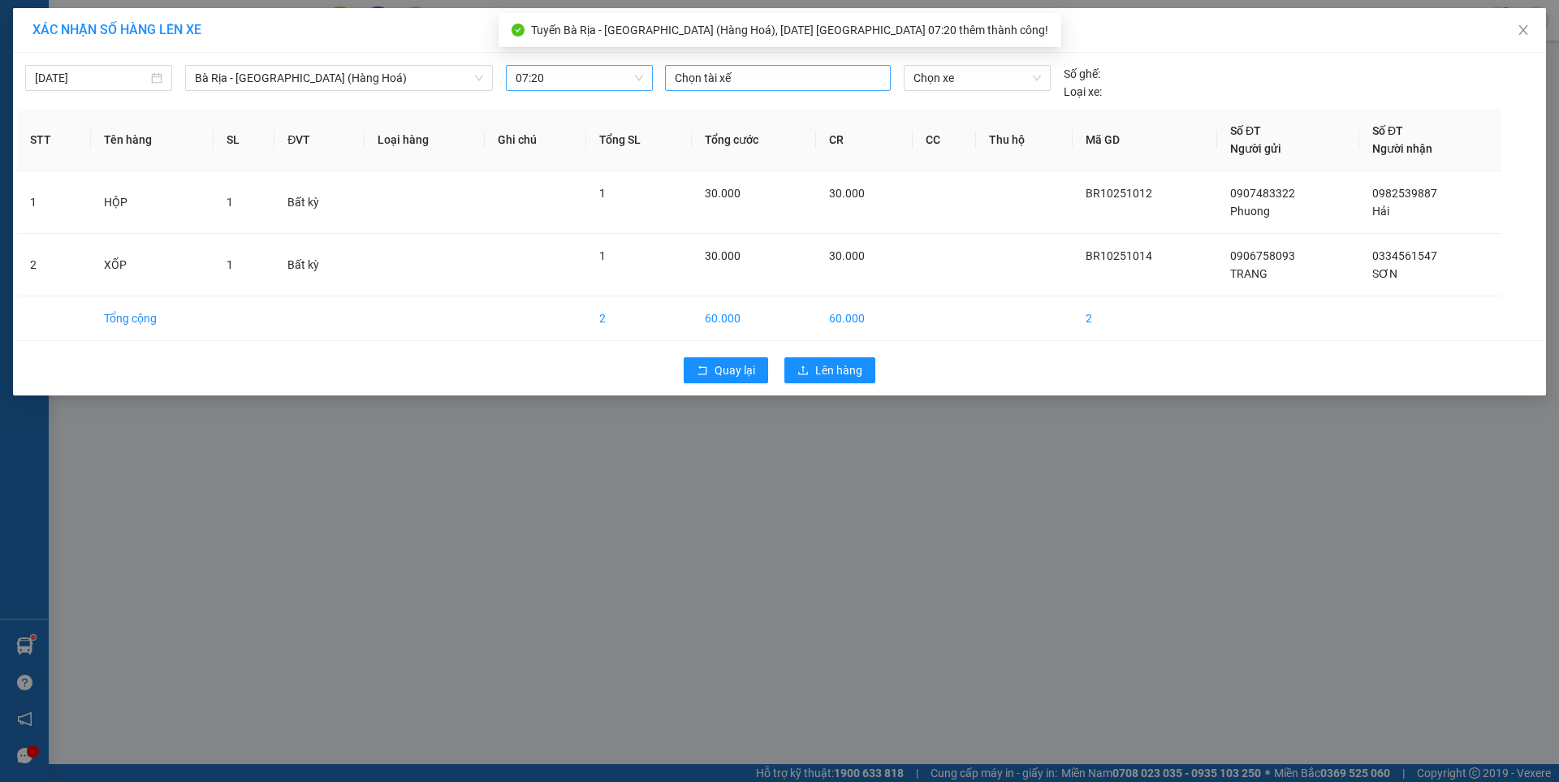
click at [807, 77] on div at bounding box center [778, 77] width 218 height 19
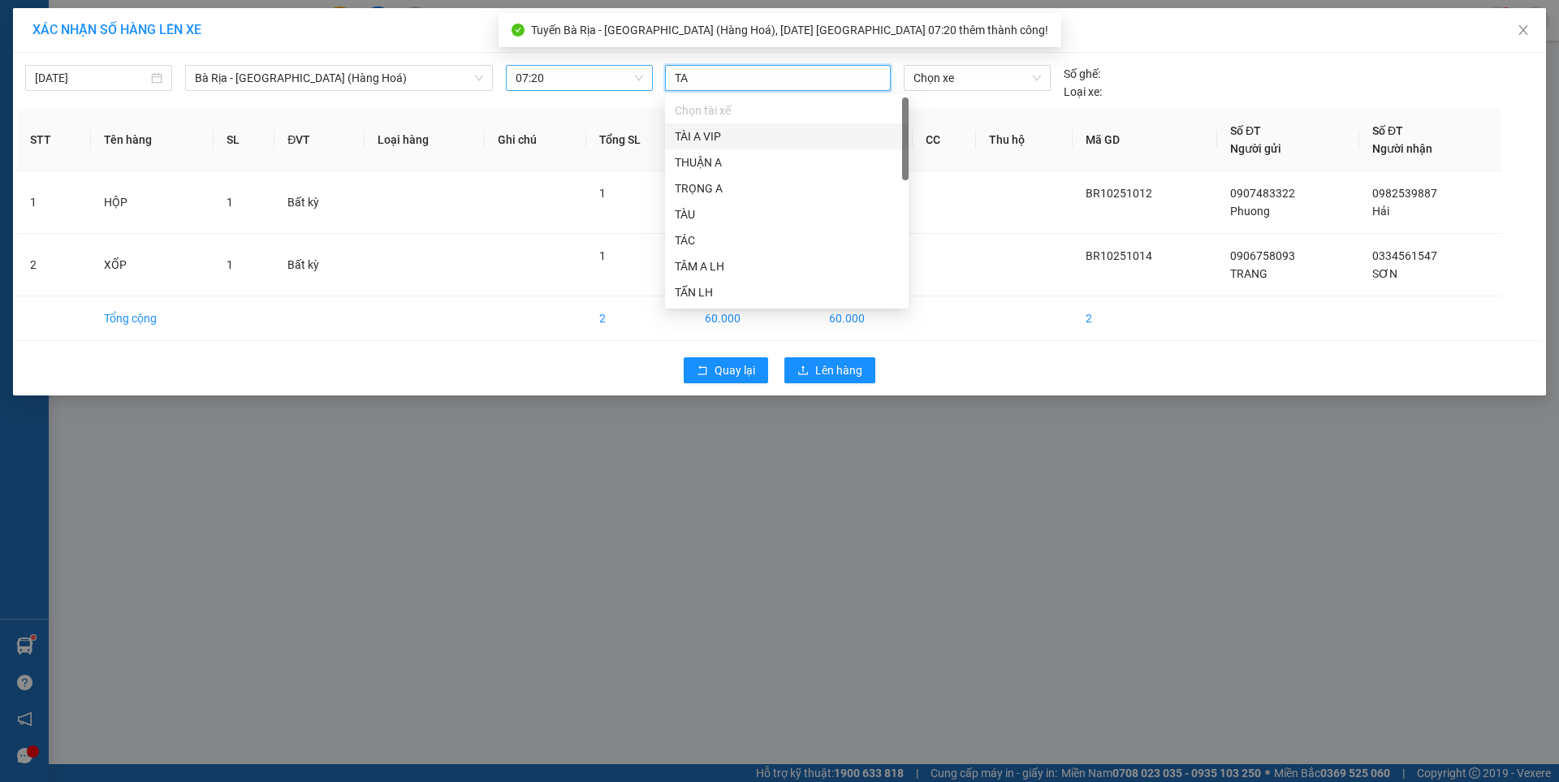
type input "TAI"
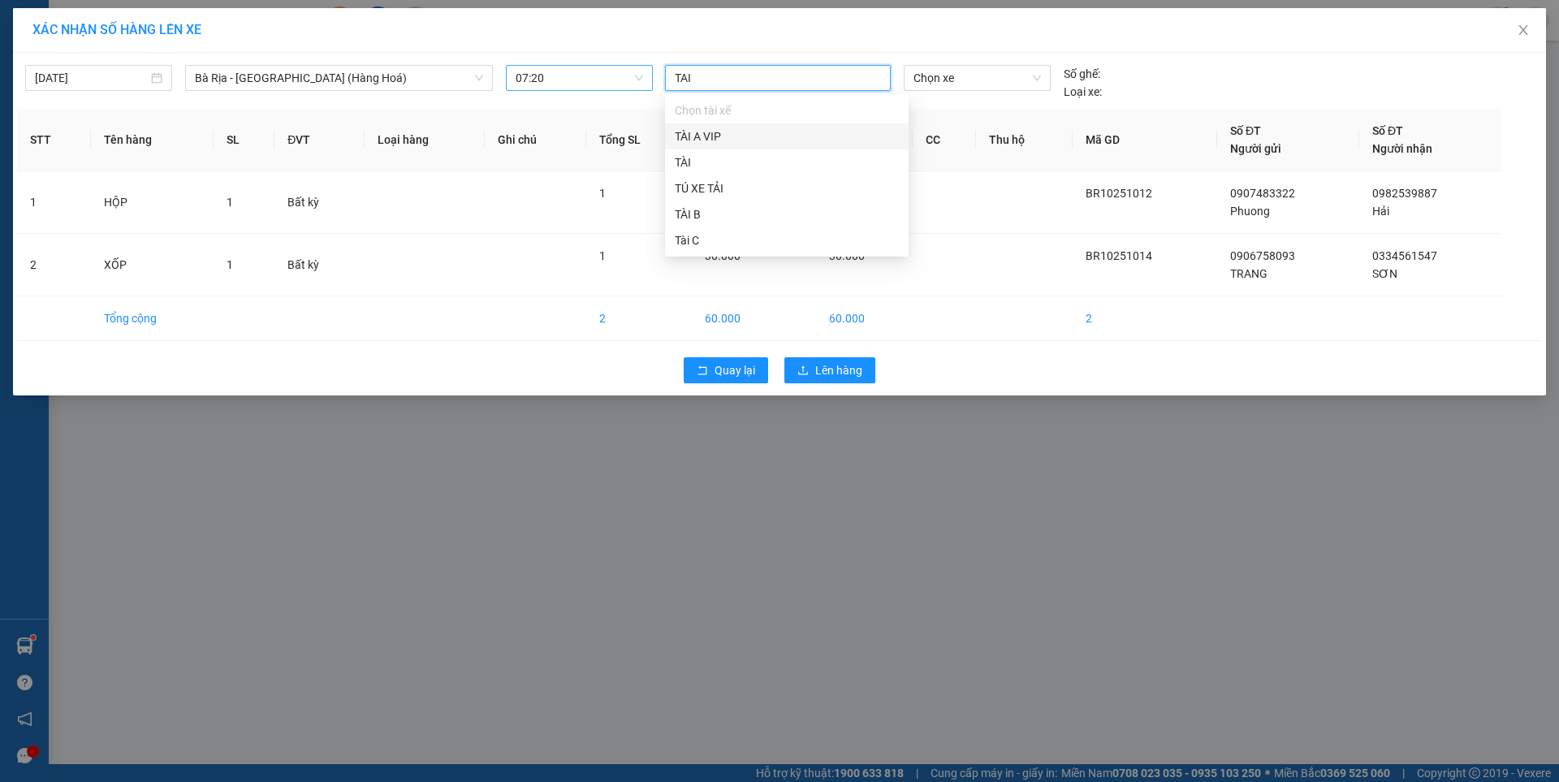
click at [705, 142] on div "TÀI A VIP" at bounding box center [787, 137] width 224 height 18
click at [977, 79] on span "Chọn xe" at bounding box center [977, 78] width 127 height 24
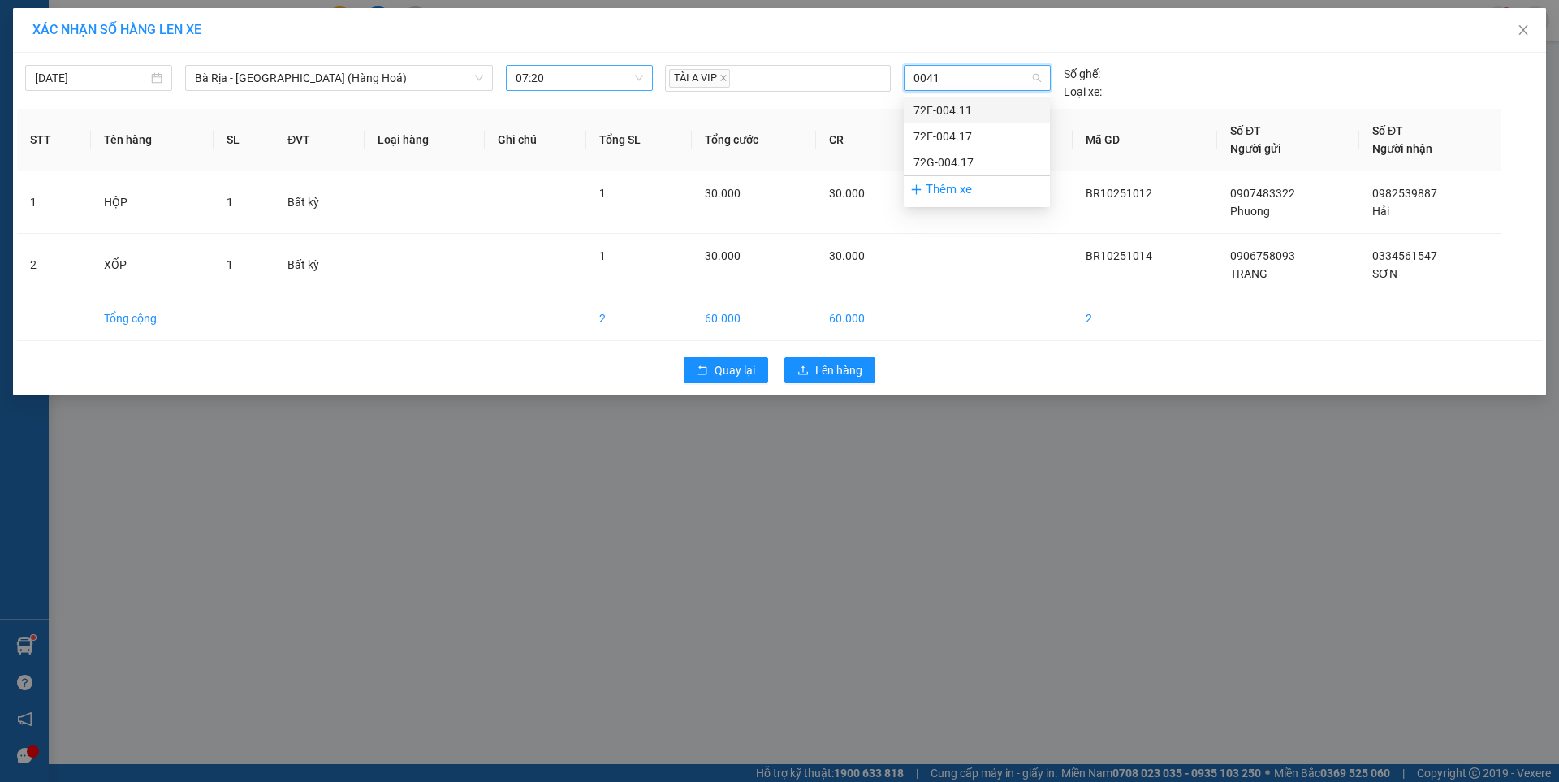
type input "00417"
click at [953, 111] on div "72F-004.17" at bounding box center [977, 111] width 127 height 18
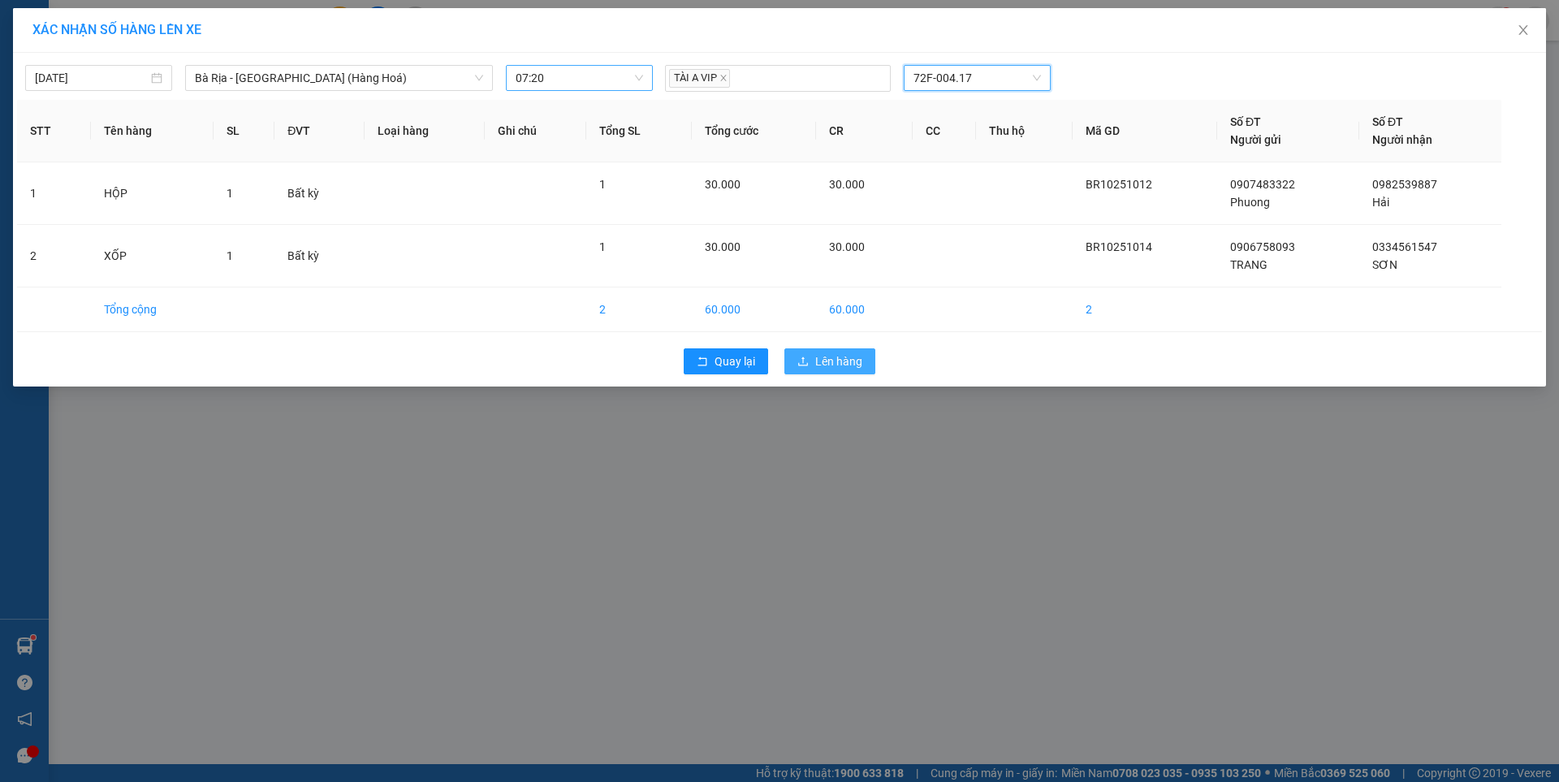
click at [841, 362] on span "Lên hàng" at bounding box center [838, 362] width 47 height 18
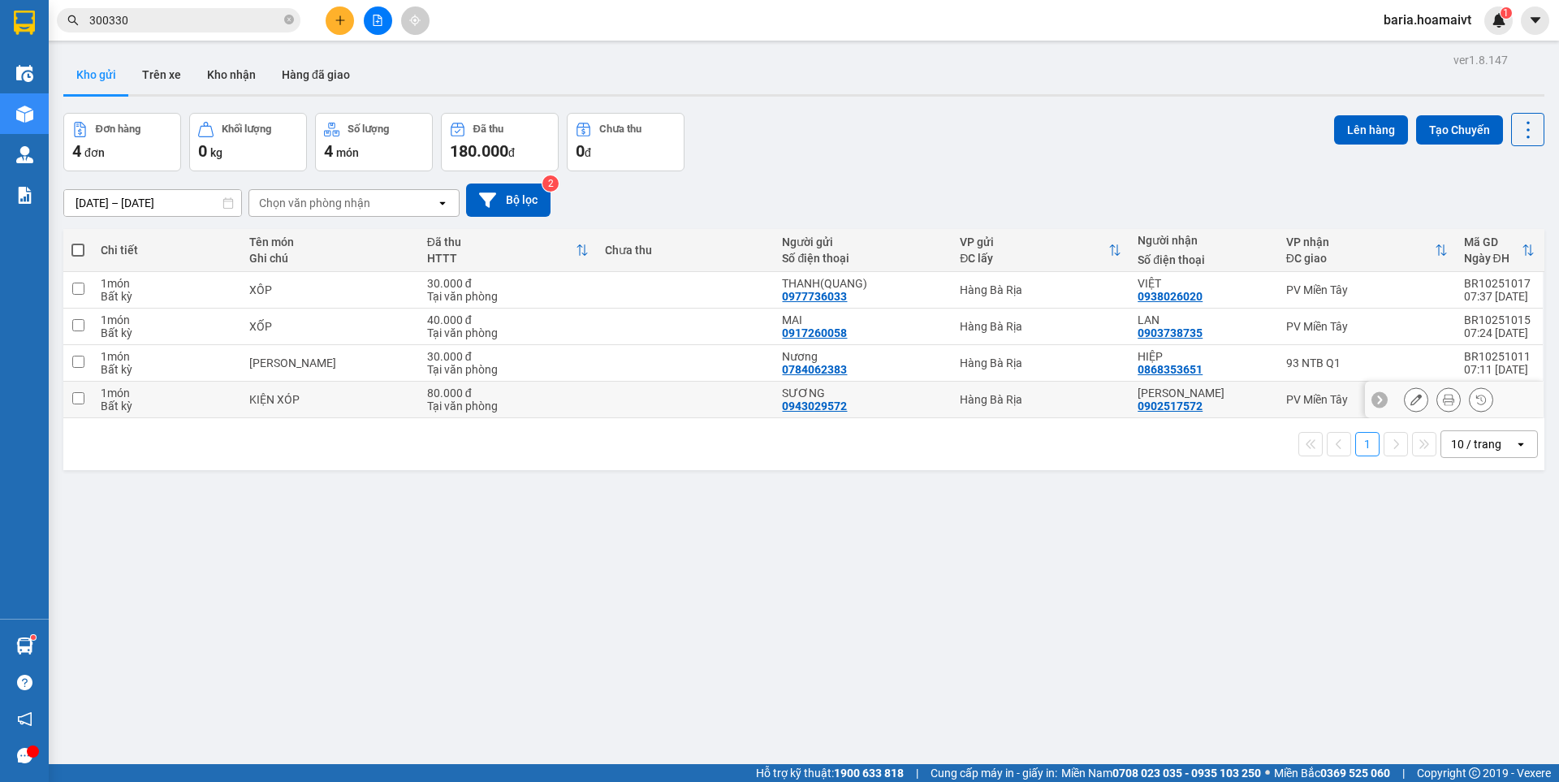
click at [1306, 403] on div "PV Miền Tây" at bounding box center [1368, 399] width 162 height 13
checkbox input "true"
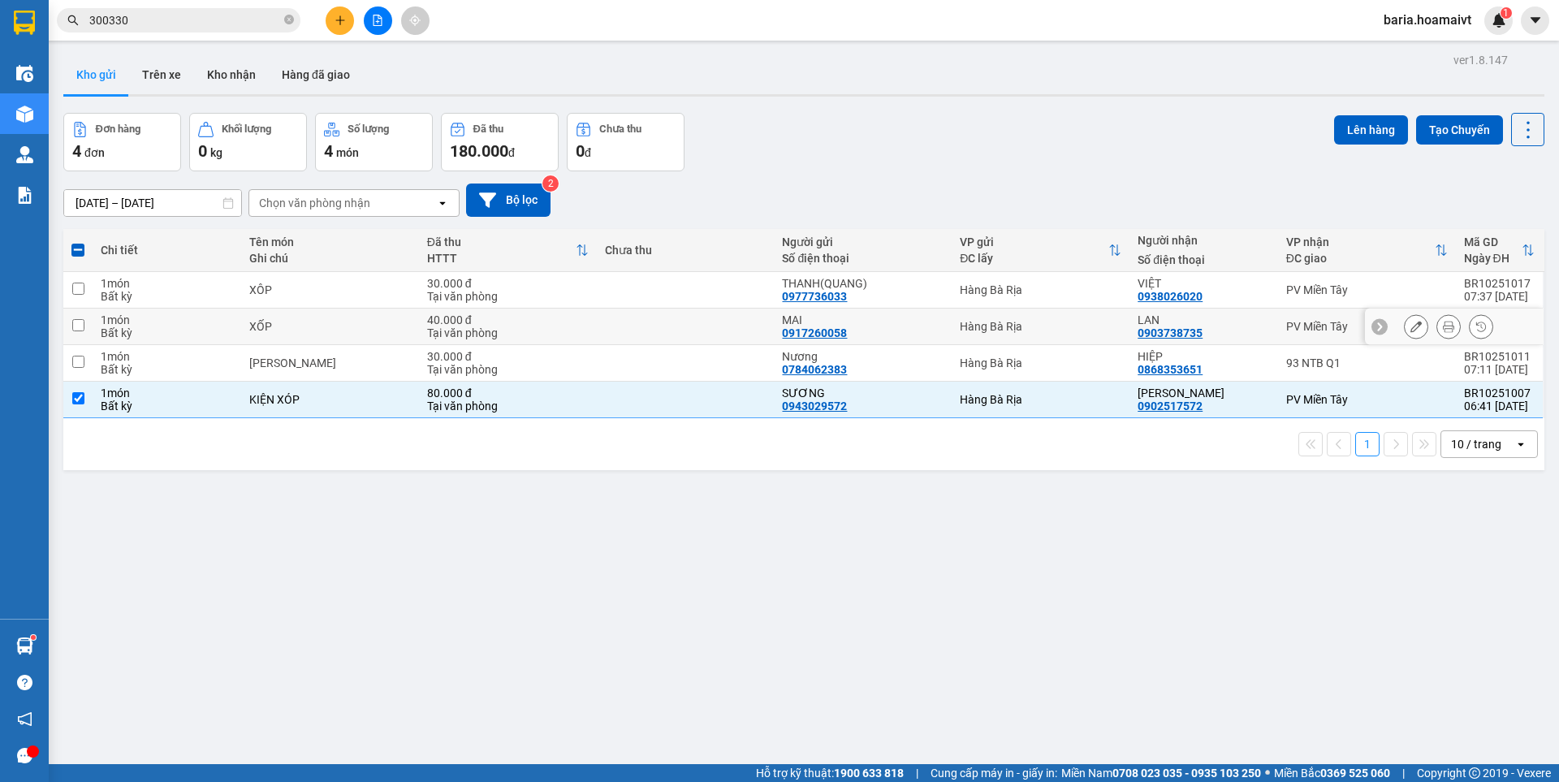
click at [1317, 320] on div "PV Miền Tây" at bounding box center [1368, 326] width 162 height 13
checkbox input "true"
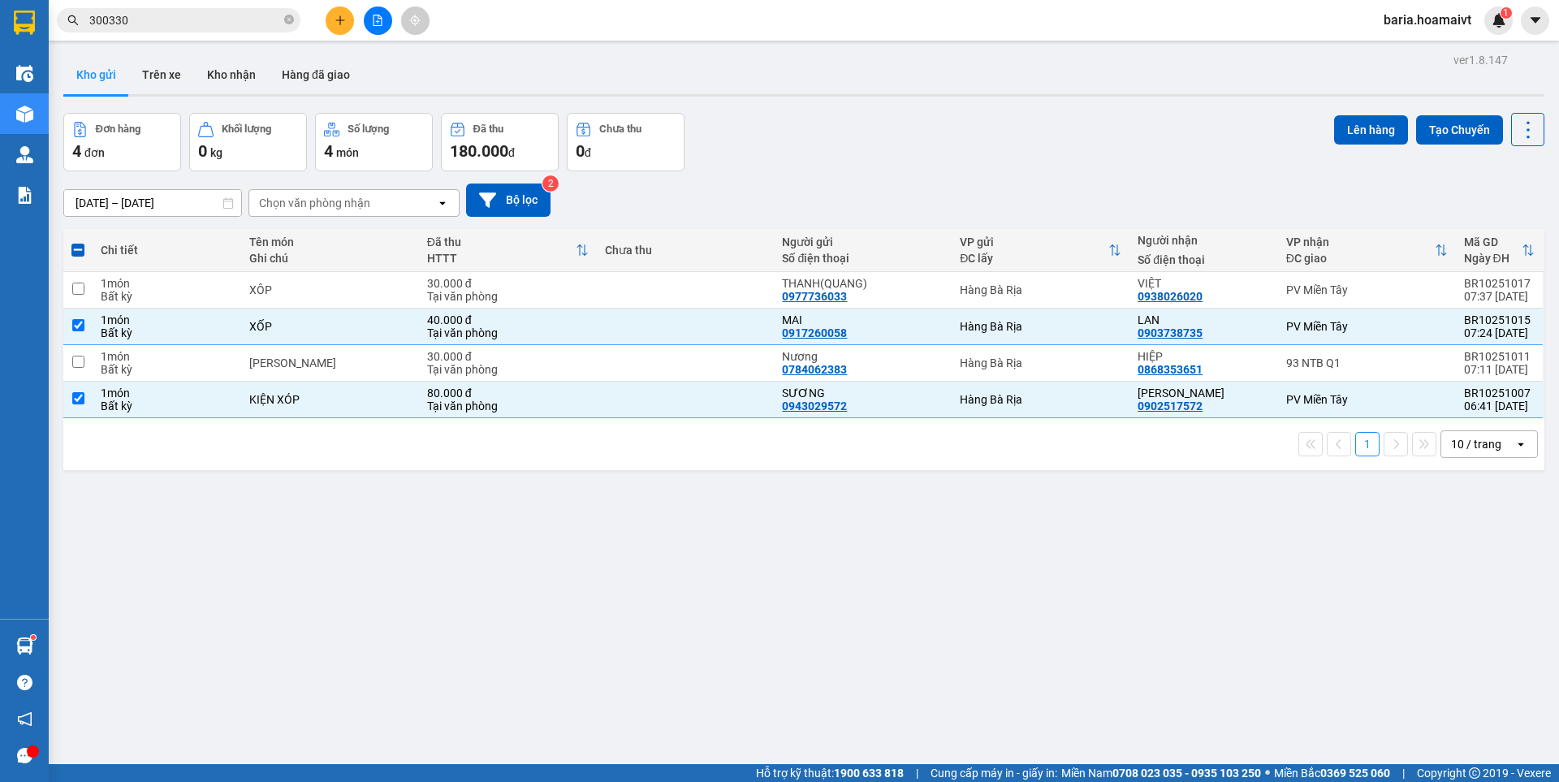
click at [208, 19] on input "300330" at bounding box center [185, 20] width 192 height 18
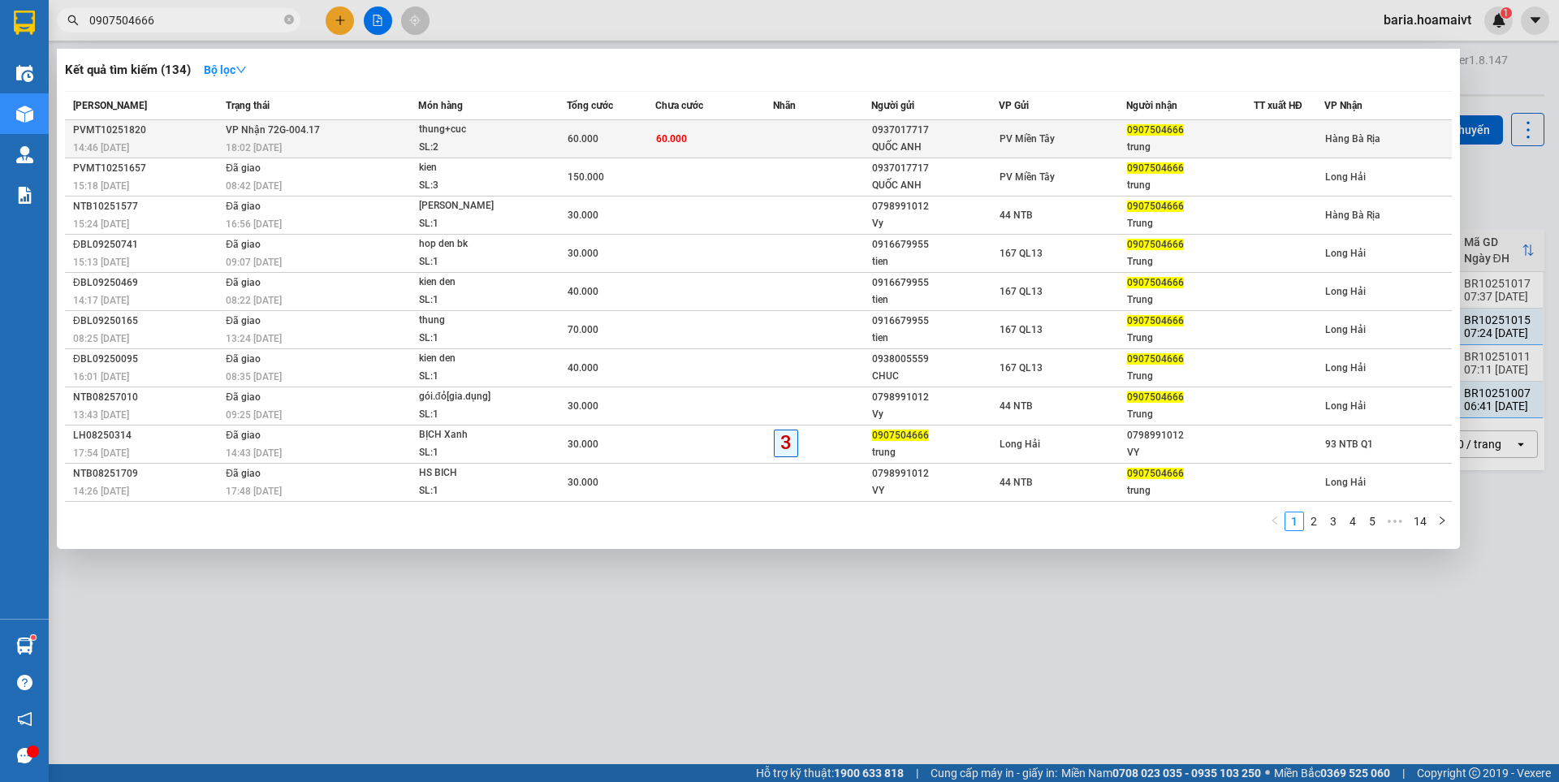
type input "0907504666"
click at [1313, 141] on div at bounding box center [1289, 139] width 69 height 17
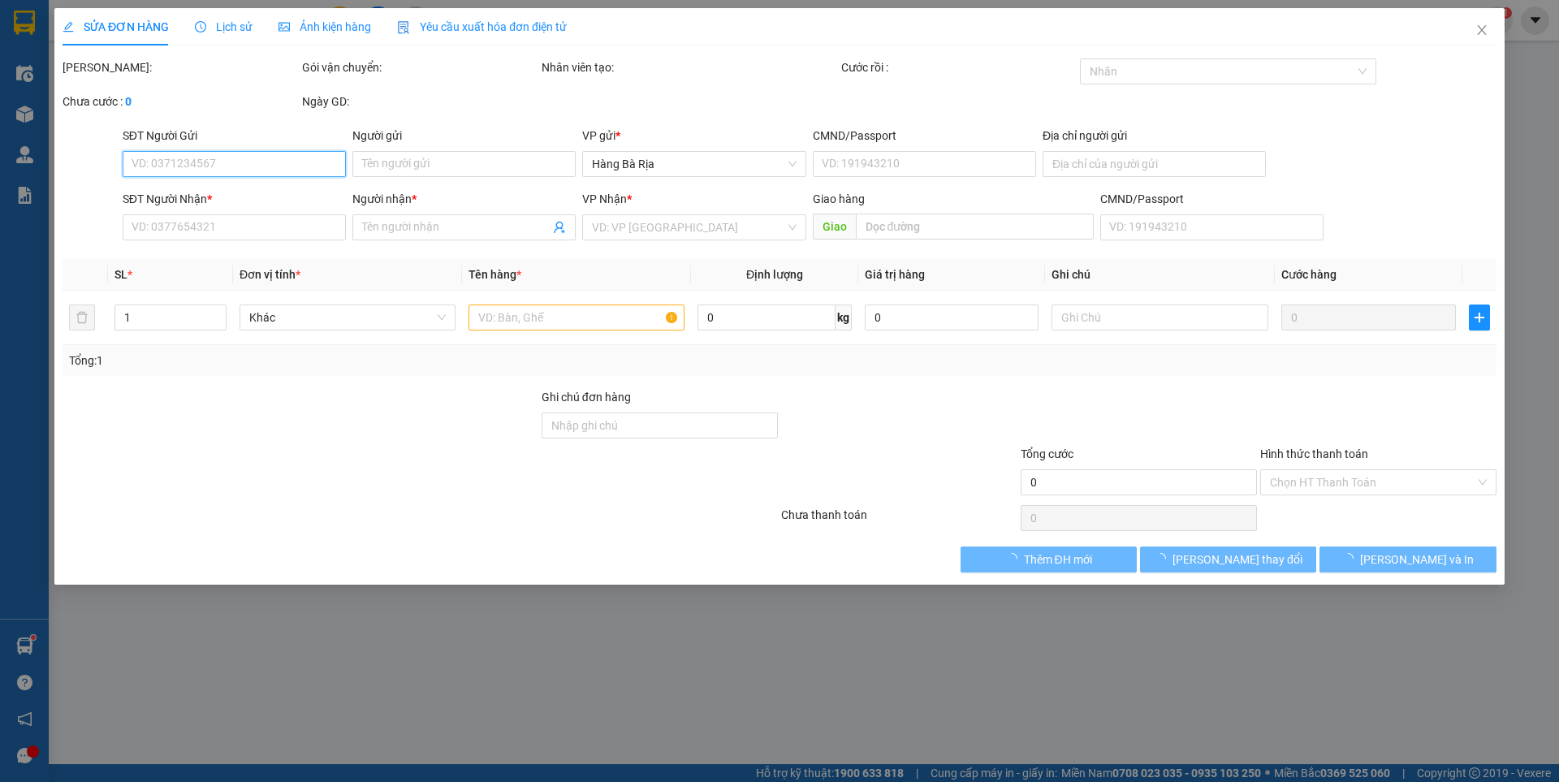
type input "0937017717"
type input "QUỐC ANH"
type input "0907504666"
type input "trung"
type input "60.000"
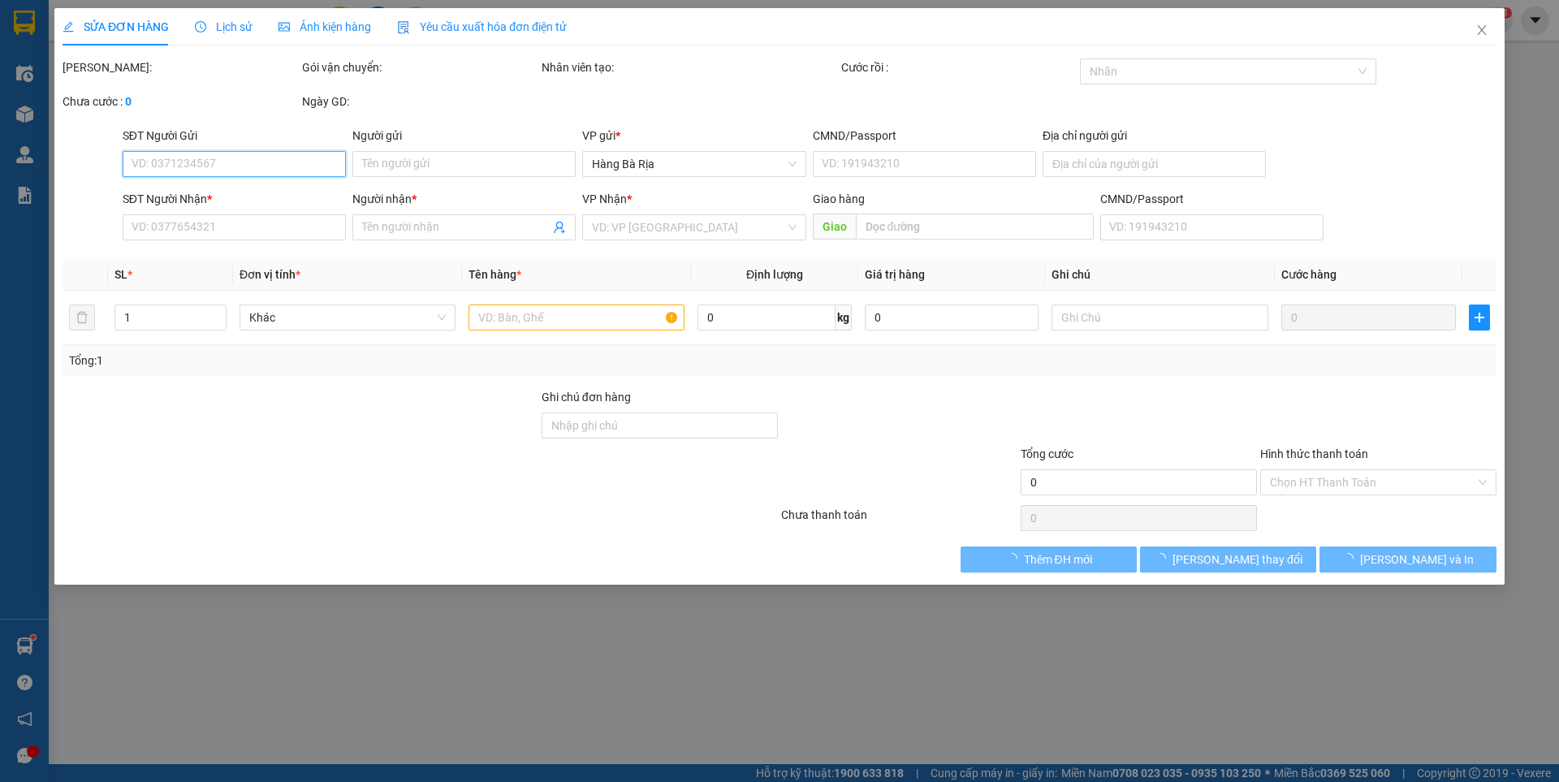
type input "60.000"
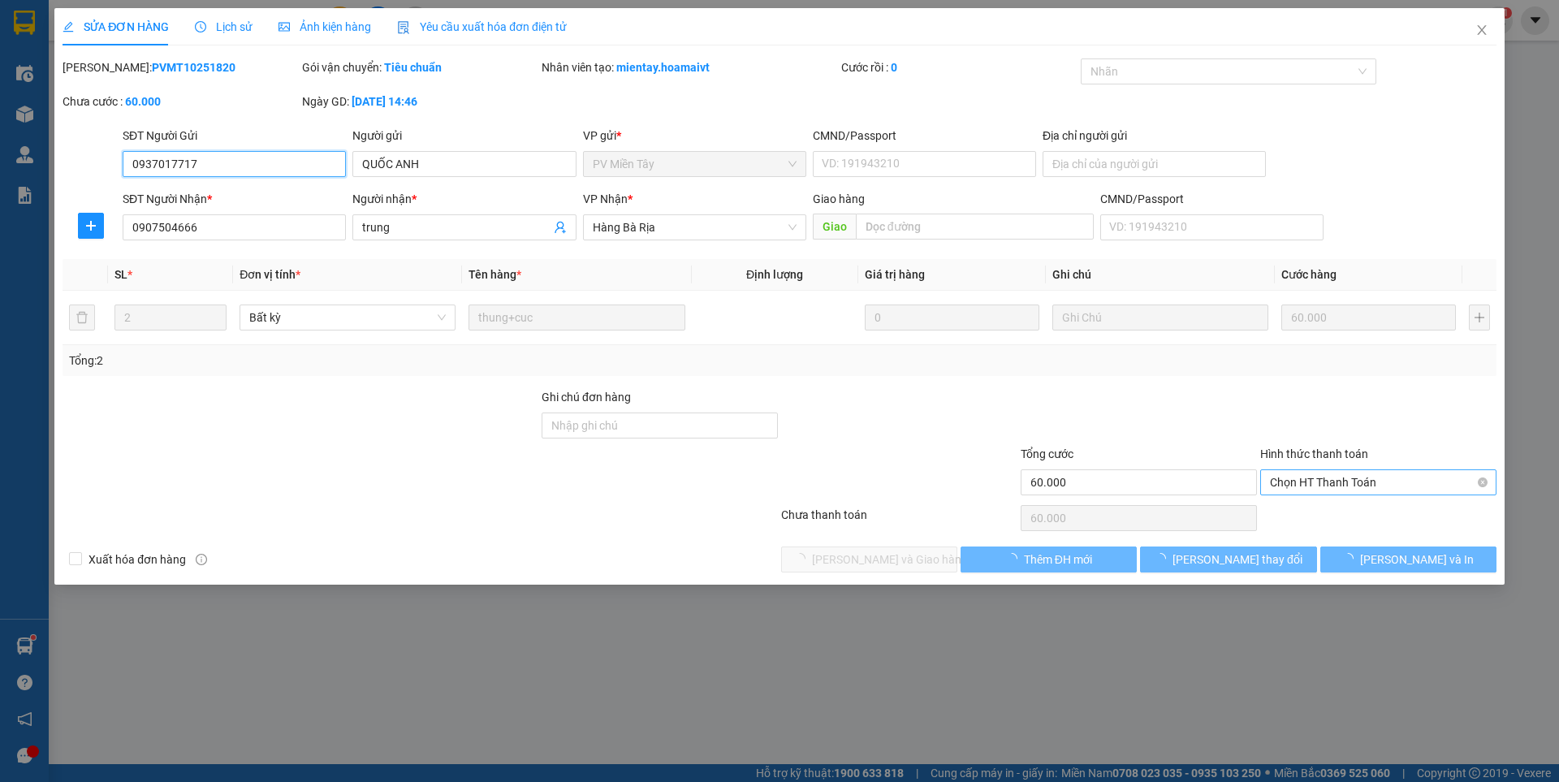
click at [1334, 481] on span "Chọn HT Thanh Toán" at bounding box center [1378, 482] width 217 height 24
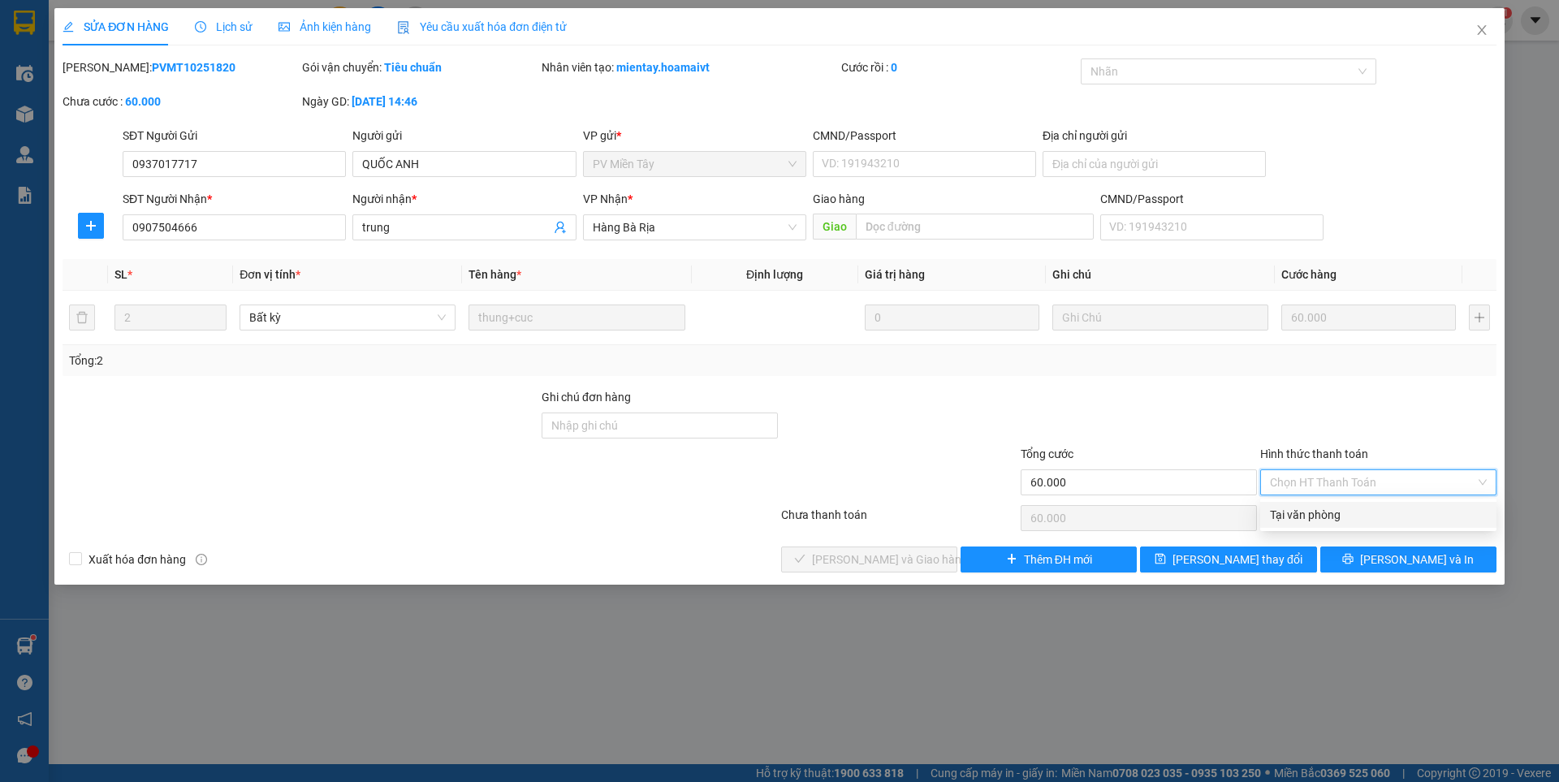
drag, startPoint x: 1304, startPoint y: 519, endPoint x: 1330, endPoint y: 668, distance: 151.8
click at [1333, 657] on div "SỬA ĐƠN HÀNG Lịch sử Ảnh kiện hàng Yêu cầu xuất hóa đơn điện tử Total Paid Fee …" at bounding box center [779, 391] width 1559 height 782
click at [631, 224] on span "Hàng Bà Rịa" at bounding box center [695, 227] width 204 height 24
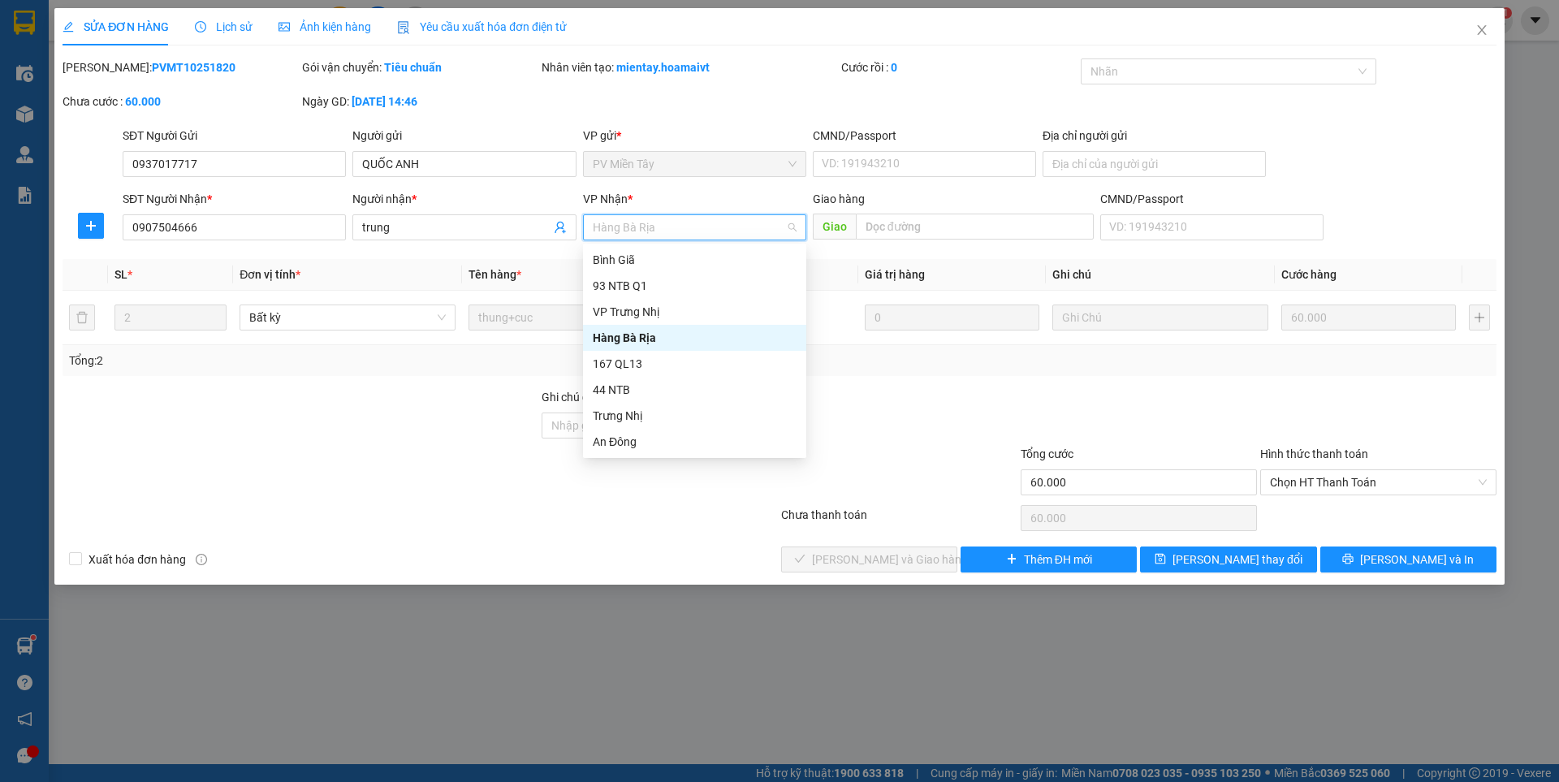
scroll to position [130, 0]
click at [634, 393] on div "Long Hải" at bounding box center [695, 390] width 204 height 18
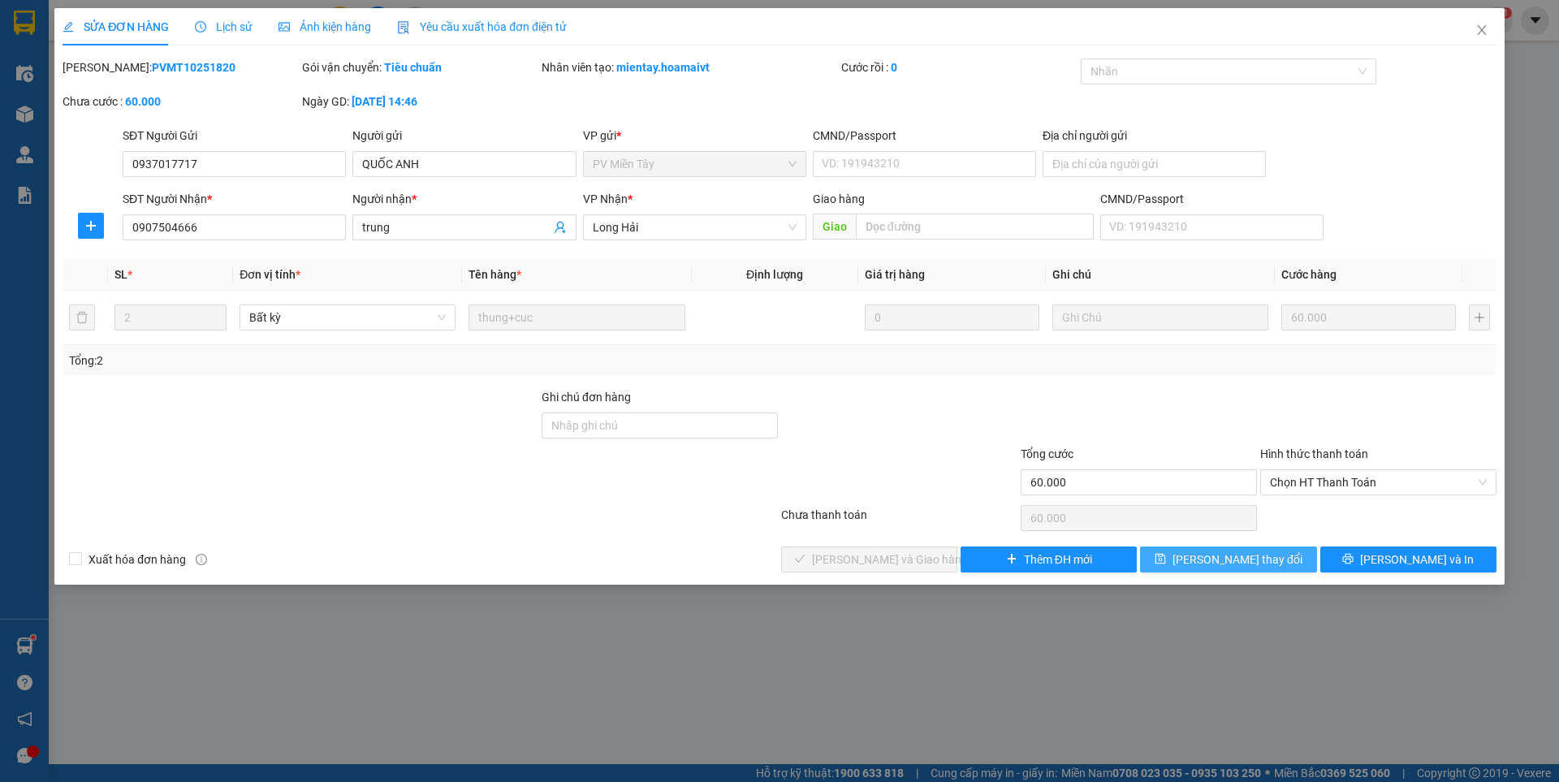
click at [1220, 565] on span "[PERSON_NAME] thay đổi" at bounding box center [1238, 560] width 130 height 18
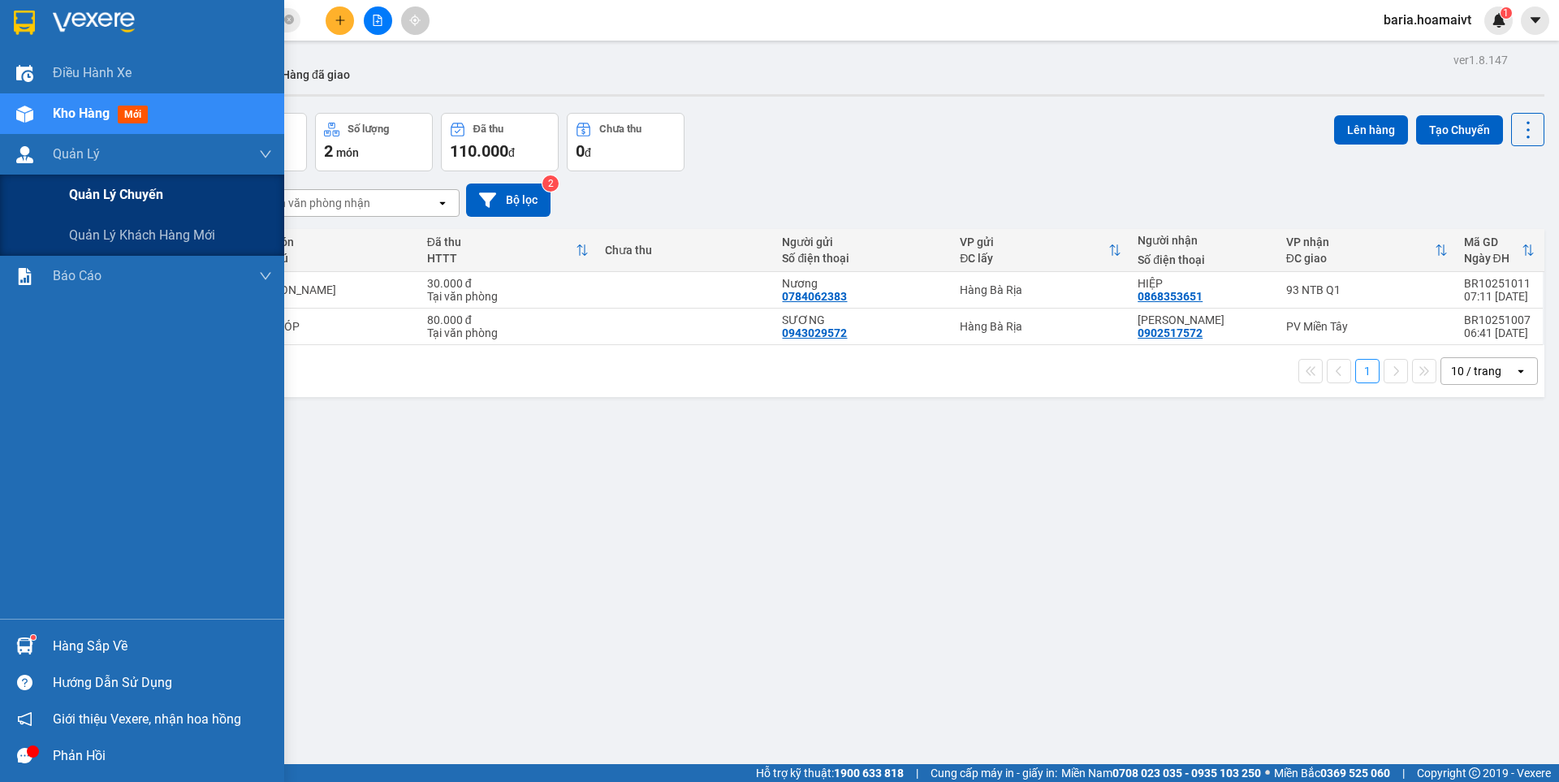
click at [108, 189] on span "Quản lý chuyến" at bounding box center [116, 194] width 94 height 20
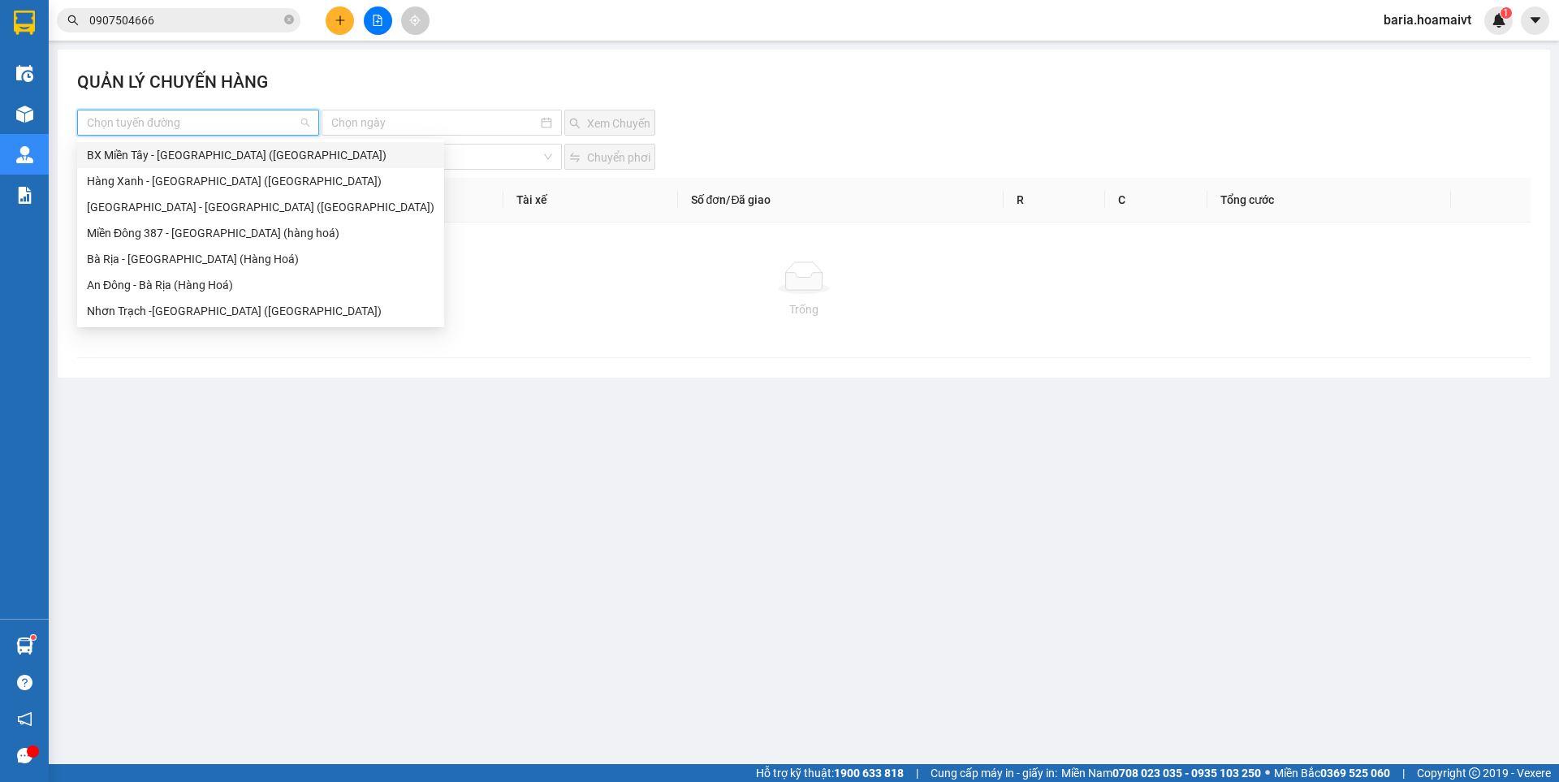
click at [230, 125] on input "search" at bounding box center [192, 122] width 211 height 24
drag, startPoint x: 159, startPoint y: 263, endPoint x: 345, endPoint y: 149, distance: 218.0
click at [171, 258] on div "Bà Rịa - [GEOGRAPHIC_DATA] (Hàng Hoá)" at bounding box center [261, 259] width 348 height 18
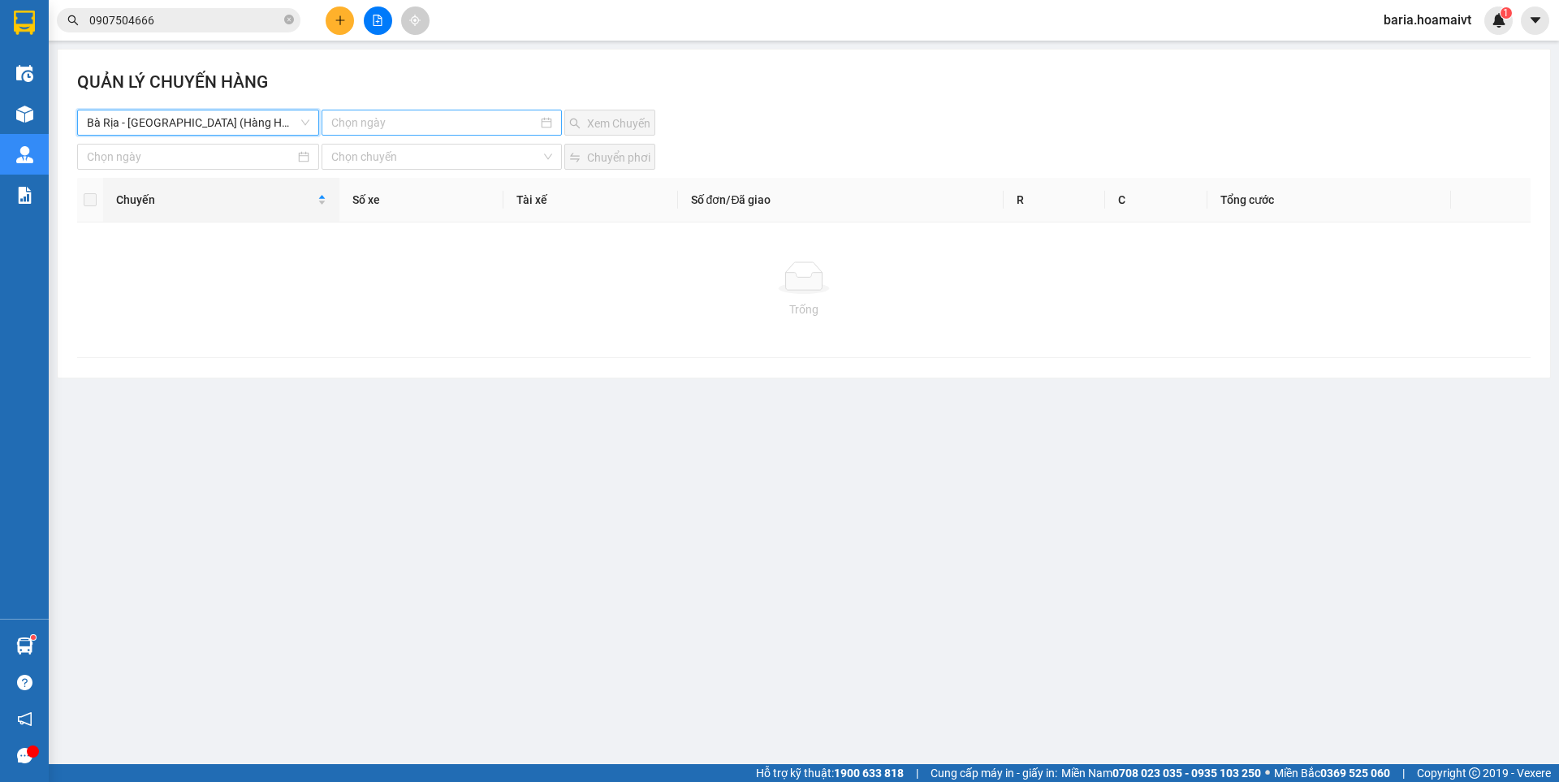
click at [371, 117] on input at bounding box center [433, 123] width 205 height 18
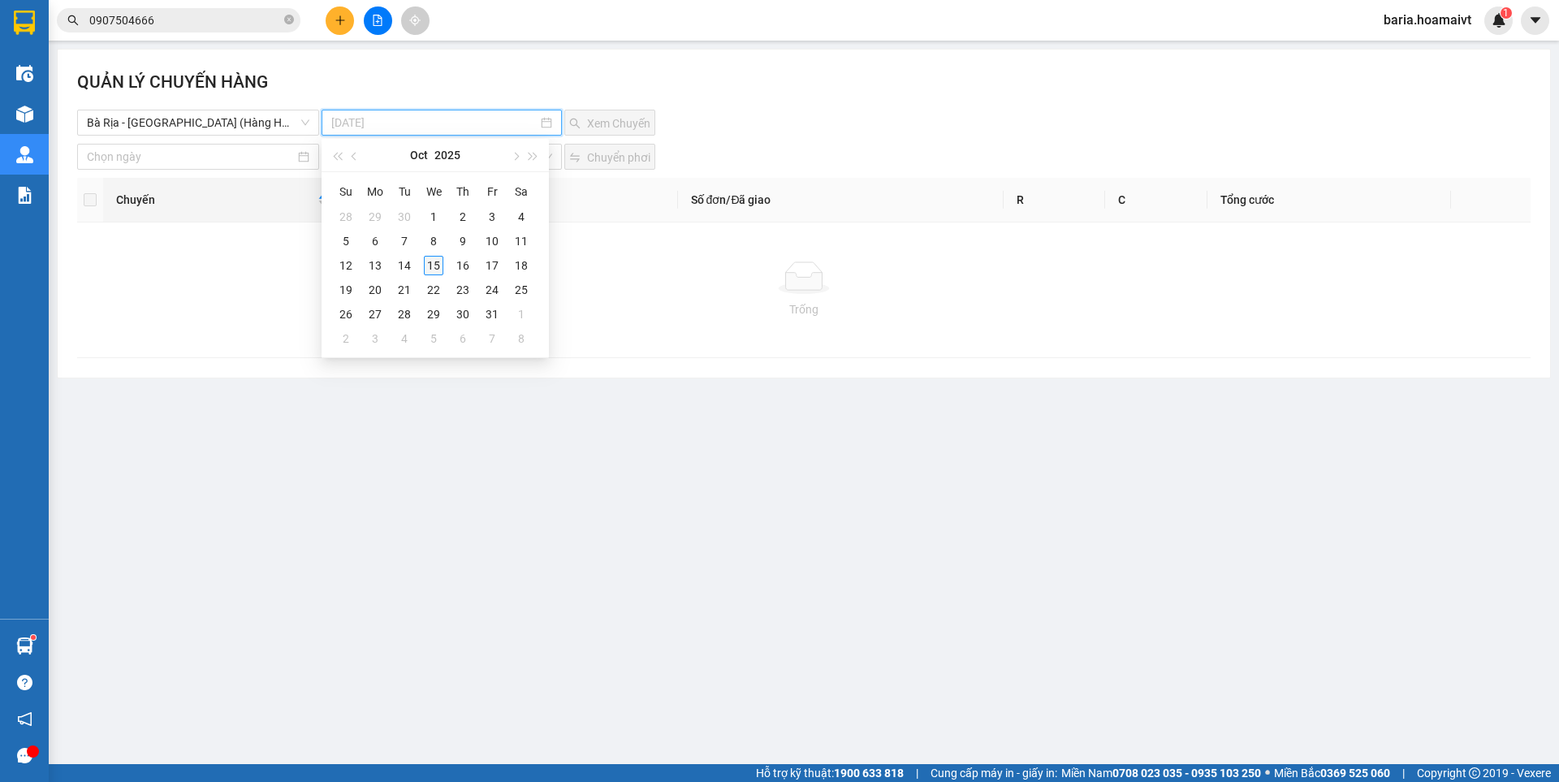
type input "[DATE]"
click at [428, 266] on div "15" at bounding box center [433, 265] width 19 height 19
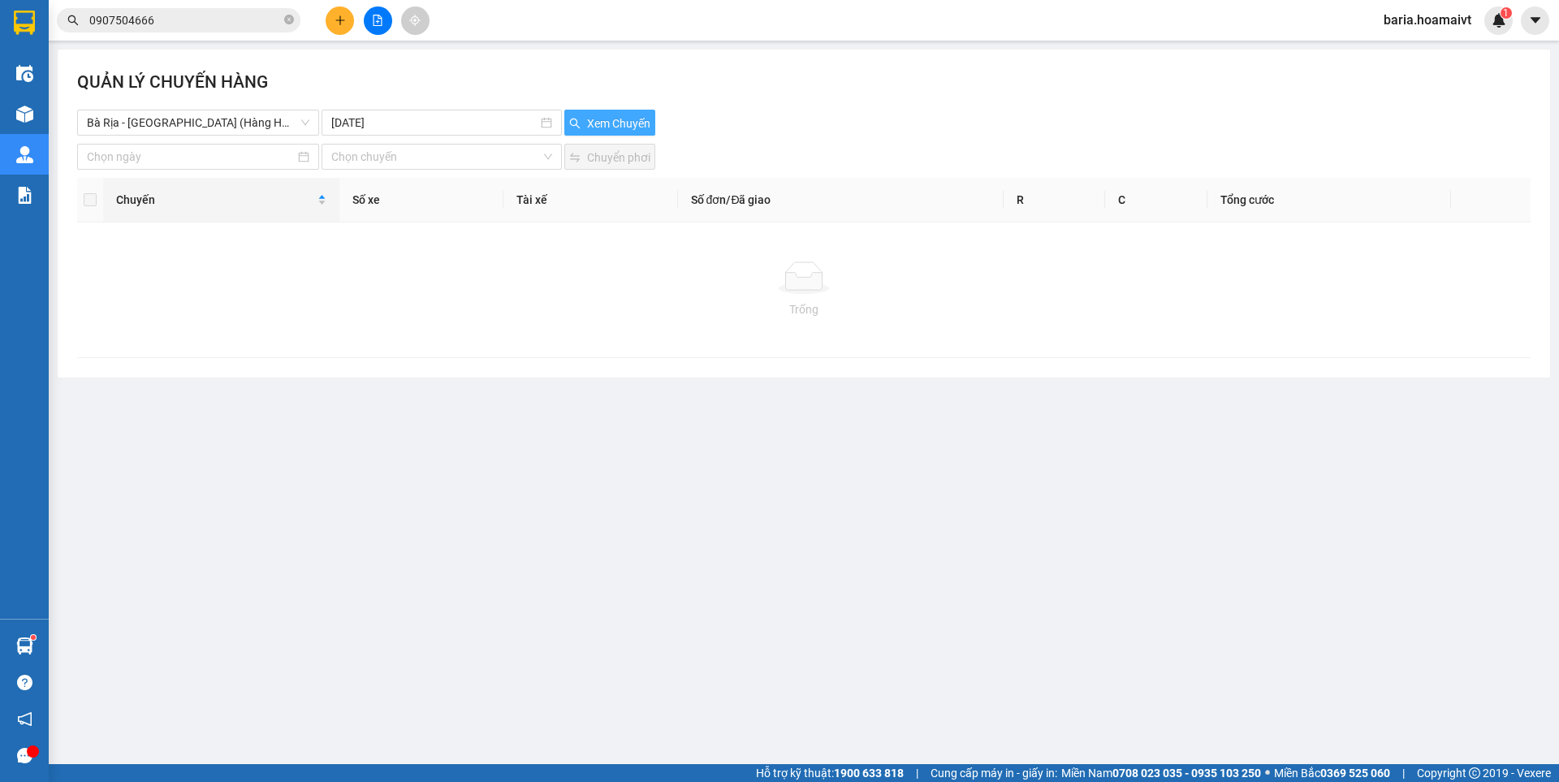
click at [612, 113] on button "Xem Chuyến" at bounding box center [609, 123] width 91 height 26
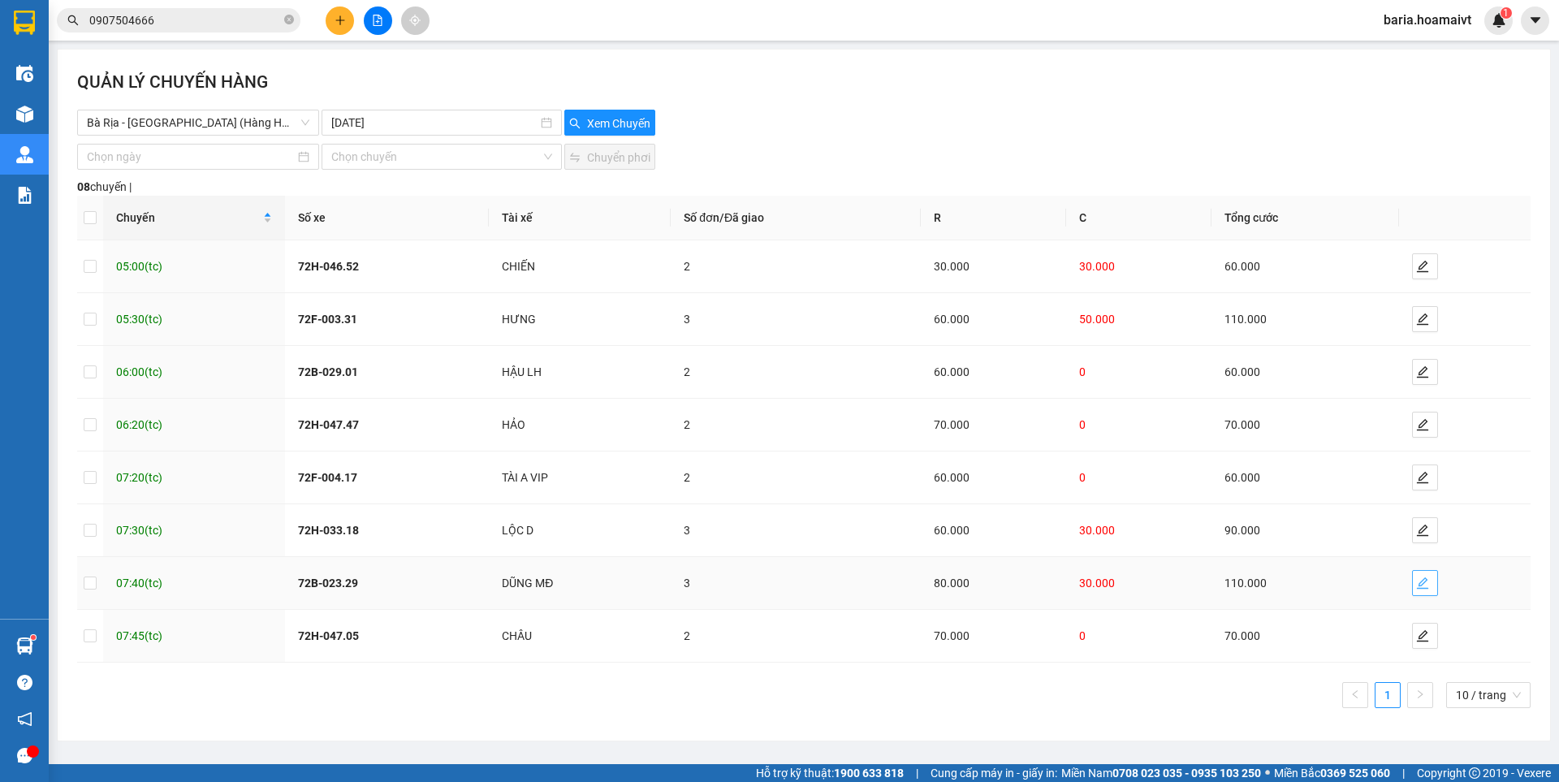
click at [1418, 579] on icon "edit" at bounding box center [1423, 583] width 13 height 13
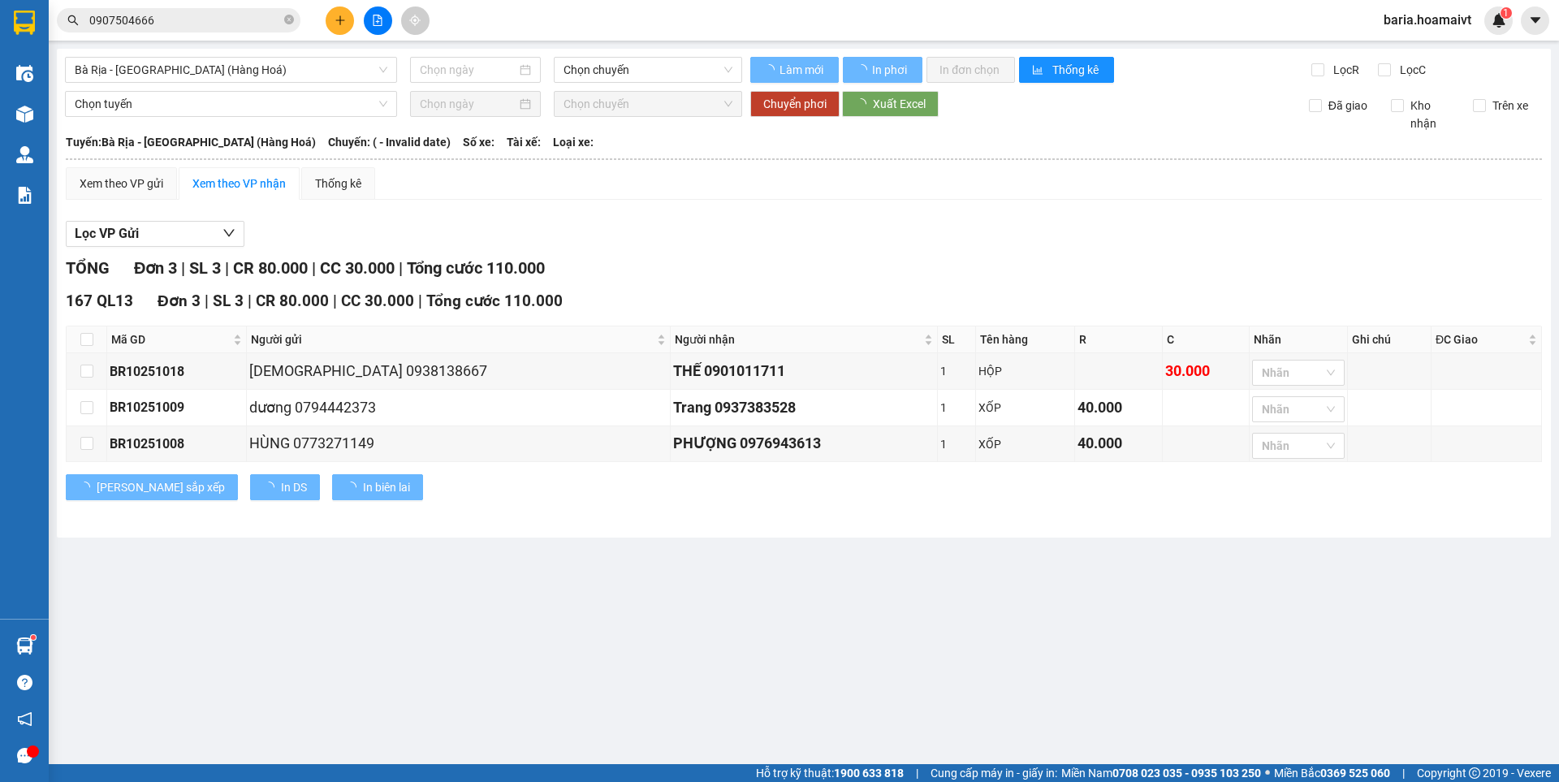
type input "[DATE]"
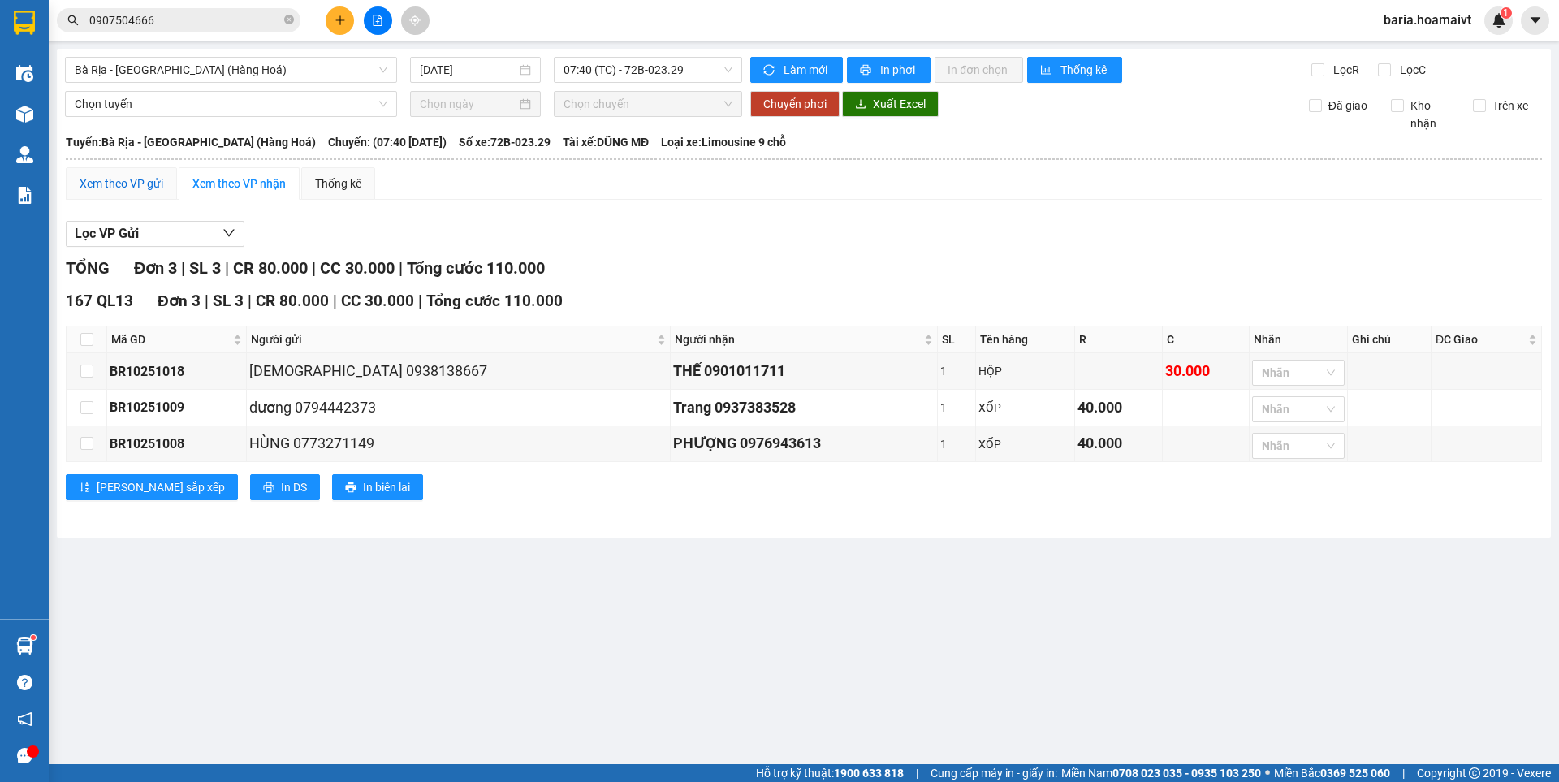
click at [120, 179] on div "Xem theo VP gửi" at bounding box center [122, 184] width 84 height 18
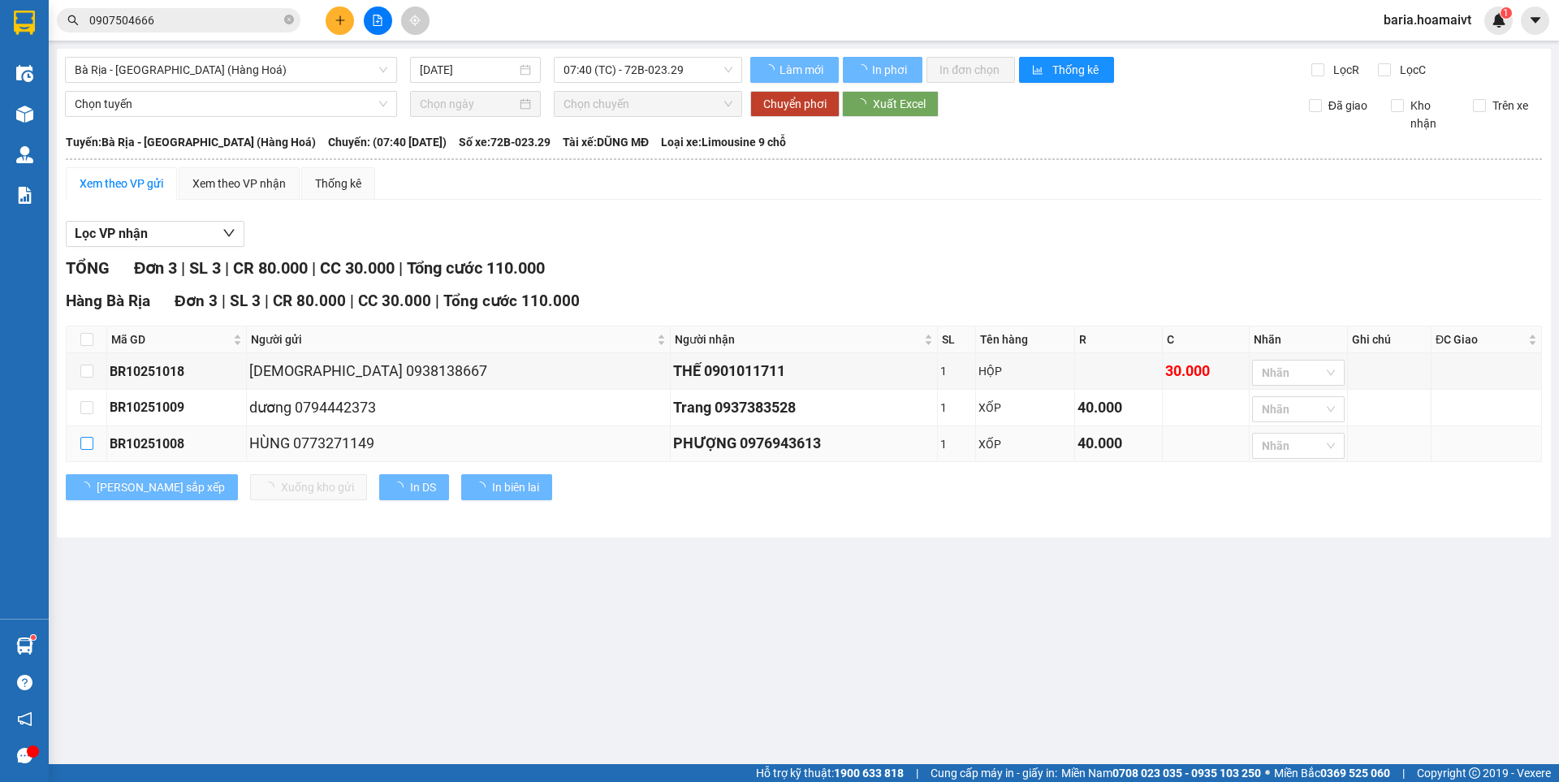
click at [84, 443] on input "checkbox" at bounding box center [86, 443] width 13 height 13
checkbox input "true"
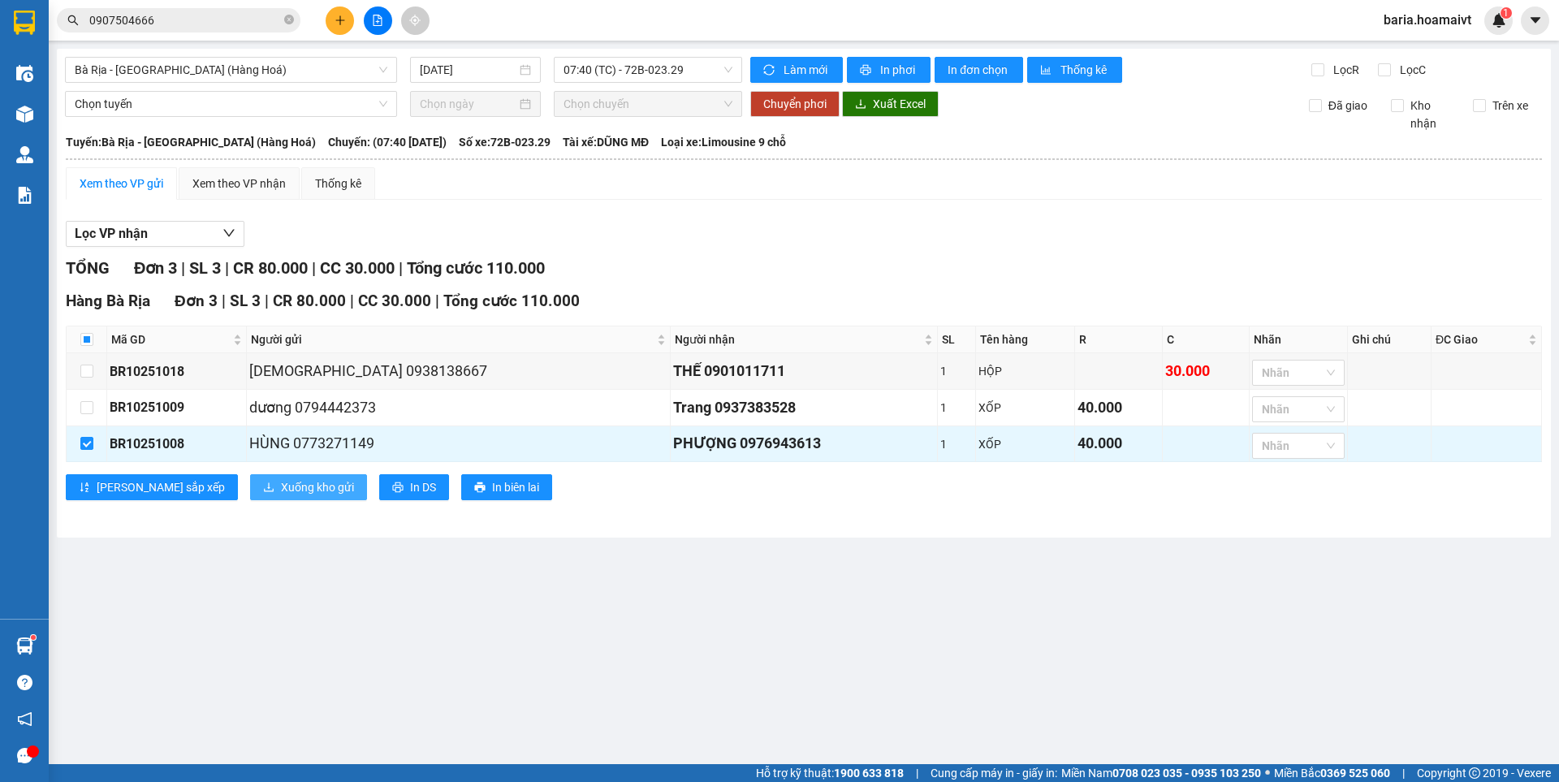
click at [281, 487] on span "Xuống kho gửi" at bounding box center [317, 487] width 73 height 18
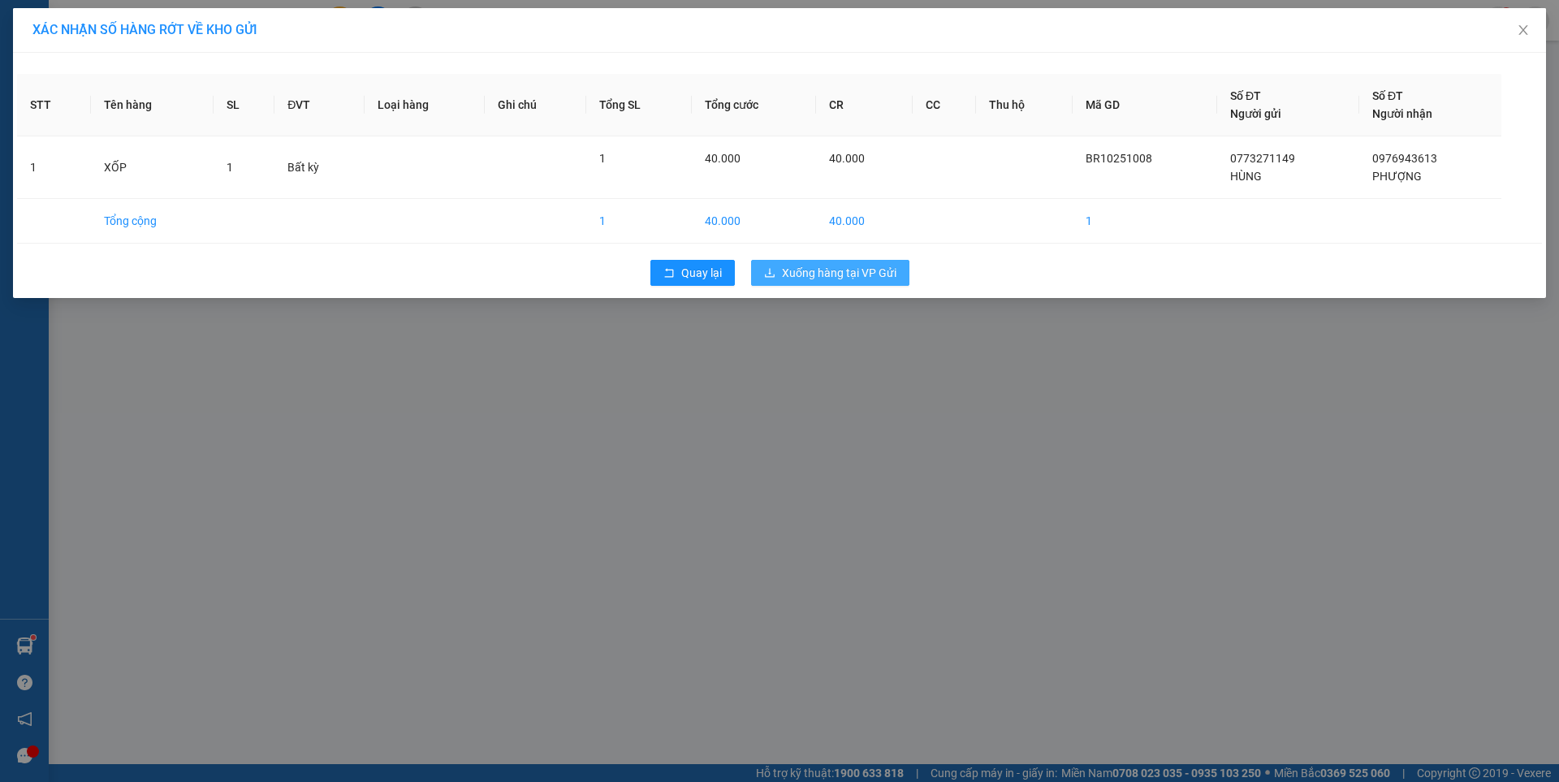
click at [834, 276] on span "Xuống hàng tại VP Gửi" at bounding box center [839, 273] width 115 height 18
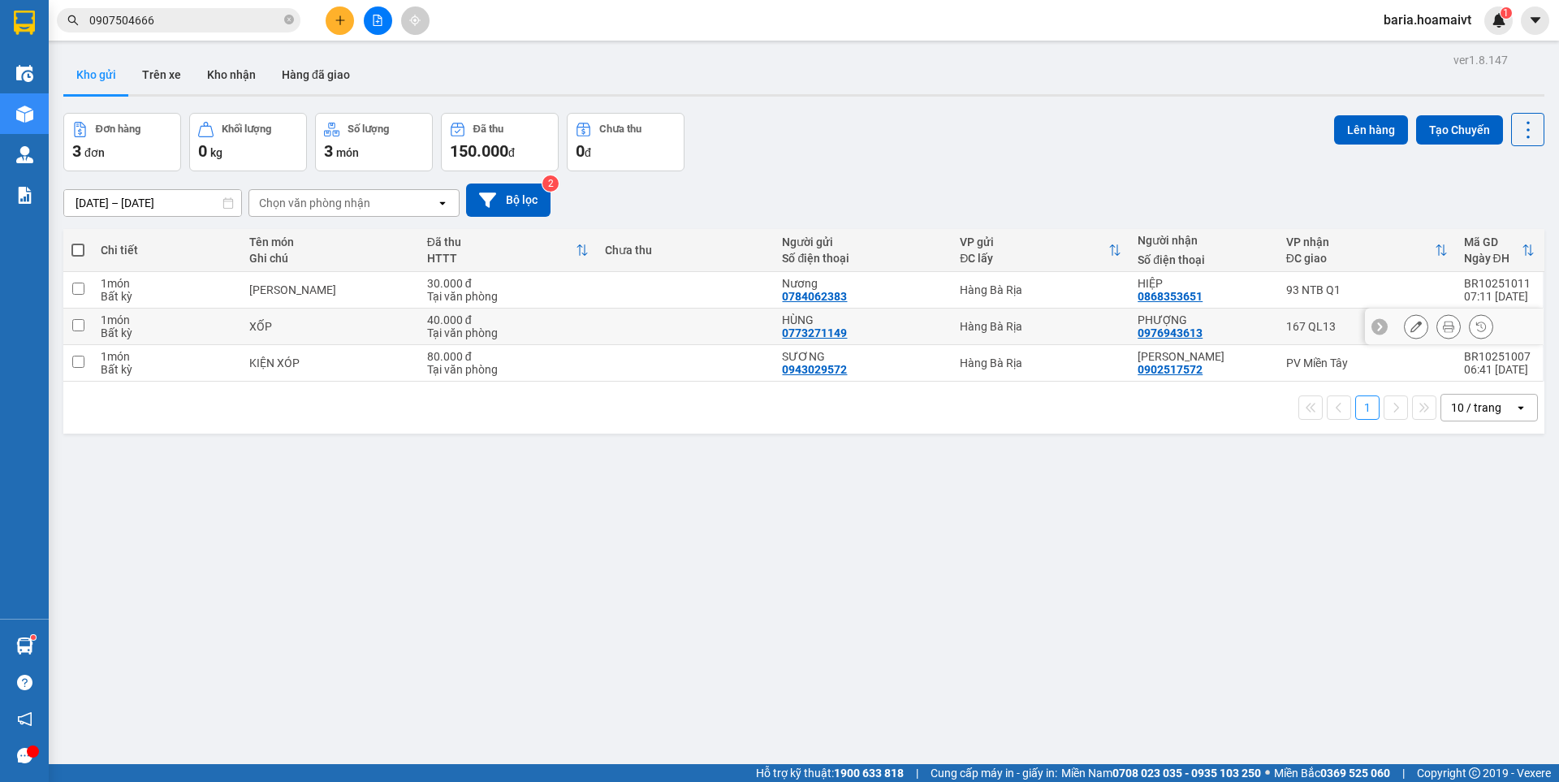
click at [1130, 322] on td "PHƯỢNG 0976943613" at bounding box center [1204, 327] width 148 height 37
checkbox input "true"
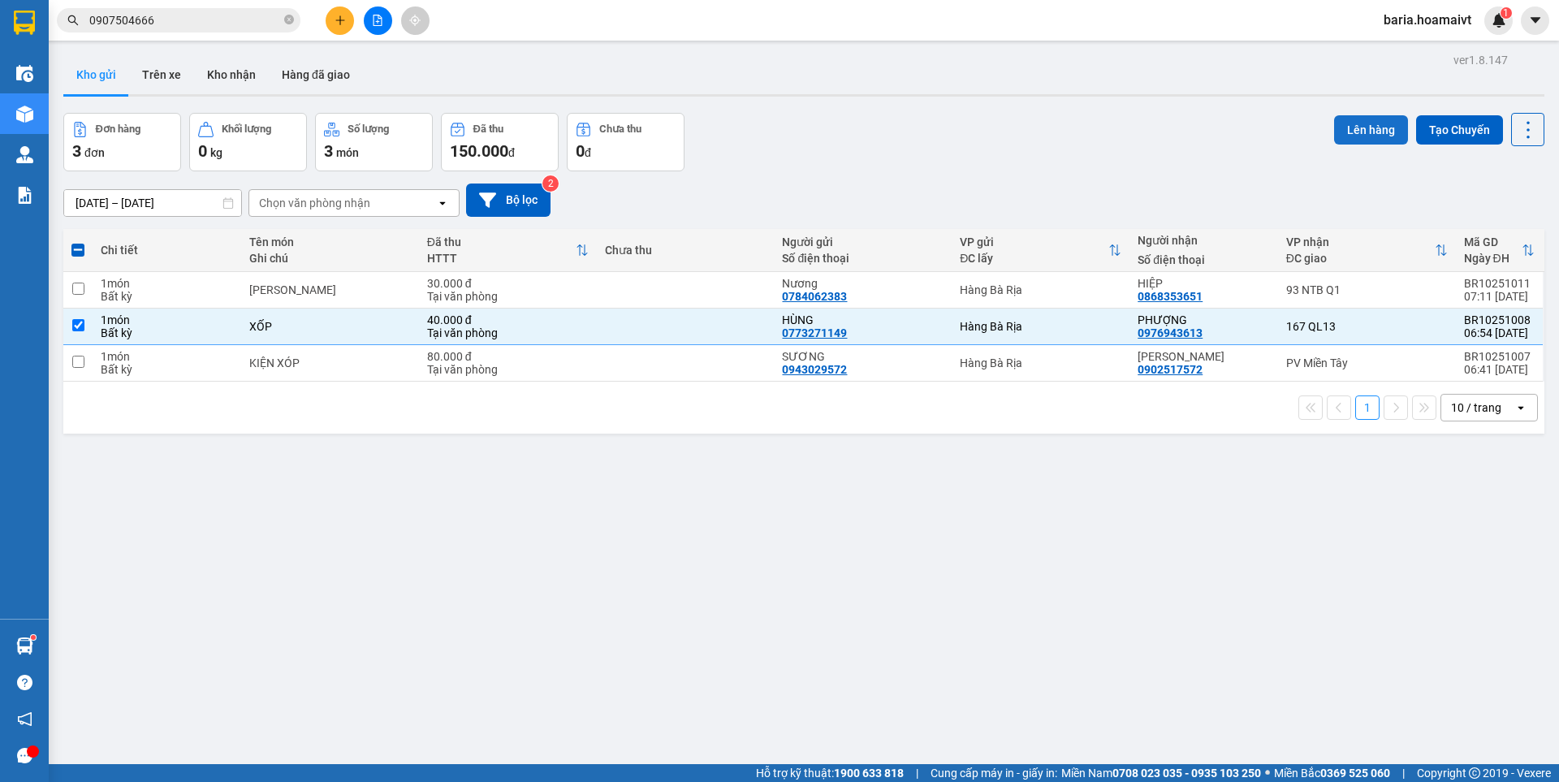
click at [1356, 126] on button "Lên hàng" at bounding box center [1371, 129] width 74 height 29
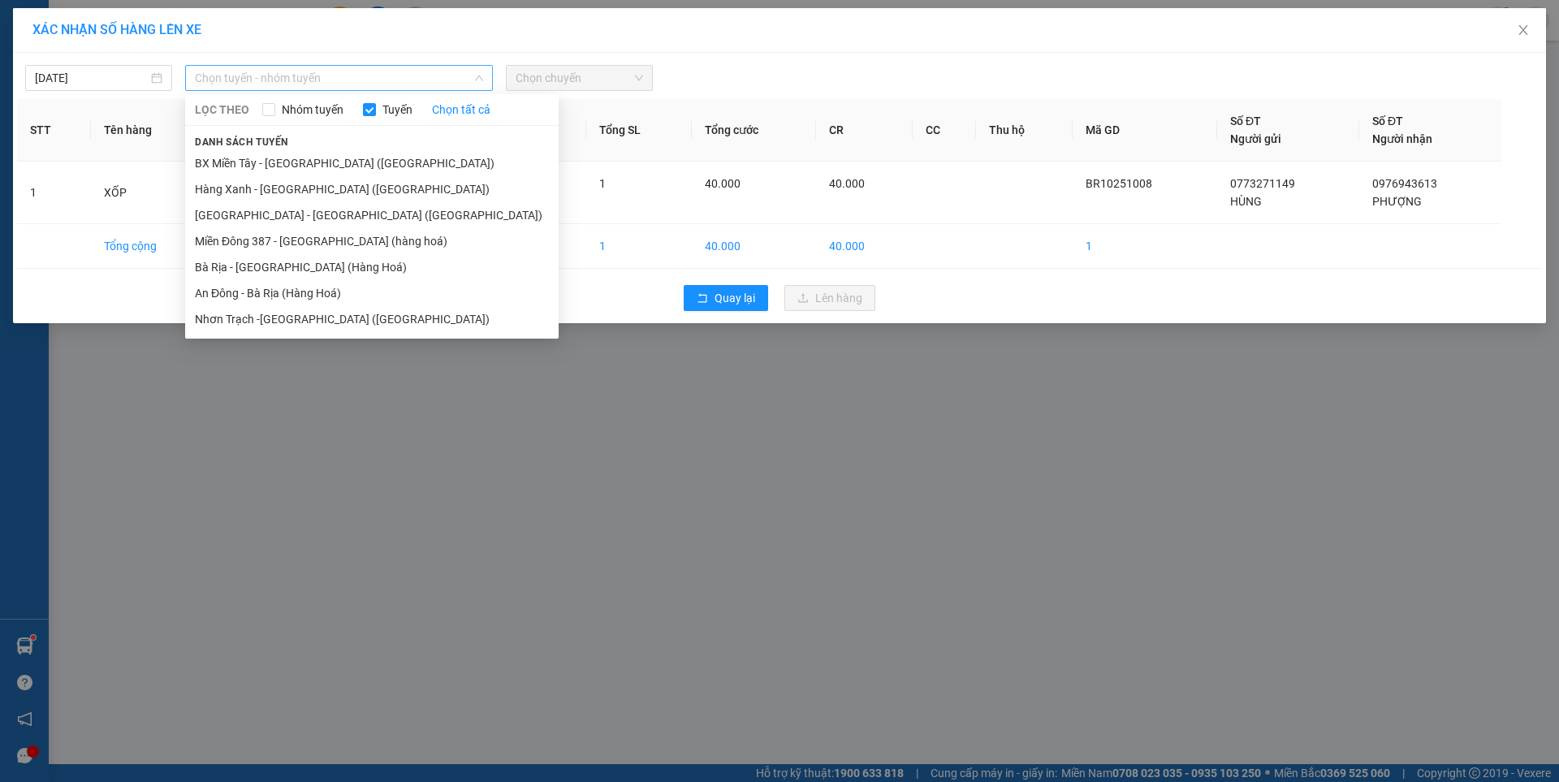
click at [289, 75] on span "Chọn tuyến - nhóm tuyến" at bounding box center [339, 78] width 288 height 24
click at [275, 268] on li "Bà Rịa - [GEOGRAPHIC_DATA] (Hàng Hoá)" at bounding box center [372, 267] width 374 height 26
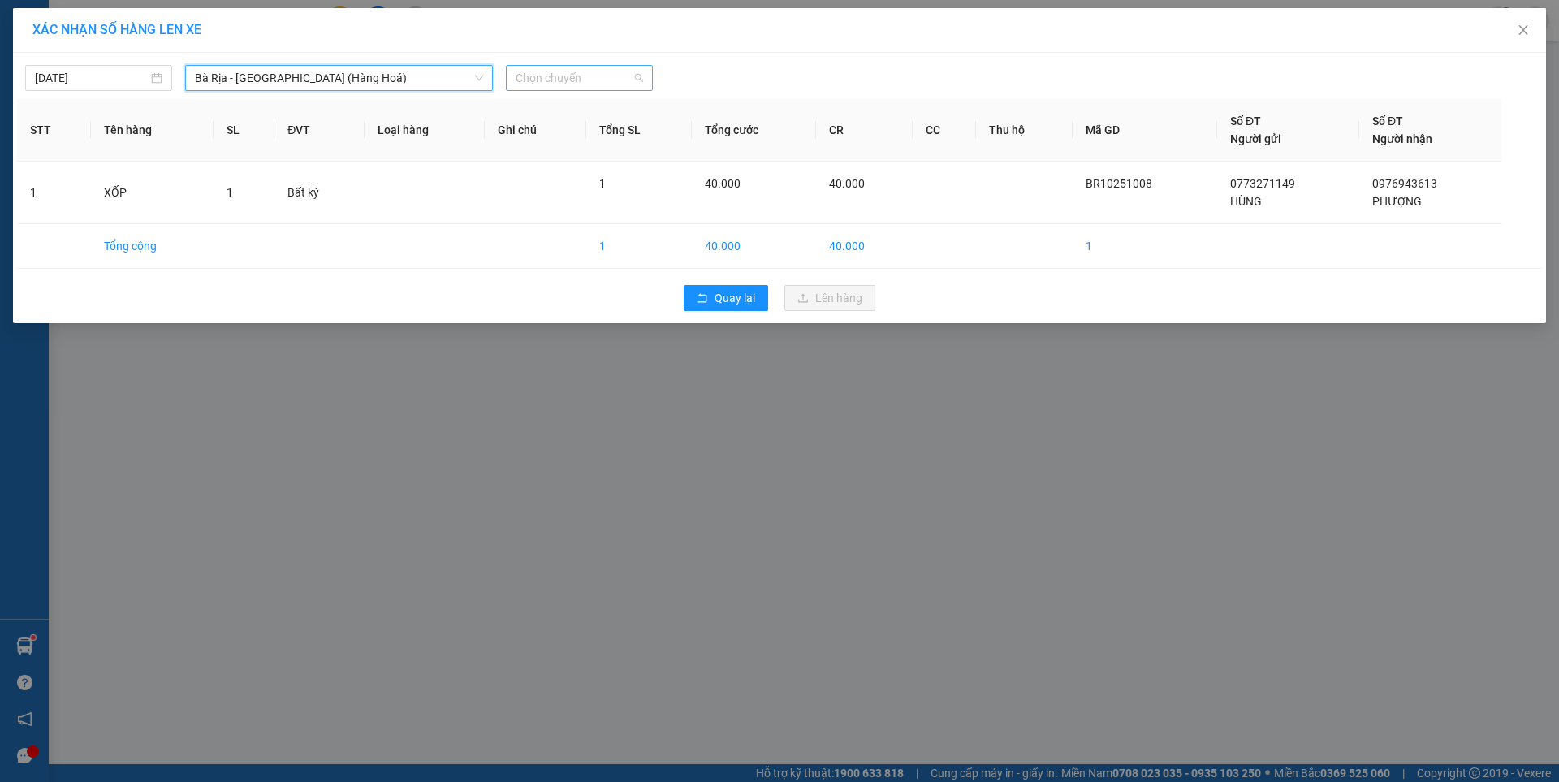
click at [595, 85] on span "Chọn chuyến" at bounding box center [580, 78] width 128 height 24
click at [610, 81] on span "Chọn chuyến" at bounding box center [580, 78] width 128 height 24
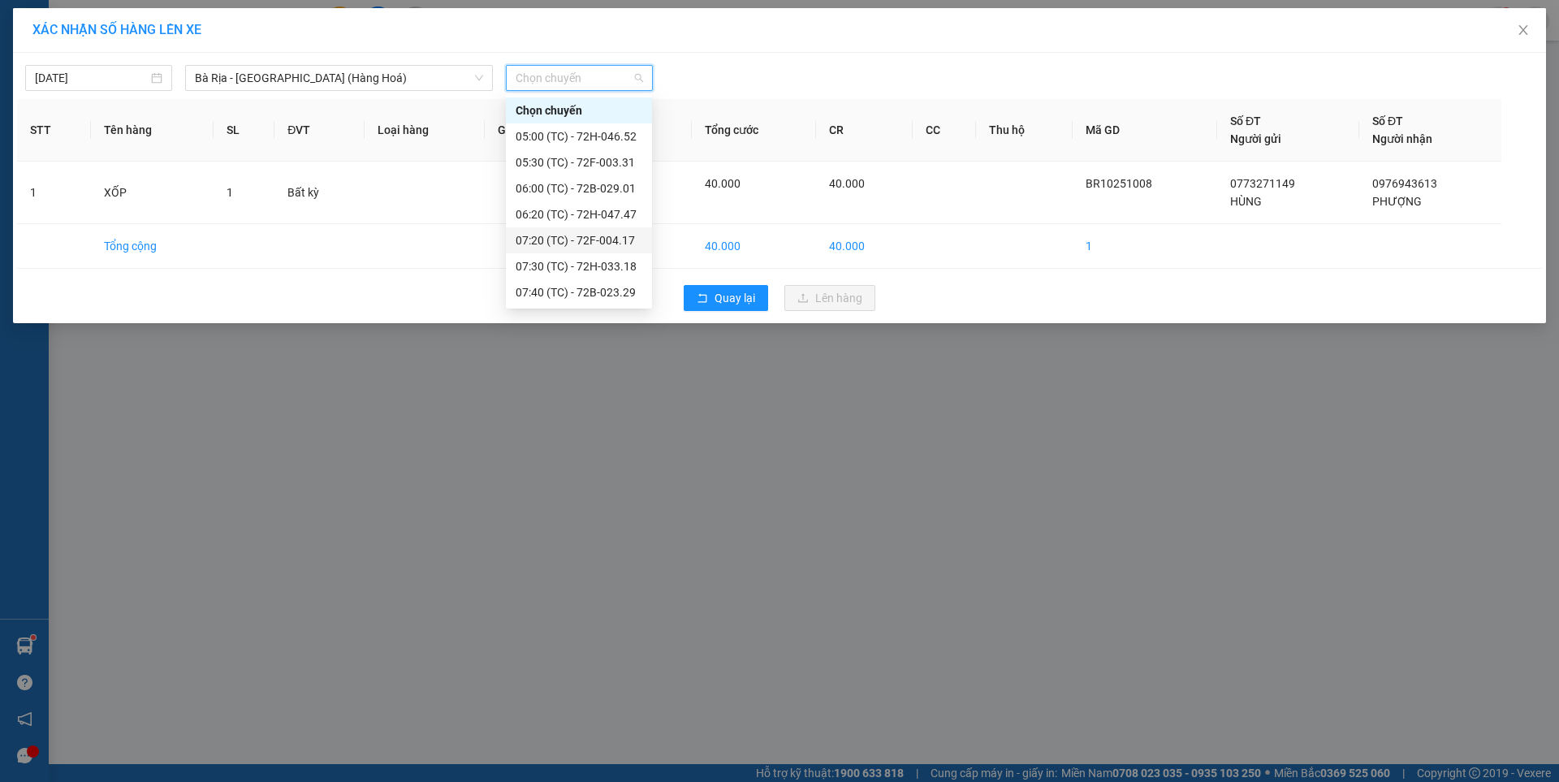
scroll to position [26, 0]
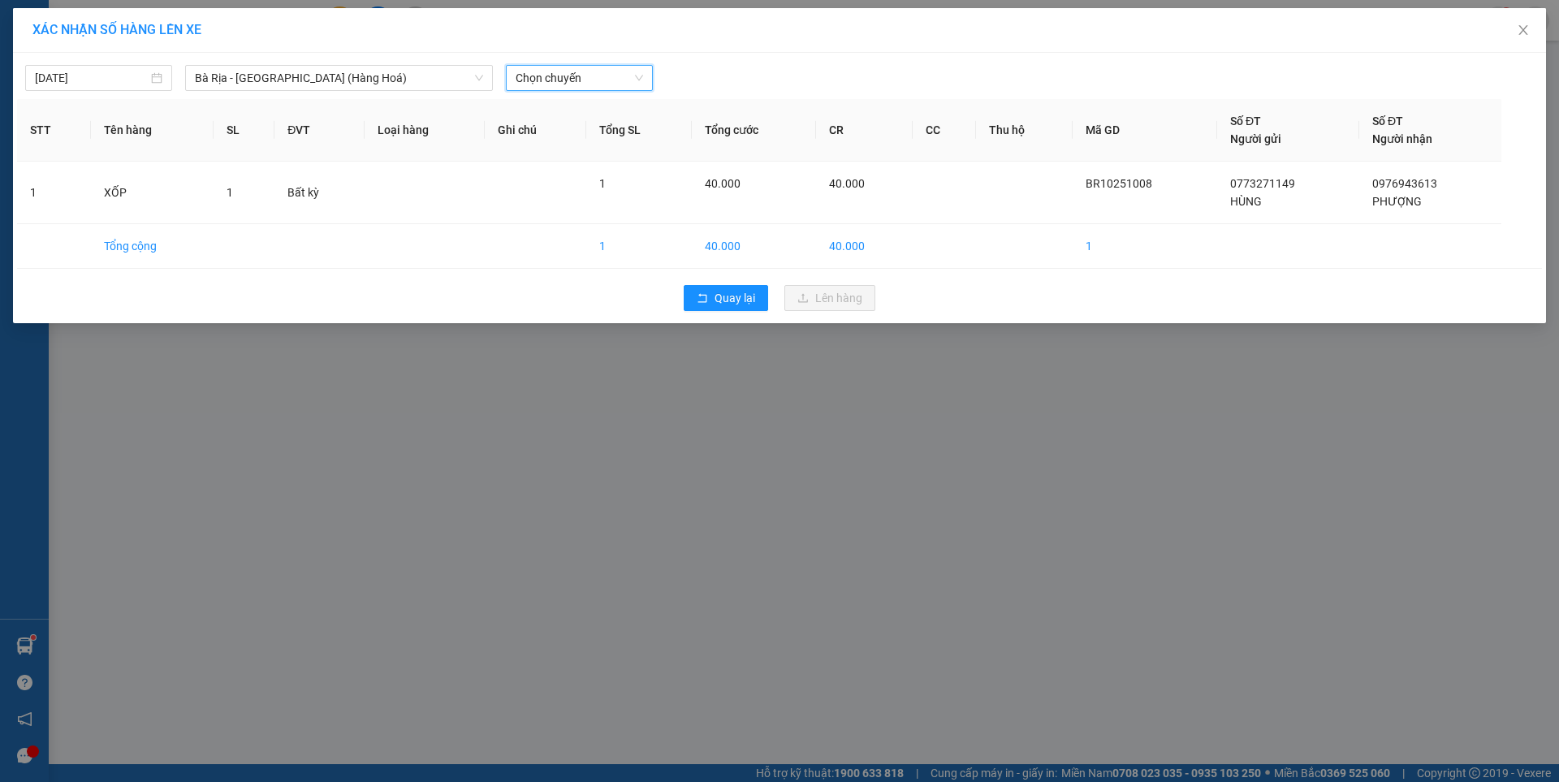
click at [599, 78] on span "Chọn chuyến" at bounding box center [580, 78] width 128 height 24
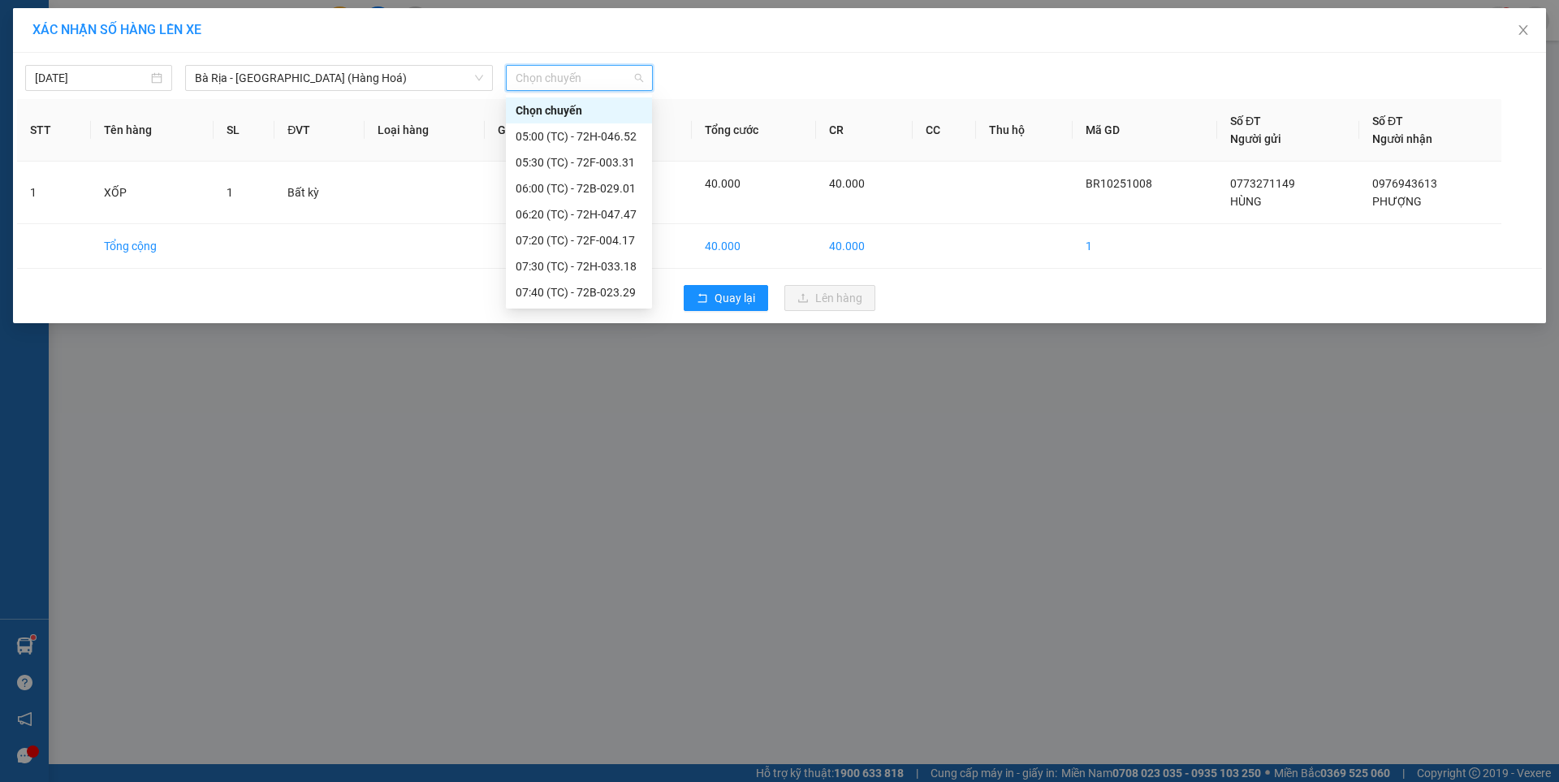
scroll to position [26, 0]
click at [591, 80] on span "Chọn chuyến" at bounding box center [580, 78] width 128 height 24
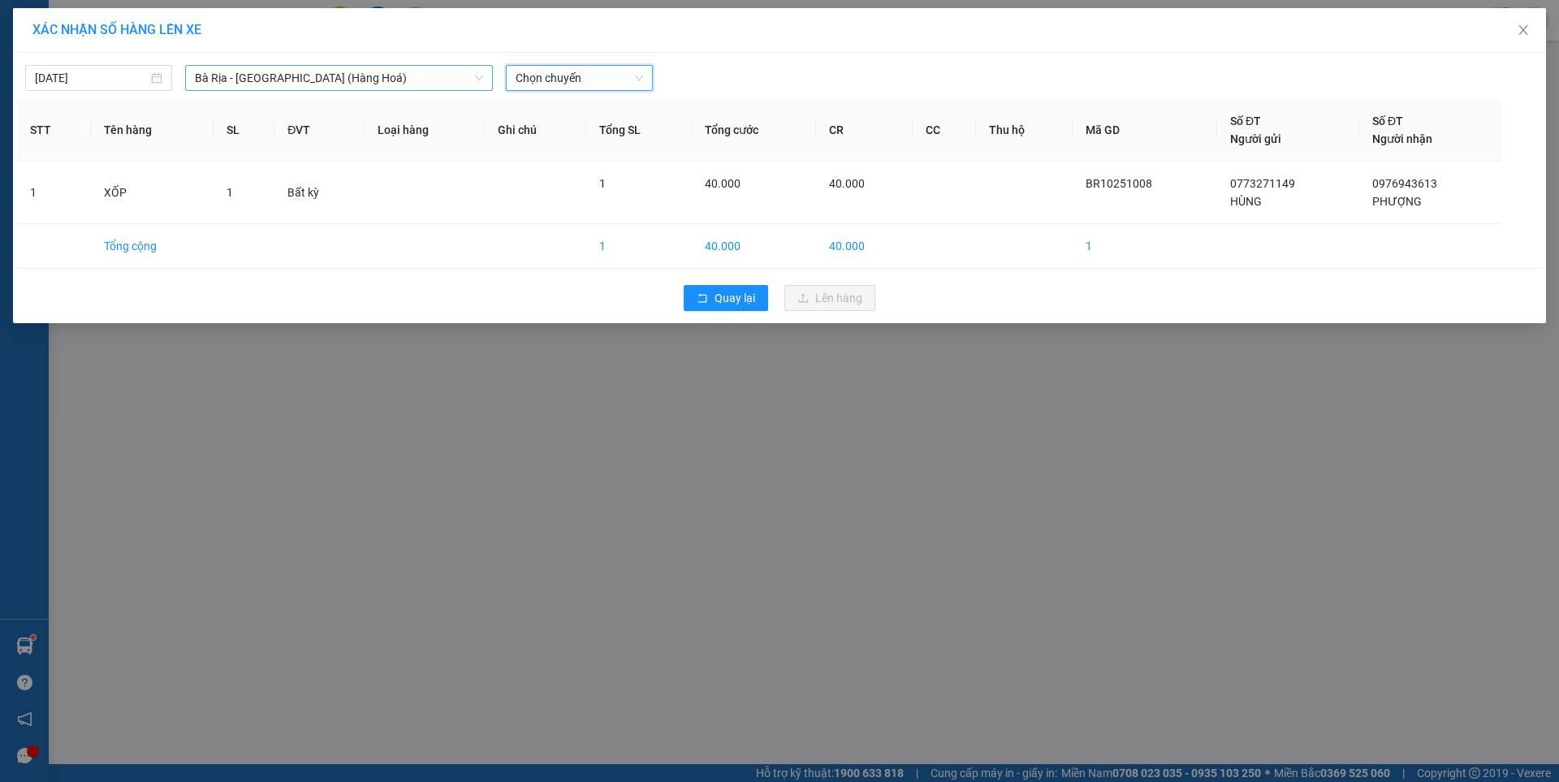
click at [428, 84] on span "Bà Rịa - [GEOGRAPHIC_DATA] (Hàng Hoá)" at bounding box center [339, 78] width 288 height 24
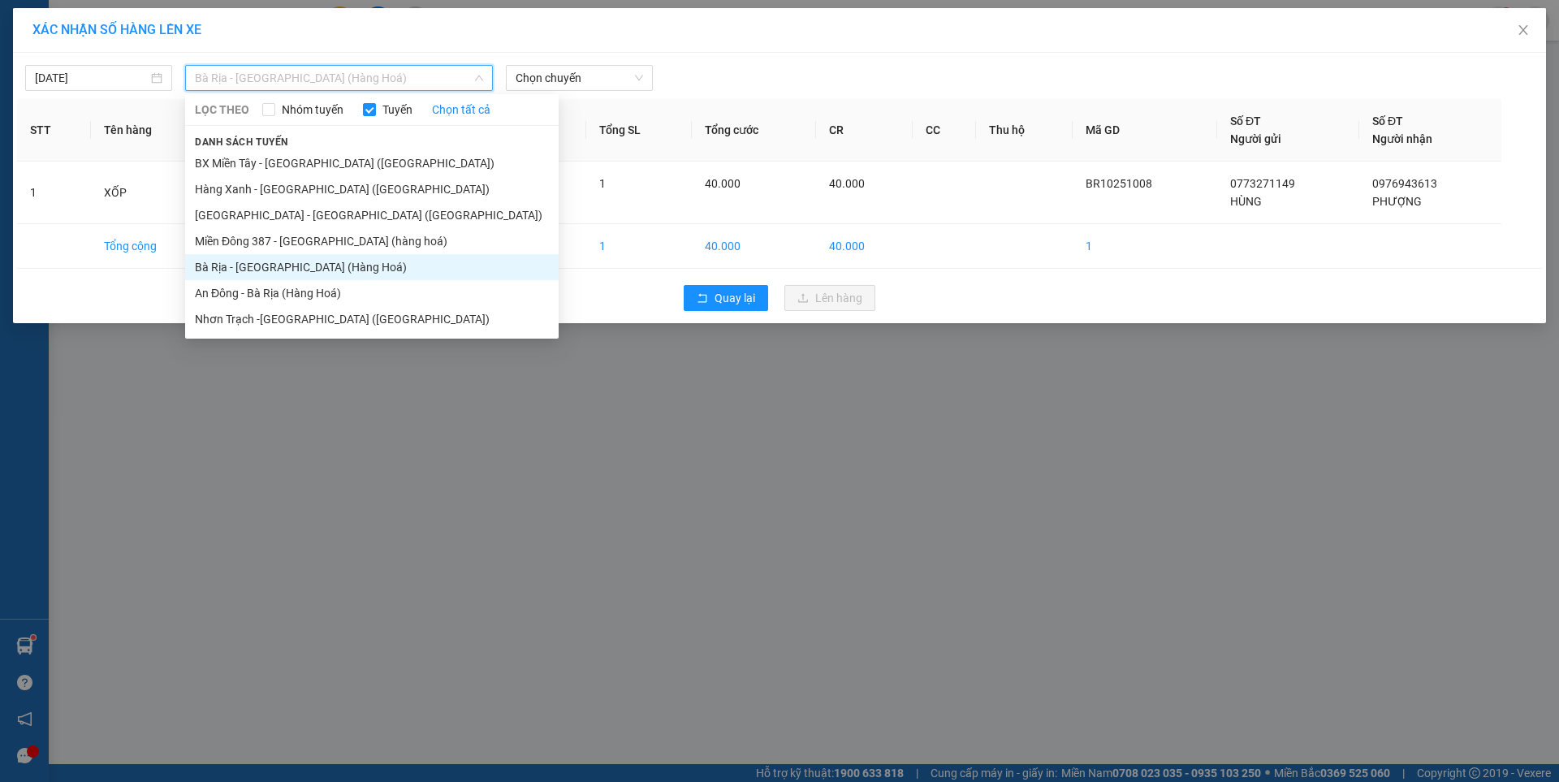
click at [270, 275] on li "Bà Rịa - [GEOGRAPHIC_DATA] (Hàng Hoá)" at bounding box center [372, 267] width 374 height 26
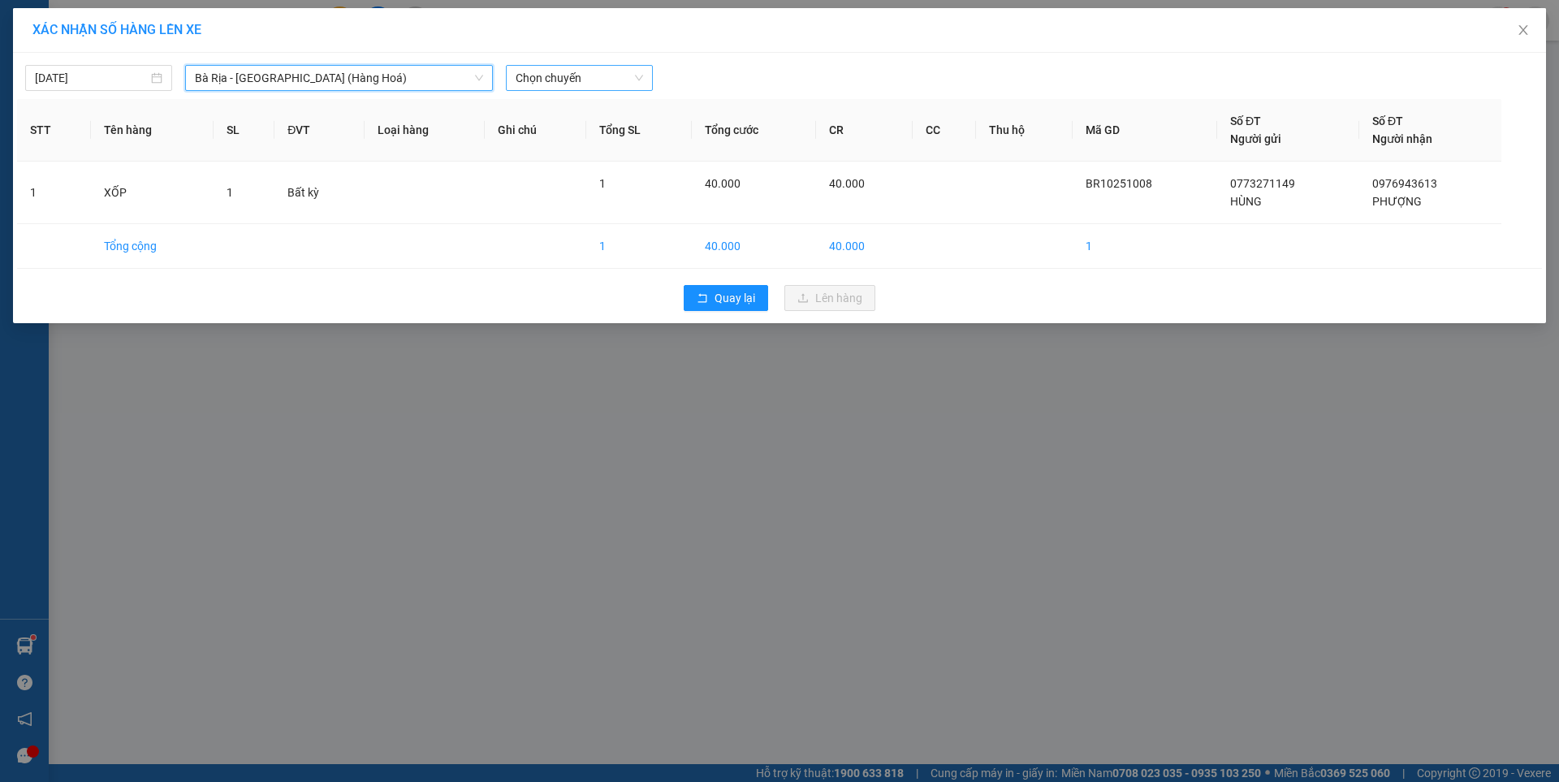
click at [625, 71] on span "Chọn chuyến" at bounding box center [580, 78] width 128 height 24
type input "0700"
click at [623, 132] on div "Thêm chuyến " 07:00 "" at bounding box center [591, 137] width 171 height 28
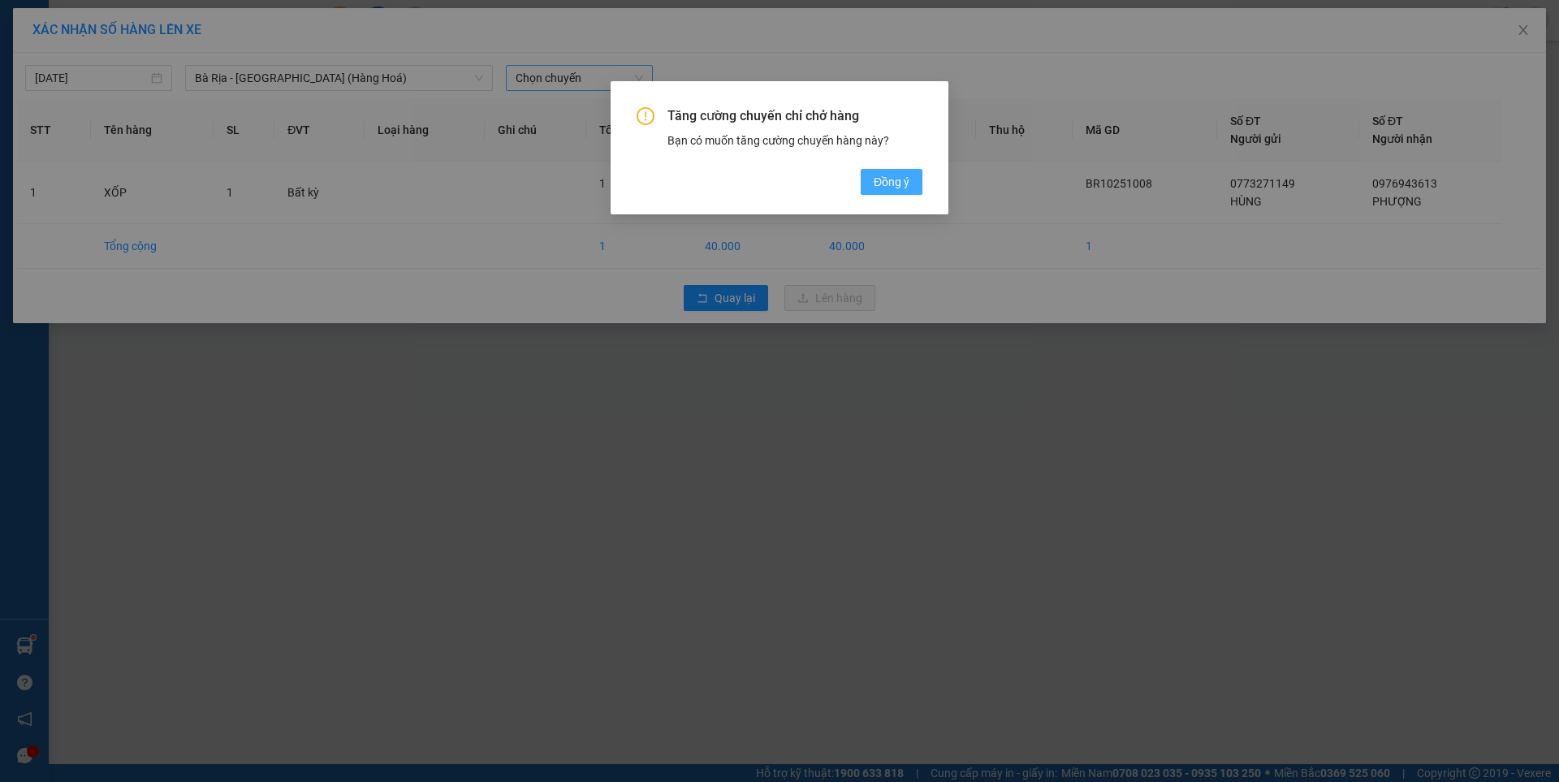
drag, startPoint x: 900, startPoint y: 180, endPoint x: 892, endPoint y: 175, distance: 9.9
click at [901, 180] on span "Đồng ý" at bounding box center [892, 182] width 36 height 18
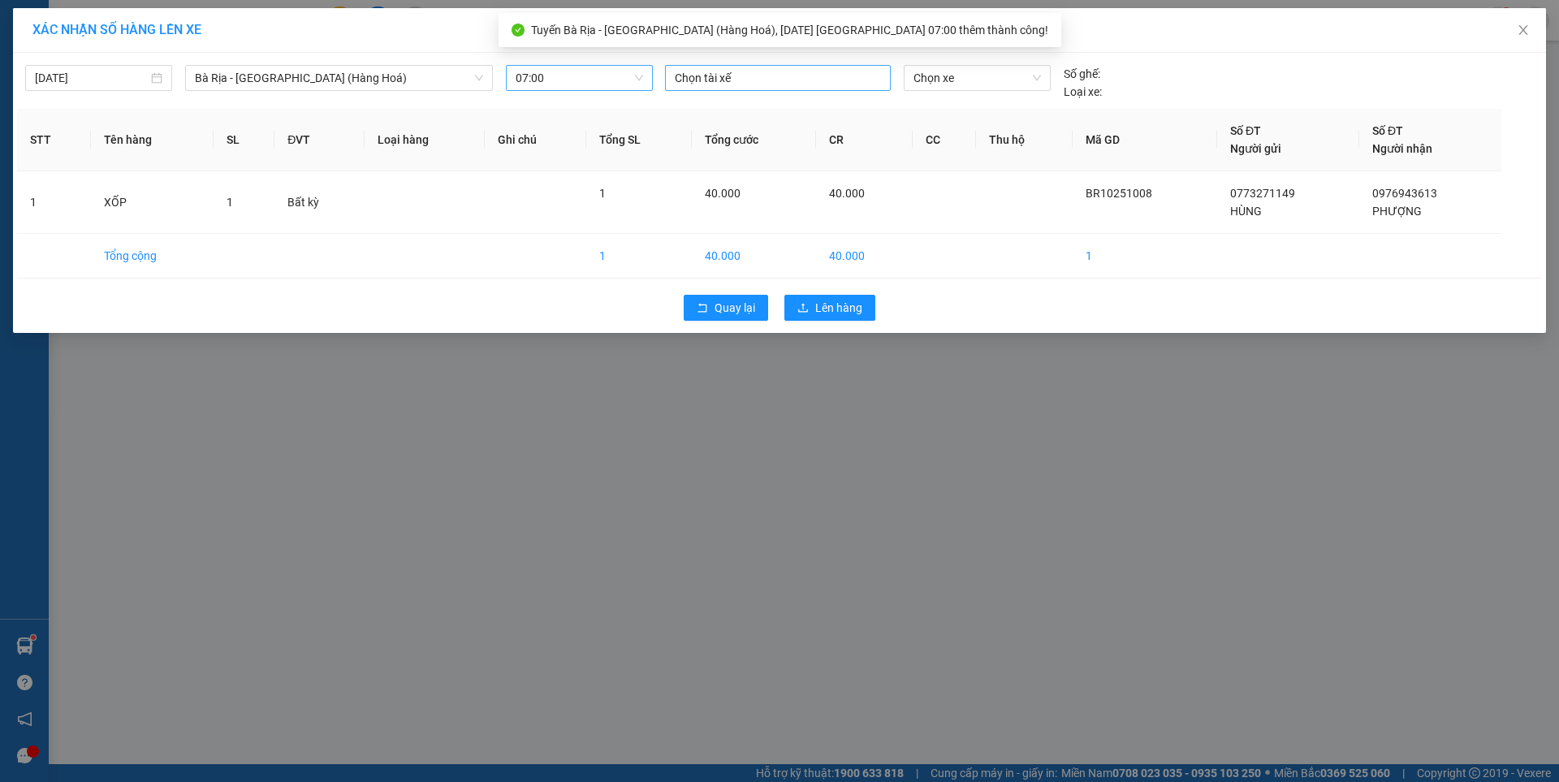
click at [717, 75] on div at bounding box center [778, 77] width 218 height 19
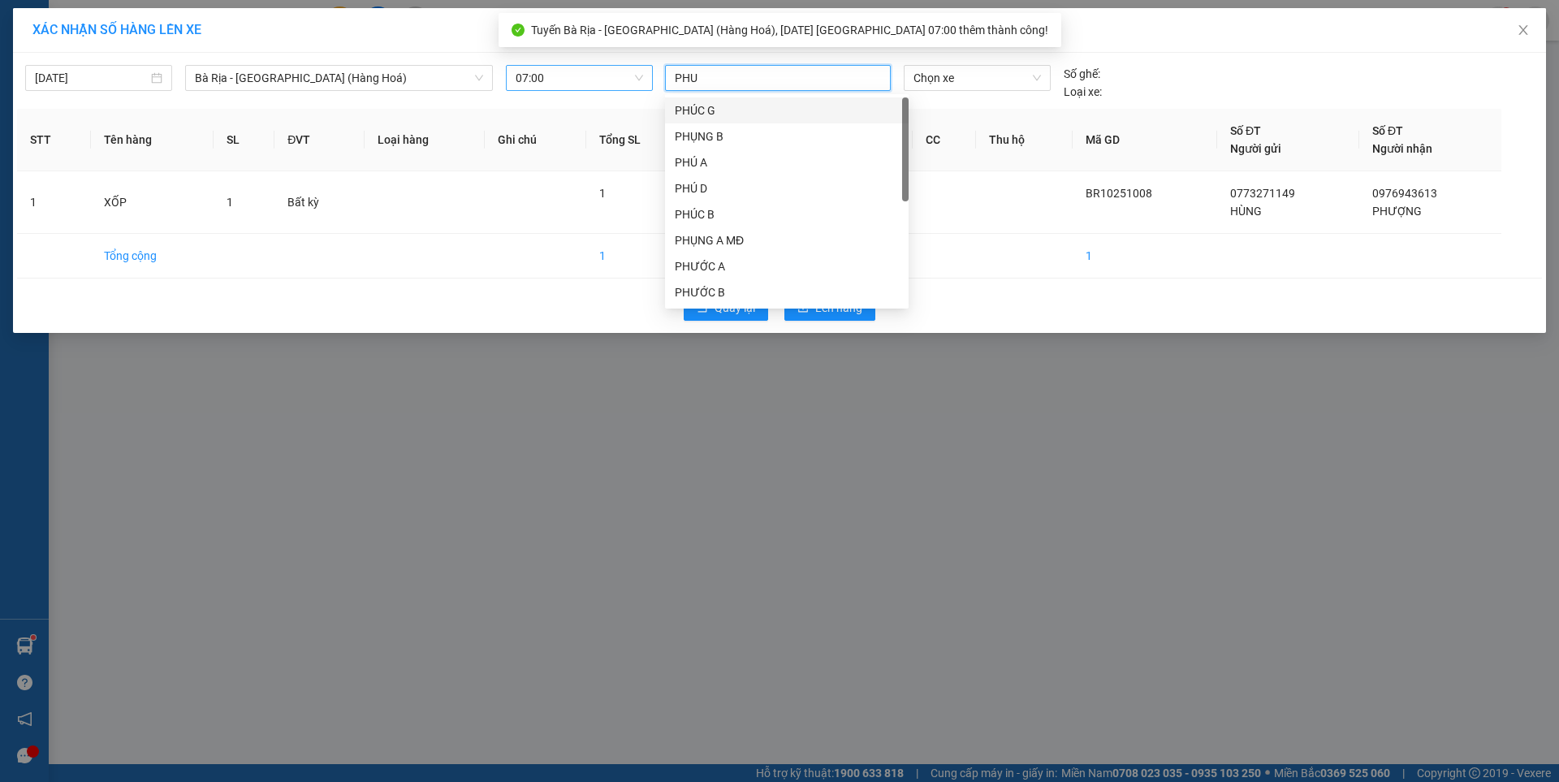
type input "PHUC"
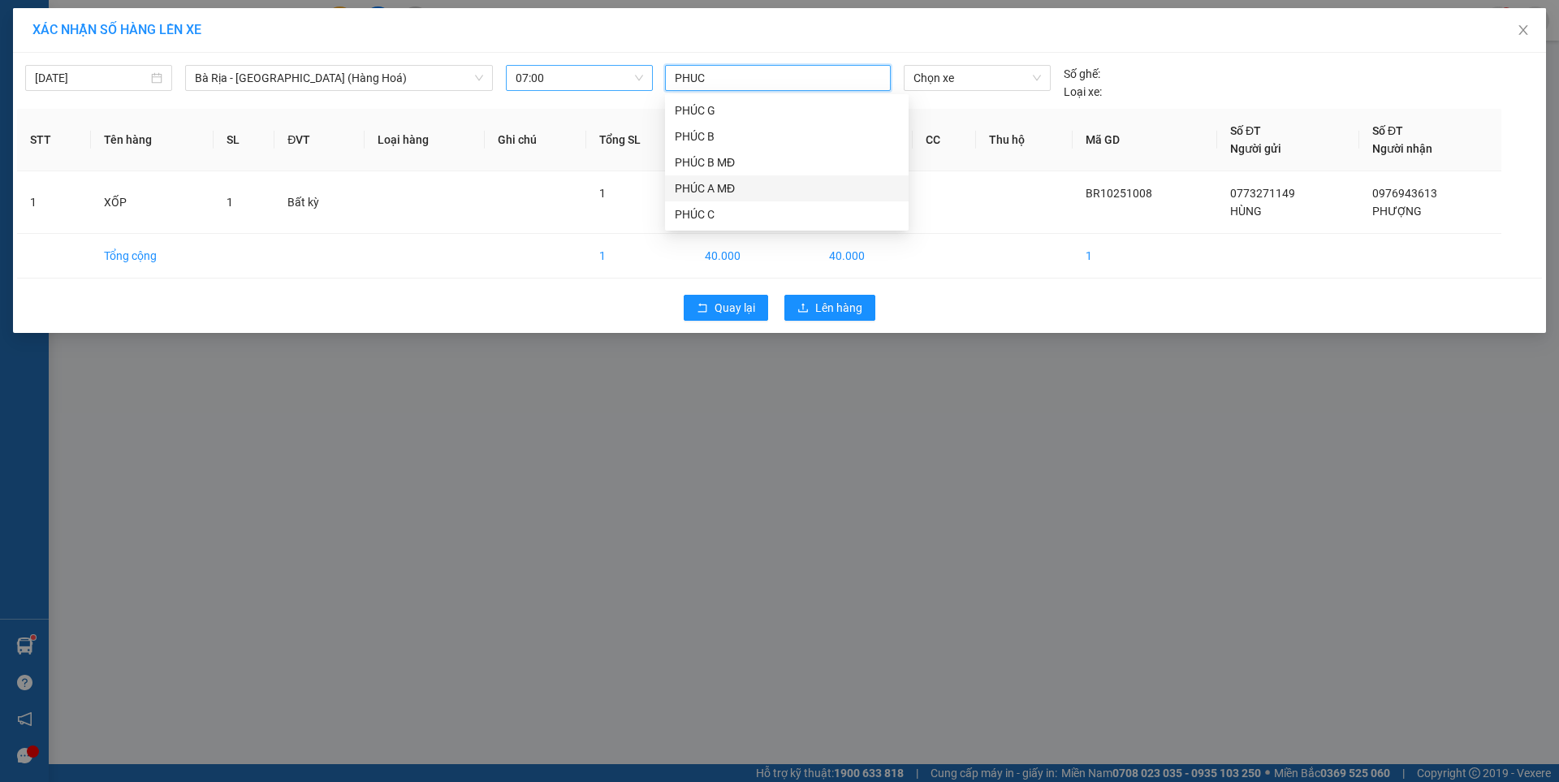
click at [718, 188] on div "PHÚC A MĐ" at bounding box center [787, 189] width 224 height 18
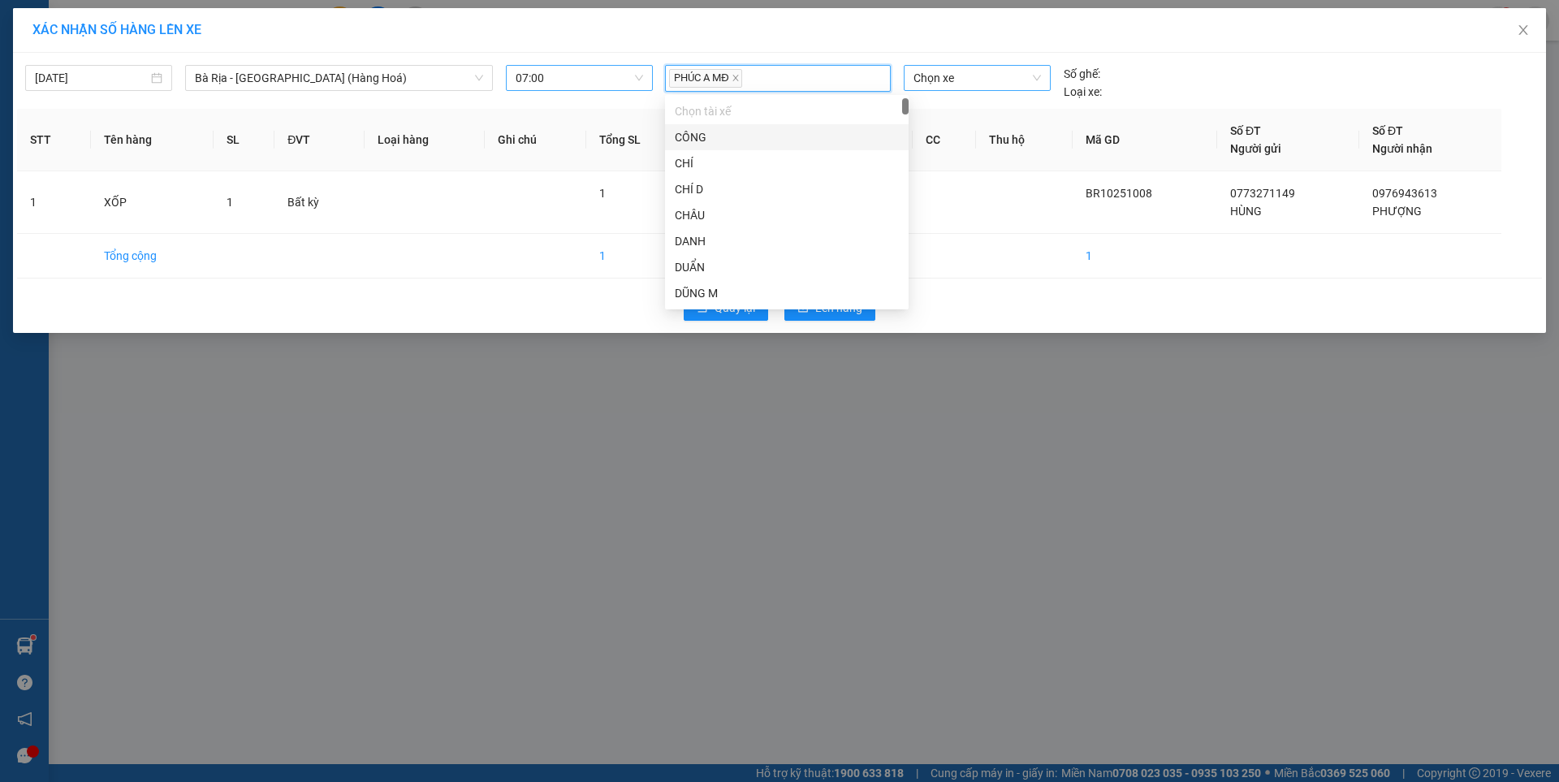
click at [1006, 83] on span "Chọn xe" at bounding box center [977, 78] width 127 height 24
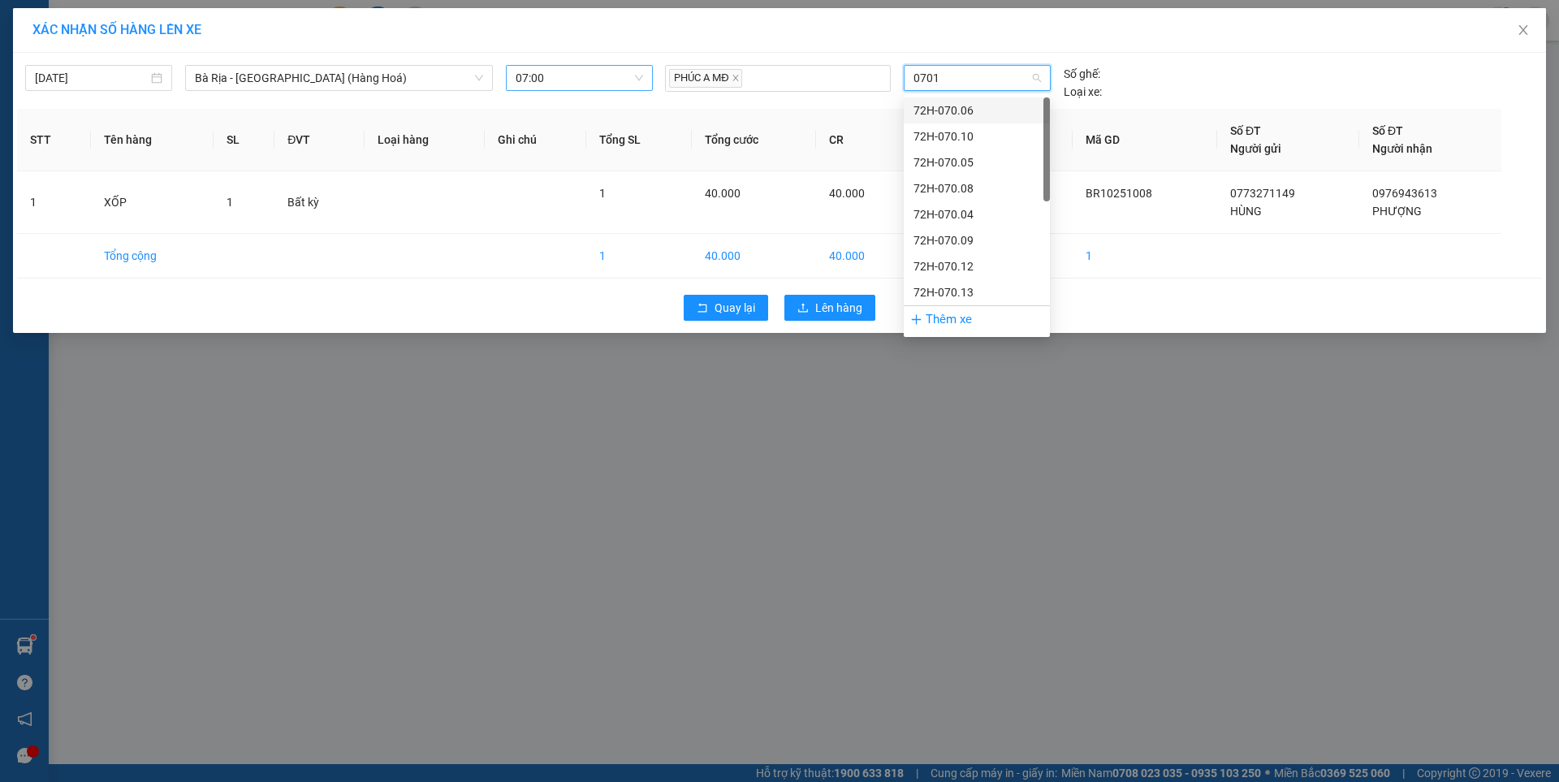
type input "07017"
click at [958, 107] on div "72H-070.17" at bounding box center [977, 111] width 127 height 18
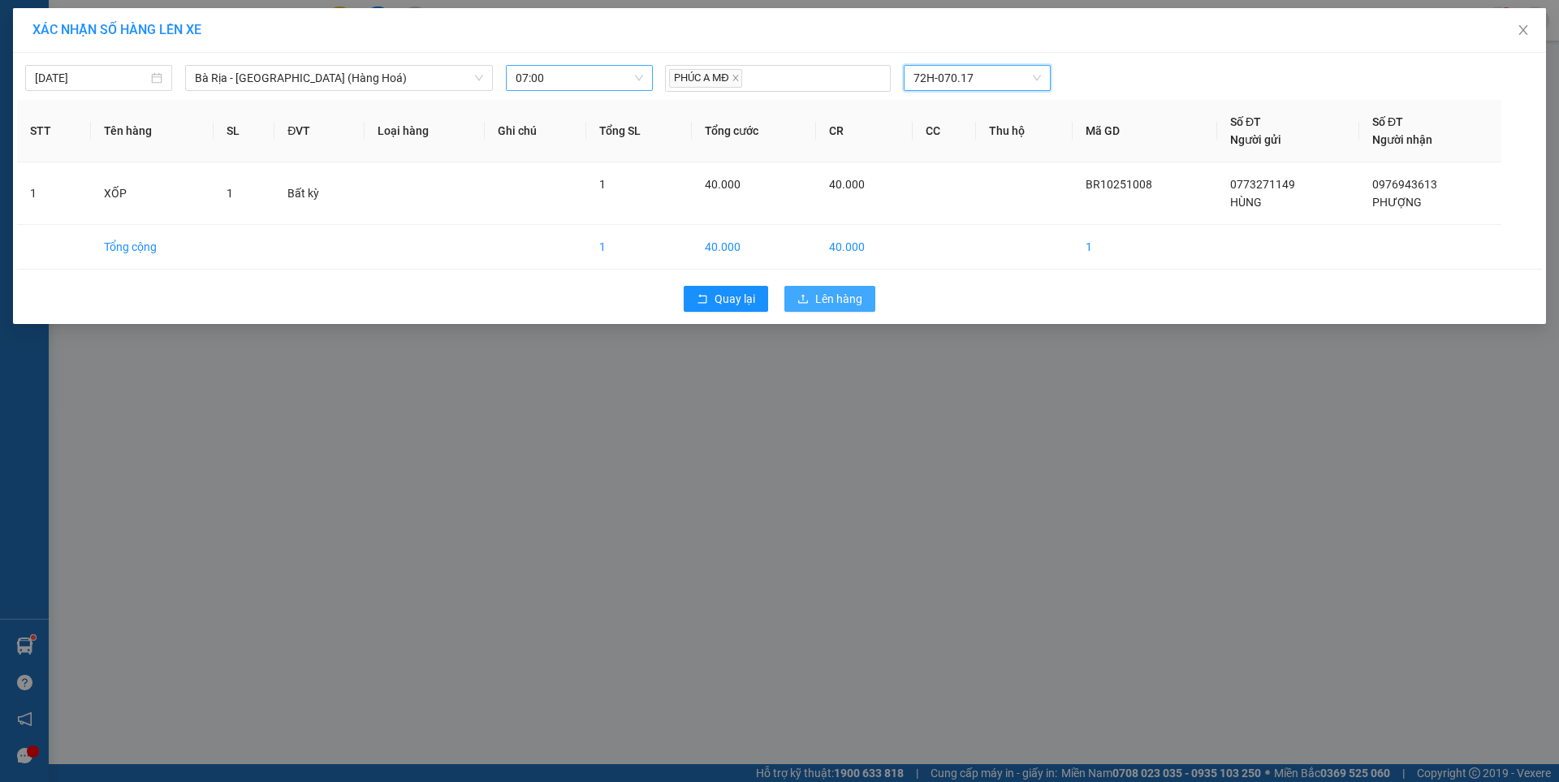
click at [850, 292] on span "Lên hàng" at bounding box center [838, 299] width 47 height 18
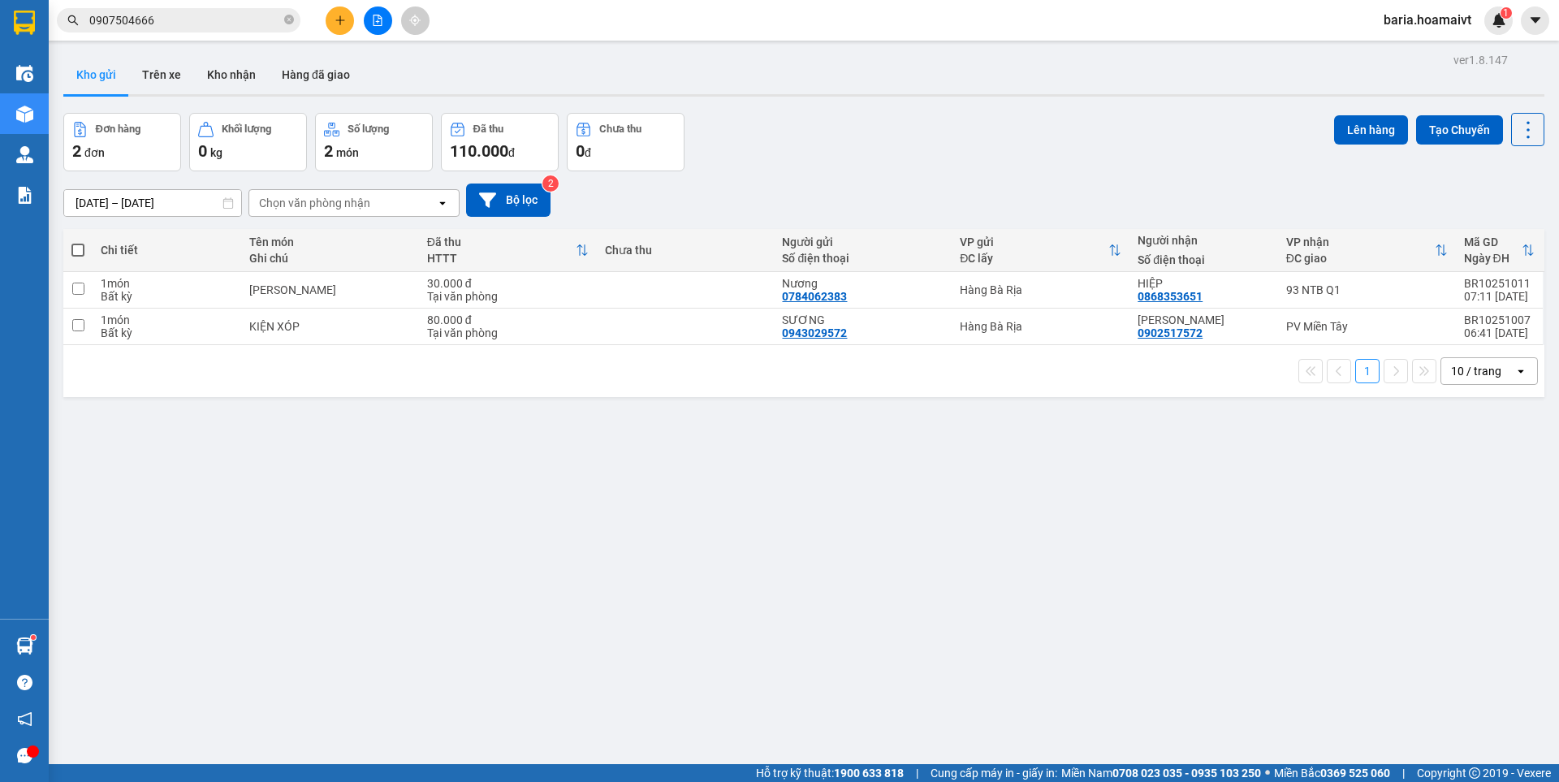
click at [240, 25] on input "0907504666" at bounding box center [185, 20] width 192 height 18
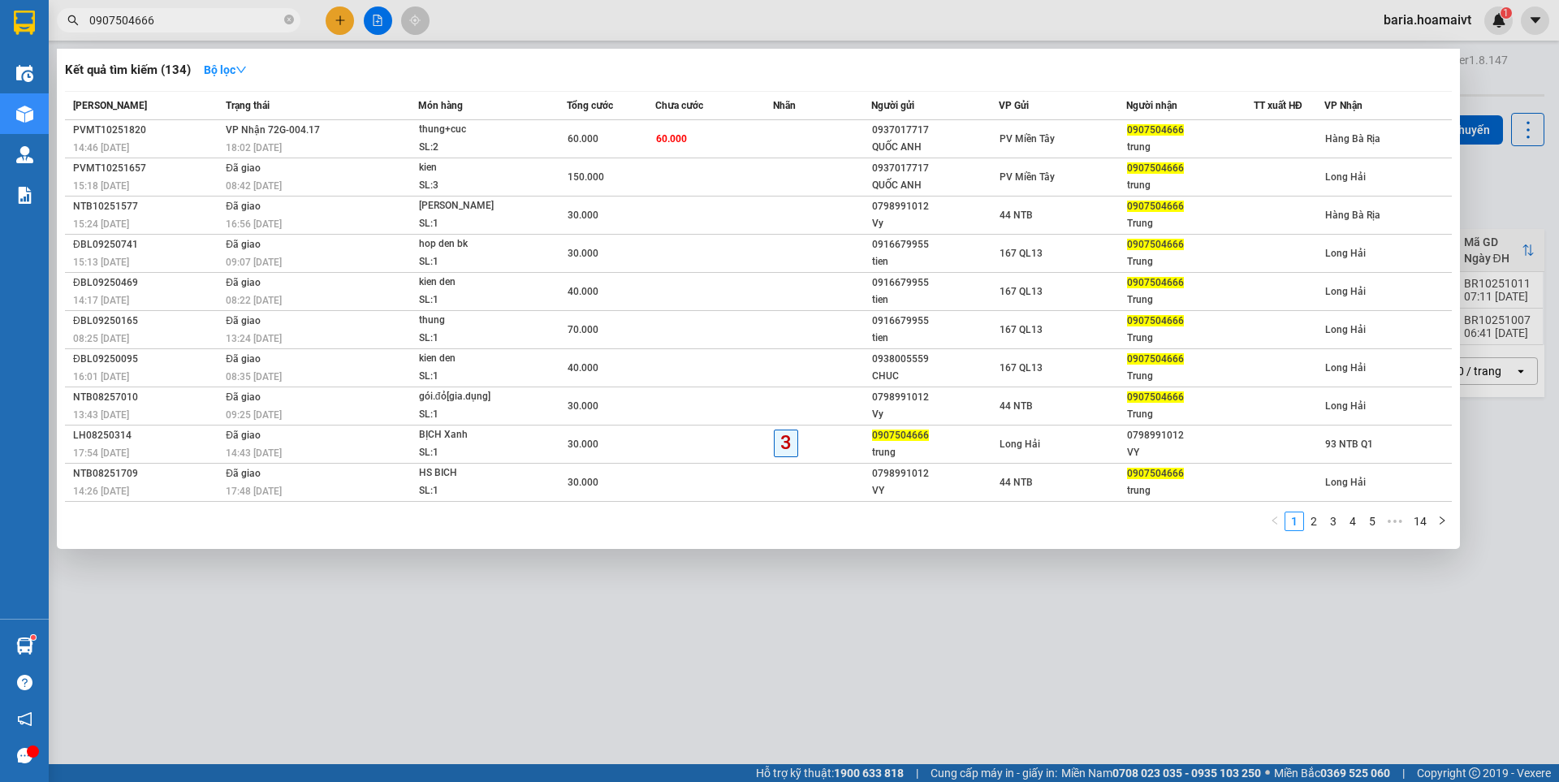
click at [240, 25] on input "0907504666" at bounding box center [185, 20] width 192 height 18
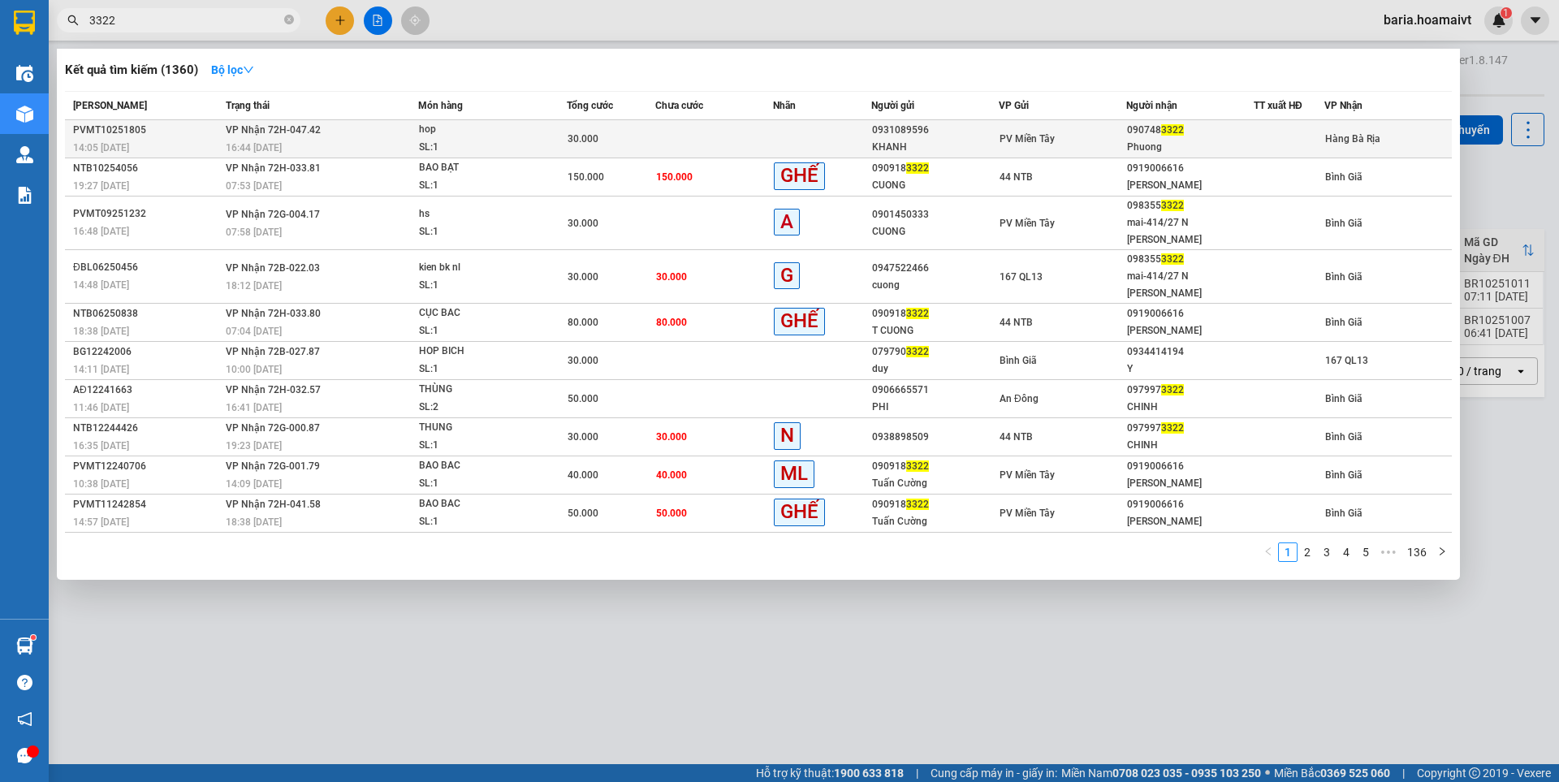
type input "3322"
click at [1172, 137] on div "090748 3322" at bounding box center [1190, 130] width 126 height 17
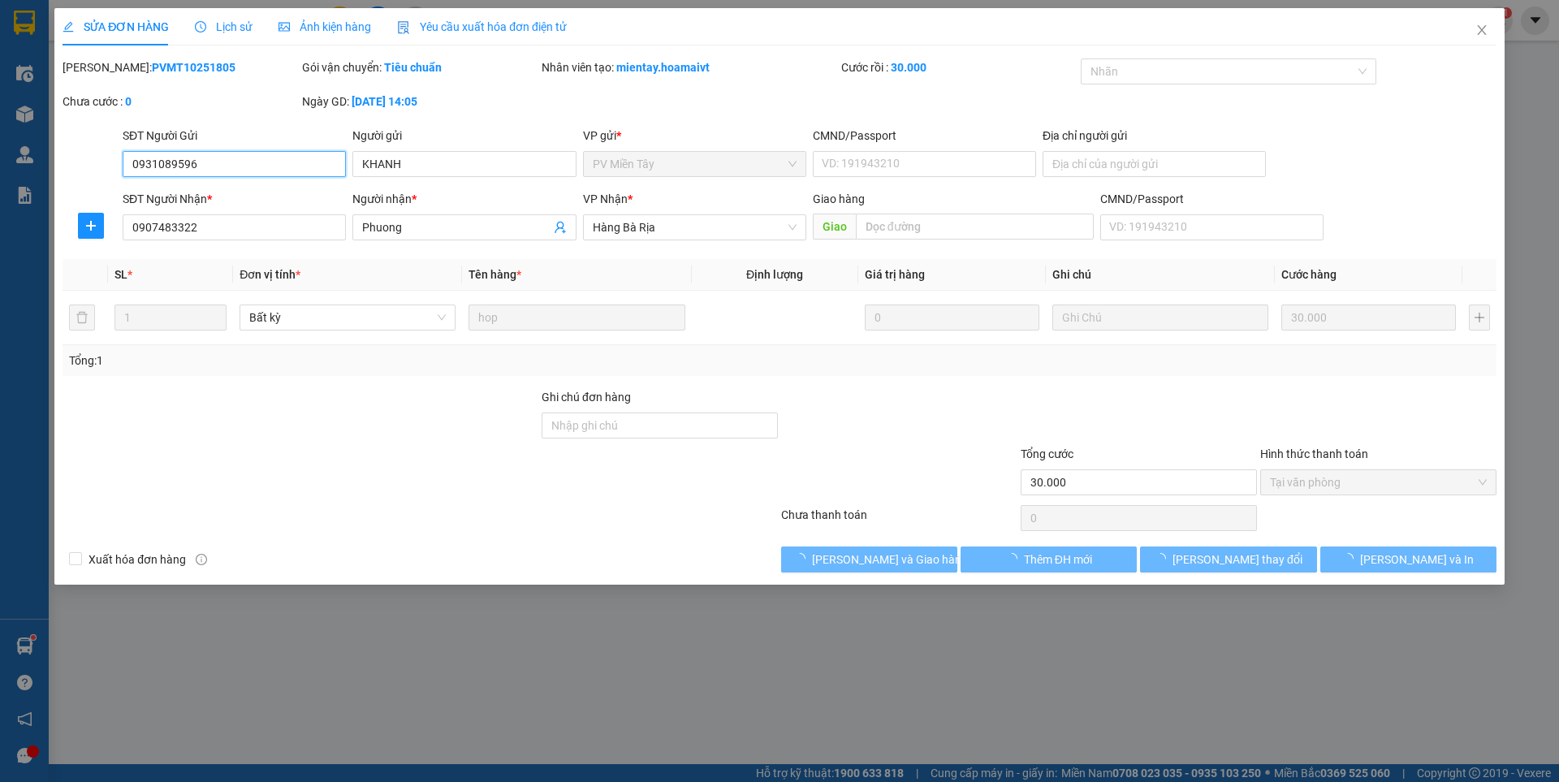
type input "0931089596"
type input "KHANH"
type input "0907483322"
type input "Phuong"
type input "30.000"
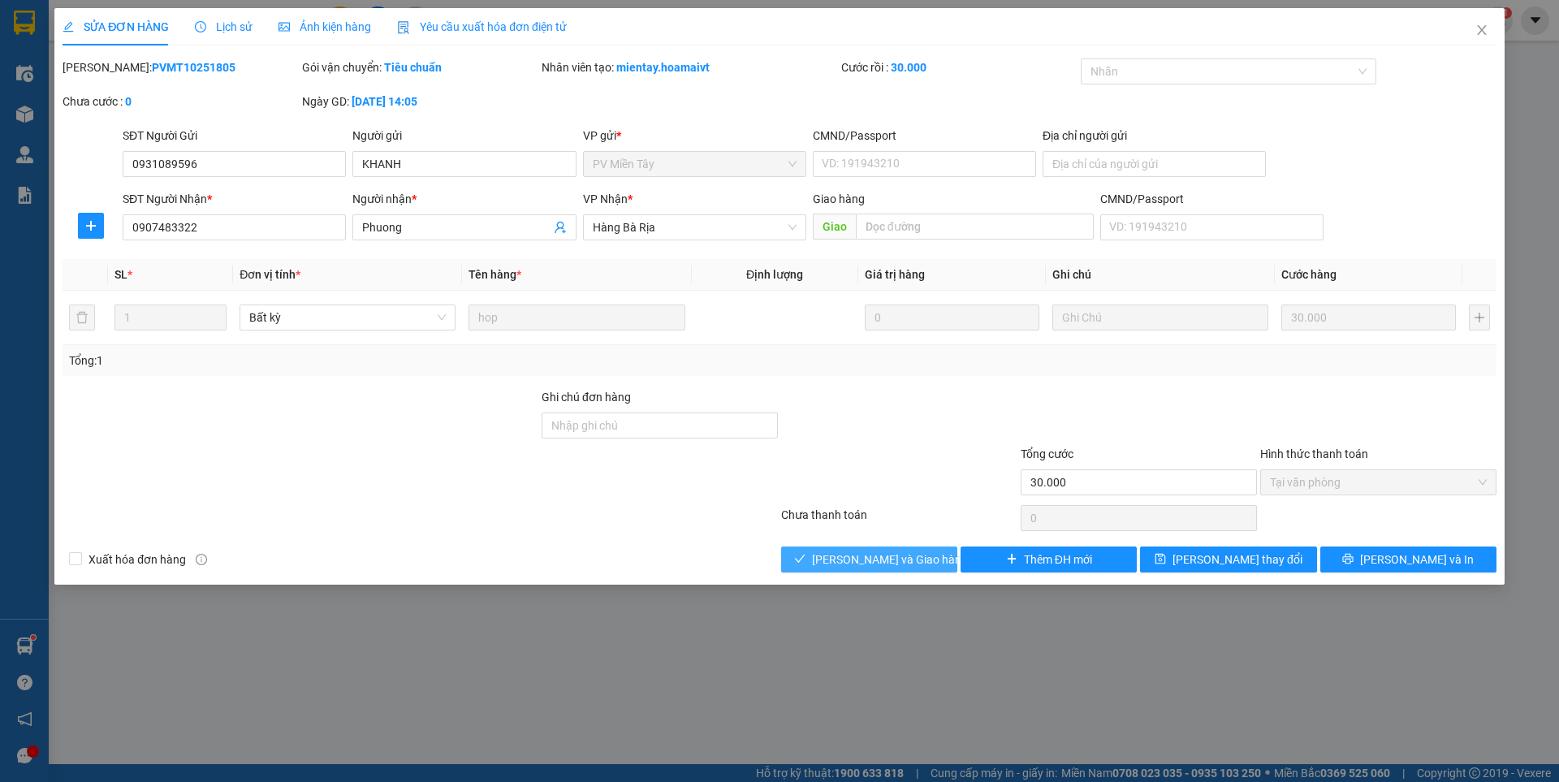
click at [893, 560] on span "[PERSON_NAME] và Giao hàng" at bounding box center [890, 560] width 156 height 18
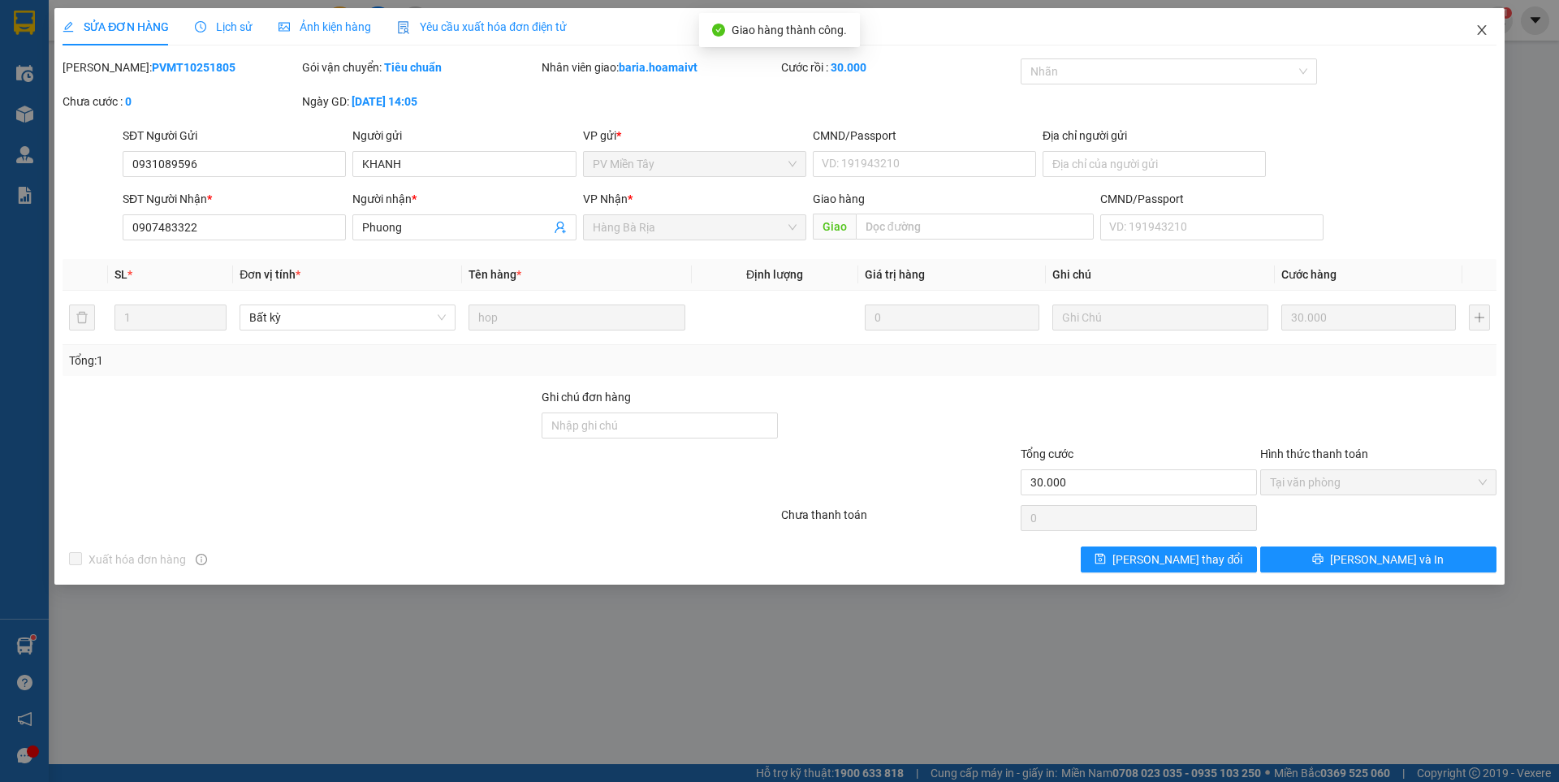
click at [1482, 24] on icon "close" at bounding box center [1482, 30] width 13 height 13
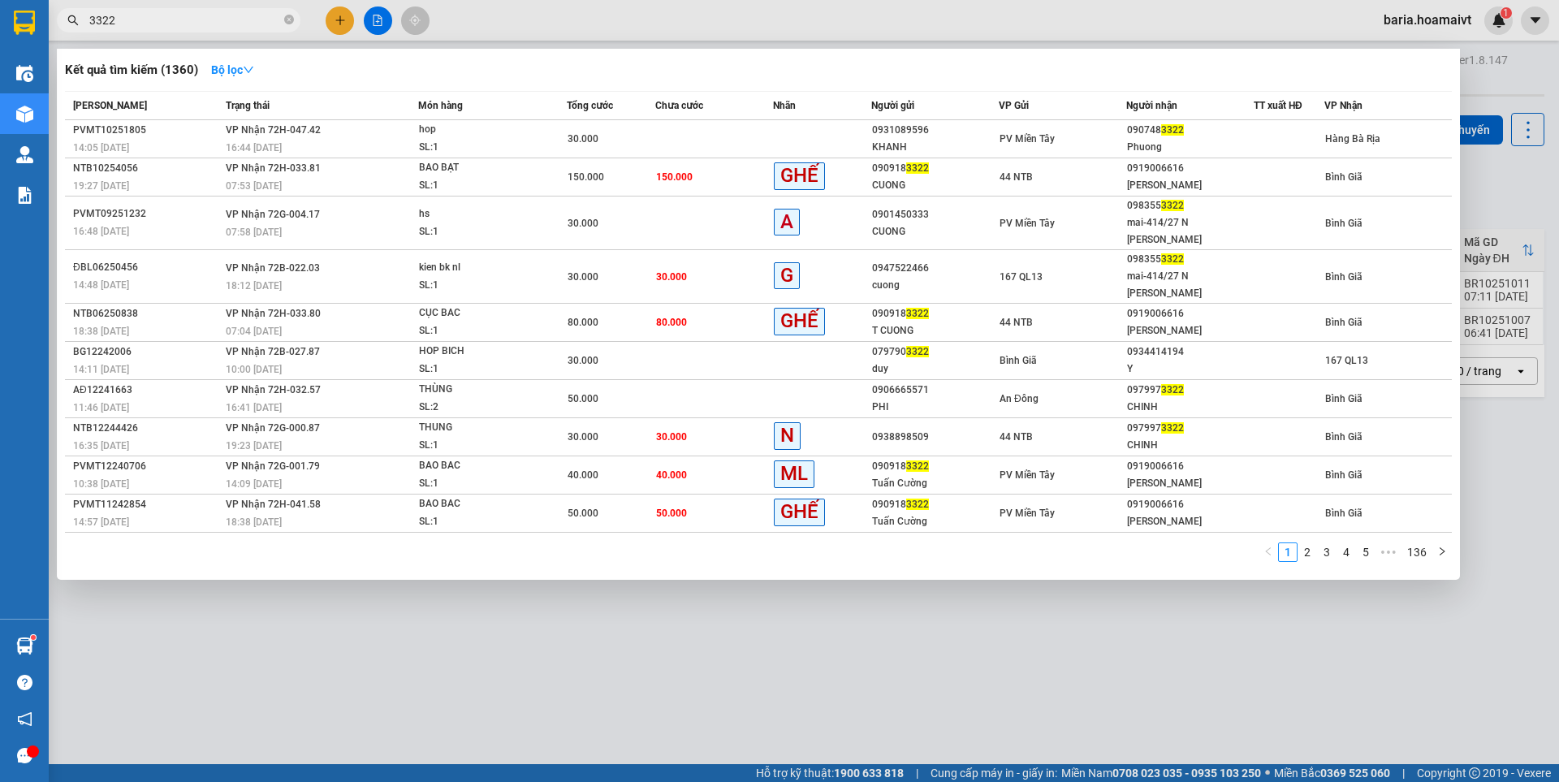
click at [206, 25] on input "3322" at bounding box center [185, 20] width 192 height 18
click at [192, 11] on span "3322" at bounding box center [179, 20] width 244 height 24
click at [197, 6] on div at bounding box center [779, 391] width 1559 height 782
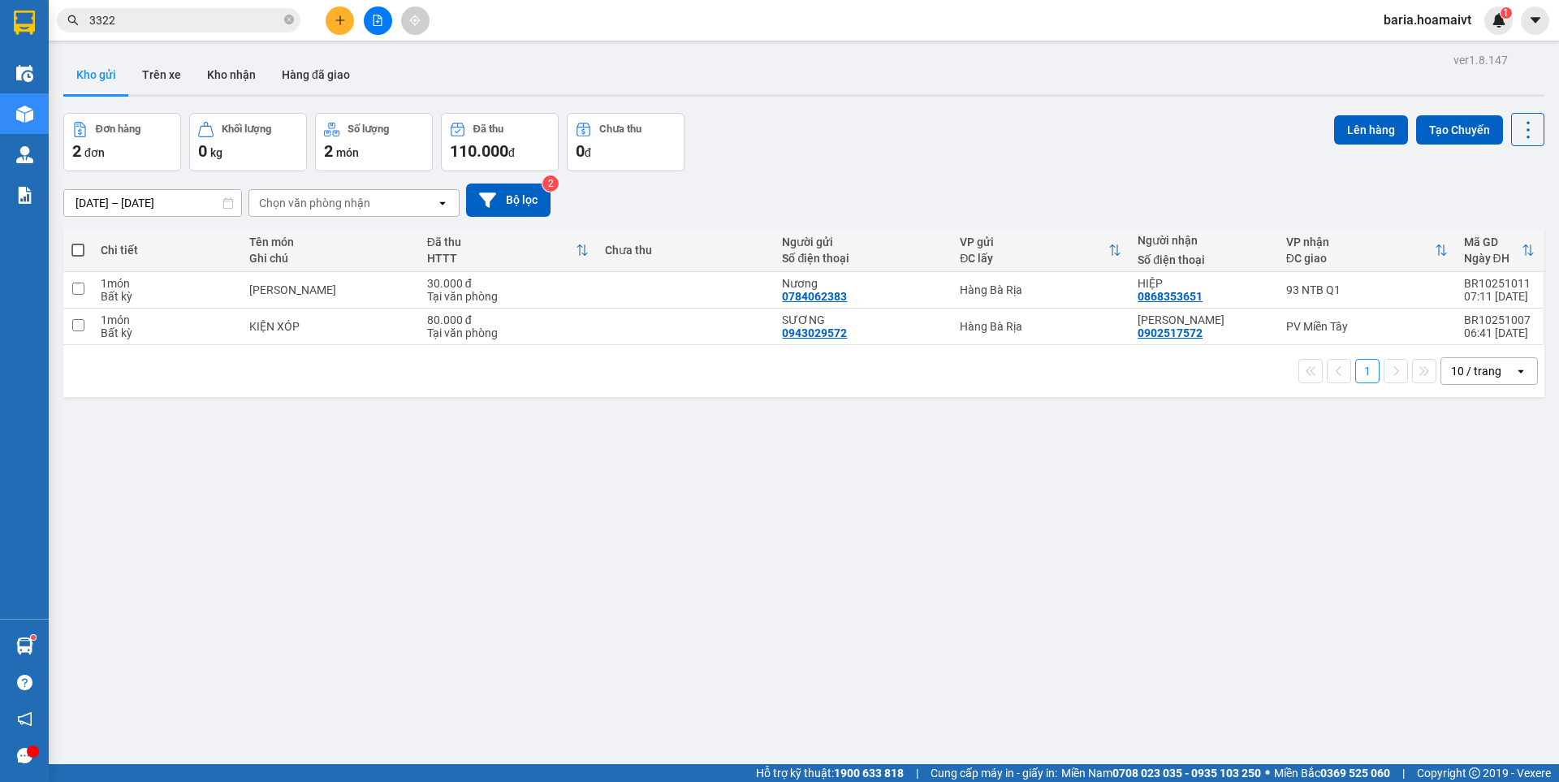
click at [200, 11] on input "3322" at bounding box center [185, 20] width 192 height 18
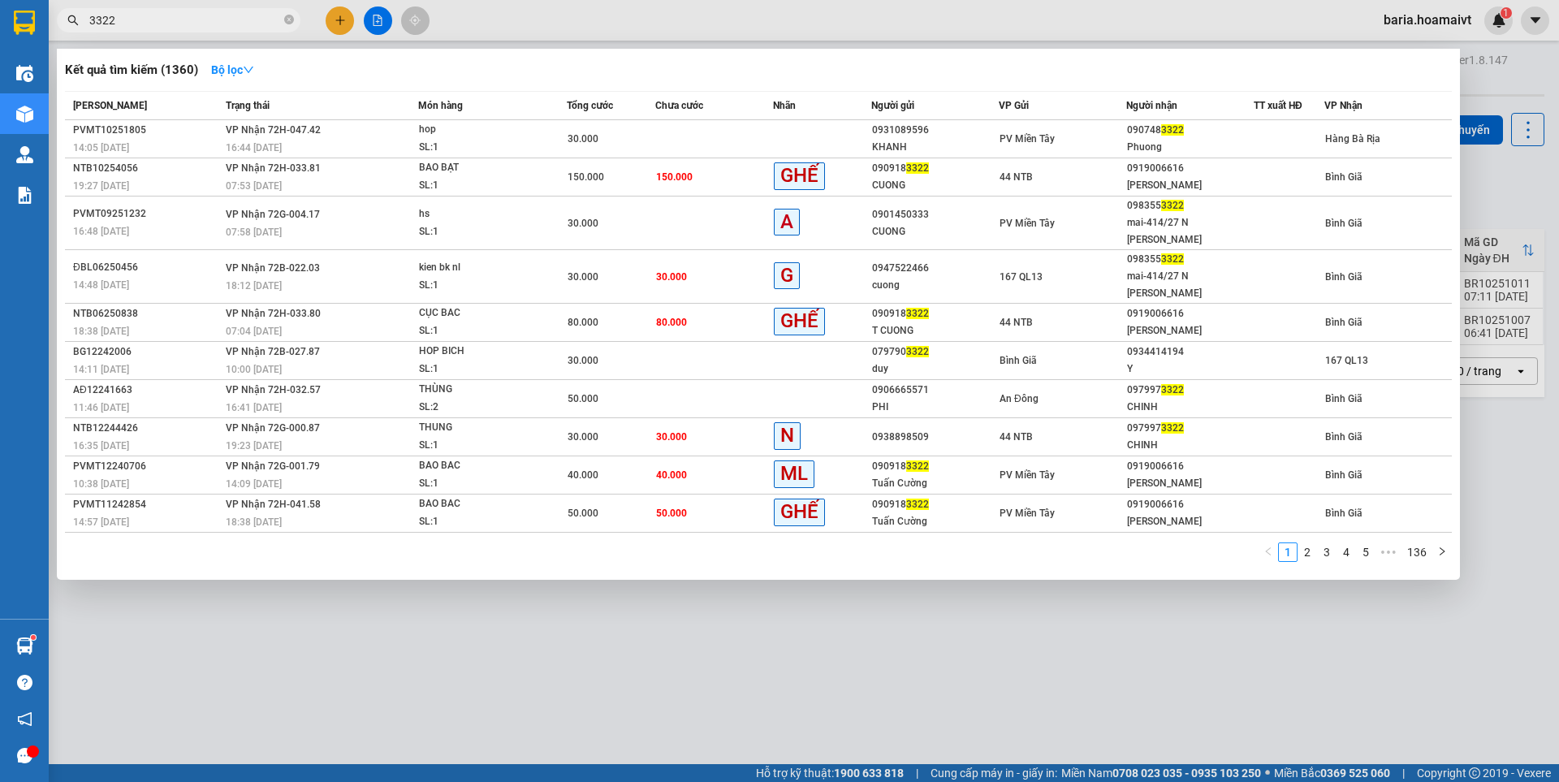
click at [200, 11] on input "3322" at bounding box center [185, 20] width 192 height 18
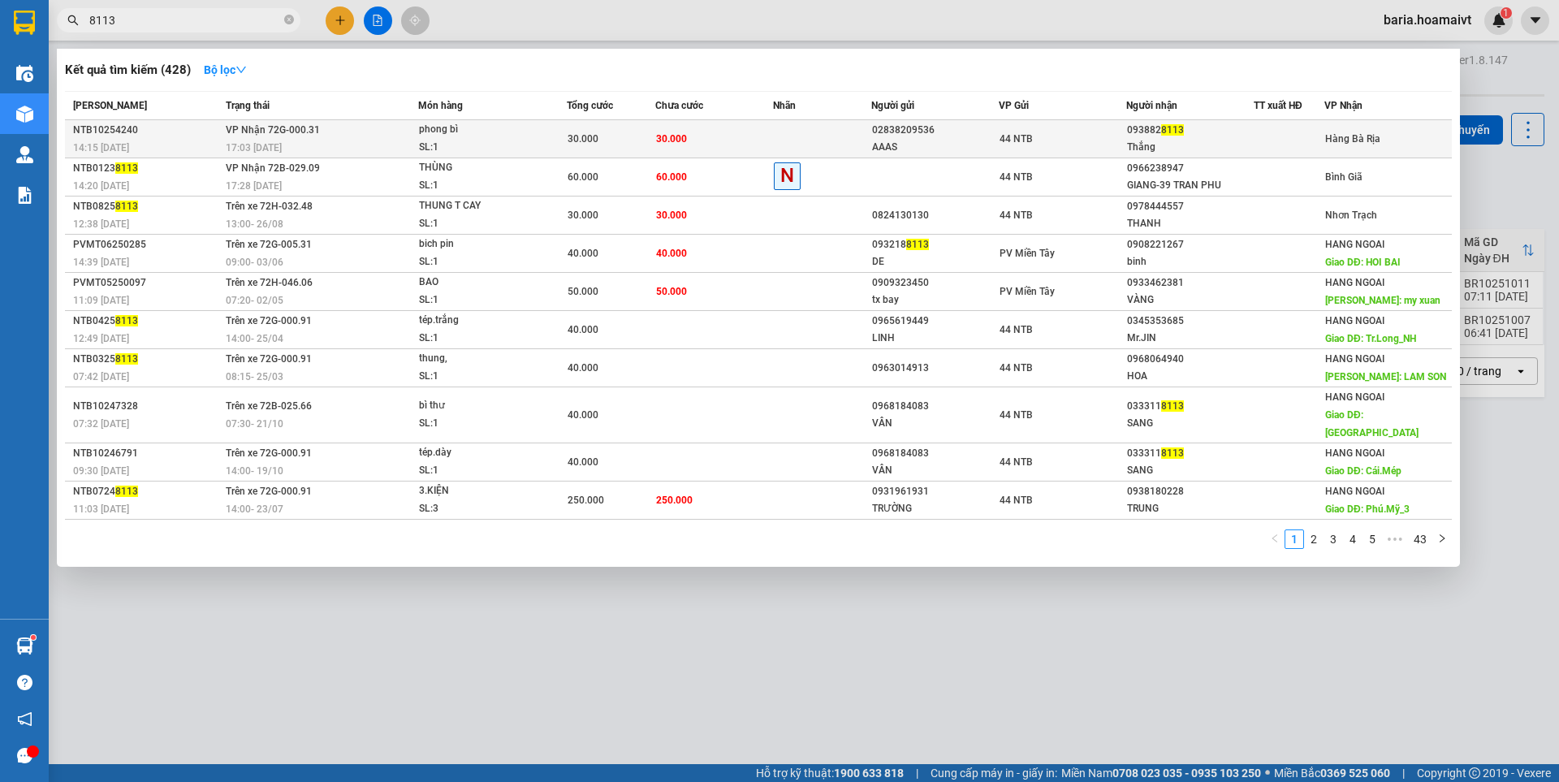
type input "8113"
click at [1172, 134] on span "8113" at bounding box center [1172, 129] width 23 height 11
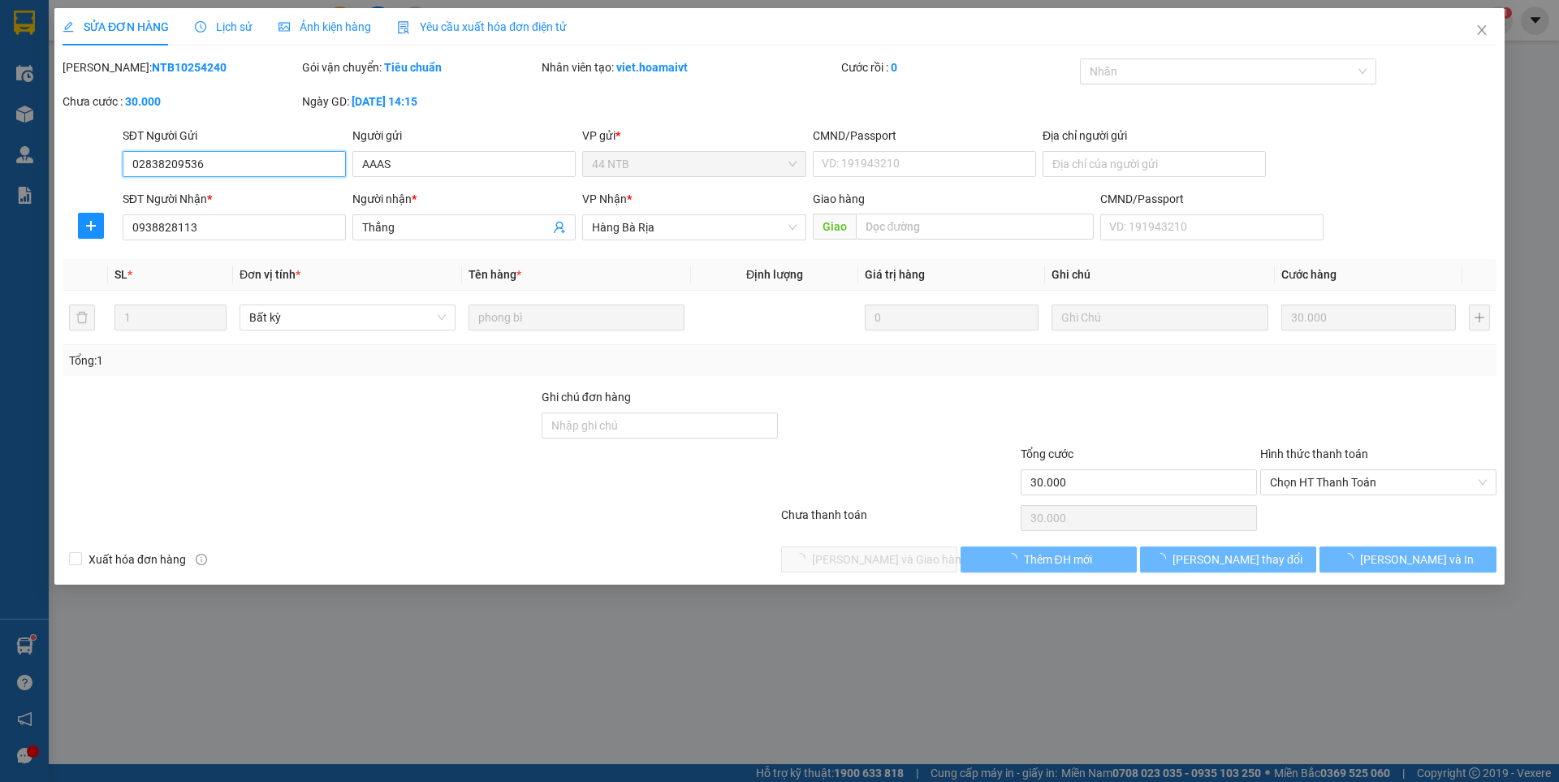
type input "02838209536"
type input "AAAS"
type input "0938828113"
type input "Thắng"
type input "30.000"
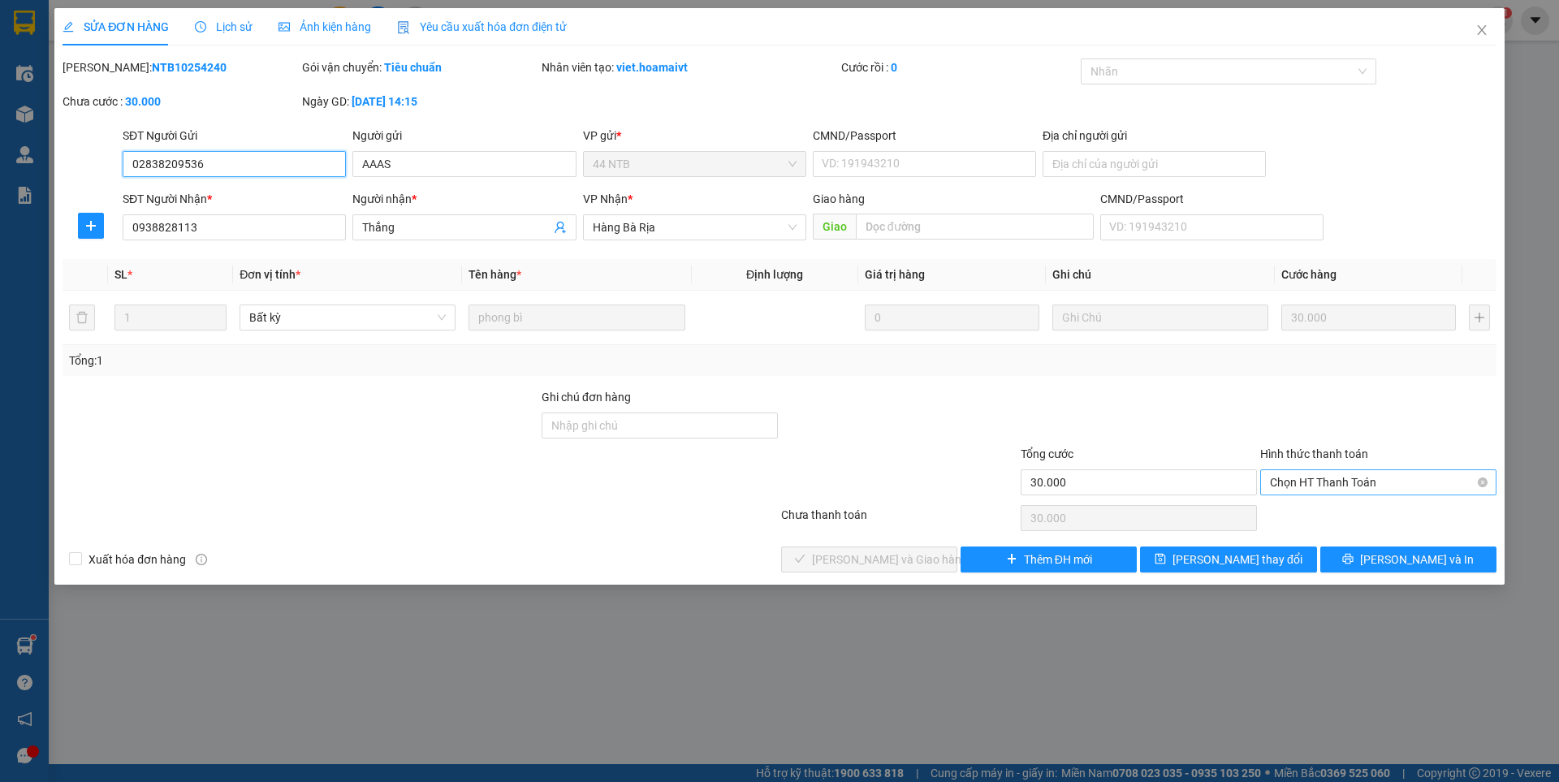
click at [1305, 485] on span "Chọn HT Thanh Toán" at bounding box center [1378, 482] width 217 height 24
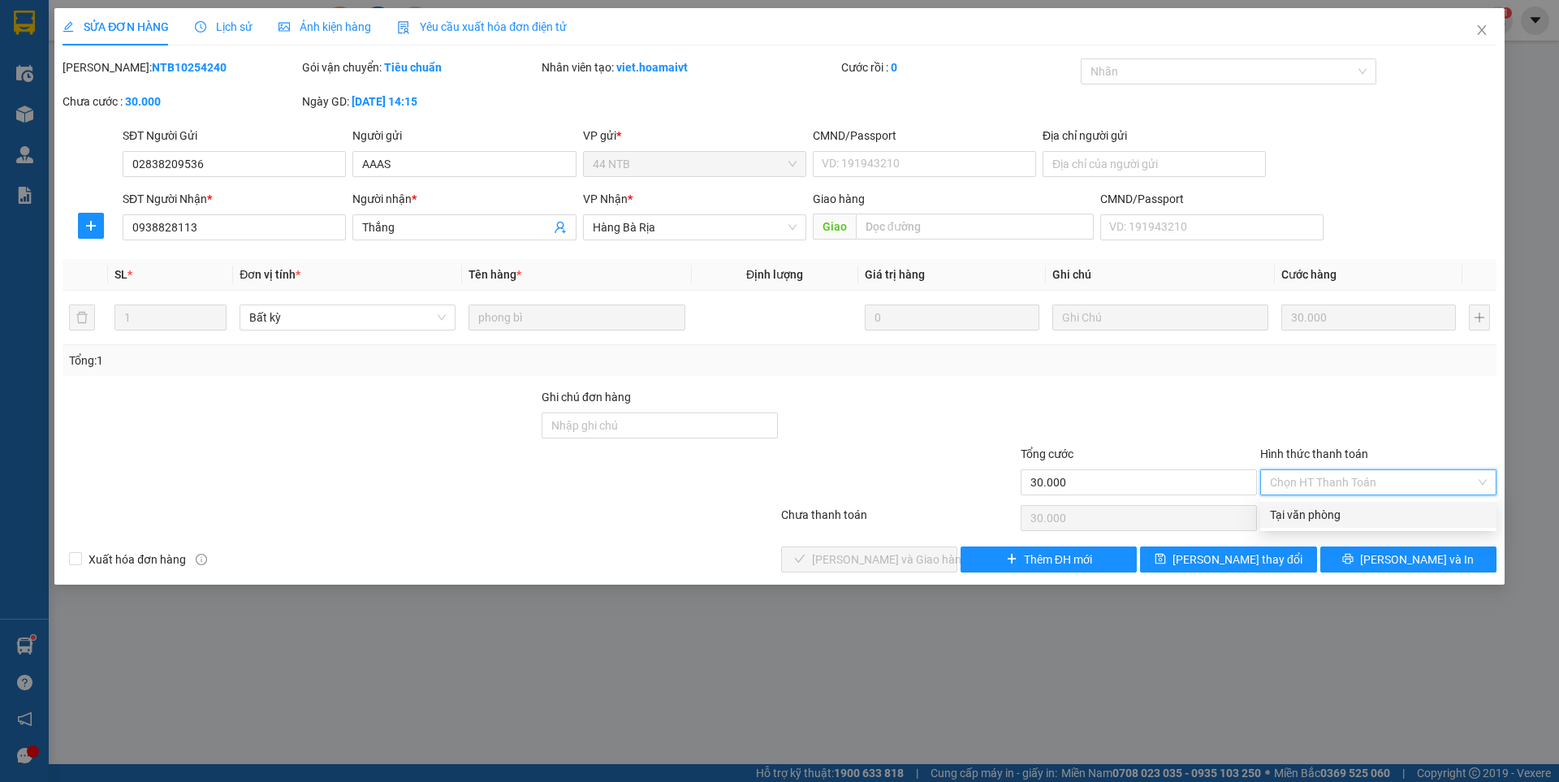
click at [1287, 521] on div "Tại văn phòng" at bounding box center [1378, 515] width 217 height 18
type input "0"
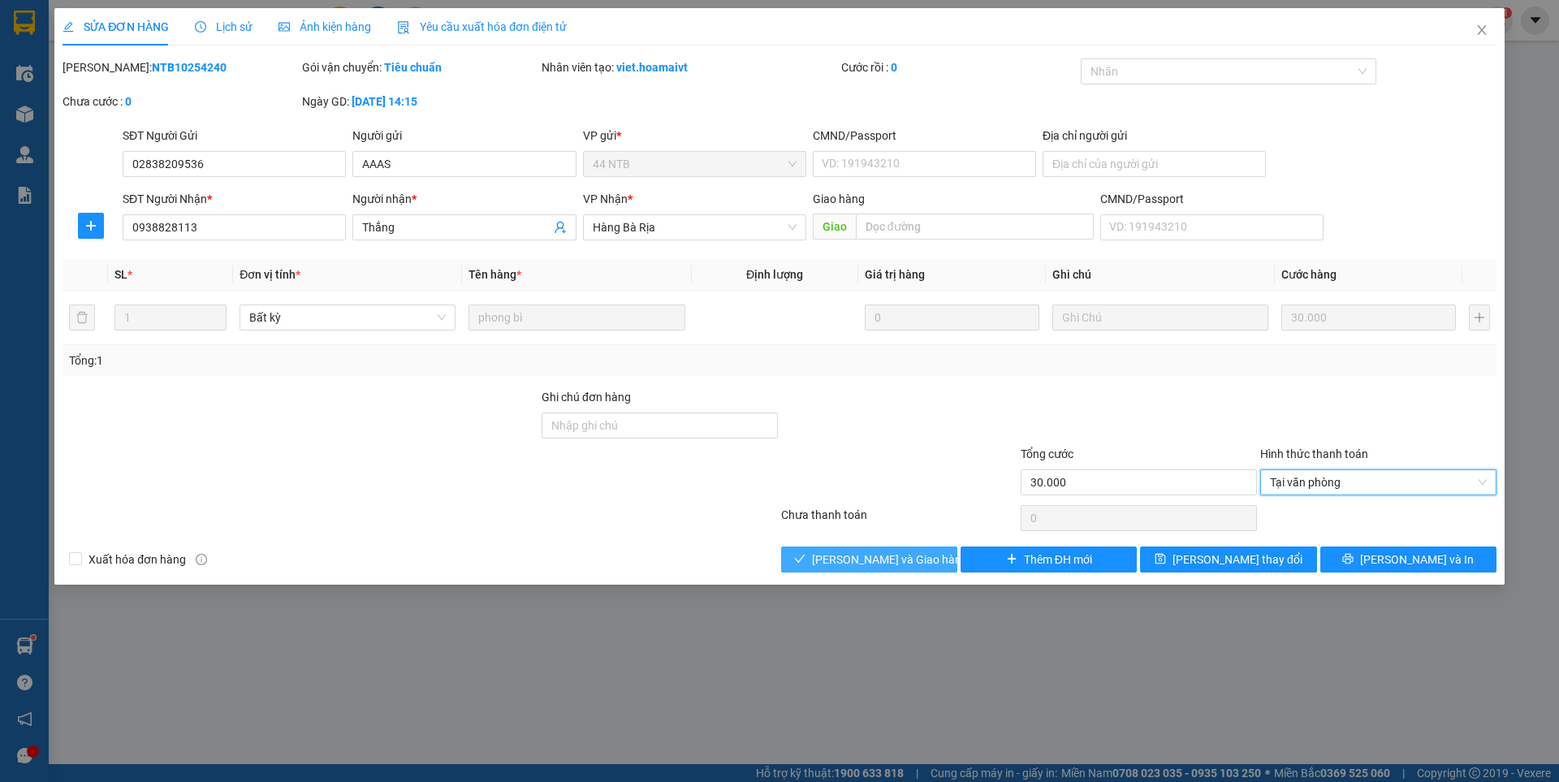
click at [871, 561] on span "[PERSON_NAME] và Giao hàng" at bounding box center [890, 560] width 156 height 18
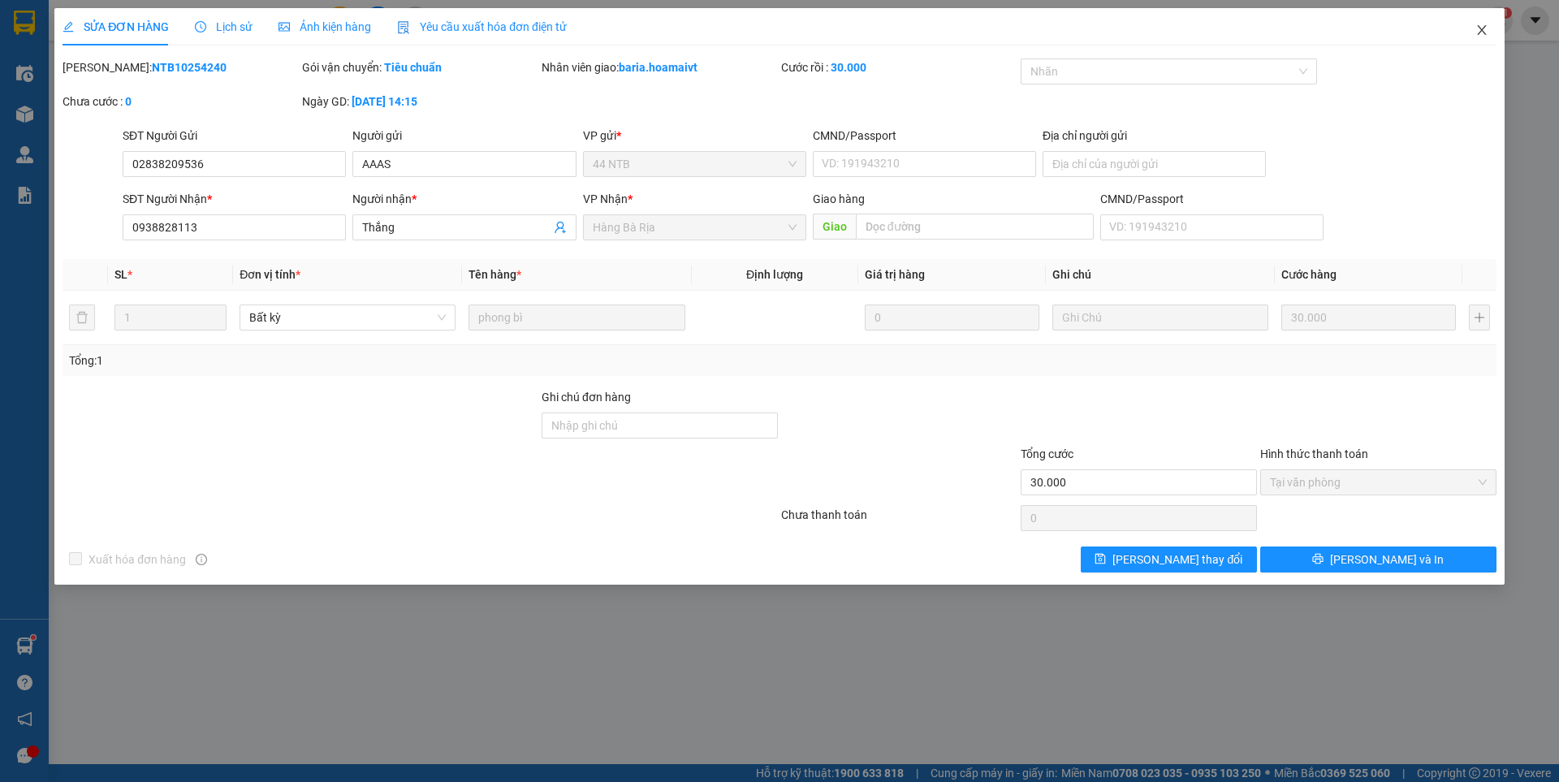
click at [1481, 29] on icon "close" at bounding box center [1481, 30] width 9 height 10
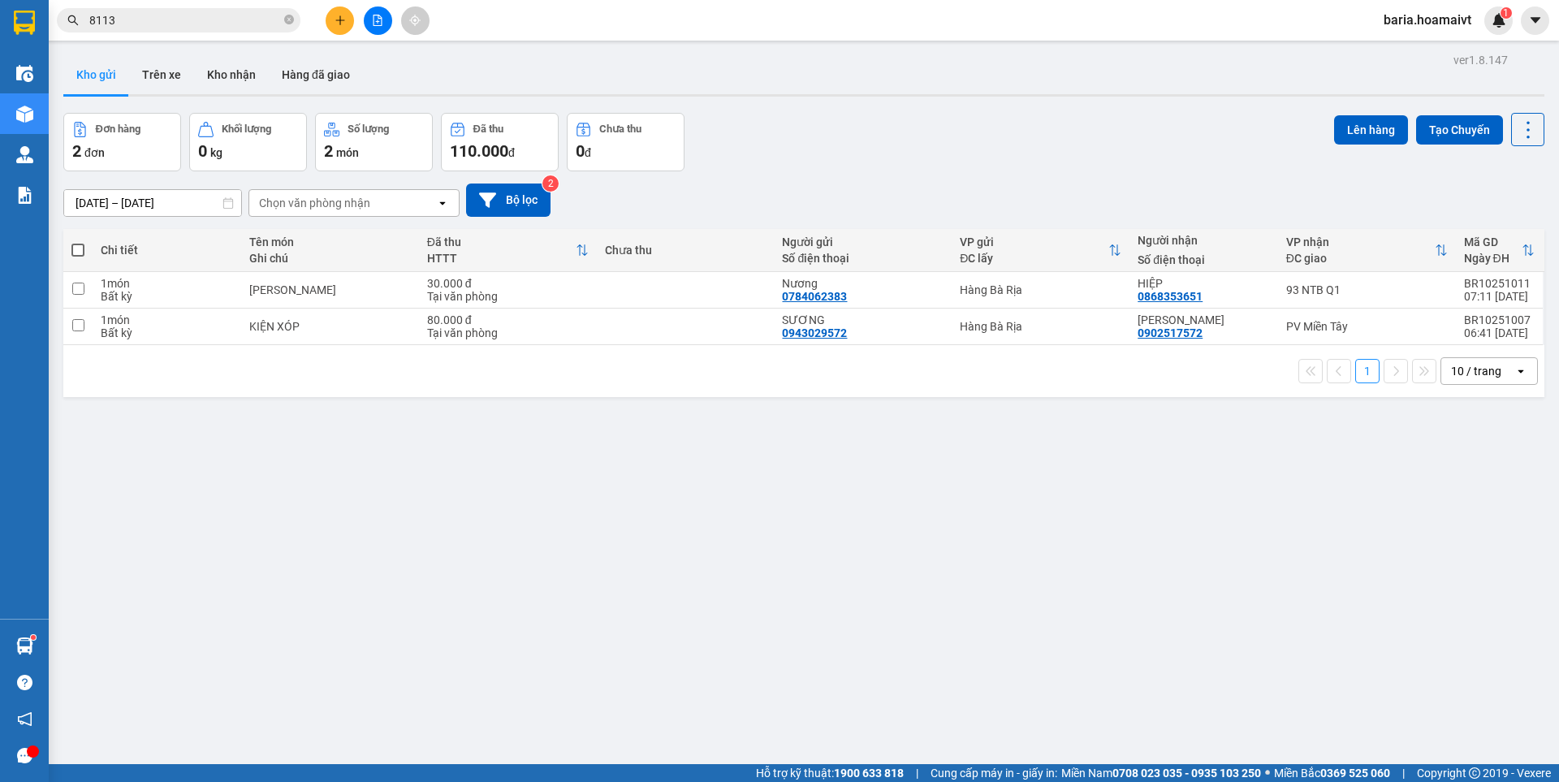
click at [208, 21] on input "8113" at bounding box center [185, 20] width 192 height 18
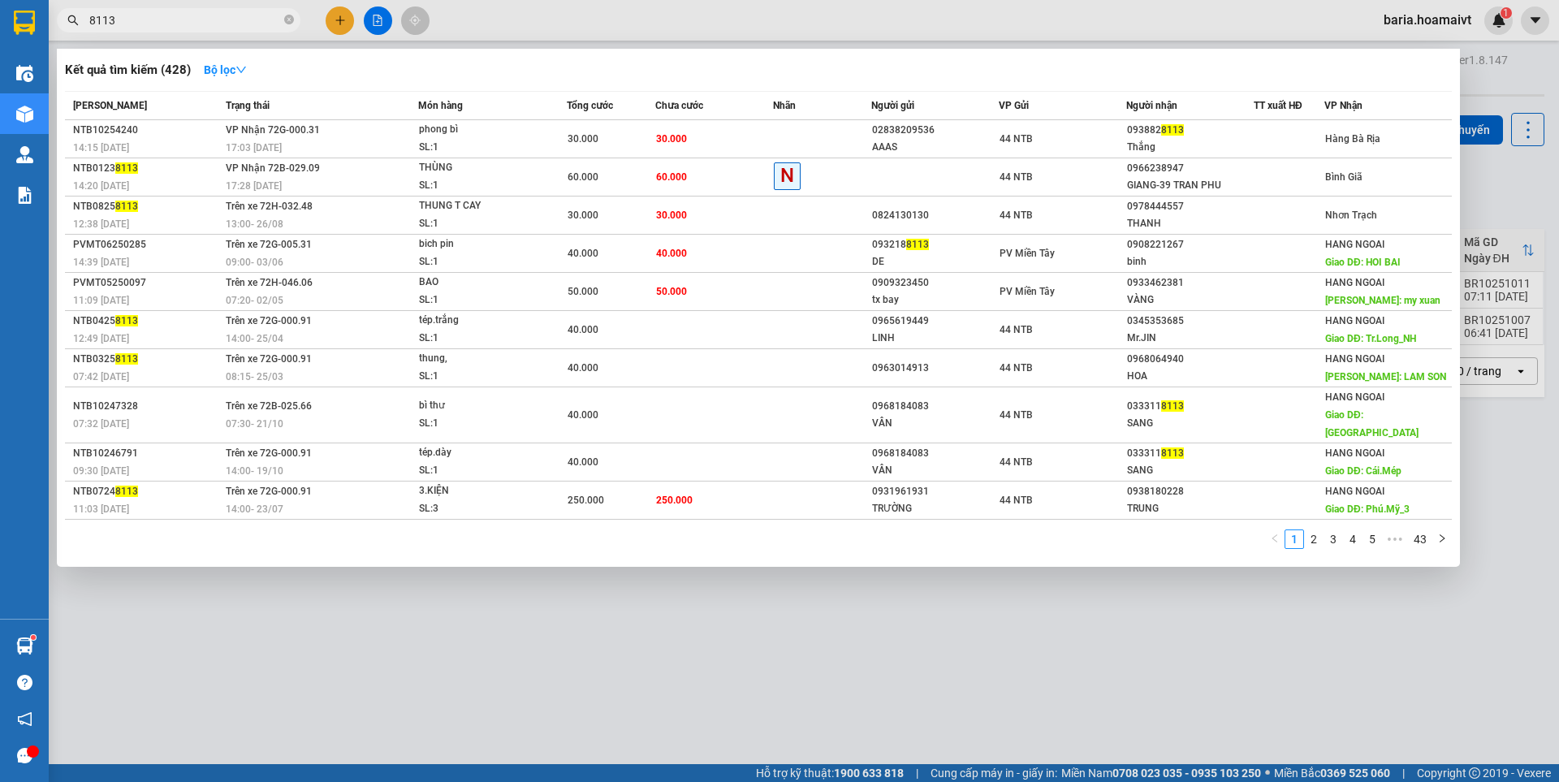
click at [208, 21] on input "8113" at bounding box center [185, 20] width 192 height 18
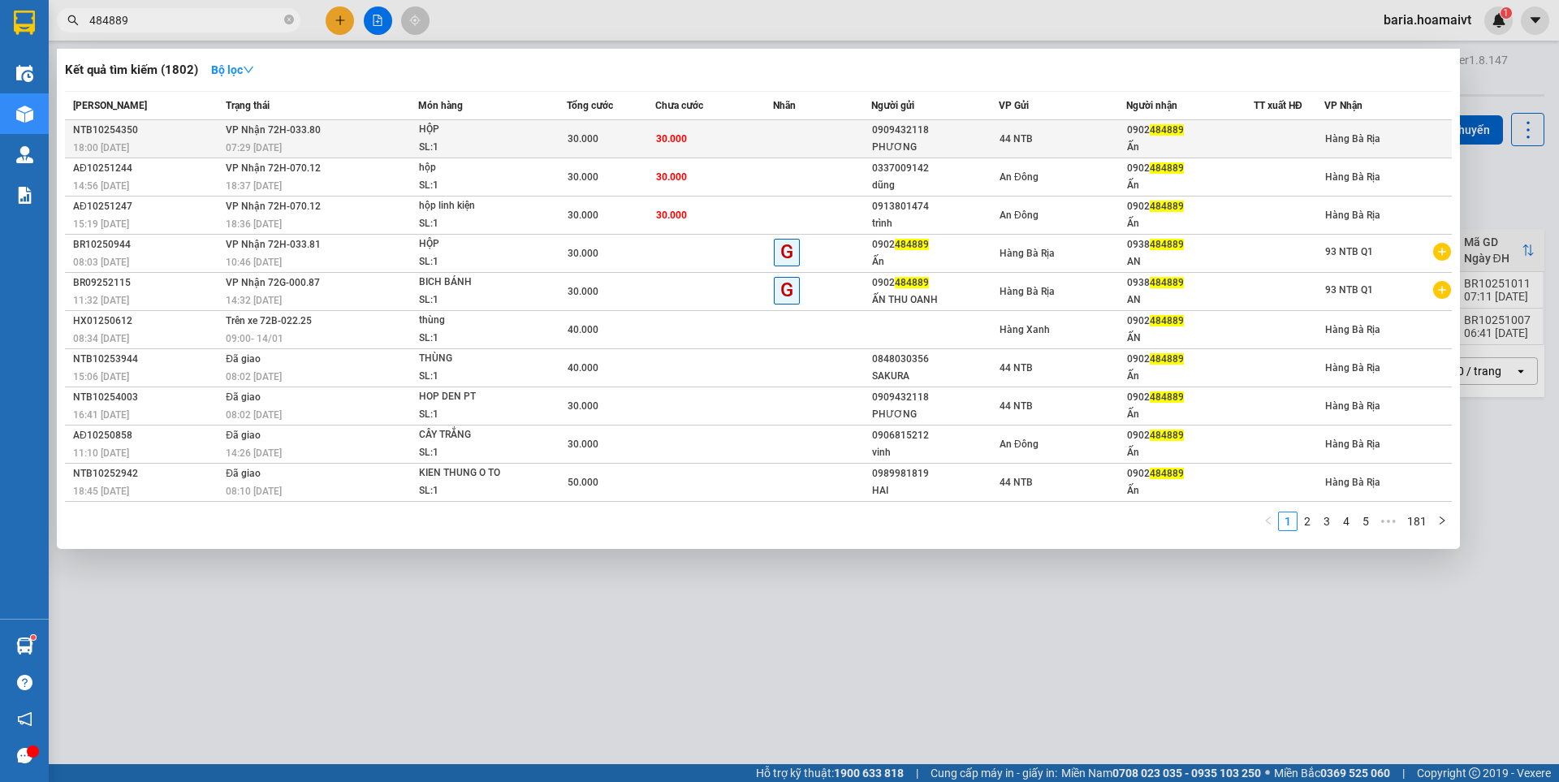
type input "484889"
click at [1136, 130] on div "0902 484889" at bounding box center [1190, 130] width 126 height 17
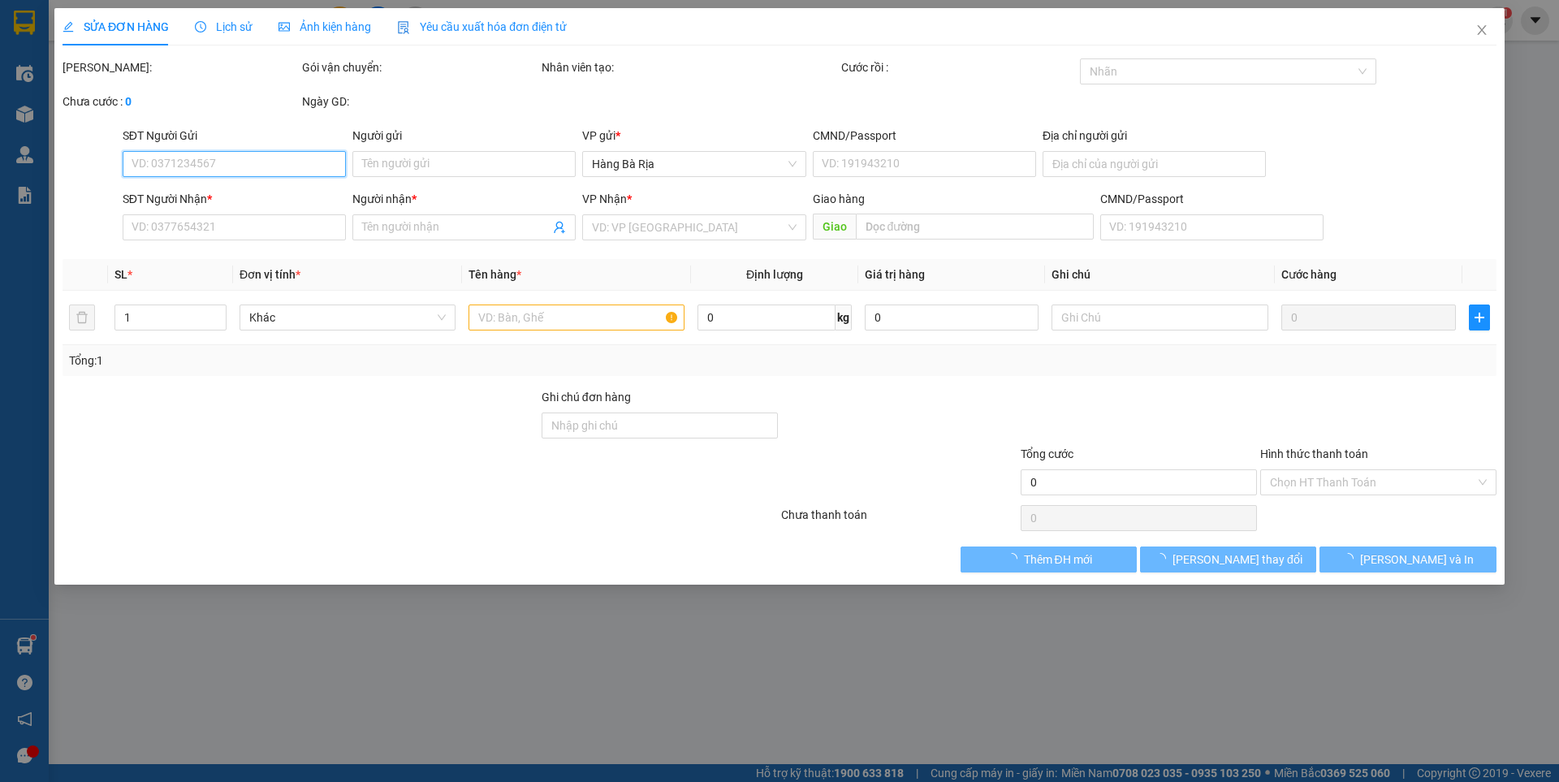
type input "0909432118"
type input "PHƯƠNG"
type input "0902484889"
type input "Ấn"
type input "30.000"
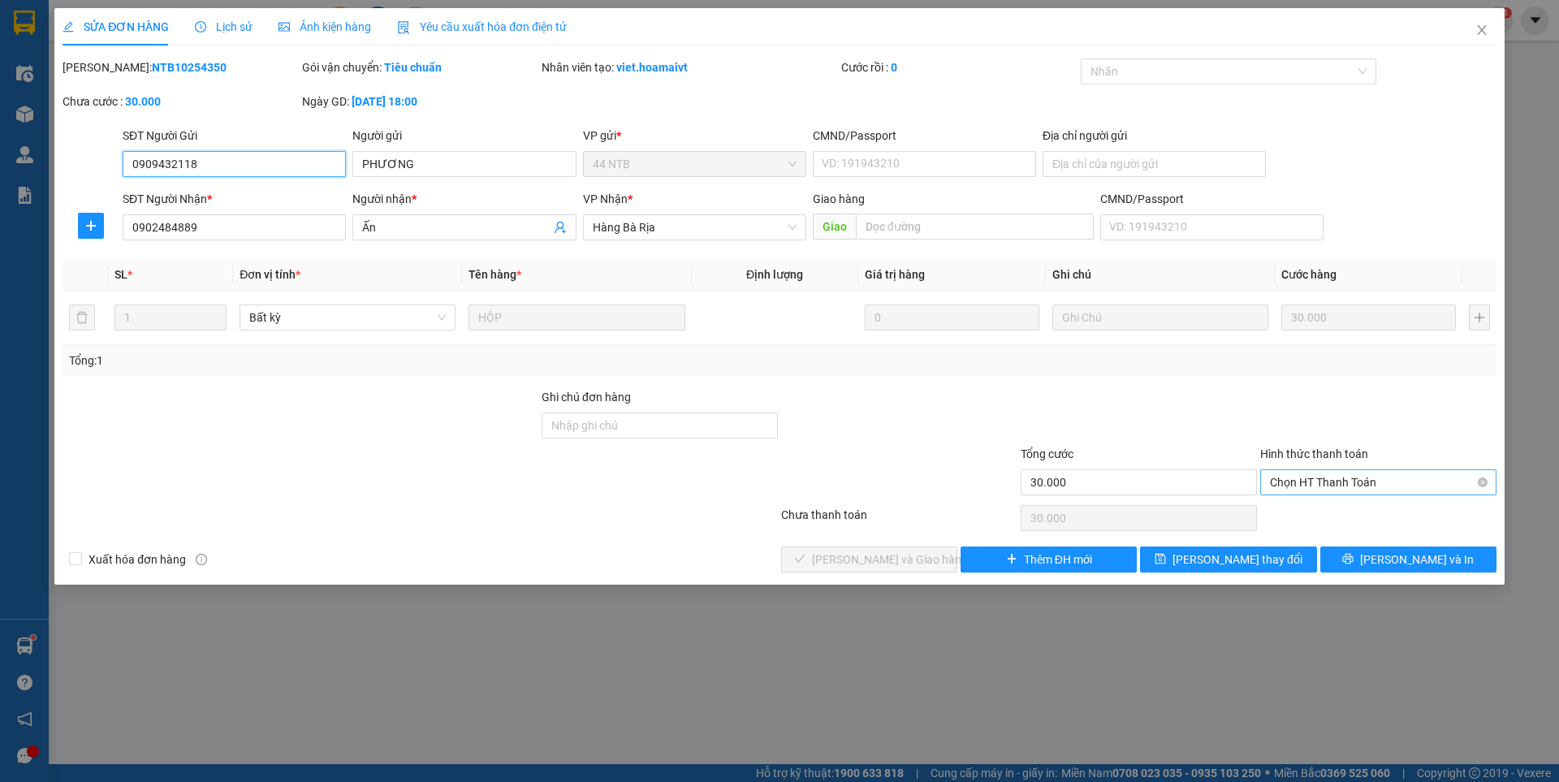
click at [1299, 477] on span "Chọn HT Thanh Toán" at bounding box center [1378, 482] width 217 height 24
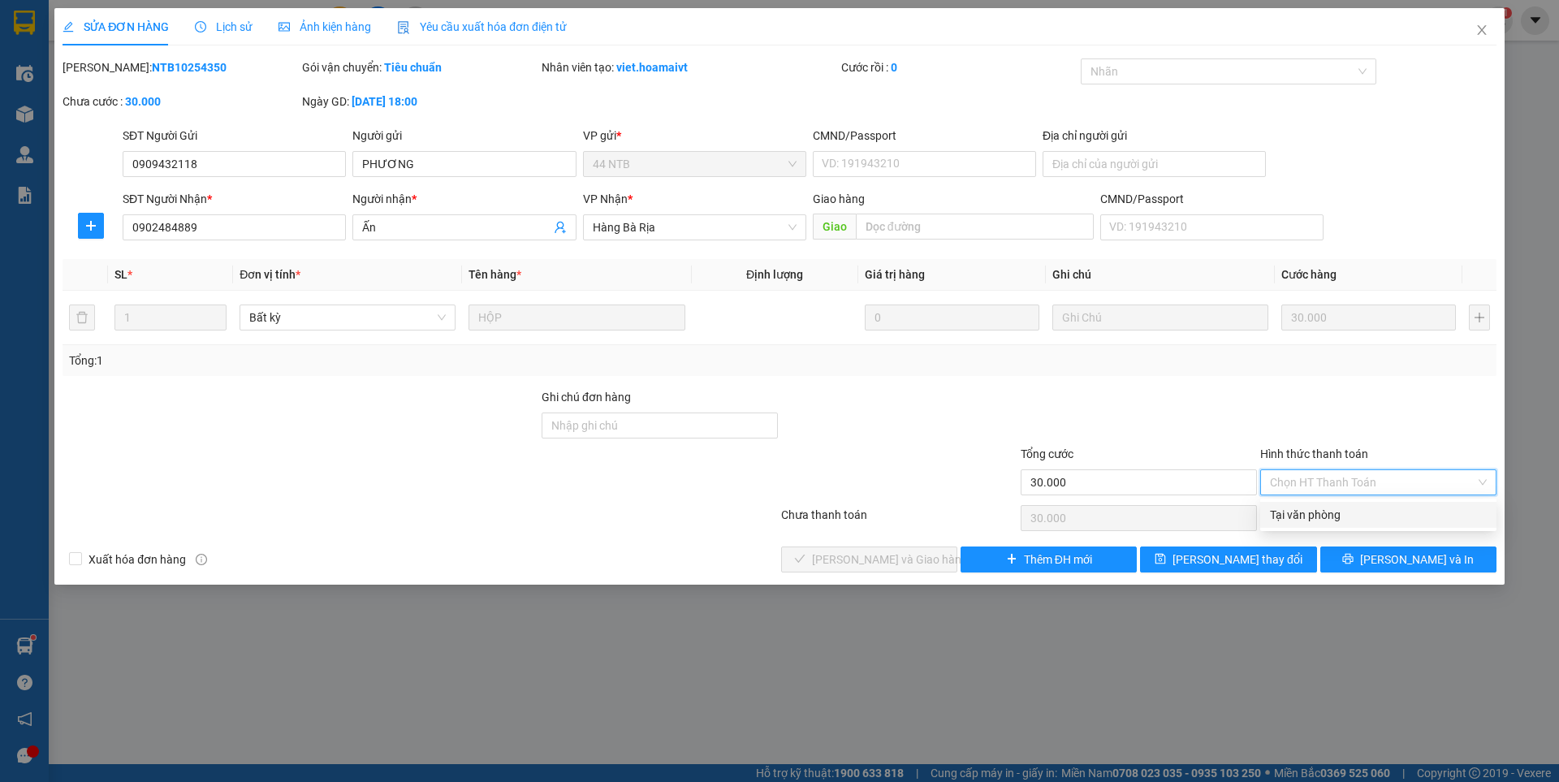
click at [1312, 508] on div "Tại văn phòng" at bounding box center [1378, 515] width 217 height 18
type input "0"
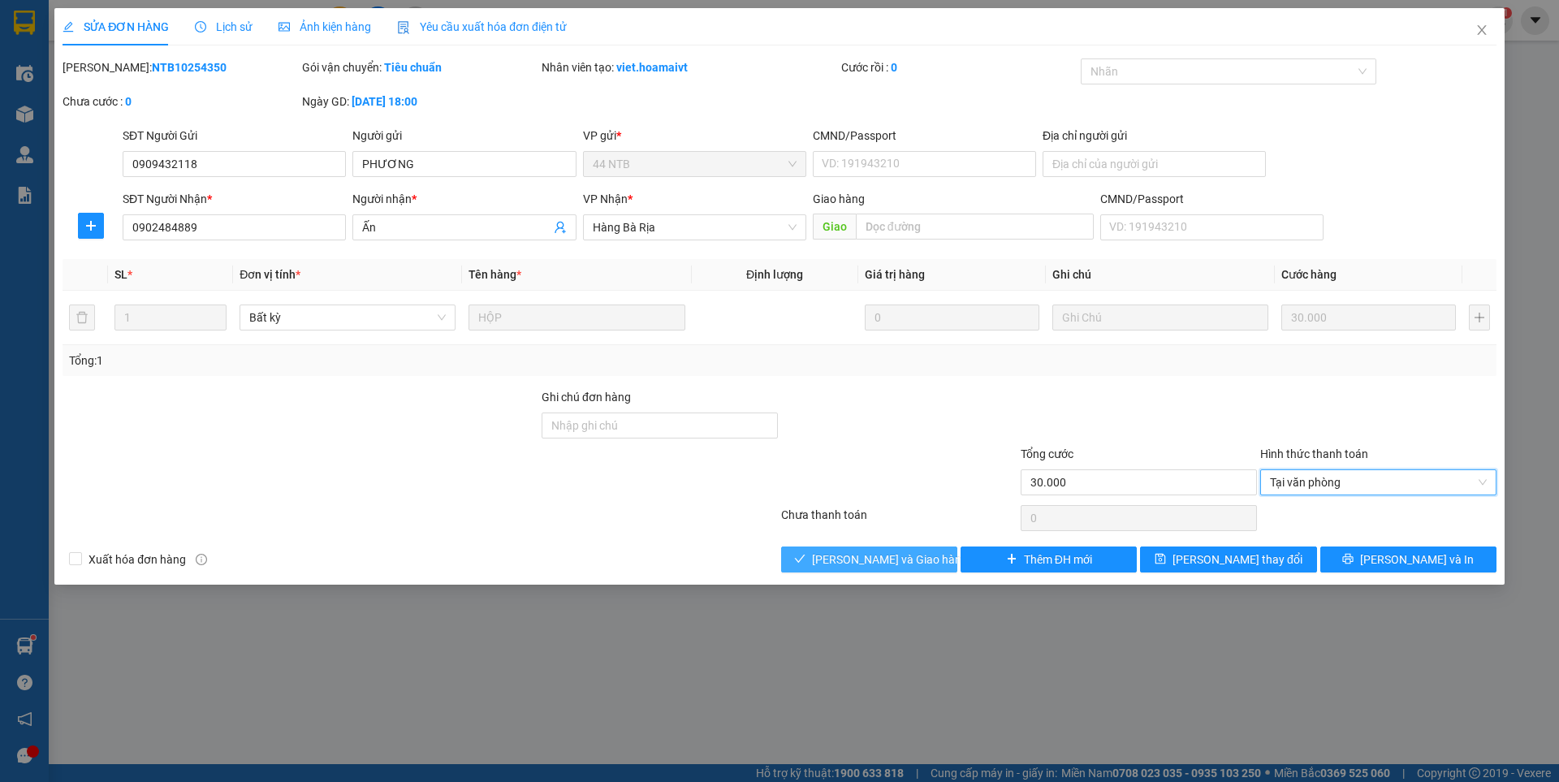
click at [902, 557] on span "[PERSON_NAME] và Giao hàng" at bounding box center [890, 560] width 156 height 18
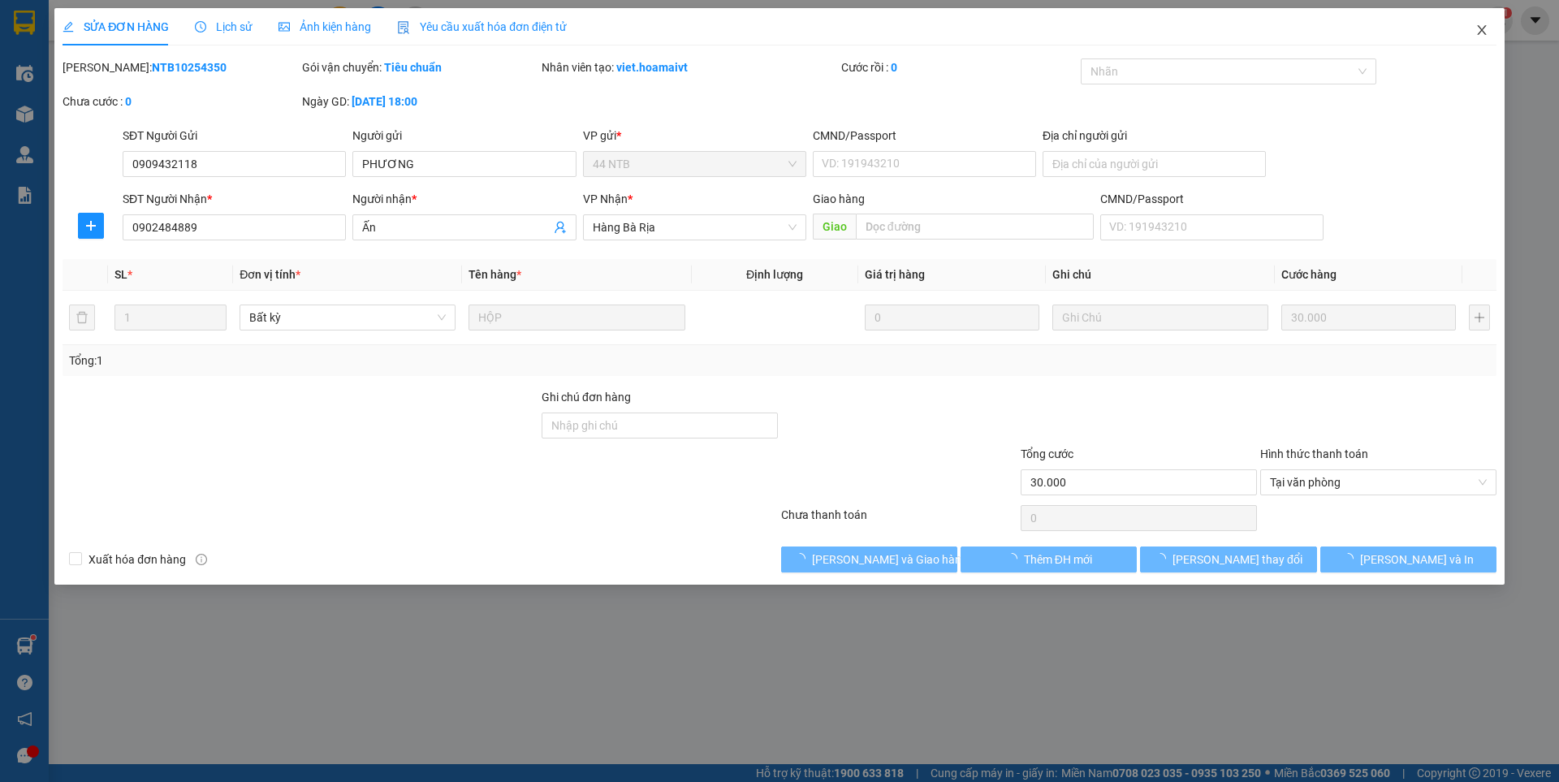
click at [1483, 28] on icon "close" at bounding box center [1482, 30] width 13 height 13
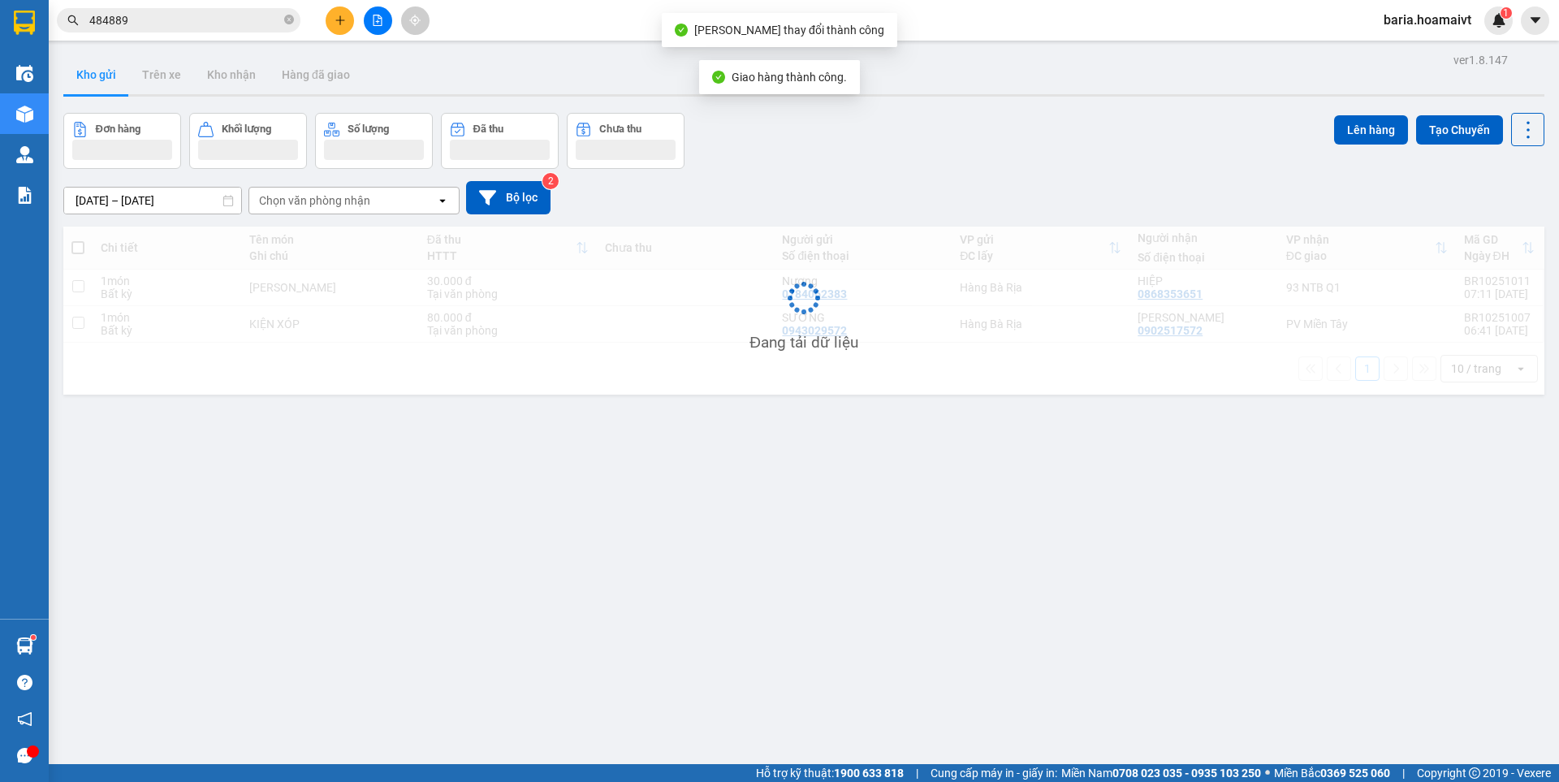
click at [224, 19] on input "484889" at bounding box center [185, 20] width 192 height 18
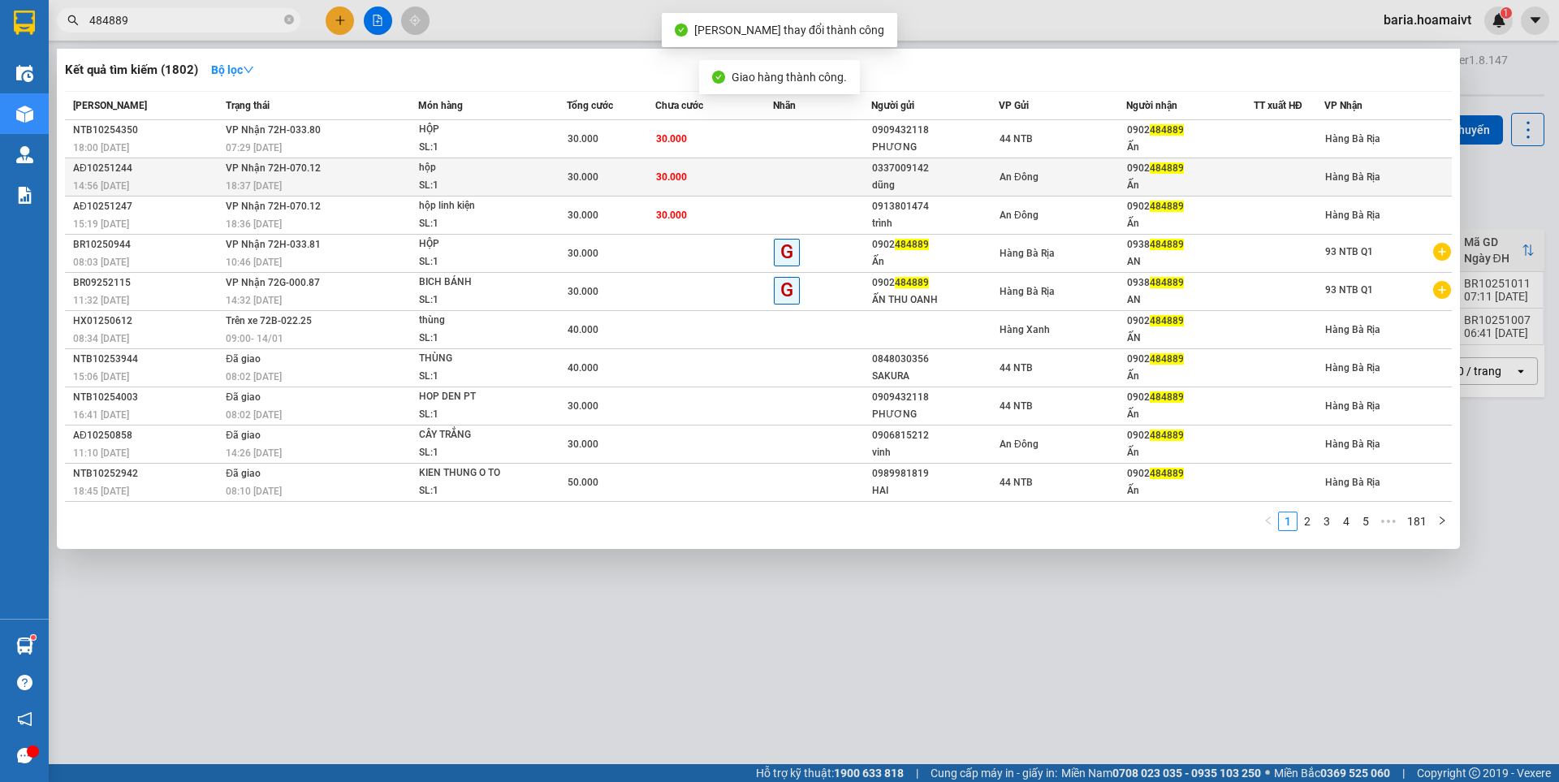
click at [1104, 167] on td "An Đông" at bounding box center [1063, 177] width 128 height 38
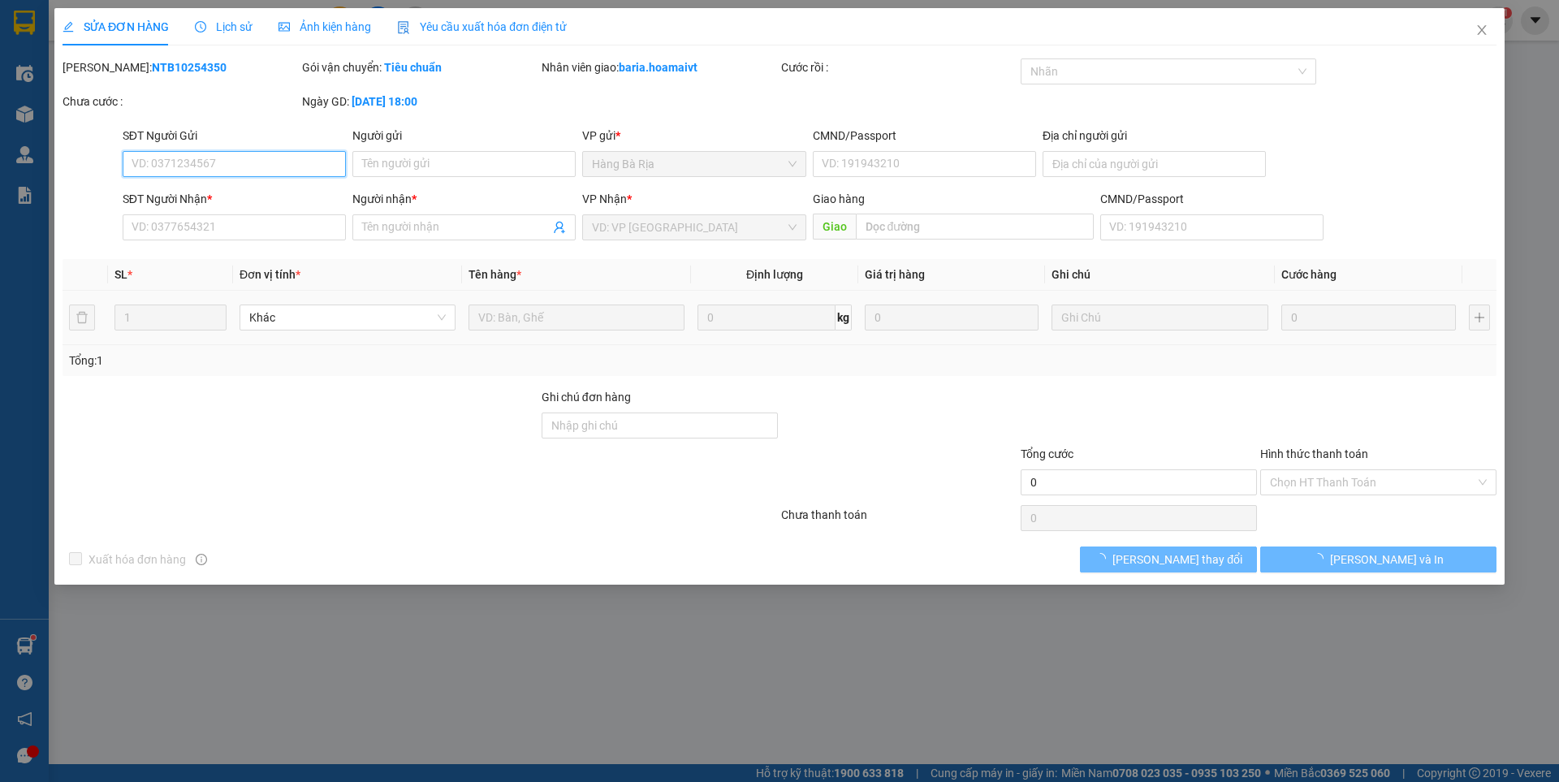
type input "0337009142"
type input "dũng"
type input "0902484889"
type input "Ấn"
type input "30.000"
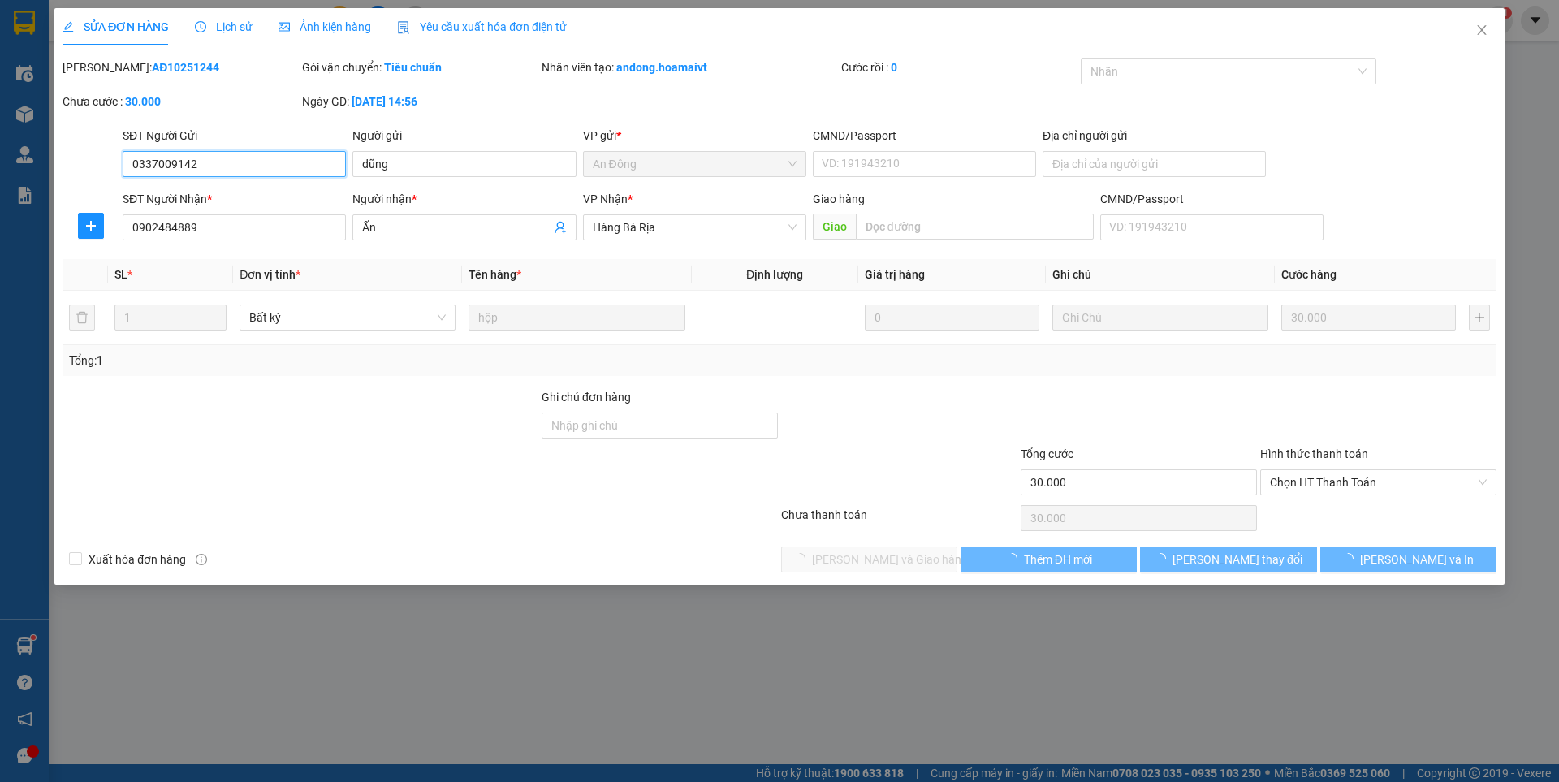
click at [1325, 481] on span "Chọn HT Thanh Toán" at bounding box center [1378, 482] width 217 height 24
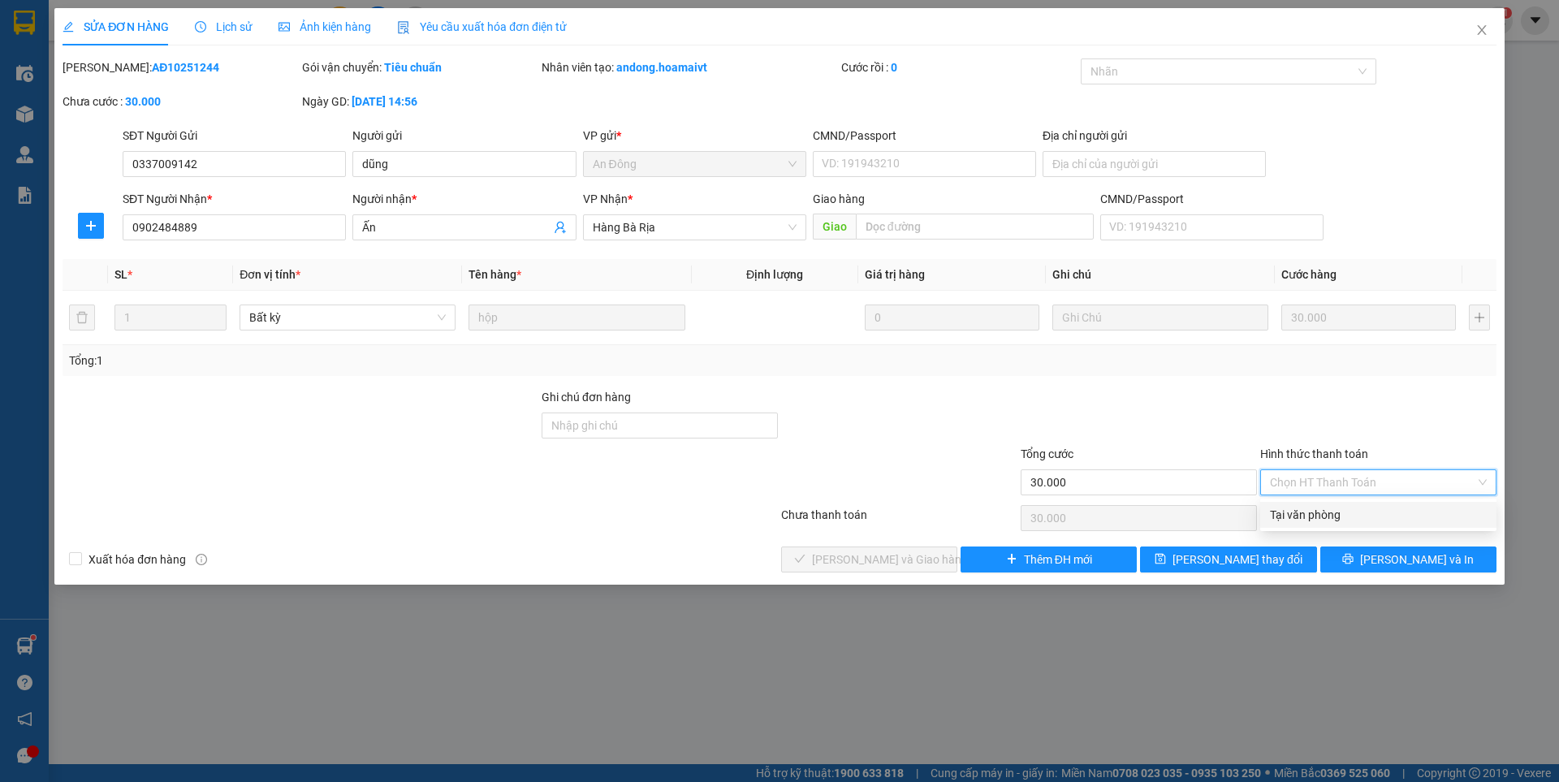
click at [1312, 517] on div "Tại văn phòng" at bounding box center [1378, 515] width 217 height 18
type input "0"
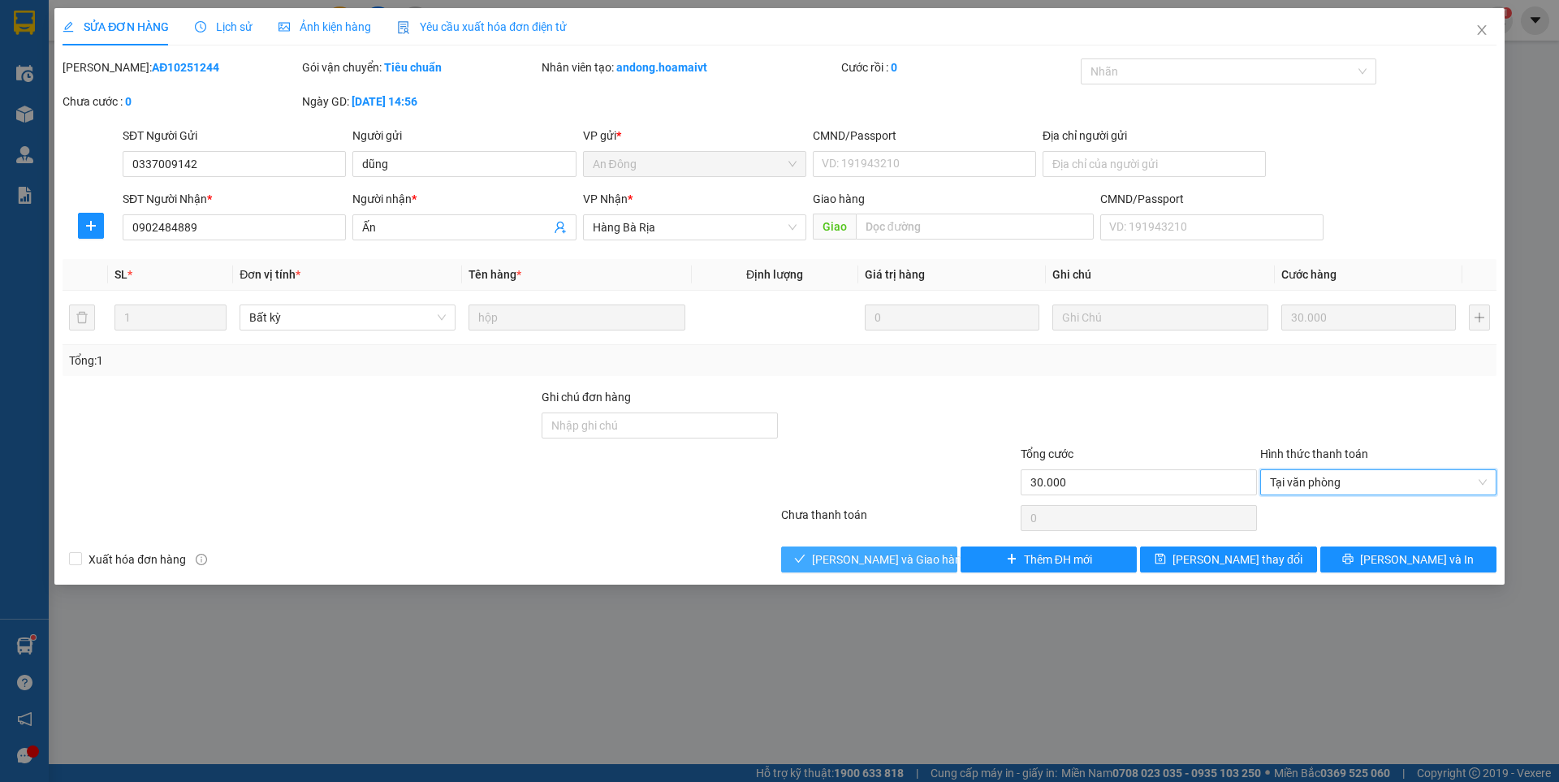
click at [922, 562] on span "[PERSON_NAME] và Giao hàng" at bounding box center [890, 560] width 156 height 18
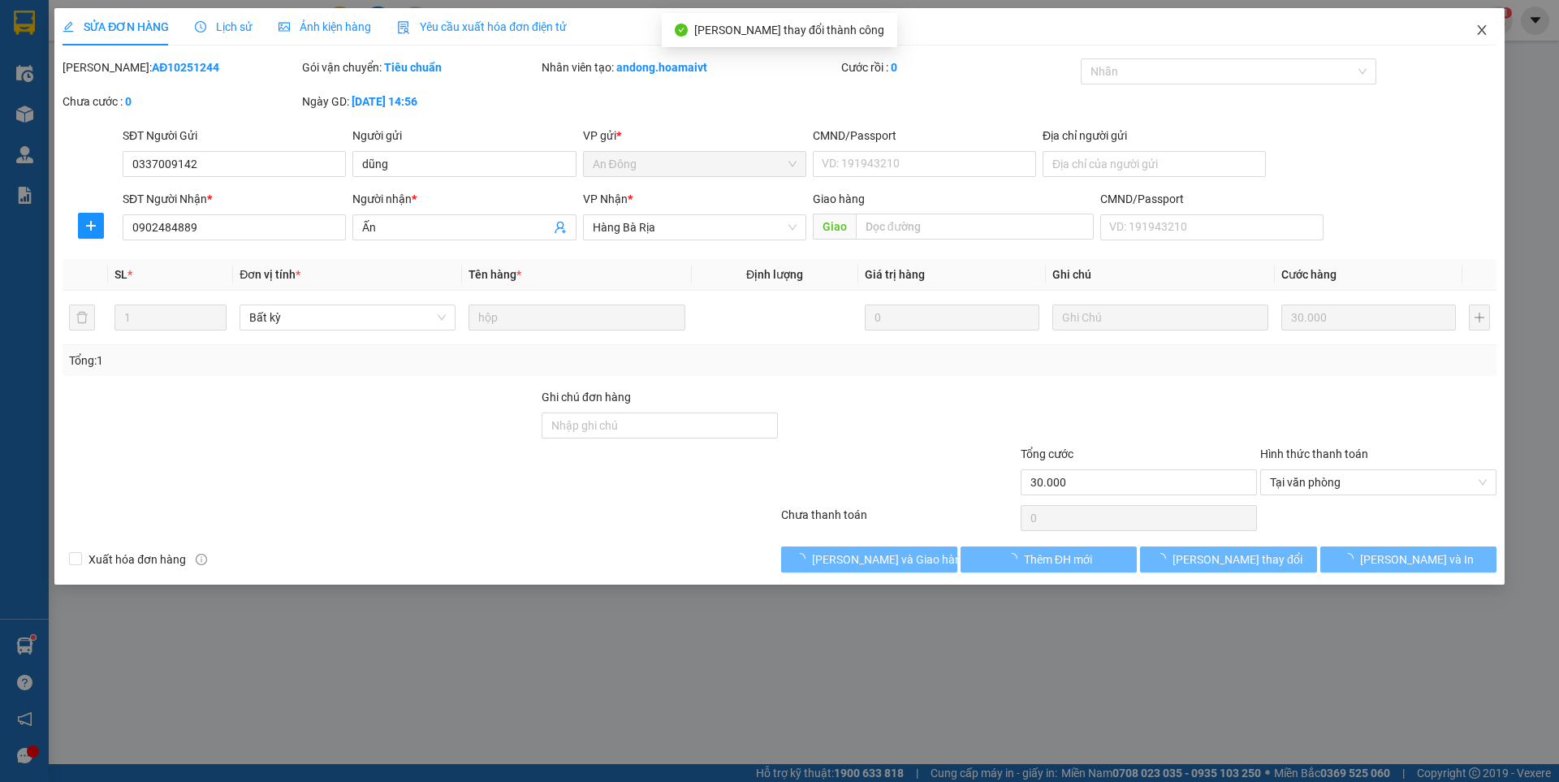
click at [1481, 29] on icon "close" at bounding box center [1481, 30] width 9 height 10
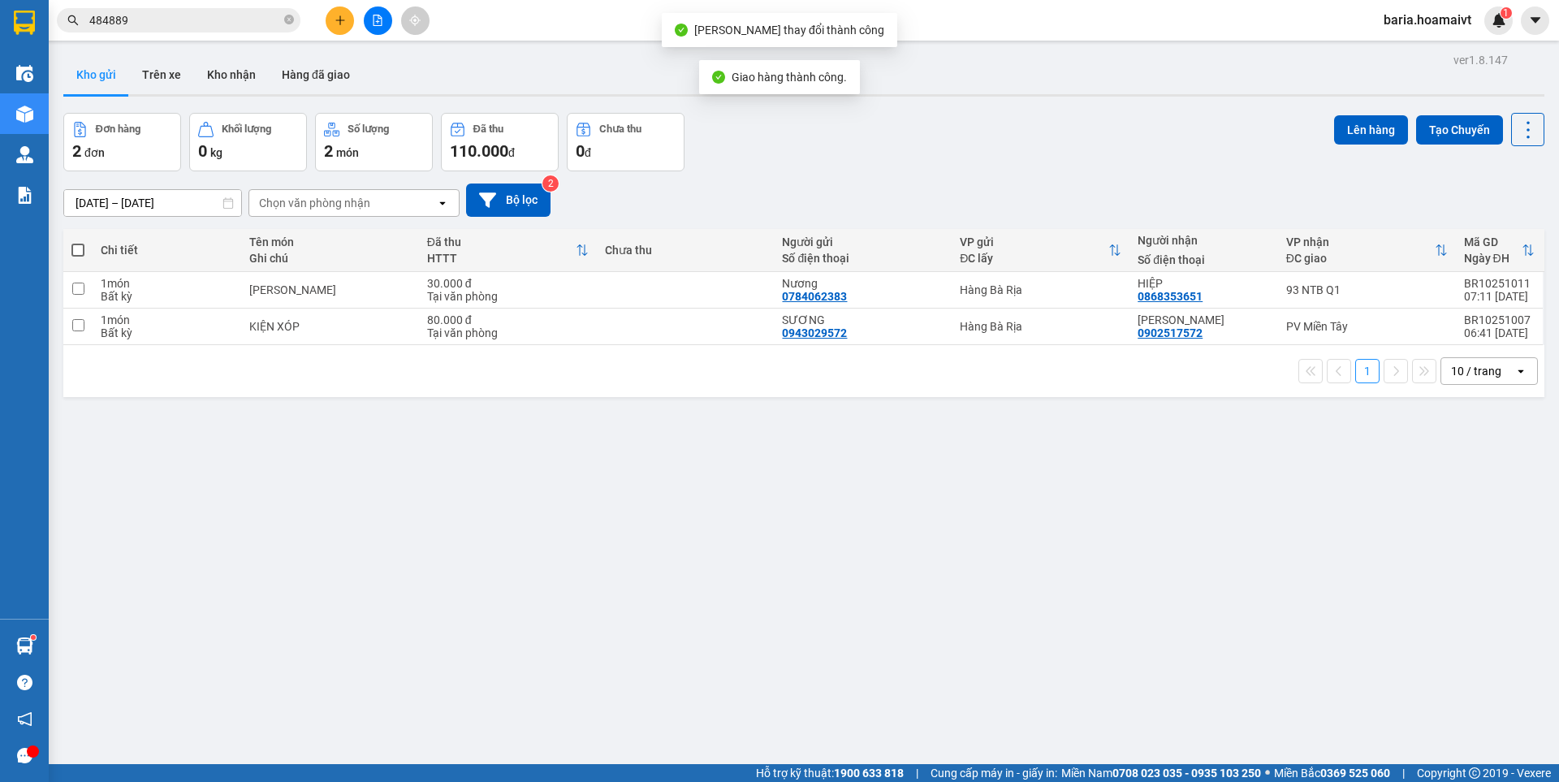
click at [205, 16] on input "484889" at bounding box center [185, 20] width 192 height 18
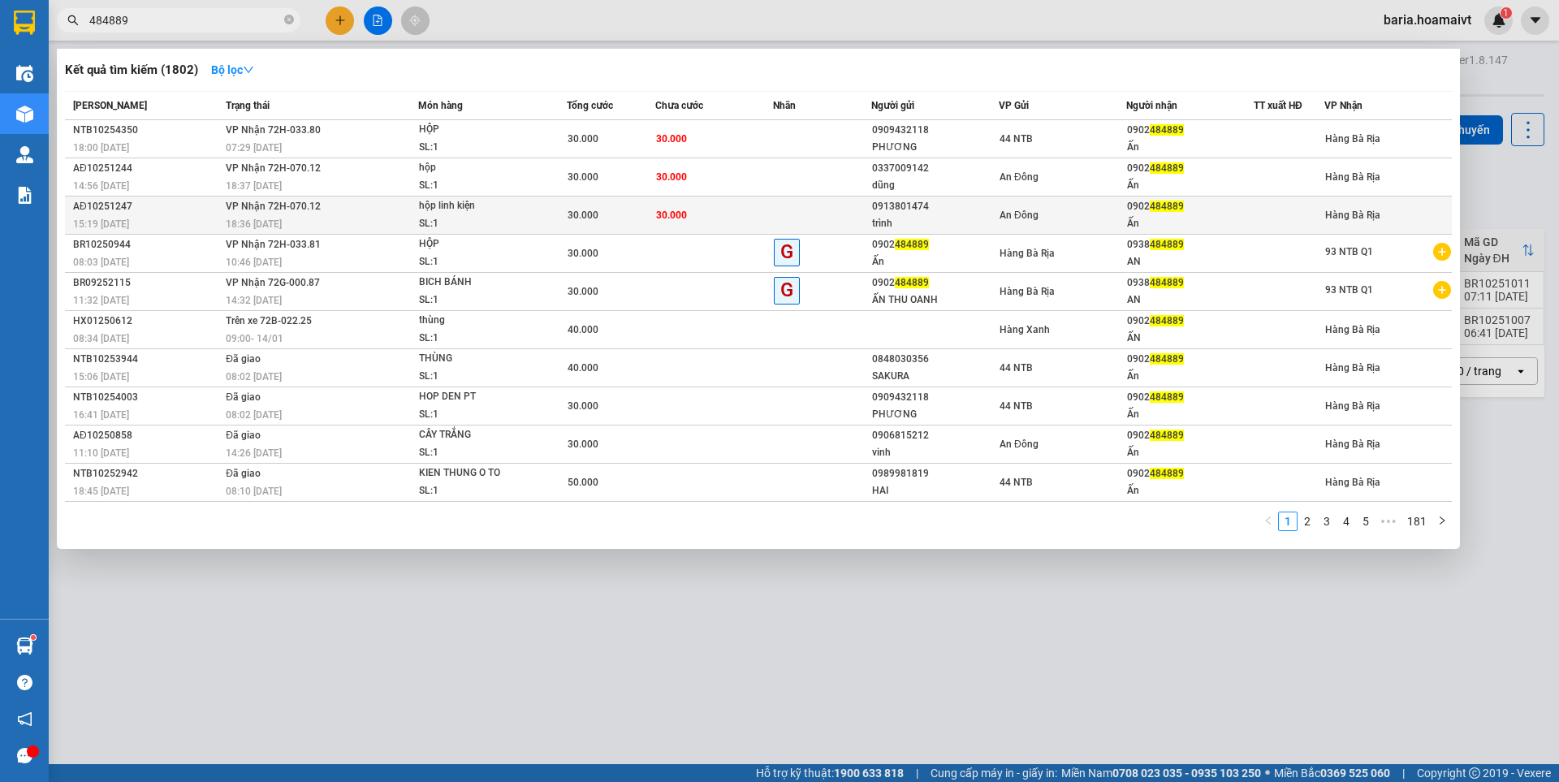
click at [1227, 227] on div "Ấn" at bounding box center [1190, 223] width 126 height 17
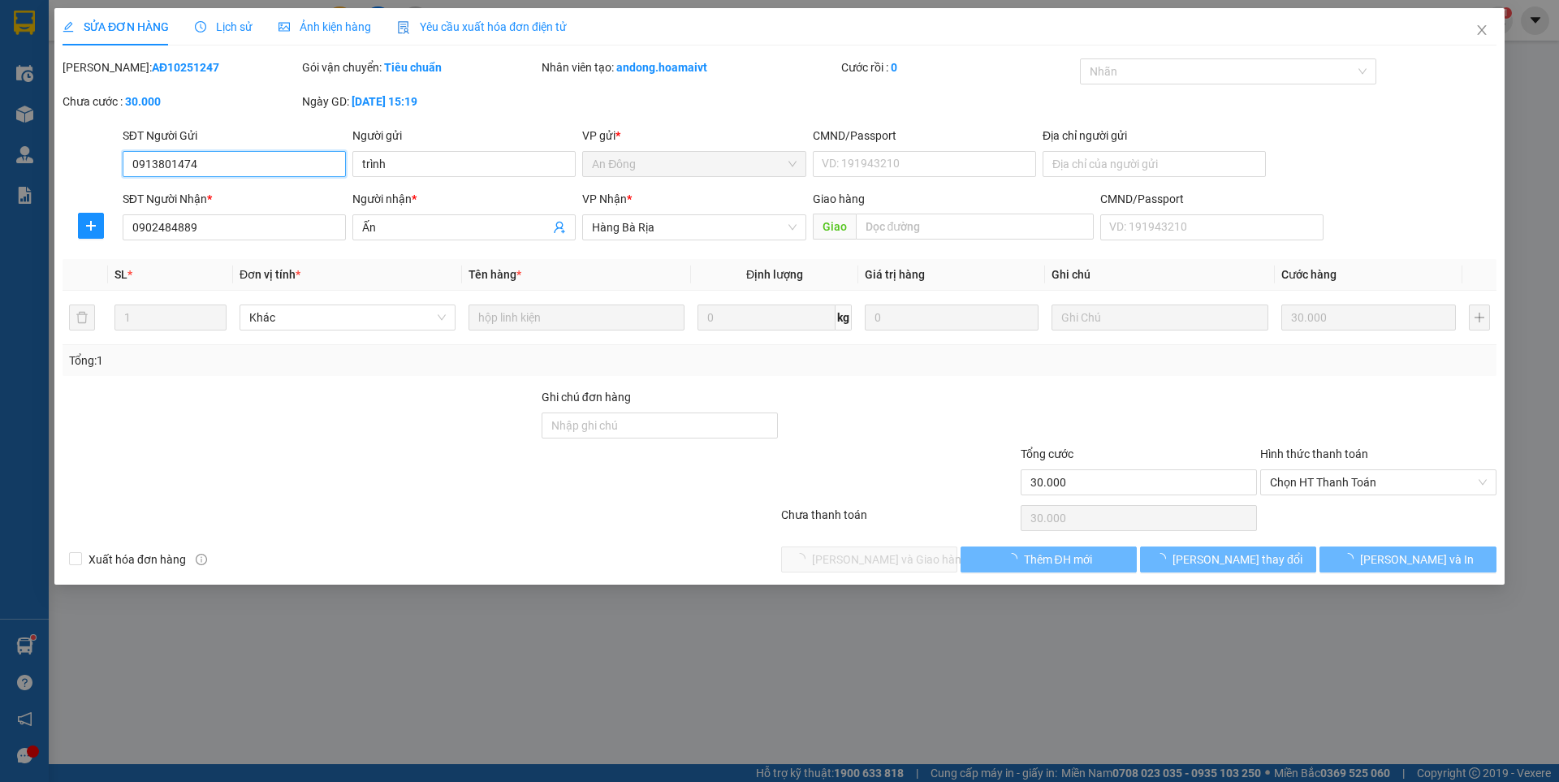
type input "0913801474"
type input "trình"
type input "0902484889"
type input "Ấn"
type input "30.000"
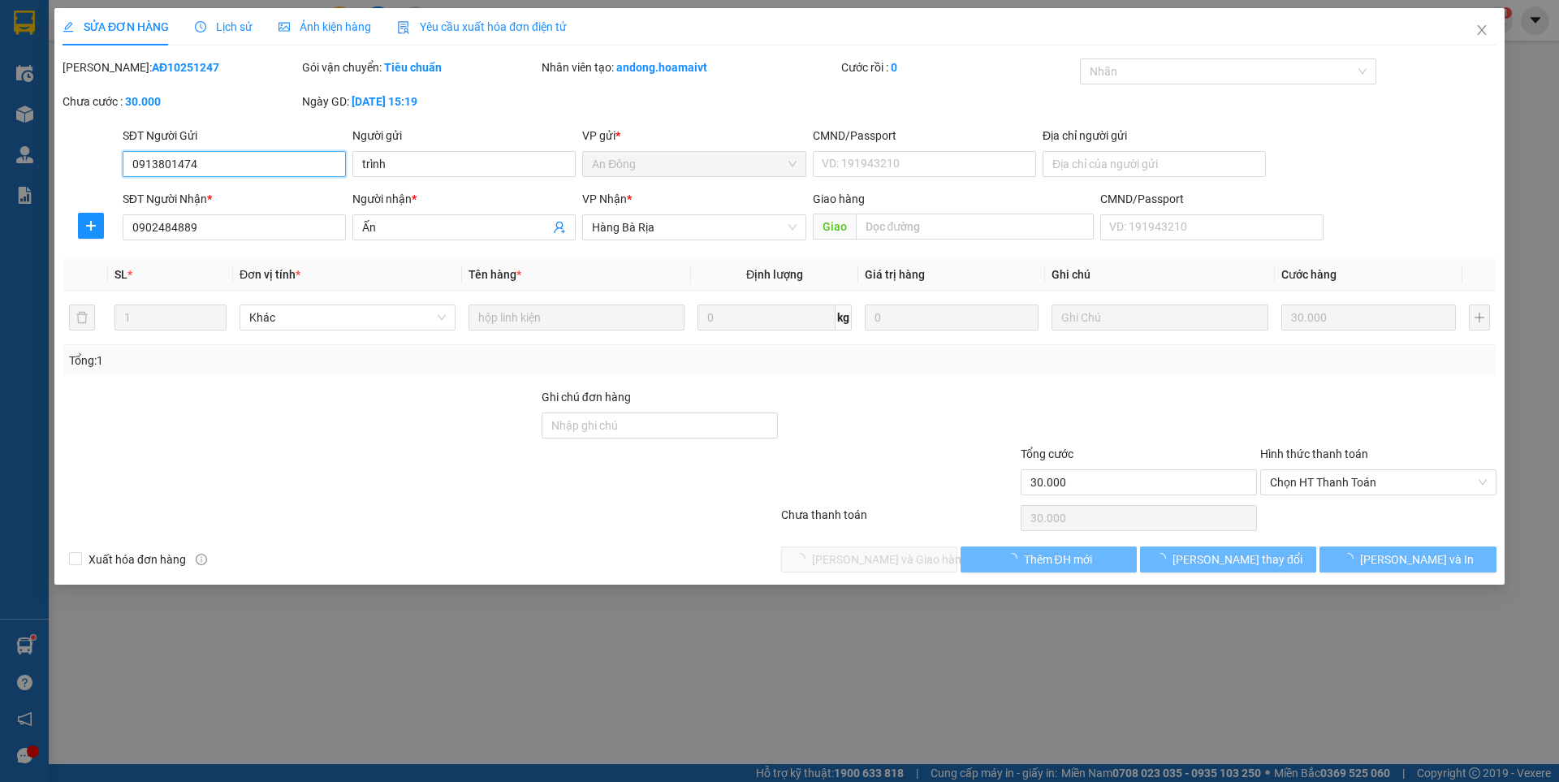
click at [1328, 477] on span "Chọn HT Thanh Toán" at bounding box center [1378, 482] width 217 height 24
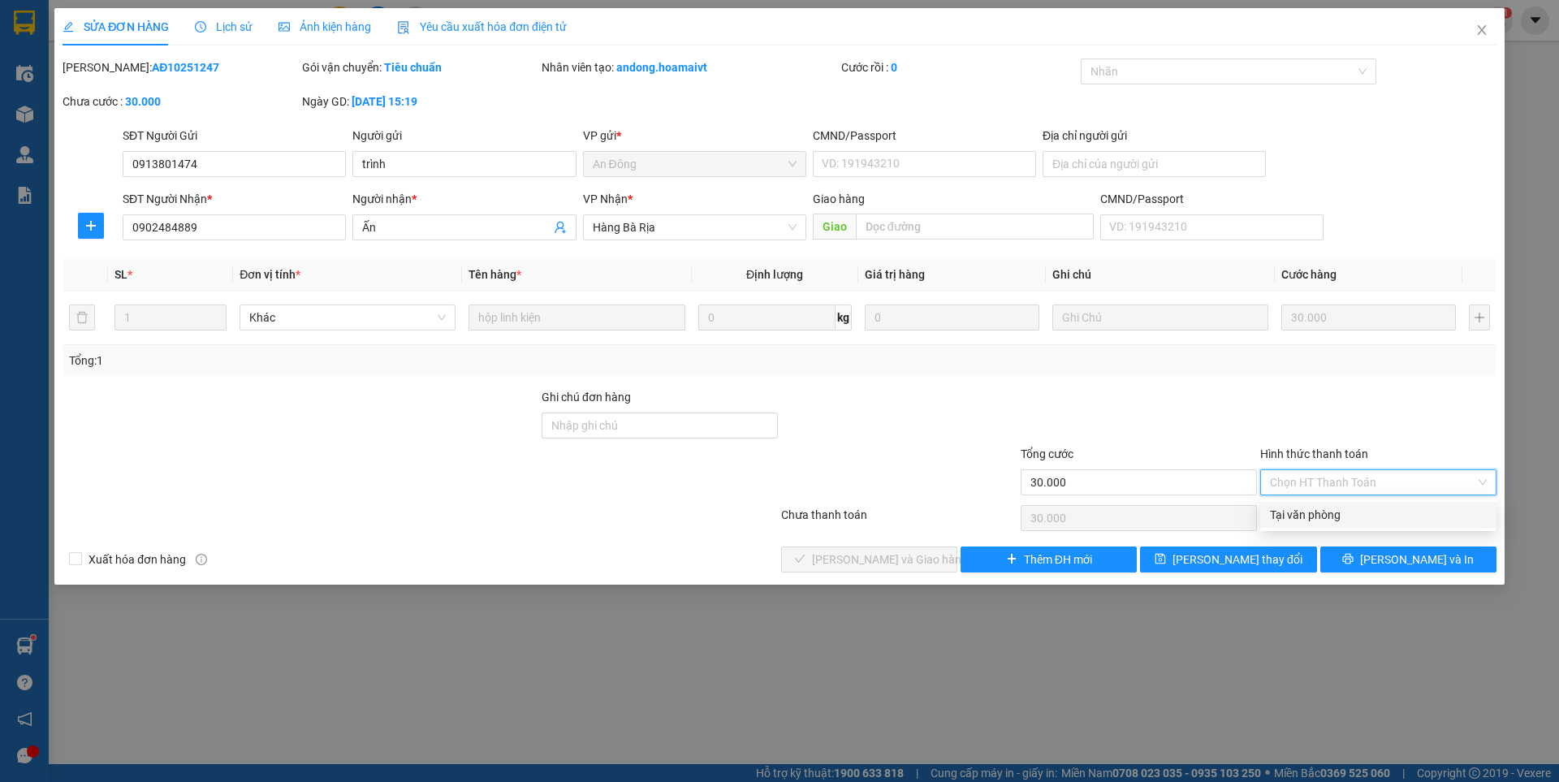
click at [1304, 506] on div "Tại văn phòng" at bounding box center [1378, 515] width 217 height 18
type input "0"
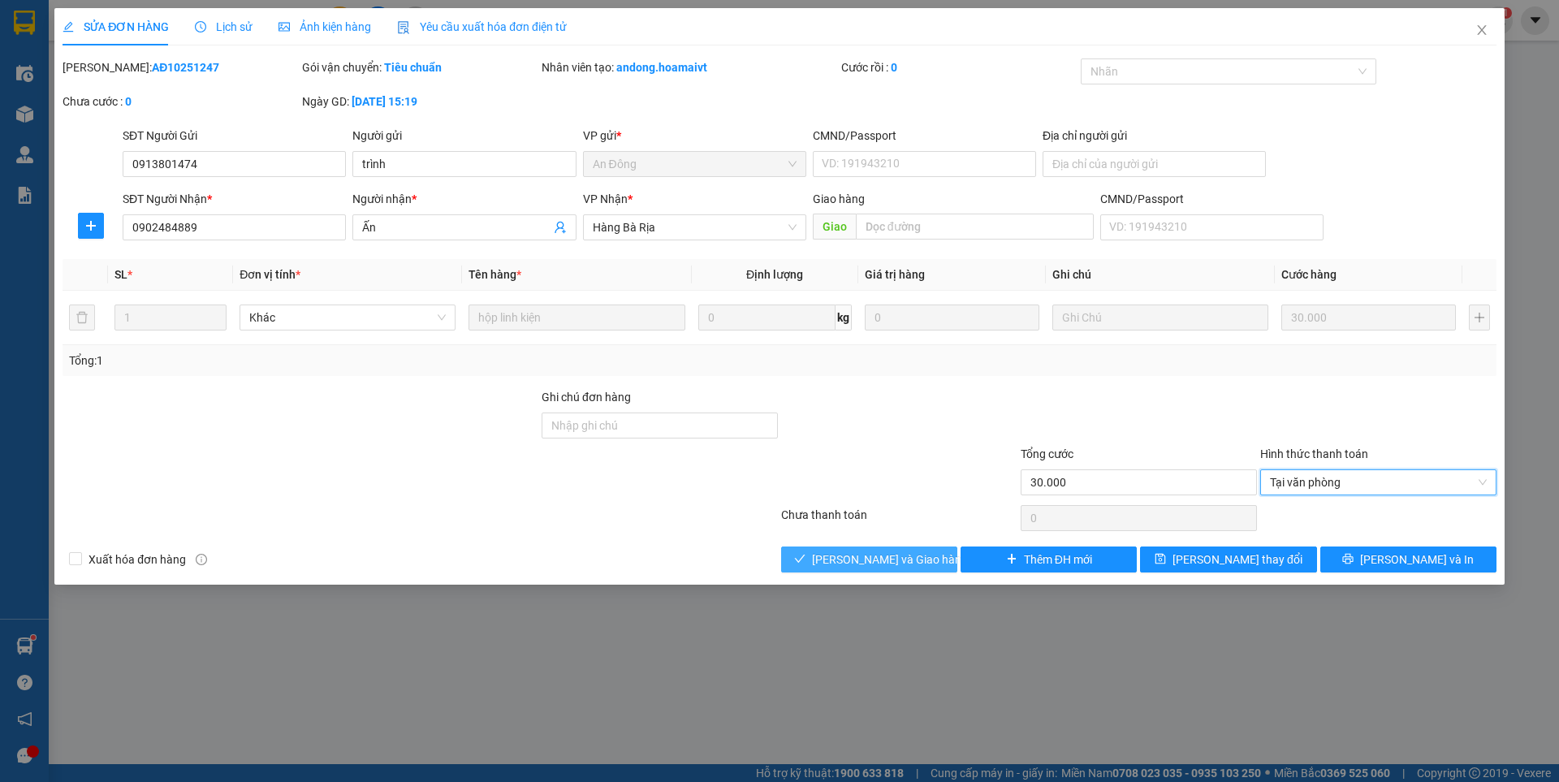
click at [872, 561] on span "[PERSON_NAME] và Giao hàng" at bounding box center [890, 560] width 156 height 18
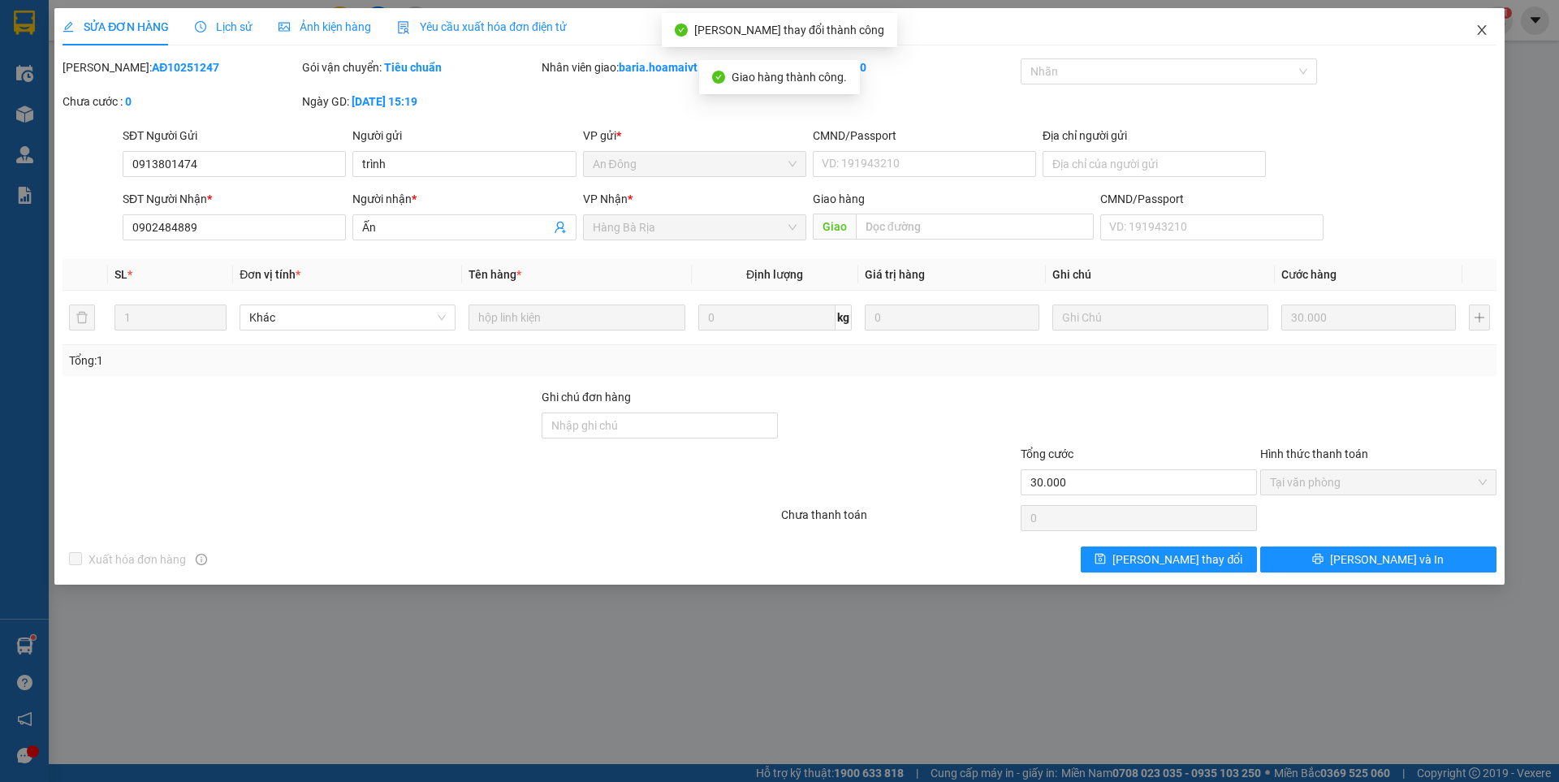
click at [1485, 30] on icon "close" at bounding box center [1482, 30] width 13 height 13
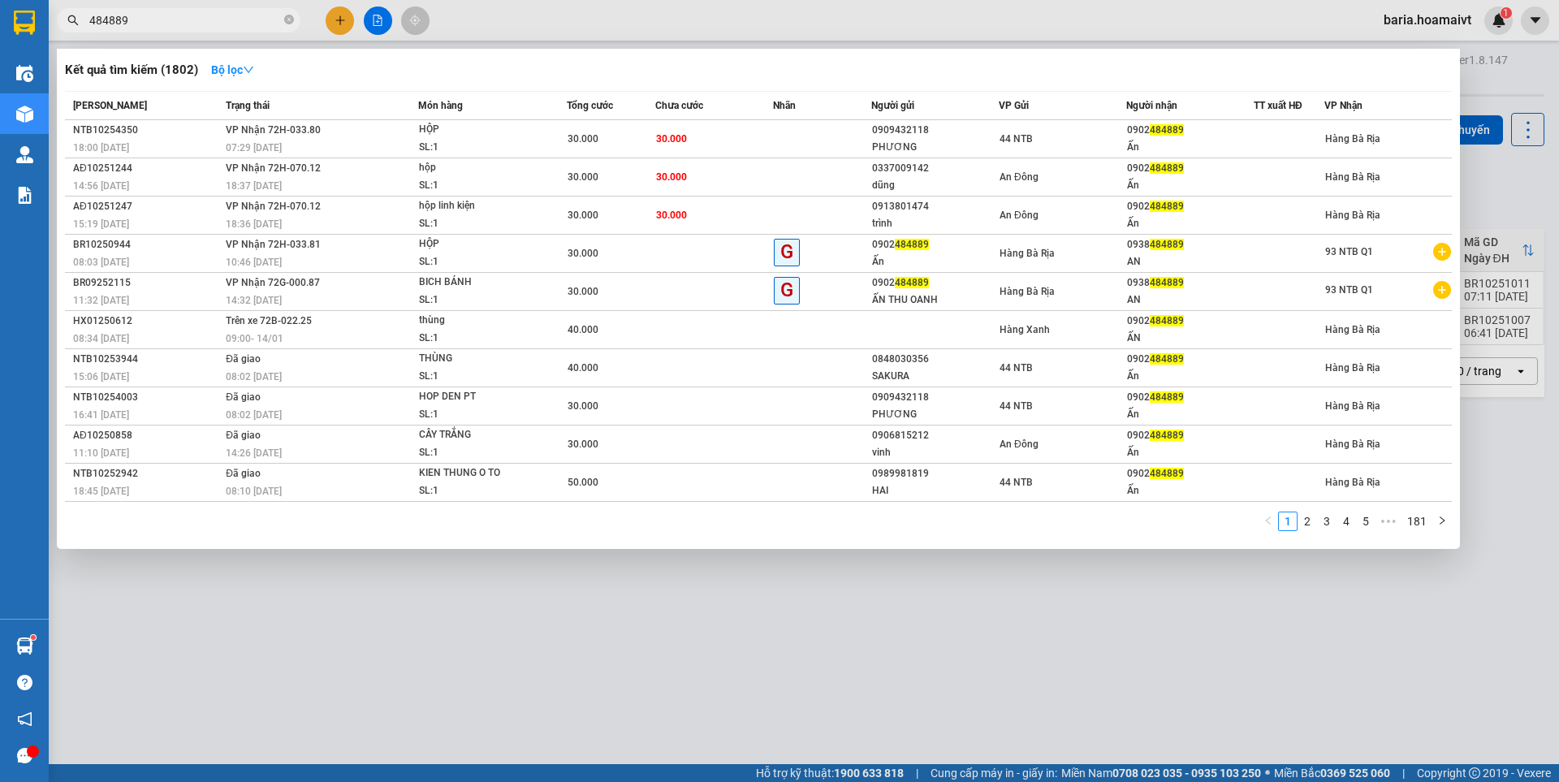
click at [169, 16] on input "484889" at bounding box center [185, 20] width 192 height 18
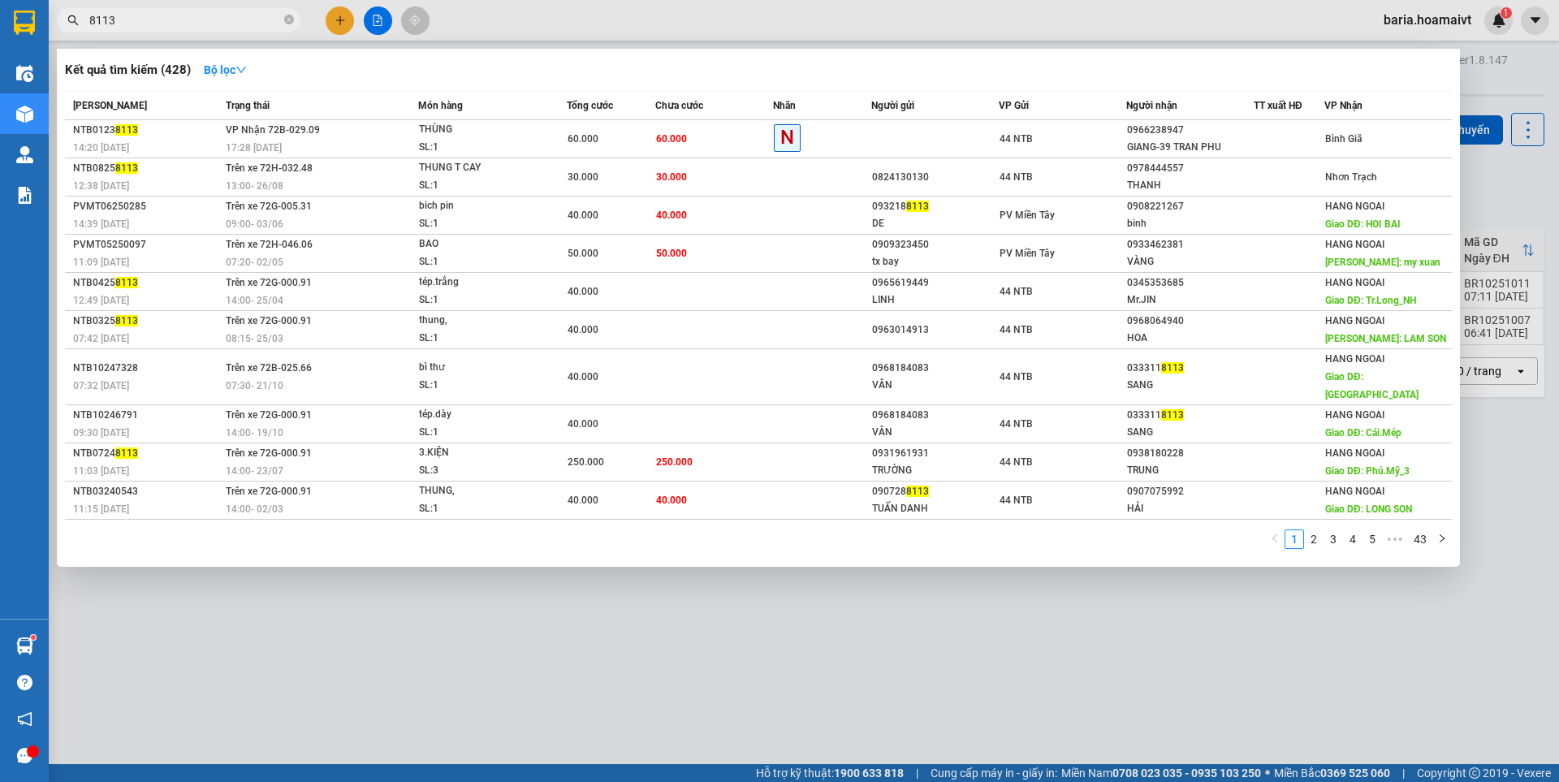
click at [1208, 627] on div at bounding box center [779, 391] width 1559 height 782
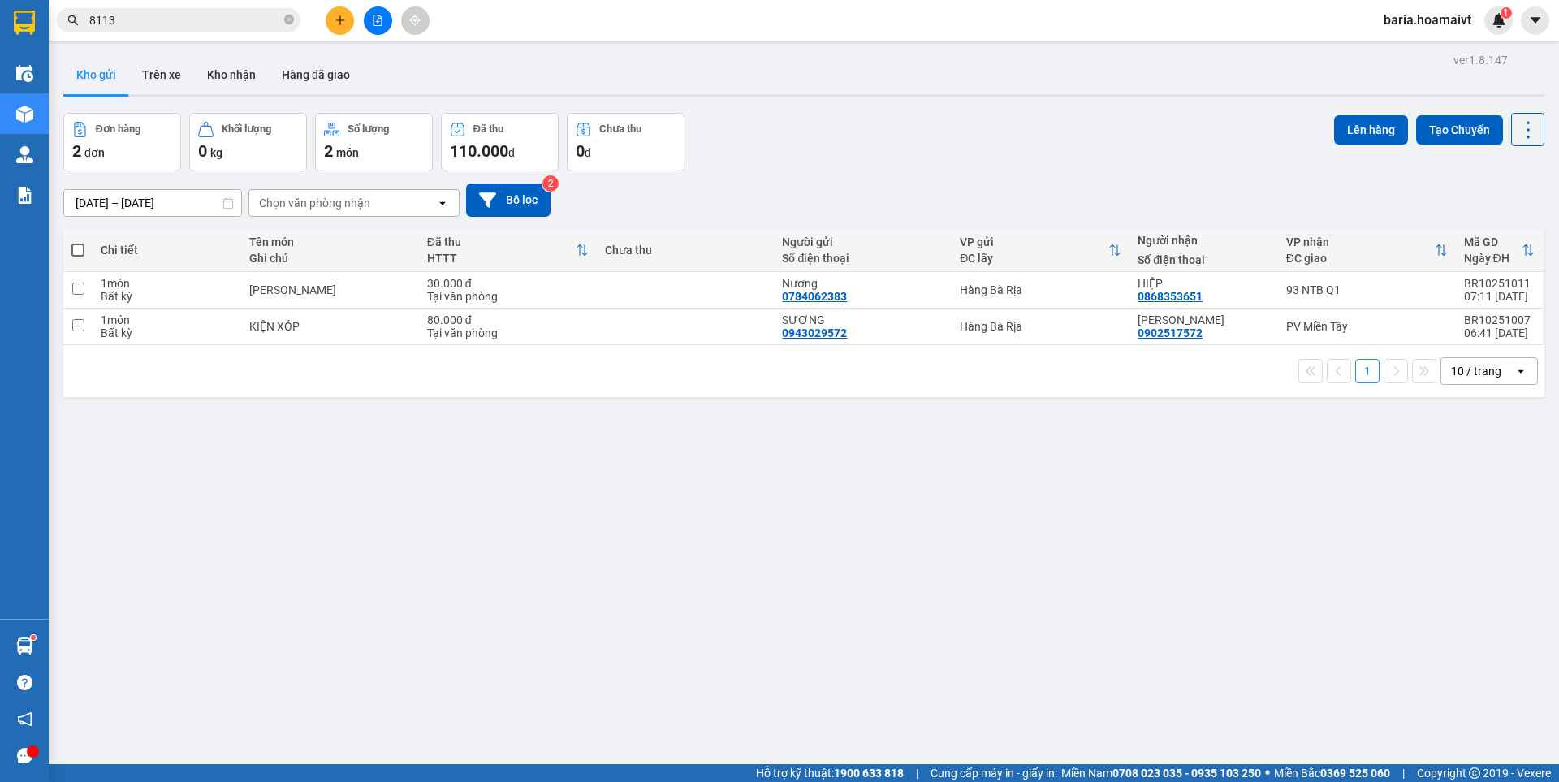
click at [197, 22] on input "8113" at bounding box center [185, 20] width 192 height 18
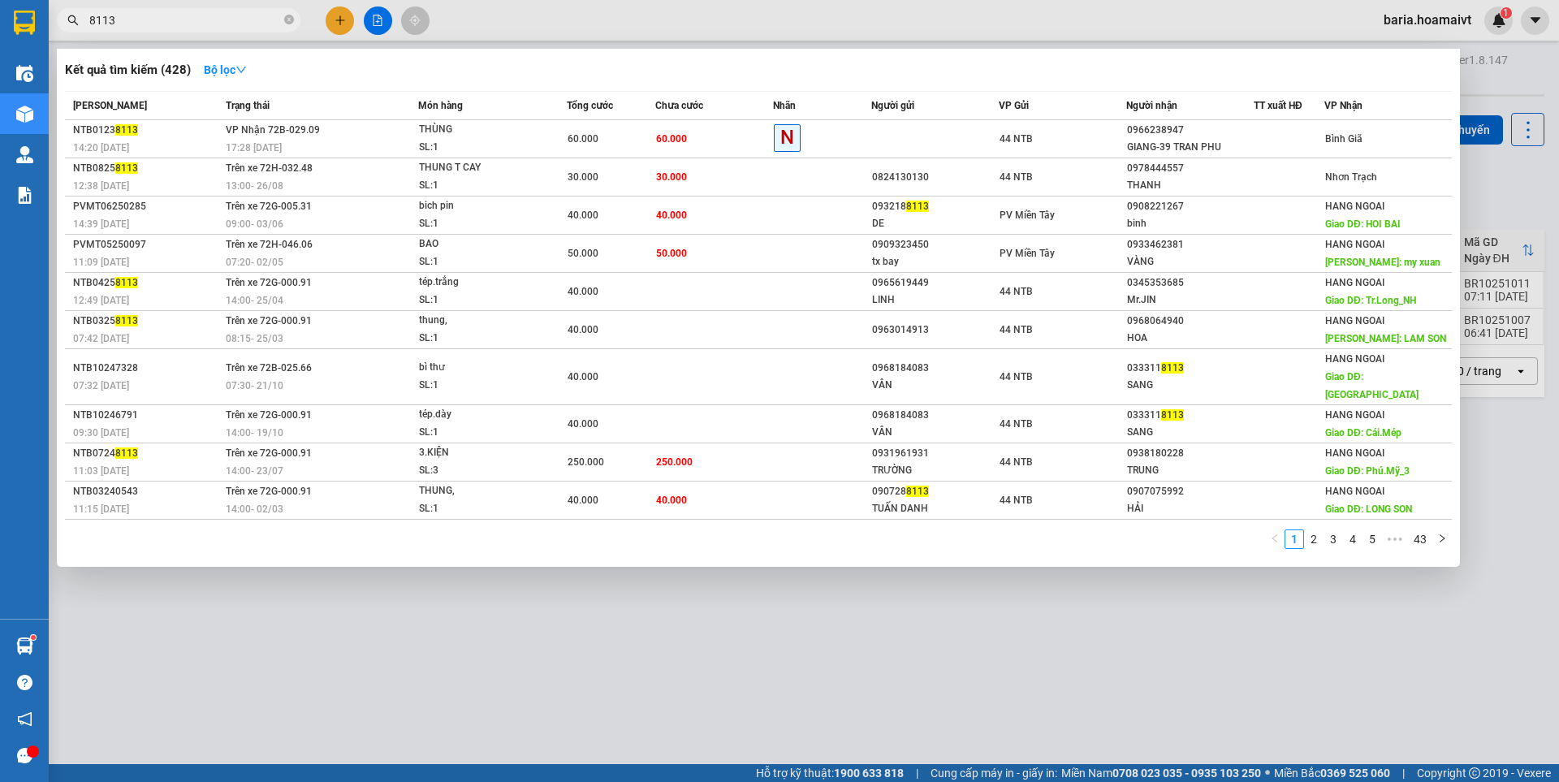
click at [197, 22] on input "8113" at bounding box center [185, 20] width 192 height 18
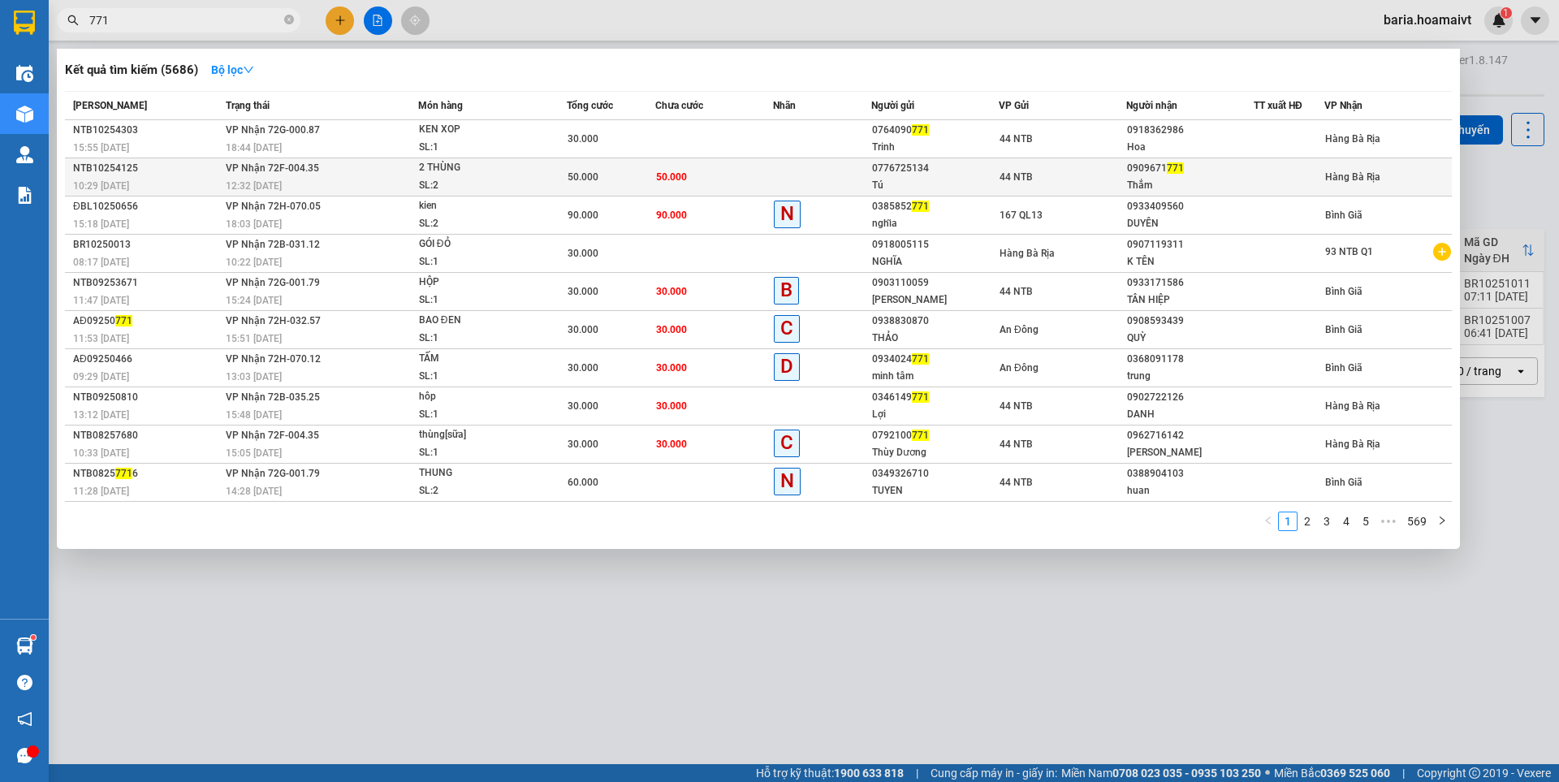
type input "771"
click at [1174, 174] on span "771" at bounding box center [1175, 167] width 17 height 11
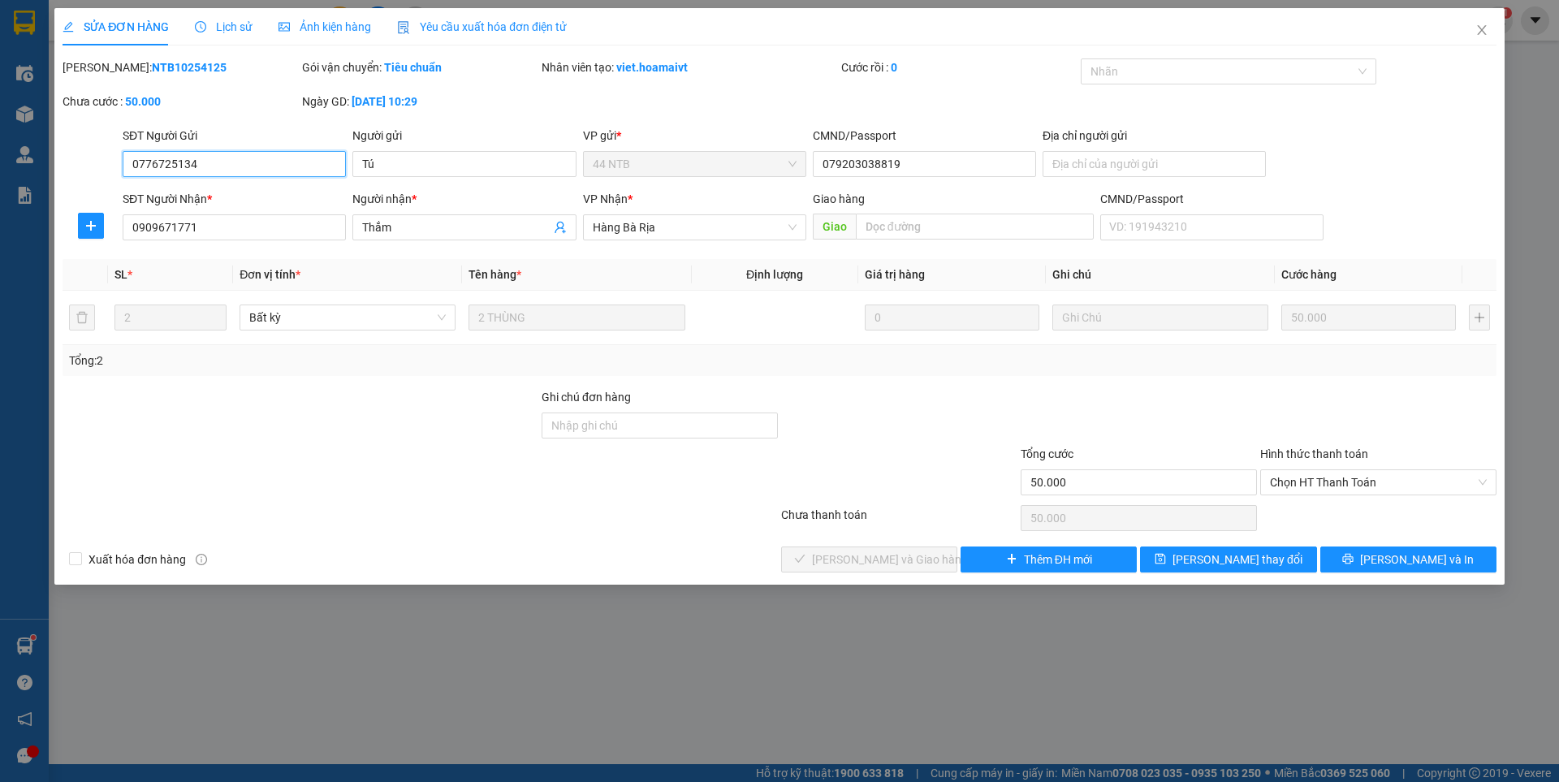
type input "0776725134"
type input "Tú"
click at [1326, 480] on span "Chọn HT Thanh Toán" at bounding box center [1378, 482] width 217 height 24
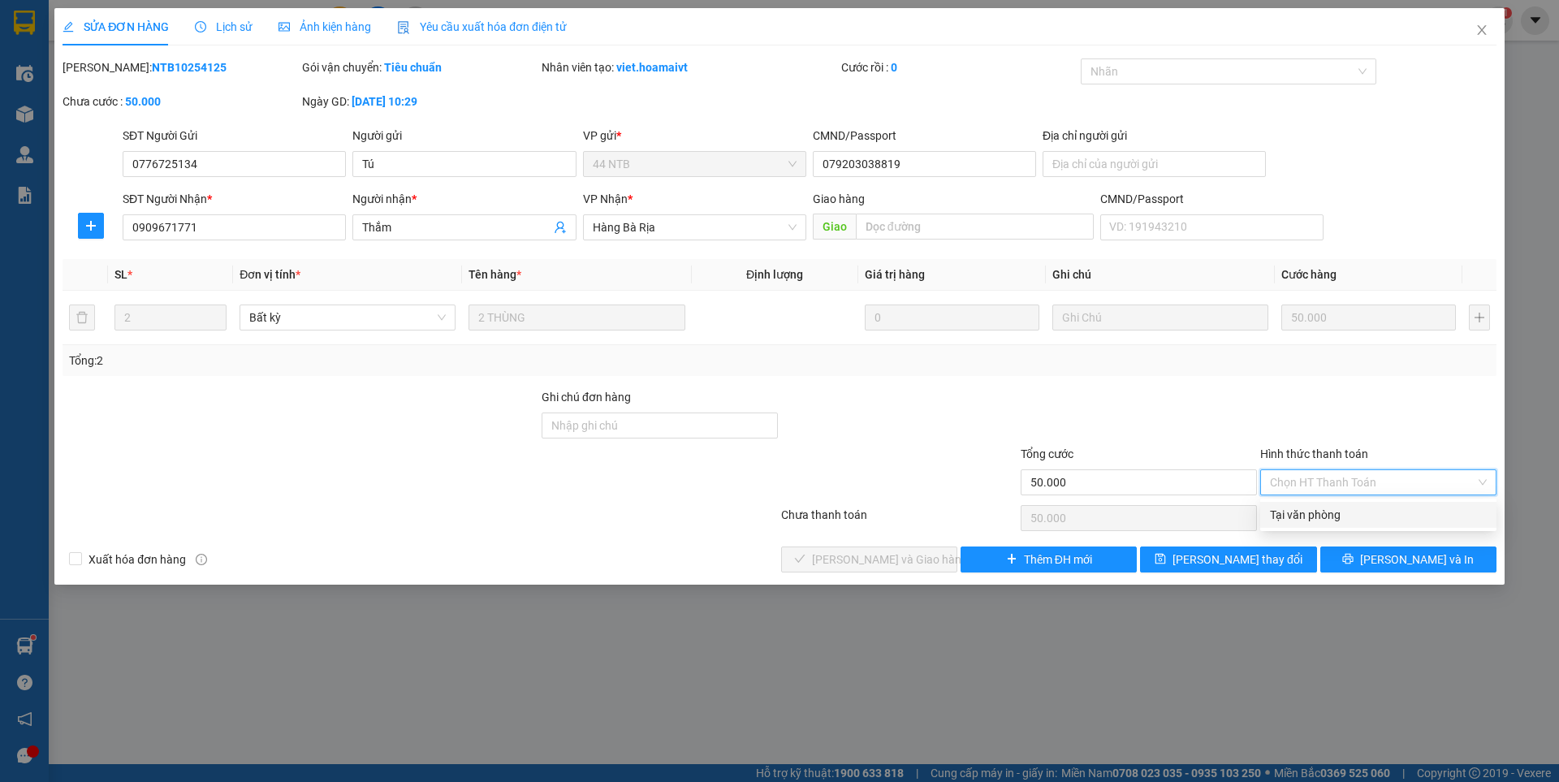
click at [1323, 508] on div "Tại văn phòng" at bounding box center [1378, 515] width 217 height 18
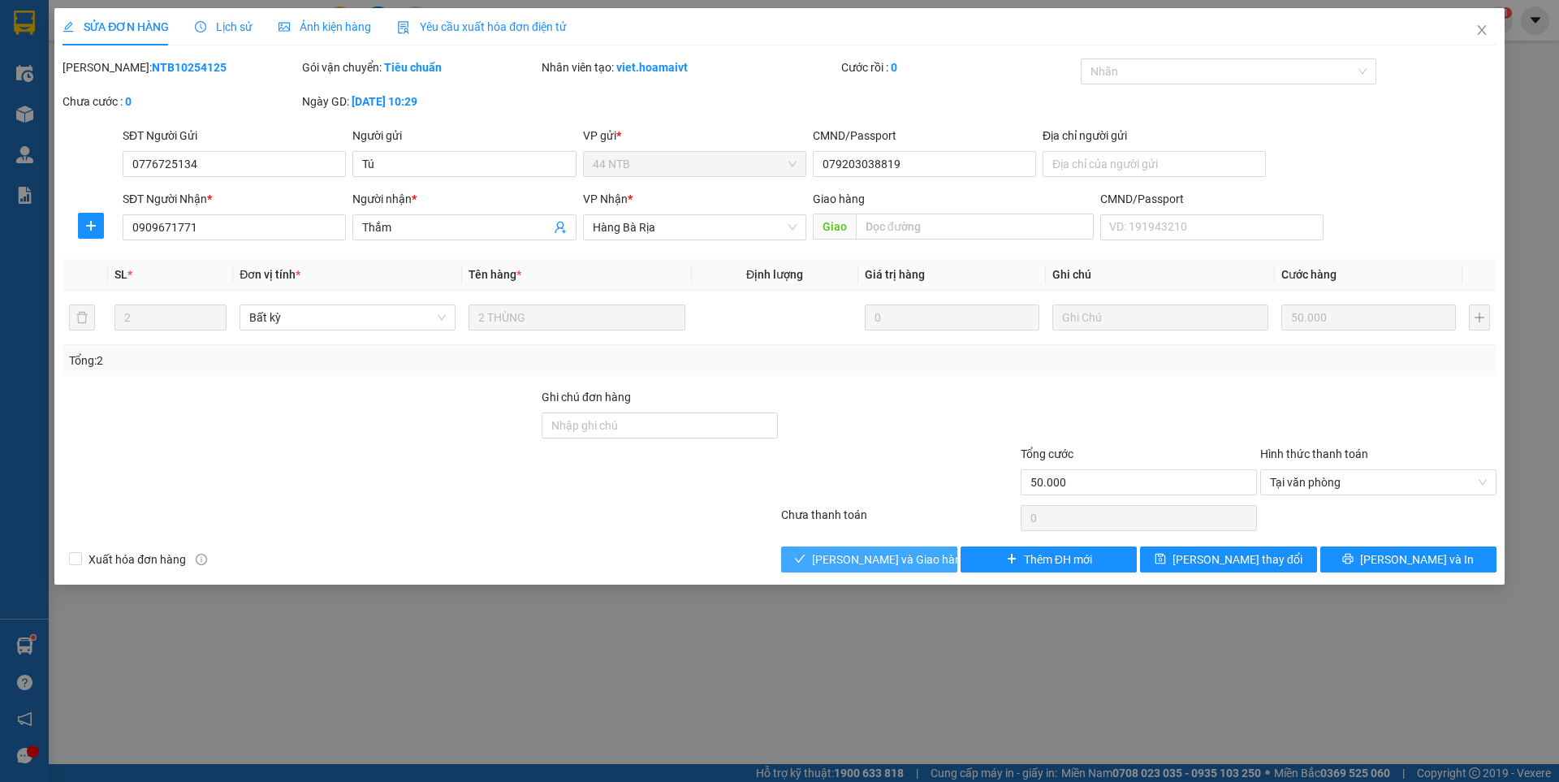
click at [873, 559] on span "[PERSON_NAME] và Giao hàng" at bounding box center [890, 560] width 156 height 18
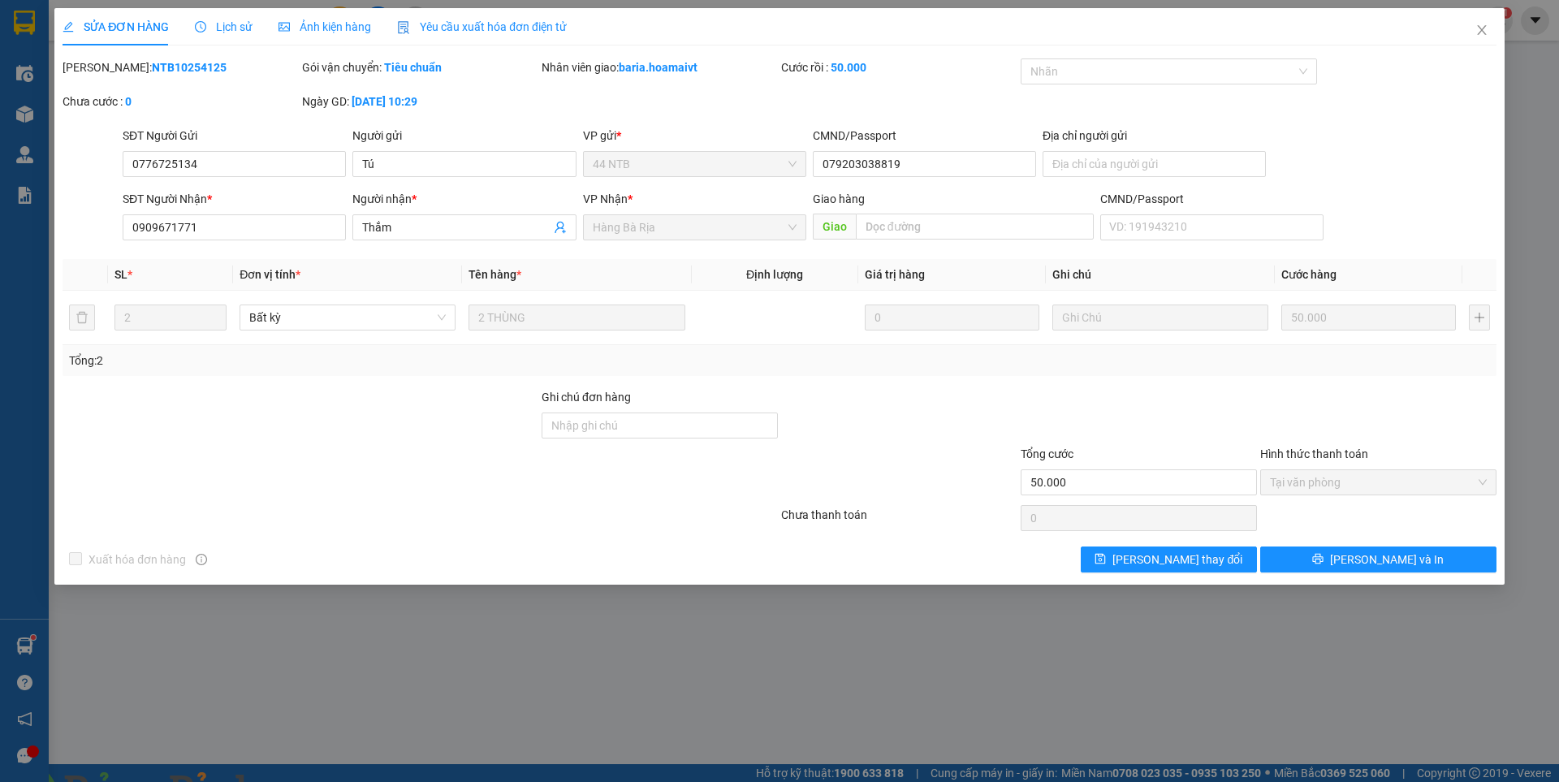
click at [299, 781] on img at bounding box center [294, 792] width 10 height 10
click at [1486, 24] on span "Close" at bounding box center [1482, 30] width 45 height 45
